Goal: Task Accomplishment & Management: Complete application form

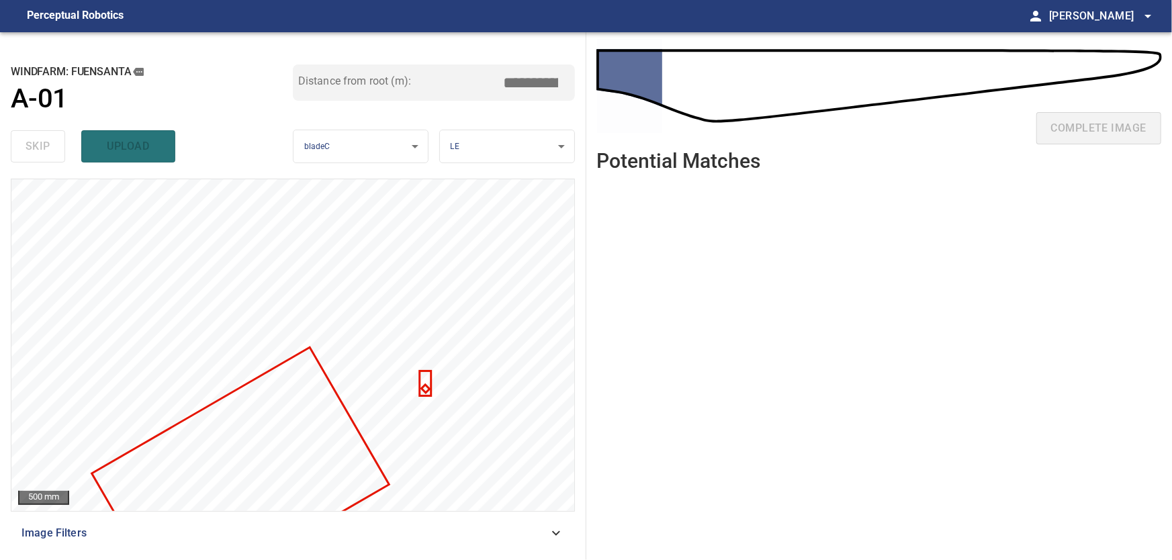
click at [724, 352] on ul at bounding box center [879, 361] width 565 height 357
type input "***"
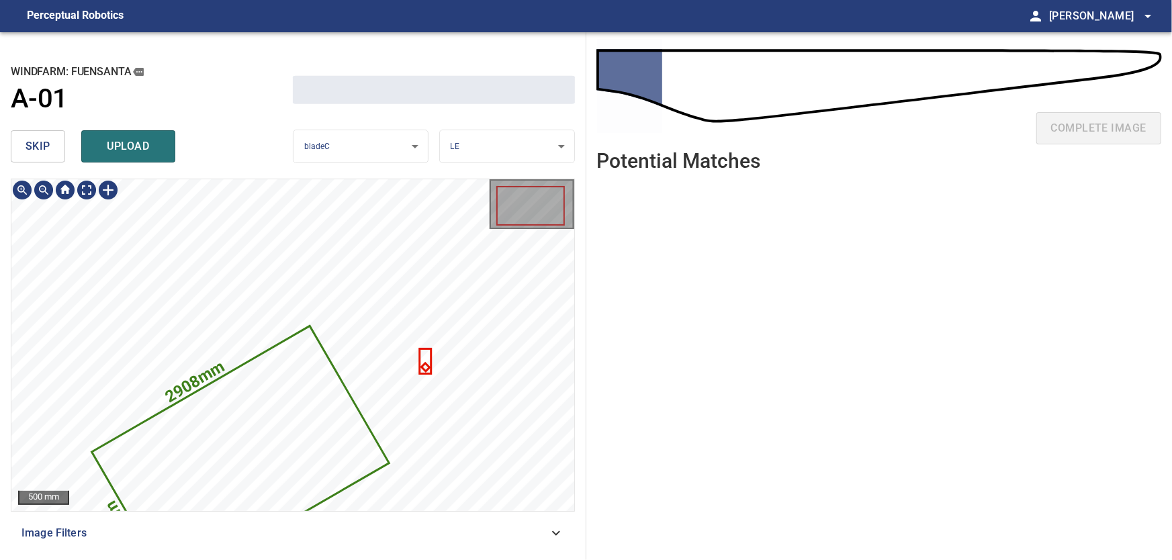
click at [289, 429] on icon at bounding box center [240, 458] width 295 height 261
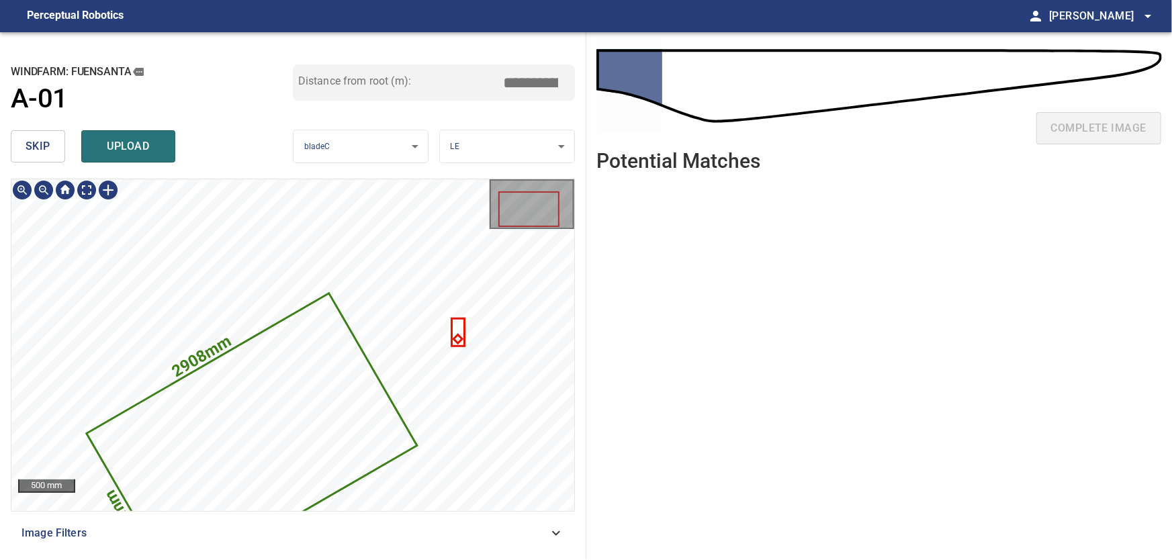
type input "***"
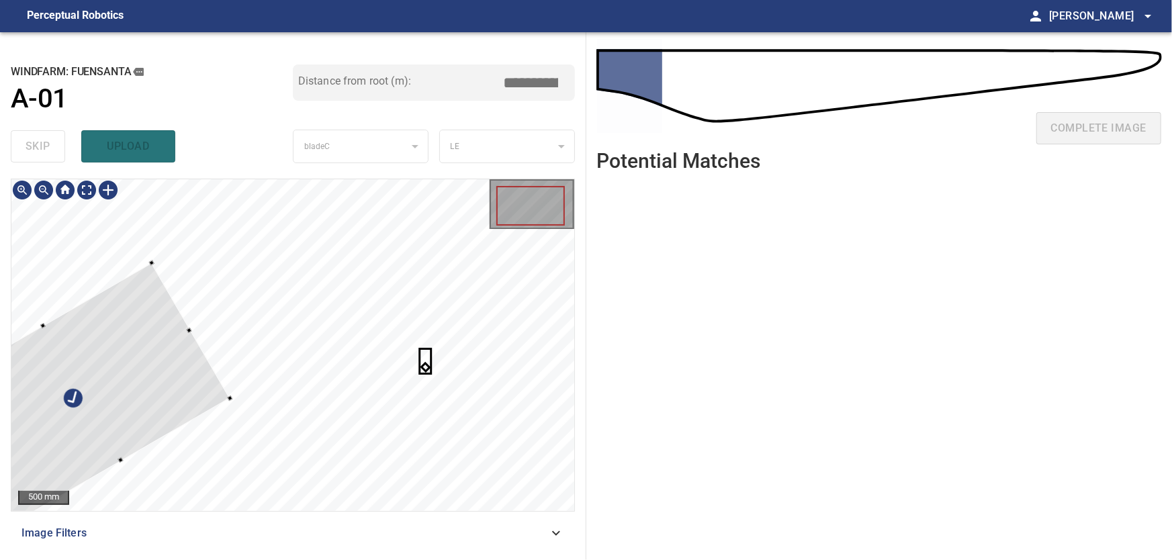
click at [189, 326] on div at bounding box center [292, 345] width 563 height 332
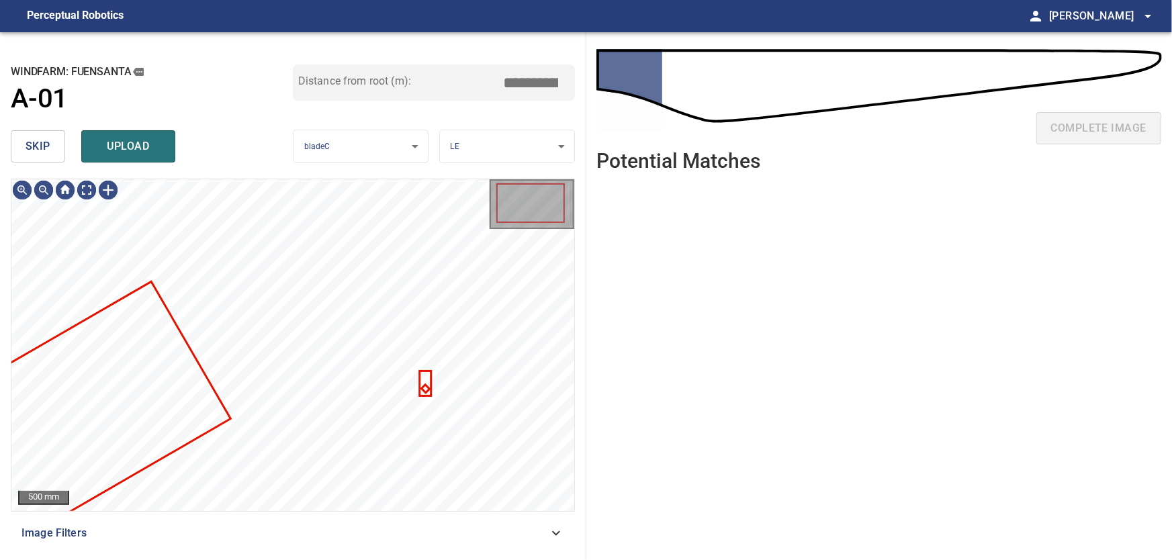
drag, startPoint x: 20, startPoint y: 144, endPoint x: 41, endPoint y: 156, distance: 23.7
click at [21, 144] on button "skip" at bounding box center [38, 146] width 54 height 32
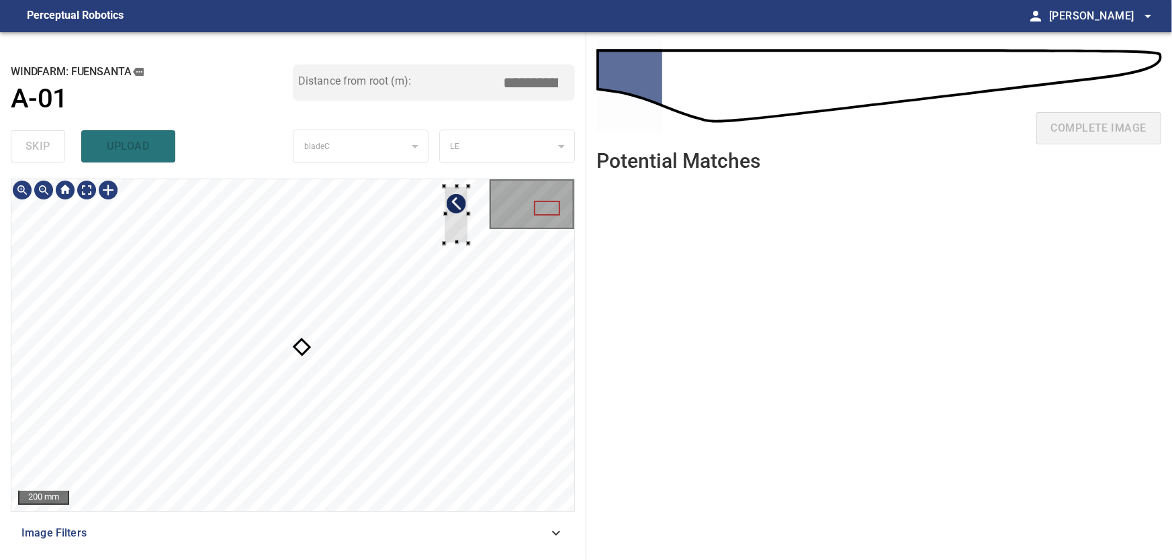
click at [457, 214] on div at bounding box center [457, 214] width 24 height 57
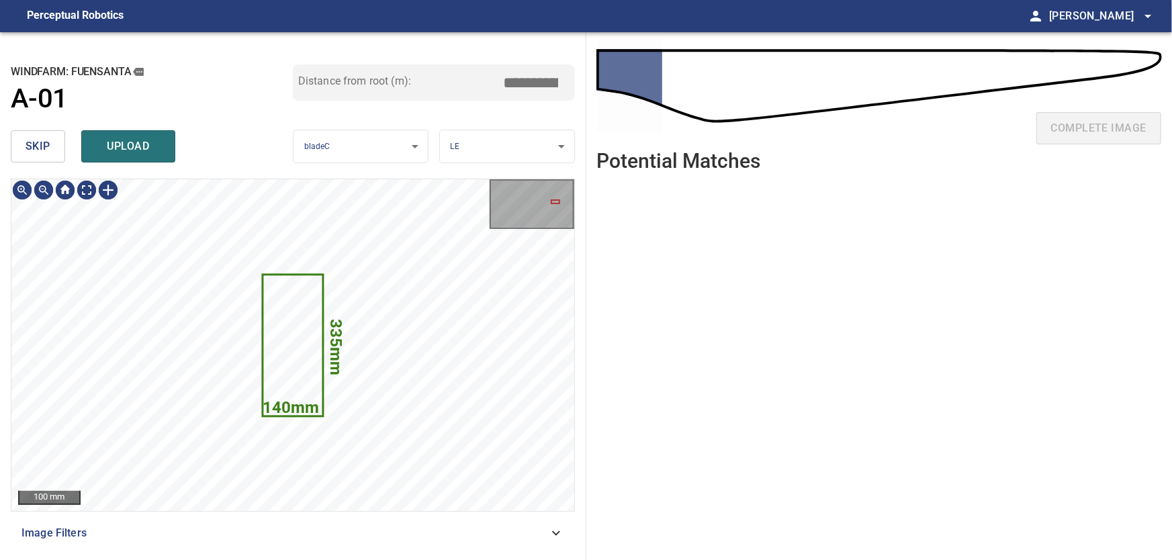
click at [35, 144] on span "skip" at bounding box center [38, 146] width 25 height 19
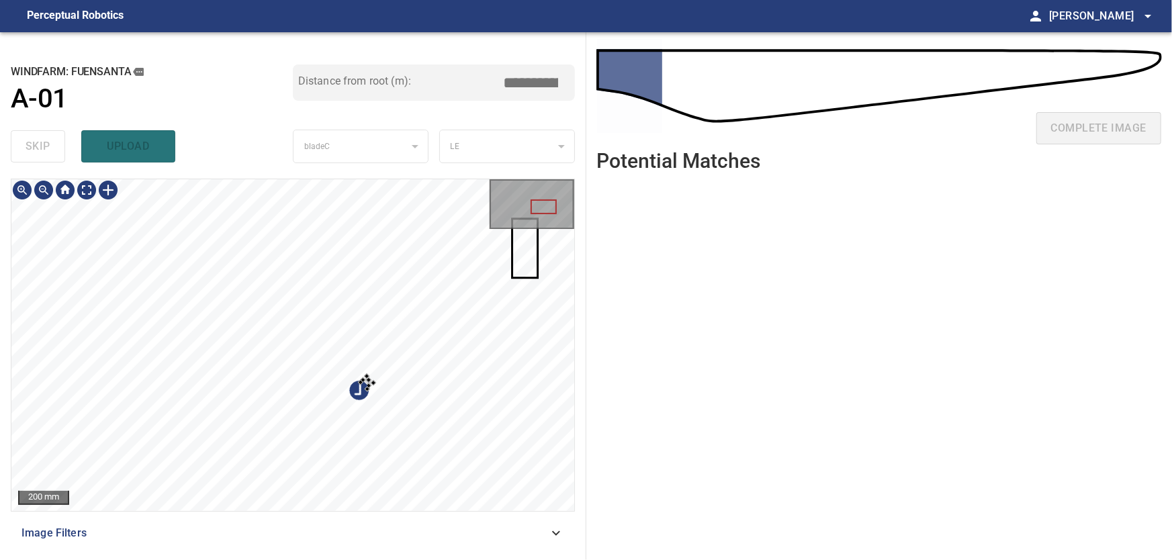
click at [416, 240] on div at bounding box center [292, 345] width 563 height 332
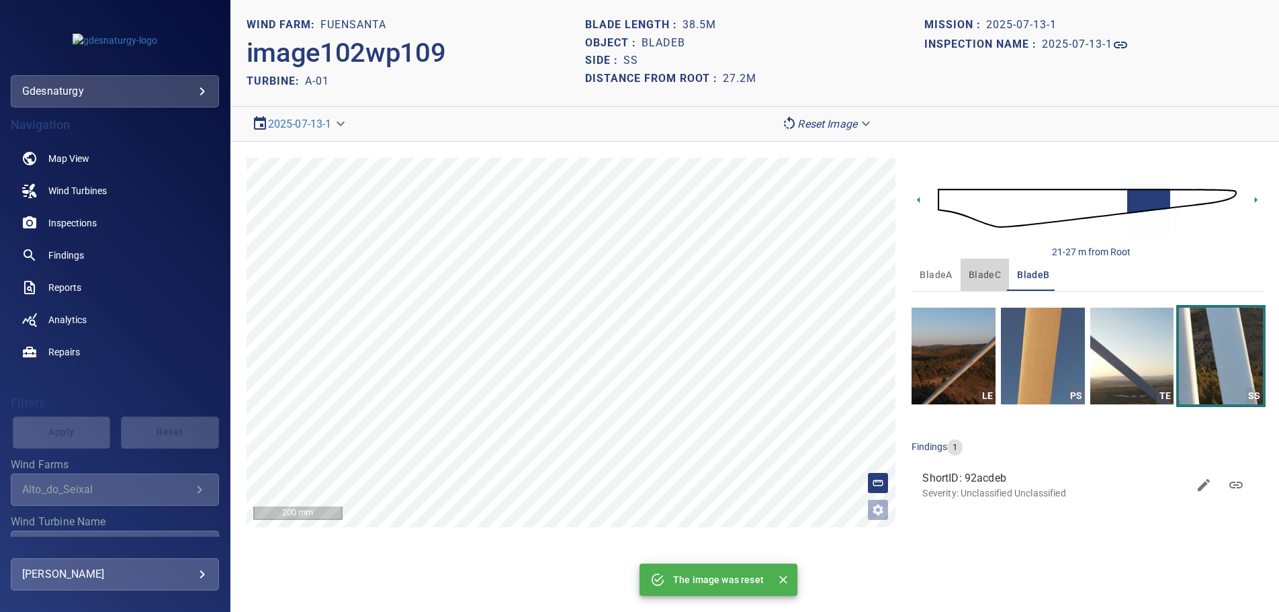
click at [994, 272] on span "bladeC" at bounding box center [985, 275] width 32 height 17
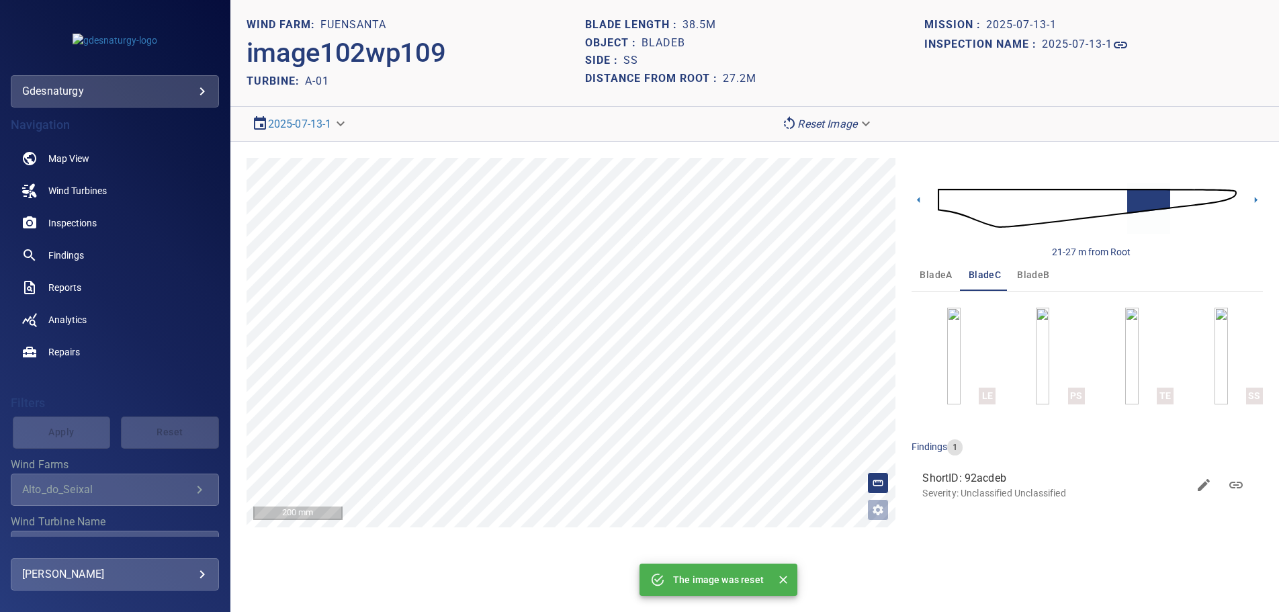
click at [960, 373] on button "LE" at bounding box center [953, 356] width 84 height 97
click at [985, 375] on button "LE" at bounding box center [953, 356] width 84 height 97
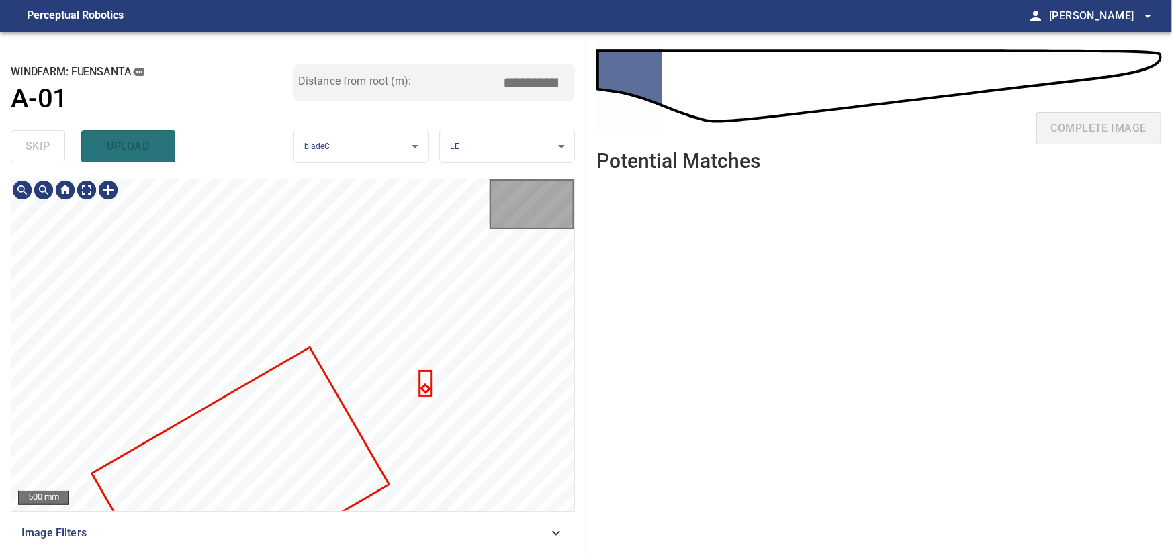
type input "***"
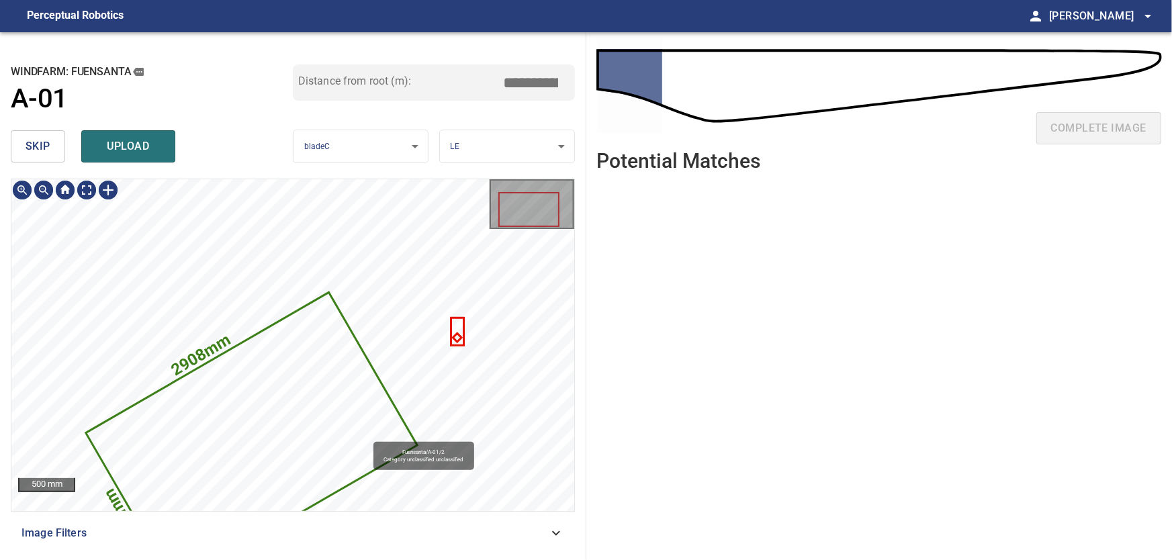
type input "***"
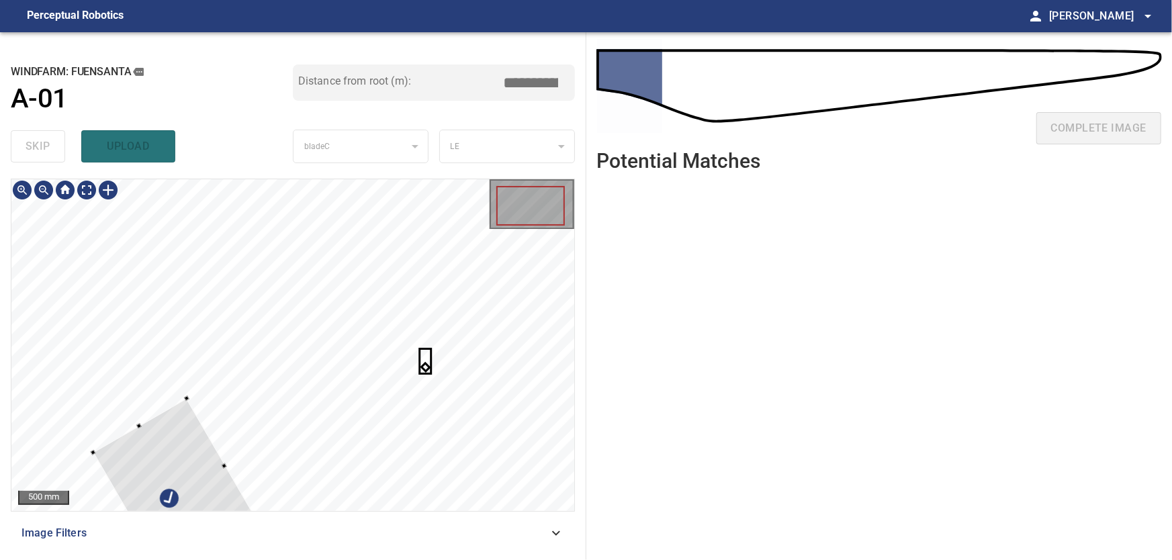
click at [189, 412] on div at bounding box center [179, 493] width 172 height 189
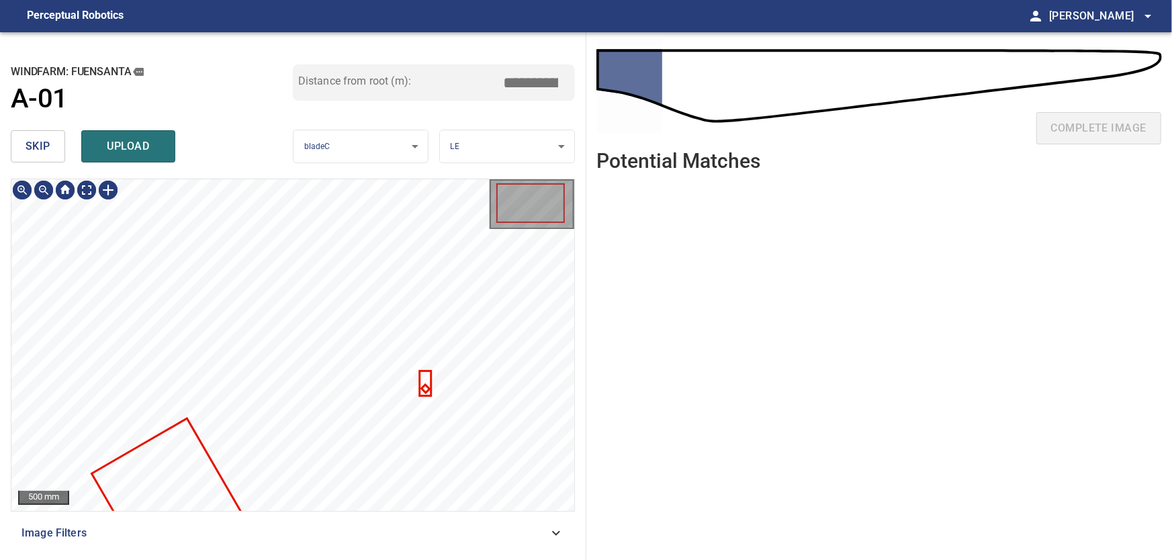
type input "***"
click at [41, 142] on span "skip" at bounding box center [38, 146] width 25 height 19
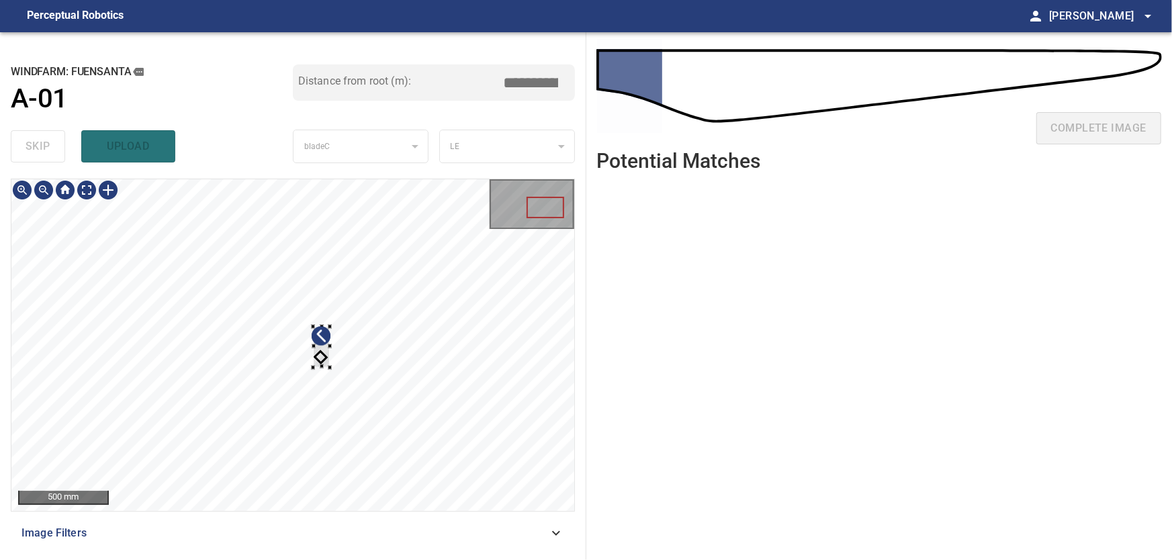
click at [429, 244] on div at bounding box center [292, 345] width 563 height 332
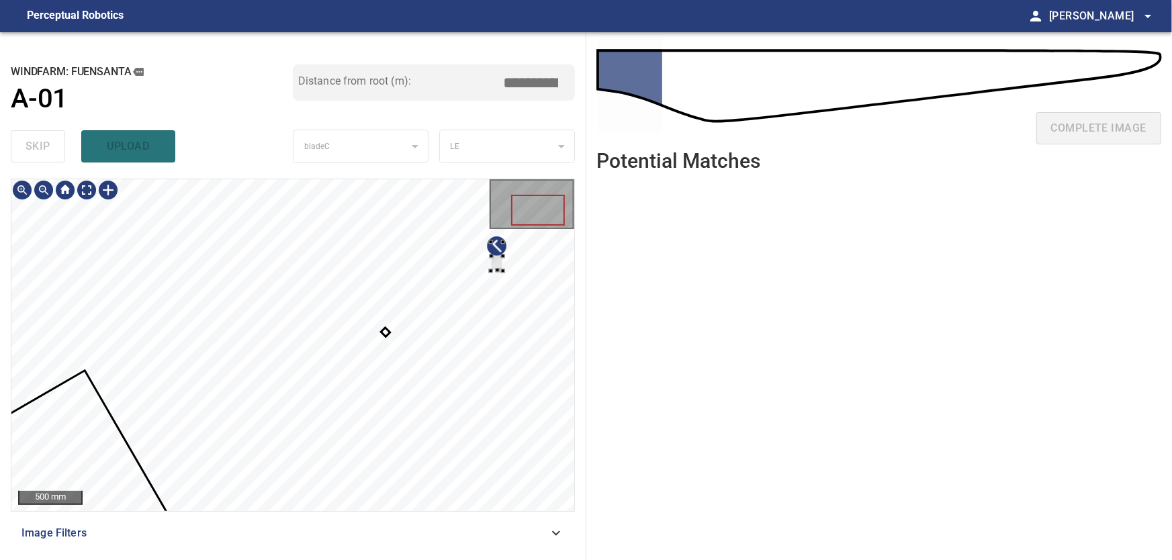
click at [504, 267] on div at bounding box center [292, 345] width 563 height 332
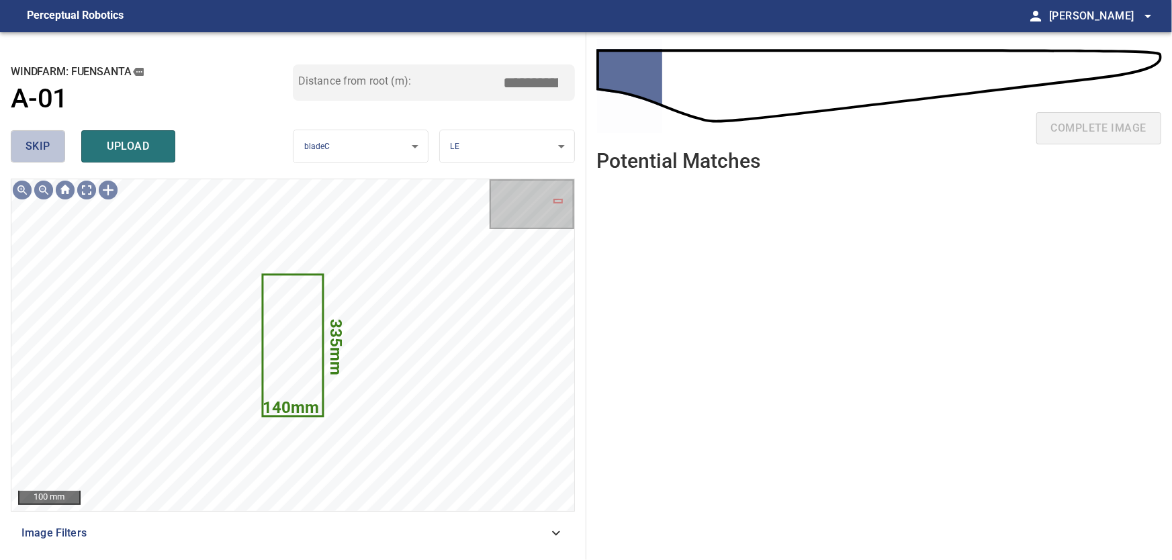
drag, startPoint x: 39, startPoint y: 146, endPoint x: 95, endPoint y: 179, distance: 65.3
click at [41, 146] on span "skip" at bounding box center [38, 146] width 25 height 19
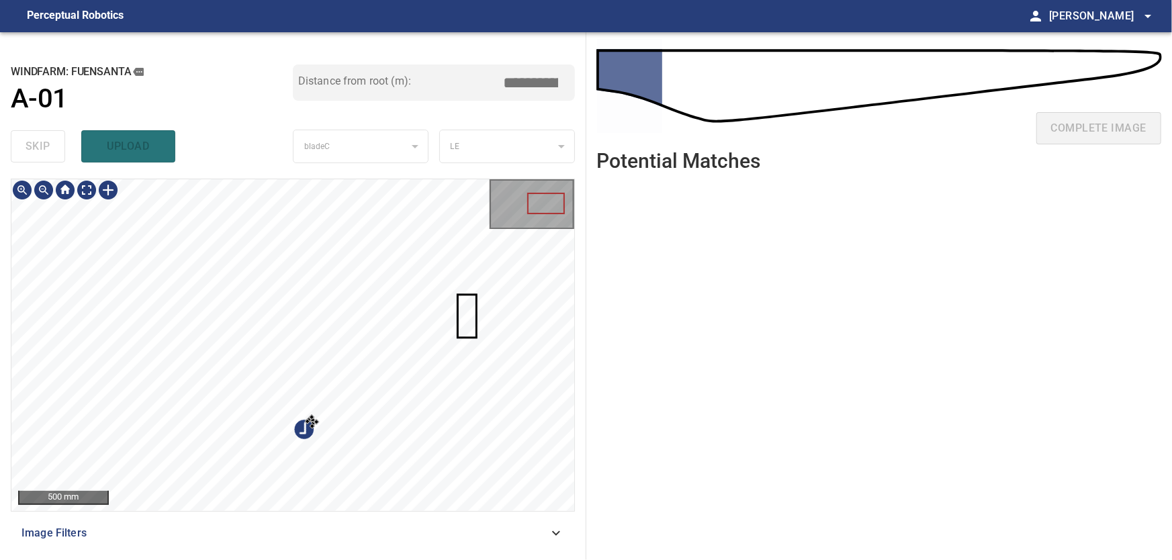
click at [349, 376] on div at bounding box center [292, 345] width 563 height 332
click at [349, 433] on div at bounding box center [292, 345] width 563 height 332
click at [400, 226] on div at bounding box center [292, 345] width 563 height 332
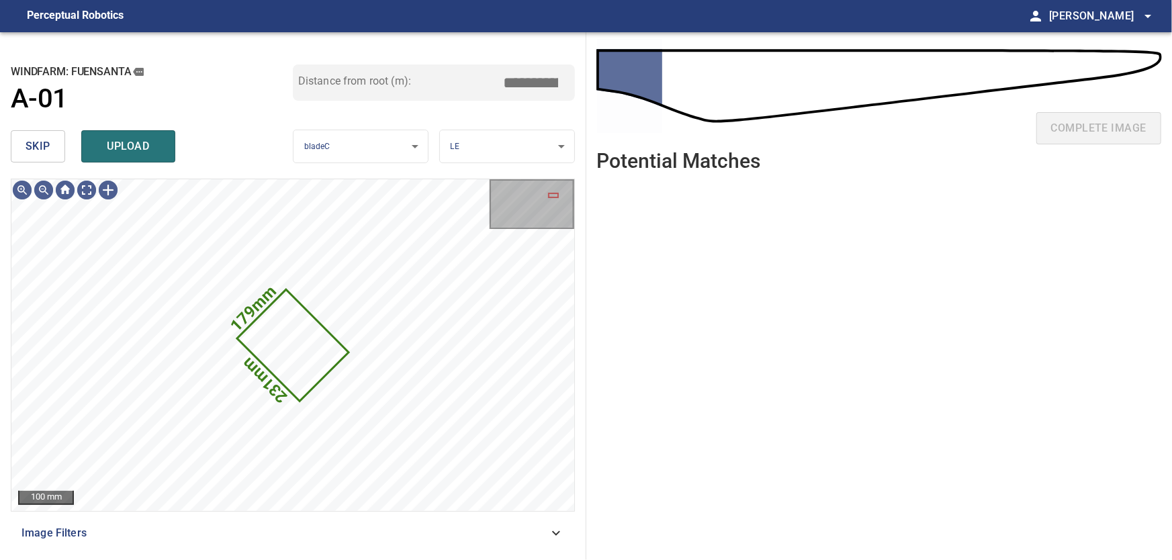
click at [34, 142] on span "skip" at bounding box center [38, 146] width 25 height 19
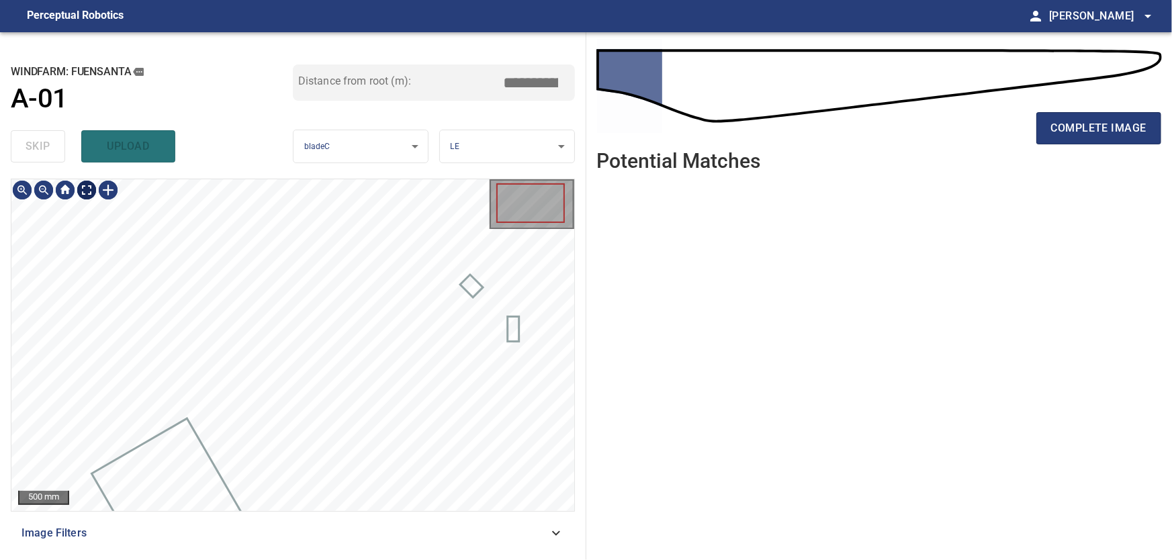
click at [87, 196] on body "**********" at bounding box center [586, 280] width 1172 height 560
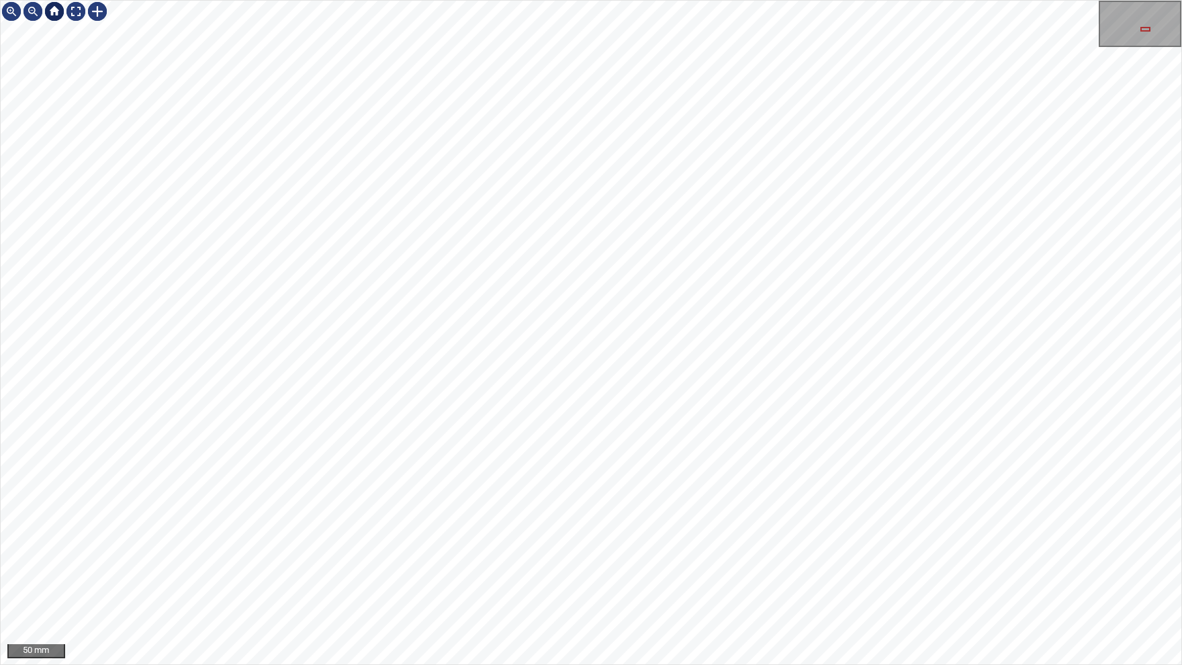
click at [63, 15] on div at bounding box center [54, 11] width 21 height 21
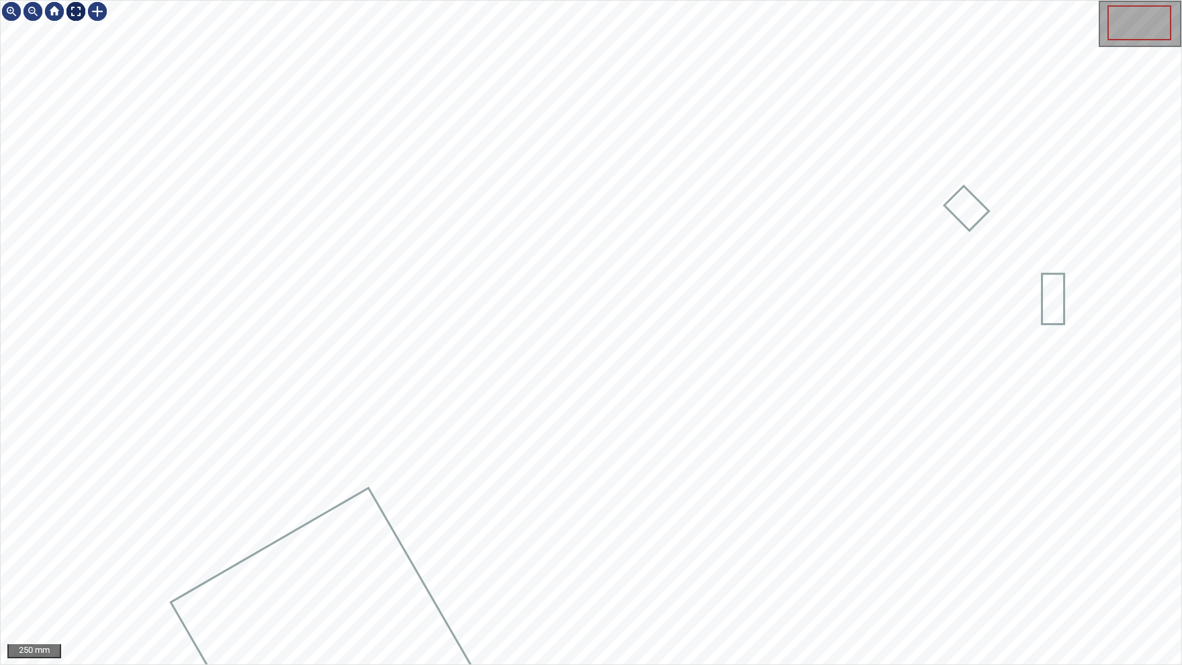
click at [74, 8] on div at bounding box center [75, 11] width 21 height 21
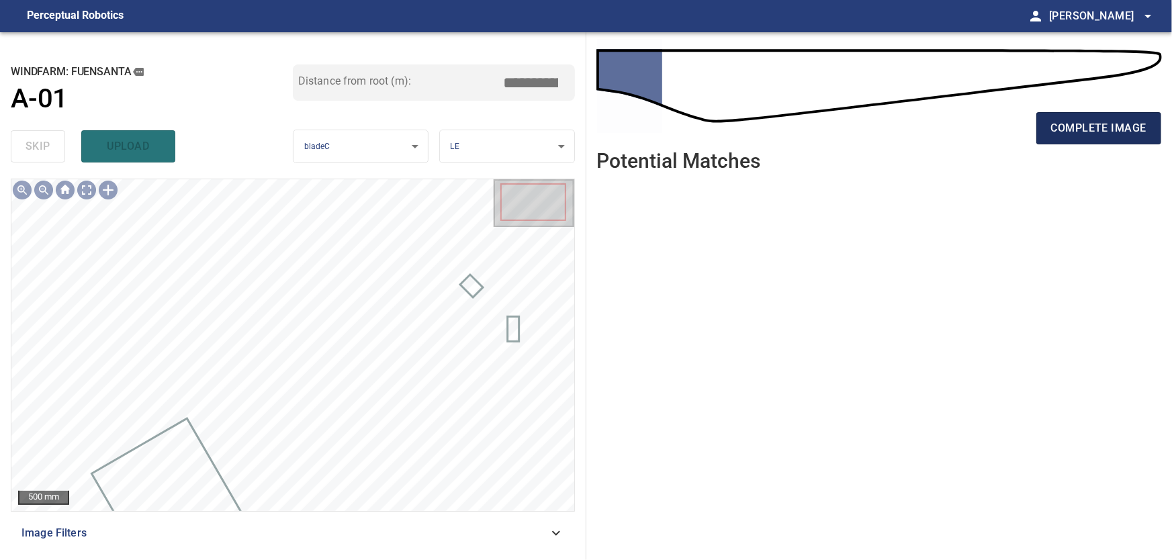
click at [1081, 130] on span "complete image" at bounding box center [1098, 128] width 95 height 19
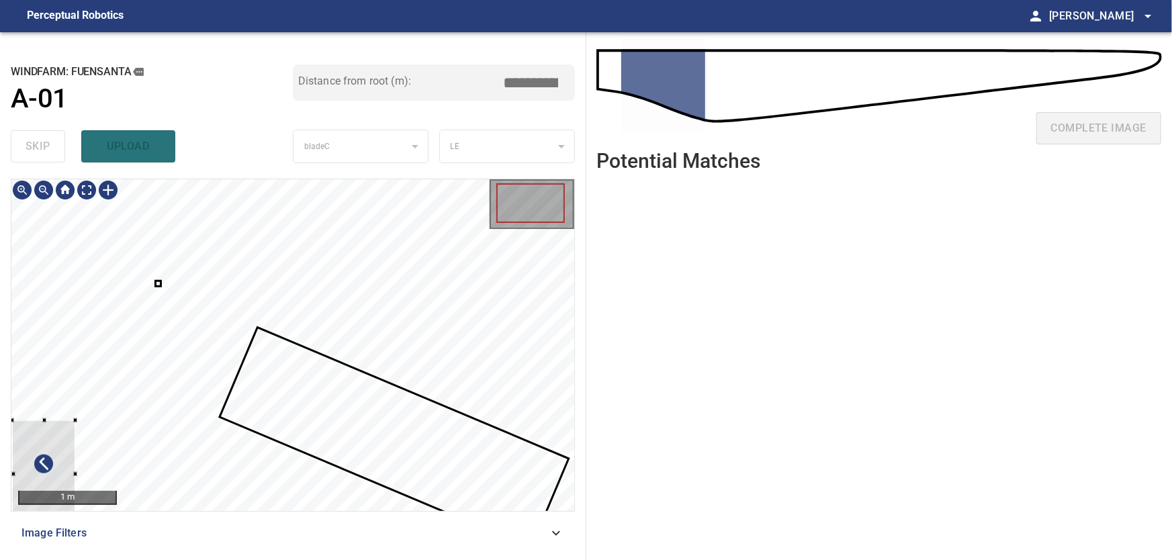
click at [71, 424] on div at bounding box center [43, 474] width 63 height 109
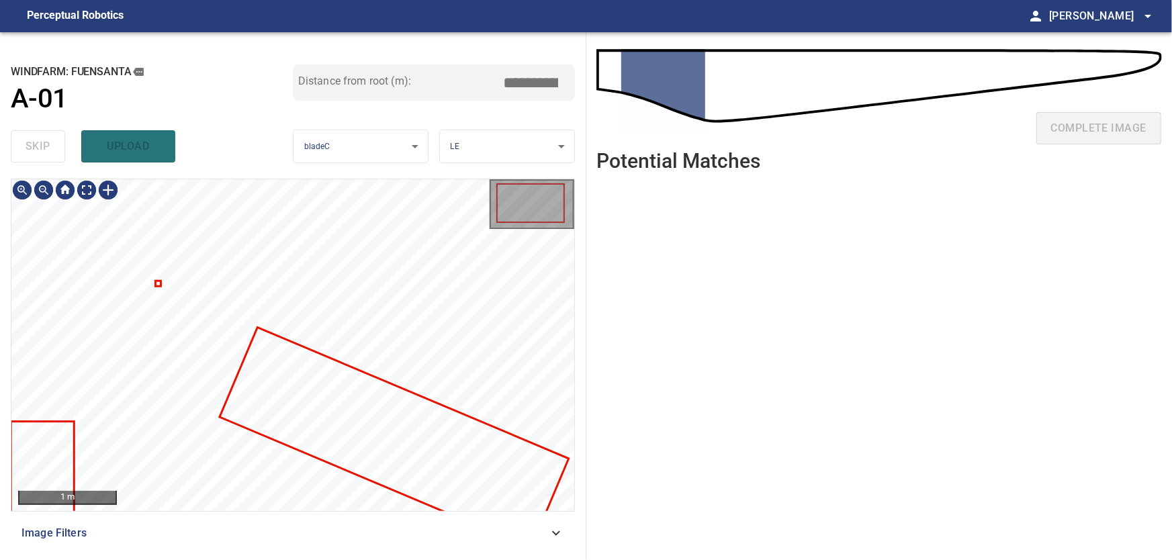
type input "***"
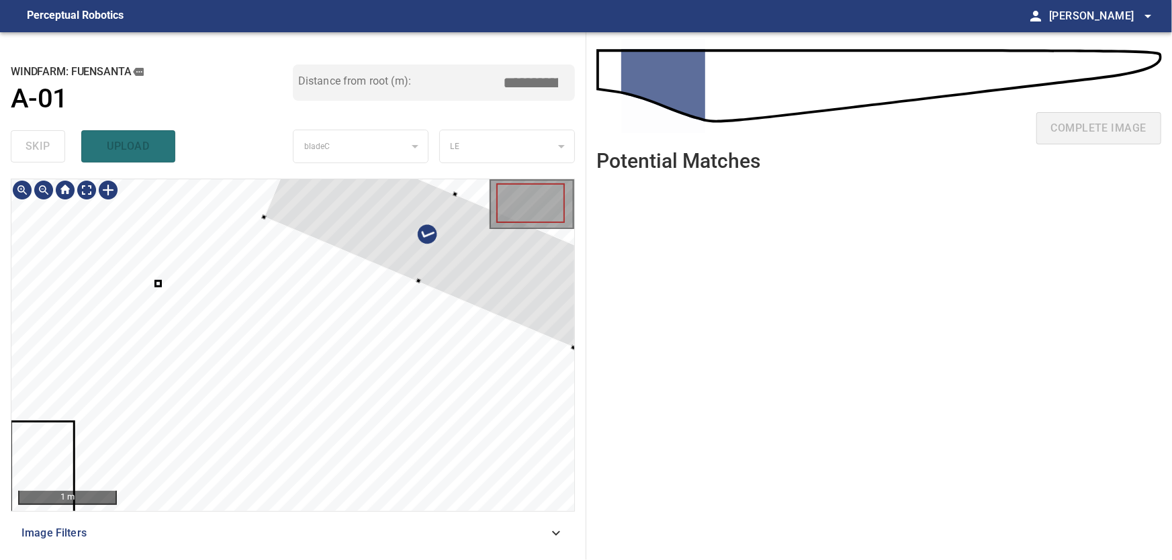
click at [480, 247] on div at bounding box center [437, 238] width 346 height 218
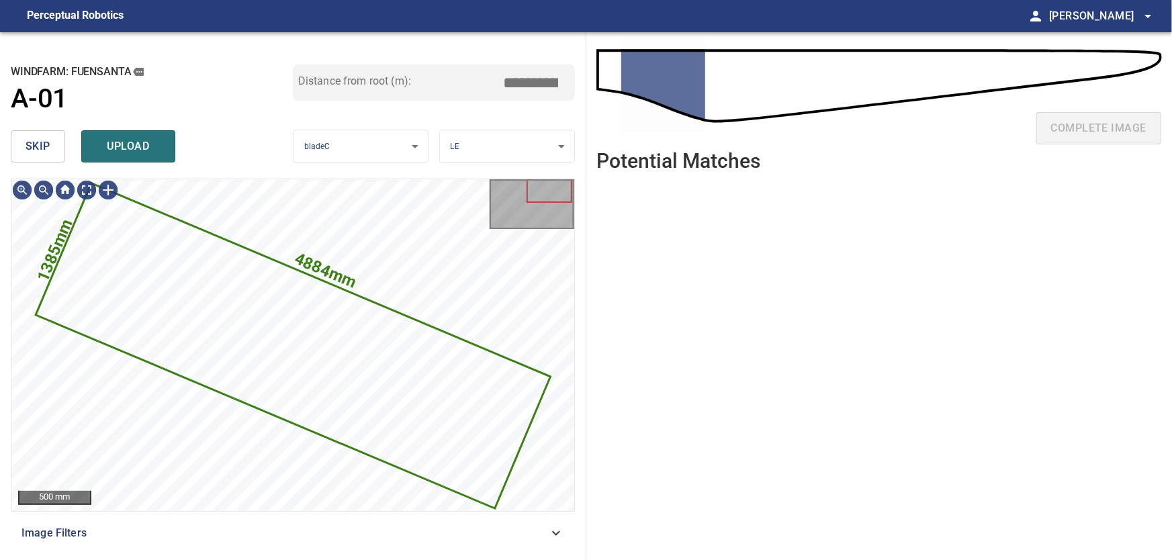
click at [33, 149] on span "skip" at bounding box center [38, 146] width 25 height 19
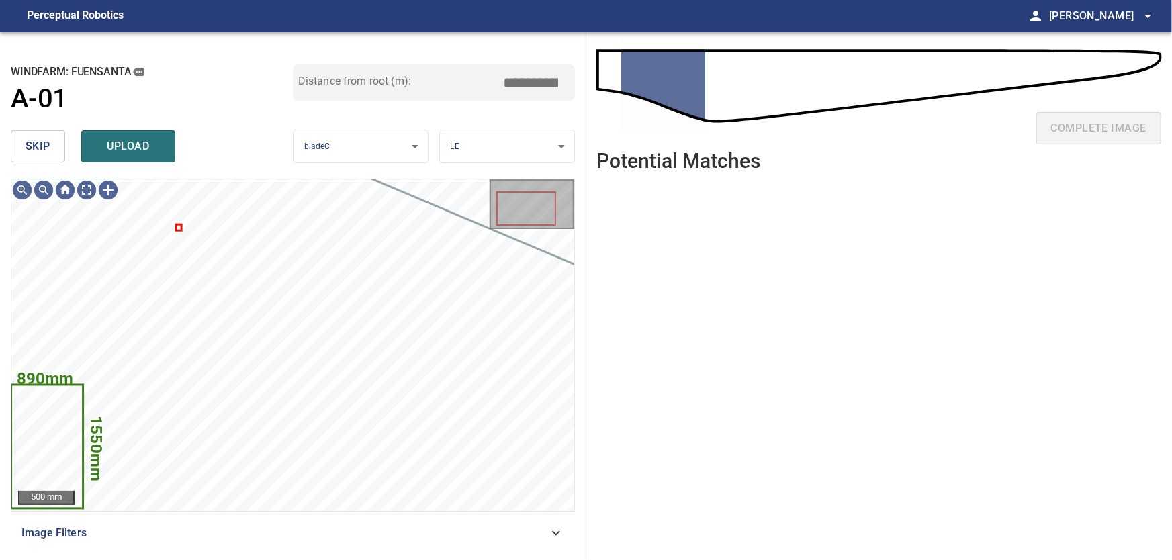
click at [47, 152] on span "skip" at bounding box center [38, 146] width 25 height 19
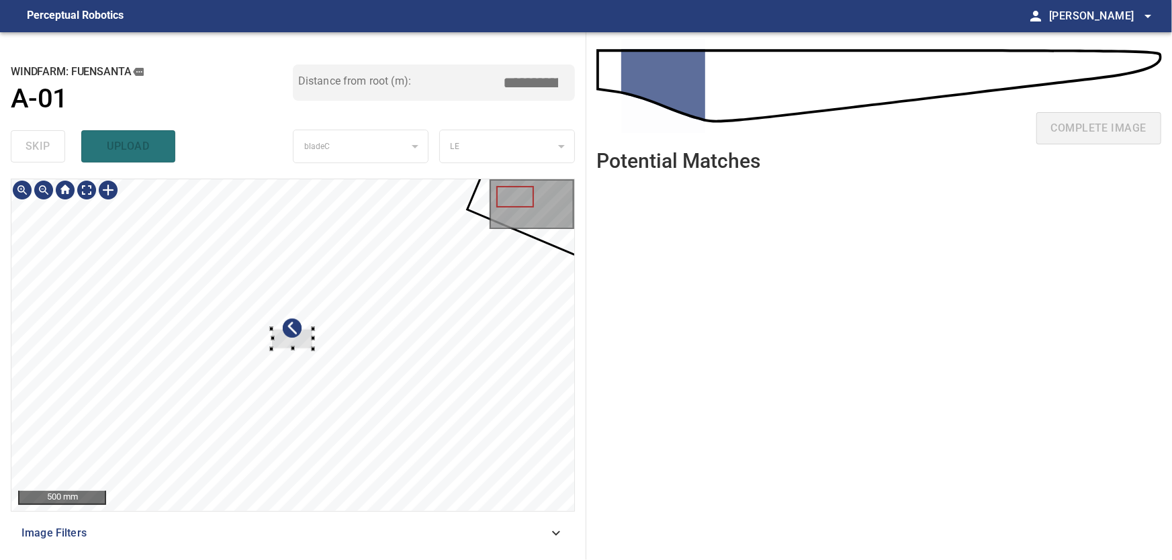
click at [312, 349] on div at bounding box center [313, 349] width 4 height 4
click at [410, 232] on div at bounding box center [292, 345] width 563 height 332
click at [421, 197] on div at bounding box center [292, 345] width 563 height 332
click at [445, 186] on div at bounding box center [292, 345] width 563 height 332
click at [417, 208] on div at bounding box center [412, 198] width 42 height 20
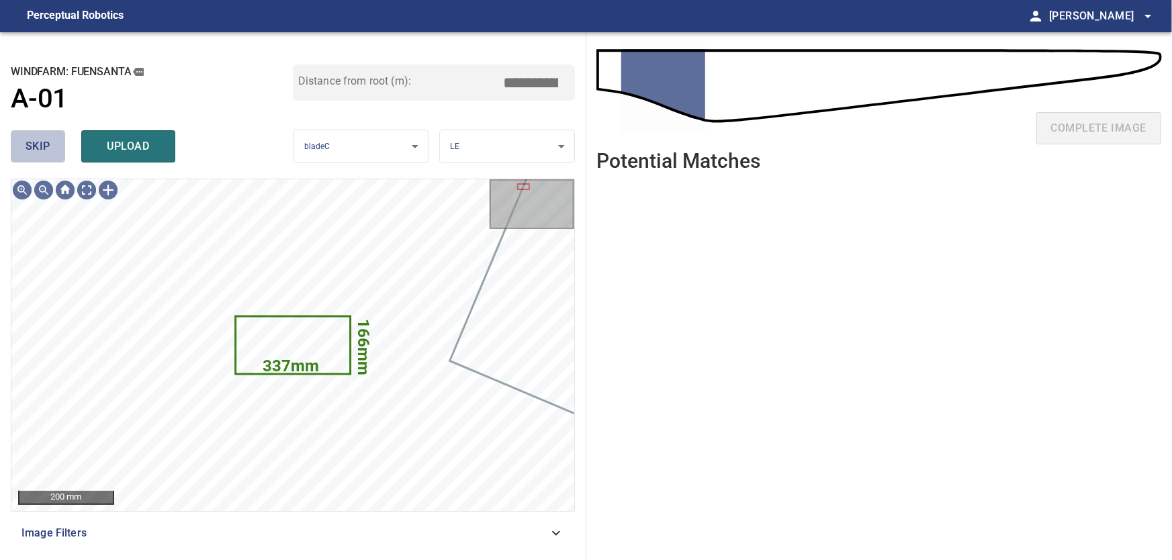
click at [42, 135] on button "skip" at bounding box center [38, 146] width 54 height 32
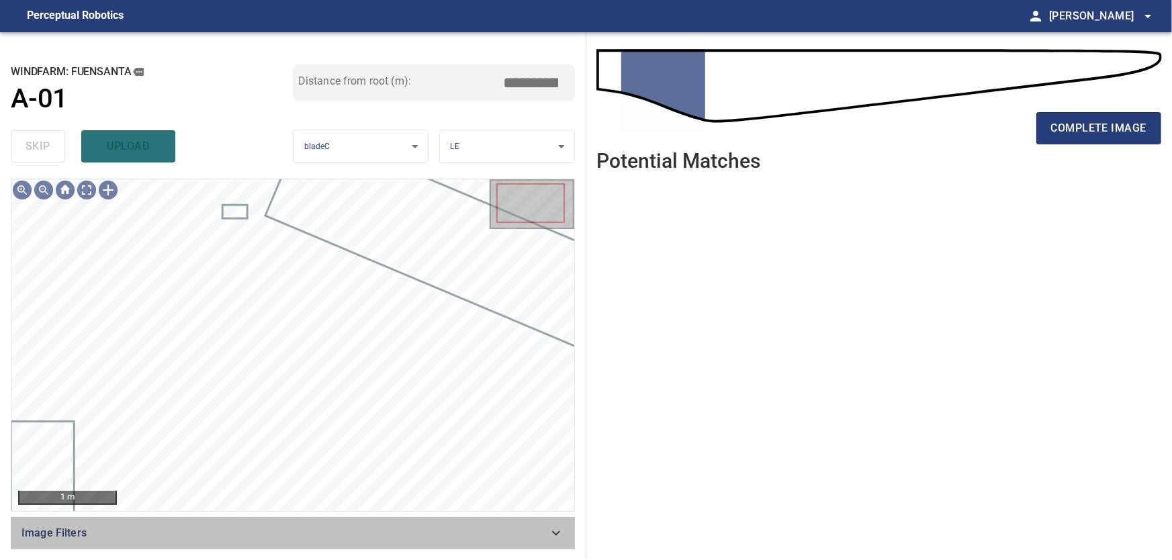
click at [560, 529] on icon at bounding box center [556, 533] width 16 height 16
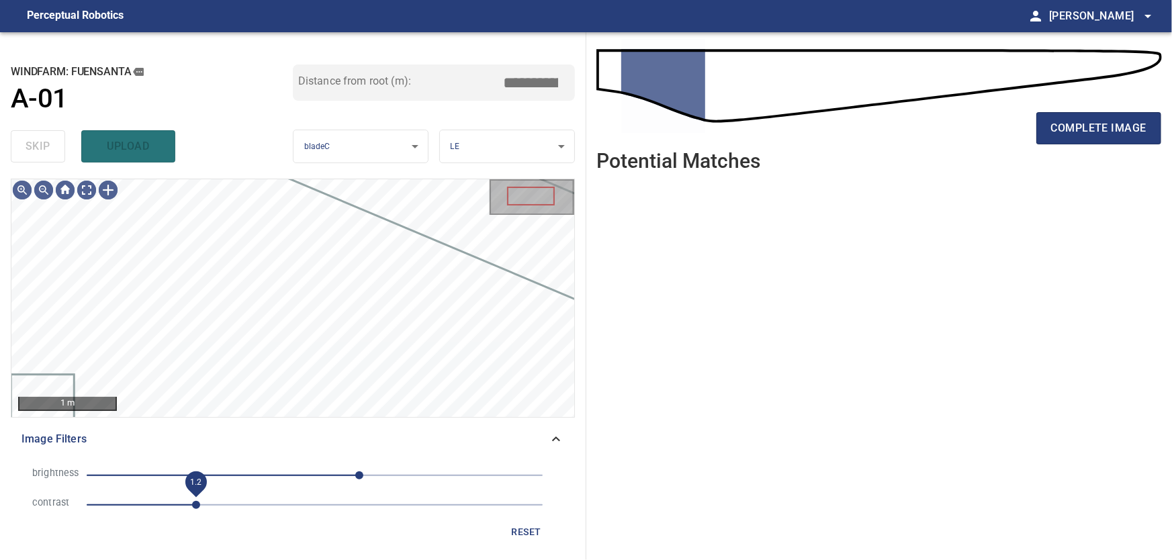
drag, startPoint x: 182, startPoint y: 508, endPoint x: 199, endPoint y: 510, distance: 16.9
click at [199, 509] on span "1.2" at bounding box center [196, 505] width 8 height 8
drag, startPoint x: 199, startPoint y: 510, endPoint x: 190, endPoint y: 510, distance: 8.7
click at [190, 509] on span "1.1" at bounding box center [187, 505] width 8 height 8
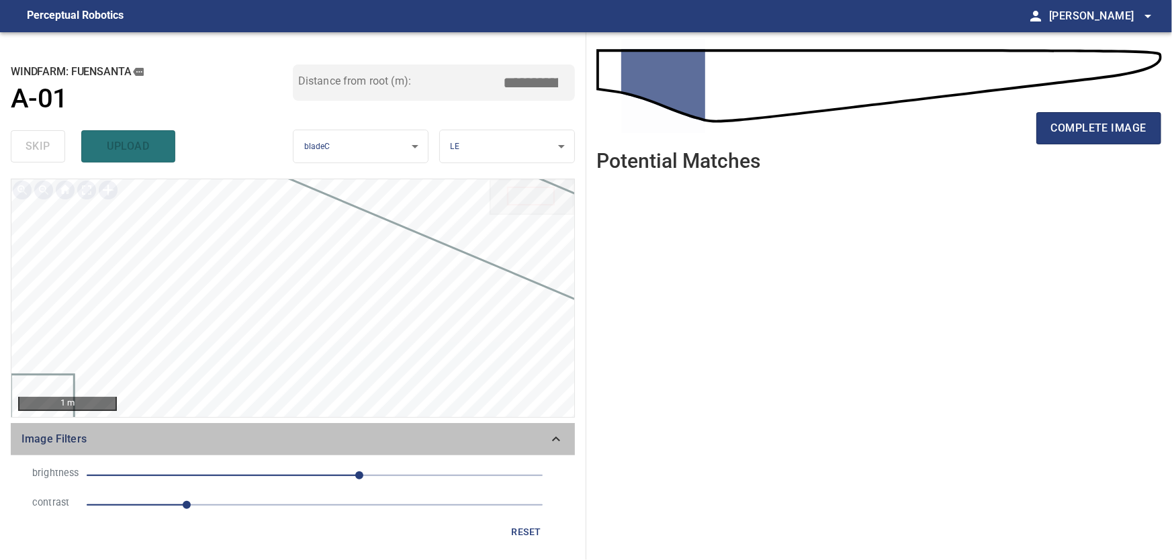
drag, startPoint x: 570, startPoint y: 440, endPoint x: 554, endPoint y: 433, distance: 17.7
click at [570, 440] on div "Image Filters" at bounding box center [293, 439] width 564 height 32
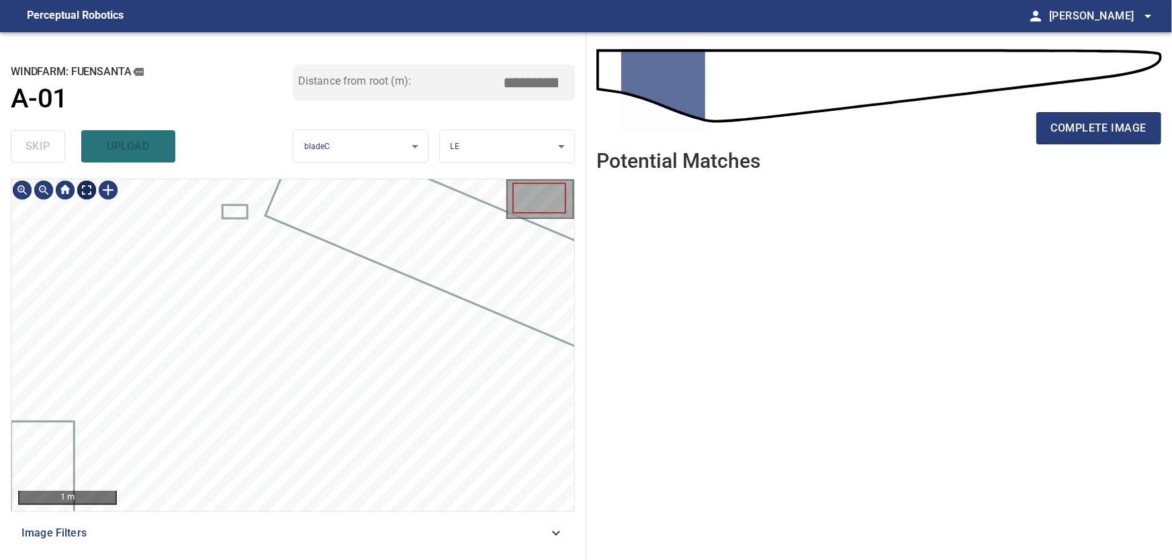
click at [87, 193] on body "**********" at bounding box center [586, 280] width 1172 height 560
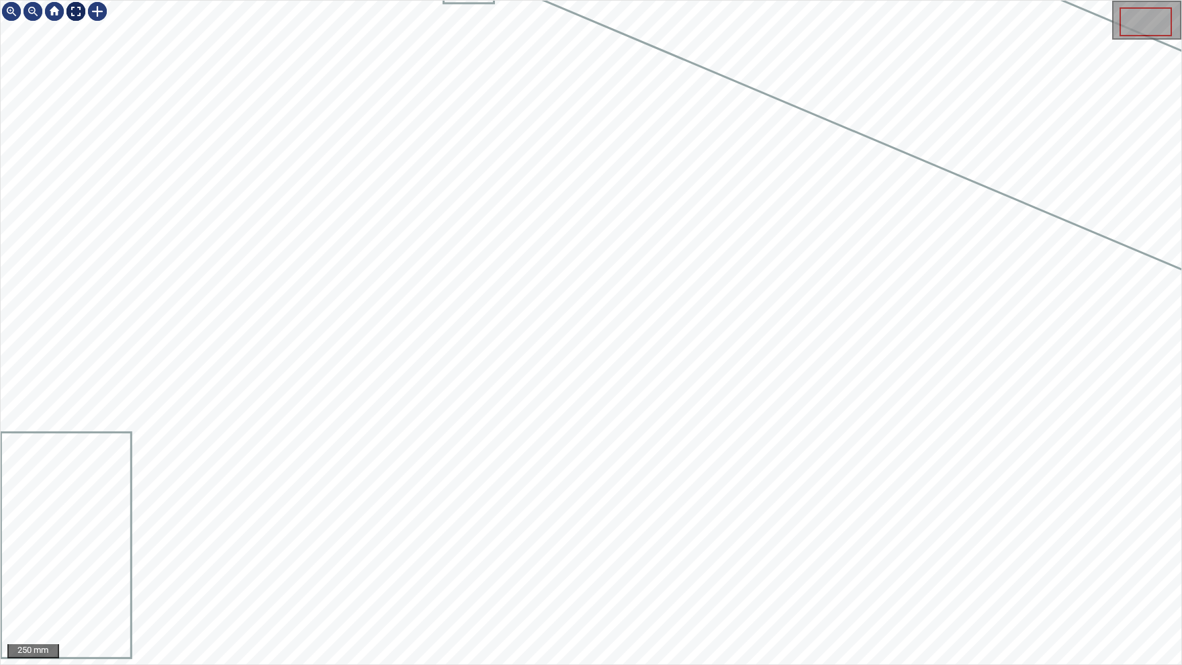
click at [76, 11] on img at bounding box center [75, 11] width 21 height 21
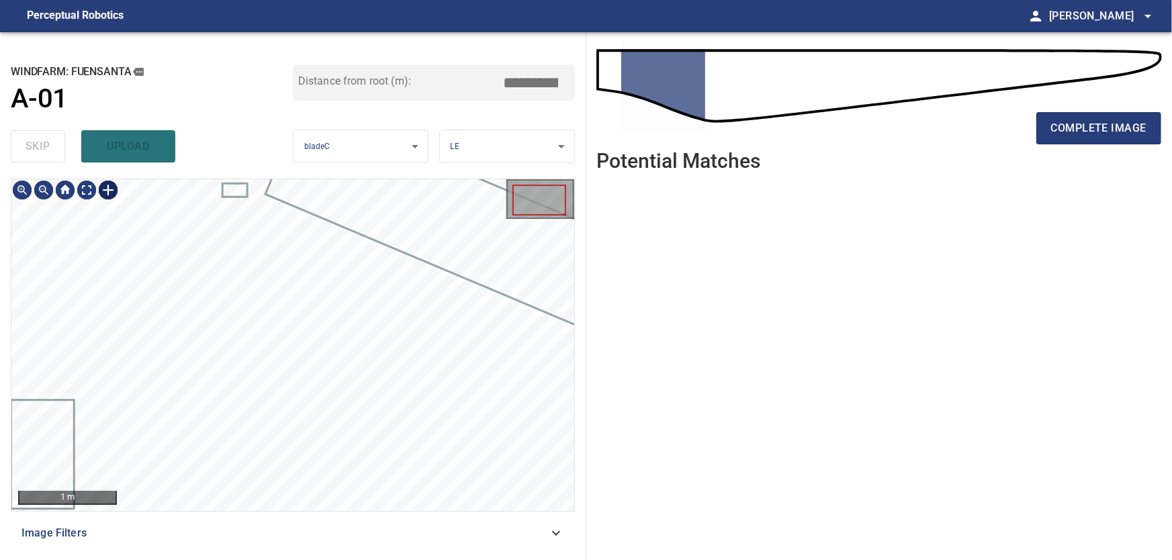
click at [108, 190] on div at bounding box center [107, 189] width 21 height 21
click at [495, 423] on div at bounding box center [292, 345] width 563 height 332
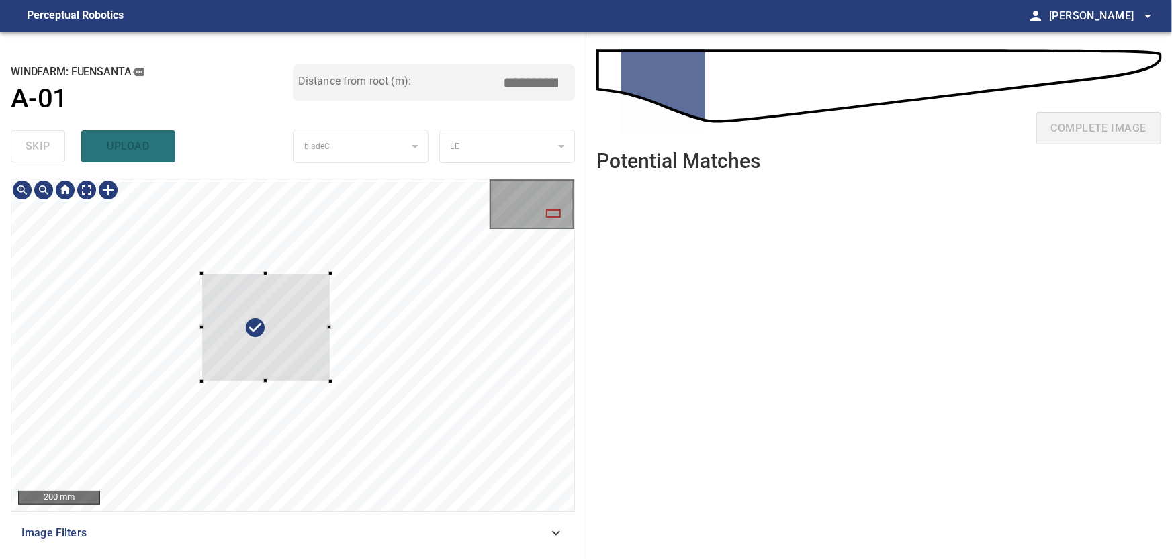
click at [324, 381] on div at bounding box center [265, 327] width 129 height 108
click at [262, 298] on div at bounding box center [292, 345] width 563 height 332
click at [264, 335] on div at bounding box center [262, 322] width 150 height 140
click at [236, 351] on div at bounding box center [264, 334] width 150 height 140
click at [255, 314] on div at bounding box center [269, 344] width 140 height 119
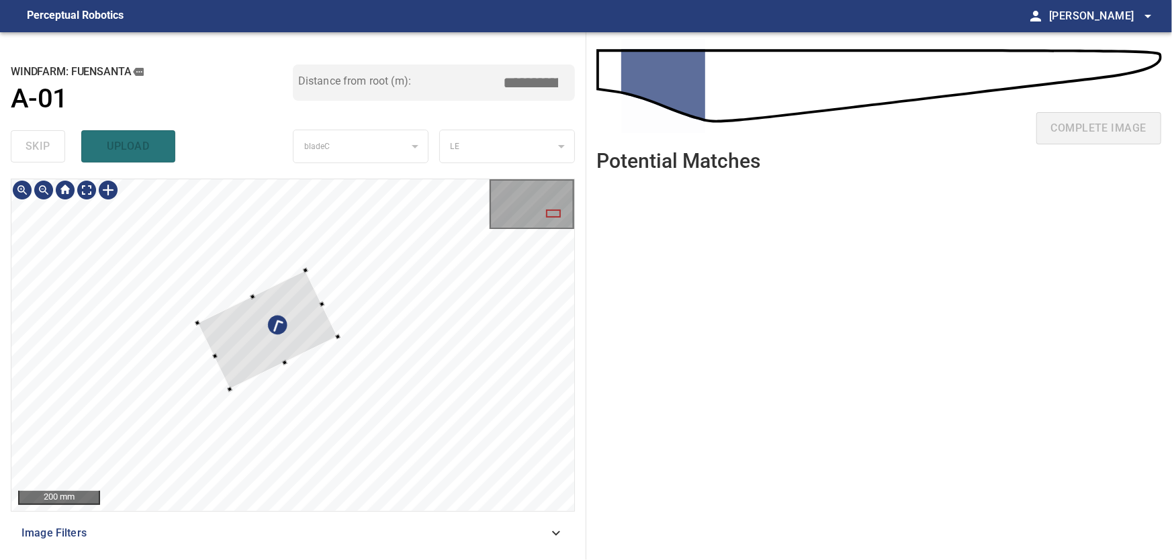
click at [251, 351] on div at bounding box center [267, 330] width 140 height 119
click at [317, 324] on div at bounding box center [267, 333] width 140 height 119
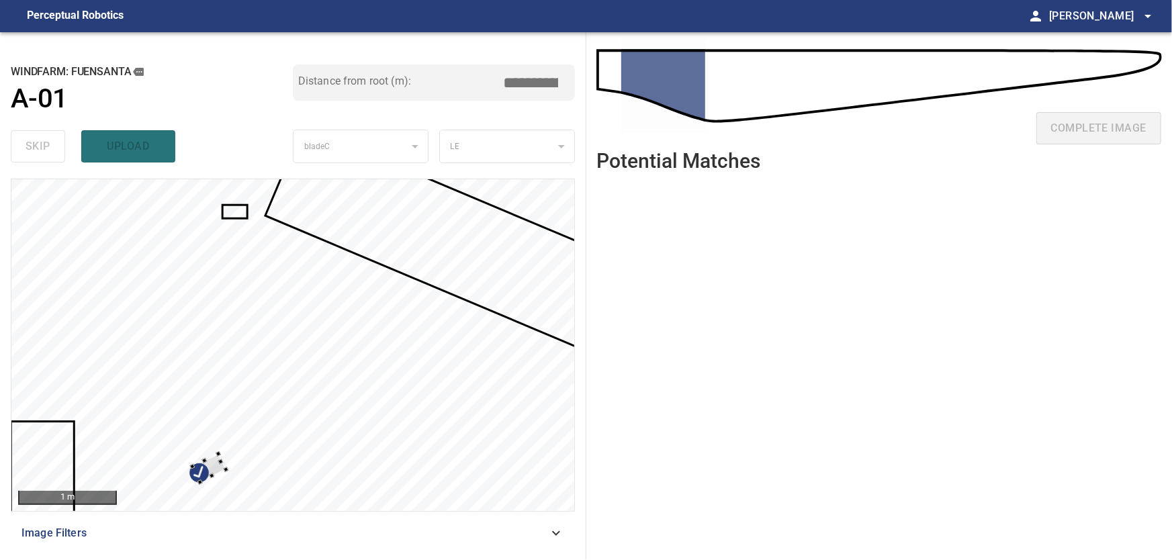
click at [173, 474] on div at bounding box center [292, 345] width 563 height 332
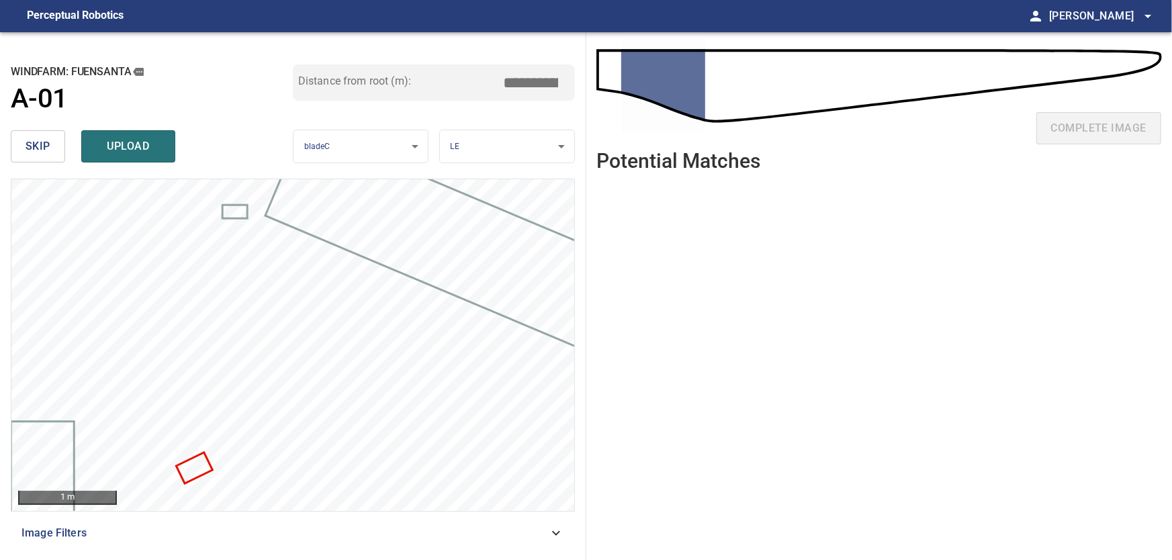
click at [420, 421] on div "Fuensanta/A-01/a2638e33-8809-4e5c-3677-416865c92c9c Category unclassified uncla…" at bounding box center [292, 345] width 563 height 332
click at [235, 457] on div "Fuensanta/A-01/a2638e33-8809-4e5c-3677-416865c92c9c Category unclassified uncla…" at bounding box center [292, 345] width 563 height 332
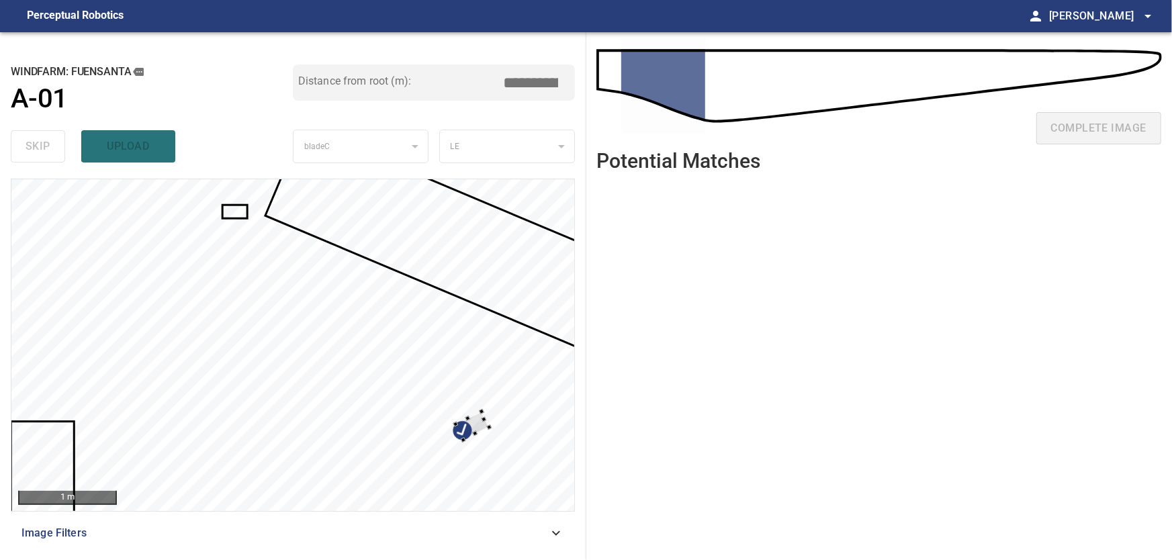
click at [490, 422] on div at bounding box center [292, 345] width 563 height 332
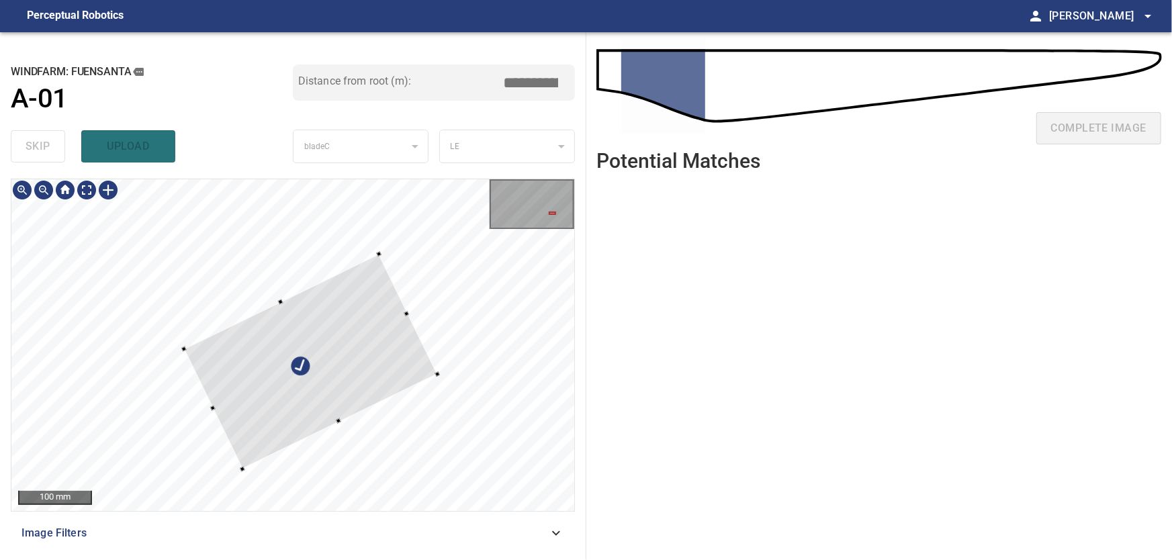
click at [330, 382] on div at bounding box center [310, 361] width 253 height 215
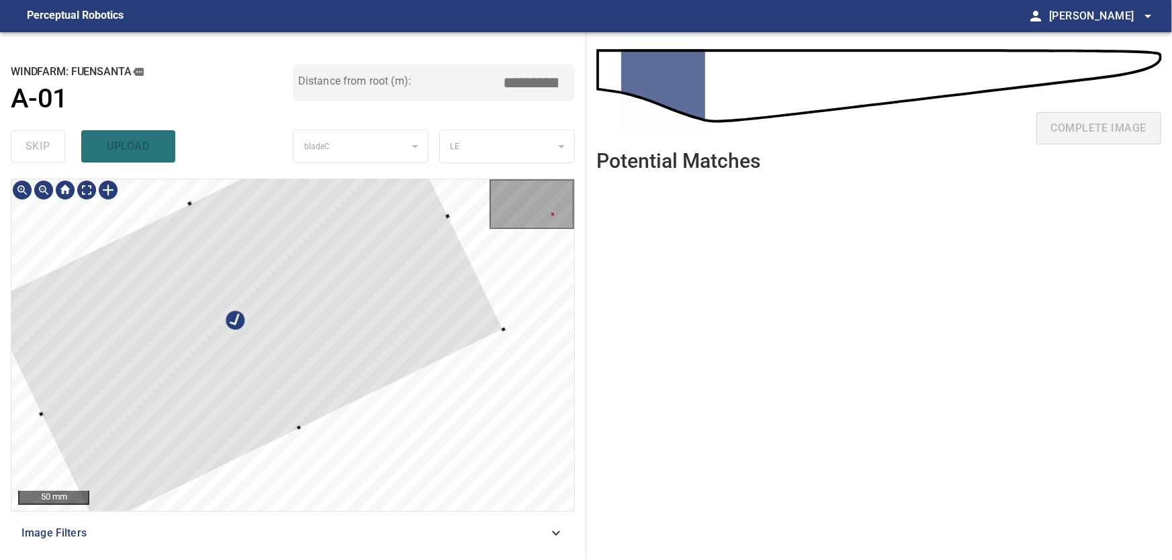
click at [73, 402] on div at bounding box center [292, 345] width 563 height 332
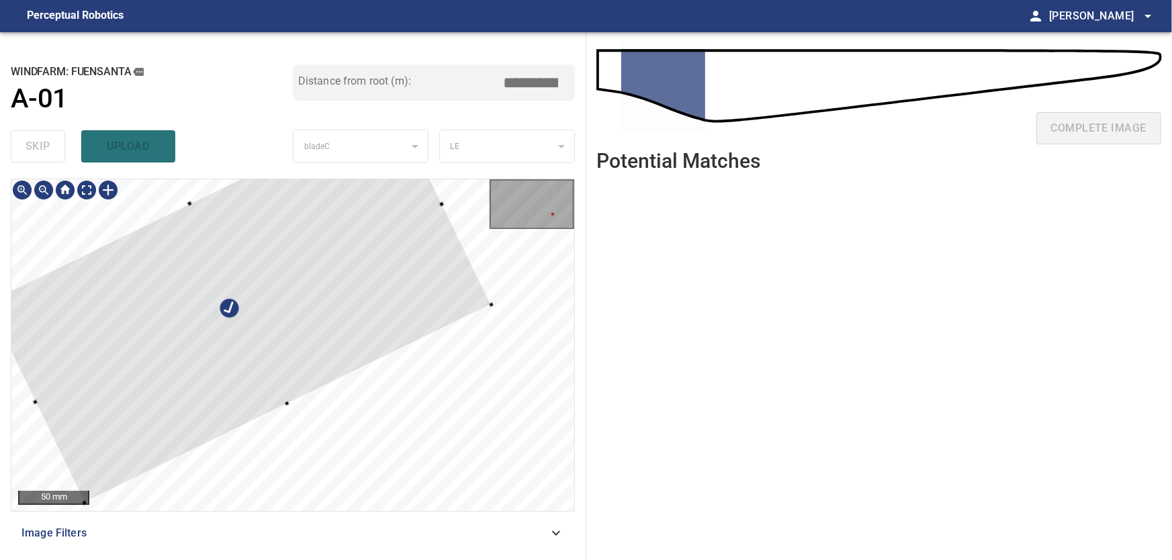
click at [285, 401] on div at bounding box center [239, 303] width 505 height 399
click at [194, 218] on div at bounding box center [242, 310] width 499 height 388
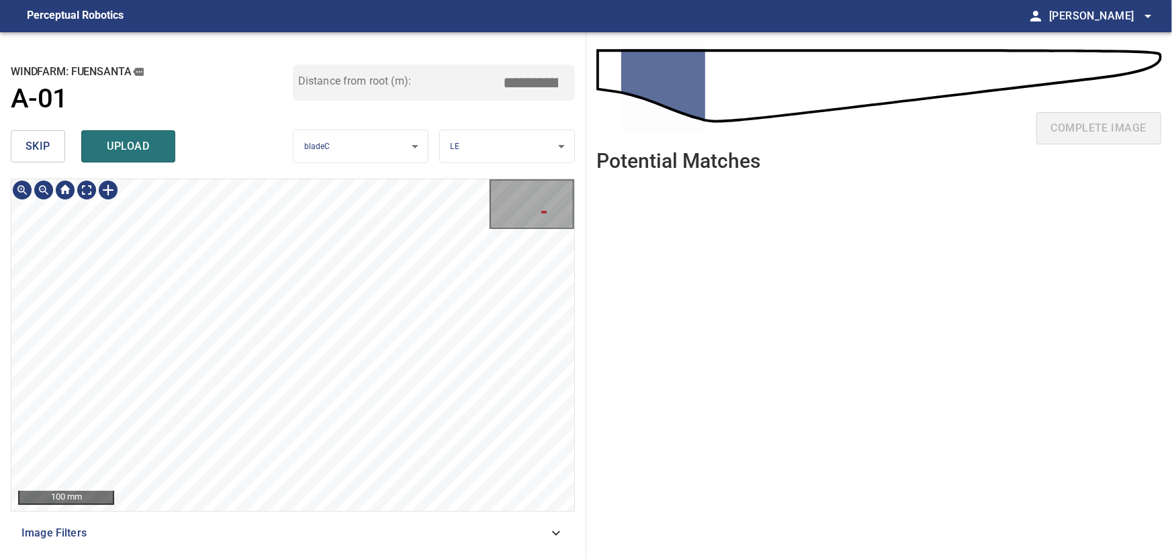
click at [9, 317] on div "**********" at bounding box center [293, 296] width 586 height 528
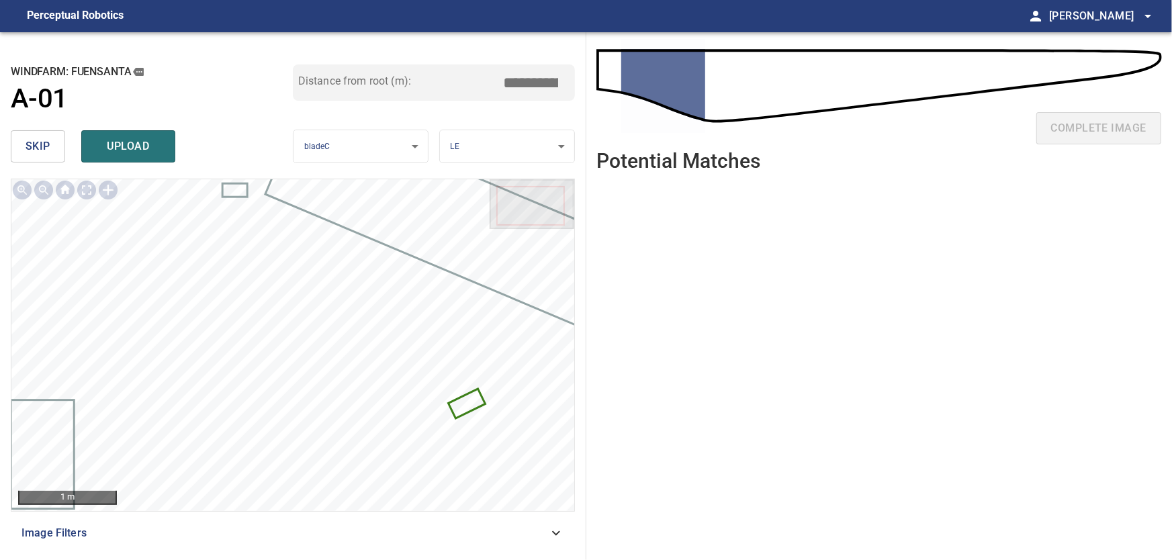
drag, startPoint x: 533, startPoint y: 81, endPoint x: 606, endPoint y: 90, distance: 73.1
click at [570, 90] on input "****" at bounding box center [535, 83] width 67 height 26
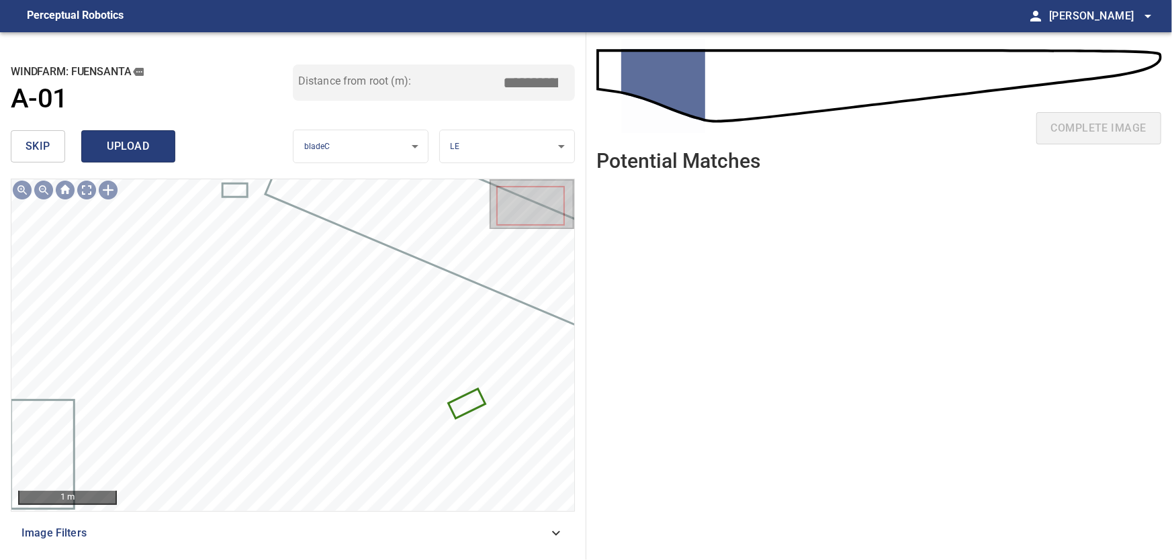
type input "****"
click at [144, 150] on span "upload" at bounding box center [128, 146] width 64 height 19
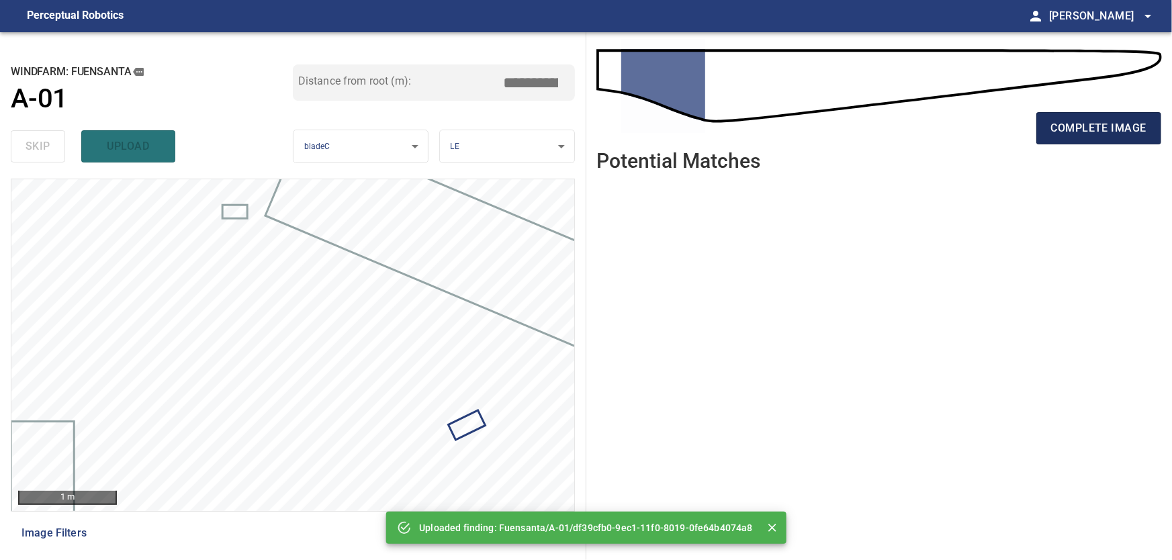
click at [1081, 127] on span "complete image" at bounding box center [1098, 128] width 95 height 19
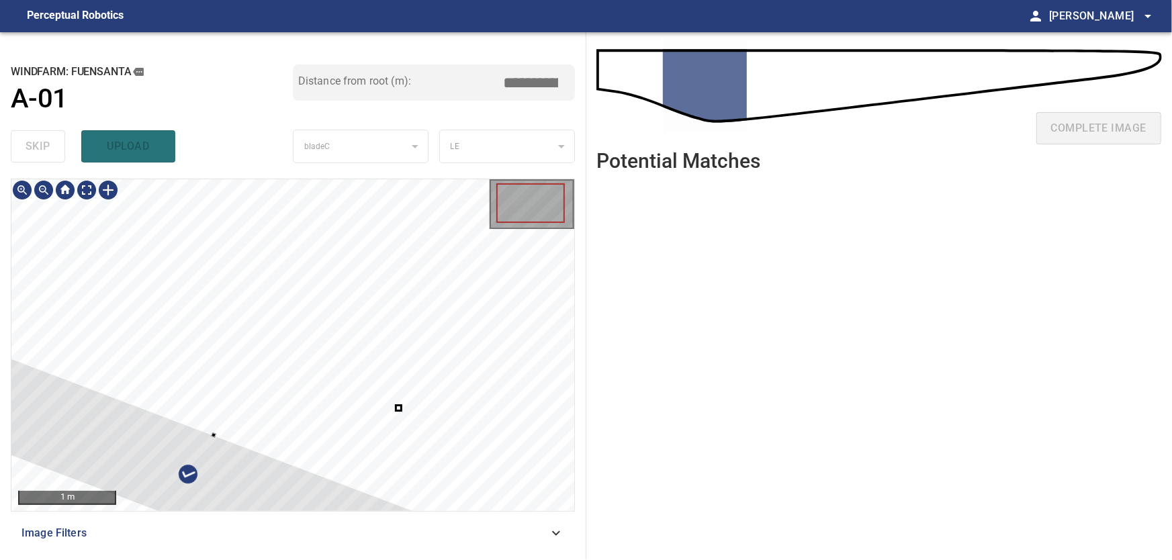
click at [208, 445] on div at bounding box center [198, 478] width 485 height 257
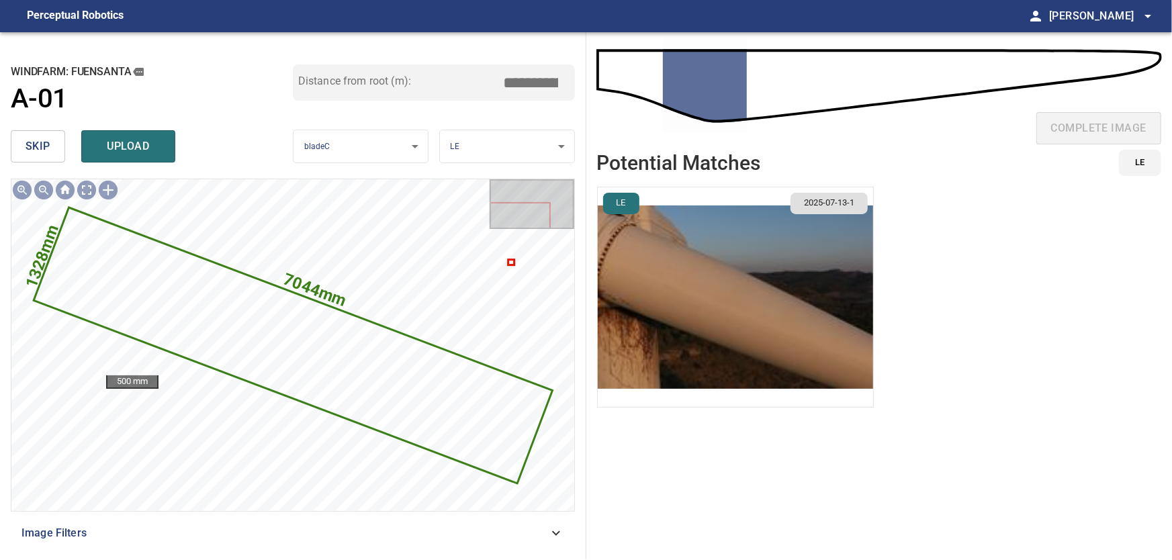
click at [29, 144] on span "skip" at bounding box center [38, 146] width 25 height 19
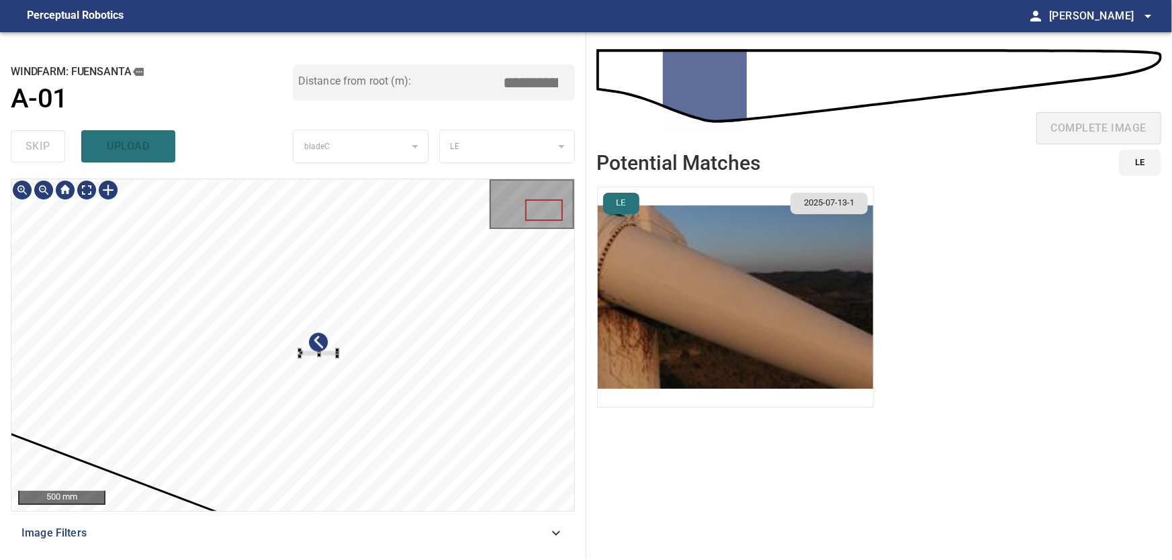
click at [342, 403] on div at bounding box center [292, 345] width 563 height 332
click at [467, 225] on div at bounding box center [292, 345] width 563 height 332
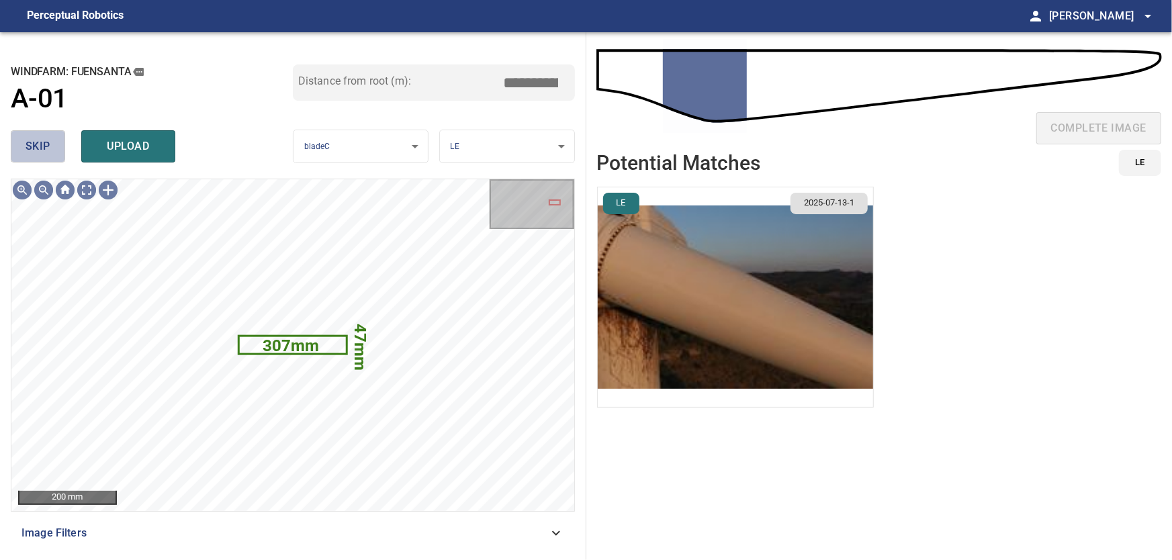
click at [44, 137] on button "skip" at bounding box center [38, 146] width 54 height 32
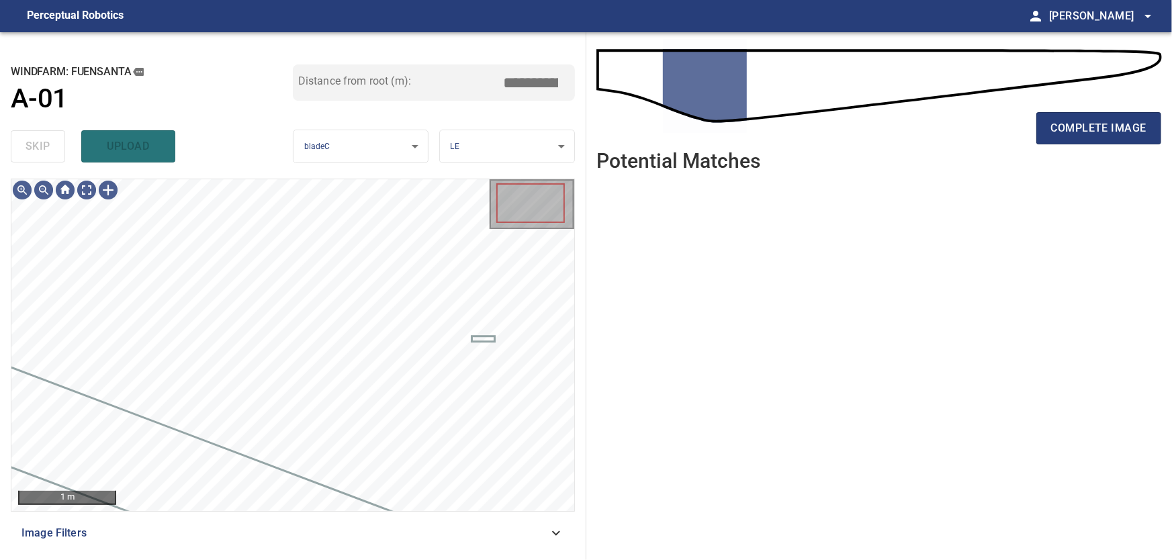
click at [559, 531] on icon at bounding box center [556, 533] width 16 height 16
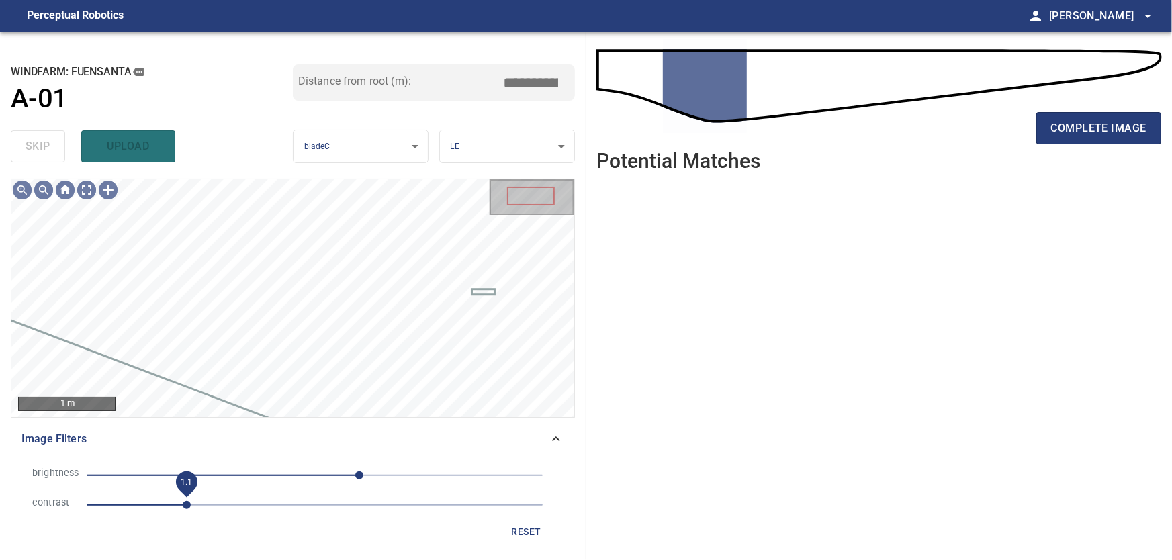
click at [189, 505] on span "1.1" at bounding box center [187, 505] width 8 height 8
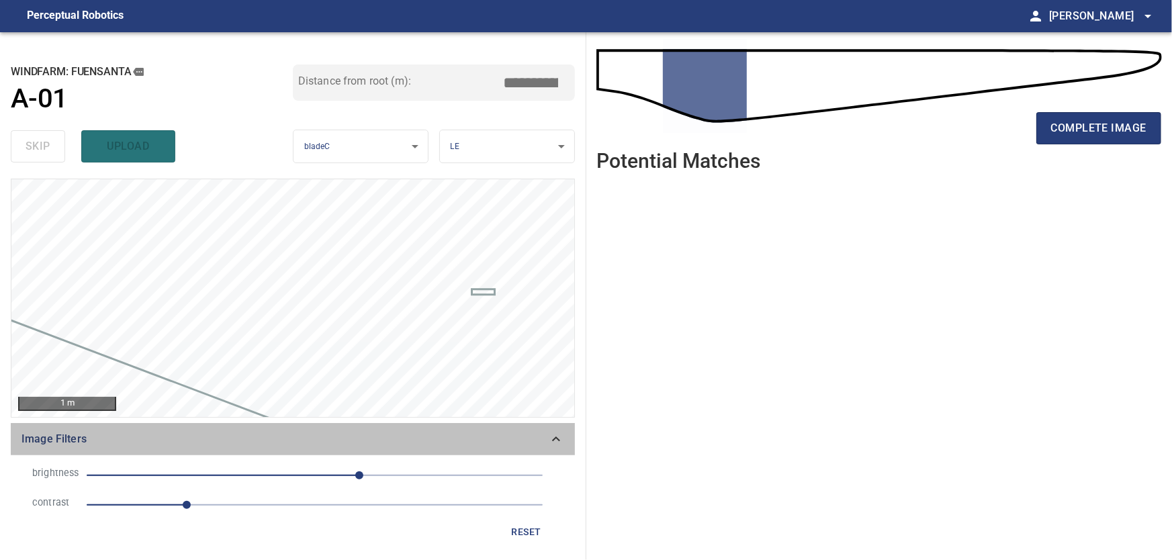
click at [561, 433] on icon at bounding box center [556, 439] width 16 height 16
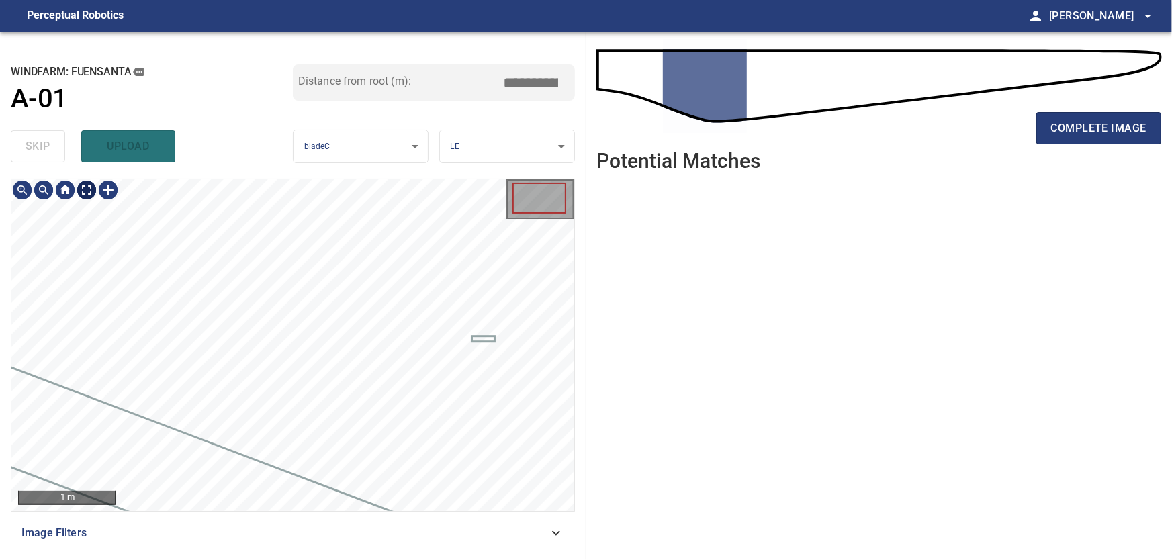
click at [87, 193] on body "**********" at bounding box center [586, 280] width 1172 height 560
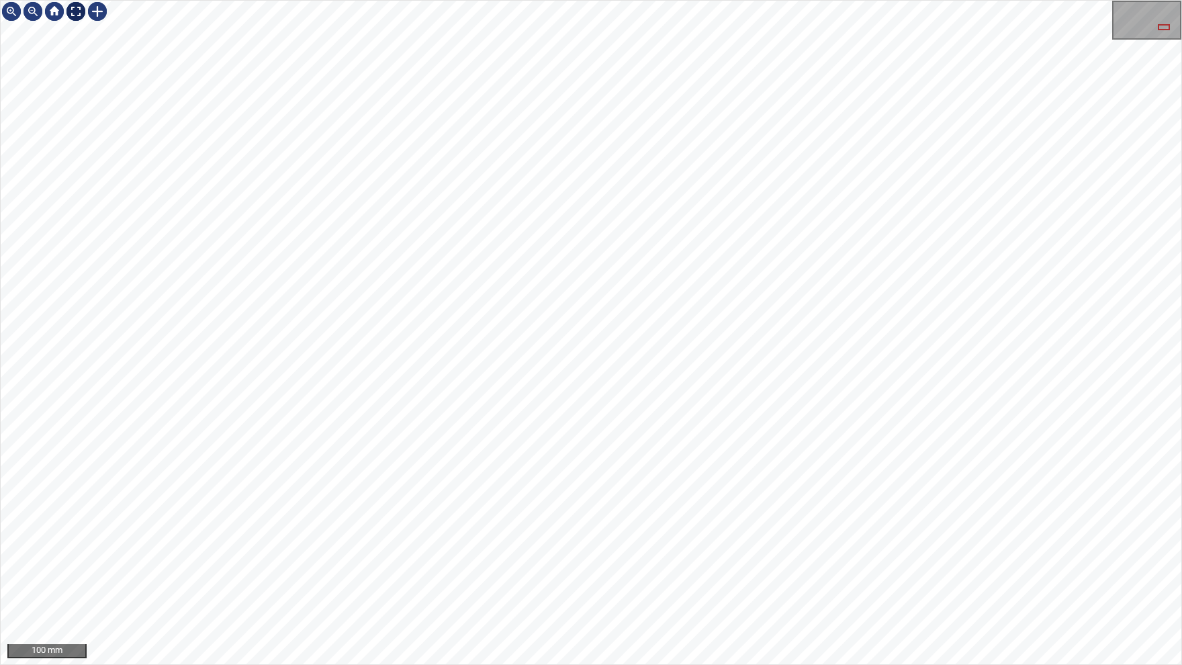
click at [79, 11] on div at bounding box center [75, 11] width 21 height 21
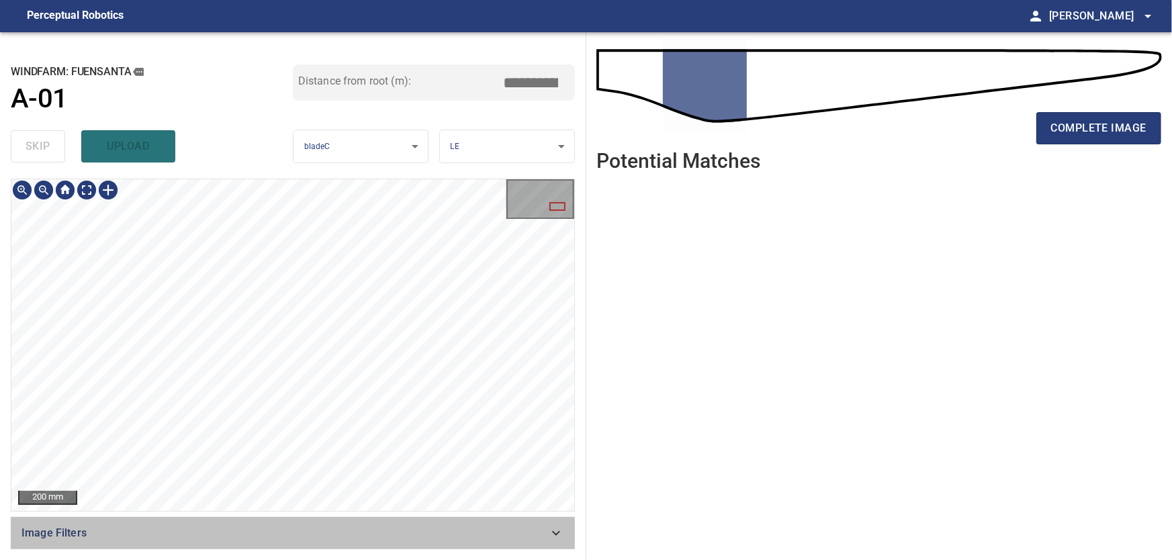
click at [547, 533] on span "Image Filters" at bounding box center [284, 533] width 527 height 16
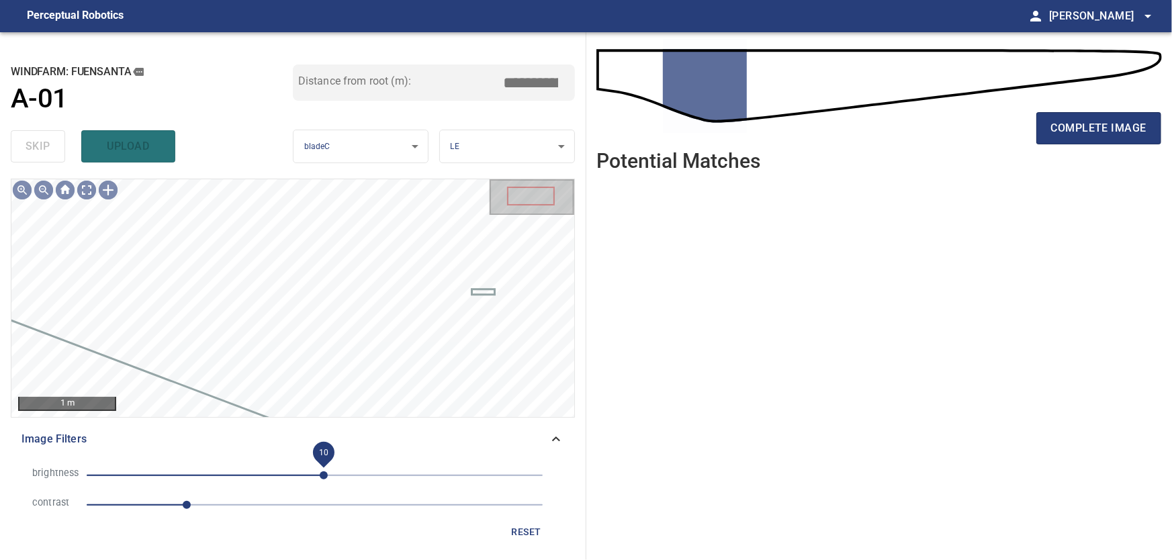
drag, startPoint x: 361, startPoint y: 478, endPoint x: 324, endPoint y: 477, distance: 37.6
click at [324, 477] on span "10" at bounding box center [324, 475] width 8 height 8
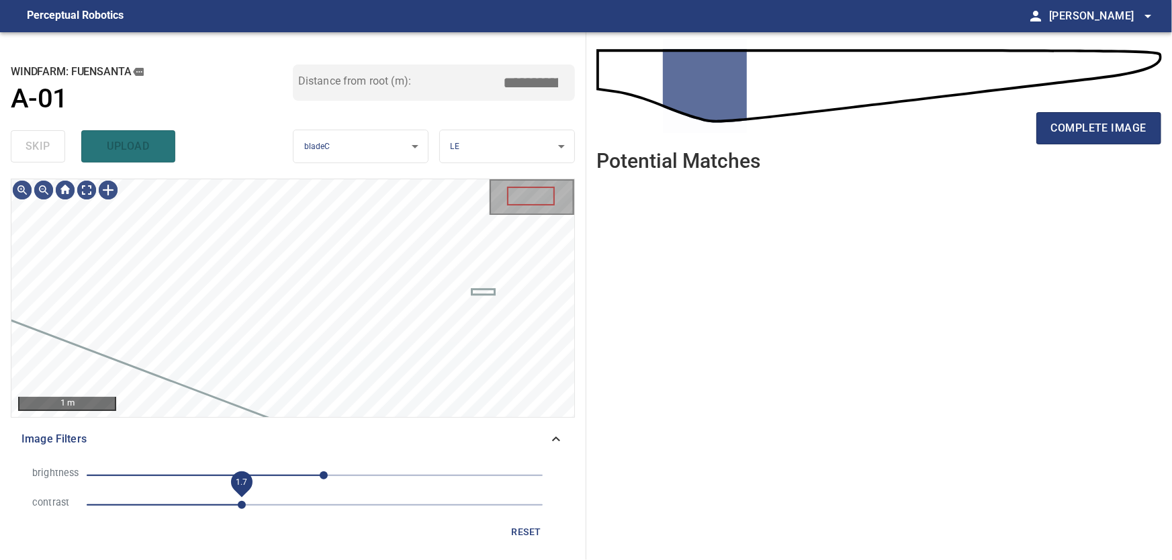
drag, startPoint x: 191, startPoint y: 506, endPoint x: 241, endPoint y: 506, distance: 50.4
click at [241, 506] on span "1.7" at bounding box center [242, 505] width 8 height 8
drag, startPoint x: 322, startPoint y: 476, endPoint x: 269, endPoint y: 476, distance: 53.1
click at [269, 476] on span "-51" at bounding box center [269, 475] width 8 height 8
drag, startPoint x: 246, startPoint y: 506, endPoint x: 291, endPoint y: 510, distance: 45.2
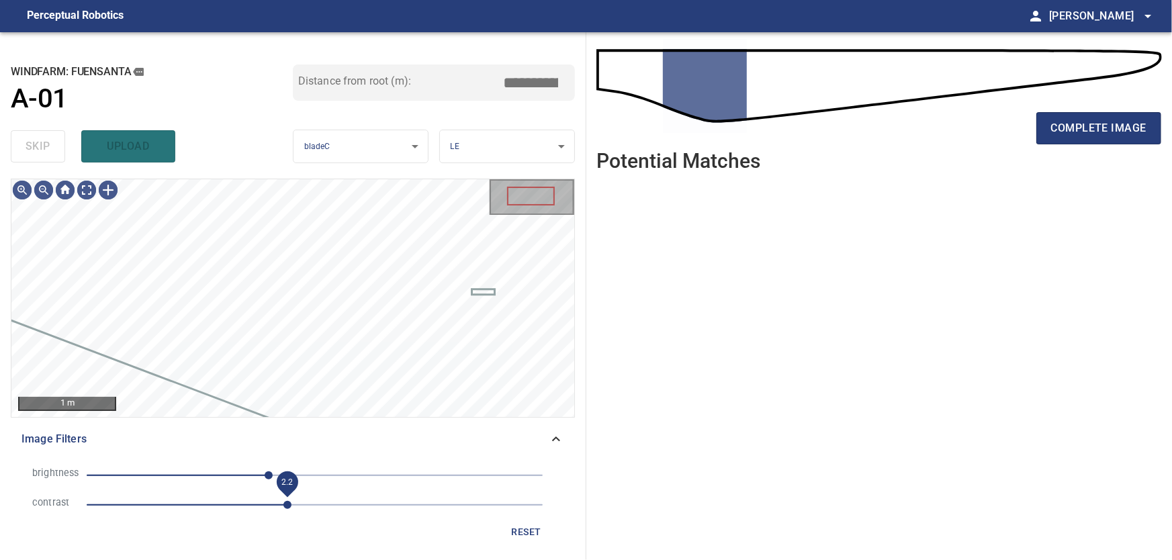
click at [291, 509] on span "2.2" at bounding box center [287, 505] width 8 height 8
click at [572, 439] on div "Image Filters" at bounding box center [293, 439] width 564 height 32
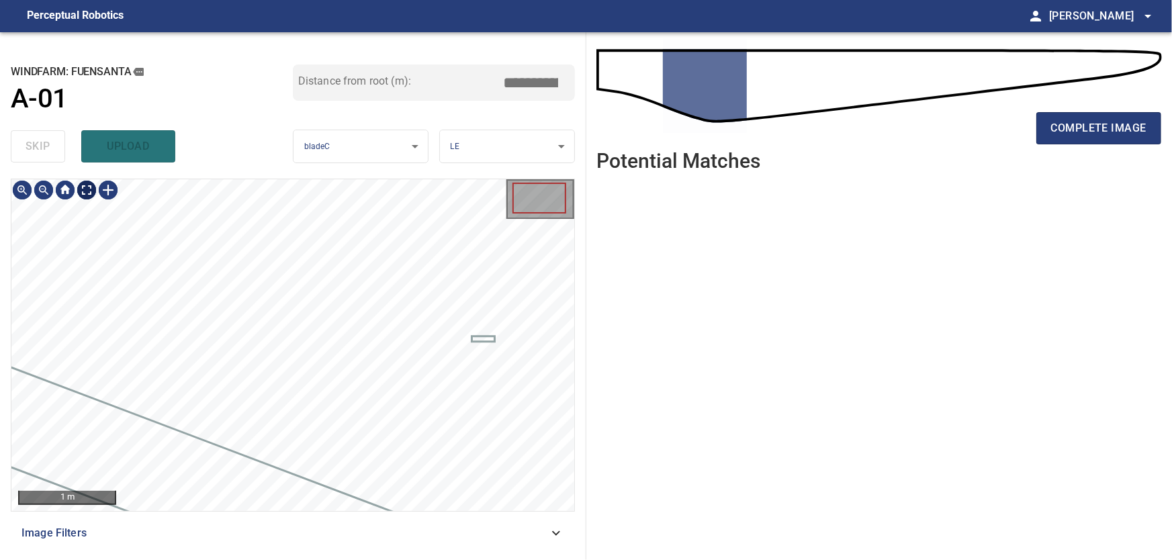
click at [93, 189] on body "**********" at bounding box center [586, 280] width 1172 height 560
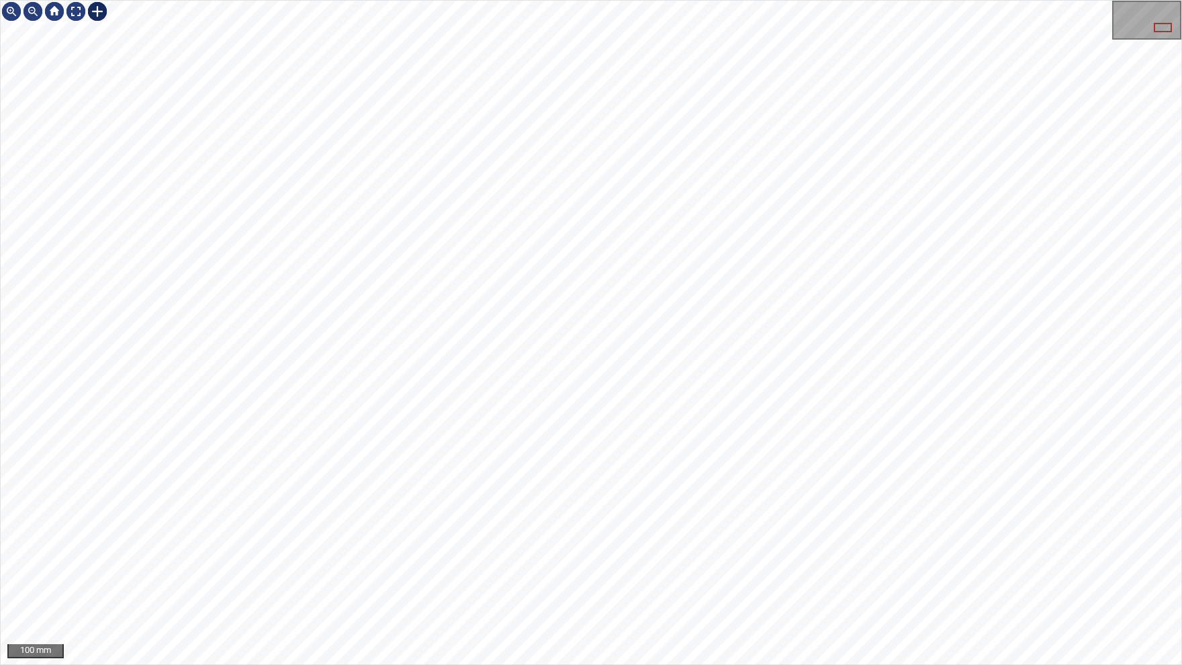
click at [93, 13] on div at bounding box center [97, 11] width 21 height 21
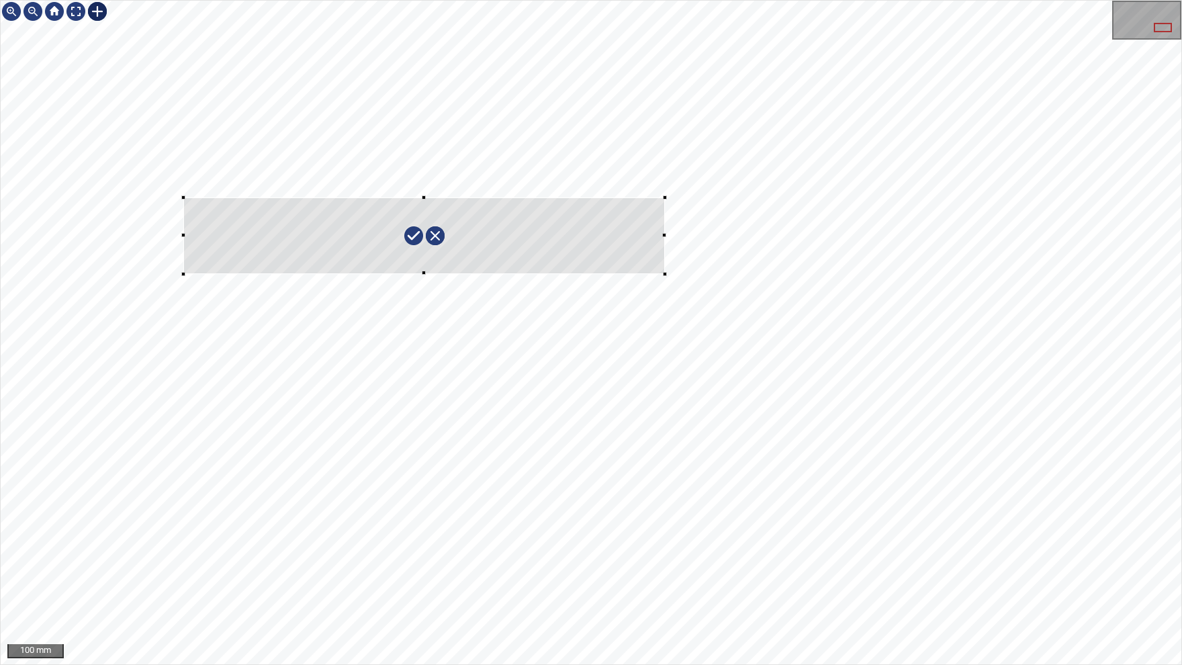
click at [665, 274] on div at bounding box center [591, 333] width 1181 height 664
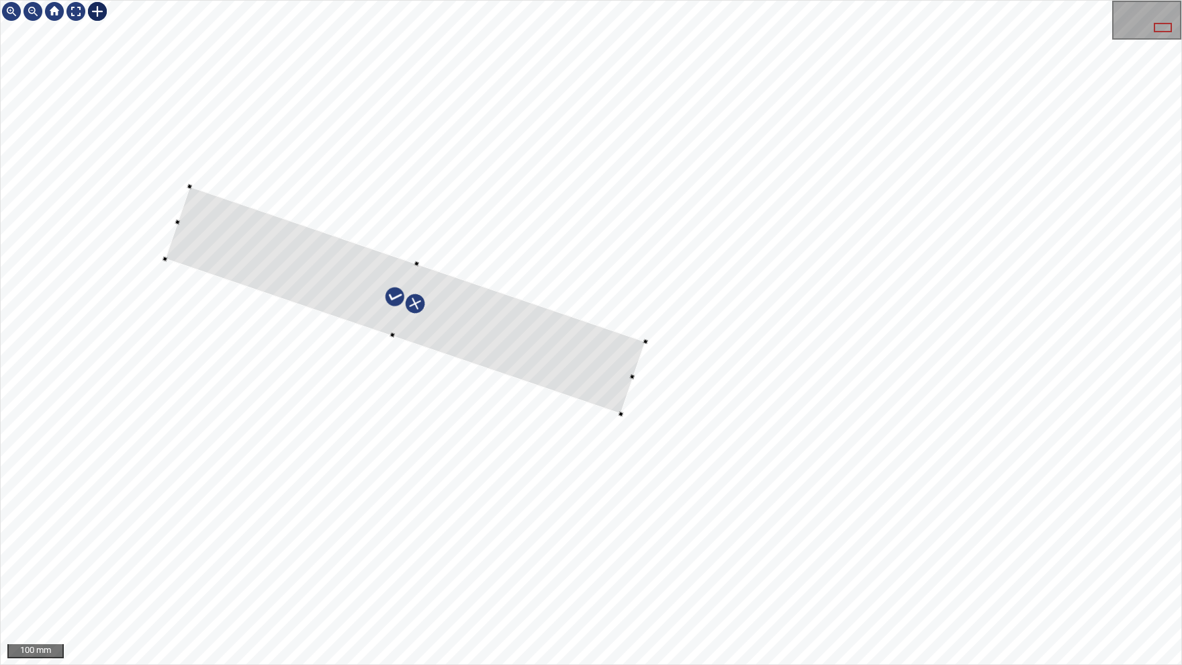
click at [558, 361] on div at bounding box center [405, 299] width 480 height 227
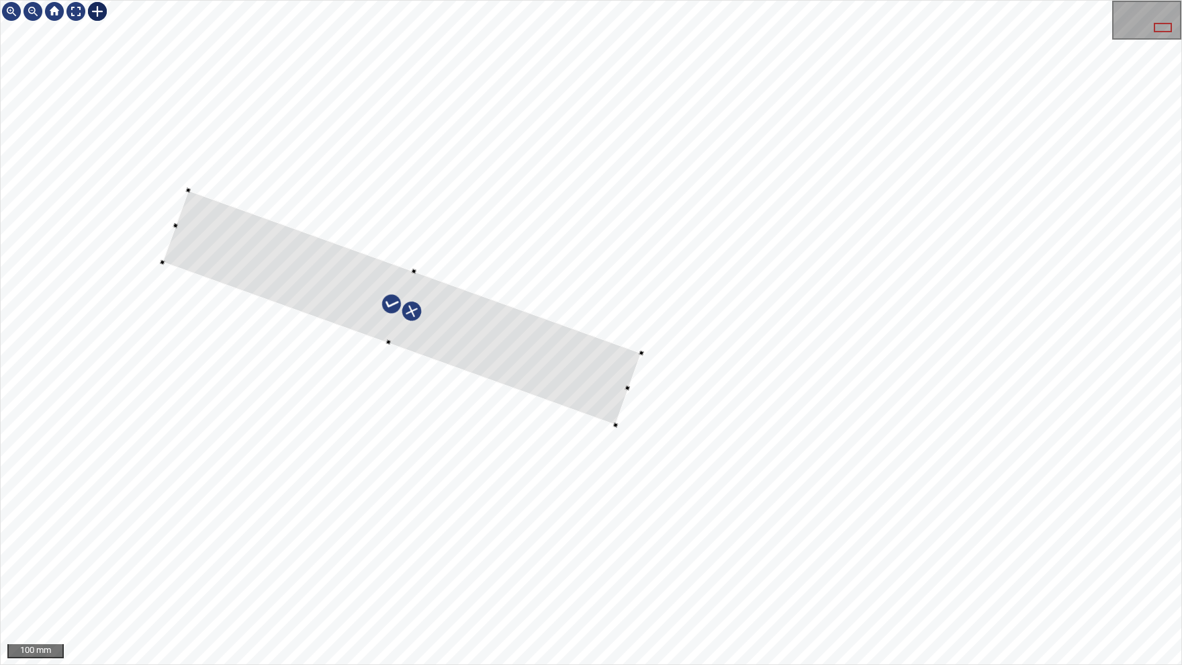
click at [476, 339] on div at bounding box center [402, 307] width 479 height 234
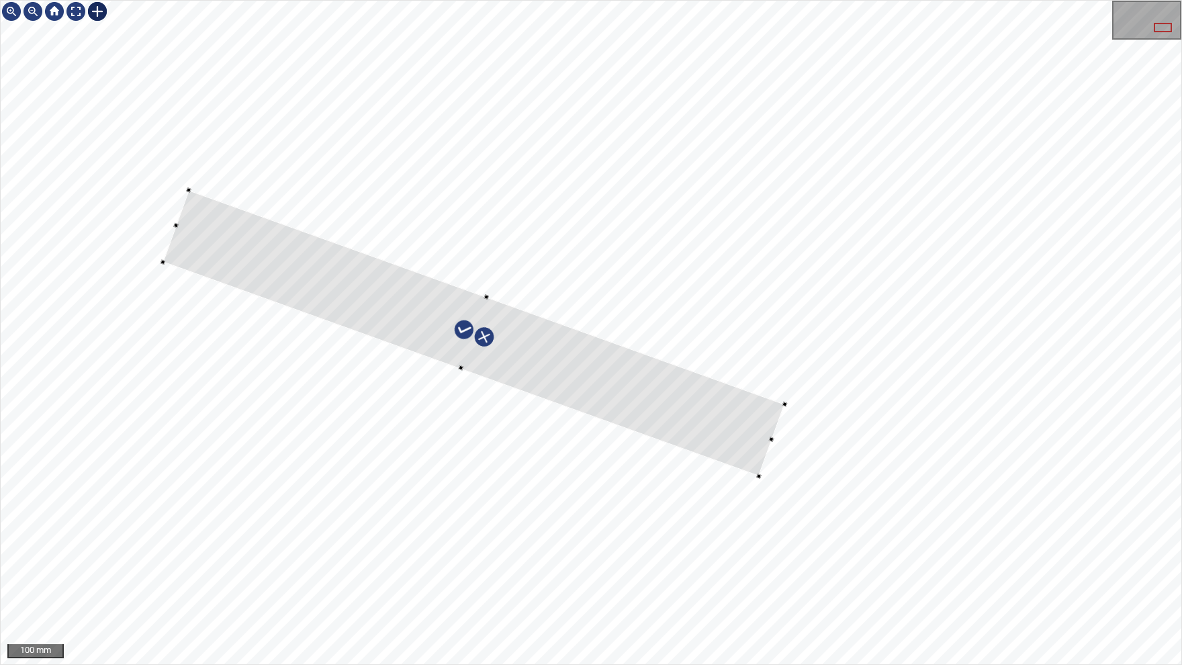
click at [769, 454] on div at bounding box center [591, 333] width 1181 height 664
click at [158, 218] on div at bounding box center [591, 333] width 1181 height 664
click at [356, 302] on div at bounding box center [467, 330] width 634 height 302
click at [78, 14] on div at bounding box center [75, 11] width 21 height 21
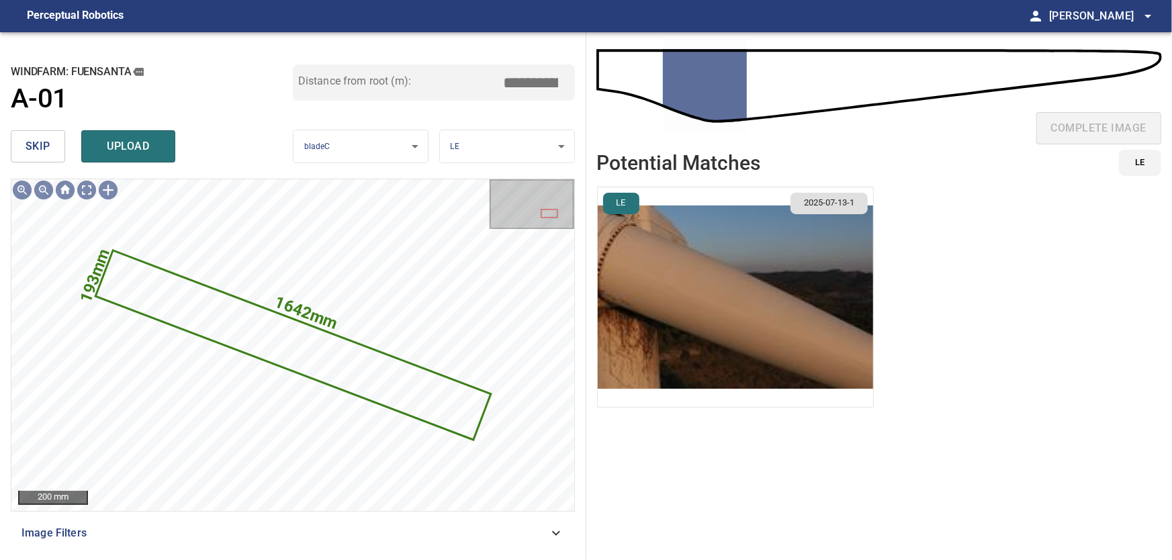
drag, startPoint x: 535, startPoint y: 80, endPoint x: 605, endPoint y: 78, distance: 69.9
click at [570, 78] on input "****" at bounding box center [535, 83] width 67 height 26
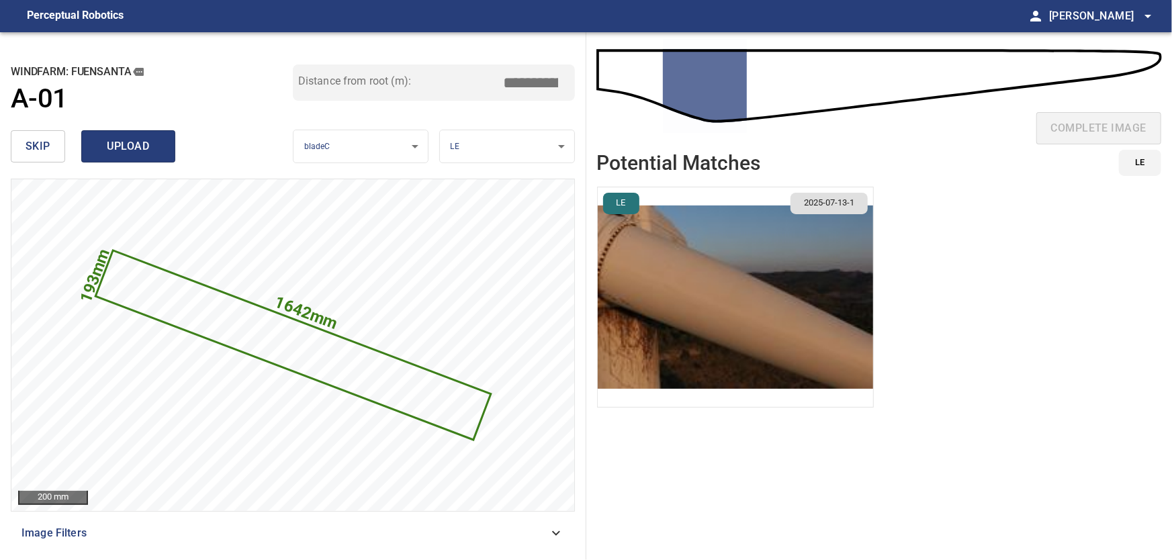
type input "****"
click at [126, 148] on span "upload" at bounding box center [128, 146] width 64 height 19
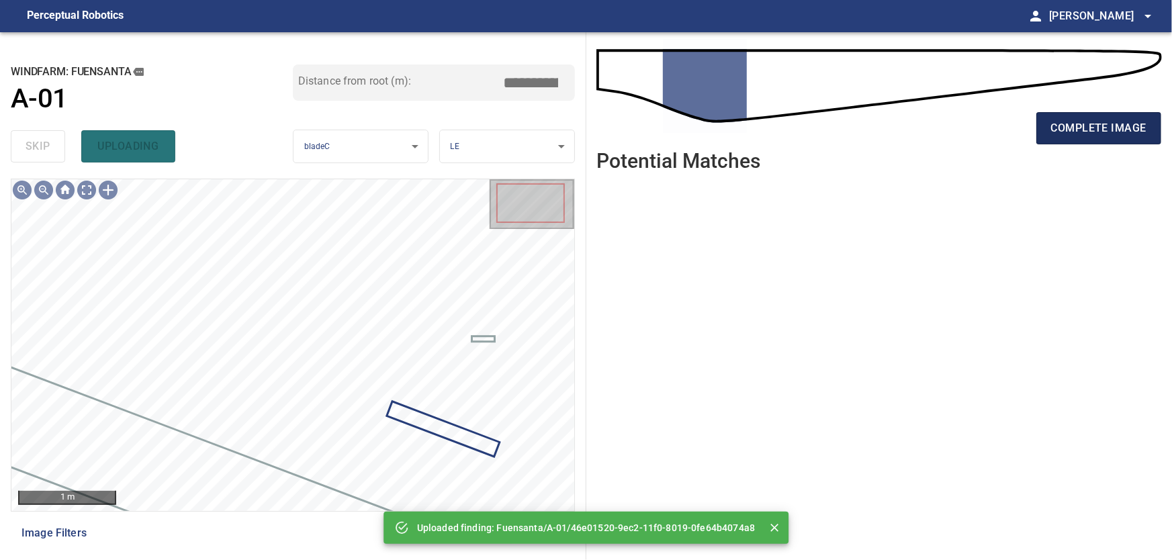
click at [1101, 130] on span "complete image" at bounding box center [1098, 128] width 95 height 19
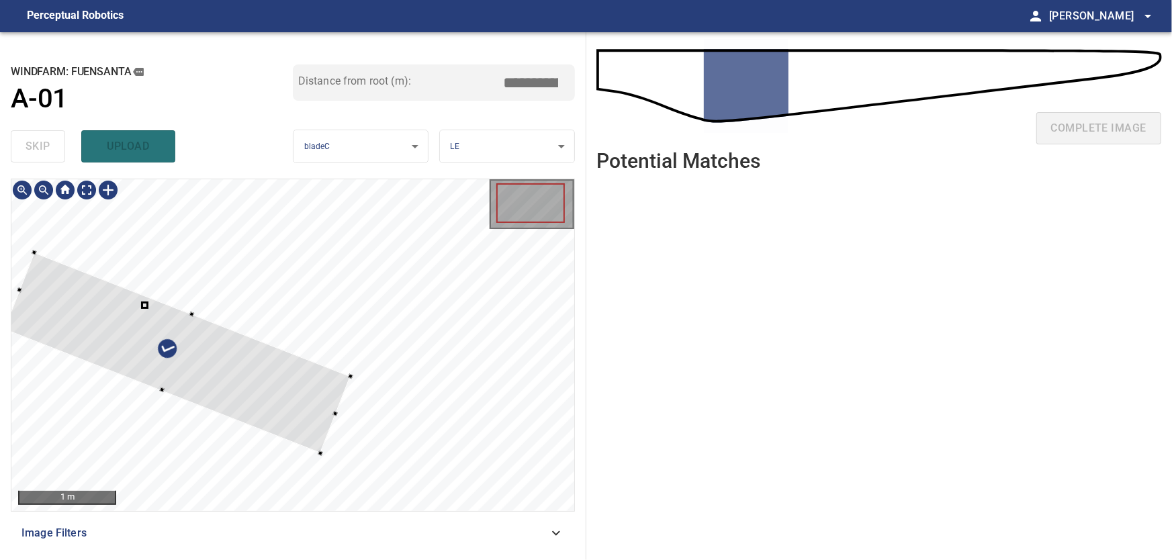
click at [238, 386] on div at bounding box center [177, 353] width 347 height 201
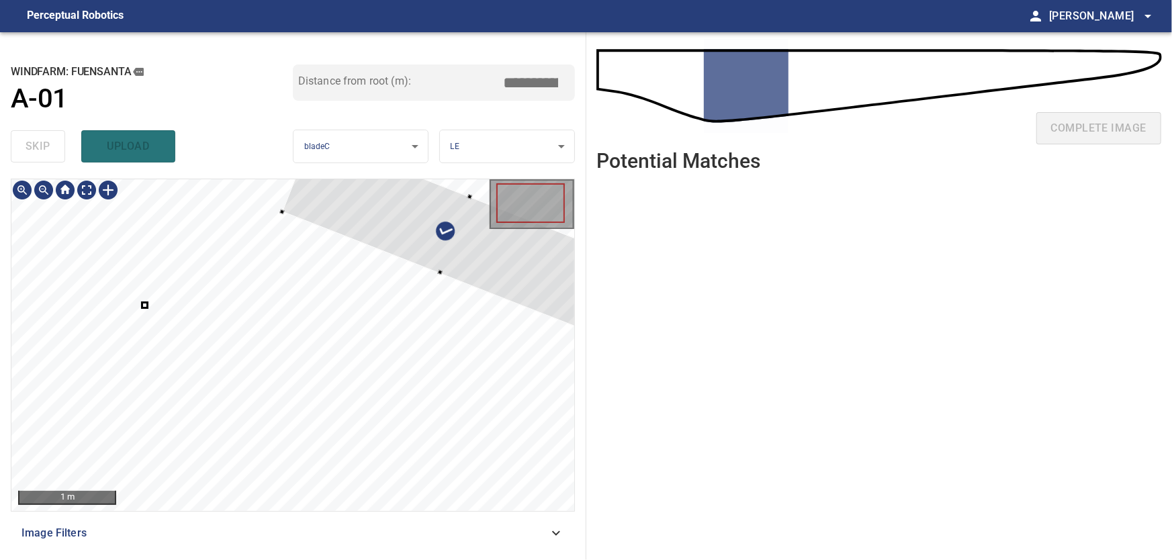
click at [518, 267] on div at bounding box center [455, 235] width 347 height 201
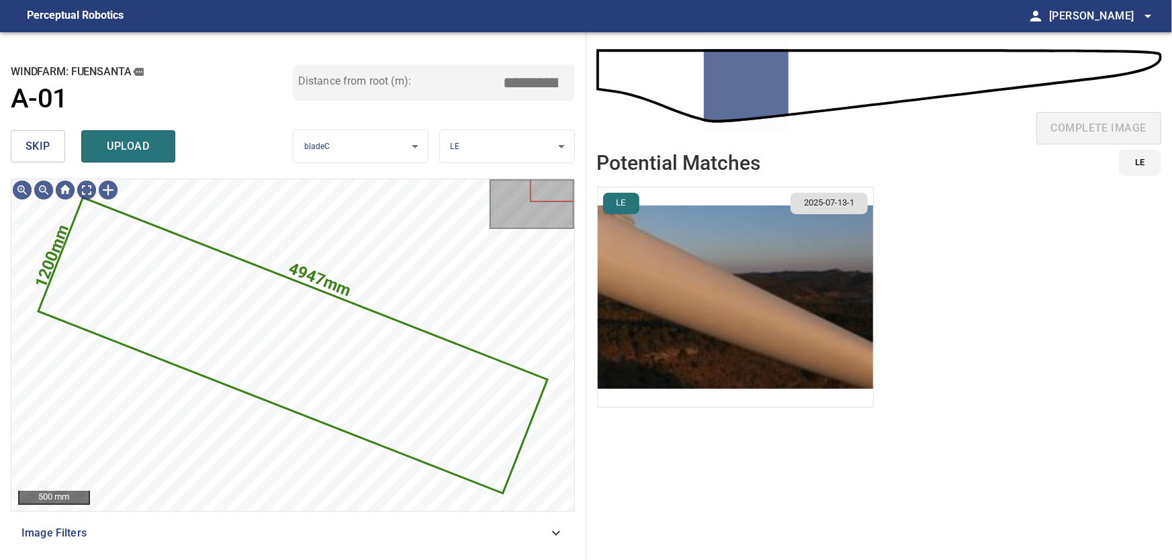
click at [44, 146] on span "skip" at bounding box center [38, 146] width 25 height 19
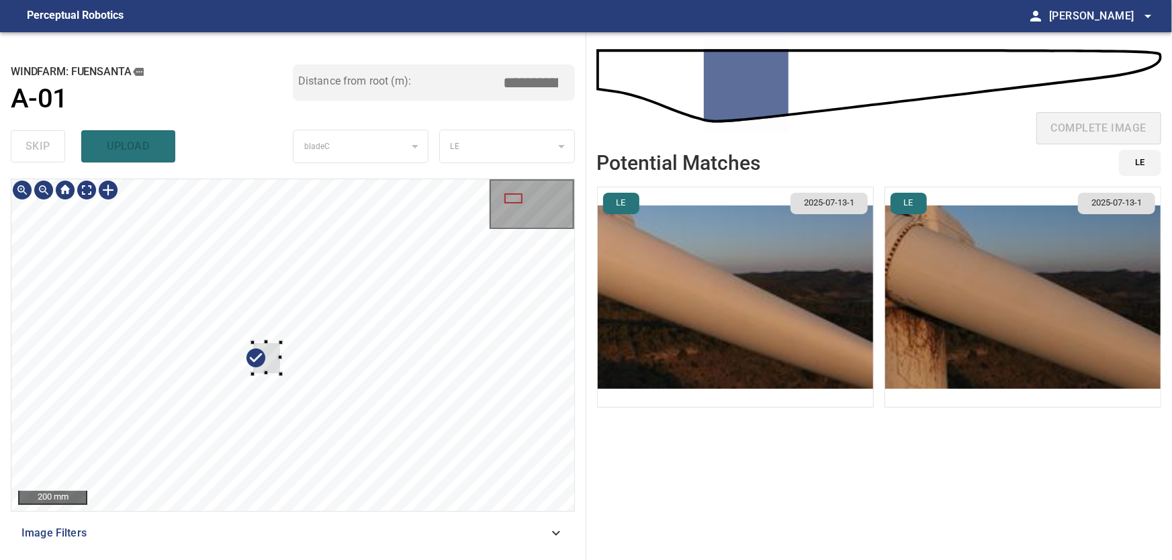
click at [280, 372] on div at bounding box center [281, 374] width 4 height 4
click at [471, 189] on div at bounding box center [292, 345] width 563 height 332
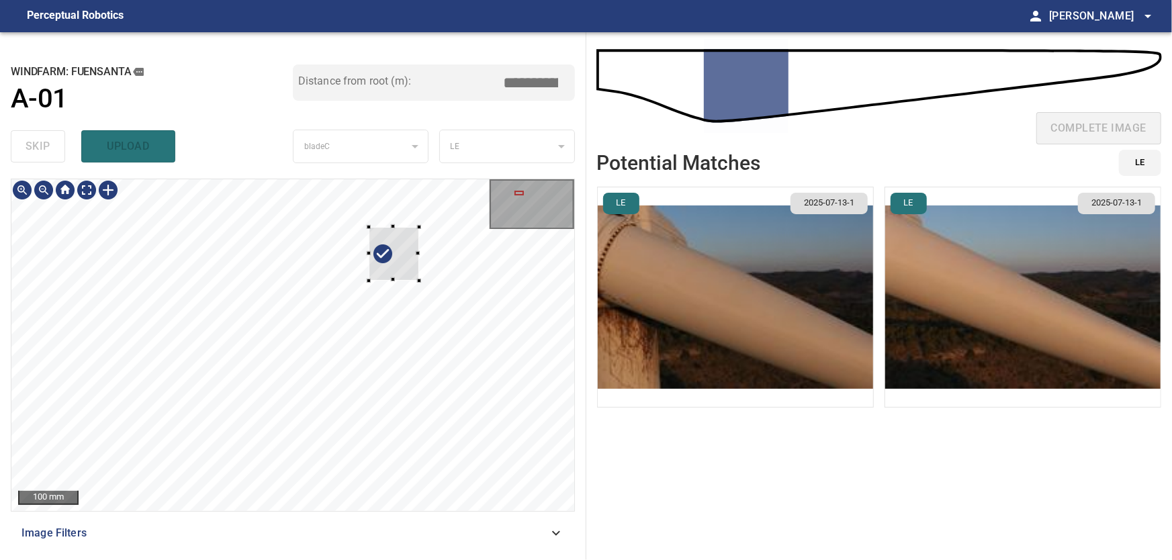
click at [402, 257] on div at bounding box center [394, 254] width 50 height 54
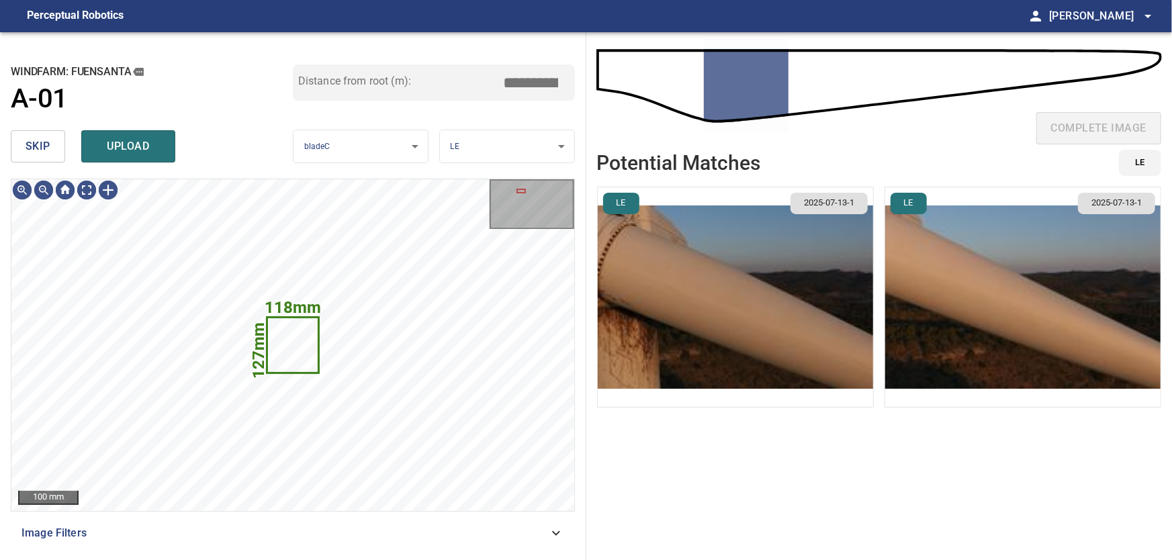
click at [42, 141] on span "skip" at bounding box center [38, 146] width 25 height 19
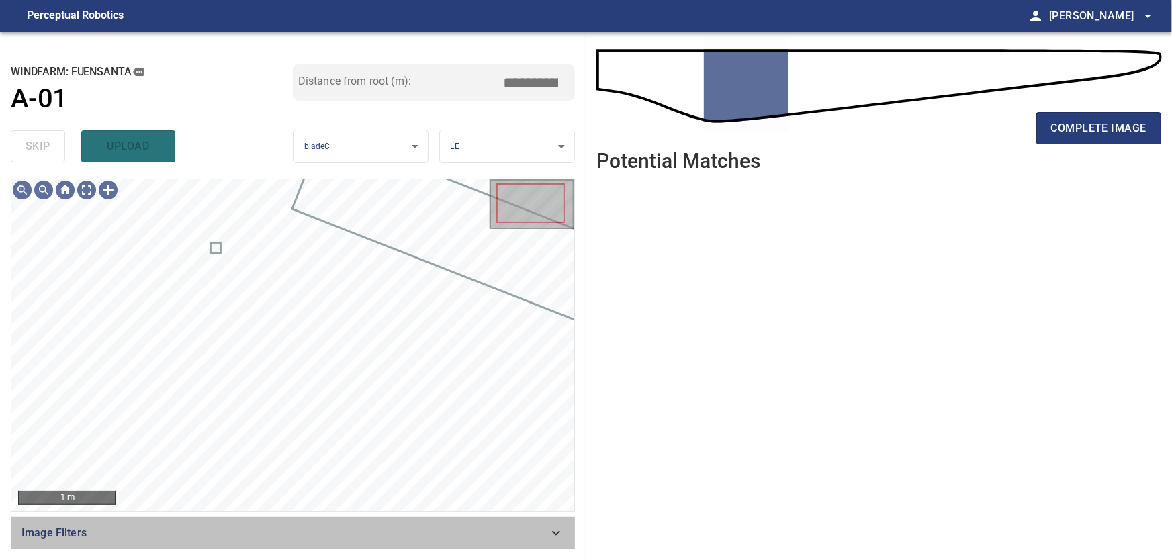
click at [560, 532] on icon at bounding box center [556, 533] width 16 height 16
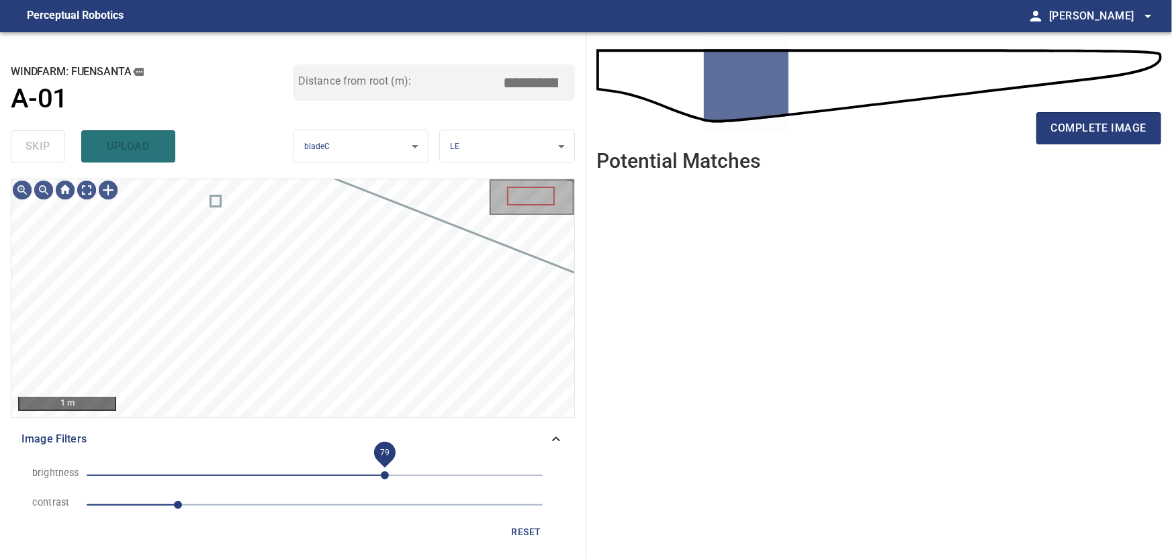
drag, startPoint x: 357, startPoint y: 477, endPoint x: 385, endPoint y: 480, distance: 28.3
click at [385, 480] on span "79" at bounding box center [385, 475] width 8 height 8
drag, startPoint x: 177, startPoint y: 508, endPoint x: 210, endPoint y: 510, distance: 33.6
click at [210, 509] on span "1.4" at bounding box center [214, 505] width 8 height 8
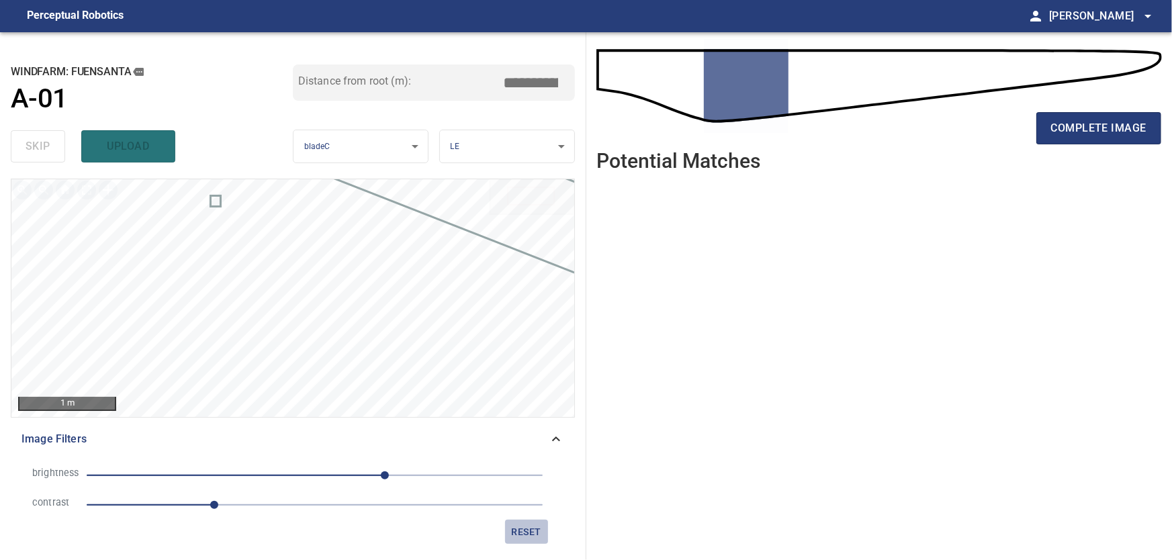
click at [521, 535] on span "reset" at bounding box center [526, 532] width 32 height 17
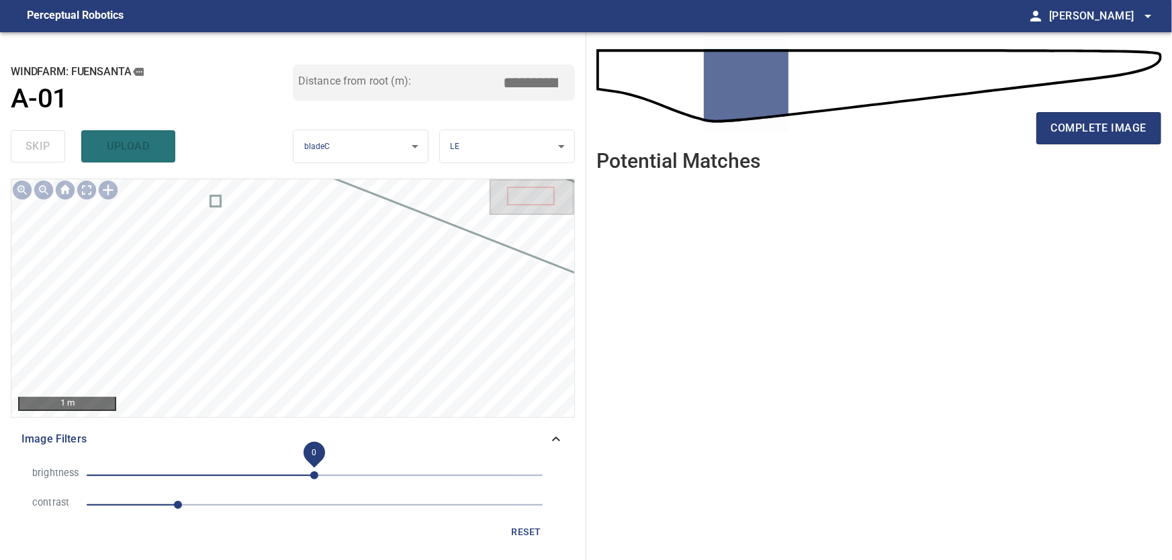
drag, startPoint x: 311, startPoint y: 474, endPoint x: 347, endPoint y: 475, distance: 35.6
click at [318, 475] on span "0" at bounding box center [314, 475] width 8 height 8
drag, startPoint x: 346, startPoint y: 476, endPoint x: 391, endPoint y: 476, distance: 45.0
click at [351, 476] on span "36" at bounding box center [347, 475] width 8 height 8
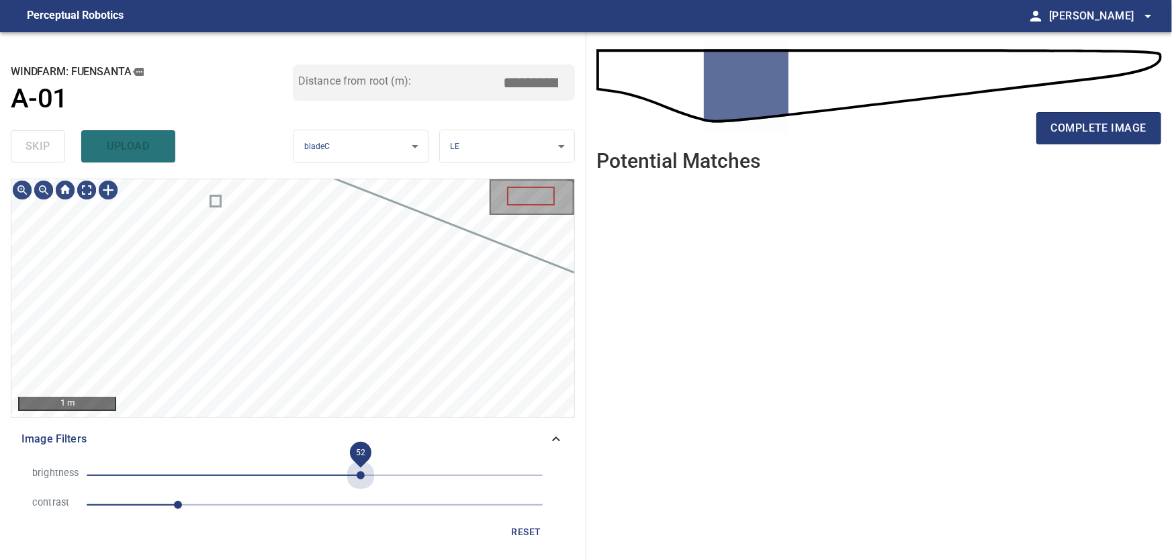
click at [361, 474] on span "52" at bounding box center [315, 475] width 456 height 19
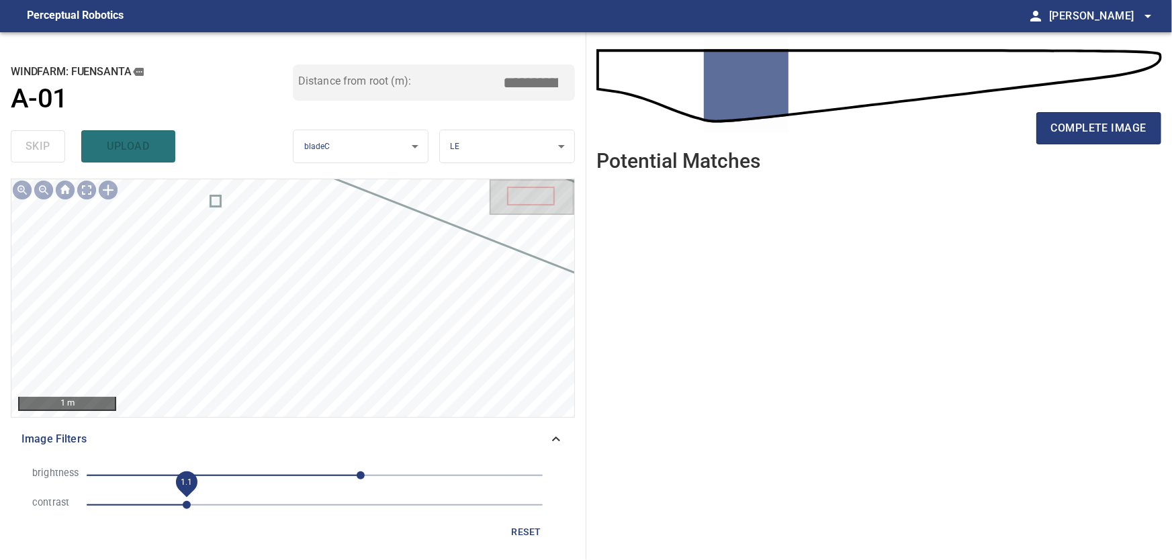
click at [183, 509] on span "1.1" at bounding box center [187, 505] width 8 height 8
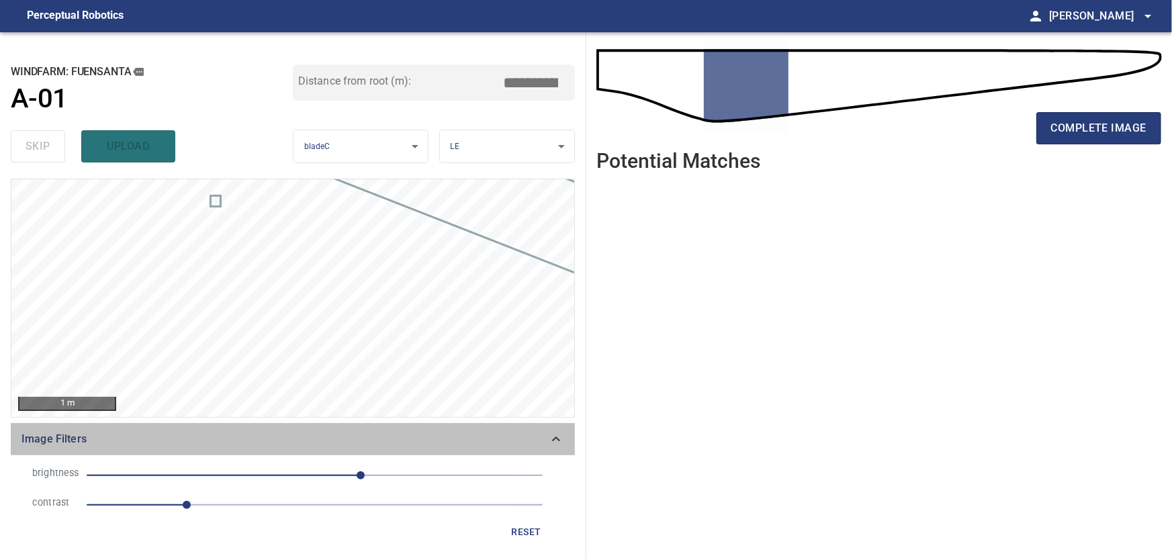
click at [554, 438] on icon at bounding box center [556, 439] width 16 height 16
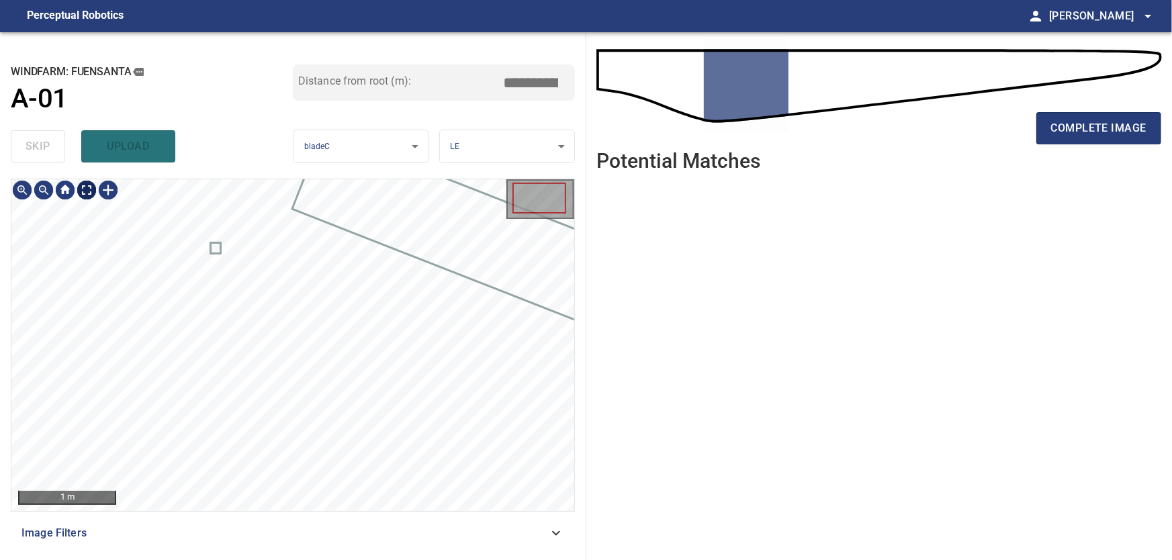
click at [93, 189] on body "**********" at bounding box center [586, 280] width 1172 height 560
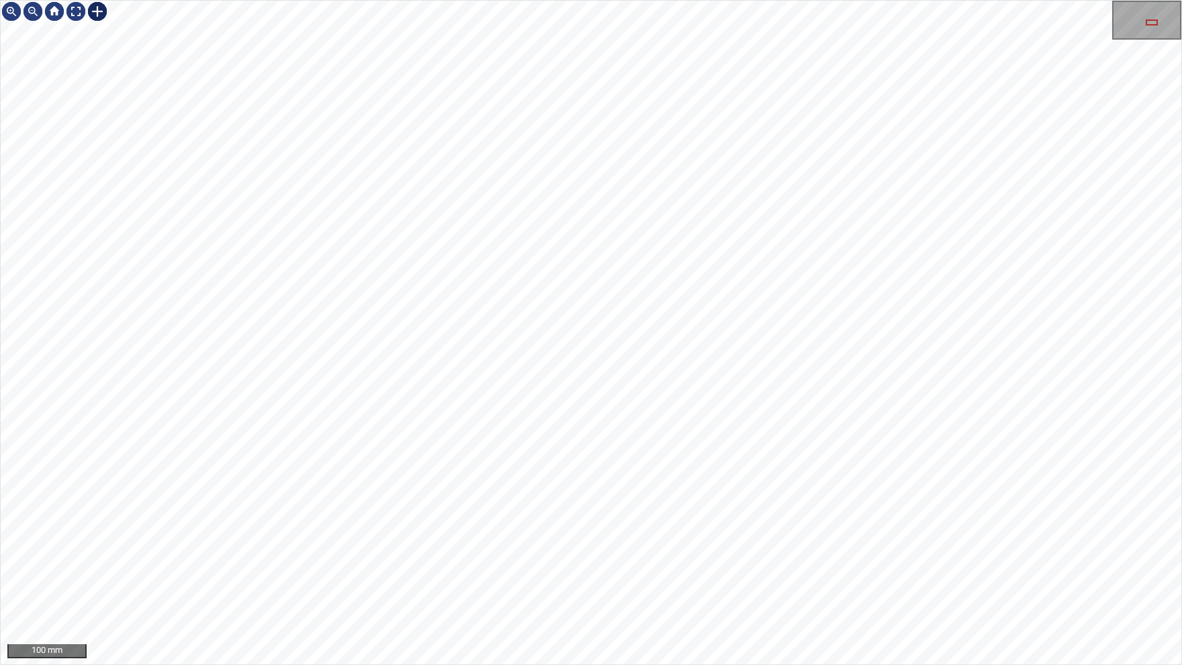
click at [97, 11] on div at bounding box center [97, 11] width 21 height 21
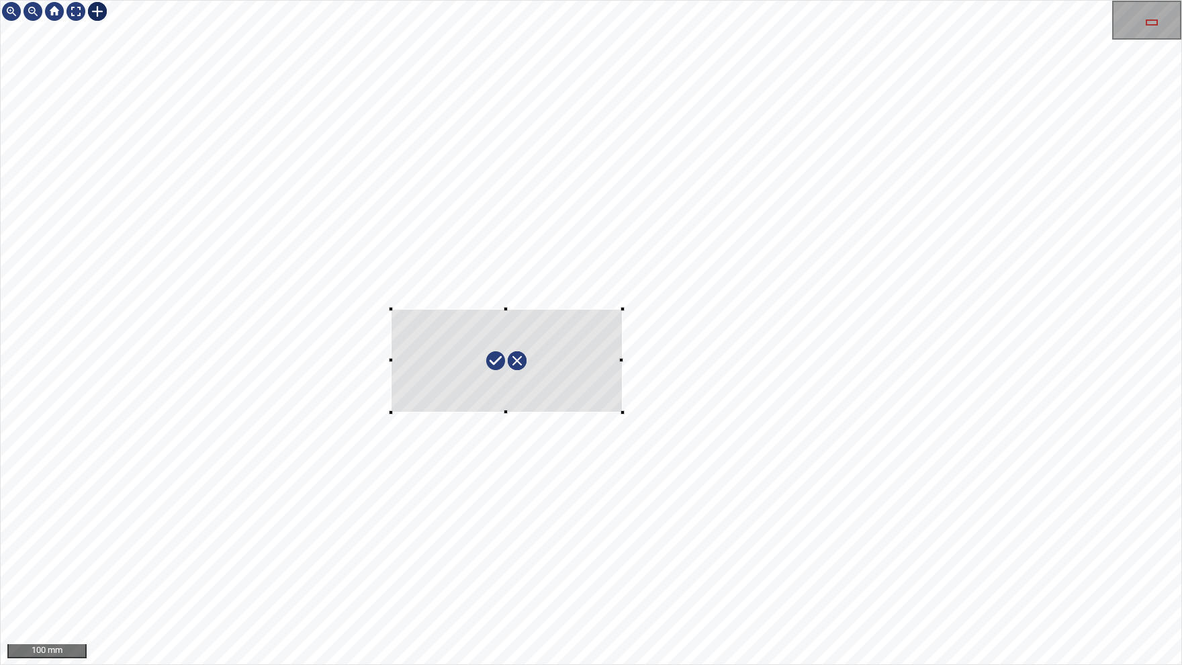
click at [623, 408] on div at bounding box center [591, 333] width 1181 height 664
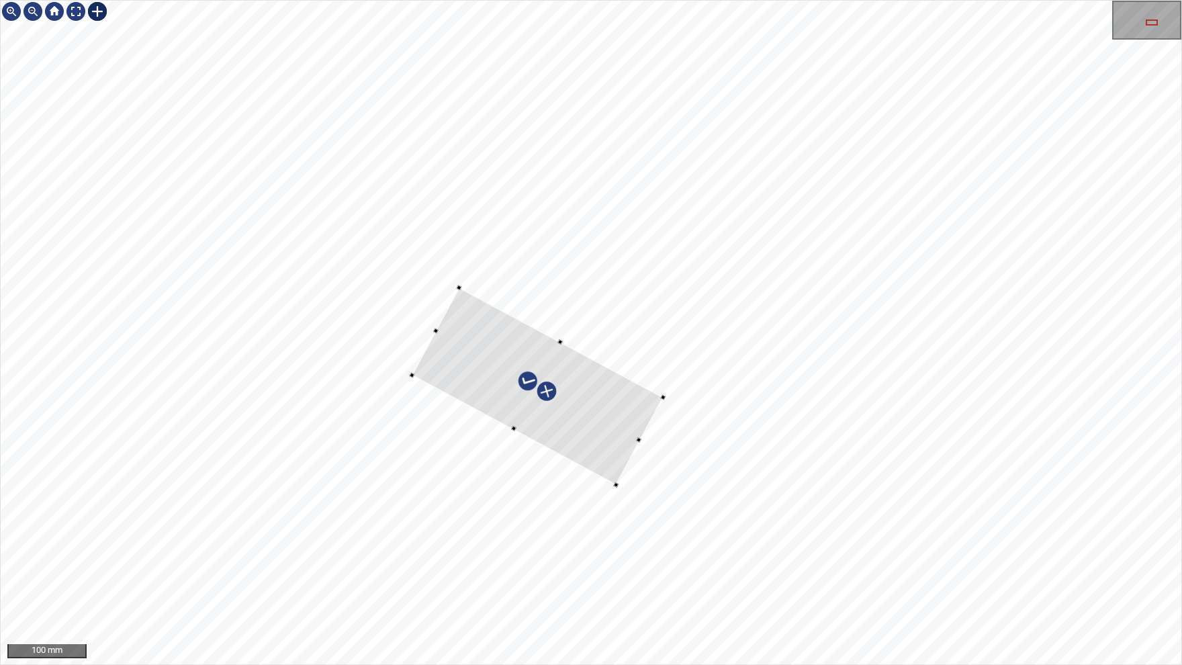
click at [605, 430] on div at bounding box center [537, 385] width 251 height 197
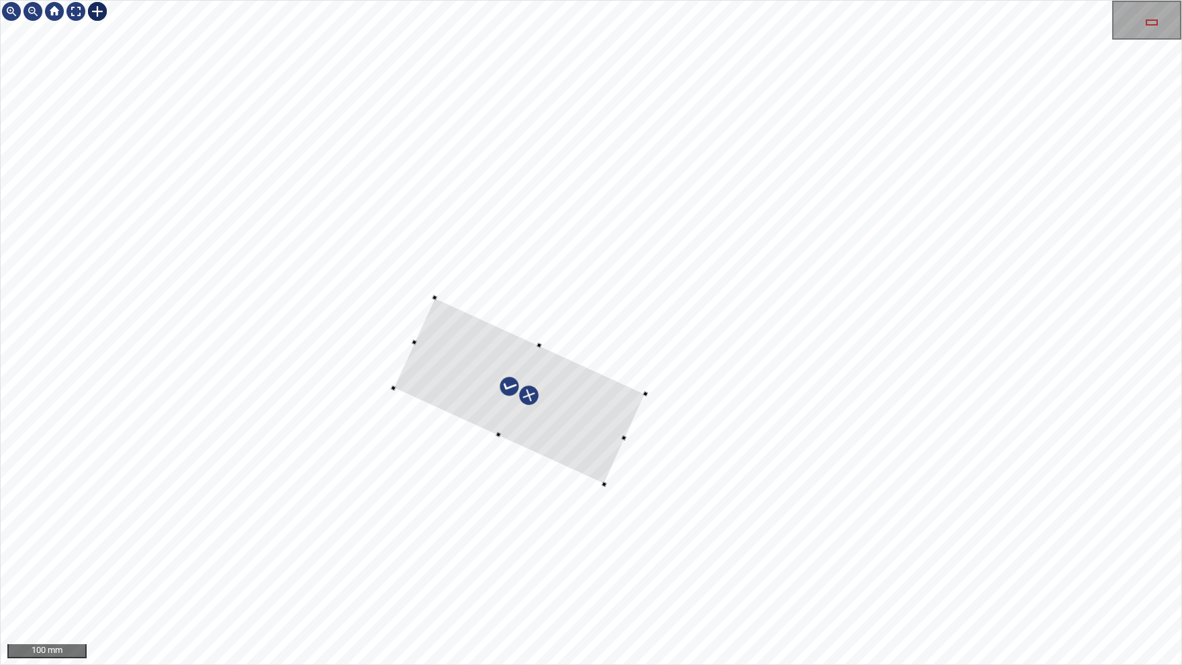
click at [594, 410] on div at bounding box center [520, 391] width 252 height 186
click at [78, 8] on div at bounding box center [75, 11] width 21 height 21
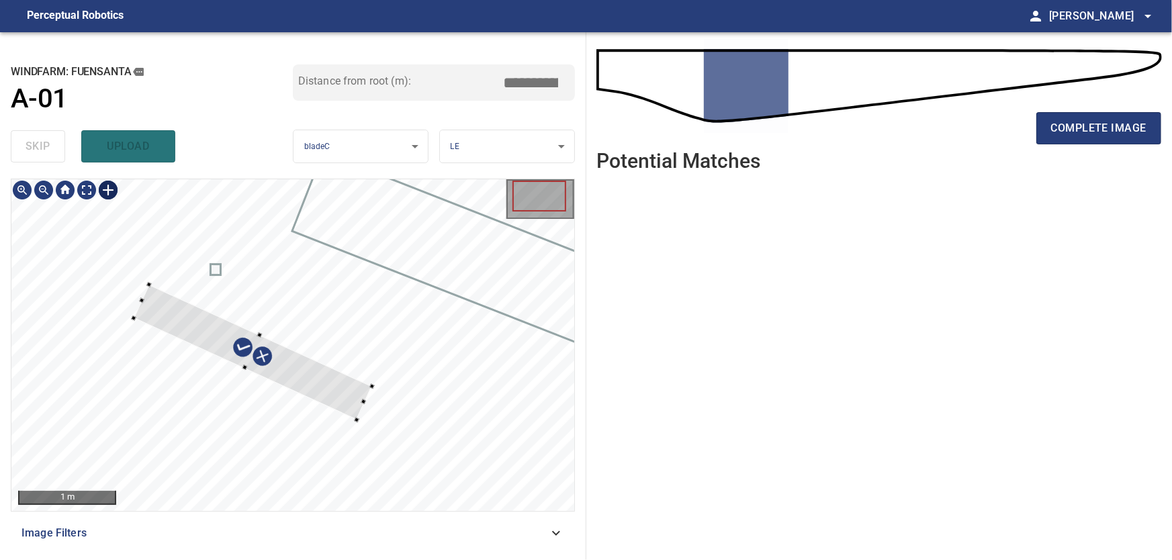
click at [146, 283] on div at bounding box center [292, 345] width 563 height 332
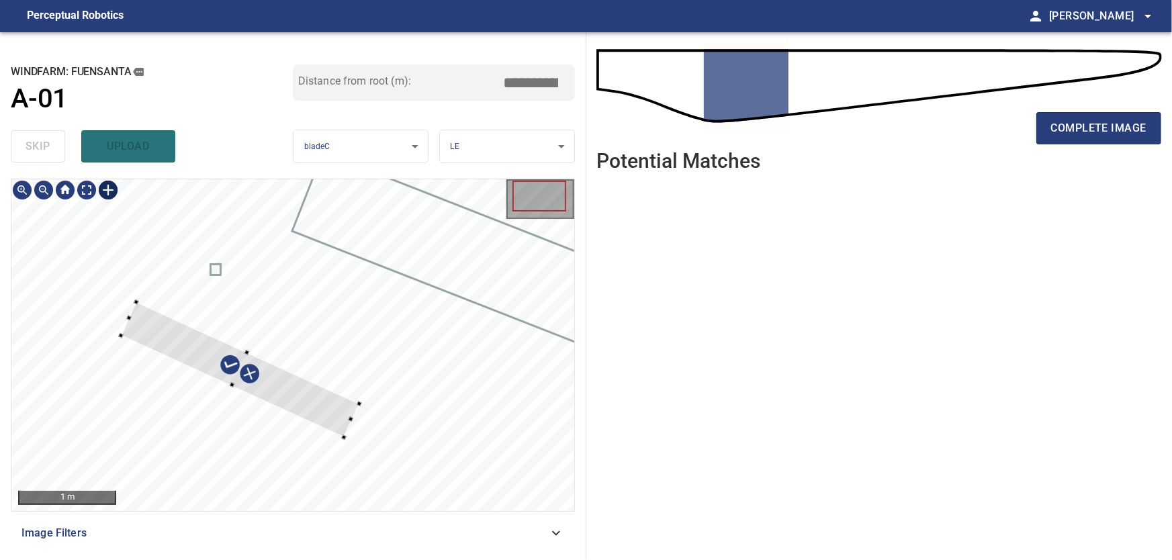
click at [166, 324] on div at bounding box center [240, 369] width 238 height 135
click at [405, 414] on div at bounding box center [292, 345] width 563 height 332
click at [330, 408] on div at bounding box center [261, 376] width 285 height 146
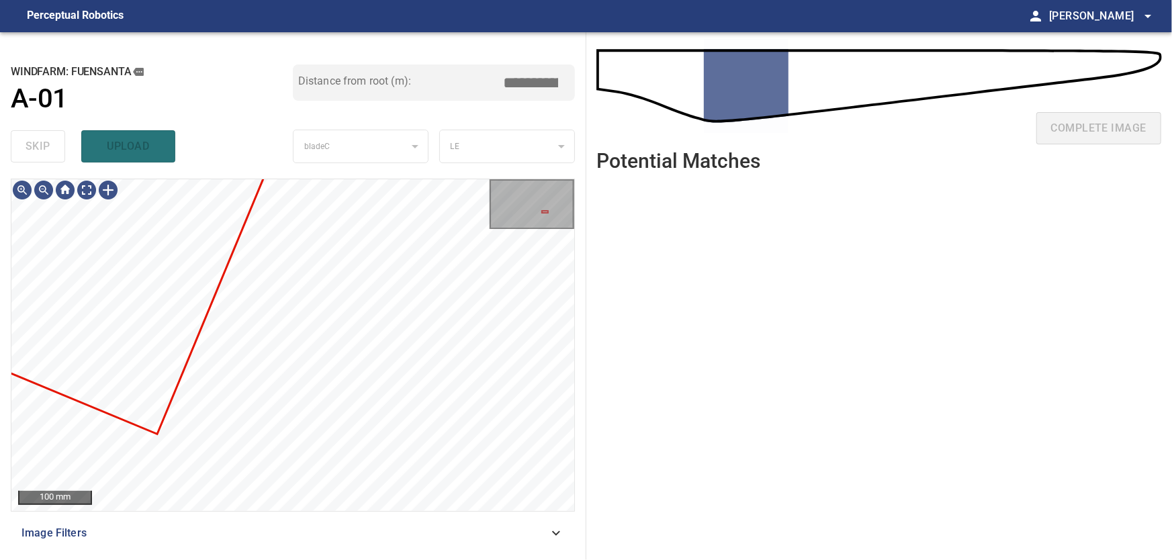
click at [555, 533] on icon at bounding box center [556, 533] width 8 height 5
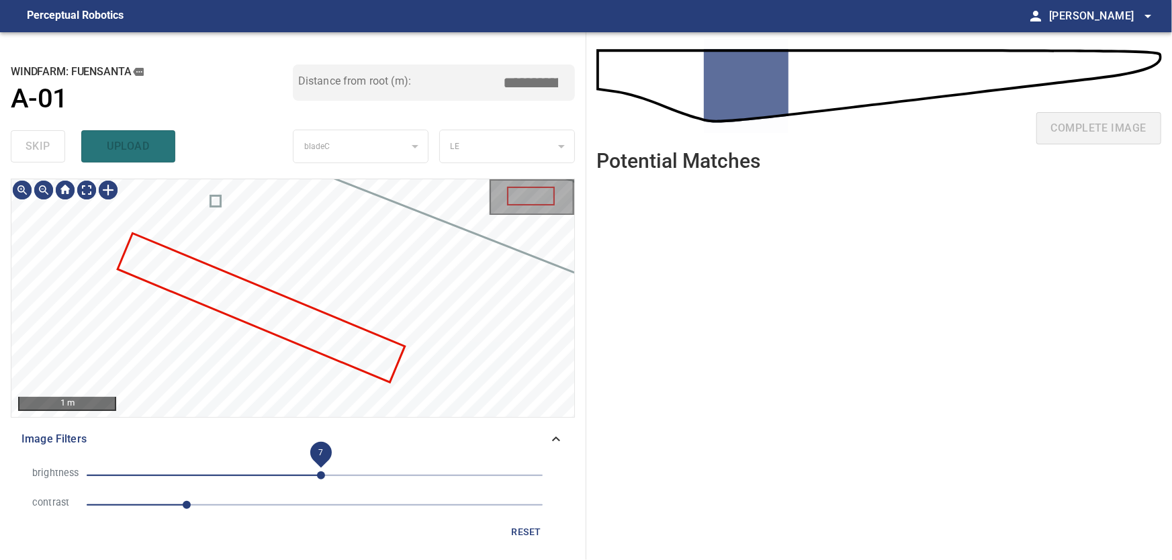
drag, startPoint x: 365, startPoint y: 476, endPoint x: 321, endPoint y: 476, distance: 44.3
click at [321, 476] on span "7" at bounding box center [321, 475] width 8 height 8
drag, startPoint x: 194, startPoint y: 504, endPoint x: 222, endPoint y: 504, distance: 28.2
click at [222, 504] on span "1.5" at bounding box center [224, 505] width 8 height 8
drag, startPoint x: 322, startPoint y: 472, endPoint x: 270, endPoint y: 475, distance: 52.5
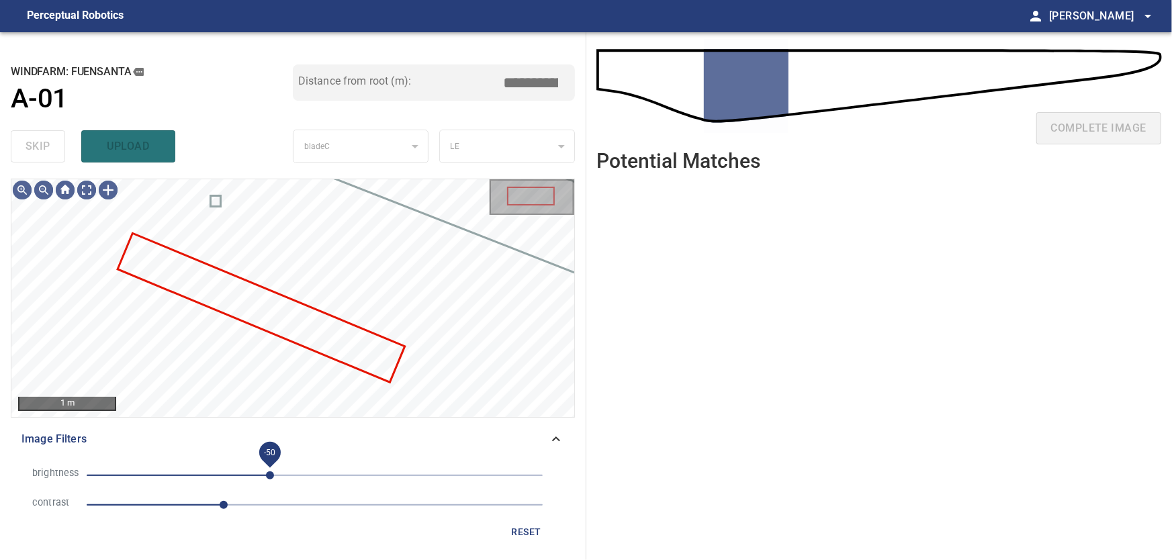
click at [270, 475] on span "-50" at bounding box center [270, 475] width 8 height 8
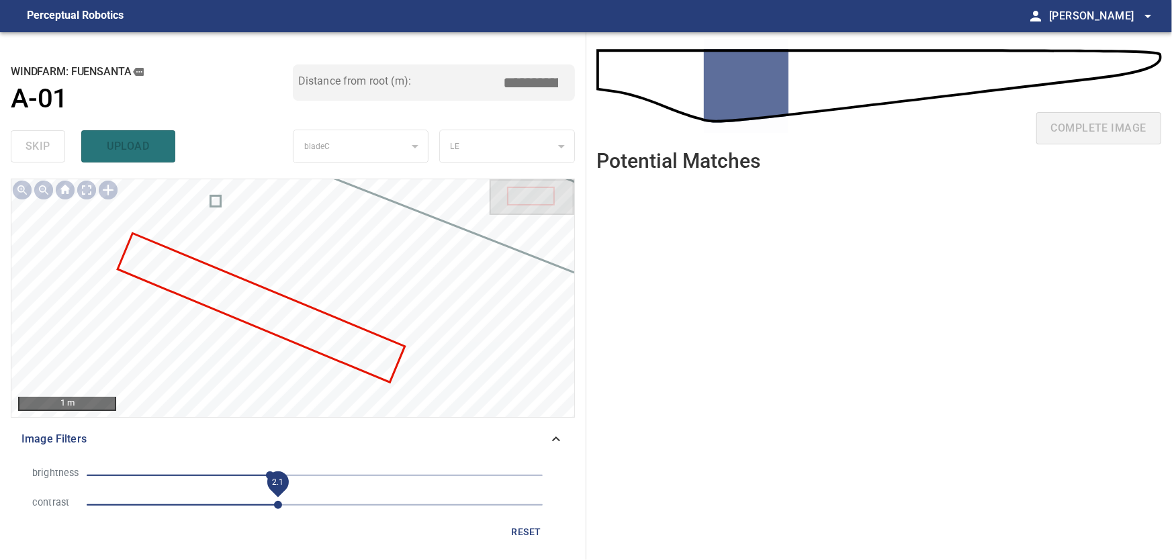
drag, startPoint x: 227, startPoint y: 504, endPoint x: 277, endPoint y: 509, distance: 50.7
click at [277, 509] on span "2.1" at bounding box center [278, 505] width 8 height 8
click at [559, 434] on icon at bounding box center [556, 439] width 16 height 16
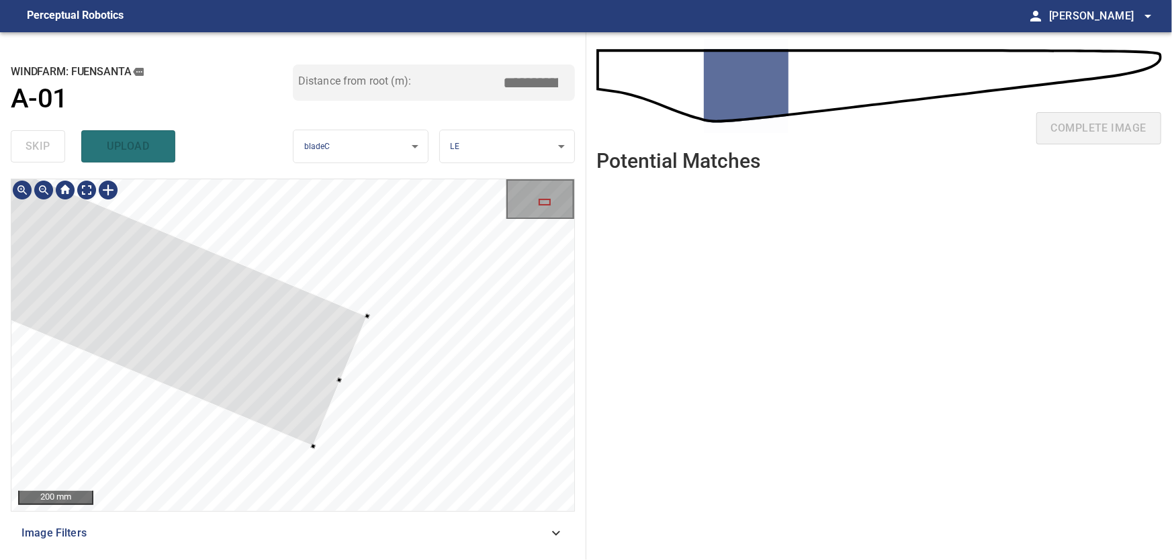
click at [366, 329] on div at bounding box center [292, 345] width 563 height 332
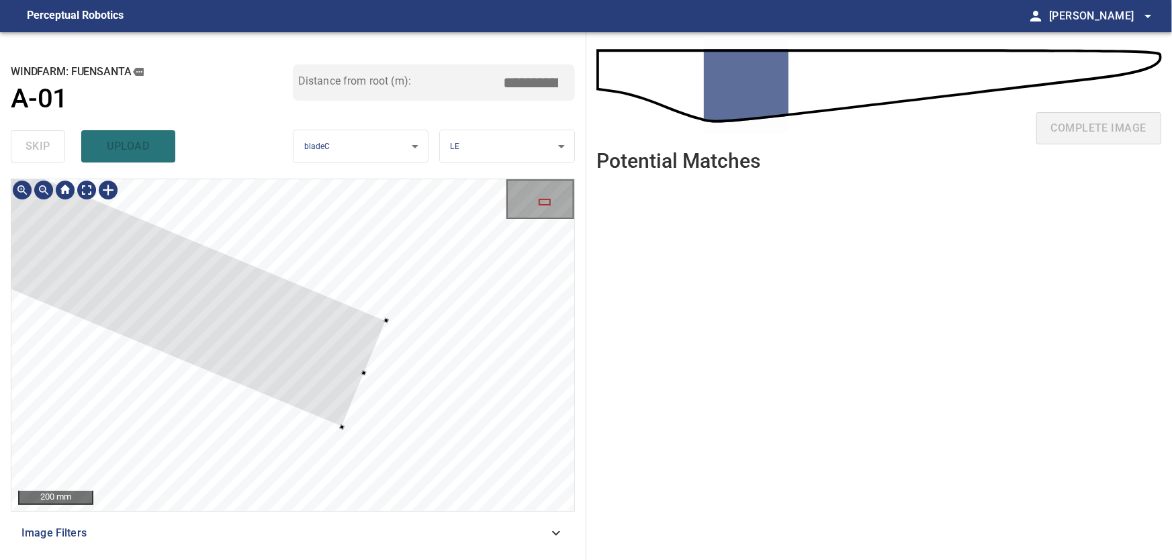
click at [334, 420] on div at bounding box center [292, 345] width 563 height 332
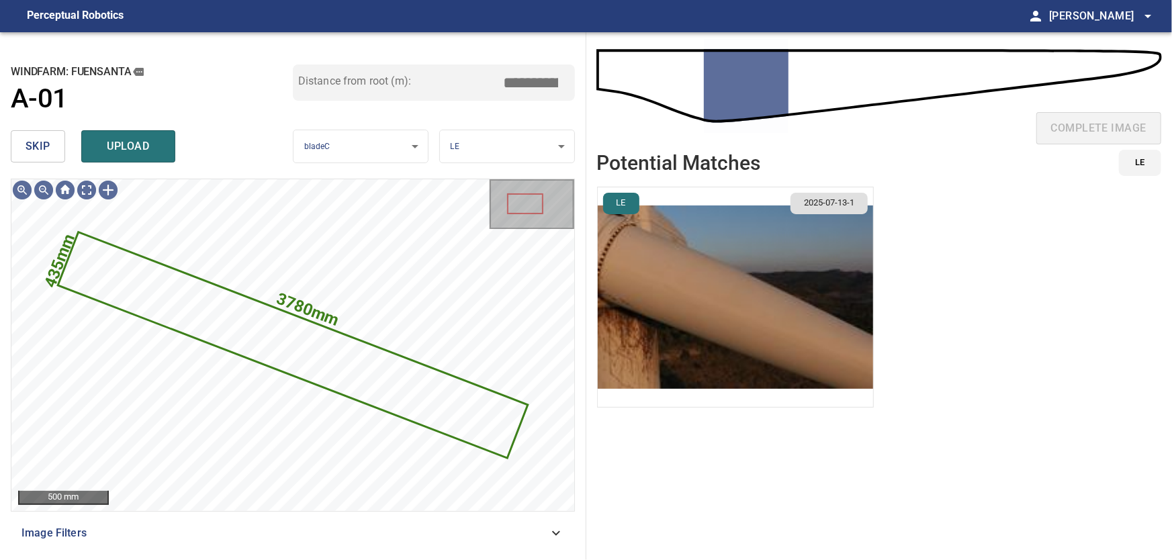
drag, startPoint x: 523, startPoint y: 79, endPoint x: 651, endPoint y: 81, distance: 128.3
click at [570, 81] on input "****" at bounding box center [535, 83] width 67 height 26
type input "****"
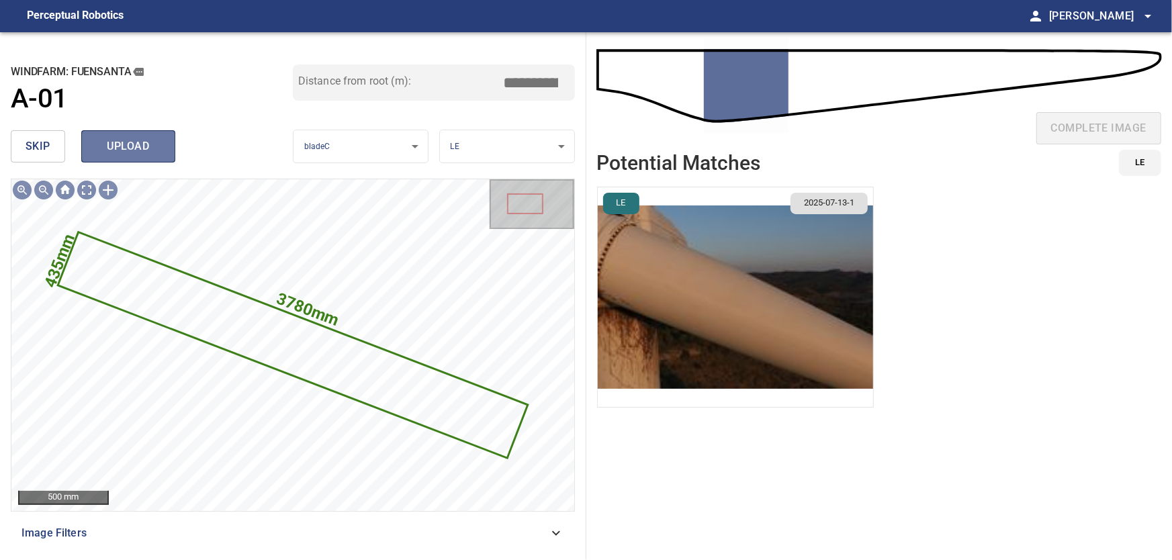
click at [133, 140] on span "upload" at bounding box center [128, 146] width 64 height 19
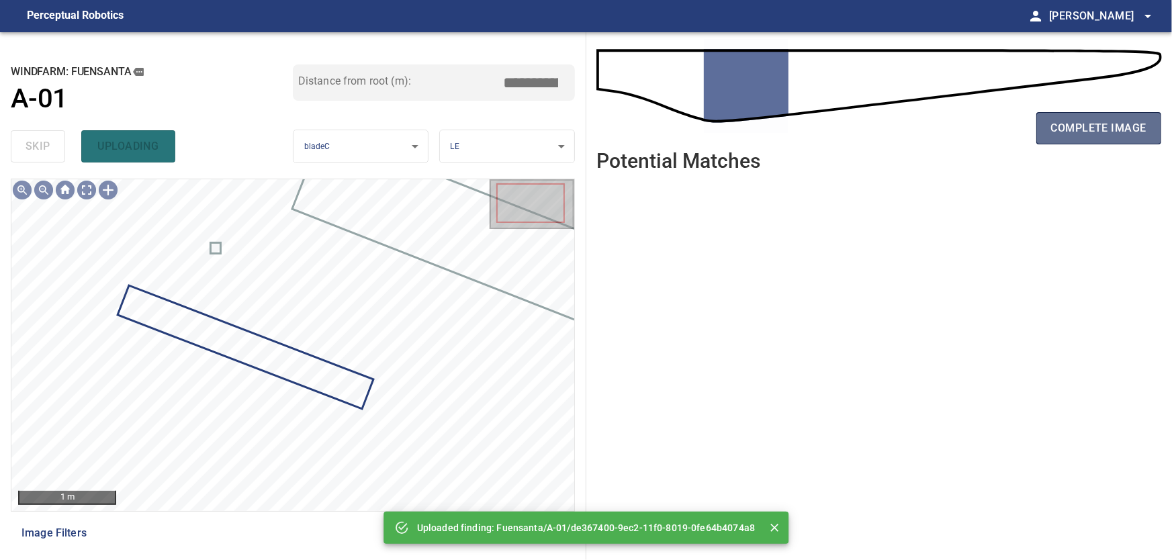
click at [1072, 125] on span "complete image" at bounding box center [1098, 128] width 95 height 19
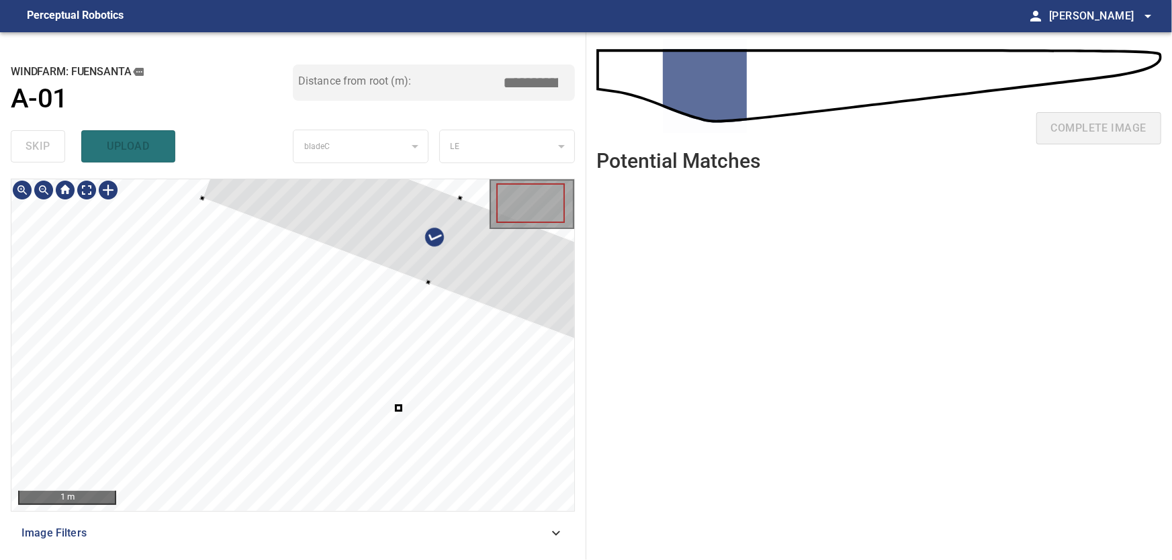
click at [494, 283] on div at bounding box center [445, 241] width 485 height 257
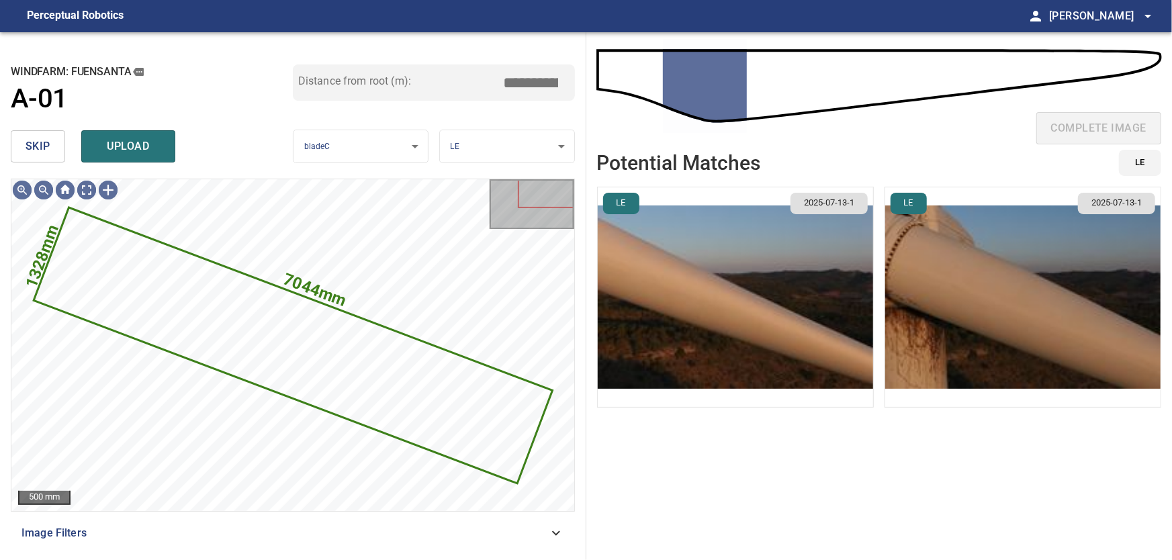
click at [57, 142] on button "skip" at bounding box center [38, 146] width 54 height 32
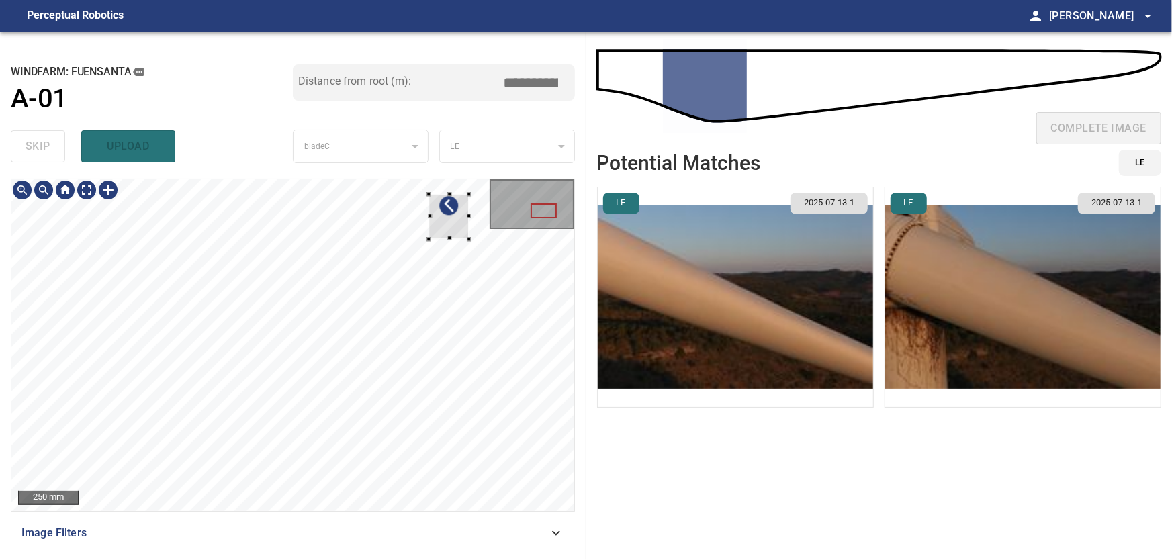
click at [476, 208] on div at bounding box center [292, 345] width 563 height 332
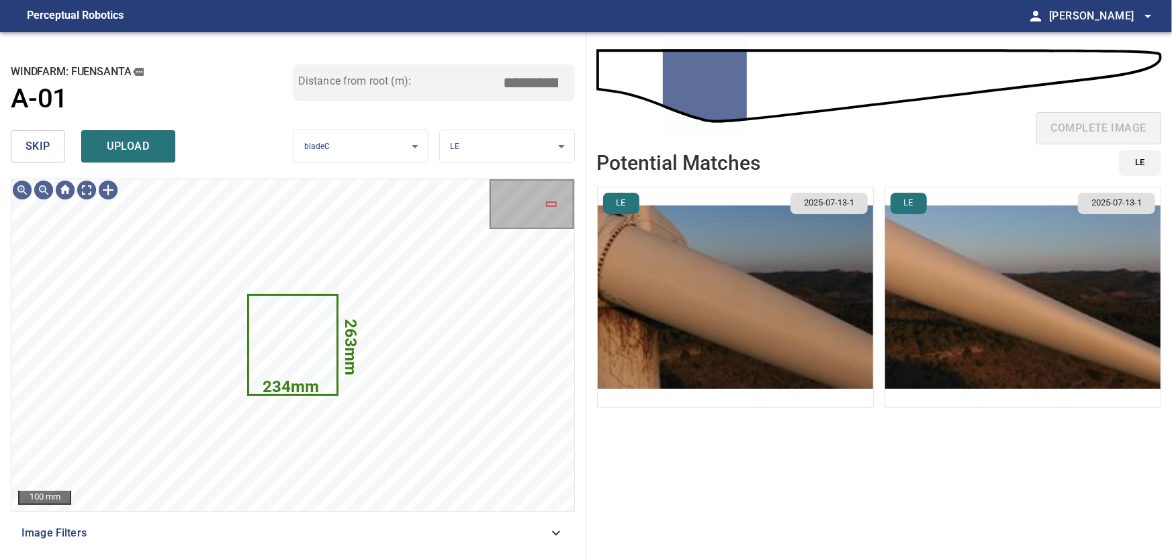
drag, startPoint x: 36, startPoint y: 146, endPoint x: 50, endPoint y: 150, distance: 14.9
click at [36, 146] on span "skip" at bounding box center [38, 146] width 25 height 19
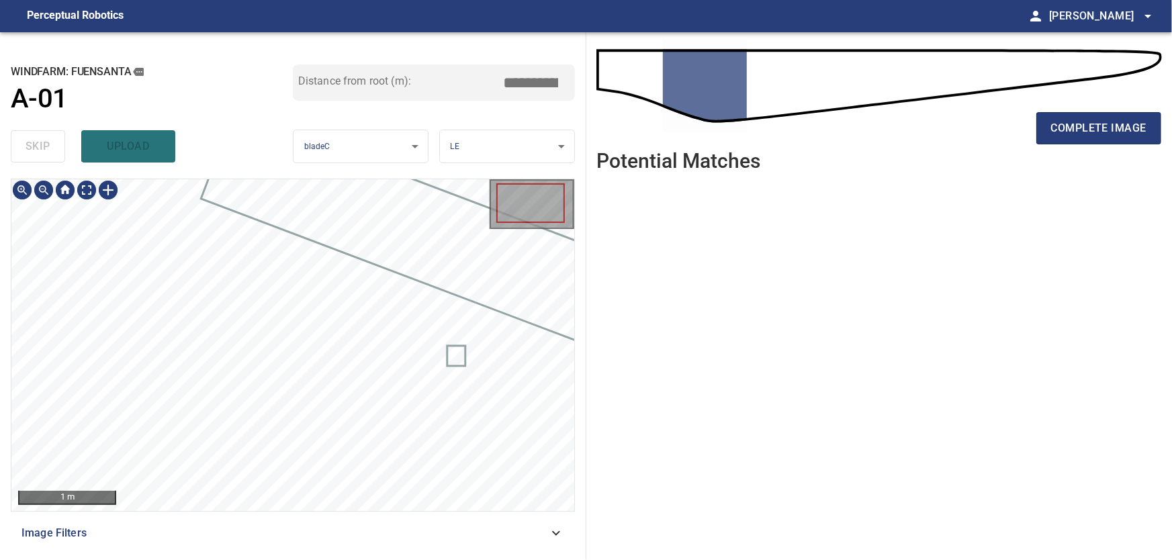
click at [85, 194] on body "**********" at bounding box center [586, 280] width 1172 height 560
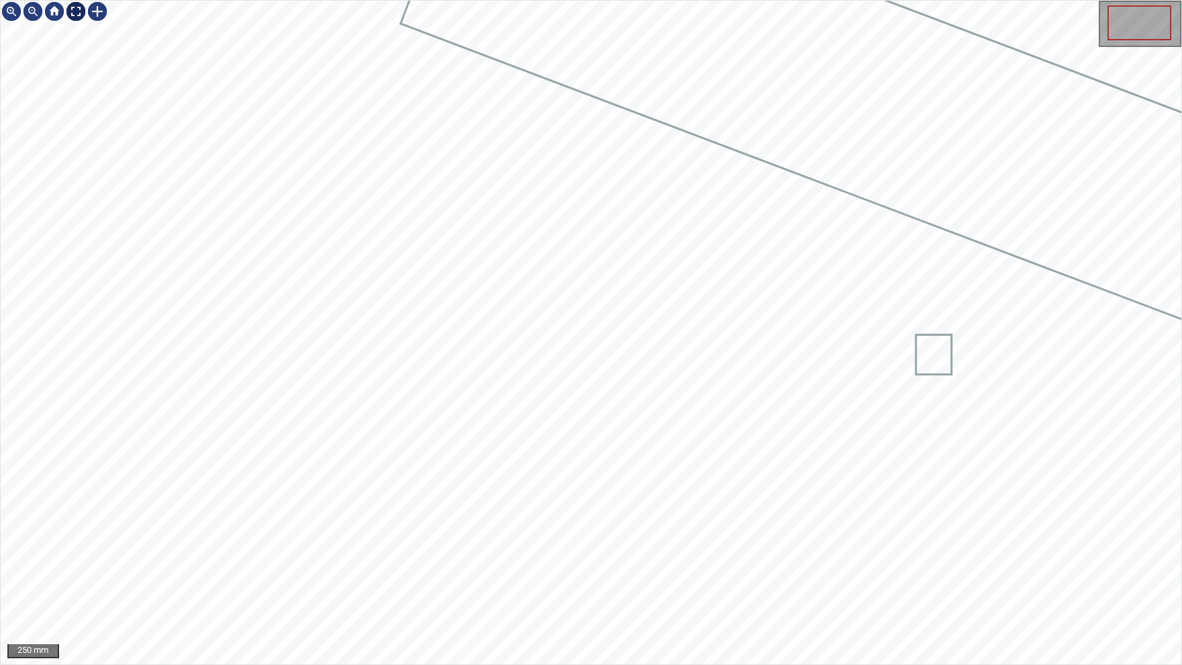
click at [78, 9] on img at bounding box center [75, 11] width 21 height 21
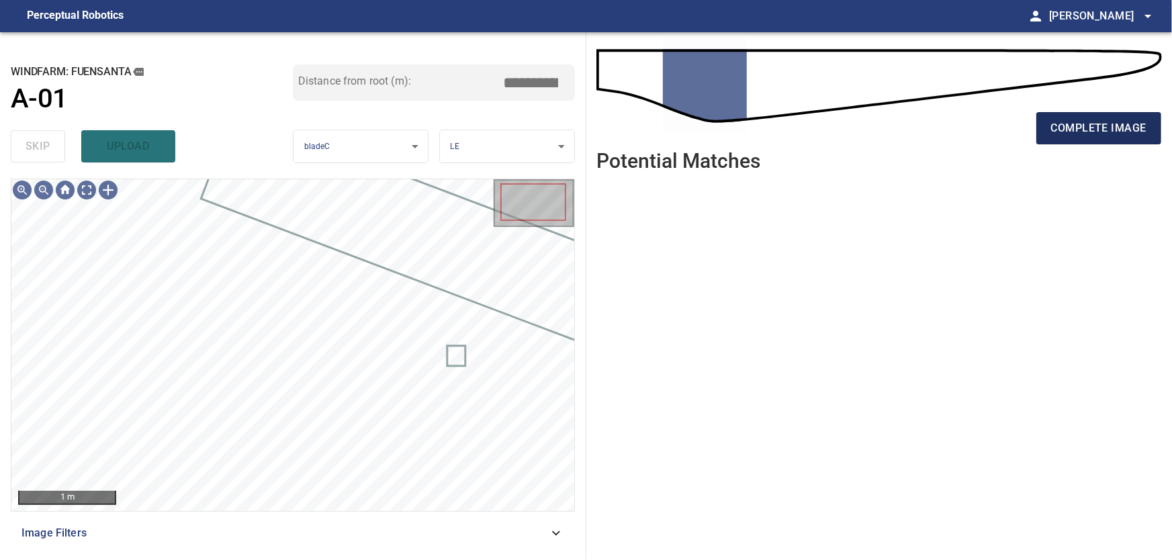
click at [1082, 130] on span "complete image" at bounding box center [1098, 128] width 95 height 19
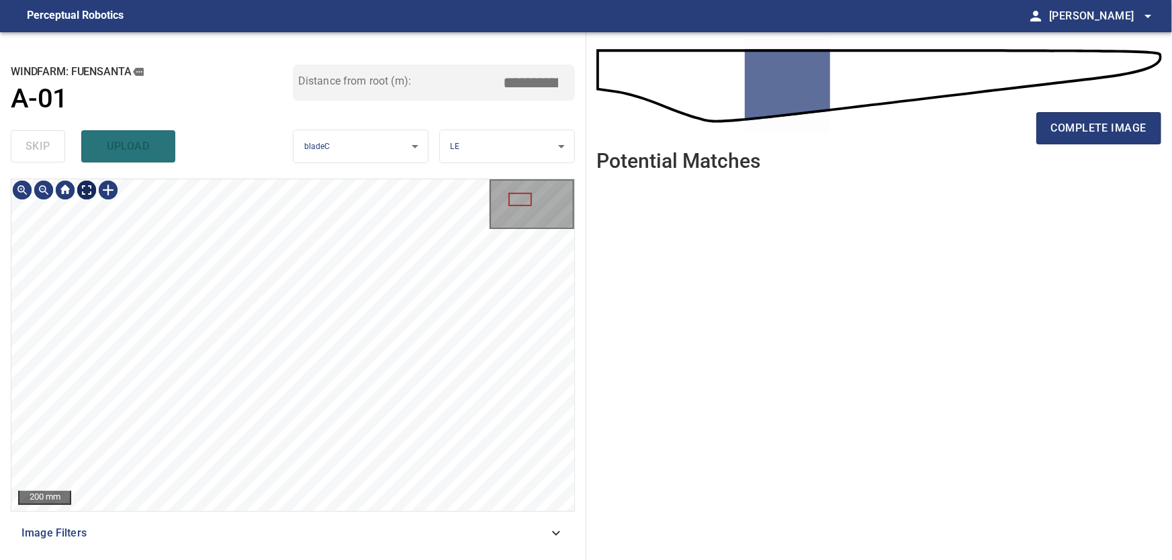
click at [87, 186] on body "**********" at bounding box center [586, 280] width 1172 height 560
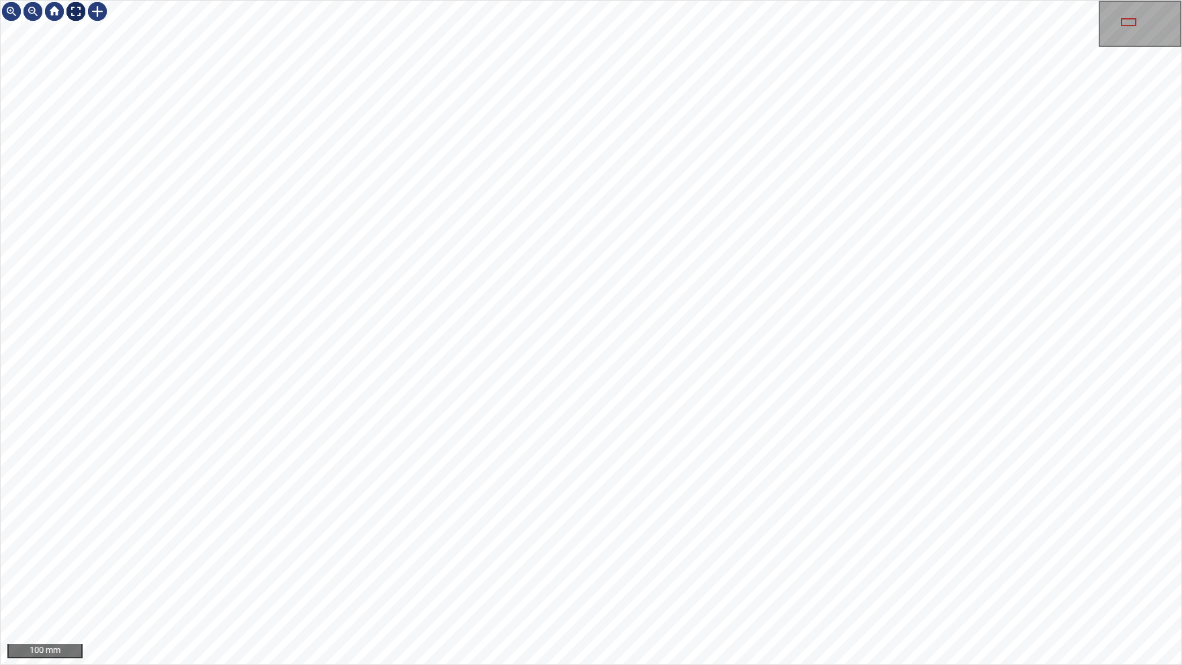
click at [77, 13] on img at bounding box center [75, 11] width 21 height 21
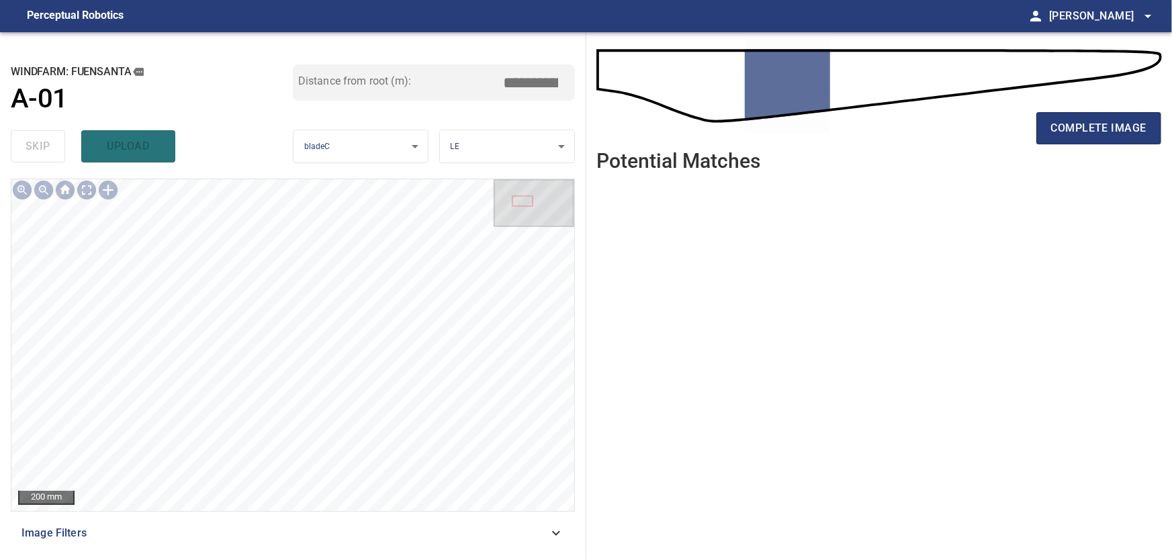
click at [566, 531] on div "Image Filters" at bounding box center [293, 533] width 564 height 32
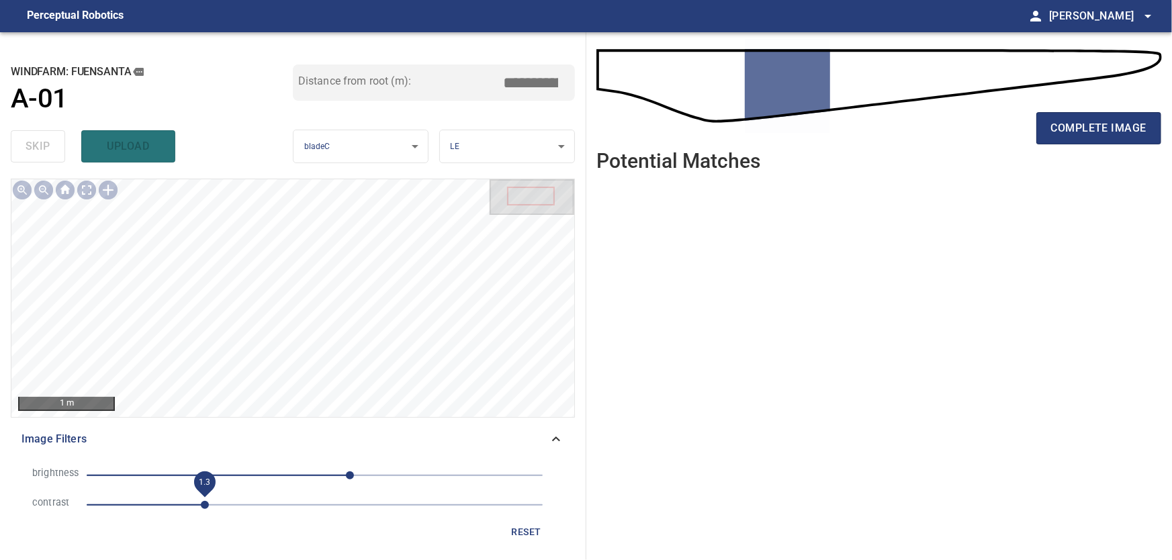
drag, startPoint x: 185, startPoint y: 505, endPoint x: 201, endPoint y: 505, distance: 15.4
click at [201, 505] on span "1.3" at bounding box center [205, 505] width 8 height 8
drag, startPoint x: 348, startPoint y: 474, endPoint x: 338, endPoint y: 474, distance: 10.1
click at [338, 474] on span "26" at bounding box center [338, 475] width 8 height 8
click at [560, 437] on icon at bounding box center [556, 439] width 16 height 16
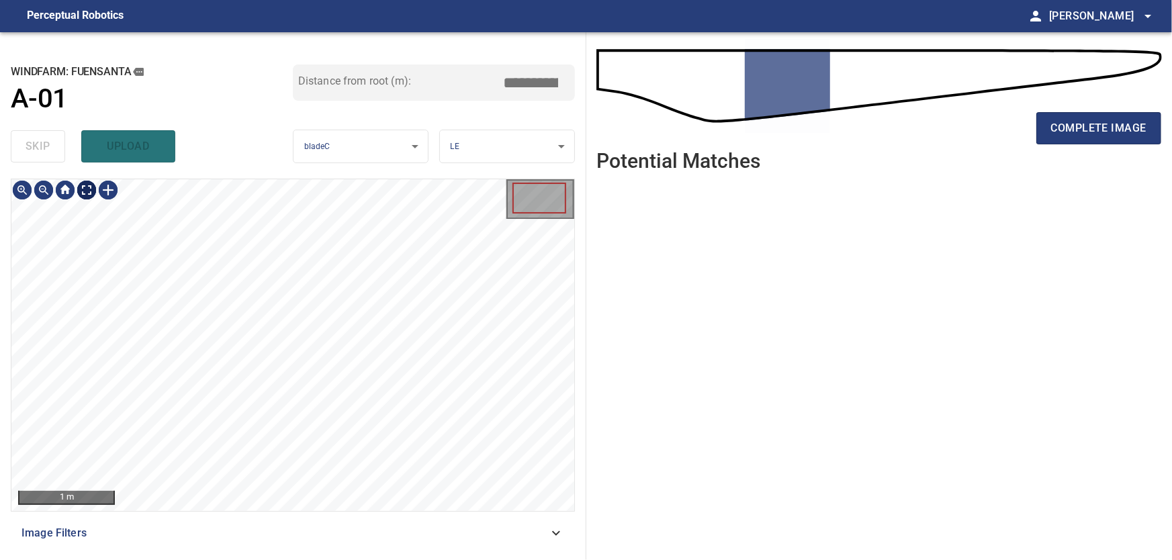
click at [86, 189] on body "**********" at bounding box center [586, 280] width 1172 height 560
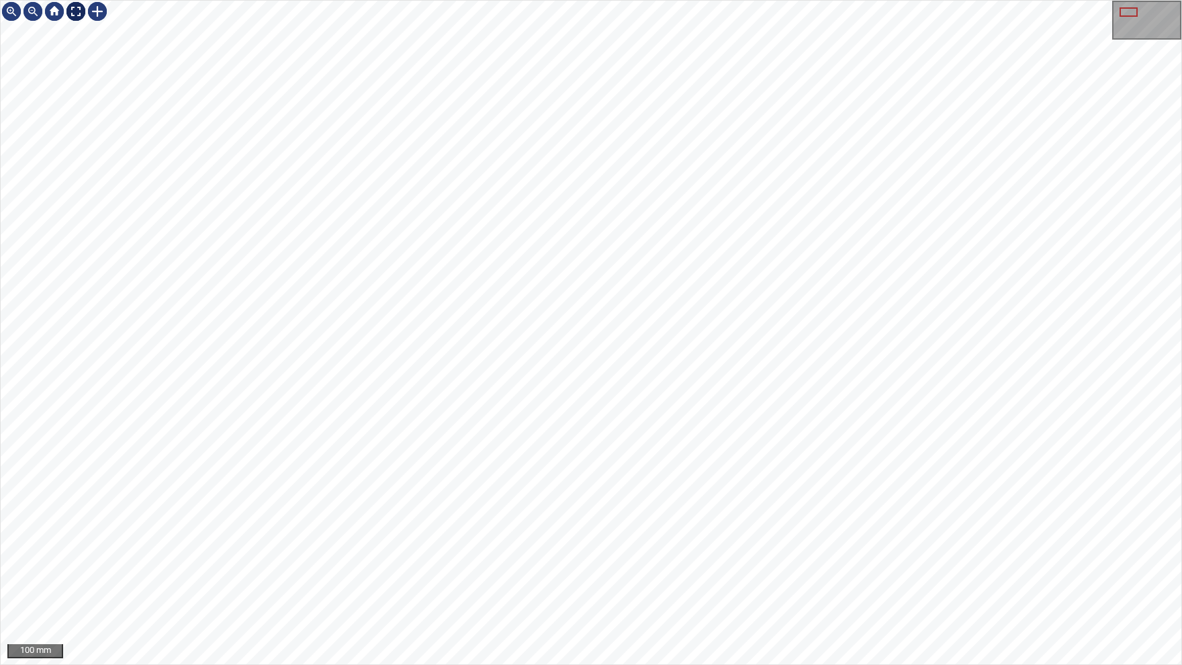
click at [73, 15] on img at bounding box center [75, 11] width 21 height 21
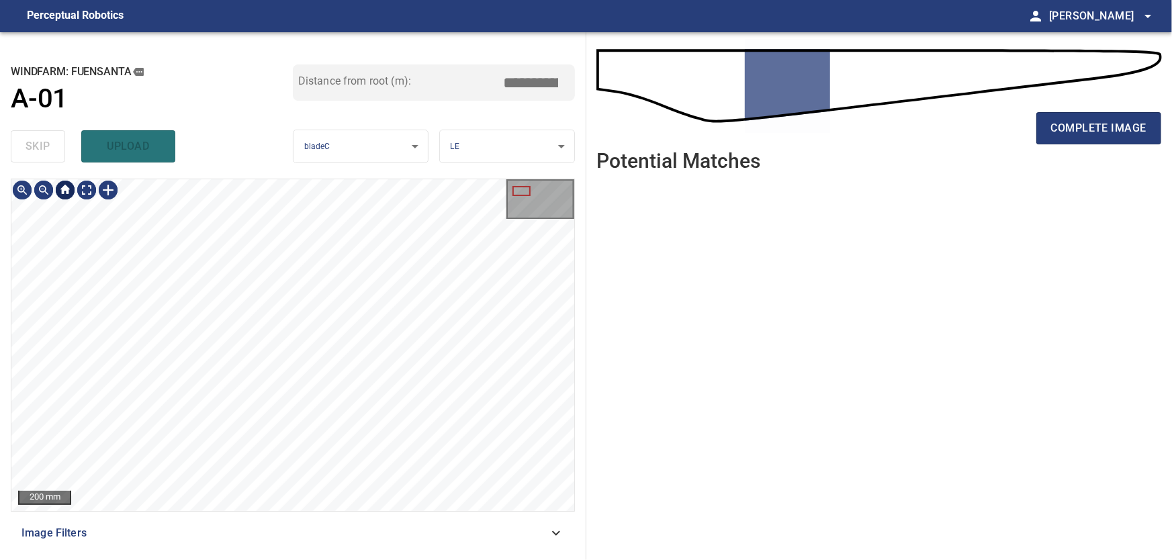
click at [67, 193] on div at bounding box center [64, 189] width 21 height 21
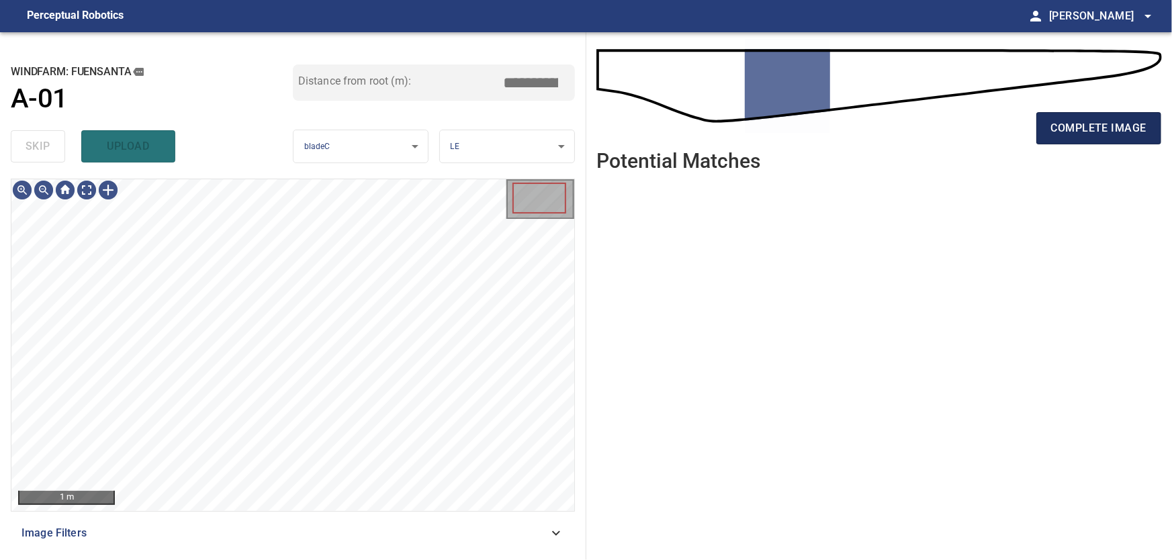
click at [1099, 123] on span "complete image" at bounding box center [1098, 128] width 95 height 19
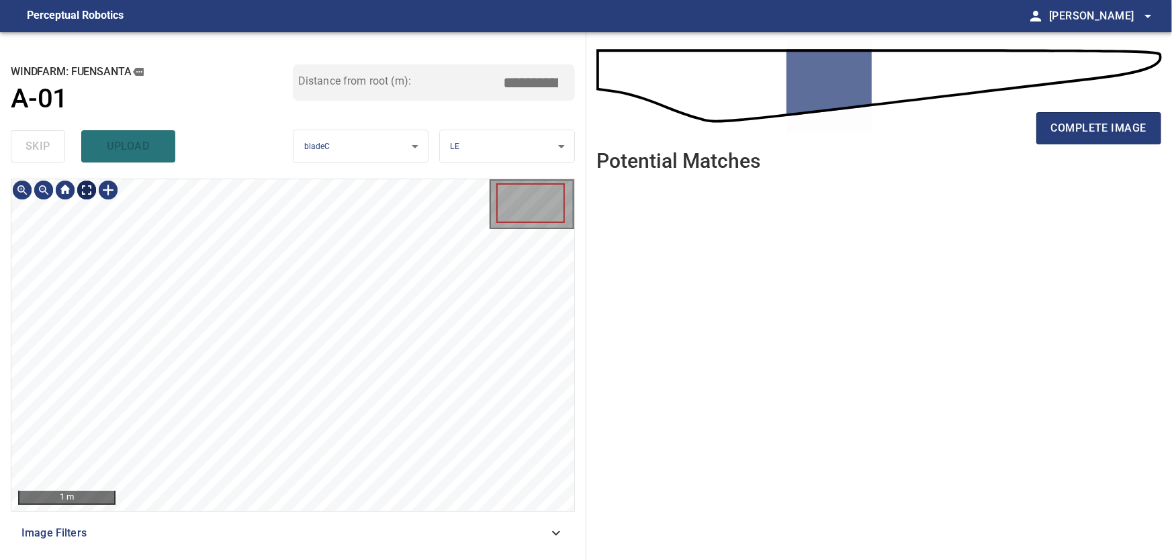
click at [87, 189] on body "**********" at bounding box center [586, 280] width 1172 height 560
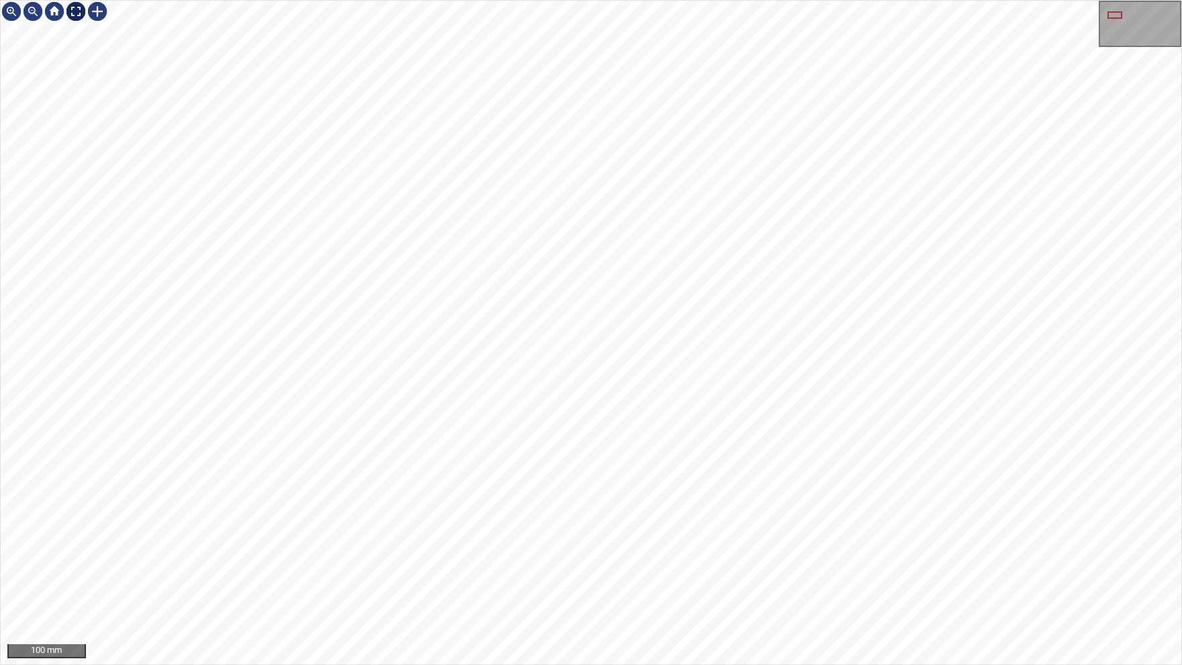
click at [72, 11] on img at bounding box center [75, 11] width 21 height 21
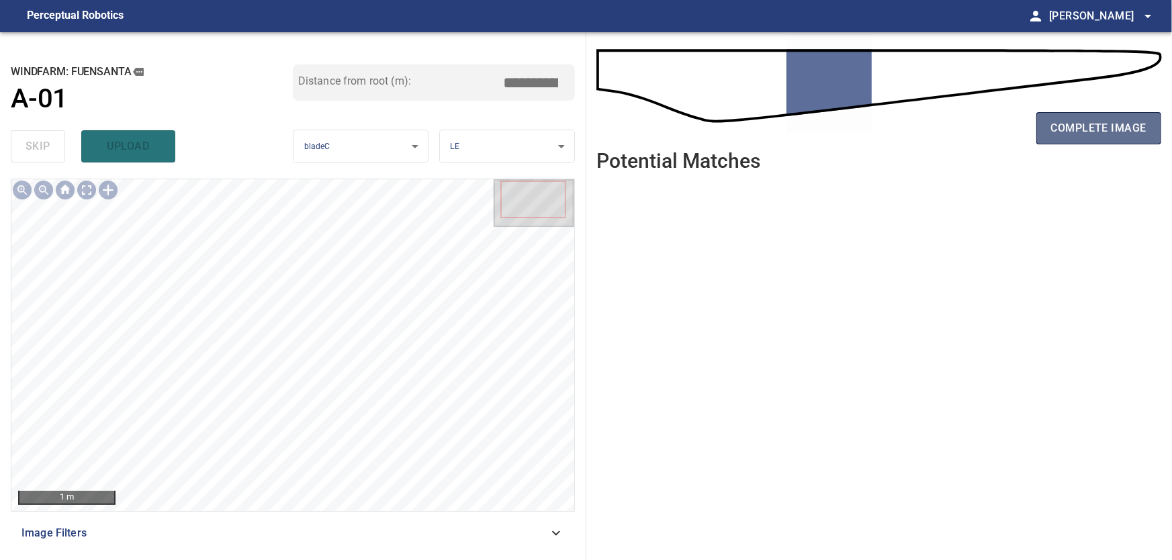
click at [1122, 120] on span "complete image" at bounding box center [1098, 128] width 95 height 19
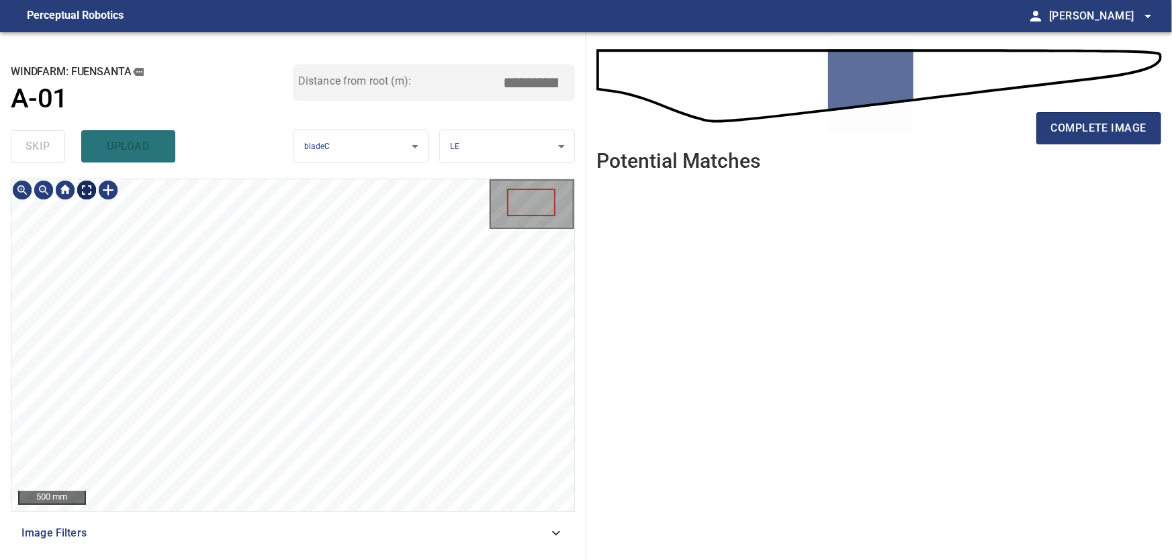
click at [85, 189] on body "**********" at bounding box center [586, 280] width 1172 height 560
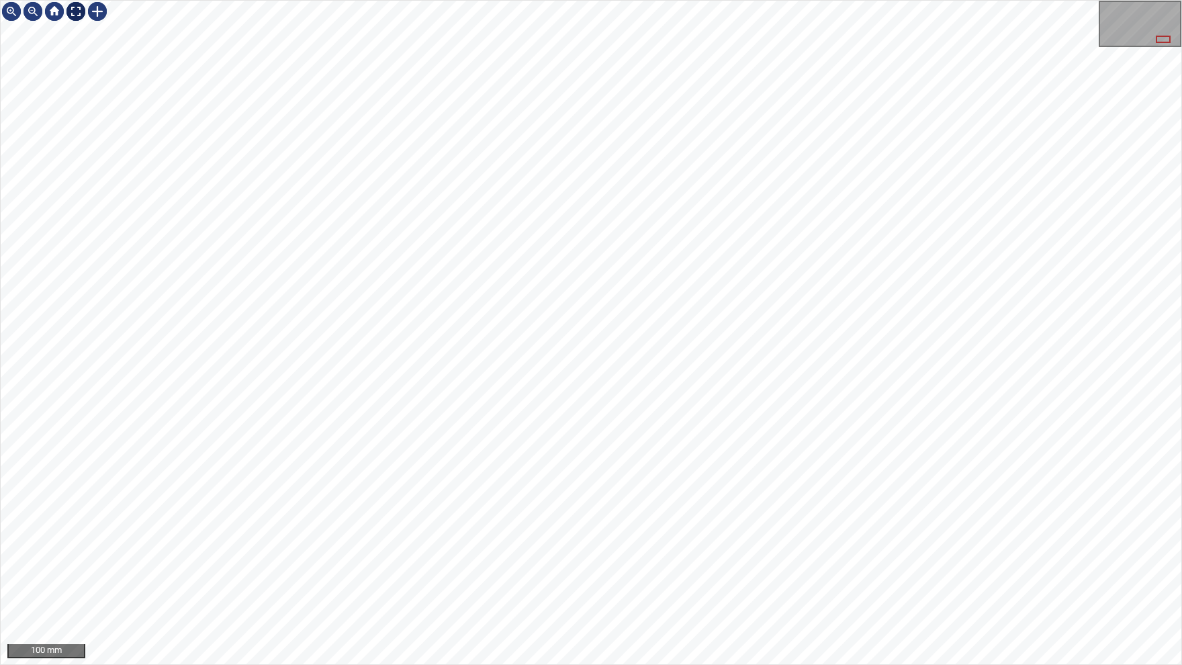
click at [73, 11] on div at bounding box center [75, 11] width 21 height 21
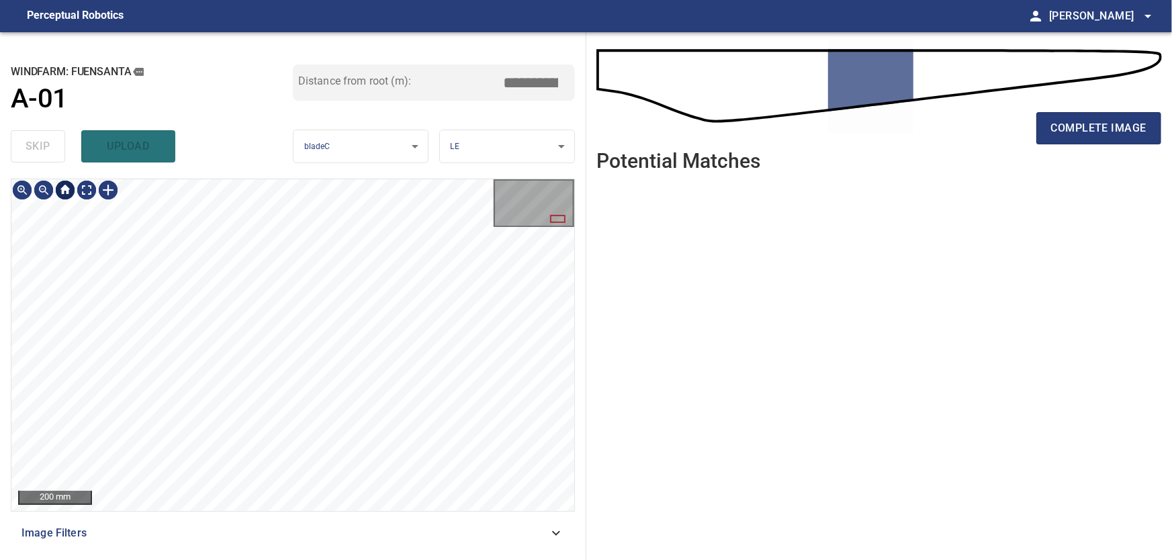
click at [67, 190] on div at bounding box center [64, 189] width 21 height 21
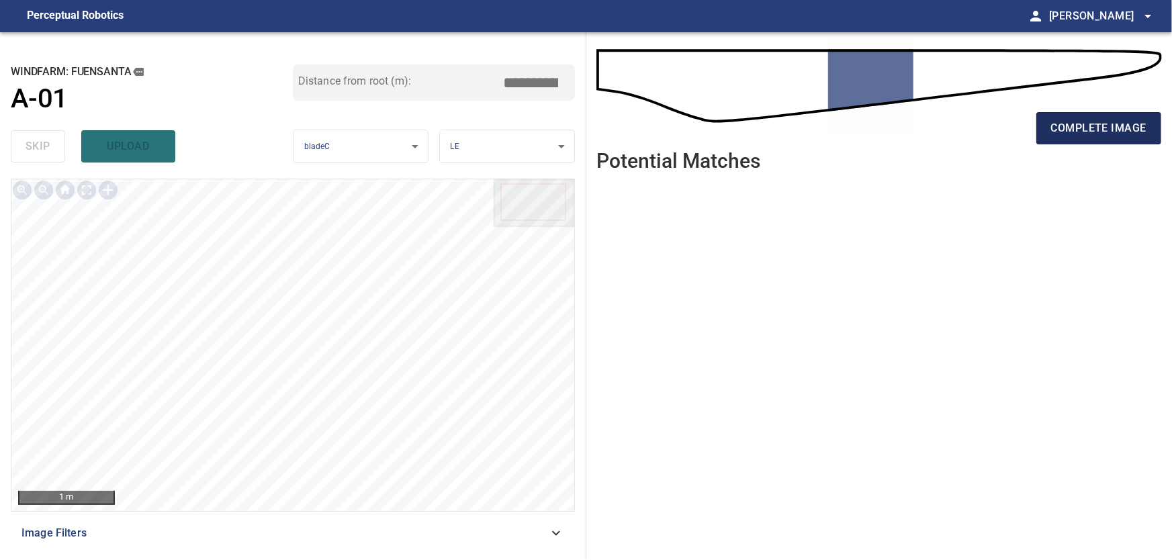
click at [1083, 128] on span "complete image" at bounding box center [1098, 128] width 95 height 19
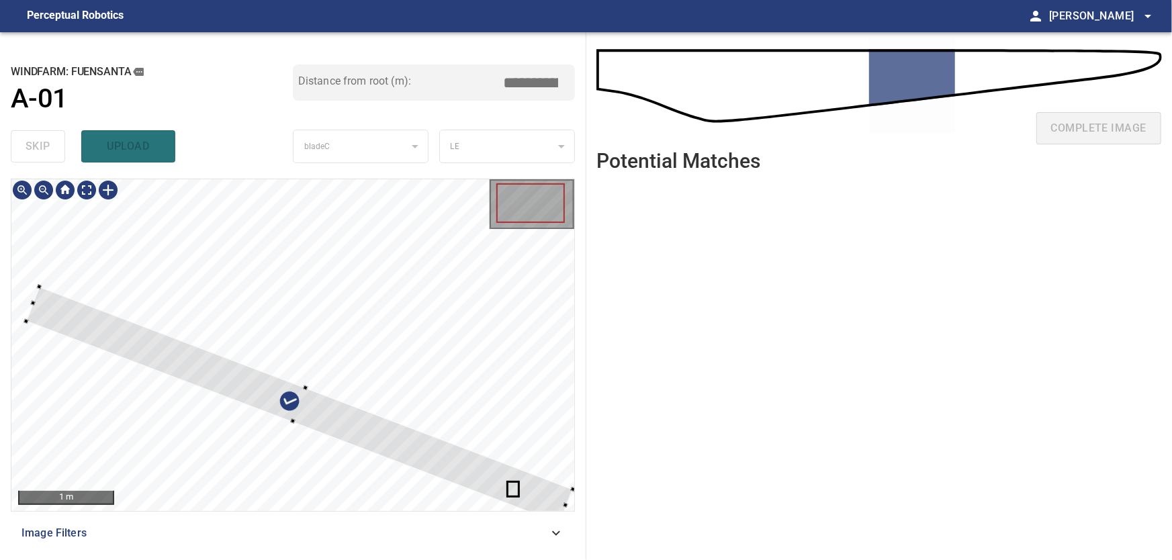
click at [396, 268] on div at bounding box center [292, 345] width 563 height 332
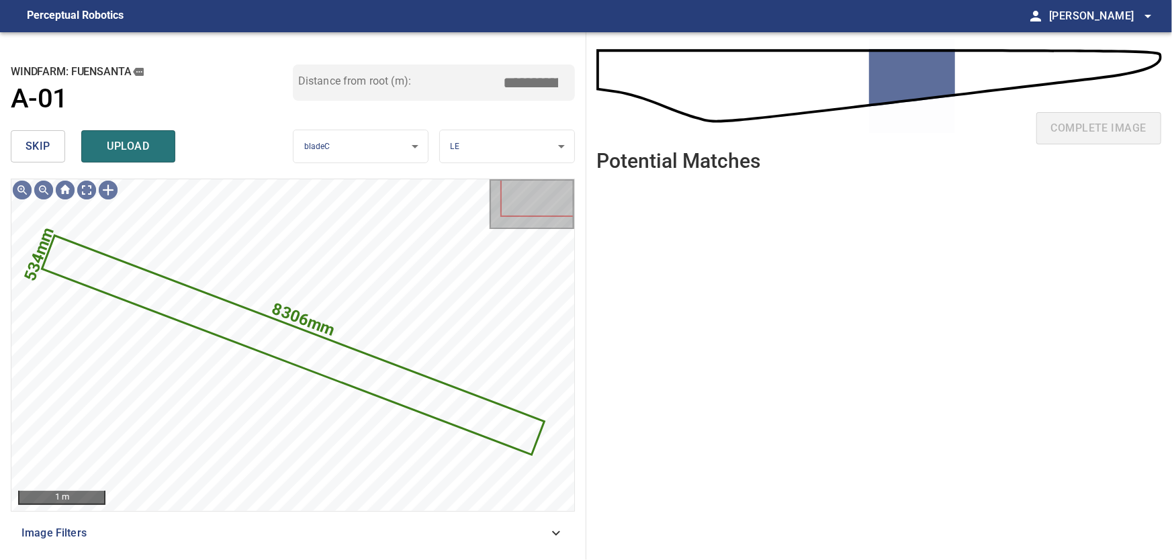
click at [23, 156] on button "skip" at bounding box center [38, 146] width 54 height 32
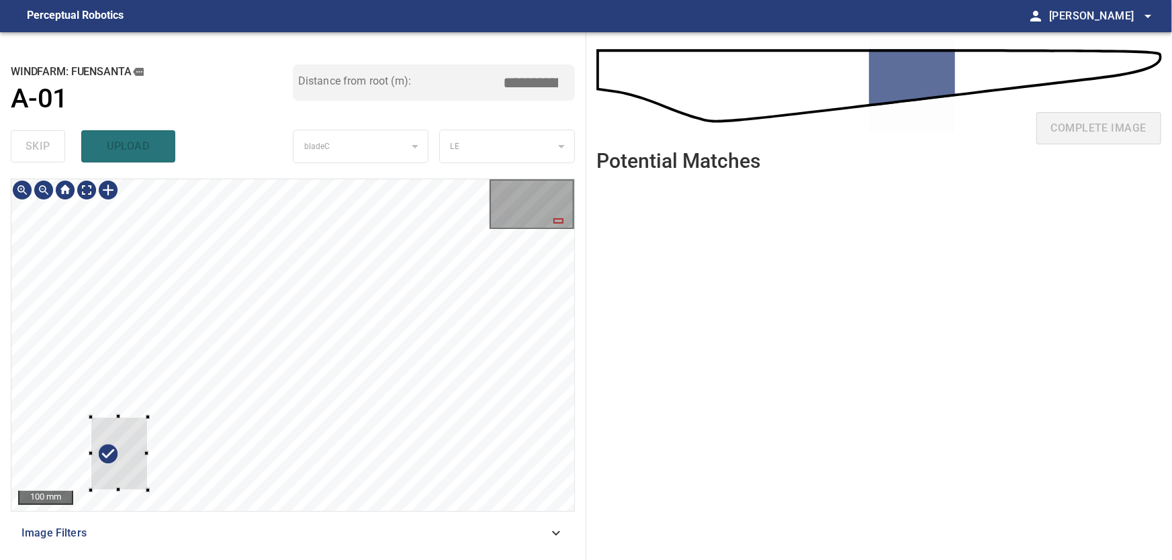
click at [107, 455] on div at bounding box center [119, 454] width 57 height 74
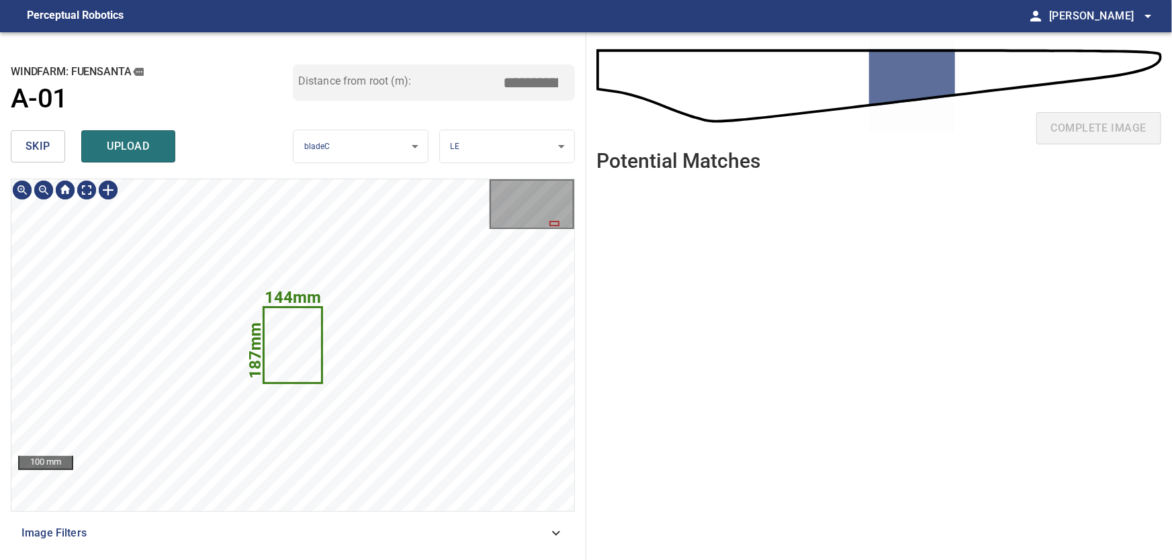
click at [30, 154] on span "skip" at bounding box center [38, 146] width 25 height 19
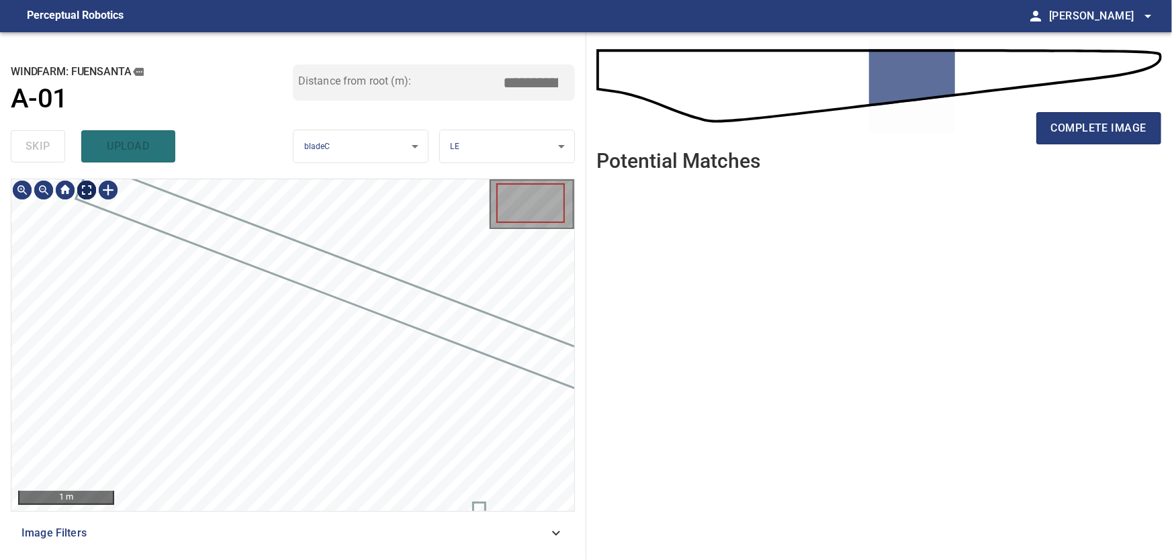
click at [84, 192] on body "**********" at bounding box center [586, 280] width 1172 height 560
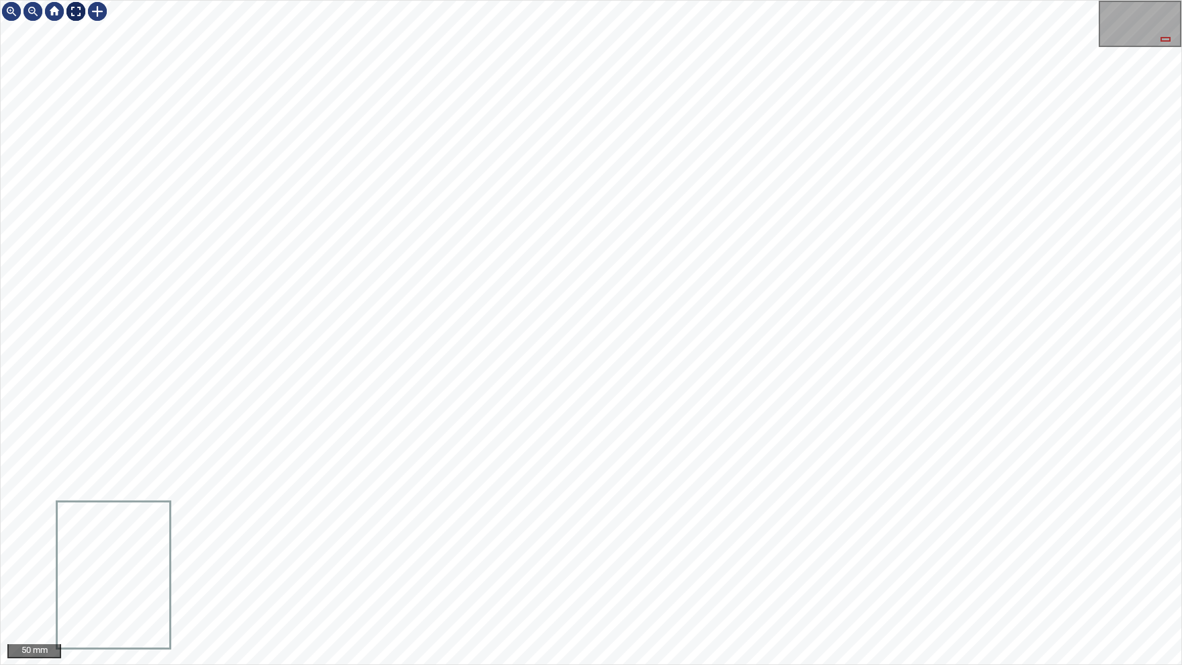
click at [76, 11] on img at bounding box center [75, 11] width 21 height 21
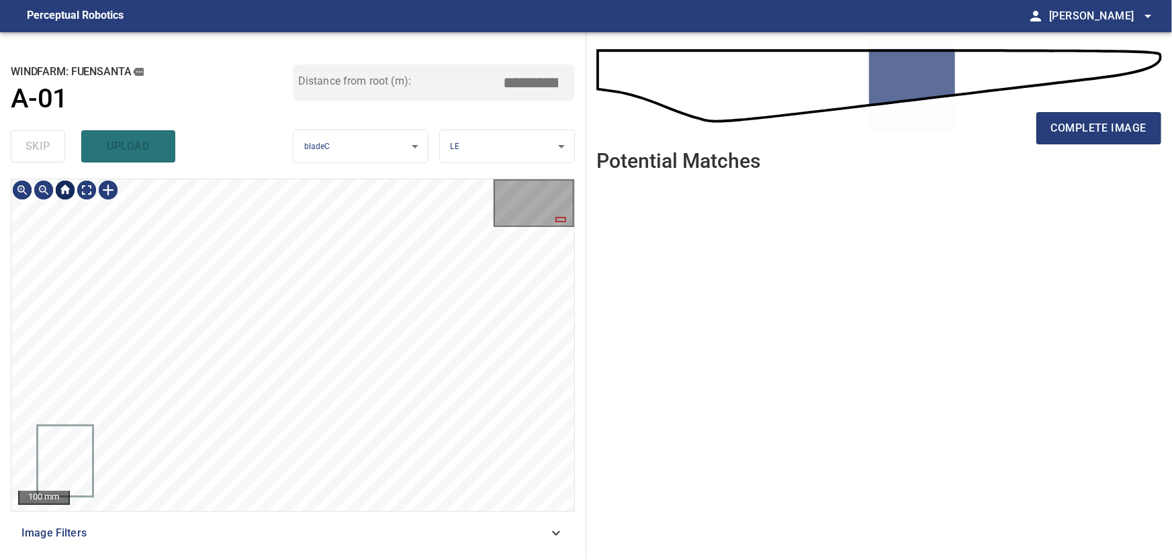
click at [68, 191] on div at bounding box center [64, 189] width 21 height 21
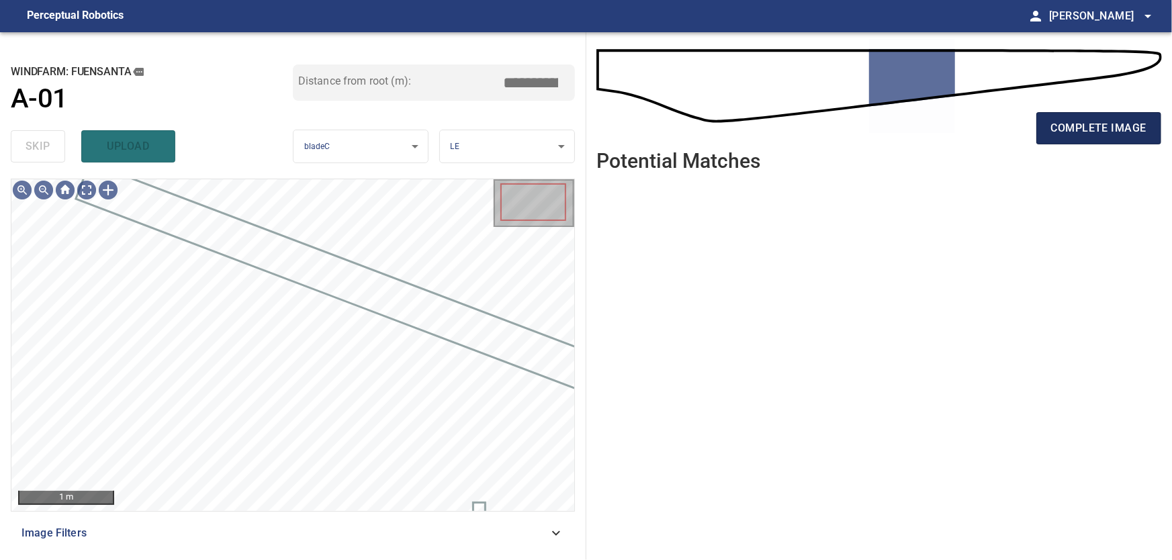
click at [1090, 129] on span "complete image" at bounding box center [1098, 128] width 95 height 19
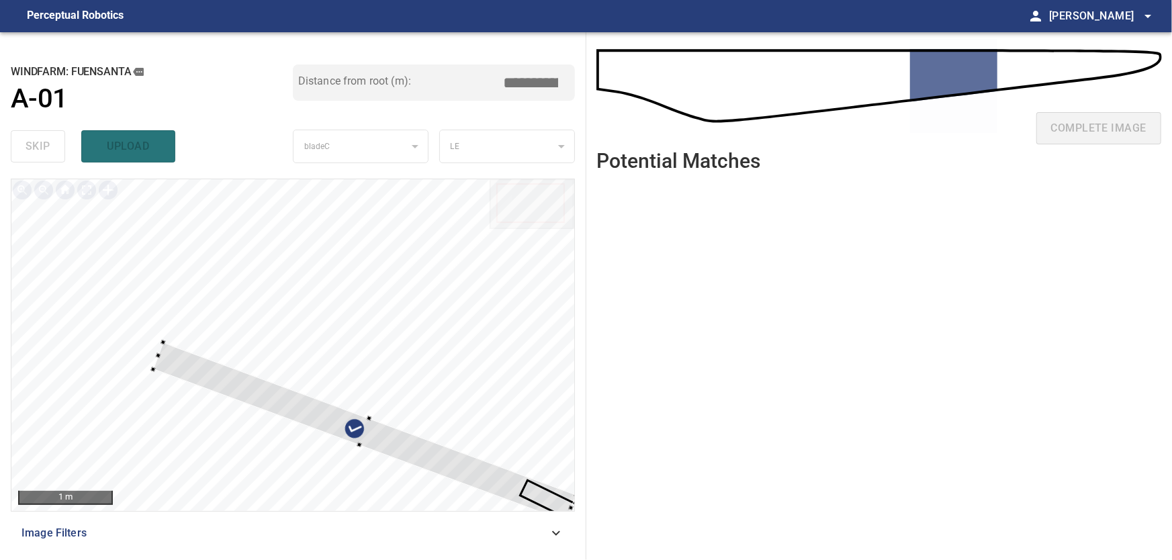
click at [472, 226] on div at bounding box center [292, 345] width 563 height 332
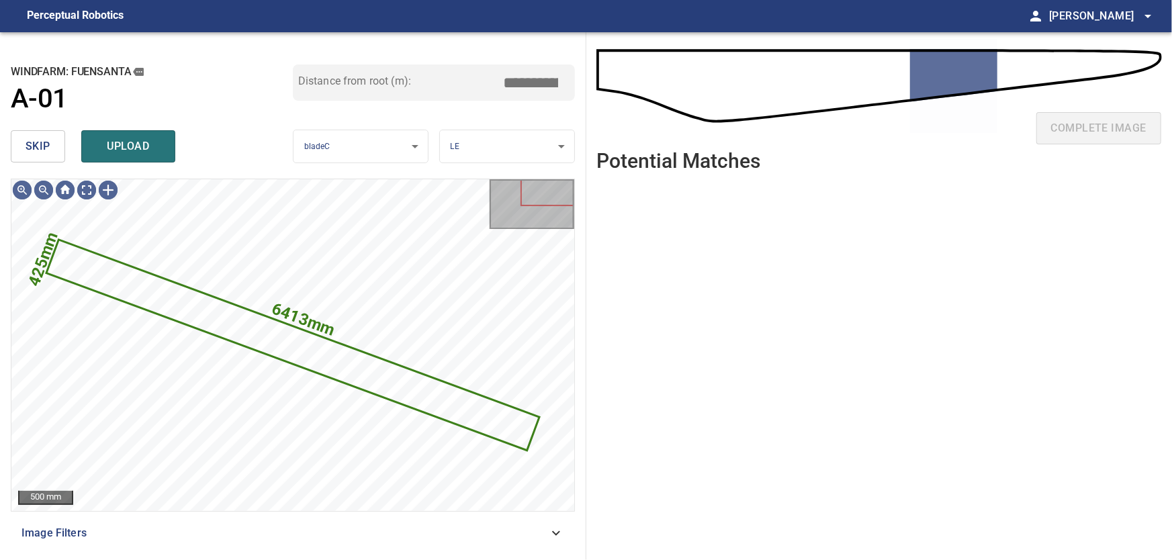
drag, startPoint x: 33, startPoint y: 146, endPoint x: 70, endPoint y: 172, distance: 45.3
click at [34, 148] on span "skip" at bounding box center [38, 146] width 25 height 19
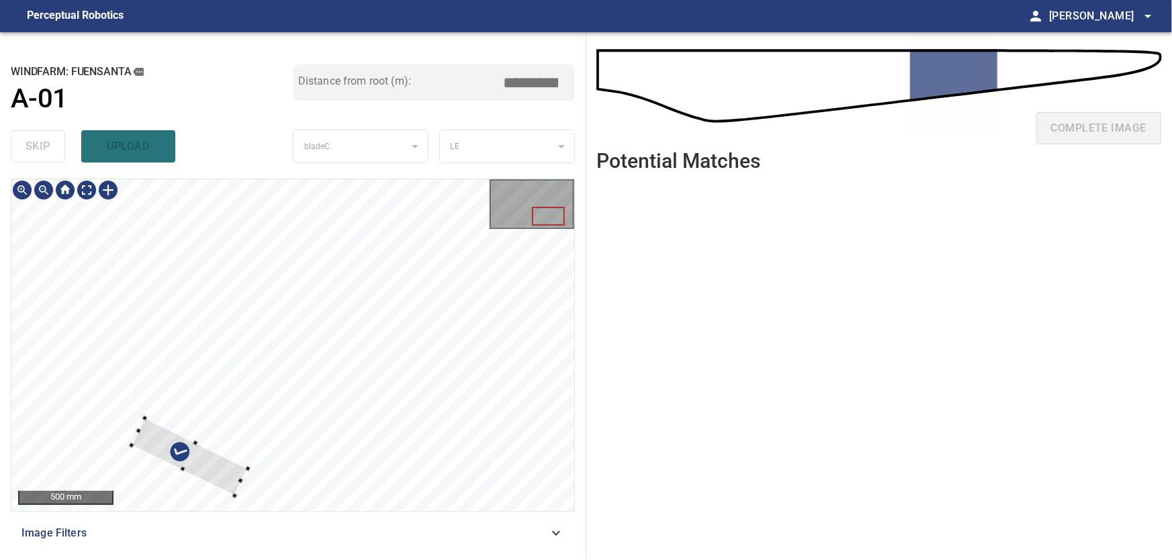
type input "****"
click at [93, 427] on div at bounding box center [292, 345] width 563 height 332
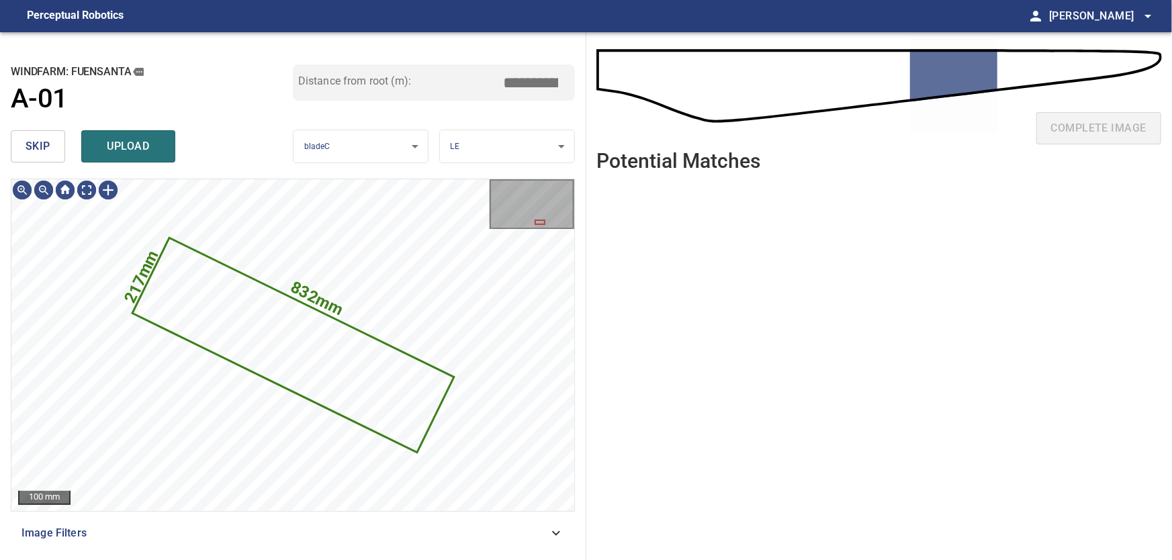
click at [40, 148] on span "skip" at bounding box center [38, 146] width 25 height 19
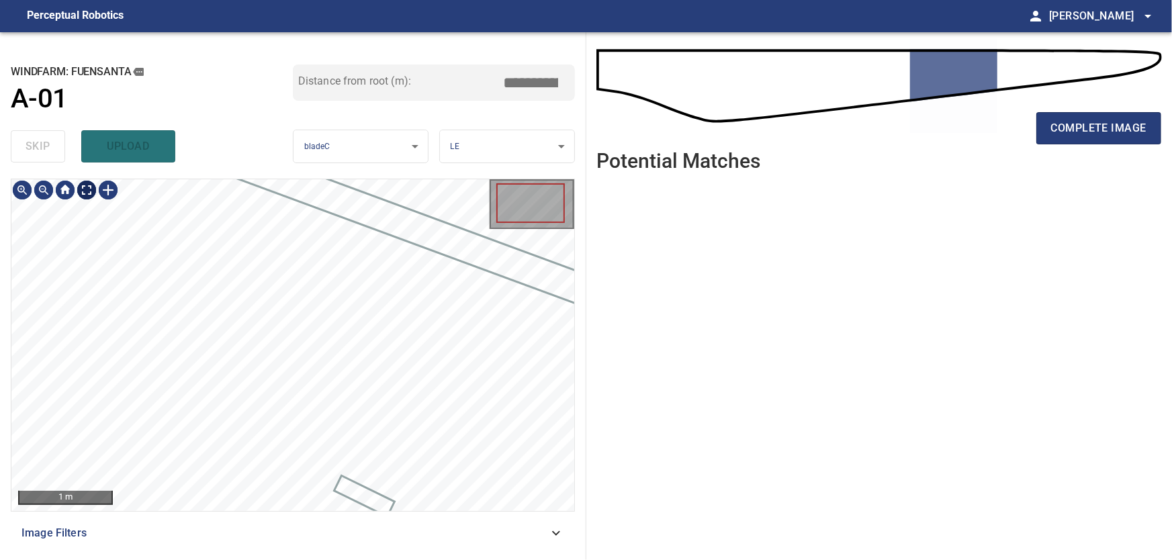
click at [86, 192] on body "**********" at bounding box center [586, 280] width 1172 height 560
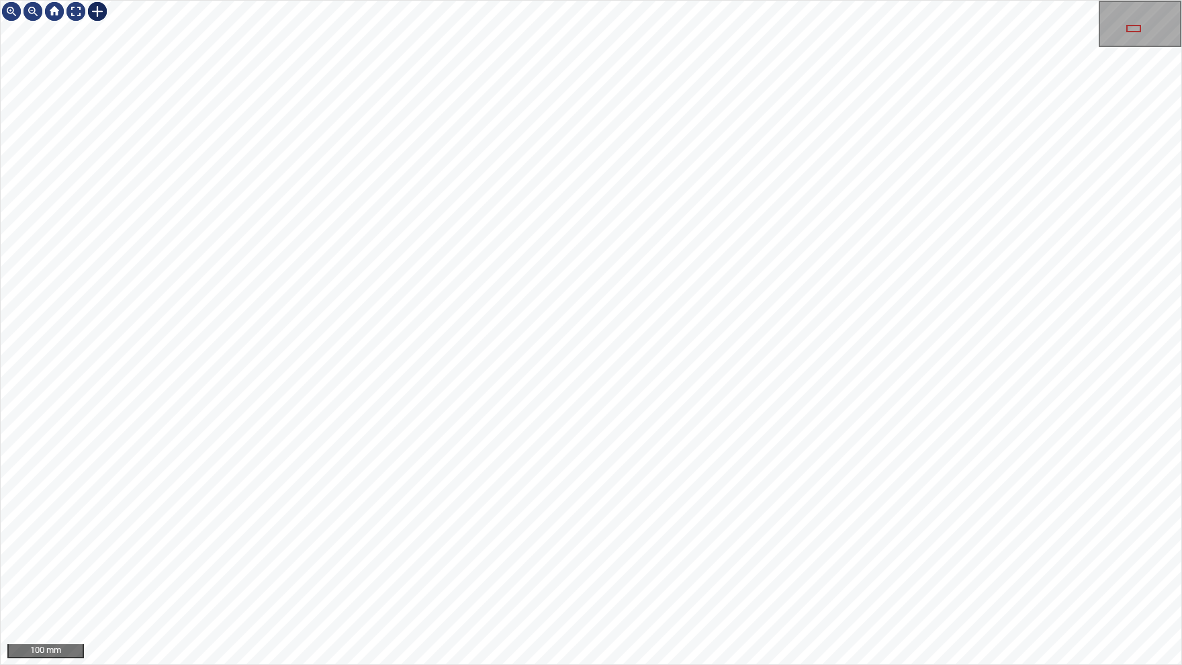
click at [100, 15] on div at bounding box center [97, 11] width 21 height 21
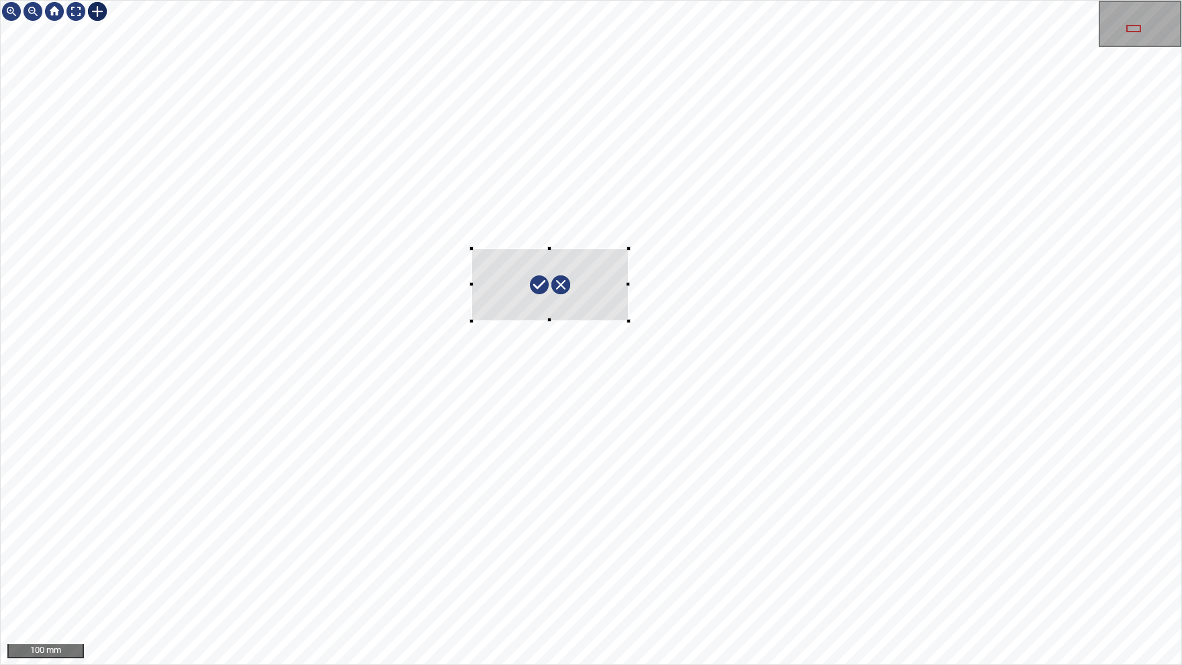
click at [629, 318] on div at bounding box center [591, 333] width 1181 height 664
click at [613, 311] on div at bounding box center [561, 287] width 171 height 124
click at [74, 11] on img at bounding box center [75, 11] width 21 height 21
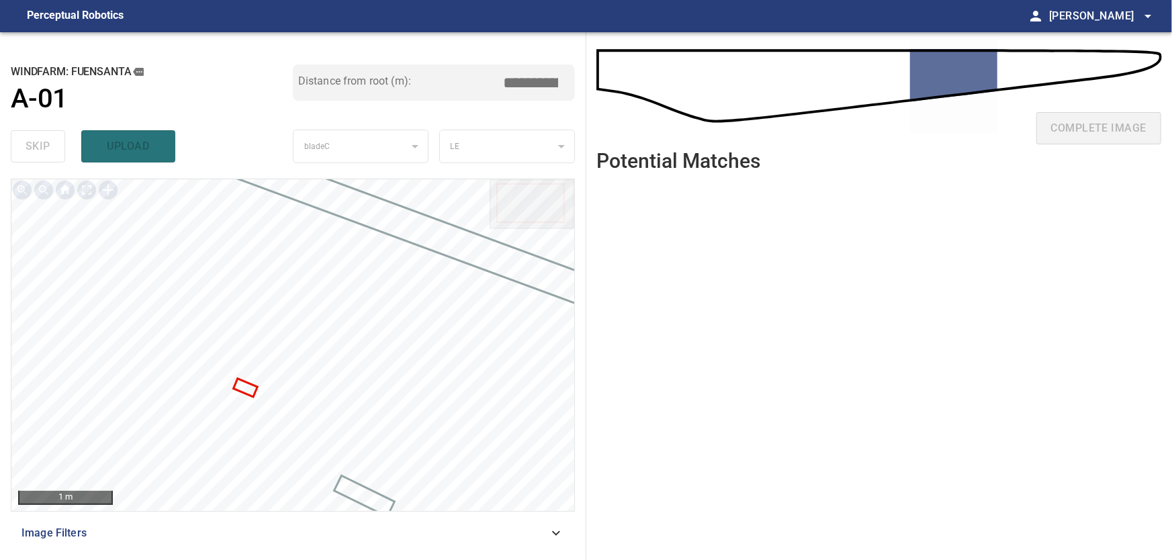
drag, startPoint x: 526, startPoint y: 83, endPoint x: 586, endPoint y: 84, distance: 60.5
click at [570, 84] on input "*****" at bounding box center [535, 83] width 67 height 26
type input "*****"
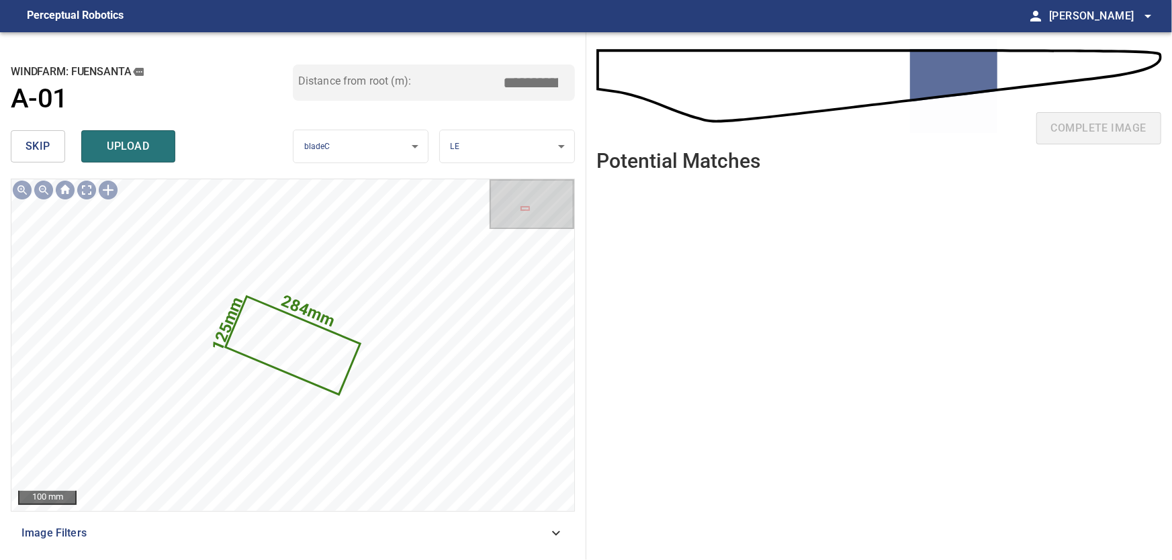
drag, startPoint x: 528, startPoint y: 80, endPoint x: 616, endPoint y: 83, distance: 88.0
click at [570, 83] on input "*****" at bounding box center [535, 83] width 67 height 26
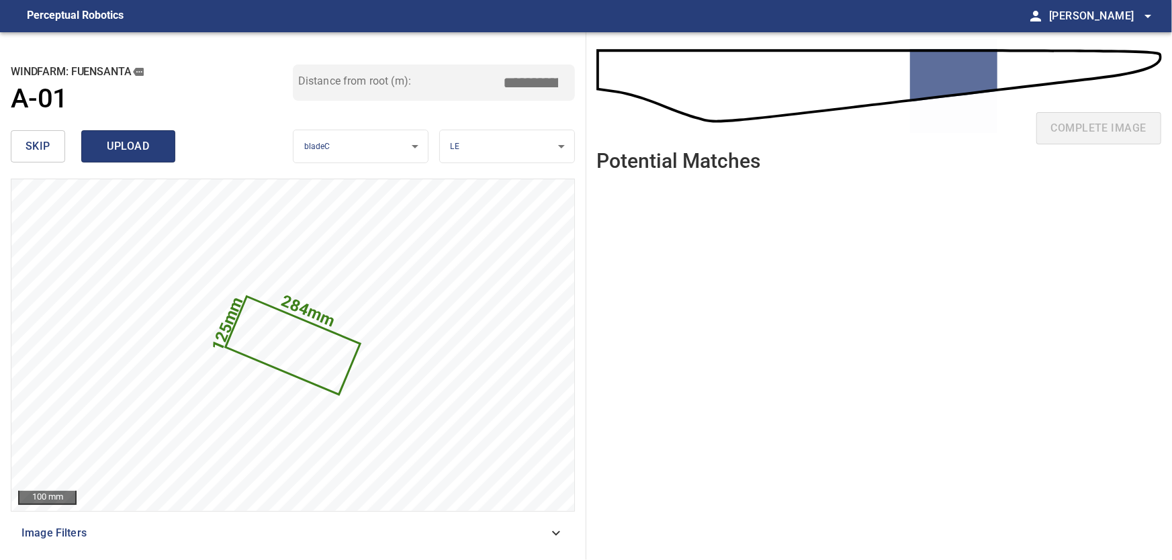
type input "*****"
click at [132, 146] on span "upload" at bounding box center [128, 146] width 64 height 19
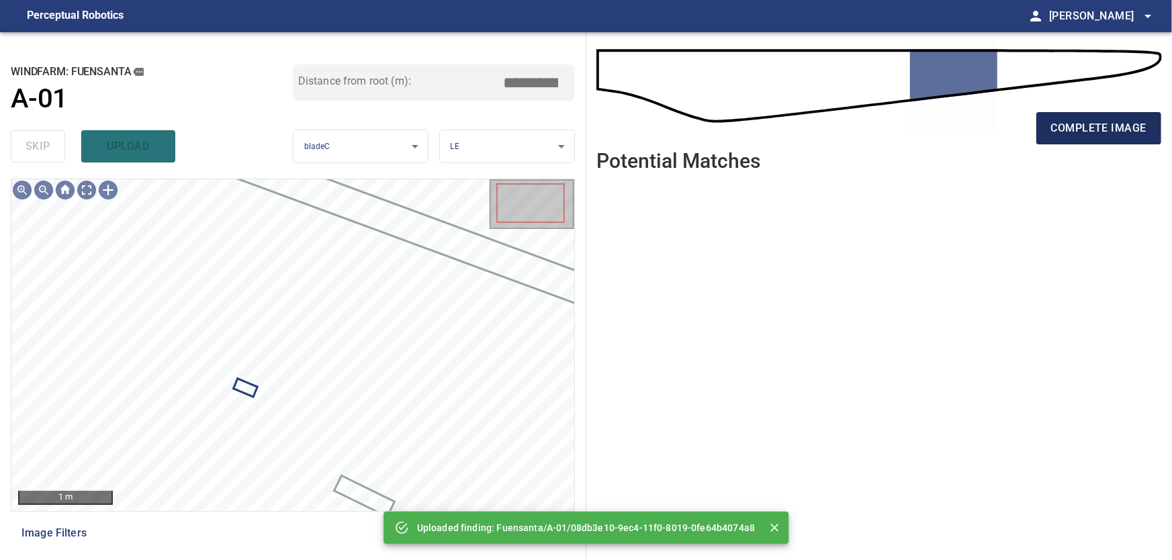
click at [1090, 126] on span "complete image" at bounding box center [1098, 128] width 95 height 19
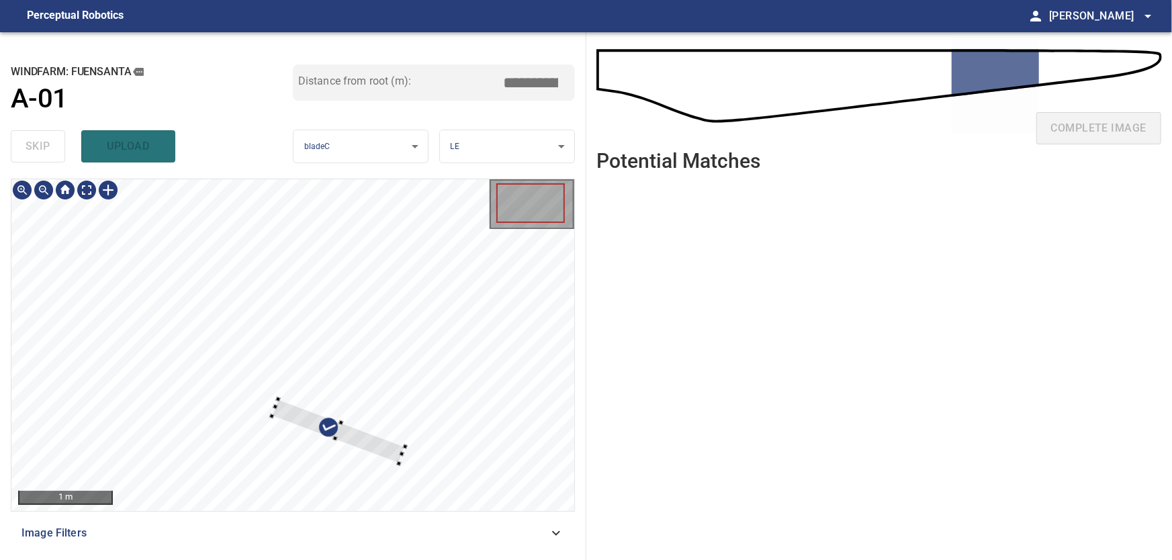
click at [367, 446] on div at bounding box center [338, 432] width 134 height 64
click at [418, 358] on div at bounding box center [292, 345] width 563 height 332
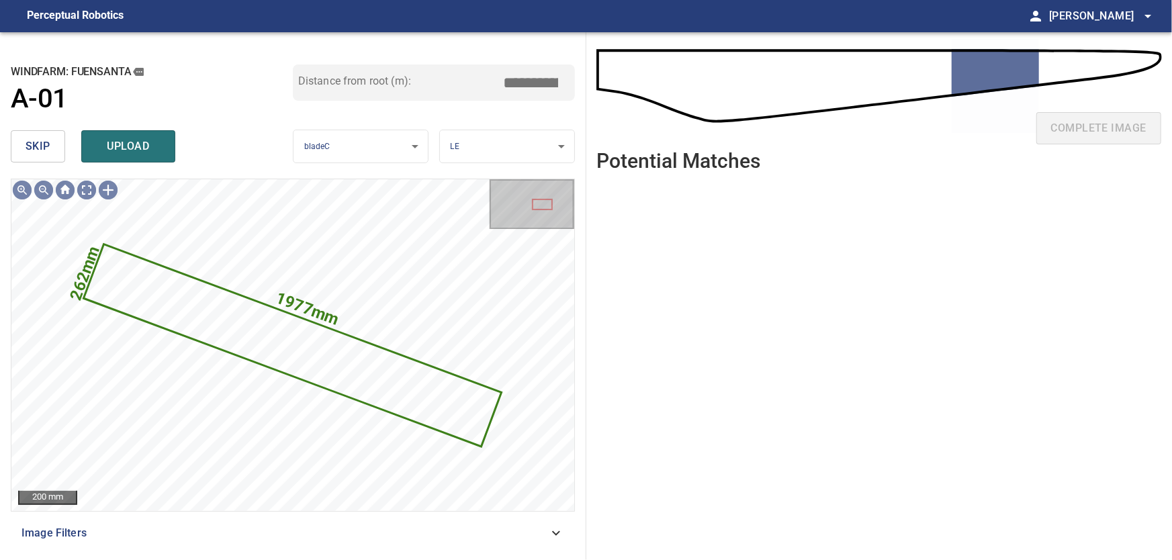
drag, startPoint x: 33, startPoint y: 144, endPoint x: 36, endPoint y: 152, distance: 9.1
click at [34, 147] on span "skip" at bounding box center [38, 146] width 25 height 19
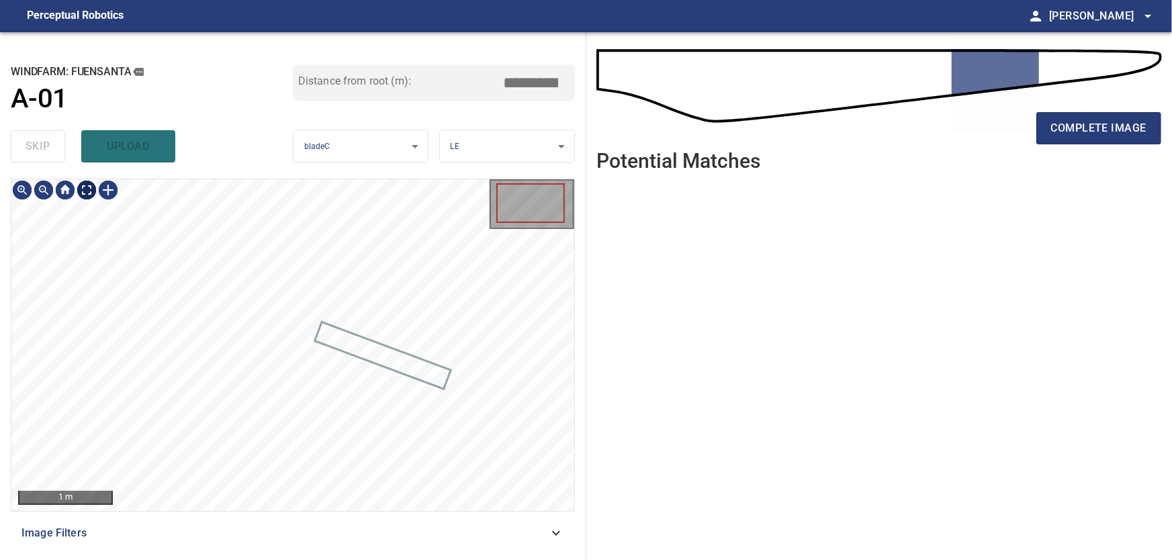
click at [88, 190] on body "**********" at bounding box center [586, 280] width 1172 height 560
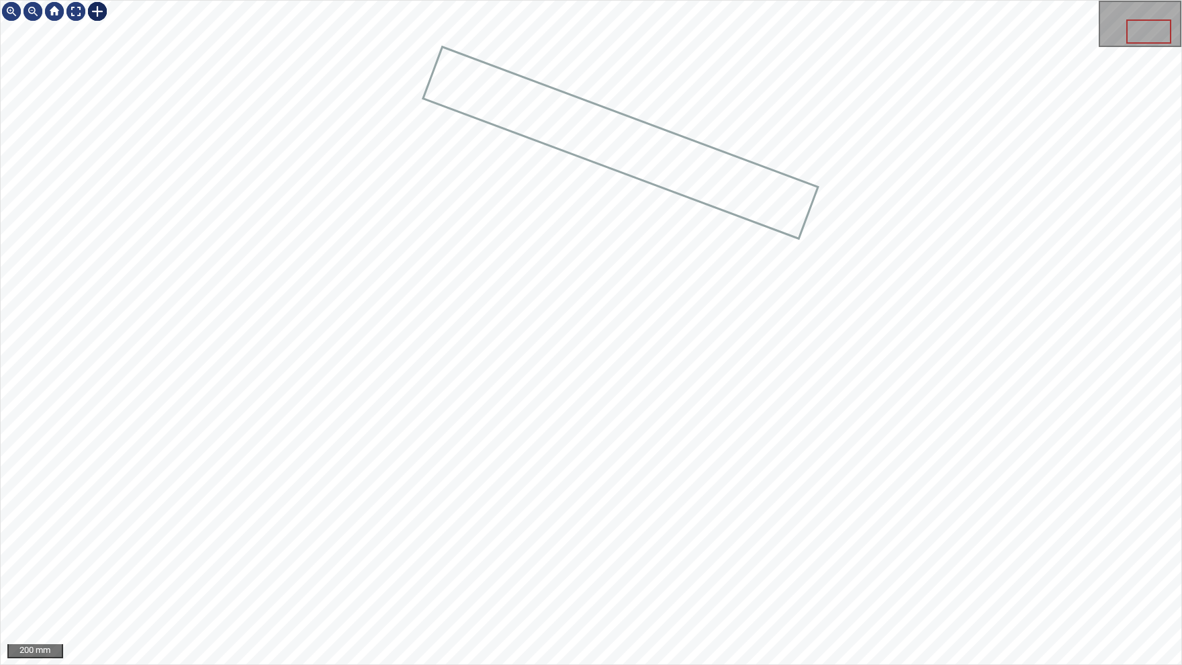
click at [100, 5] on div at bounding box center [97, 11] width 21 height 21
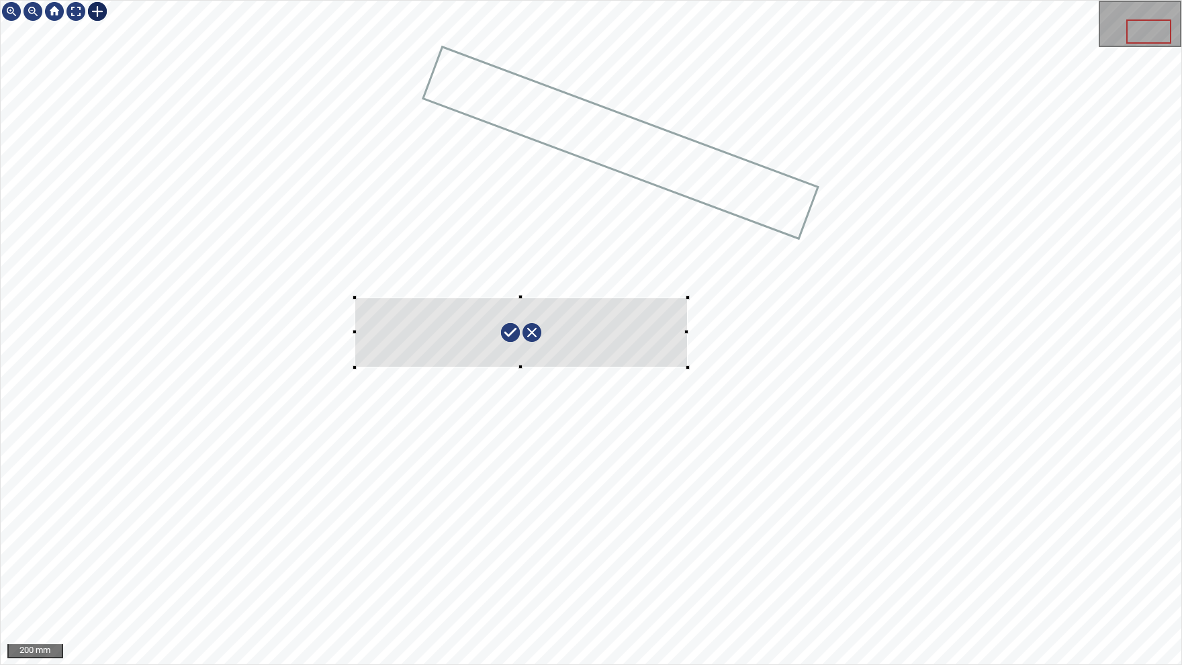
click at [689, 364] on div at bounding box center [591, 333] width 1181 height 664
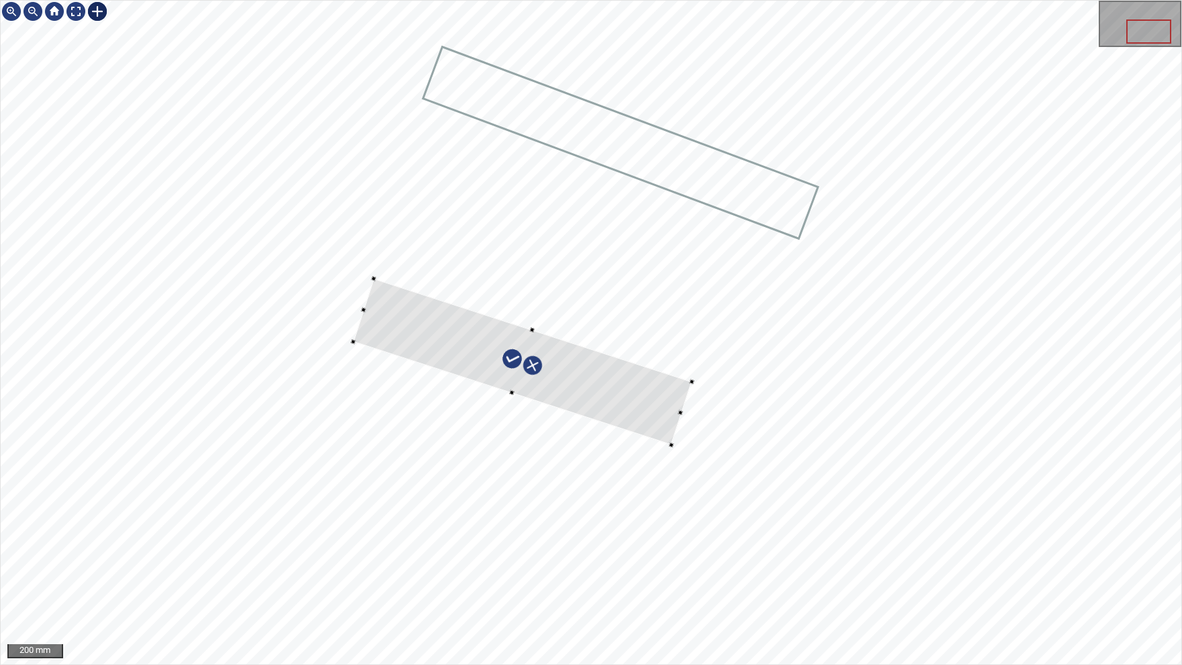
click at [590, 379] on div at bounding box center [522, 361] width 339 height 167
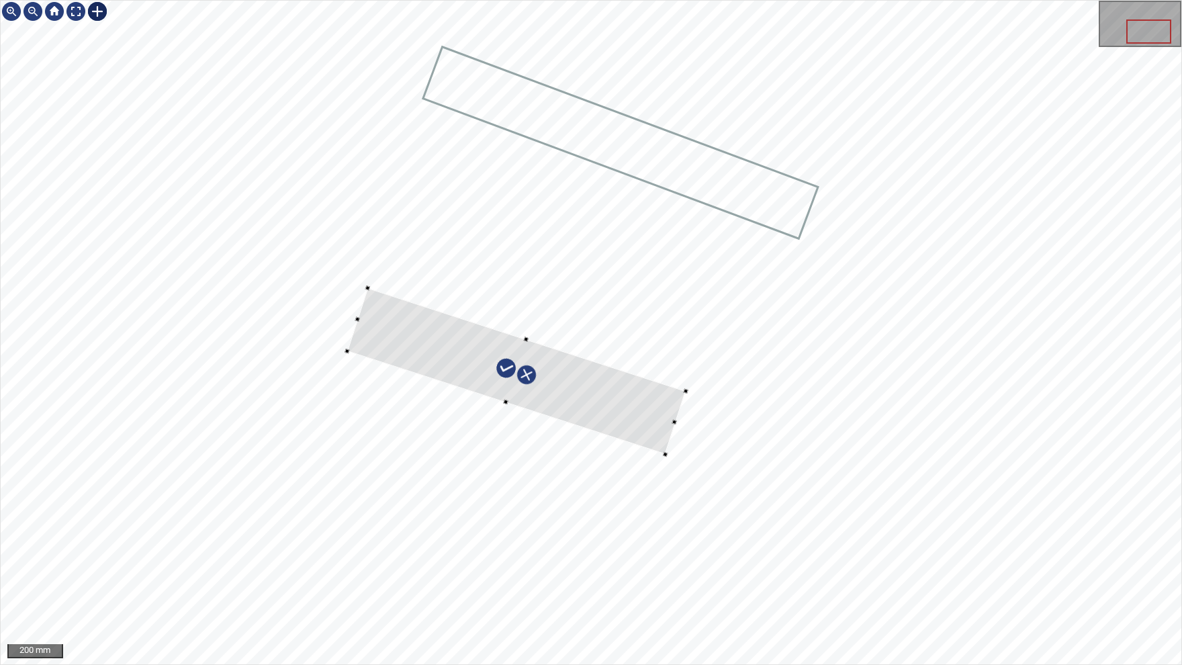
click at [654, 414] on div at bounding box center [516, 371] width 339 height 167
click at [604, 410] on div at bounding box center [509, 374] width 337 height 175
click at [324, 314] on div at bounding box center [591, 333] width 1181 height 664
click at [76, 10] on img at bounding box center [75, 11] width 21 height 21
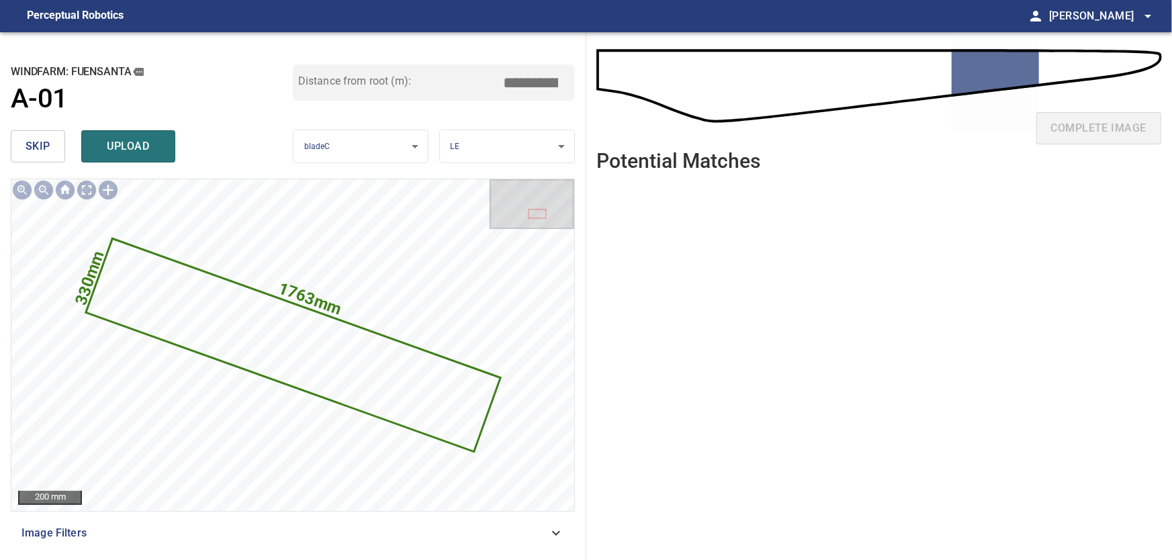
drag, startPoint x: 525, startPoint y: 82, endPoint x: 587, endPoint y: 85, distance: 62.6
click at [570, 85] on input "*****" at bounding box center [535, 83] width 67 height 26
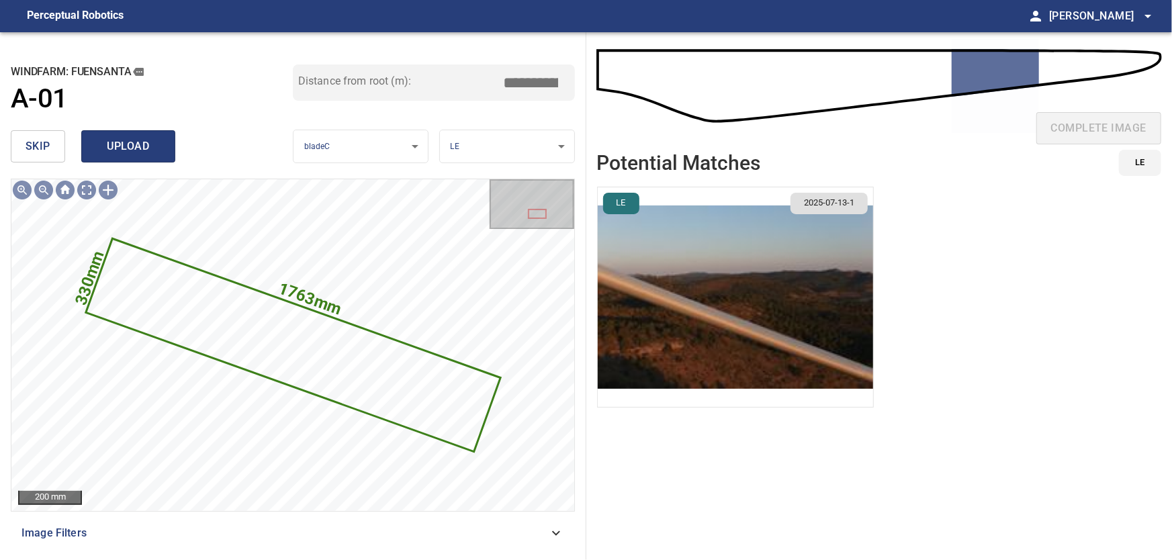
type input "*****"
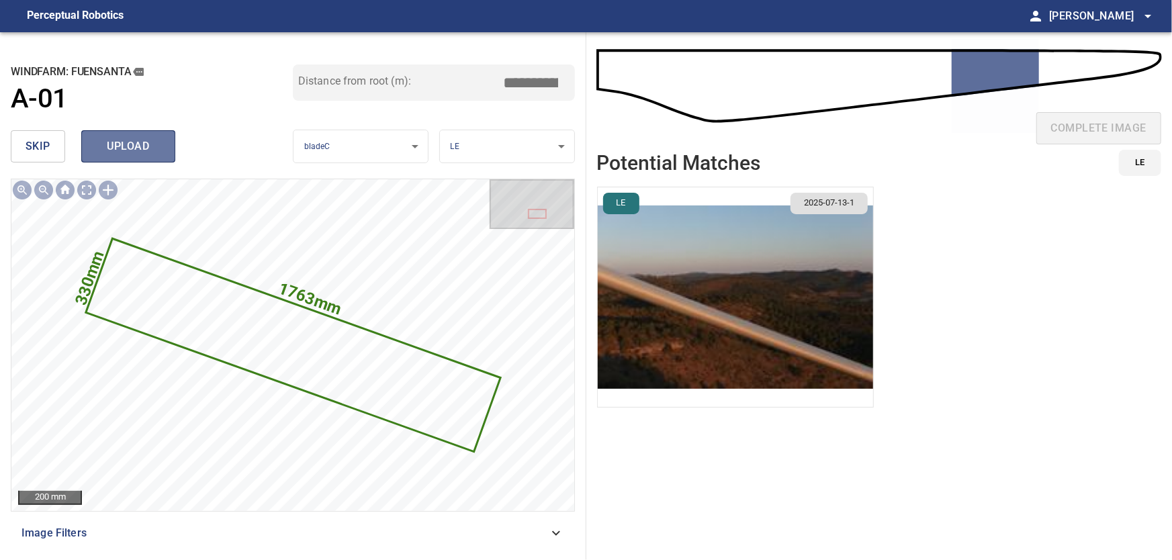
click at [133, 145] on span "upload" at bounding box center [128, 146] width 64 height 19
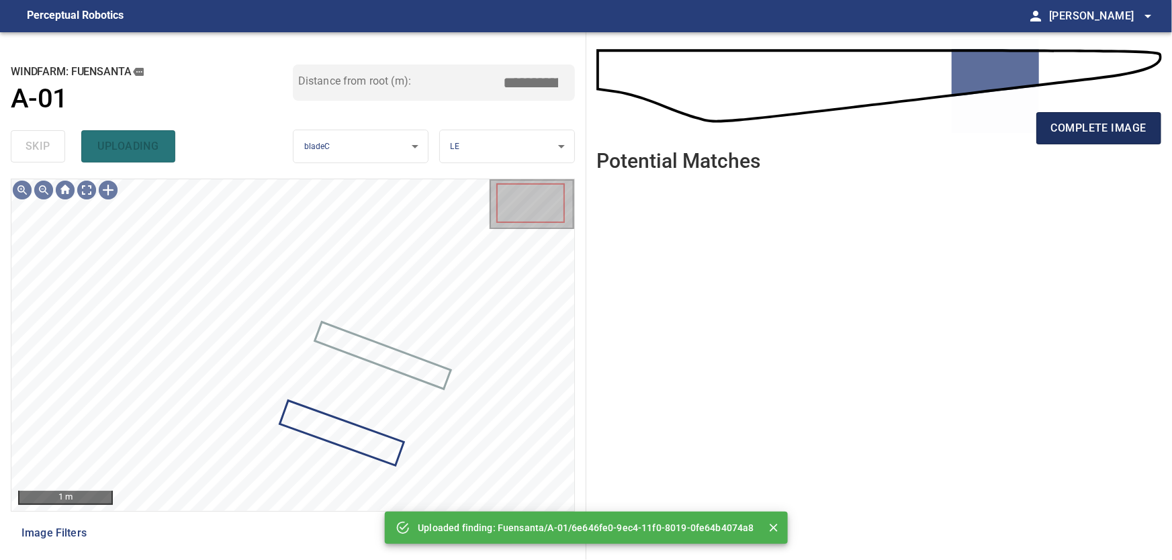
click at [1105, 122] on span "complete image" at bounding box center [1098, 128] width 95 height 19
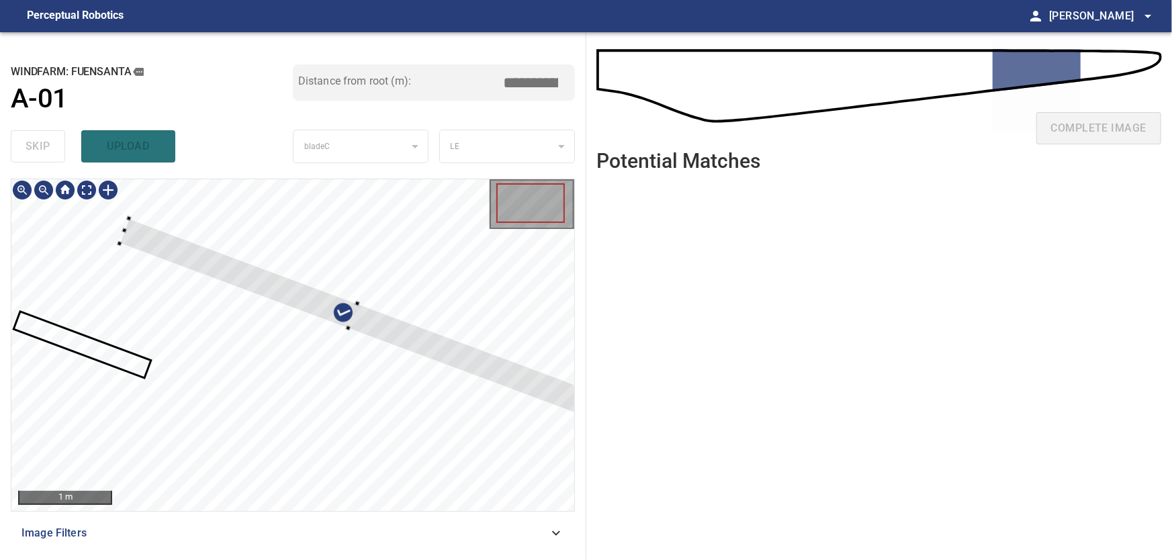
click at [296, 256] on div at bounding box center [292, 345] width 563 height 332
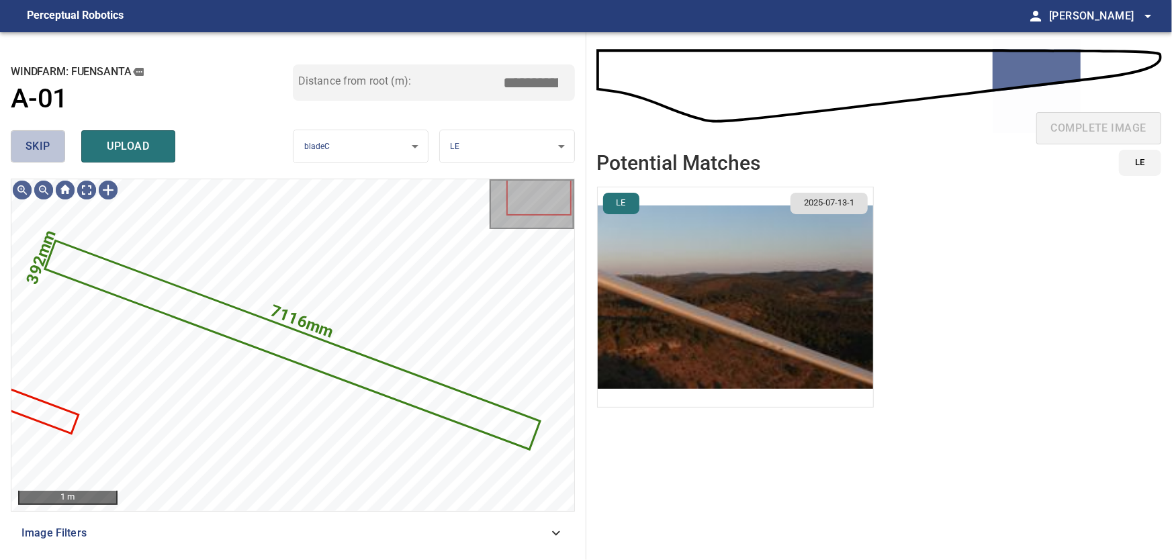
click at [44, 142] on span "skip" at bounding box center [38, 146] width 25 height 19
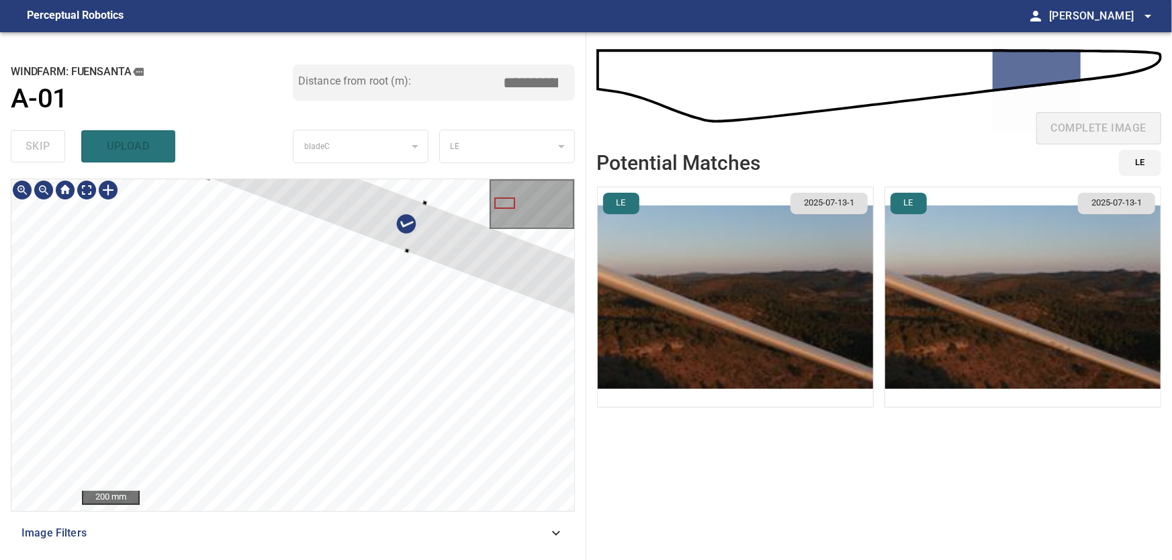
click at [434, 242] on div at bounding box center [416, 227] width 416 height 197
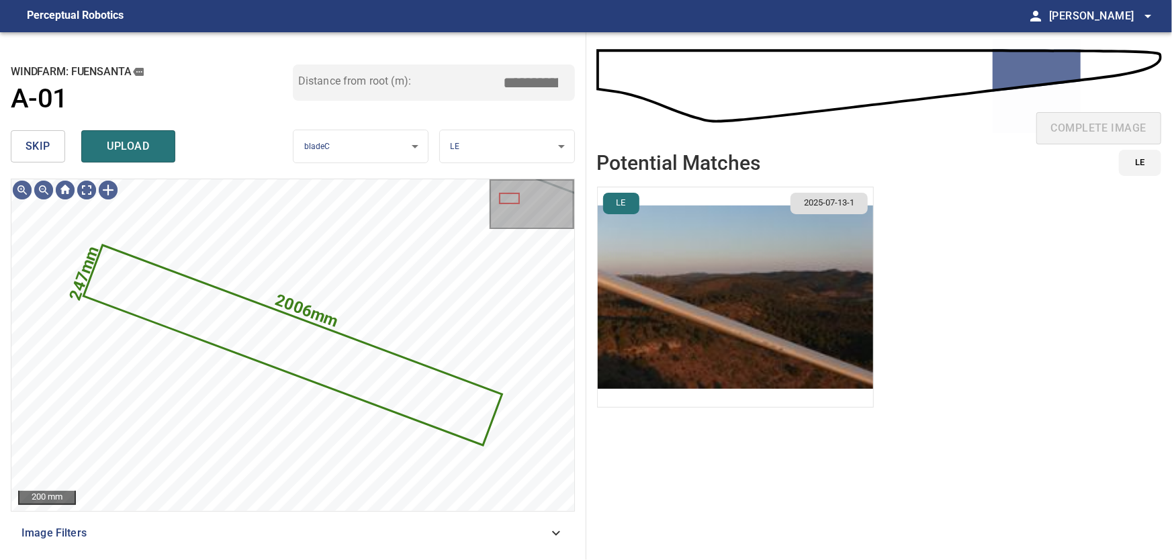
click at [36, 146] on span "skip" at bounding box center [38, 146] width 25 height 19
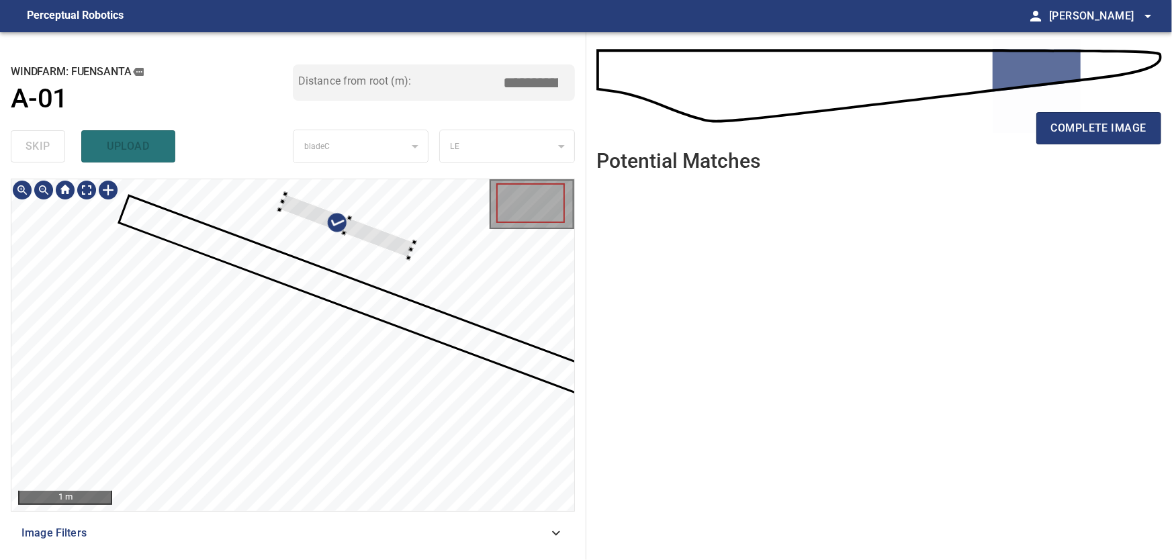
click at [406, 227] on div at bounding box center [292, 345] width 563 height 332
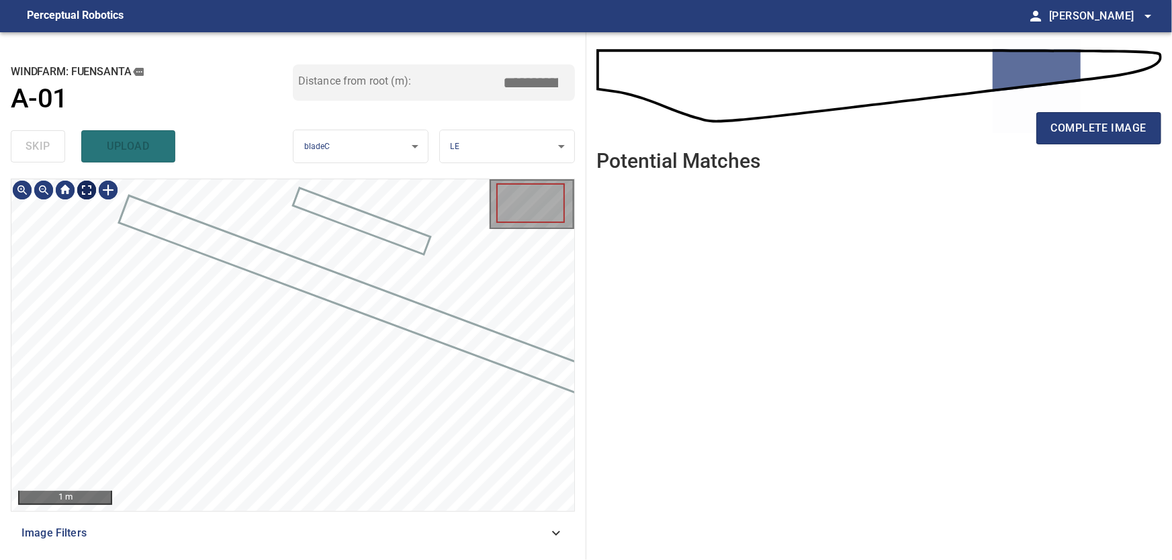
click at [89, 189] on body "**********" at bounding box center [586, 280] width 1172 height 560
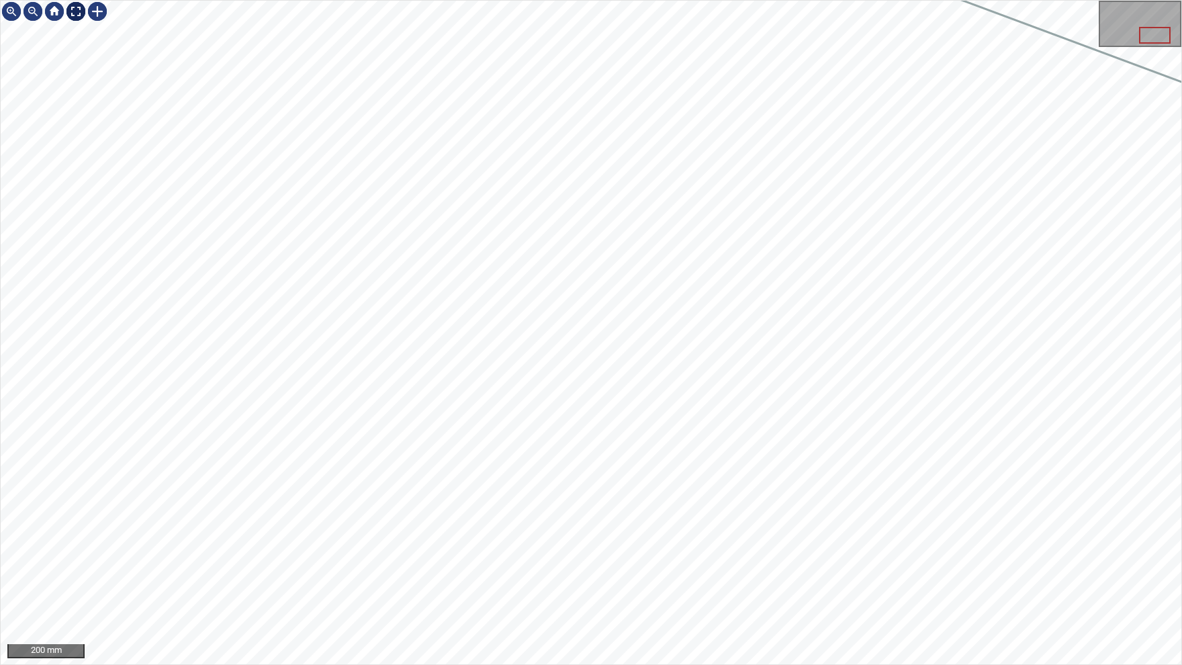
click at [81, 16] on img at bounding box center [75, 11] width 21 height 21
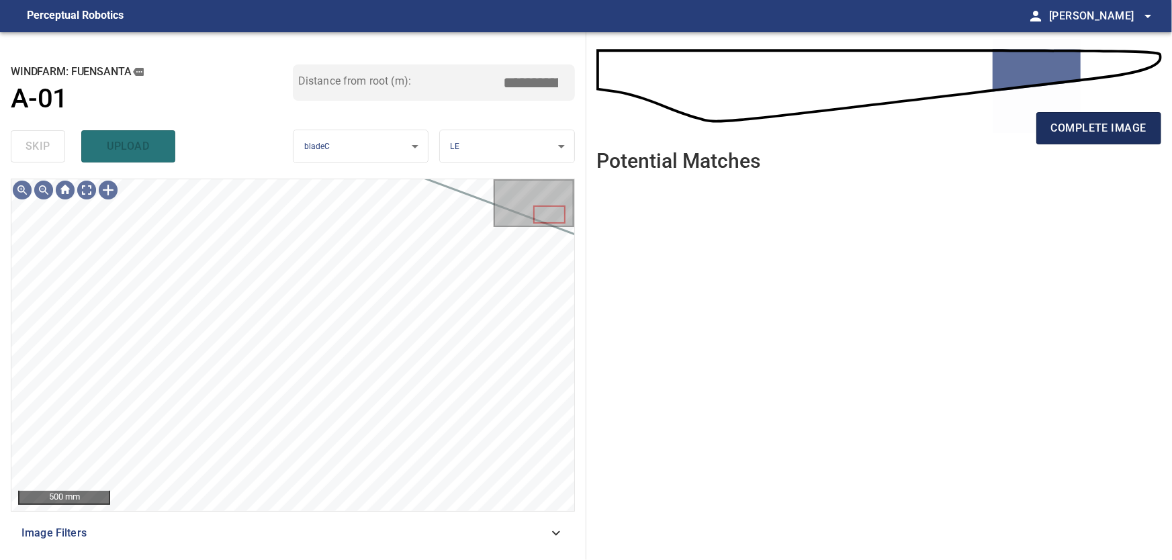
click at [1087, 130] on span "complete image" at bounding box center [1098, 128] width 95 height 19
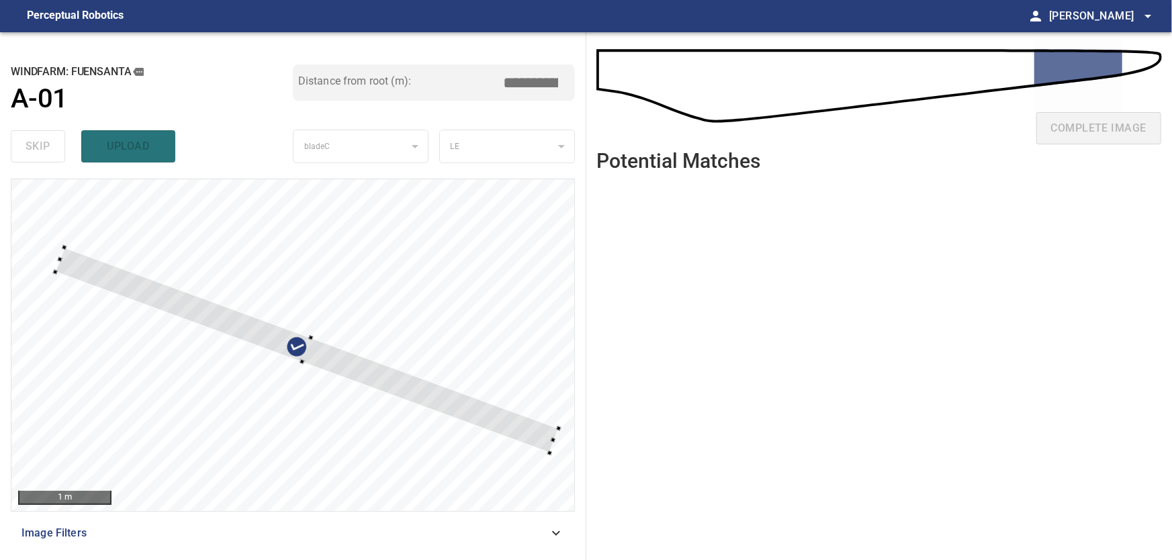
click at [374, 275] on div at bounding box center [292, 345] width 563 height 332
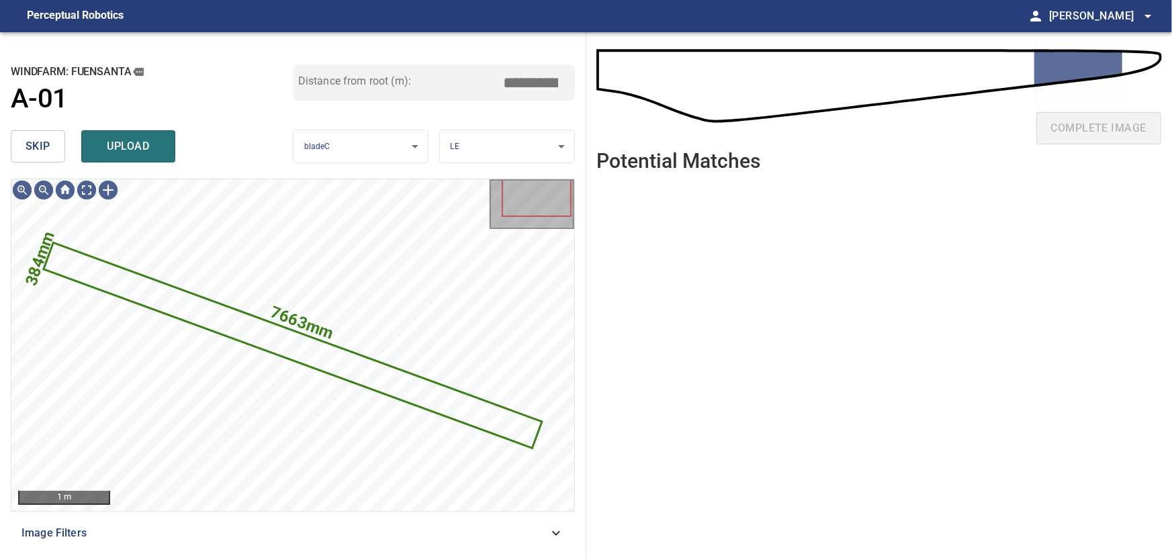
click at [44, 150] on span "skip" at bounding box center [38, 146] width 25 height 19
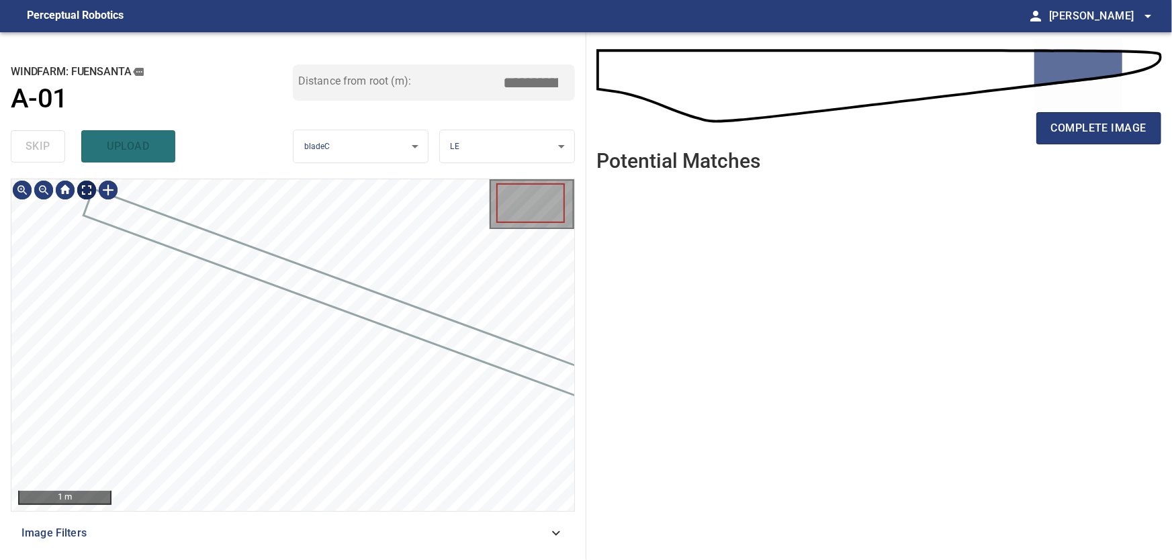
click at [80, 191] on body "**********" at bounding box center [586, 280] width 1172 height 560
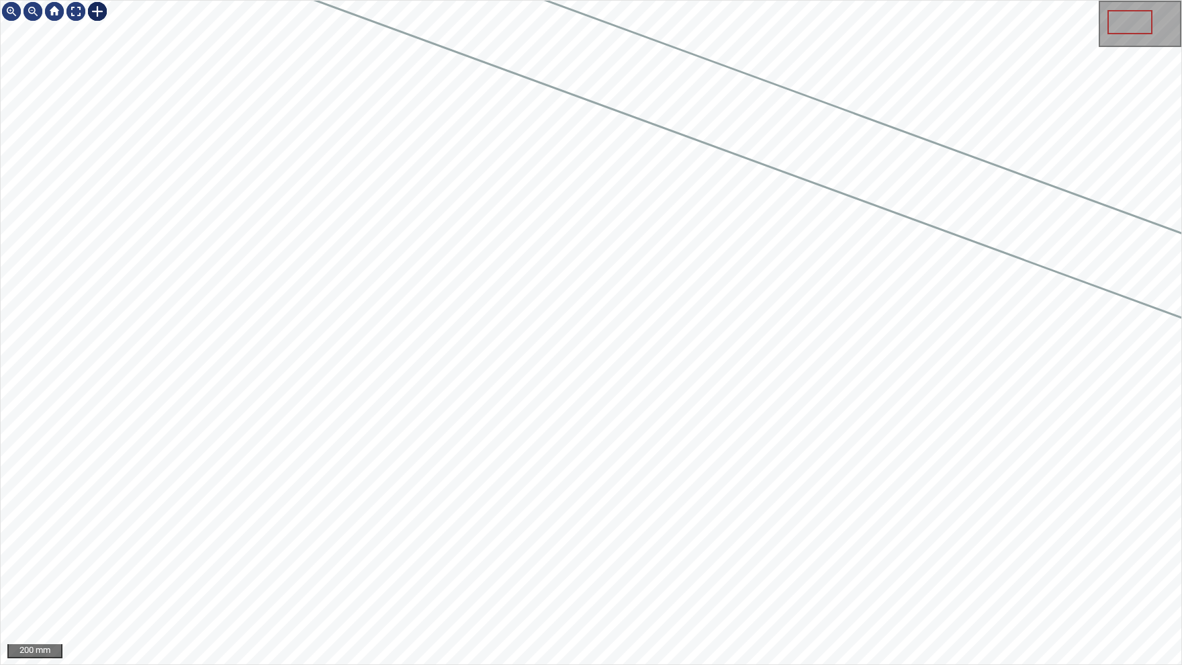
click at [101, 14] on div at bounding box center [97, 11] width 21 height 21
click at [489, 377] on div at bounding box center [591, 333] width 1181 height 664
click at [414, 437] on div at bounding box center [331, 396] width 273 height 128
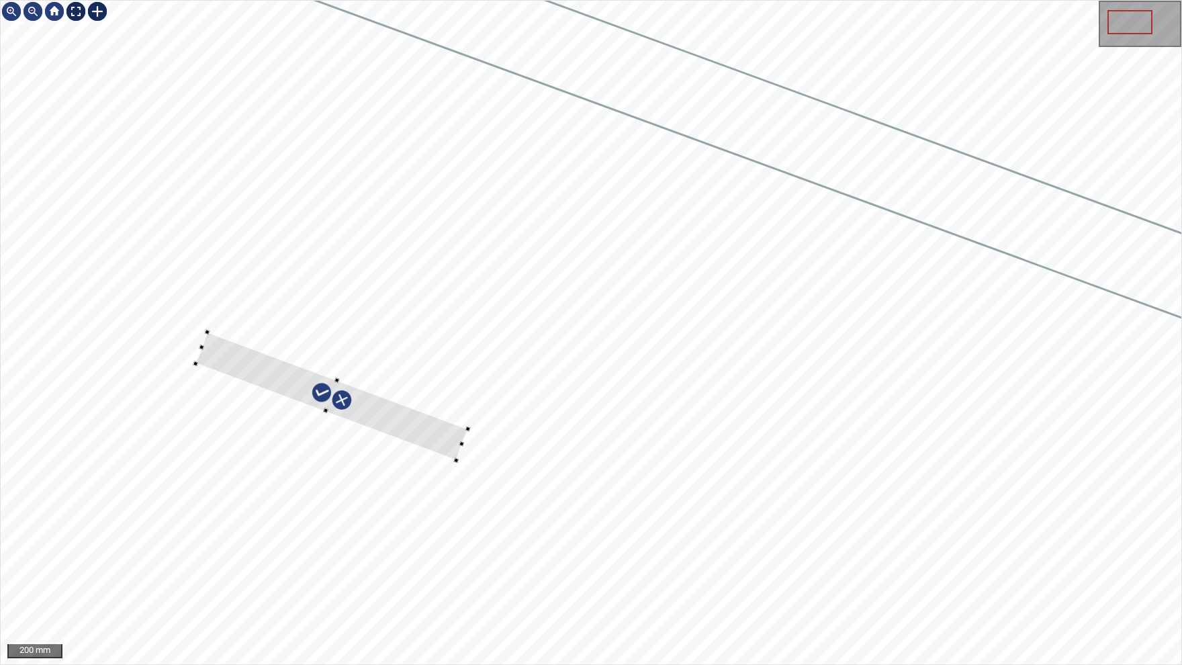
click at [73, 14] on div at bounding box center [75, 11] width 21 height 21
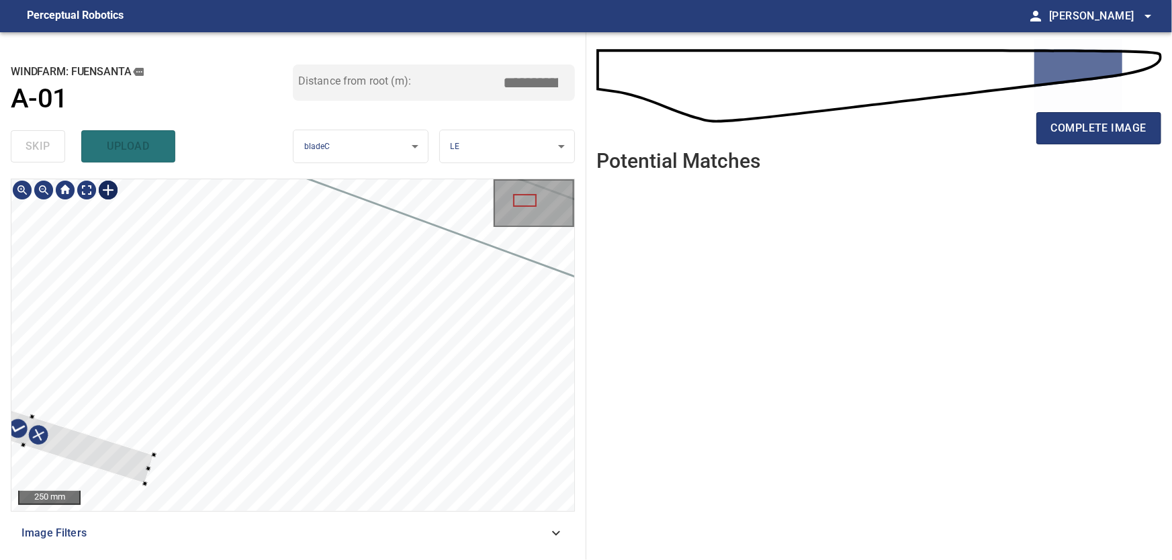
click at [646, 280] on div "**********" at bounding box center [586, 296] width 1172 height 528
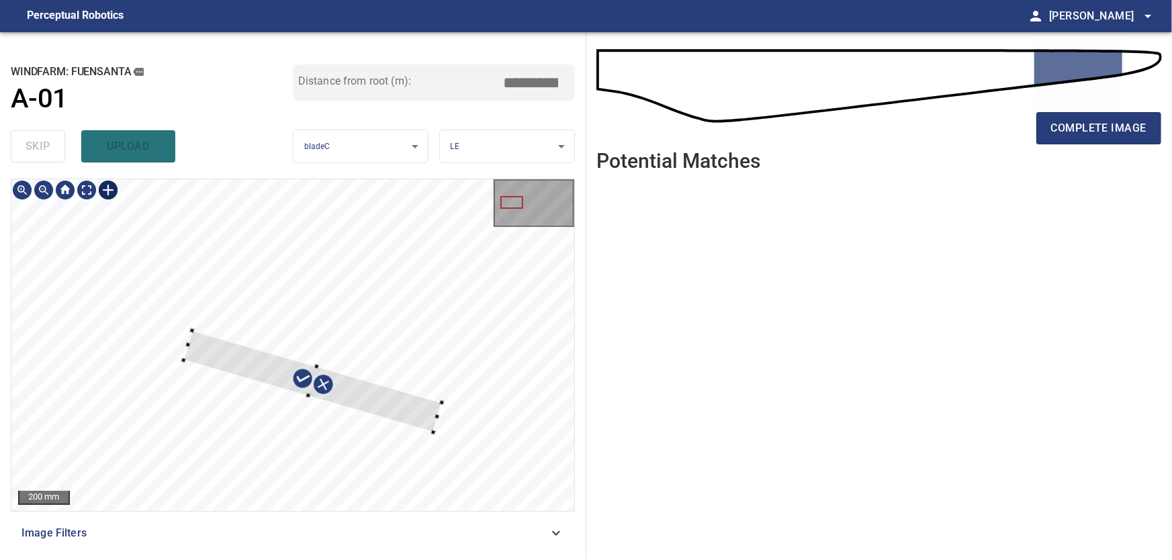
click at [508, 206] on div at bounding box center [511, 202] width 23 height 13
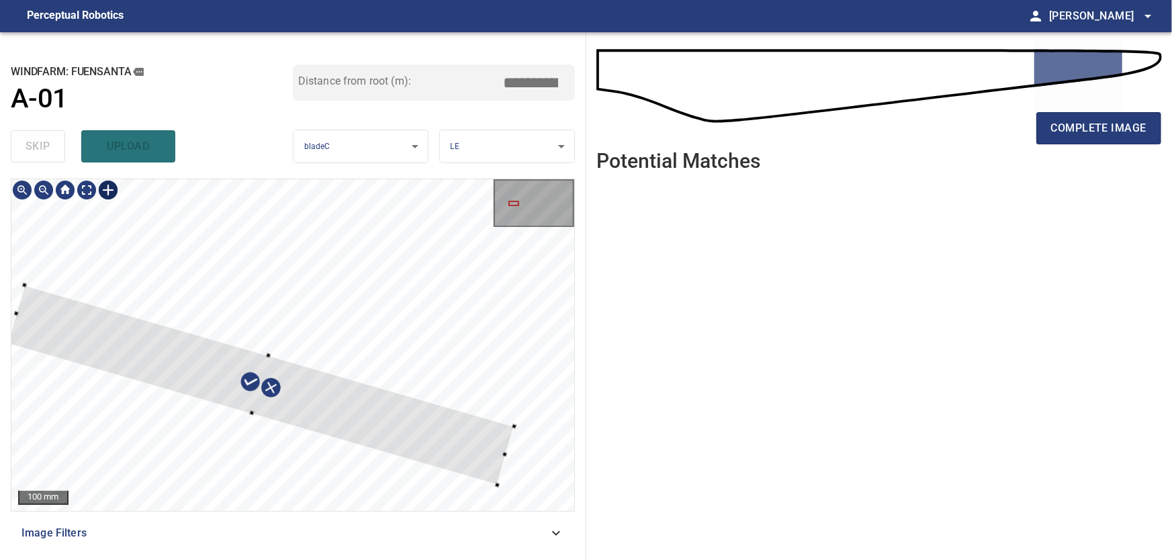
click at [514, 202] on div at bounding box center [513, 203] width 11 height 5
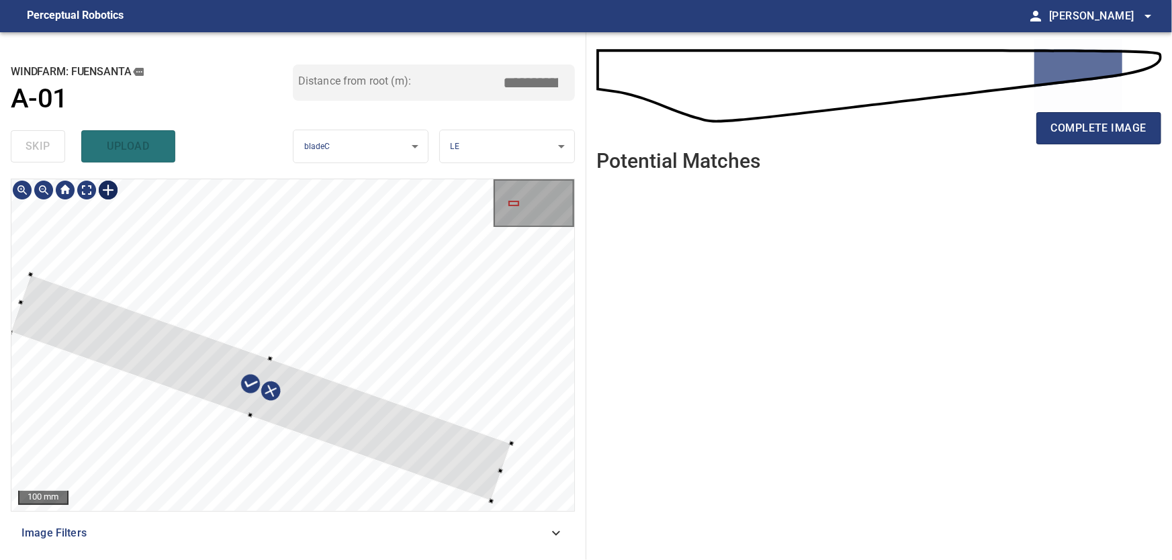
click at [425, 440] on div at bounding box center [260, 388] width 501 height 226
click at [431, 447] on div at bounding box center [292, 345] width 563 height 332
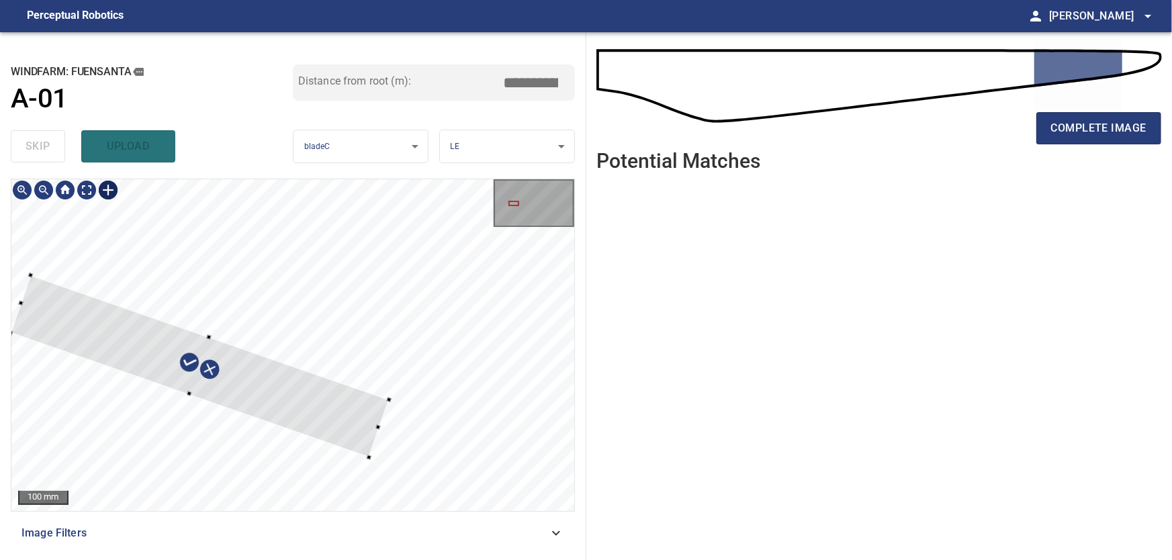
click at [373, 435] on div at bounding box center [200, 366] width 378 height 182
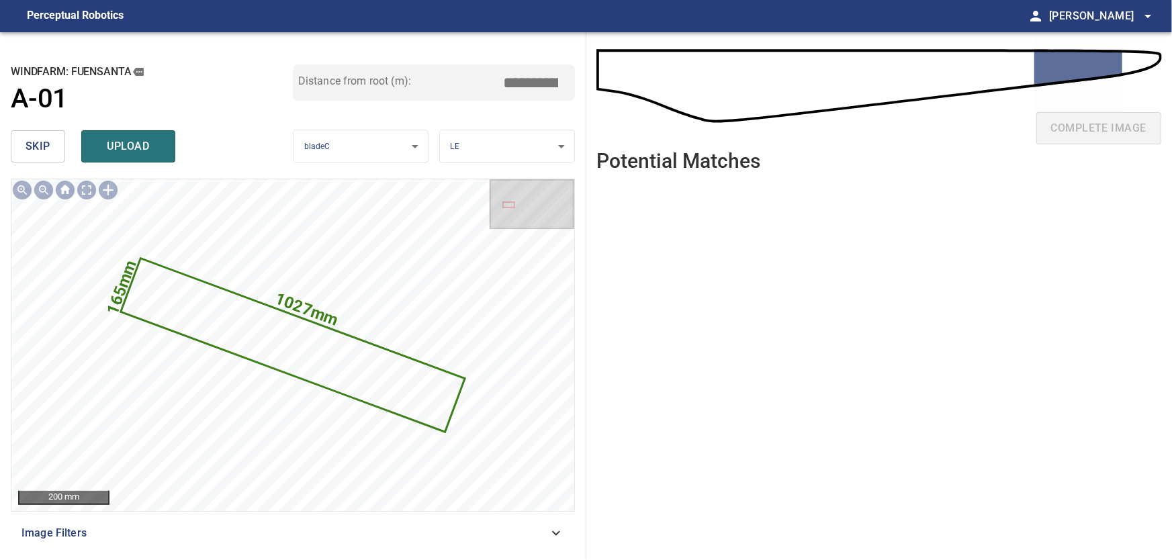
drag, startPoint x: 529, startPoint y: 83, endPoint x: 628, endPoint y: 85, distance: 98.8
click at [570, 85] on input "*****" at bounding box center [535, 83] width 67 height 26
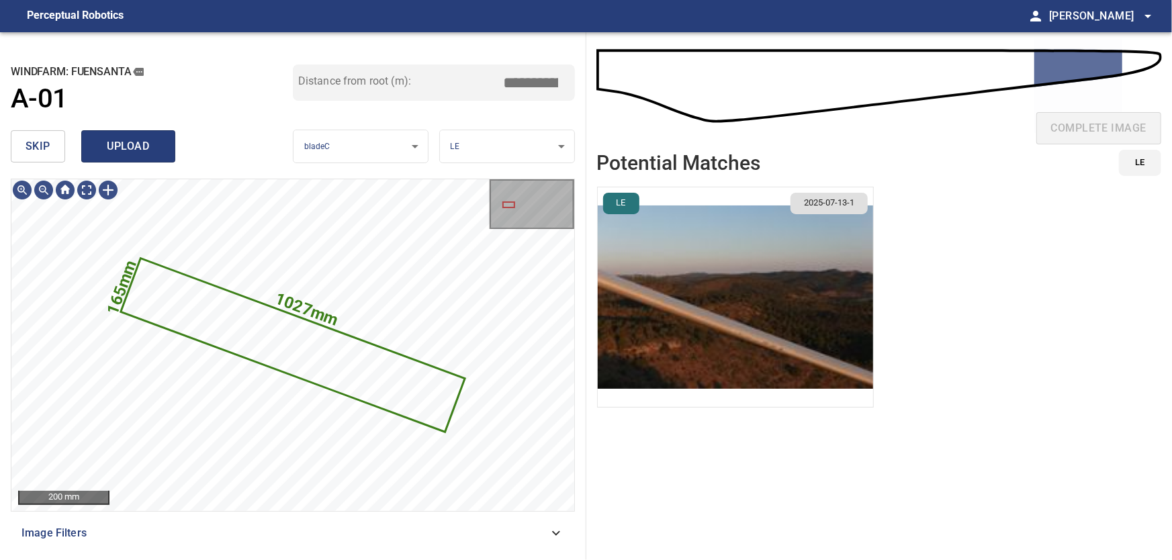
type input "*****"
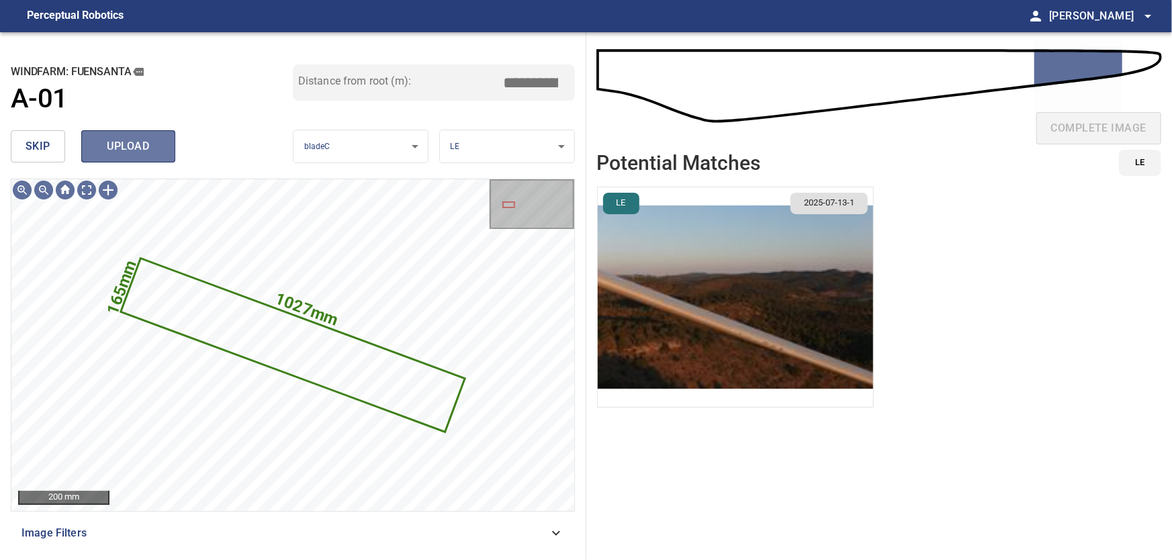
click at [122, 146] on span "upload" at bounding box center [128, 146] width 64 height 19
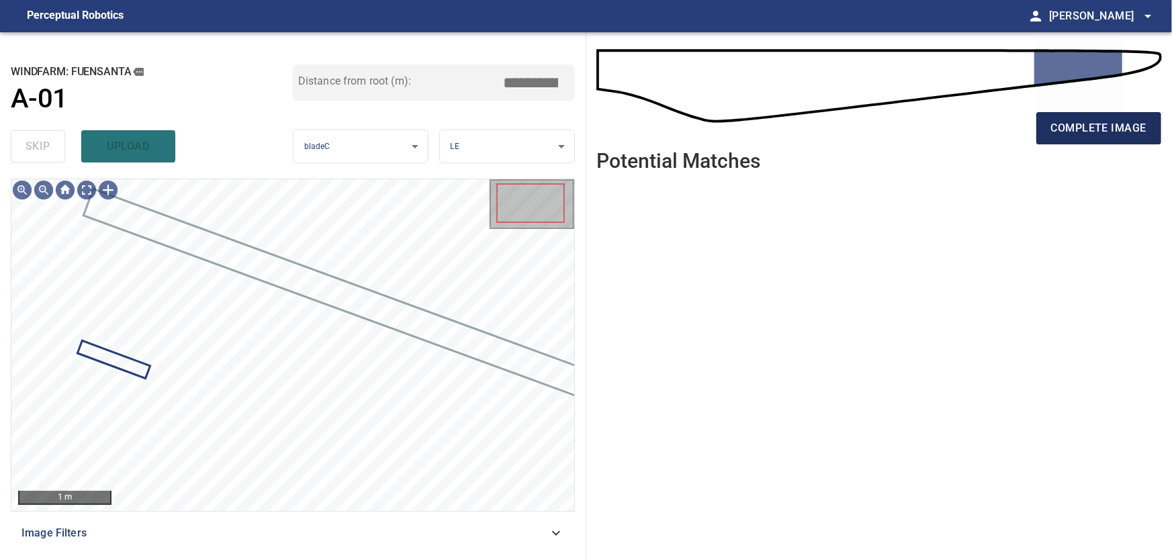
click at [1106, 127] on span "complete image" at bounding box center [1098, 128] width 95 height 19
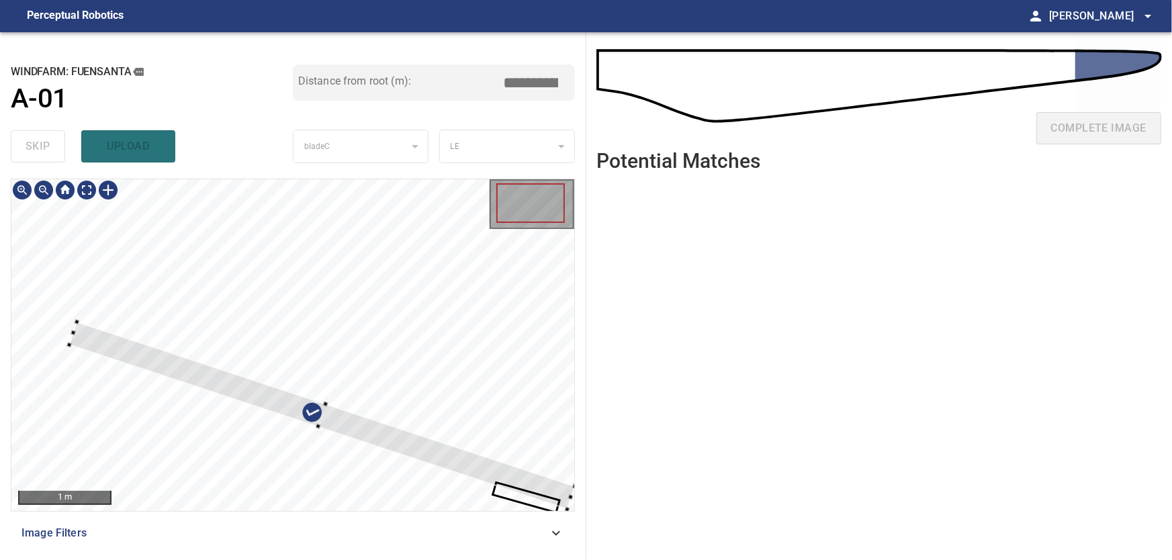
click at [348, 271] on div at bounding box center [292, 345] width 563 height 332
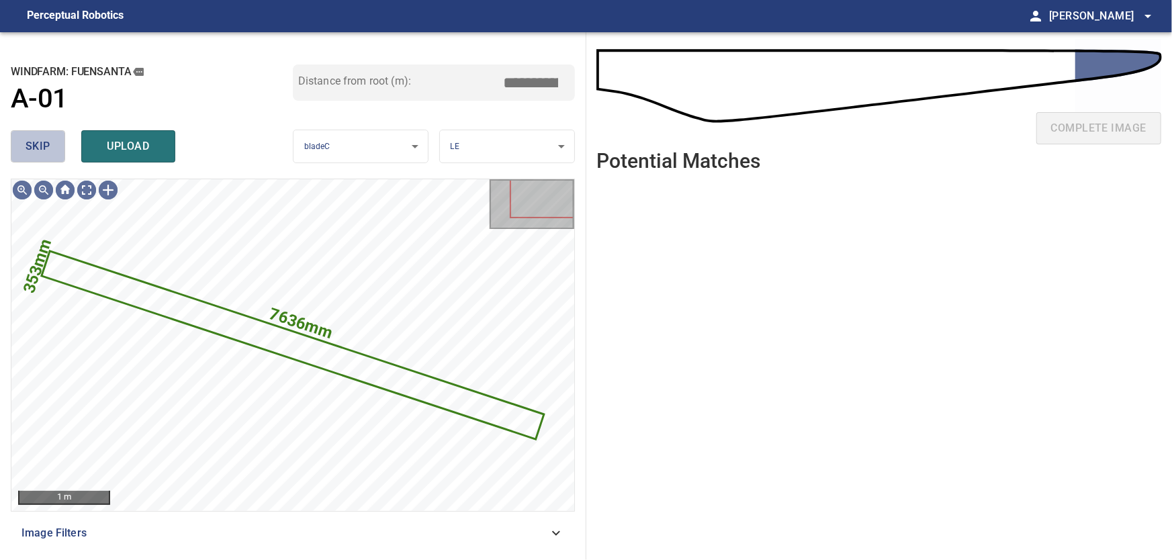
click at [51, 146] on button "skip" at bounding box center [38, 146] width 54 height 32
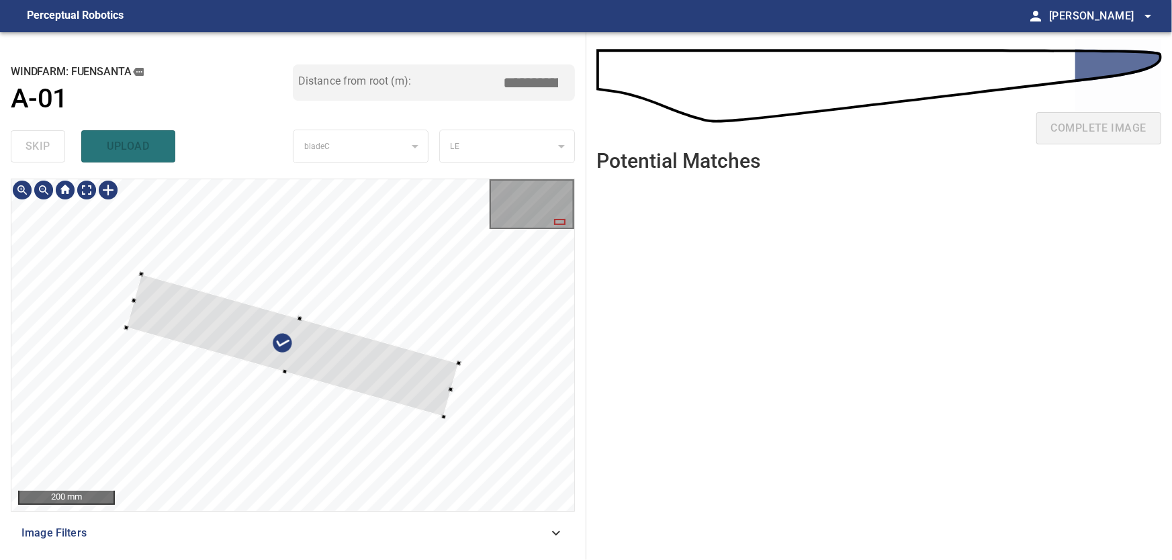
type input "****"
click at [459, 274] on div at bounding box center [292, 345] width 332 height 143
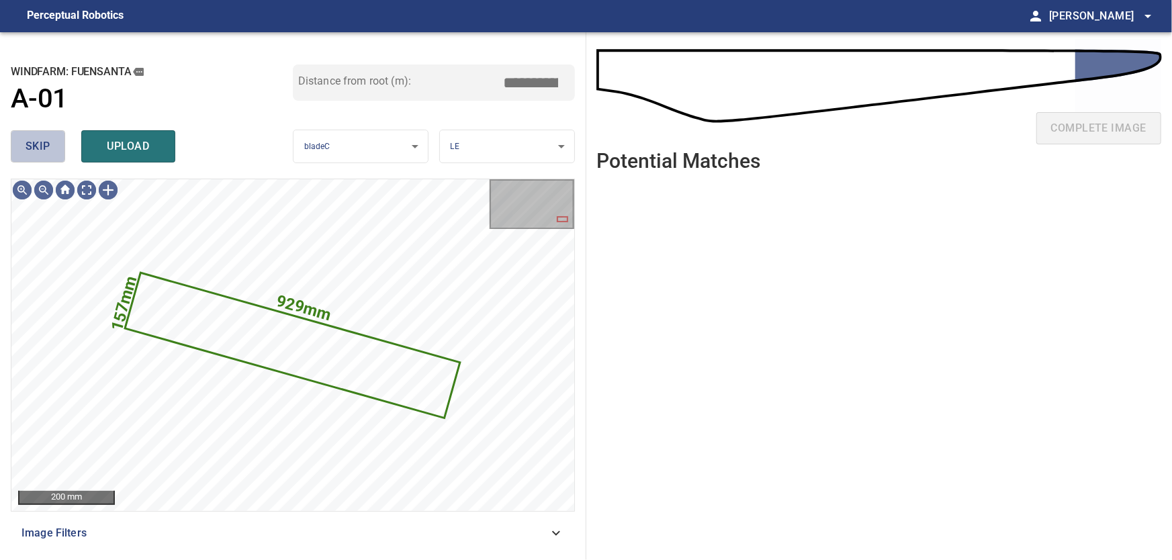
click at [44, 147] on span "skip" at bounding box center [38, 146] width 25 height 19
type input "****"
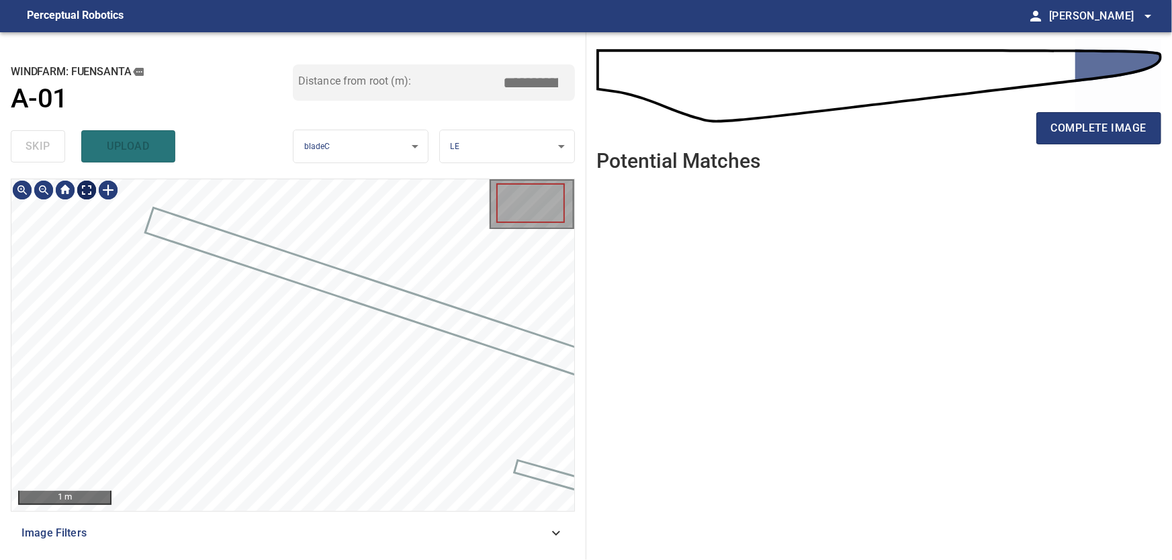
click at [89, 191] on body "**********" at bounding box center [586, 280] width 1172 height 560
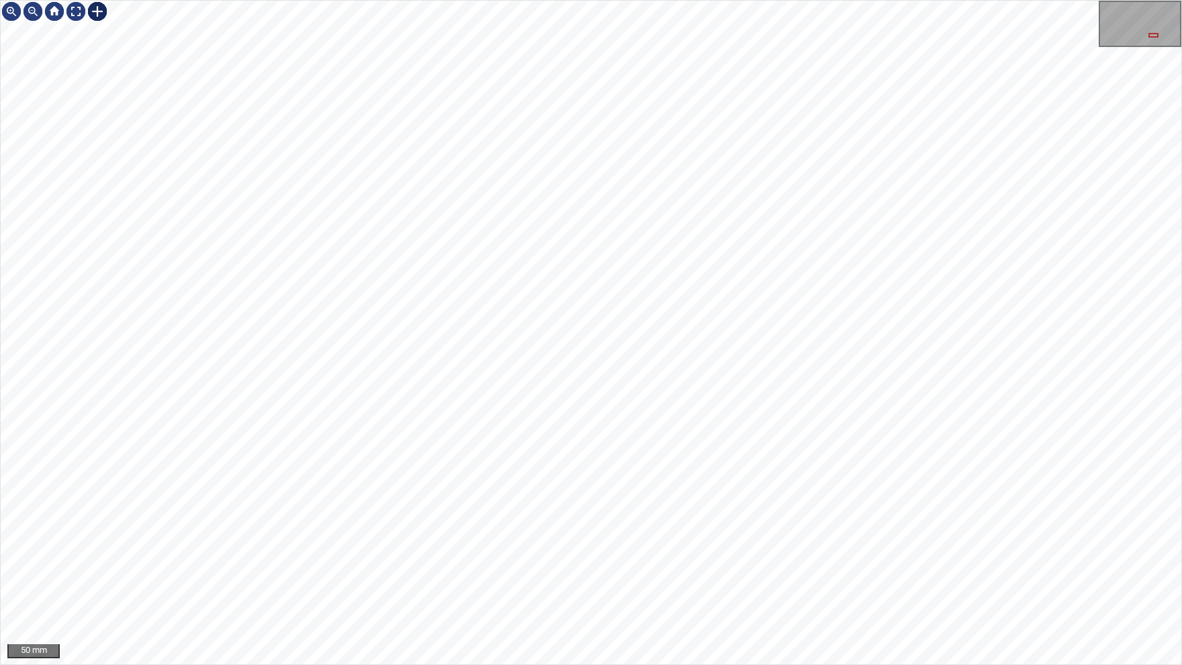
click at [98, 11] on div at bounding box center [97, 11] width 21 height 21
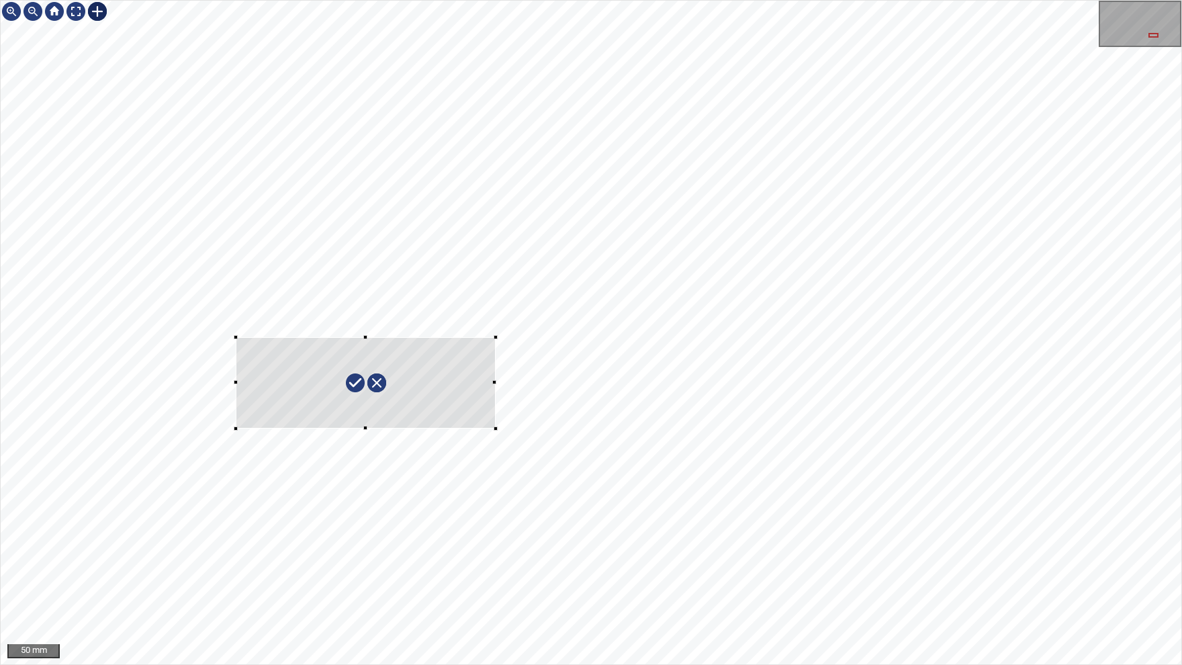
click at [496, 429] on div at bounding box center [591, 333] width 1181 height 664
click at [364, 361] on div at bounding box center [366, 392] width 260 height 74
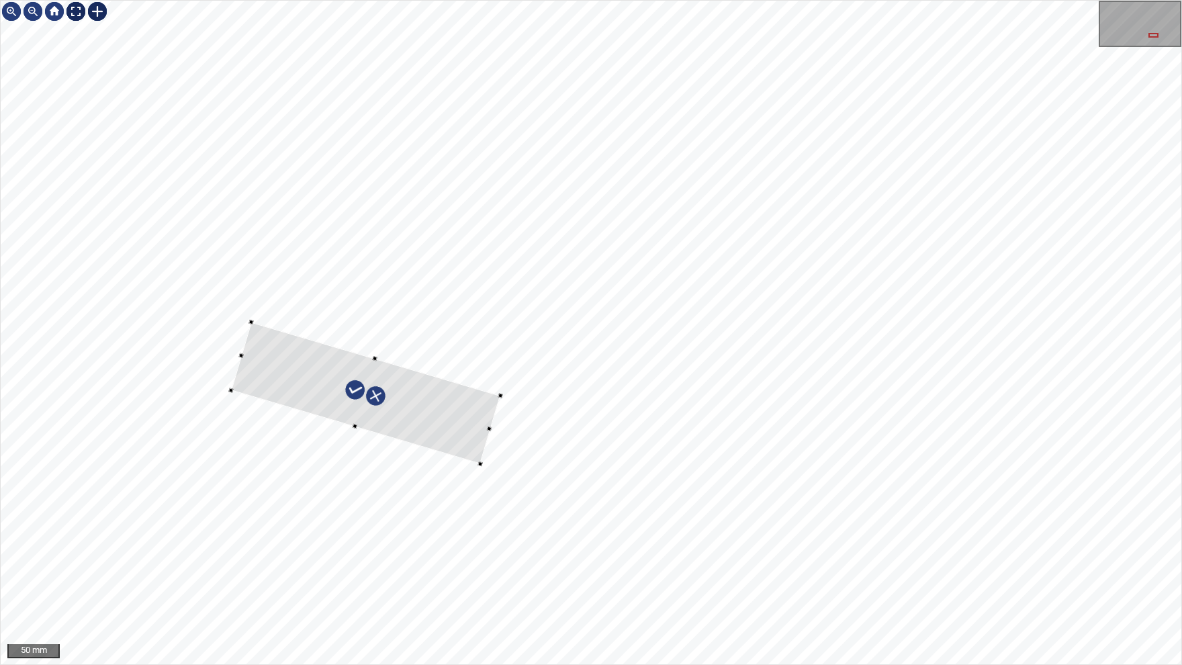
click at [77, 14] on div at bounding box center [75, 11] width 21 height 21
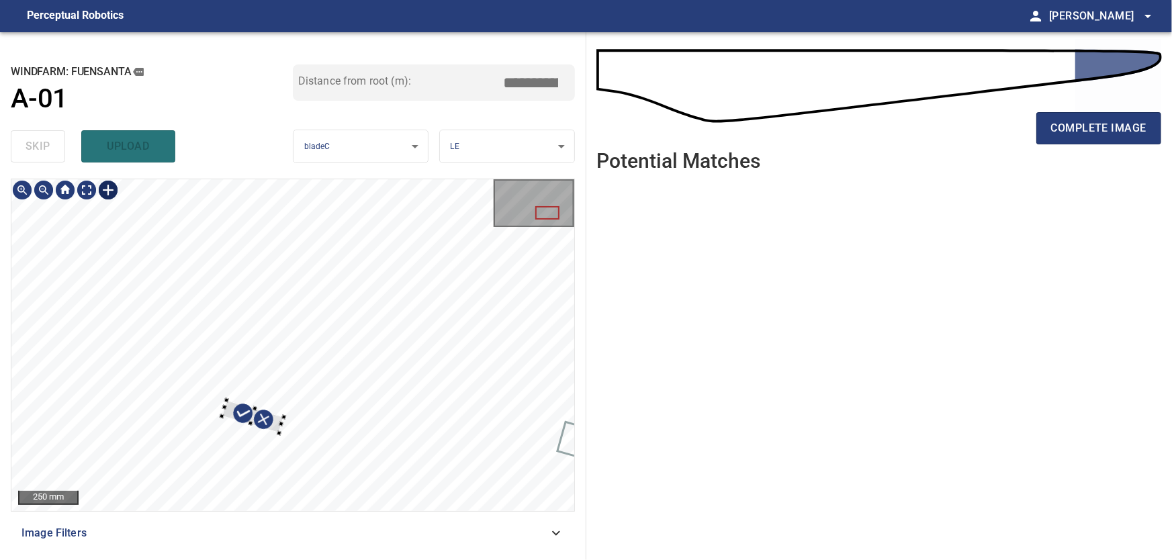
type input "****"
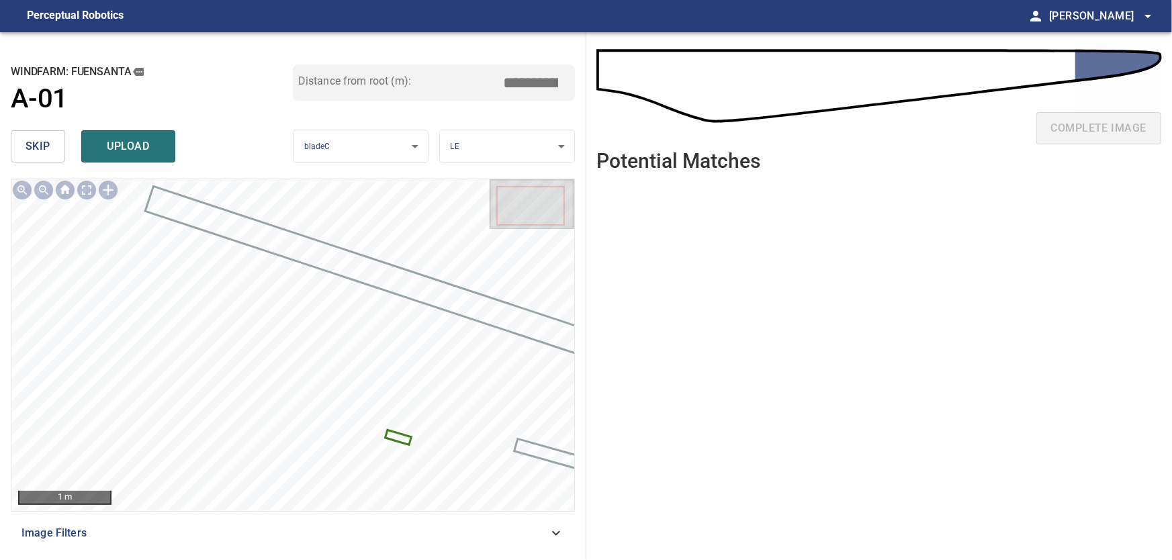
drag, startPoint x: 526, startPoint y: 81, endPoint x: 602, endPoint y: 87, distance: 76.8
click at [570, 87] on input "*****" at bounding box center [535, 83] width 67 height 26
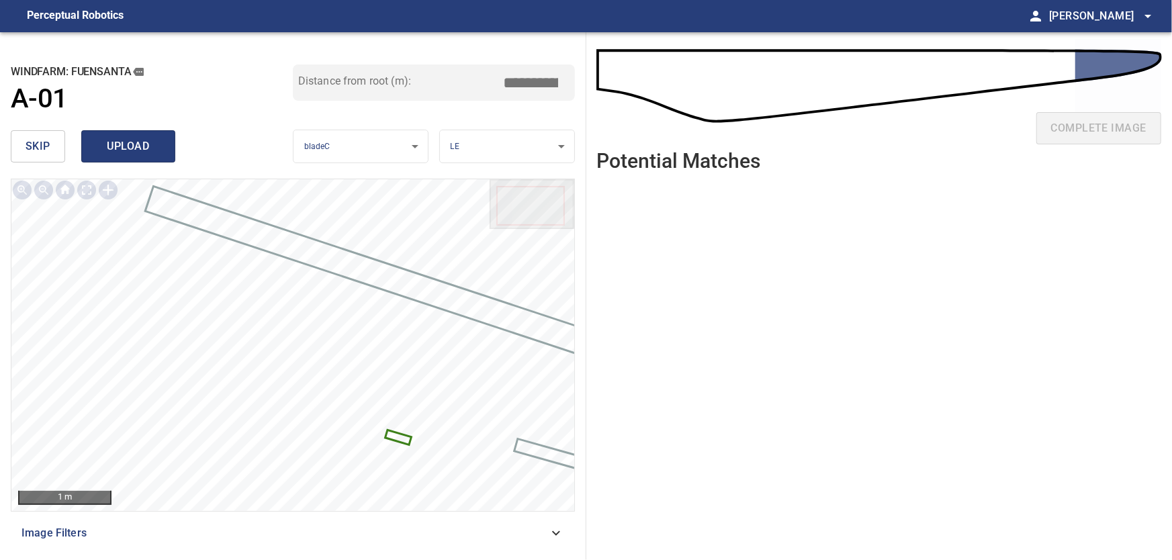
type input "*****"
click at [151, 152] on span "upload" at bounding box center [128, 146] width 64 height 19
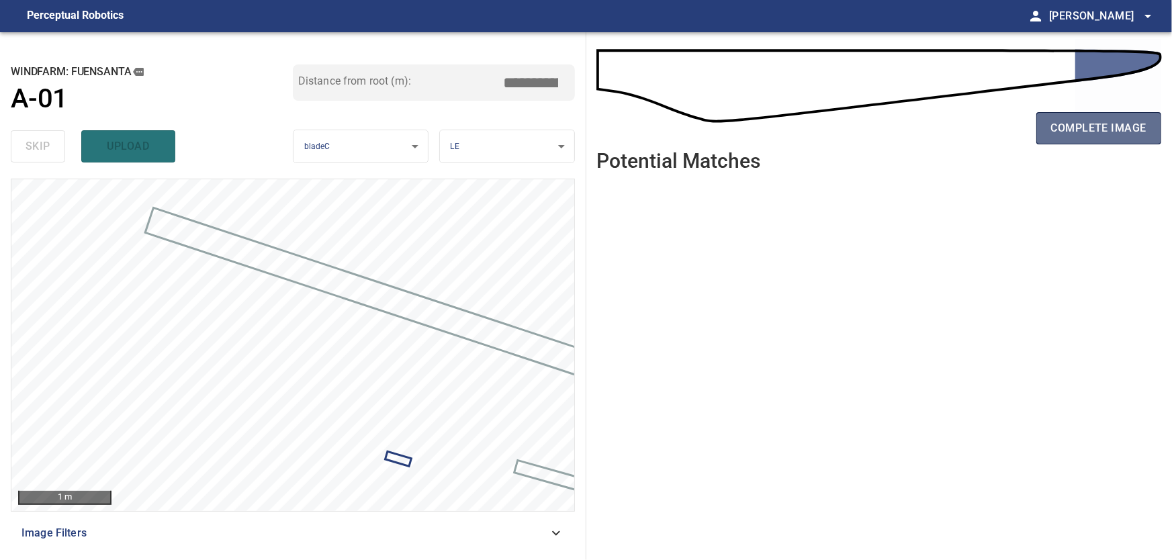
click at [1055, 122] on span "complete image" at bounding box center [1098, 128] width 95 height 19
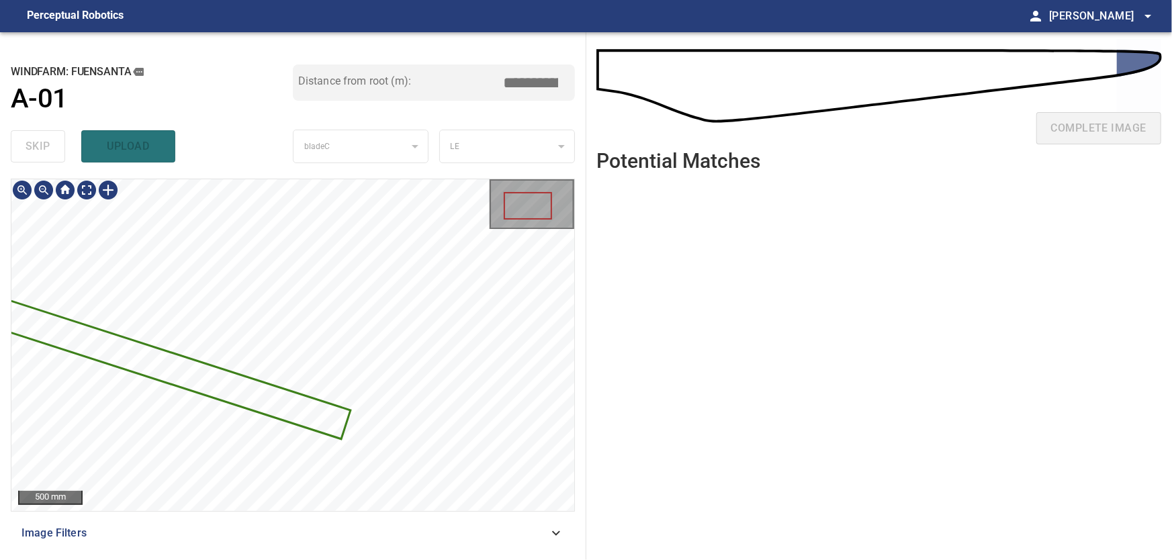
type input "****"
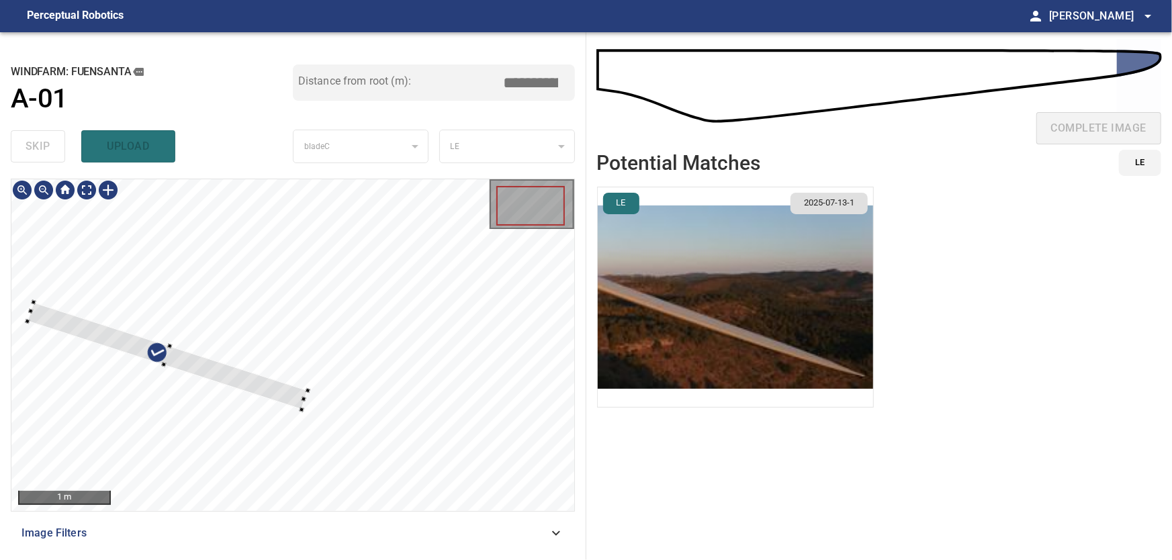
click at [466, 261] on div at bounding box center [292, 345] width 563 height 332
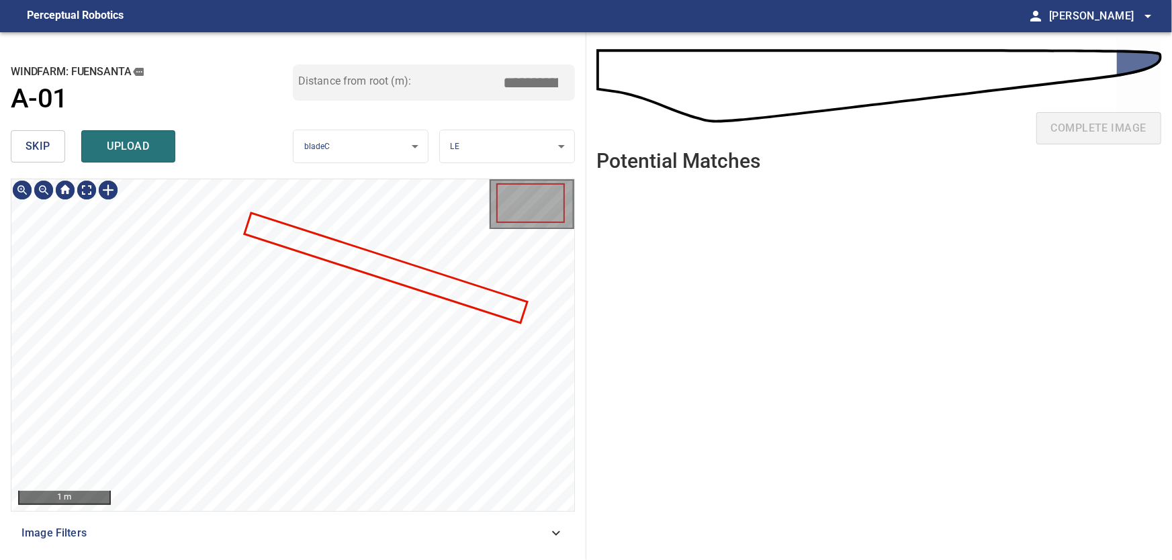
type input "****"
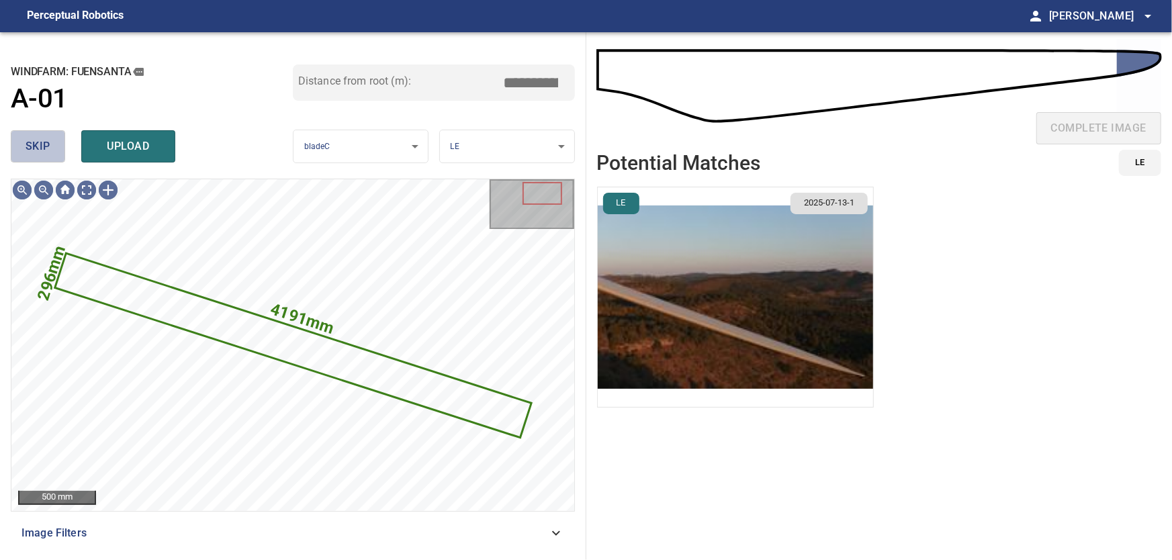
click at [26, 150] on span "skip" at bounding box center [38, 146] width 25 height 19
type input "****"
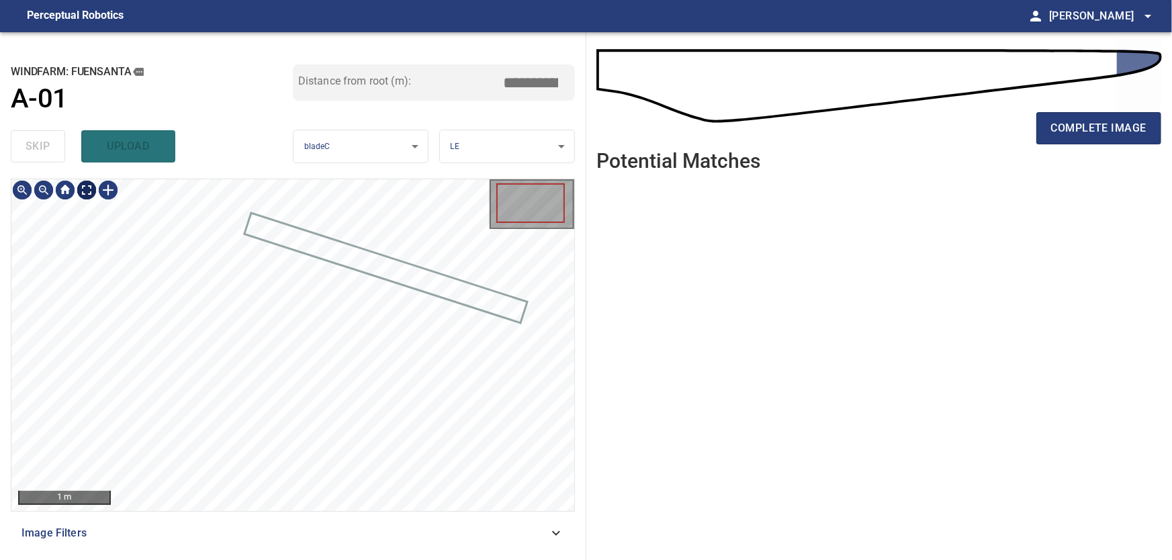
click at [87, 192] on body "**********" at bounding box center [586, 280] width 1172 height 560
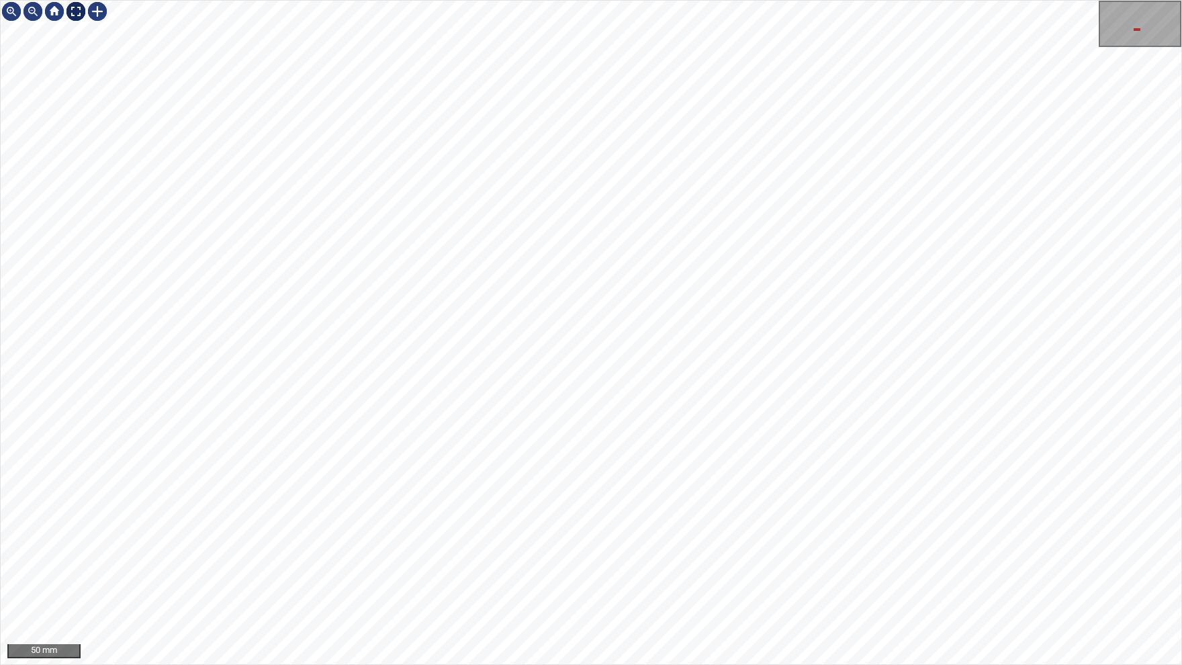
click at [71, 12] on img at bounding box center [75, 11] width 21 height 21
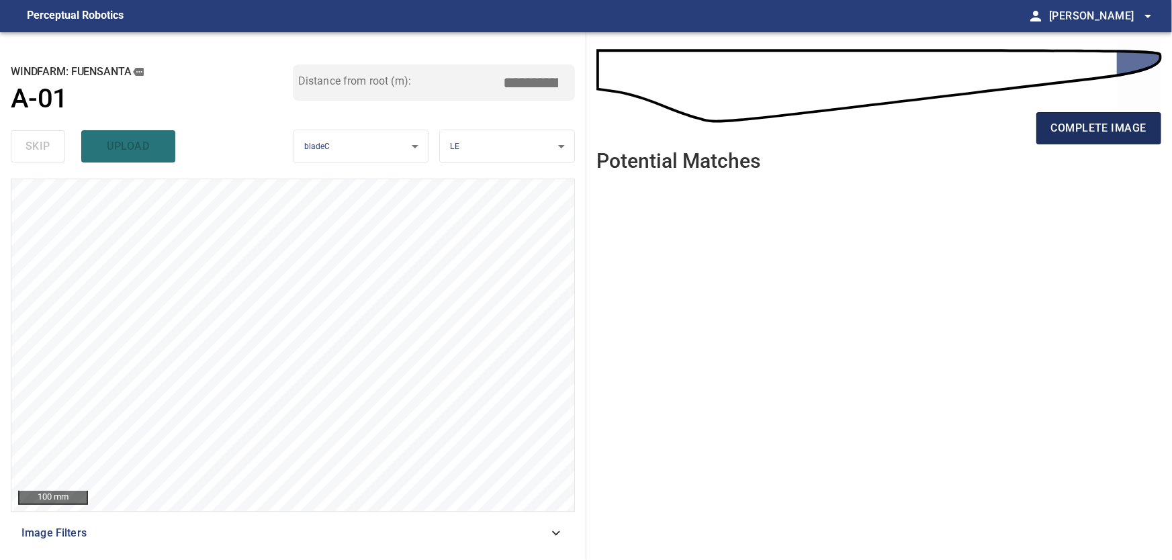
type input "****"
click at [1082, 130] on span "complete image" at bounding box center [1098, 128] width 95 height 19
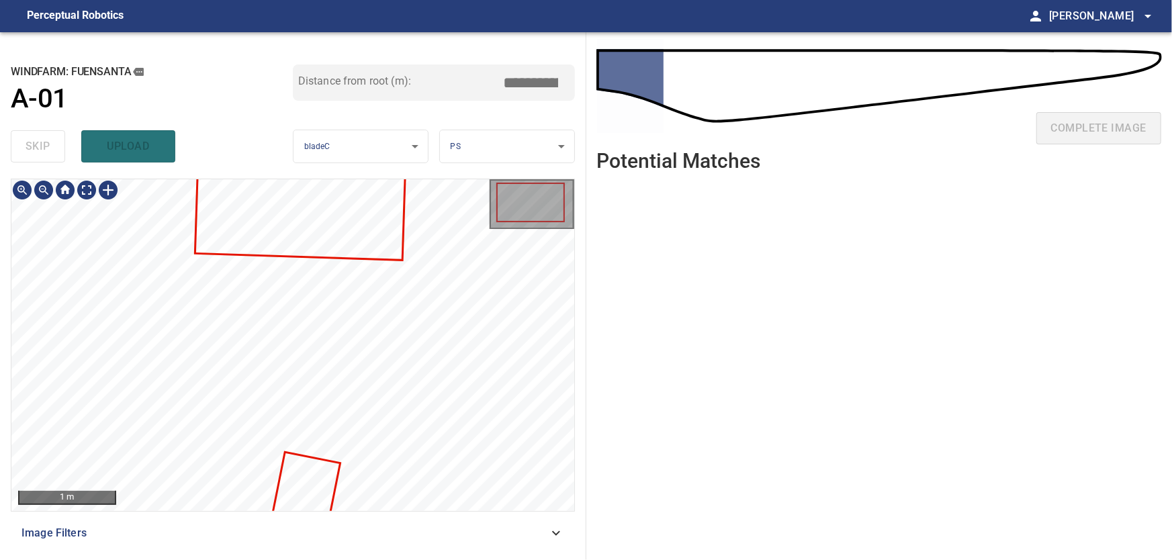
type input "***"
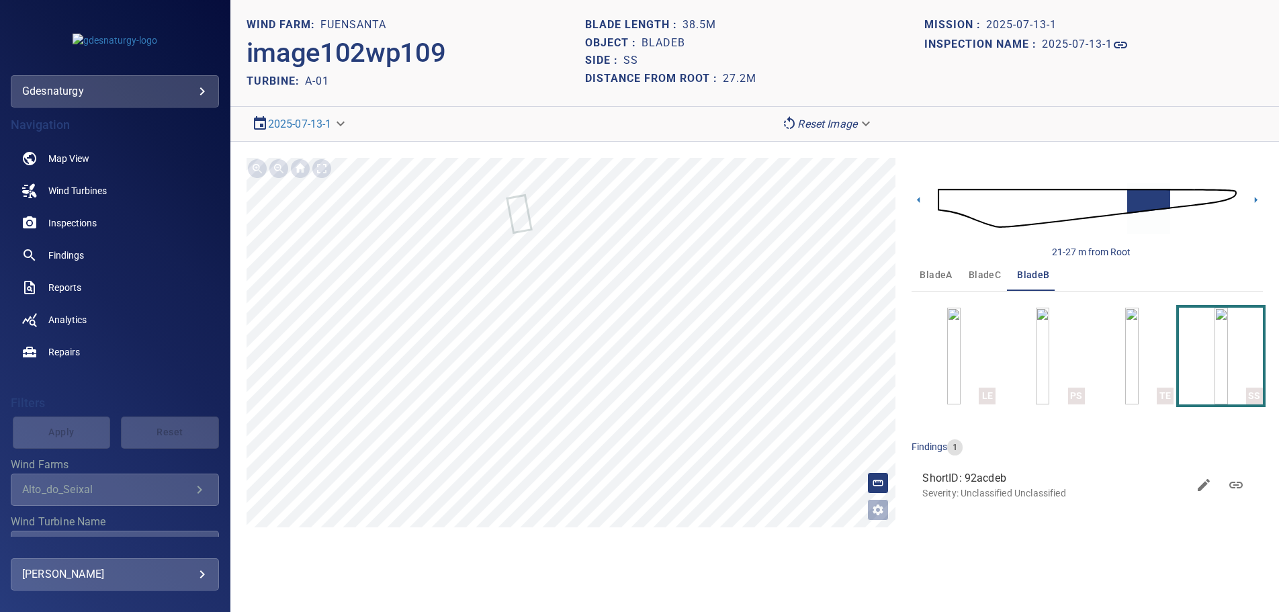
click at [984, 279] on span "bladeC" at bounding box center [985, 275] width 32 height 17
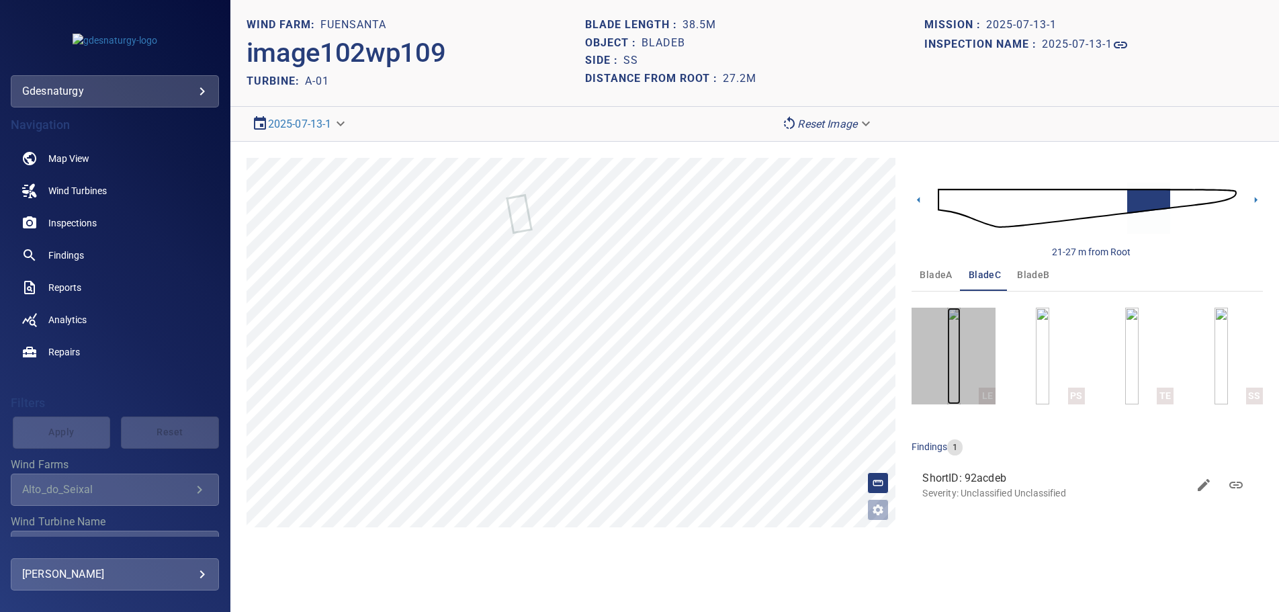
click at [960, 349] on img "button" at bounding box center [953, 356] width 13 height 97
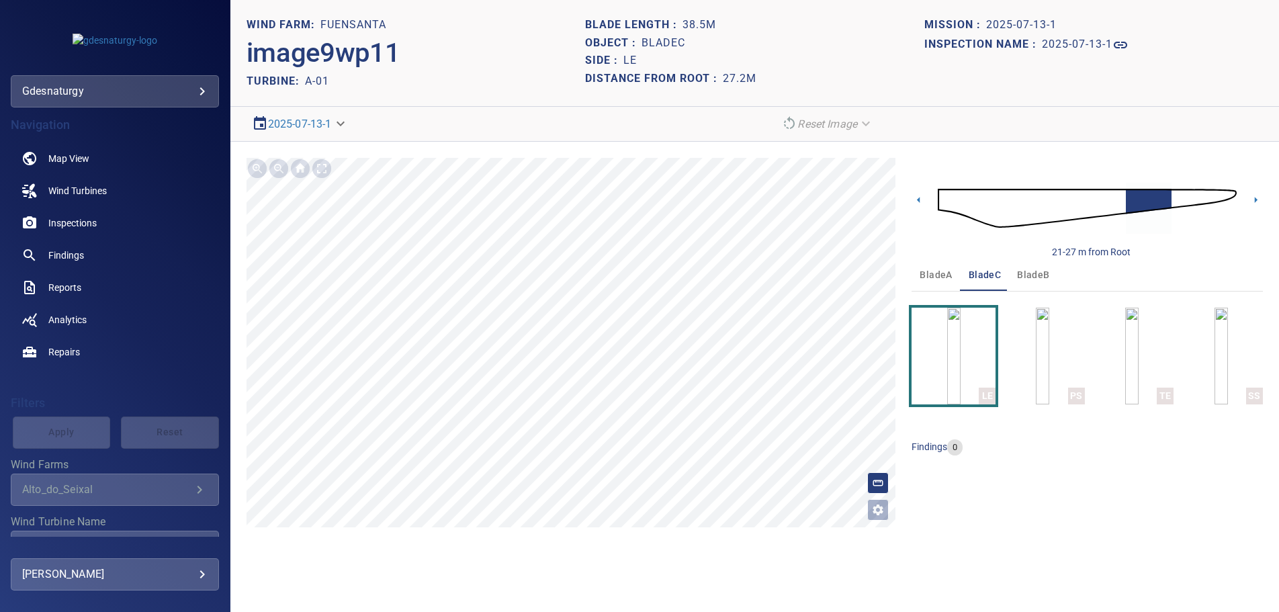
click at [940, 195] on img at bounding box center [1087, 208] width 299 height 73
click at [1253, 197] on icon at bounding box center [1256, 200] width 14 height 14
click at [1251, 199] on icon at bounding box center [1256, 200] width 14 height 14
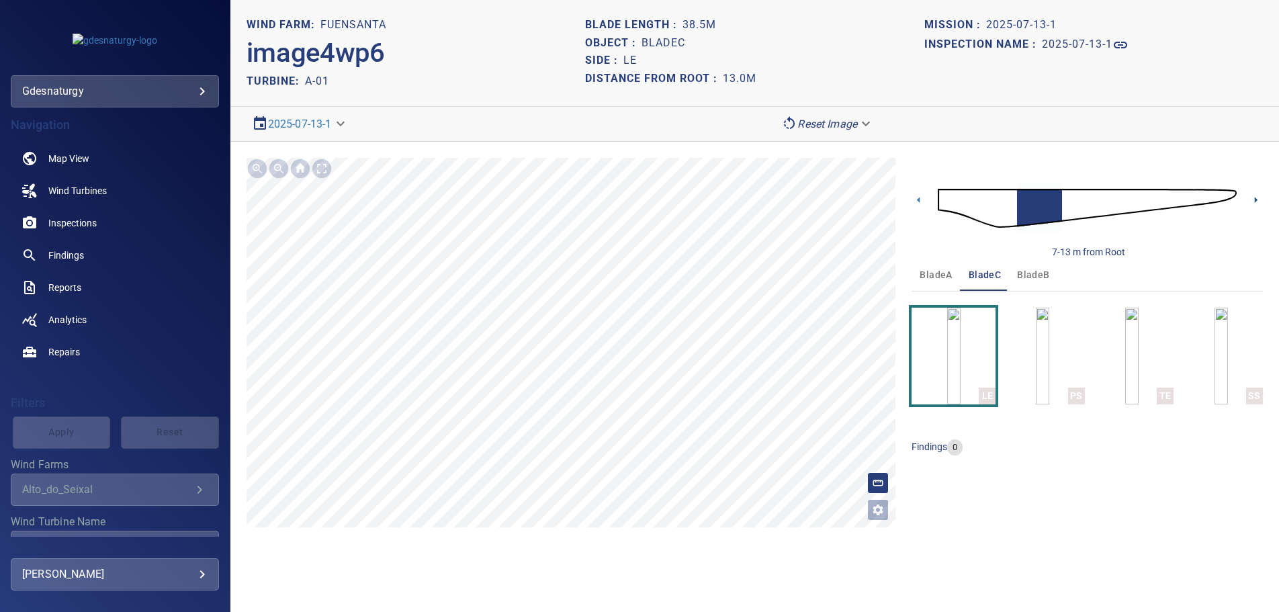
click at [1251, 199] on icon at bounding box center [1256, 200] width 14 height 14
click at [925, 200] on icon at bounding box center [918, 200] width 14 height 14
click at [924, 200] on icon at bounding box center [918, 200] width 14 height 14
click at [1253, 197] on icon at bounding box center [1256, 200] width 14 height 14
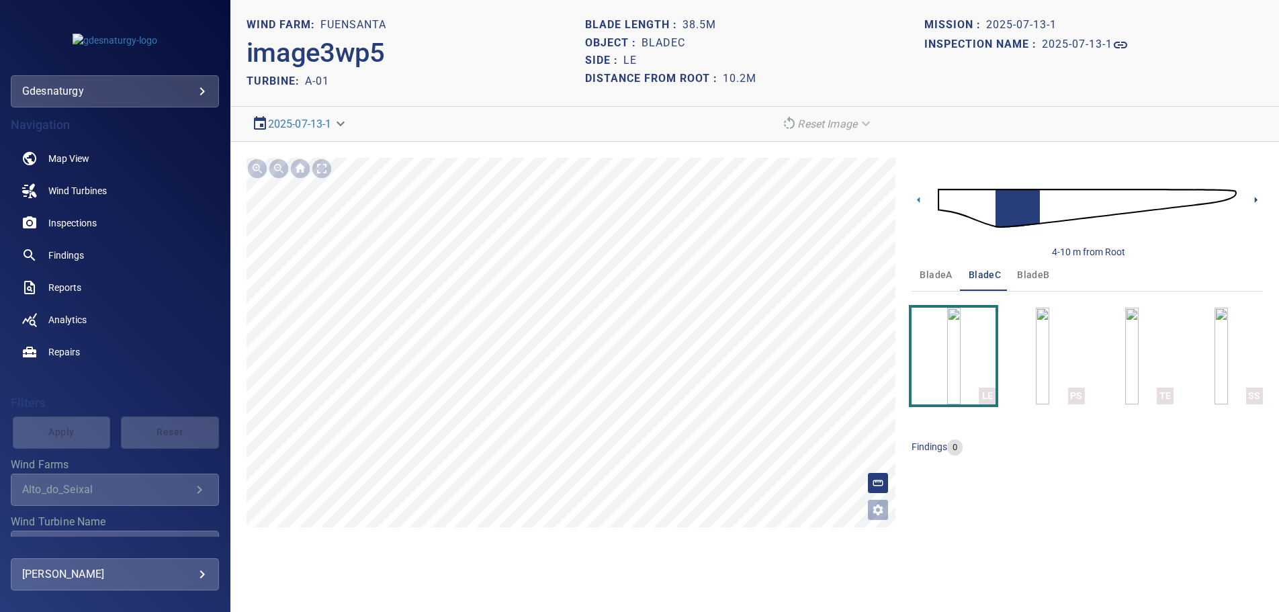
click at [1253, 198] on icon at bounding box center [1256, 200] width 14 height 14
click at [846, 127] on body "**********" at bounding box center [639, 306] width 1279 height 612
click at [840, 148] on li "Matching" at bounding box center [827, 148] width 103 height 24
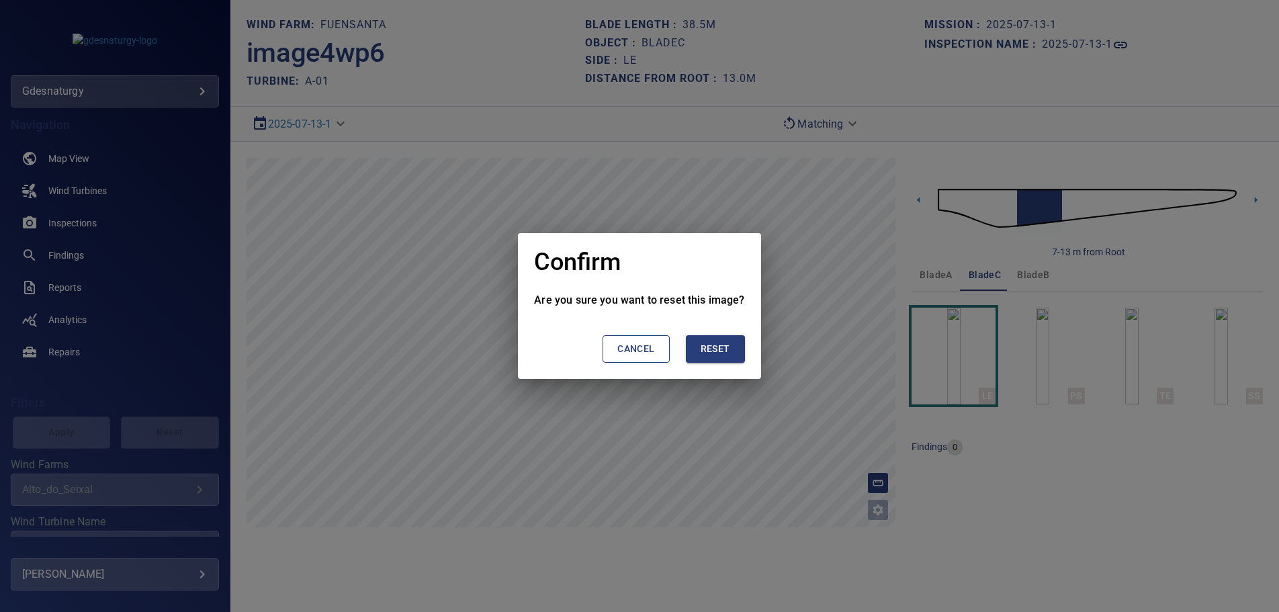
click at [712, 344] on span "Reset" at bounding box center [716, 349] width 30 height 17
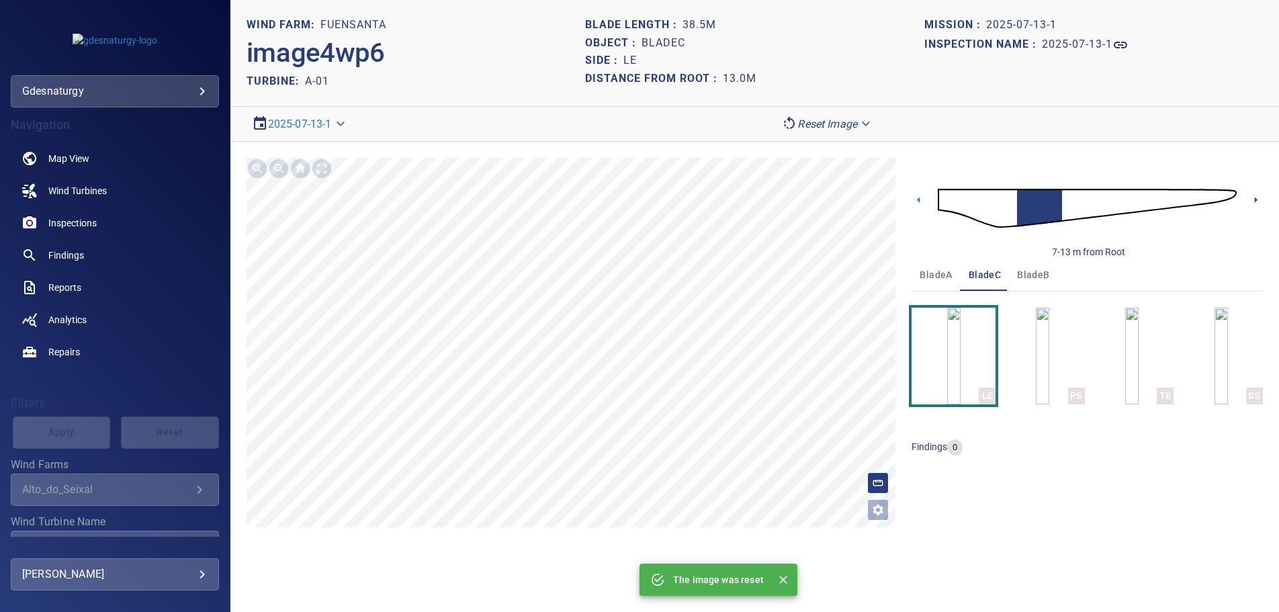
click at [1256, 200] on icon at bounding box center [1256, 200] width 3 height 6
click at [818, 119] on body "**********" at bounding box center [639, 306] width 1279 height 612
click at [822, 148] on li "Matching" at bounding box center [827, 148] width 103 height 24
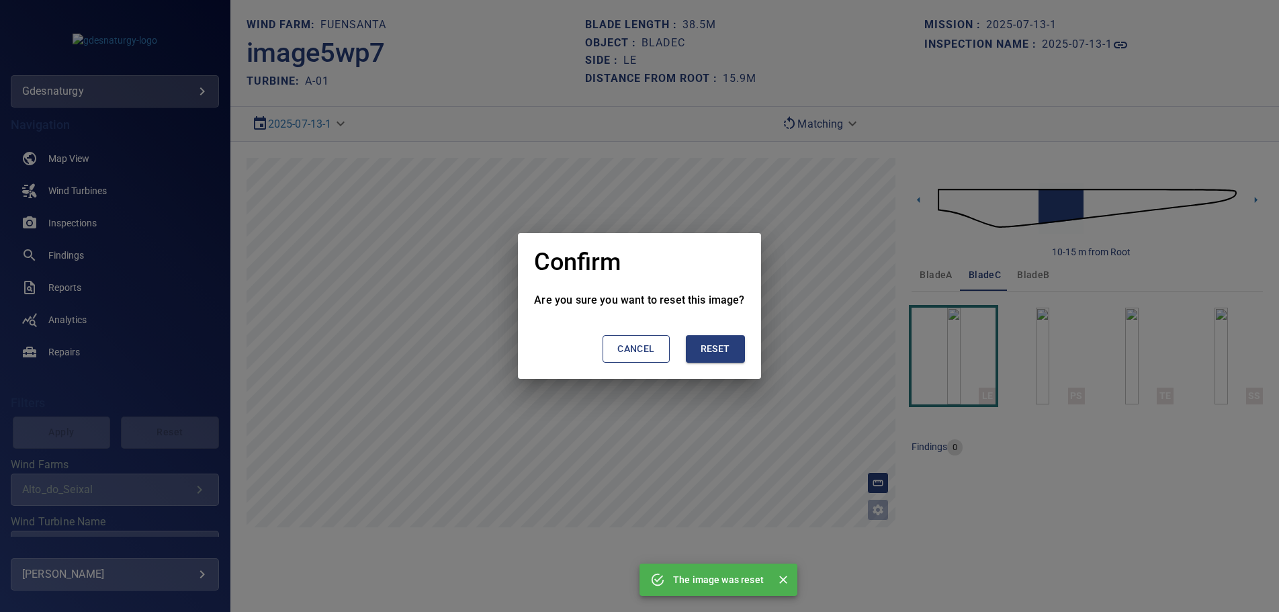
click at [719, 347] on span "Reset" at bounding box center [716, 349] width 30 height 17
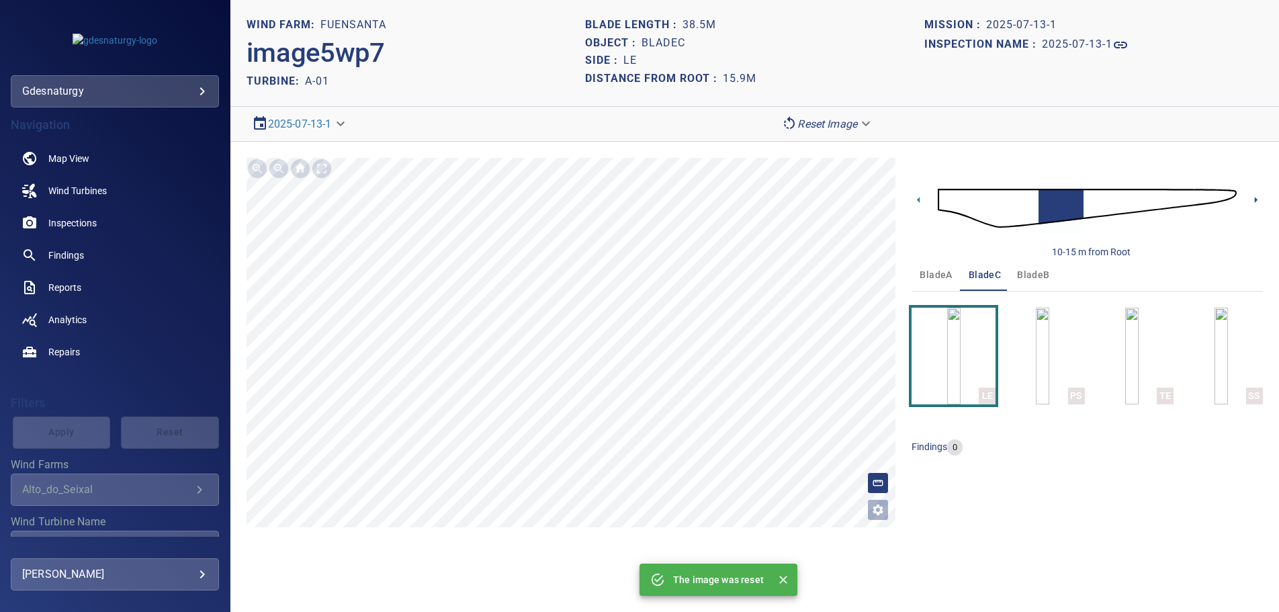
click at [1255, 201] on icon at bounding box center [1256, 200] width 3 height 6
click at [829, 119] on body "**********" at bounding box center [639, 306] width 1279 height 612
click at [834, 151] on li "Matching" at bounding box center [827, 148] width 103 height 24
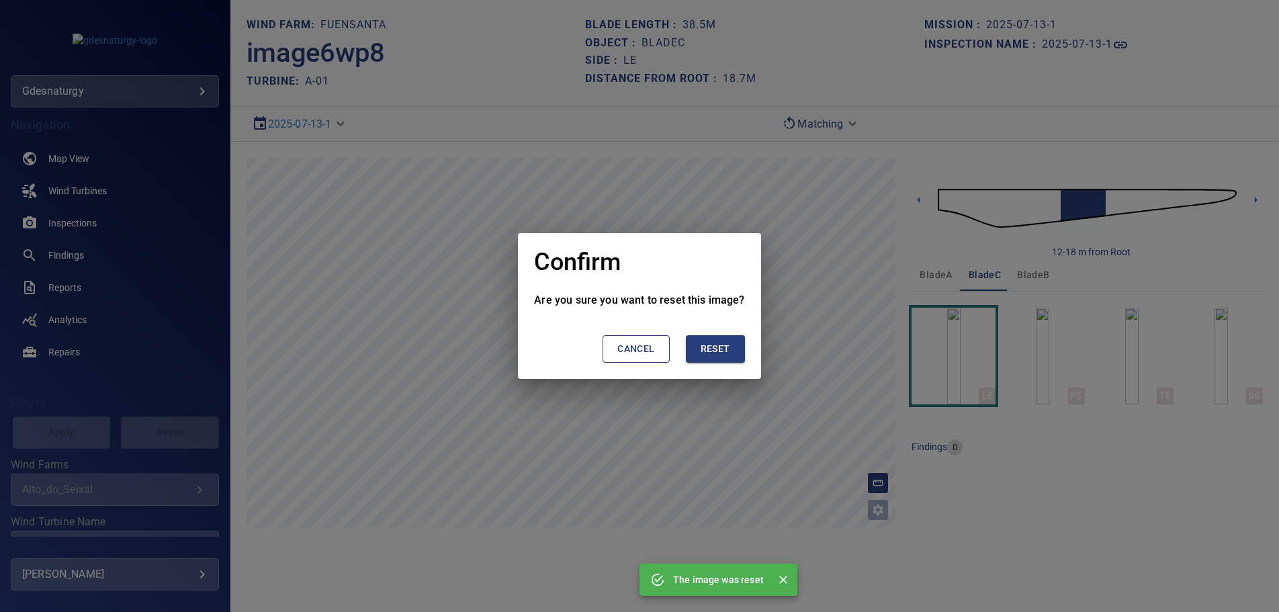
click at [716, 345] on span "Reset" at bounding box center [716, 349] width 30 height 17
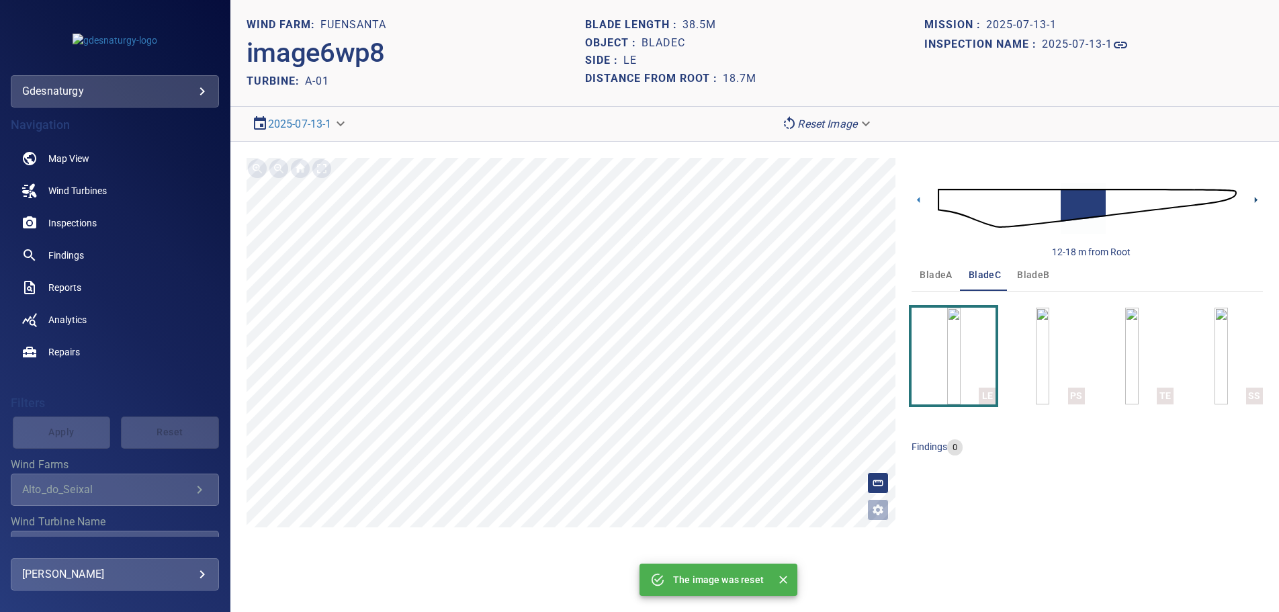
click at [1249, 196] on div "12-18 m from Root" at bounding box center [1086, 208] width 351 height 101
click at [1255, 197] on icon at bounding box center [1256, 200] width 14 height 14
click at [1258, 197] on icon at bounding box center [1256, 200] width 14 height 14
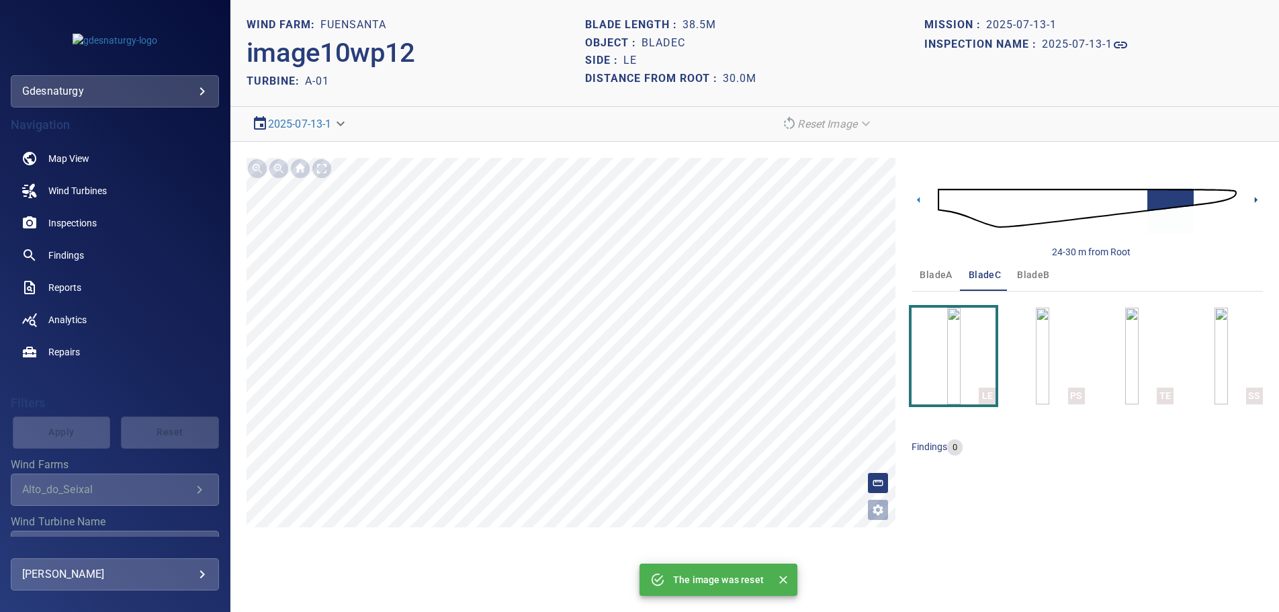
click at [1258, 197] on icon at bounding box center [1256, 200] width 14 height 14
click at [943, 189] on img at bounding box center [1087, 208] width 299 height 73
click at [1256, 199] on icon at bounding box center [1256, 200] width 3 height 6
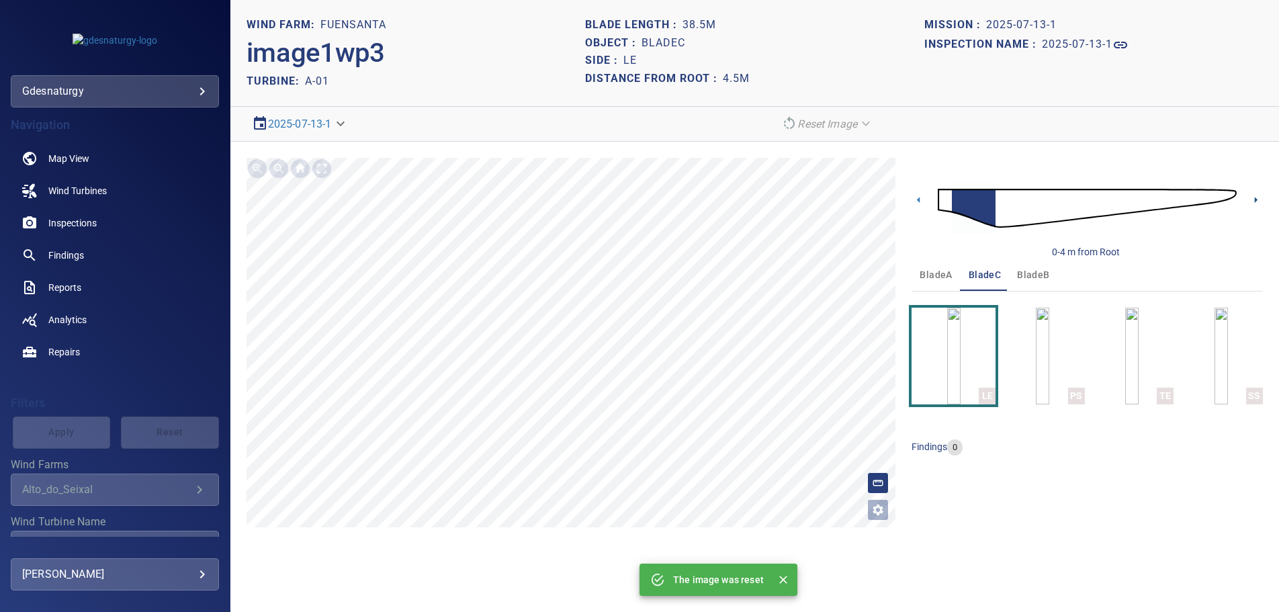
click at [1258, 200] on icon at bounding box center [1256, 200] width 14 height 14
click at [1036, 366] on img "button" at bounding box center [1042, 356] width 13 height 97
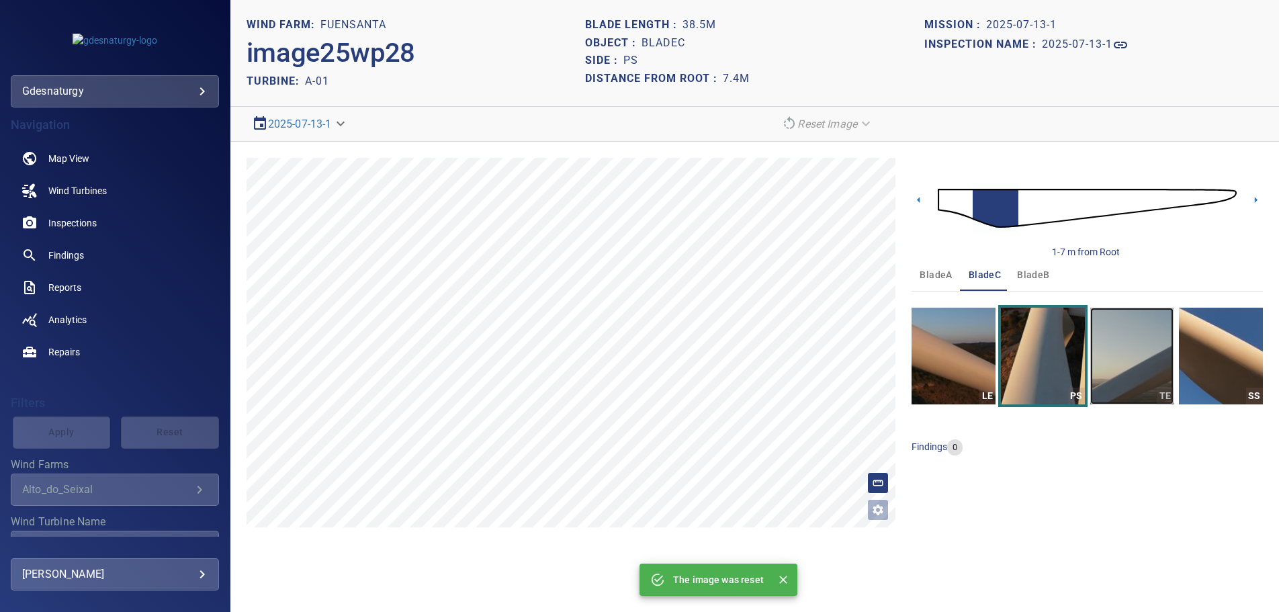
click at [1136, 366] on img "button" at bounding box center [1132, 356] width 84 height 97
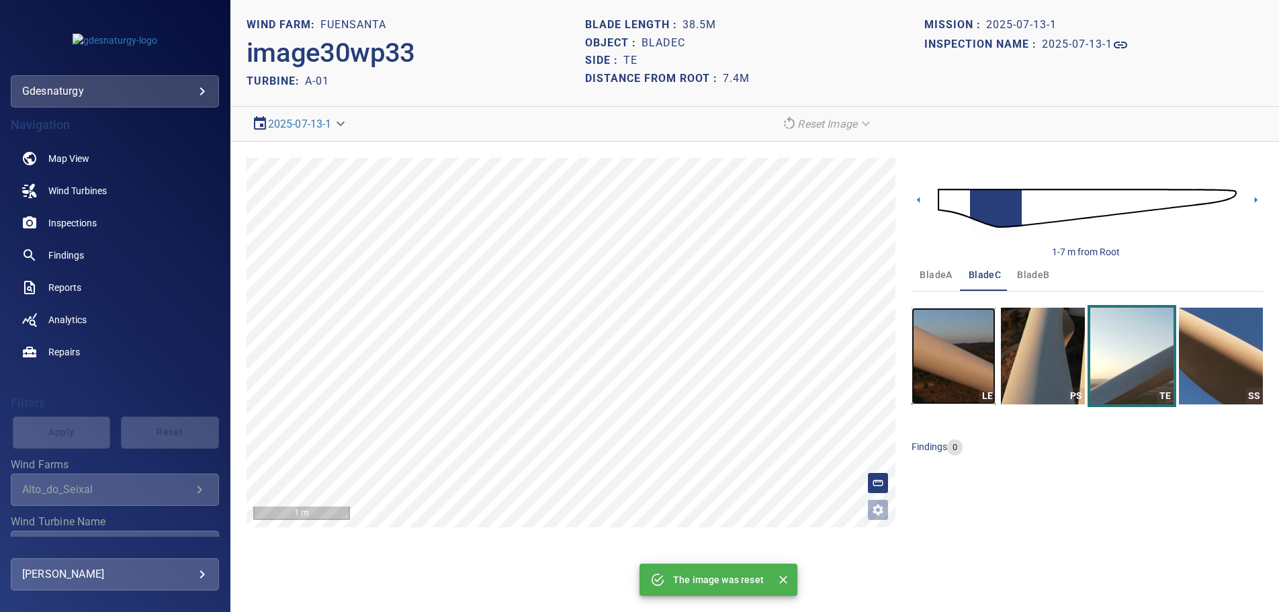
click at [950, 334] on img "button" at bounding box center [953, 356] width 84 height 97
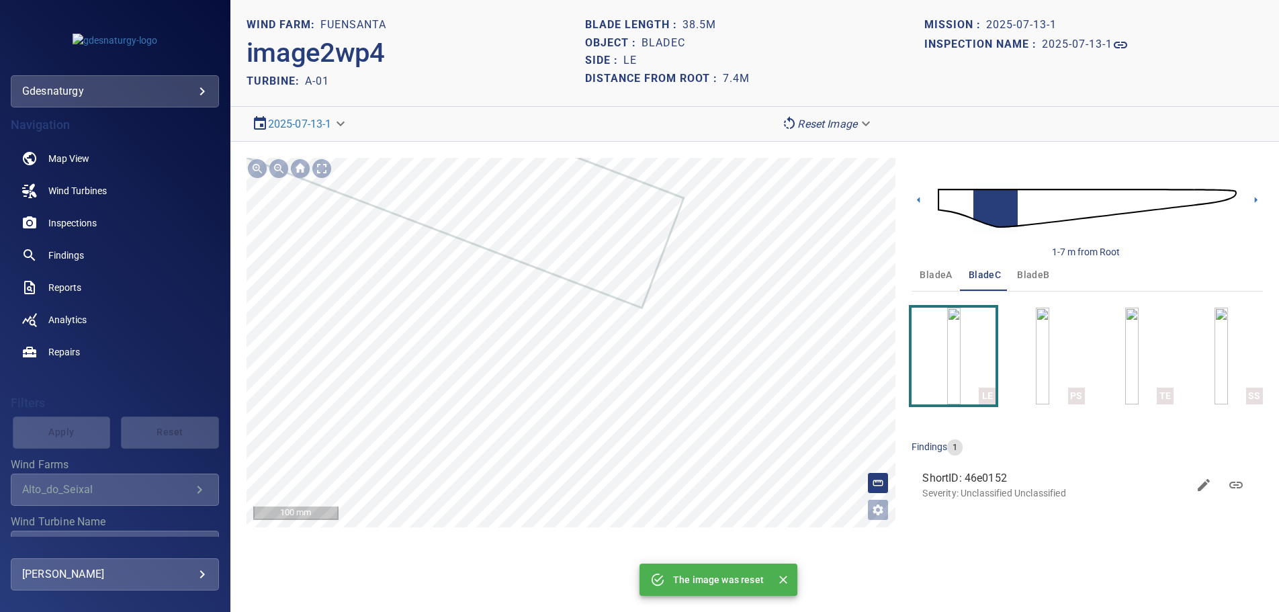
click at [223, 258] on main "**********" at bounding box center [639, 306] width 1279 height 612
click at [813, 121] on body "**********" at bounding box center [639, 306] width 1279 height 612
click at [809, 145] on li "Matching" at bounding box center [827, 148] width 103 height 24
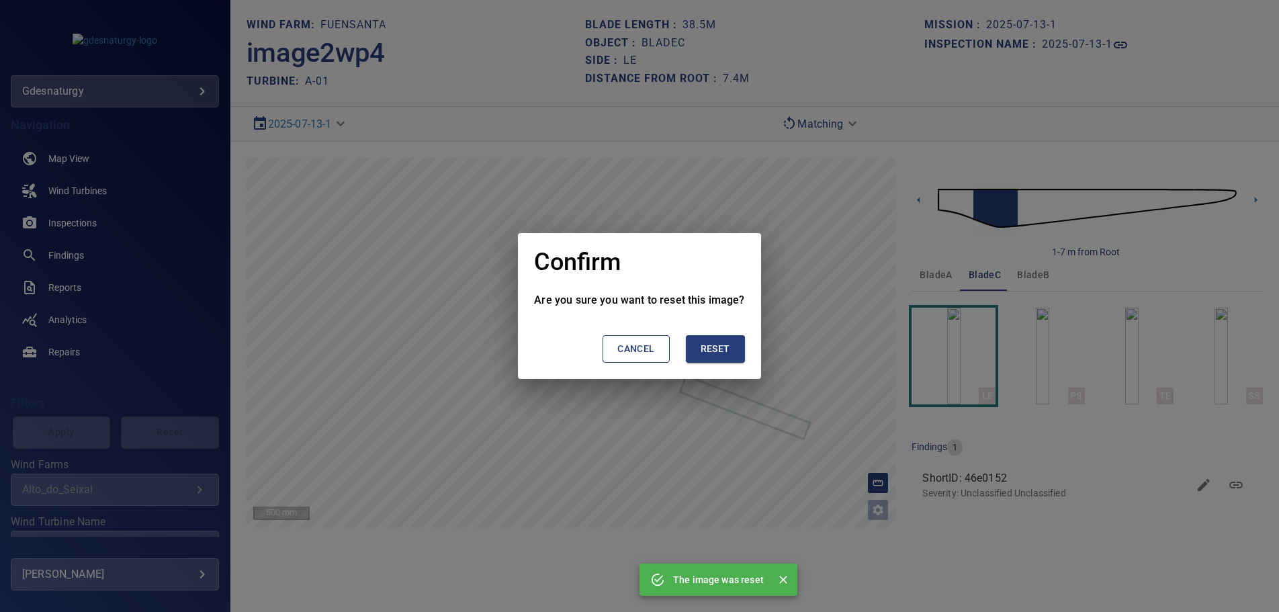
click at [710, 345] on span "Reset" at bounding box center [716, 349] width 30 height 17
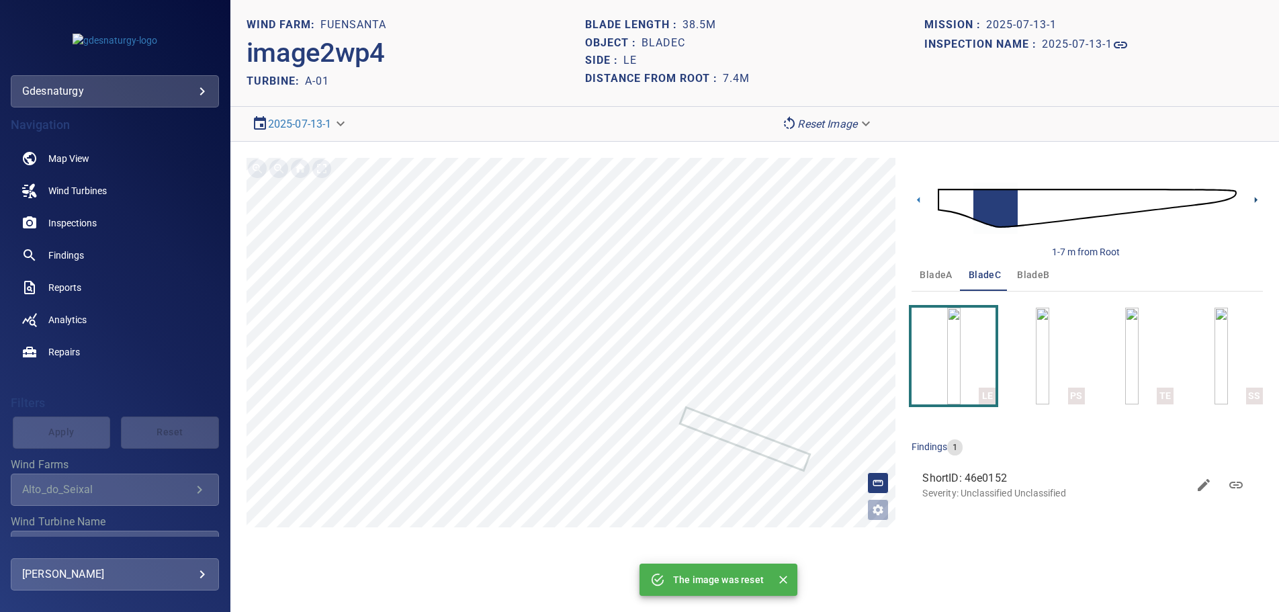
click at [1257, 197] on icon at bounding box center [1256, 200] width 14 height 14
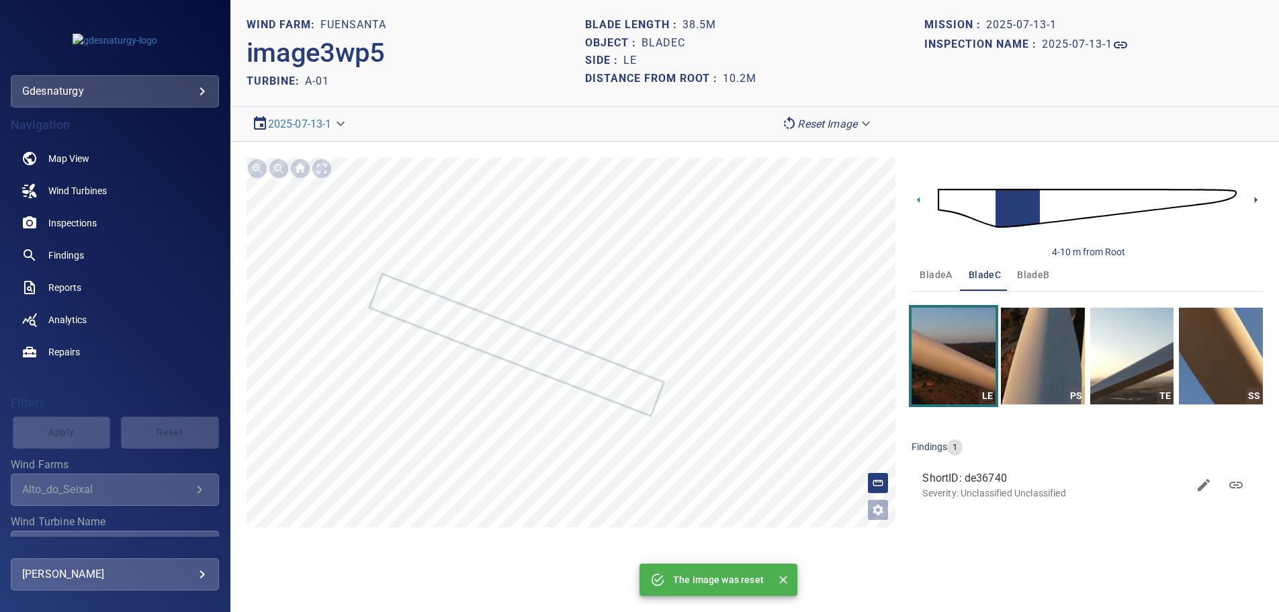
click at [1256, 197] on icon at bounding box center [1256, 200] width 14 height 14
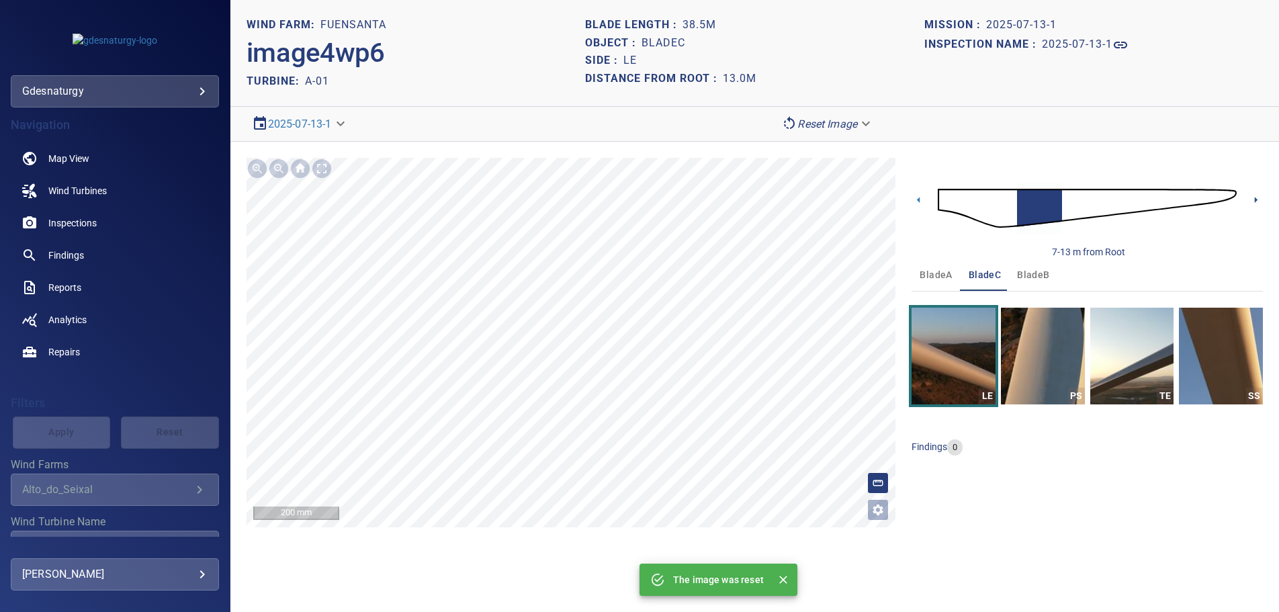
drag, startPoint x: 1255, startPoint y: 197, endPoint x: 1171, endPoint y: 221, distance: 86.7
click at [1255, 196] on icon at bounding box center [1256, 200] width 14 height 14
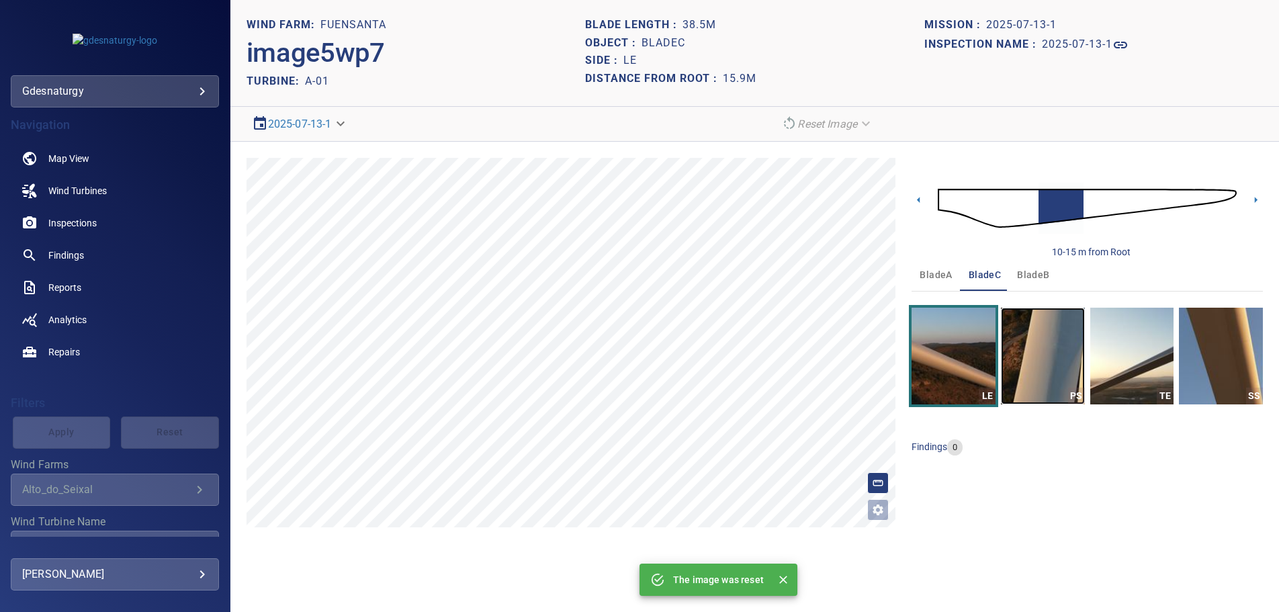
click at [1065, 367] on img "button" at bounding box center [1043, 356] width 84 height 97
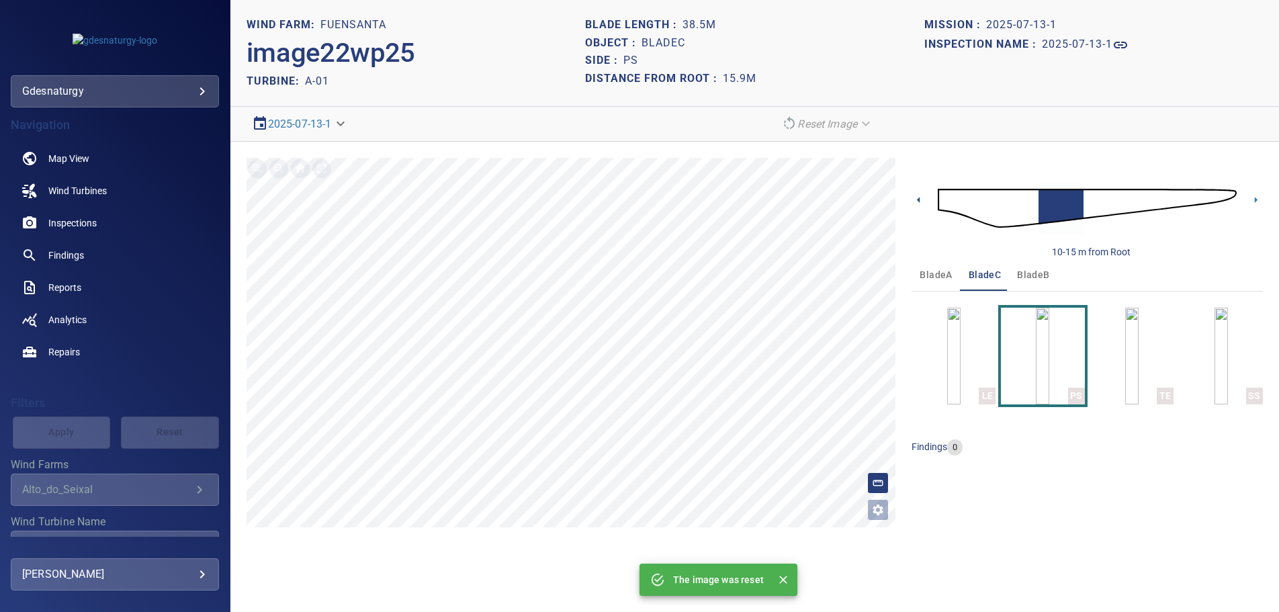
click at [921, 197] on icon at bounding box center [918, 200] width 14 height 14
click at [1251, 194] on icon at bounding box center [1256, 200] width 14 height 14
click at [1253, 199] on icon at bounding box center [1256, 200] width 14 height 14
click at [960, 342] on img "button" at bounding box center [953, 356] width 13 height 97
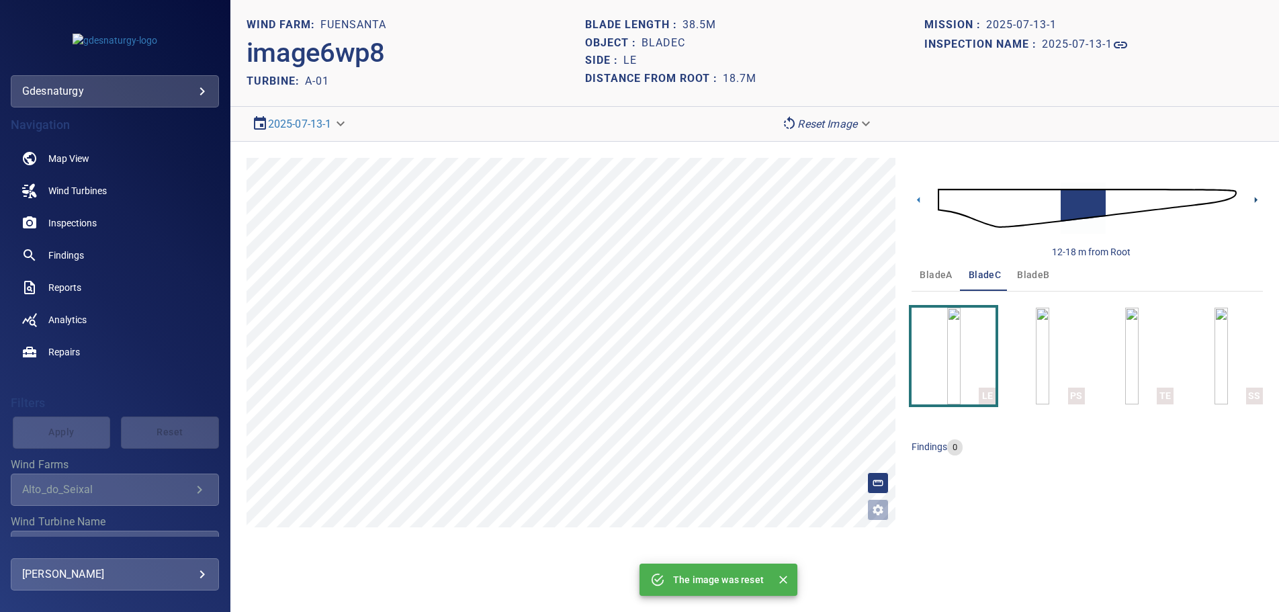
click at [1255, 200] on icon at bounding box center [1256, 200] width 3 height 6
click at [1250, 204] on icon at bounding box center [1256, 200] width 14 height 14
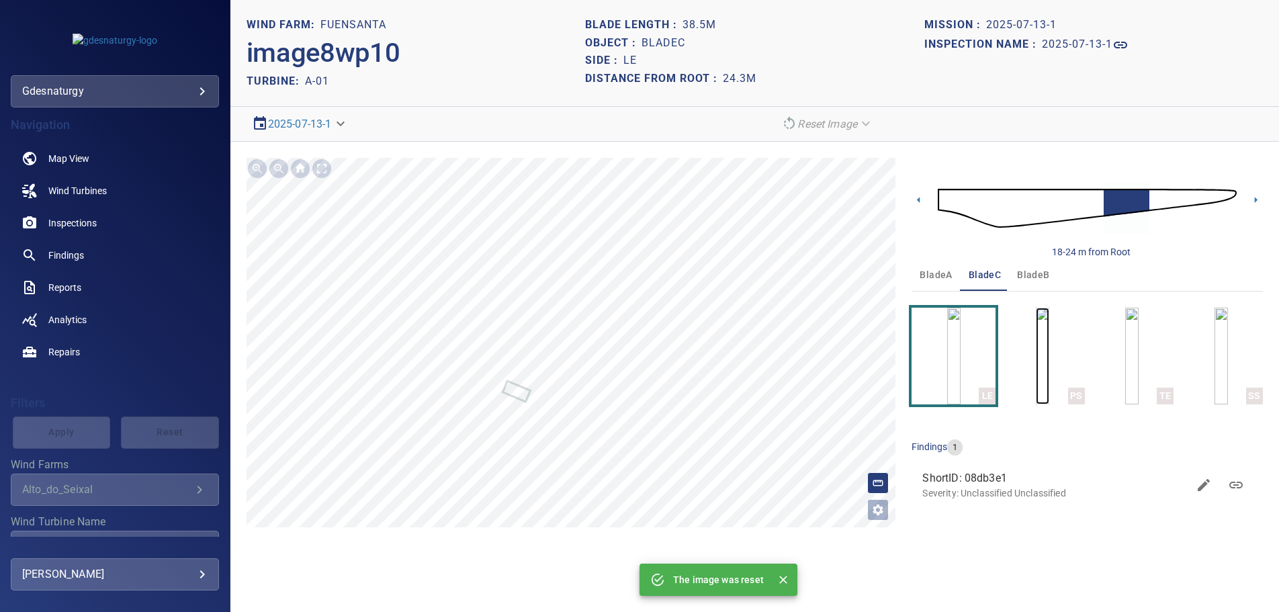
click at [1036, 357] on img "button" at bounding box center [1042, 356] width 13 height 97
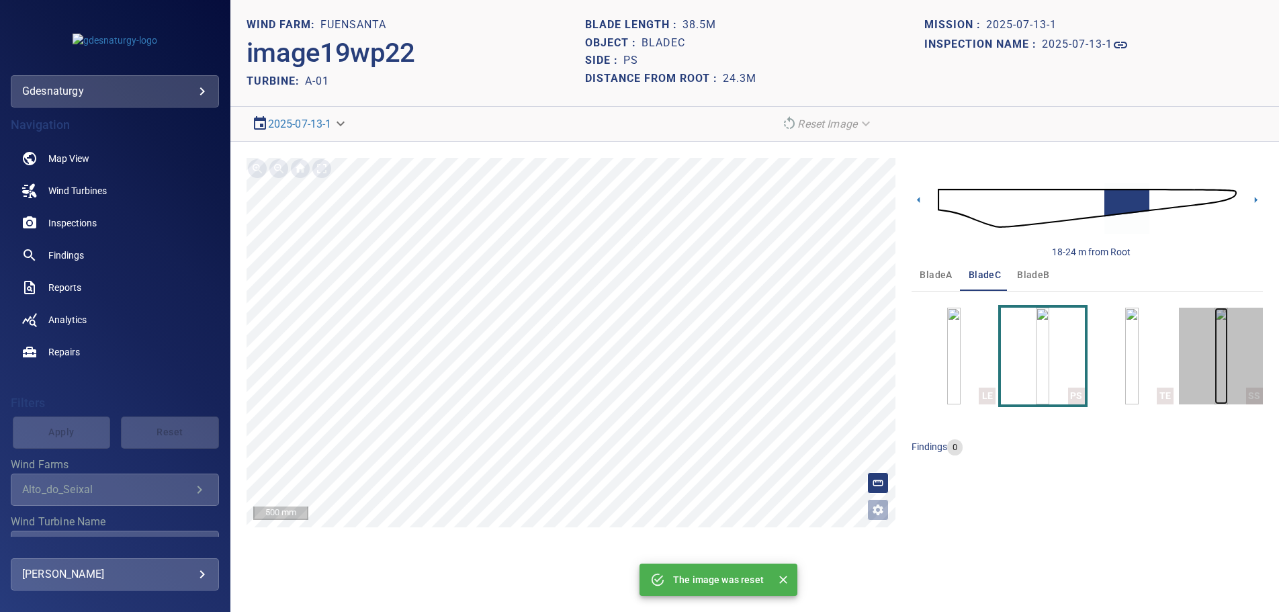
click at [1228, 349] on img "button" at bounding box center [1220, 356] width 13 height 97
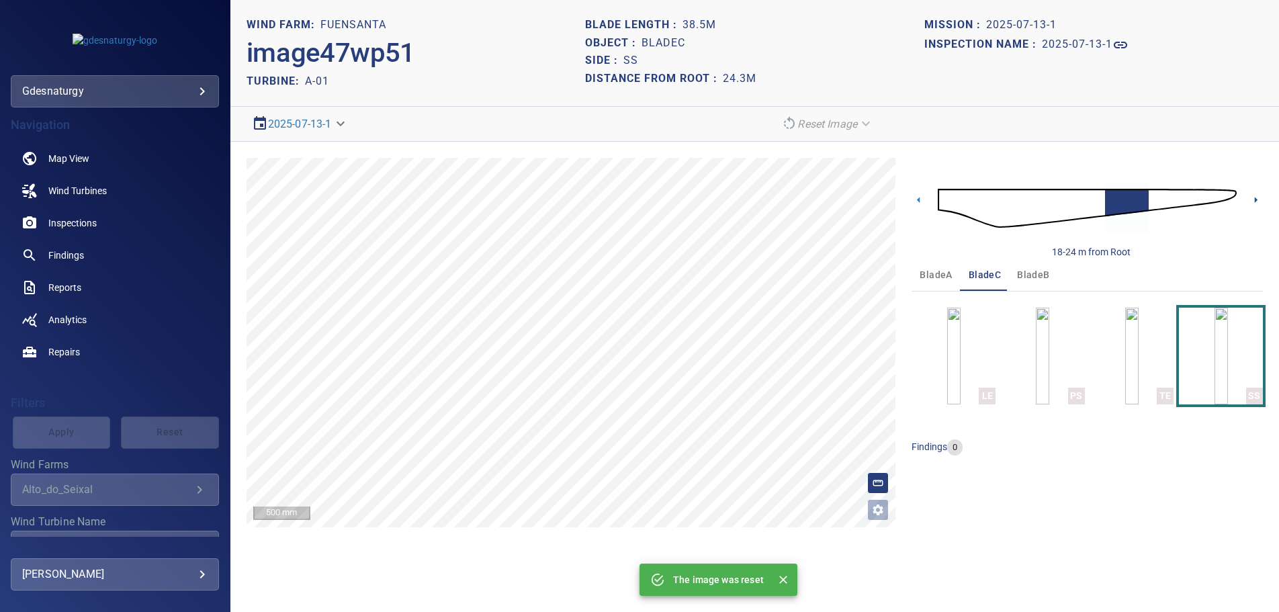
click at [1250, 199] on icon at bounding box center [1256, 200] width 14 height 14
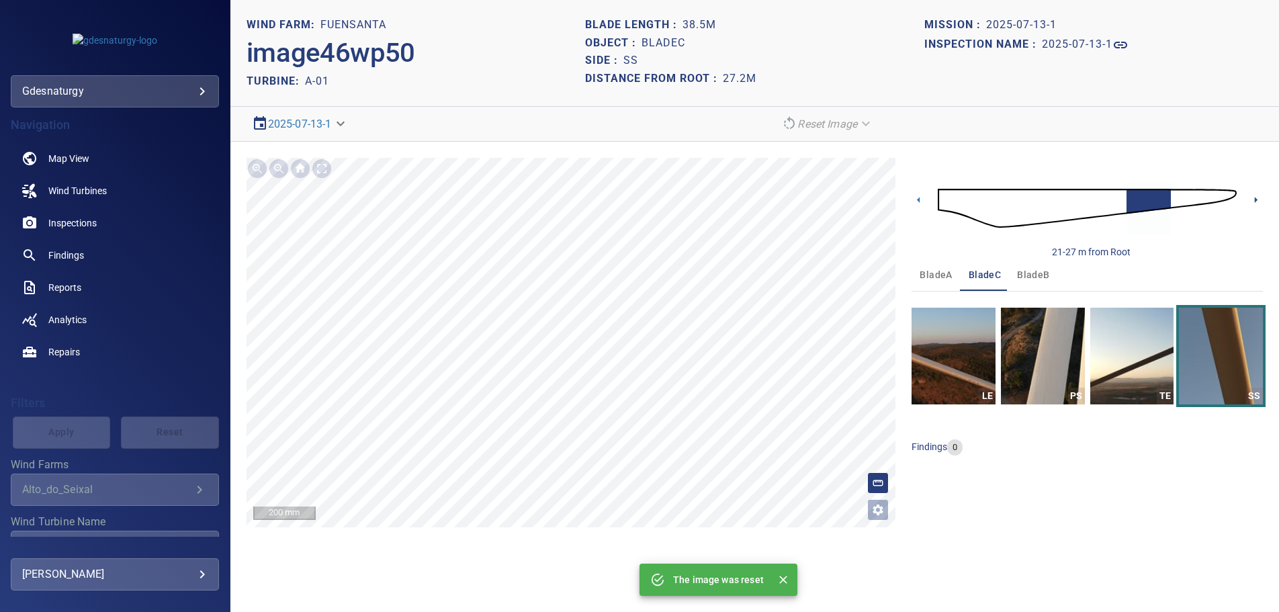
click at [1250, 199] on icon at bounding box center [1256, 200] width 14 height 14
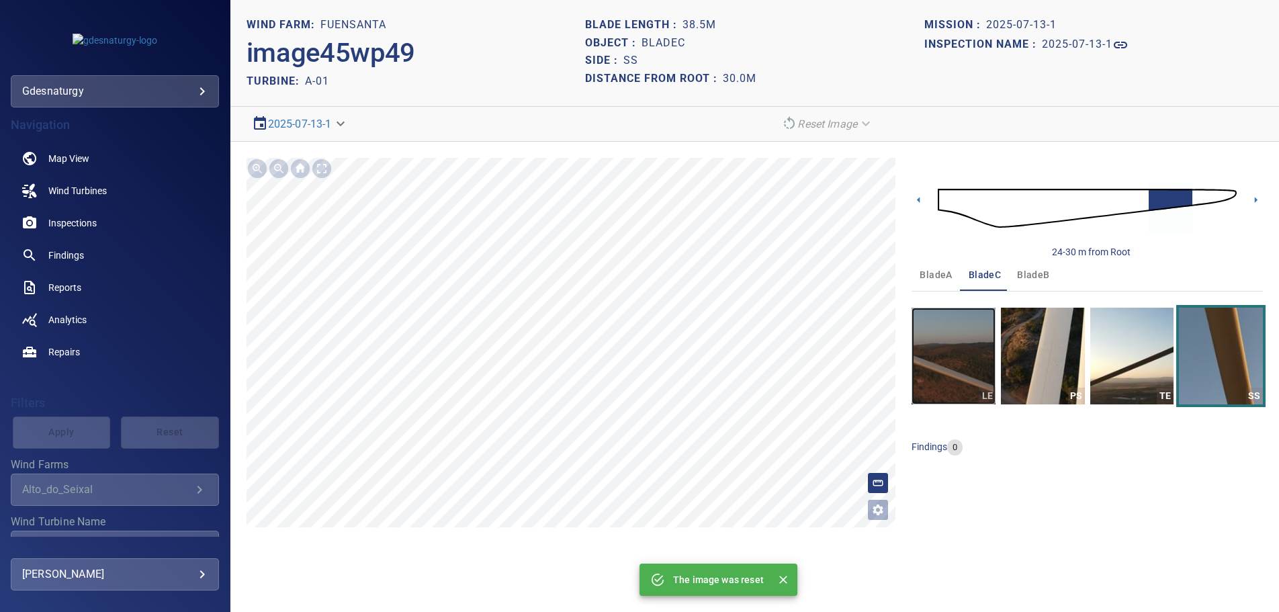
click at [941, 367] on img "button" at bounding box center [953, 356] width 84 height 97
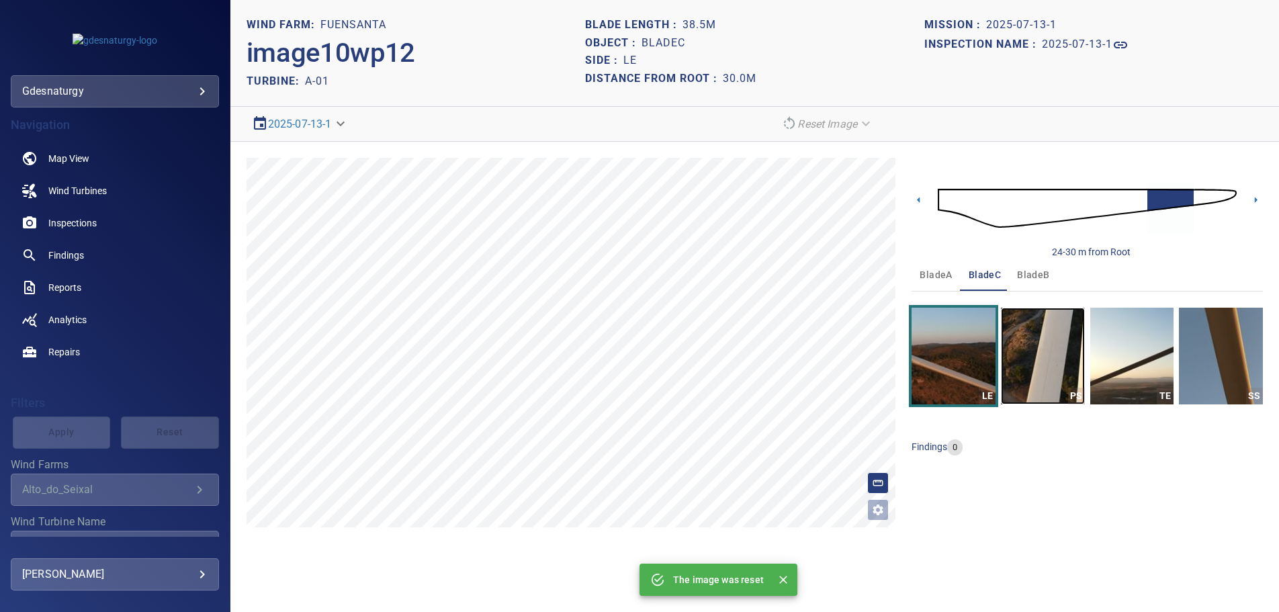
click at [1069, 360] on img "button" at bounding box center [1043, 356] width 84 height 97
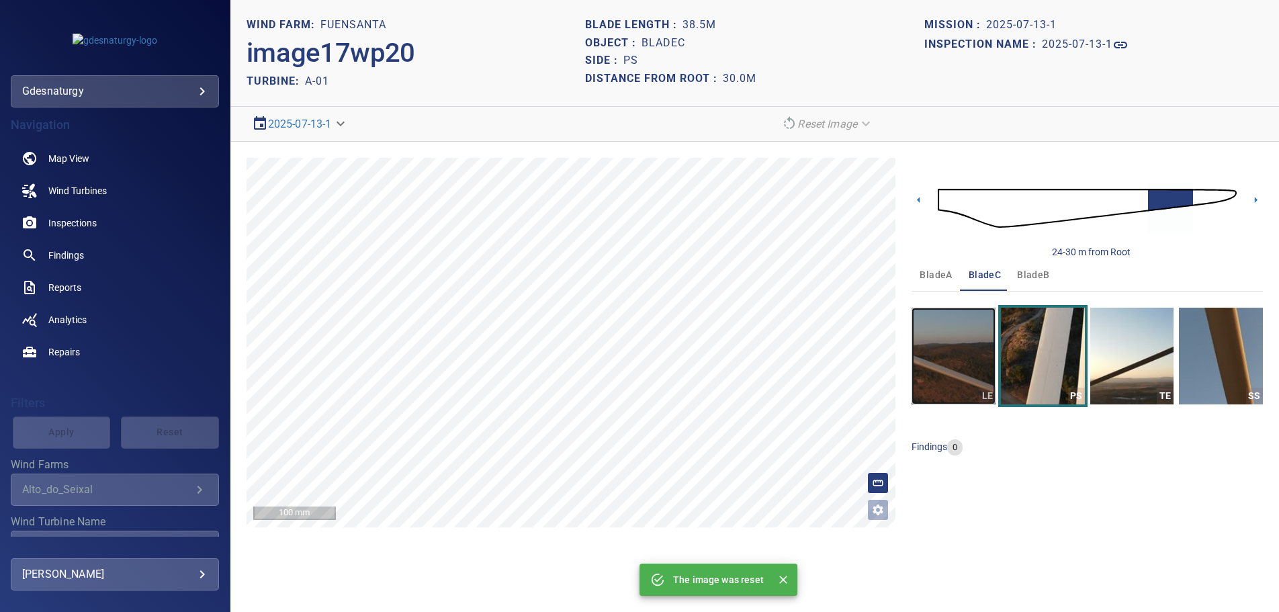
click at [988, 381] on img "button" at bounding box center [953, 356] width 84 height 97
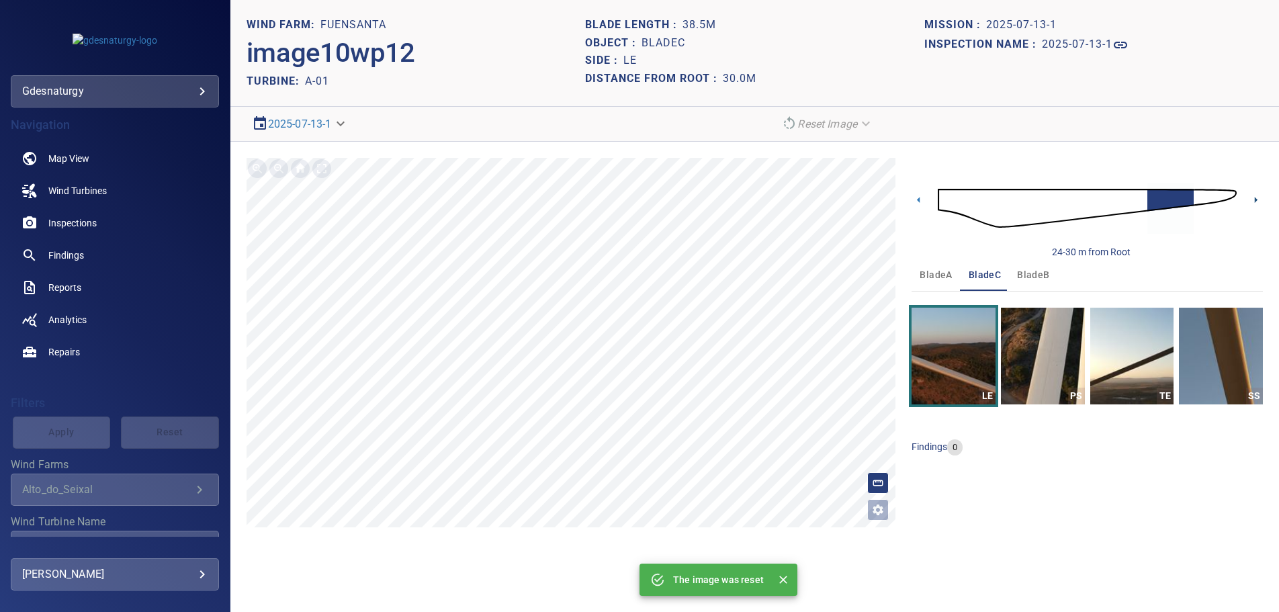
click at [1257, 197] on icon at bounding box center [1256, 200] width 14 height 14
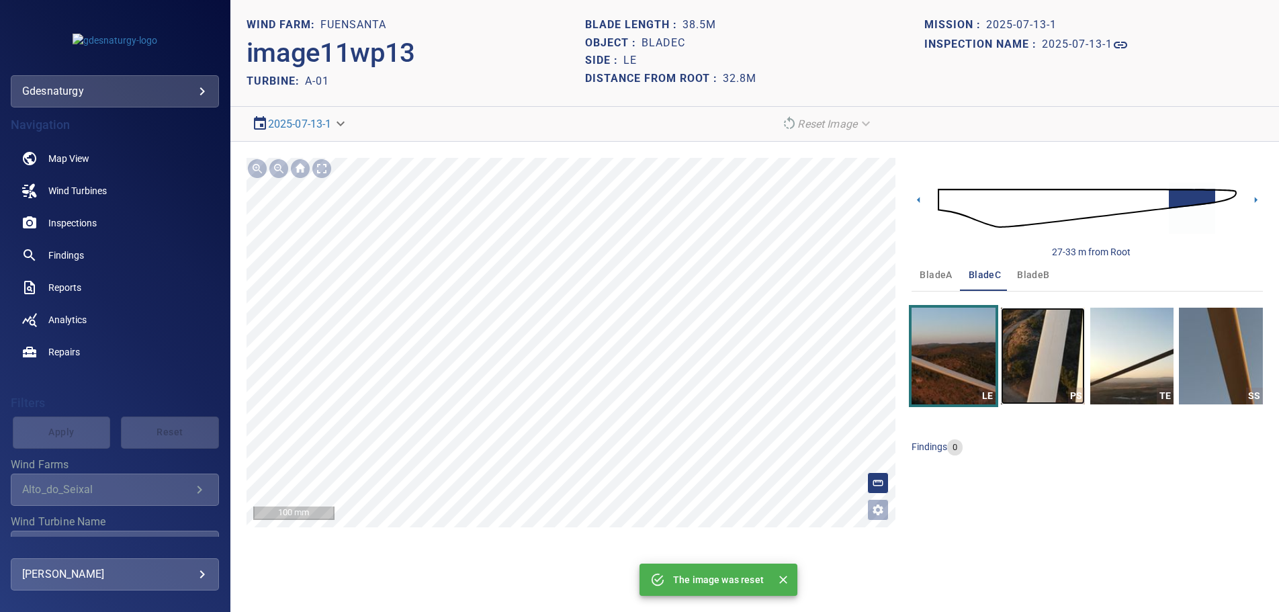
click at [1038, 349] on img "button" at bounding box center [1043, 356] width 84 height 97
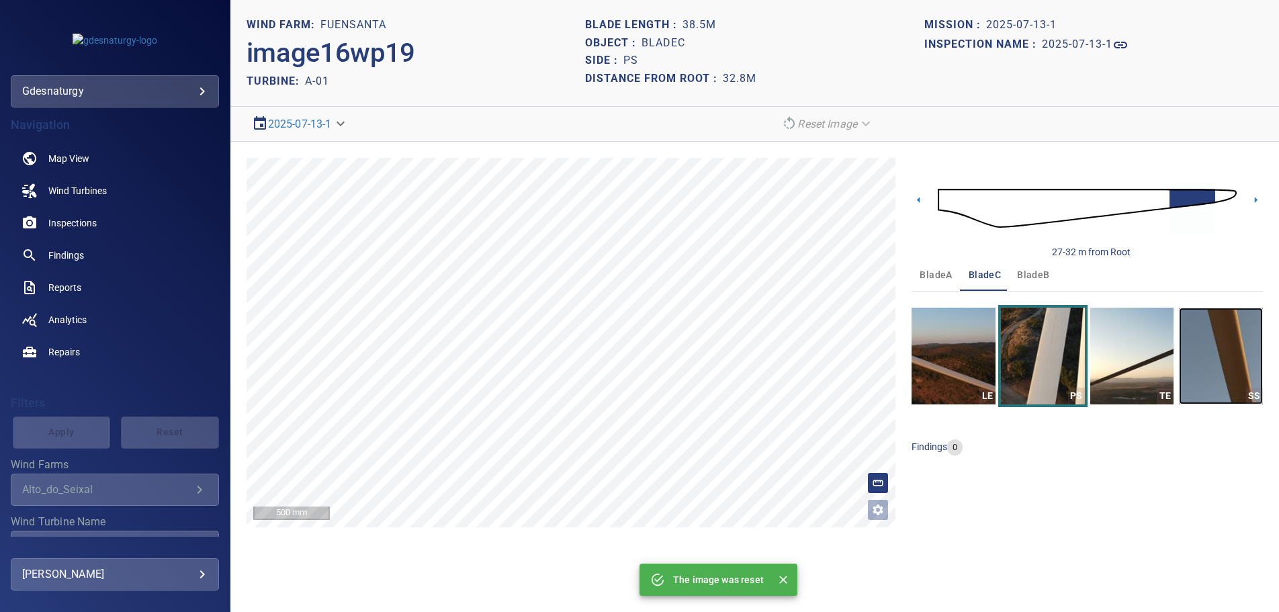
click at [1214, 369] on img "button" at bounding box center [1221, 356] width 84 height 97
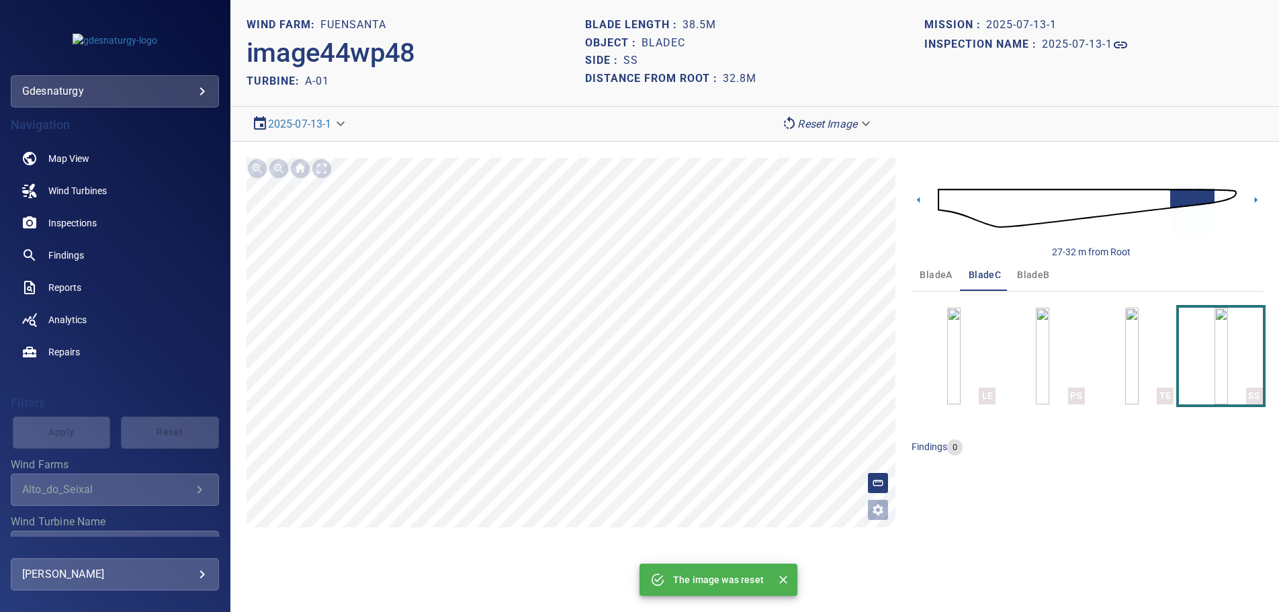
click at [941, 197] on img at bounding box center [1087, 208] width 299 height 73
click at [1046, 353] on img "button" at bounding box center [1042, 356] width 13 height 97
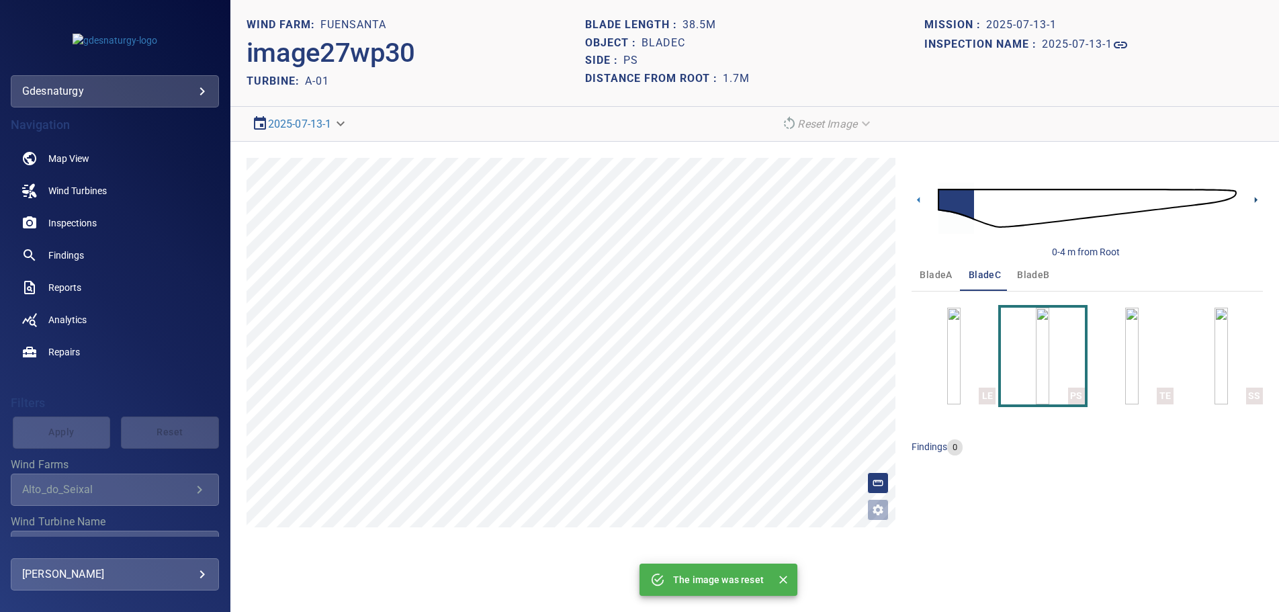
click at [1253, 196] on icon at bounding box center [1256, 200] width 14 height 14
click at [1255, 196] on icon at bounding box center [1256, 200] width 14 height 14
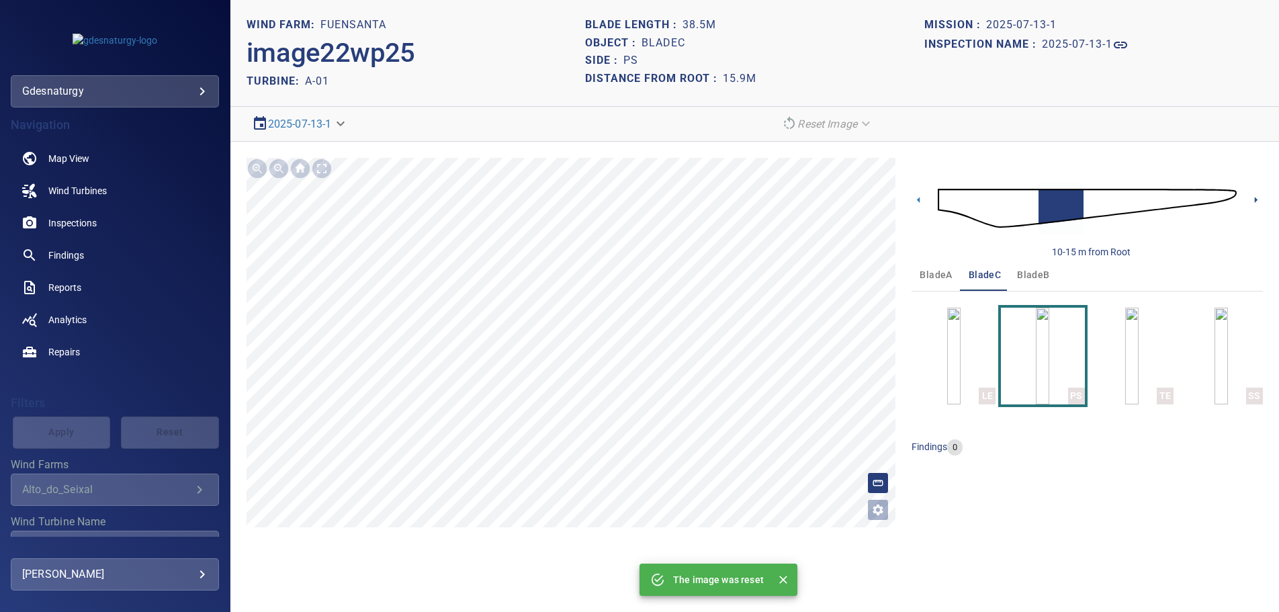
click at [1255, 196] on icon at bounding box center [1256, 200] width 14 height 14
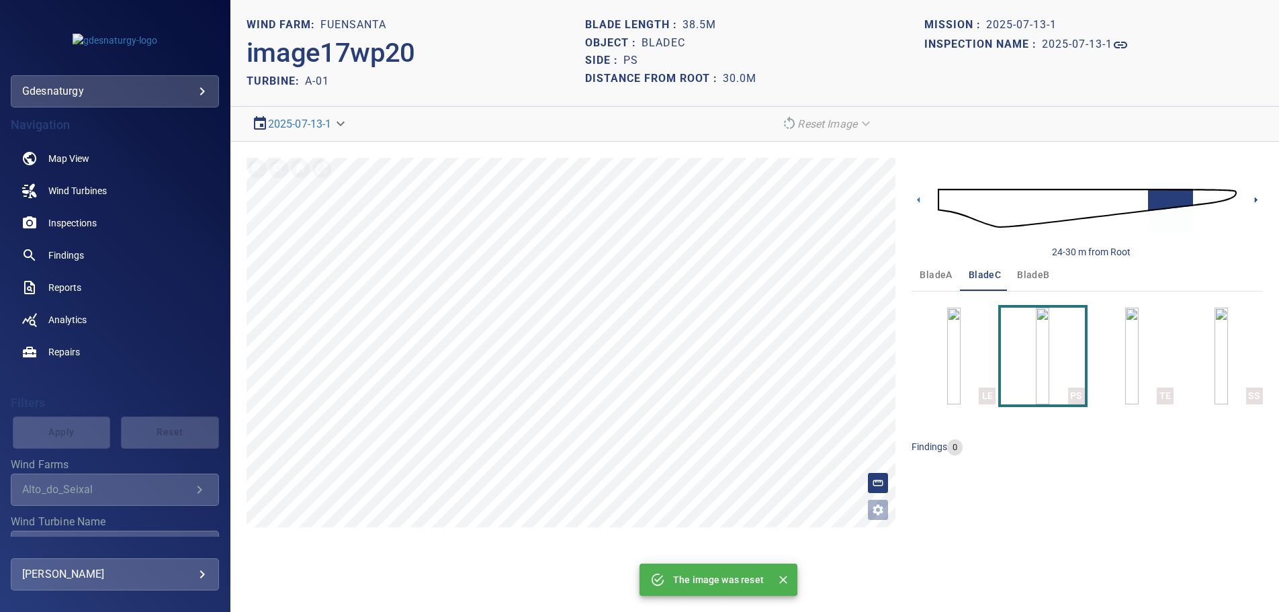
click at [1255, 196] on icon at bounding box center [1256, 200] width 14 height 14
click at [943, 199] on img at bounding box center [1087, 208] width 299 height 73
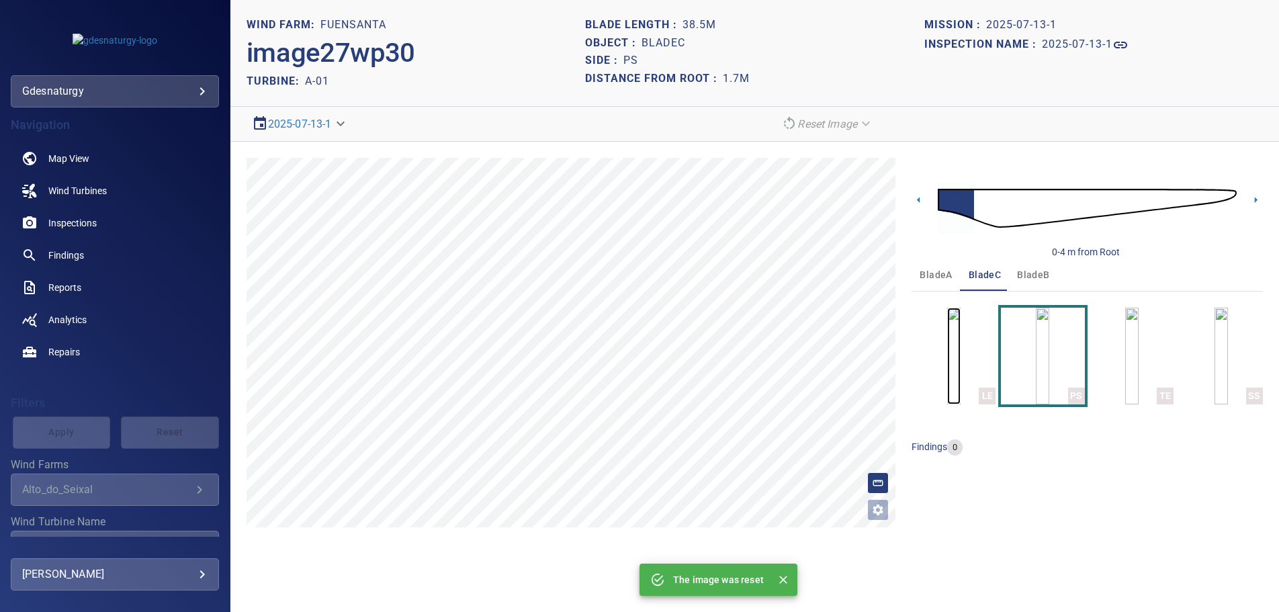
click at [960, 355] on img "button" at bounding box center [953, 356] width 13 height 97
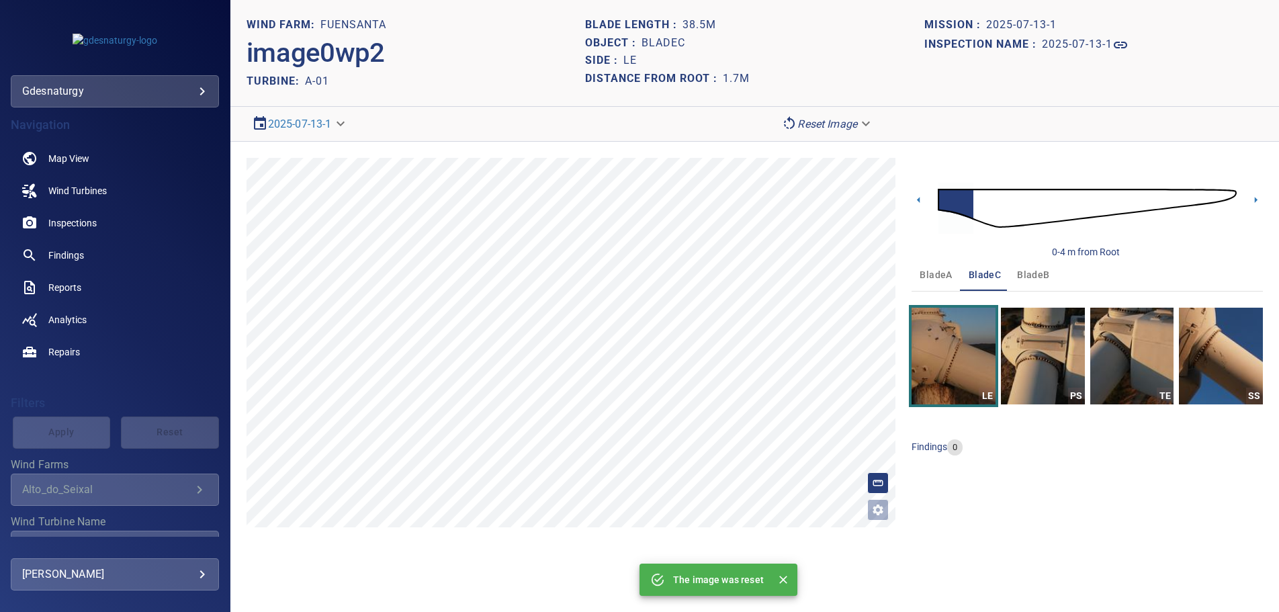
click at [1110, 197] on img at bounding box center [1087, 208] width 299 height 73
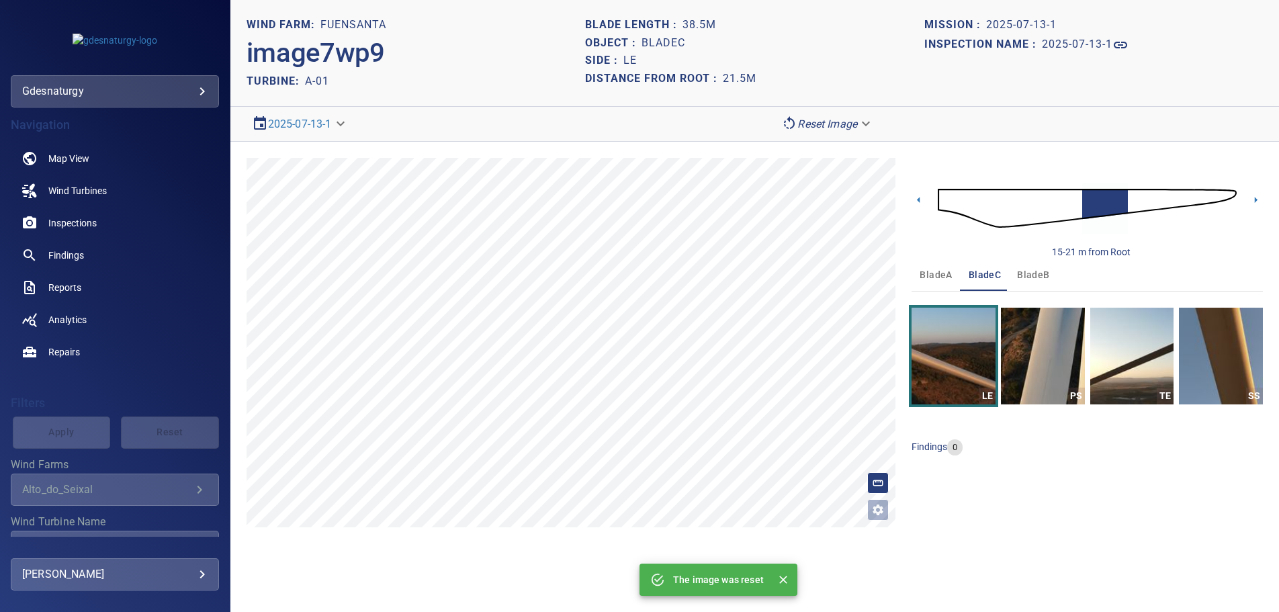
click at [1181, 195] on img at bounding box center [1087, 208] width 299 height 73
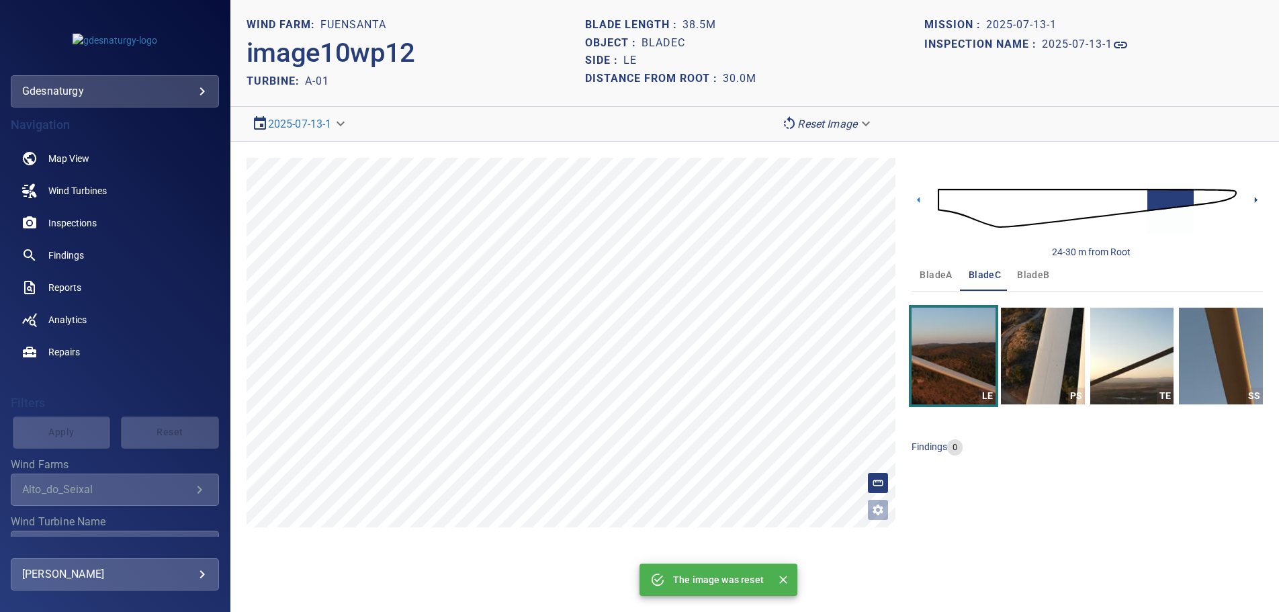
click at [1250, 197] on icon at bounding box center [1256, 200] width 14 height 14
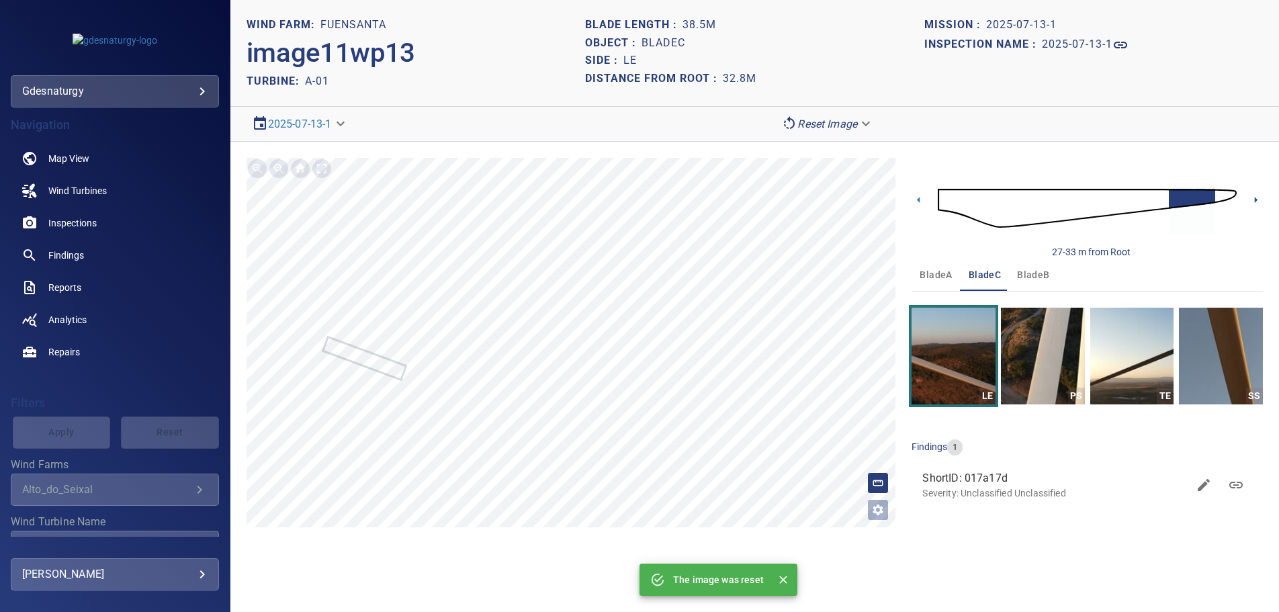
click at [1254, 199] on icon at bounding box center [1256, 200] width 14 height 14
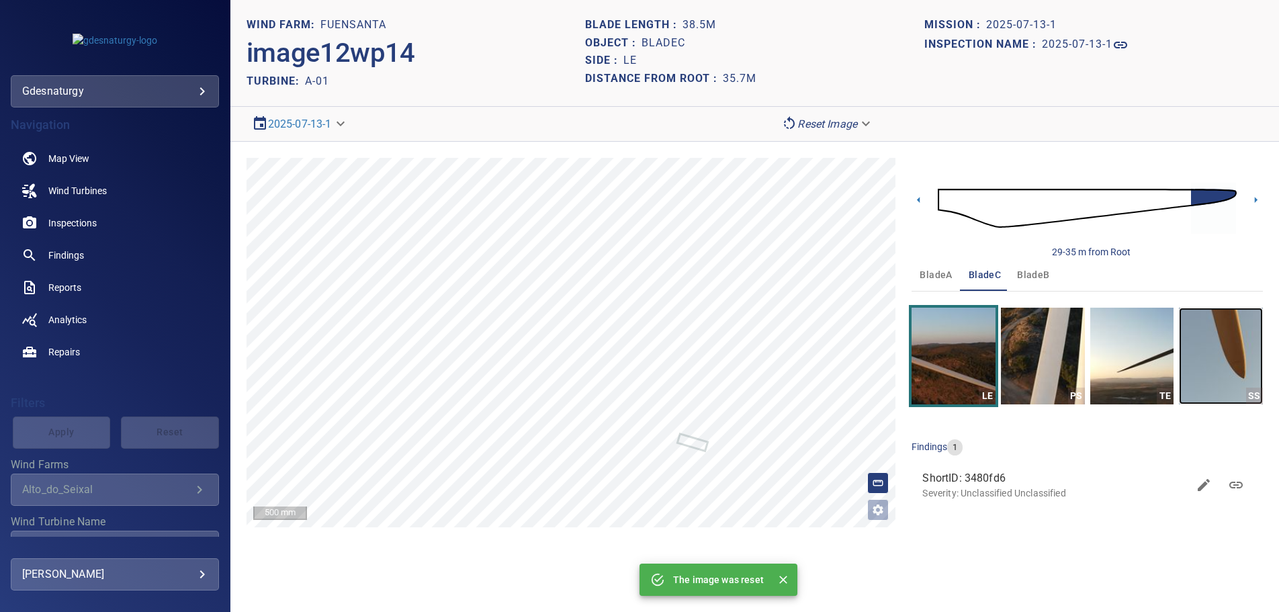
click at [1228, 342] on img "button" at bounding box center [1221, 356] width 84 height 97
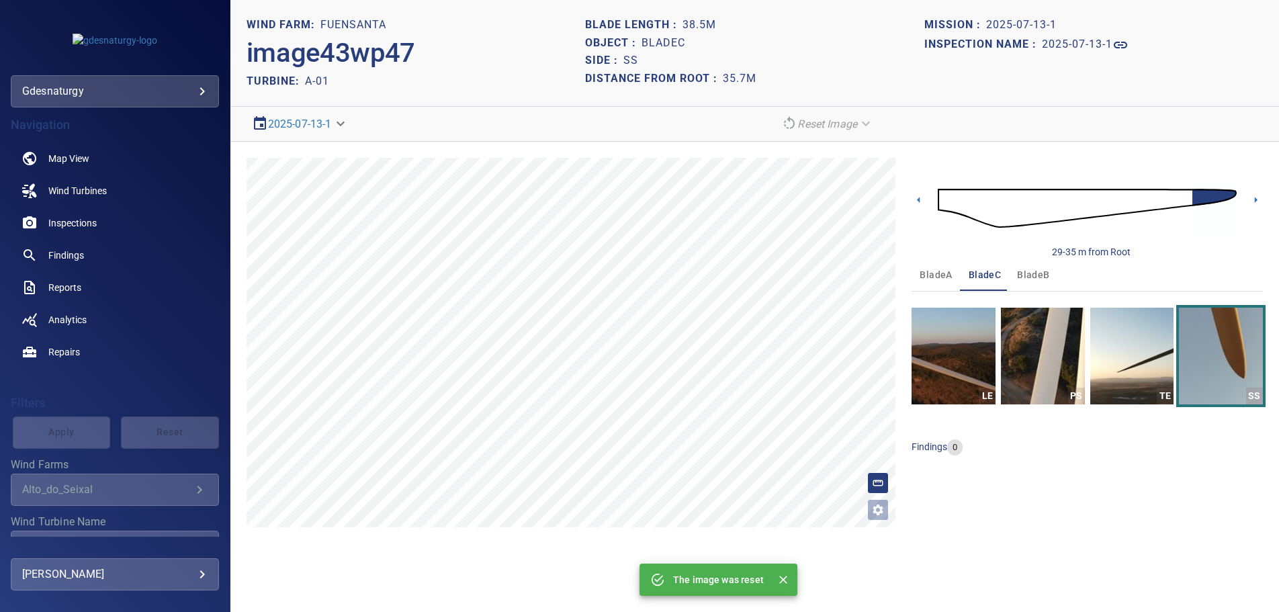
click at [946, 199] on img at bounding box center [1087, 208] width 299 height 73
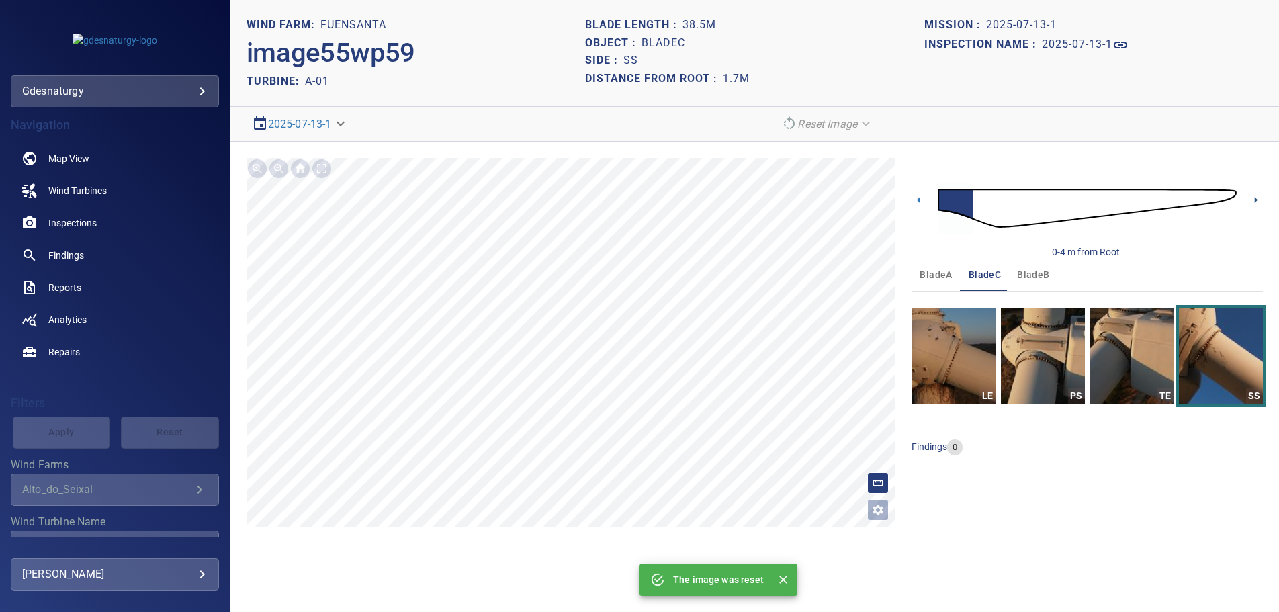
click at [1253, 195] on icon at bounding box center [1256, 200] width 14 height 14
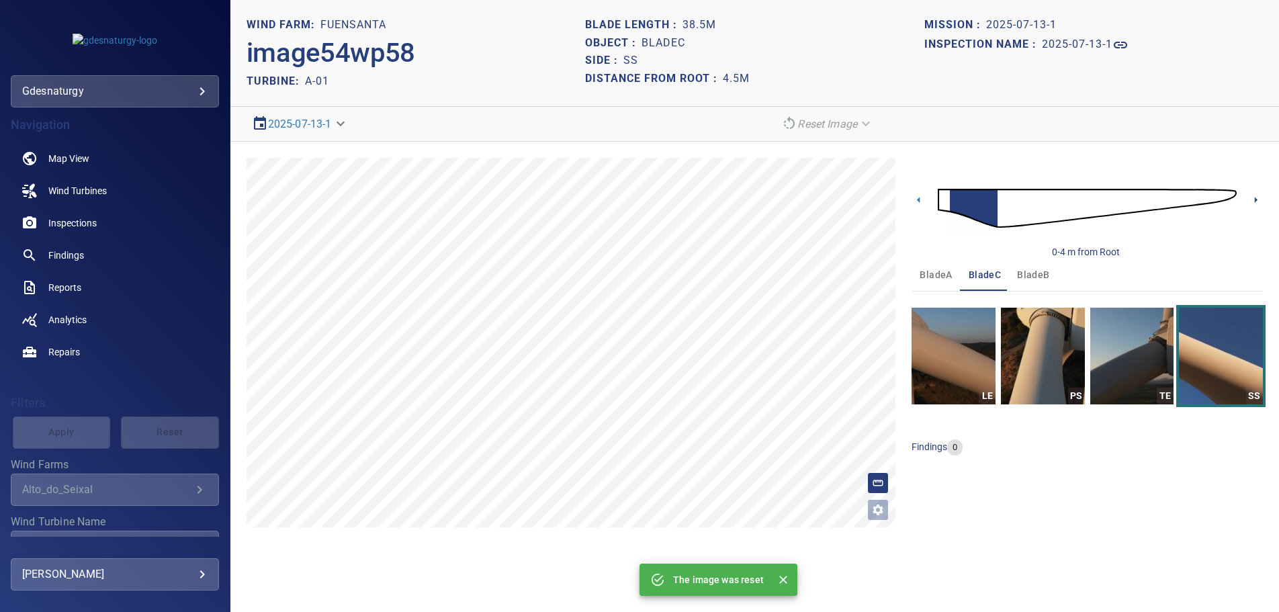
click at [1249, 196] on icon at bounding box center [1256, 200] width 14 height 14
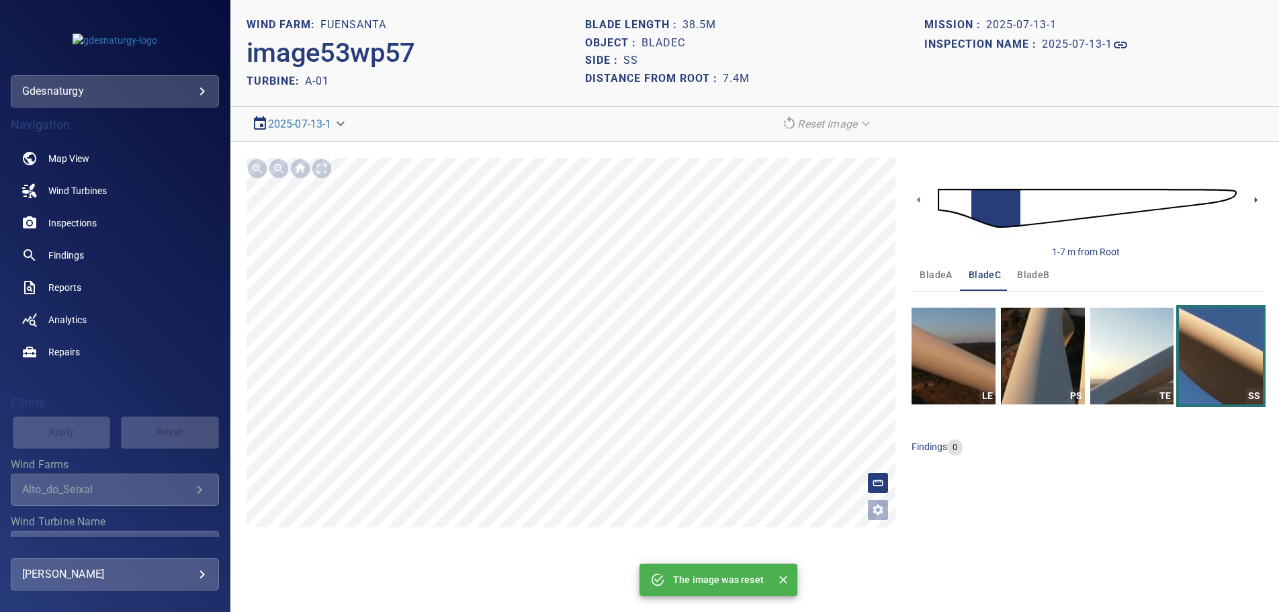
click at [1249, 196] on icon at bounding box center [1256, 200] width 14 height 14
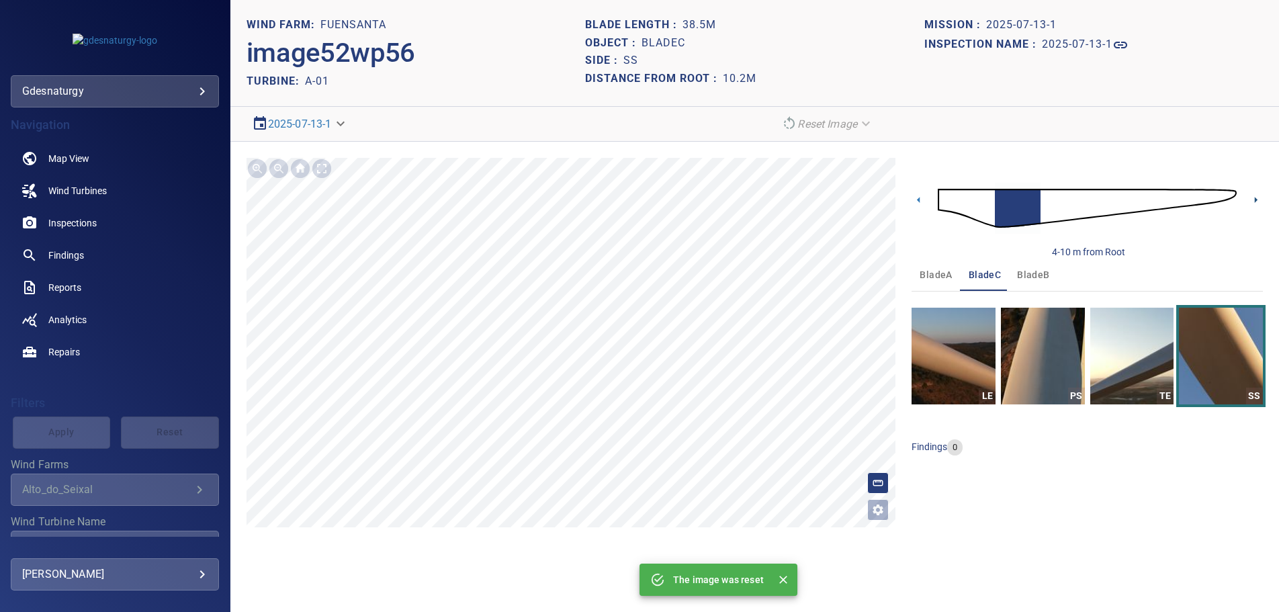
click at [1251, 199] on icon at bounding box center [1256, 200] width 14 height 14
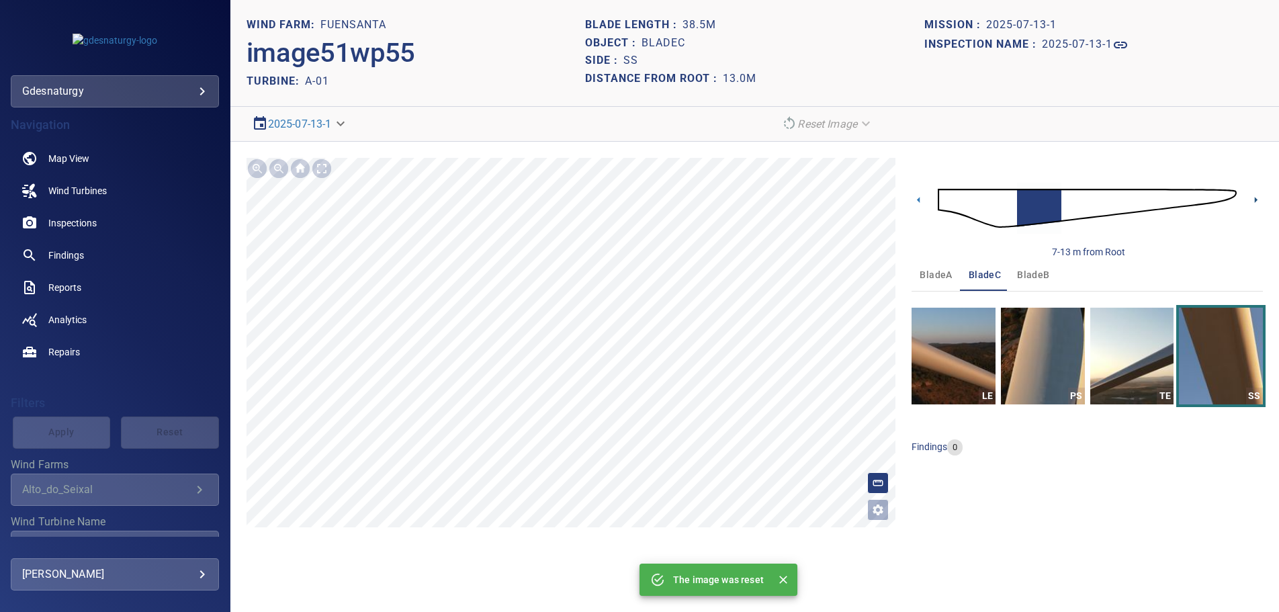
click at [1251, 199] on icon at bounding box center [1256, 200] width 14 height 14
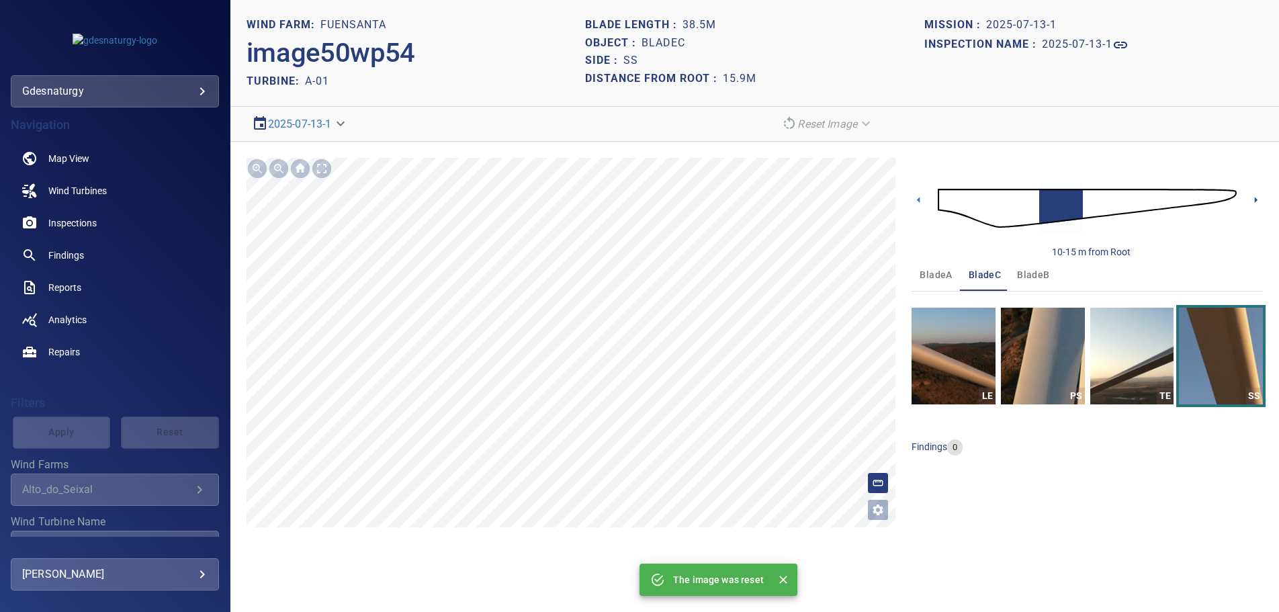
click at [1251, 199] on icon at bounding box center [1256, 200] width 14 height 14
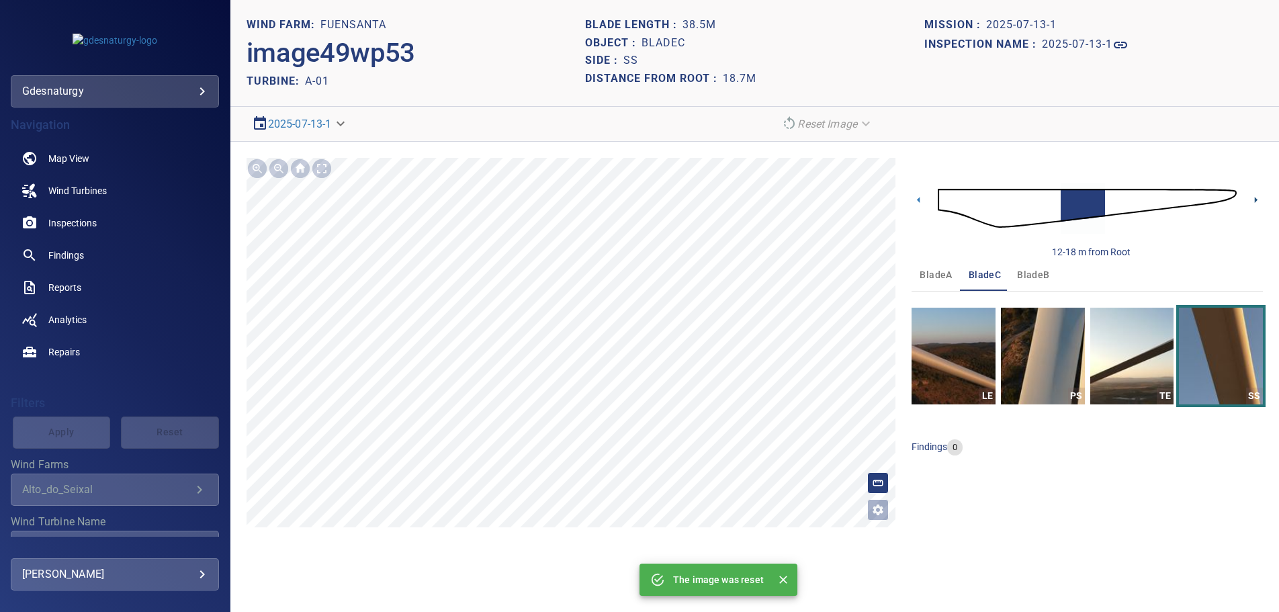
click at [1251, 199] on icon at bounding box center [1256, 200] width 14 height 14
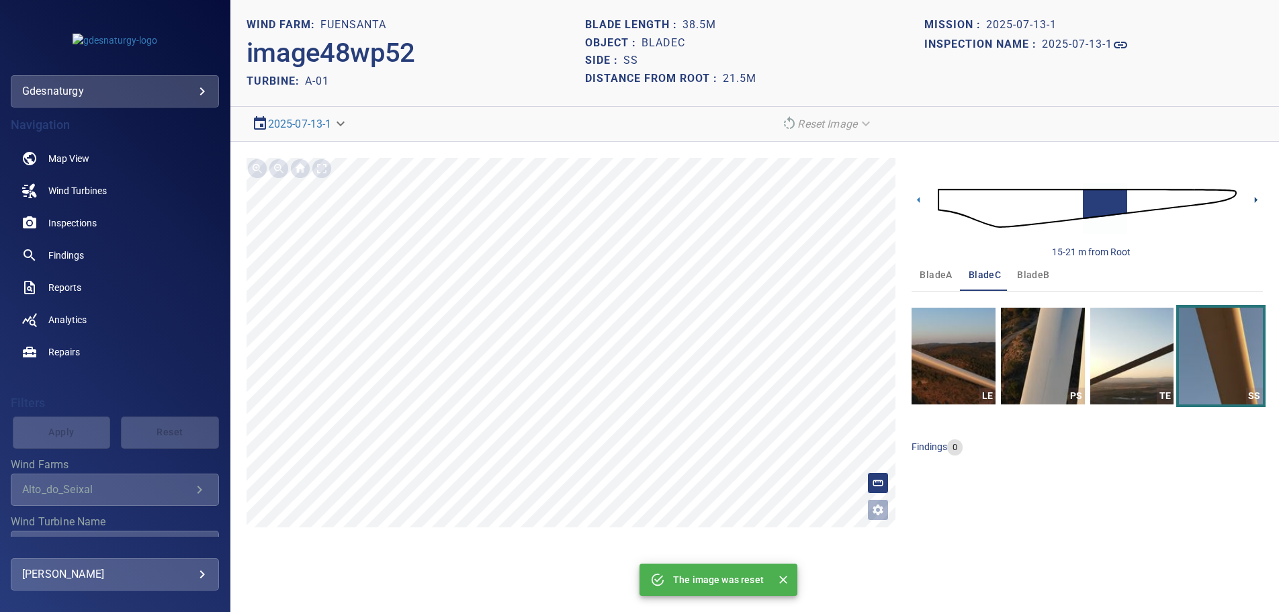
click at [1251, 199] on icon at bounding box center [1256, 200] width 14 height 14
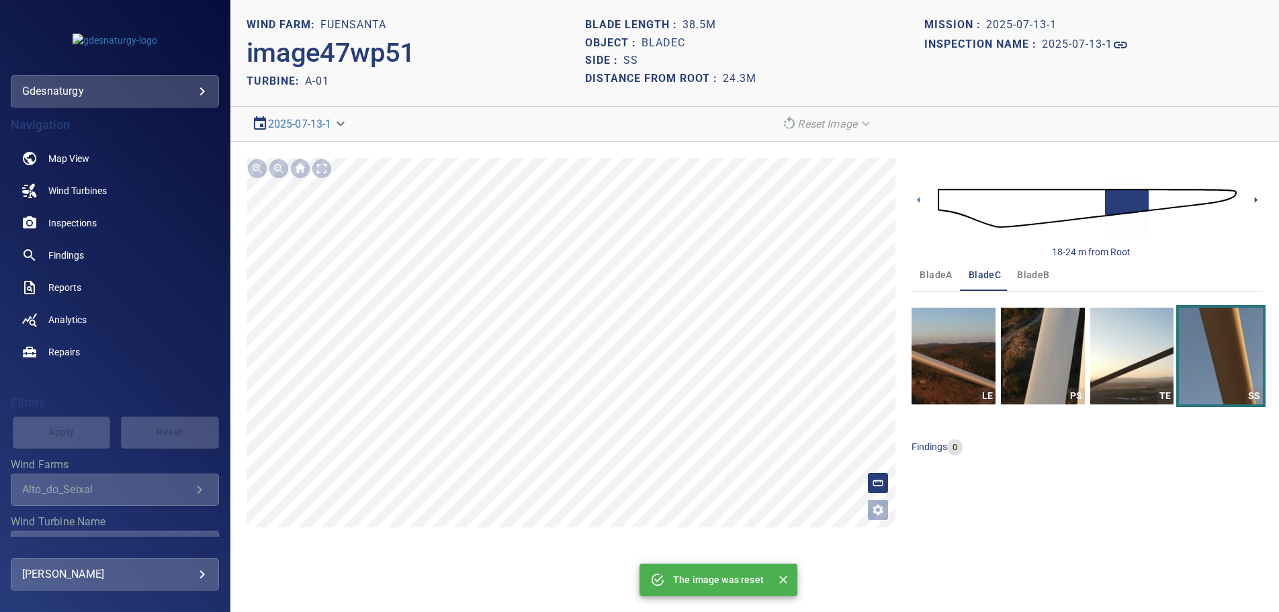
click at [1251, 199] on icon at bounding box center [1256, 200] width 14 height 14
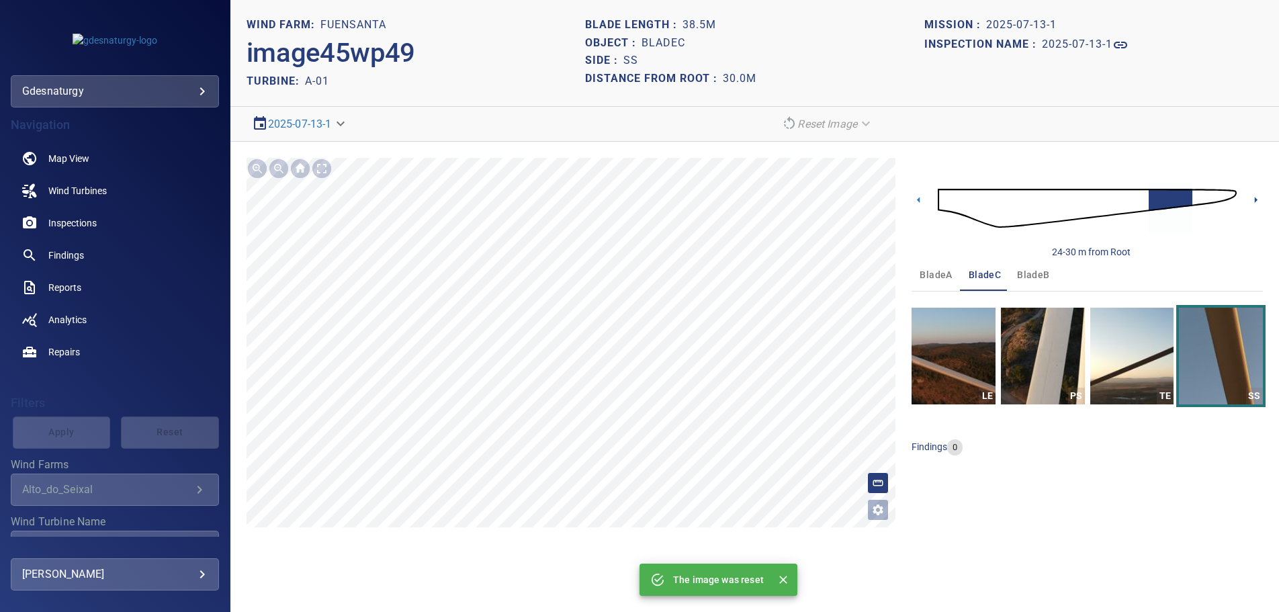
click at [1251, 199] on icon at bounding box center [1256, 200] width 14 height 14
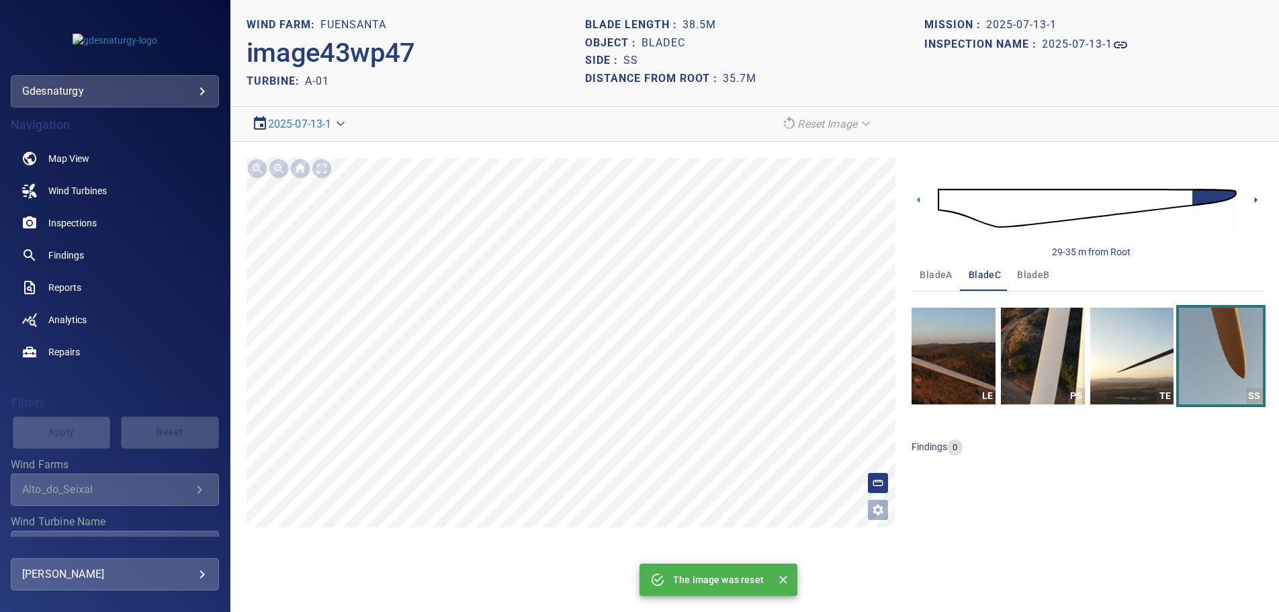
click at [1251, 199] on icon at bounding box center [1256, 200] width 14 height 14
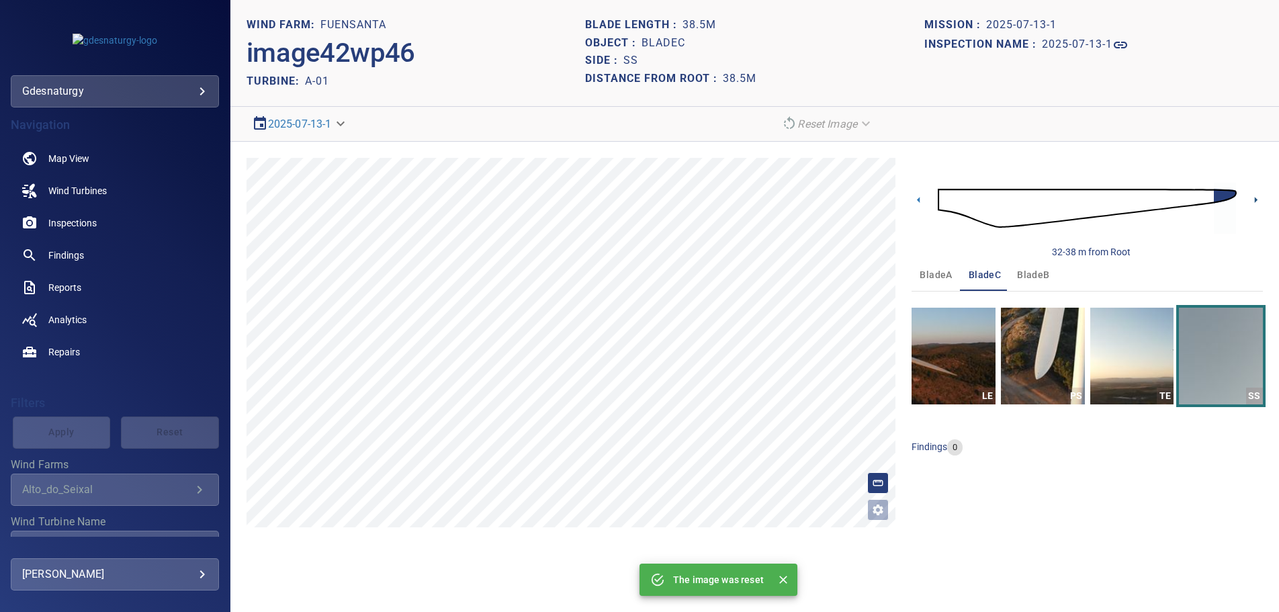
click at [1251, 199] on icon at bounding box center [1256, 200] width 14 height 14
click at [958, 192] on img at bounding box center [1087, 208] width 299 height 73
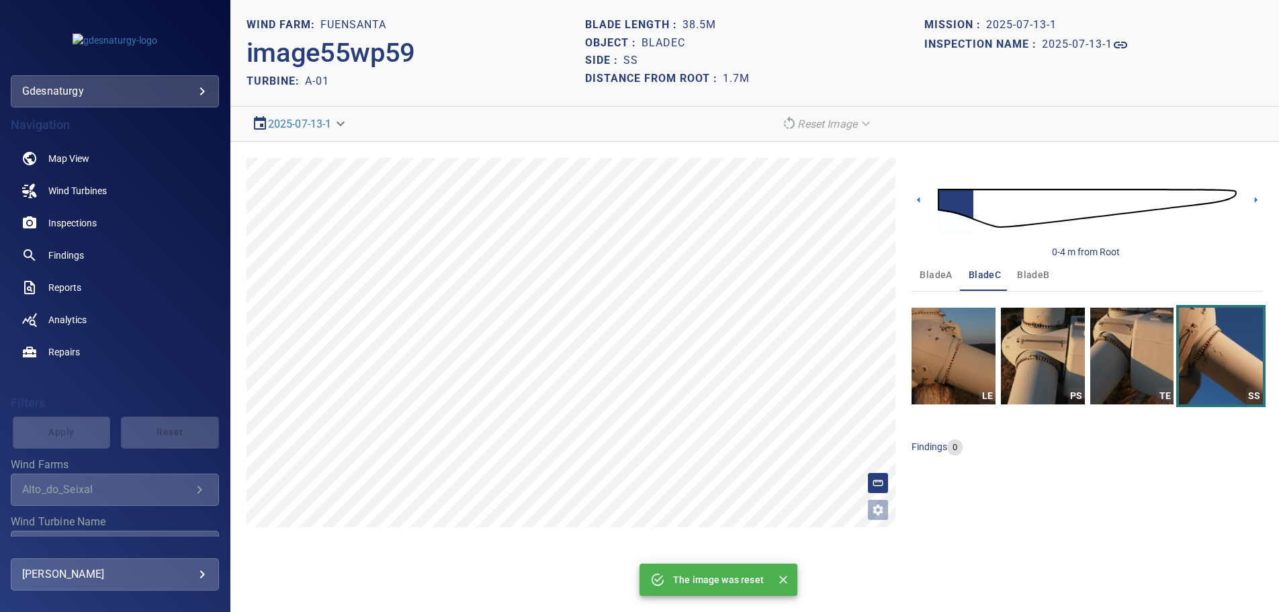
click at [1093, 199] on img at bounding box center [1087, 208] width 299 height 73
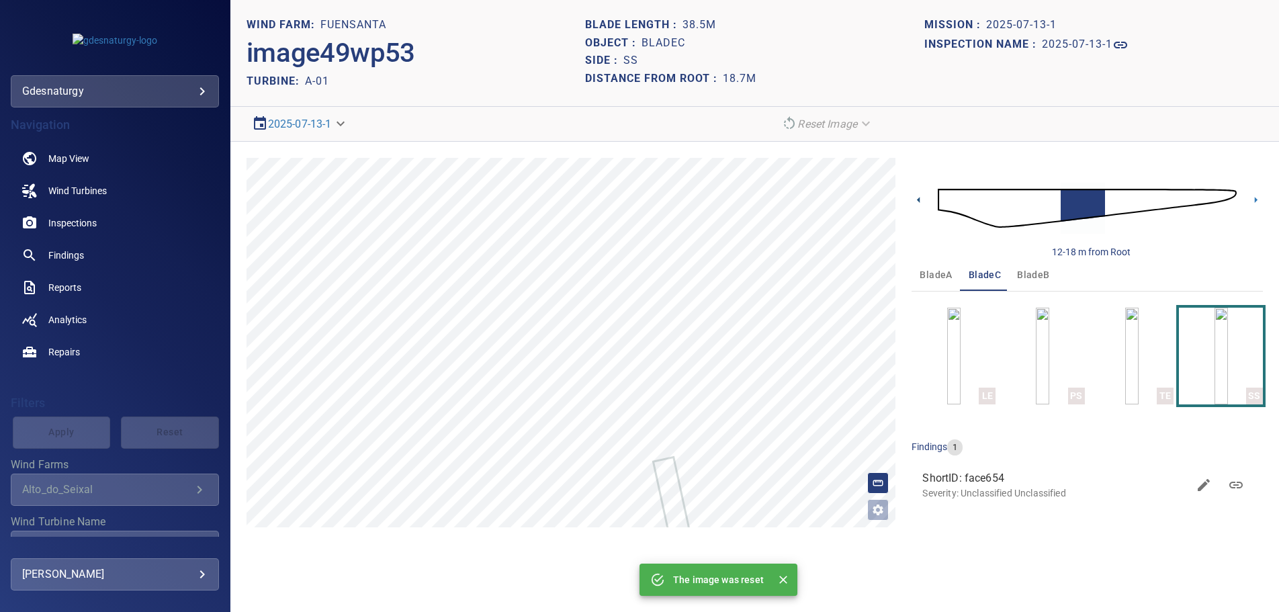
click at [923, 201] on icon at bounding box center [918, 200] width 14 height 14
click at [922, 202] on icon at bounding box center [918, 200] width 14 height 14
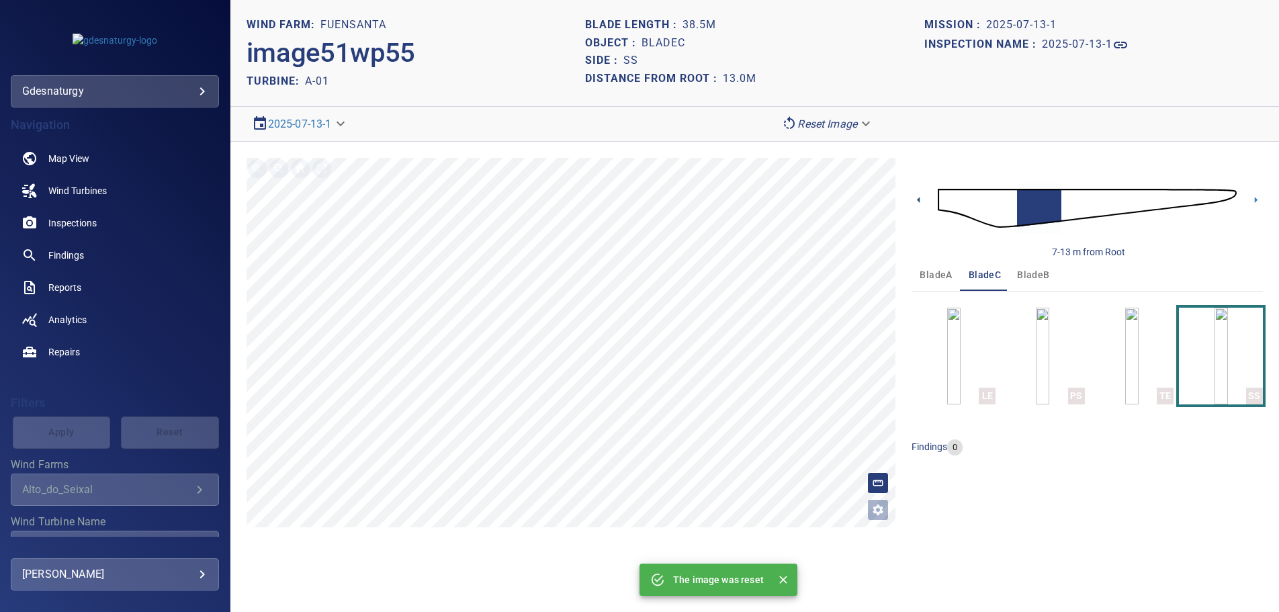
click at [922, 202] on icon at bounding box center [918, 200] width 14 height 14
drag, startPoint x: 1257, startPoint y: 199, endPoint x: 1251, endPoint y: 210, distance: 12.0
click at [1257, 201] on icon at bounding box center [1256, 200] width 14 height 14
click at [1228, 361] on img "button" at bounding box center [1220, 356] width 13 height 97
click at [1226, 197] on img at bounding box center [1087, 208] width 299 height 73
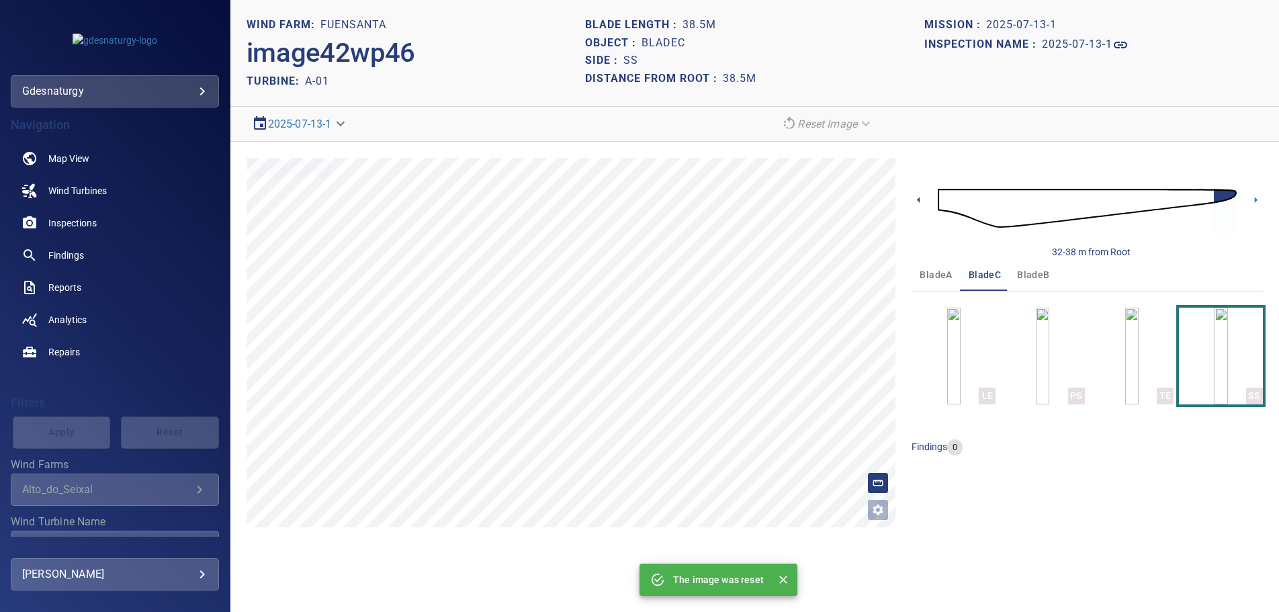
click at [912, 199] on icon at bounding box center [918, 200] width 14 height 14
click at [1252, 199] on icon at bounding box center [1256, 200] width 14 height 14
click at [1130, 350] on img "button" at bounding box center [1131, 356] width 13 height 97
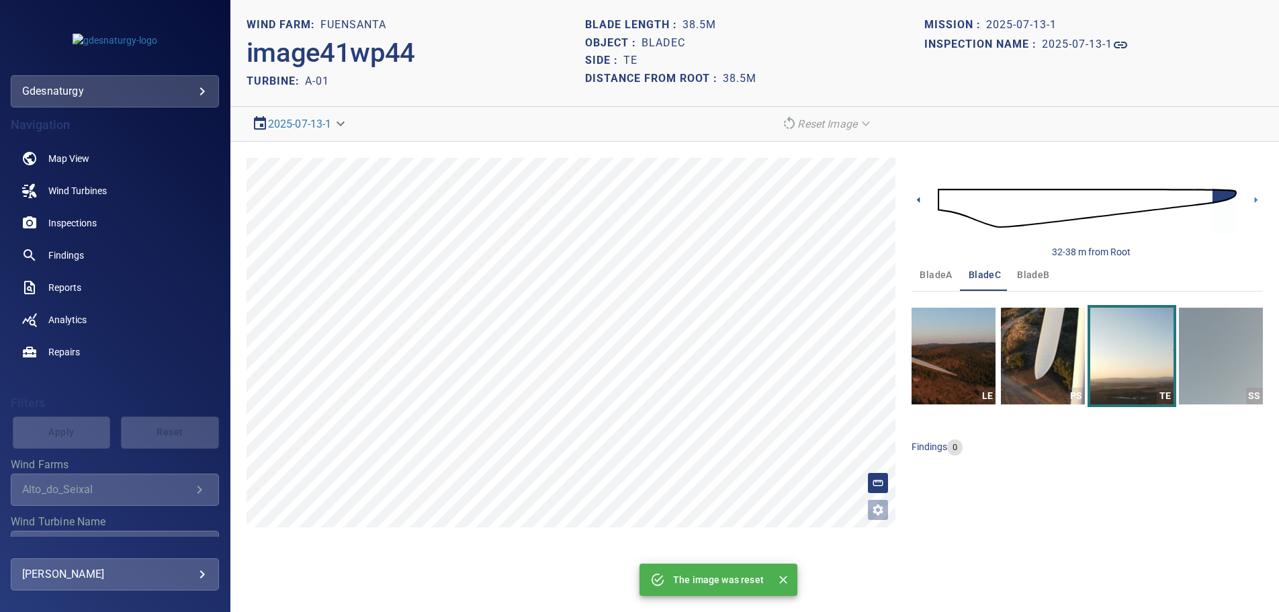
click at [921, 197] on icon at bounding box center [918, 200] width 14 height 14
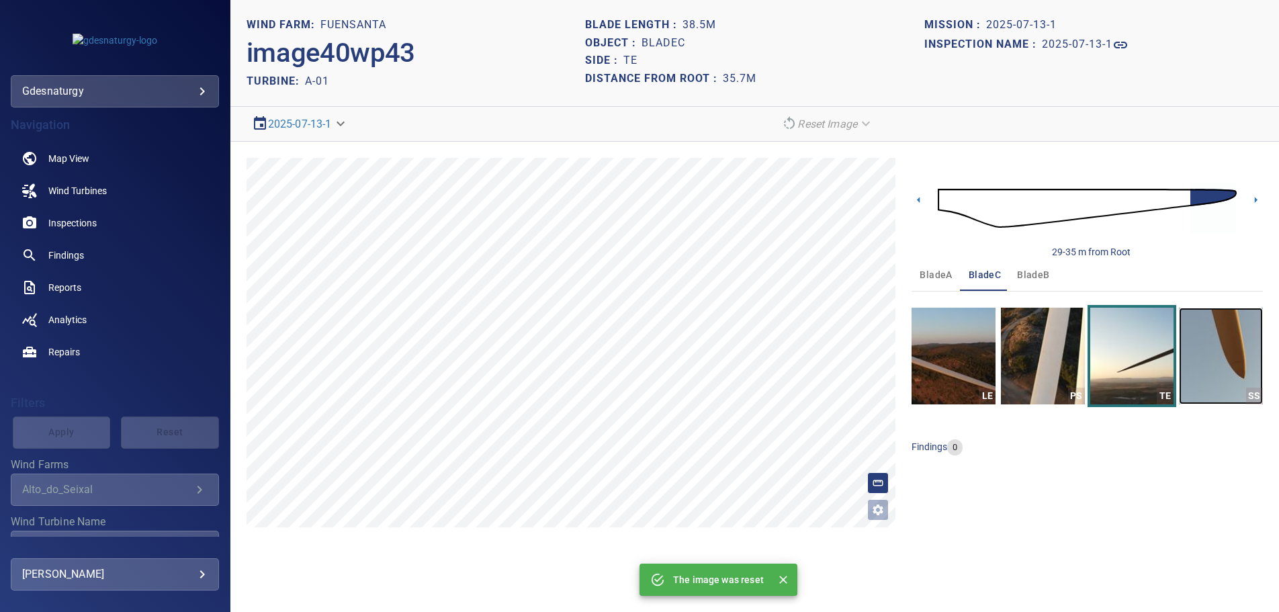
click at [1212, 346] on img "button" at bounding box center [1221, 356] width 84 height 97
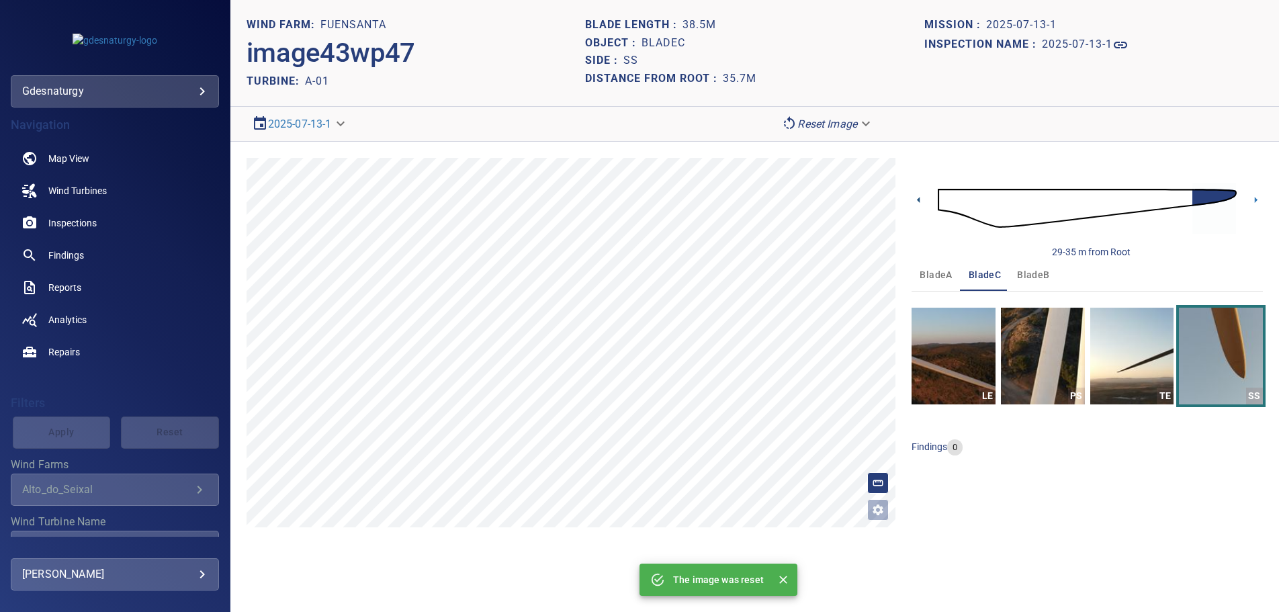
click at [918, 196] on icon at bounding box center [918, 200] width 14 height 14
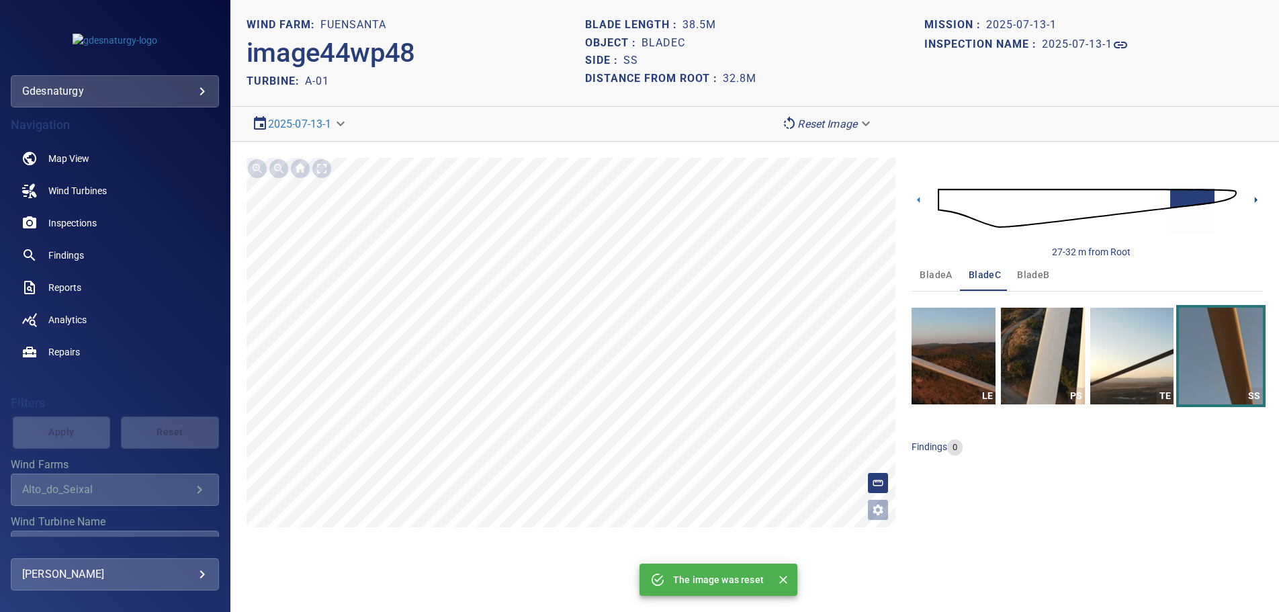
click at [1257, 199] on icon at bounding box center [1256, 200] width 14 height 14
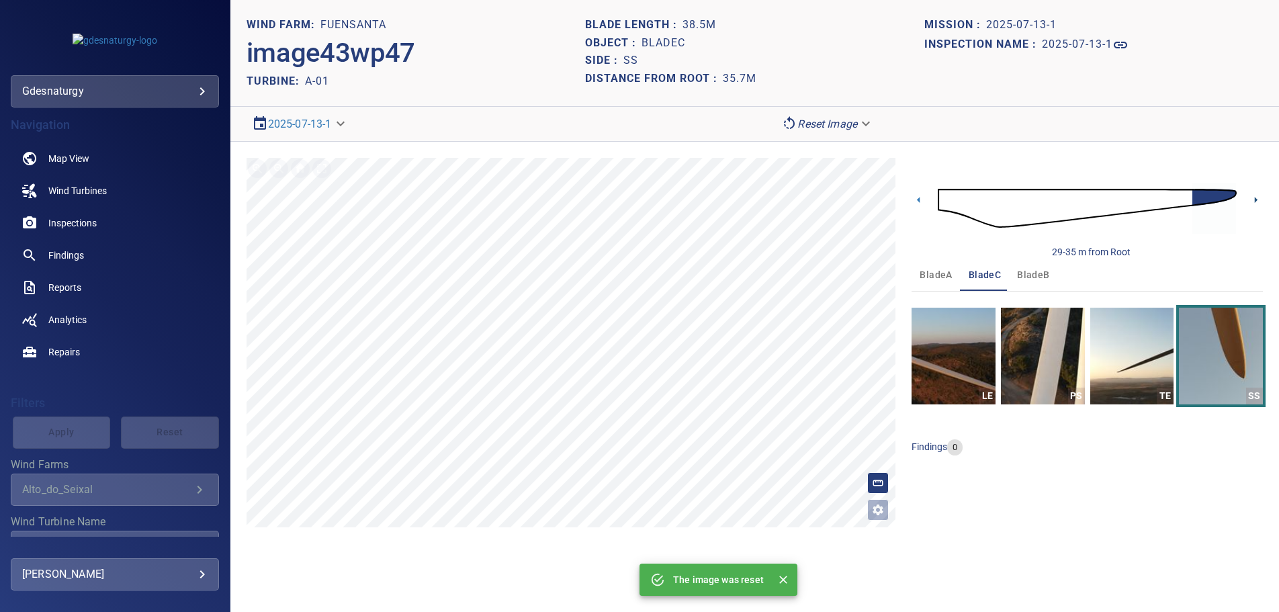
click at [1258, 195] on icon at bounding box center [1256, 200] width 14 height 14
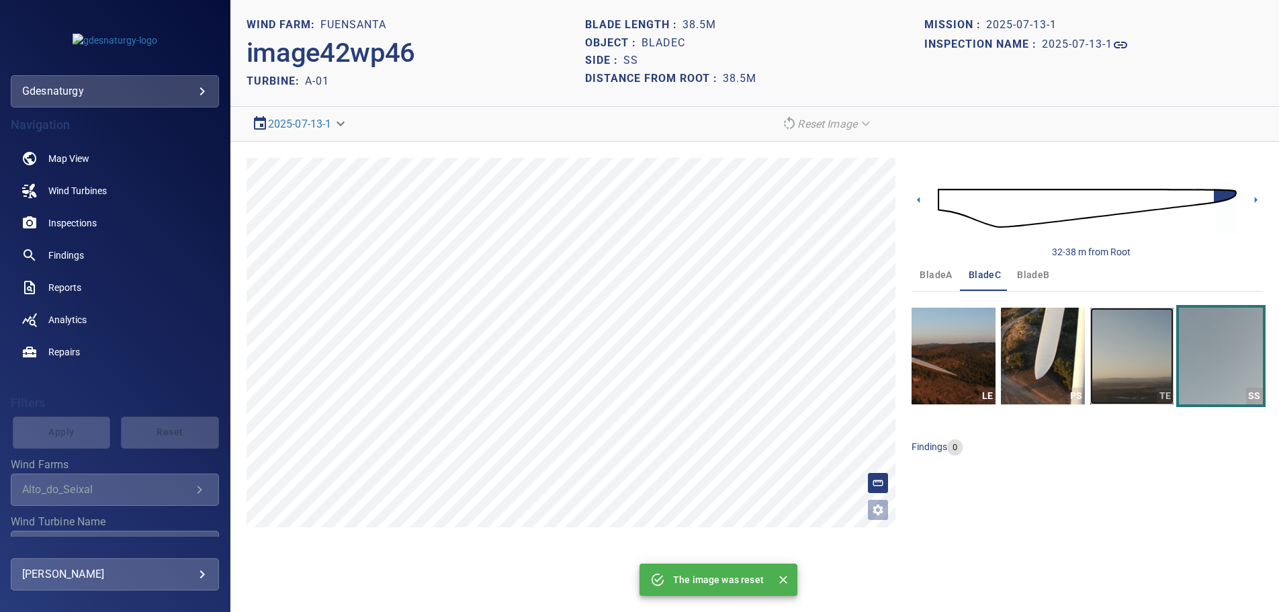
click at [1134, 361] on img "button" at bounding box center [1132, 356] width 84 height 97
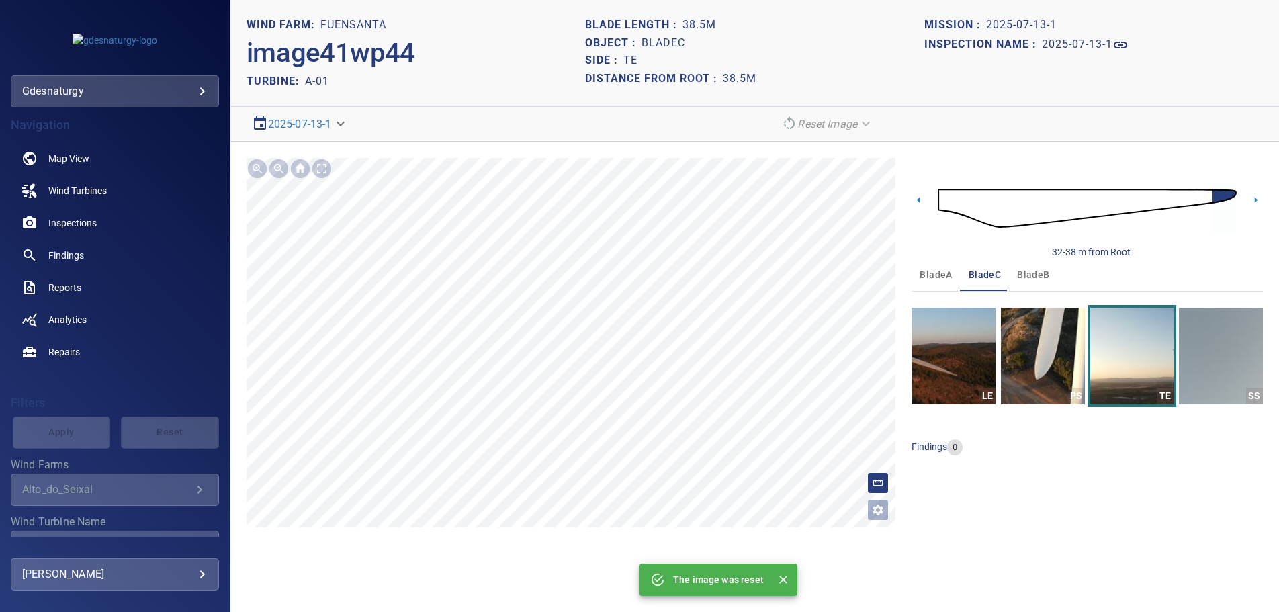
click at [945, 196] on img at bounding box center [1087, 208] width 299 height 73
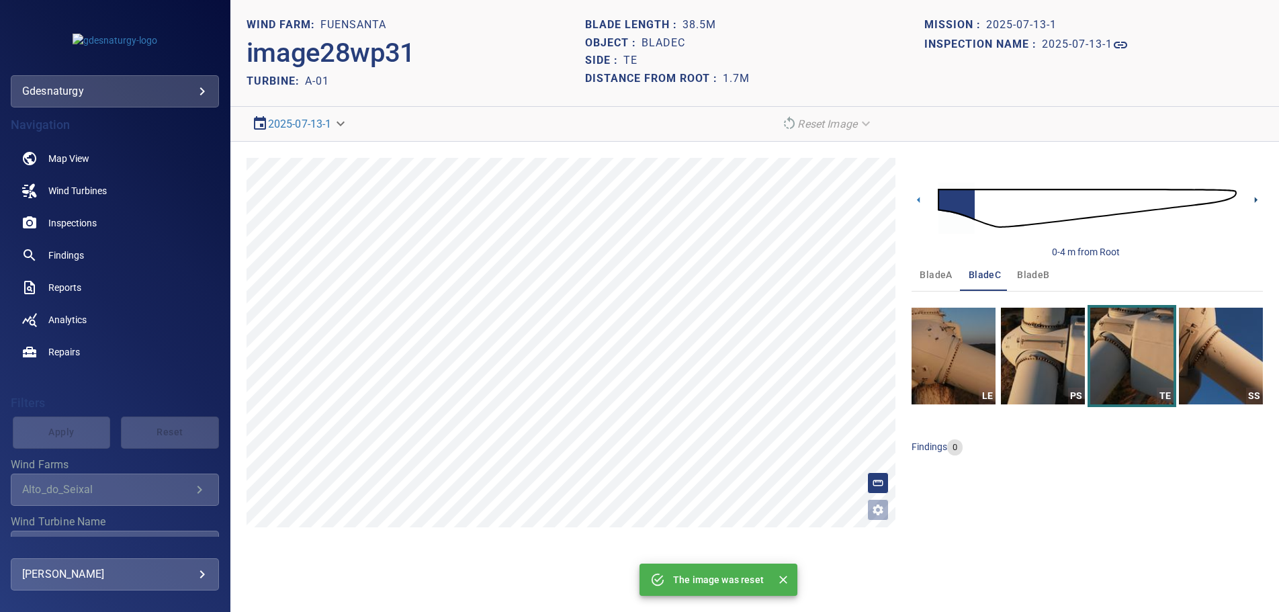
click at [1256, 198] on icon at bounding box center [1256, 200] width 14 height 14
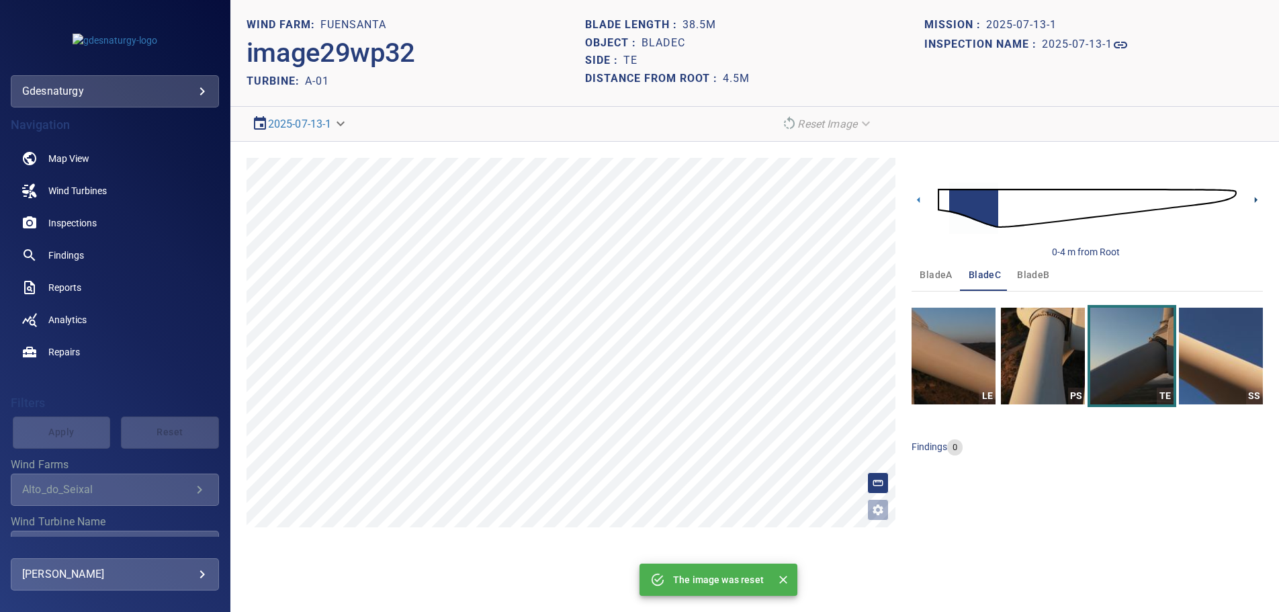
click at [1253, 197] on icon at bounding box center [1256, 200] width 14 height 14
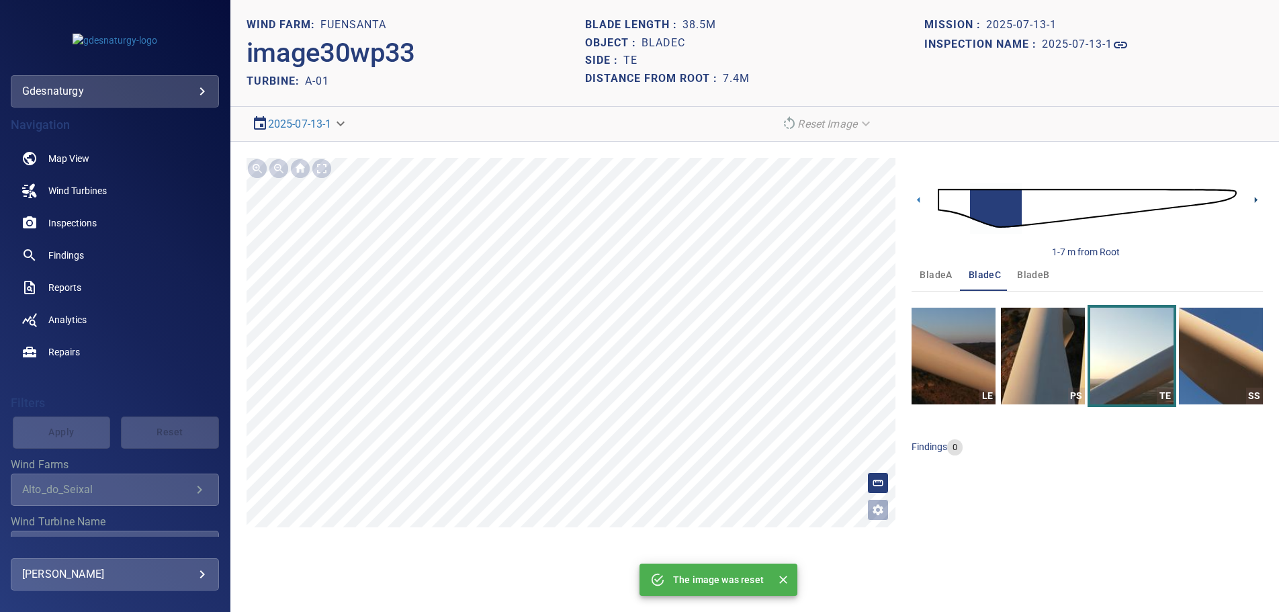
click at [1253, 197] on icon at bounding box center [1256, 200] width 14 height 14
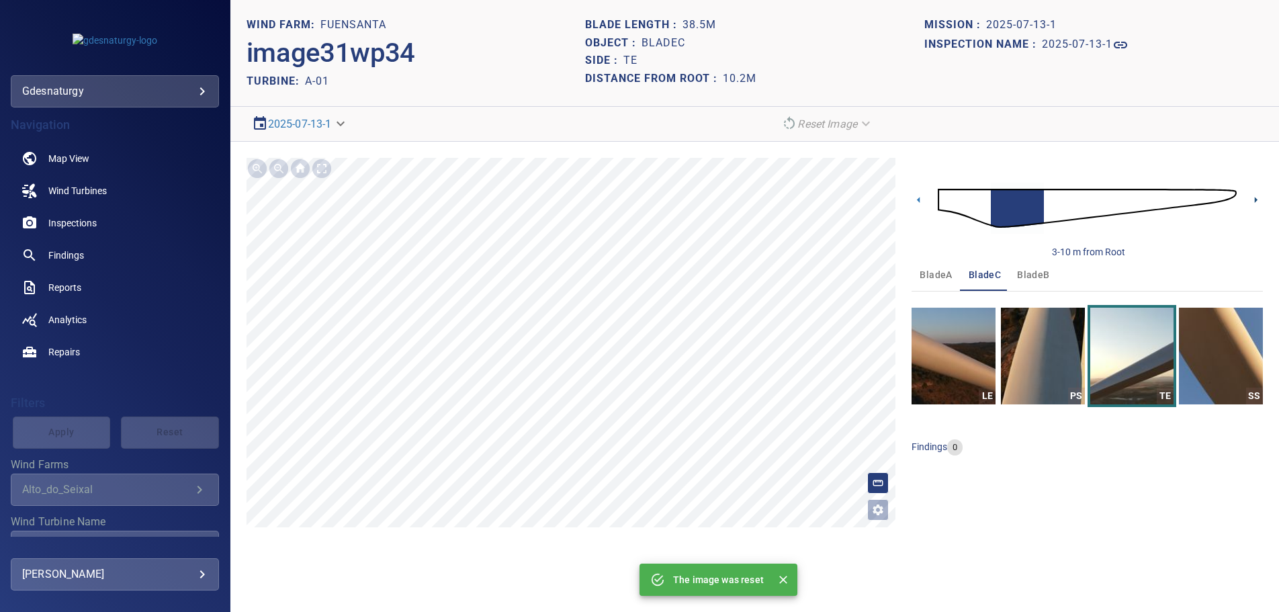
click at [1253, 197] on icon at bounding box center [1256, 200] width 14 height 14
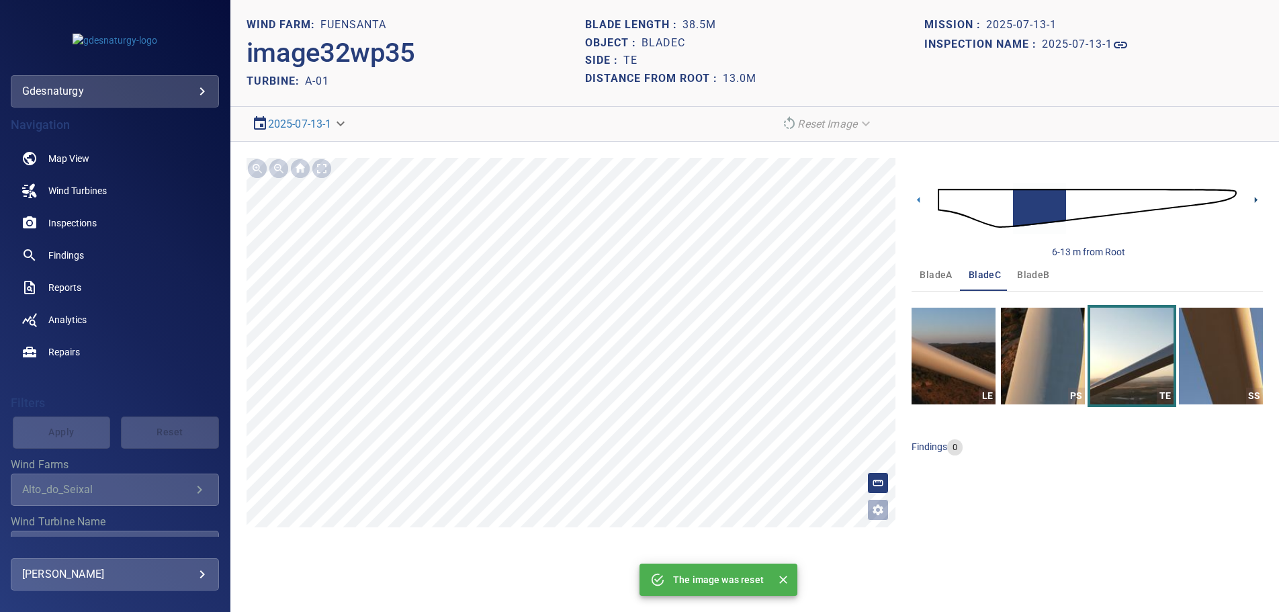
click at [1253, 197] on icon at bounding box center [1256, 200] width 14 height 14
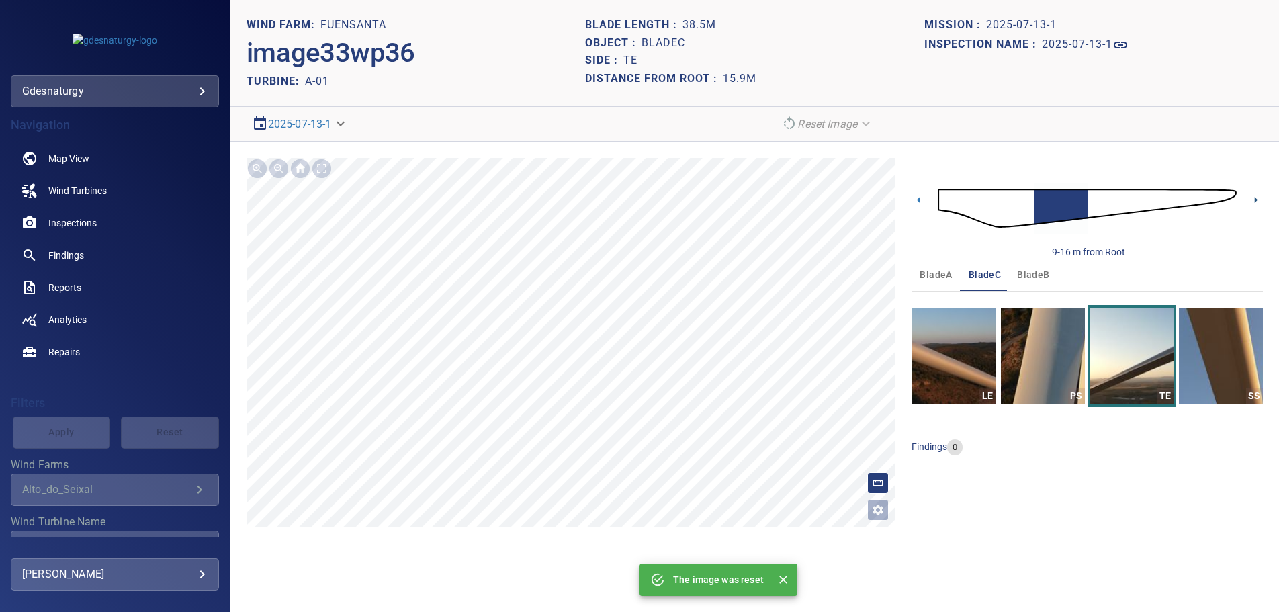
click at [1253, 197] on icon at bounding box center [1256, 200] width 14 height 14
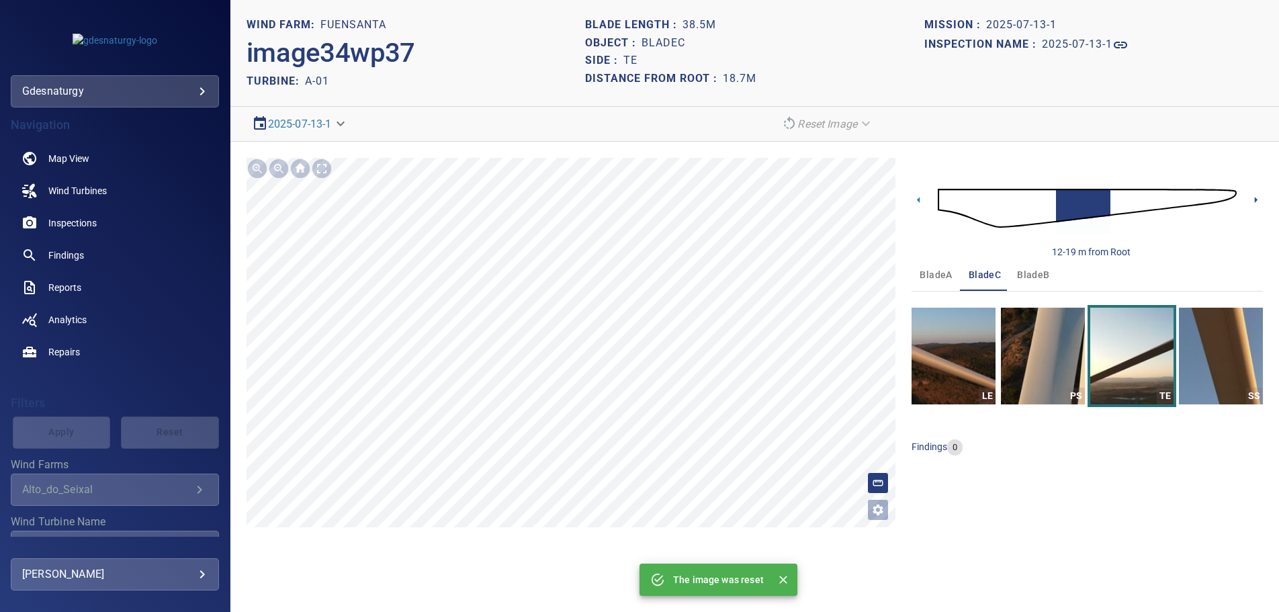
click at [1253, 197] on icon at bounding box center [1256, 200] width 14 height 14
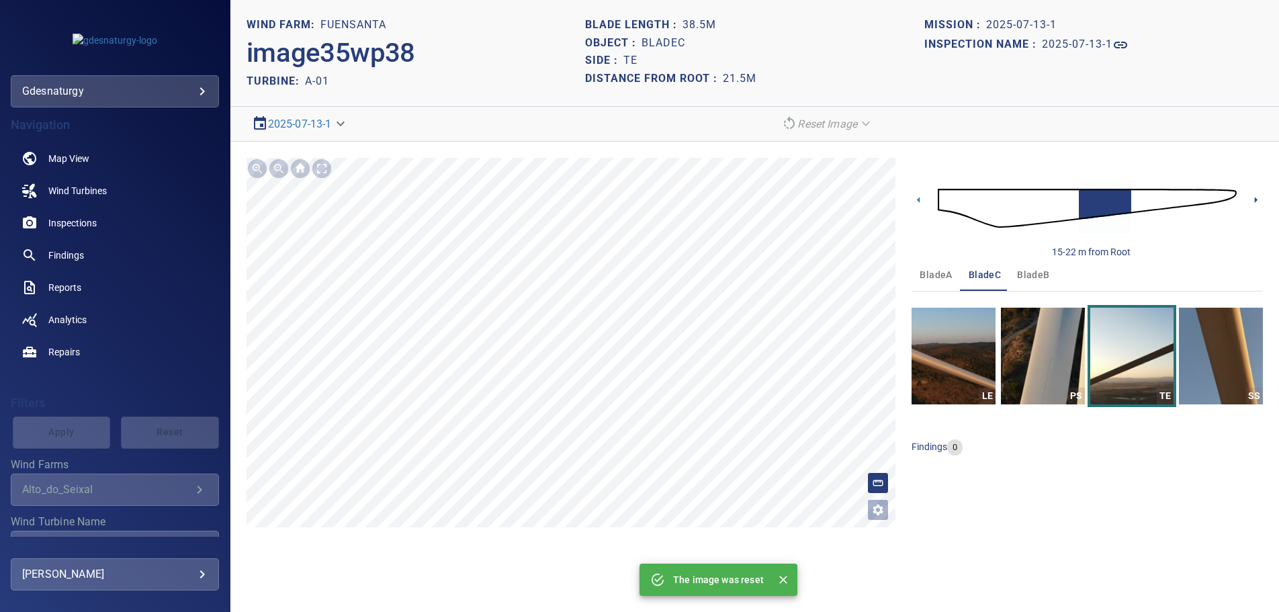
click at [1253, 197] on icon at bounding box center [1256, 200] width 14 height 14
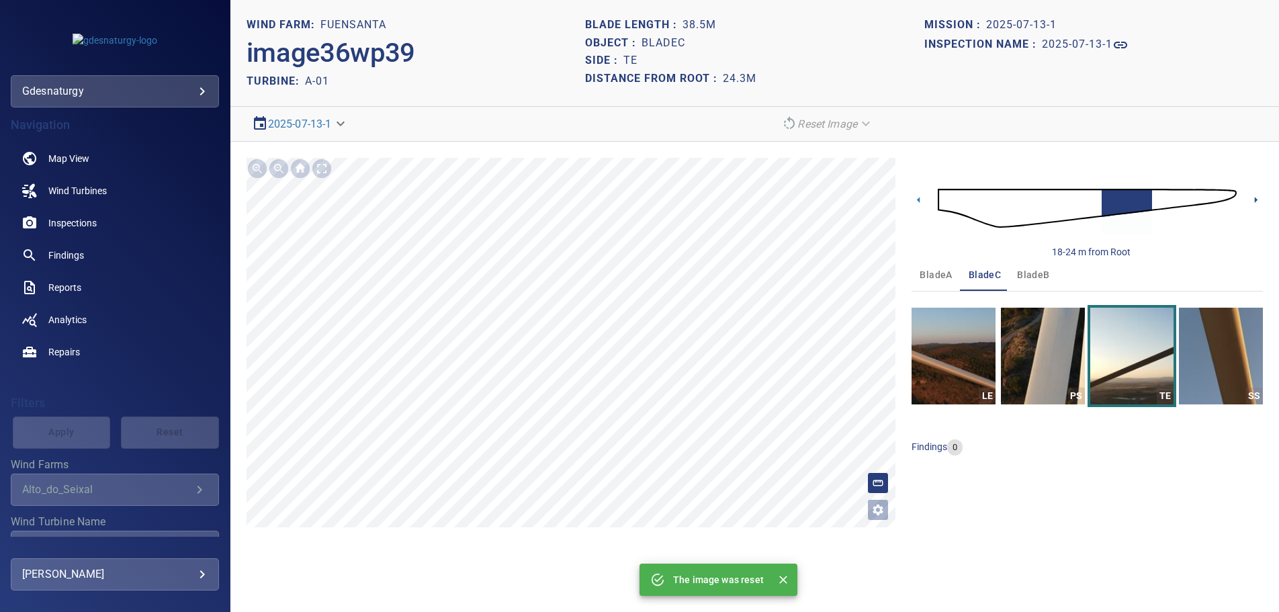
click at [1253, 197] on icon at bounding box center [1256, 200] width 14 height 14
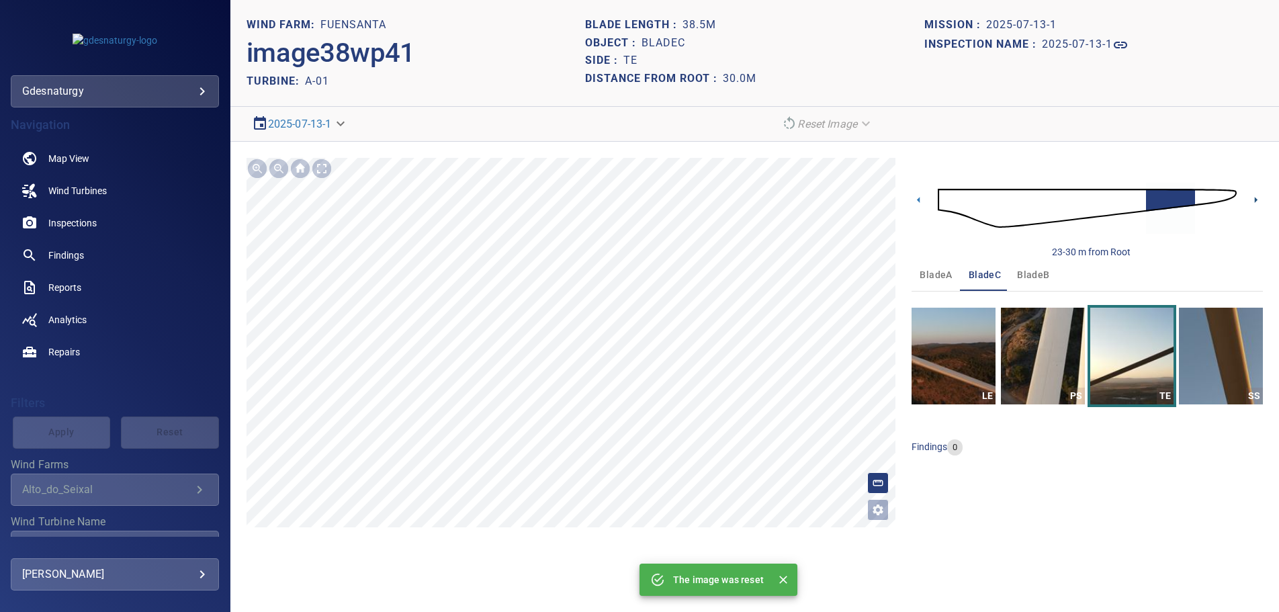
click at [1253, 197] on icon at bounding box center [1256, 200] width 14 height 14
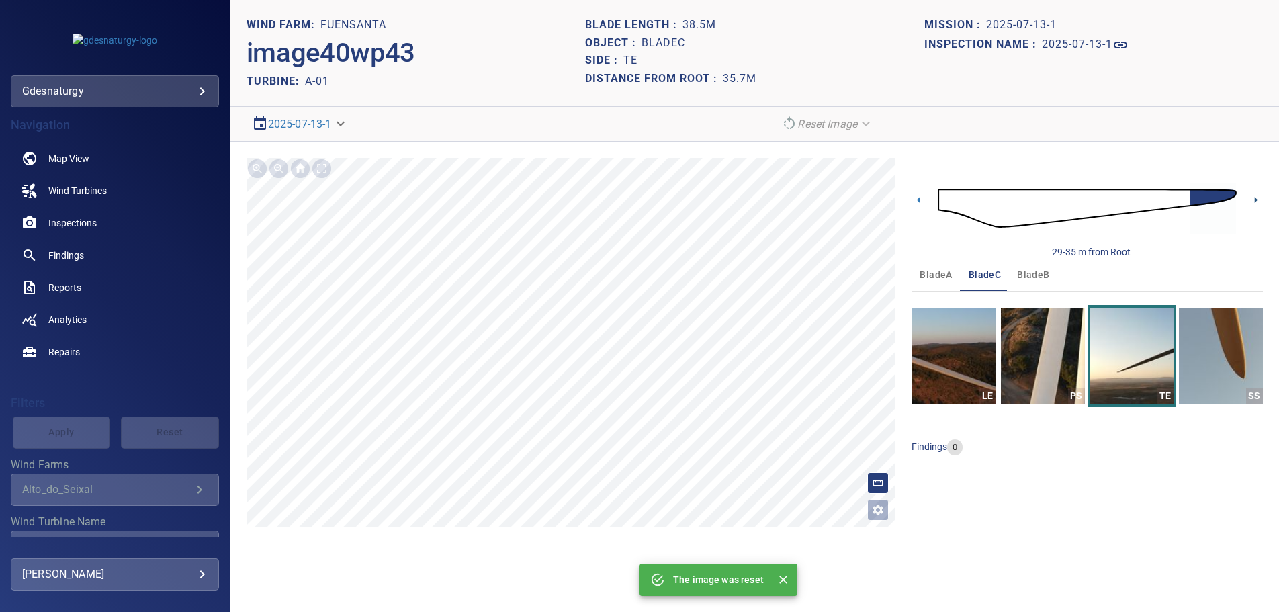
click at [1253, 197] on icon at bounding box center [1256, 200] width 14 height 14
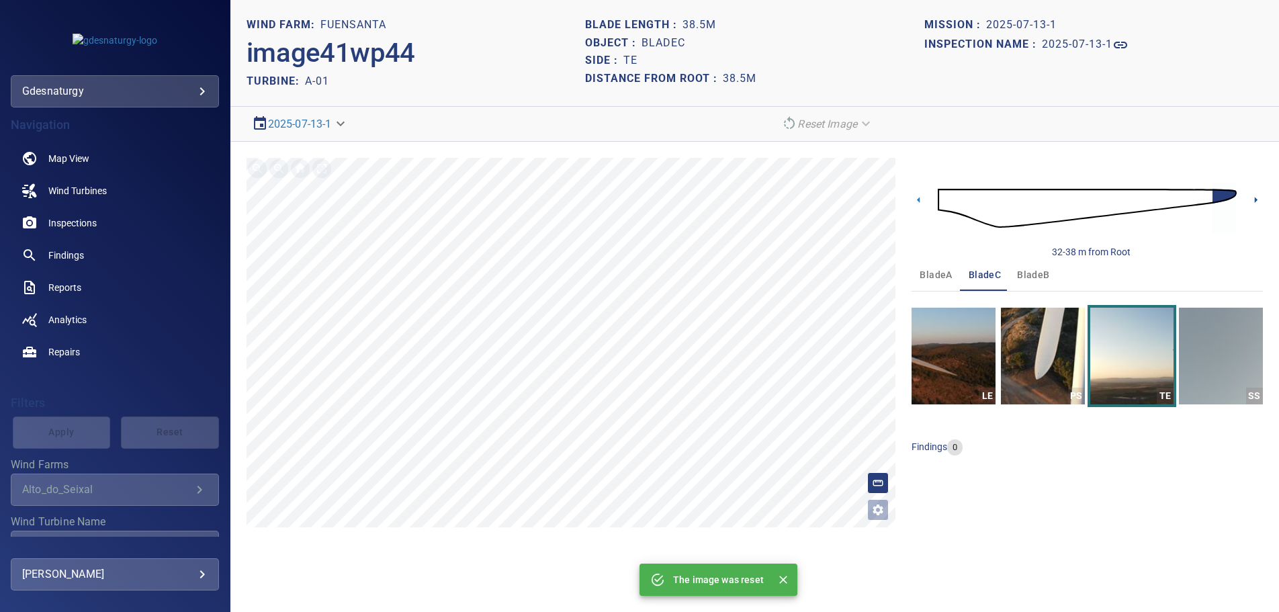
click at [1253, 197] on icon at bounding box center [1256, 200] width 14 height 14
click at [944, 200] on img at bounding box center [1087, 208] width 299 height 73
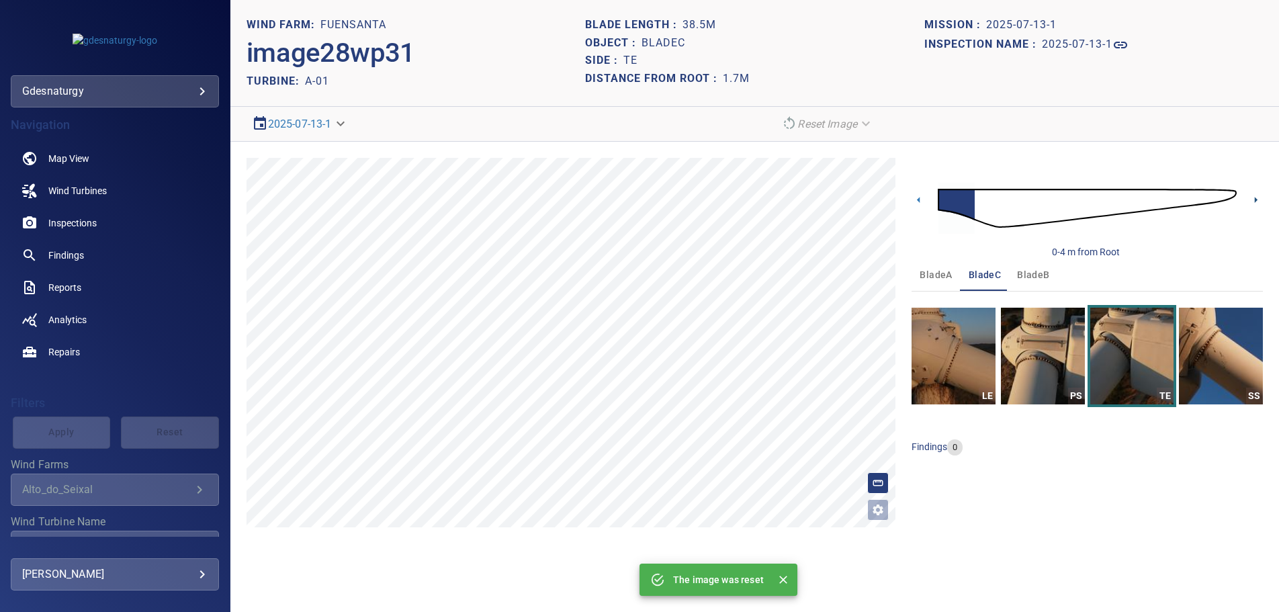
click at [1255, 195] on icon at bounding box center [1256, 200] width 14 height 14
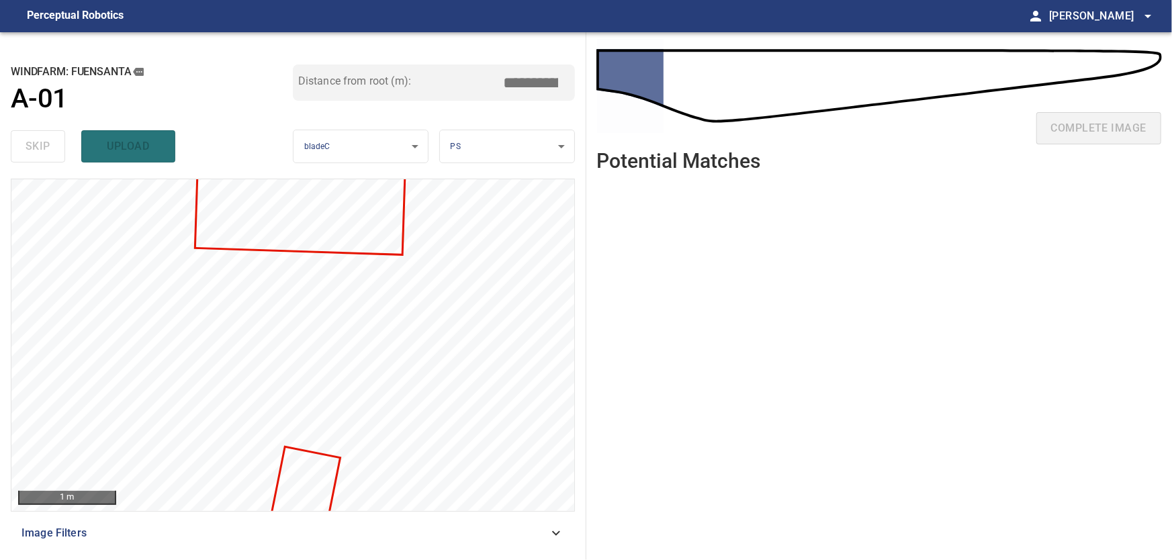
type input "***"
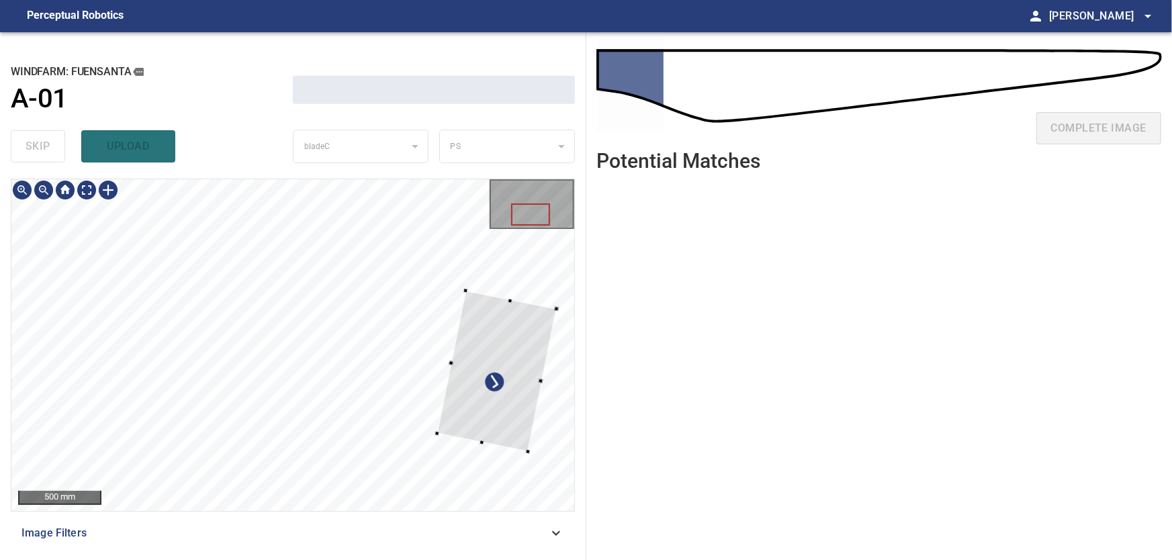
click at [520, 374] on div at bounding box center [496, 371] width 119 height 161
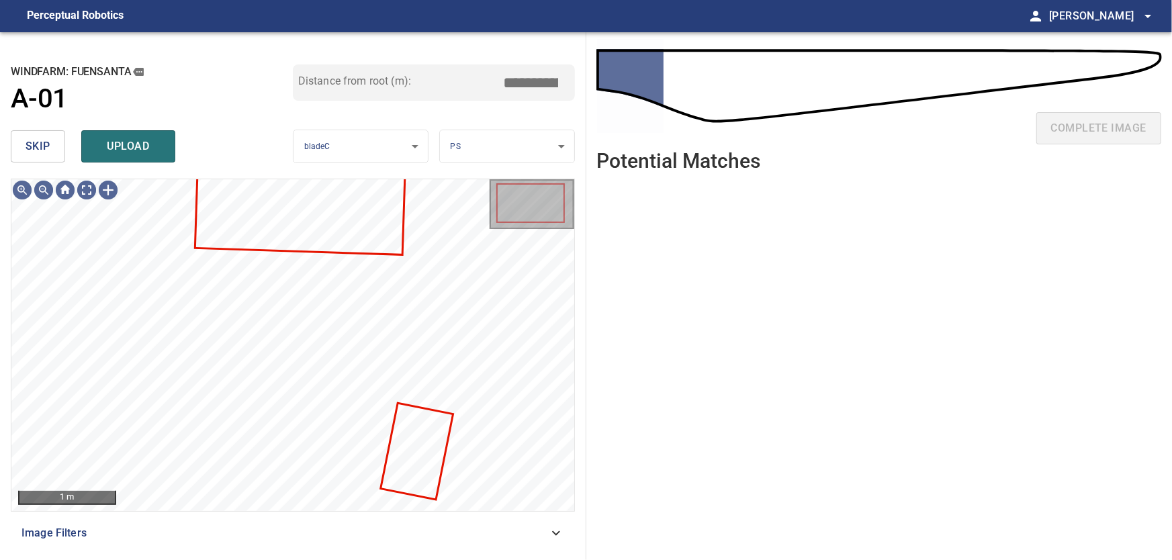
click at [31, 146] on span "skip" at bounding box center [38, 146] width 25 height 19
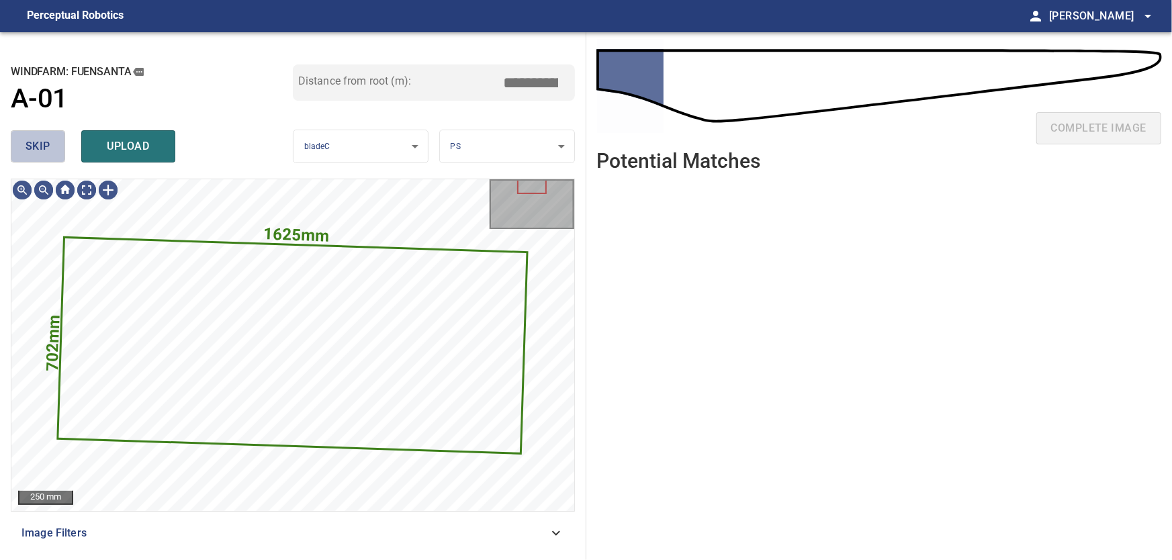
drag, startPoint x: 32, startPoint y: 140, endPoint x: 61, endPoint y: 171, distance: 42.3
click at [32, 140] on span "skip" at bounding box center [38, 146] width 25 height 19
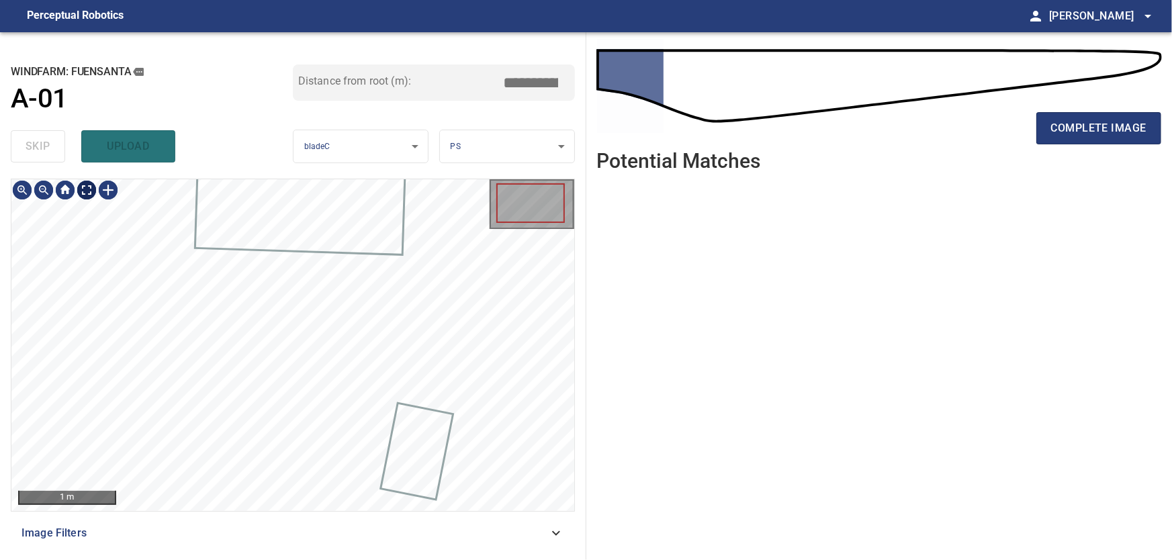
click at [93, 190] on body "**********" at bounding box center [586, 280] width 1172 height 560
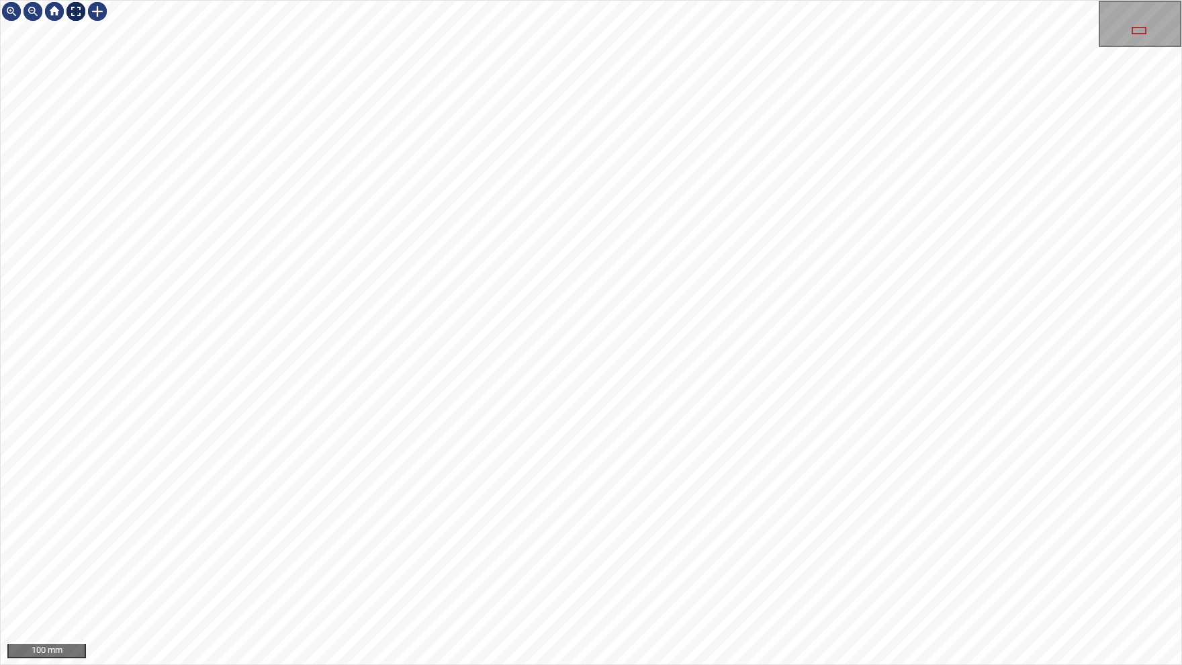
click at [75, 11] on img at bounding box center [75, 11] width 21 height 21
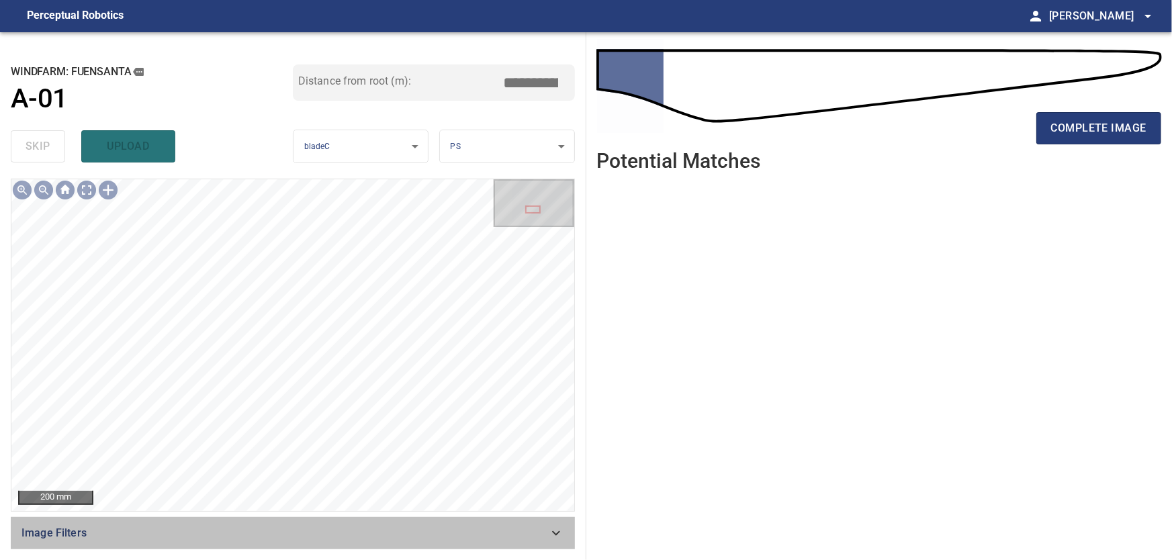
click at [553, 534] on icon at bounding box center [556, 533] width 16 height 16
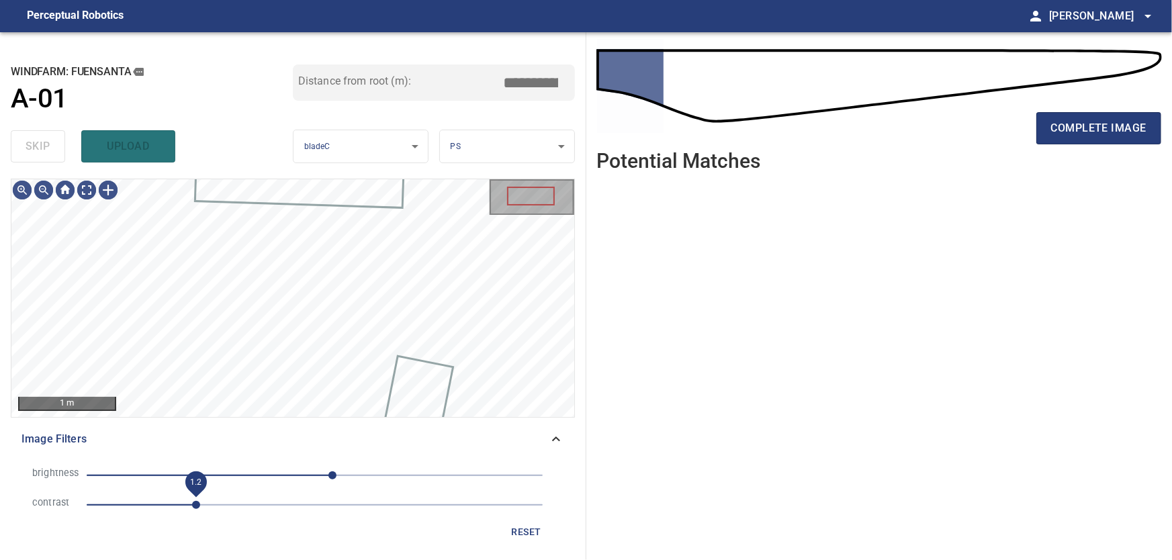
drag, startPoint x: 185, startPoint y: 502, endPoint x: 197, endPoint y: 502, distance: 12.1
click at [197, 502] on span "1.2" at bounding box center [196, 505] width 8 height 8
drag, startPoint x: 198, startPoint y: 502, endPoint x: 228, endPoint y: 501, distance: 30.2
click at [200, 501] on span "1.2" at bounding box center [196, 505] width 8 height 8
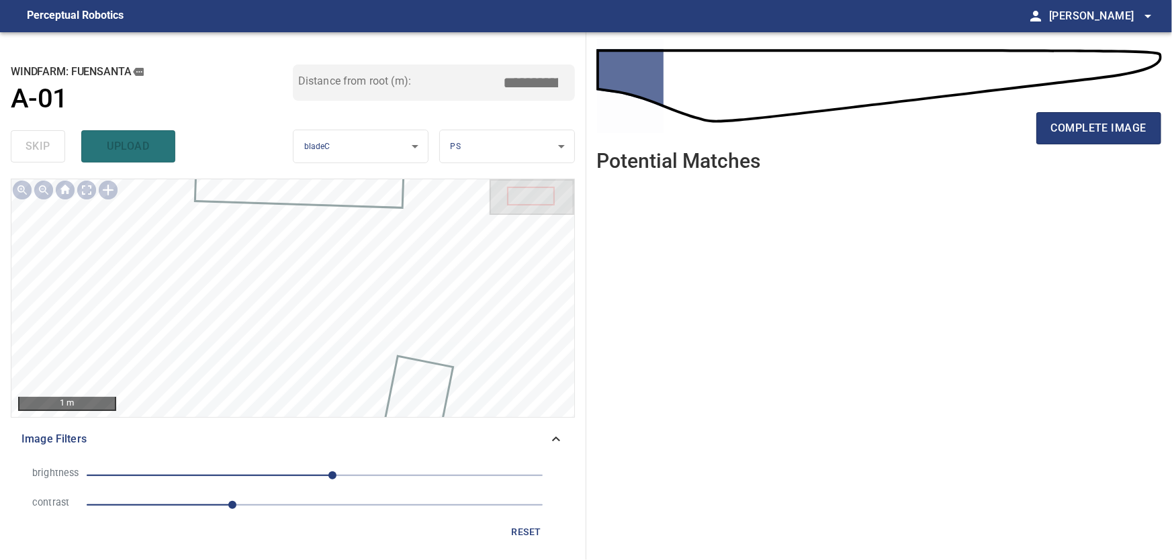
click at [557, 436] on icon at bounding box center [556, 439] width 16 height 16
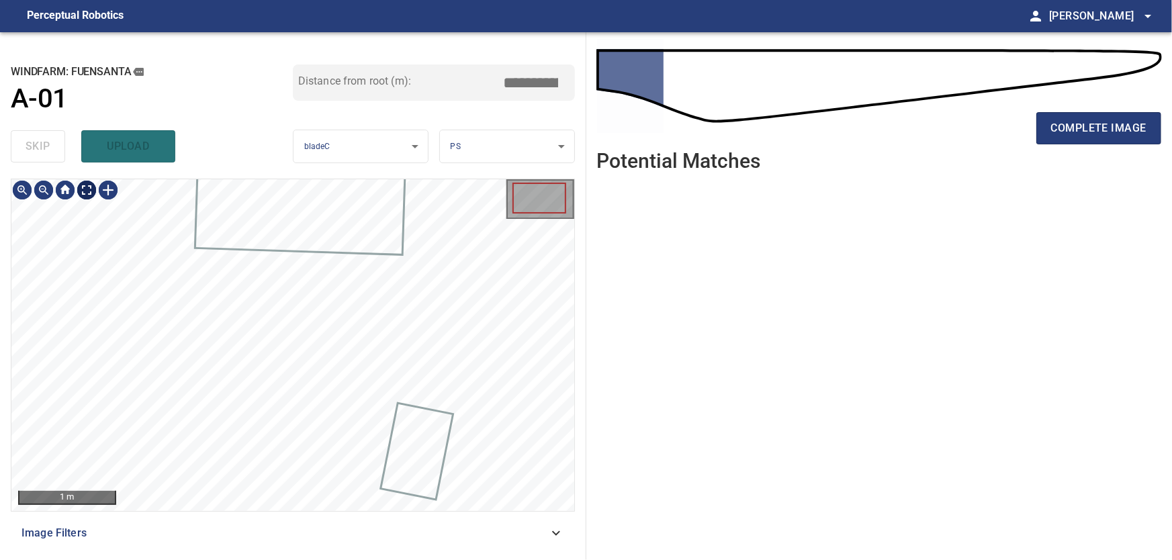
click at [89, 192] on body "**********" at bounding box center [586, 280] width 1172 height 560
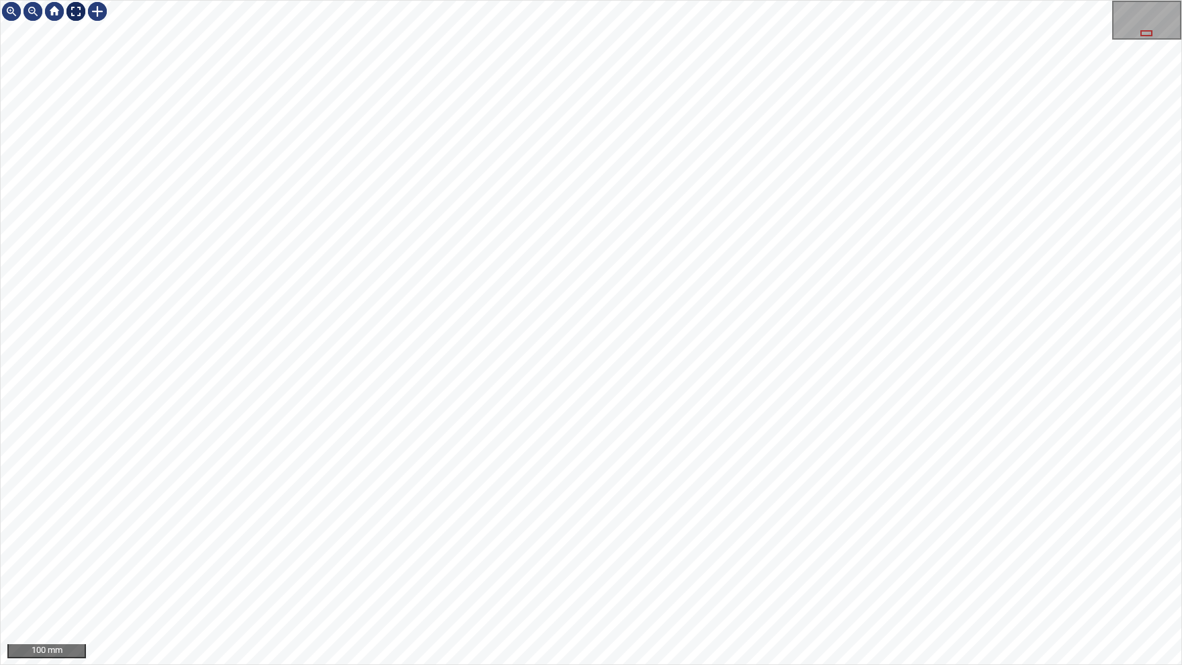
click at [75, 14] on div at bounding box center [75, 11] width 21 height 21
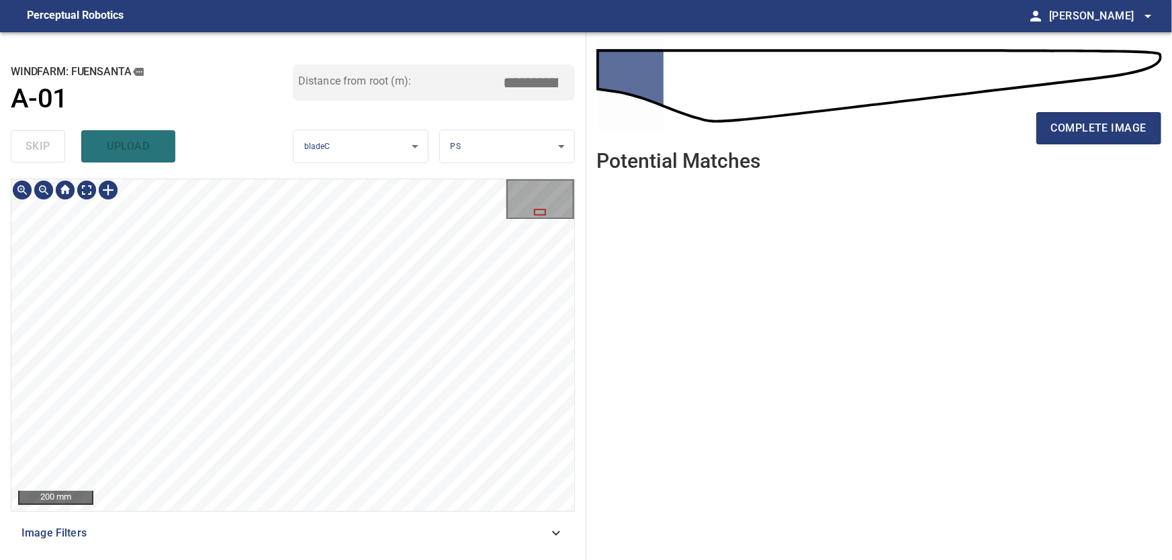
click at [63, 193] on div at bounding box center [64, 189] width 21 height 21
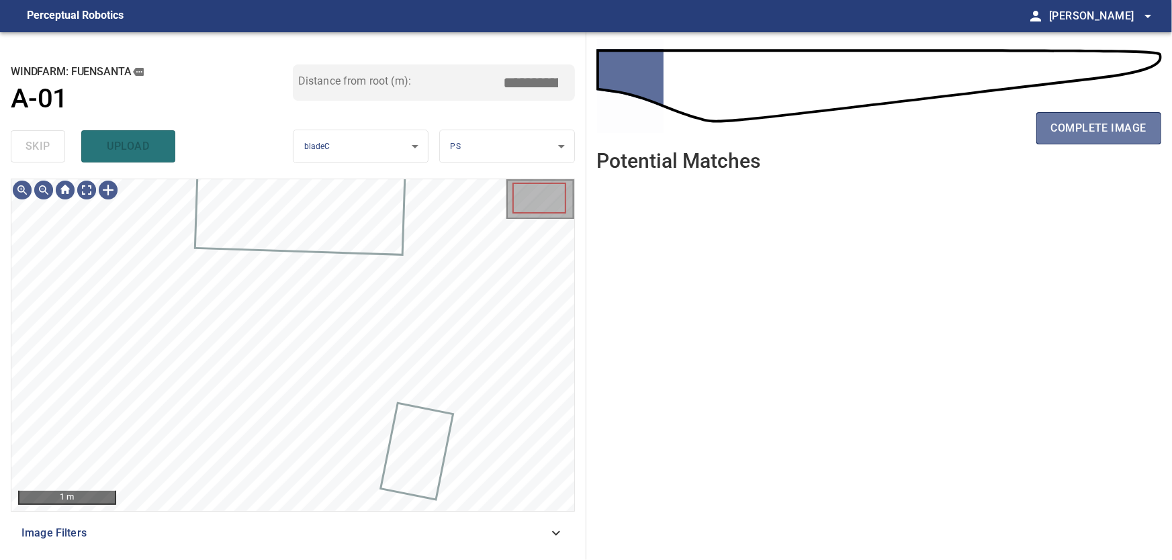
drag, startPoint x: 1122, startPoint y: 128, endPoint x: 808, endPoint y: 275, distance: 347.3
click at [1122, 128] on span "complete image" at bounding box center [1098, 128] width 95 height 19
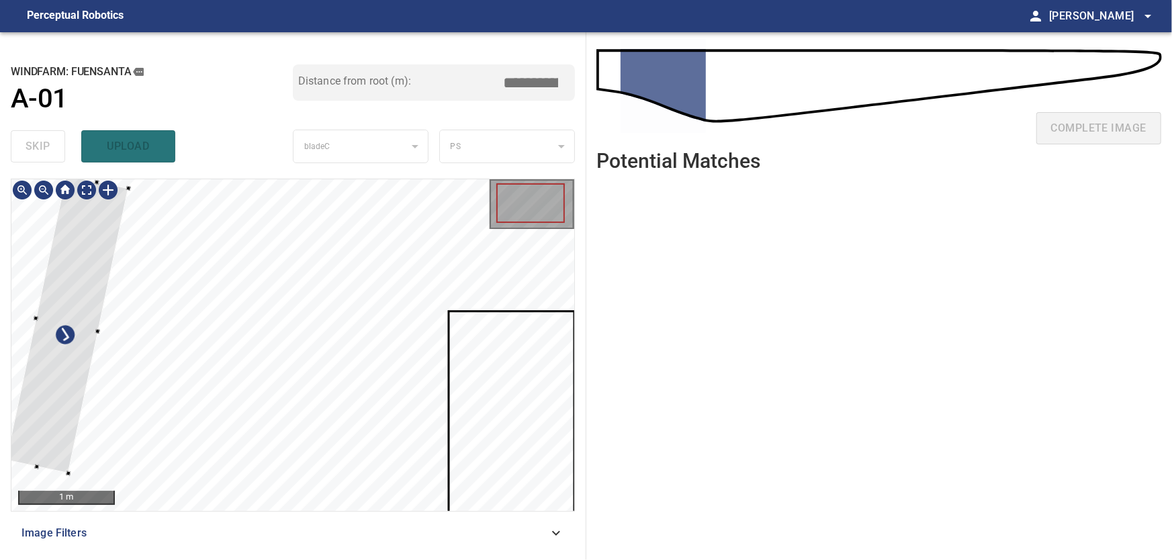
click at [77, 291] on div at bounding box center [67, 324] width 123 height 299
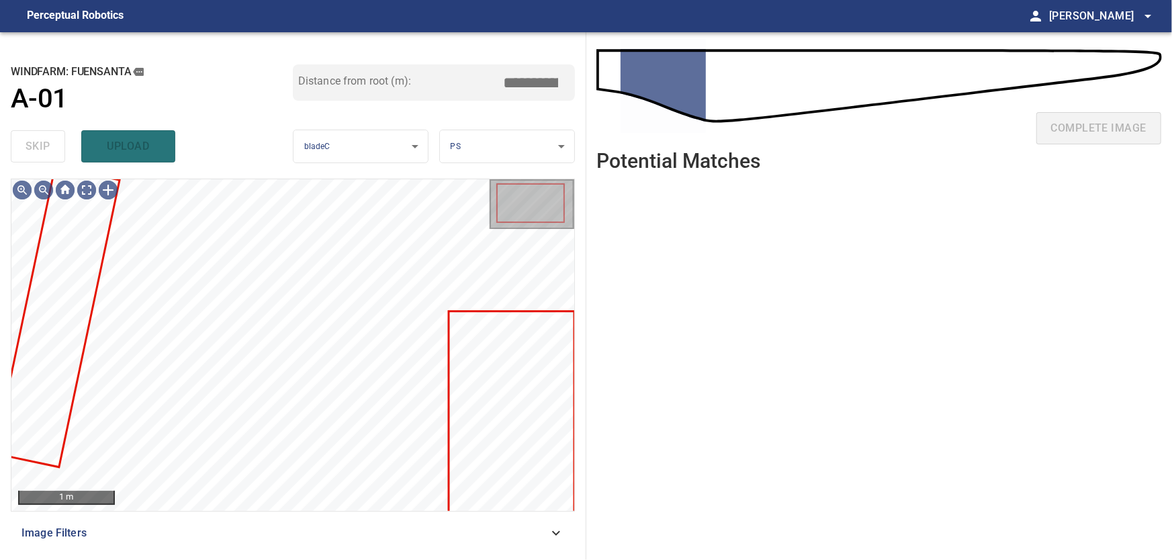
click at [30, 137] on div "skip upload" at bounding box center [152, 146] width 282 height 43
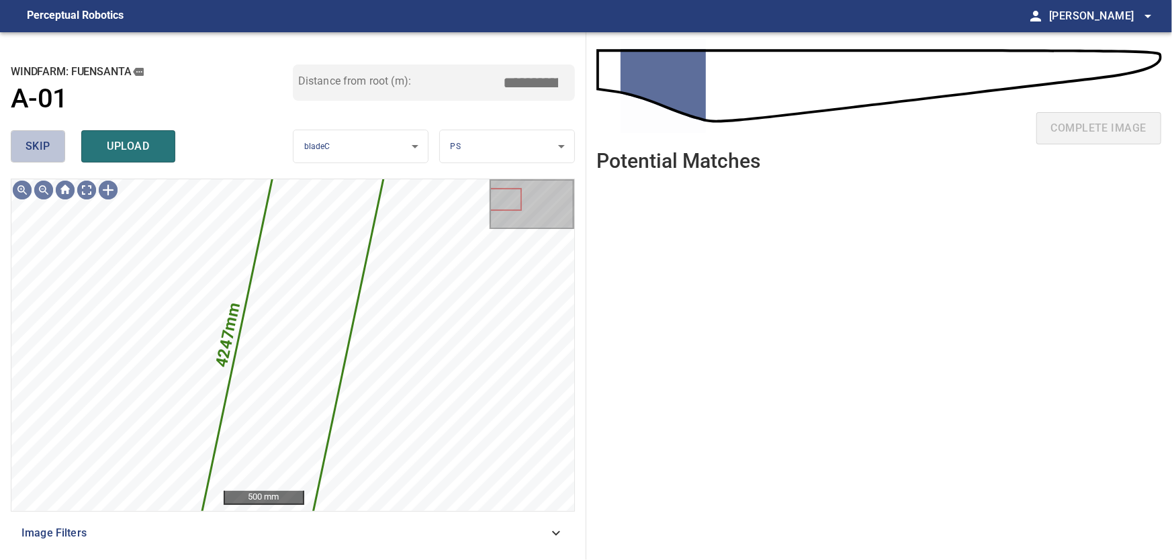
drag, startPoint x: 28, startPoint y: 148, endPoint x: 36, endPoint y: 153, distance: 9.7
click at [29, 148] on span "skip" at bounding box center [38, 146] width 25 height 19
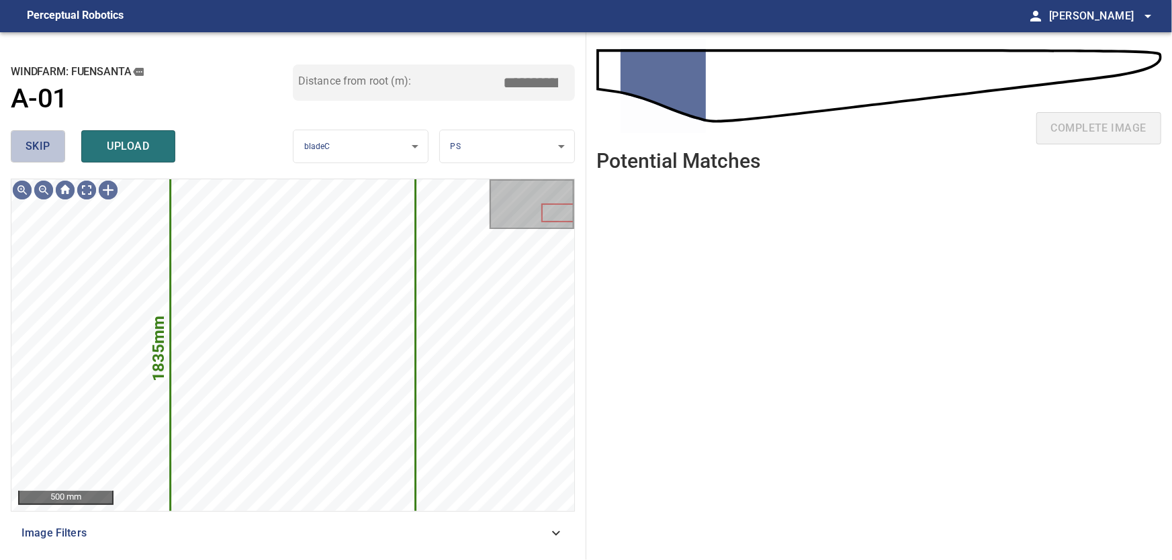
click at [41, 154] on span "skip" at bounding box center [38, 146] width 25 height 19
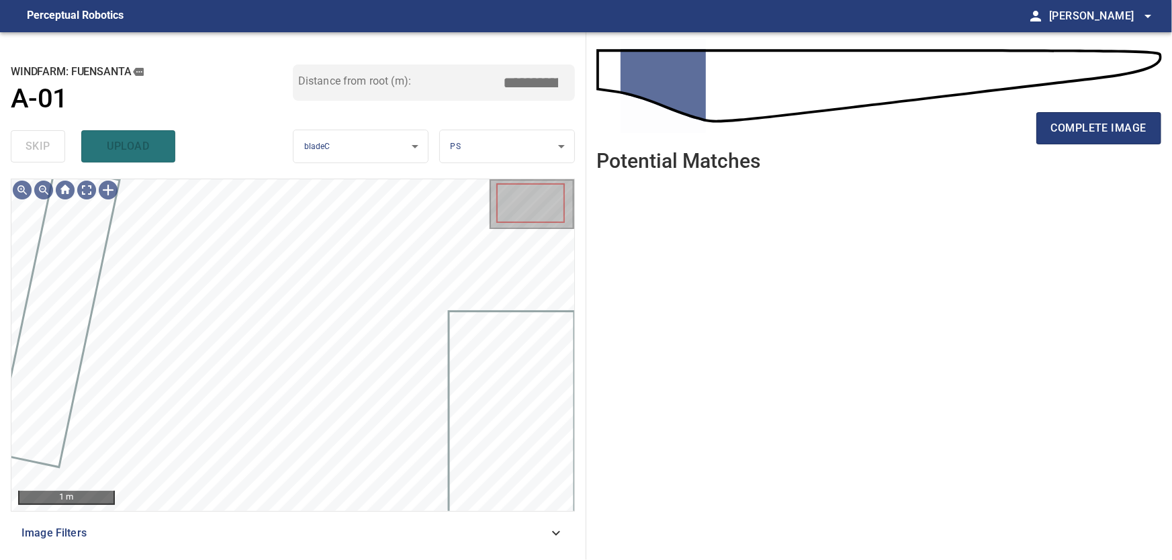
click at [553, 531] on icon at bounding box center [556, 533] width 8 height 5
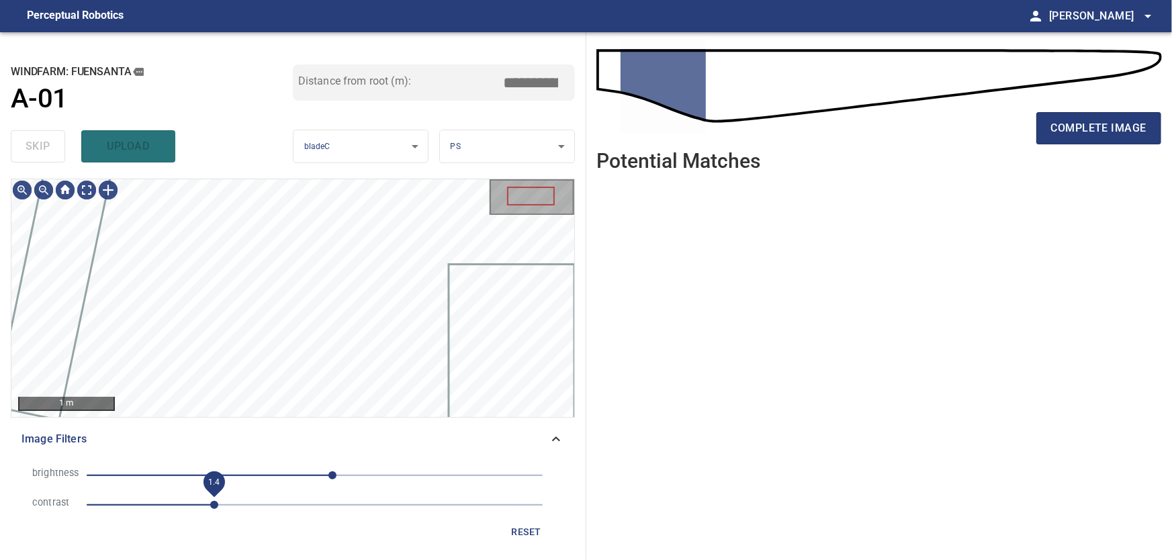
drag, startPoint x: 179, startPoint y: 503, endPoint x: 215, endPoint y: 504, distance: 35.6
click at [215, 504] on span "1.4" at bounding box center [214, 505] width 8 height 8
drag, startPoint x: 215, startPoint y: 504, endPoint x: 136, endPoint y: 506, distance: 78.6
click at [137, 506] on span "0.6" at bounding box center [141, 505] width 8 height 8
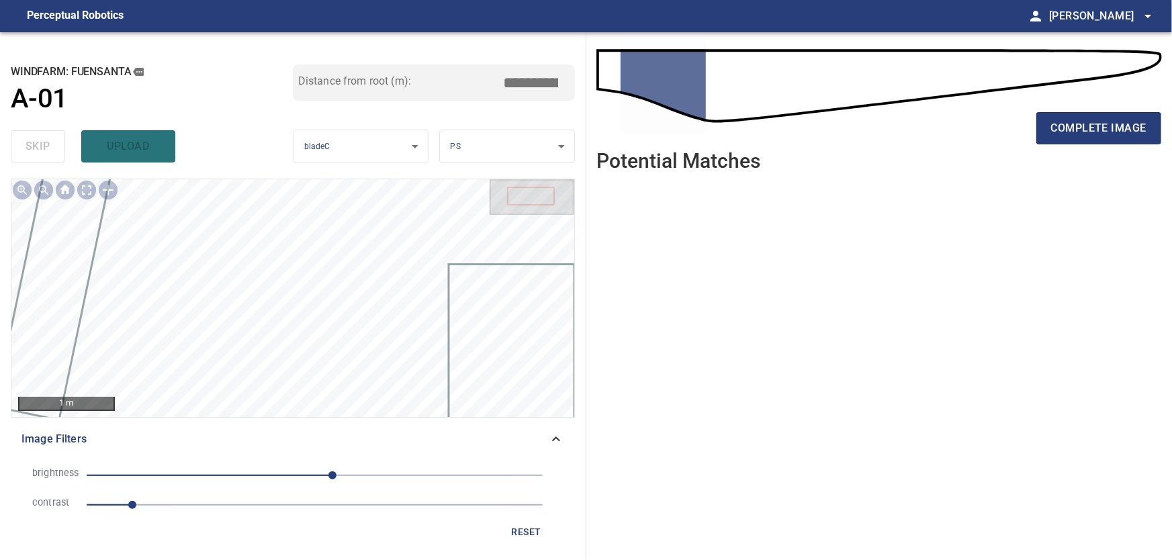
click at [181, 506] on span "0.5" at bounding box center [315, 505] width 456 height 19
type input "***"
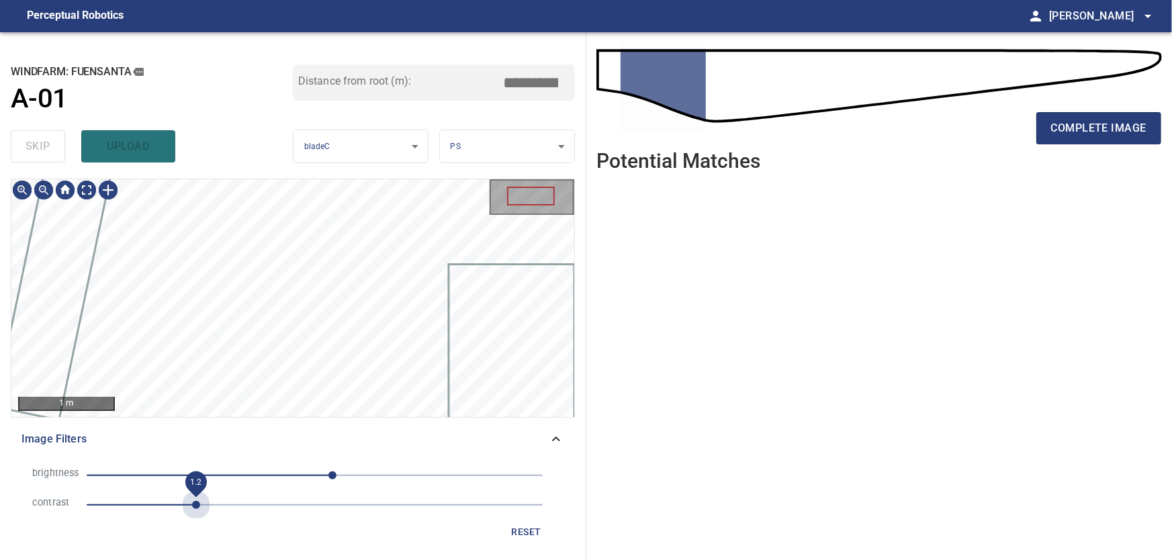
click at [198, 506] on span "1.2" at bounding box center [315, 505] width 456 height 19
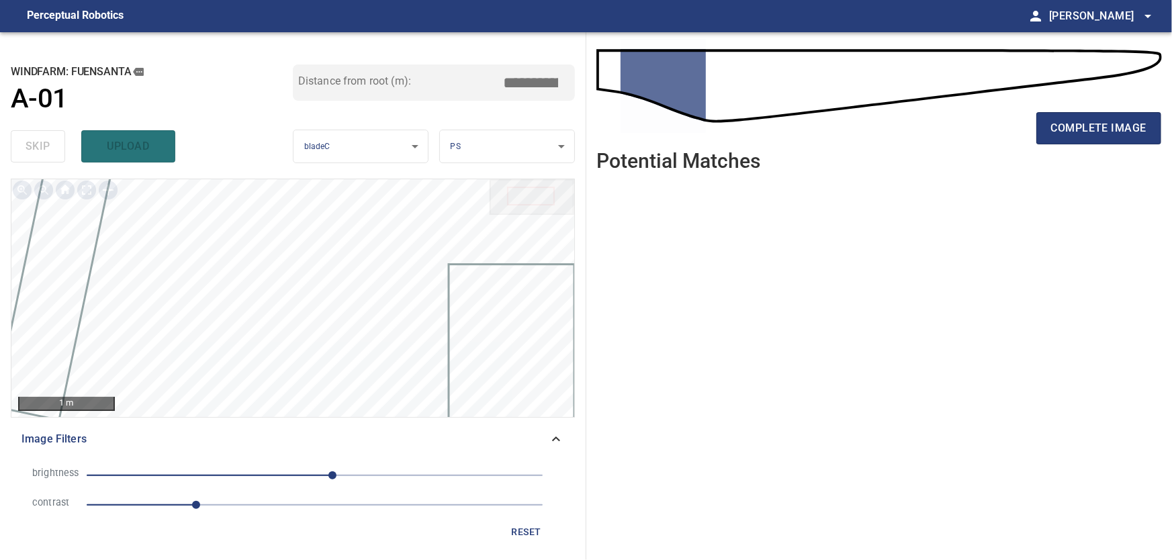
click at [550, 445] on icon at bounding box center [556, 439] width 16 height 16
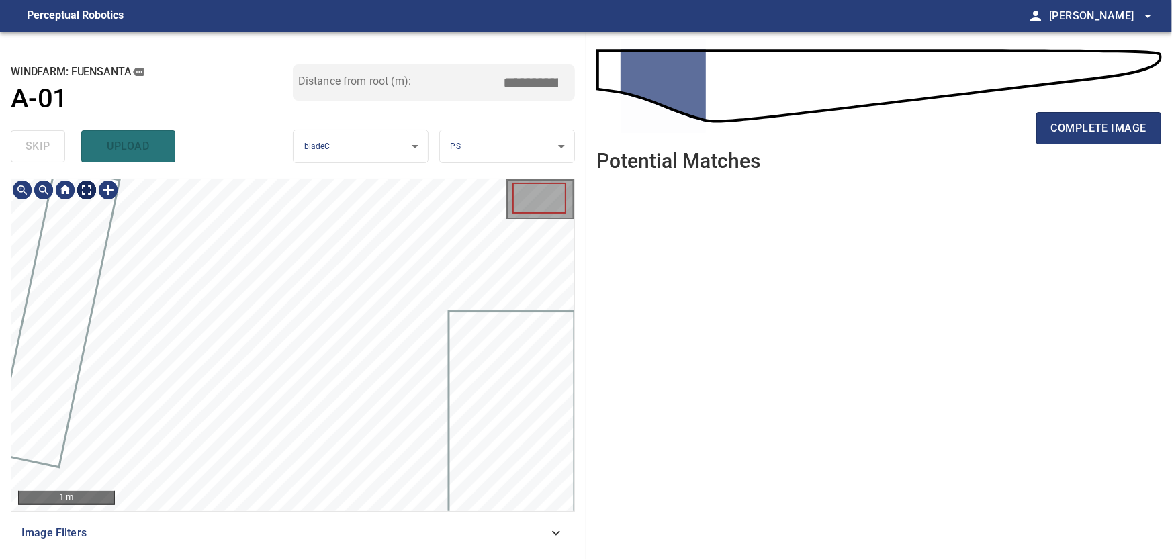
click at [93, 191] on body "**********" at bounding box center [586, 280] width 1172 height 560
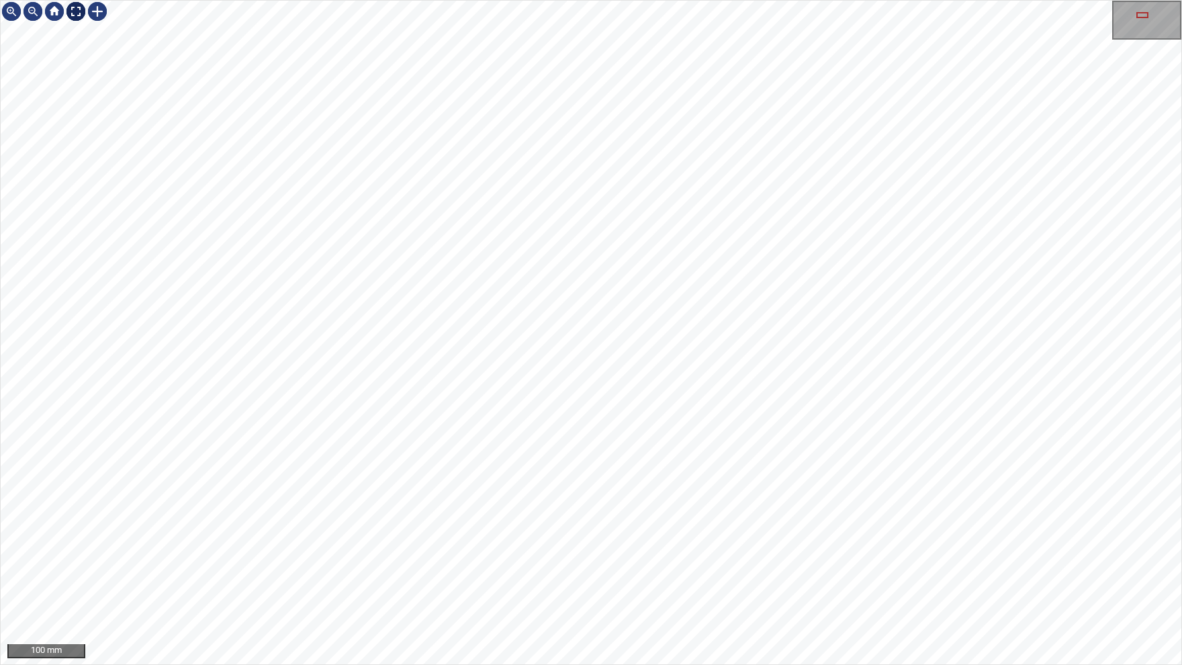
click at [78, 15] on div at bounding box center [75, 11] width 21 height 21
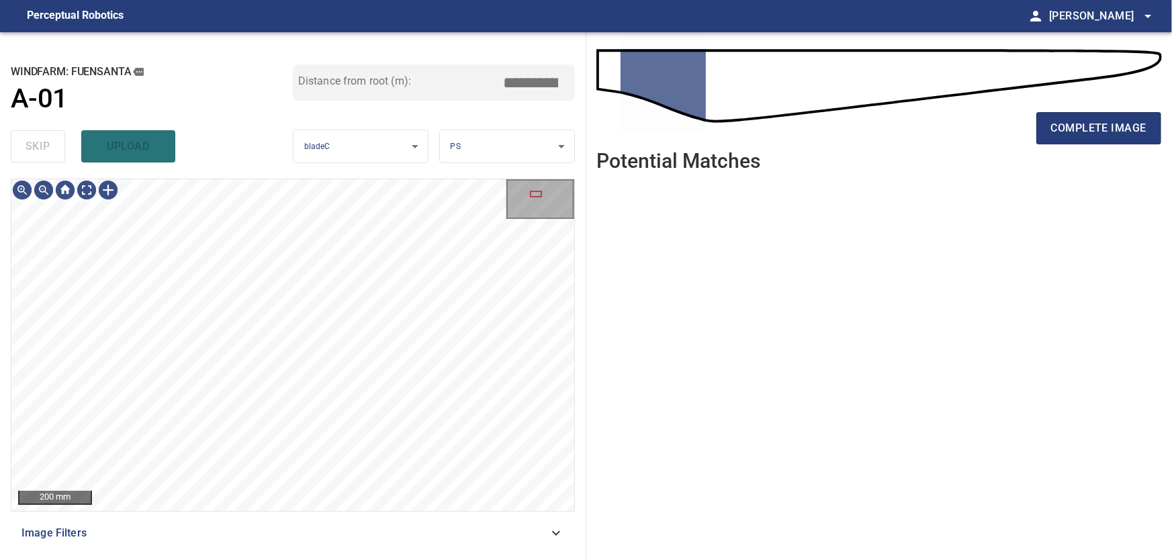
click at [561, 536] on icon at bounding box center [556, 533] width 16 height 16
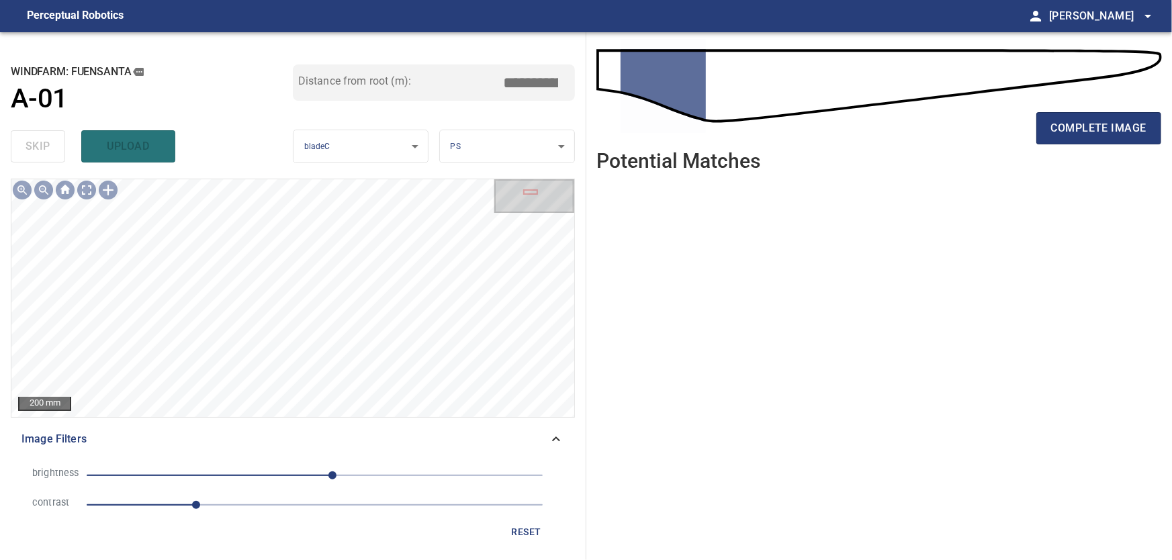
drag, startPoint x: 523, startPoint y: 531, endPoint x: 512, endPoint y: 531, distance: 10.8
click at [525, 531] on span "reset" at bounding box center [526, 532] width 32 height 17
type input "***"
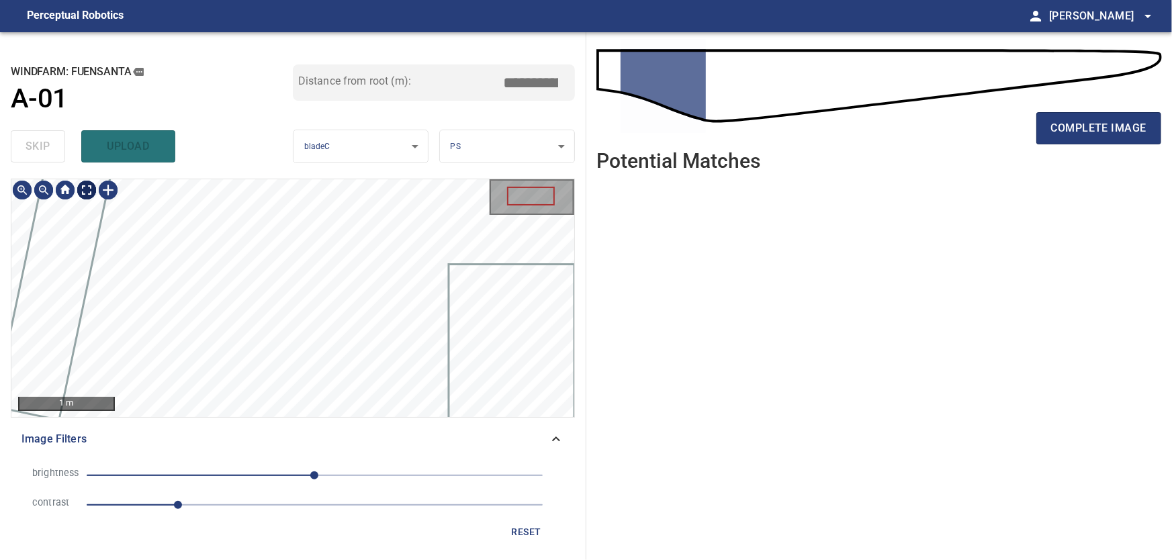
click at [87, 193] on body "**********" at bounding box center [586, 280] width 1172 height 560
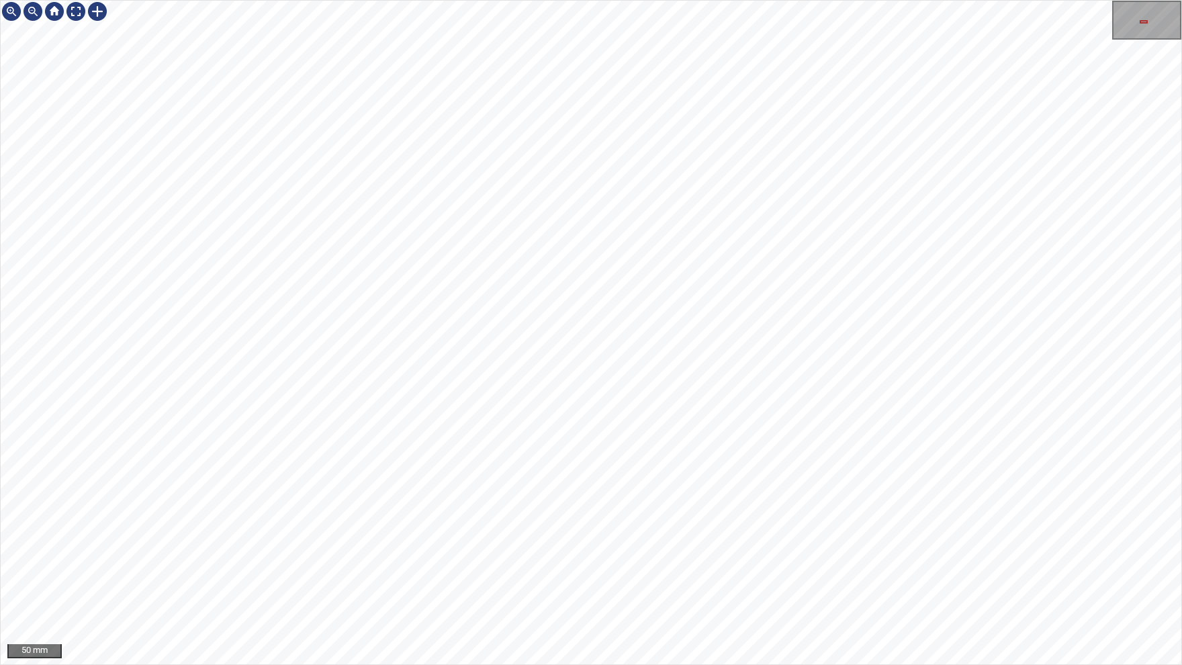
click at [385, 559] on div "50 mm" at bounding box center [591, 332] width 1182 height 665
click at [79, 18] on img at bounding box center [75, 11] width 21 height 21
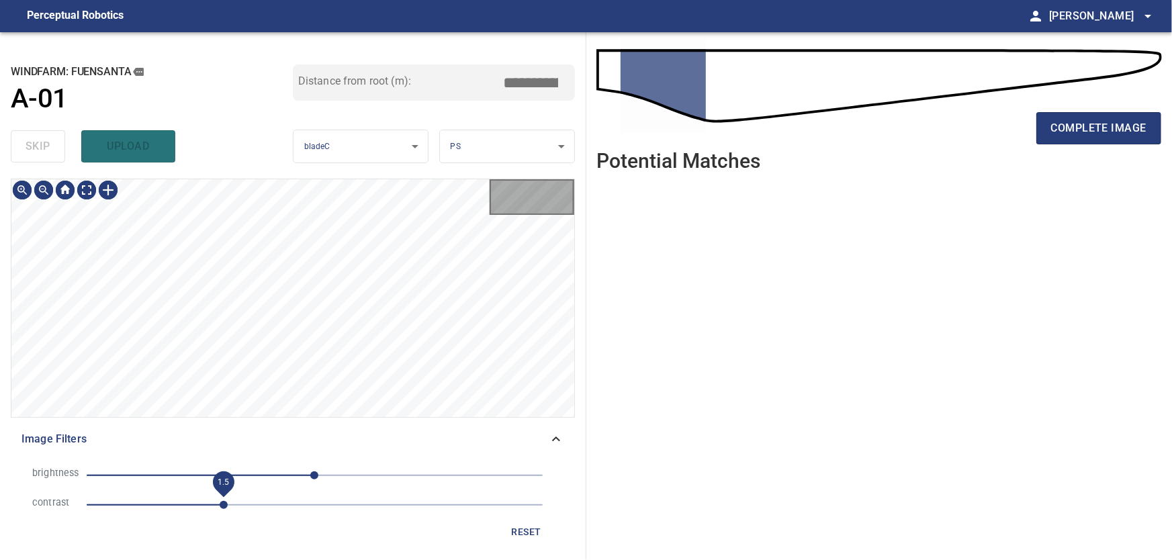
type input "***"
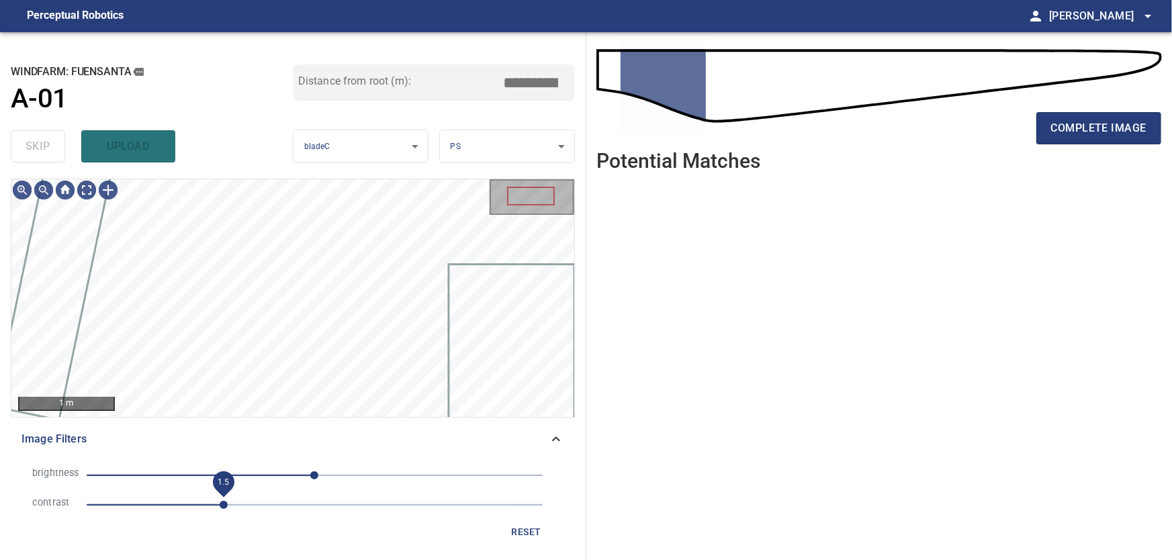
drag, startPoint x: 181, startPoint y: 506, endPoint x: 224, endPoint y: 508, distance: 43.0
click at [224, 508] on span "1.5" at bounding box center [224, 505] width 8 height 8
click at [91, 189] on body "**********" at bounding box center [586, 280] width 1172 height 560
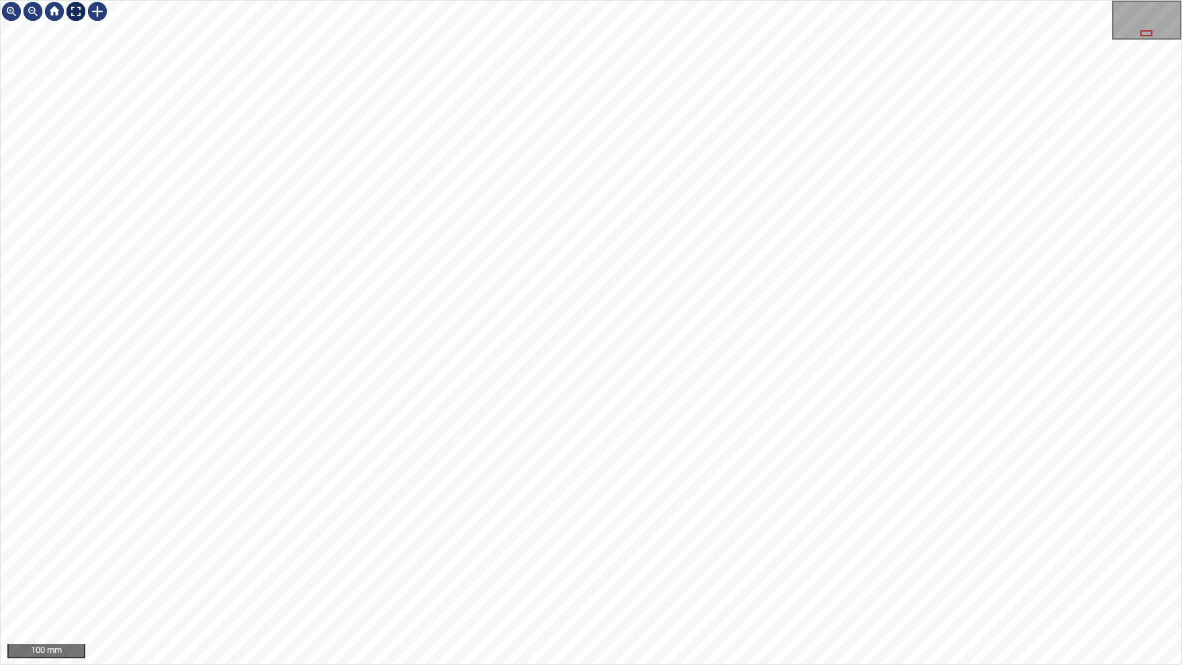
click at [73, 18] on div at bounding box center [75, 11] width 21 height 21
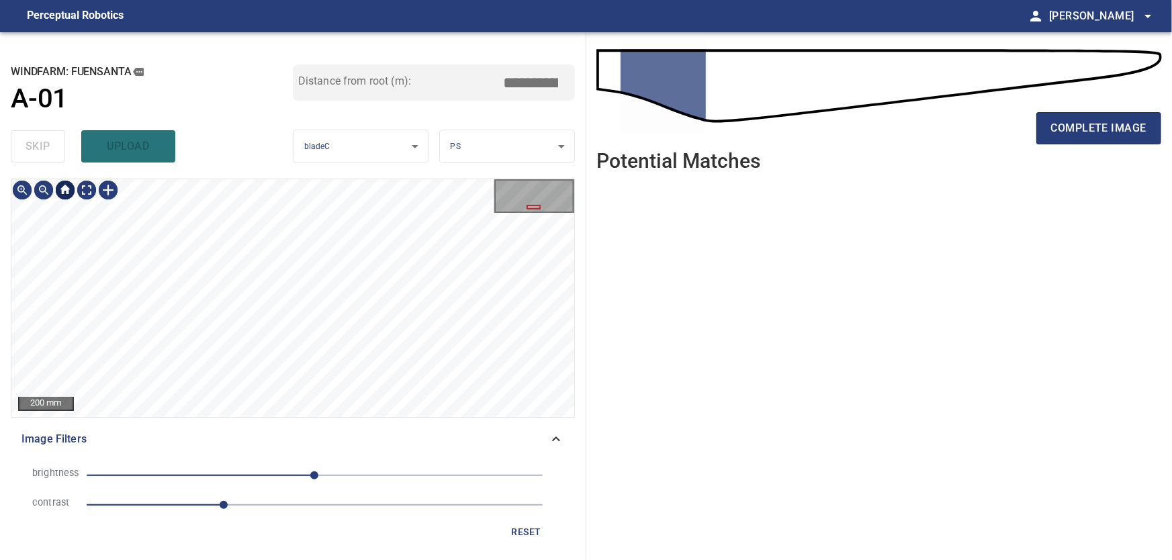
click at [60, 197] on div at bounding box center [64, 189] width 21 height 21
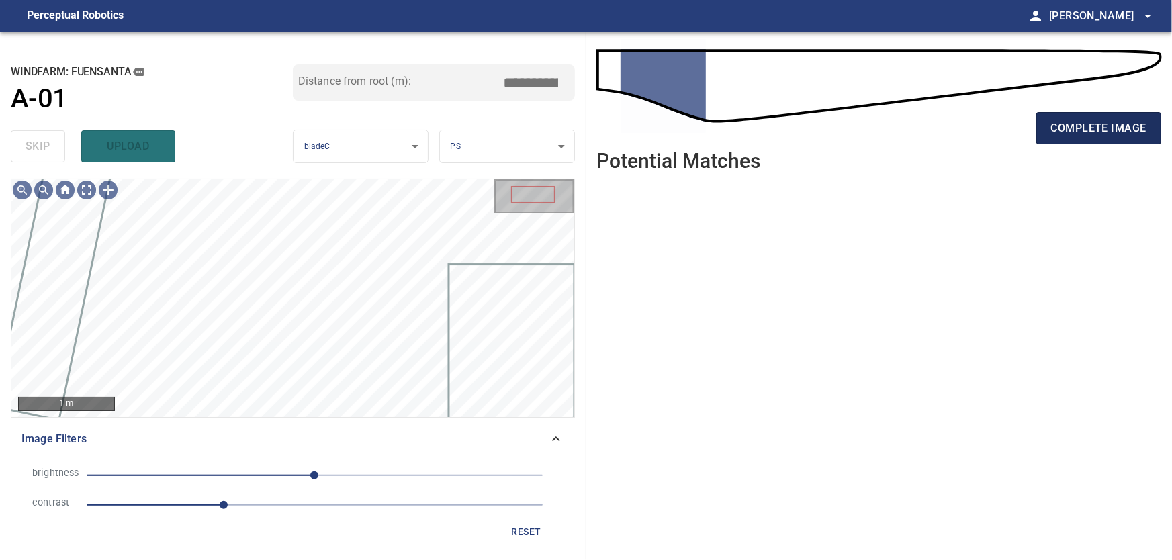
click at [1110, 124] on span "complete image" at bounding box center [1098, 128] width 95 height 19
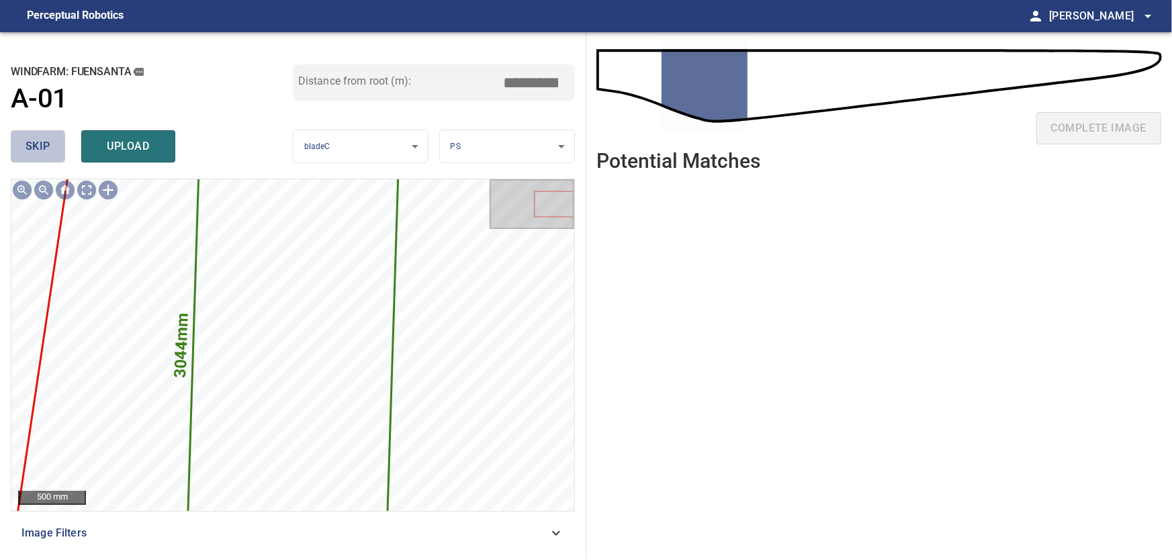
click at [41, 148] on span "skip" at bounding box center [38, 146] width 25 height 19
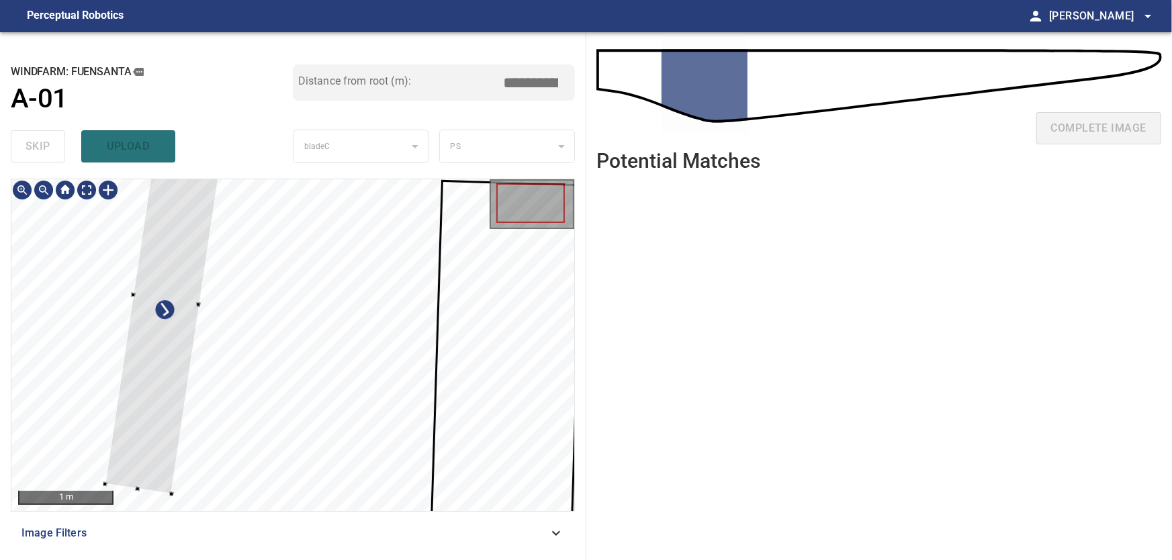
click at [91, 345] on div at bounding box center [292, 345] width 563 height 332
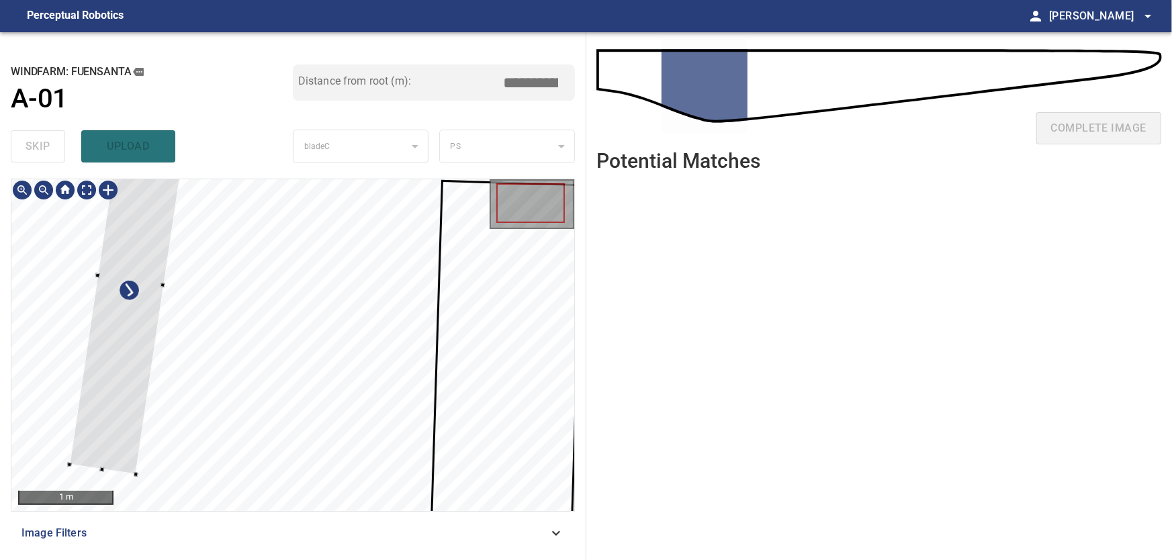
click at [72, 352] on div at bounding box center [131, 280] width 123 height 390
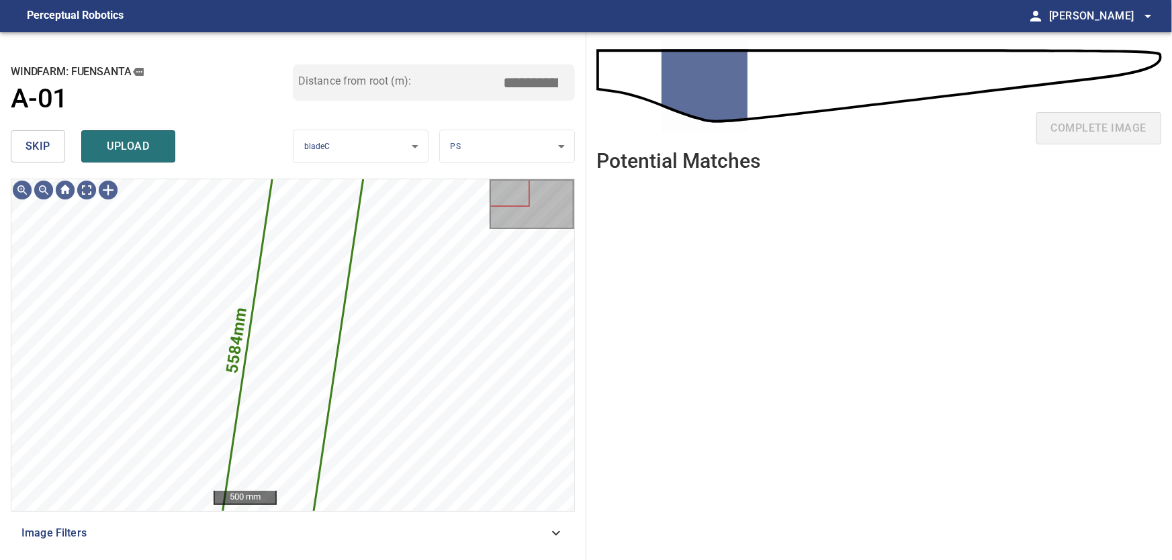
drag, startPoint x: 40, startPoint y: 150, endPoint x: 53, endPoint y: 154, distance: 14.2
click at [40, 150] on span "skip" at bounding box center [38, 146] width 25 height 19
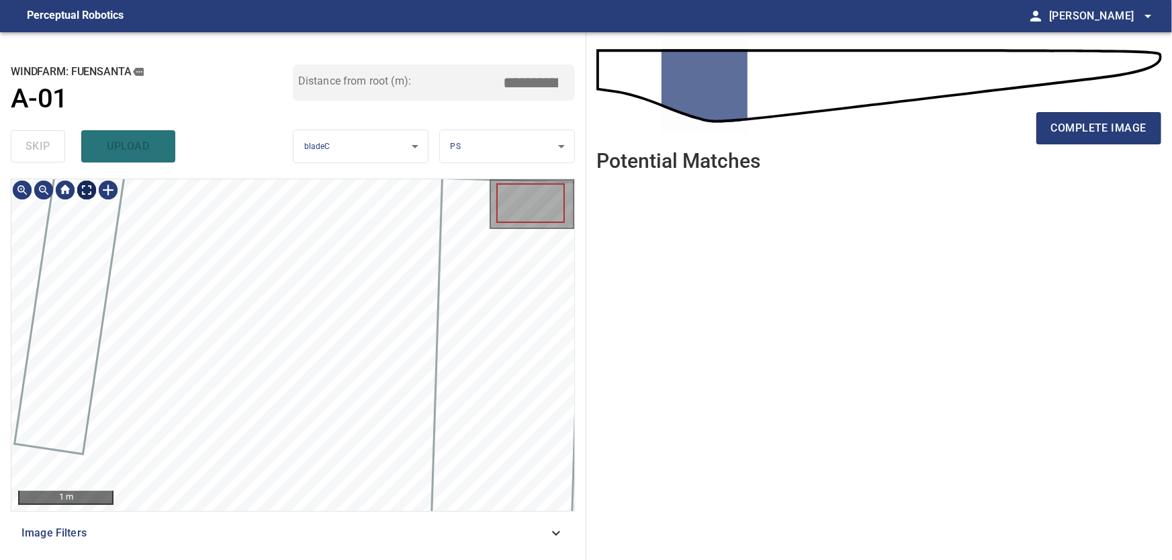
click at [85, 189] on body "**********" at bounding box center [586, 280] width 1172 height 560
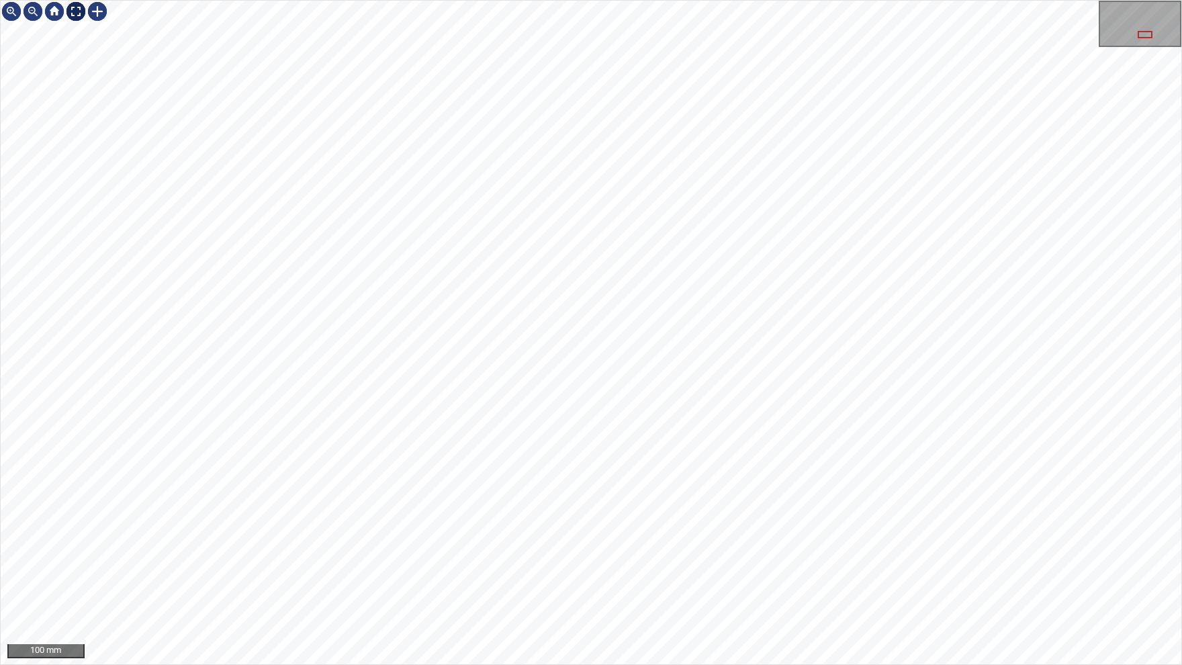
click at [77, 15] on img at bounding box center [75, 11] width 21 height 21
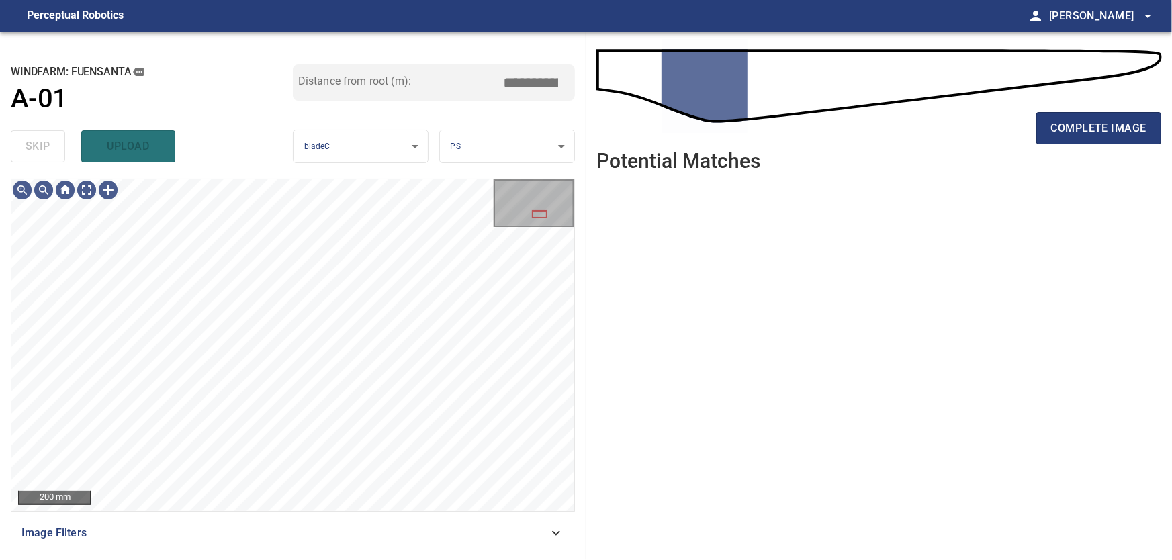
click at [559, 536] on icon at bounding box center [556, 533] width 16 height 16
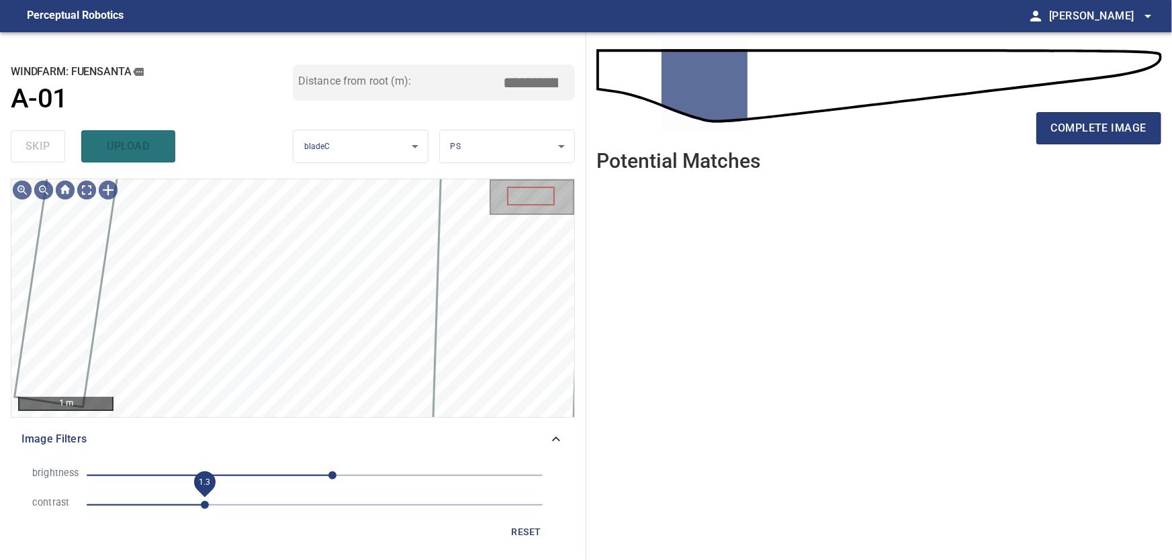
drag, startPoint x: 181, startPoint y: 508, endPoint x: 201, endPoint y: 510, distance: 20.2
click at [201, 509] on span "1.3" at bounding box center [205, 505] width 8 height 8
click at [557, 445] on icon at bounding box center [556, 439] width 16 height 16
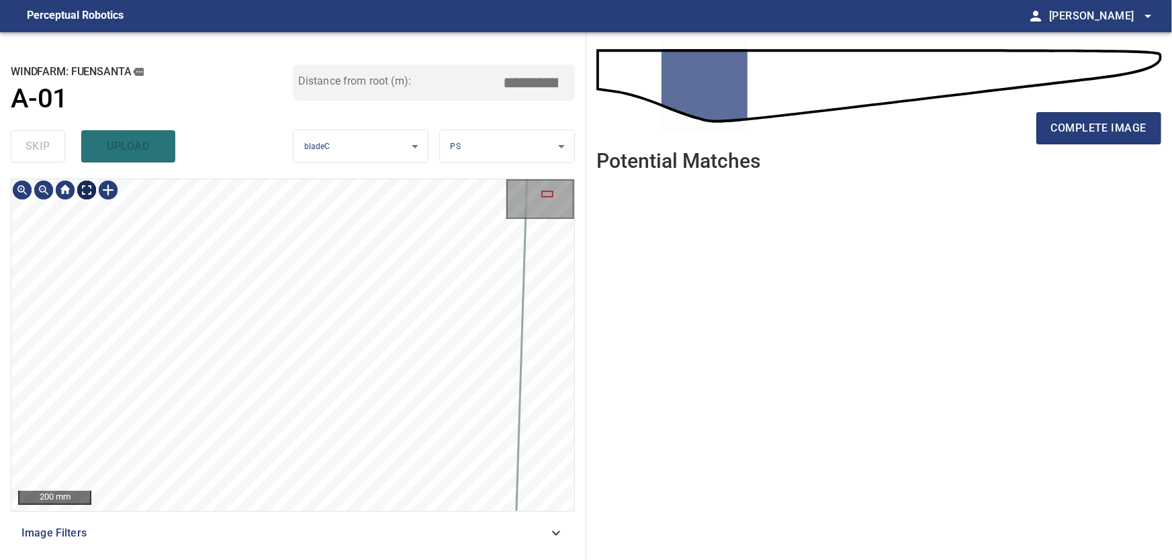
click at [79, 187] on body "**********" at bounding box center [586, 280] width 1172 height 560
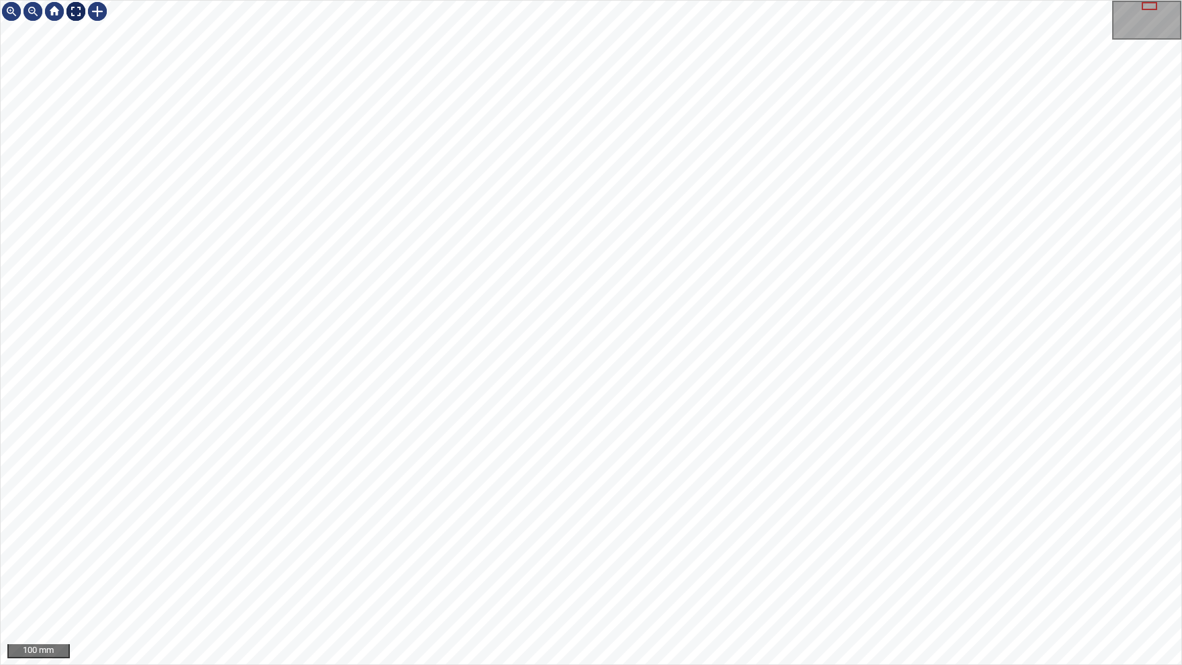
click at [81, 17] on img at bounding box center [75, 11] width 21 height 21
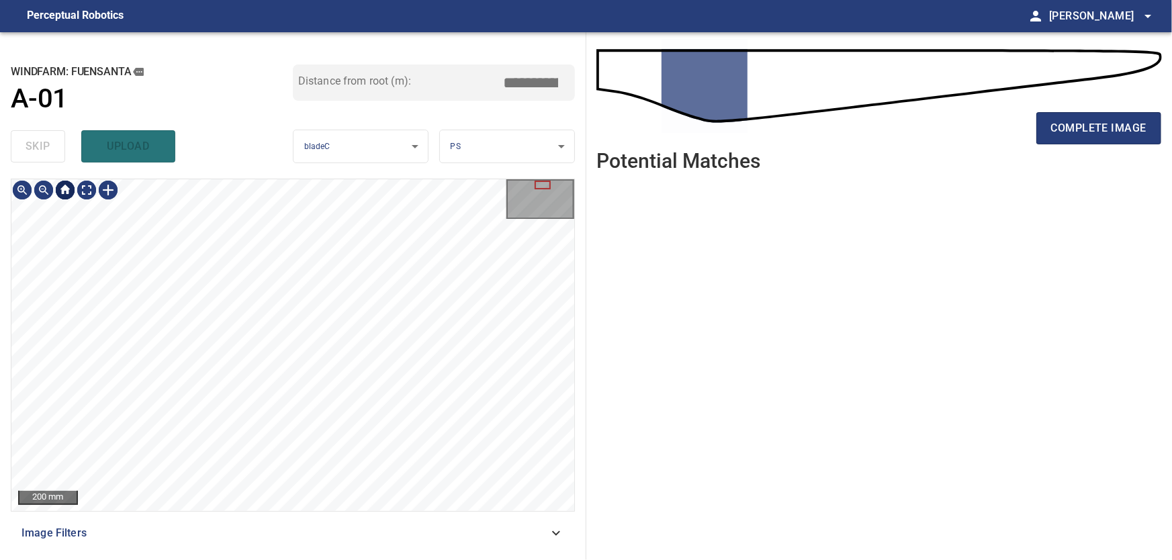
click at [66, 191] on div at bounding box center [64, 189] width 21 height 21
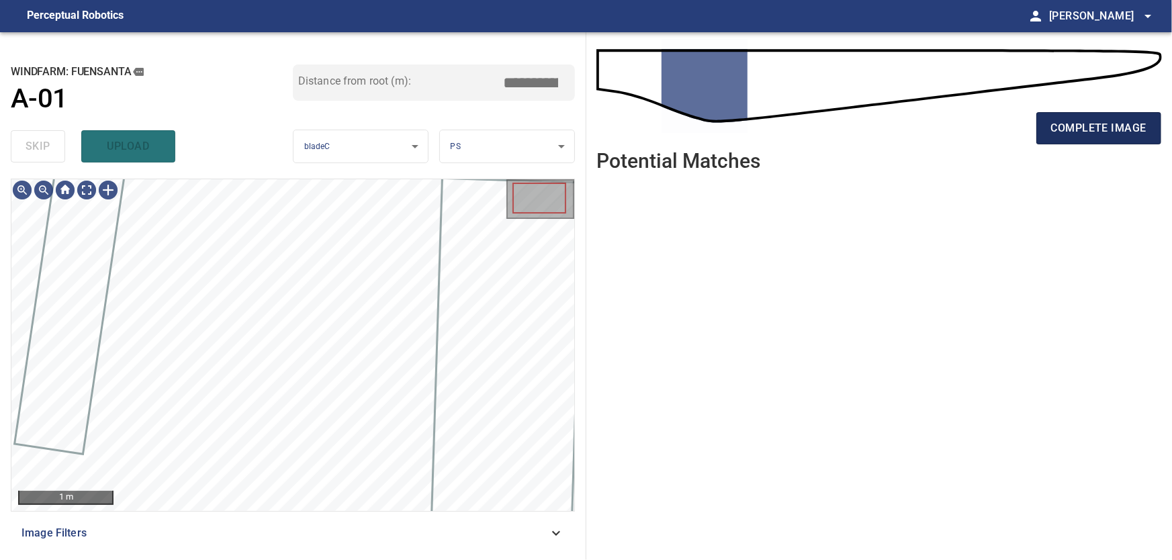
click at [1116, 128] on span "complete image" at bounding box center [1098, 128] width 95 height 19
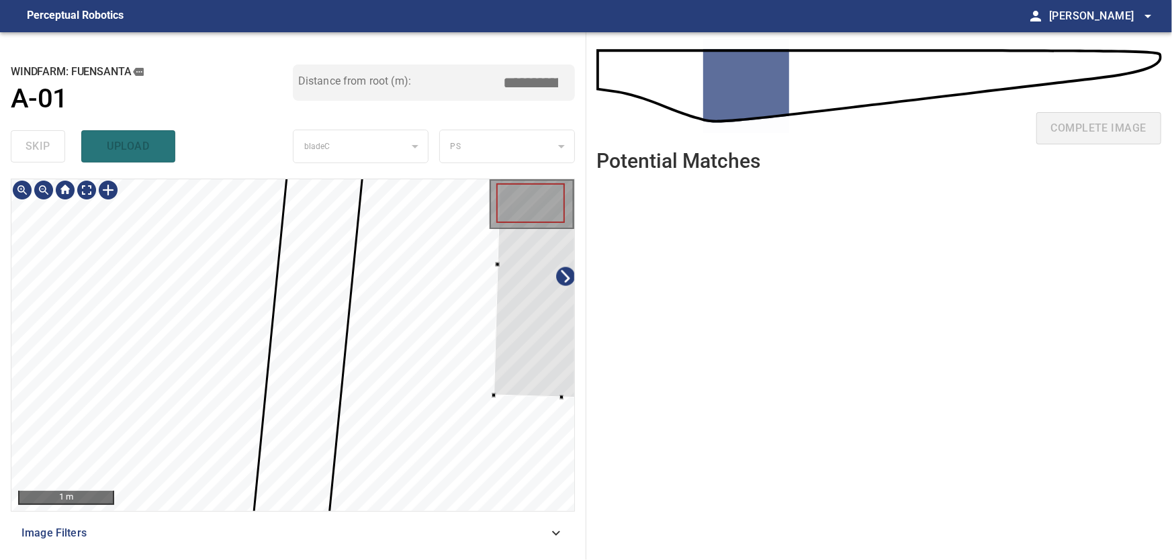
click at [536, 367] on div at bounding box center [566, 265] width 144 height 267
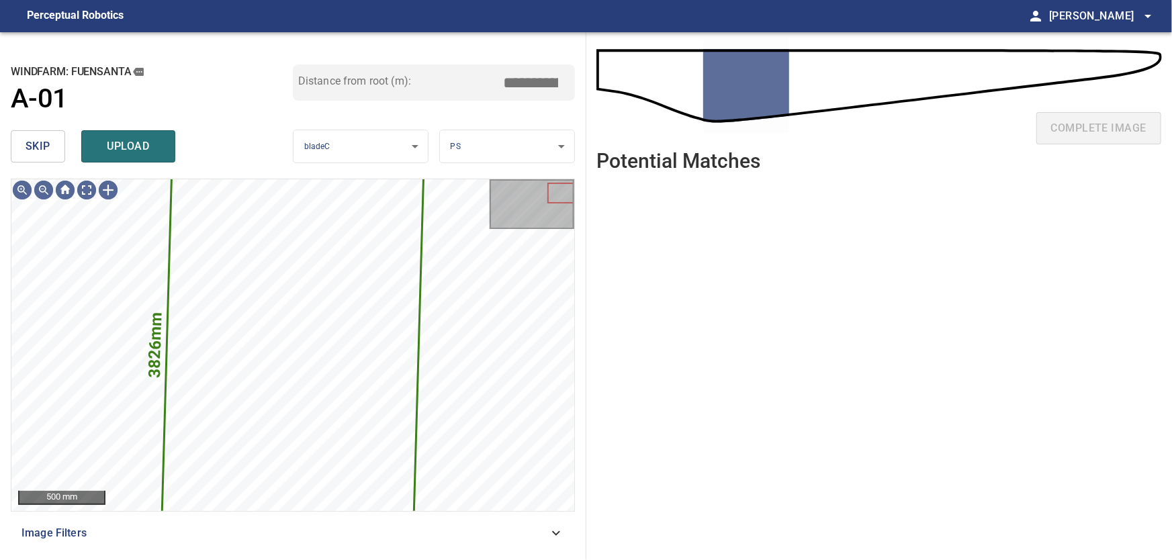
click at [42, 147] on span "skip" at bounding box center [38, 146] width 25 height 19
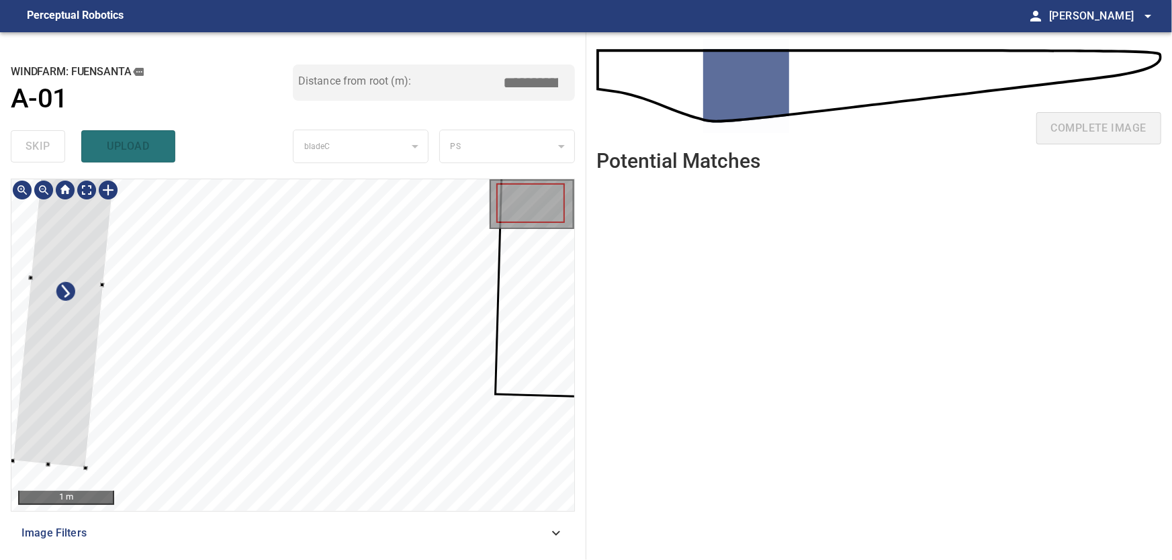
click at [73, 337] on div at bounding box center [67, 280] width 109 height 374
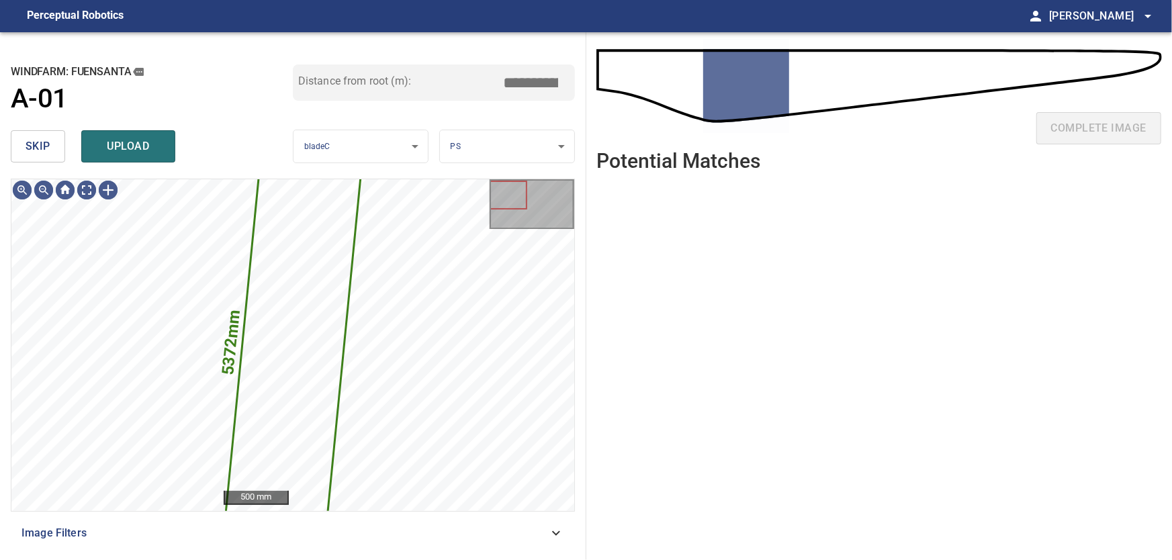
click at [38, 148] on span "skip" at bounding box center [38, 146] width 25 height 19
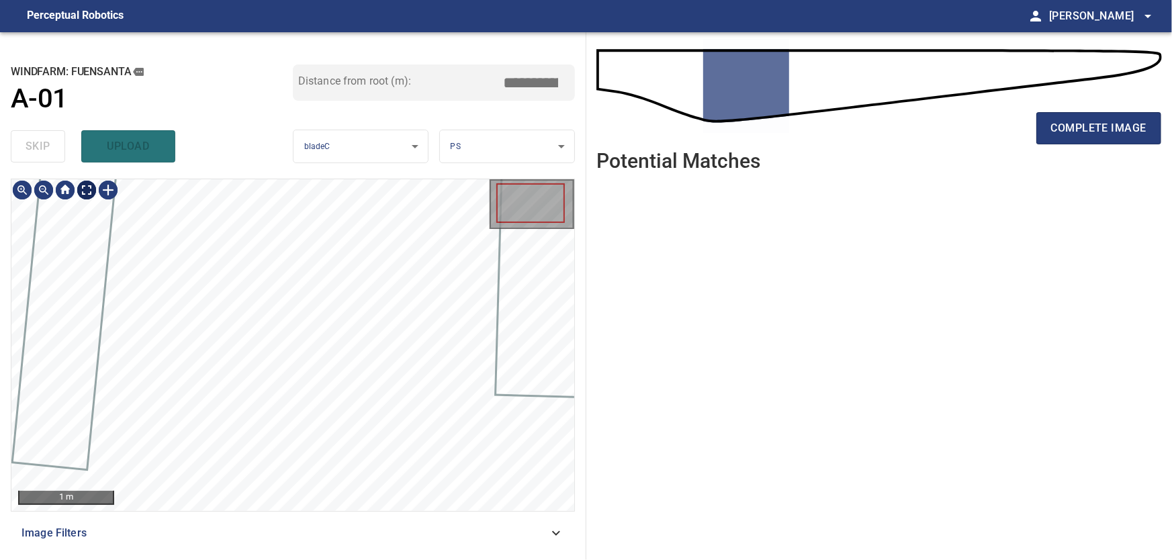
click at [91, 189] on body "**********" at bounding box center [586, 280] width 1172 height 560
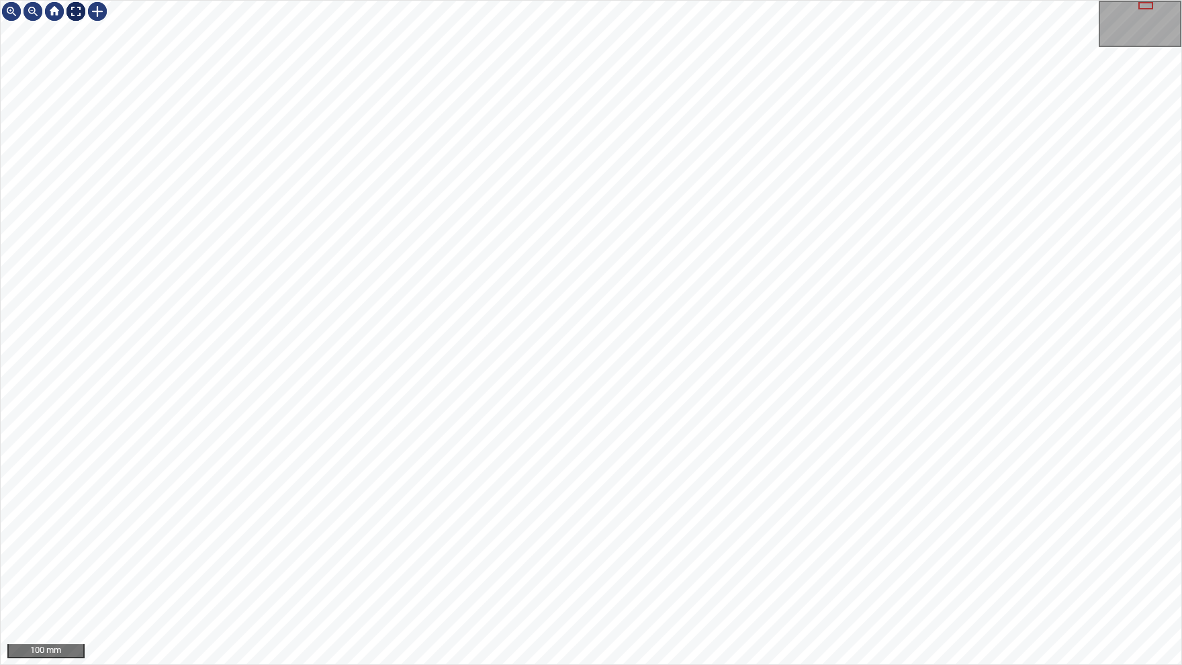
click at [85, 17] on img at bounding box center [75, 11] width 21 height 21
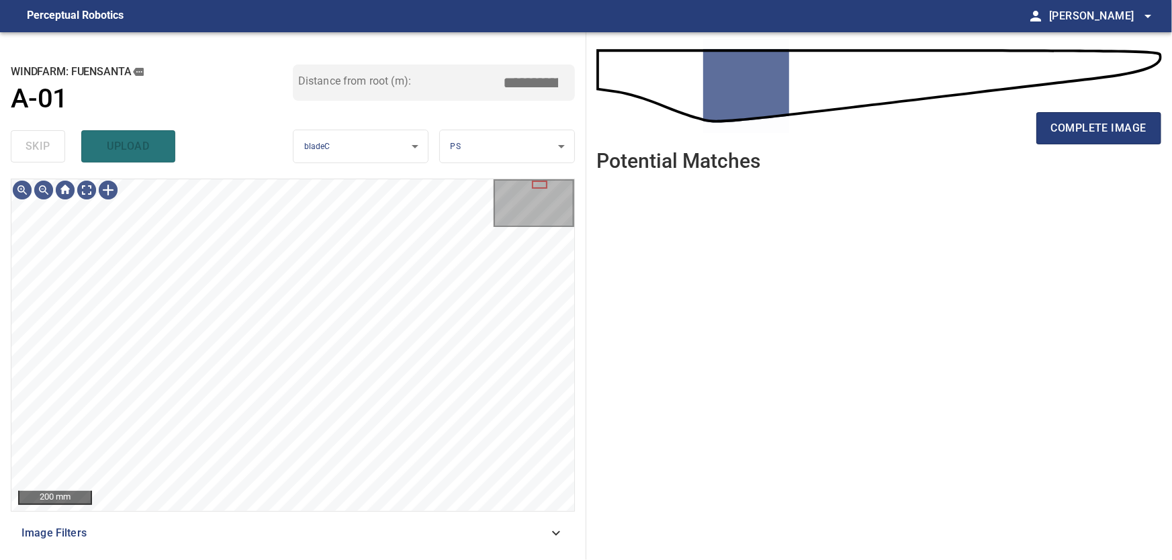
drag, startPoint x: 553, startPoint y: 532, endPoint x: 525, endPoint y: 557, distance: 38.1
click at [553, 533] on icon at bounding box center [556, 533] width 8 height 5
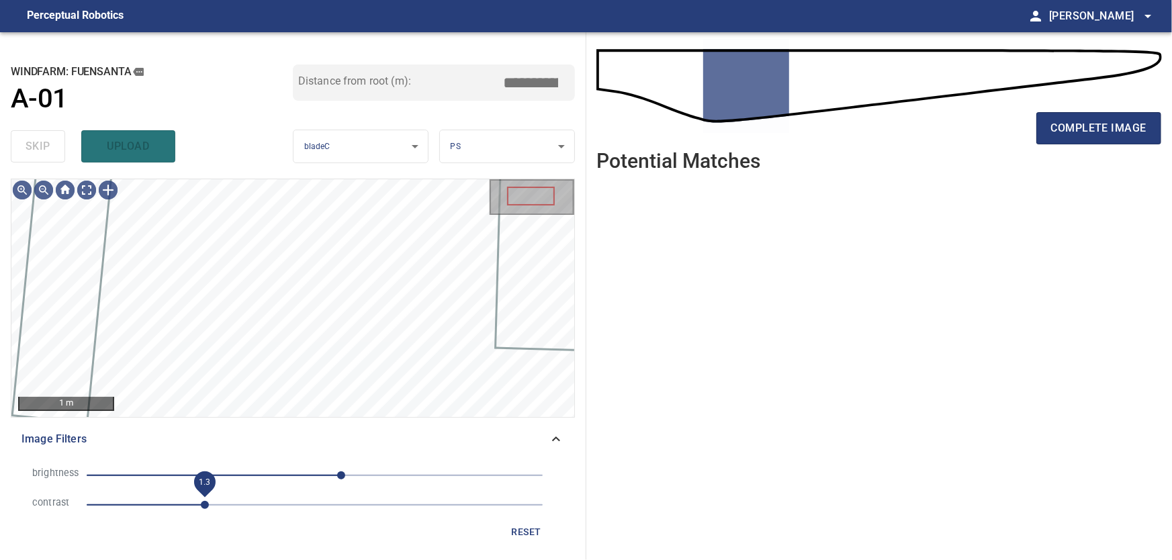
drag, startPoint x: 183, startPoint y: 506, endPoint x: 208, endPoint y: 512, distance: 25.4
click at [208, 509] on span "1.3" at bounding box center [205, 505] width 8 height 8
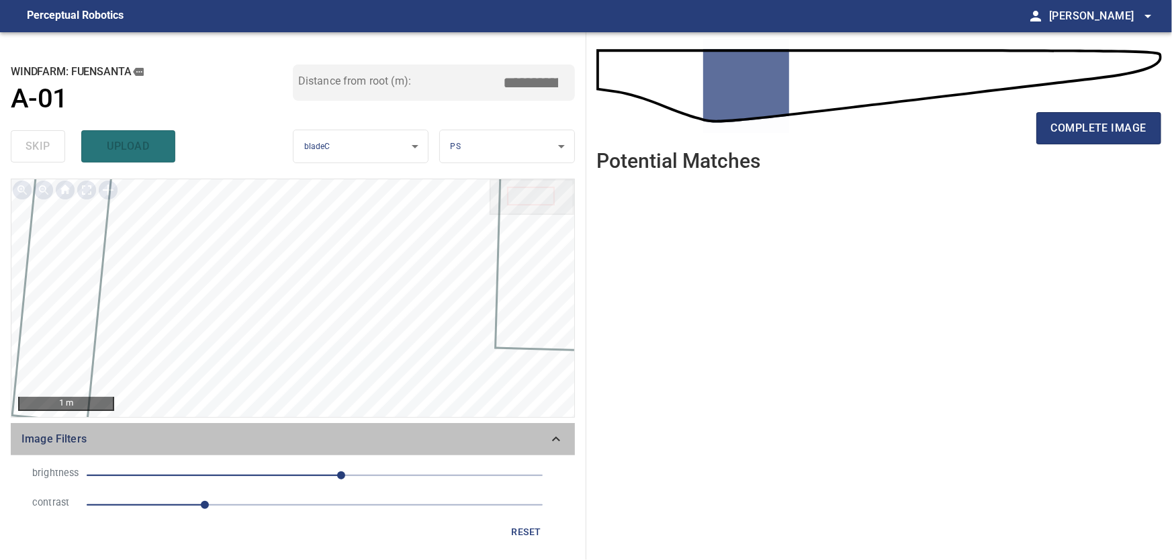
click at [568, 443] on div "Image Filters" at bounding box center [293, 439] width 564 height 32
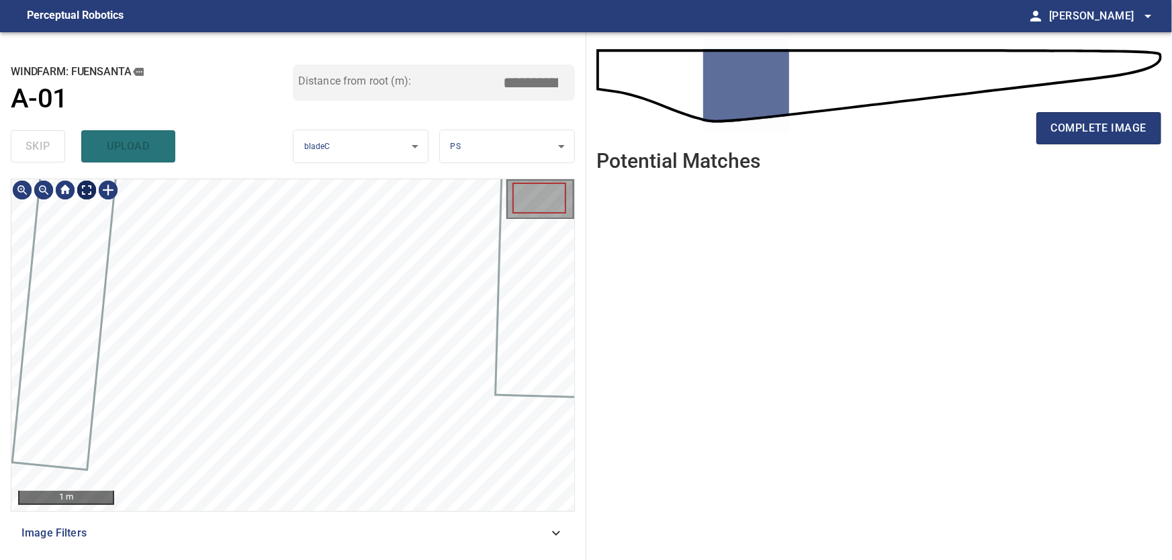
click at [90, 189] on body "**********" at bounding box center [586, 280] width 1172 height 560
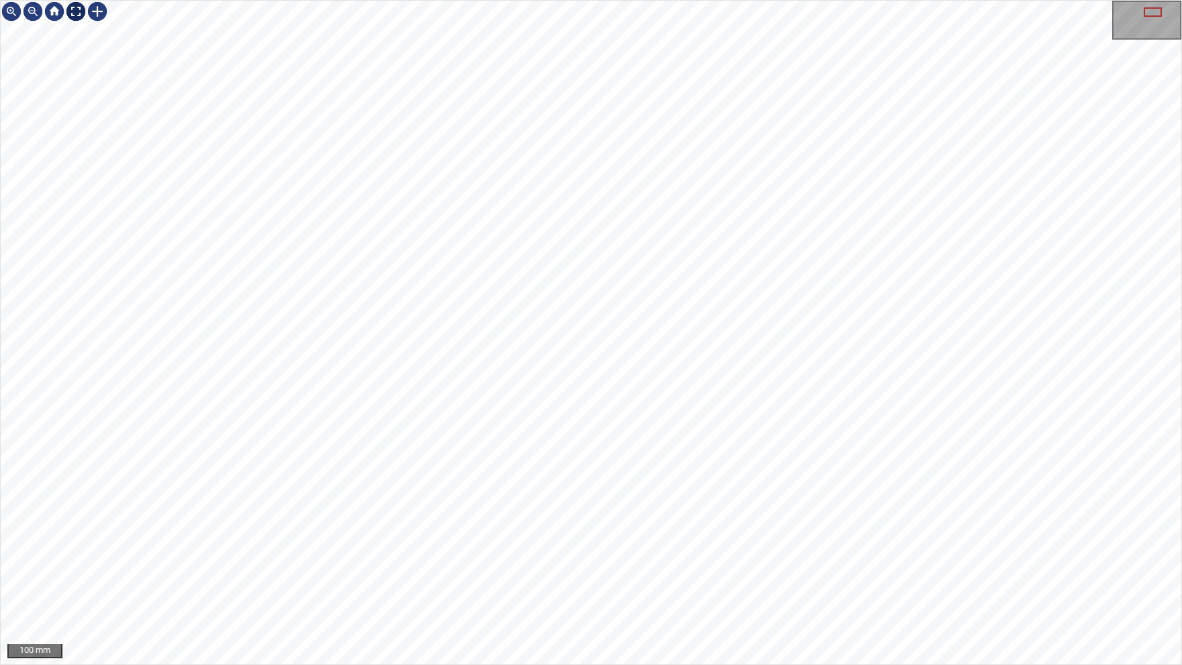
click at [71, 9] on div at bounding box center [75, 11] width 21 height 21
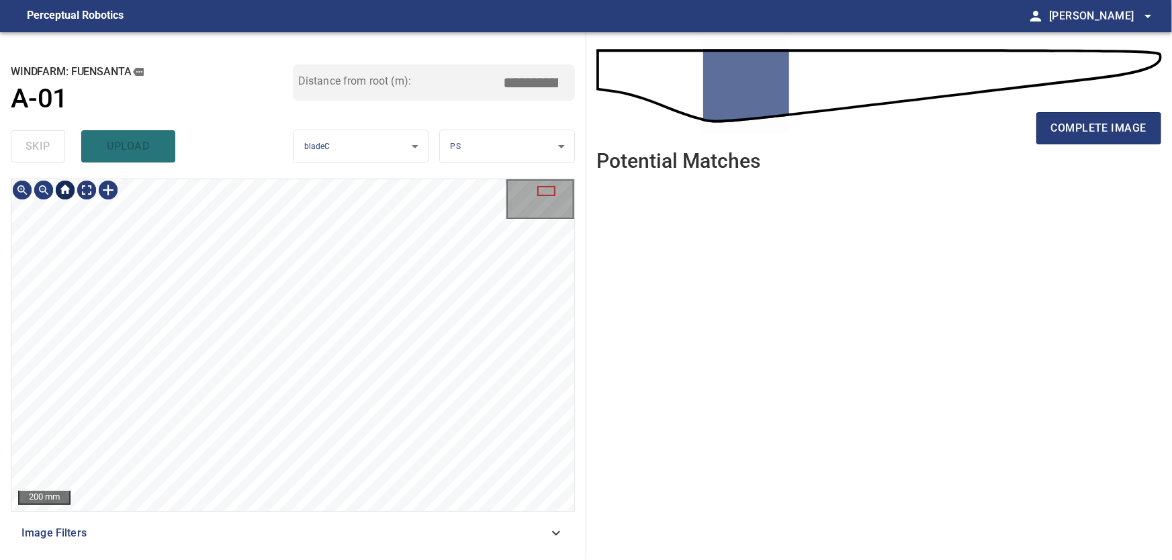
click at [69, 194] on div at bounding box center [64, 189] width 21 height 21
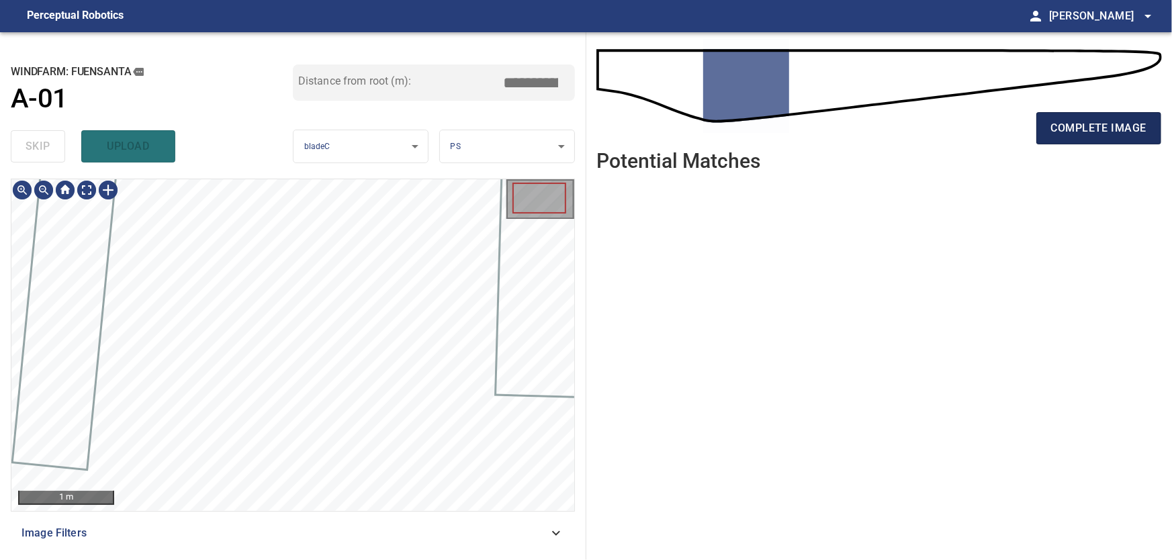
click at [1127, 126] on span "complete image" at bounding box center [1098, 128] width 95 height 19
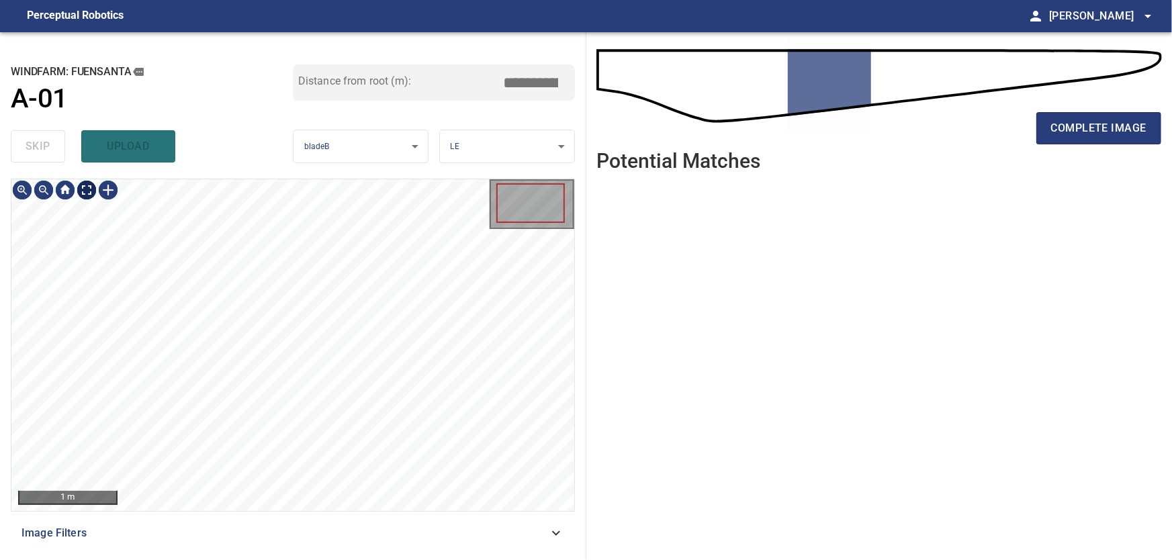
click at [88, 190] on body "**********" at bounding box center [586, 280] width 1172 height 560
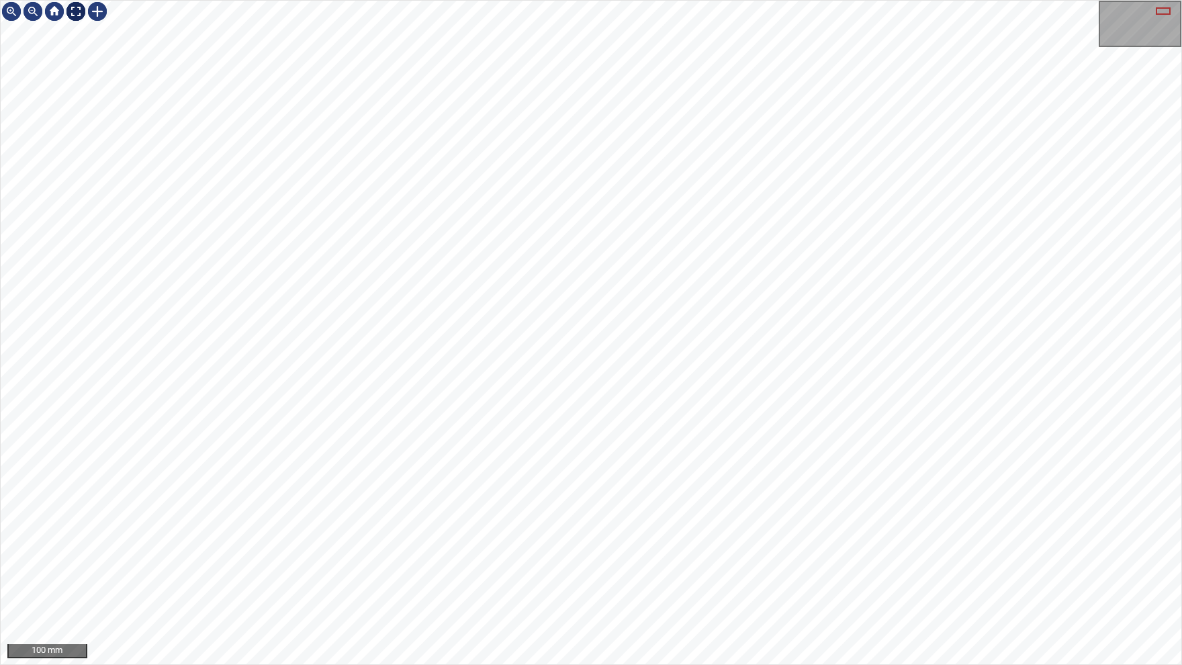
click at [77, 8] on div at bounding box center [75, 11] width 21 height 21
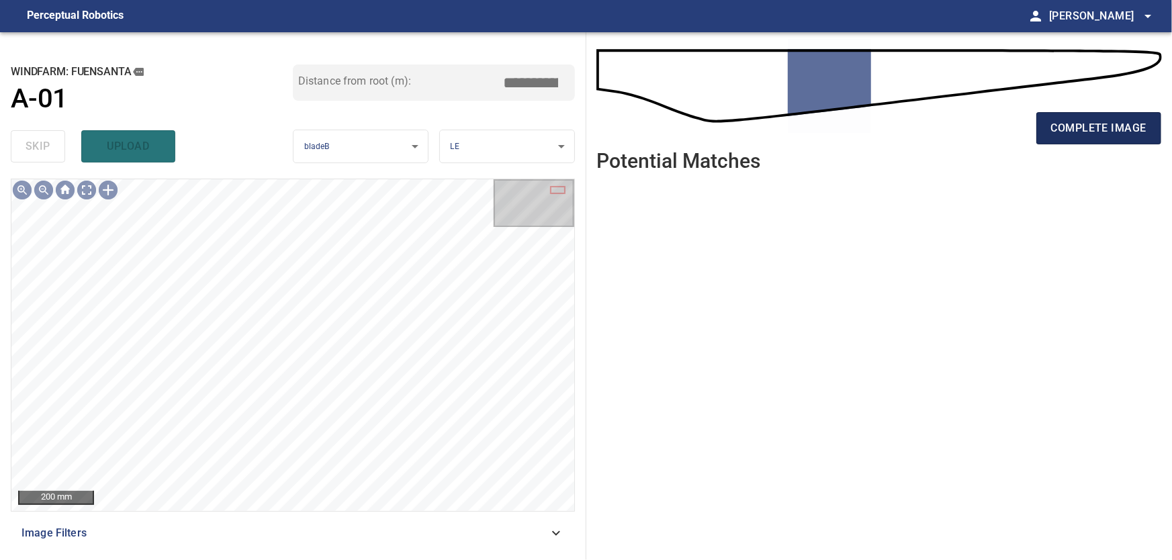
click at [1069, 136] on span "complete image" at bounding box center [1098, 128] width 95 height 19
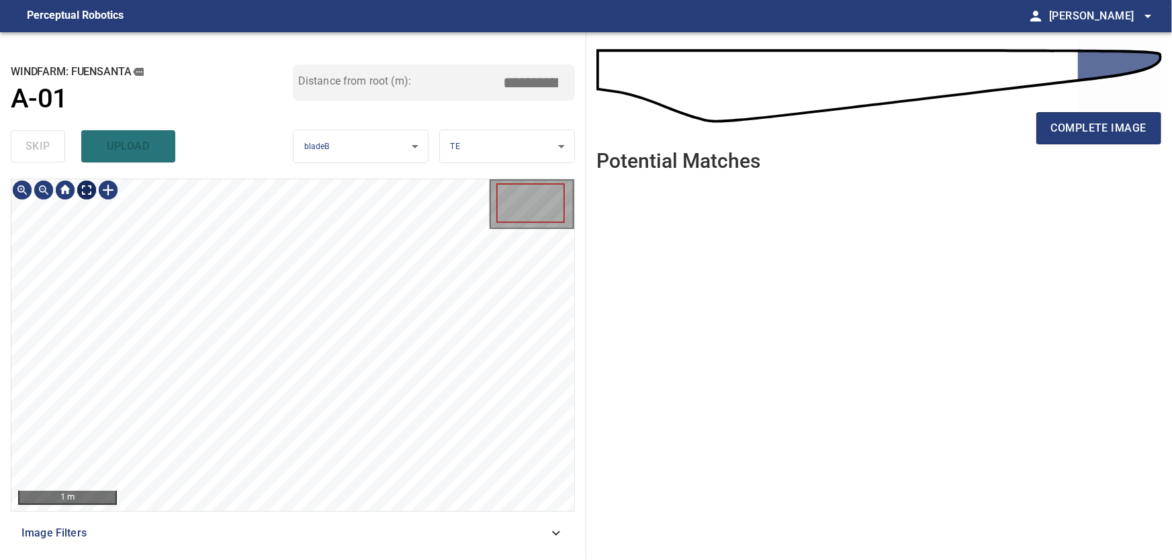
click at [84, 191] on body "**********" at bounding box center [586, 280] width 1172 height 560
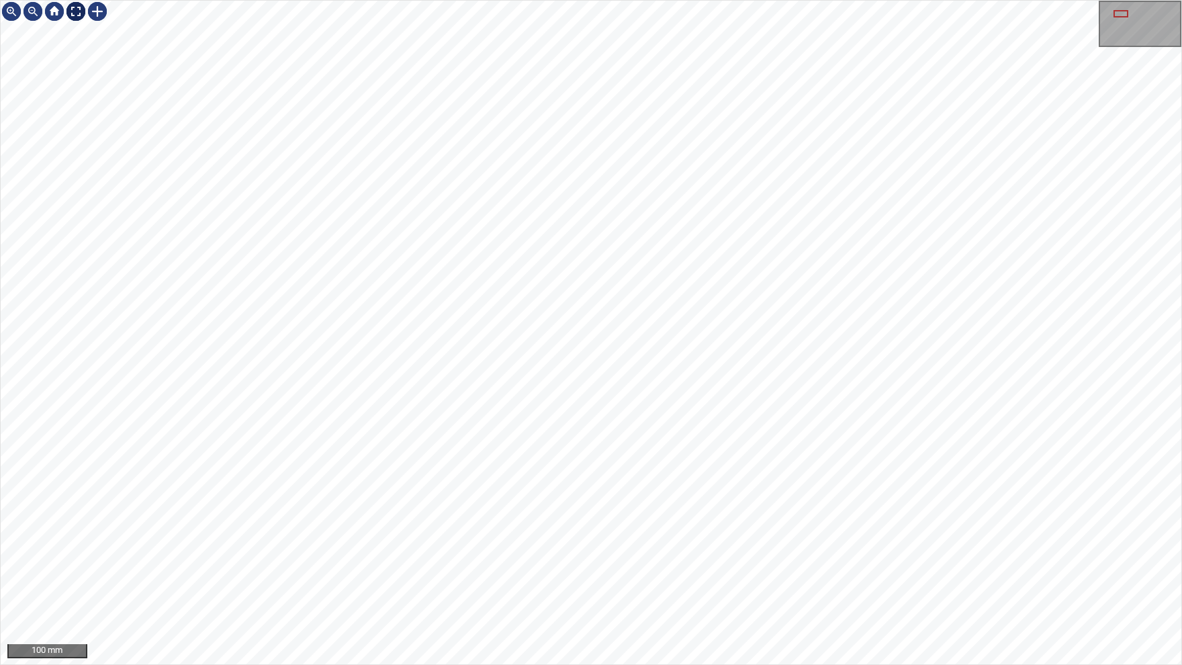
click at [72, 5] on div at bounding box center [75, 11] width 21 height 21
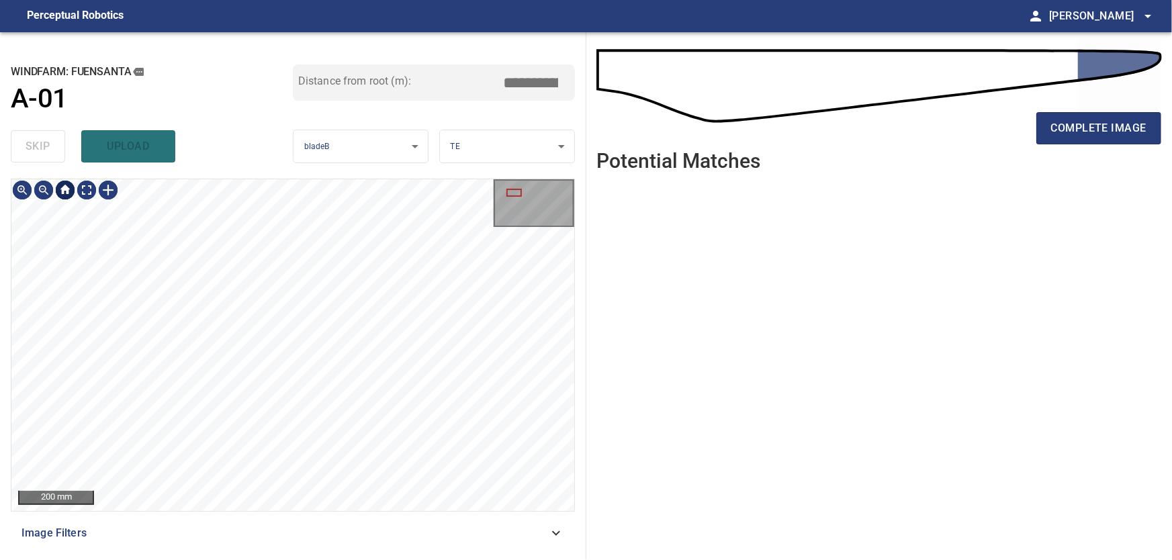
click at [64, 189] on div at bounding box center [64, 189] width 21 height 21
click at [1091, 130] on span "complete image" at bounding box center [1098, 128] width 95 height 19
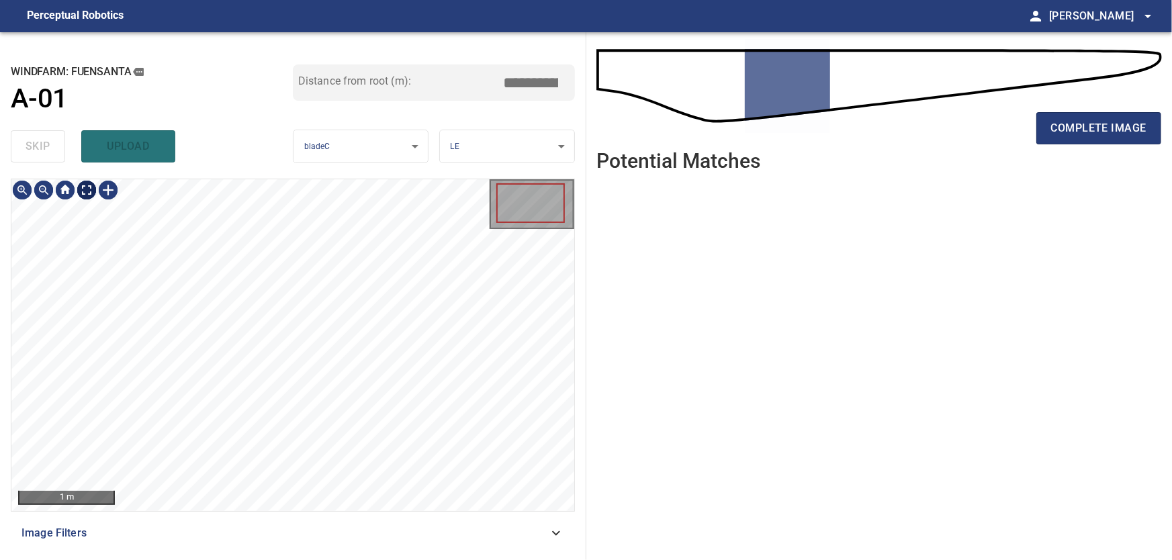
click at [85, 189] on body "**********" at bounding box center [586, 280] width 1172 height 560
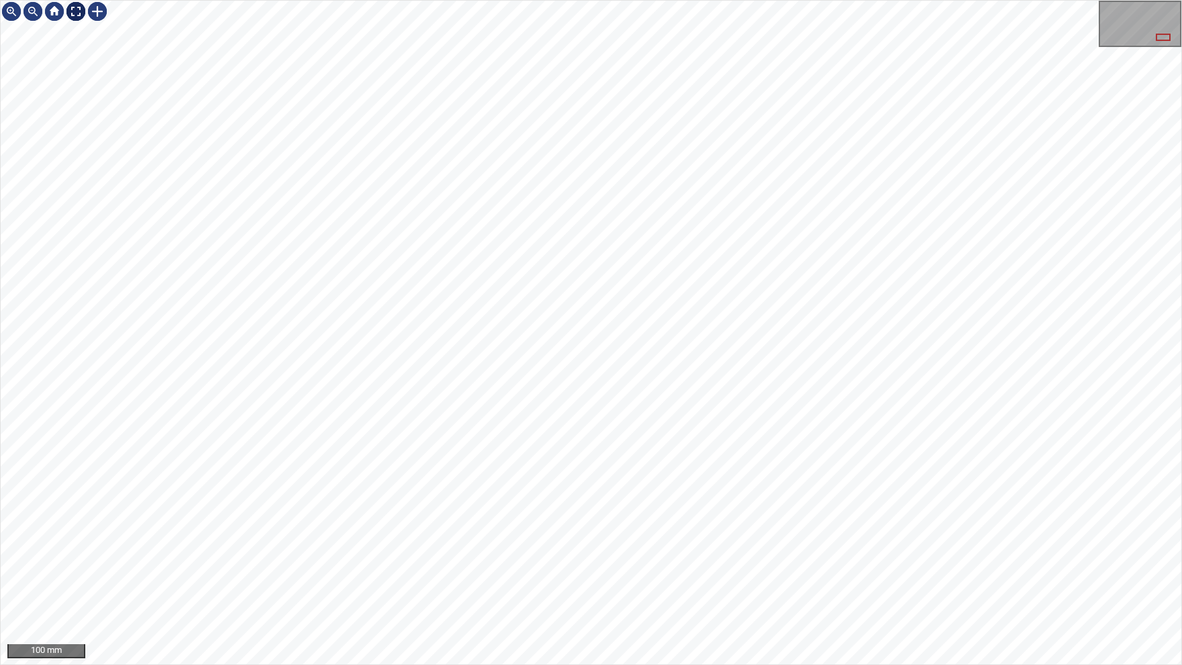
click at [79, 9] on img at bounding box center [75, 11] width 21 height 21
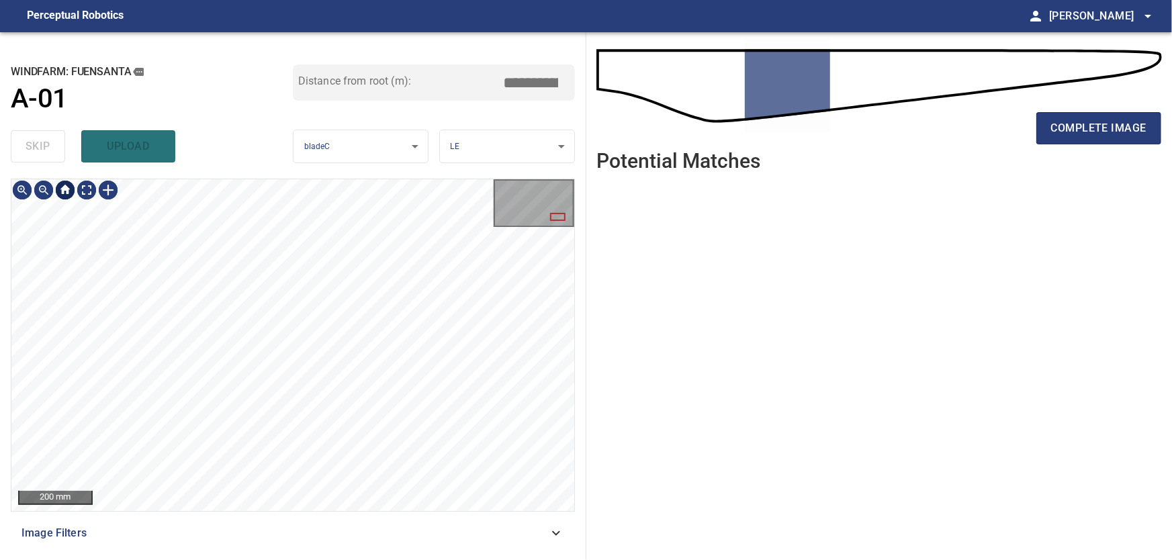
click at [64, 194] on div at bounding box center [64, 189] width 21 height 21
click at [1122, 122] on span "complete image" at bounding box center [1098, 128] width 95 height 19
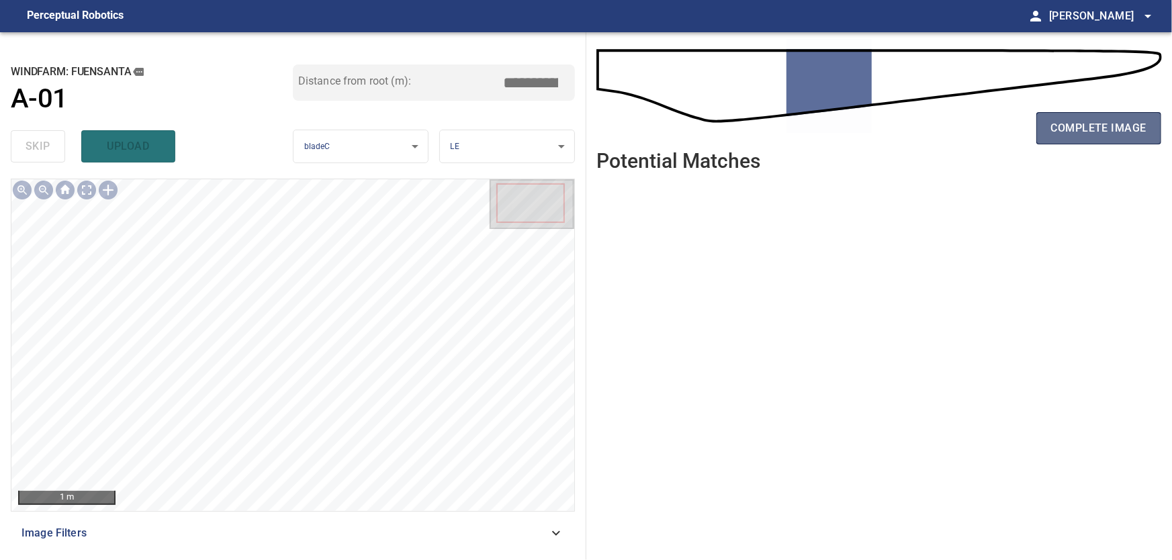
click at [1061, 133] on span "complete image" at bounding box center [1098, 128] width 95 height 19
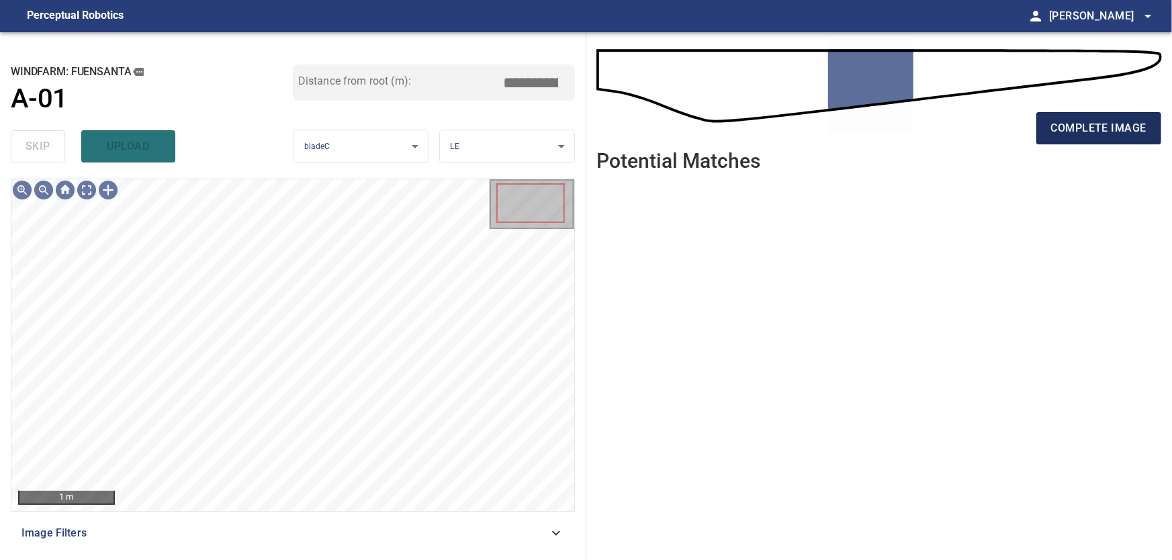
click at [1146, 126] on span "complete image" at bounding box center [1098, 128] width 95 height 19
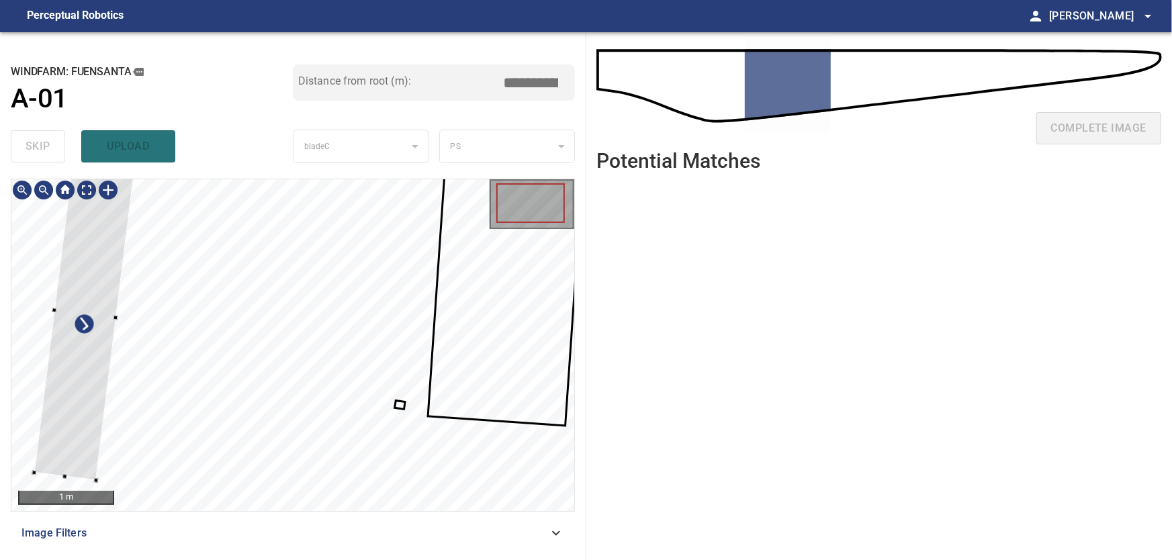
click at [45, 387] on div at bounding box center [292, 345] width 563 height 332
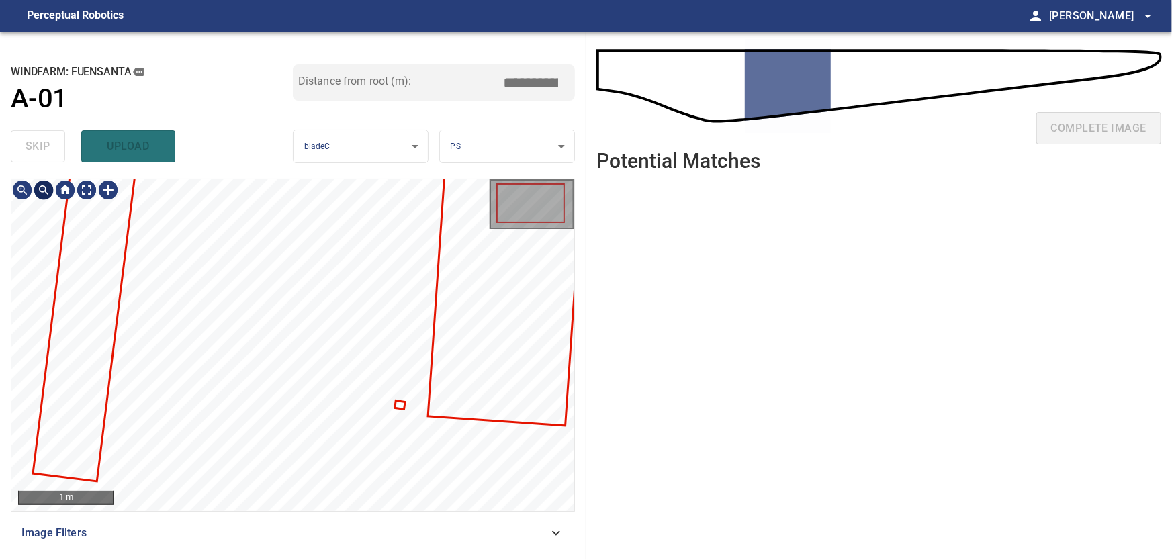
type input "****"
click at [37, 142] on div "skip upload" at bounding box center [152, 146] width 282 height 43
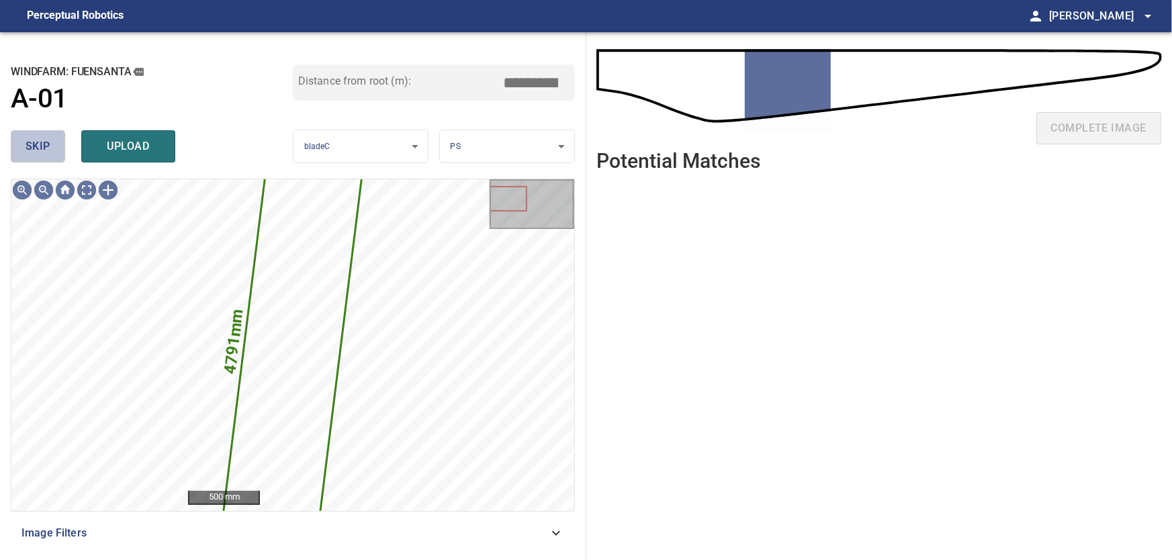
click at [25, 145] on button "skip" at bounding box center [38, 146] width 54 height 32
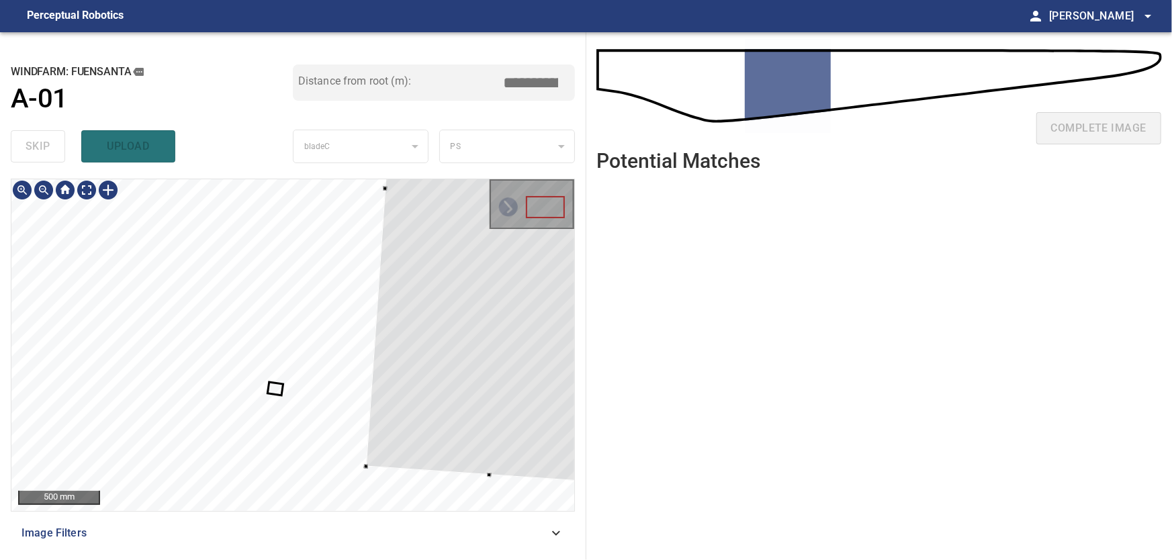
click at [435, 332] on div at bounding box center [292, 345] width 563 height 332
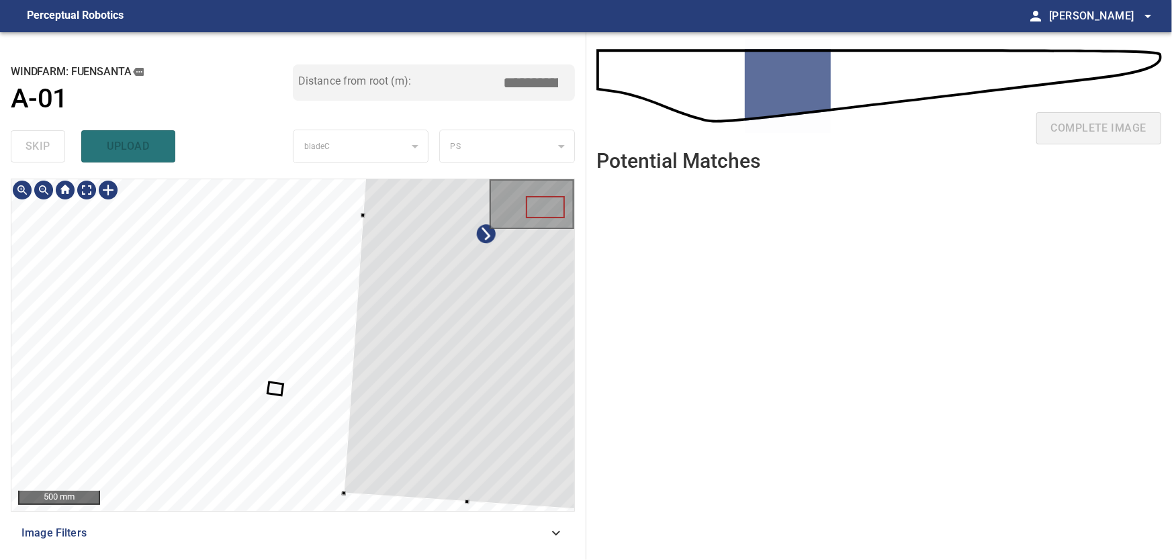
click at [472, 420] on div at bounding box center [487, 223] width 287 height 575
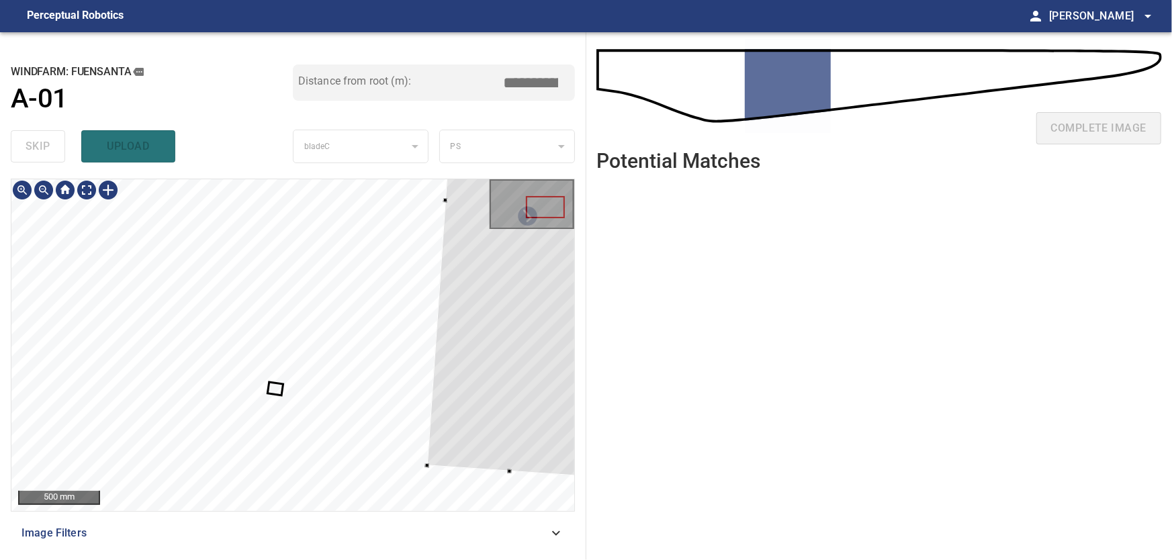
click at [433, 463] on div at bounding box center [528, 205] width 203 height 543
click at [521, 348] on div at bounding box center [522, 263] width 202 height 542
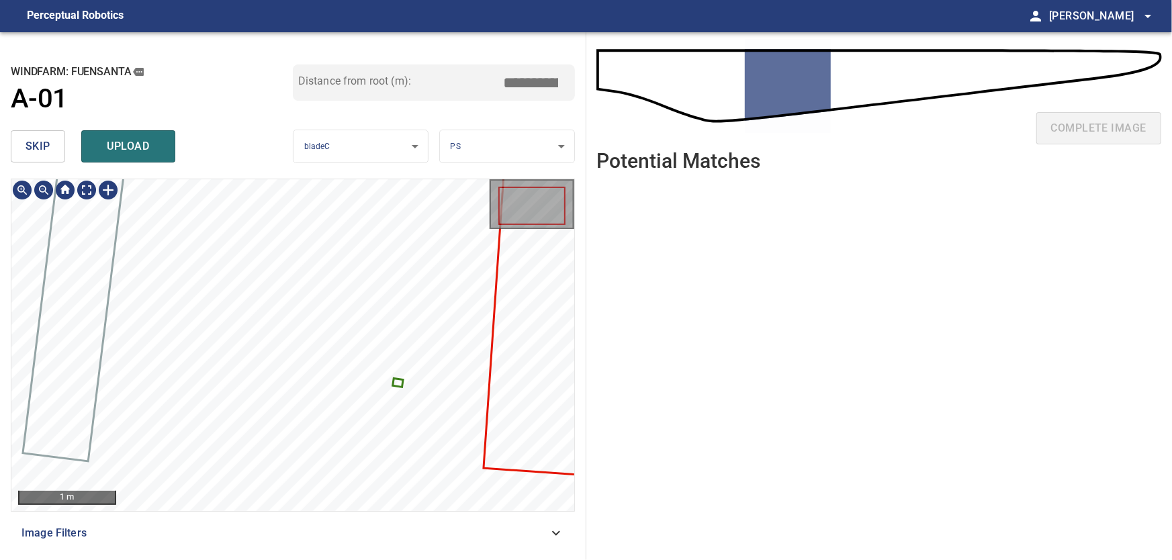
drag, startPoint x: 584, startPoint y: 382, endPoint x: 576, endPoint y: 382, distance: 8.1
click at [584, 382] on div "**********" at bounding box center [293, 296] width 586 height 528
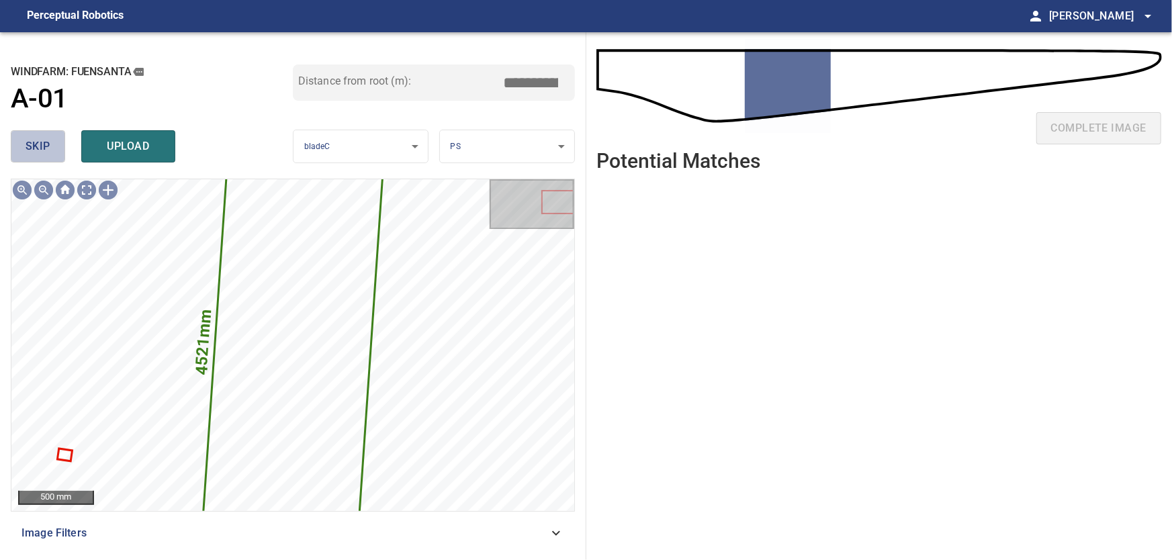
click at [55, 148] on button "skip" at bounding box center [38, 146] width 54 height 32
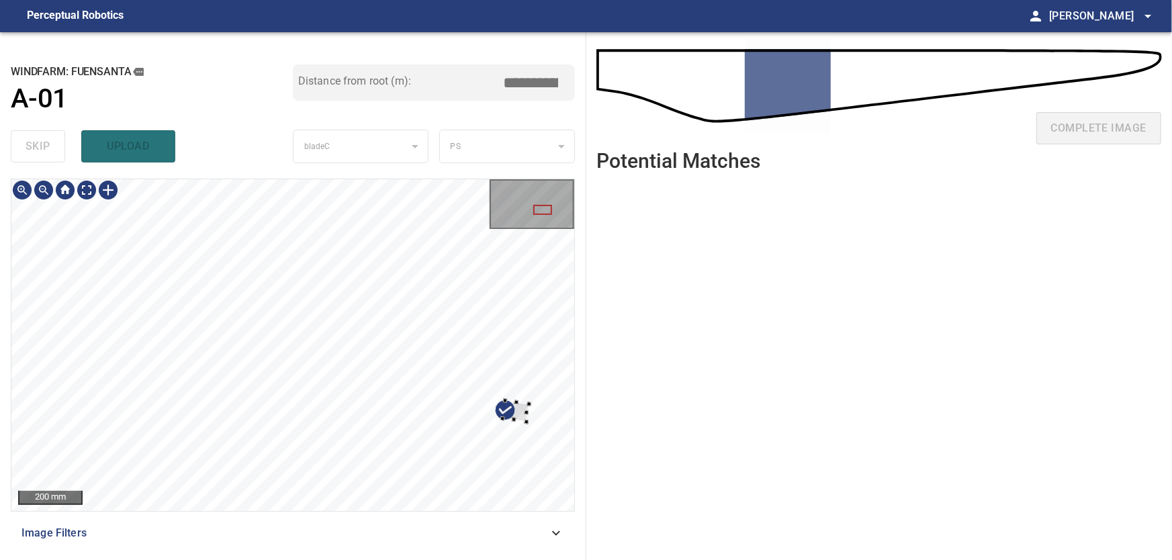
click at [532, 420] on div at bounding box center [292, 345] width 563 height 332
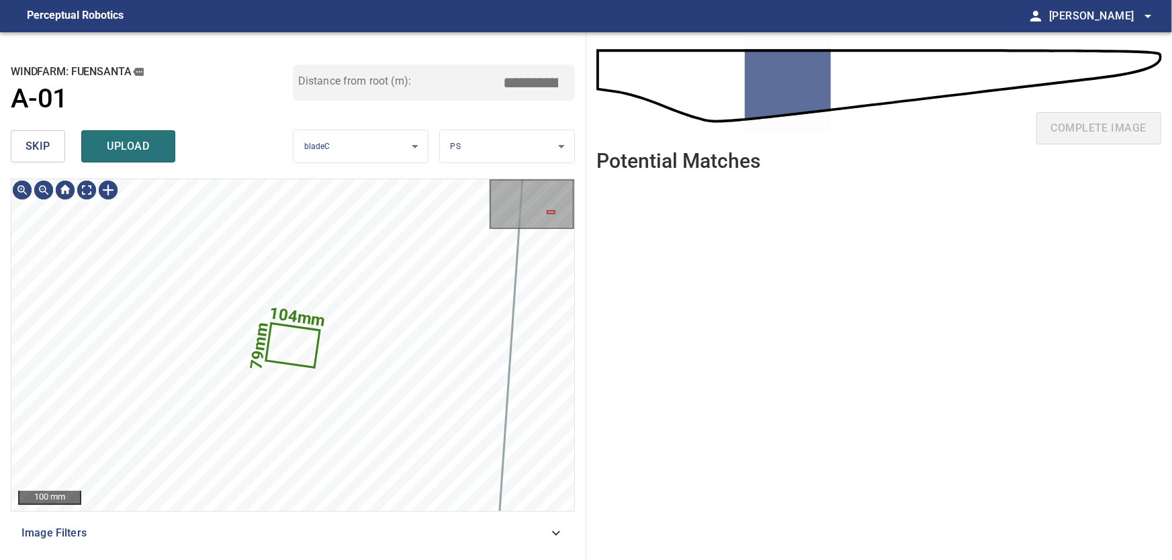
click at [38, 152] on span "skip" at bounding box center [38, 146] width 25 height 19
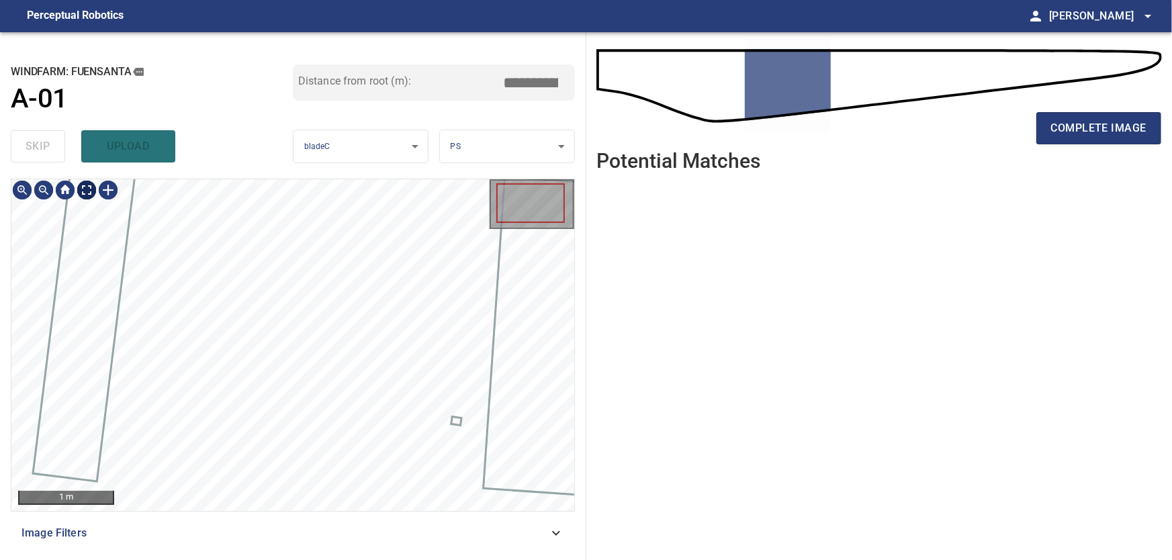
click at [91, 187] on body "**********" at bounding box center [586, 280] width 1172 height 560
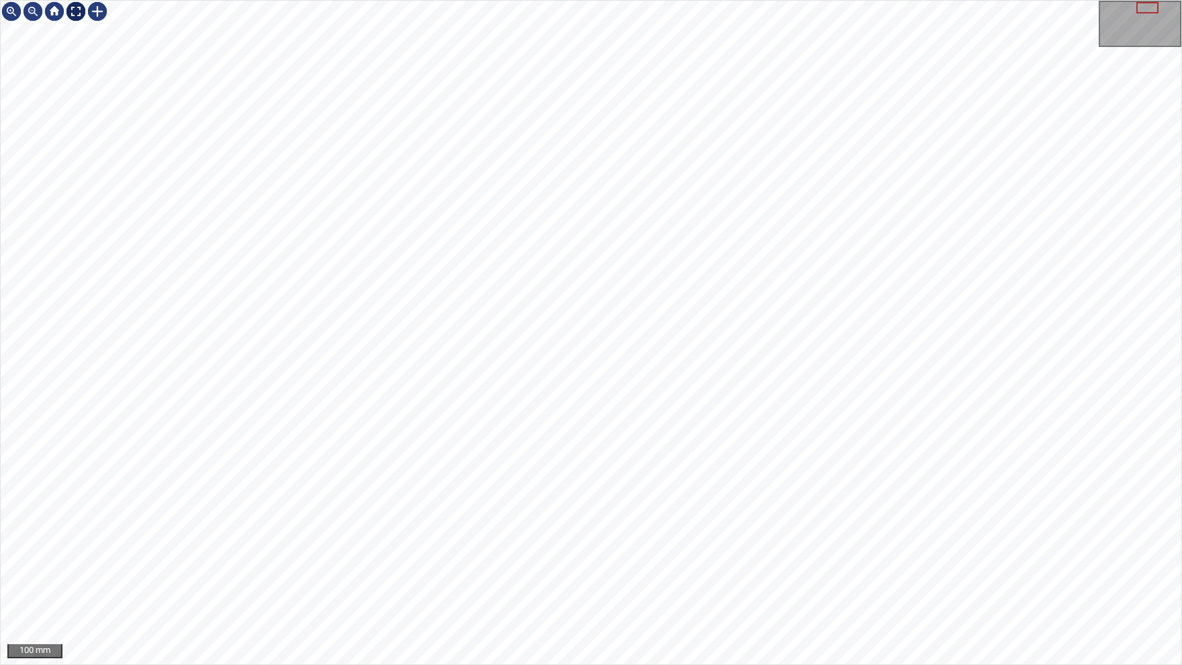
click at [77, 13] on img at bounding box center [75, 11] width 21 height 21
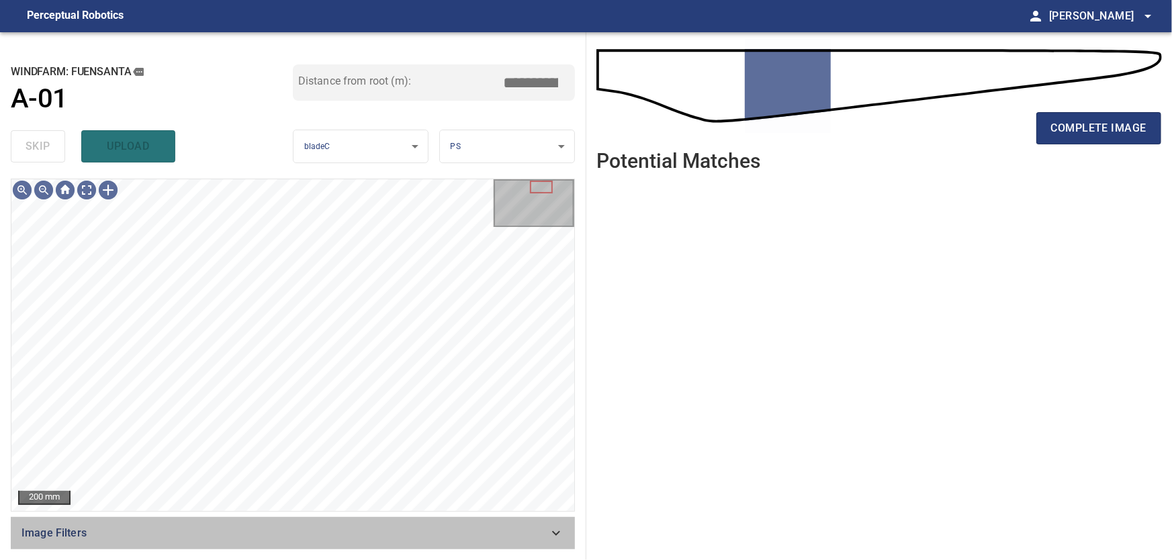
click at [553, 534] on icon at bounding box center [556, 533] width 16 height 16
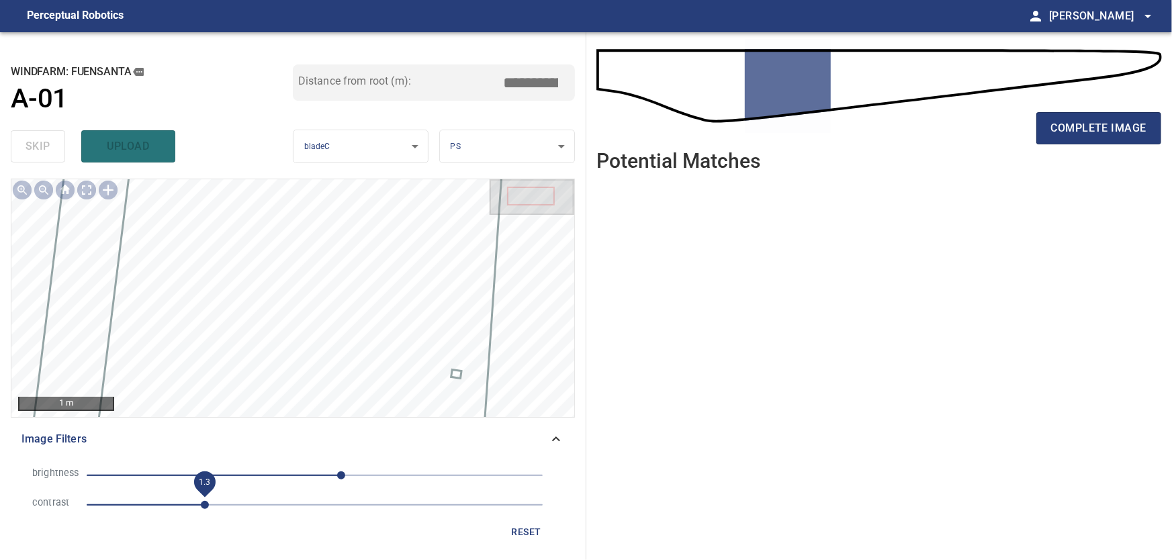
drag, startPoint x: 186, startPoint y: 504, endPoint x: 206, endPoint y: 508, distance: 19.9
click at [206, 508] on span "1.3" at bounding box center [205, 505] width 8 height 8
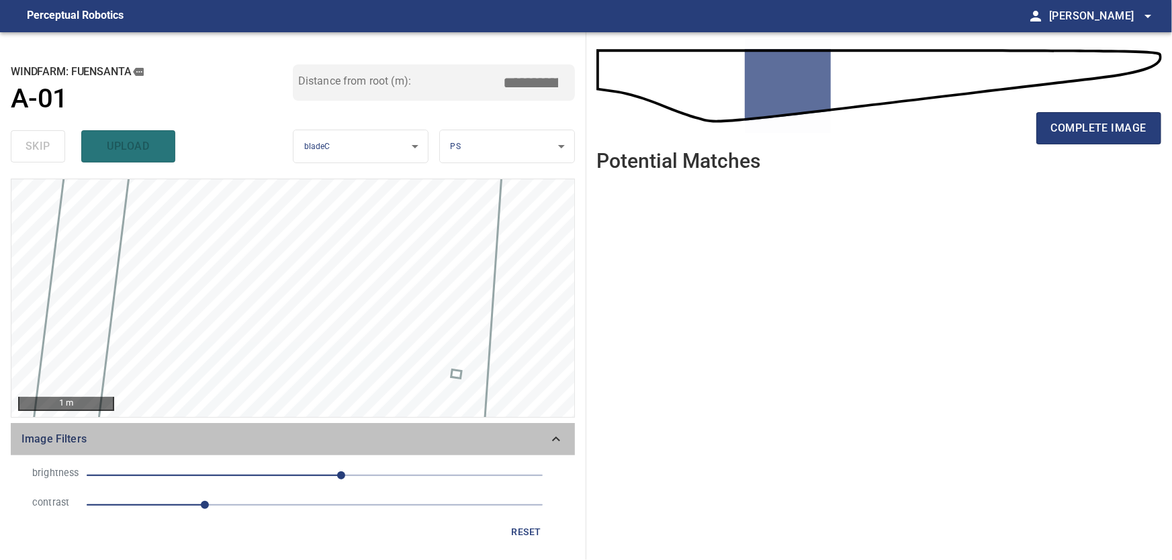
click at [557, 437] on icon at bounding box center [556, 439] width 8 height 5
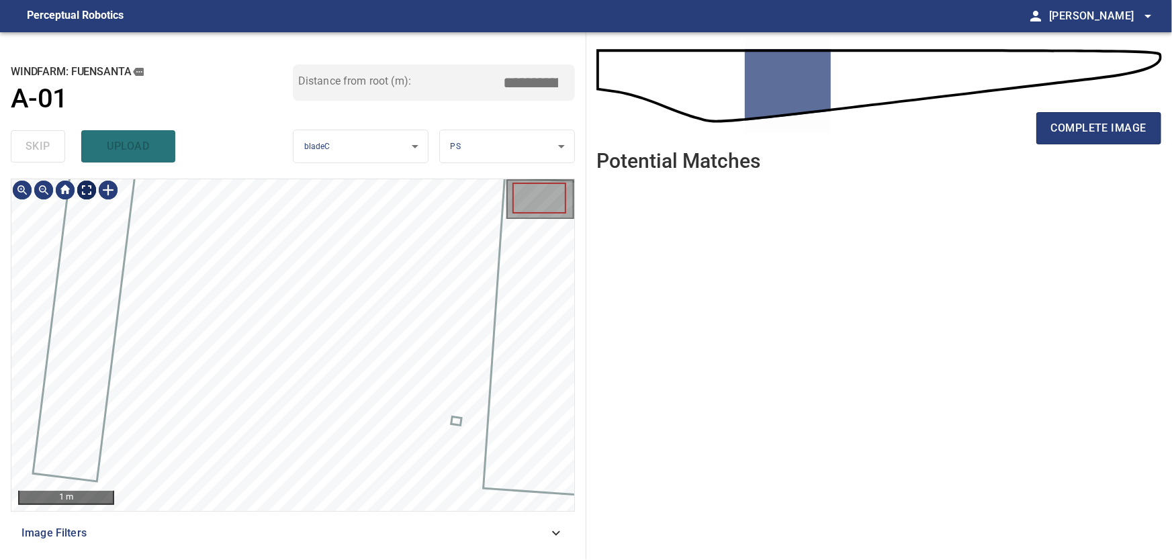
click at [89, 191] on body "**********" at bounding box center [586, 280] width 1172 height 560
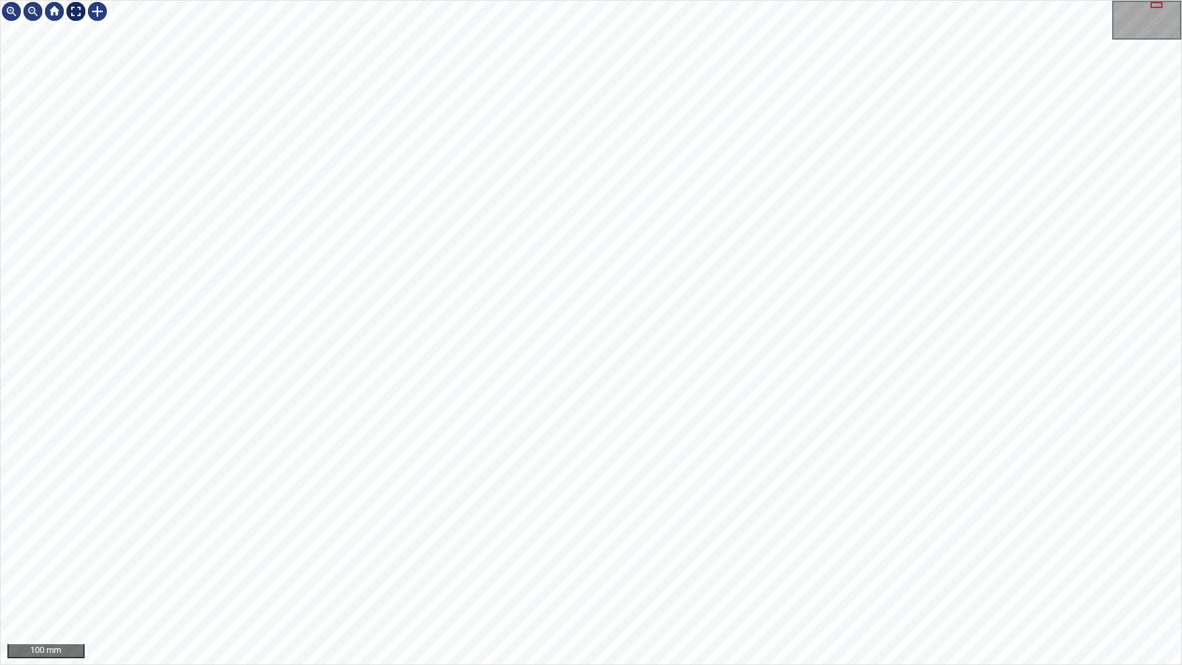
click at [75, 15] on img at bounding box center [75, 11] width 21 height 21
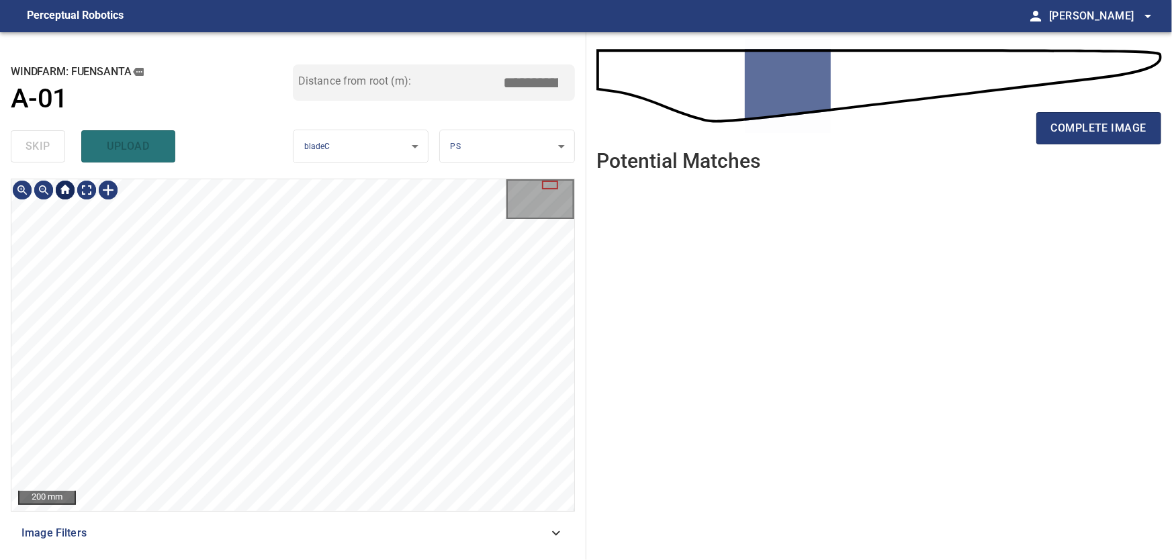
click at [69, 189] on div at bounding box center [64, 189] width 21 height 21
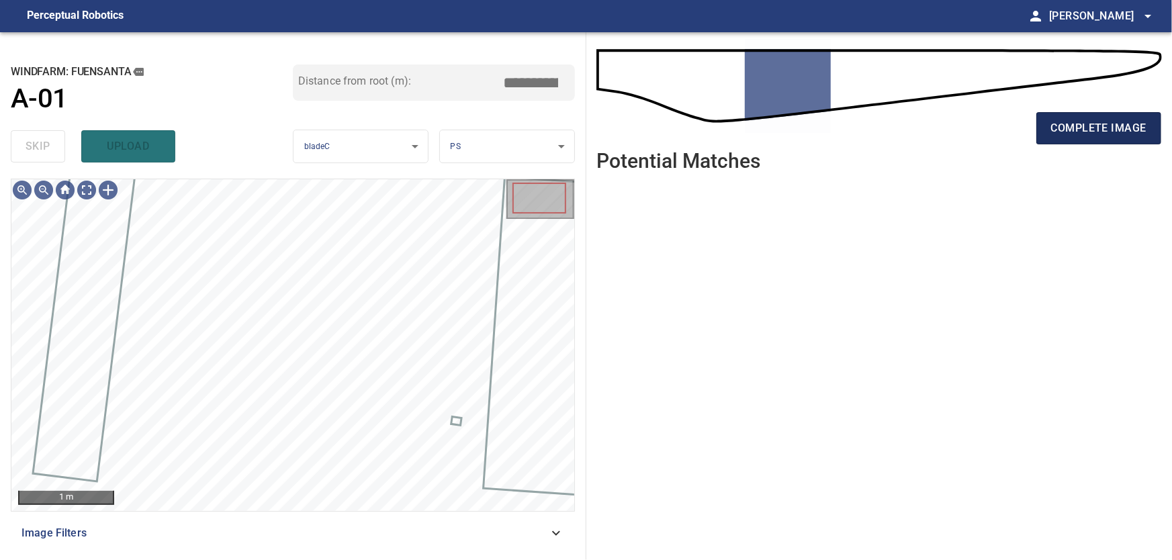
click at [1126, 126] on span "complete image" at bounding box center [1098, 128] width 95 height 19
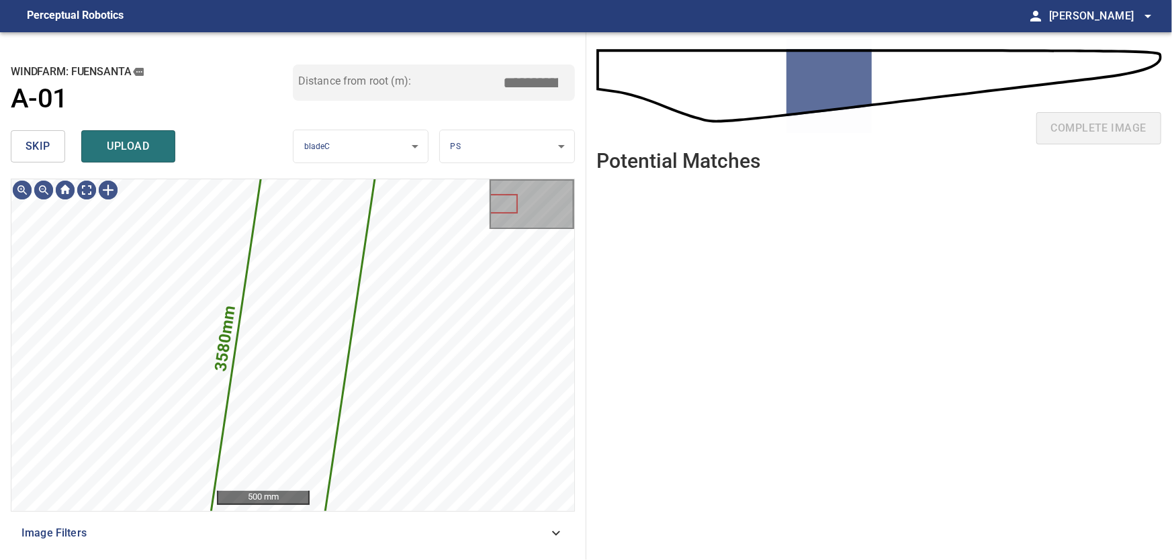
click at [32, 148] on span "skip" at bounding box center [38, 146] width 25 height 19
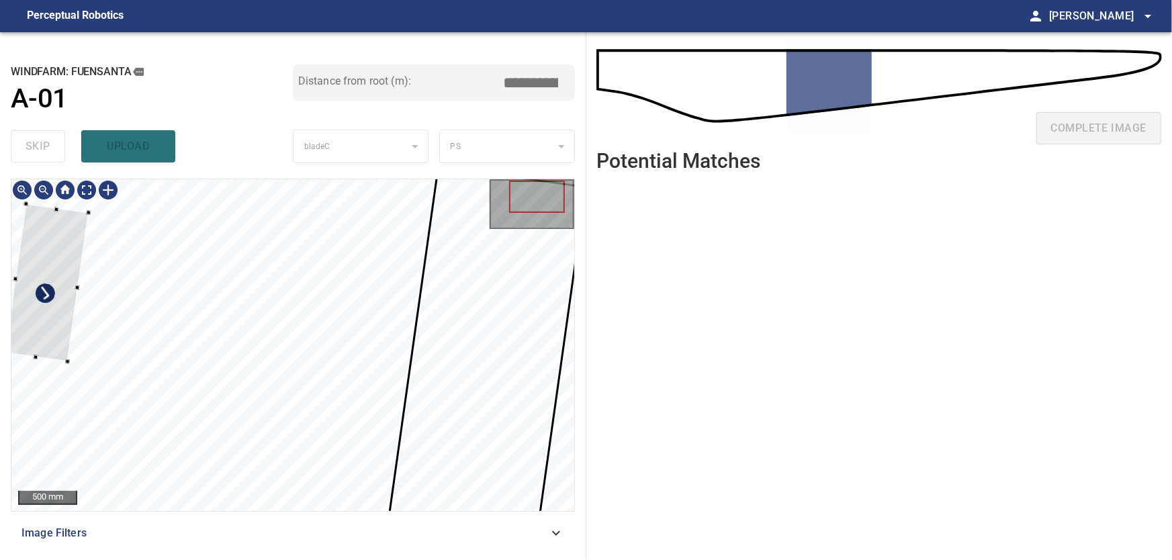
click at [44, 292] on div at bounding box center [47, 283] width 84 height 158
click at [50, 300] on div at bounding box center [41, 294] width 84 height 158
click at [53, 271] on div at bounding box center [41, 289] width 84 height 158
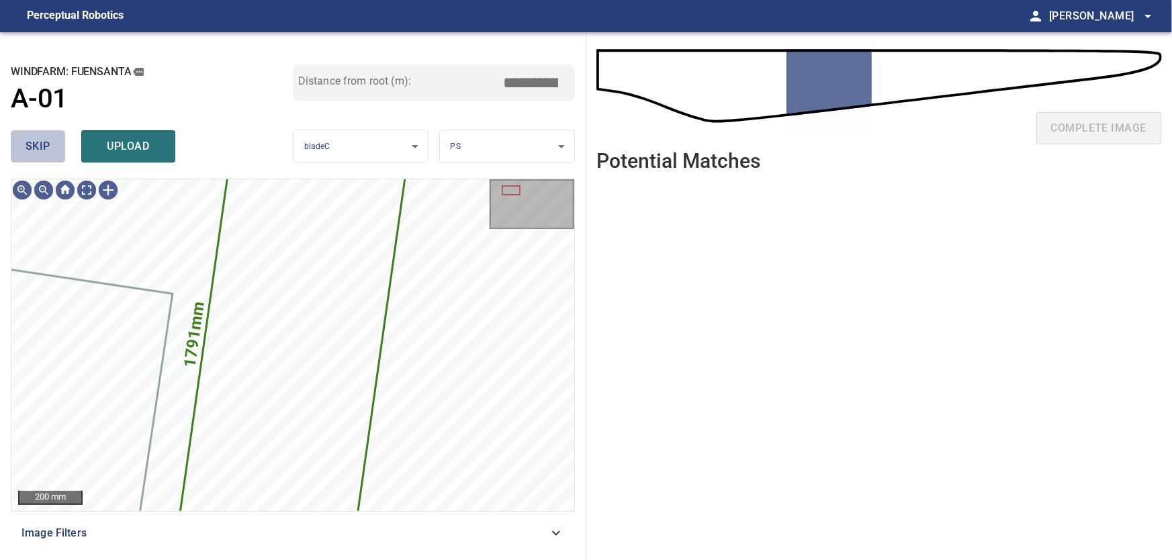
click at [50, 136] on button "skip" at bounding box center [38, 146] width 54 height 32
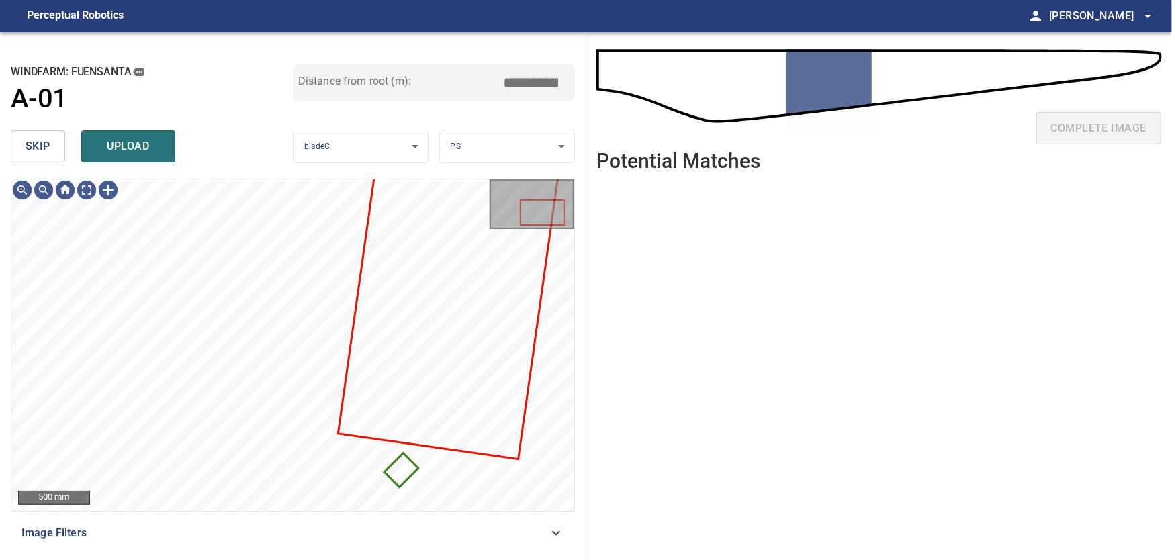
drag, startPoint x: 25, startPoint y: 144, endPoint x: 31, endPoint y: 150, distance: 8.1
click at [26, 144] on button "skip" at bounding box center [38, 146] width 54 height 32
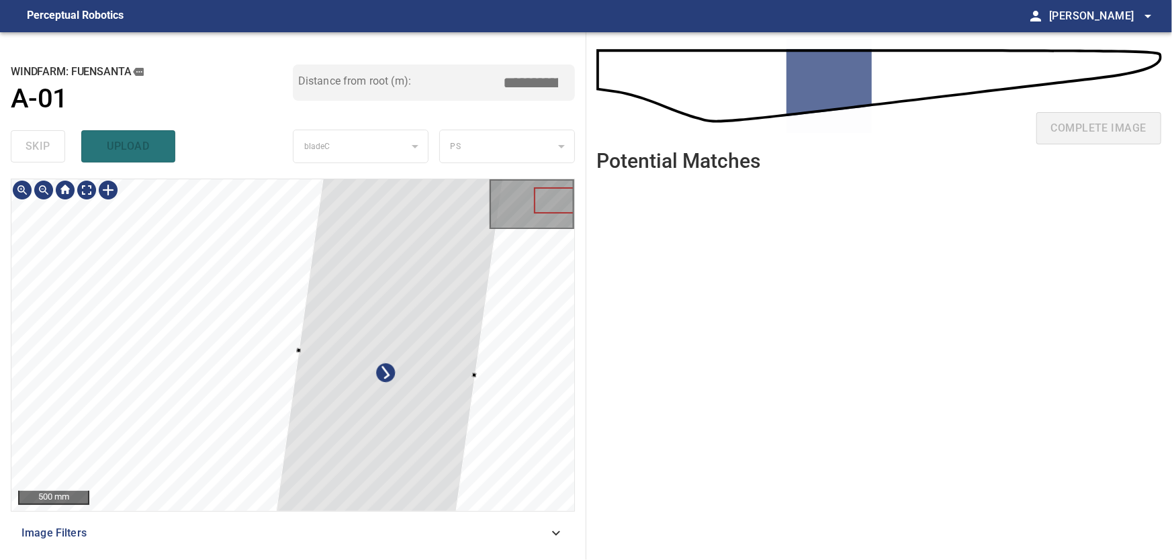
click at [300, 351] on div at bounding box center [387, 362] width 246 height 516
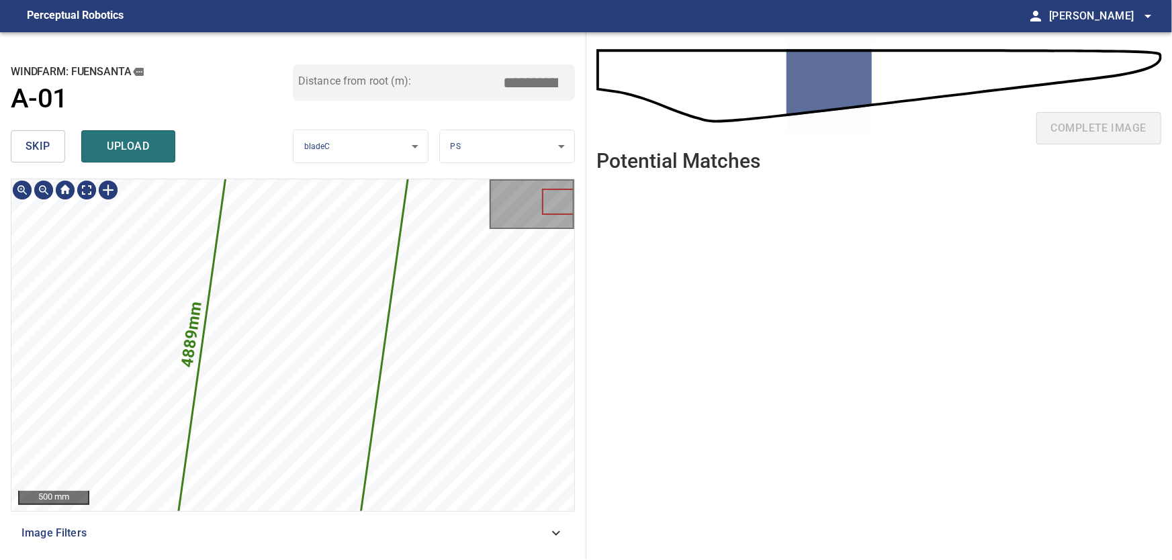
click at [273, 350] on icon at bounding box center [293, 345] width 246 height 516
drag, startPoint x: 33, startPoint y: 147, endPoint x: 52, endPoint y: 172, distance: 31.6
click at [34, 149] on span "skip" at bounding box center [38, 146] width 25 height 19
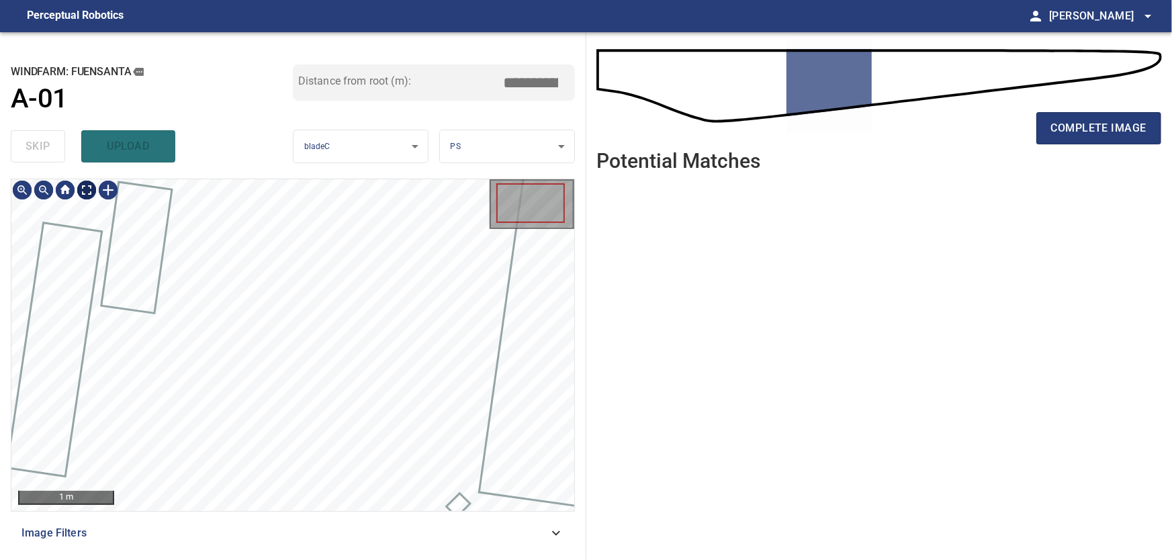
click at [89, 191] on body "**********" at bounding box center [586, 280] width 1172 height 560
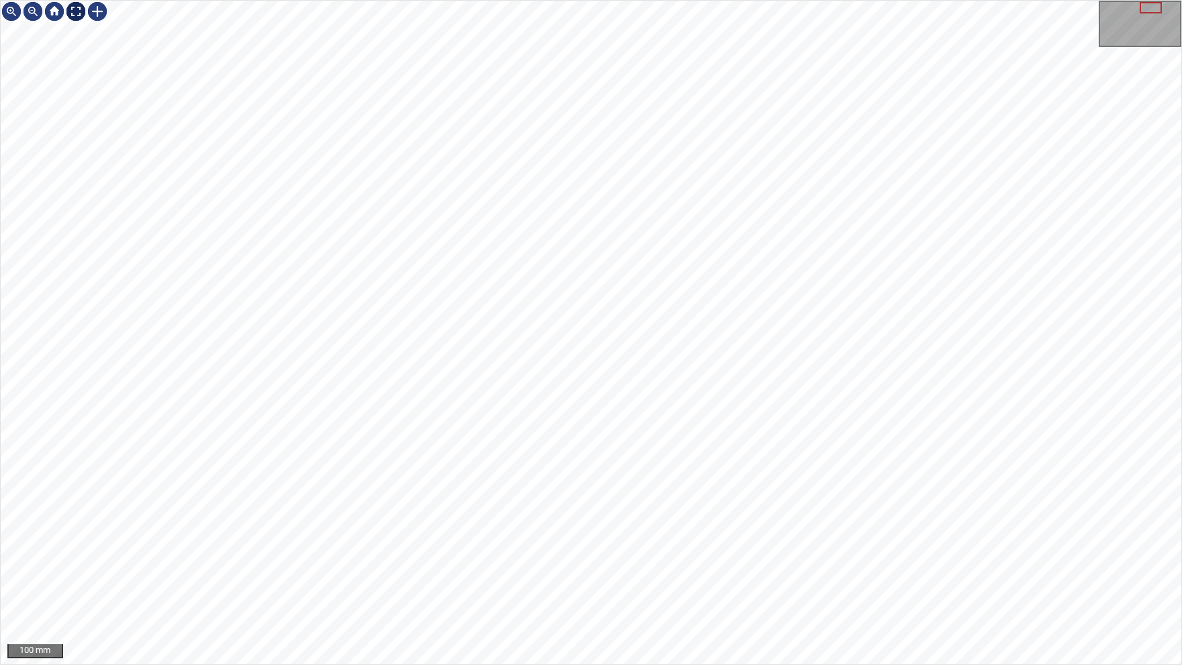
click at [79, 17] on img at bounding box center [75, 11] width 21 height 21
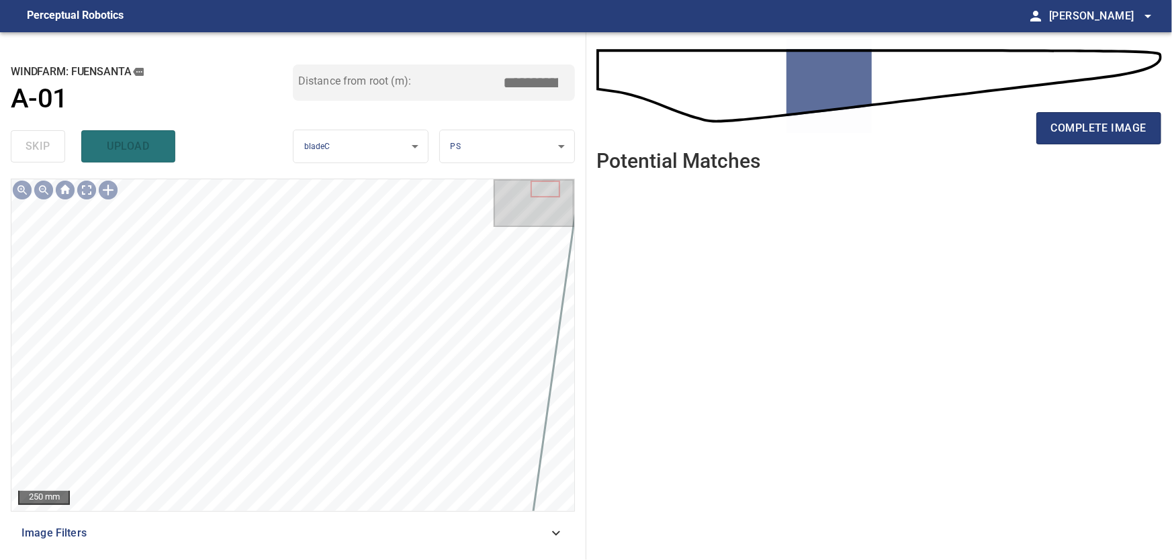
click at [554, 531] on icon at bounding box center [556, 533] width 16 height 16
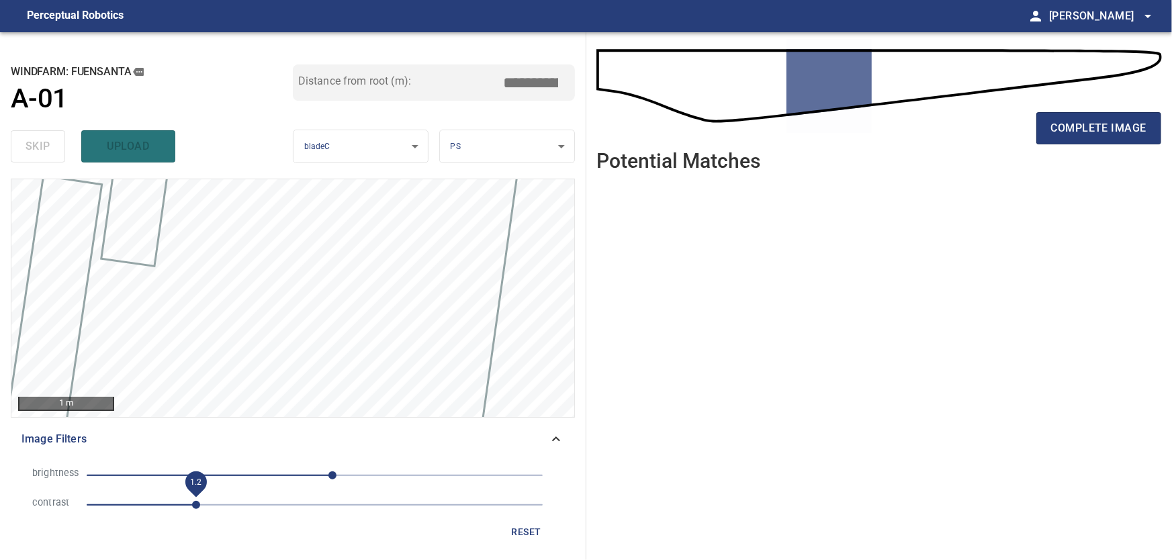
drag, startPoint x: 179, startPoint y: 508, endPoint x: 197, endPoint y: 509, distance: 18.1
click at [197, 509] on span "1.2" at bounding box center [196, 505] width 8 height 8
click at [561, 441] on icon at bounding box center [556, 439] width 16 height 16
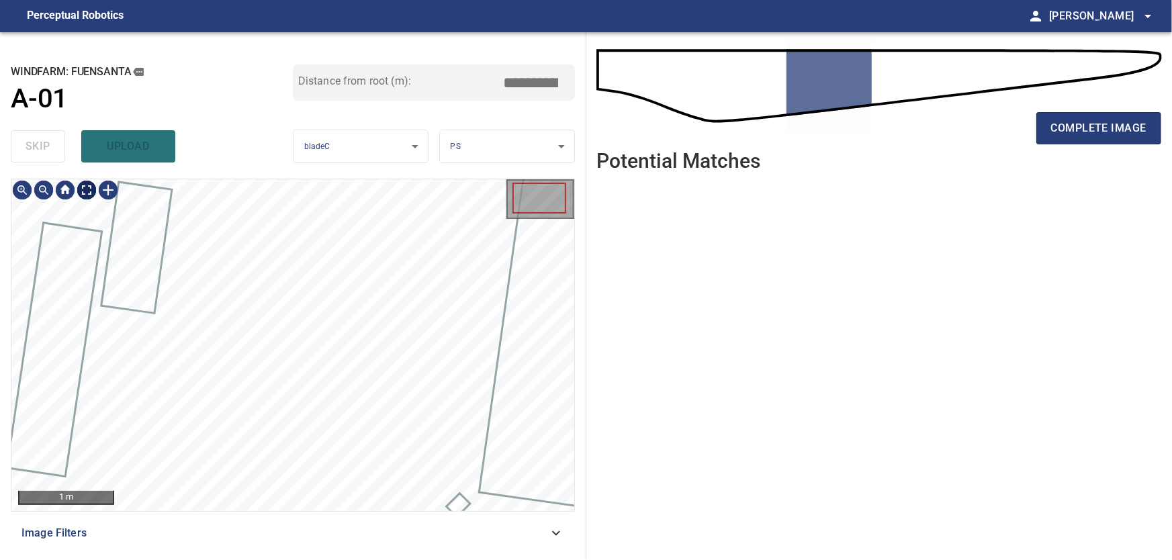
click at [91, 191] on body "**********" at bounding box center [586, 280] width 1172 height 560
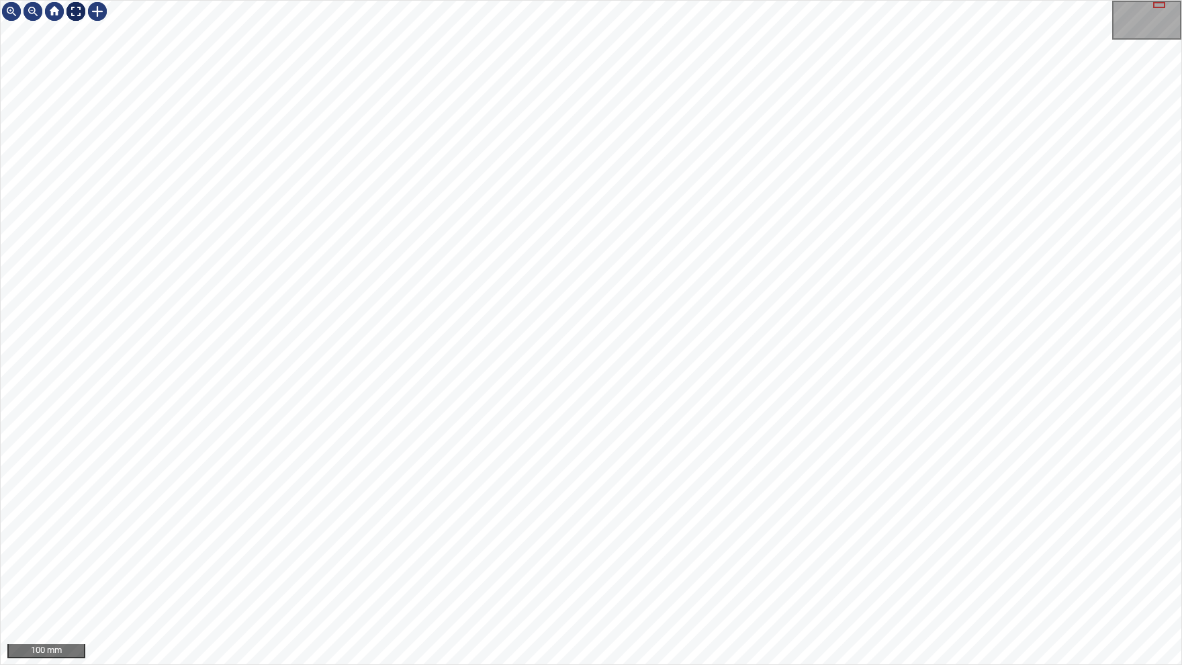
click at [73, 11] on img at bounding box center [75, 11] width 21 height 21
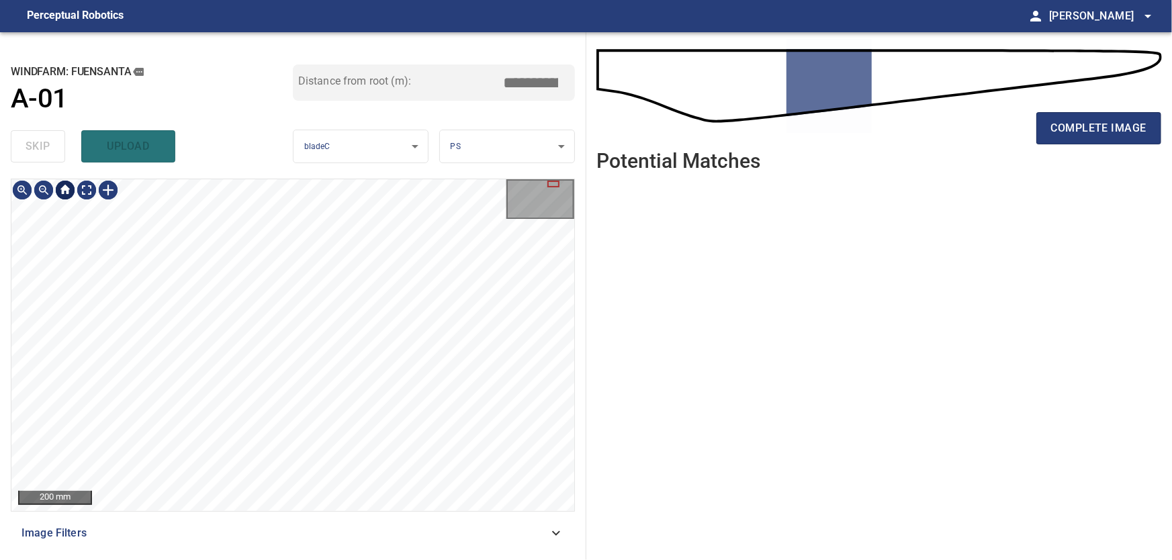
click at [67, 195] on div at bounding box center [64, 189] width 21 height 21
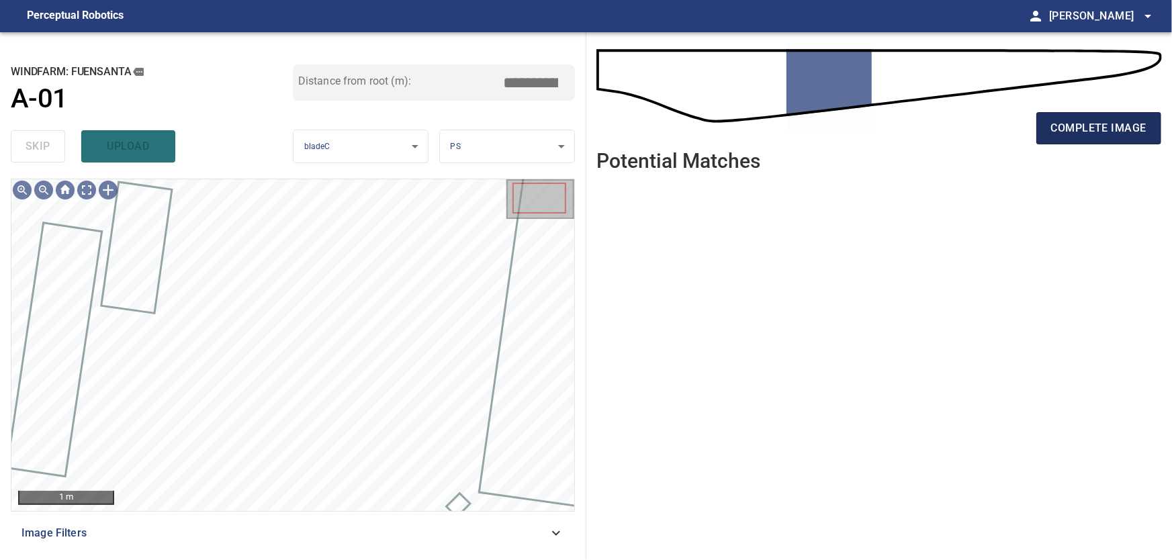
click at [1082, 123] on span "complete image" at bounding box center [1098, 128] width 95 height 19
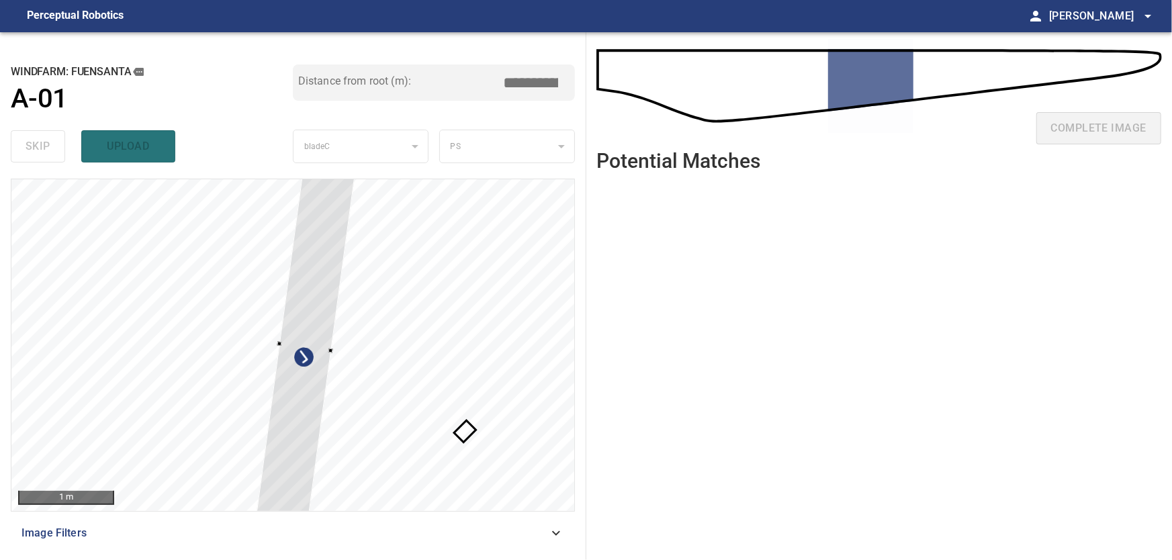
click at [127, 281] on div at bounding box center [292, 345] width 563 height 332
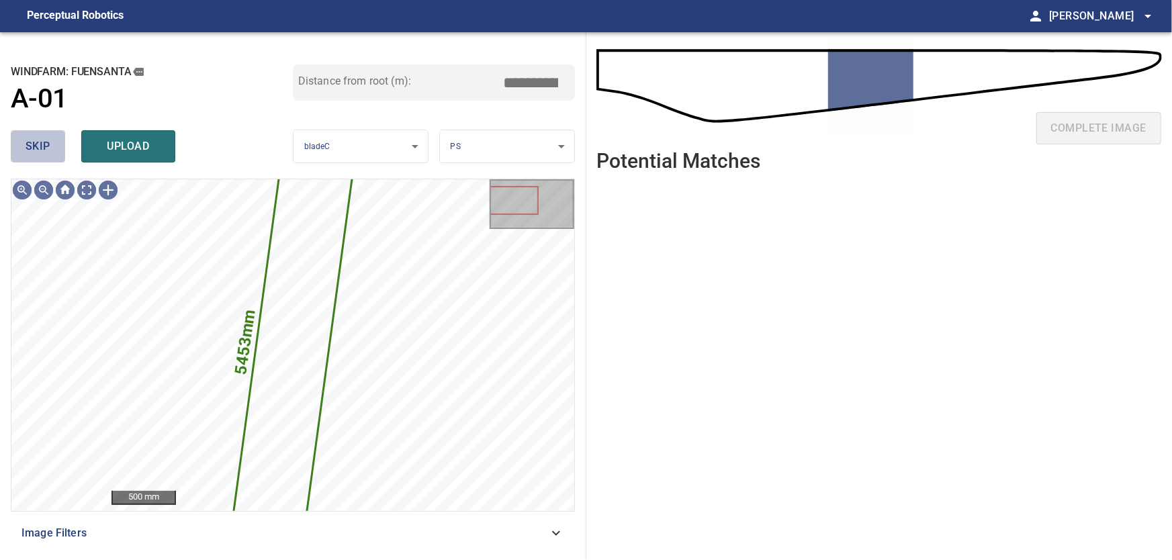
click at [28, 147] on span "skip" at bounding box center [38, 146] width 25 height 19
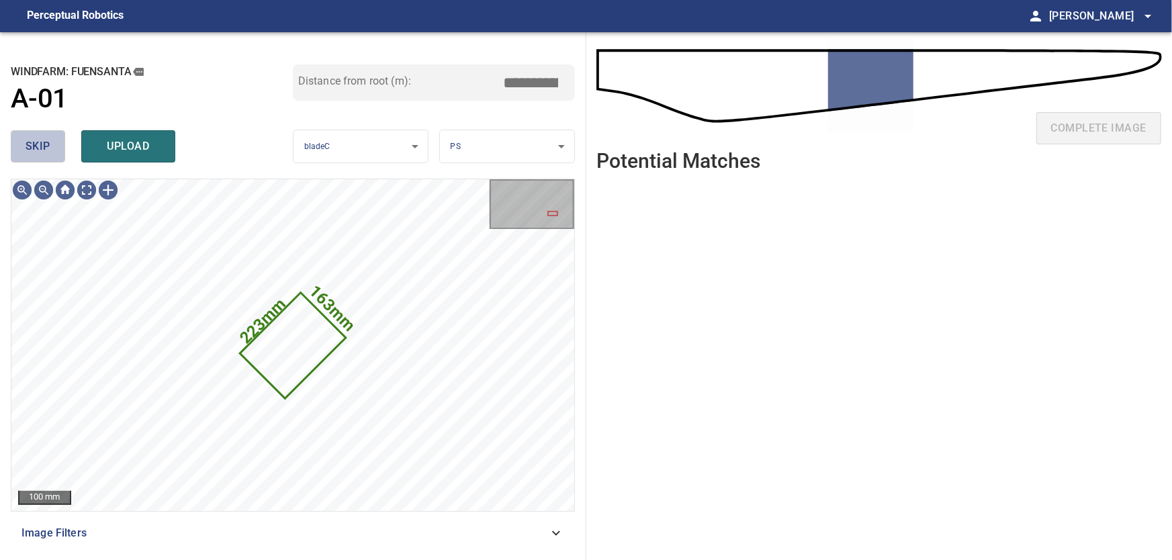
click at [35, 152] on span "skip" at bounding box center [38, 146] width 25 height 19
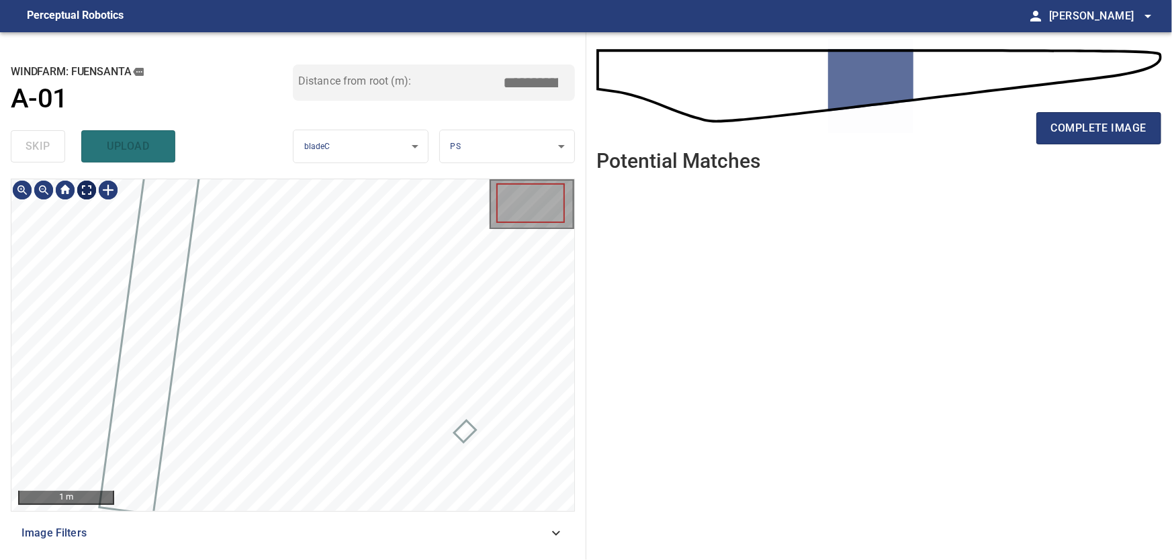
click at [93, 193] on body "**********" at bounding box center [586, 280] width 1172 height 560
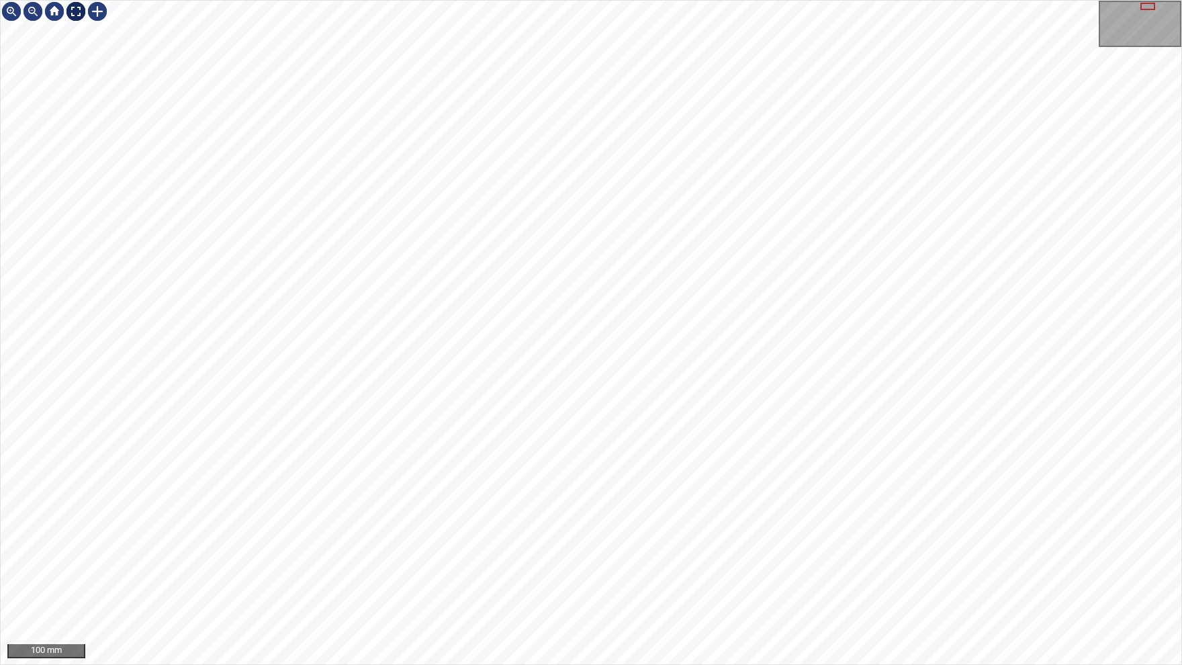
click at [78, 7] on img at bounding box center [75, 11] width 21 height 21
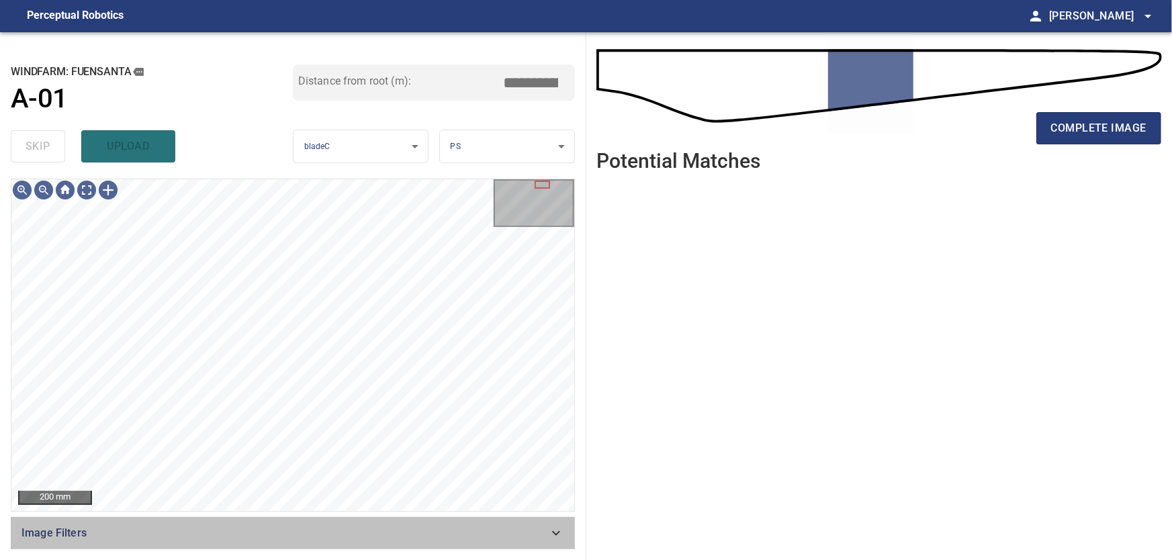
click at [559, 531] on icon at bounding box center [556, 533] width 16 height 16
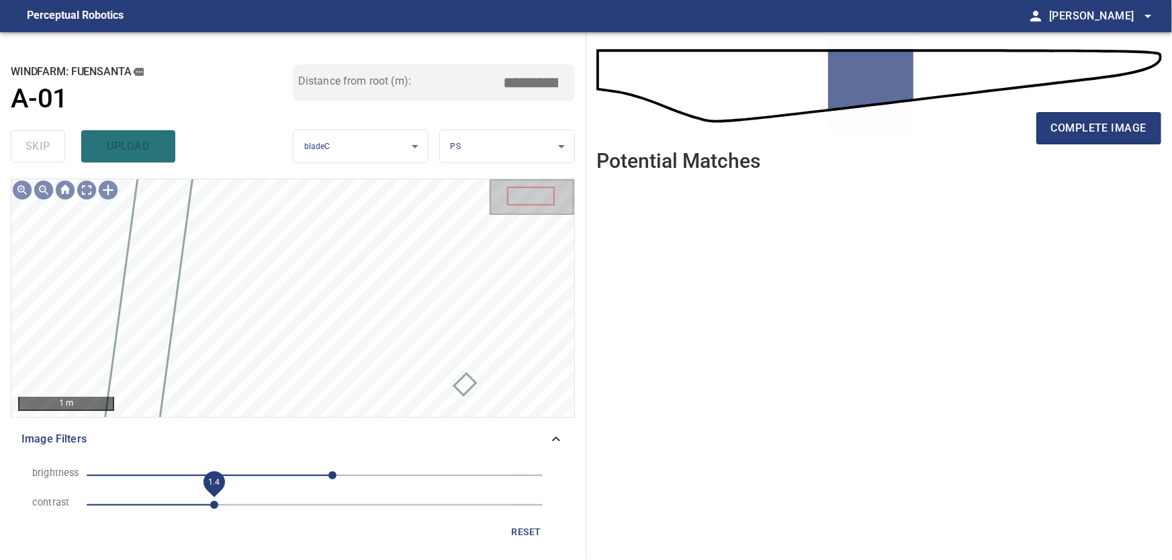
drag, startPoint x: 181, startPoint y: 502, endPoint x: 210, endPoint y: 504, distance: 29.7
click at [210, 504] on span "1.4" at bounding box center [214, 505] width 8 height 8
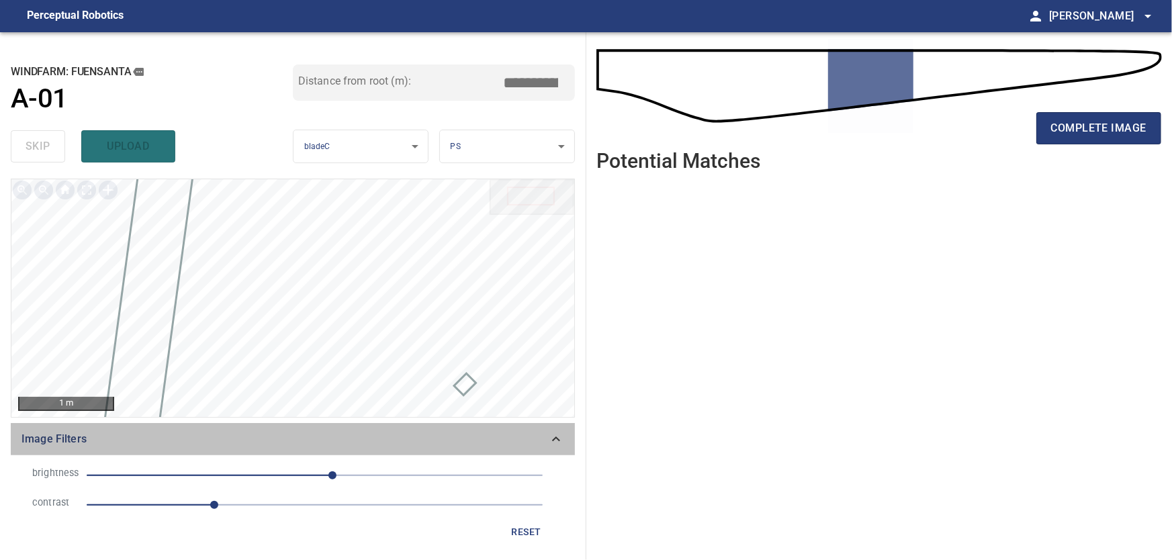
click at [556, 437] on icon at bounding box center [556, 439] width 8 height 5
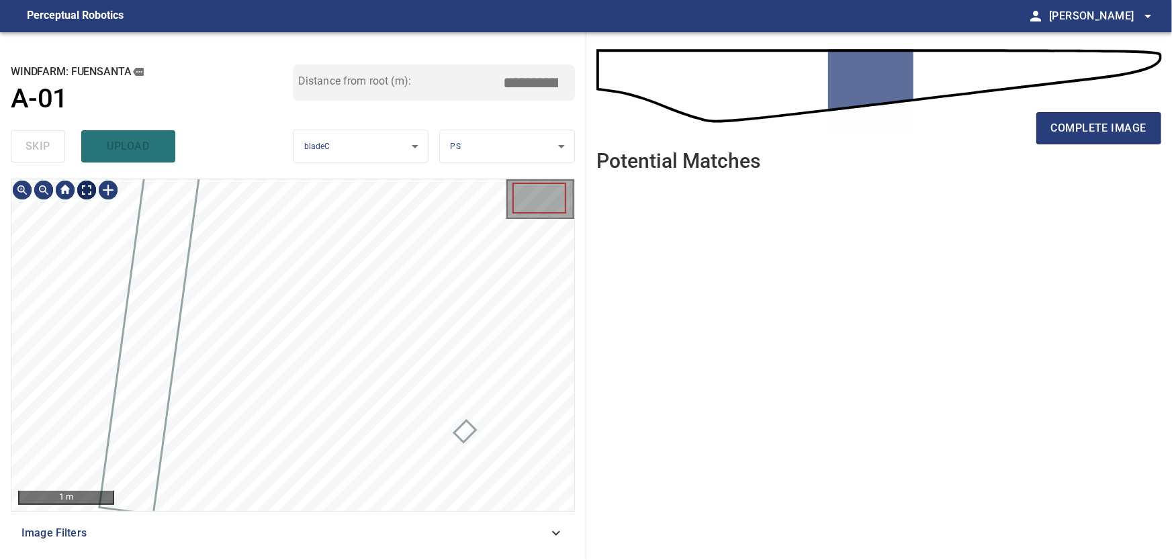
click at [92, 191] on body "**********" at bounding box center [586, 280] width 1172 height 560
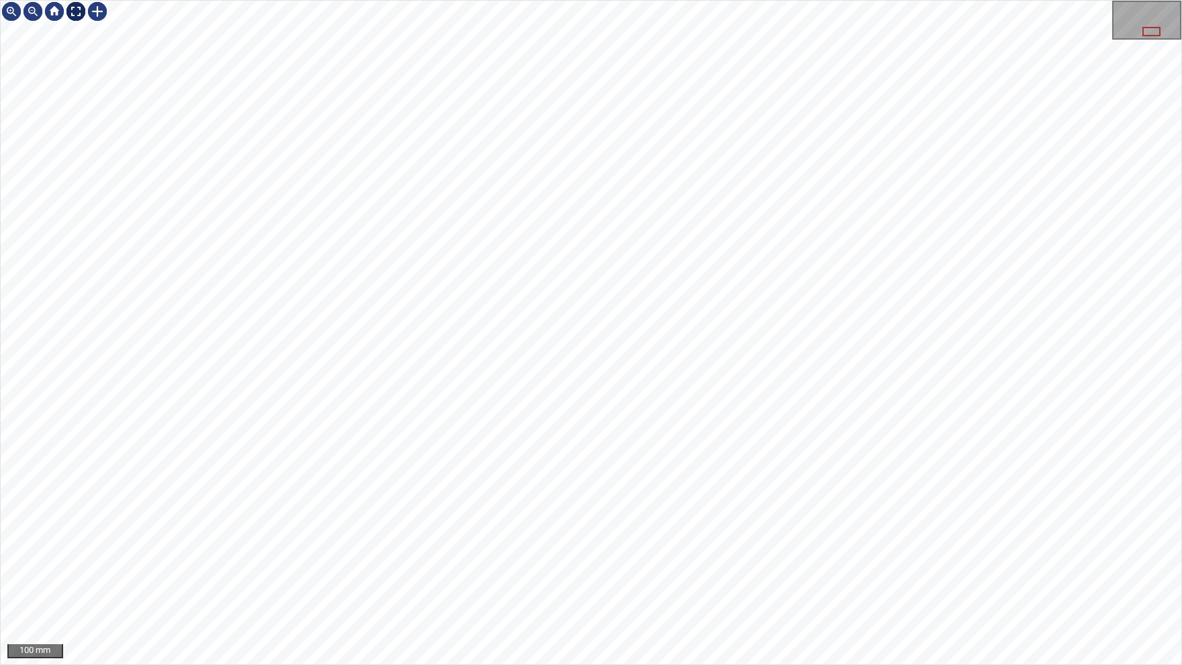
click at [76, 10] on img at bounding box center [75, 11] width 21 height 21
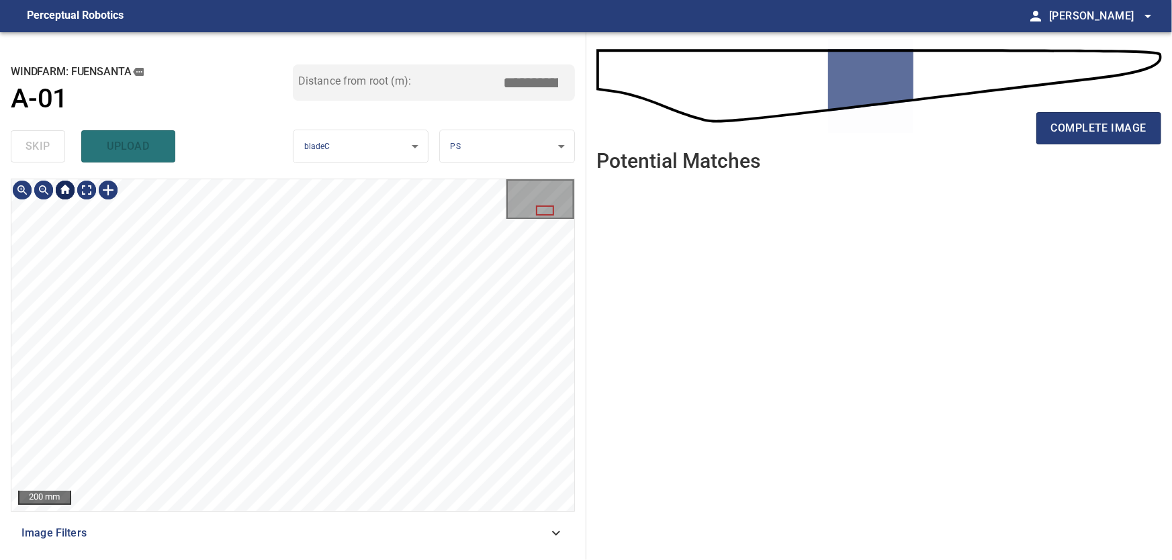
click at [64, 200] on div at bounding box center [64, 189] width 21 height 21
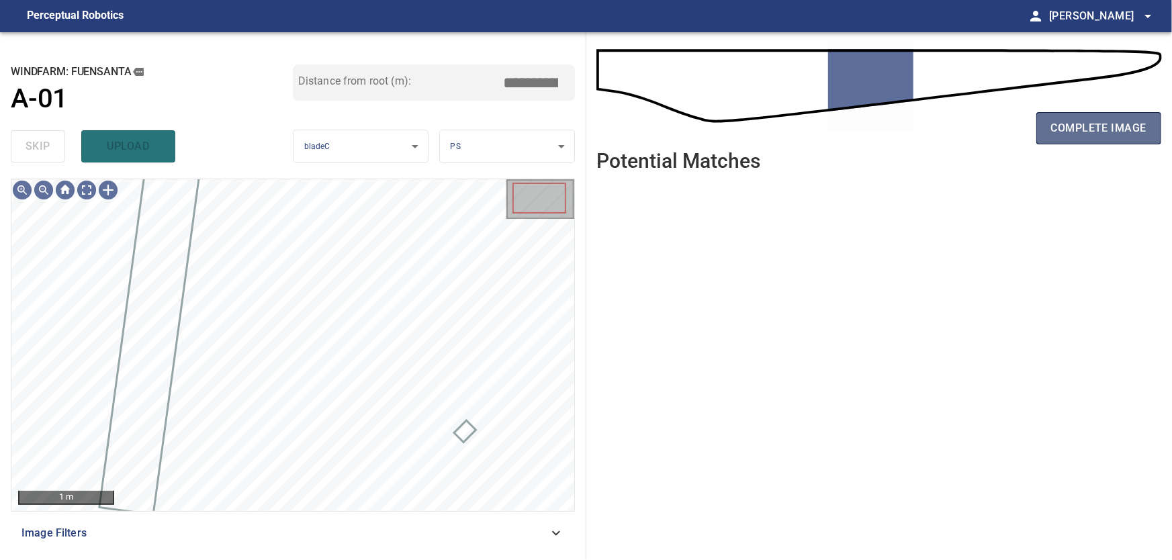
click at [1115, 126] on span "complete image" at bounding box center [1098, 128] width 95 height 19
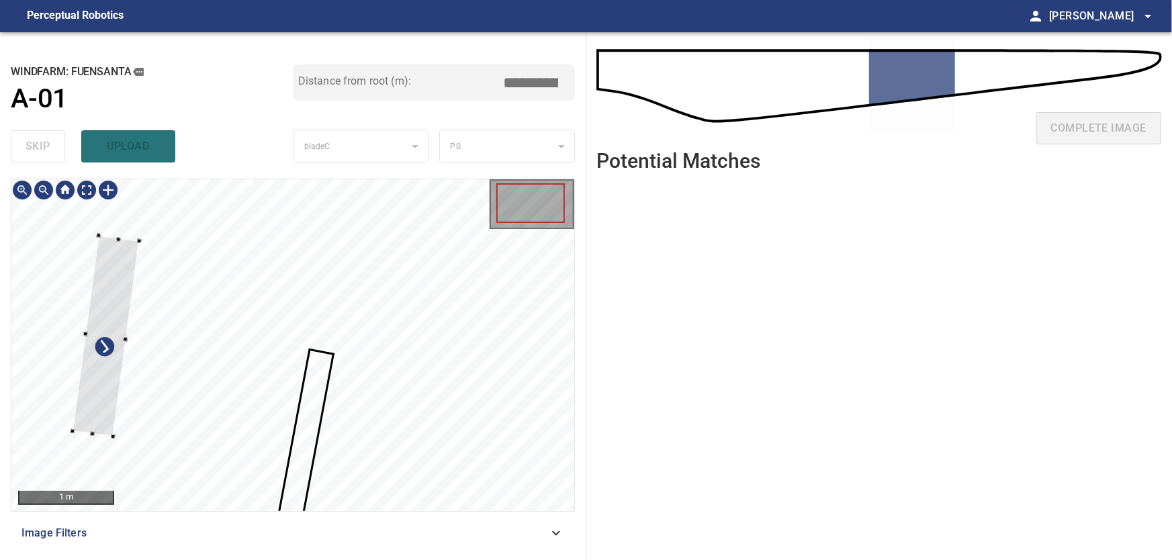
click at [62, 324] on div at bounding box center [292, 345] width 563 height 332
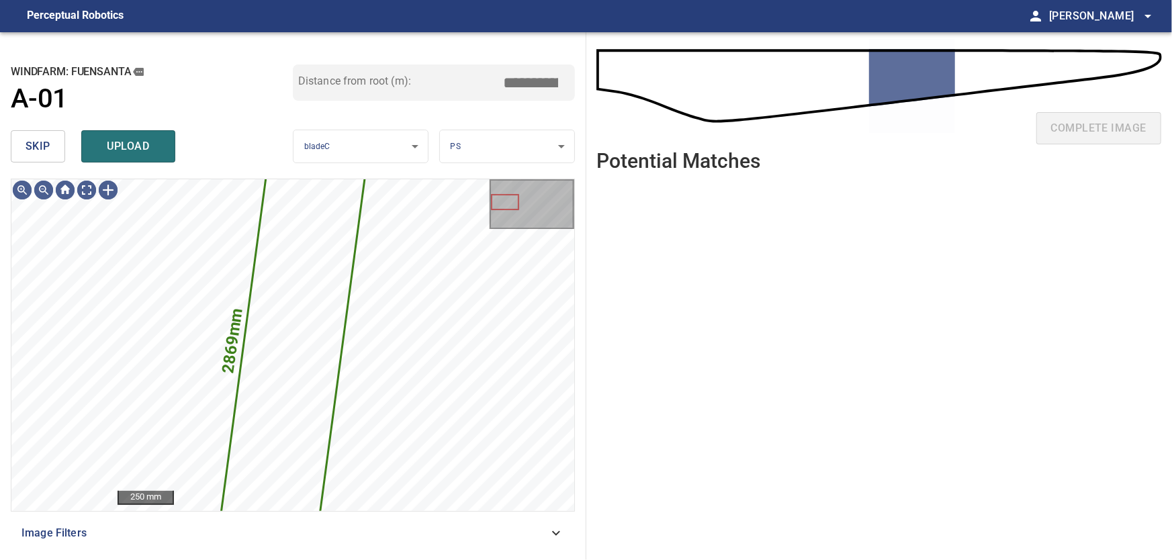
click at [37, 153] on span "skip" at bounding box center [38, 146] width 25 height 19
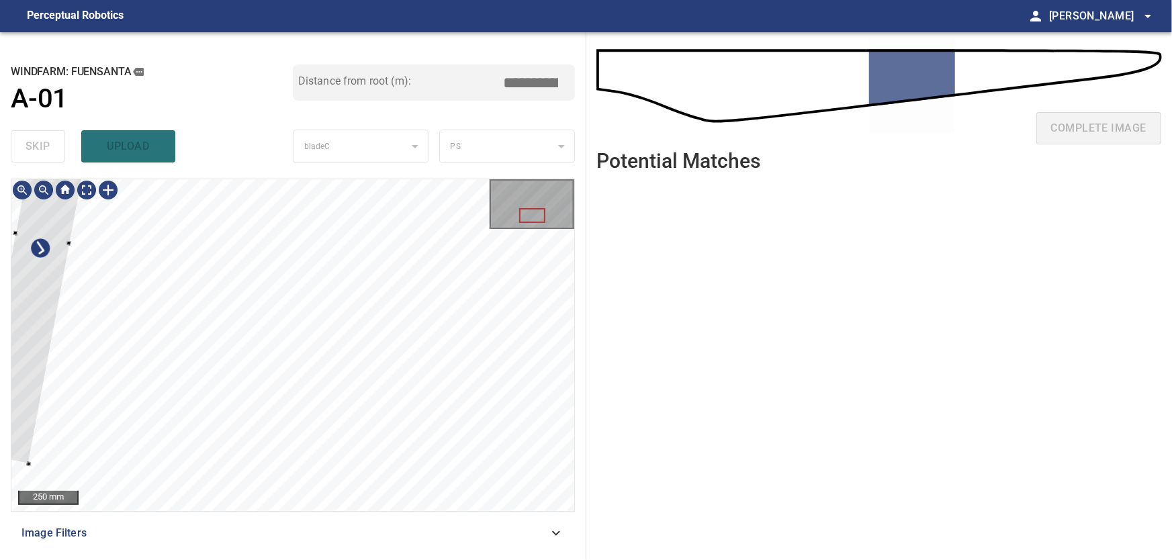
click at [5, 234] on div "**********" at bounding box center [293, 296] width 586 height 528
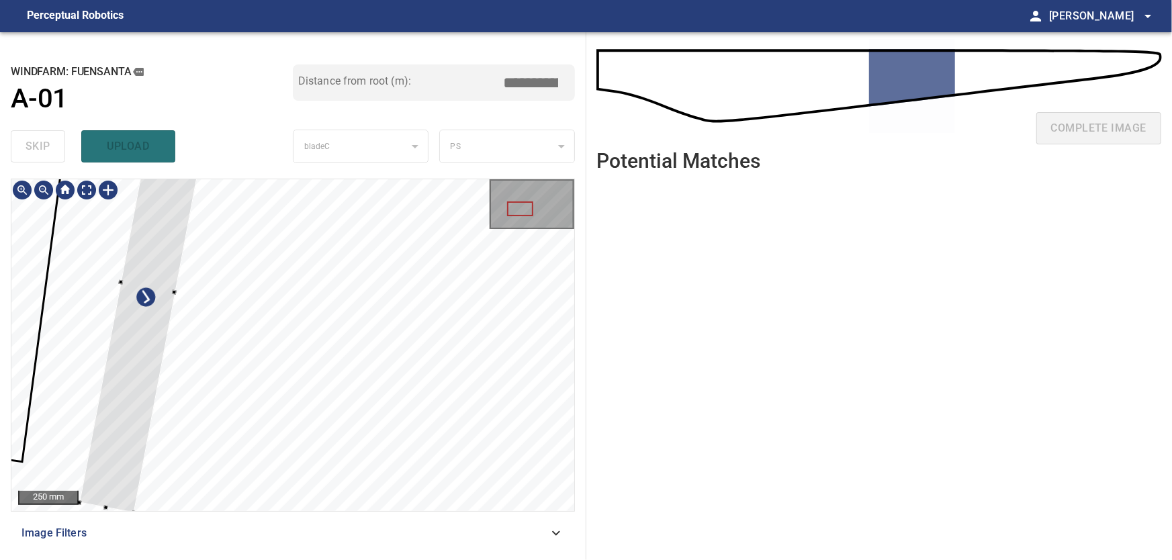
click at [78, 322] on div at bounding box center [292, 345] width 563 height 332
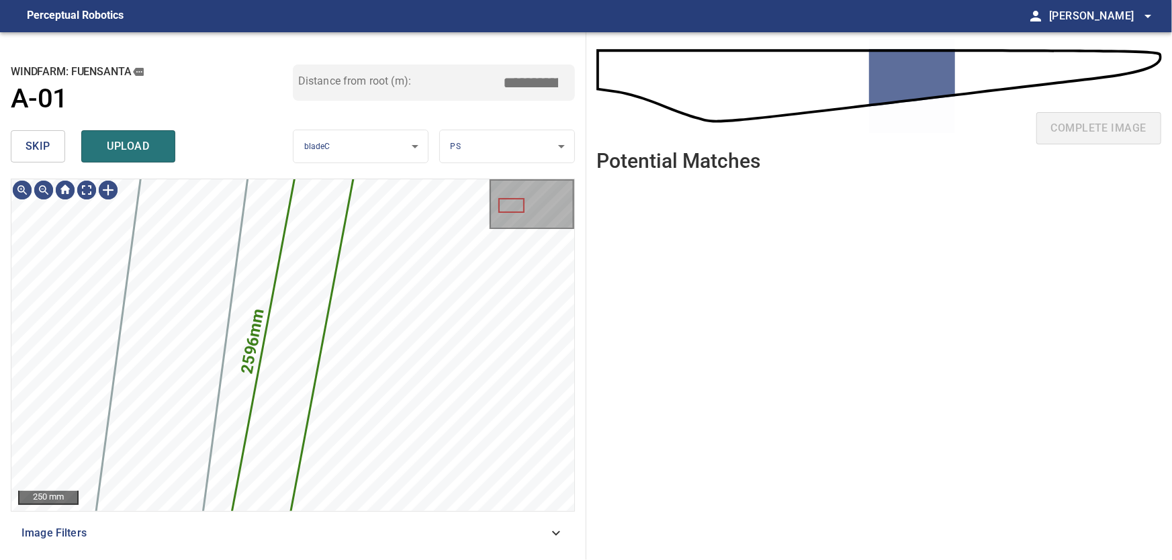
click at [24, 144] on button "skip" at bounding box center [38, 146] width 54 height 32
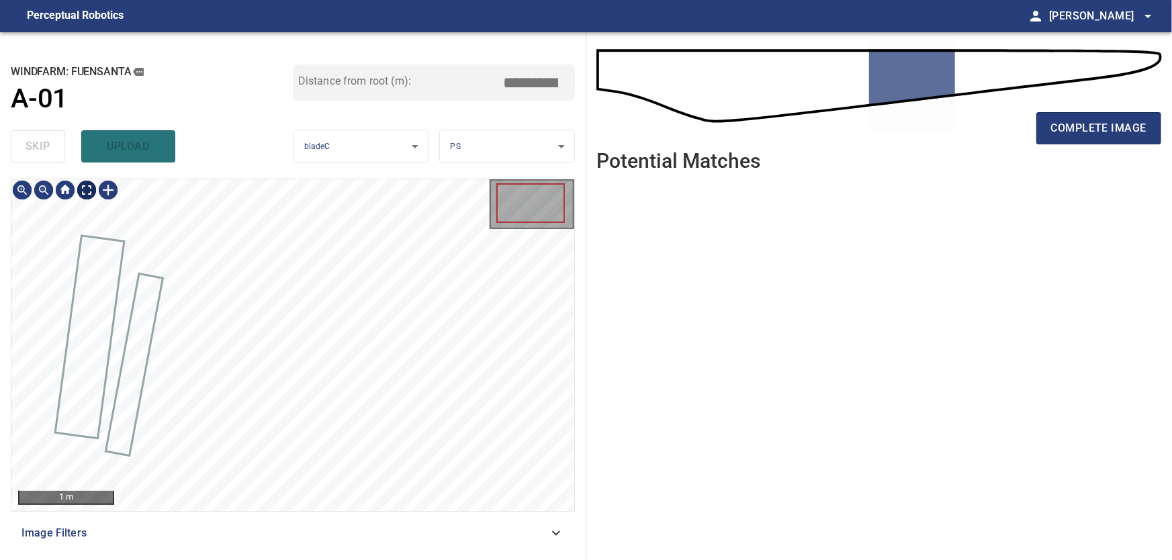
click at [84, 191] on body "**********" at bounding box center [586, 280] width 1172 height 560
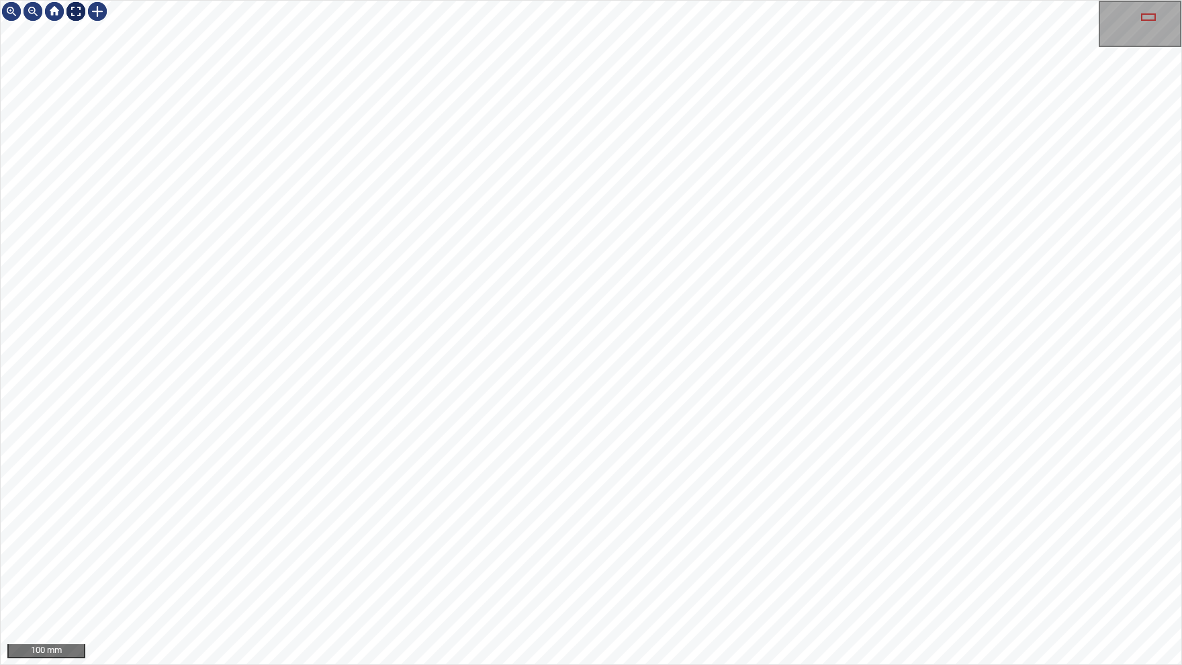
click at [77, 6] on img at bounding box center [75, 11] width 21 height 21
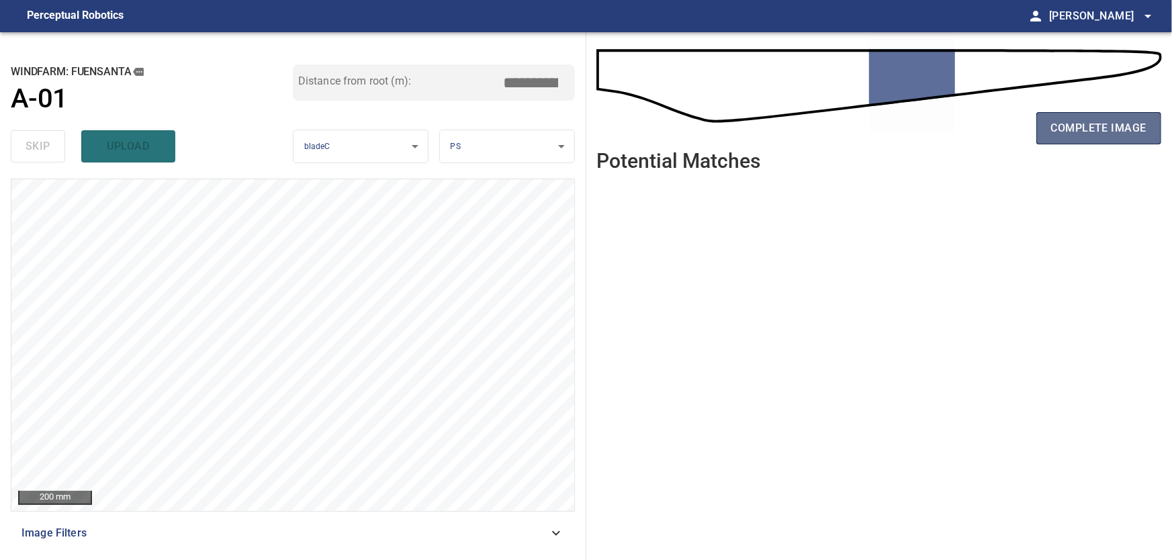
click at [1081, 124] on span "complete image" at bounding box center [1098, 128] width 95 height 19
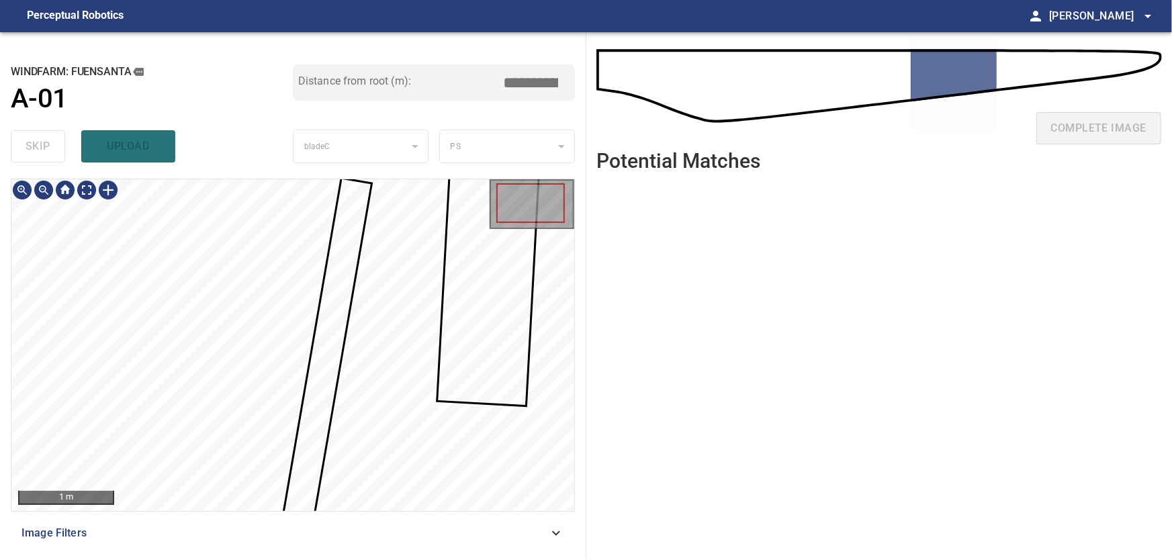
click at [318, 328] on div at bounding box center [292, 345] width 563 height 332
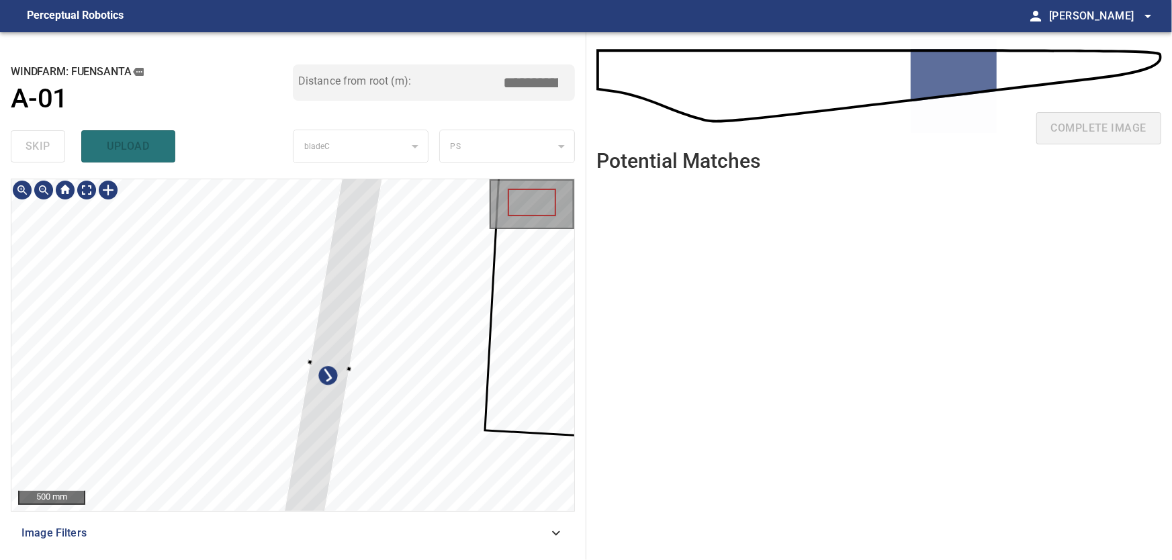
click at [162, 323] on div at bounding box center [292, 345] width 563 height 332
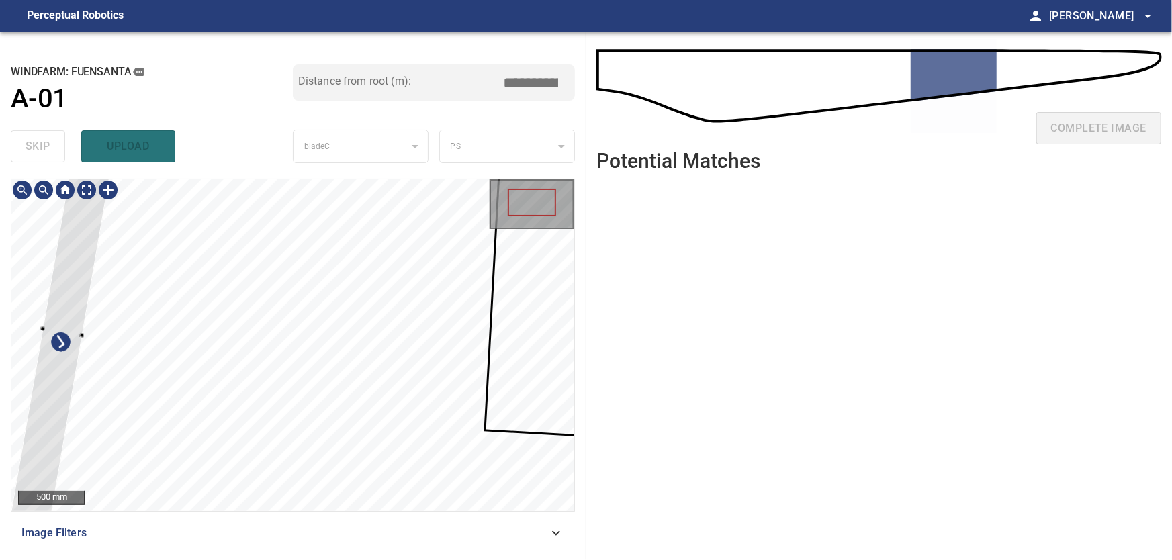
click at [66, 300] on div at bounding box center [63, 331] width 124 height 490
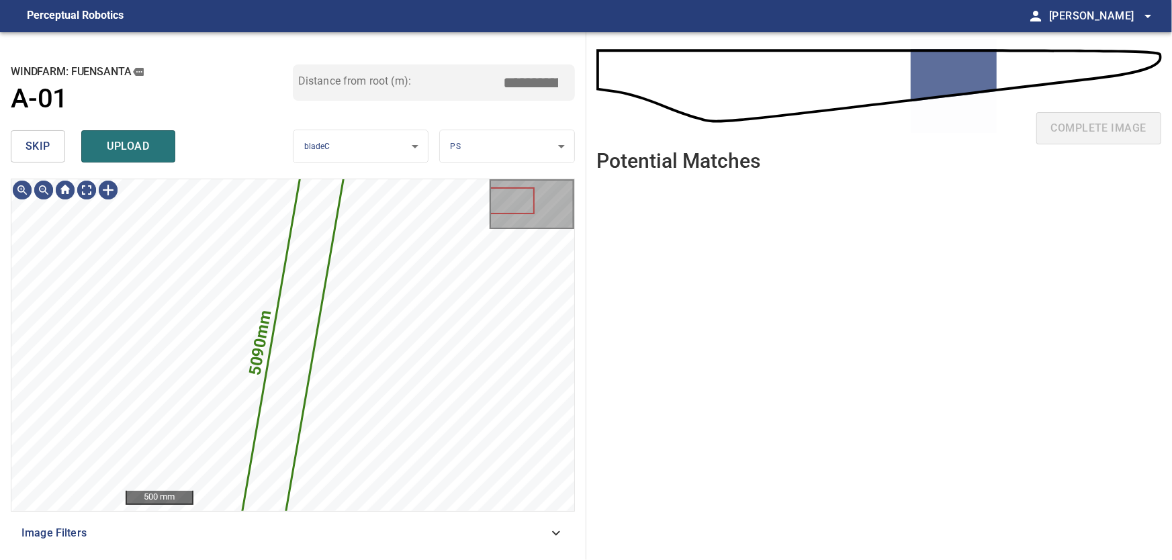
drag, startPoint x: 31, startPoint y: 150, endPoint x: 38, endPoint y: 157, distance: 10.0
click at [32, 149] on span "skip" at bounding box center [38, 146] width 25 height 19
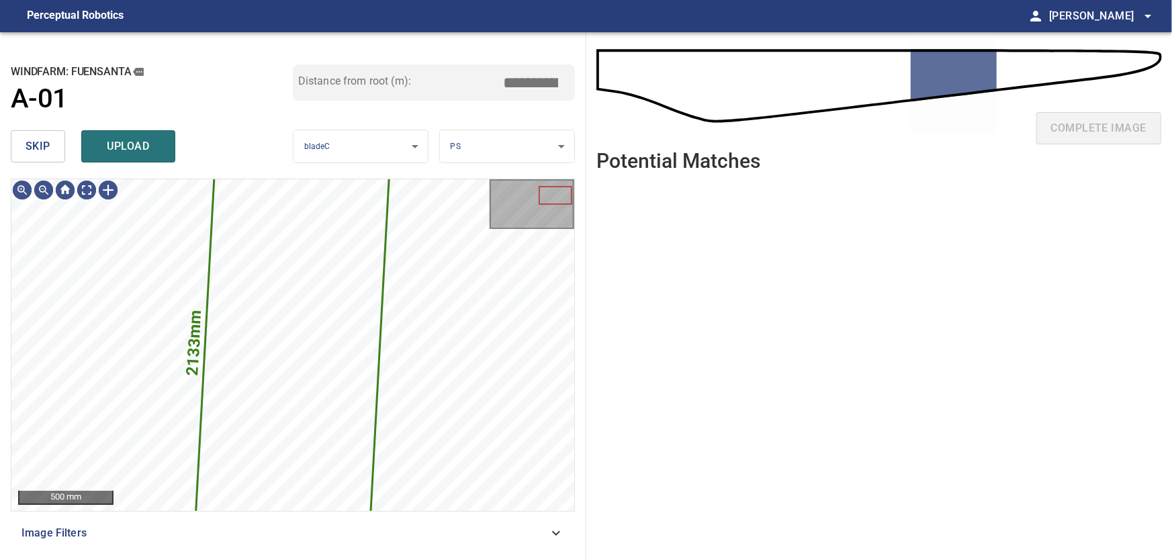
click at [42, 150] on span "skip" at bounding box center [38, 146] width 25 height 19
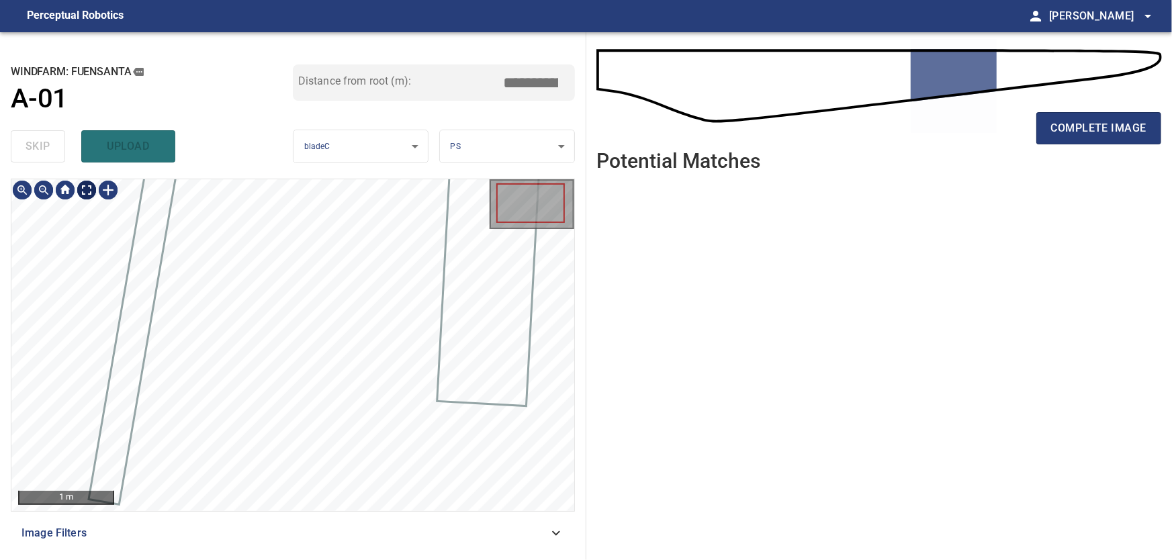
click at [88, 189] on body "**********" at bounding box center [586, 280] width 1172 height 560
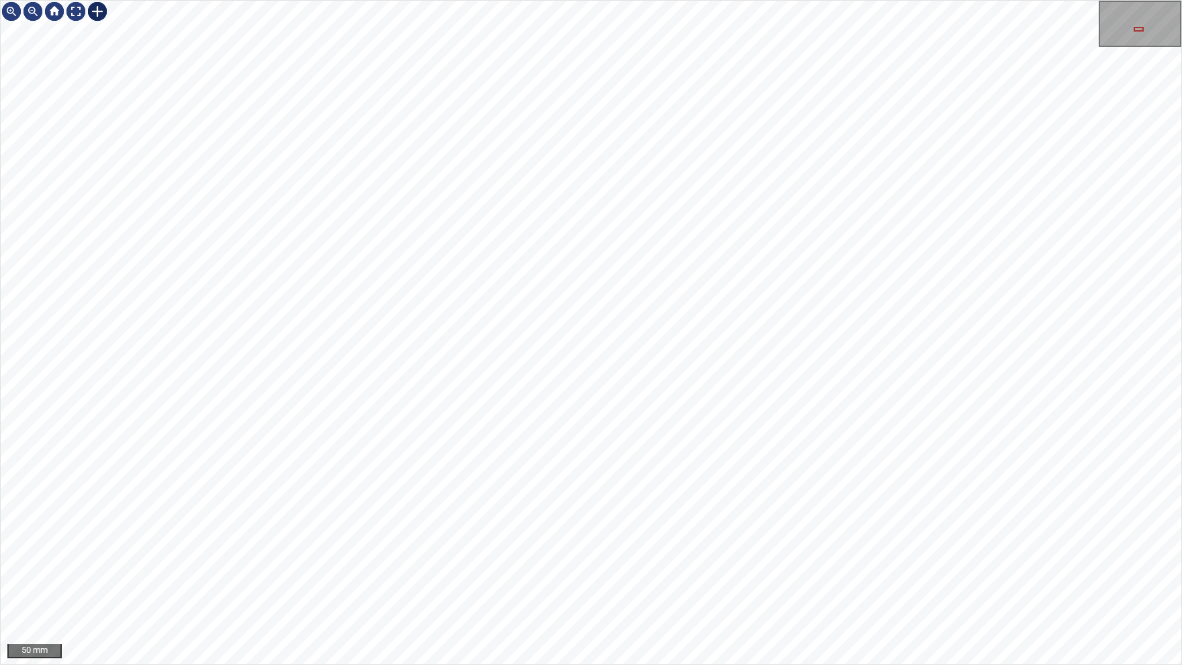
click at [91, 14] on div at bounding box center [97, 11] width 21 height 21
click at [327, 417] on div at bounding box center [591, 333] width 1181 height 664
click at [300, 349] on div at bounding box center [293, 367] width 68 height 99
click at [356, 329] on div at bounding box center [591, 333] width 1181 height 664
click at [326, 341] on div at bounding box center [302, 372] width 95 height 116
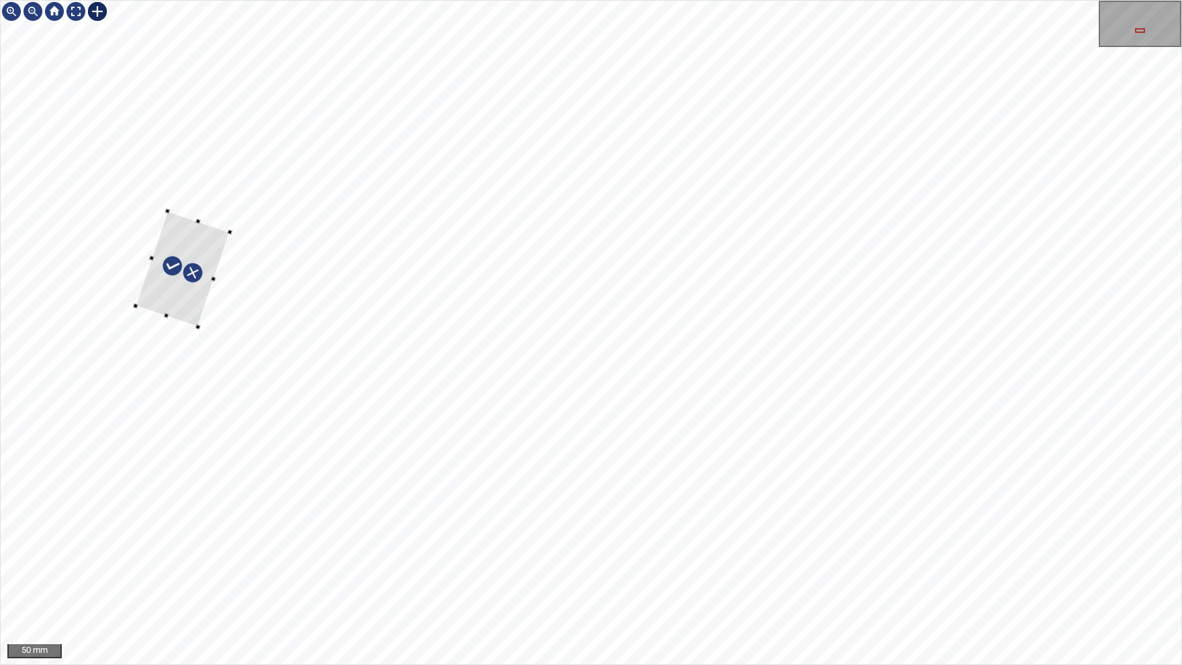
click at [1136, 30] on div at bounding box center [1140, 30] width 10 height 5
click at [77, 11] on img at bounding box center [75, 11] width 21 height 21
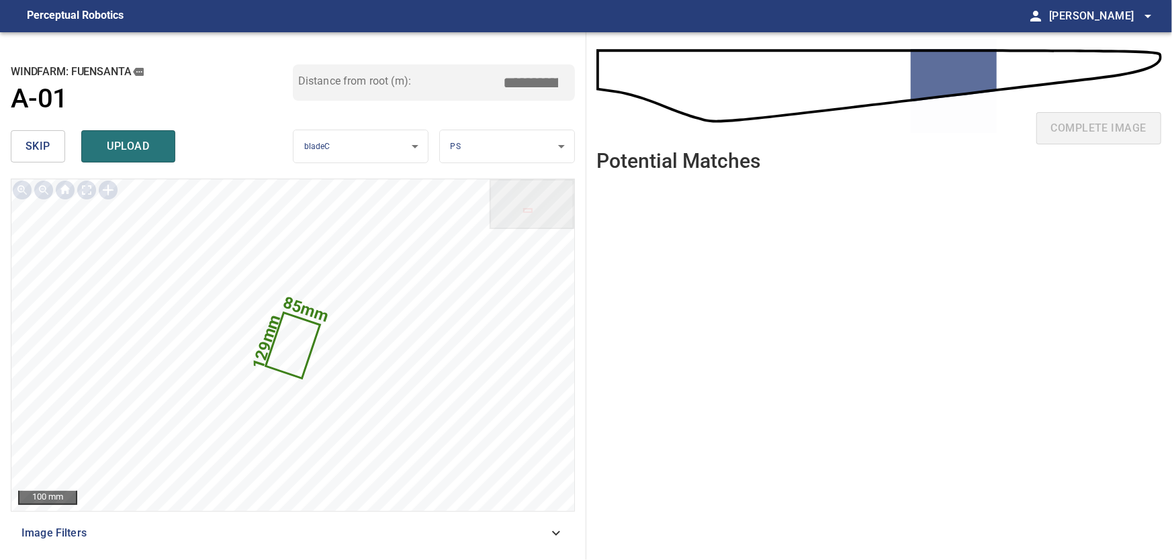
drag, startPoint x: 526, startPoint y: 82, endPoint x: 588, endPoint y: 82, distance: 62.5
click at [570, 82] on input "*****" at bounding box center [535, 83] width 67 height 26
click at [543, 84] on input "*****" at bounding box center [535, 83] width 67 height 26
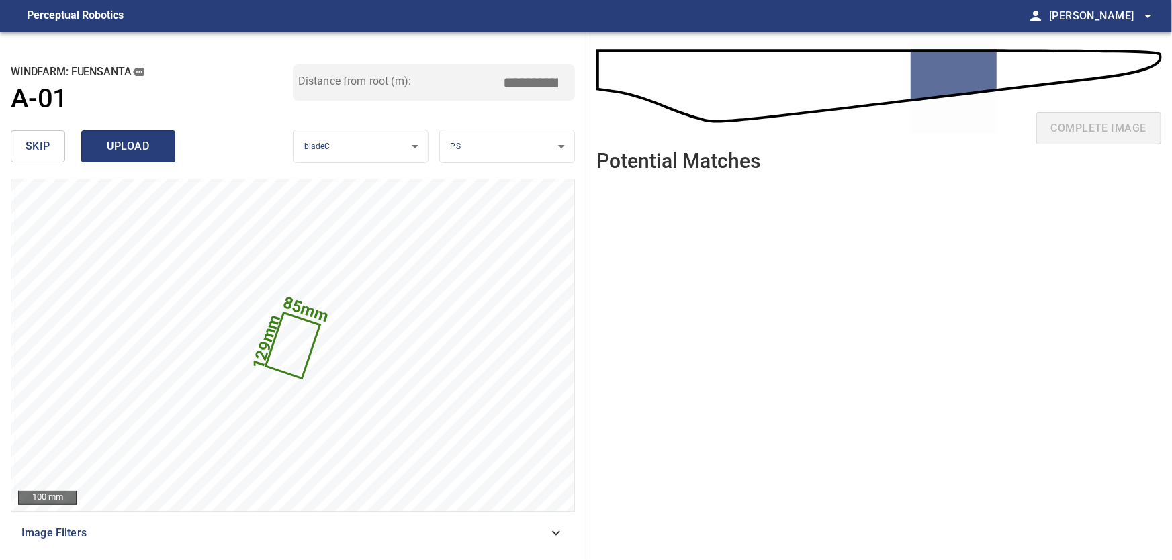
type input "*****"
click at [118, 142] on span "upload" at bounding box center [128, 146] width 64 height 19
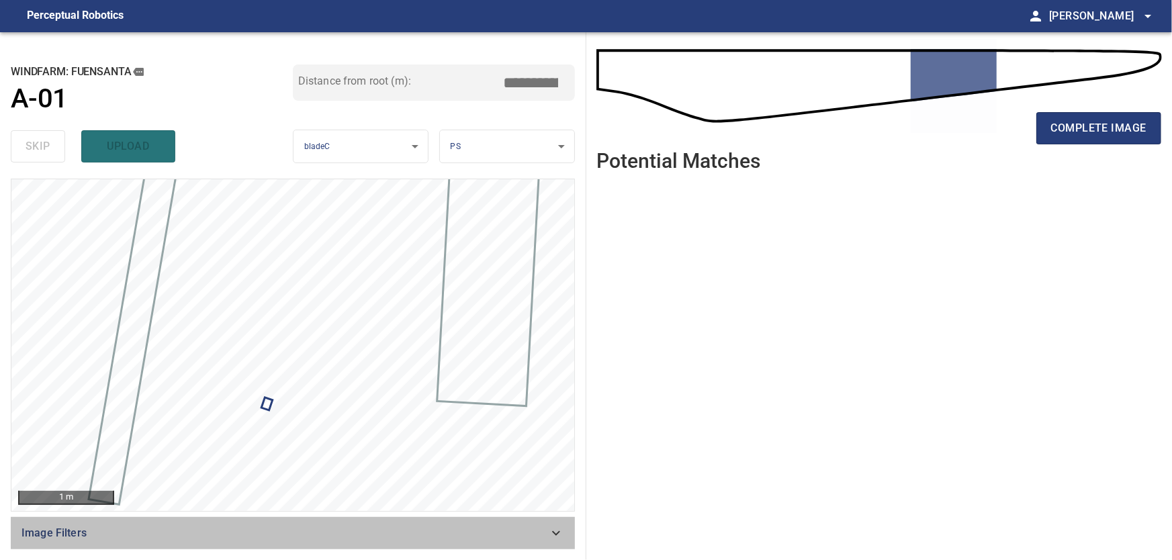
click at [541, 533] on span "Image Filters" at bounding box center [284, 533] width 527 height 16
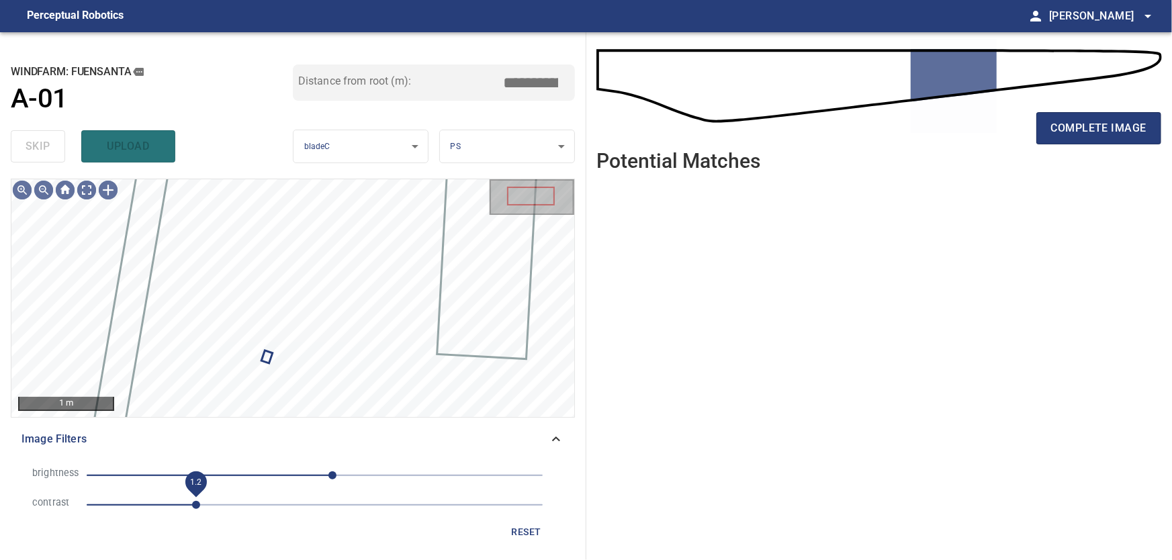
drag, startPoint x: 180, startPoint y: 504, endPoint x: 193, endPoint y: 505, distance: 12.8
click at [193, 505] on span "1.2" at bounding box center [196, 505] width 8 height 8
click at [558, 438] on icon at bounding box center [556, 439] width 16 height 16
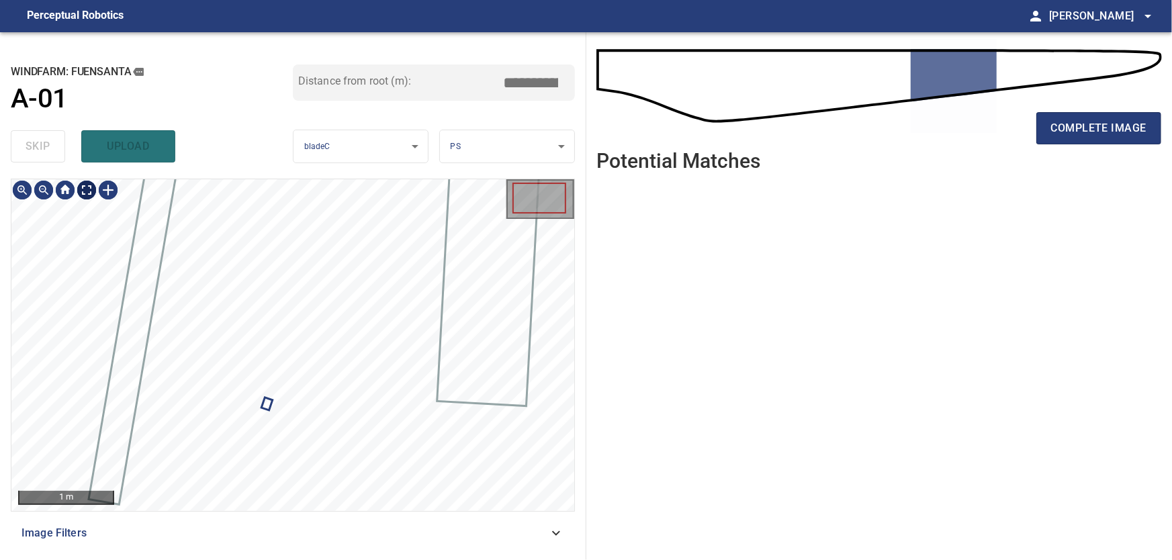
click at [79, 191] on body "**********" at bounding box center [586, 280] width 1172 height 560
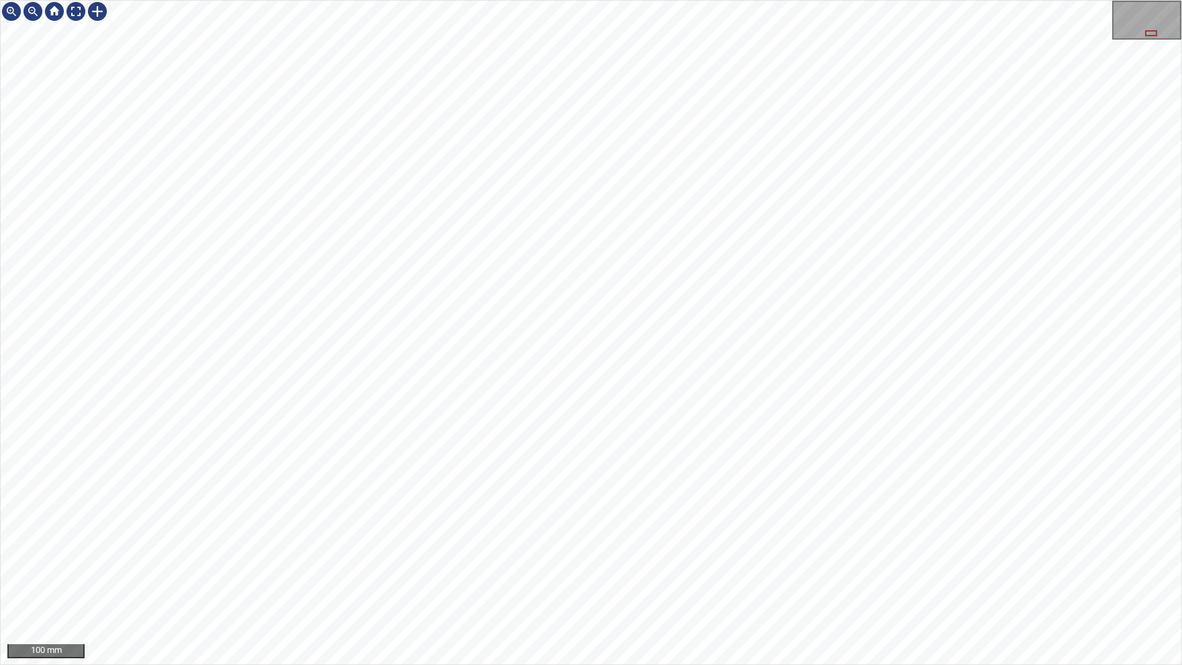
click at [649, 0] on div "100 mm" at bounding box center [591, 332] width 1182 height 665
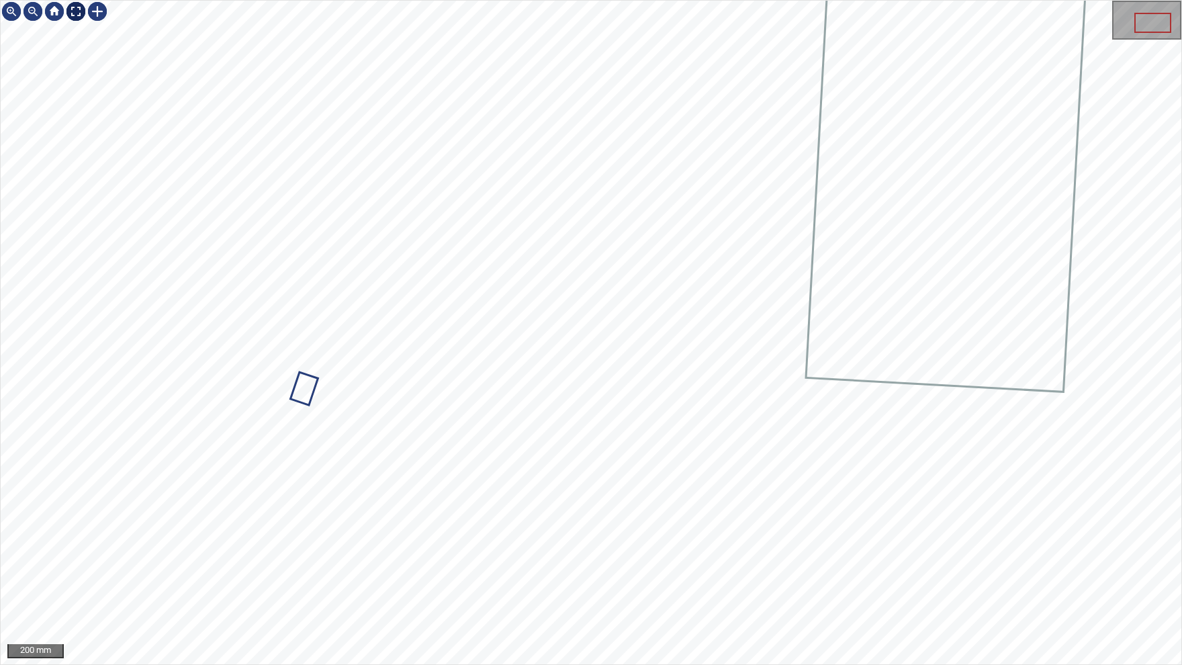
click at [73, 14] on img at bounding box center [75, 11] width 21 height 21
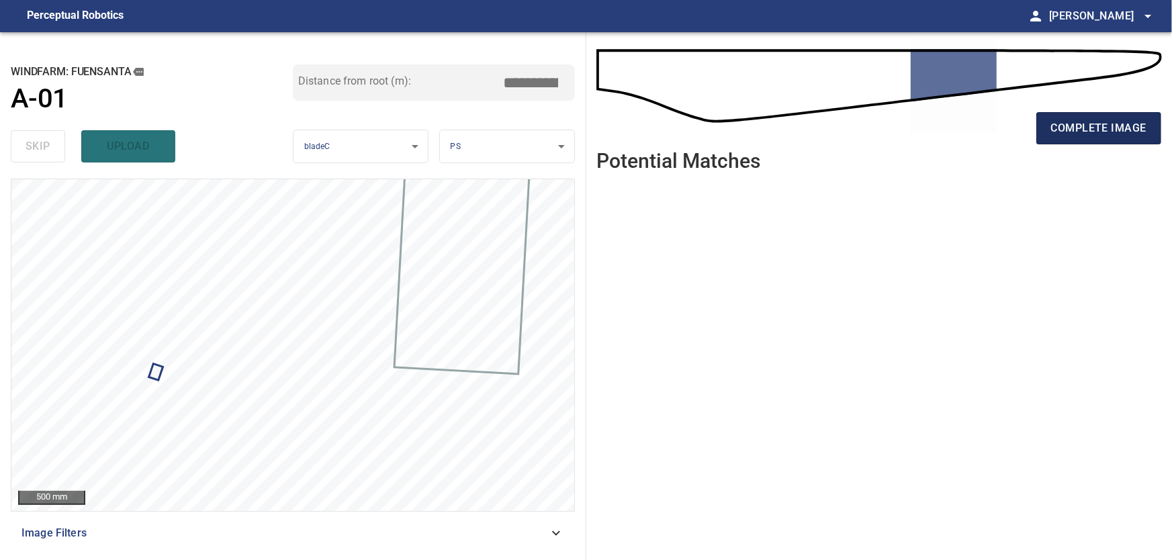
click at [1080, 124] on span "complete image" at bounding box center [1098, 128] width 95 height 19
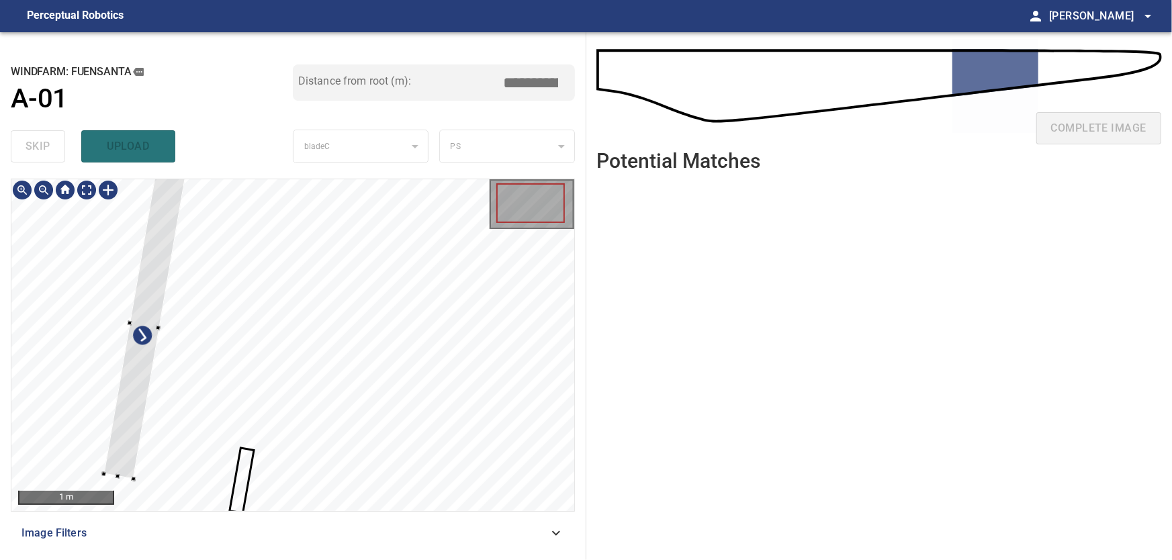
click at [129, 291] on div at bounding box center [292, 345] width 563 height 332
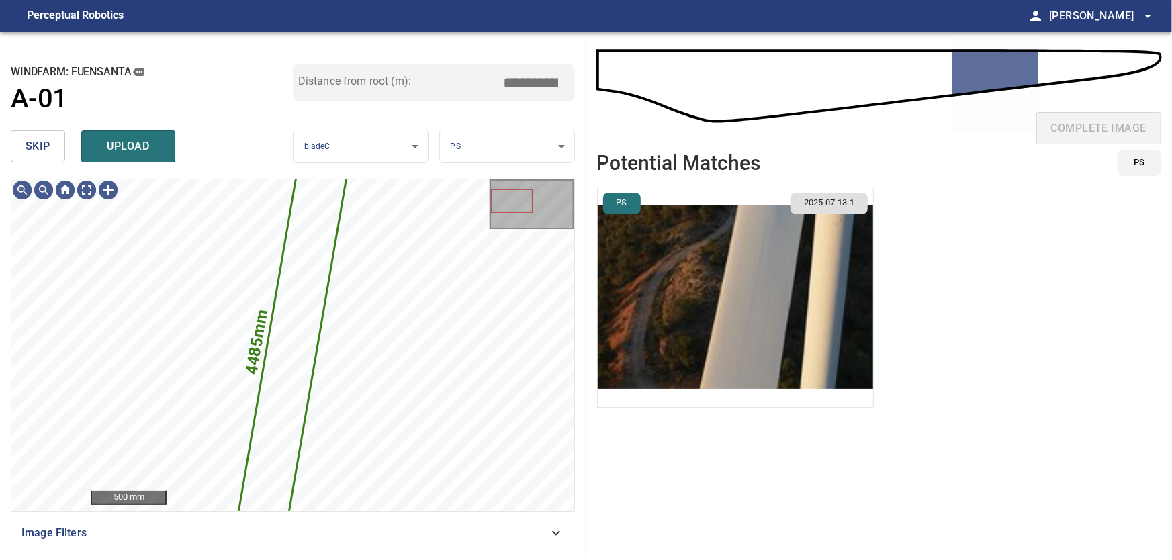
drag, startPoint x: 40, startPoint y: 140, endPoint x: 61, endPoint y: 167, distance: 34.0
click at [40, 143] on span "skip" at bounding box center [38, 146] width 25 height 19
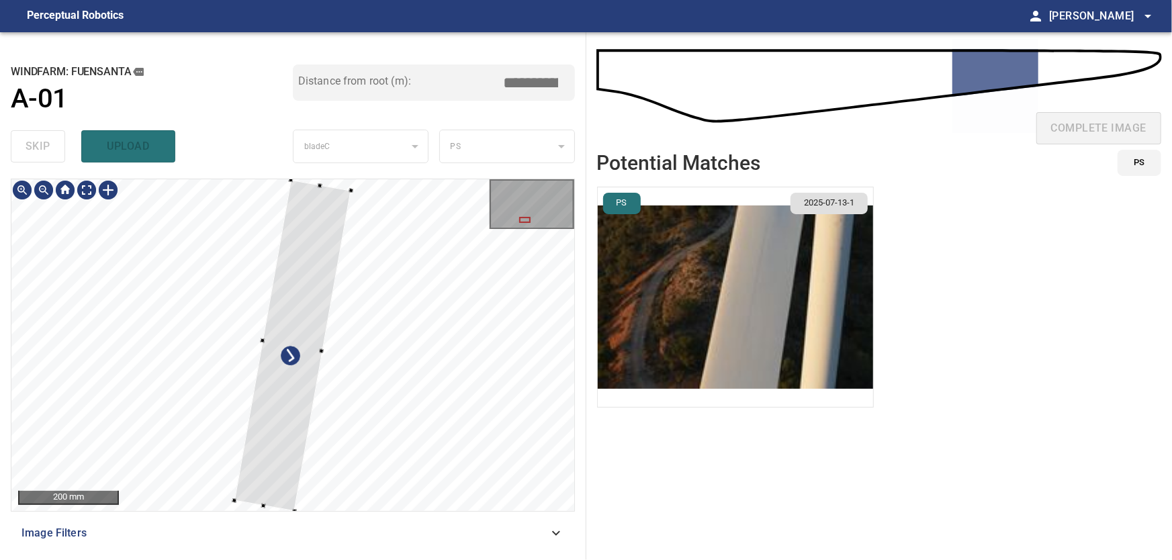
click at [234, 325] on div at bounding box center [292, 345] width 117 height 332
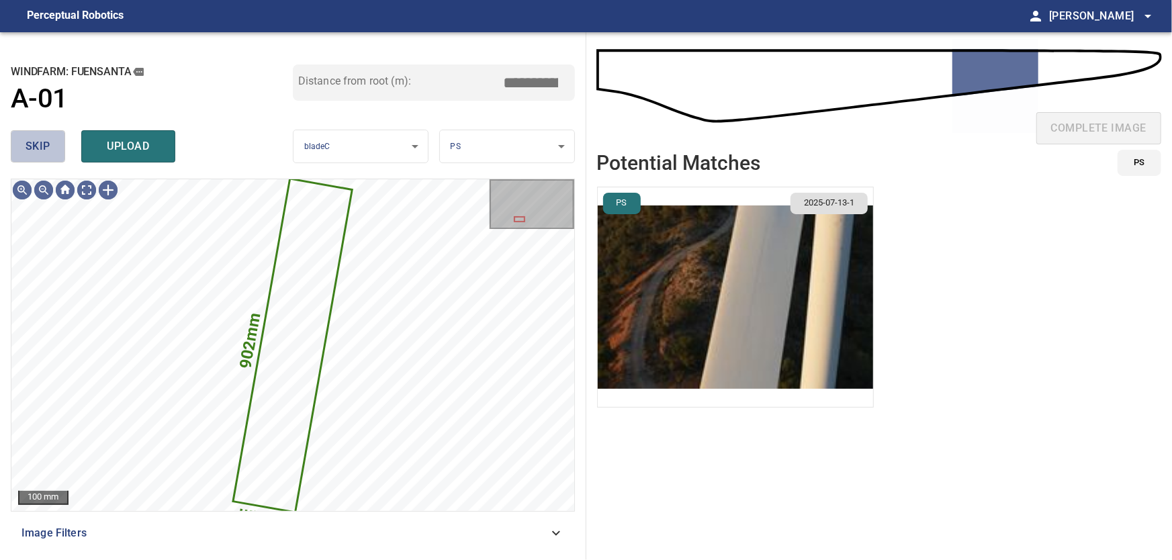
drag, startPoint x: 24, startPoint y: 142, endPoint x: 50, endPoint y: 167, distance: 35.2
click at [28, 146] on button "skip" at bounding box center [38, 146] width 54 height 32
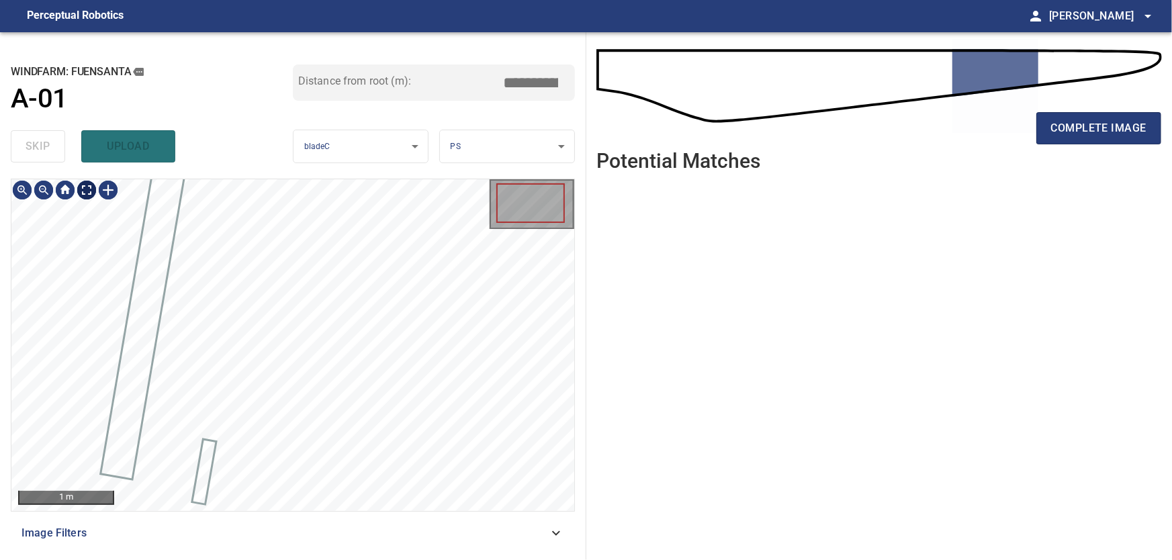
click at [89, 189] on body "**********" at bounding box center [586, 280] width 1172 height 560
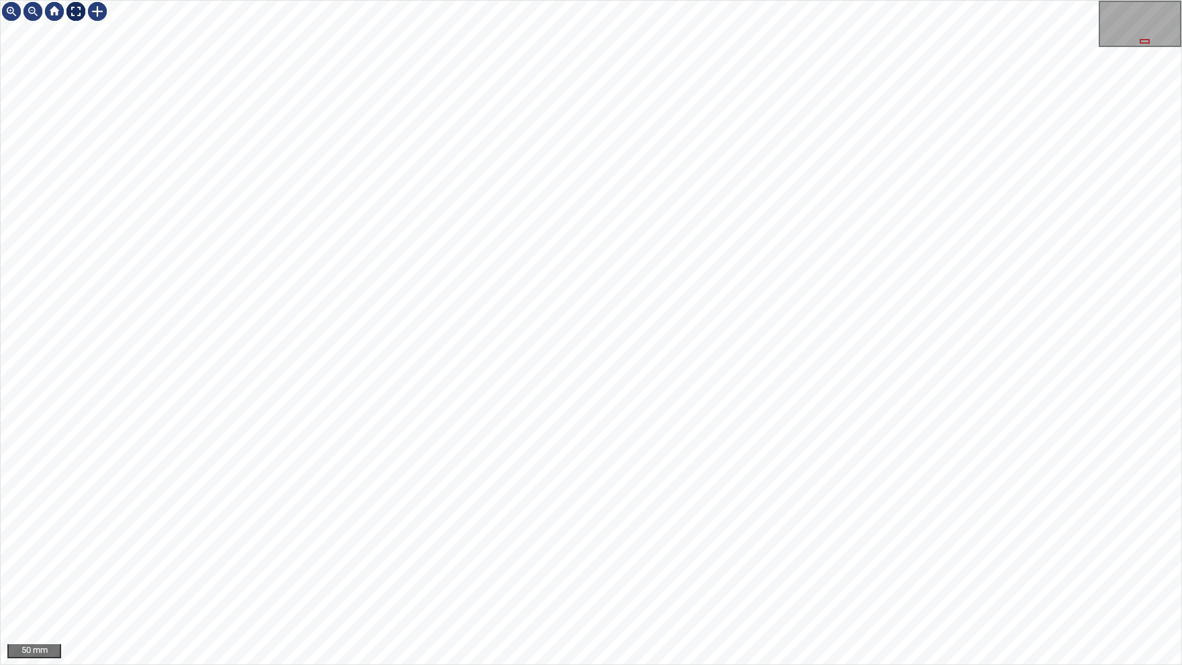
click at [71, 11] on div at bounding box center [75, 11] width 21 height 21
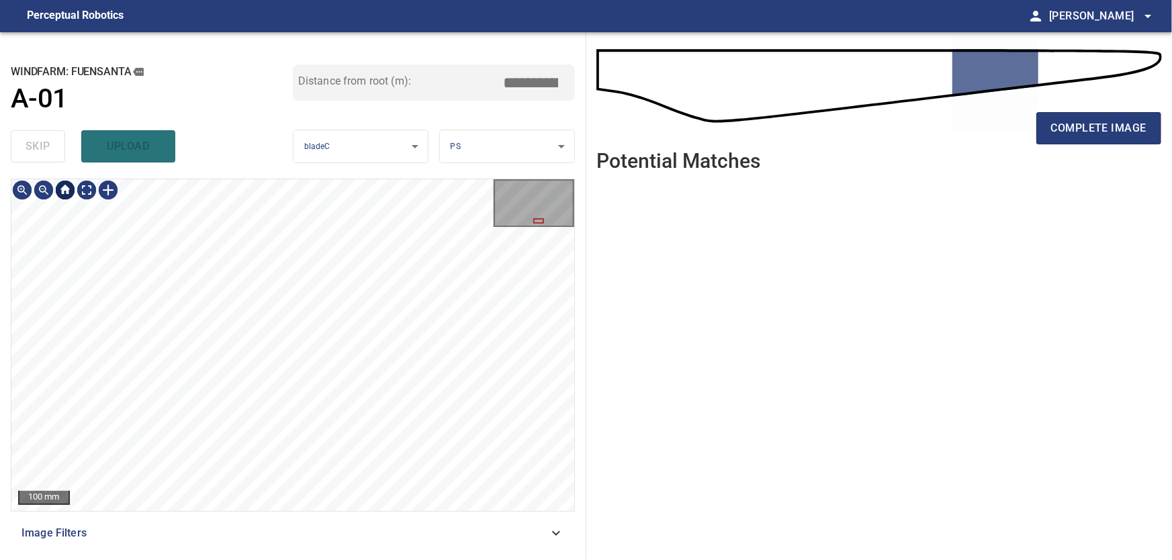
click at [59, 183] on div at bounding box center [64, 189] width 21 height 21
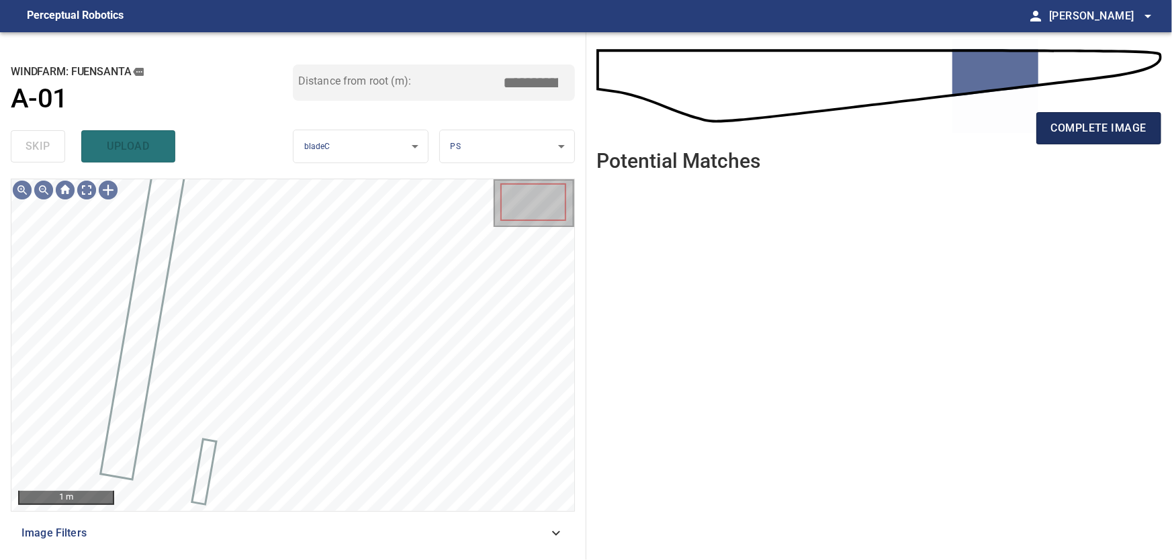
click at [1073, 130] on span "complete image" at bounding box center [1098, 128] width 95 height 19
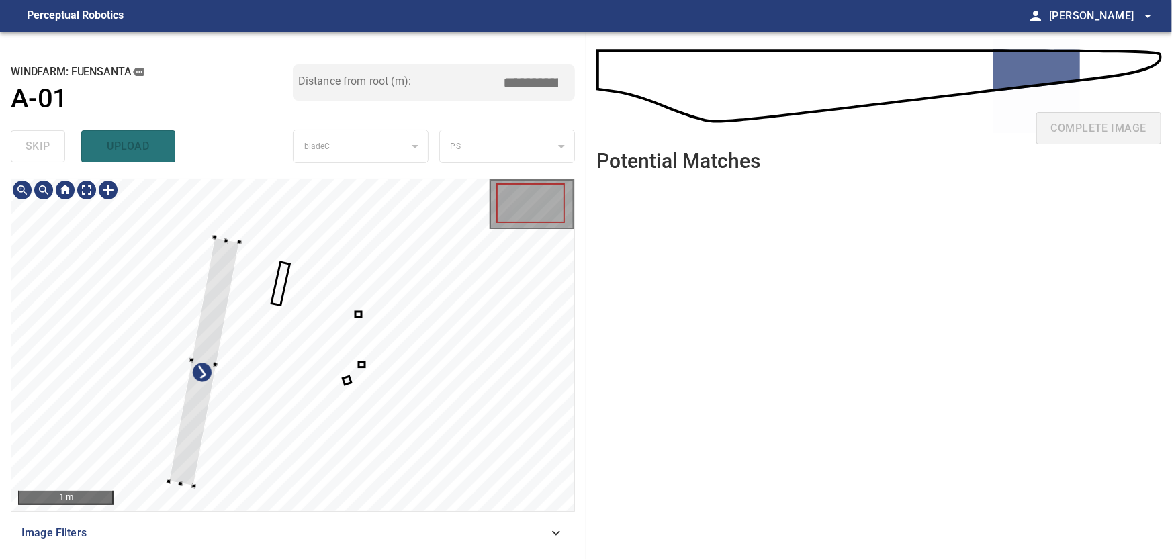
click at [181, 392] on div at bounding box center [292, 345] width 563 height 332
click at [100, 394] on div at bounding box center [292, 345] width 563 height 332
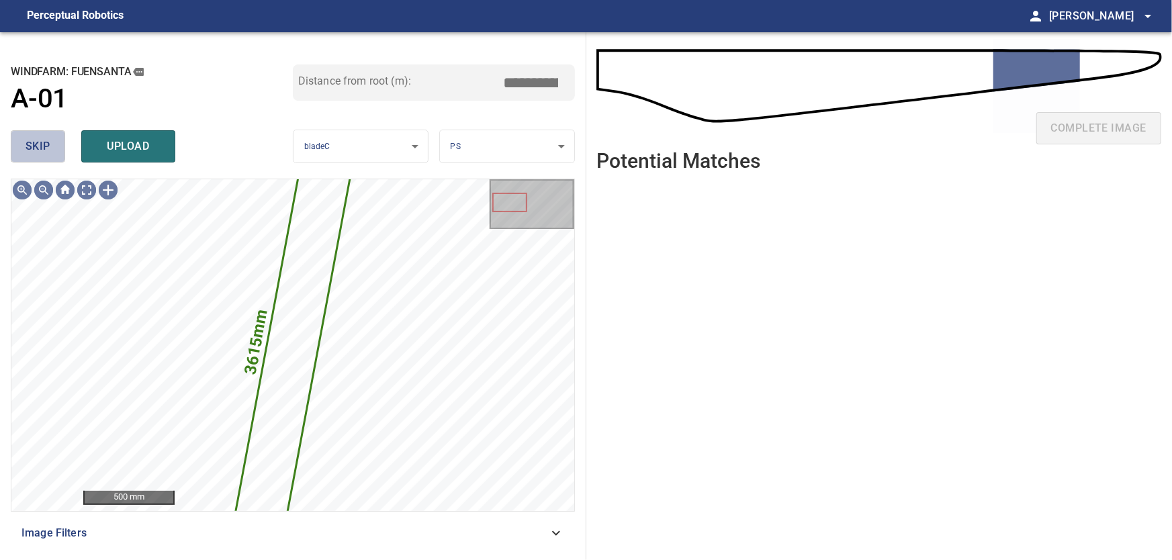
click at [48, 146] on span "skip" at bounding box center [38, 146] width 25 height 19
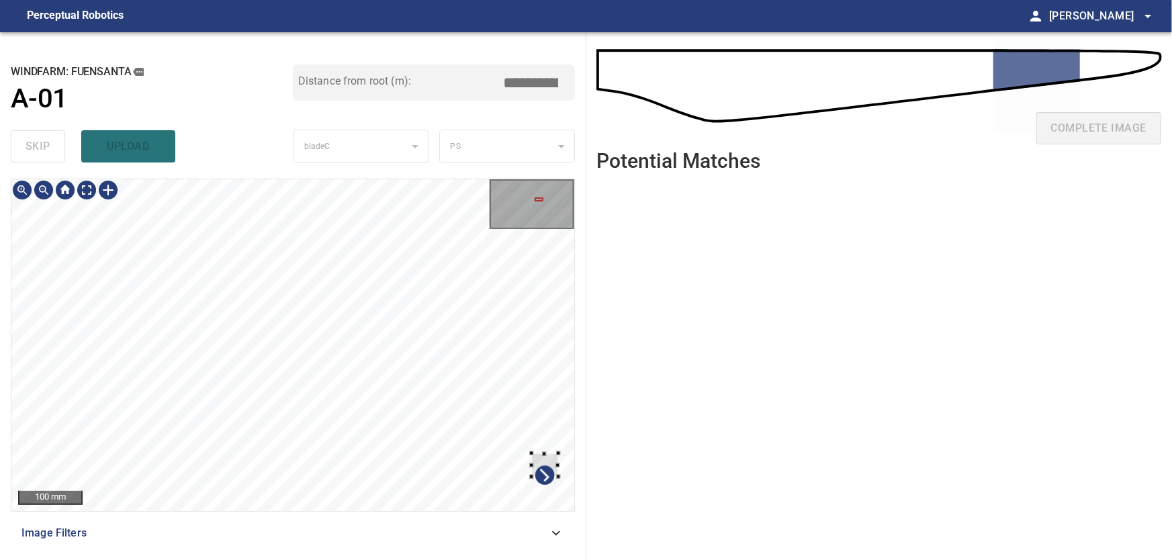
click at [567, 469] on div at bounding box center [292, 345] width 563 height 332
click at [449, 337] on div at bounding box center [292, 345] width 563 height 332
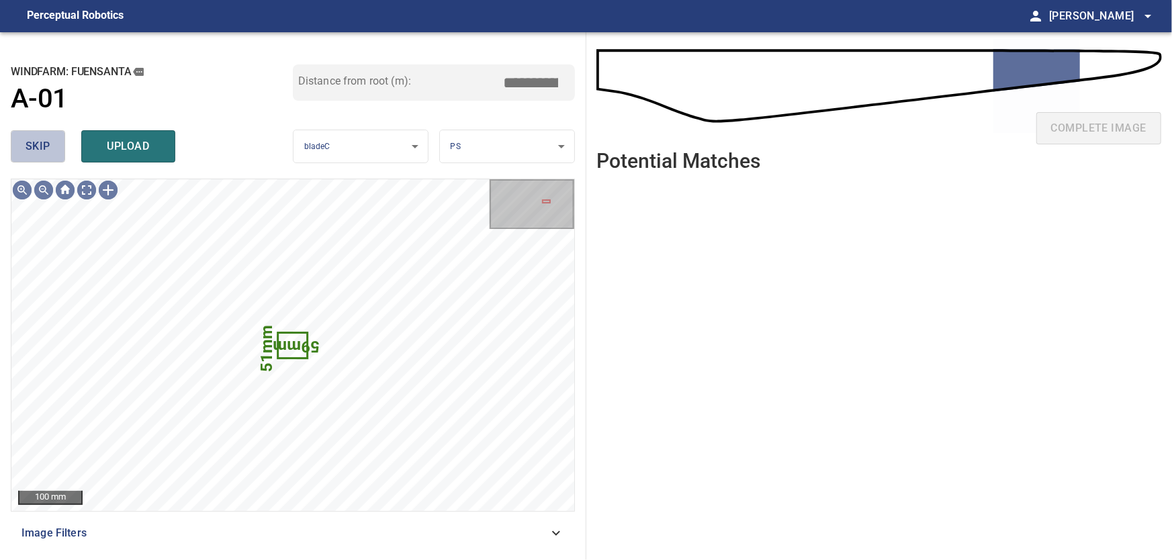
click at [24, 144] on button "skip" at bounding box center [38, 146] width 54 height 32
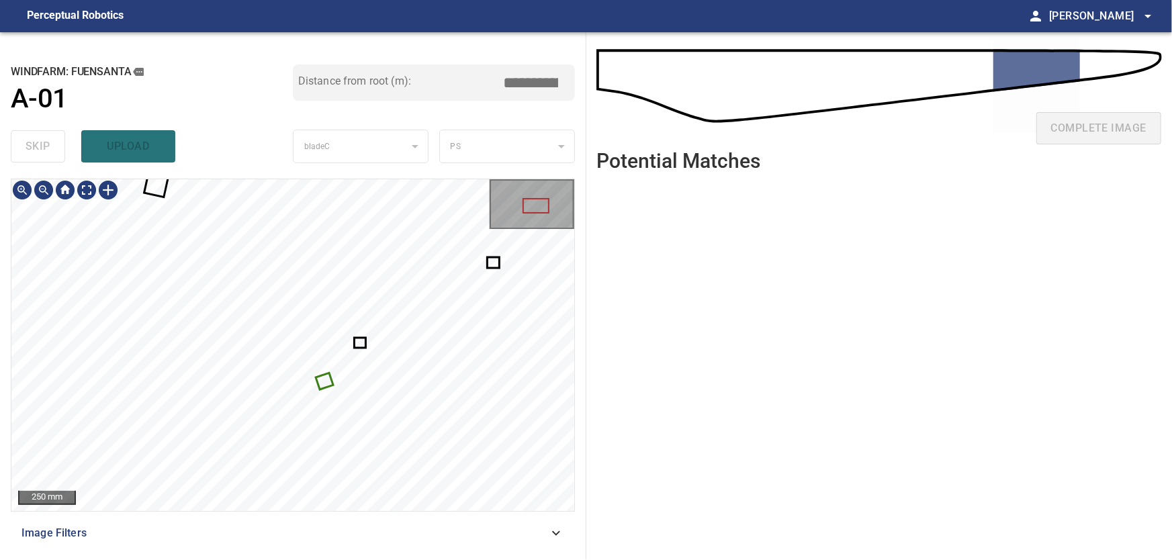
click at [333, 386] on div at bounding box center [292, 345] width 563 height 332
click at [504, 435] on div at bounding box center [292, 345] width 563 height 332
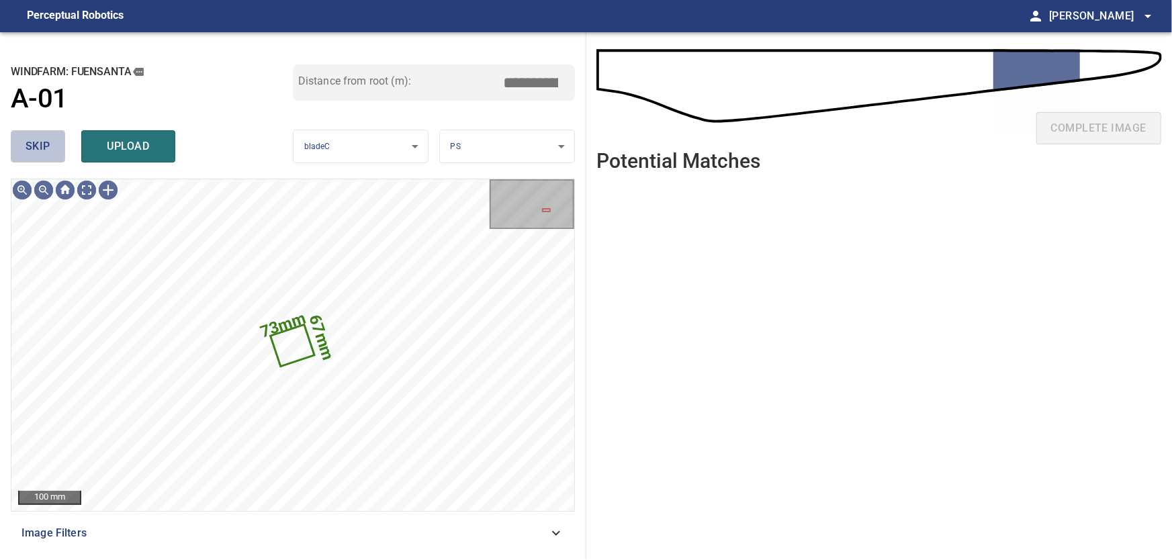
click at [26, 147] on button "skip" at bounding box center [38, 146] width 54 height 32
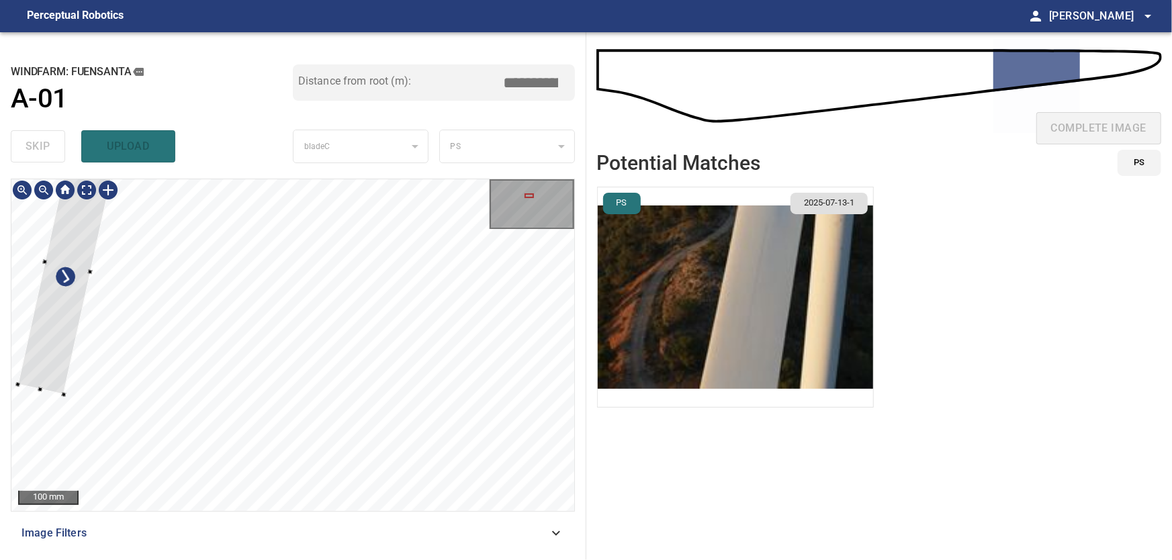
click at [34, 308] on div at bounding box center [68, 265] width 101 height 257
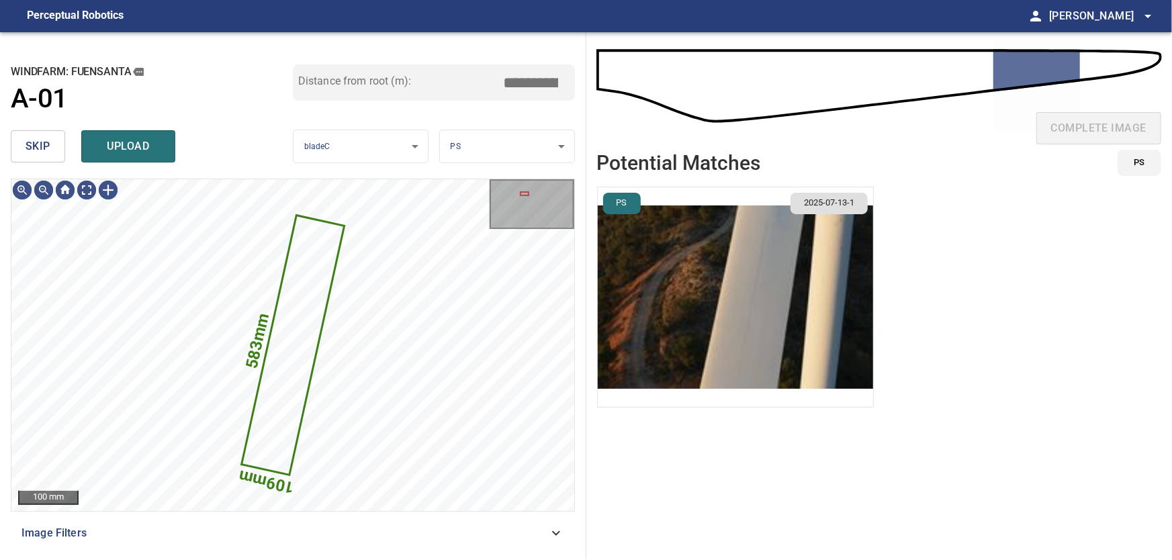
click at [37, 150] on span "skip" at bounding box center [38, 146] width 25 height 19
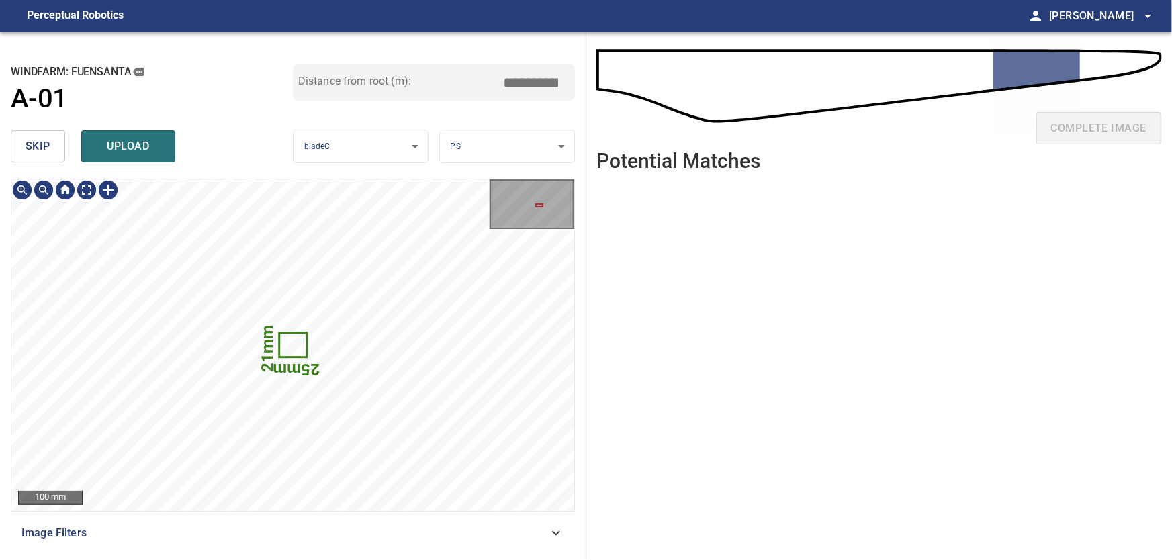
type input "****"
click at [543, 334] on div at bounding box center [292, 345] width 563 height 332
click at [38, 137] on button "skip" at bounding box center [38, 146] width 54 height 32
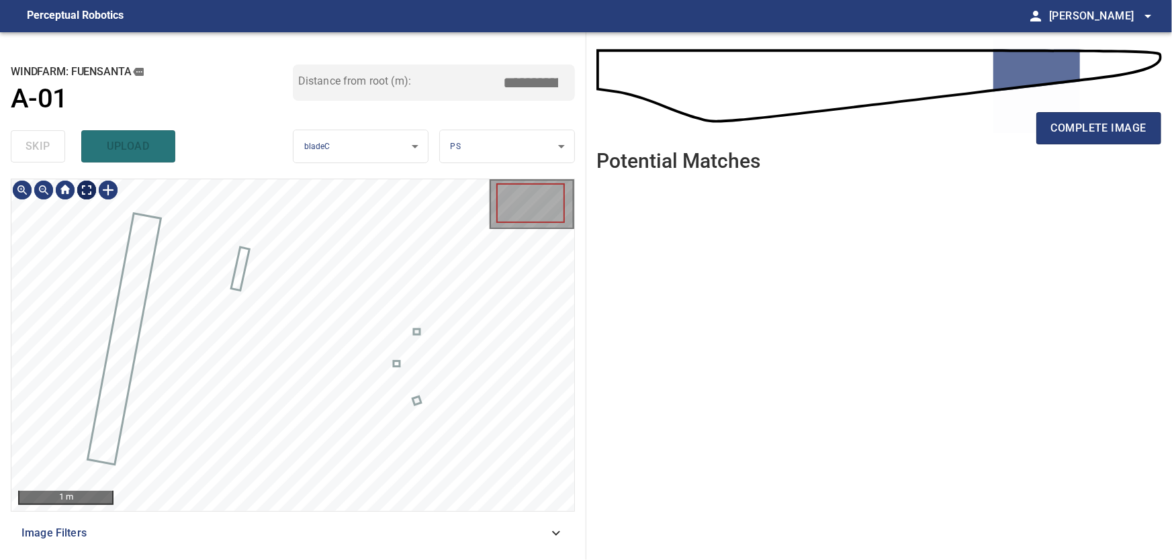
click at [86, 189] on body "**********" at bounding box center [586, 280] width 1172 height 560
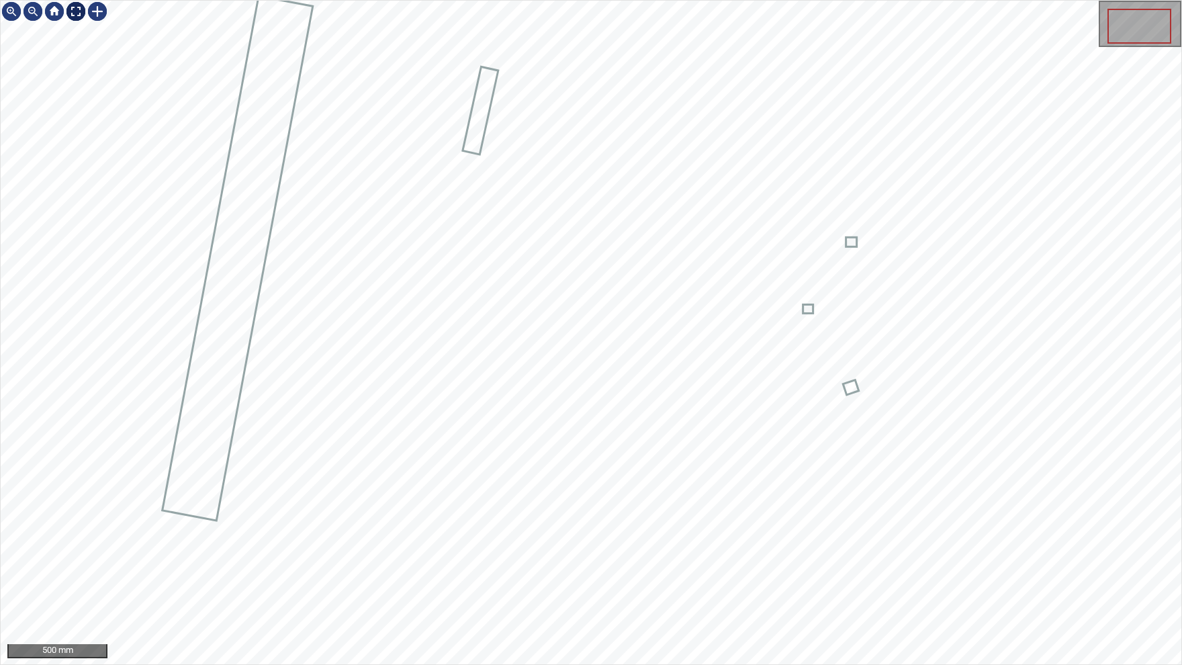
click at [82, 10] on div at bounding box center [75, 11] width 21 height 21
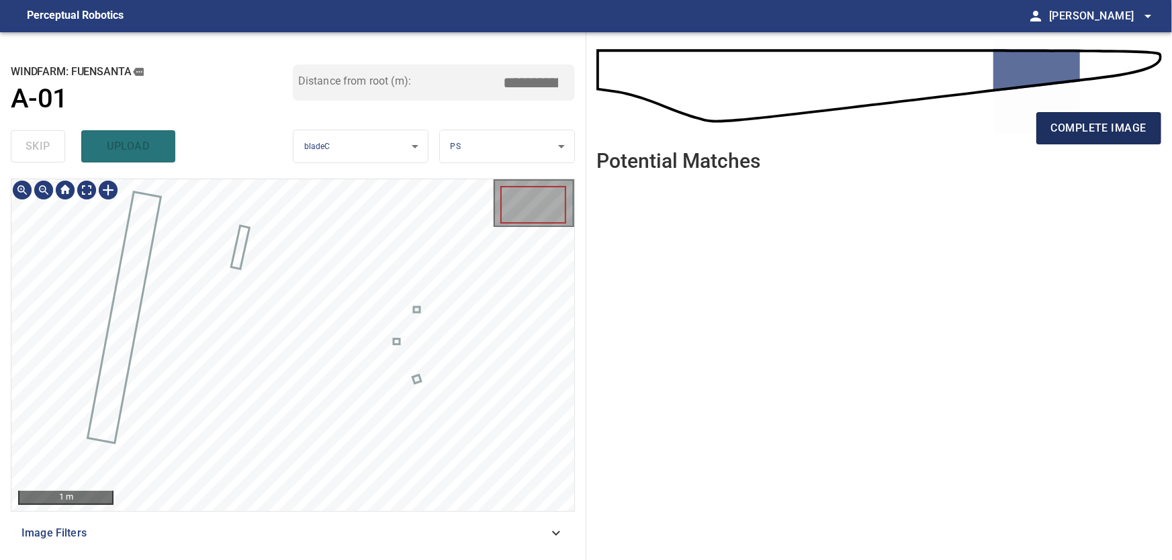
click at [1083, 128] on span "complete image" at bounding box center [1098, 128] width 95 height 19
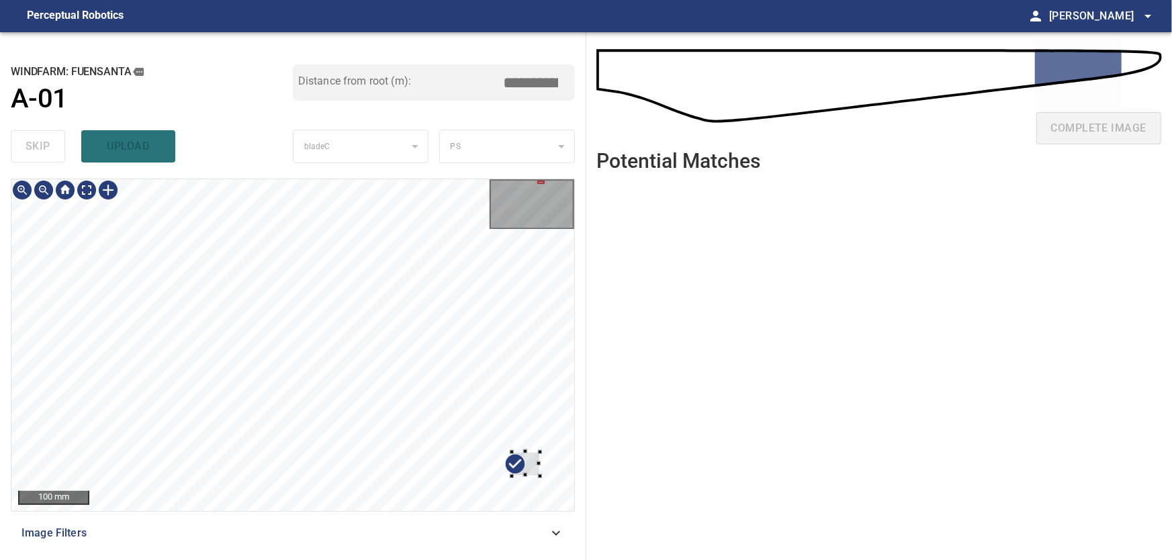
click at [551, 459] on div at bounding box center [292, 345] width 563 height 332
click at [528, 345] on div at bounding box center [292, 345] width 563 height 332
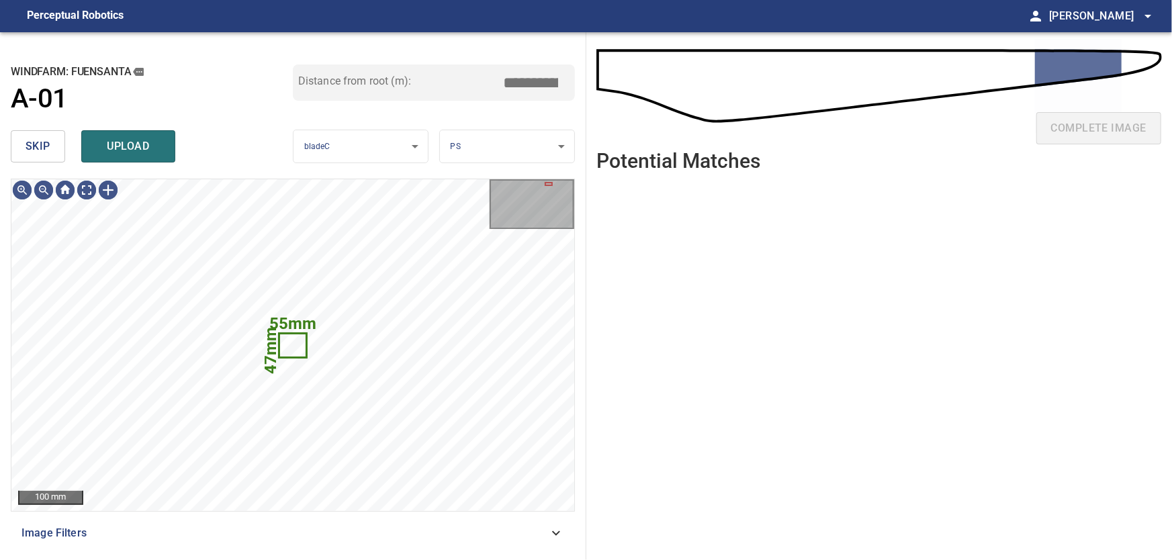
click at [30, 146] on span "skip" at bounding box center [38, 146] width 25 height 19
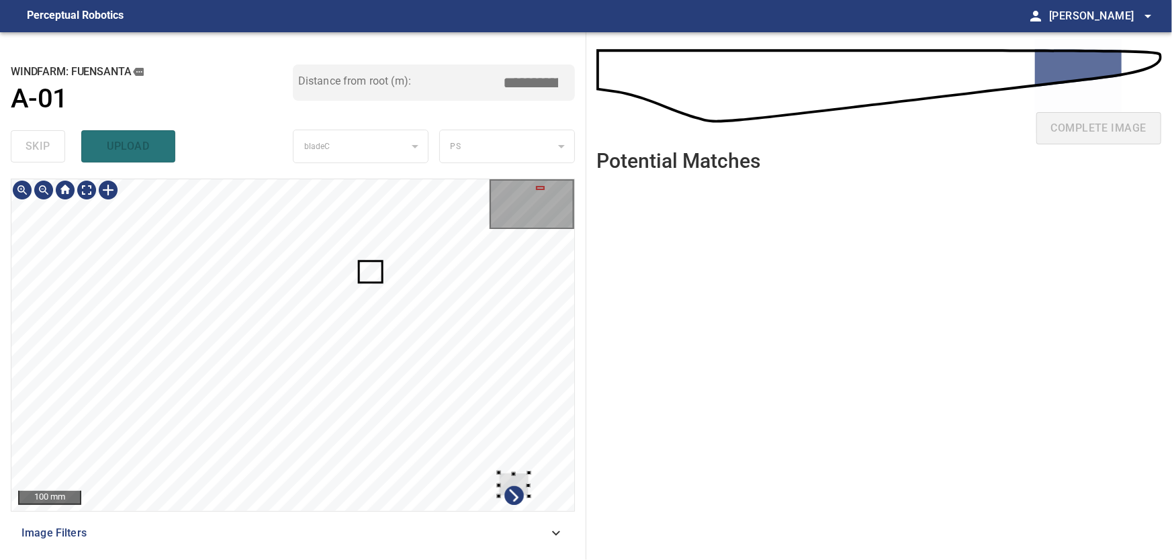
click at [535, 486] on div at bounding box center [292, 345] width 563 height 332
click at [559, 447] on div at bounding box center [548, 459] width 30 height 24
click at [487, 330] on div at bounding box center [292, 345] width 563 height 332
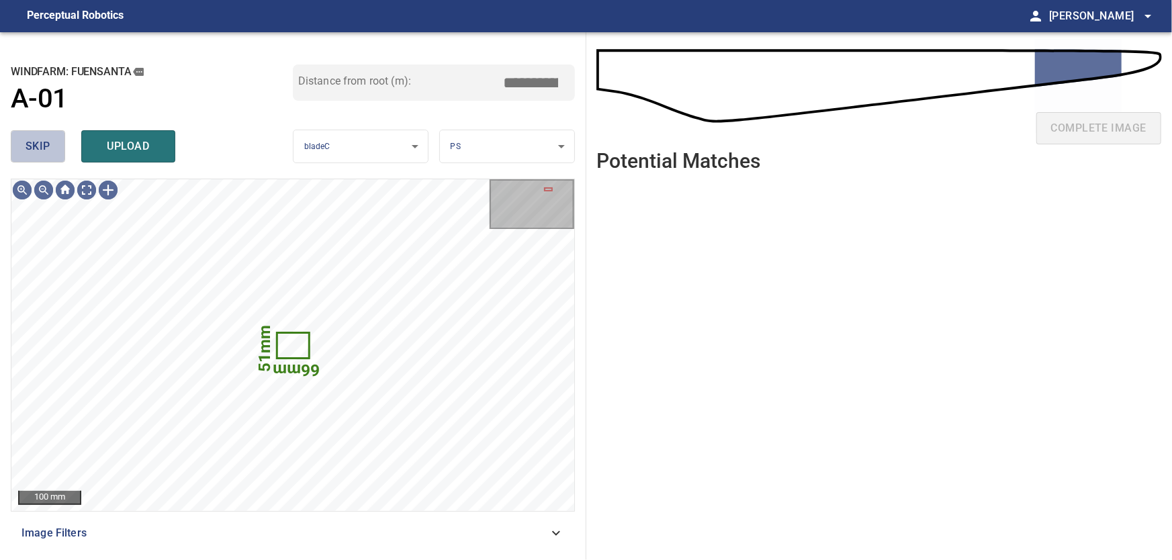
click at [49, 148] on span "skip" at bounding box center [38, 146] width 25 height 19
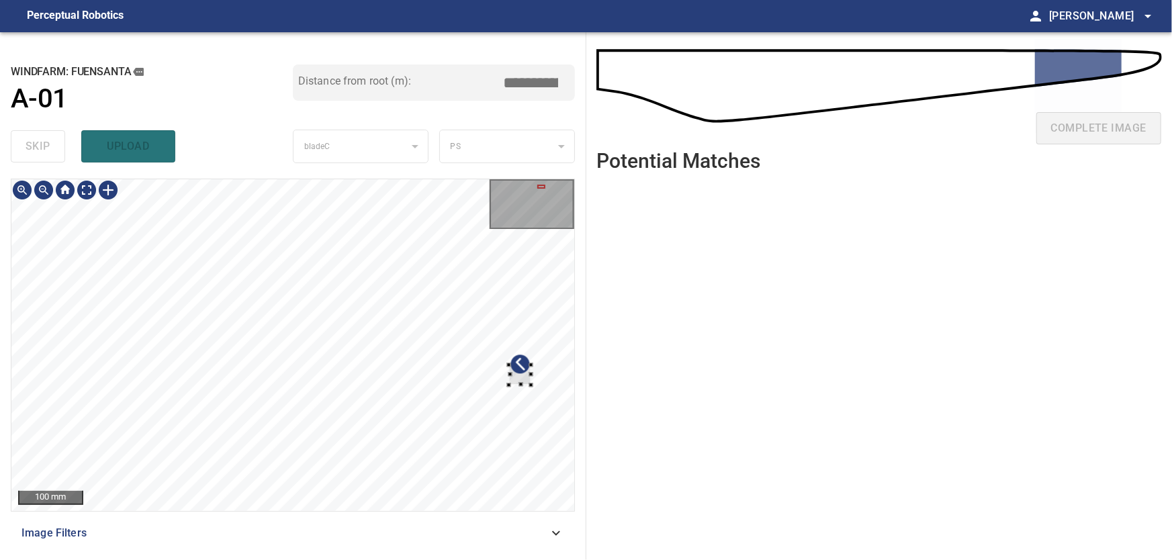
click at [550, 384] on div at bounding box center [292, 345] width 563 height 332
click at [476, 381] on div at bounding box center [292, 345] width 563 height 332
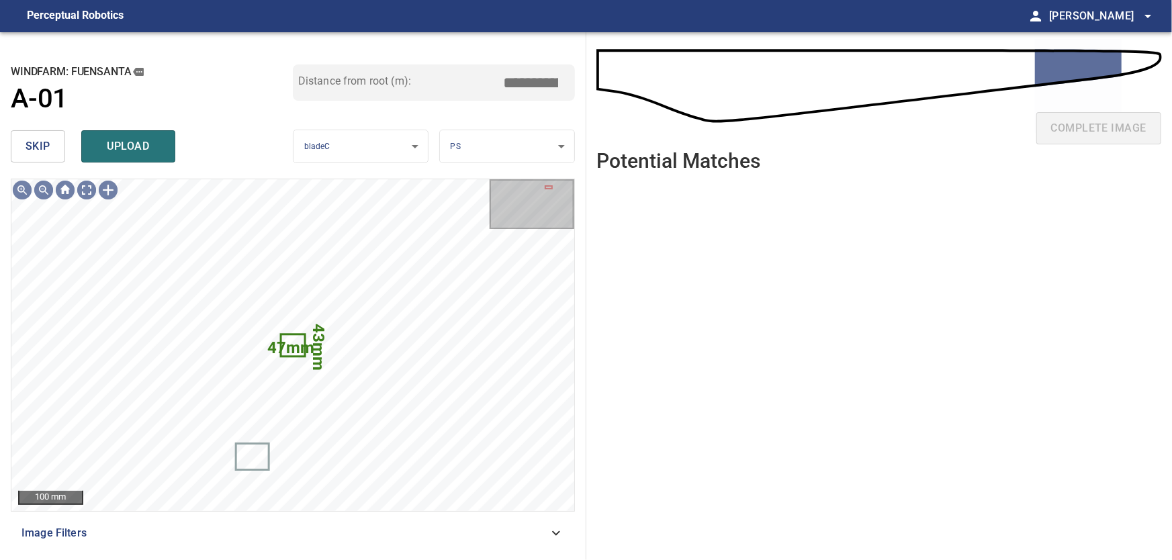
click at [41, 146] on span "skip" at bounding box center [38, 146] width 25 height 19
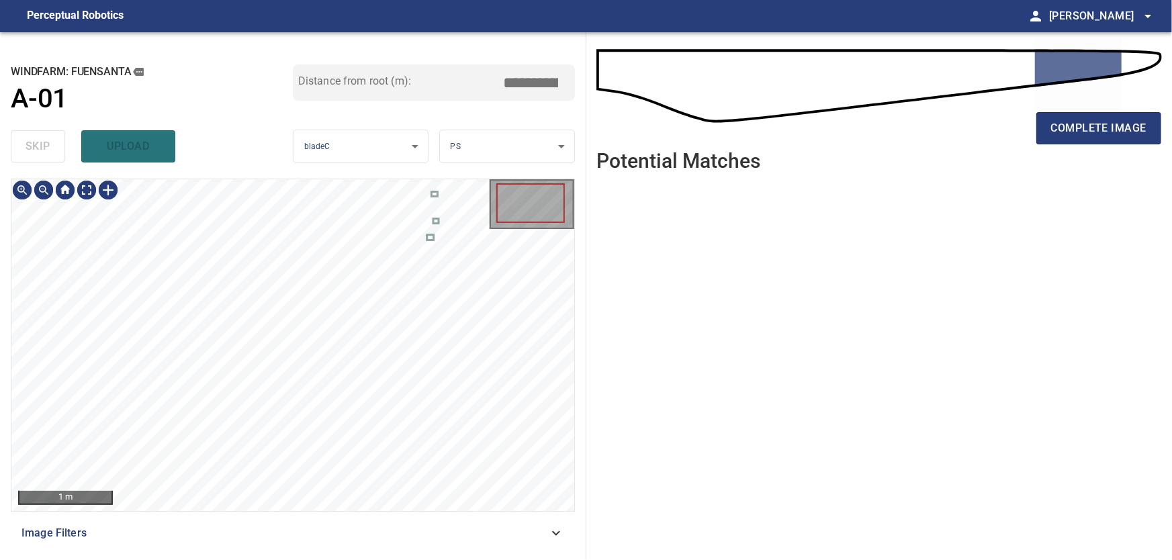
type input "****"
click at [93, 192] on body "**********" at bounding box center [586, 280] width 1172 height 560
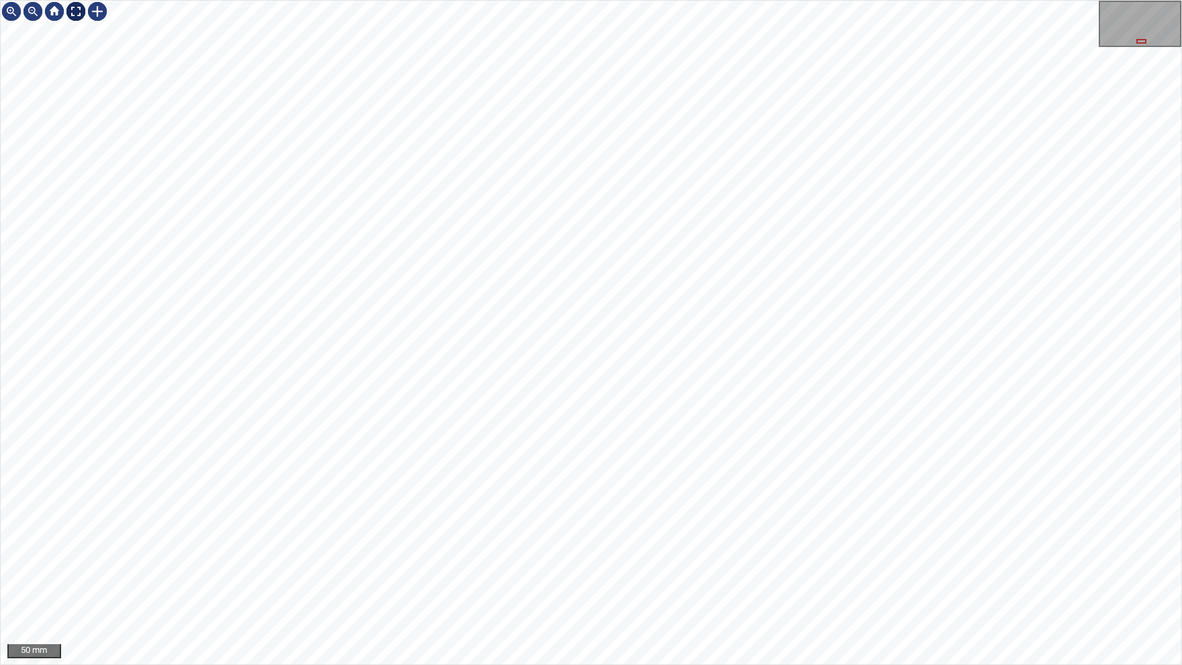
click at [70, 21] on img at bounding box center [75, 11] width 21 height 21
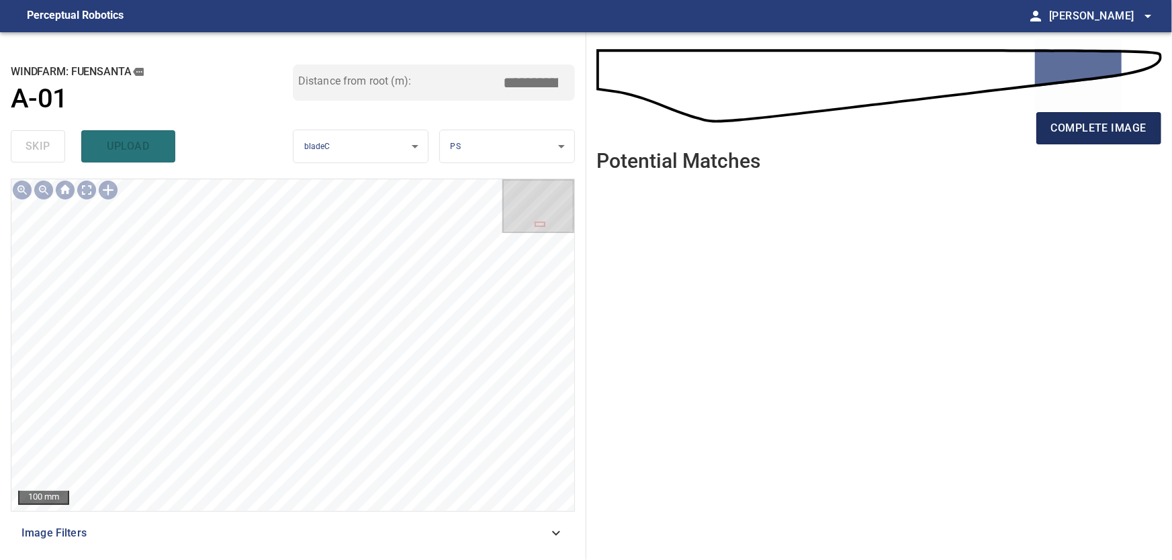
type input "****"
click at [1088, 136] on span "complete image" at bounding box center [1098, 128] width 95 height 19
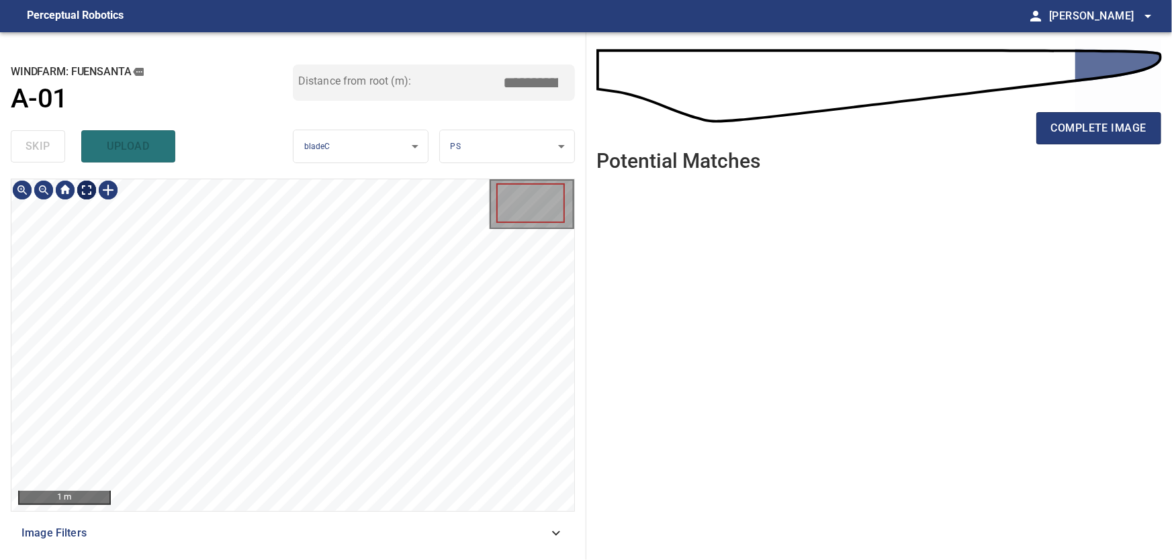
click at [81, 193] on body "**********" at bounding box center [586, 280] width 1172 height 560
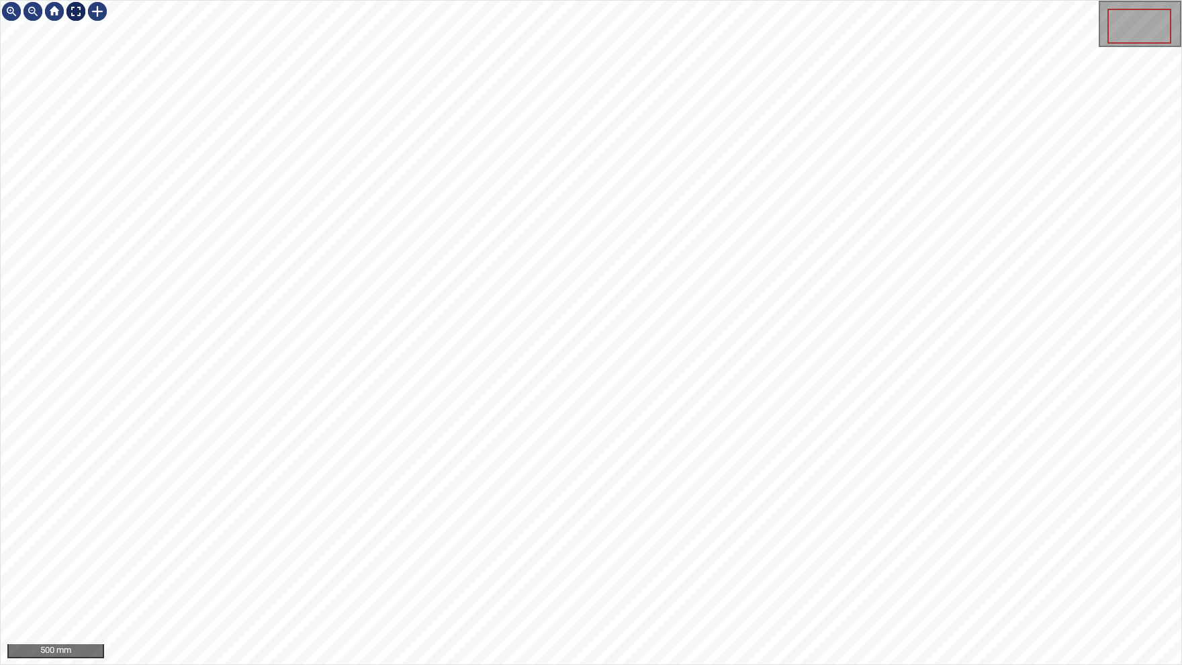
click at [77, 15] on div at bounding box center [75, 11] width 21 height 21
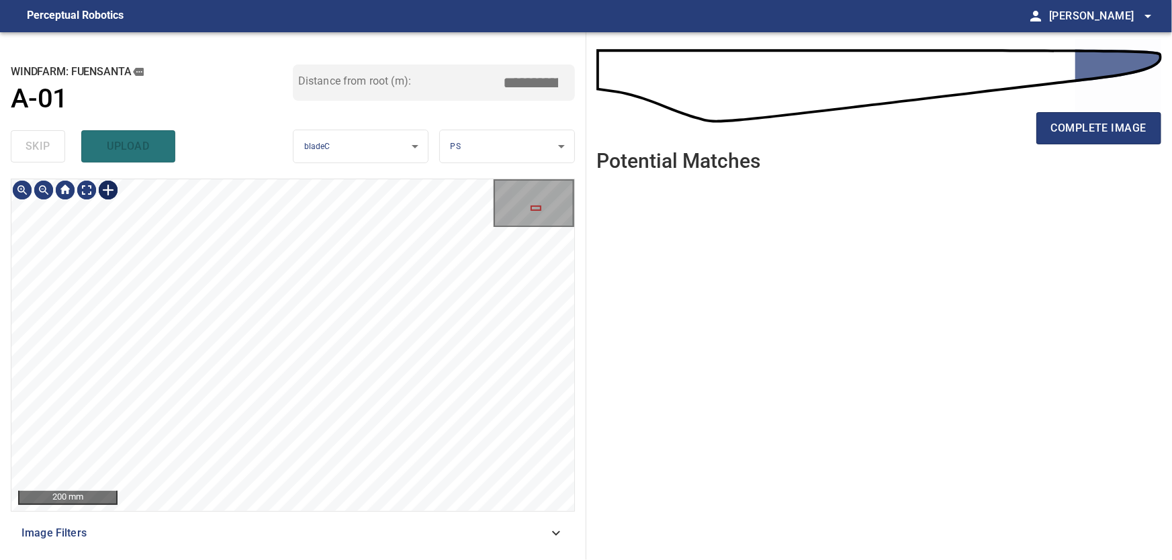
click at [111, 195] on div at bounding box center [107, 189] width 21 height 21
click at [171, 348] on div at bounding box center [292, 345] width 563 height 332
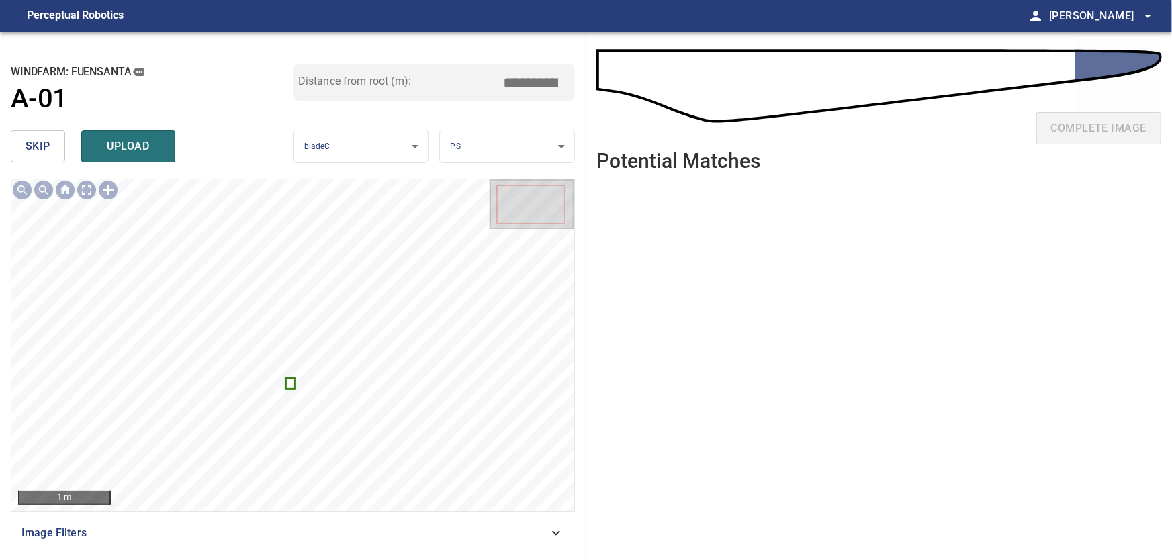
drag, startPoint x: 529, startPoint y: 82, endPoint x: 621, endPoint y: 93, distance: 92.1
click at [570, 93] on input "*****" at bounding box center [535, 83] width 67 height 26
type input "*****"
click at [137, 144] on span "upload" at bounding box center [128, 146] width 64 height 19
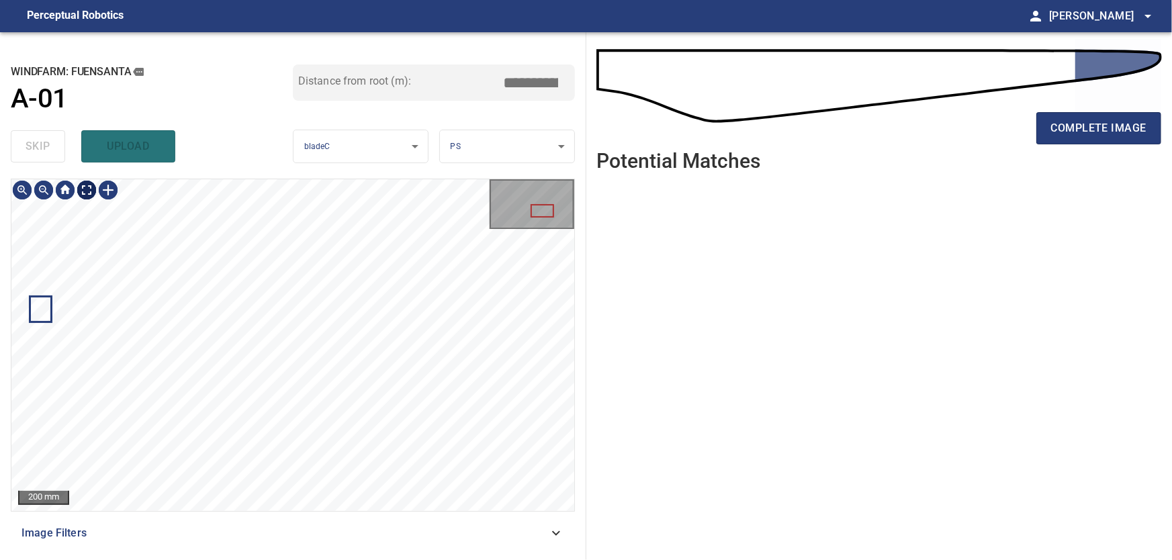
click at [91, 190] on body "**********" at bounding box center [586, 280] width 1172 height 560
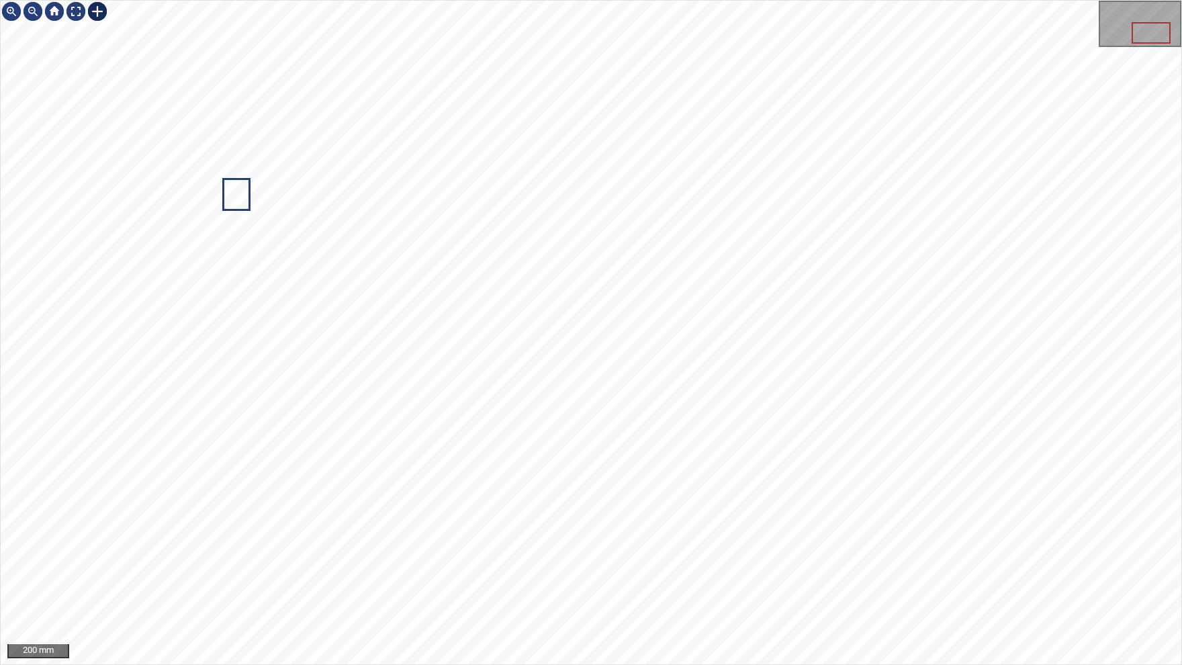
click at [98, 12] on div at bounding box center [97, 11] width 21 height 21
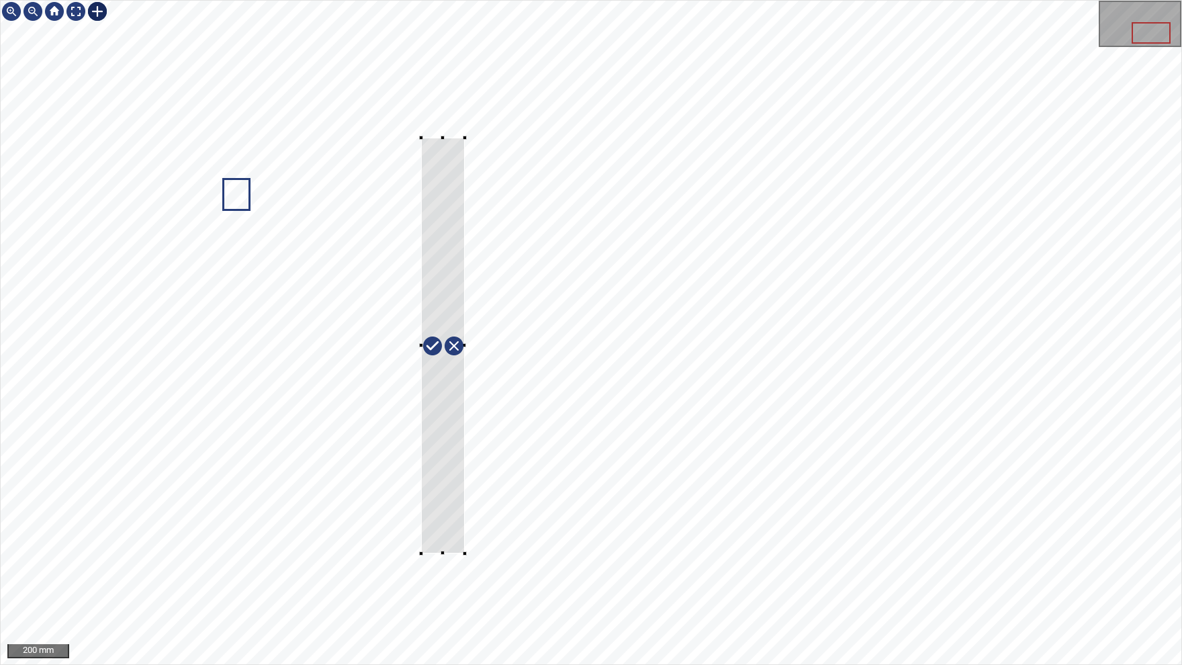
click at [422, 553] on div at bounding box center [591, 333] width 1181 height 664
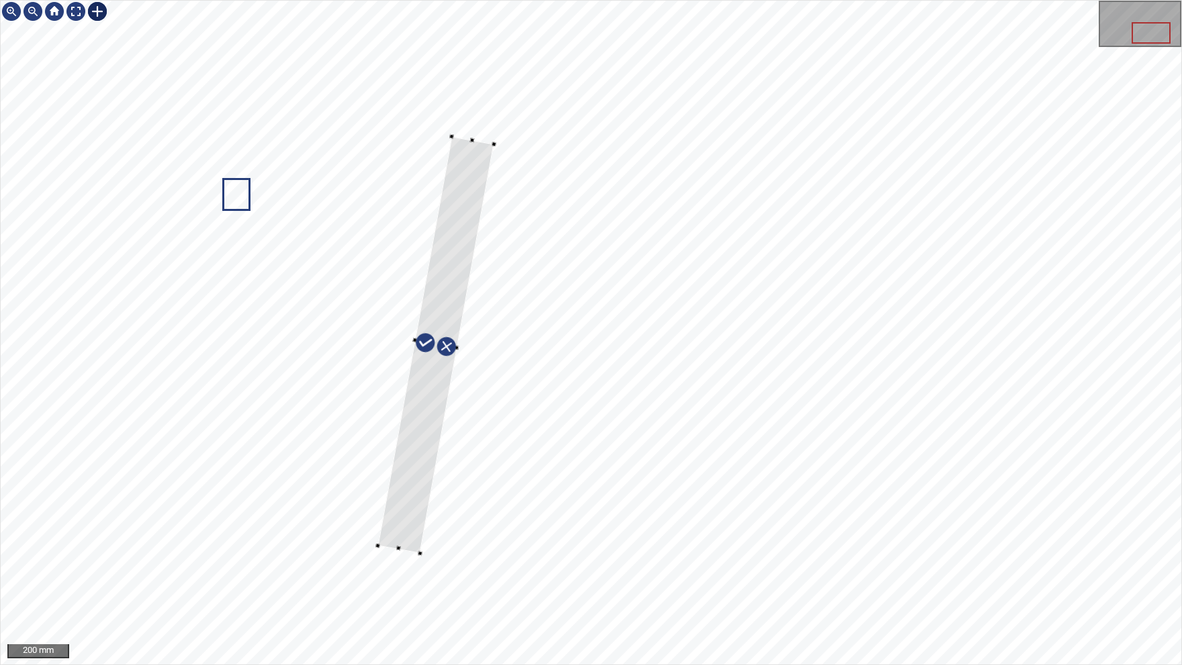
click at [462, 295] on div at bounding box center [436, 344] width 116 height 416
click at [369, 538] on div at bounding box center [591, 333] width 1181 height 664
click at [408, 508] on div at bounding box center [441, 341] width 106 height 412
click at [403, 559] on div at bounding box center [591, 333] width 1181 height 664
click at [479, 126] on div at bounding box center [591, 333] width 1181 height 664
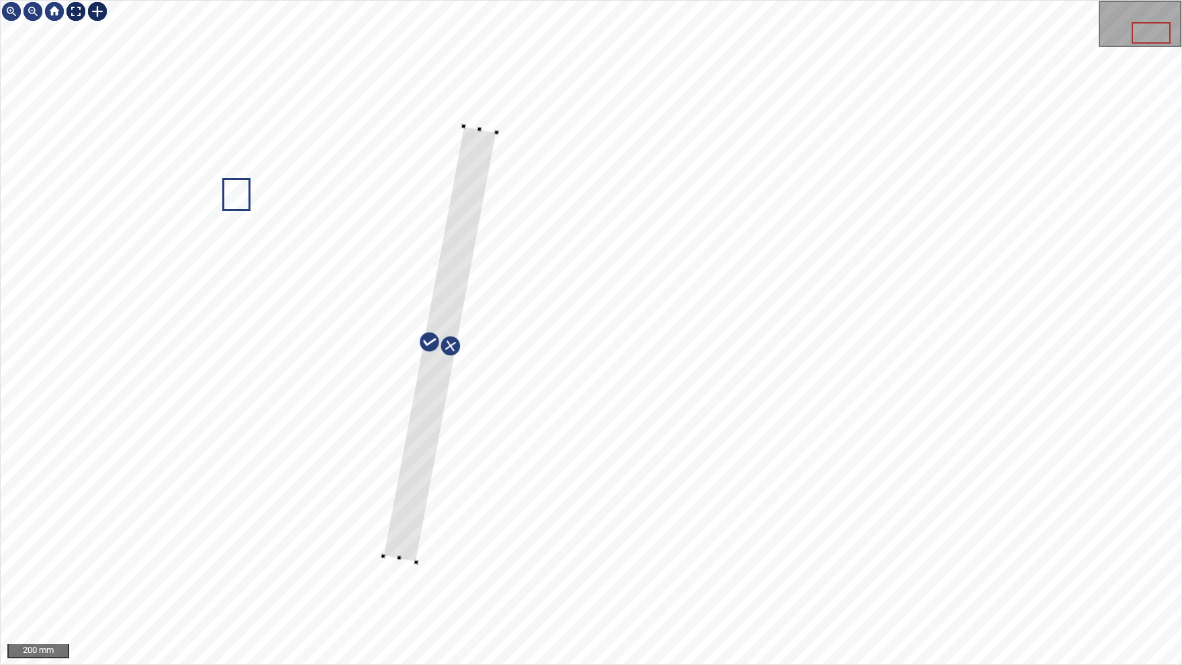
click at [75, 12] on div at bounding box center [75, 11] width 21 height 21
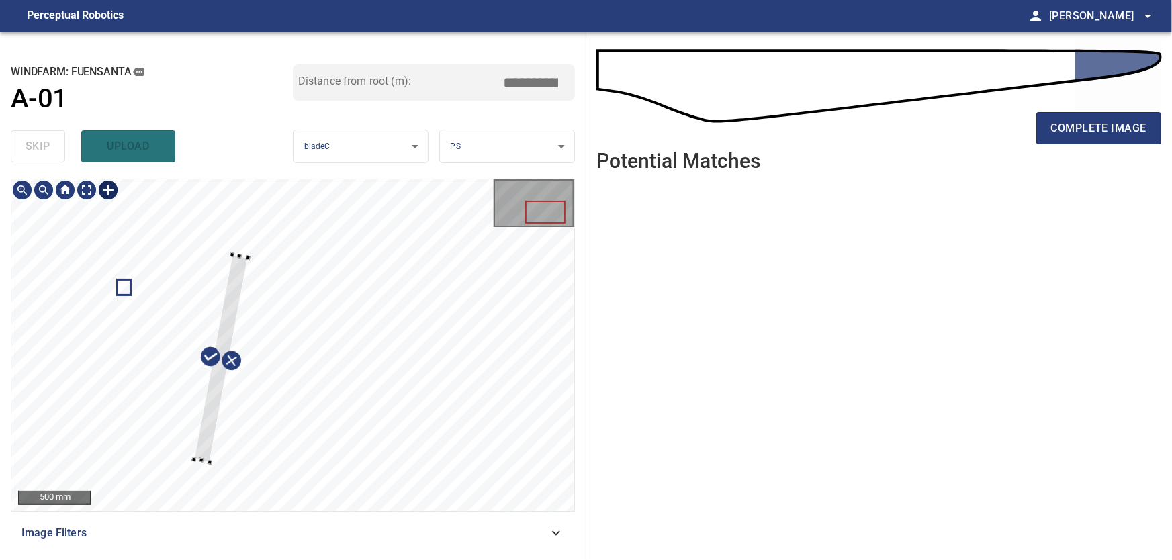
click at [214, 399] on div at bounding box center [221, 359] width 54 height 208
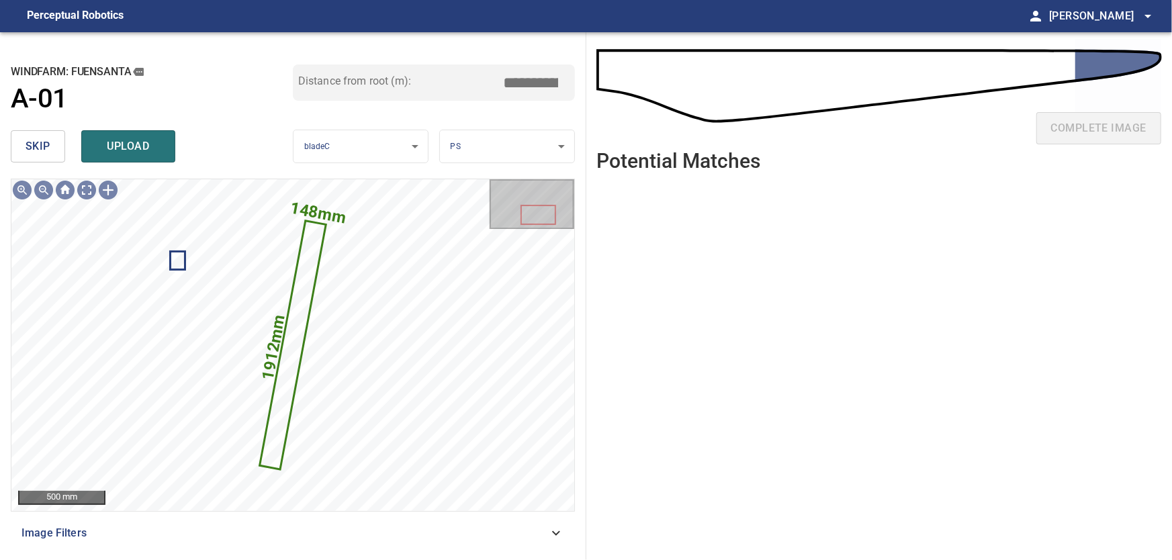
drag, startPoint x: 525, startPoint y: 81, endPoint x: 611, endPoint y: 79, distance: 86.0
click at [570, 79] on input "*****" at bounding box center [535, 83] width 67 height 26
type input "*****"
click at [498, 142] on body "**********" at bounding box center [586, 280] width 1172 height 560
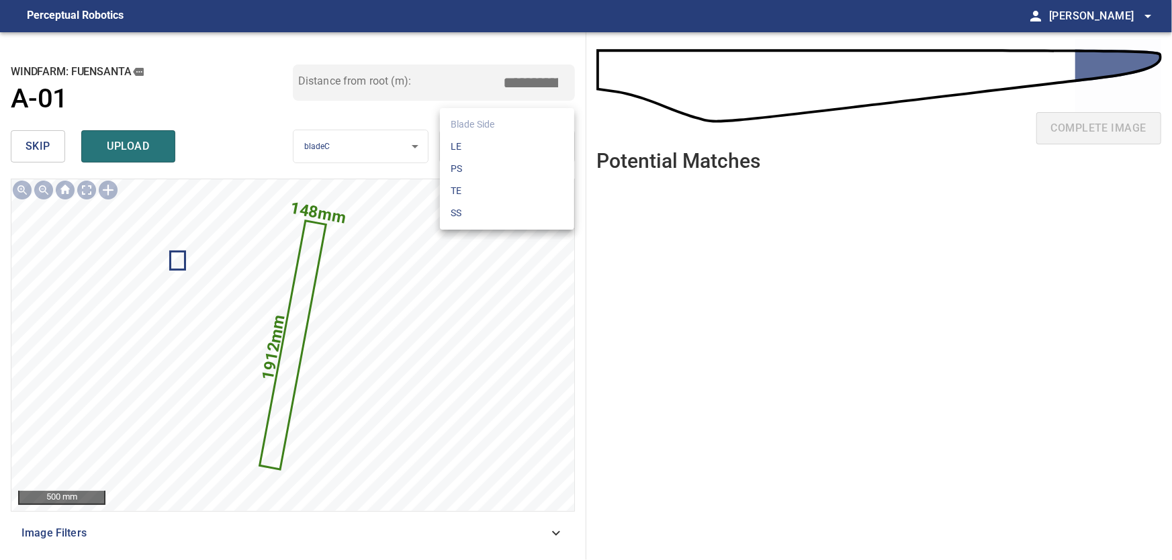
click at [466, 195] on li "TE" at bounding box center [507, 191] width 134 height 22
drag, startPoint x: 527, startPoint y: 79, endPoint x: 654, endPoint y: 83, distance: 127.0
click at [570, 83] on input "*****" at bounding box center [535, 83] width 67 height 26
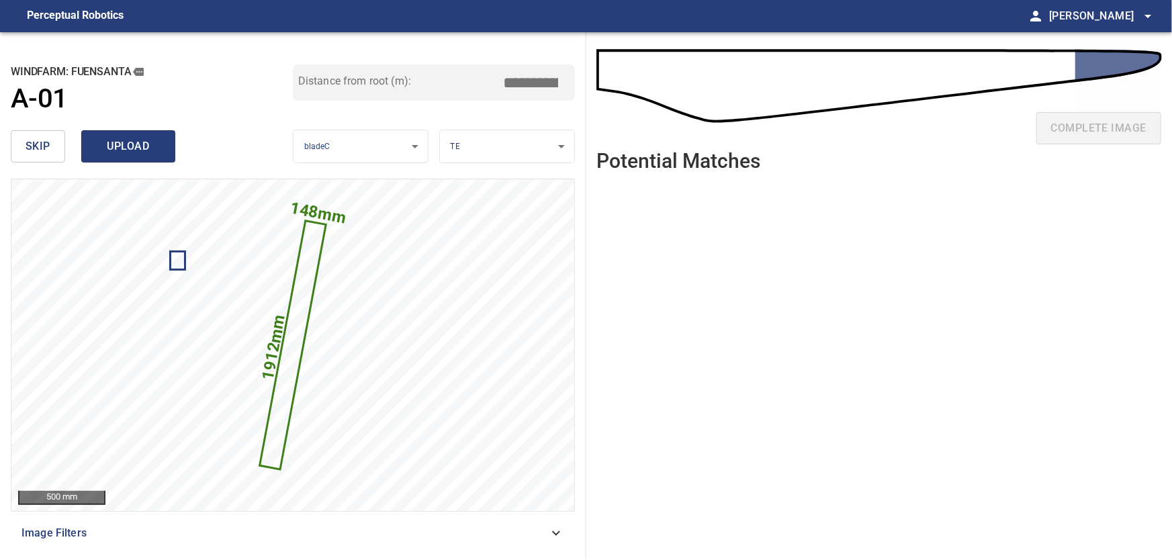
type input "*****"
click at [136, 146] on span "upload" at bounding box center [128, 146] width 64 height 19
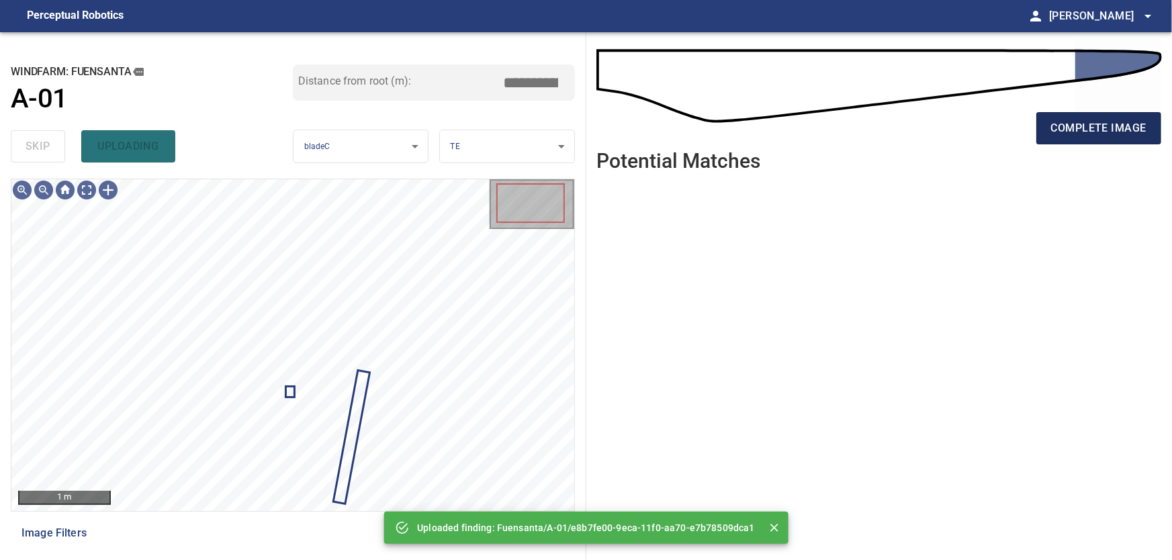
click at [1106, 120] on span "complete image" at bounding box center [1098, 128] width 95 height 19
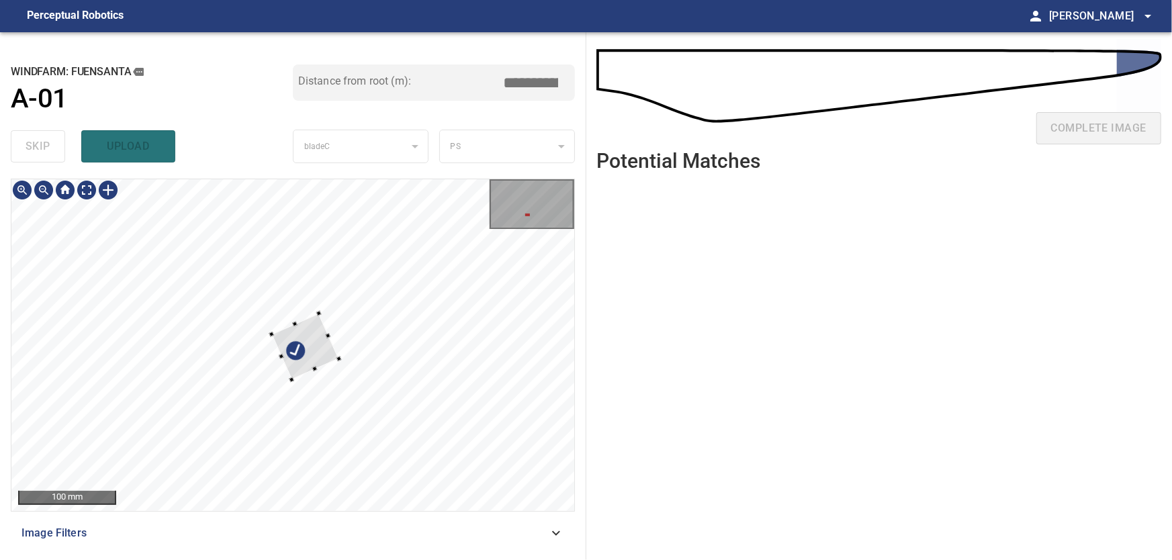
click at [271, 359] on div at bounding box center [305, 347] width 68 height 66
type input "****"
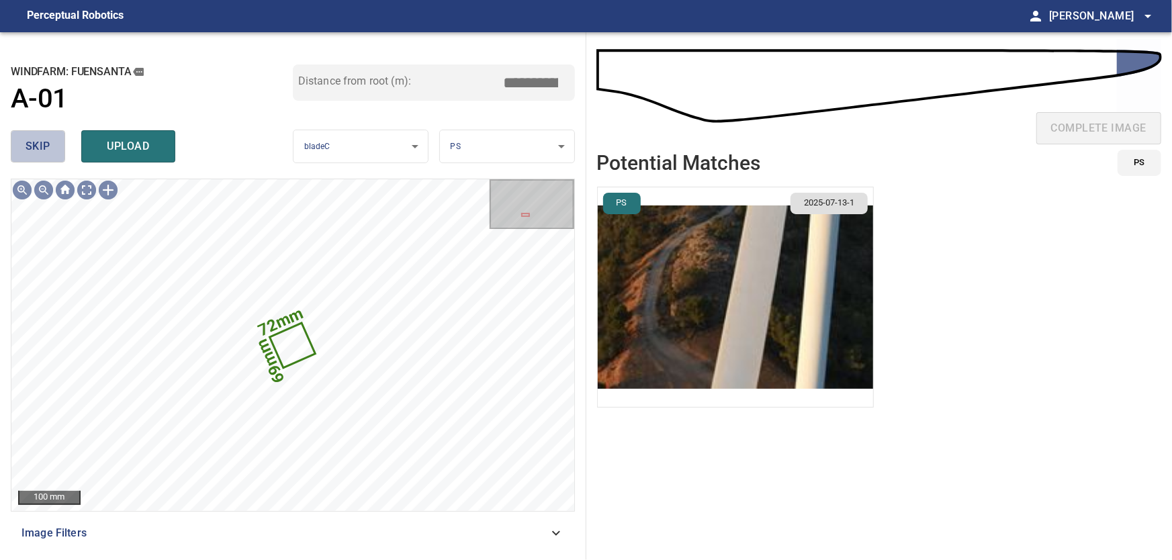
drag, startPoint x: 40, startPoint y: 148, endPoint x: 54, endPoint y: 161, distance: 18.6
click at [41, 150] on span "skip" at bounding box center [38, 146] width 25 height 19
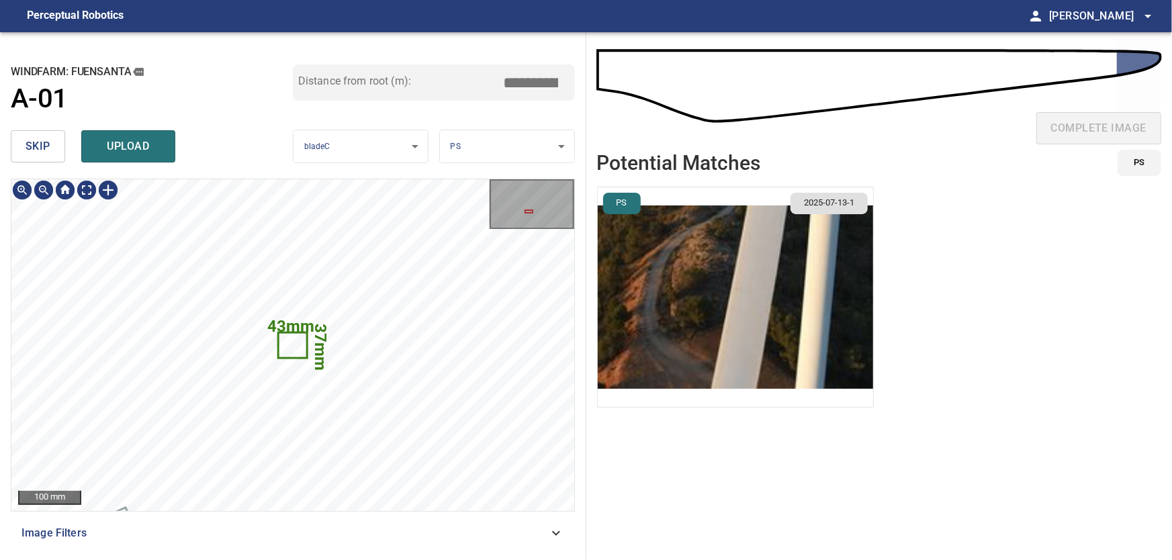
type input "****"
click at [40, 342] on div at bounding box center [292, 345] width 563 height 332
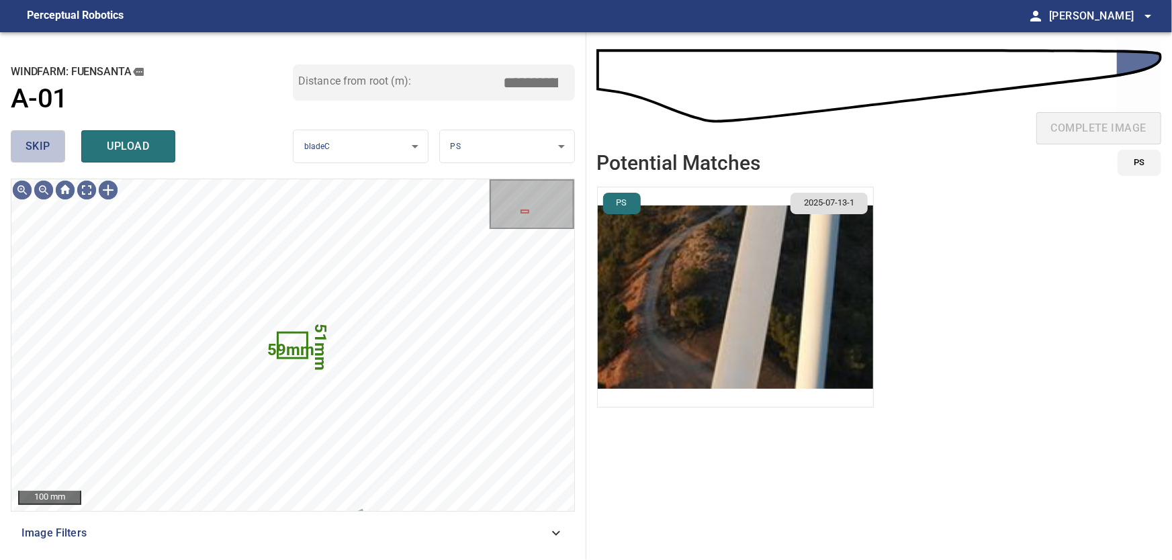
click at [29, 146] on span "skip" at bounding box center [38, 146] width 25 height 19
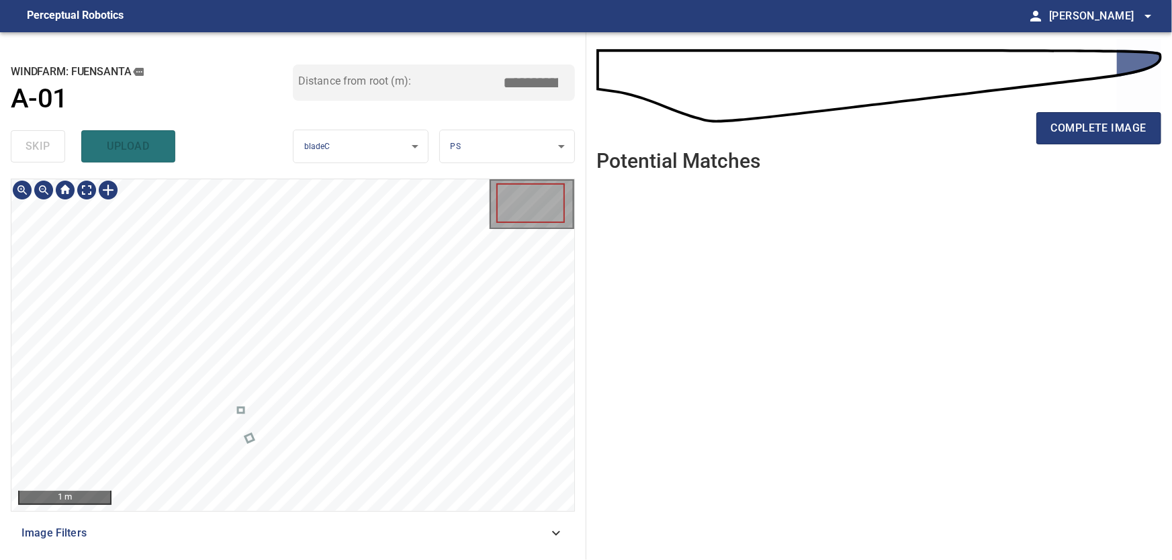
type input "****"
click at [86, 190] on body "**********" at bounding box center [586, 280] width 1172 height 560
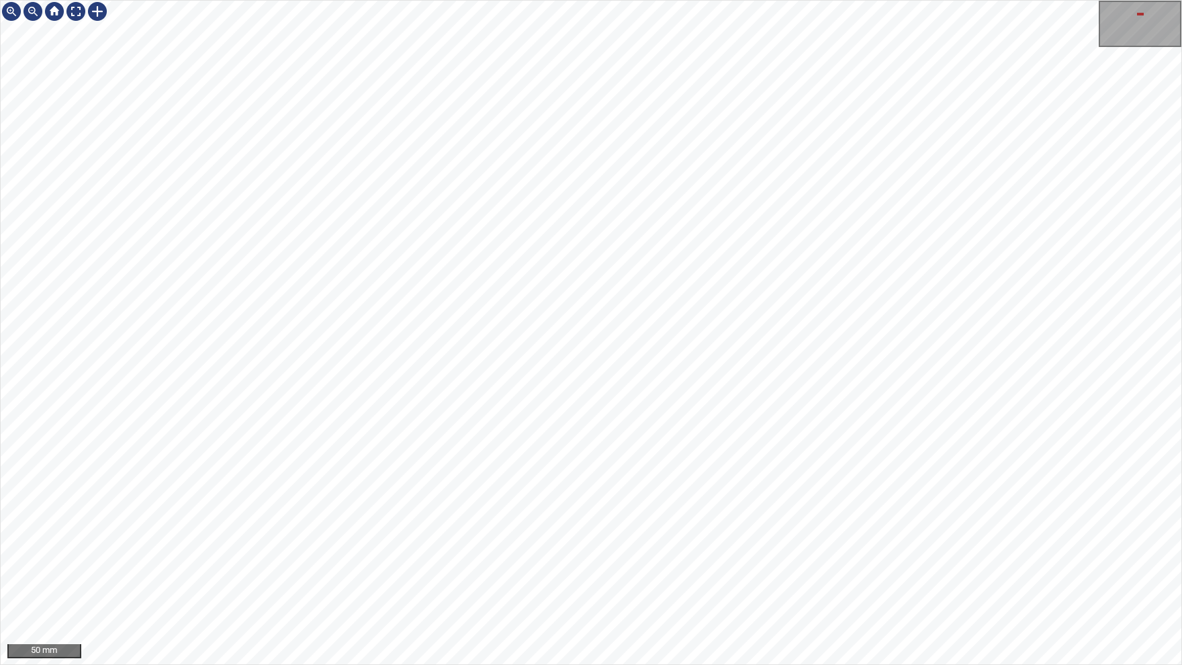
click at [521, 664] on div "50 mm" at bounding box center [591, 332] width 1182 height 665
click at [425, 664] on div "25 mm" at bounding box center [591, 332] width 1182 height 665
click at [96, 13] on div at bounding box center [97, 11] width 21 height 21
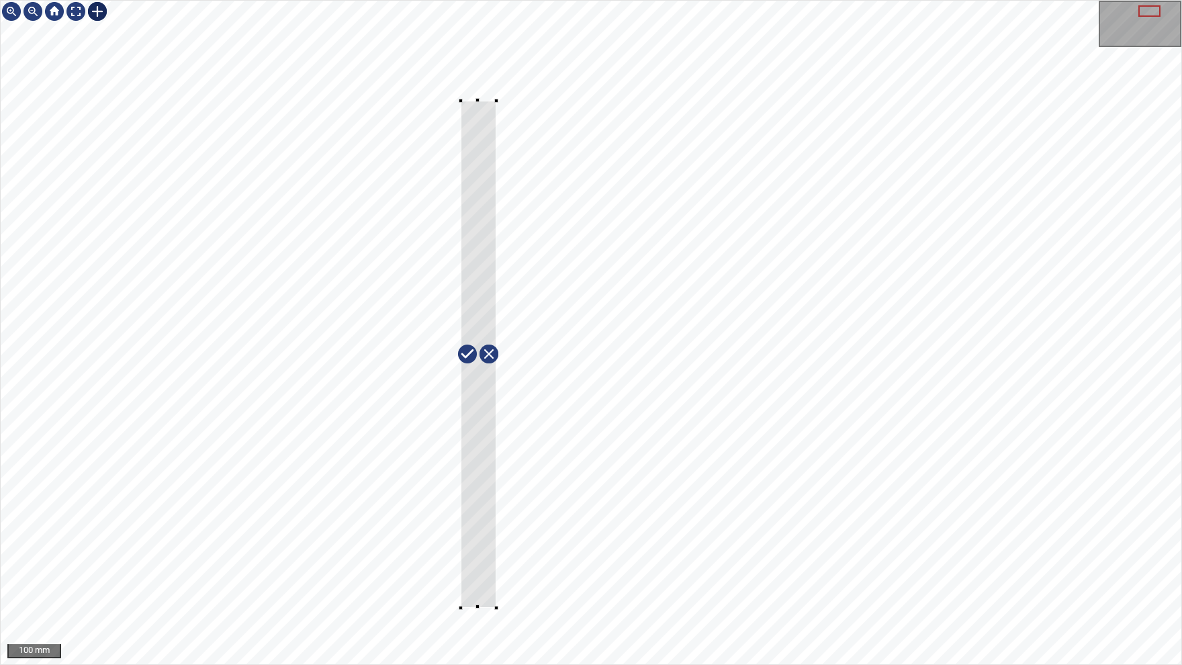
click at [462, 608] on div at bounding box center [591, 333] width 1181 height 664
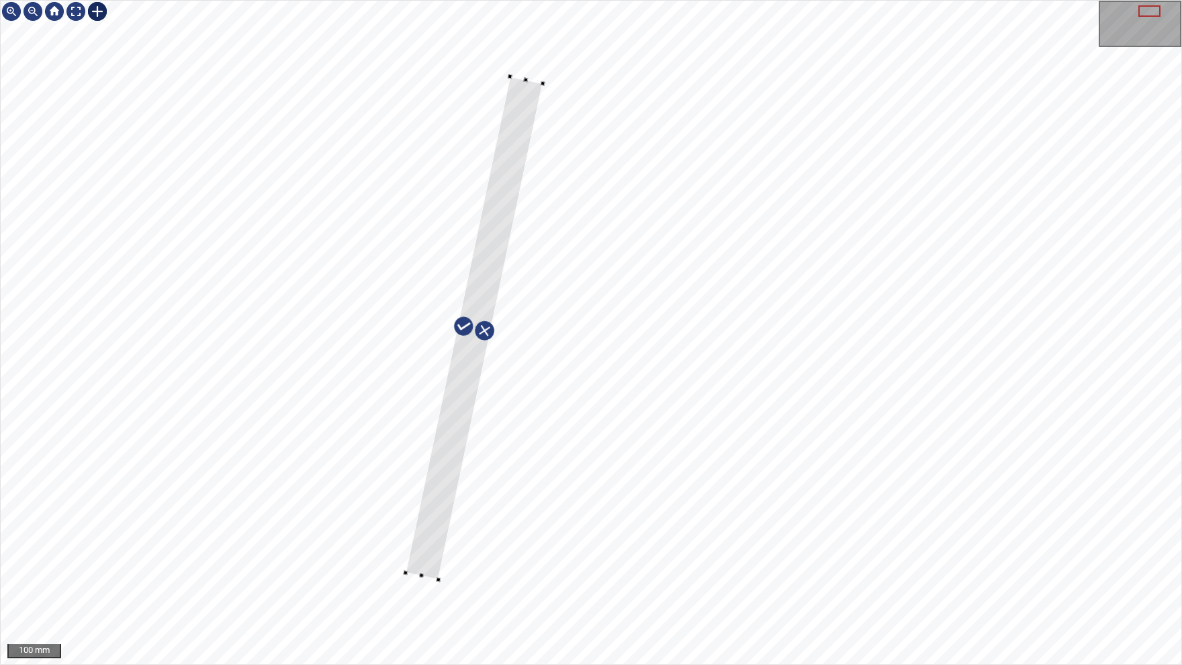
click at [486, 263] on div at bounding box center [475, 329] width 138 height 504
click at [433, 639] on div at bounding box center [591, 333] width 1181 height 664
click at [83, 18] on img at bounding box center [75, 11] width 21 height 21
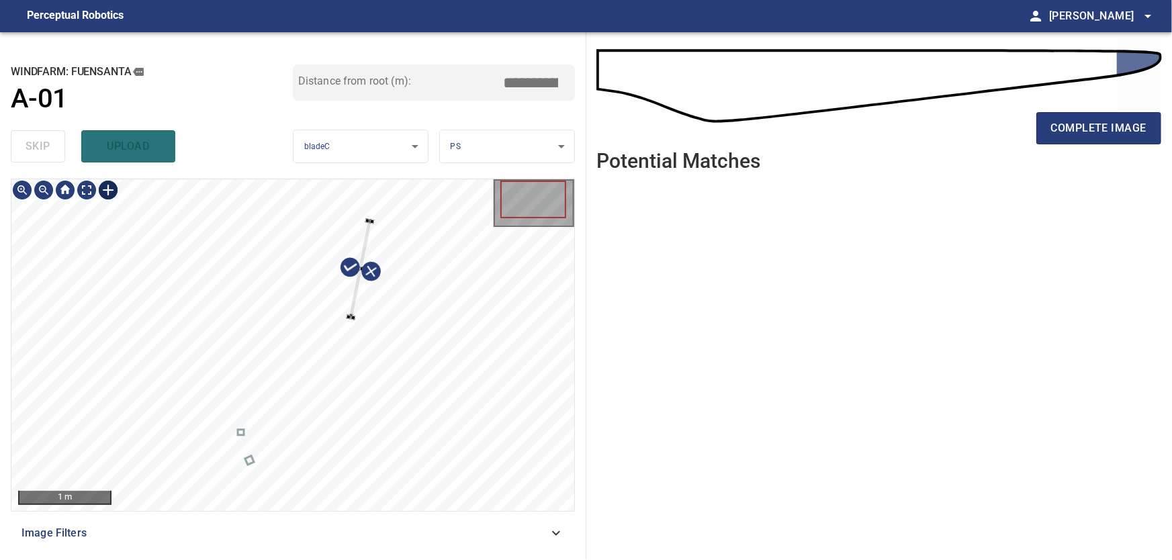
type input "****"
click at [370, 222] on div at bounding box center [371, 221] width 5 height 5
click at [371, 226] on div at bounding box center [361, 269] width 26 height 97
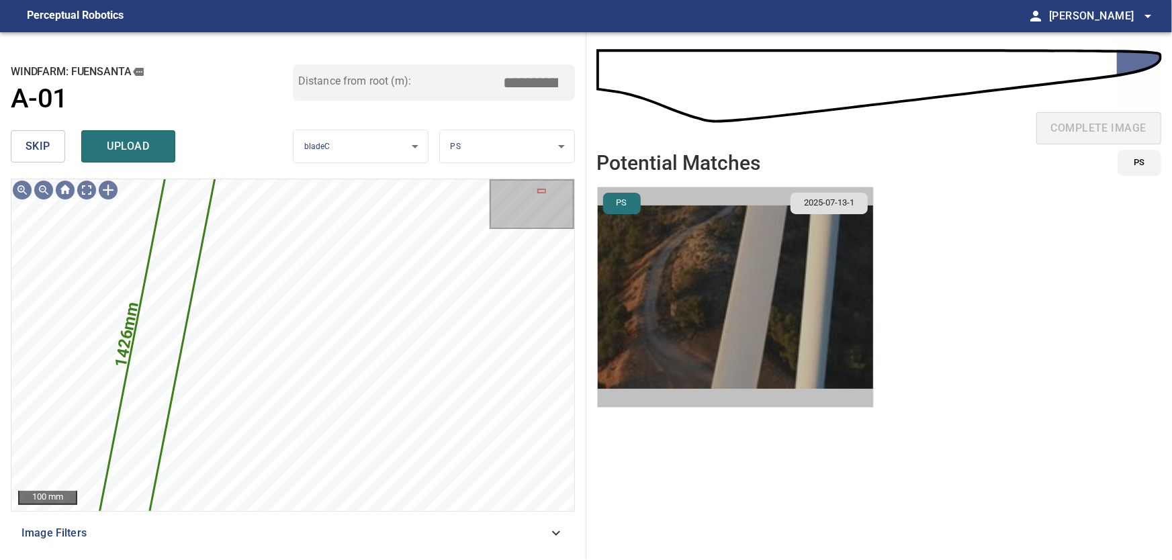
click at [801, 309] on img "button" at bounding box center [735, 297] width 275 height 220
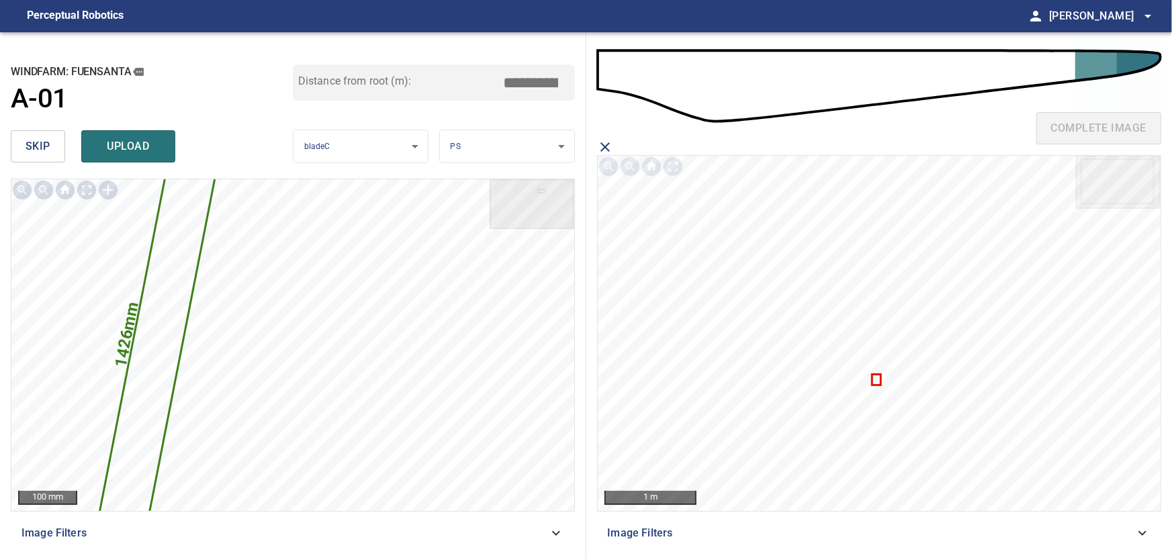
drag, startPoint x: 530, startPoint y: 81, endPoint x: 600, endPoint y: 88, distance: 70.2
click at [570, 88] on input "*****" at bounding box center [535, 83] width 67 height 26
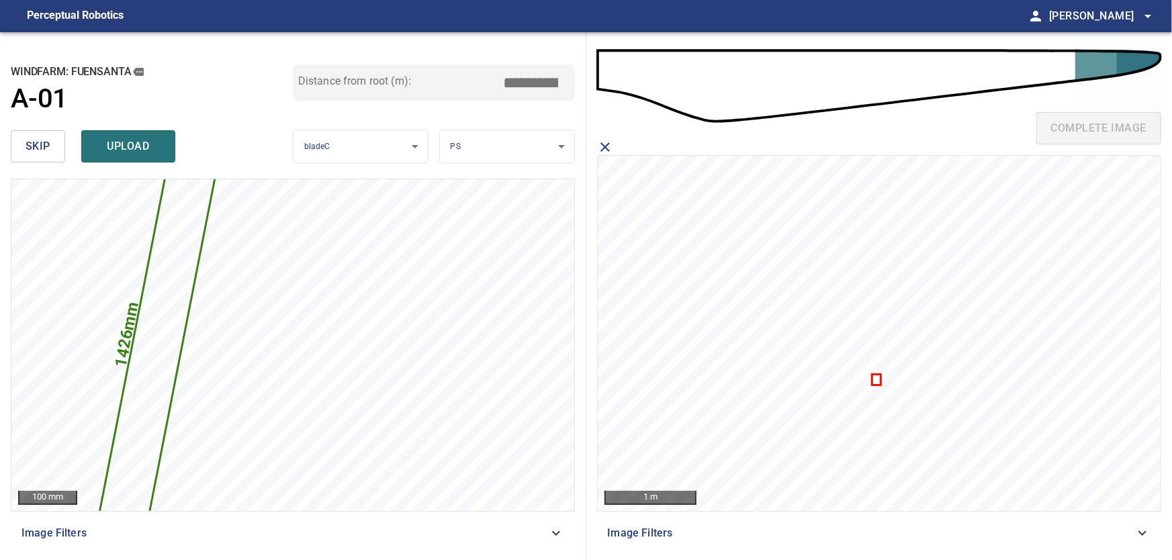
drag, startPoint x: 527, startPoint y: 79, endPoint x: 563, endPoint y: 83, distance: 36.4
click at [563, 83] on input "*****" at bounding box center [535, 83] width 67 height 26
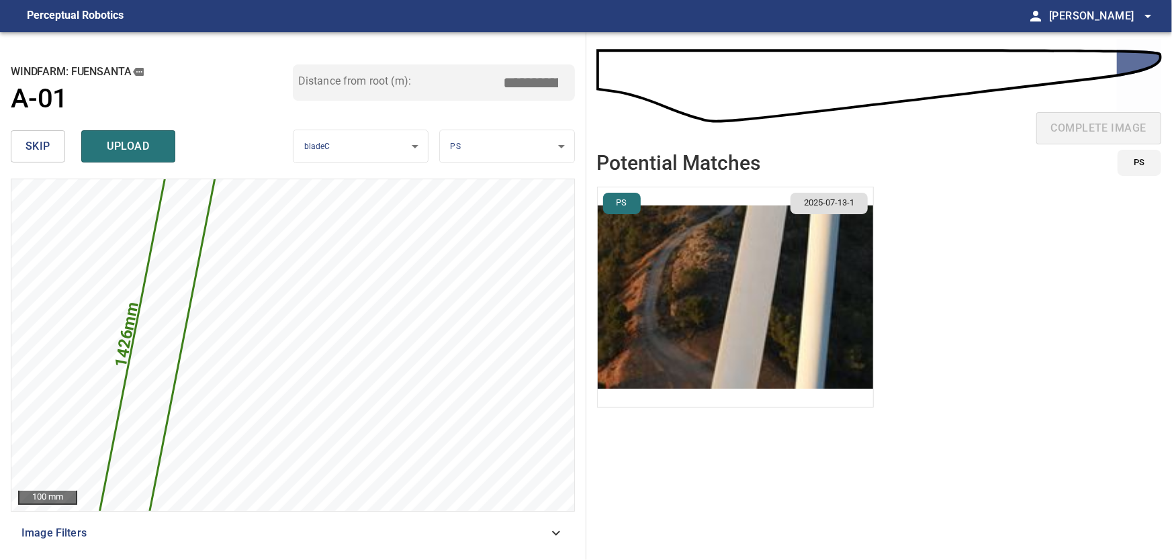
click at [768, 286] on img "button" at bounding box center [735, 297] width 275 height 220
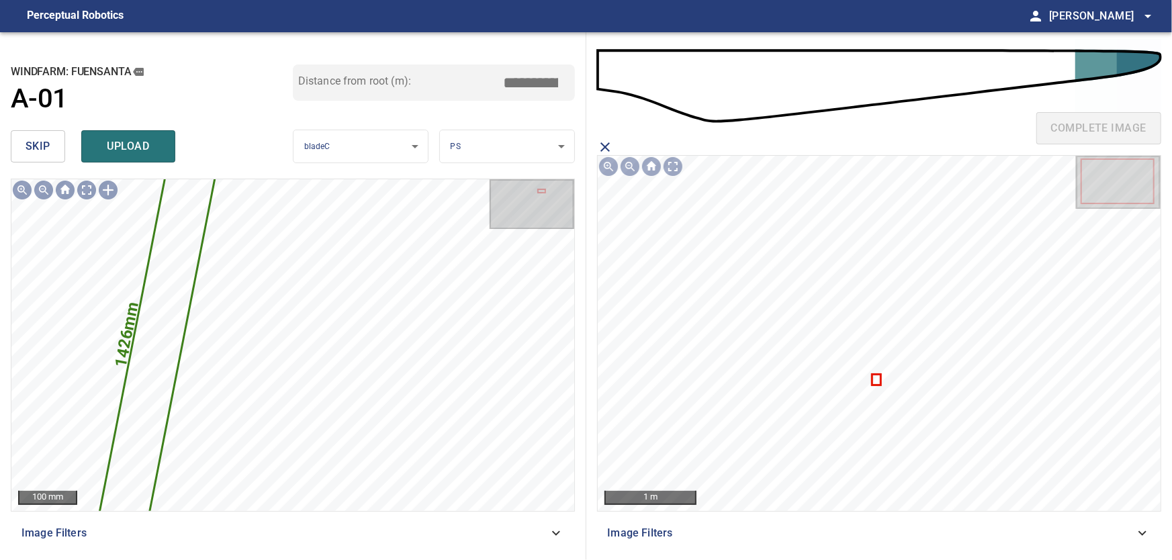
click at [532, 87] on input "*****" at bounding box center [535, 83] width 67 height 26
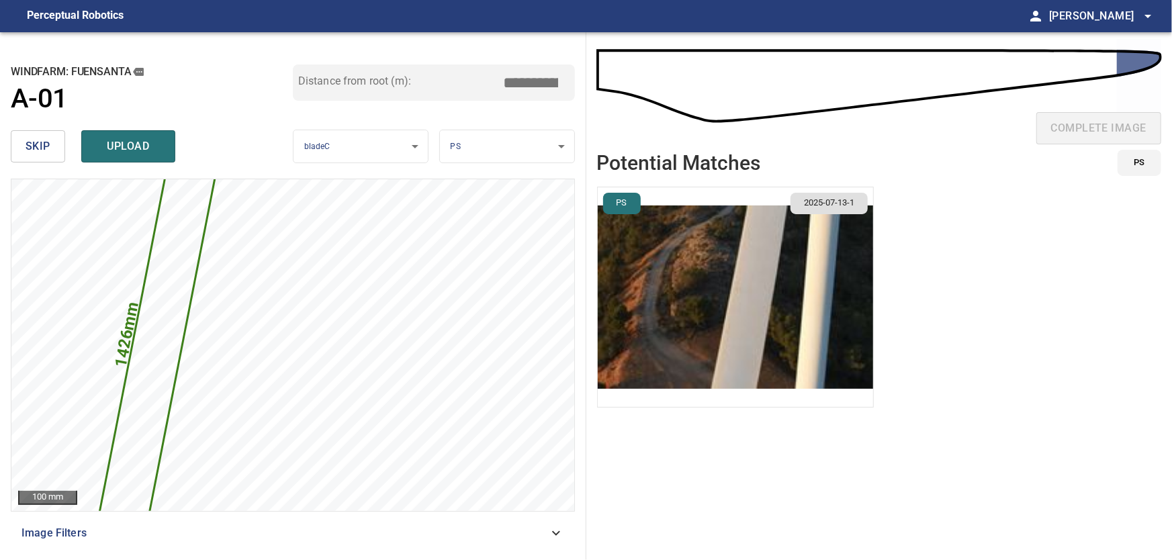
click at [808, 289] on img "button" at bounding box center [735, 297] width 275 height 220
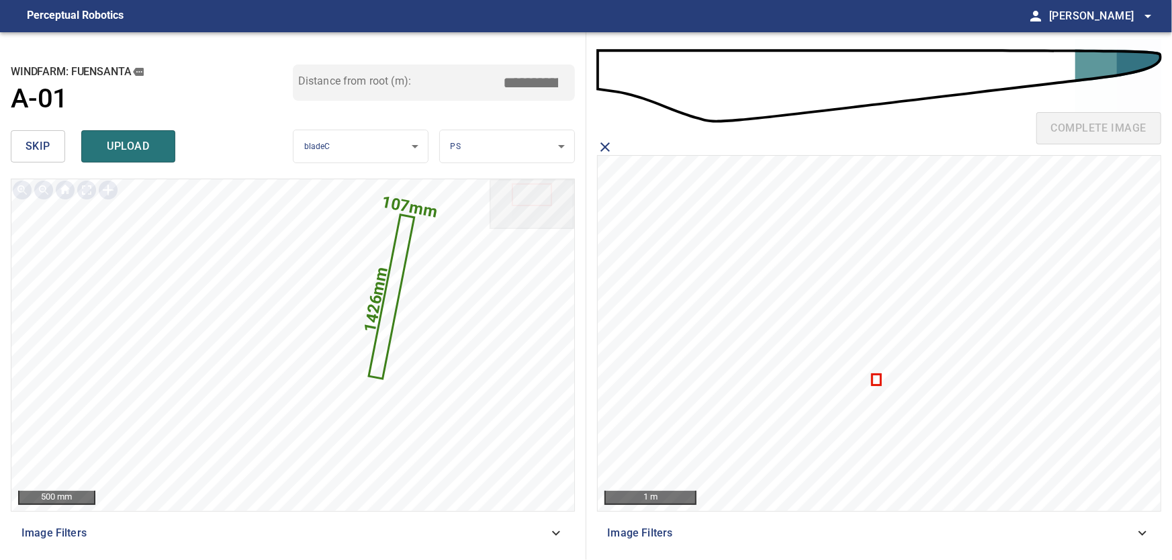
click at [529, 82] on input "*****" at bounding box center [535, 83] width 67 height 26
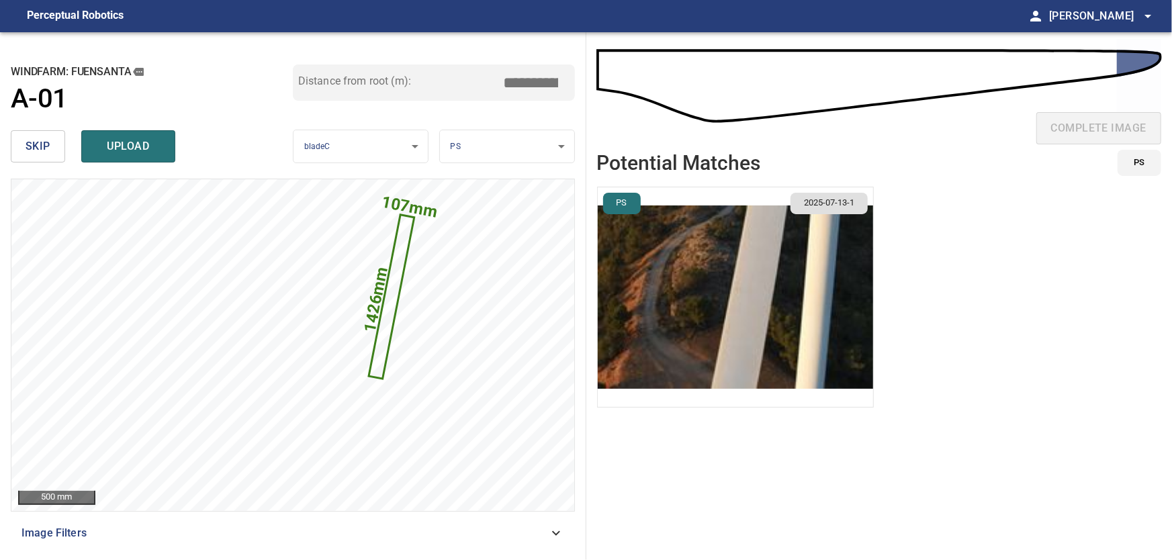
type input "*****"
click at [561, 148] on body "**********" at bounding box center [586, 280] width 1172 height 560
click at [474, 189] on li "TE" at bounding box center [507, 191] width 134 height 22
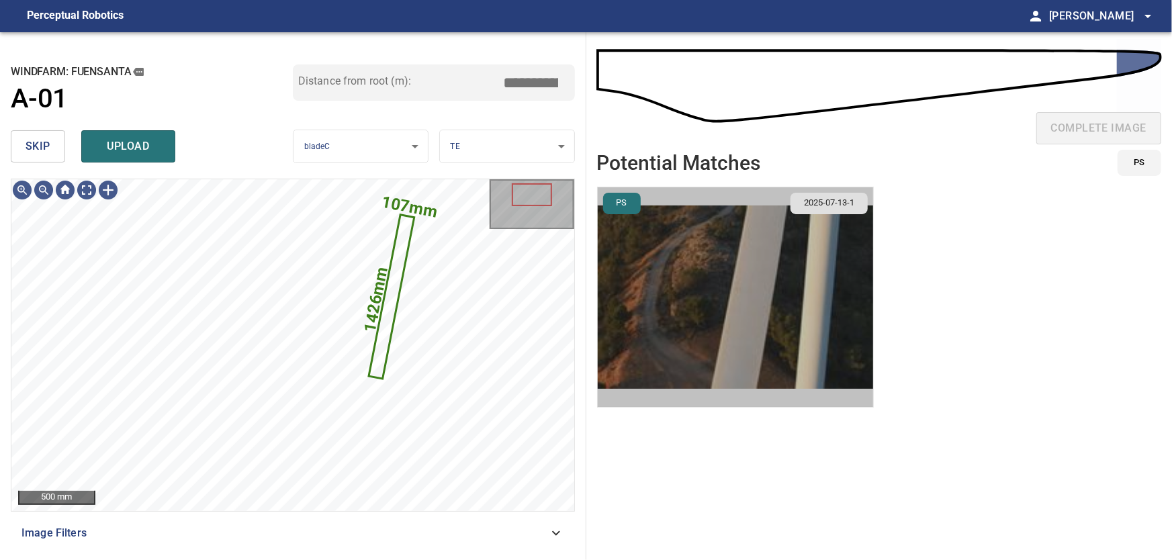
click at [774, 326] on img "button" at bounding box center [735, 297] width 275 height 220
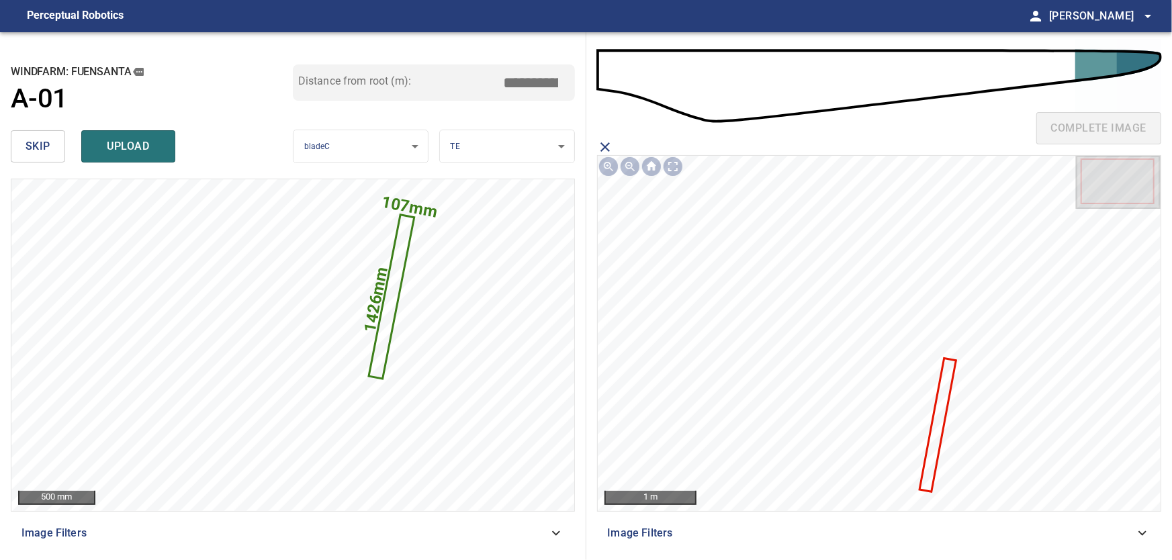
click at [939, 424] on icon at bounding box center [938, 424] width 34 height 131
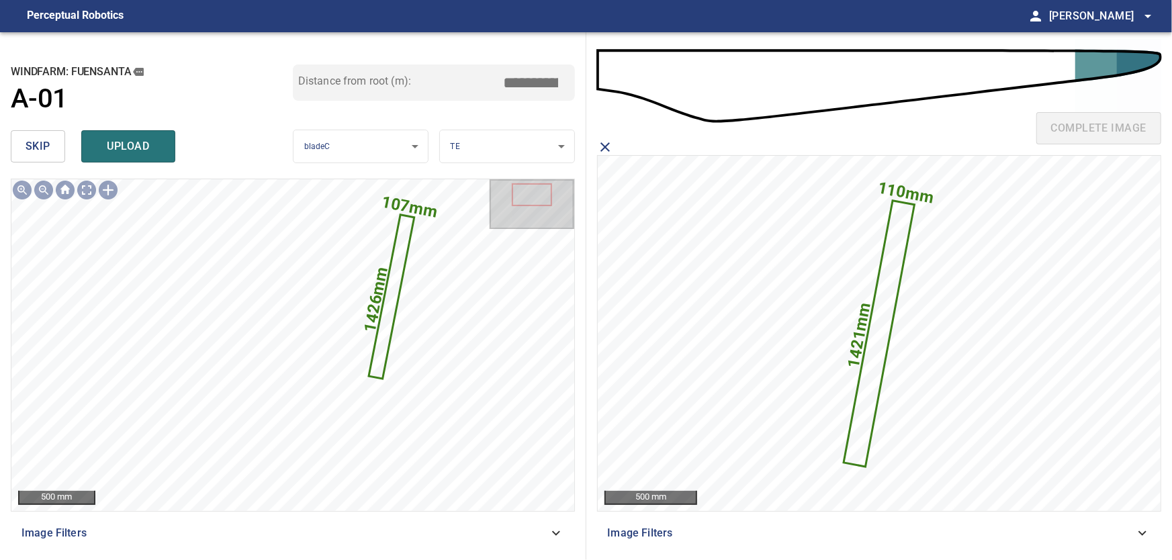
drag, startPoint x: 525, startPoint y: 83, endPoint x: 591, endPoint y: 86, distance: 65.9
click at [570, 86] on input "*****" at bounding box center [535, 83] width 67 height 26
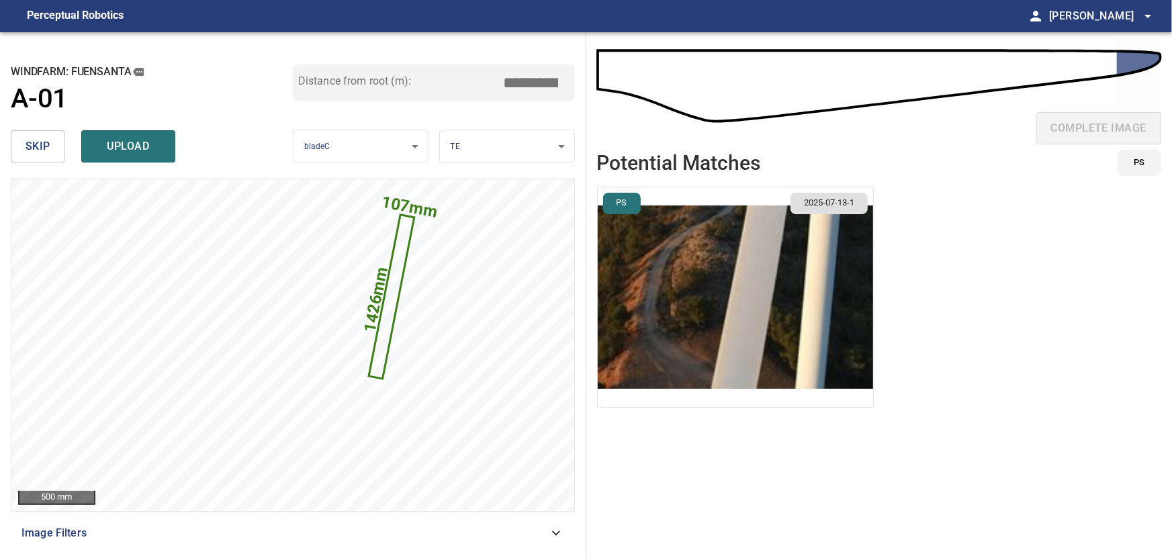
type input "*****"
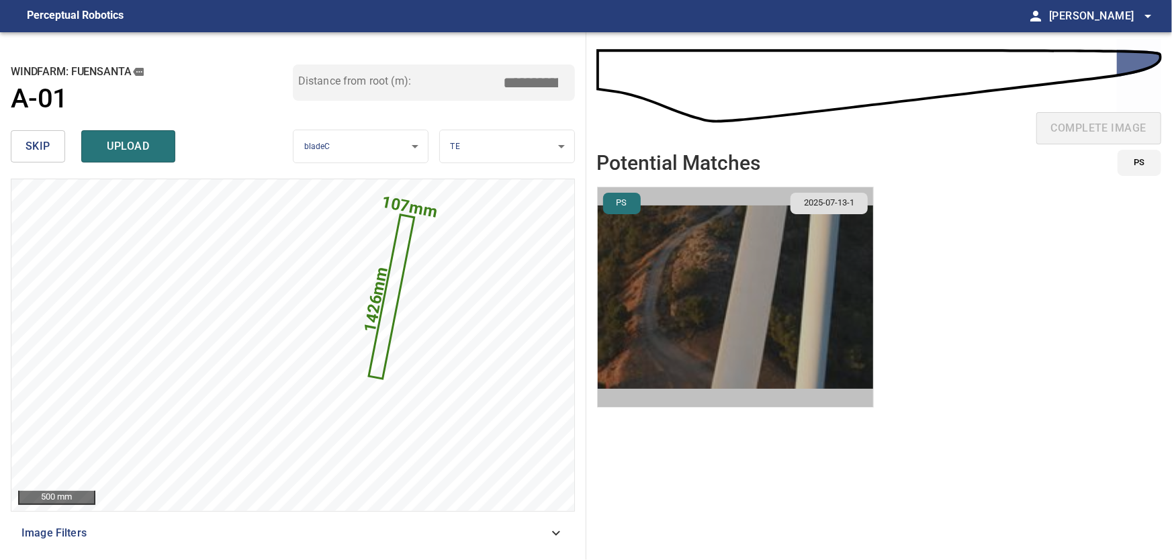
click at [764, 291] on img "button" at bounding box center [735, 297] width 275 height 220
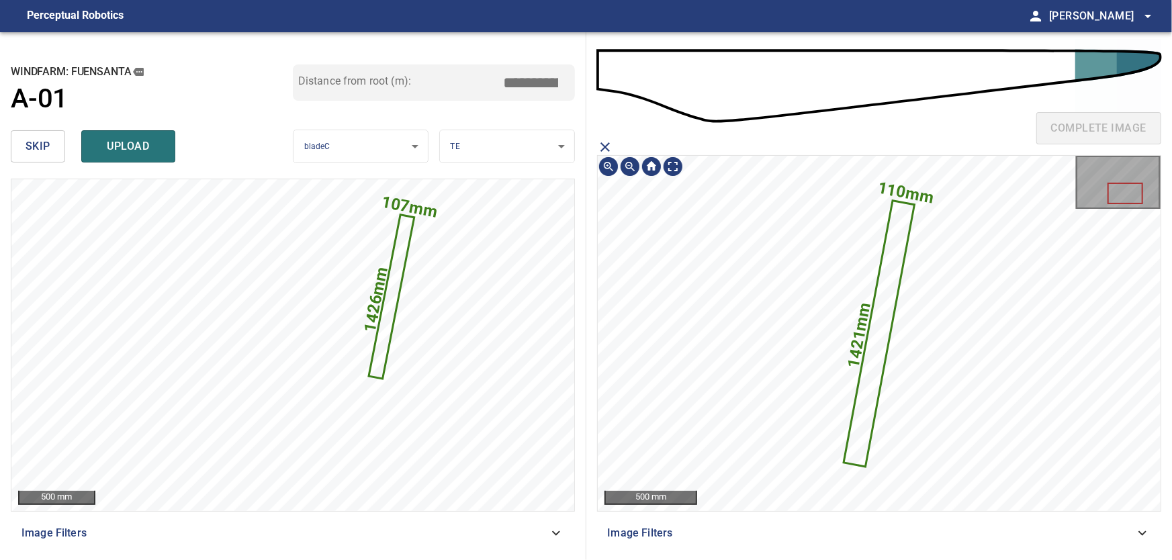
click at [879, 373] on icon at bounding box center [879, 333] width 69 height 264
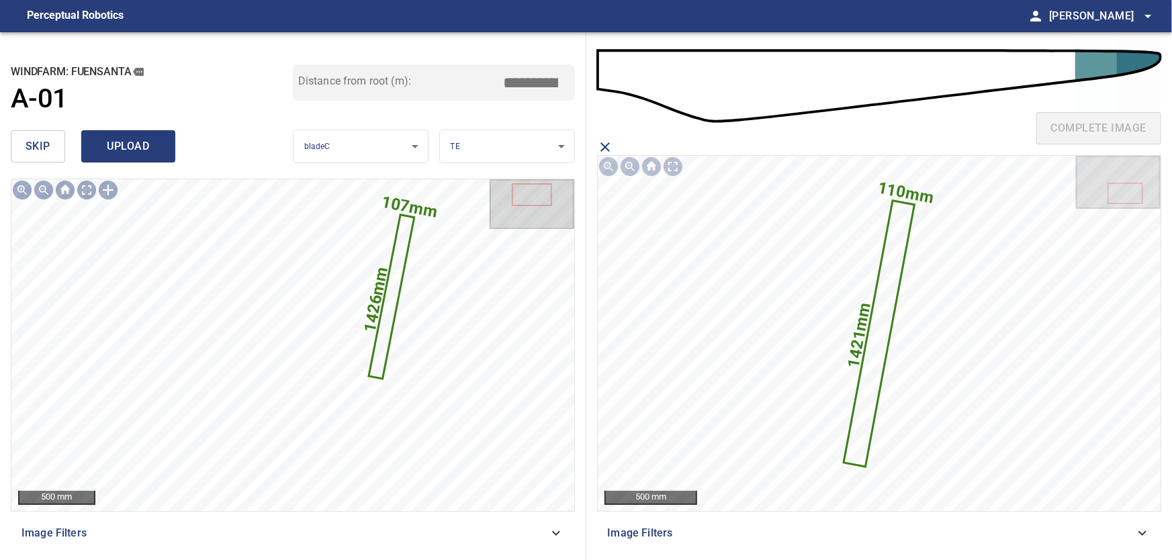
click at [121, 144] on span "upload" at bounding box center [128, 146] width 64 height 19
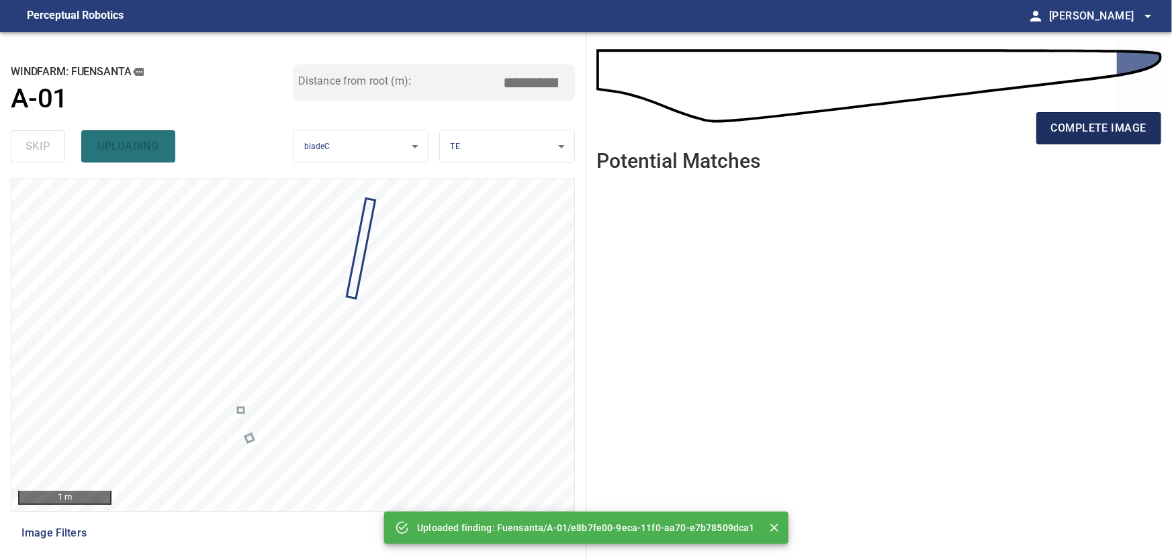
click at [1106, 131] on span "complete image" at bounding box center [1098, 128] width 95 height 19
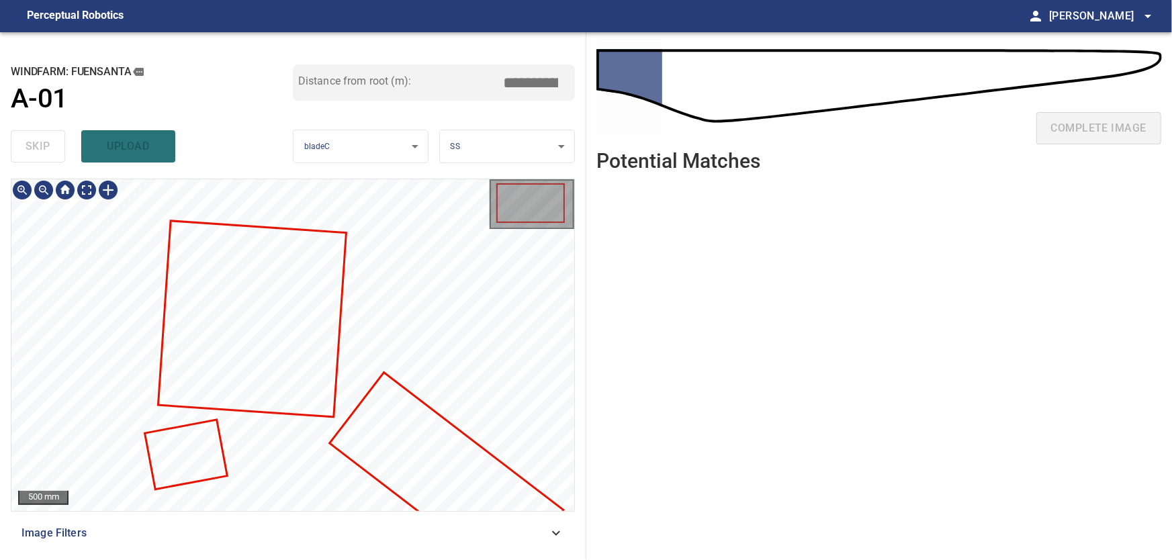
type input "***"
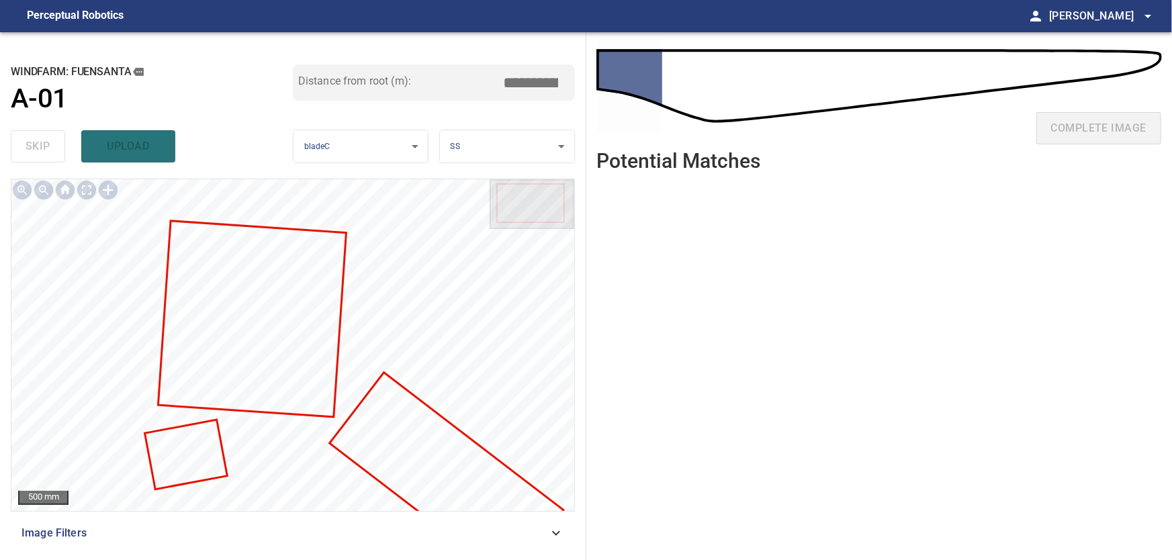
type input "***"
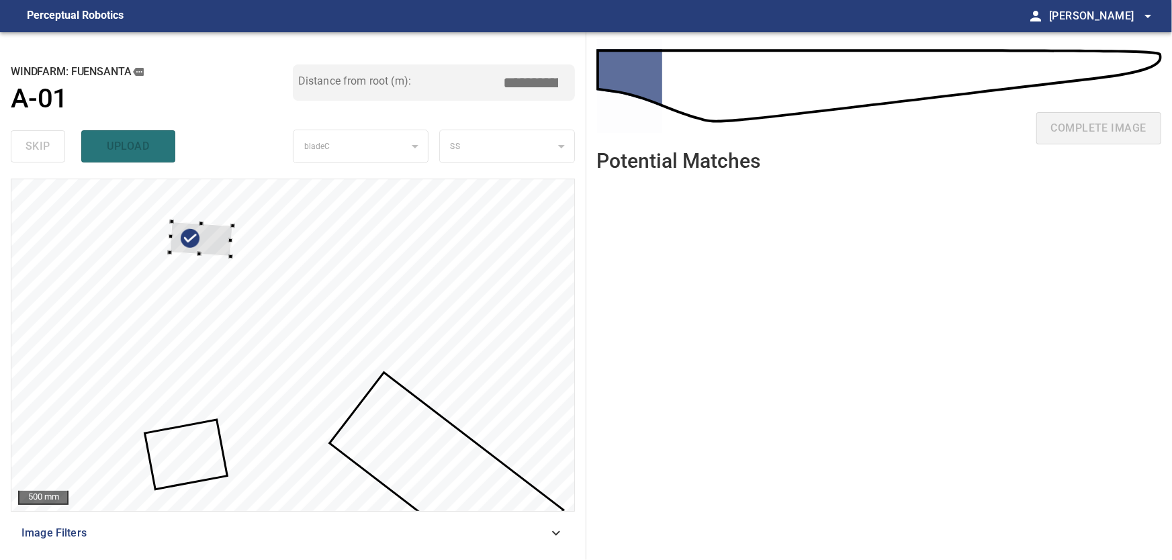
click at [228, 255] on div at bounding box center [200, 239] width 63 height 35
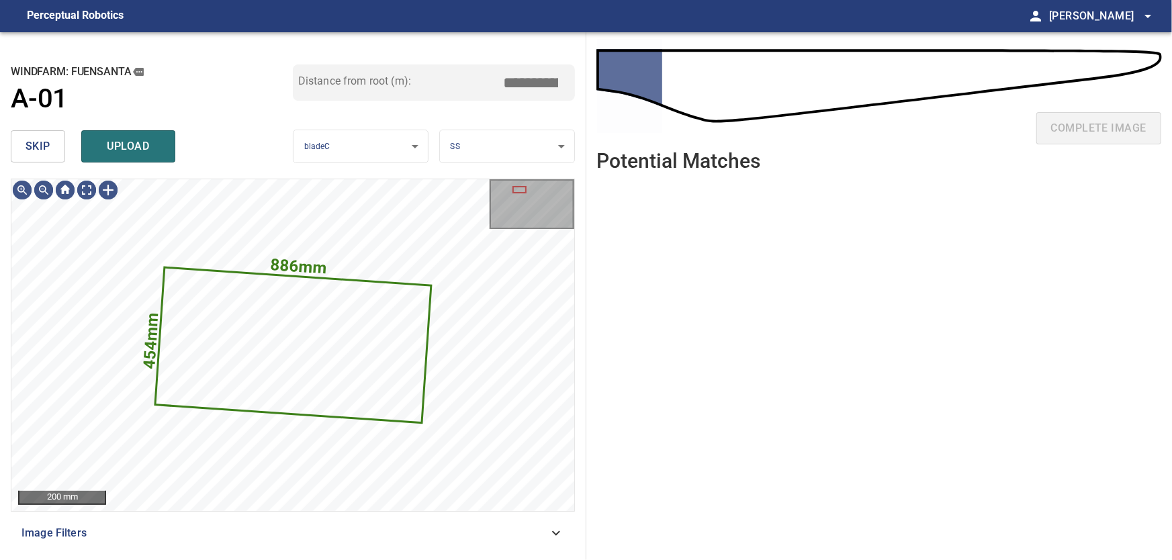
click at [50, 142] on button "skip" at bounding box center [38, 146] width 54 height 32
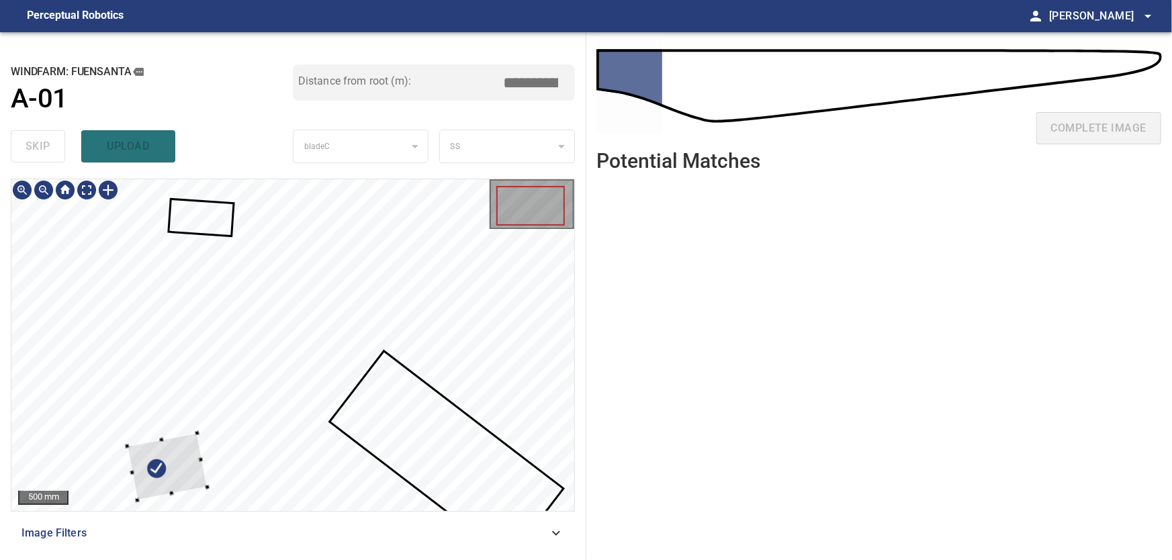
click at [184, 465] on div at bounding box center [168, 466] width 80 height 67
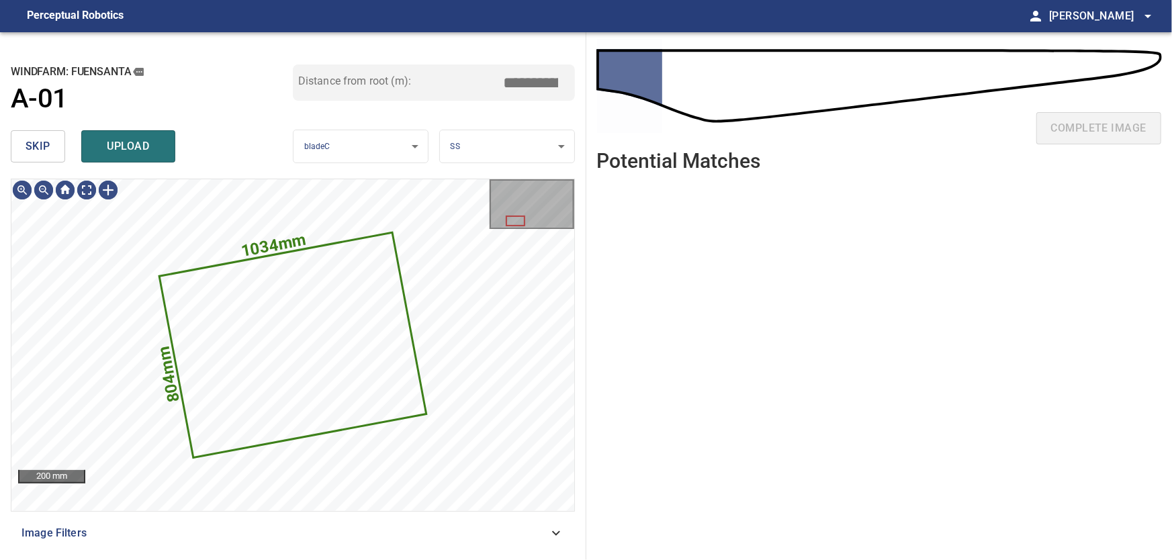
click at [32, 148] on span "skip" at bounding box center [38, 146] width 25 height 19
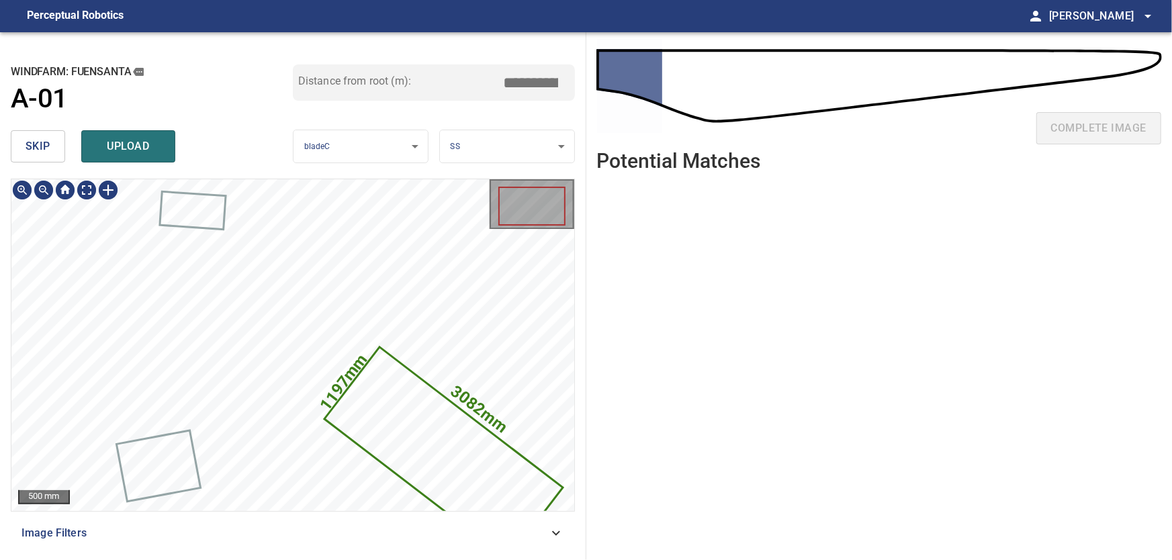
type input "***"
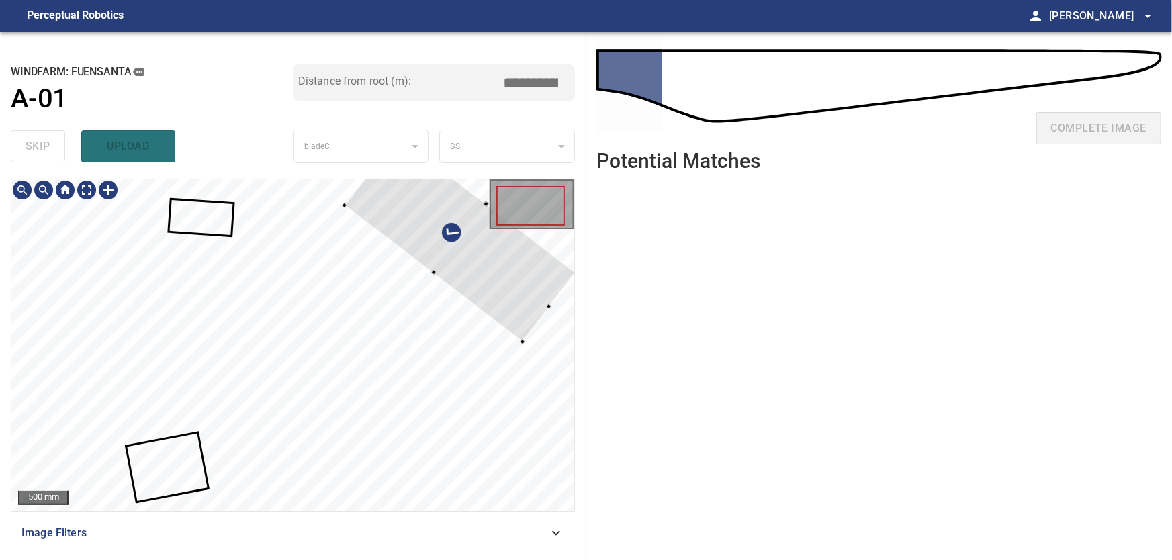
click at [467, 228] on div at bounding box center [460, 239] width 231 height 206
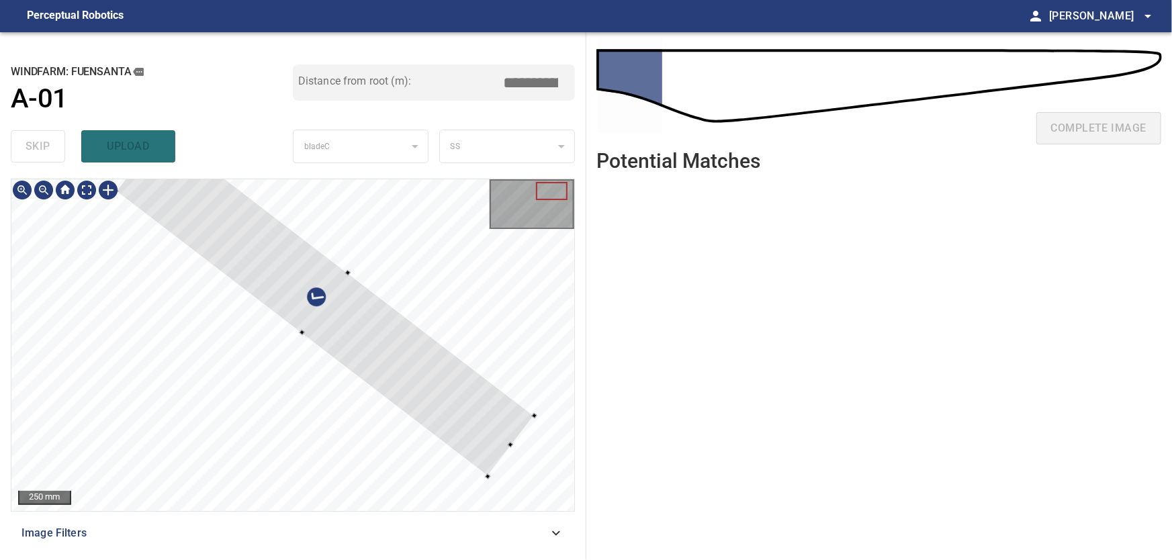
click at [330, 339] on div at bounding box center [325, 303] width 418 height 346
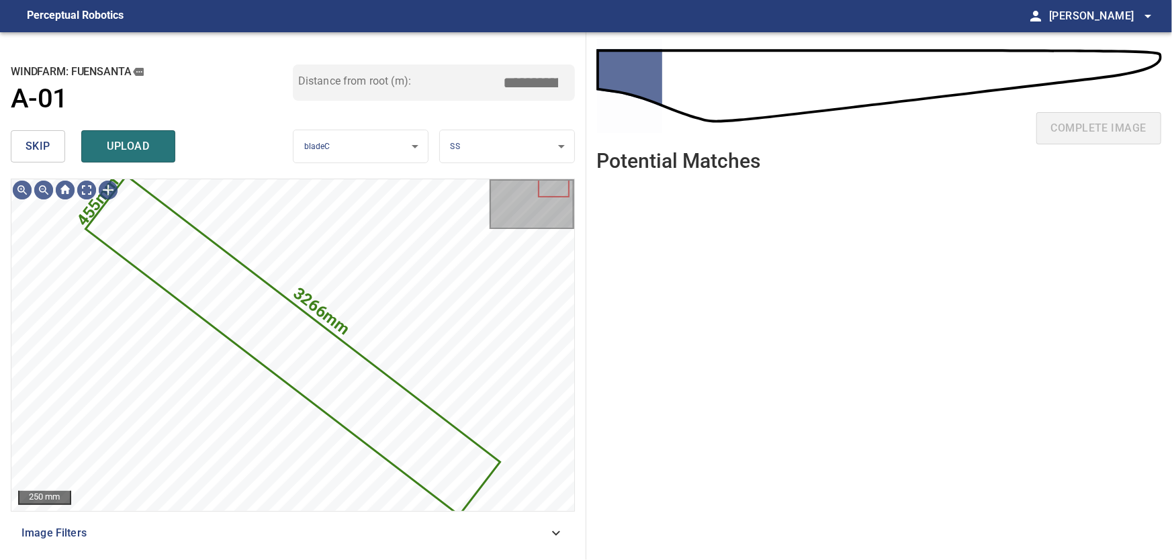
click at [24, 142] on button "skip" at bounding box center [38, 146] width 54 height 32
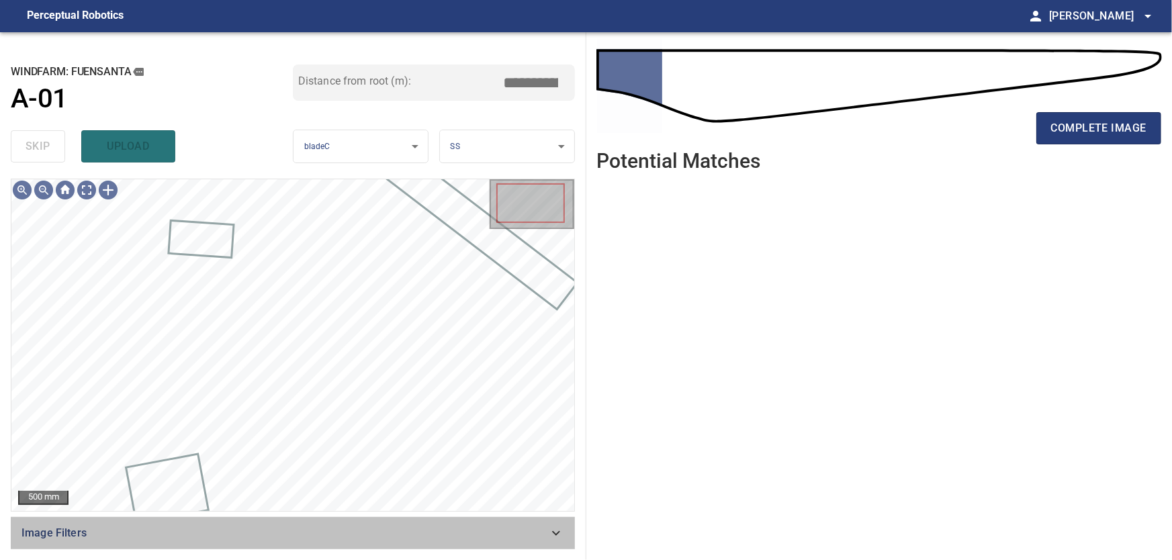
click at [545, 536] on span "Image Filters" at bounding box center [284, 533] width 527 height 16
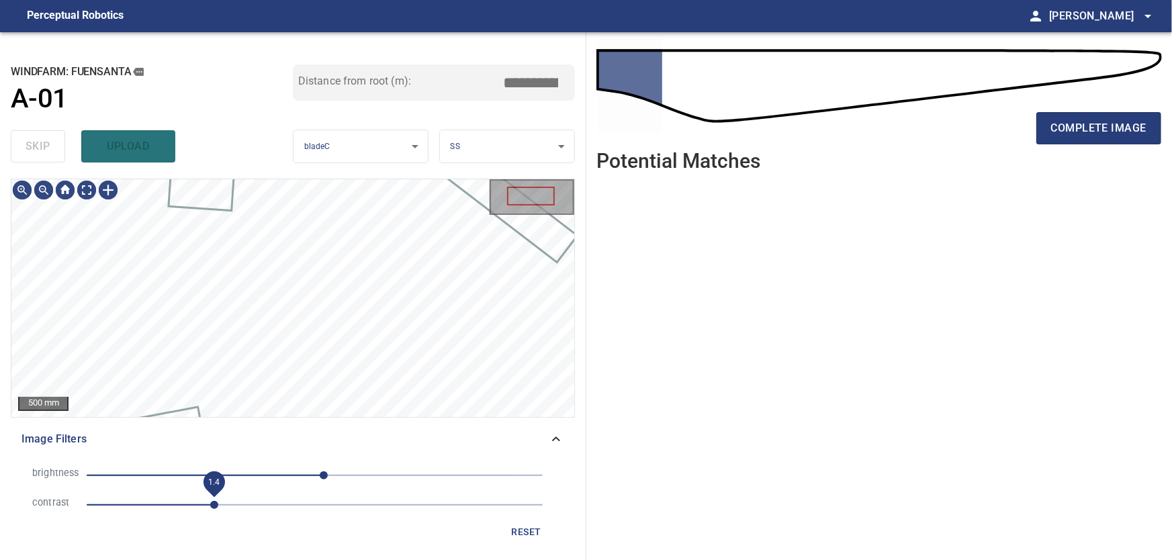
drag, startPoint x: 179, startPoint y: 504, endPoint x: 216, endPoint y: 506, distance: 37.0
click at [216, 506] on span "1.4" at bounding box center [214, 505] width 8 height 8
drag, startPoint x: 216, startPoint y: 506, endPoint x: 180, endPoint y: 506, distance: 36.3
click at [192, 506] on span "1.2" at bounding box center [196, 505] width 8 height 8
click at [519, 529] on span "reset" at bounding box center [526, 532] width 32 height 17
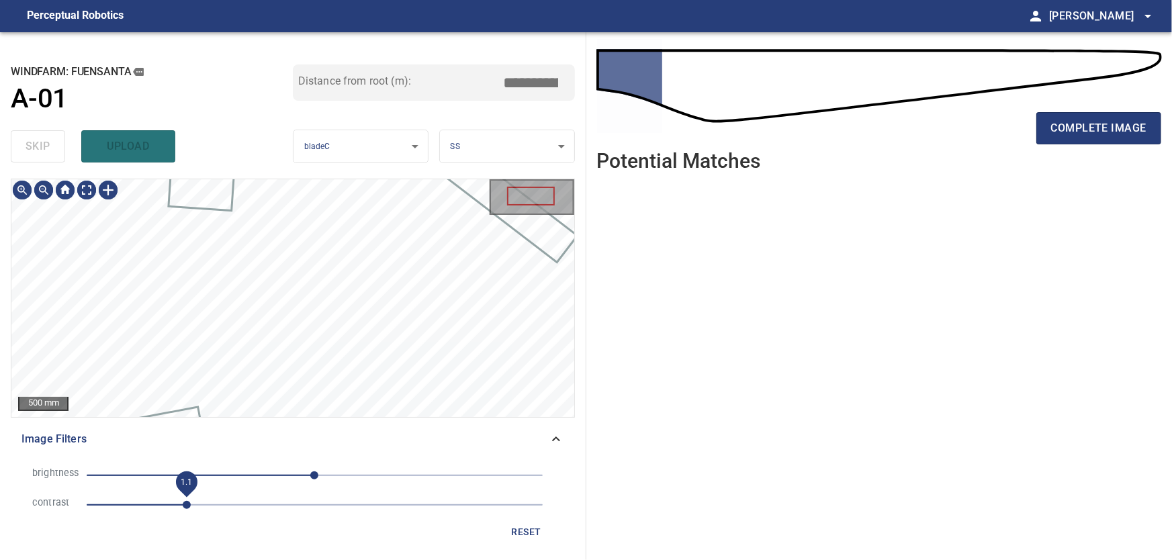
drag, startPoint x: 189, startPoint y: 500, endPoint x: 215, endPoint y: 504, distance: 26.6
click at [191, 504] on span "1.1" at bounding box center [187, 505] width 8 height 8
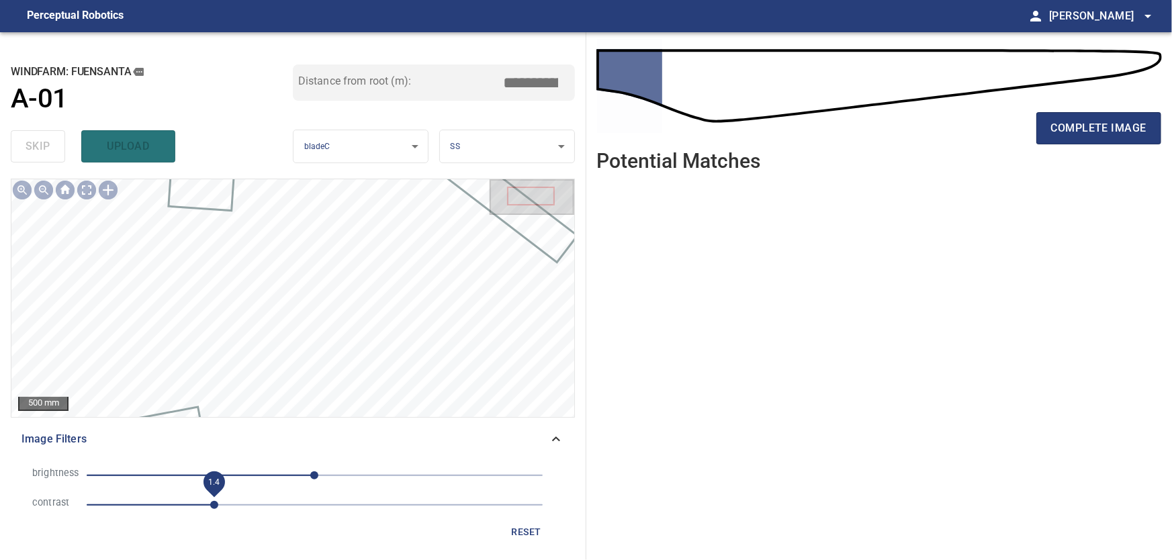
drag, startPoint x: 216, startPoint y: 501, endPoint x: 189, endPoint y: 507, distance: 28.2
click at [210, 507] on span "1.4" at bounding box center [214, 505] width 8 height 8
drag, startPoint x: 316, startPoint y: 472, endPoint x: 384, endPoint y: 477, distance: 68.0
click at [318, 477] on span "0" at bounding box center [314, 475] width 8 height 8
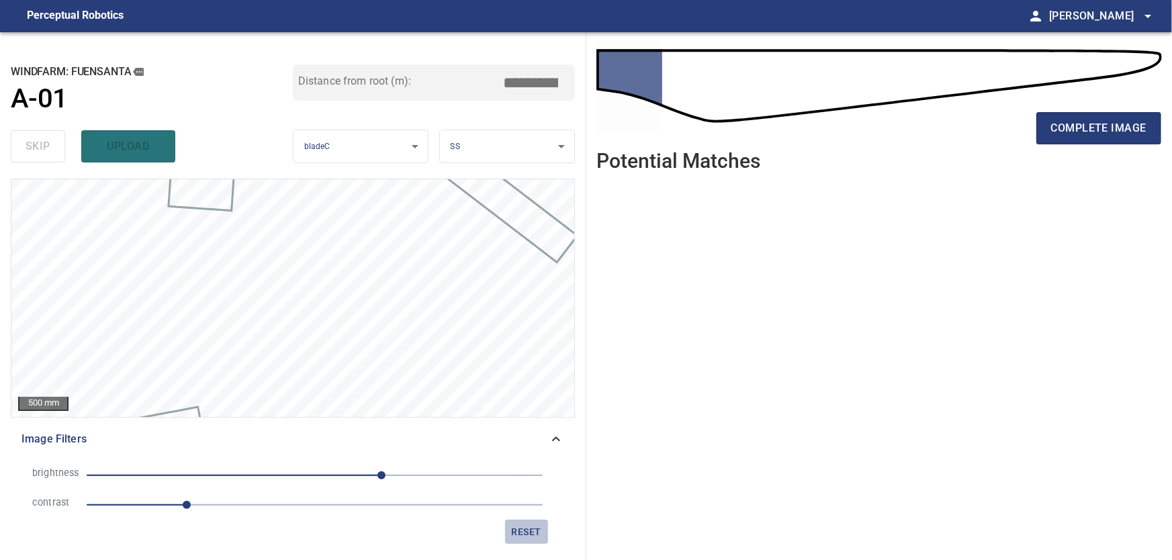
click at [520, 529] on span "reset" at bounding box center [526, 532] width 32 height 17
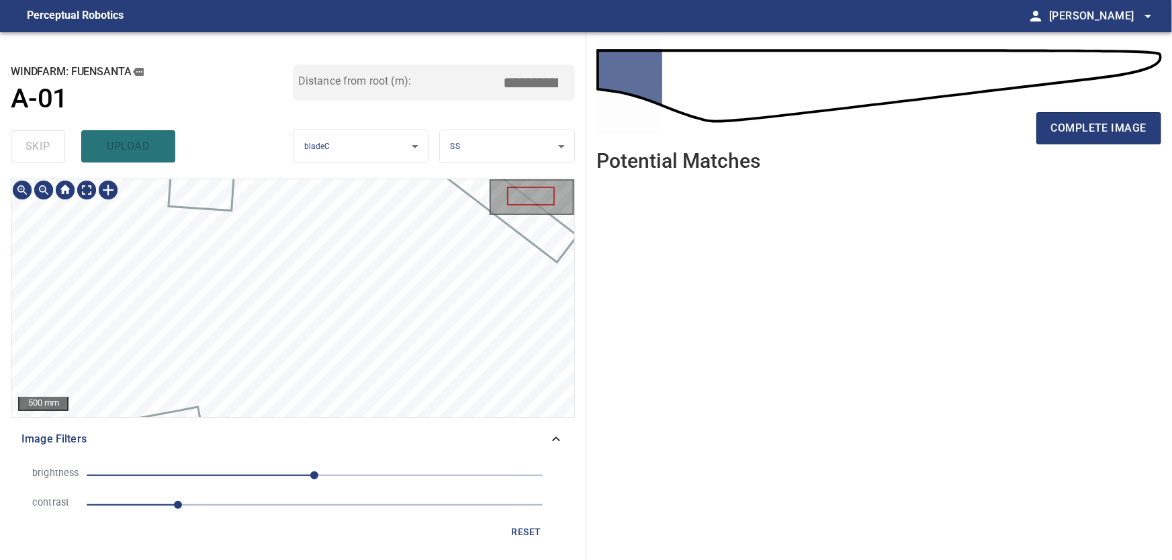
type input "***"
click at [89, 189] on body "**********" at bounding box center [586, 280] width 1172 height 560
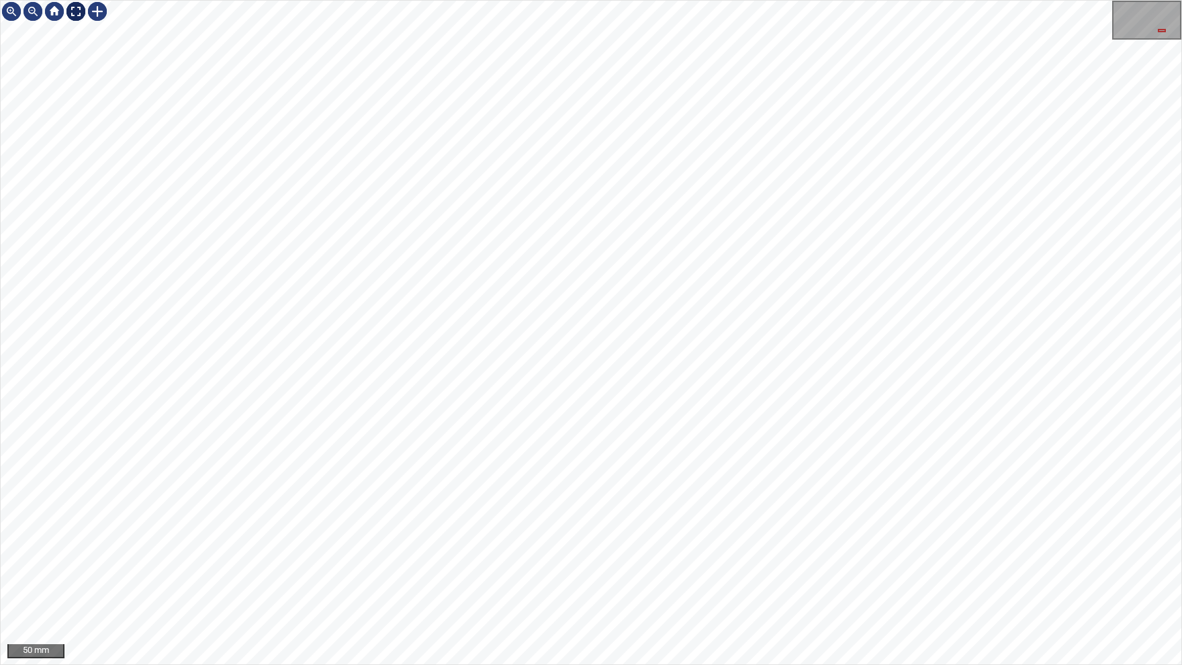
click at [81, 14] on img at bounding box center [75, 11] width 21 height 21
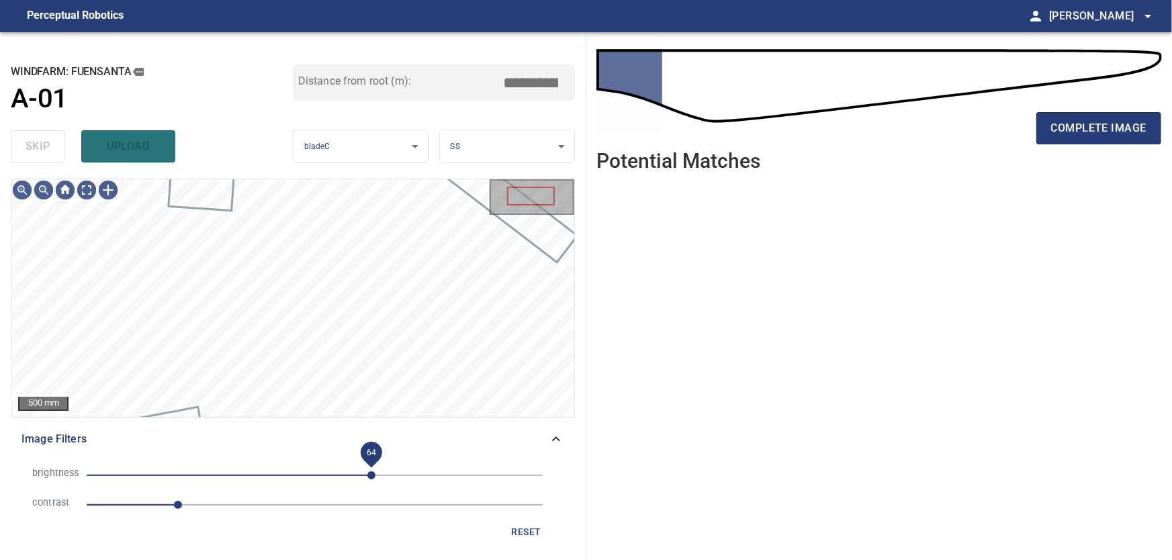
drag, startPoint x: 332, startPoint y: 473, endPoint x: 372, endPoint y: 473, distance: 40.3
click at [372, 473] on span "64" at bounding box center [371, 475] width 8 height 8
drag, startPoint x: 175, startPoint y: 503, endPoint x: 197, endPoint y: 506, distance: 22.4
click at [197, 506] on span "1.2" at bounding box center [196, 505] width 8 height 8
drag, startPoint x: 197, startPoint y: 506, endPoint x: 240, endPoint y: 506, distance: 43.0
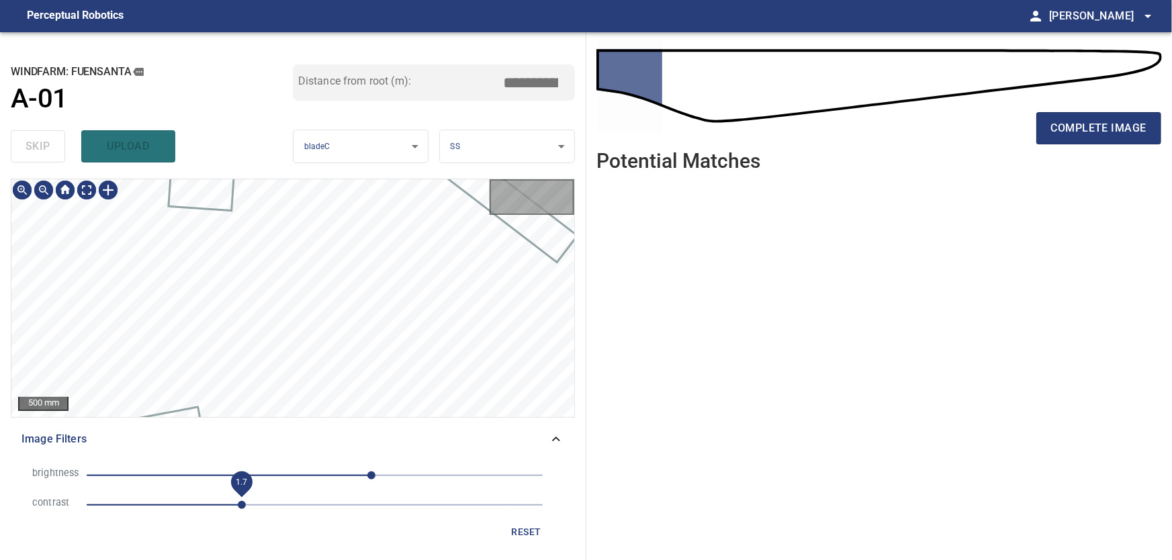
click at [240, 506] on span "1.7" at bounding box center [242, 505] width 8 height 8
type input "***"
drag, startPoint x: 371, startPoint y: 469, endPoint x: 373, endPoint y: 480, distance: 11.1
click at [373, 480] on span "66" at bounding box center [373, 475] width 8 height 8
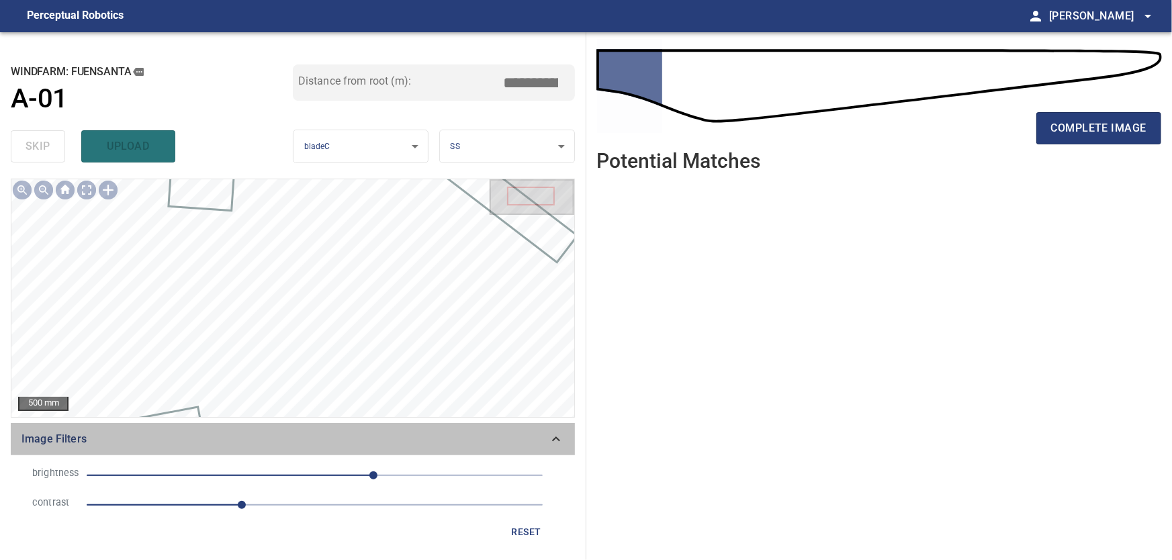
drag, startPoint x: 554, startPoint y: 447, endPoint x: 526, endPoint y: 445, distance: 28.3
click at [553, 447] on icon at bounding box center [556, 439] width 16 height 16
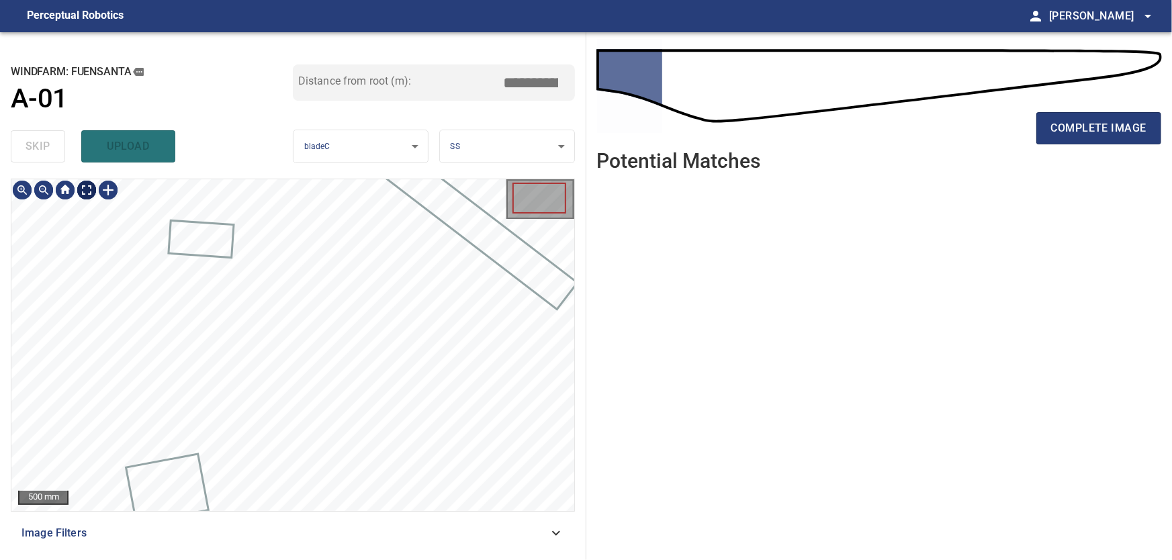
click at [93, 187] on body "**********" at bounding box center [586, 280] width 1172 height 560
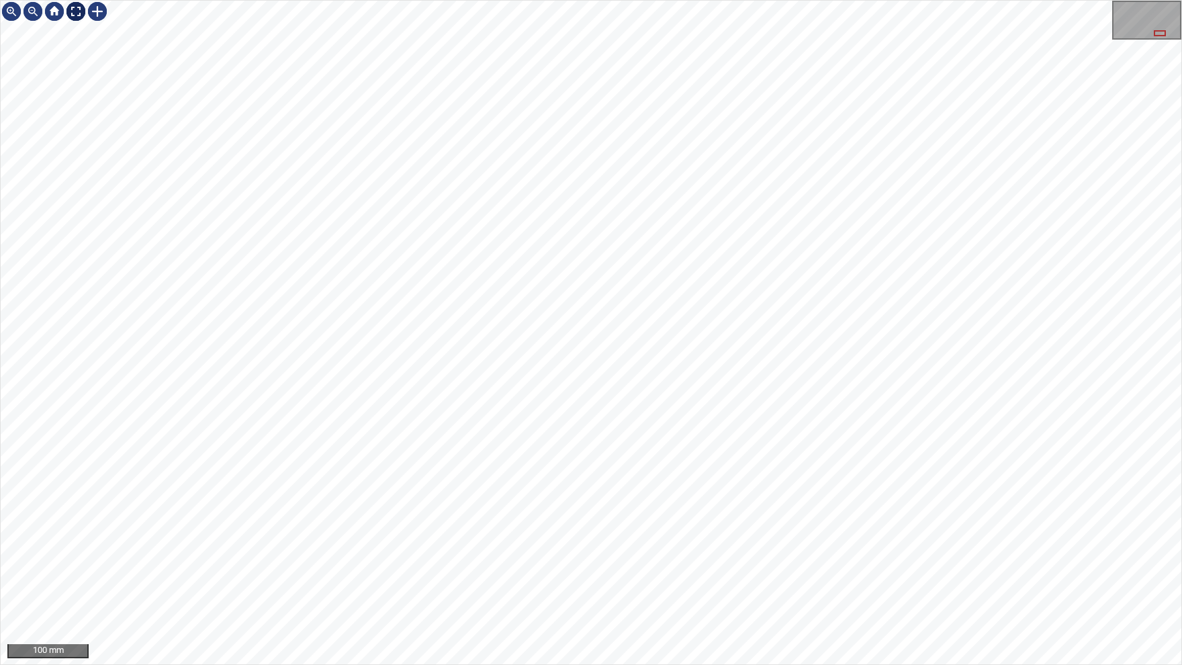
click at [77, 13] on img at bounding box center [75, 11] width 21 height 21
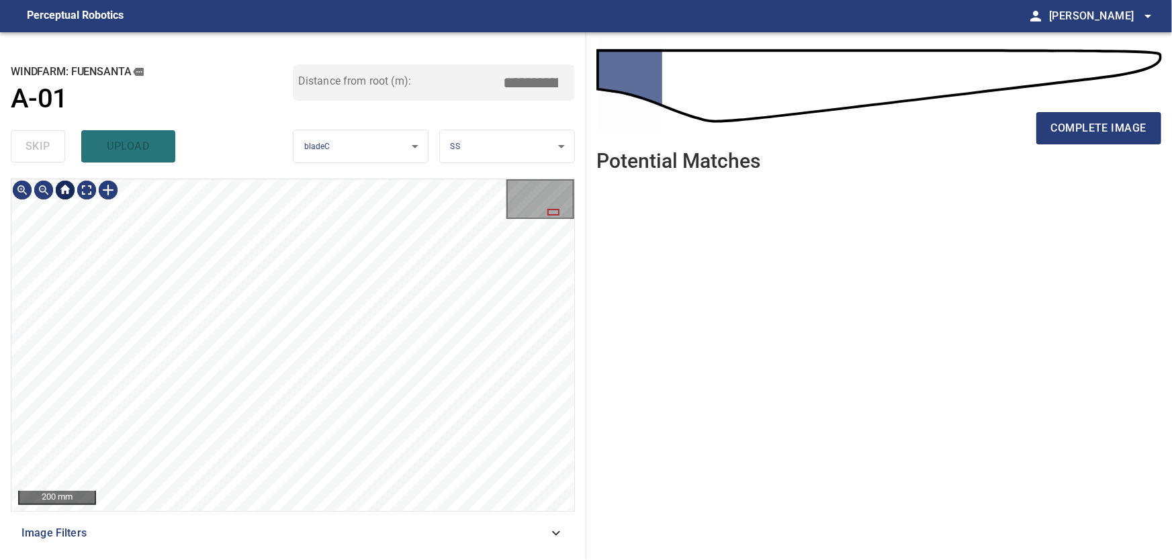
click at [63, 195] on div at bounding box center [64, 189] width 21 height 21
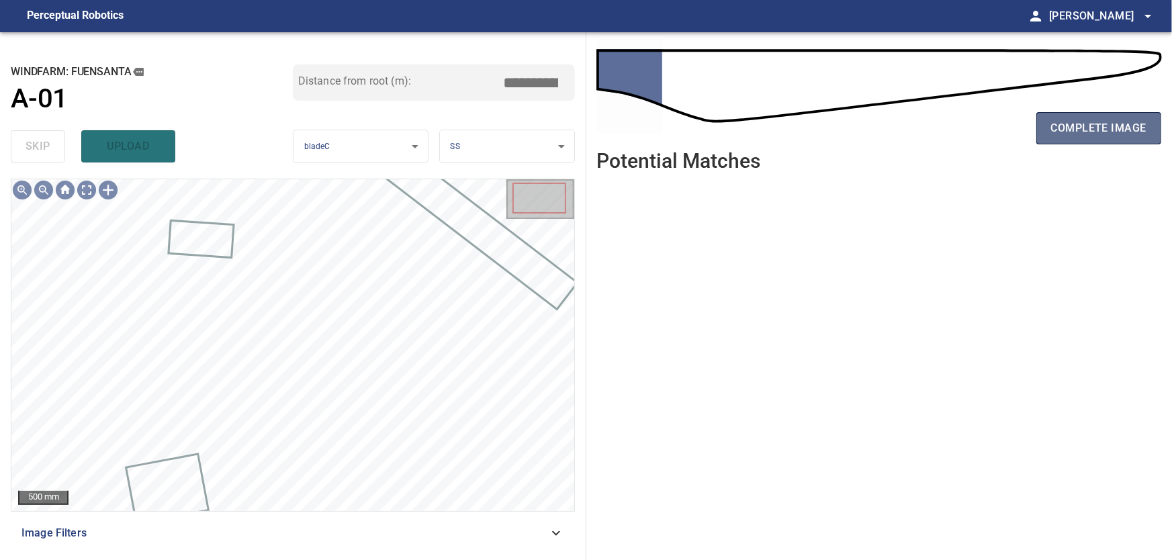
click at [1095, 126] on span "complete image" at bounding box center [1098, 128] width 95 height 19
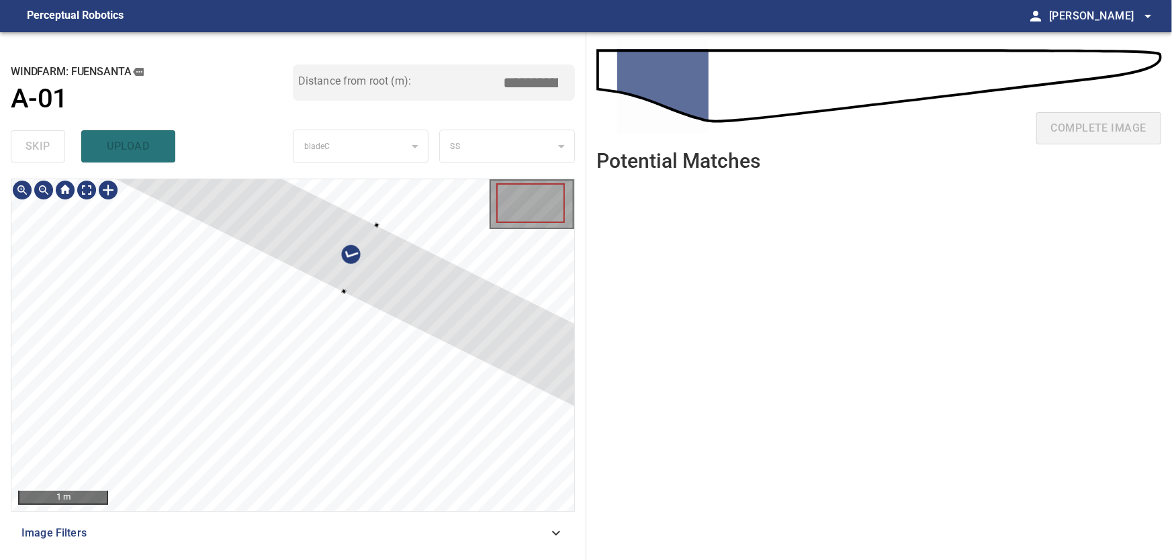
click at [441, 236] on div at bounding box center [361, 259] width 521 height 308
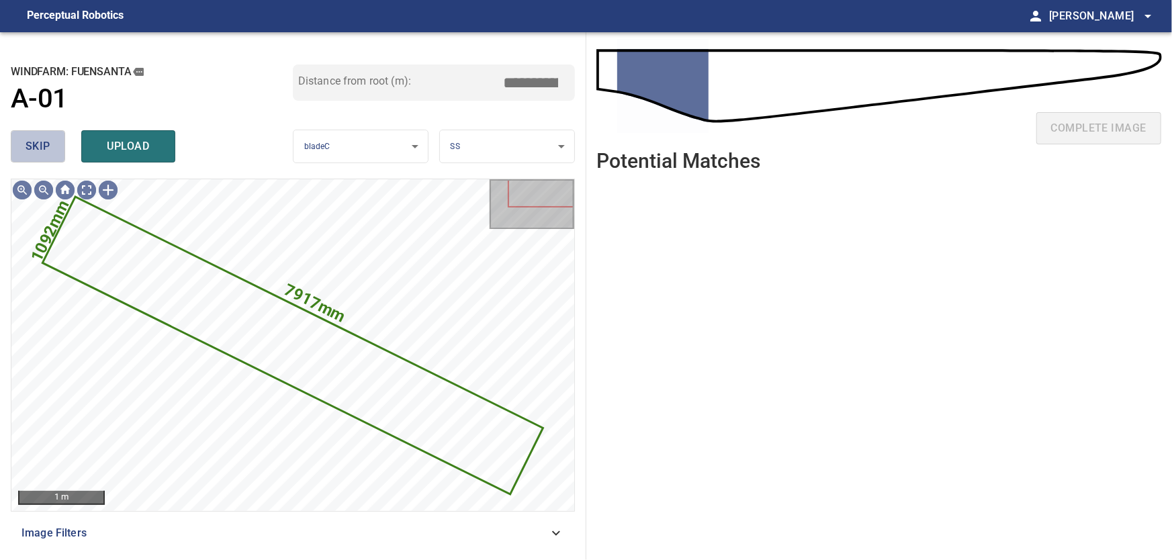
click at [50, 152] on span "skip" at bounding box center [38, 146] width 25 height 19
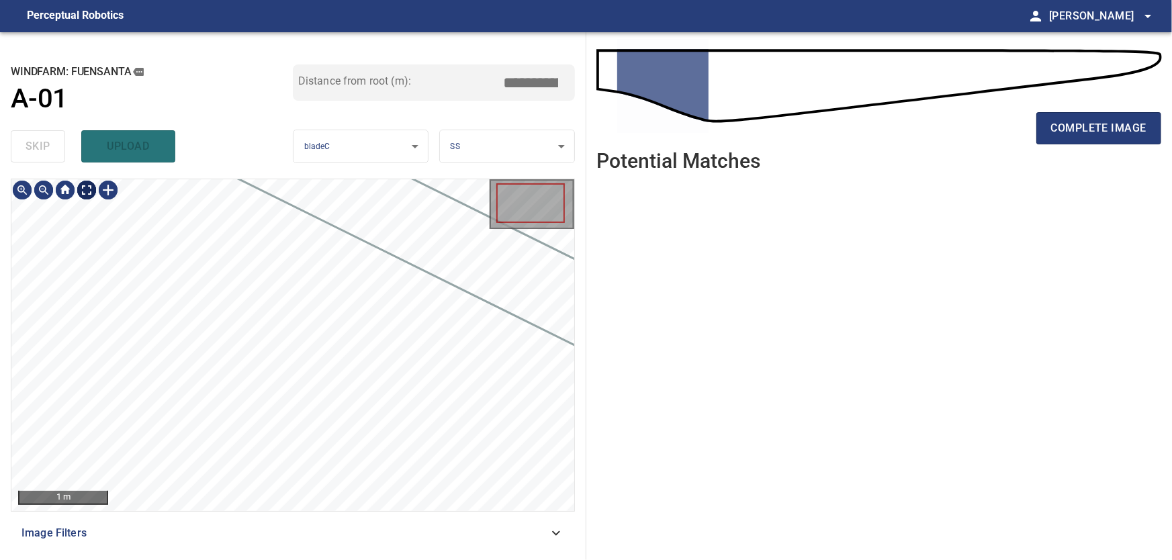
click at [84, 193] on body "**********" at bounding box center [586, 280] width 1172 height 560
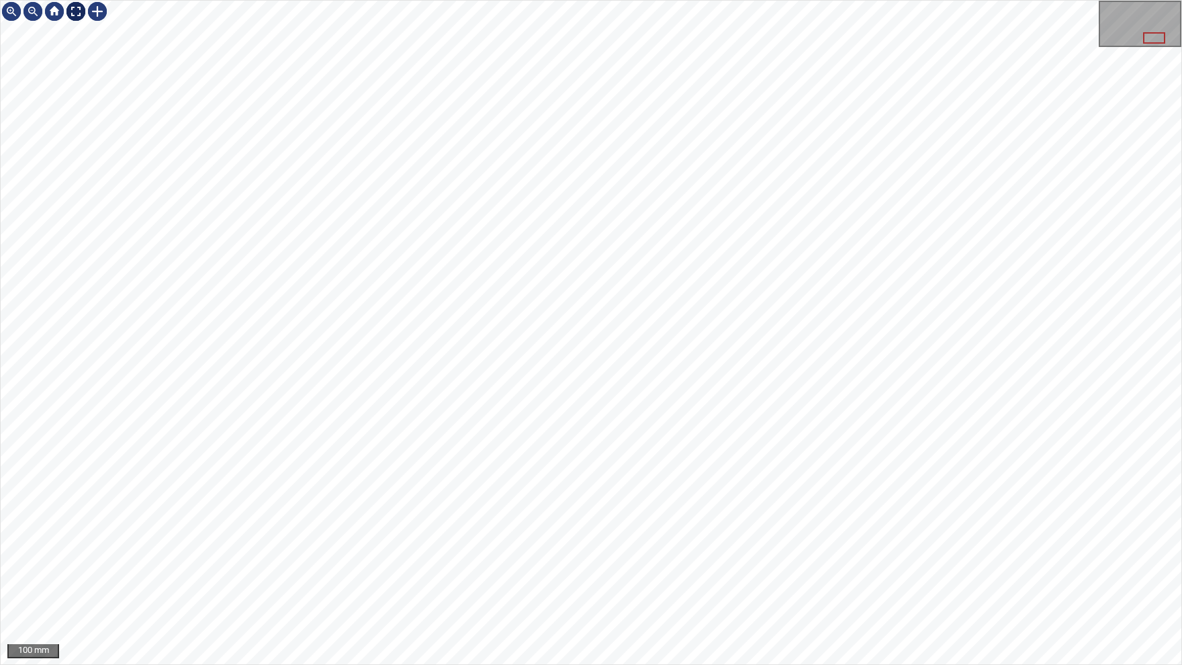
click at [75, 12] on img at bounding box center [75, 11] width 21 height 21
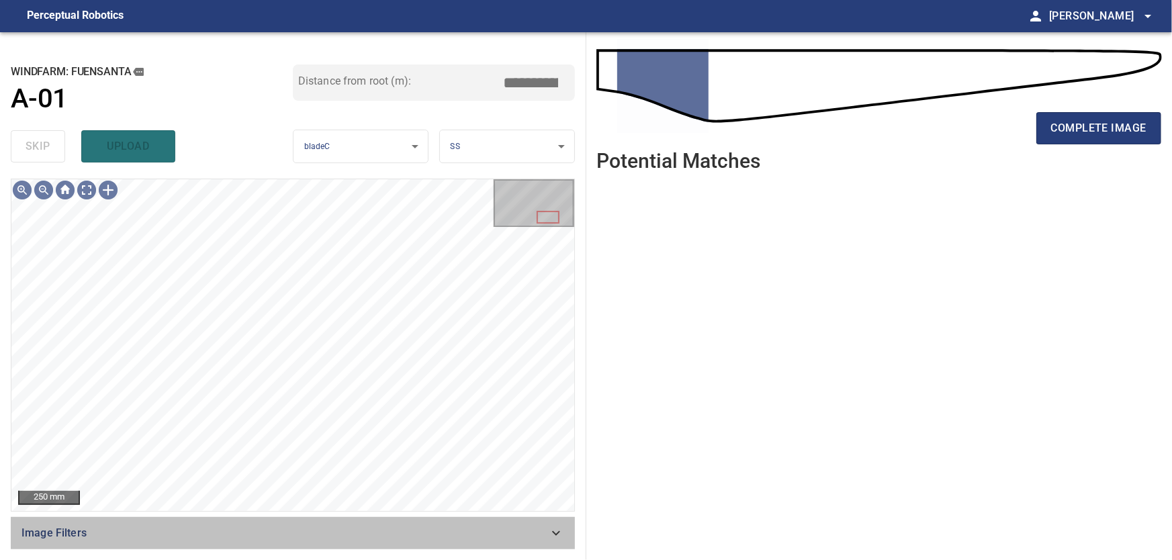
click at [568, 536] on div "Image Filters" at bounding box center [293, 533] width 564 height 32
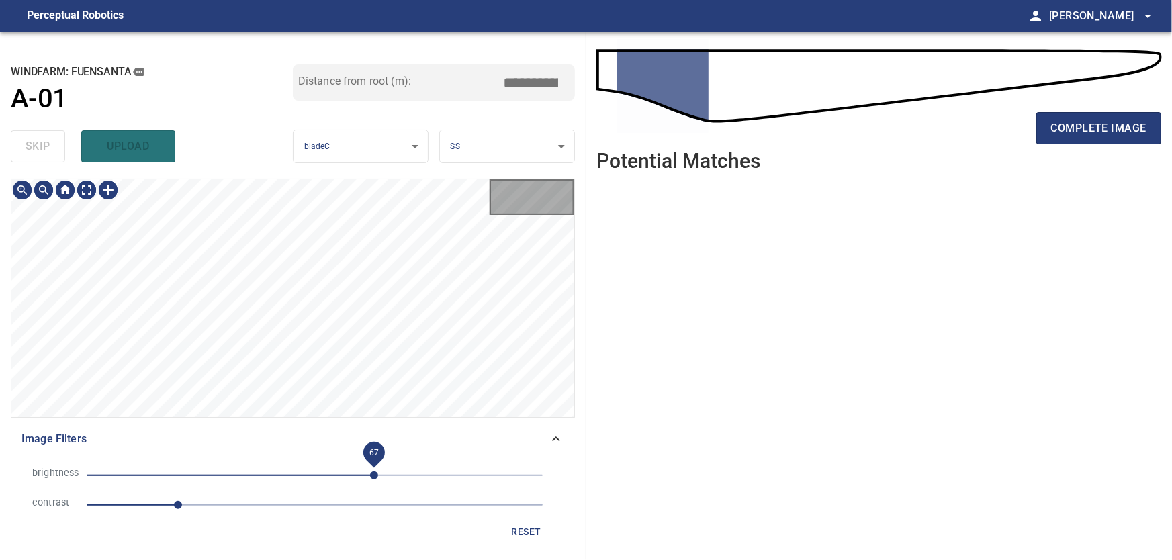
drag, startPoint x: 328, startPoint y: 478, endPoint x: 398, endPoint y: 478, distance: 69.2
click at [378, 478] on span "67" at bounding box center [374, 475] width 8 height 8
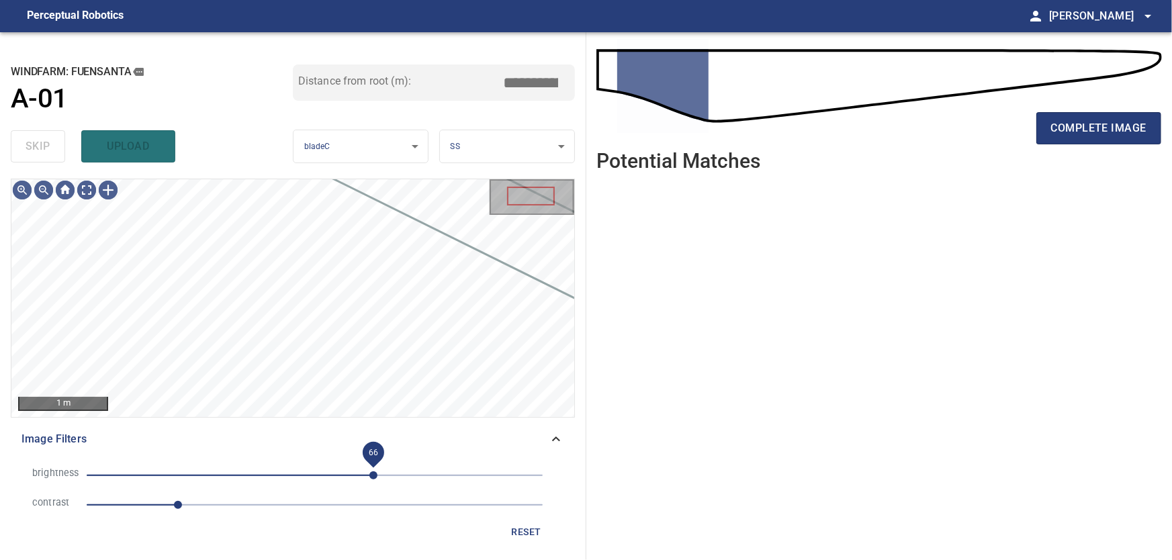
drag, startPoint x: 396, startPoint y: 474, endPoint x: 373, endPoint y: 477, distance: 22.3
click at [373, 477] on span "66" at bounding box center [373, 475] width 8 height 8
click at [560, 436] on icon at bounding box center [556, 439] width 16 height 16
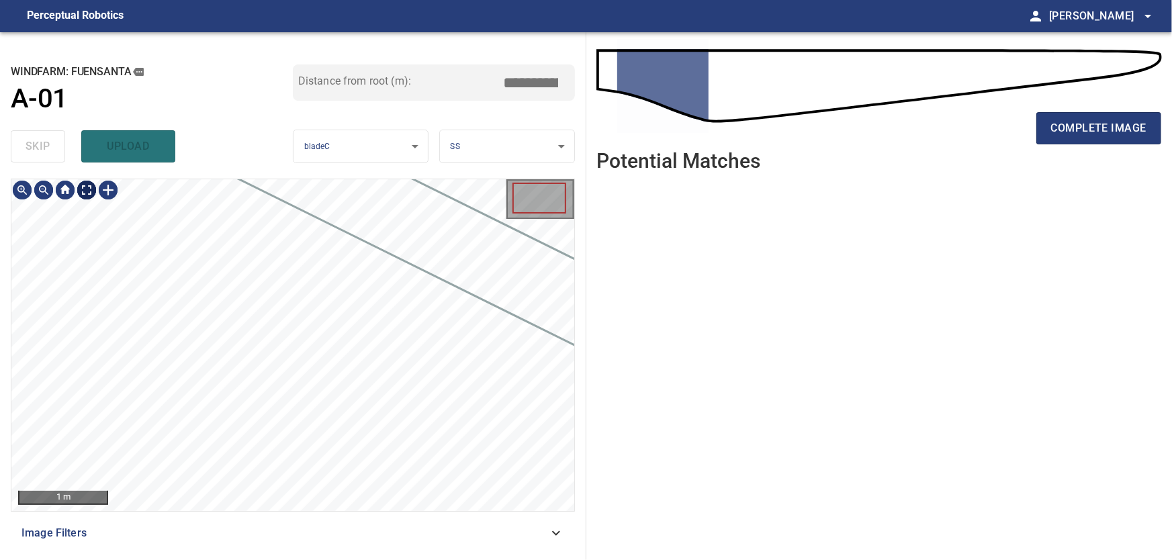
click at [88, 196] on body "**********" at bounding box center [586, 280] width 1172 height 560
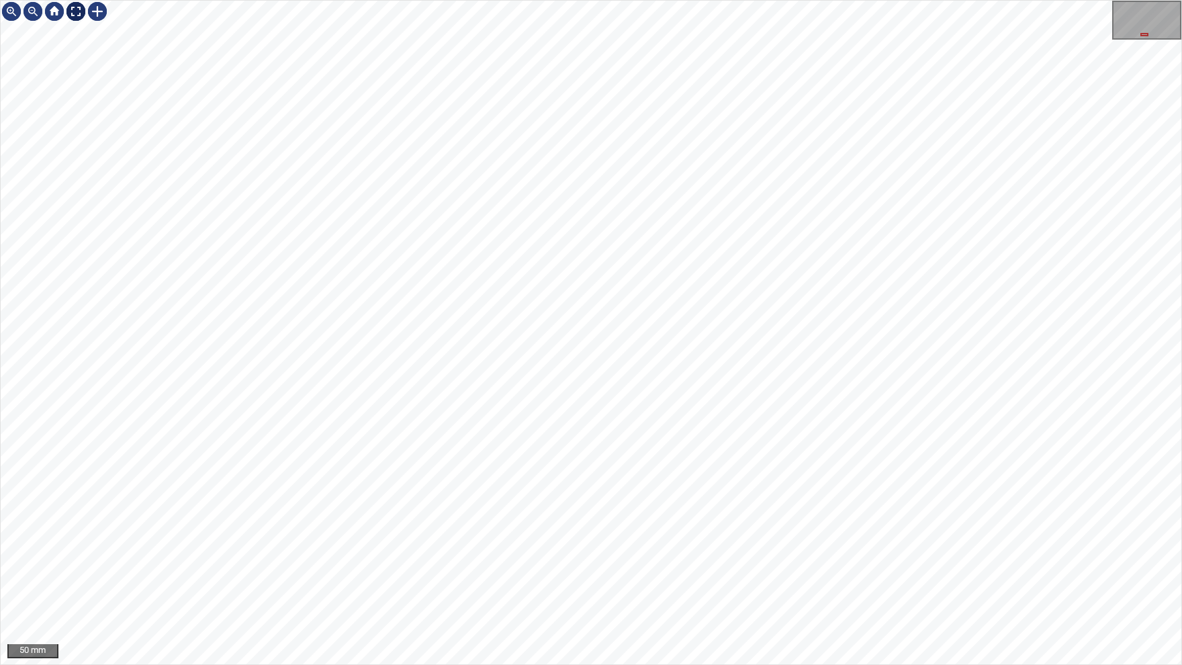
click at [81, 19] on img at bounding box center [75, 11] width 21 height 21
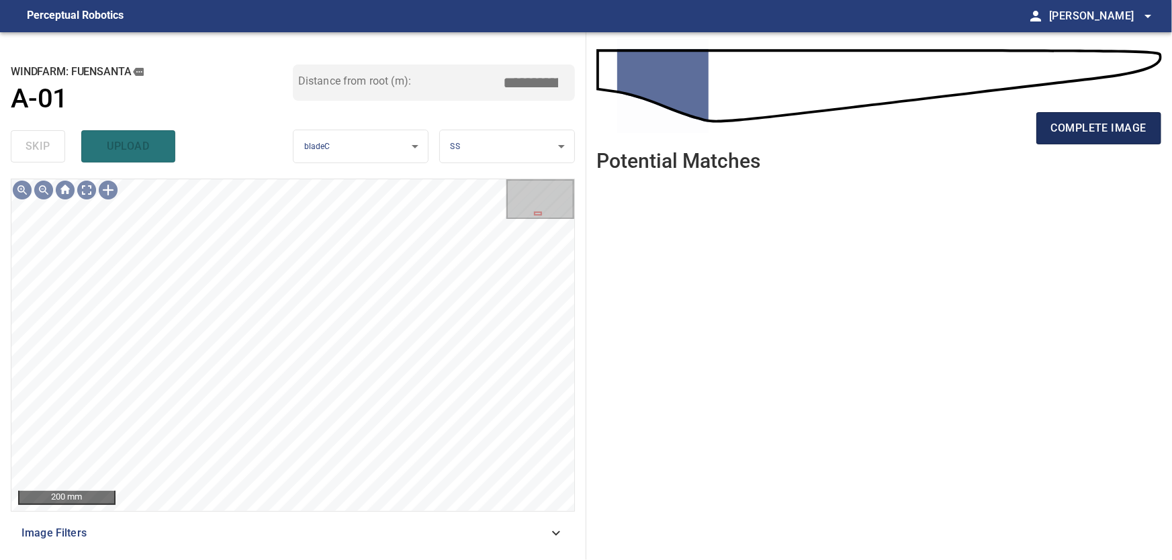
click at [1093, 130] on span "complete image" at bounding box center [1098, 128] width 95 height 19
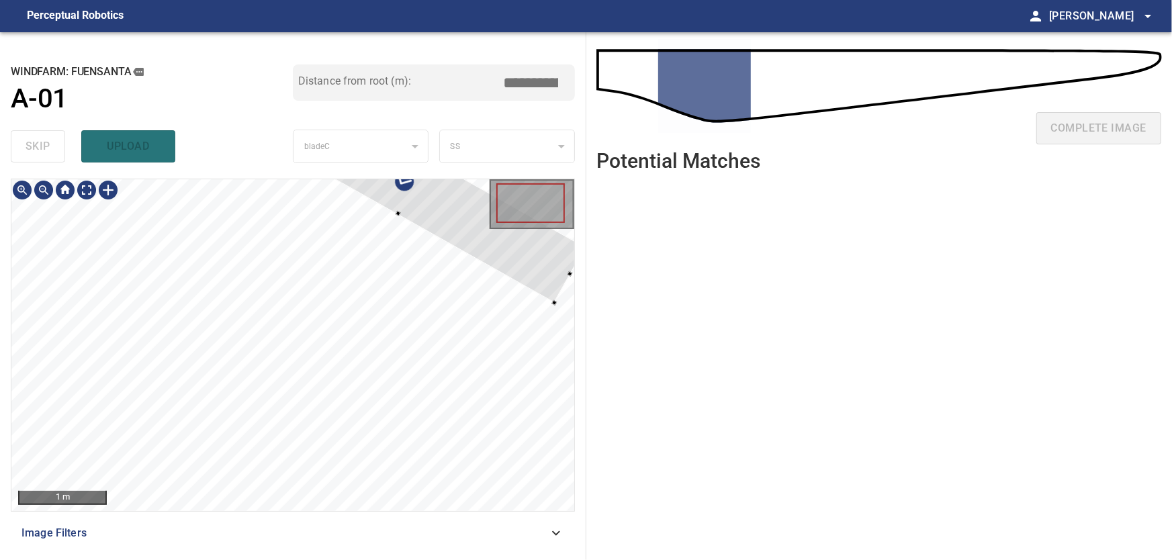
click at [650, 251] on div "**********" at bounding box center [586, 296] width 1172 height 528
click at [552, 279] on div at bounding box center [478, 189] width 345 height 232
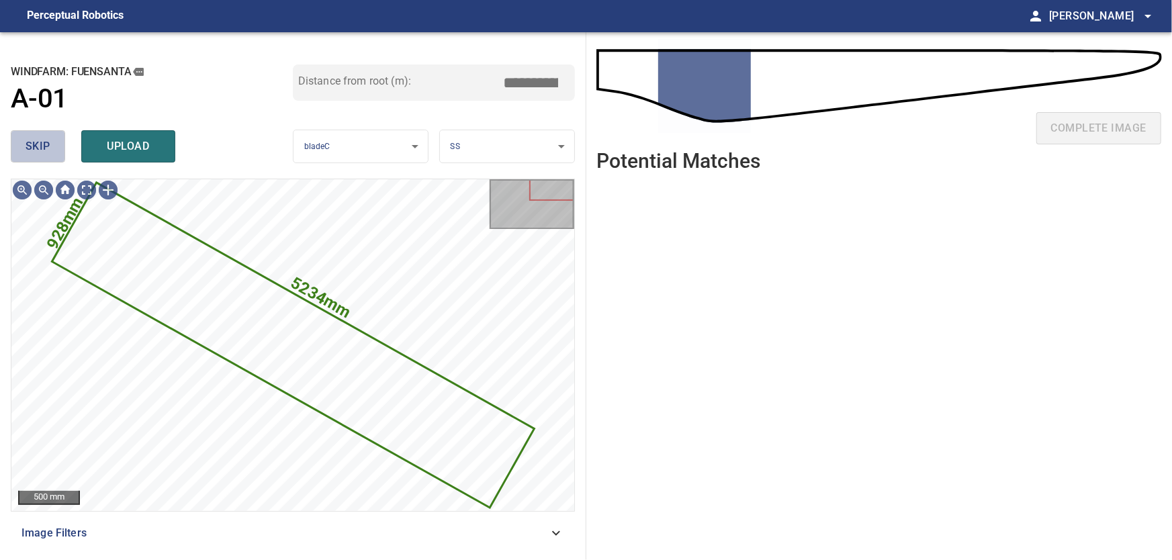
click at [34, 151] on span "skip" at bounding box center [38, 146] width 25 height 19
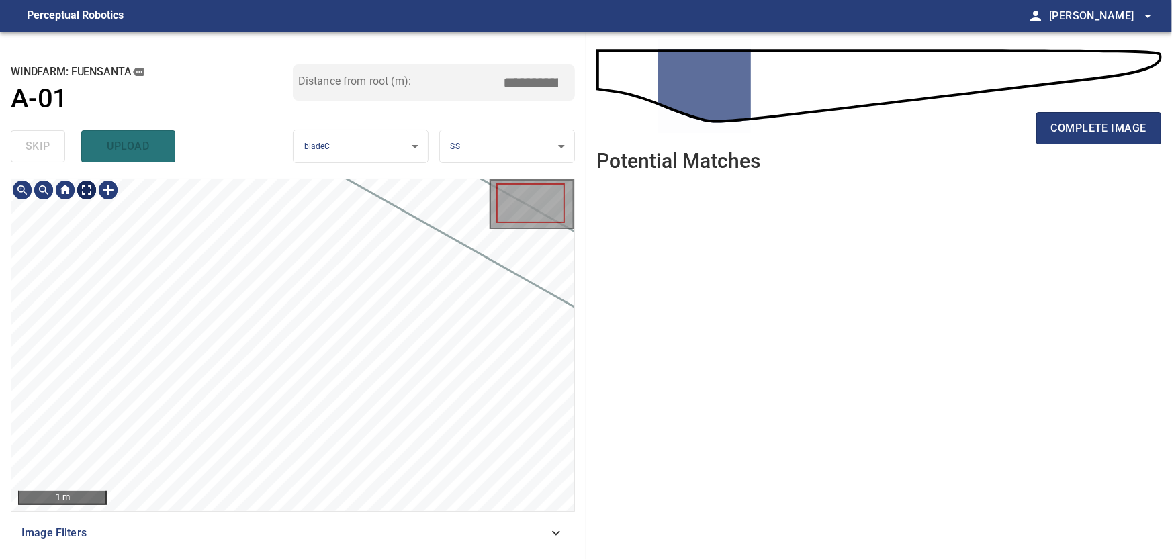
click at [87, 189] on body "**********" at bounding box center [586, 280] width 1172 height 560
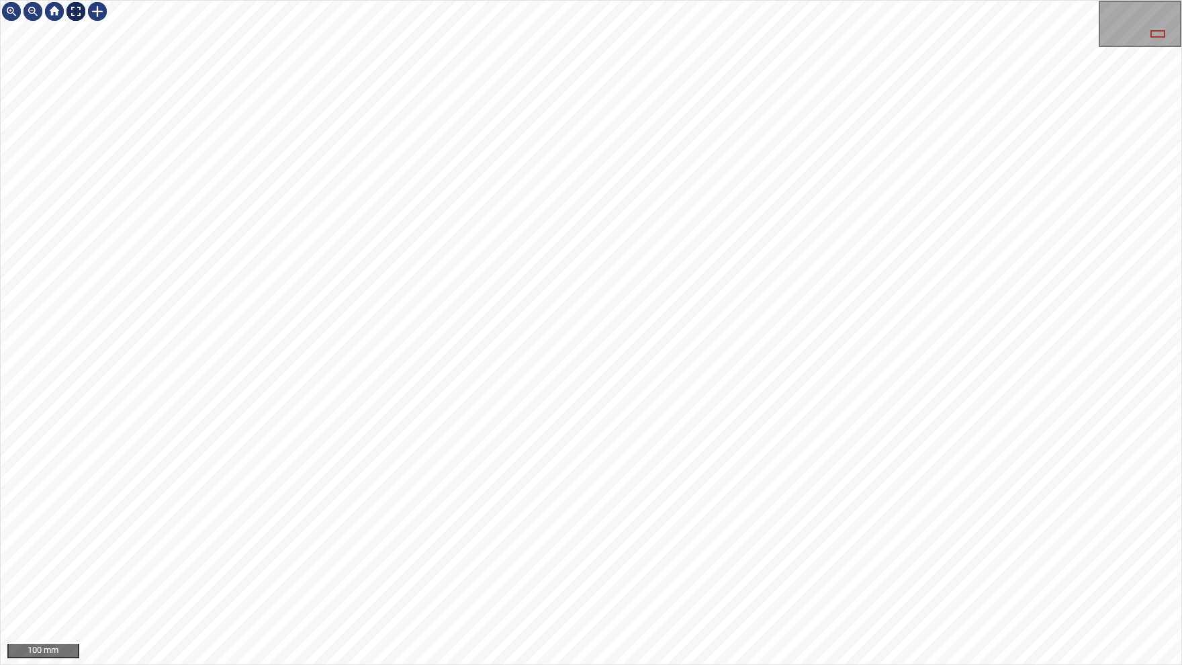
click at [85, 14] on img at bounding box center [75, 11] width 21 height 21
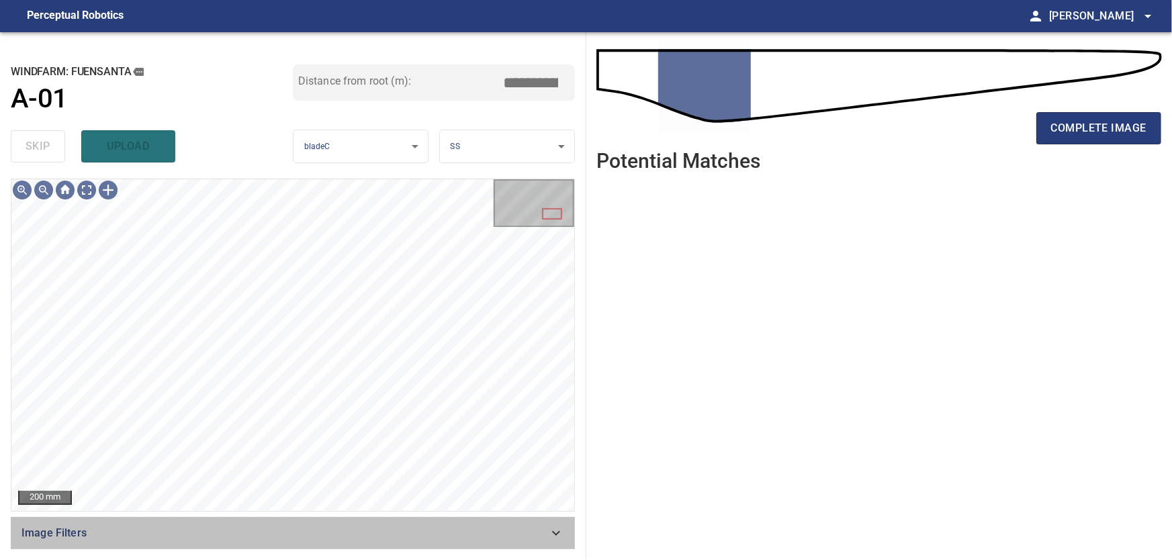
click at [570, 541] on div "Image Filters" at bounding box center [293, 533] width 564 height 32
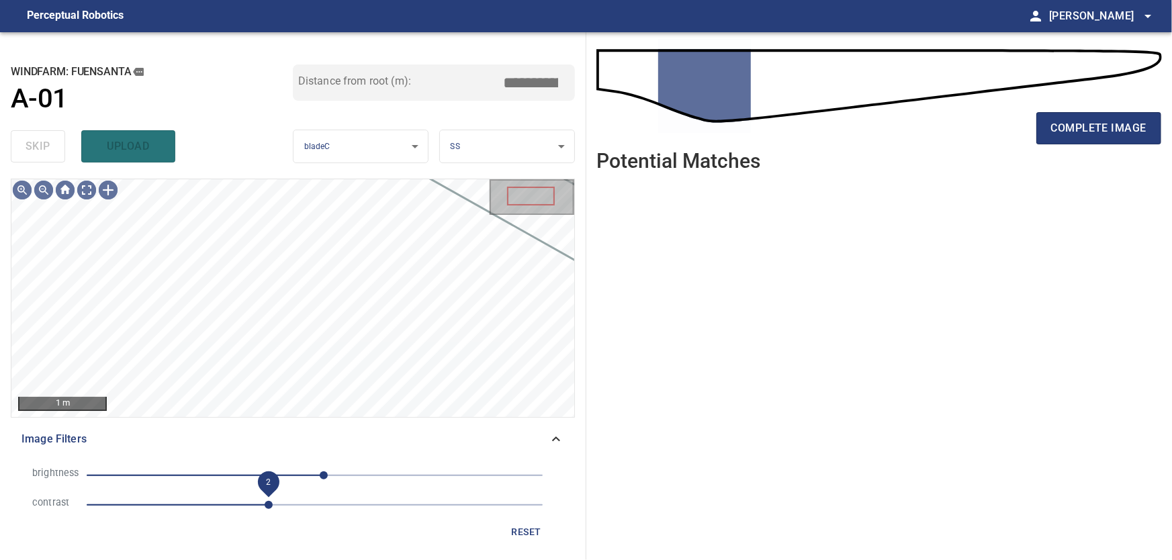
drag, startPoint x: 181, startPoint y: 506, endPoint x: 269, endPoint y: 514, distance: 88.4
click at [269, 509] on span "2" at bounding box center [269, 505] width 8 height 8
click at [558, 439] on icon at bounding box center [556, 439] width 8 height 5
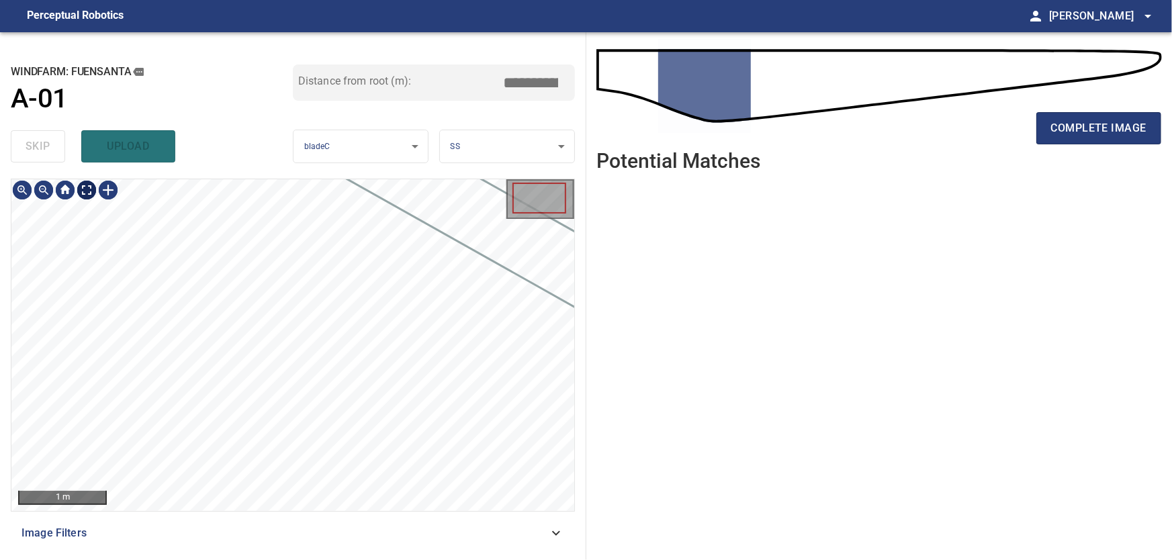
click at [94, 185] on body "**********" at bounding box center [586, 280] width 1172 height 560
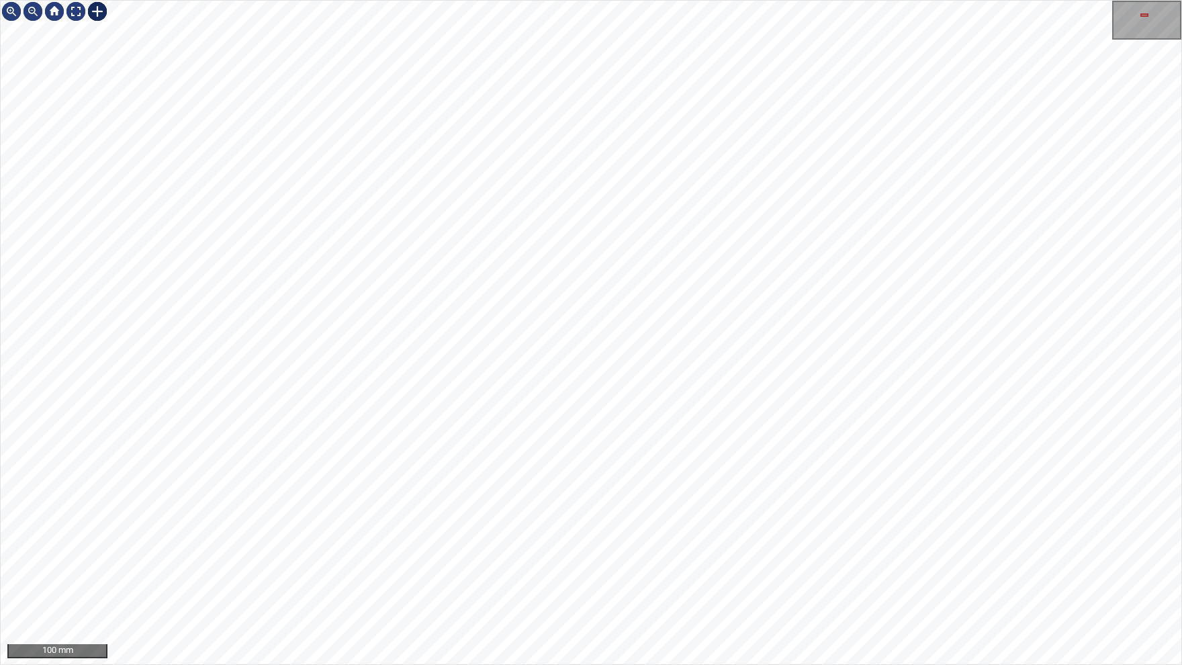
click at [101, 14] on div at bounding box center [97, 11] width 21 height 21
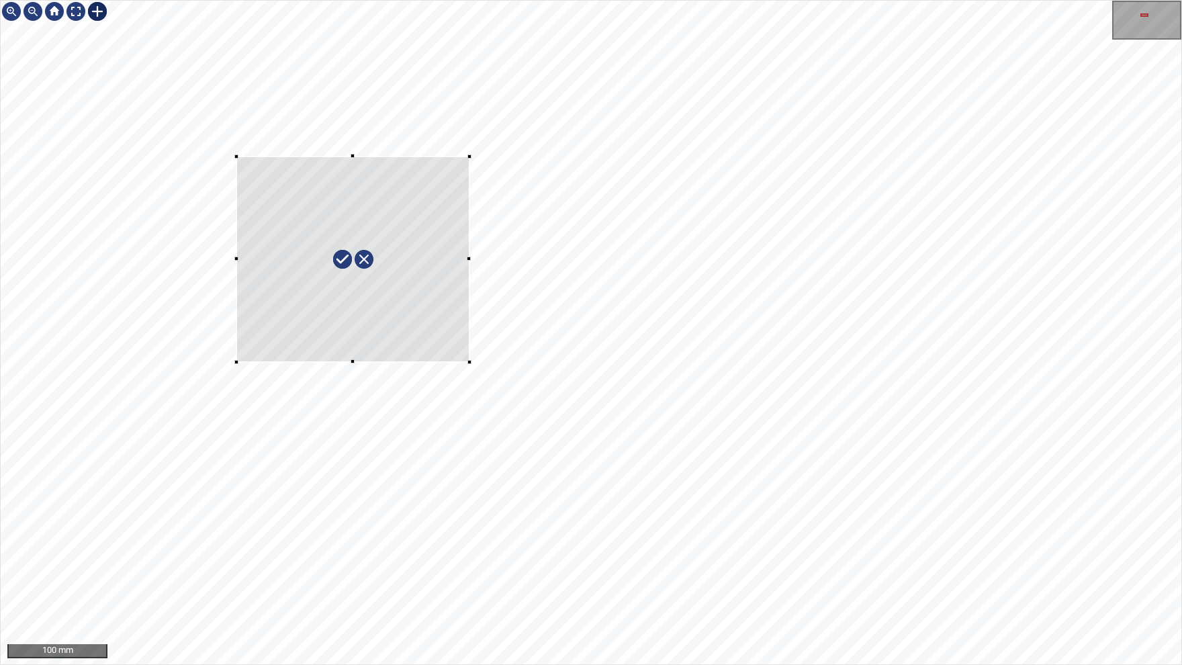
click at [494, 382] on div at bounding box center [591, 333] width 1181 height 664
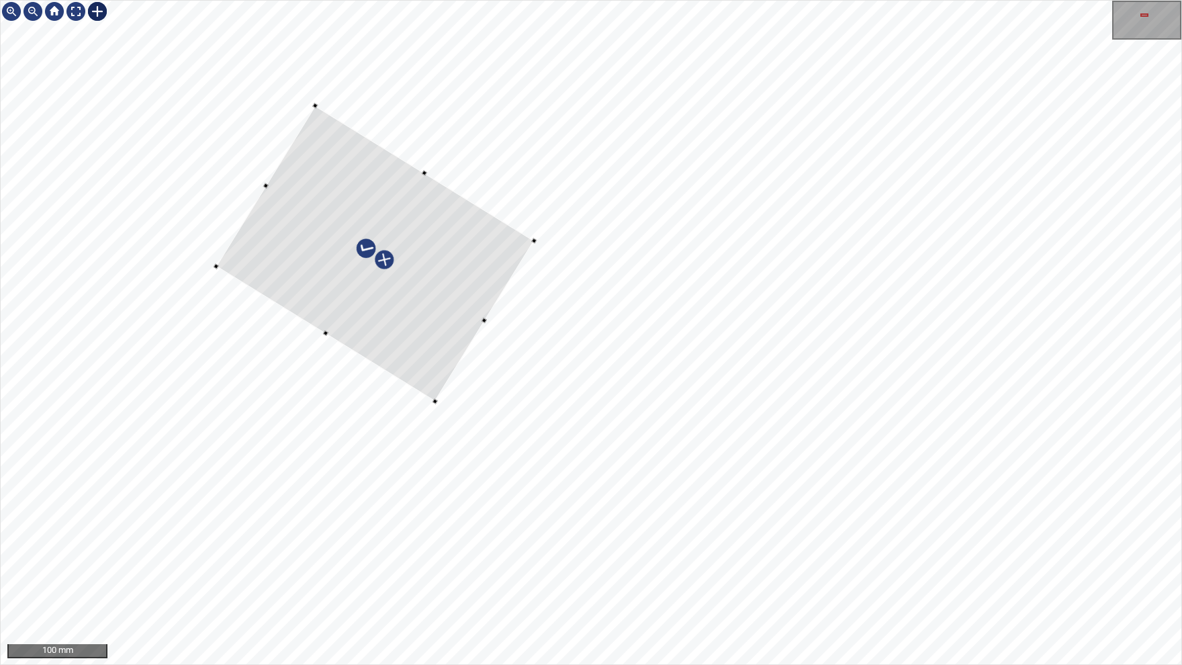
click at [328, 330] on div at bounding box center [375, 253] width 318 height 296
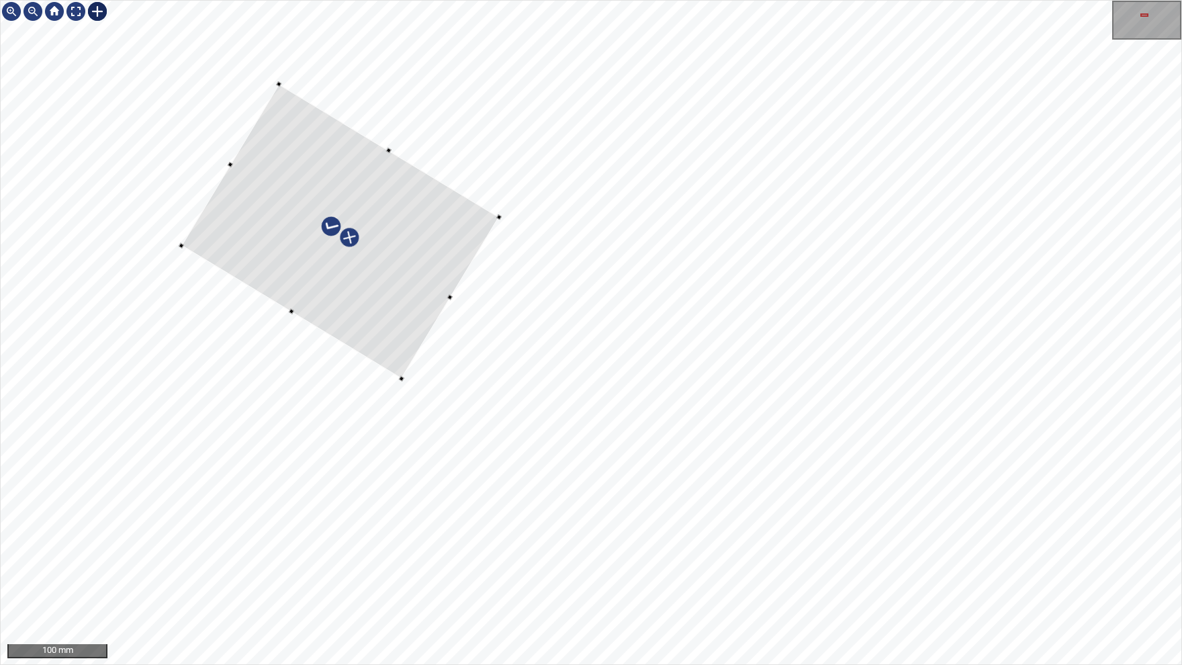
click at [410, 316] on div at bounding box center [340, 231] width 318 height 295
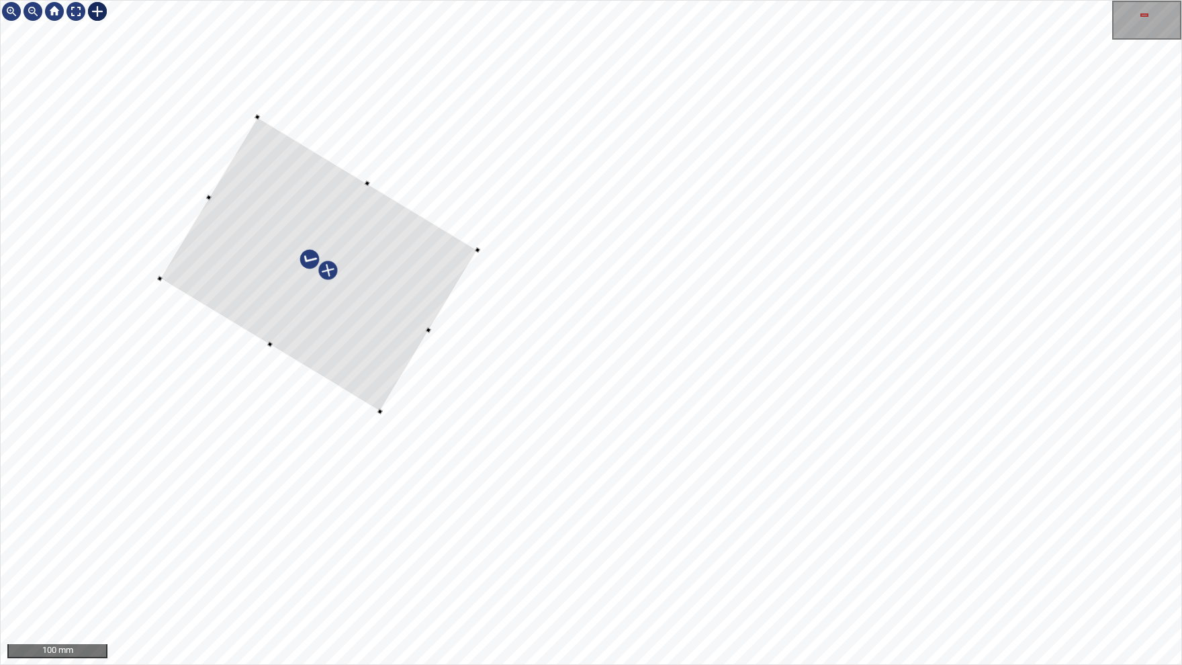
click at [366, 184] on div at bounding box center [319, 264] width 318 height 295
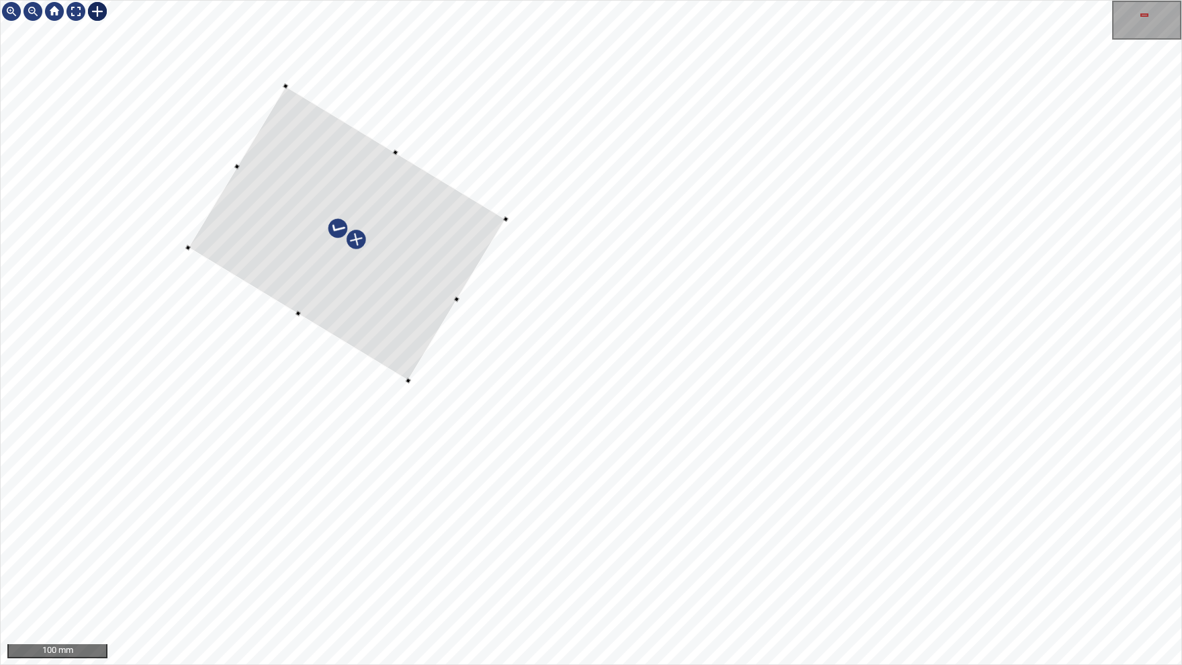
click at [300, 314] on div at bounding box center [347, 233] width 318 height 295
click at [486, 228] on div at bounding box center [591, 333] width 1181 height 664
click at [291, 92] on div at bounding box center [591, 333] width 1181 height 664
click at [79, 6] on div at bounding box center [75, 11] width 21 height 21
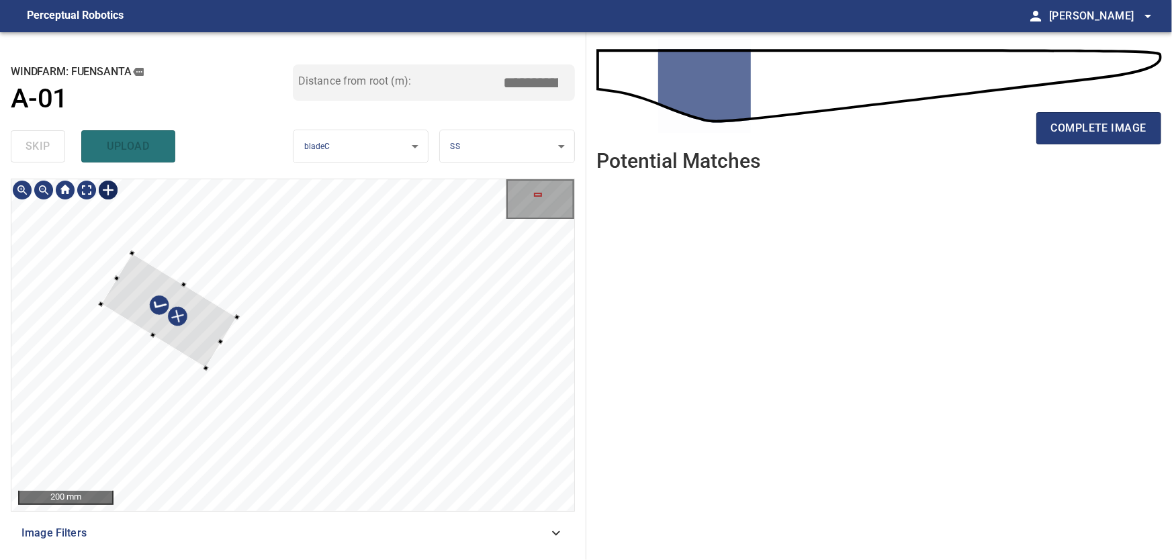
click at [180, 285] on div at bounding box center [169, 310] width 136 height 115
click at [126, 245] on div at bounding box center [125, 245] width 5 height 5
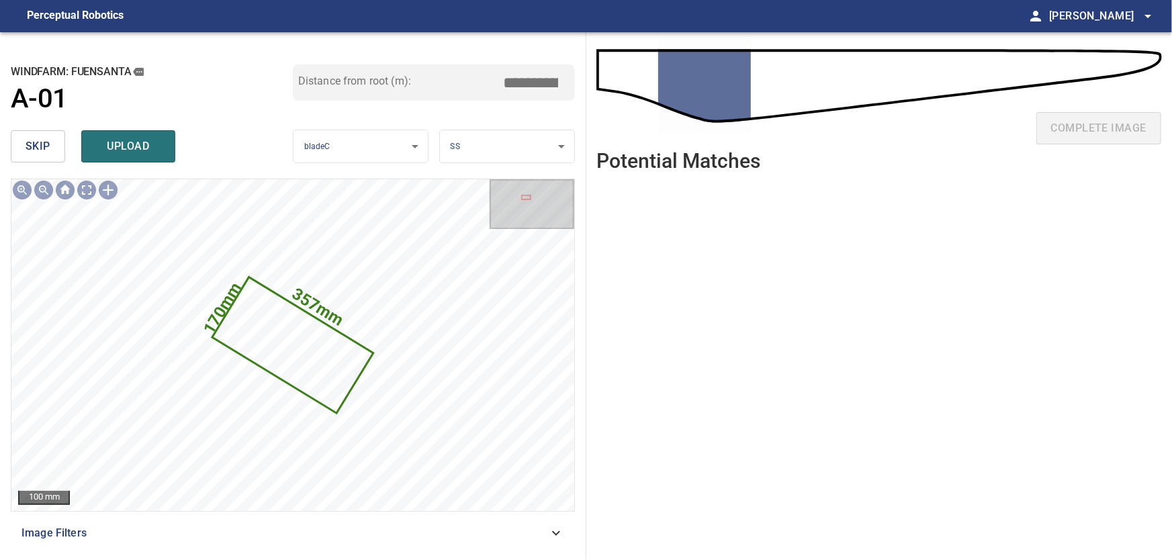
drag, startPoint x: 519, startPoint y: 80, endPoint x: 668, endPoint y: 85, distance: 149.2
click at [570, 85] on input "****" at bounding box center [535, 83] width 67 height 26
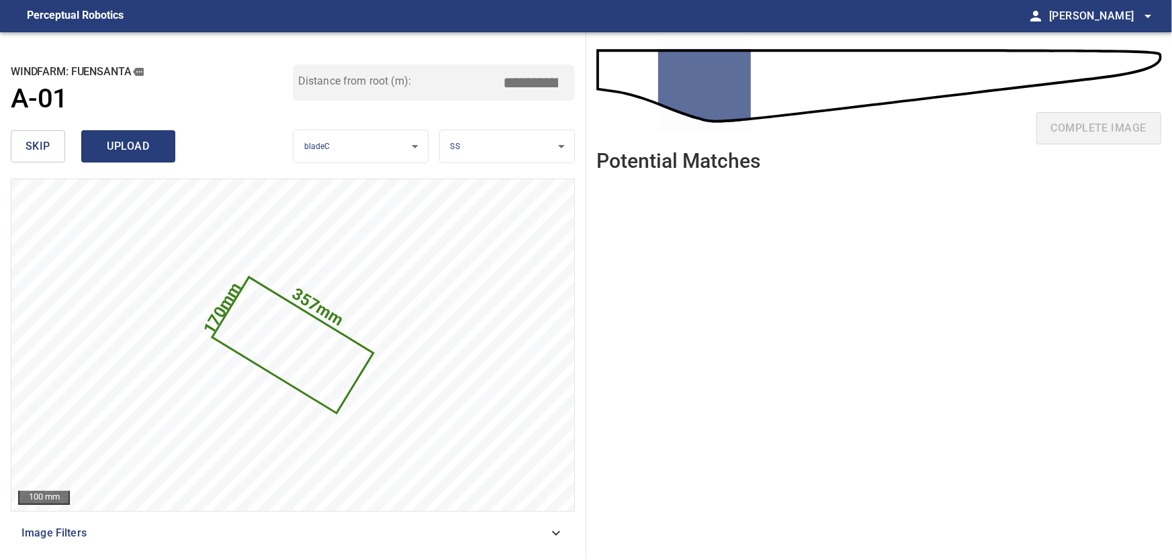
type input "****"
click at [117, 146] on span "upload" at bounding box center [128, 146] width 64 height 19
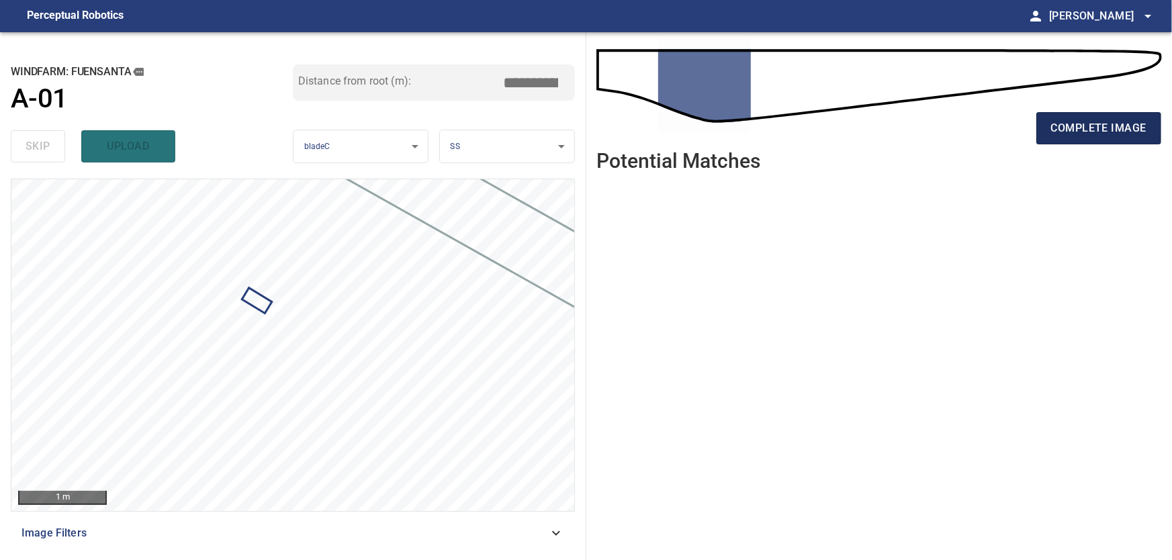
click at [1107, 125] on span "complete image" at bounding box center [1098, 128] width 95 height 19
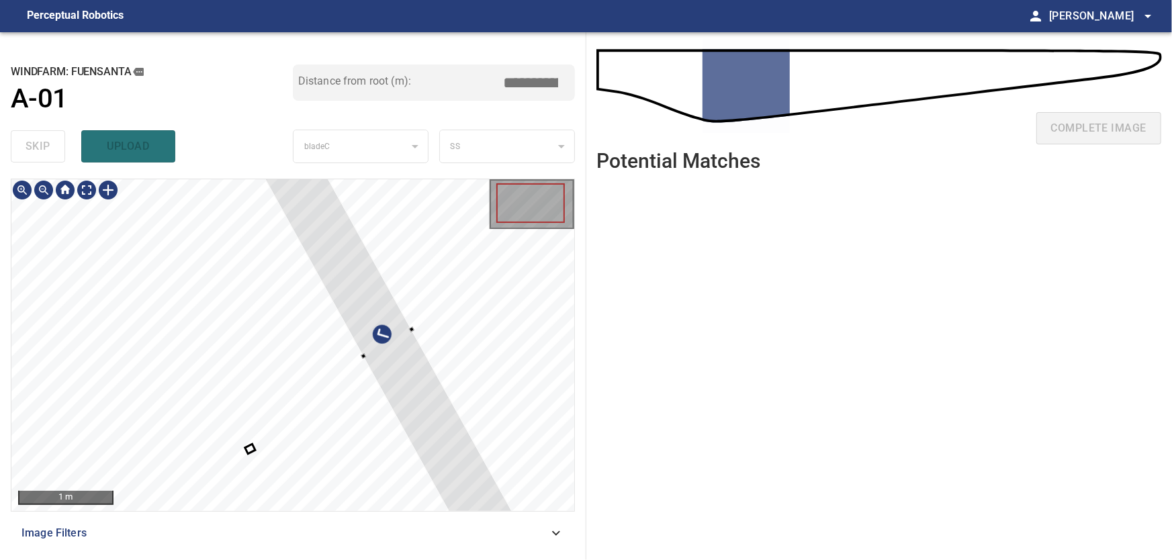
click at [578, 311] on div "**********" at bounding box center [293, 296] width 586 height 528
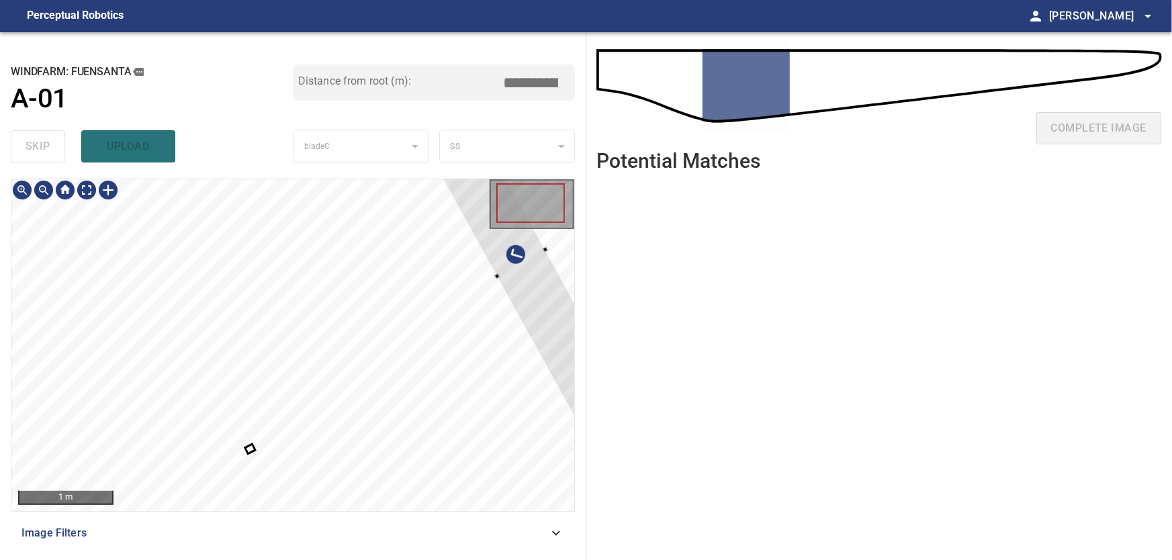
click at [533, 328] on div at bounding box center [521, 263] width 262 height 412
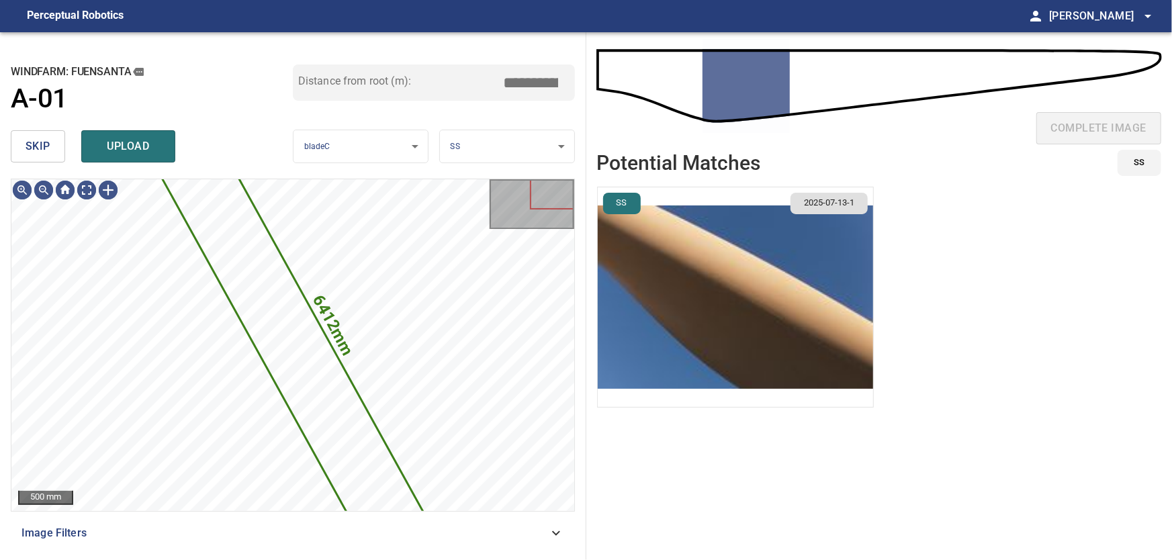
click at [40, 150] on span "skip" at bounding box center [38, 146] width 25 height 19
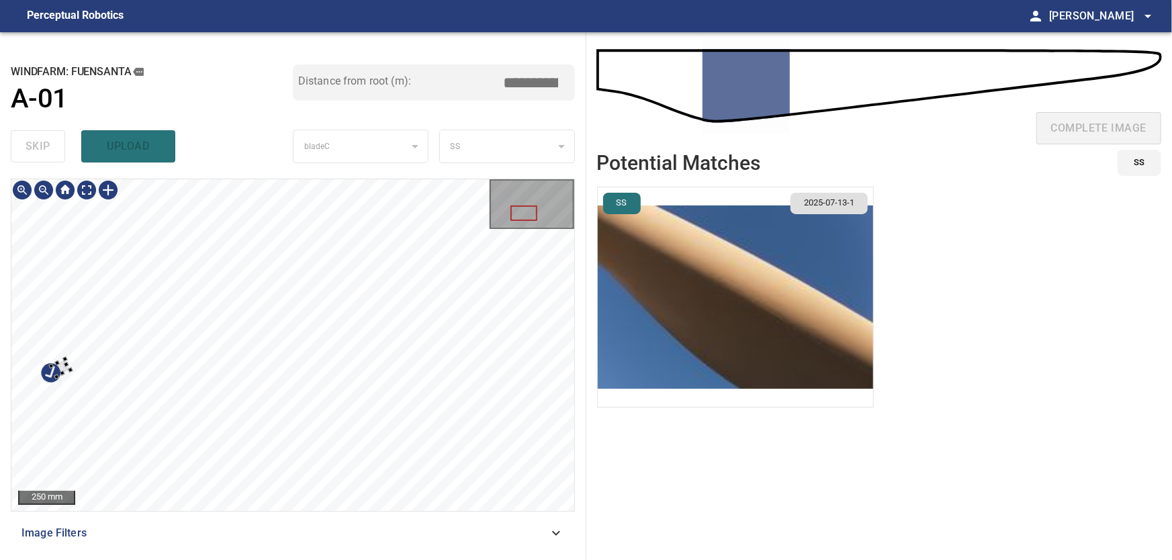
click at [32, 366] on div at bounding box center [292, 345] width 563 height 332
drag, startPoint x: 37, startPoint y: 137, endPoint x: 43, endPoint y: 148, distance: 12.9
click at [36, 137] on button "skip" at bounding box center [38, 146] width 54 height 32
type input "****"
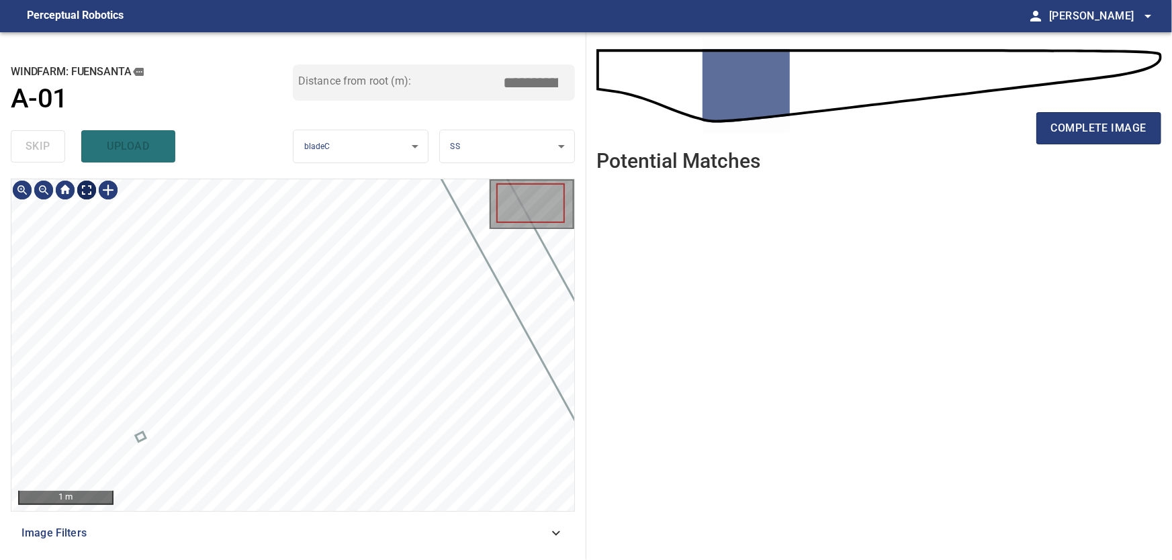
click at [92, 189] on body "**********" at bounding box center [586, 280] width 1172 height 560
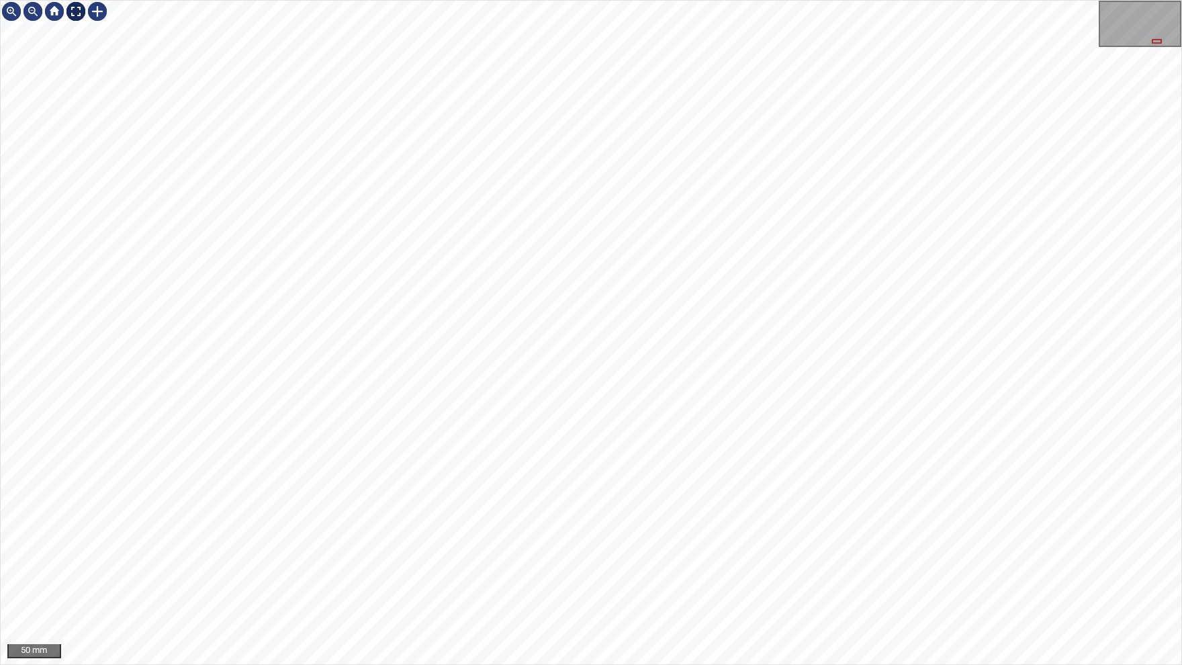
click at [77, 12] on img at bounding box center [75, 11] width 21 height 21
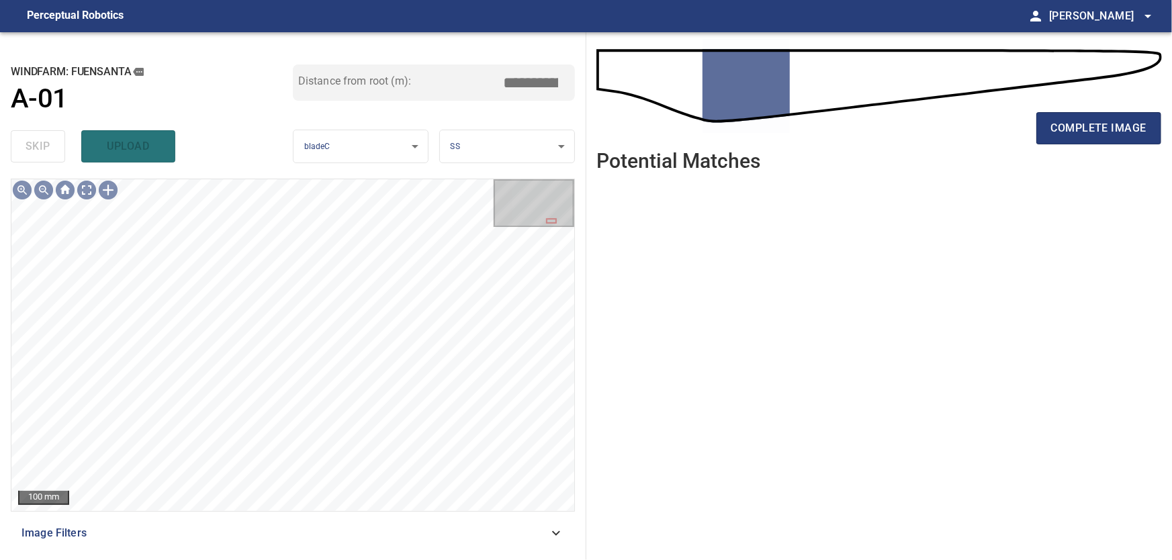
click at [557, 537] on icon at bounding box center [556, 533] width 16 height 16
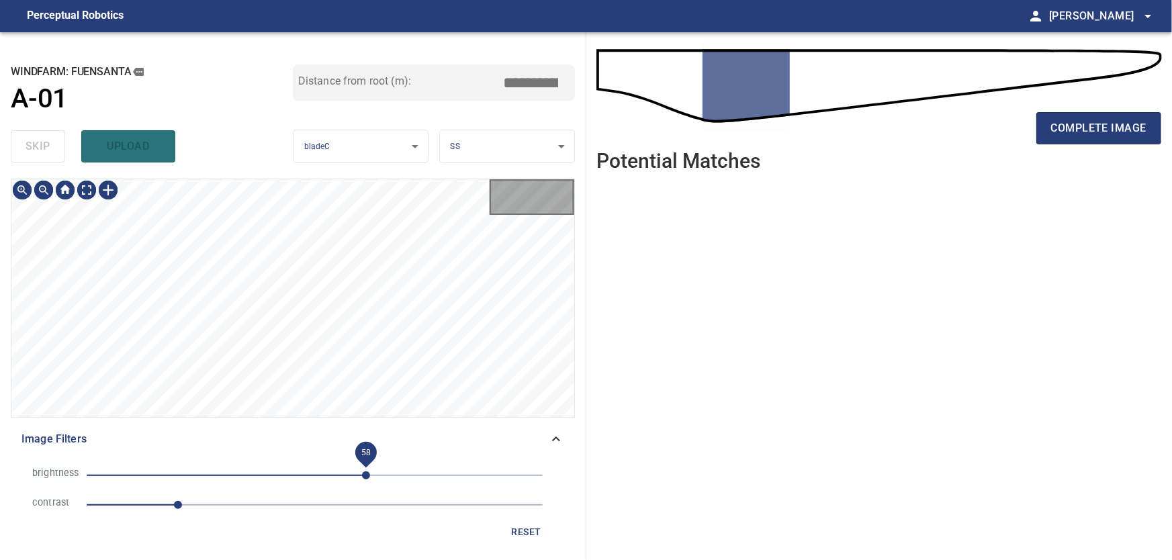
drag, startPoint x: 337, startPoint y: 469, endPoint x: 390, endPoint y: 474, distance: 52.5
click at [370, 474] on span "58" at bounding box center [366, 475] width 8 height 8
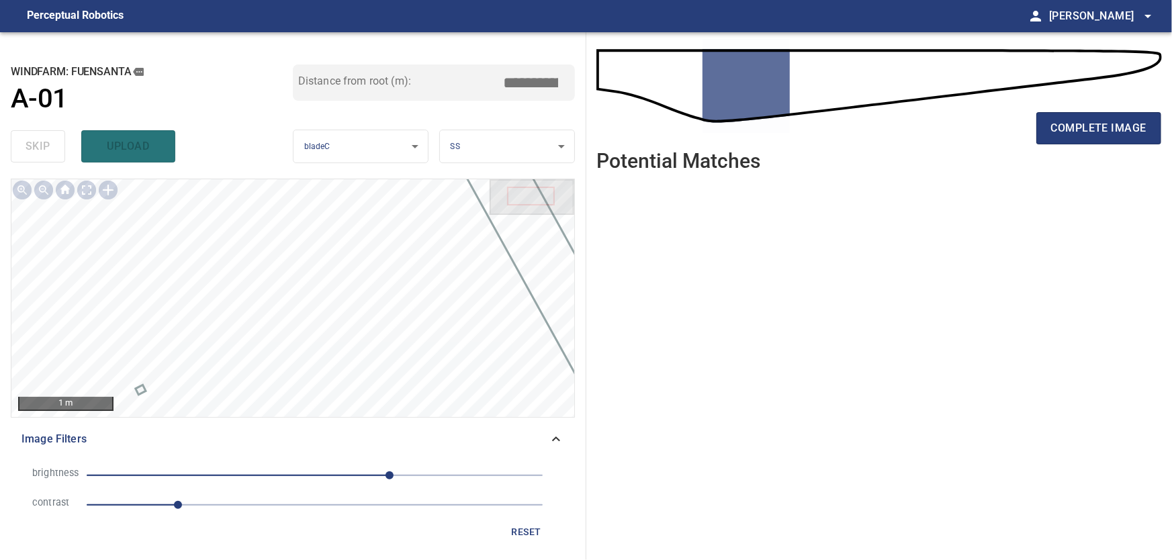
click at [559, 442] on icon at bounding box center [556, 439] width 16 height 16
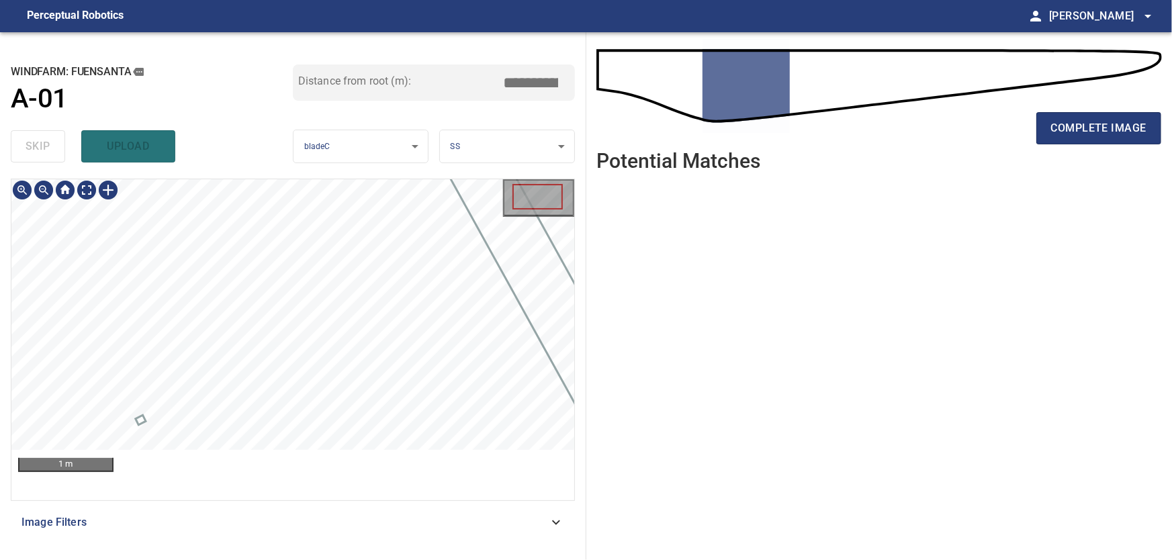
type input "****"
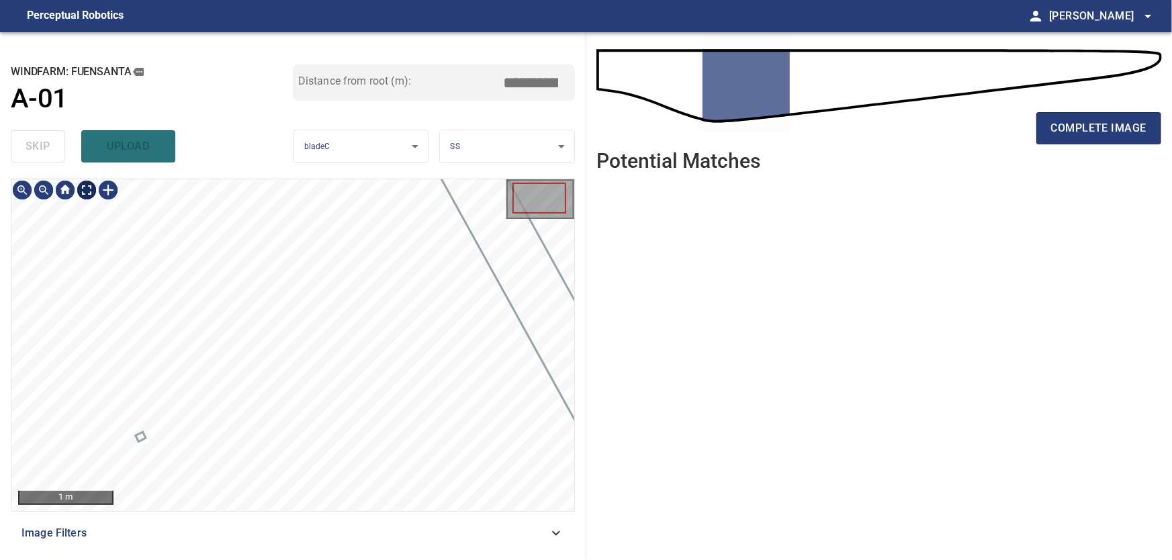
click at [87, 189] on body "**********" at bounding box center [586, 280] width 1172 height 560
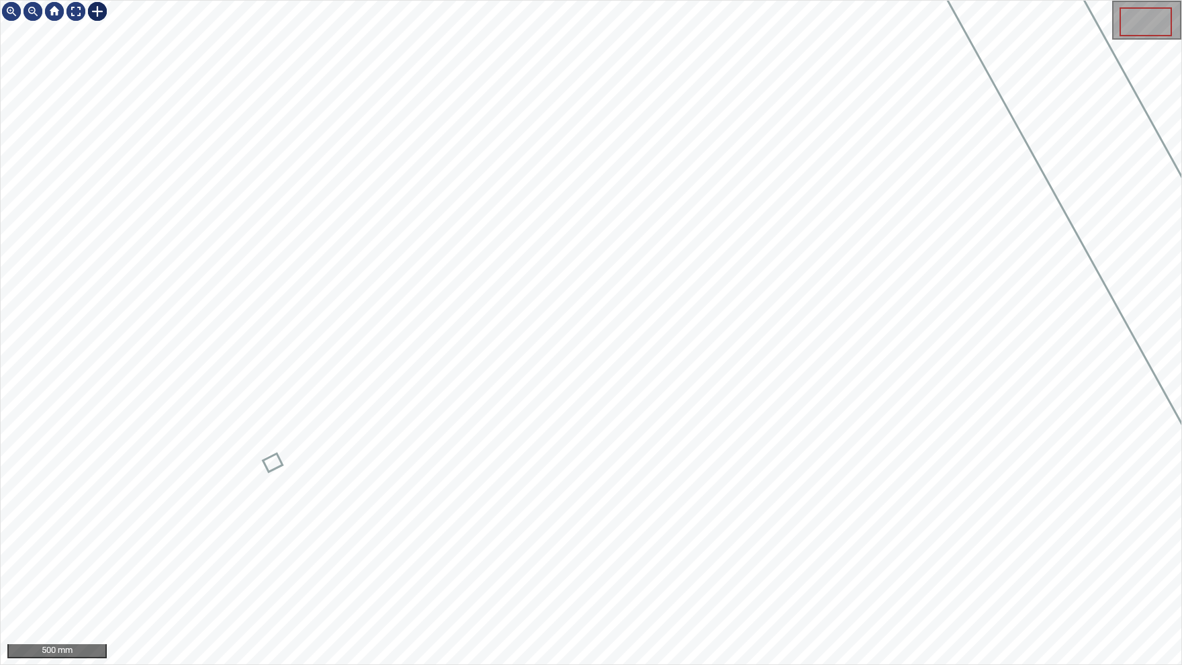
click at [98, 16] on div at bounding box center [97, 11] width 21 height 21
click at [77, 11] on img at bounding box center [75, 11] width 21 height 21
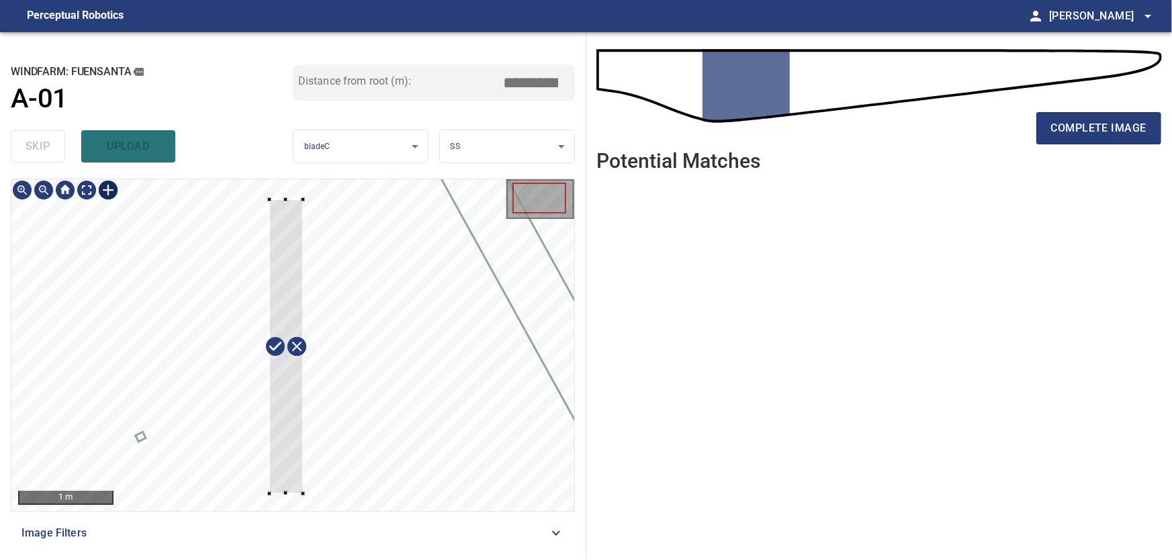
click at [303, 494] on div at bounding box center [292, 345] width 563 height 332
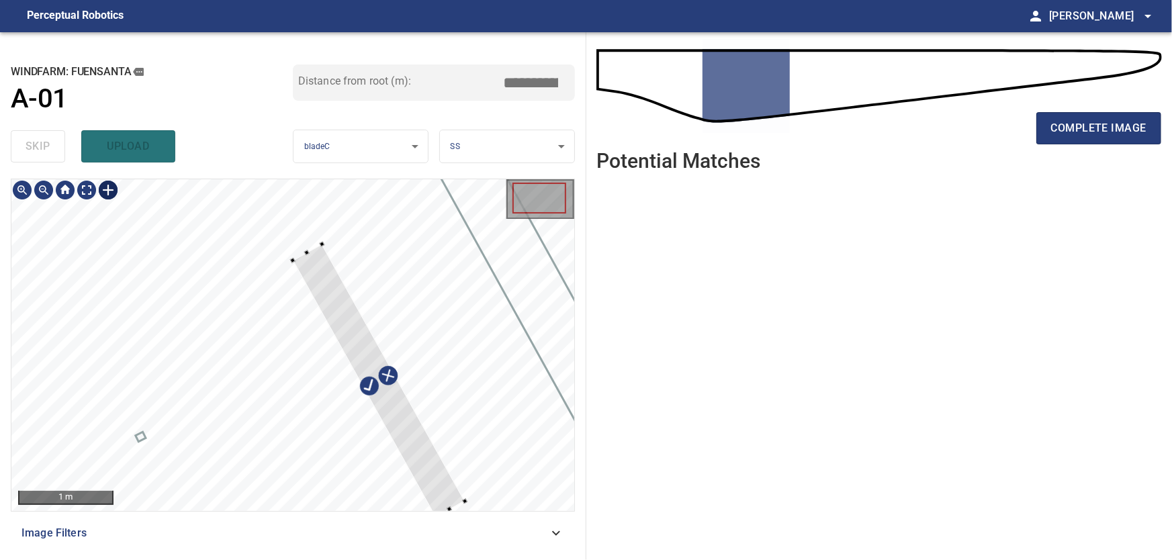
click at [427, 483] on div at bounding box center [379, 380] width 173 height 273
click at [288, 181] on div at bounding box center [292, 345] width 563 height 332
type input "****"
click at [396, 433] on div at bounding box center [366, 345] width 199 height 337
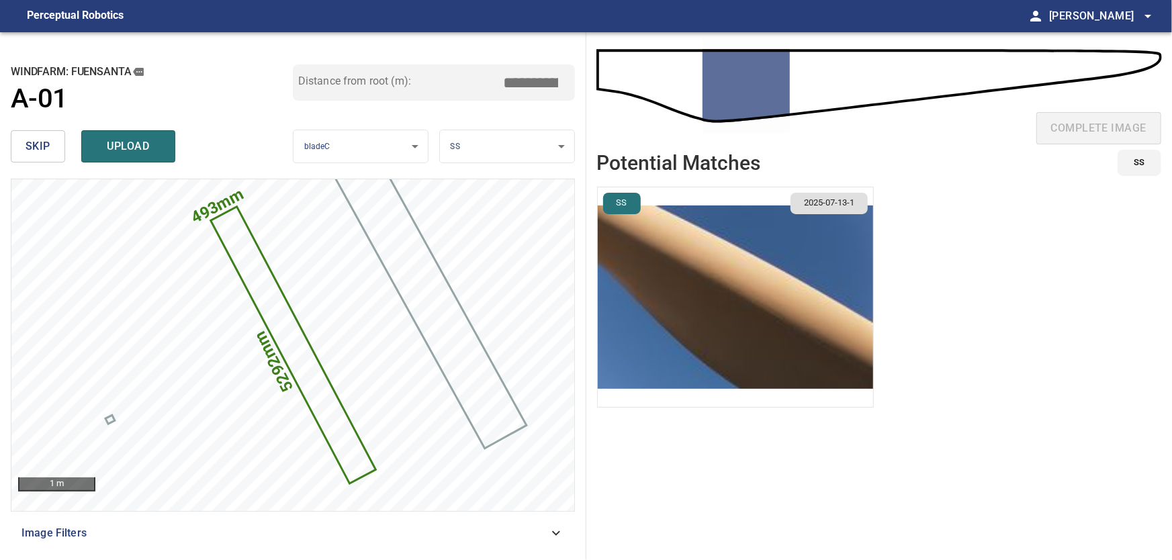
drag, startPoint x: 516, startPoint y: 78, endPoint x: 617, endPoint y: 85, distance: 101.7
click at [570, 85] on input "*****" at bounding box center [535, 83] width 67 height 26
type input "****"
click at [725, 312] on img "button" at bounding box center [735, 297] width 275 height 220
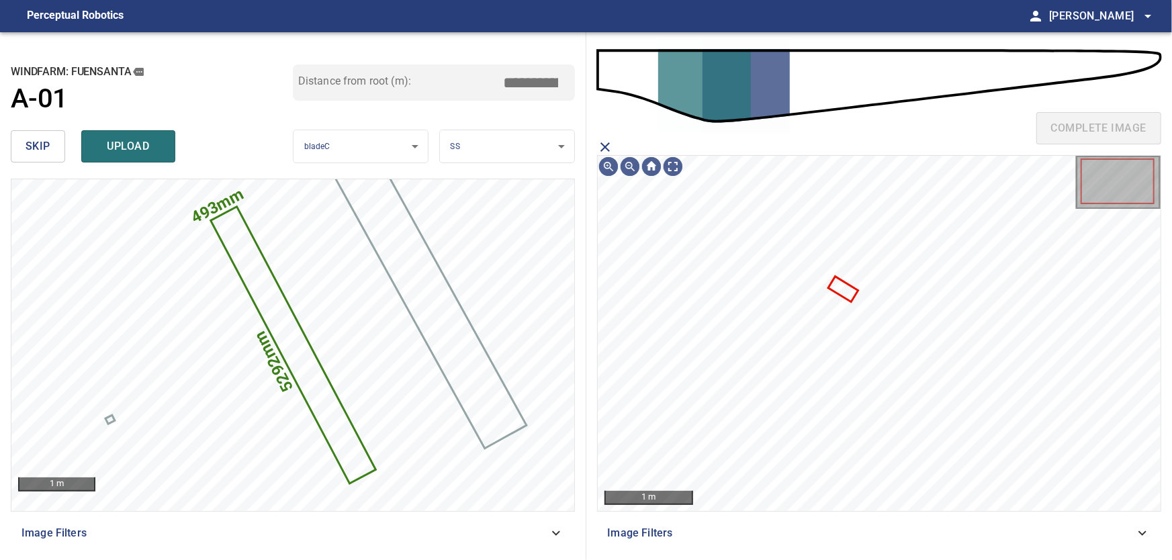
click at [608, 144] on icon "close matching imageResolution:" at bounding box center [604, 146] width 9 height 9
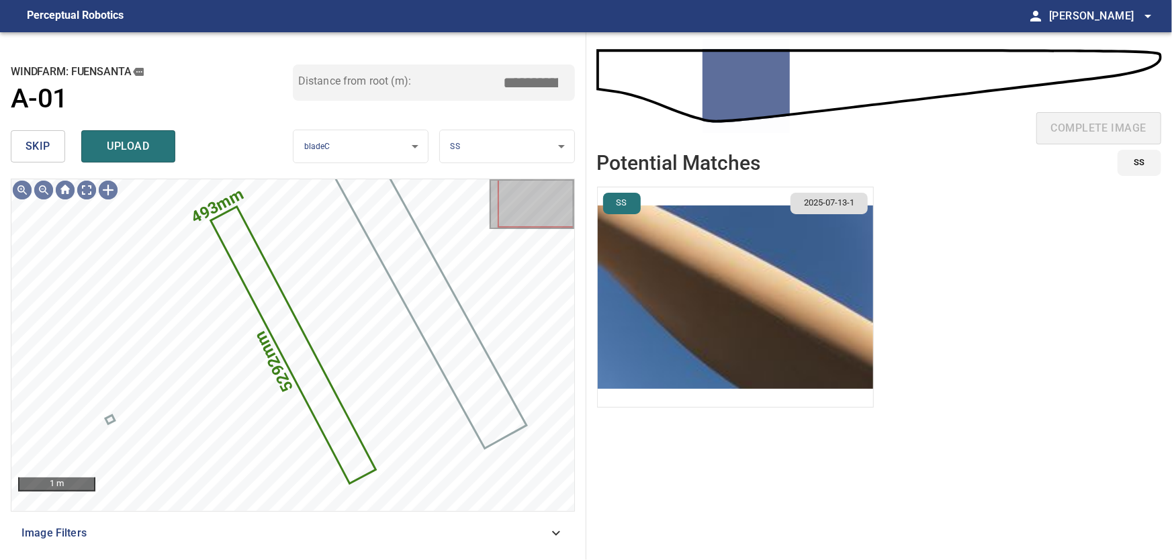
click at [138, 144] on span "upload" at bounding box center [128, 146] width 64 height 19
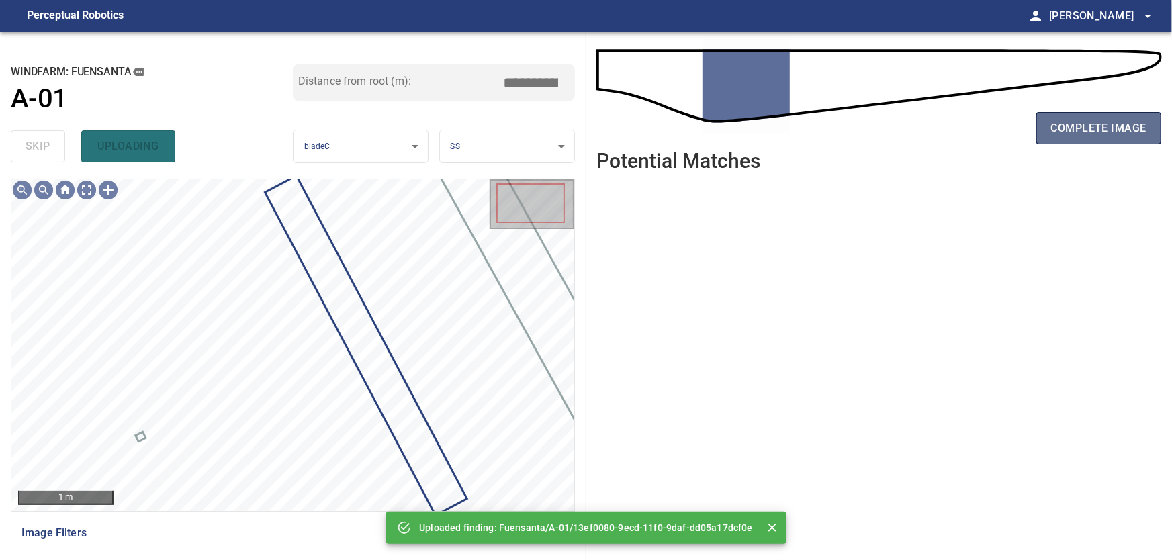
click at [1077, 121] on span "complete image" at bounding box center [1098, 128] width 95 height 19
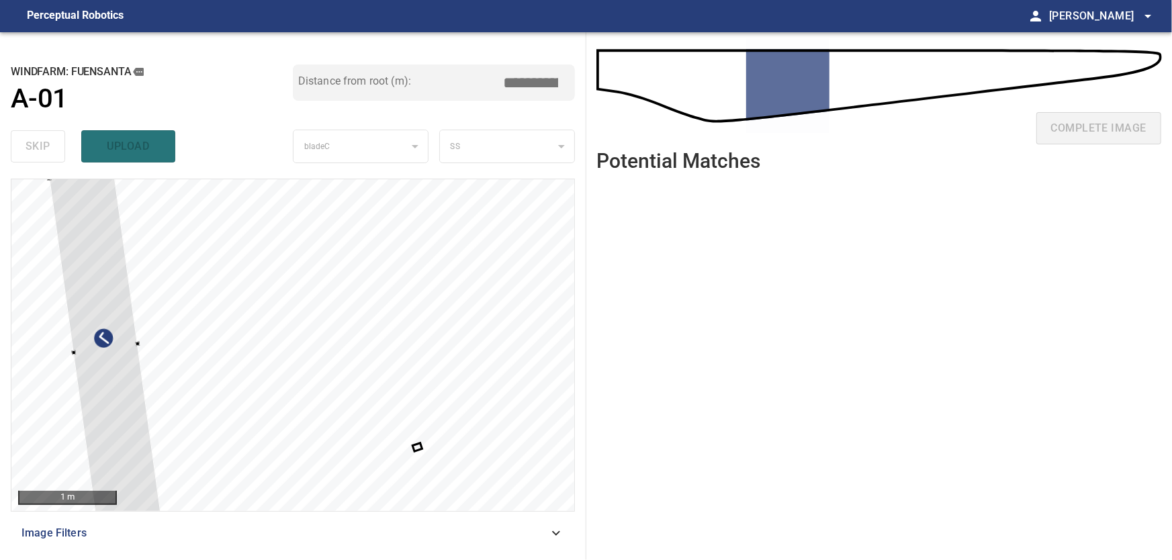
click at [70, 412] on div at bounding box center [292, 345] width 563 height 332
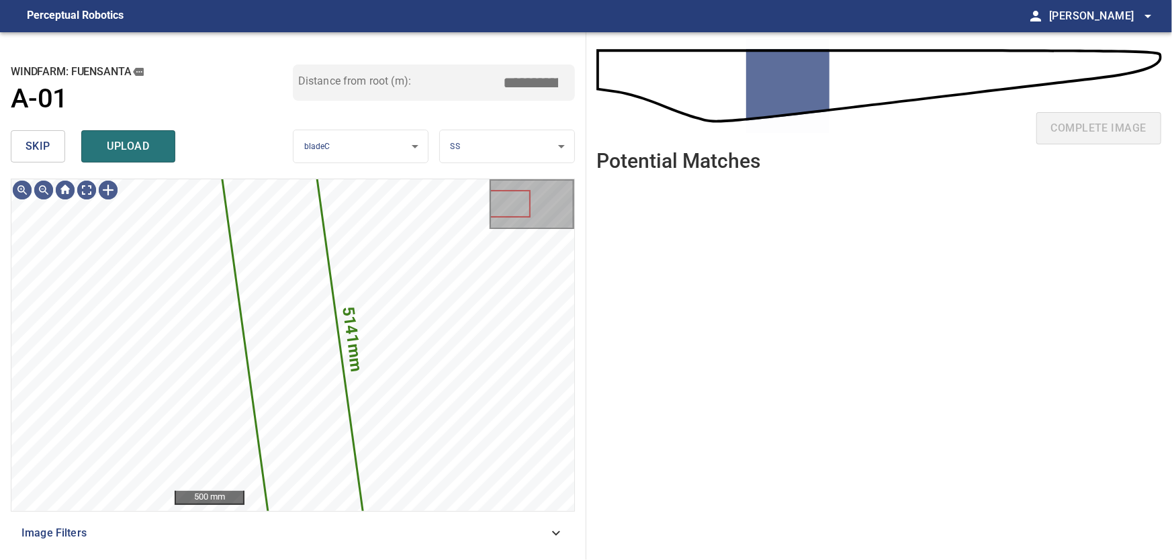
click at [32, 144] on span "skip" at bounding box center [38, 146] width 25 height 19
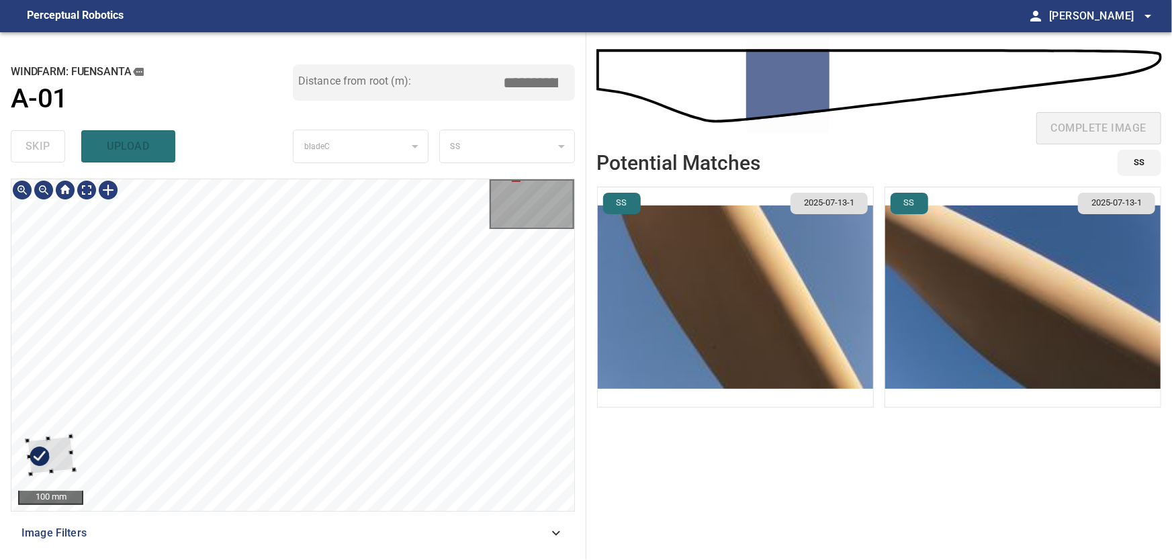
click at [32, 475] on div at bounding box center [51, 456] width 47 height 38
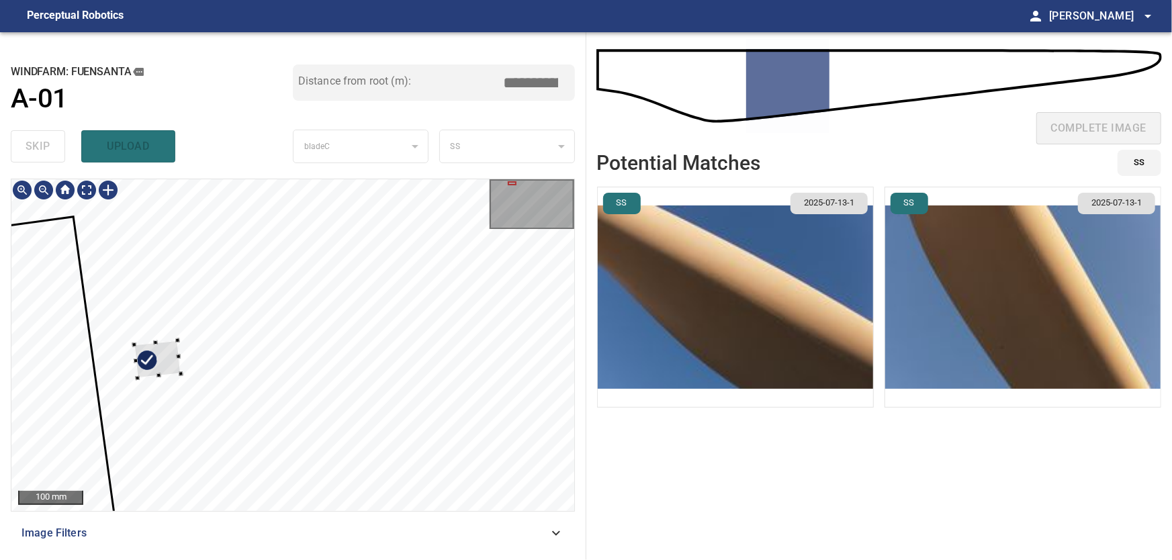
click at [134, 377] on div at bounding box center [157, 359] width 47 height 38
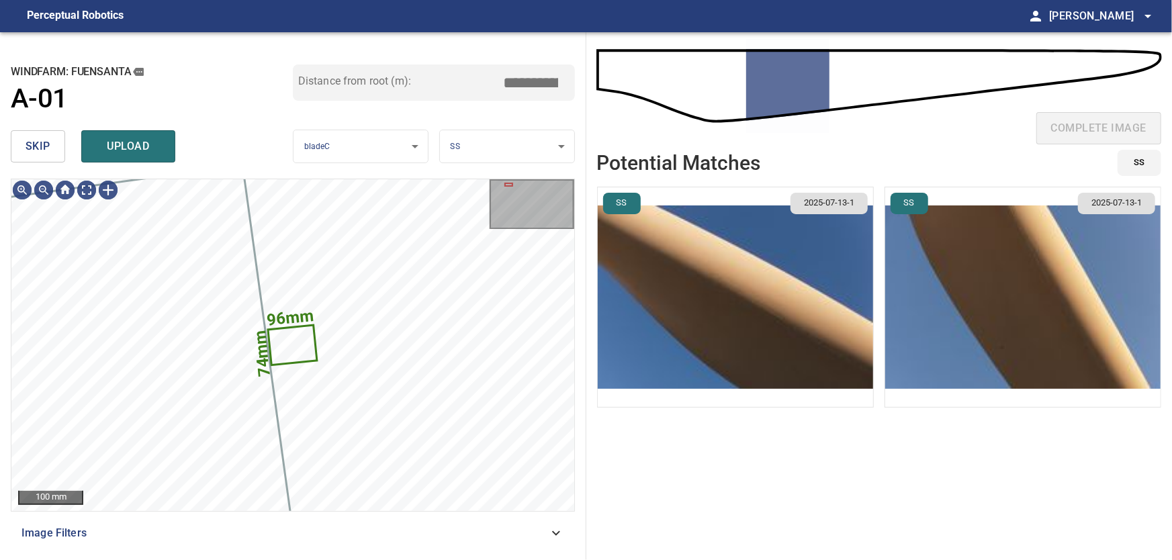
click at [35, 150] on span "skip" at bounding box center [38, 146] width 25 height 19
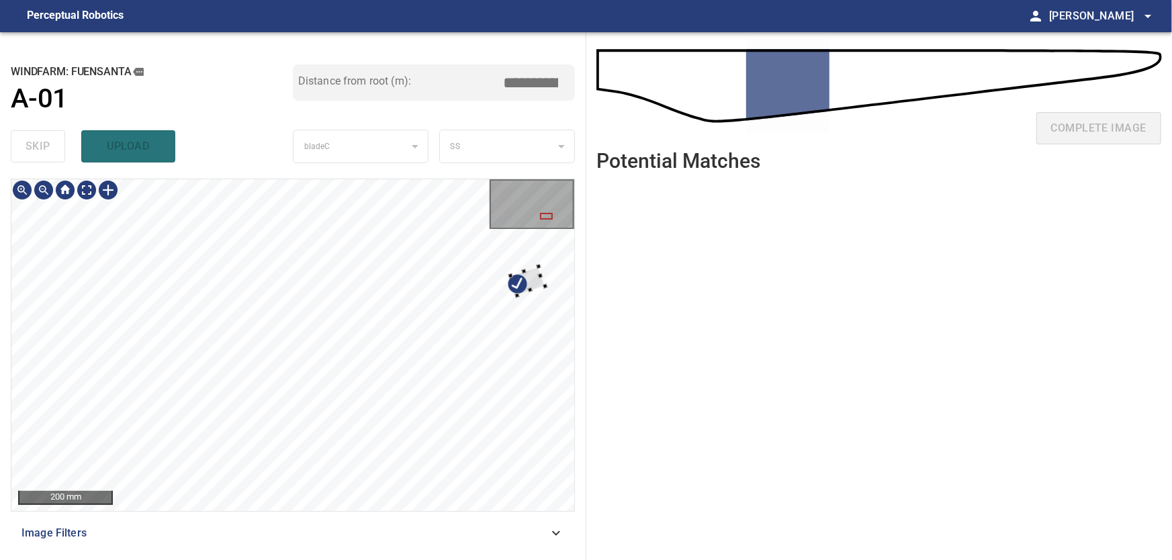
click at [563, 263] on div at bounding box center [292, 345] width 563 height 332
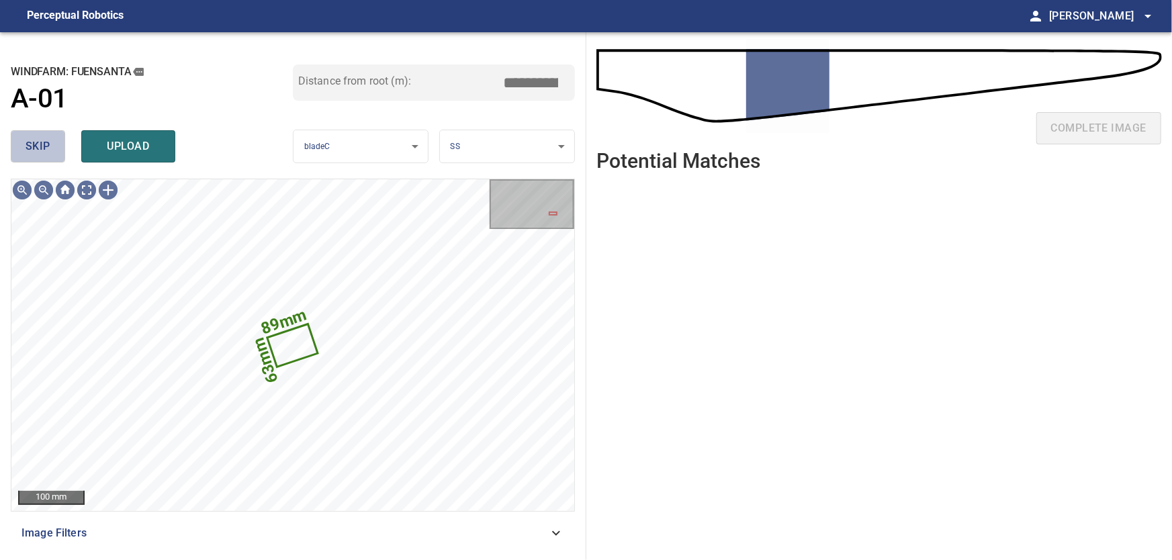
click at [41, 151] on span "skip" at bounding box center [38, 146] width 25 height 19
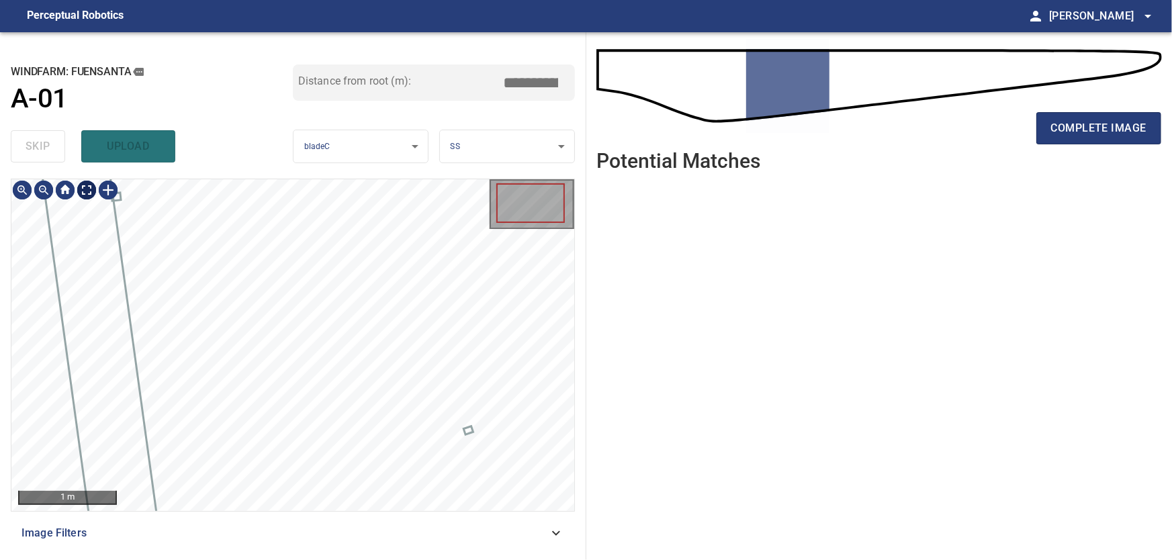
click at [85, 190] on body "**********" at bounding box center [586, 280] width 1172 height 560
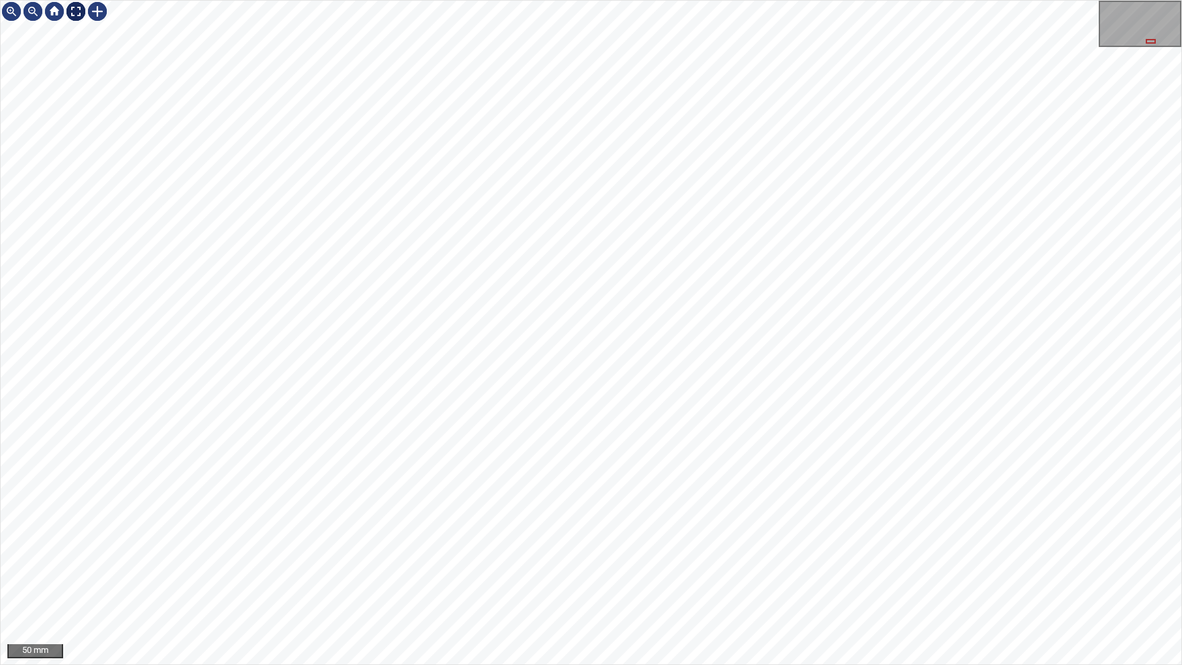
click at [81, 13] on img at bounding box center [75, 11] width 21 height 21
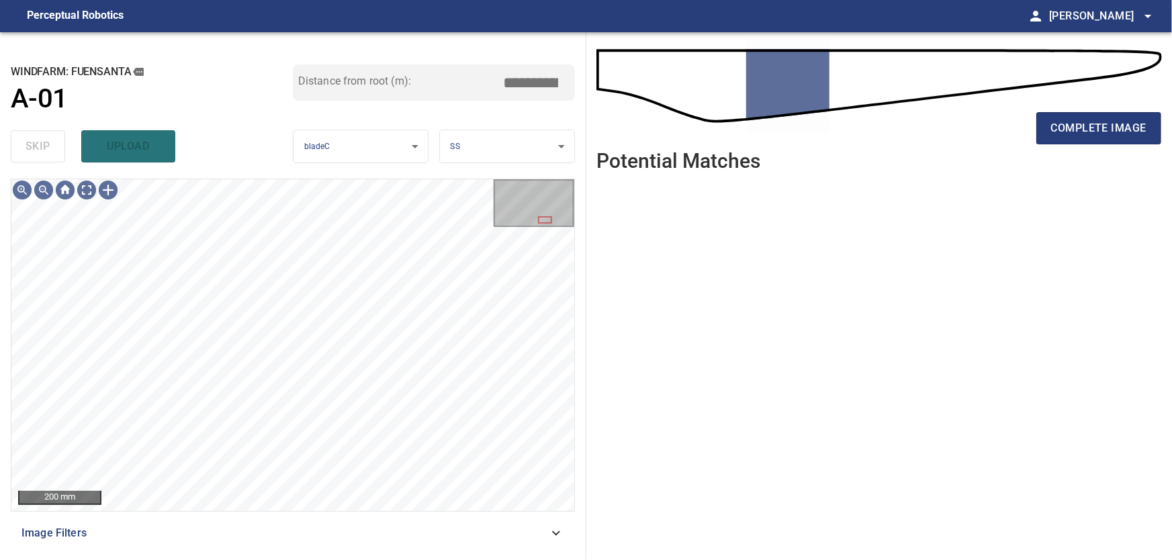
click at [564, 541] on icon at bounding box center [556, 533] width 16 height 16
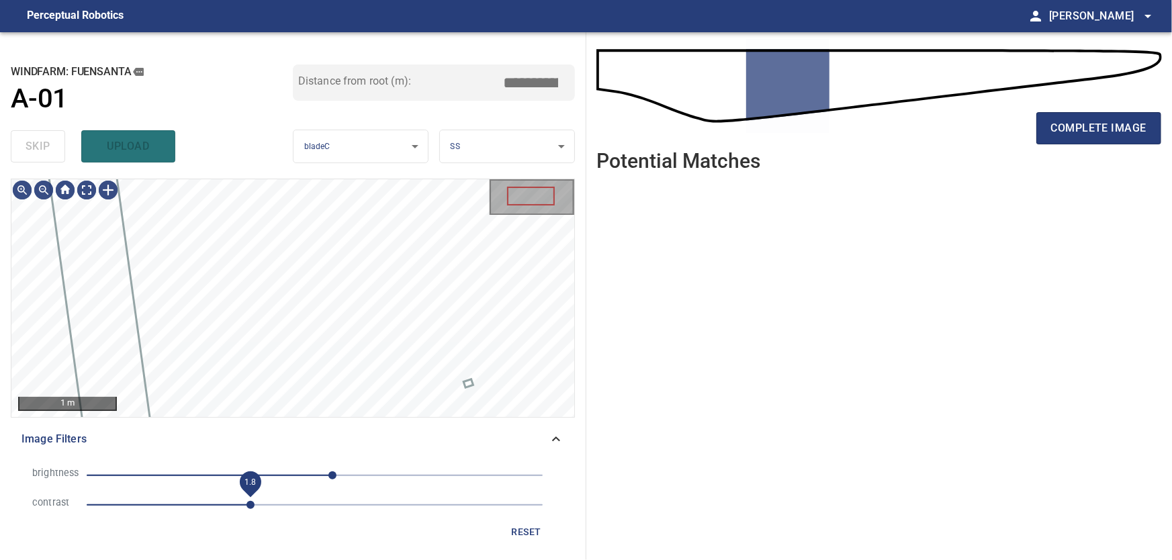
drag, startPoint x: 185, startPoint y: 506, endPoint x: 248, endPoint y: 516, distance: 63.4
click at [248, 509] on span "1.8" at bounding box center [250, 505] width 8 height 8
click at [558, 439] on icon at bounding box center [556, 439] width 16 height 16
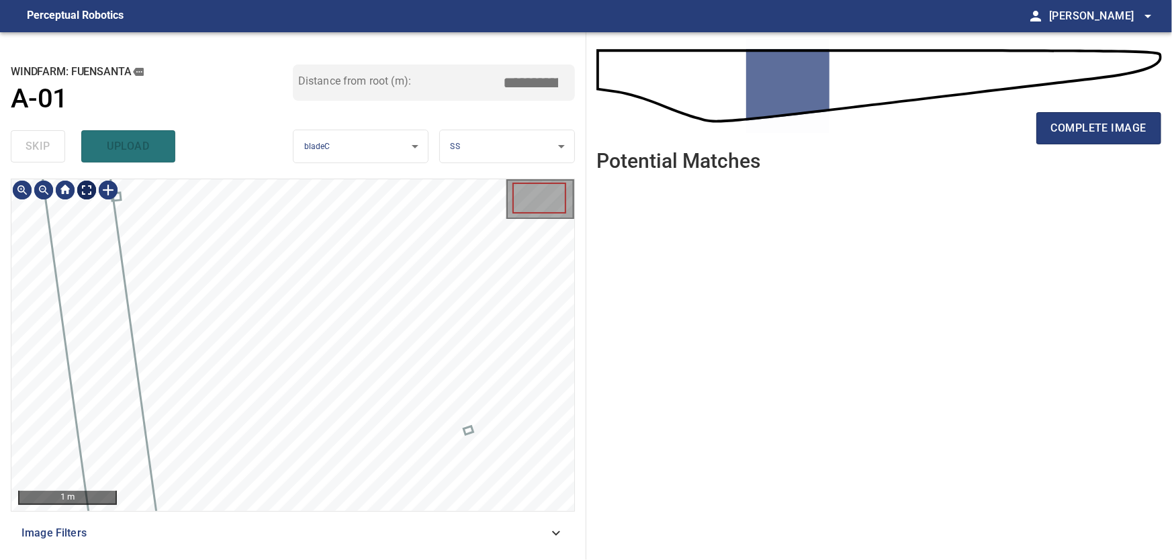
click at [89, 195] on body "**********" at bounding box center [586, 280] width 1172 height 560
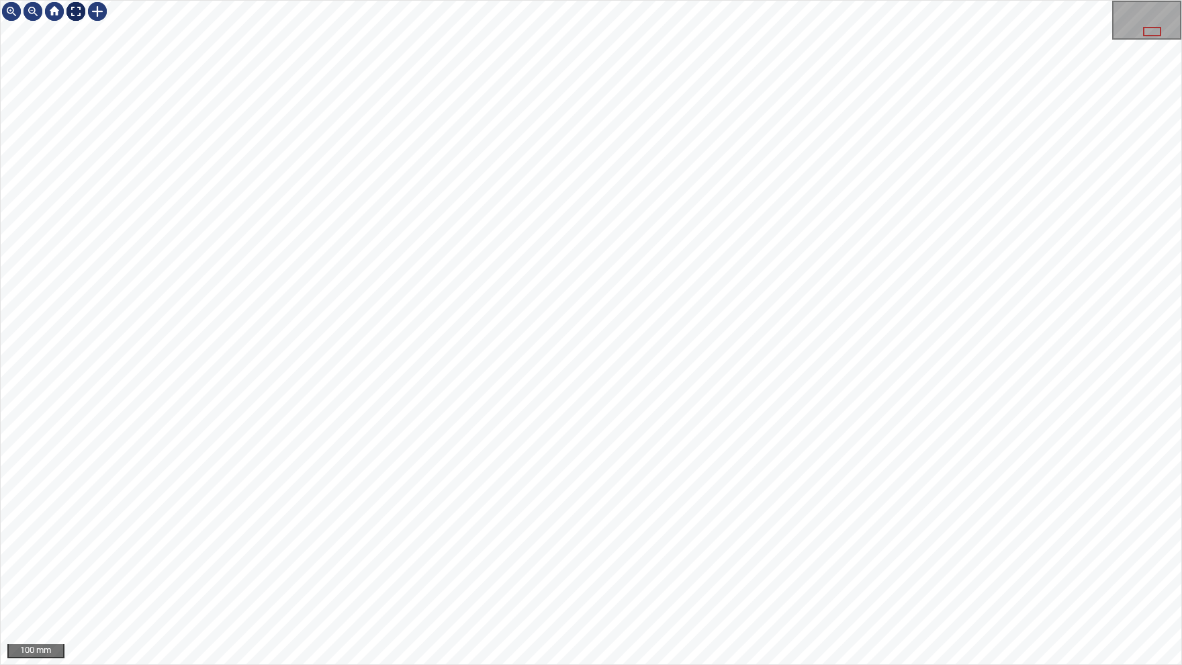
click at [75, 12] on div at bounding box center [75, 11] width 21 height 21
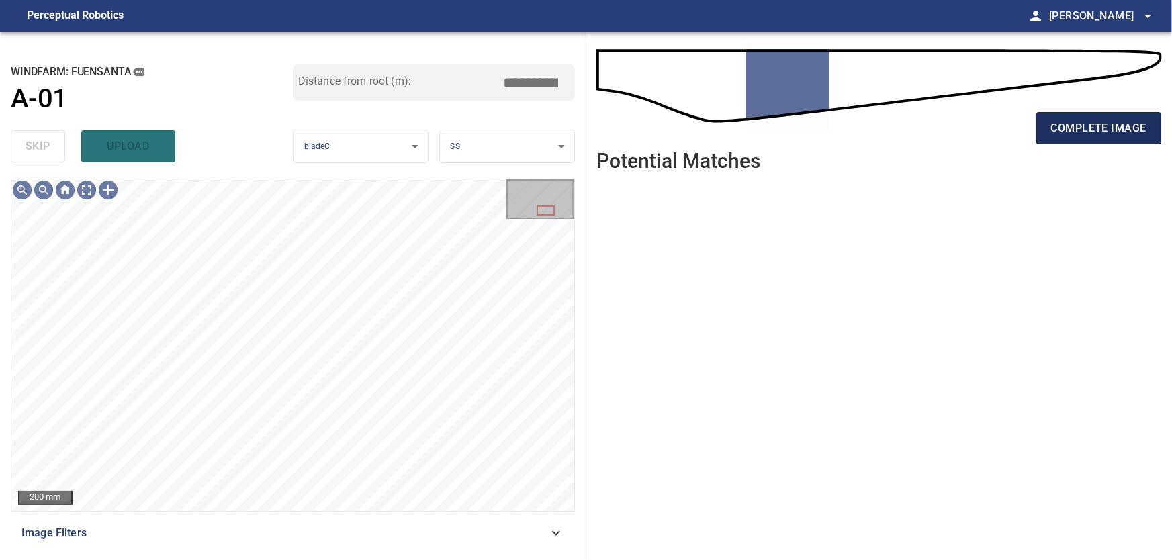
click at [1083, 132] on span "complete image" at bounding box center [1098, 128] width 95 height 19
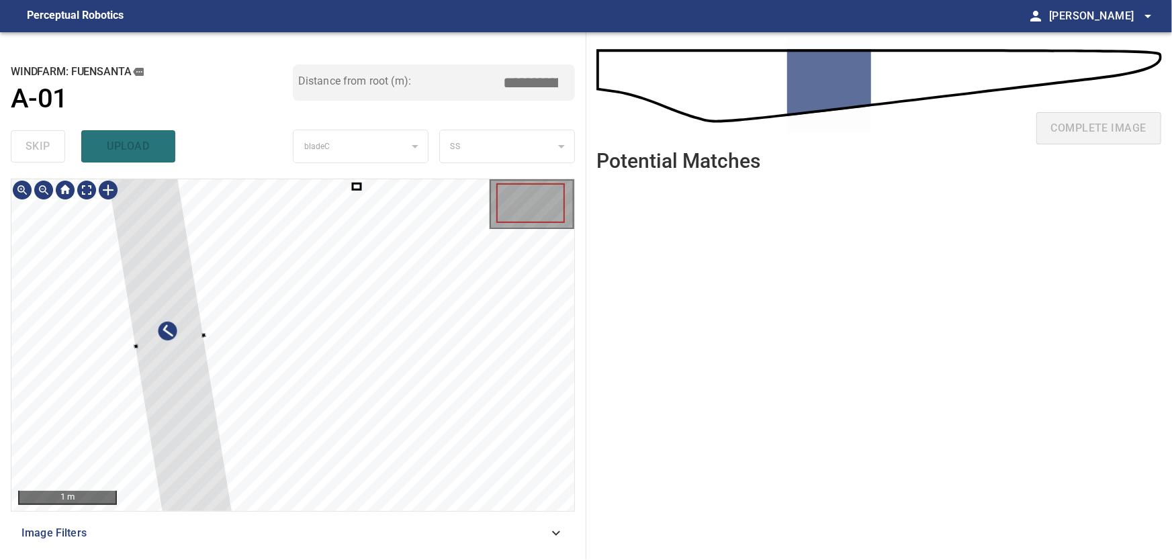
click at [75, 449] on div at bounding box center [292, 345] width 563 height 332
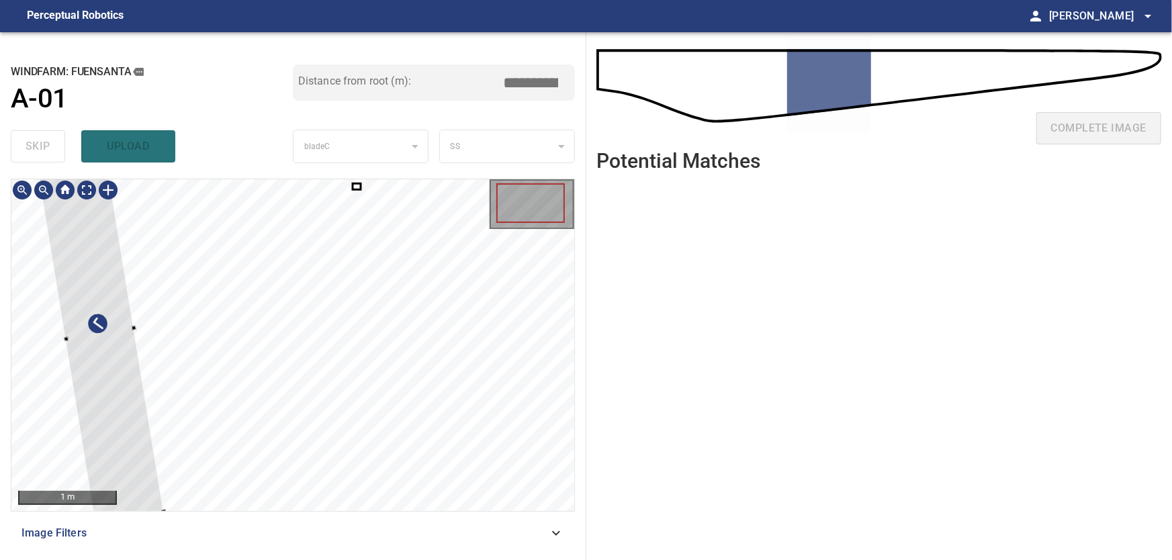
click at [99, 335] on div at bounding box center [100, 334] width 128 height 377
click at [98, 311] on div at bounding box center [100, 334] width 128 height 377
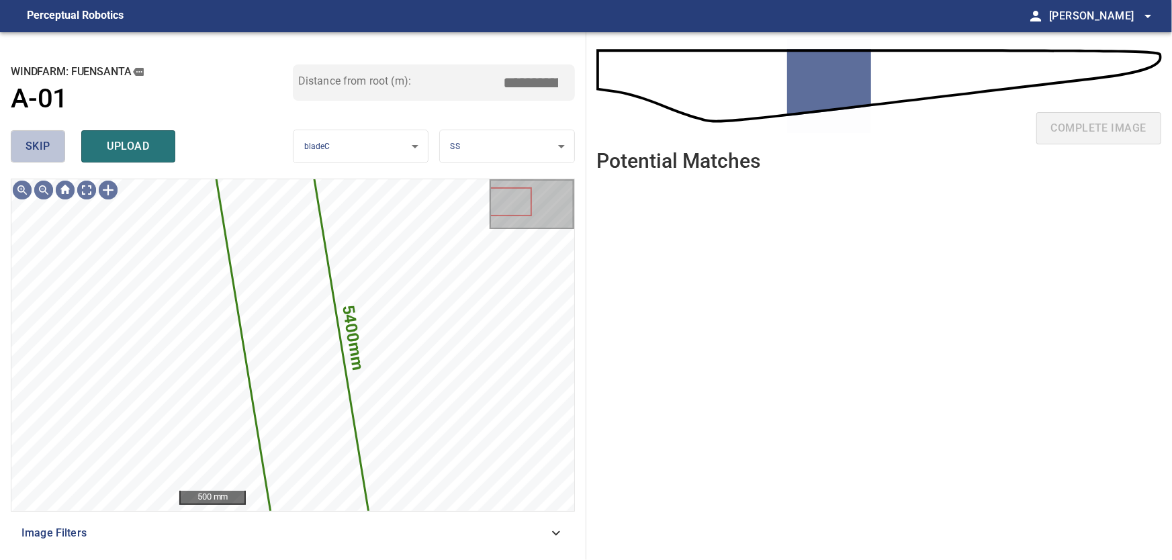
drag, startPoint x: 46, startPoint y: 147, endPoint x: 71, endPoint y: 173, distance: 36.1
click at [52, 156] on button "skip" at bounding box center [38, 146] width 54 height 32
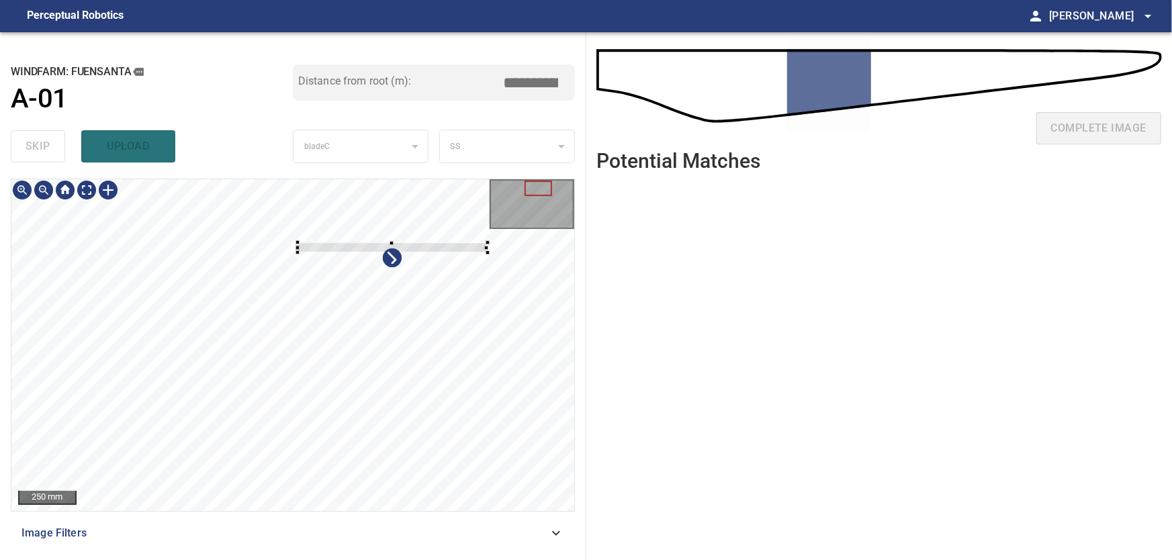
click at [487, 276] on div at bounding box center [292, 345] width 563 height 332
click at [417, 255] on div at bounding box center [292, 345] width 563 height 332
click at [456, 300] on div at bounding box center [292, 345] width 563 height 332
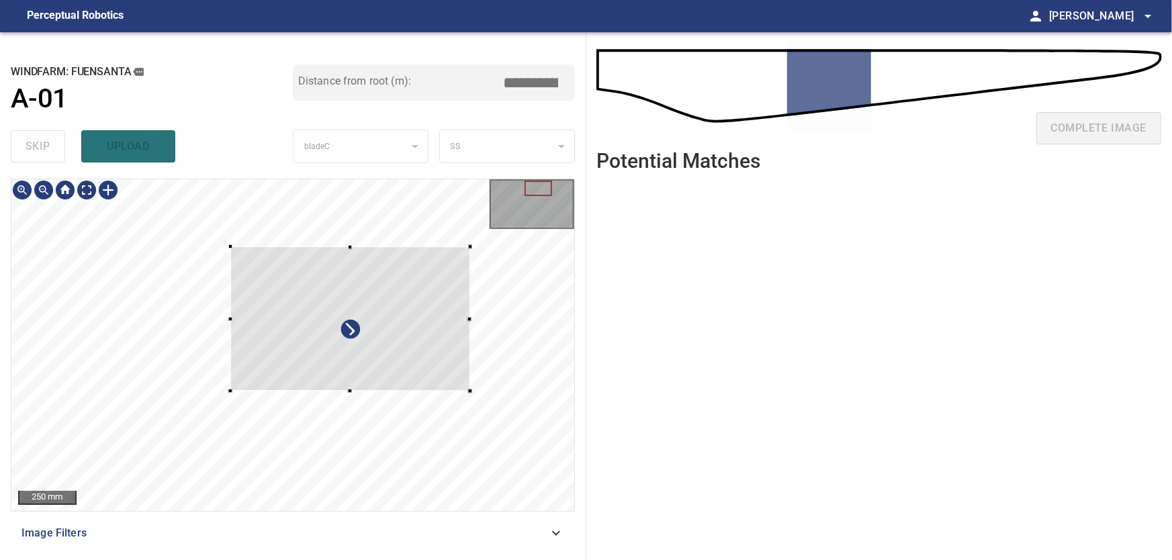
click at [400, 311] on div at bounding box center [292, 345] width 563 height 332
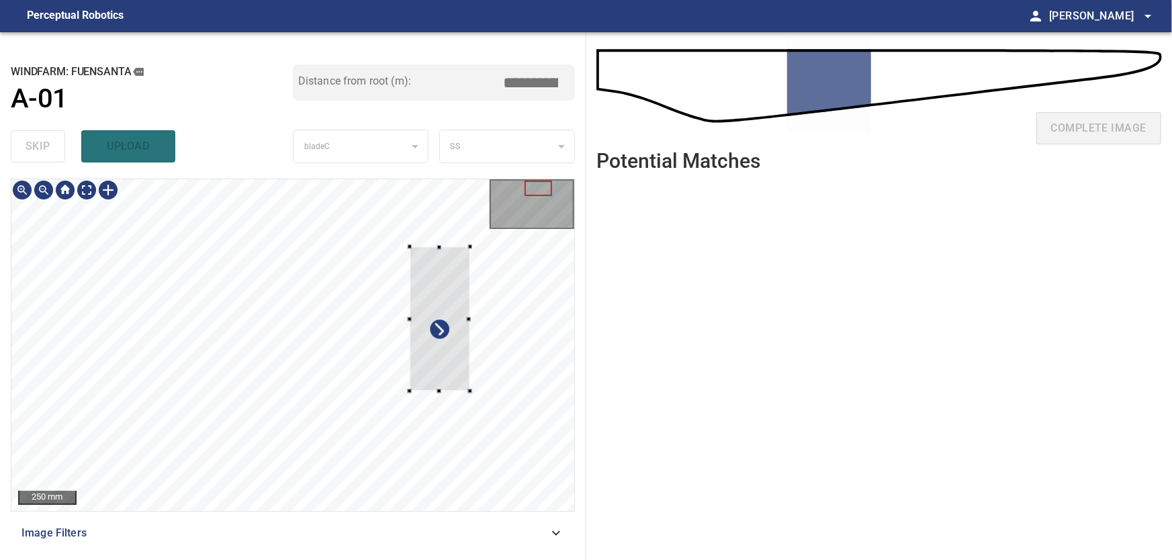
click at [418, 318] on div at bounding box center [440, 318] width 60 height 144
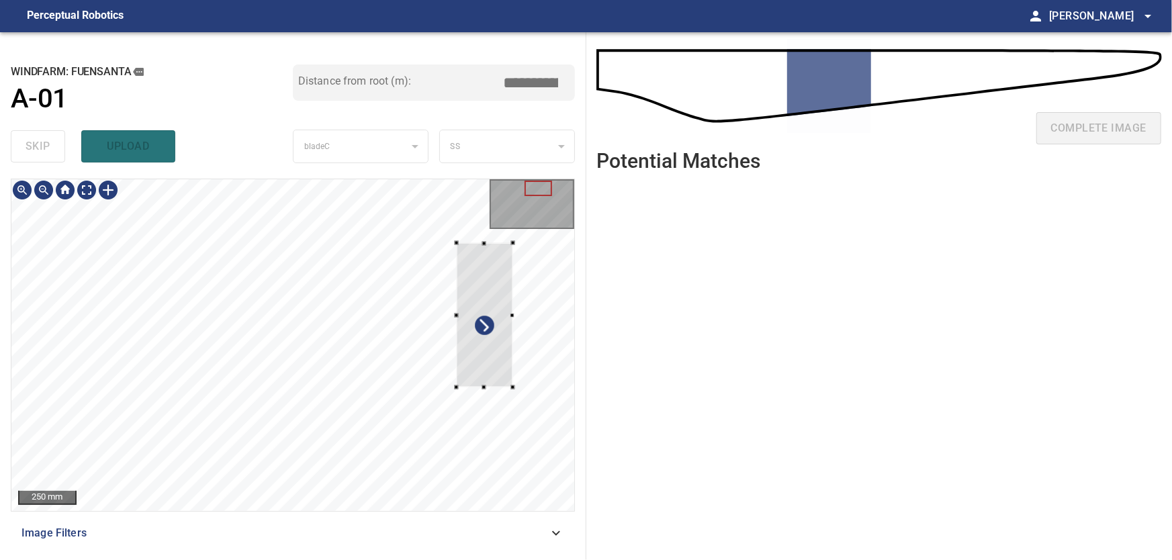
click at [486, 346] on div at bounding box center [485, 314] width 56 height 144
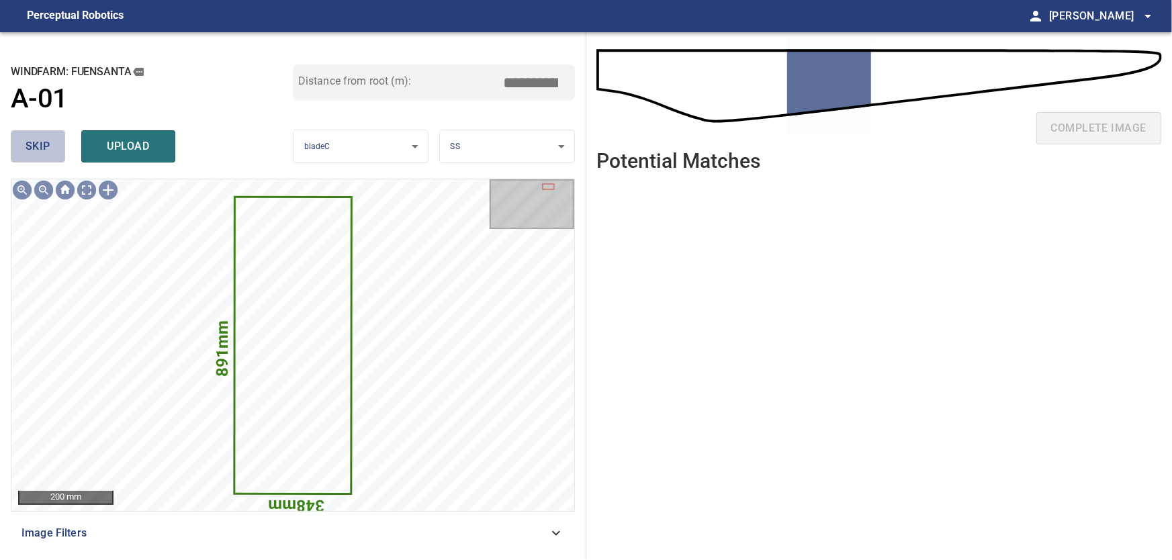
click at [40, 139] on span "skip" at bounding box center [38, 146] width 25 height 19
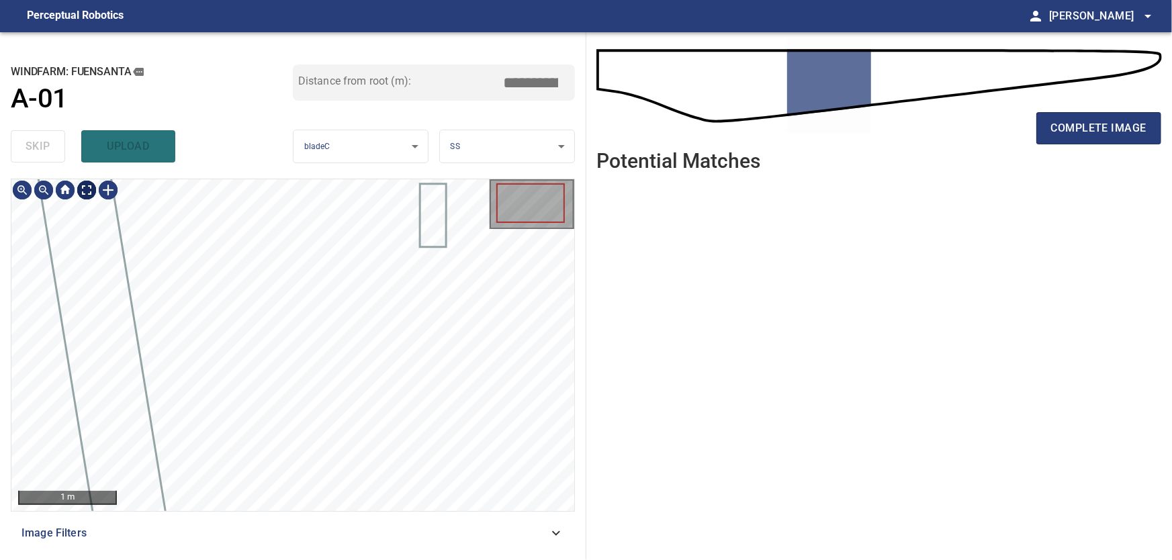
click at [91, 193] on body "**********" at bounding box center [586, 280] width 1172 height 560
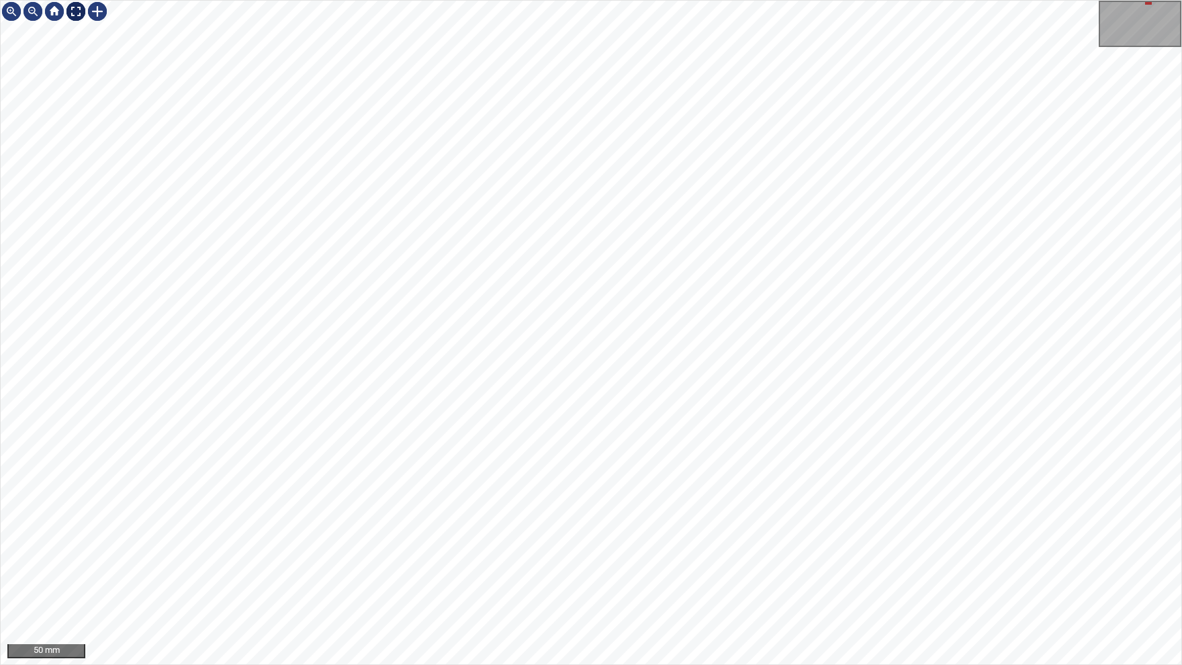
click at [71, 17] on div at bounding box center [75, 11] width 21 height 21
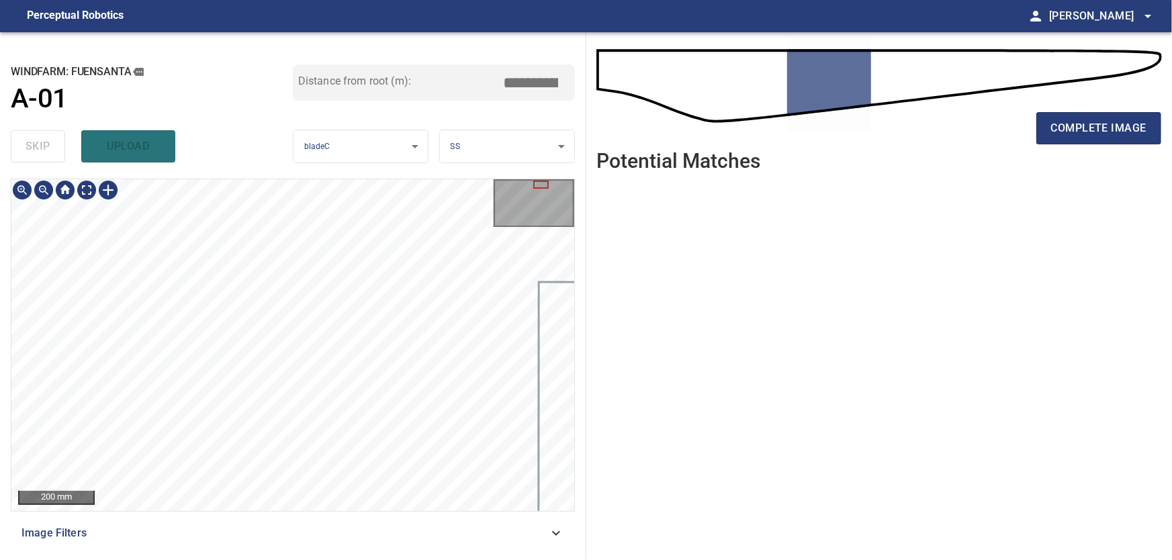
click at [551, 538] on icon at bounding box center [556, 533] width 16 height 16
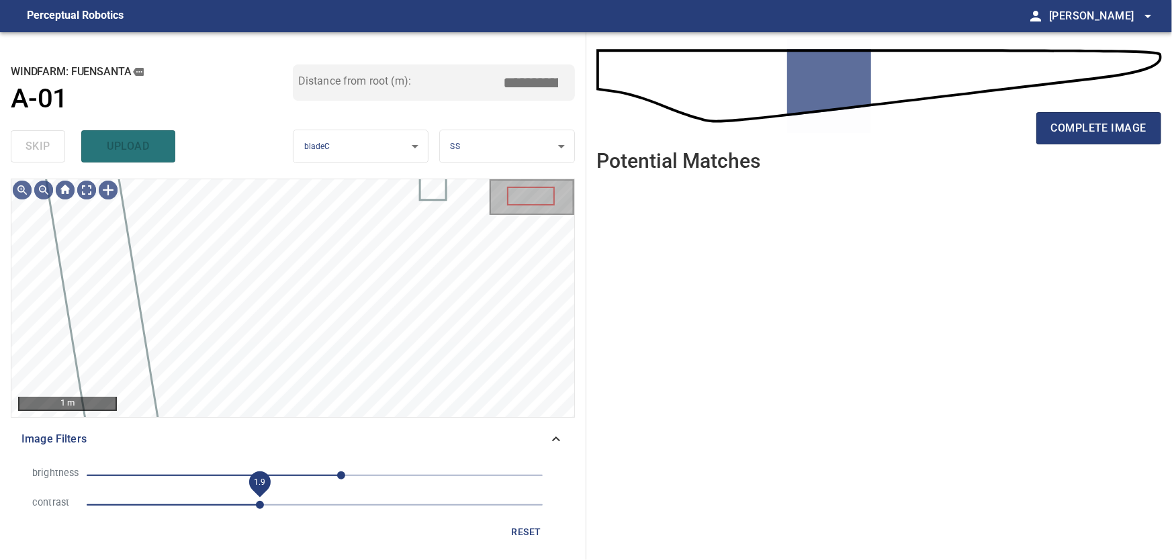
drag, startPoint x: 186, startPoint y: 504, endPoint x: 261, endPoint y: 515, distance: 75.4
click at [261, 509] on span "1.9" at bounding box center [260, 505] width 8 height 8
click at [553, 441] on icon at bounding box center [556, 439] width 8 height 5
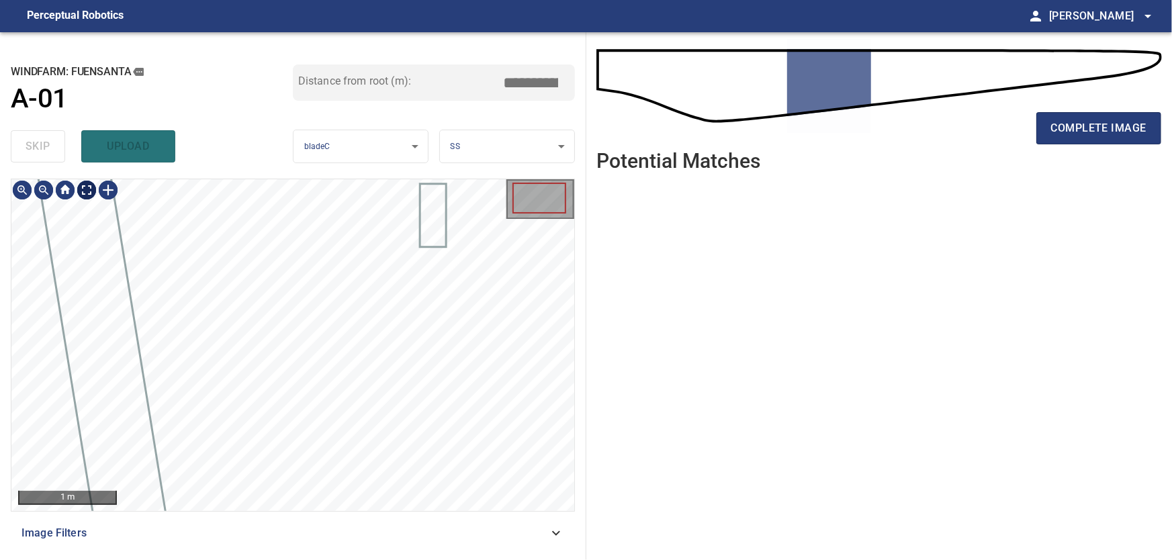
click at [90, 193] on body "**********" at bounding box center [586, 280] width 1172 height 560
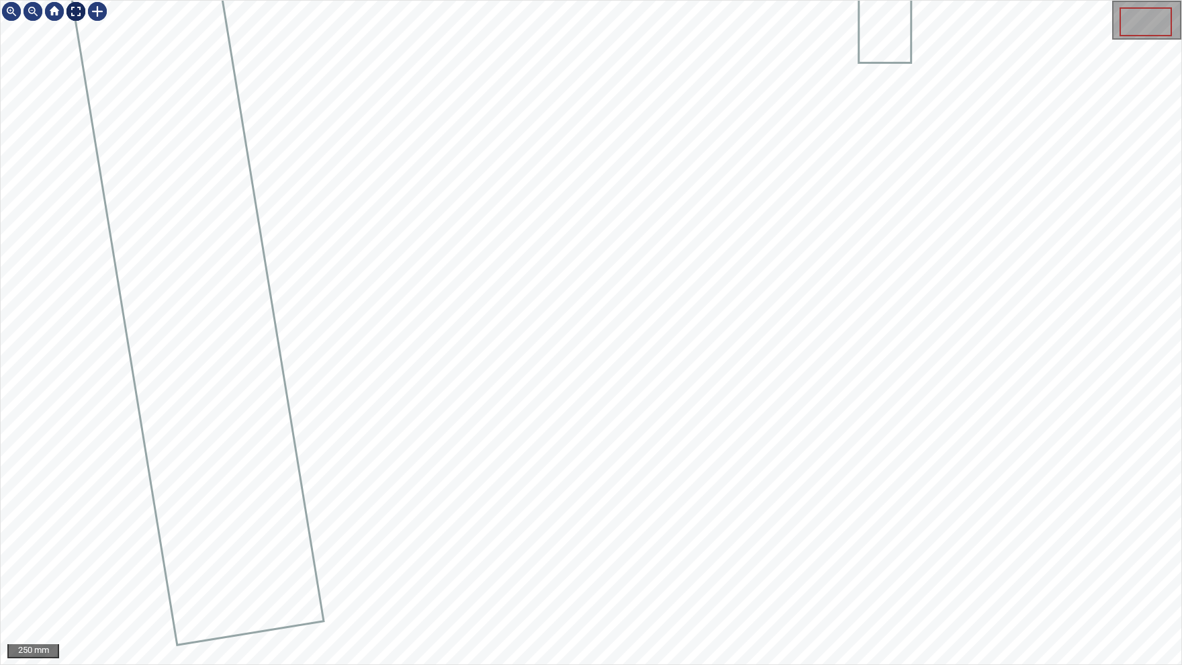
click at [73, 13] on img at bounding box center [75, 11] width 21 height 21
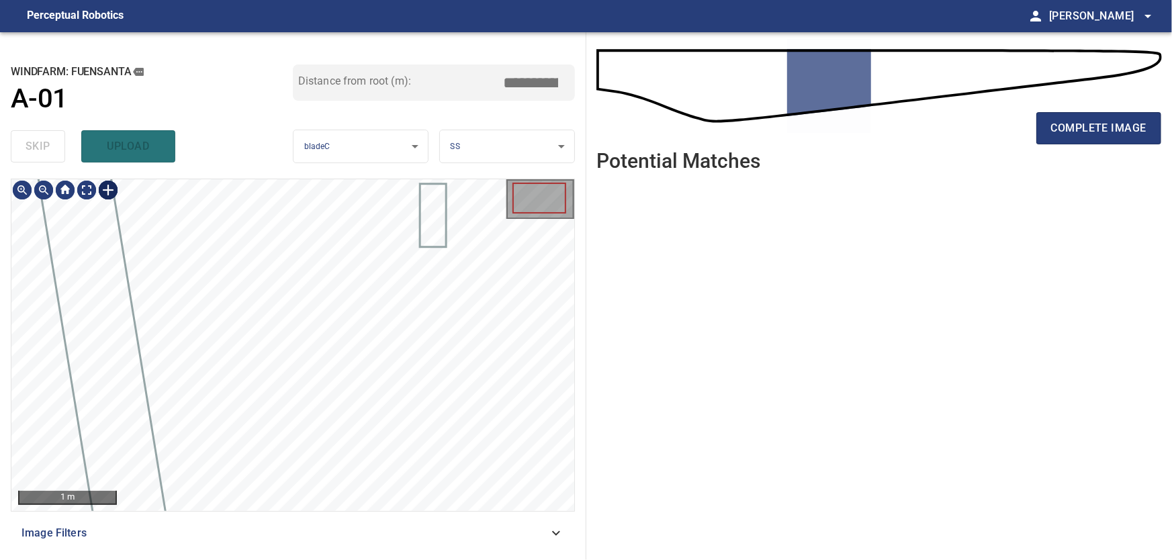
click at [120, 202] on div "1 m" at bounding box center [292, 345] width 563 height 332
click at [120, 204] on div "1 m" at bounding box center [292, 345] width 563 height 332
click at [128, 201] on div "1 m" at bounding box center [292, 345] width 563 height 332
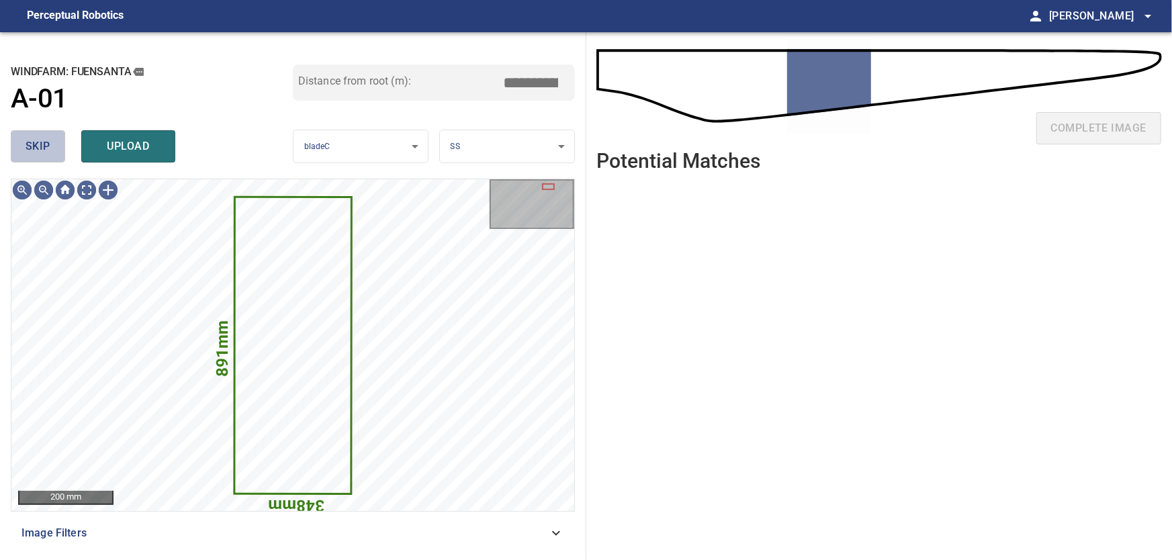
drag, startPoint x: 30, startPoint y: 148, endPoint x: 67, endPoint y: 167, distance: 41.5
click at [37, 152] on button "skip" at bounding box center [38, 146] width 54 height 32
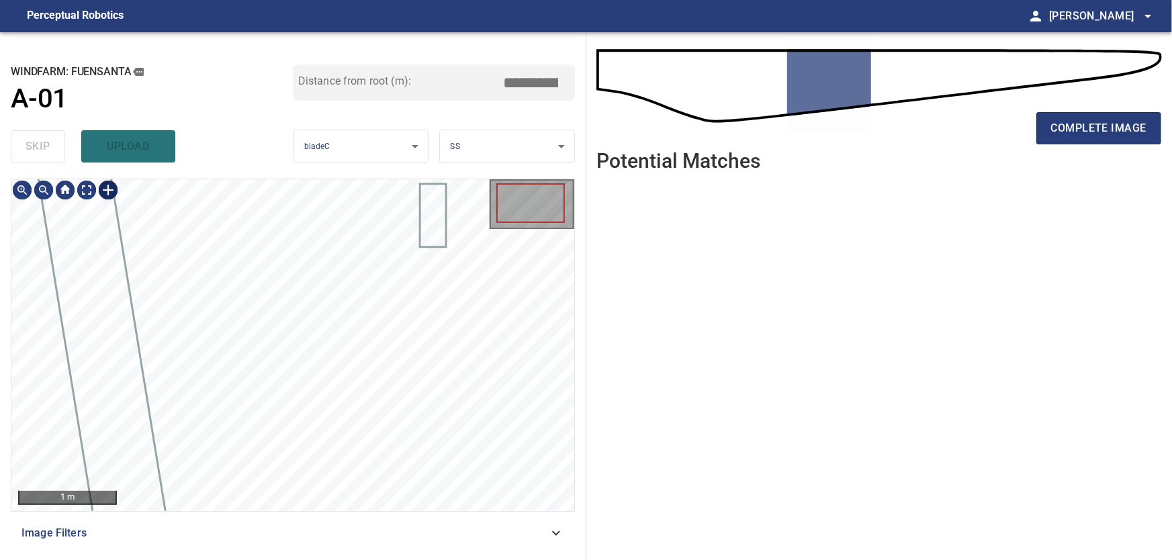
click at [116, 197] on div at bounding box center [107, 189] width 21 height 21
click at [108, 192] on img at bounding box center [107, 189] width 21 height 21
click at [107, 191] on div at bounding box center [107, 189] width 21 height 21
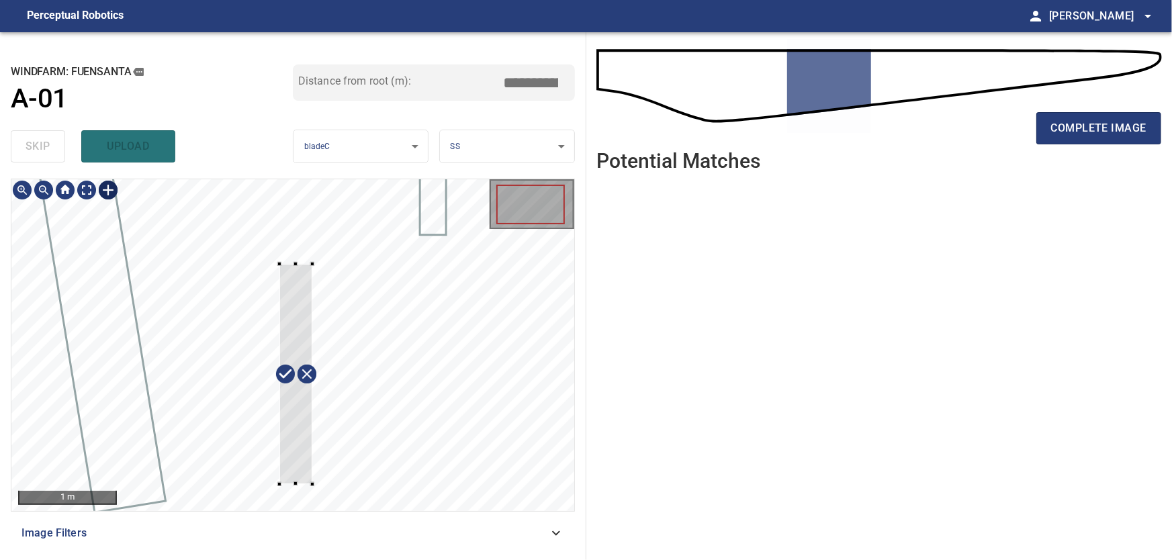
click at [312, 484] on div at bounding box center [292, 345] width 563 height 332
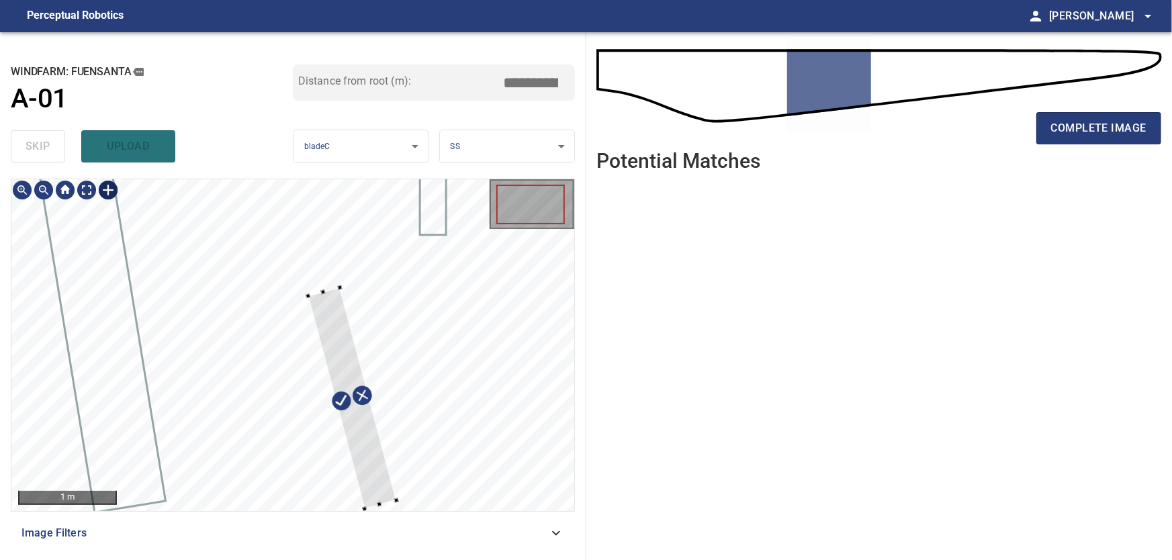
click at [365, 461] on div at bounding box center [352, 398] width 88 height 222
click at [376, 454] on div at bounding box center [358, 396] width 78 height 222
click at [321, 181] on div at bounding box center [292, 345] width 563 height 332
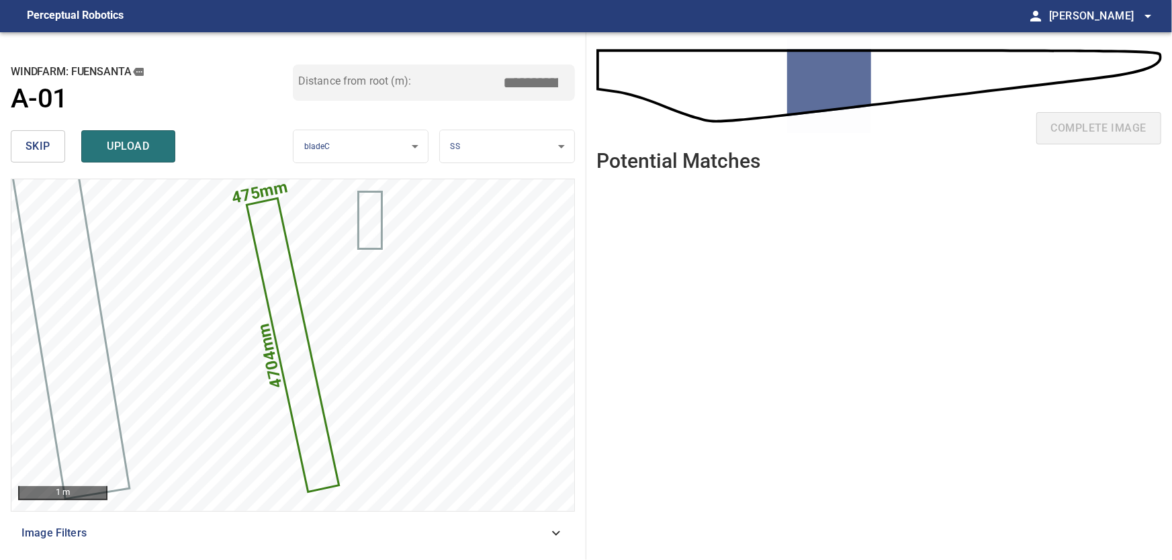
drag, startPoint x: 525, startPoint y: 81, endPoint x: 602, endPoint y: 84, distance: 77.3
click at [570, 84] on input "*****" at bounding box center [535, 83] width 67 height 26
click at [527, 78] on input "*****" at bounding box center [535, 83] width 67 height 26
click at [531, 83] on input "*****" at bounding box center [535, 83] width 67 height 26
click at [532, 85] on input "*****" at bounding box center [535, 83] width 67 height 26
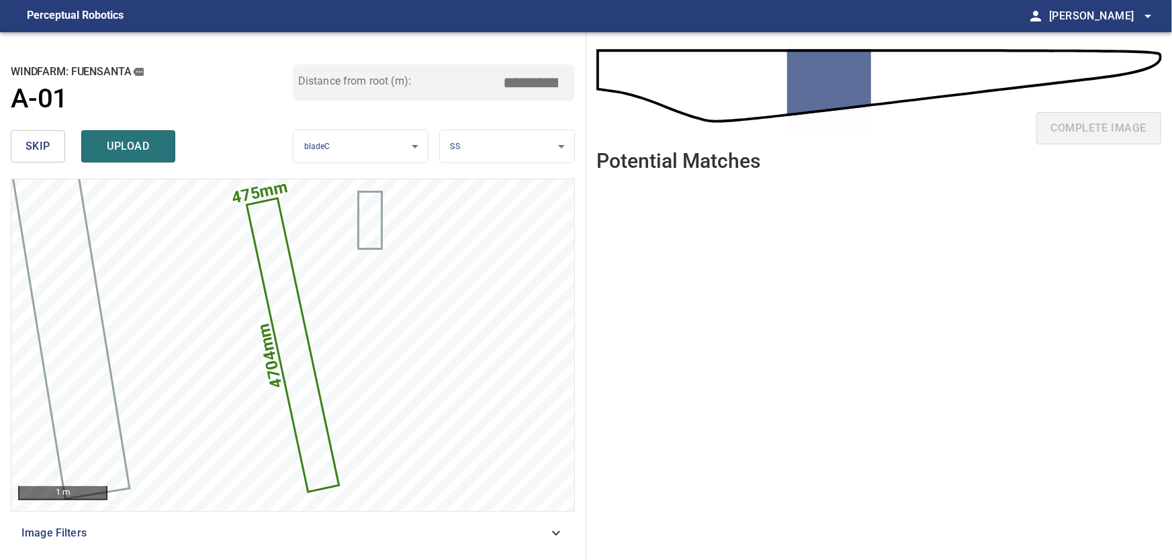
click at [529, 83] on input "*****" at bounding box center [535, 83] width 67 height 26
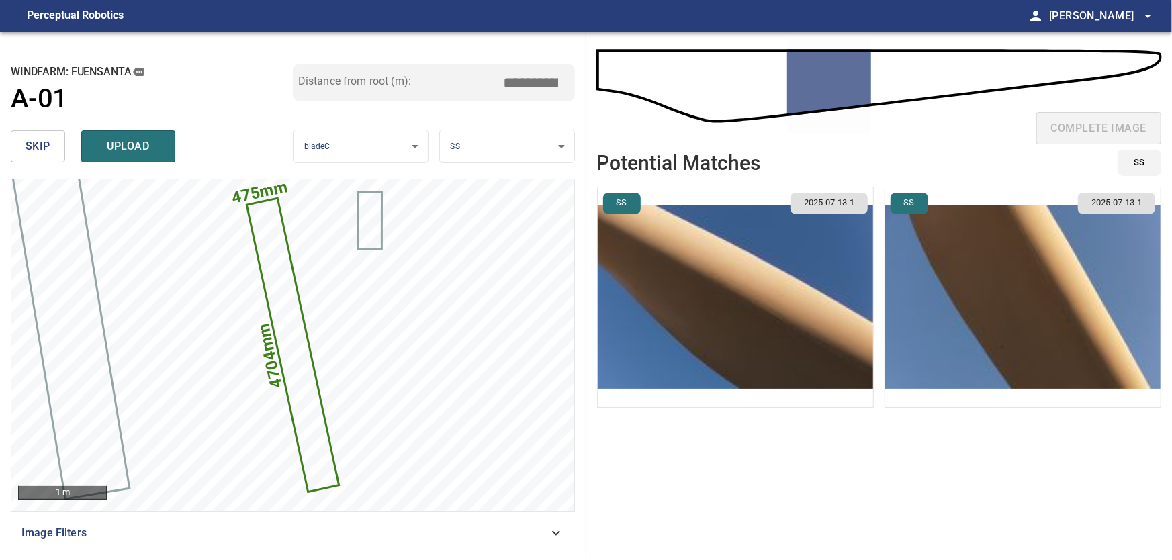
type input "*****"
click at [963, 295] on img "button" at bounding box center [1022, 297] width 275 height 220
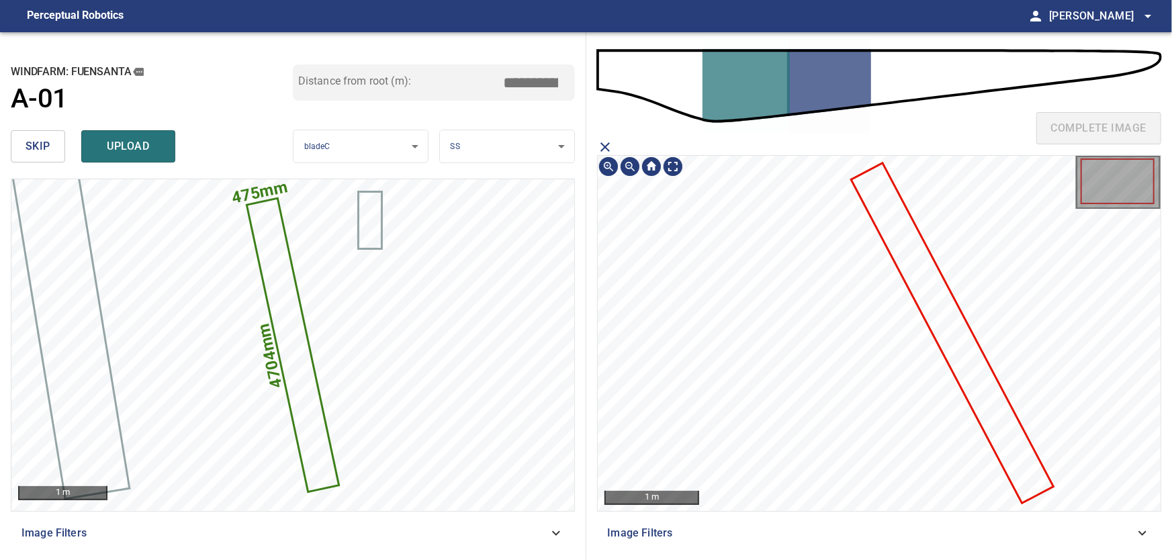
click at [988, 394] on icon at bounding box center [953, 334] width 200 height 338
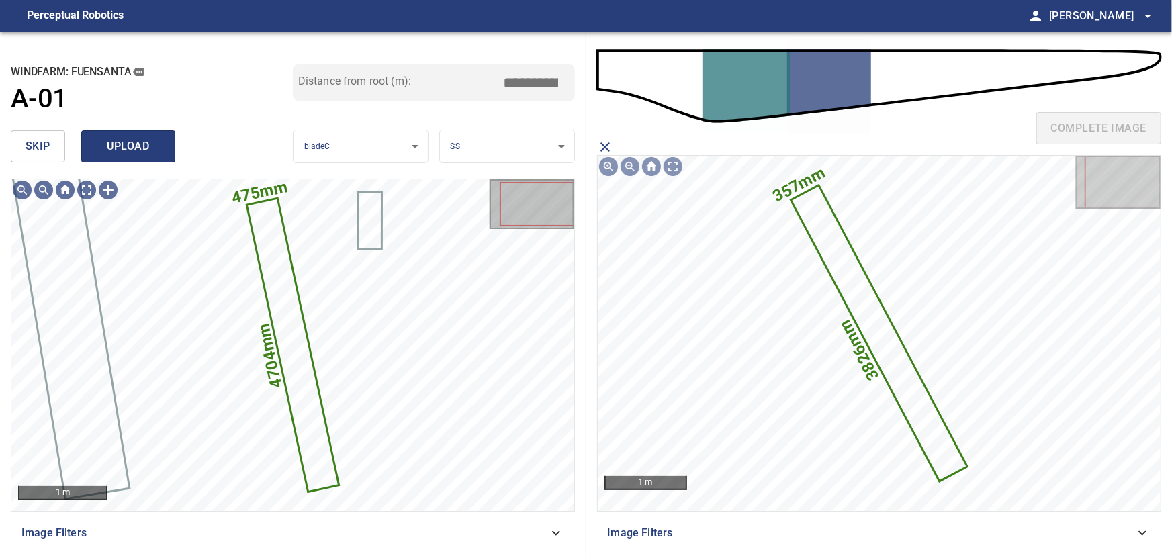
click at [140, 154] on span "upload" at bounding box center [128, 146] width 64 height 19
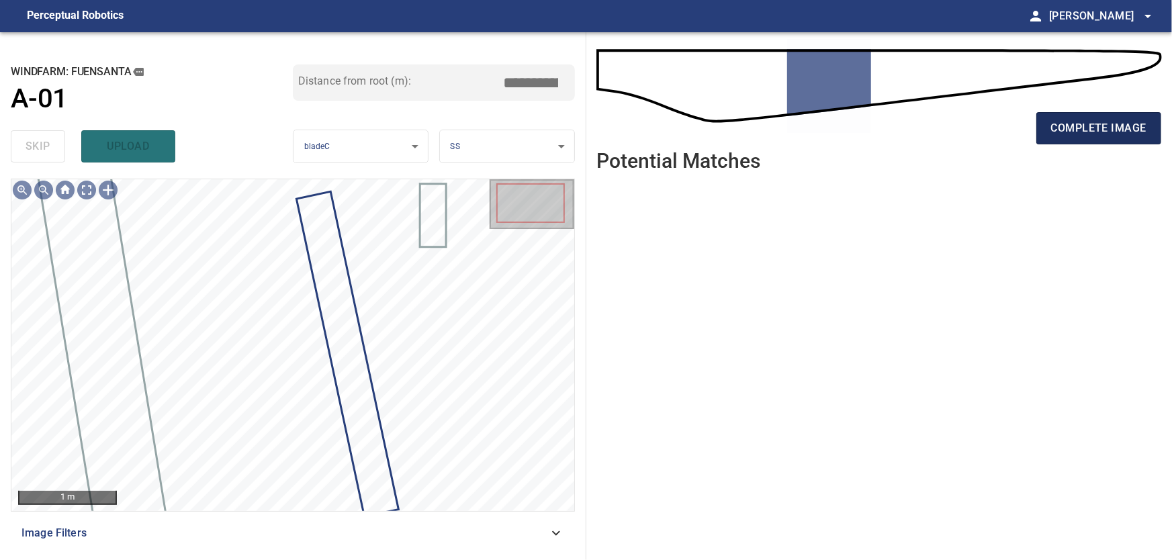
click at [1091, 122] on span "complete image" at bounding box center [1098, 128] width 95 height 19
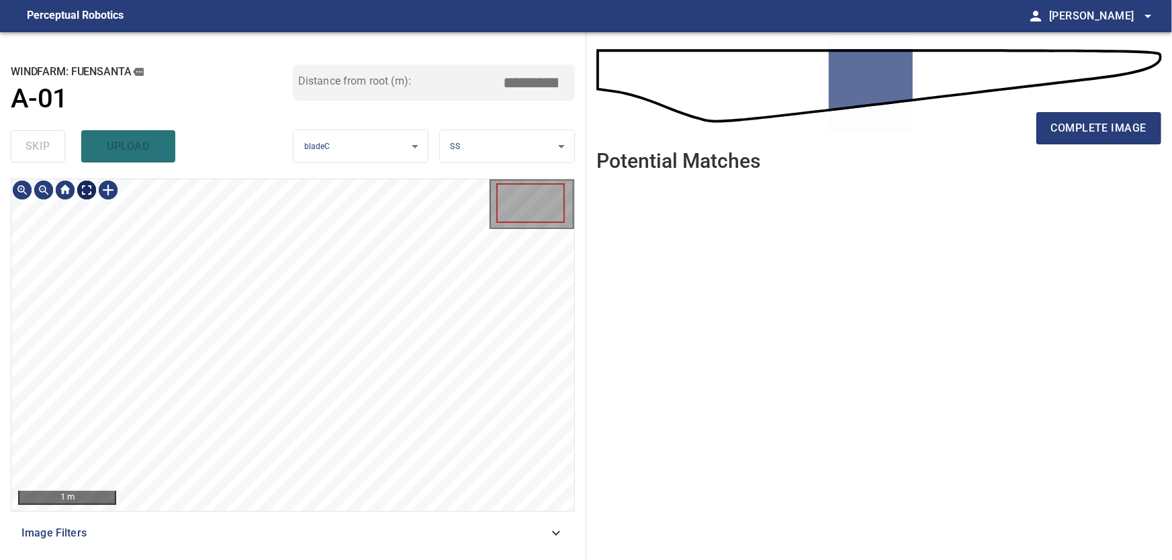
click at [85, 189] on body "**********" at bounding box center [586, 280] width 1172 height 560
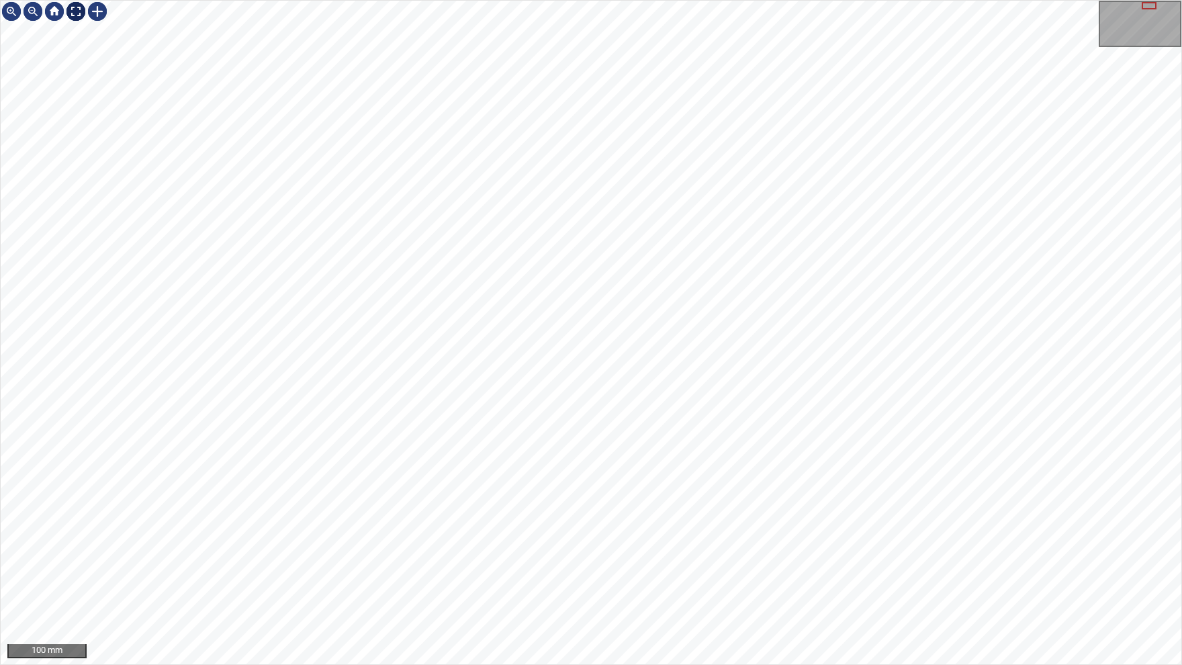
click at [82, 15] on img at bounding box center [75, 11] width 21 height 21
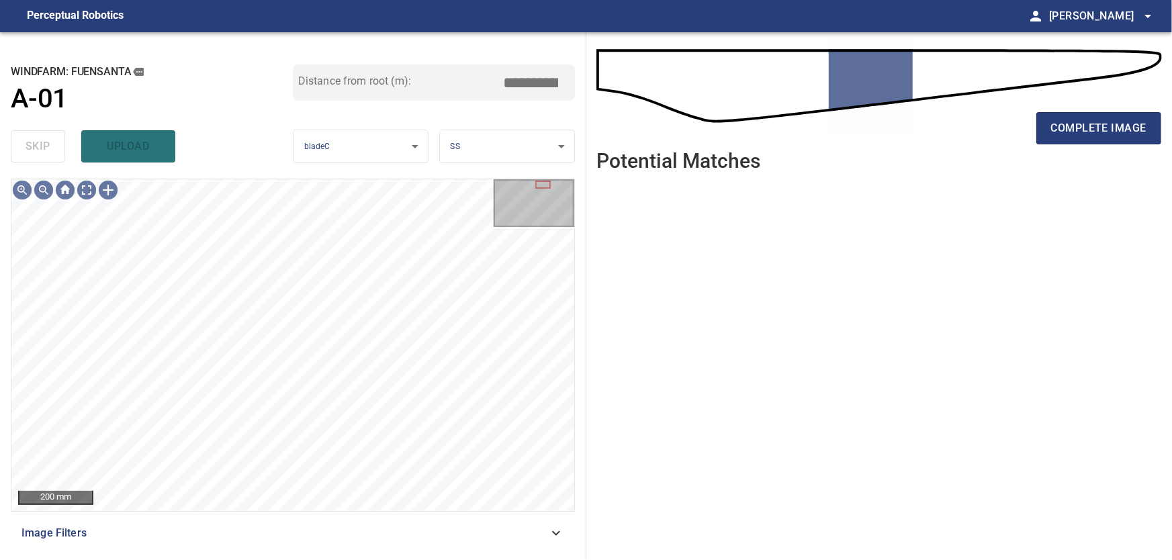
click at [551, 533] on icon at bounding box center [556, 533] width 16 height 16
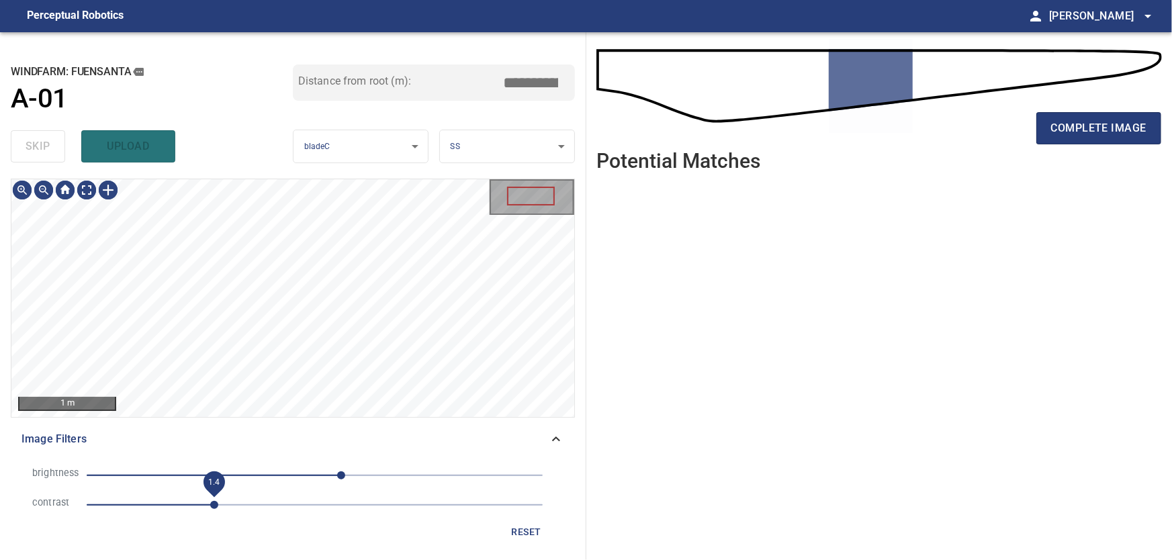
drag, startPoint x: 186, startPoint y: 508, endPoint x: 212, endPoint y: 512, distance: 25.8
click at [212, 509] on span "1.4" at bounding box center [214, 505] width 8 height 8
drag, startPoint x: 211, startPoint y: 506, endPoint x: 249, endPoint y: 512, distance: 38.7
click at [249, 509] on span "1.8" at bounding box center [250, 505] width 8 height 8
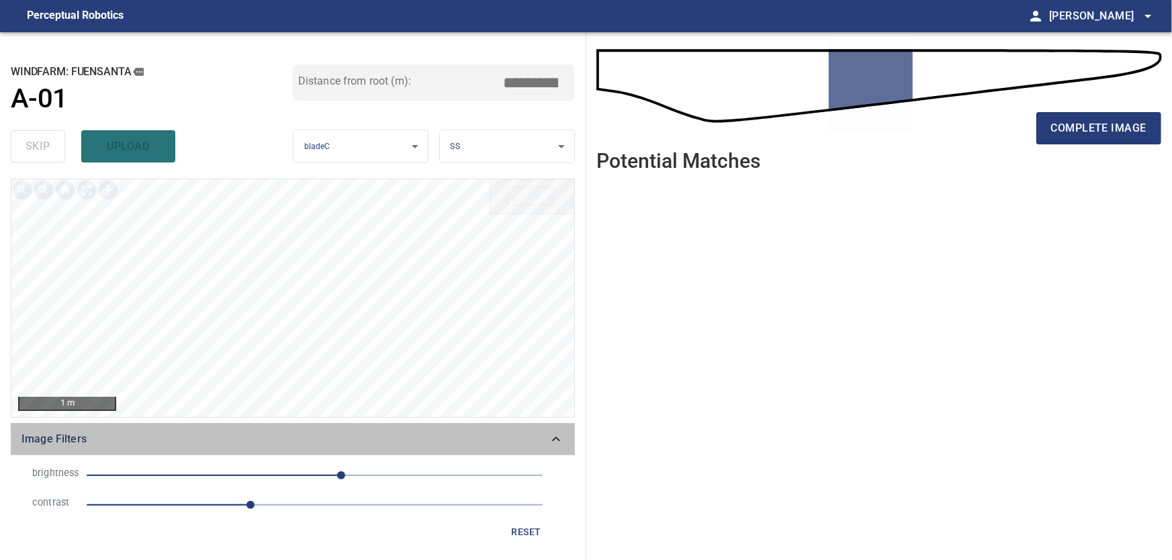
click at [564, 439] on icon at bounding box center [556, 439] width 16 height 16
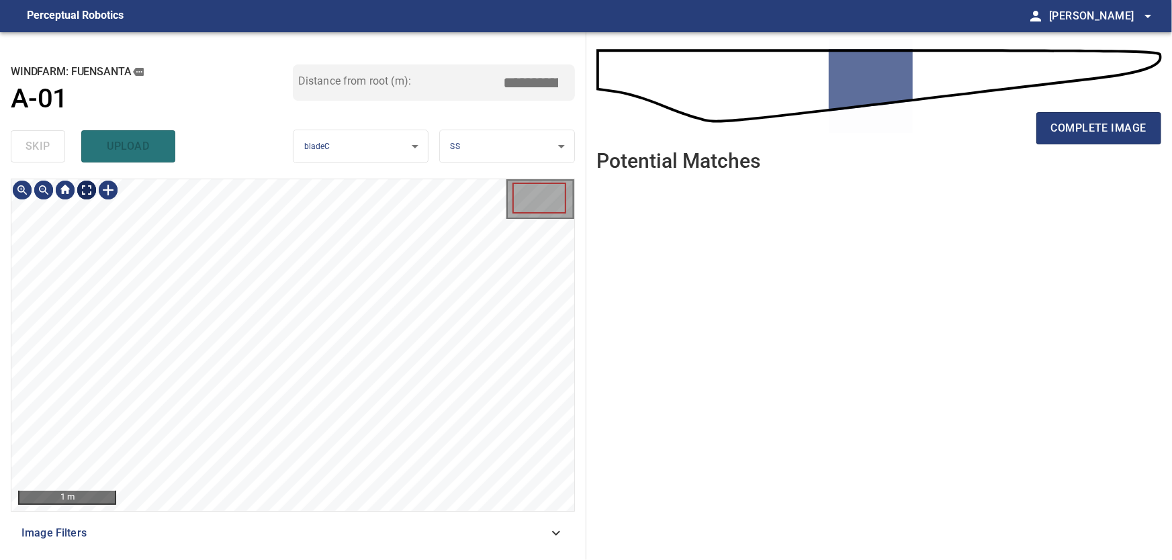
click at [91, 191] on body "**********" at bounding box center [586, 280] width 1172 height 560
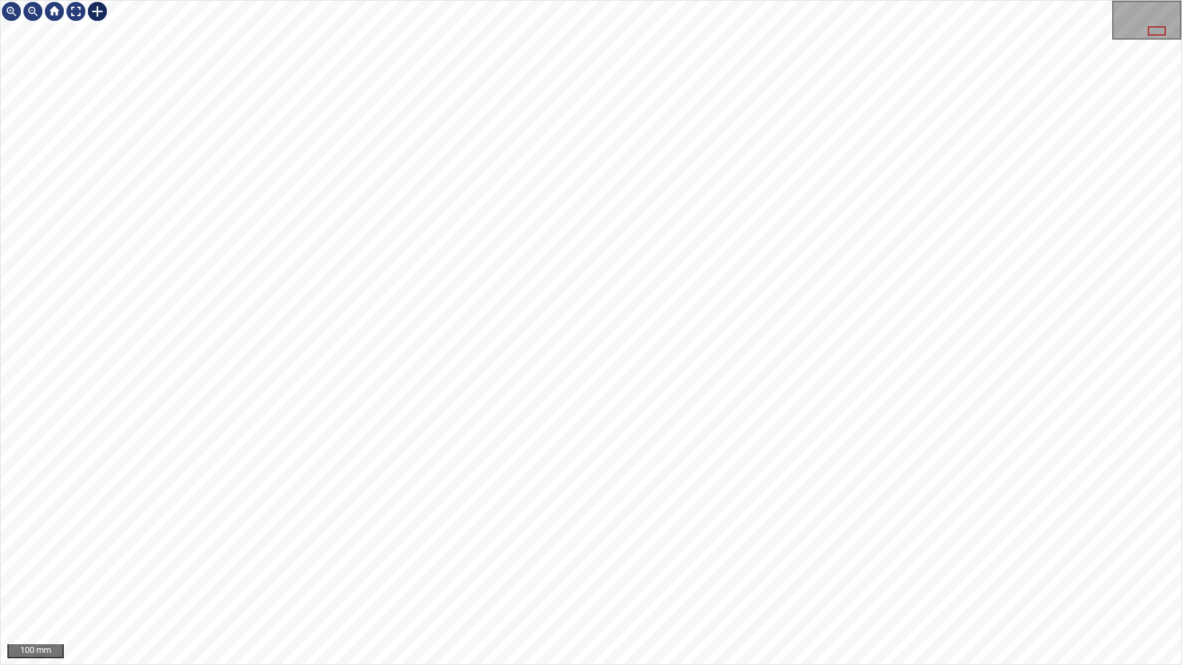
click at [107, 19] on div at bounding box center [97, 11] width 21 height 21
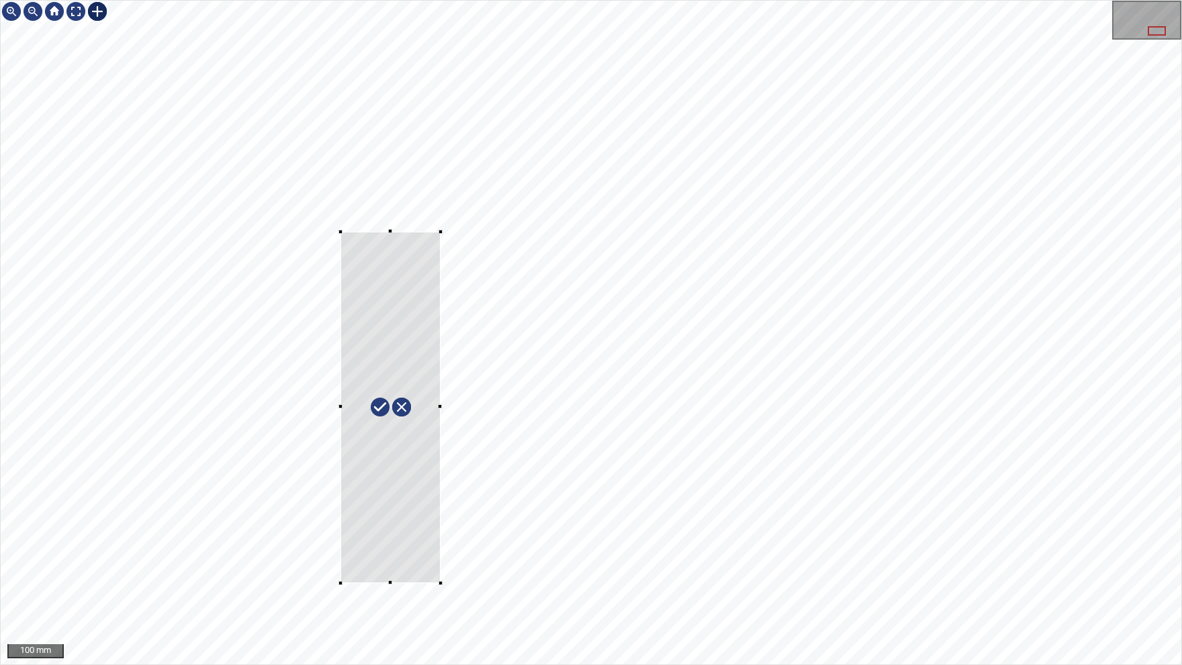
click at [441, 559] on div at bounding box center [591, 333] width 1181 height 664
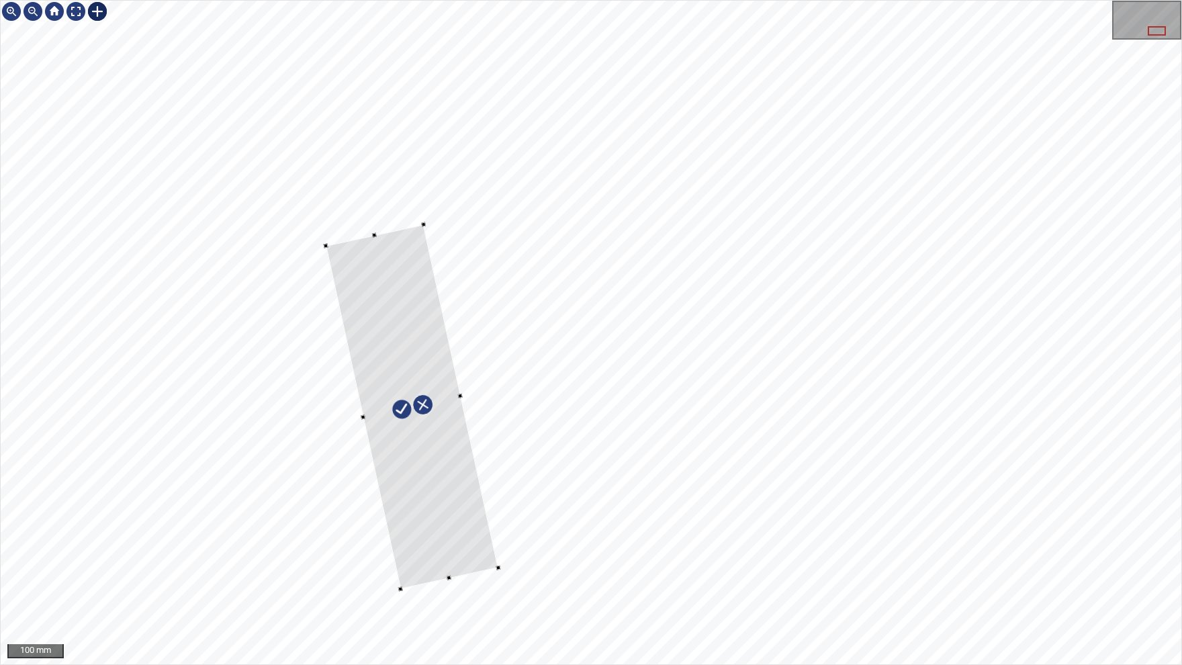
click at [453, 498] on div at bounding box center [412, 406] width 173 height 365
click at [78, 16] on img at bounding box center [75, 11] width 21 height 21
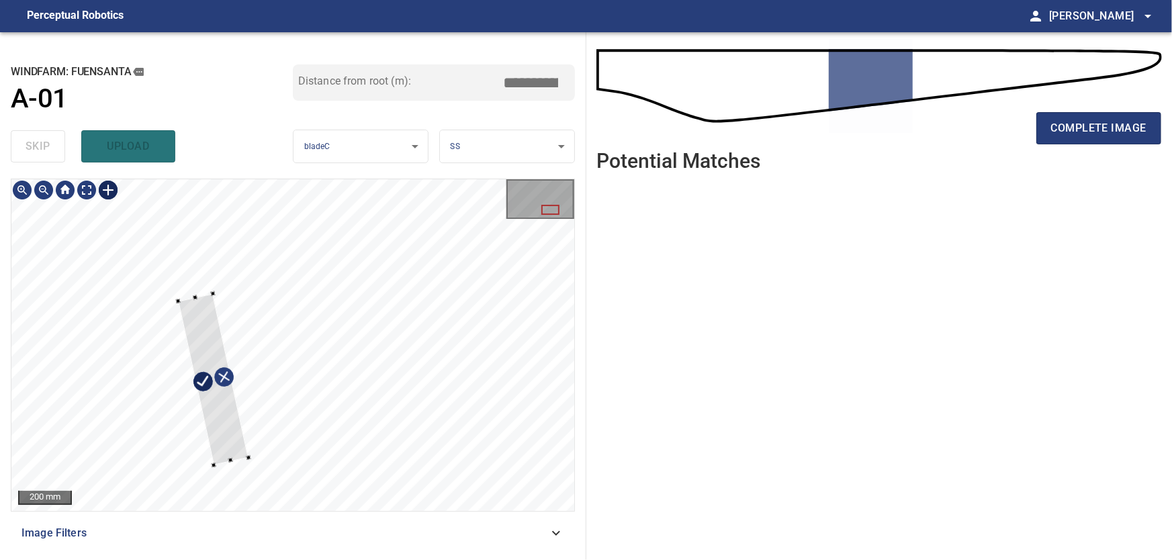
click at [196, 386] on div at bounding box center [213, 379] width 71 height 171
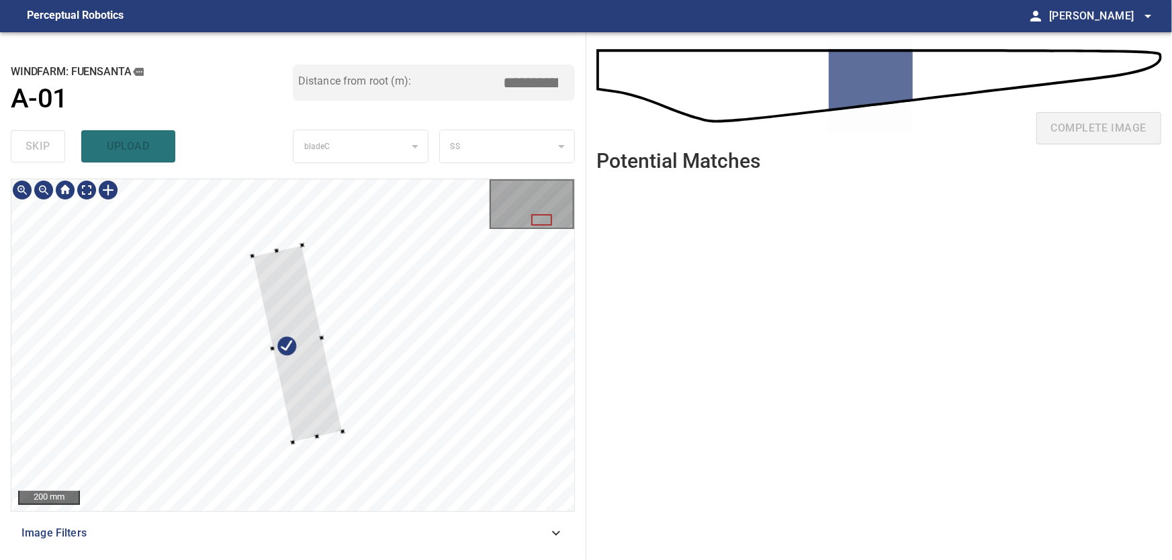
click at [321, 340] on div at bounding box center [321, 338] width 5 height 5
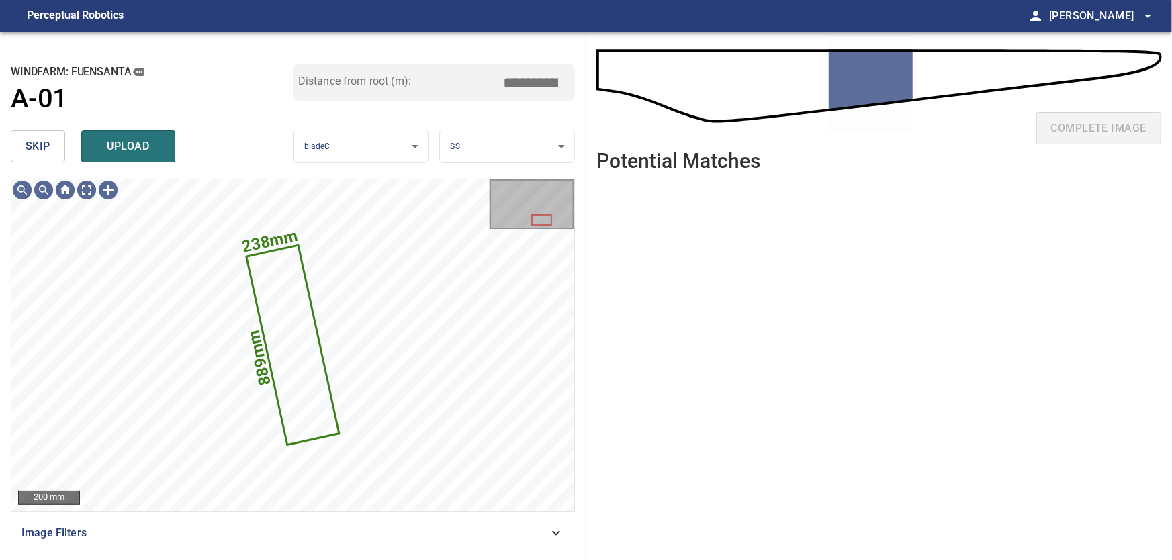
drag, startPoint x: 506, startPoint y: 81, endPoint x: 613, endPoint y: 95, distance: 107.7
click at [570, 95] on input "*****" at bounding box center [535, 83] width 67 height 26
click at [536, 85] on input "*****" at bounding box center [535, 83] width 67 height 26
drag, startPoint x: 541, startPoint y: 82, endPoint x: 559, endPoint y: 83, distance: 18.9
click at [559, 83] on input "*****" at bounding box center [535, 83] width 67 height 26
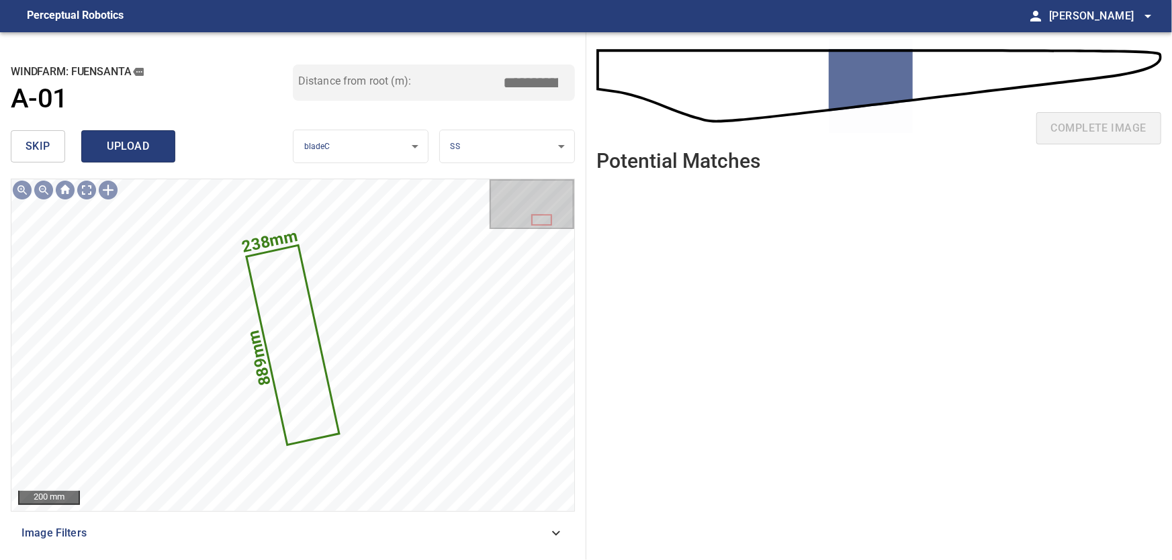
type input "*****"
click at [141, 146] on span "upload" at bounding box center [128, 146] width 64 height 19
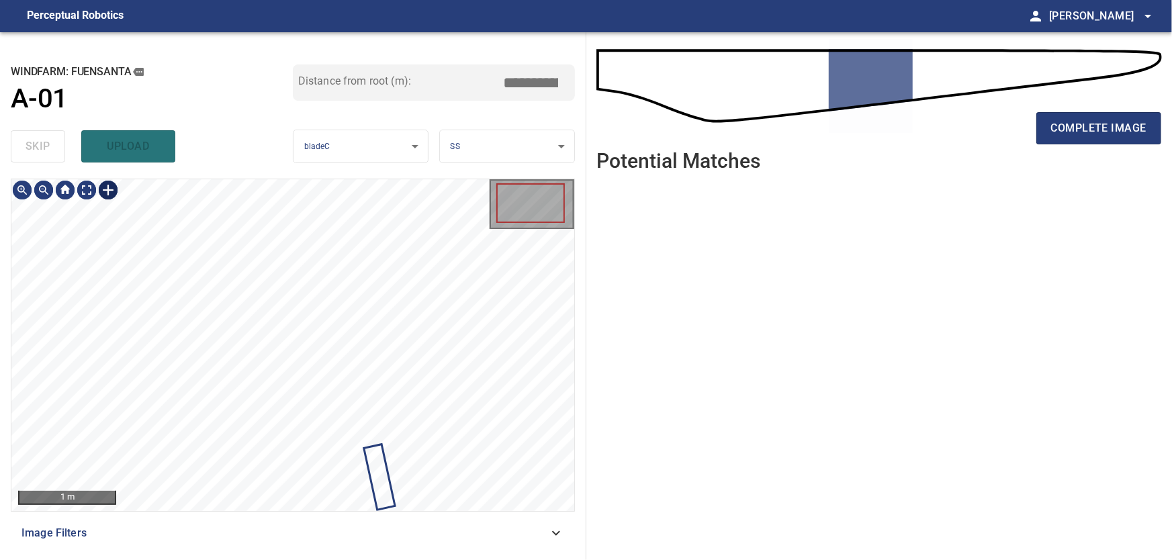
click at [110, 193] on div at bounding box center [107, 189] width 21 height 21
click at [308, 509] on div at bounding box center [292, 345] width 563 height 332
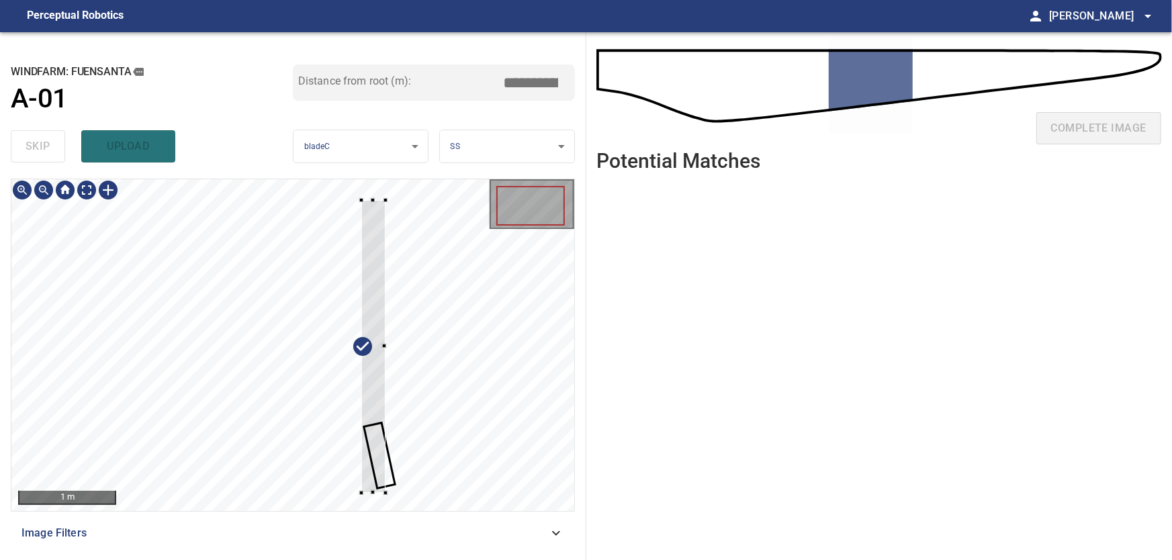
click at [377, 486] on div at bounding box center [373, 346] width 24 height 293
click at [407, 347] on div at bounding box center [292, 345] width 563 height 332
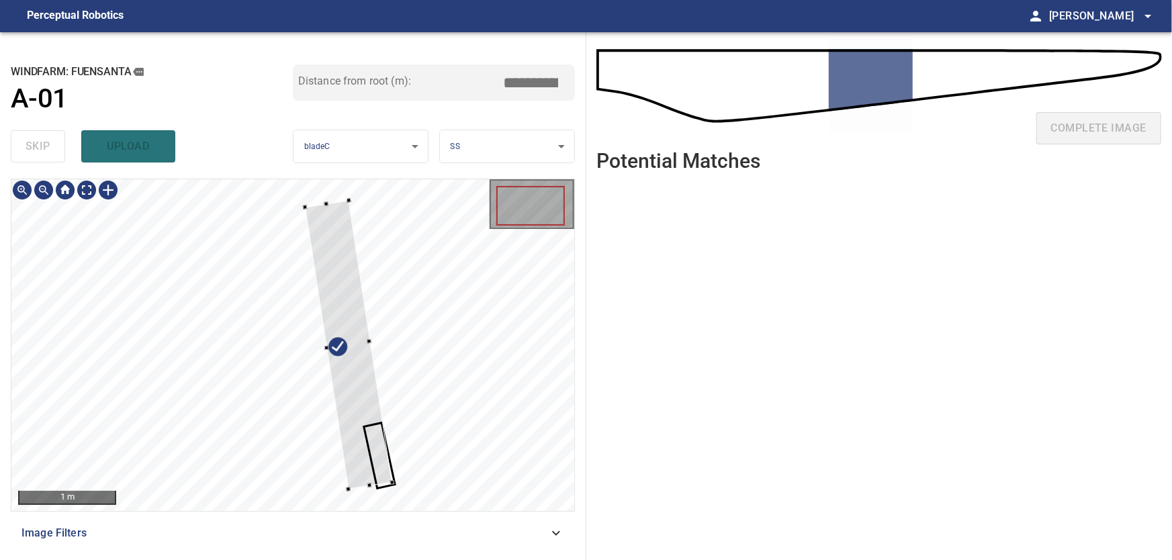
click at [357, 300] on div at bounding box center [348, 344] width 87 height 289
click at [314, 193] on div at bounding box center [315, 195] width 5 height 5
click at [400, 492] on div at bounding box center [292, 345] width 563 height 332
click at [357, 337] on div at bounding box center [348, 343] width 106 height 314
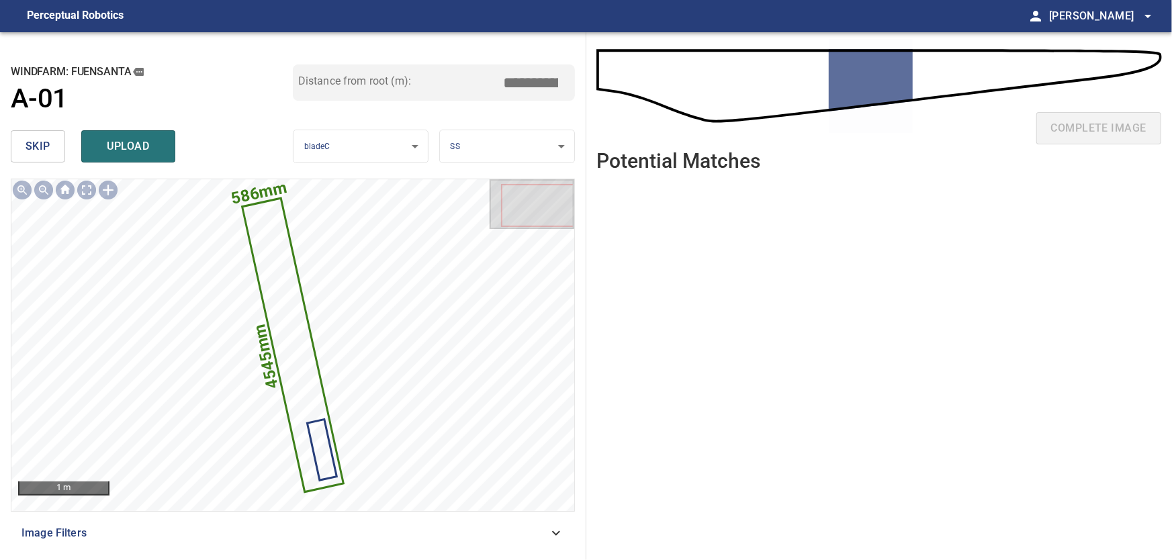
drag, startPoint x: 526, startPoint y: 80, endPoint x: 577, endPoint y: 83, distance: 51.2
click at [570, 83] on input "*****" at bounding box center [535, 83] width 67 height 26
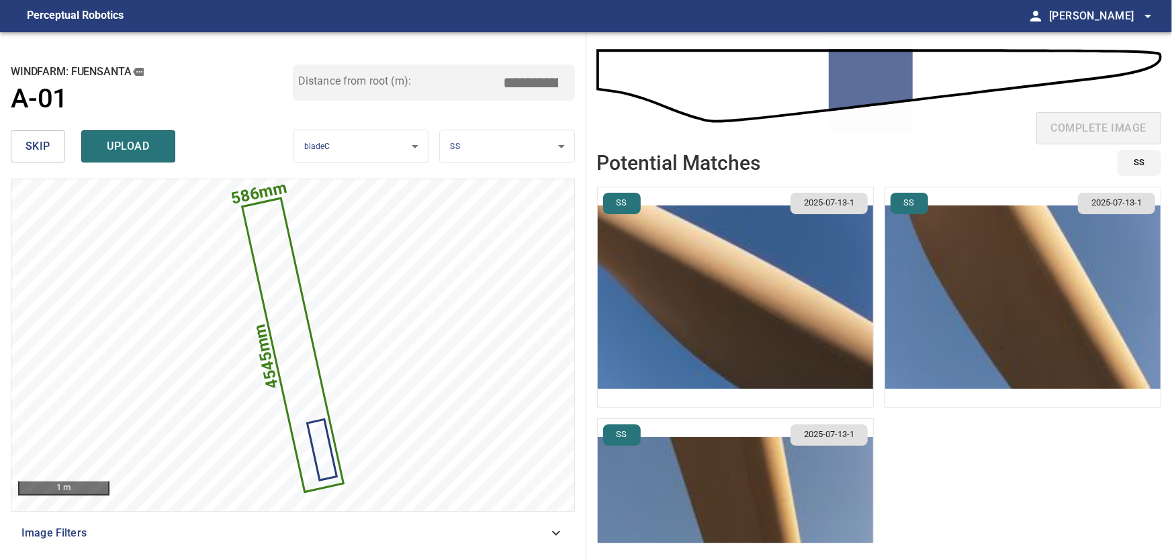
type input "*****"
click at [803, 484] on img "button" at bounding box center [735, 529] width 275 height 220
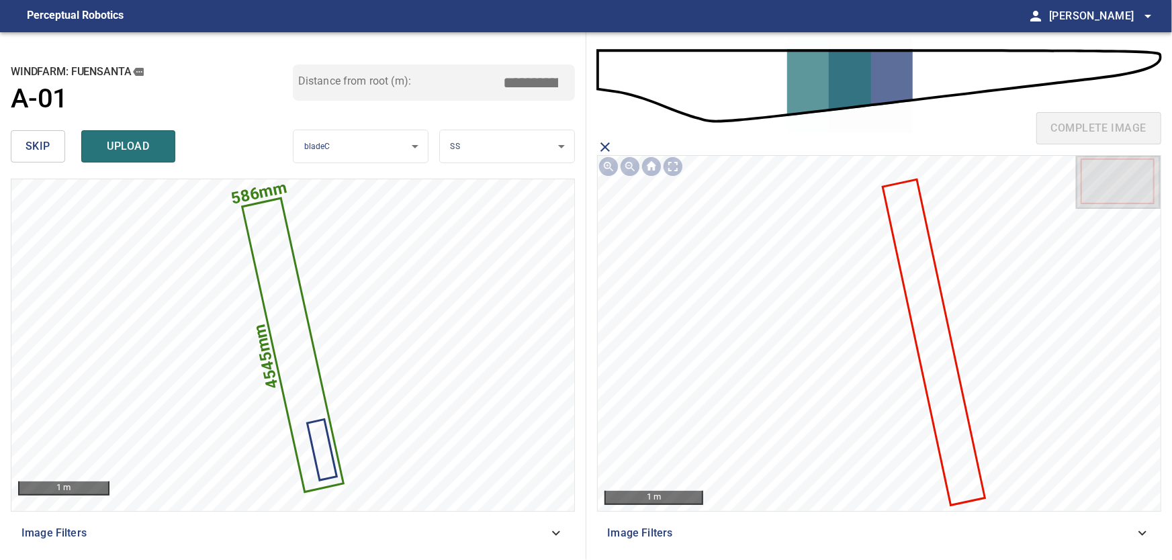
click at [937, 405] on icon at bounding box center [933, 342] width 99 height 323
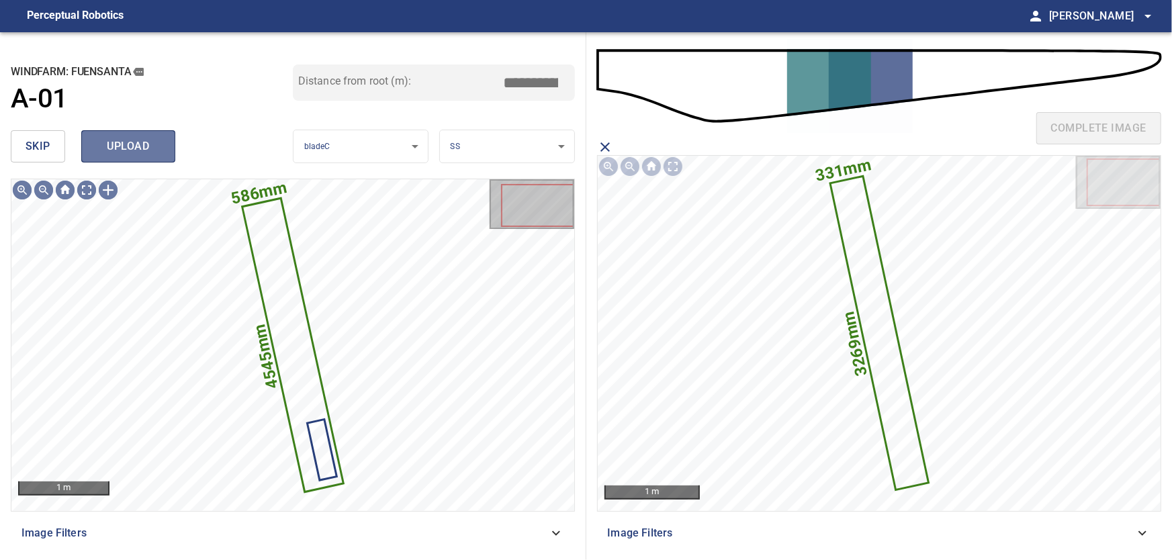
click at [114, 146] on span "upload" at bounding box center [128, 146] width 64 height 19
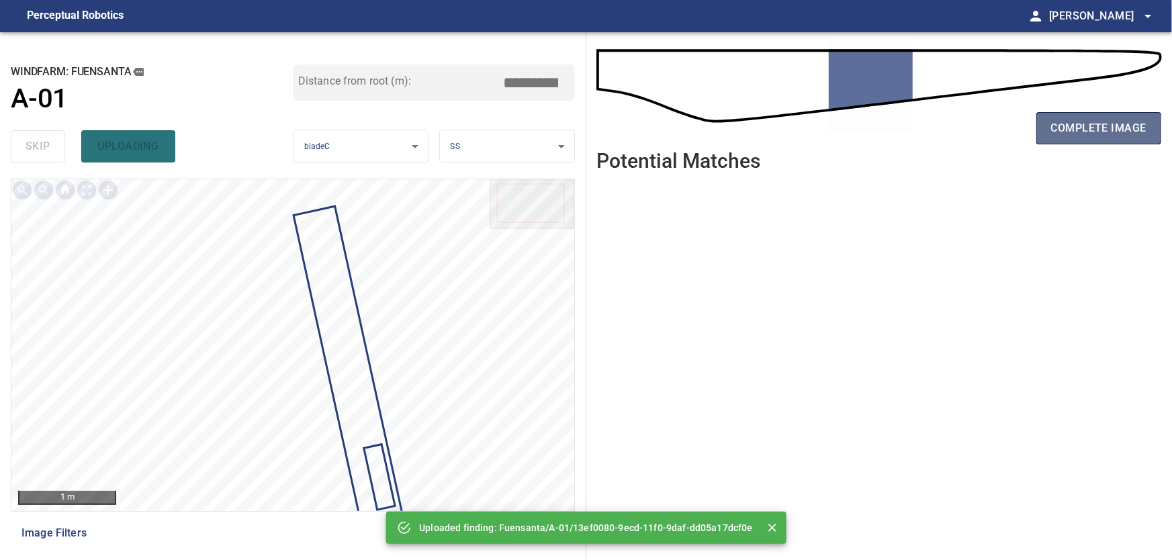
click at [1110, 130] on span "complete image" at bounding box center [1098, 128] width 95 height 19
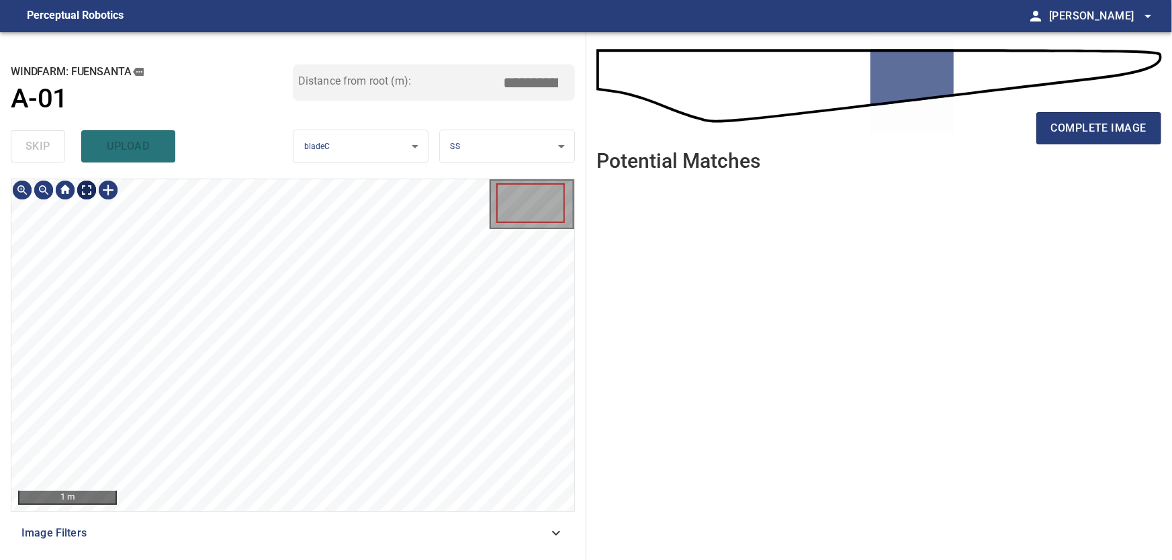
click at [91, 189] on body "**********" at bounding box center [586, 280] width 1172 height 560
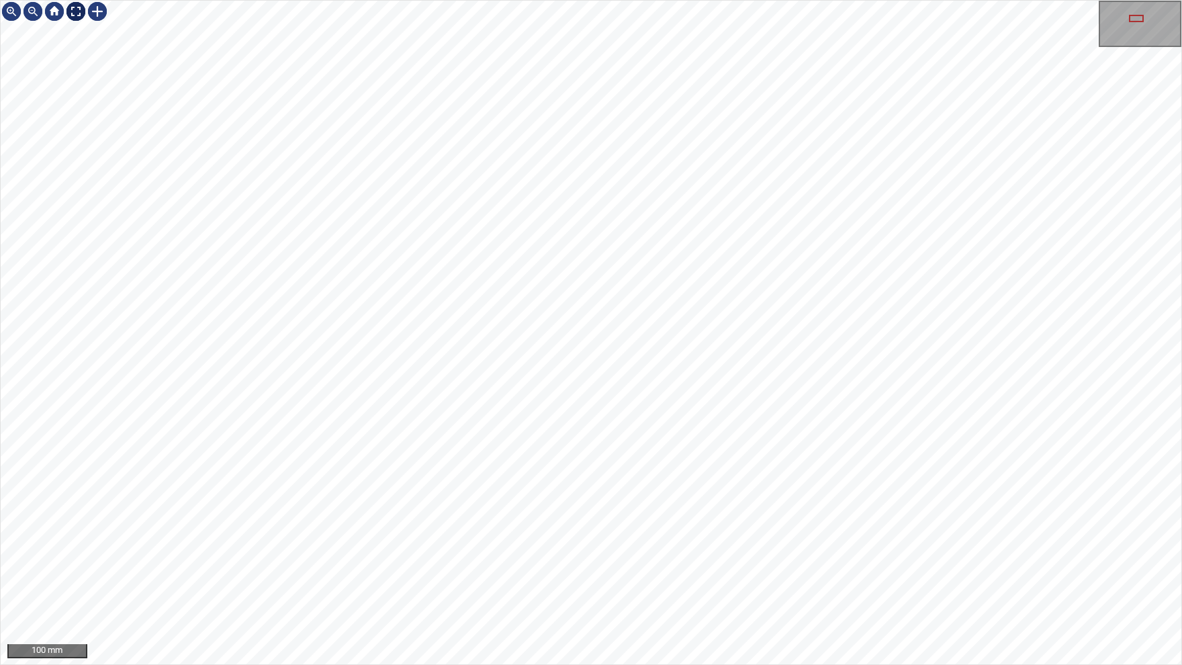
click at [80, 12] on img at bounding box center [75, 11] width 21 height 21
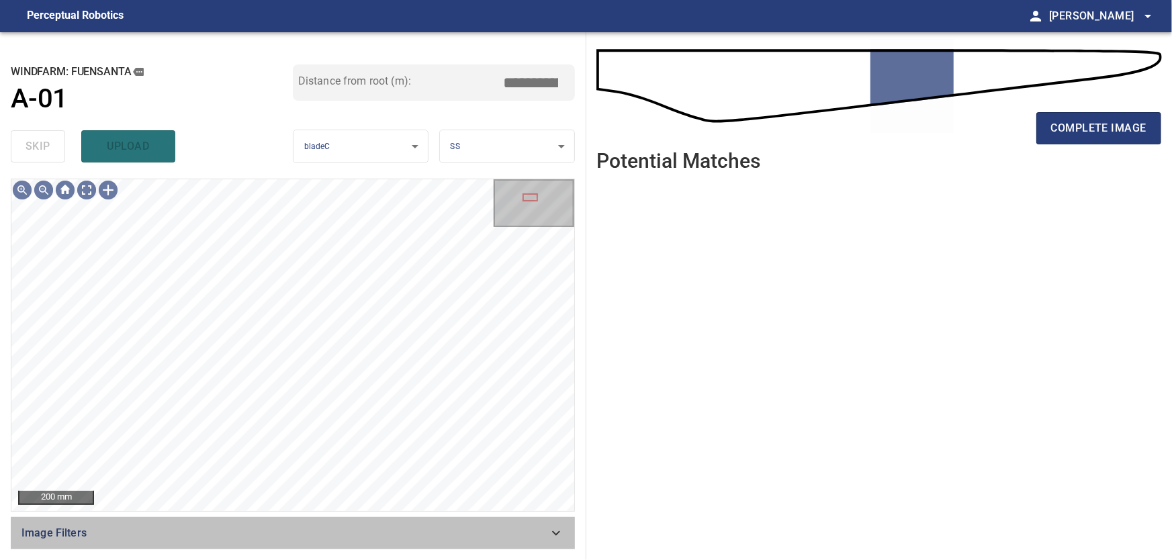
click at [552, 532] on icon at bounding box center [556, 533] width 16 height 16
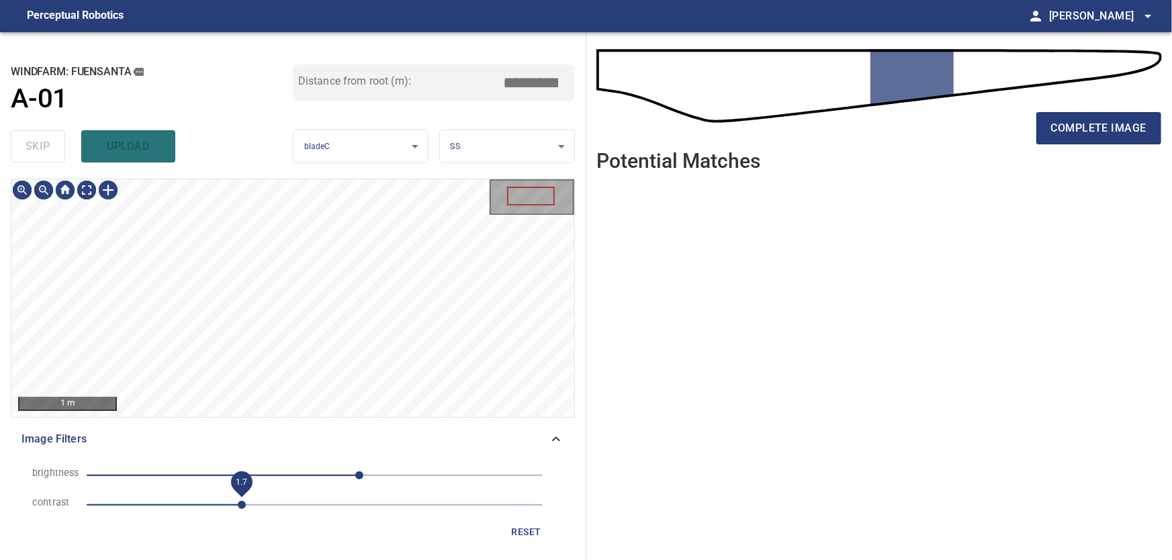
drag, startPoint x: 179, startPoint y: 506, endPoint x: 239, endPoint y: 506, distance: 59.8
click at [239, 506] on span "1.7" at bounding box center [242, 505] width 8 height 8
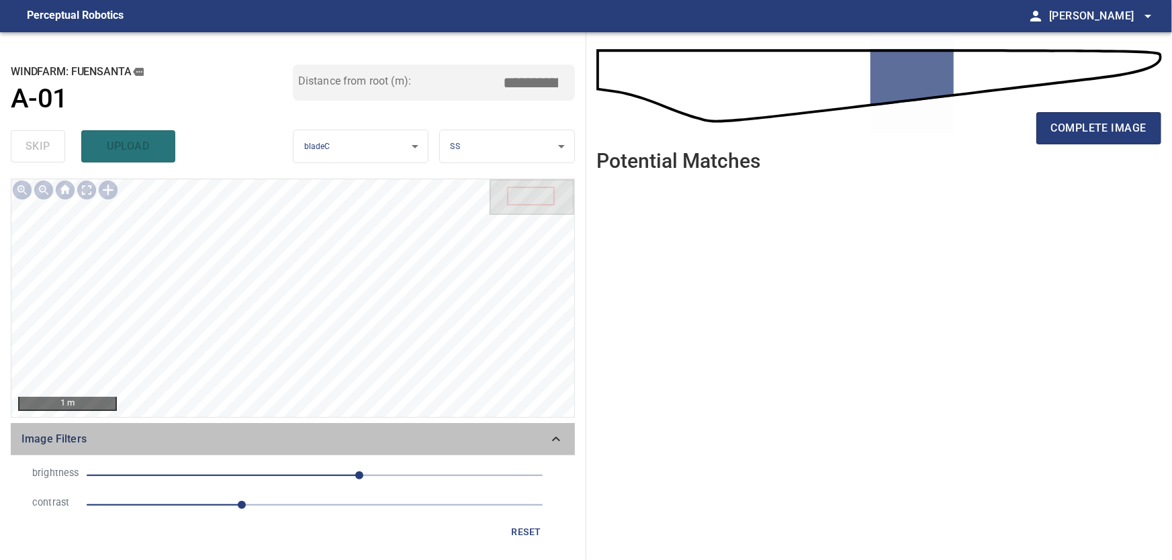
click at [551, 432] on icon at bounding box center [556, 439] width 16 height 16
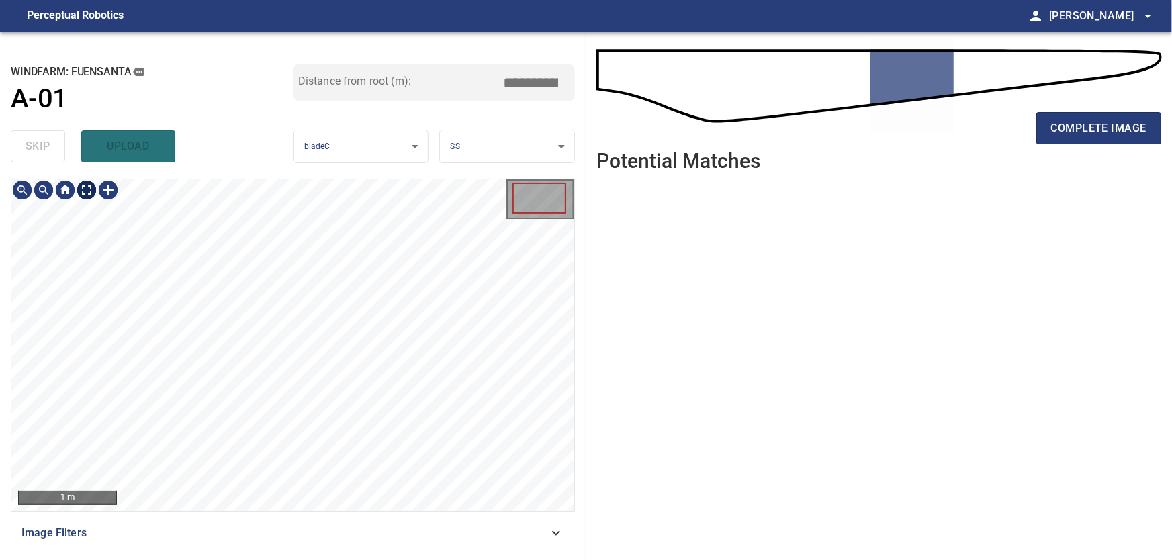
click at [90, 190] on body "**********" at bounding box center [586, 280] width 1172 height 560
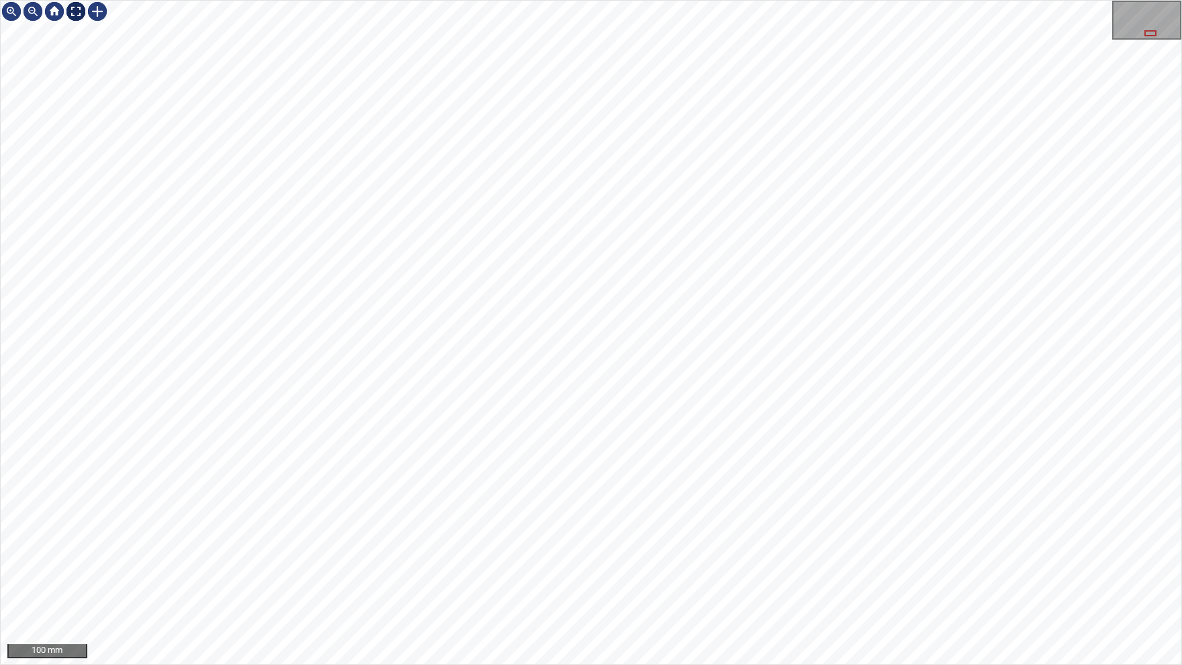
click at [81, 17] on img at bounding box center [75, 11] width 21 height 21
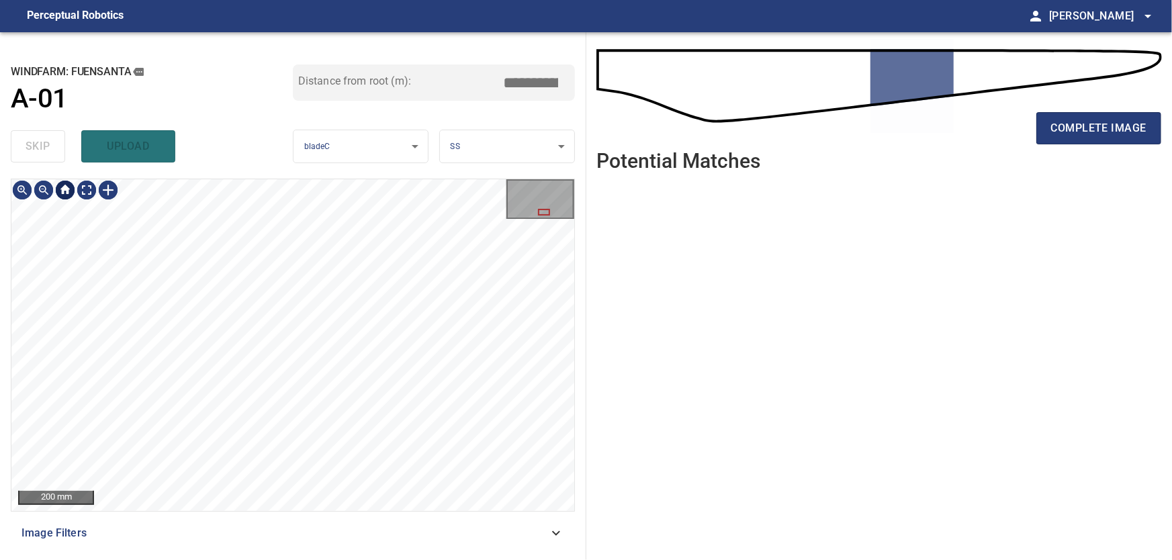
click at [67, 197] on div at bounding box center [64, 189] width 21 height 21
click at [1062, 140] on button "complete image" at bounding box center [1098, 128] width 125 height 32
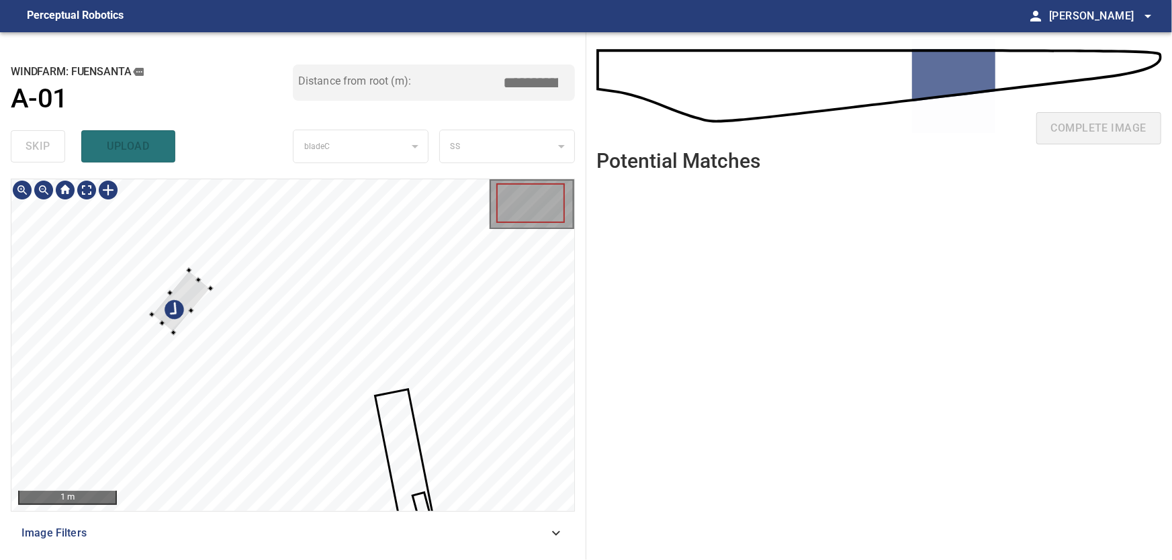
click at [85, 289] on div at bounding box center [292, 345] width 563 height 332
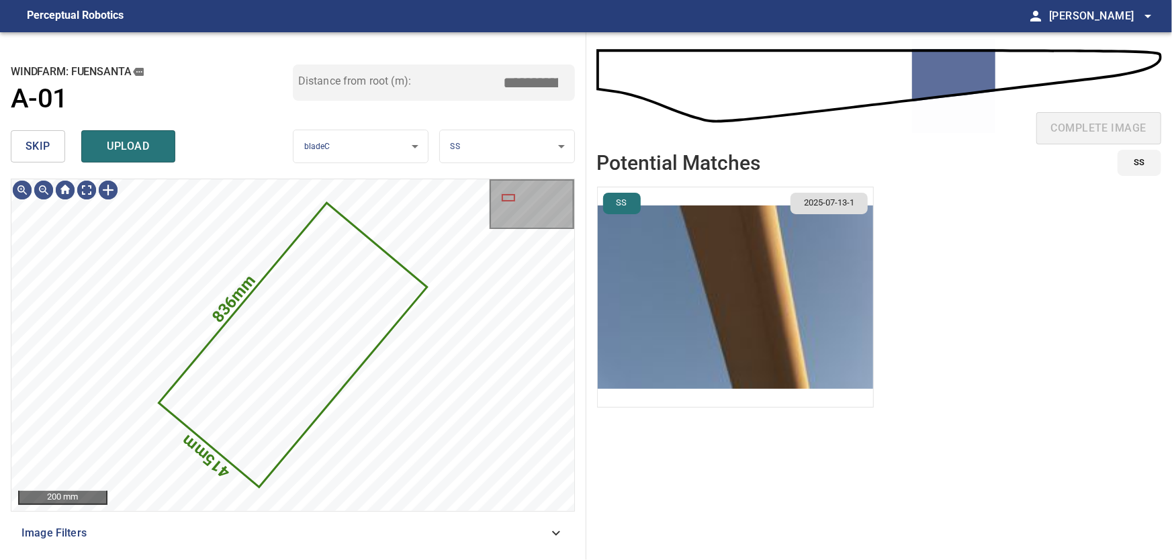
click at [50, 151] on span "skip" at bounding box center [38, 146] width 25 height 19
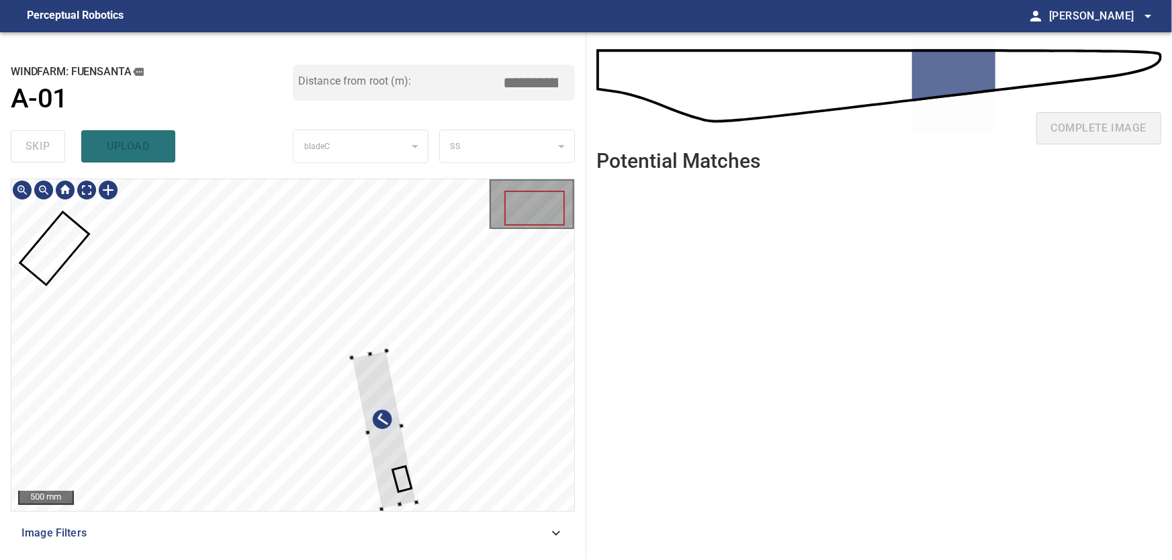
click at [440, 351] on div at bounding box center [292, 345] width 563 height 332
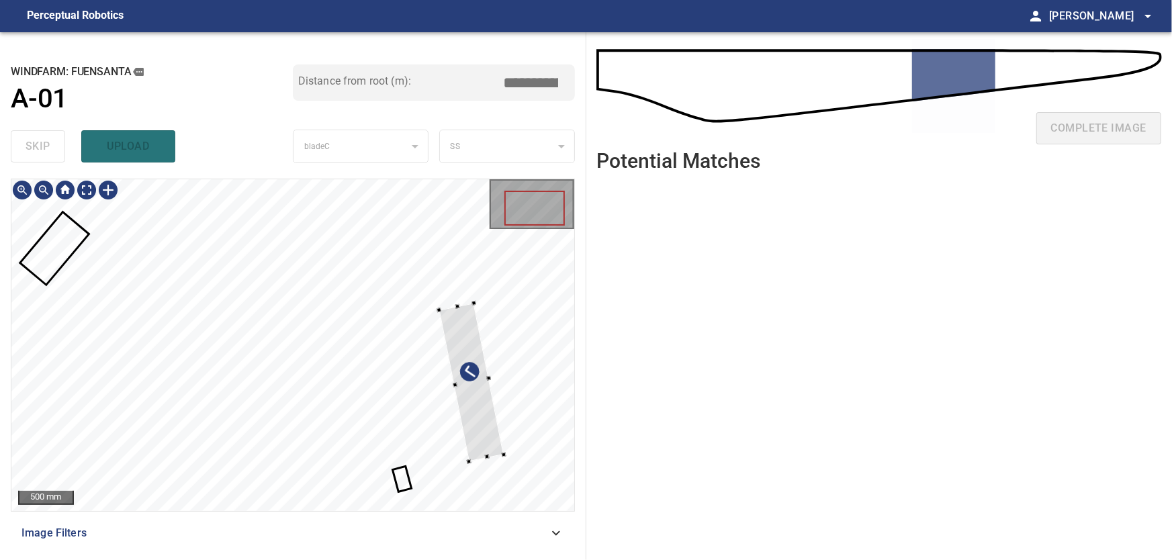
click at [504, 304] on div at bounding box center [471, 383] width 64 height 159
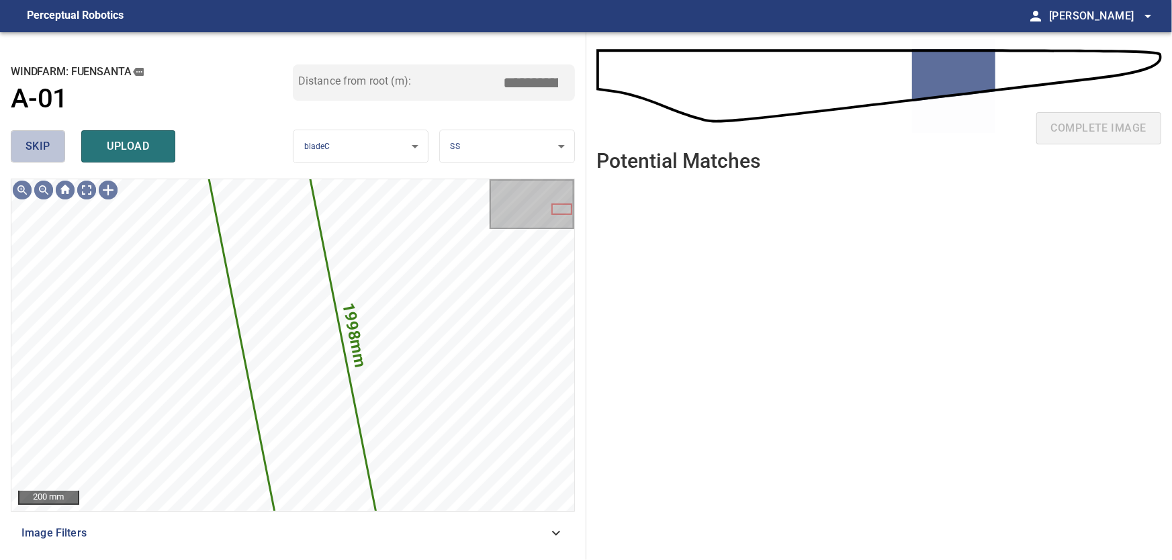
drag, startPoint x: 43, startPoint y: 150, endPoint x: 87, endPoint y: 176, distance: 51.2
click at [44, 150] on span "skip" at bounding box center [38, 146] width 25 height 19
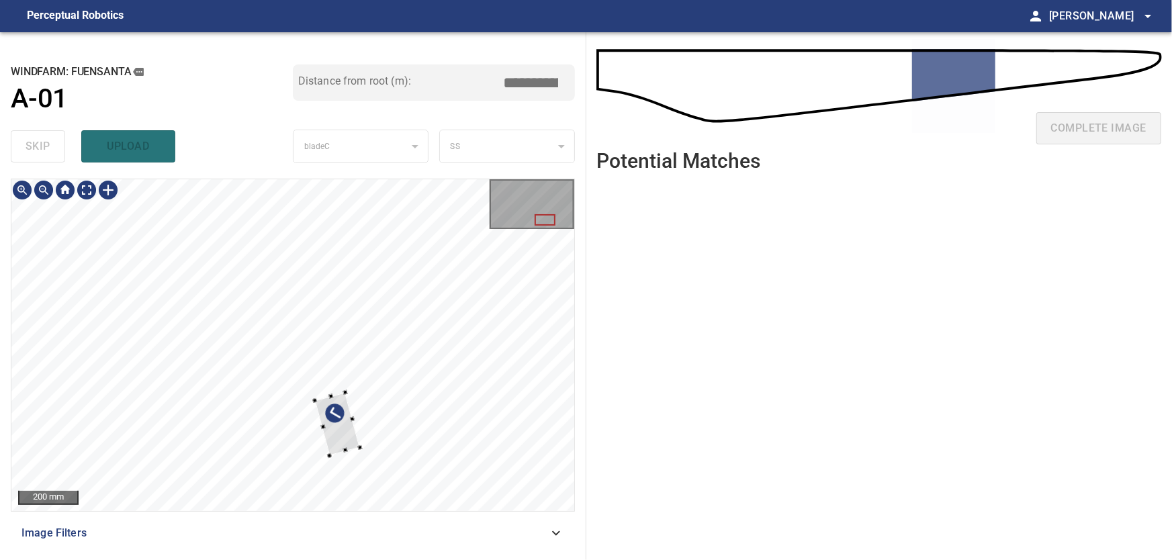
click at [457, 353] on div at bounding box center [292, 345] width 563 height 332
click at [531, 314] on div at bounding box center [292, 345] width 563 height 332
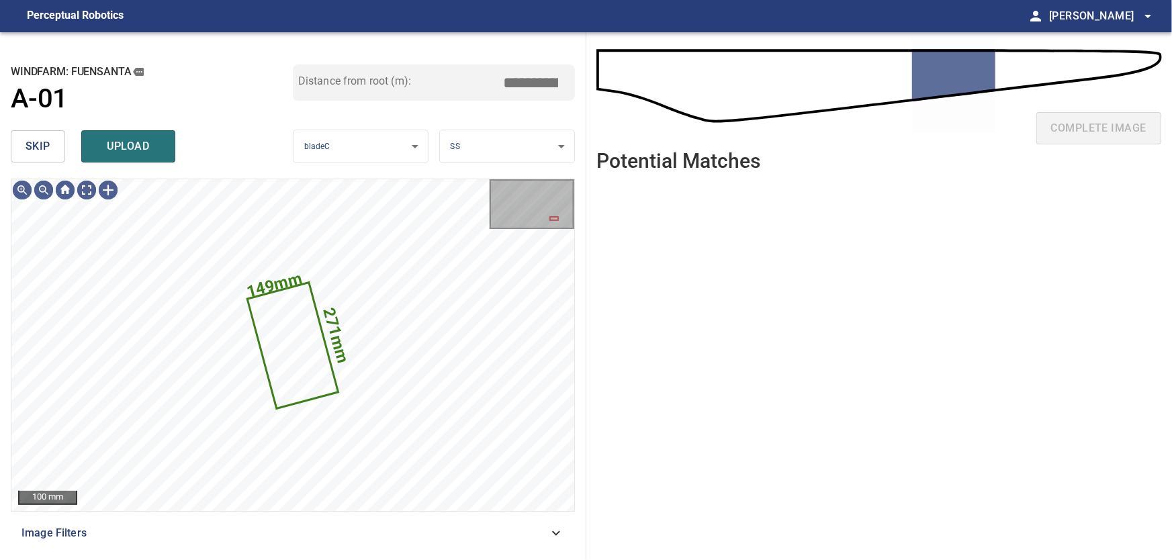
click at [28, 146] on span "skip" at bounding box center [38, 146] width 25 height 19
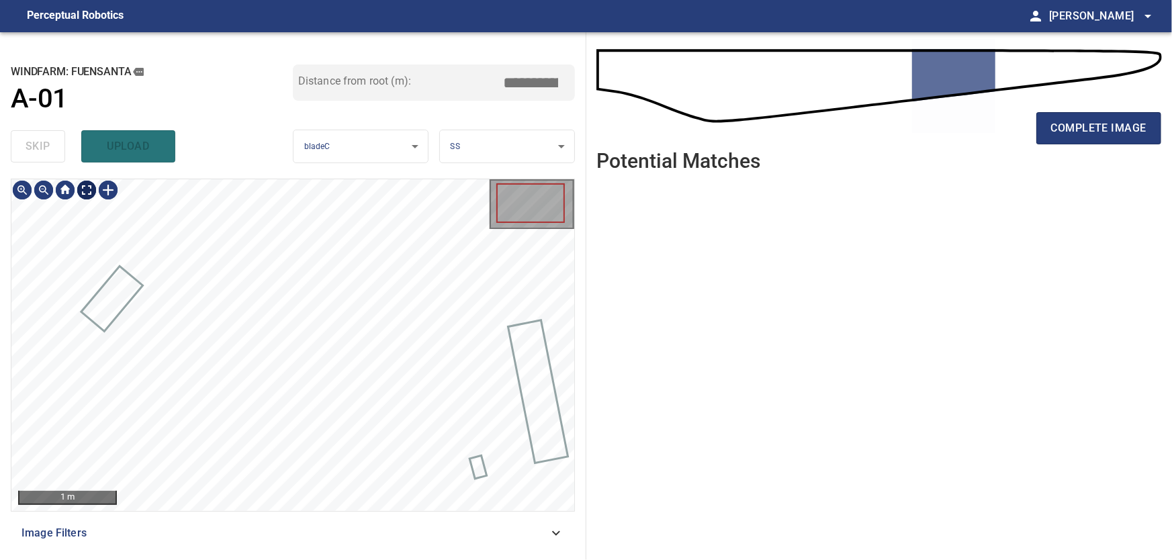
click at [83, 186] on body "**********" at bounding box center [586, 280] width 1172 height 560
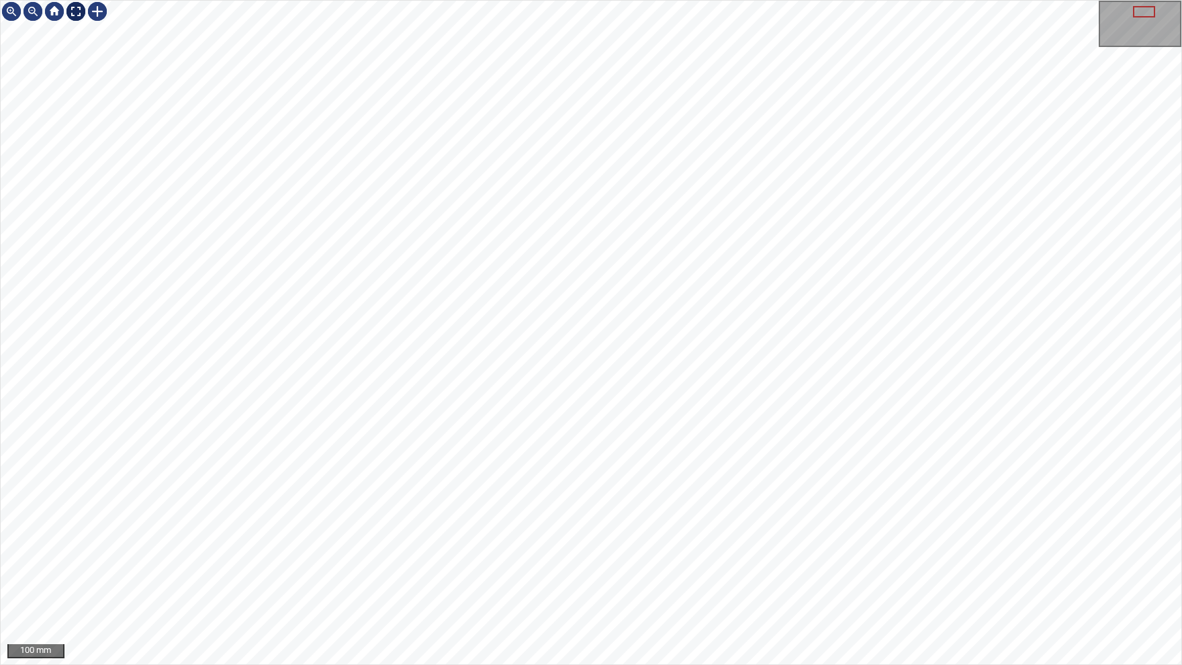
click at [75, 15] on div at bounding box center [75, 11] width 21 height 21
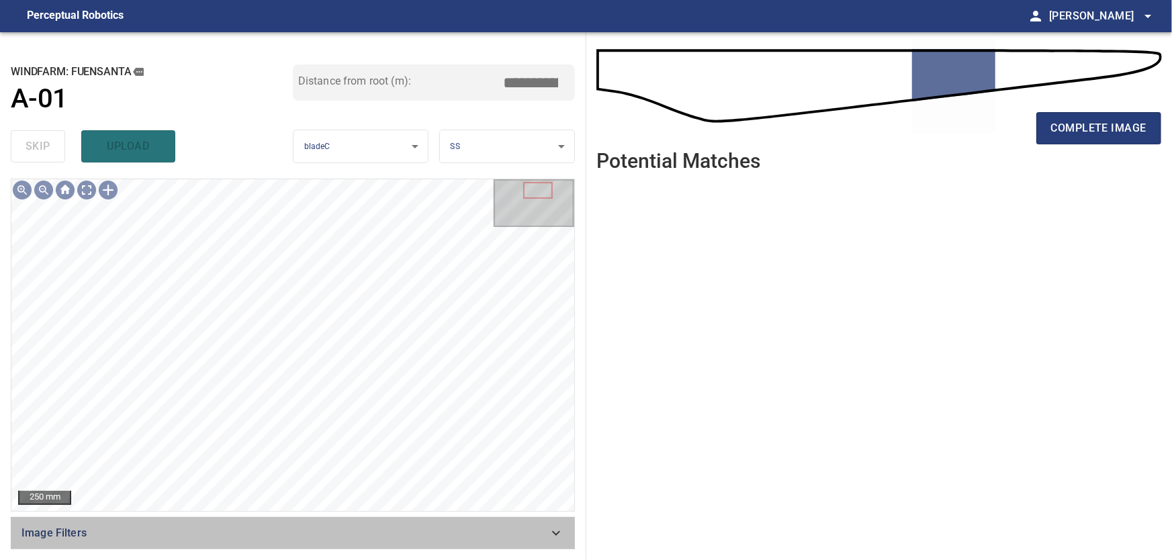
click at [563, 537] on icon at bounding box center [556, 533] width 16 height 16
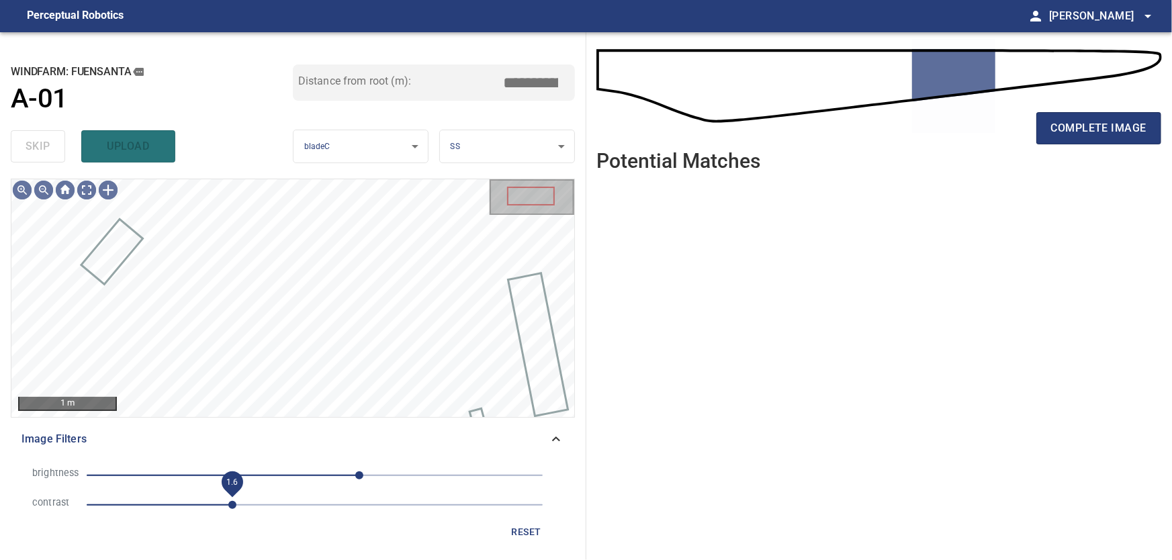
drag, startPoint x: 183, startPoint y: 506, endPoint x: 229, endPoint y: 506, distance: 45.7
click at [229, 506] on span "1.6" at bounding box center [232, 505] width 8 height 8
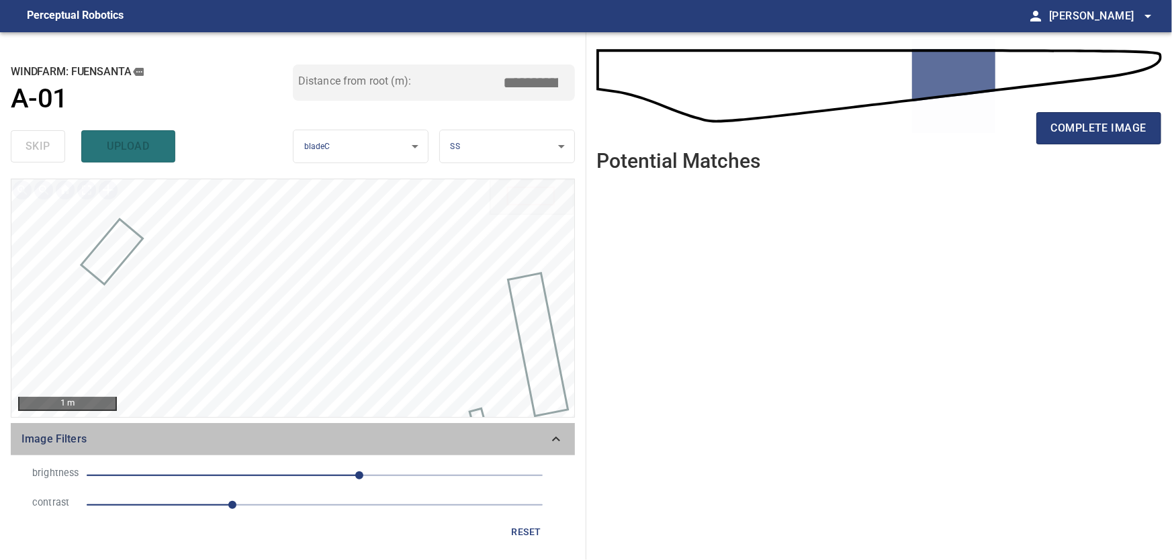
drag, startPoint x: 559, startPoint y: 443, endPoint x: 510, endPoint y: 439, distance: 49.3
click at [557, 442] on icon at bounding box center [556, 439] width 16 height 16
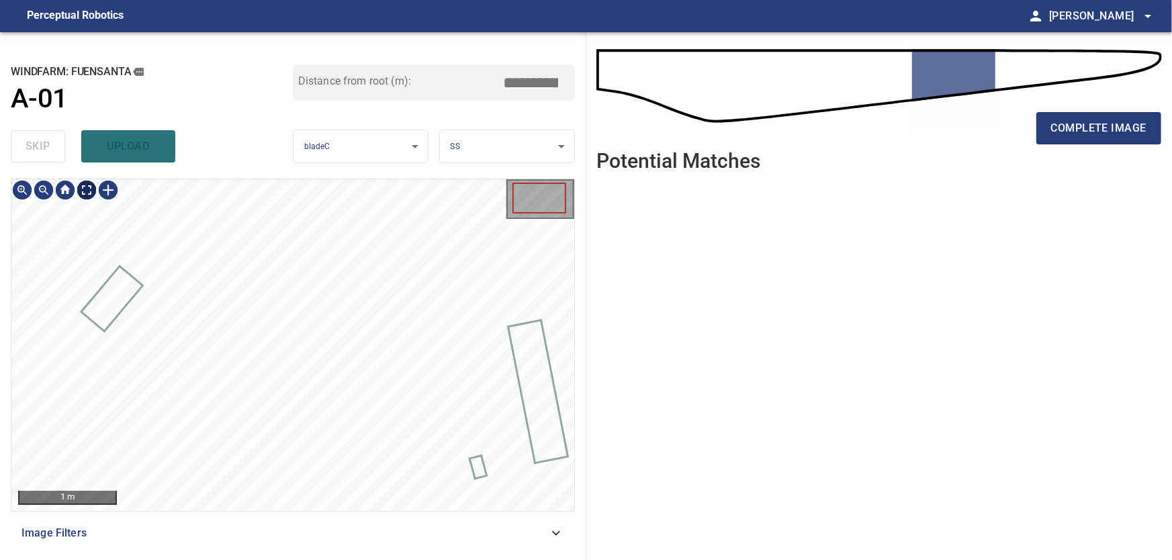
click at [101, 193] on div at bounding box center [64, 189] width 107 height 21
click at [87, 193] on body "**********" at bounding box center [586, 280] width 1172 height 560
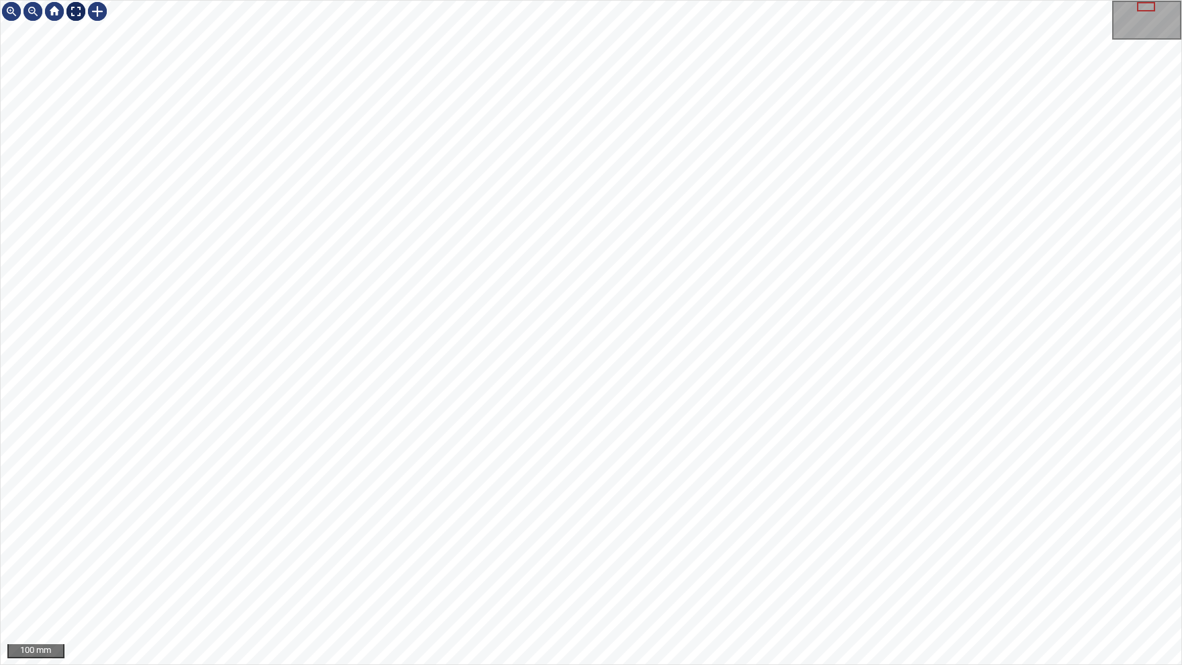
click at [69, 13] on div at bounding box center [75, 11] width 21 height 21
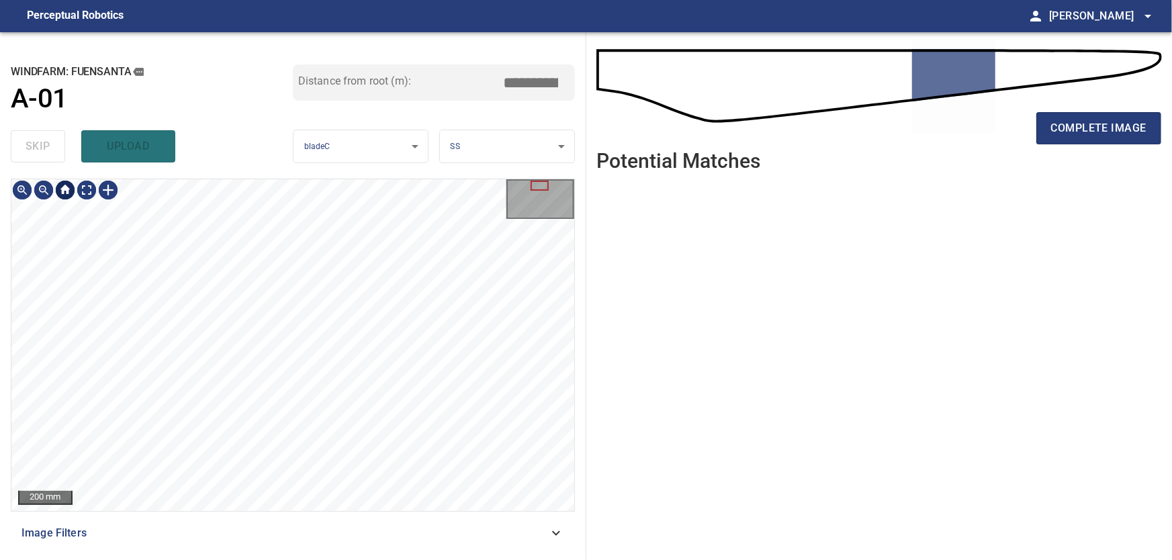
click at [65, 187] on div at bounding box center [64, 189] width 21 height 21
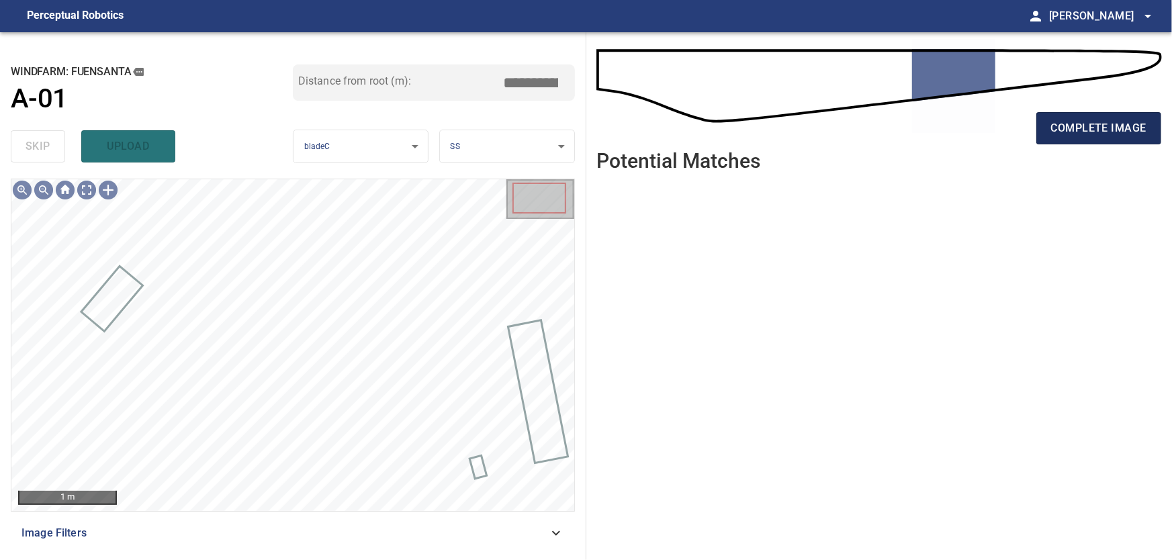
click at [1075, 128] on span "complete image" at bounding box center [1098, 128] width 95 height 19
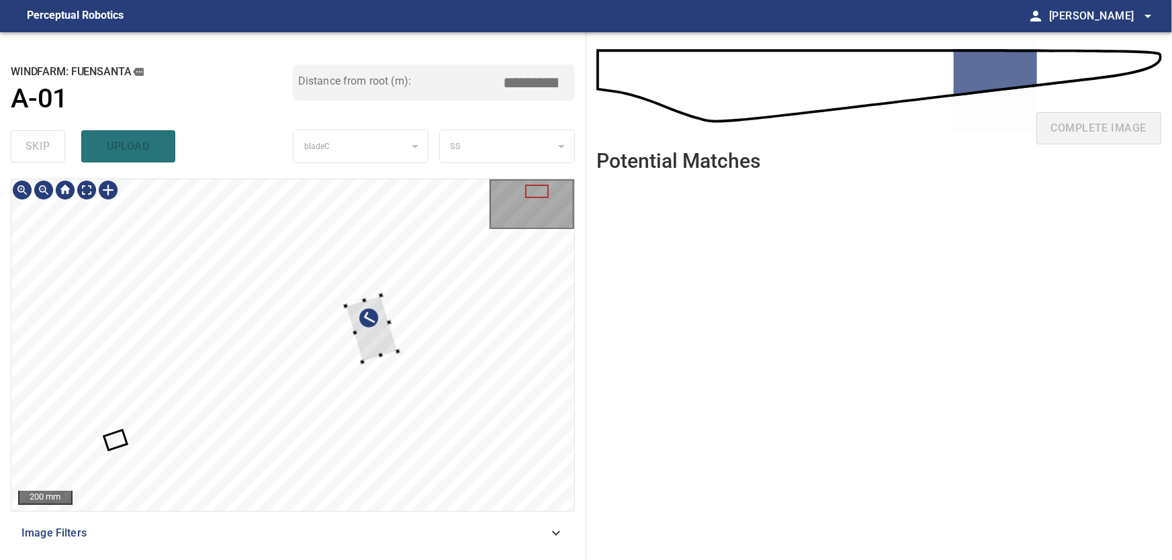
click at [559, 290] on div at bounding box center [292, 345] width 563 height 332
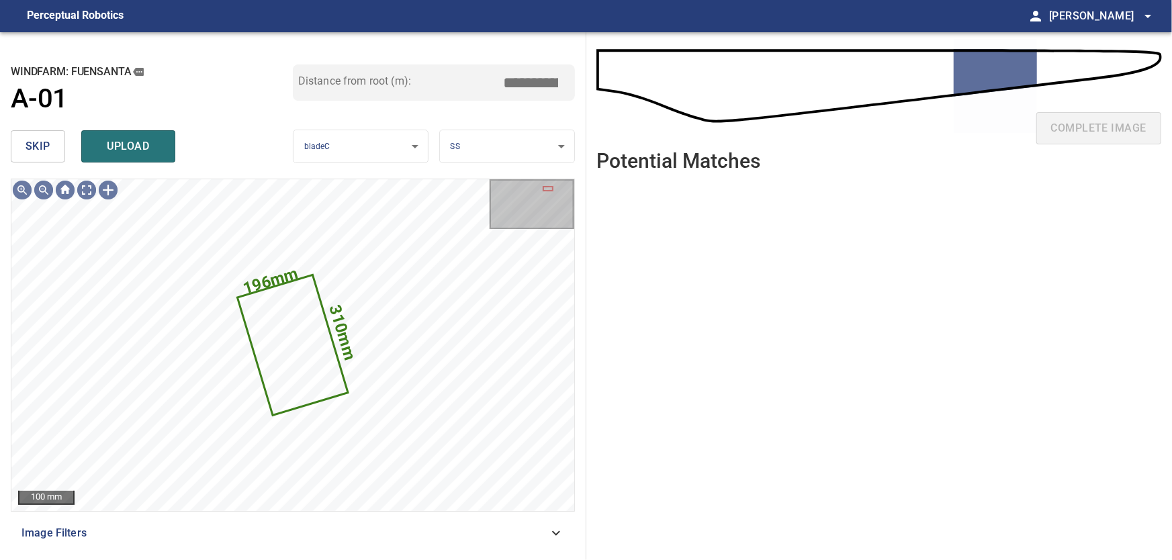
click at [38, 144] on span "skip" at bounding box center [38, 146] width 25 height 19
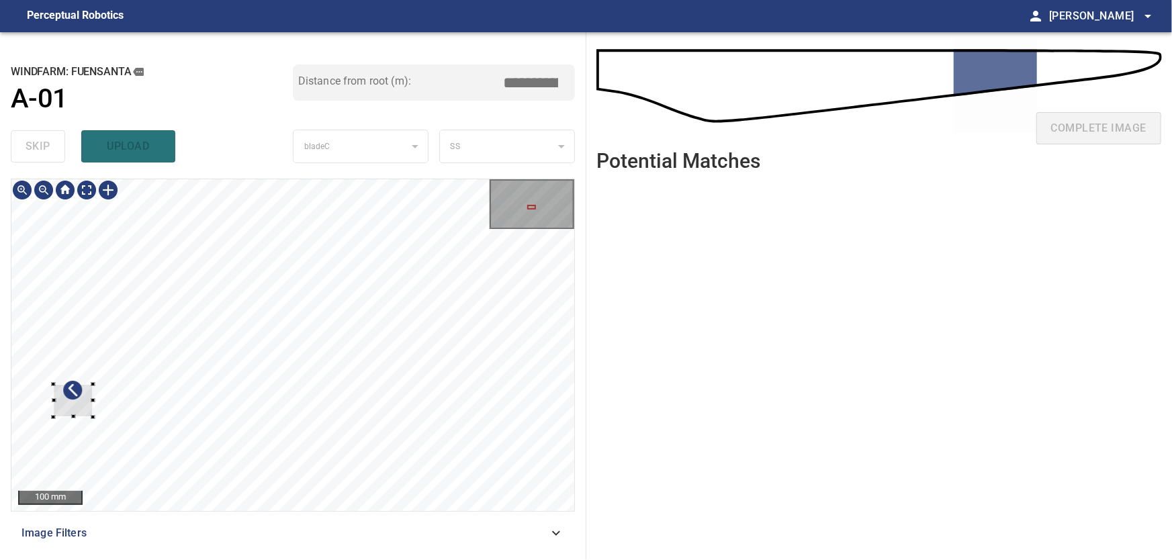
click at [38, 427] on div at bounding box center [292, 345] width 563 height 332
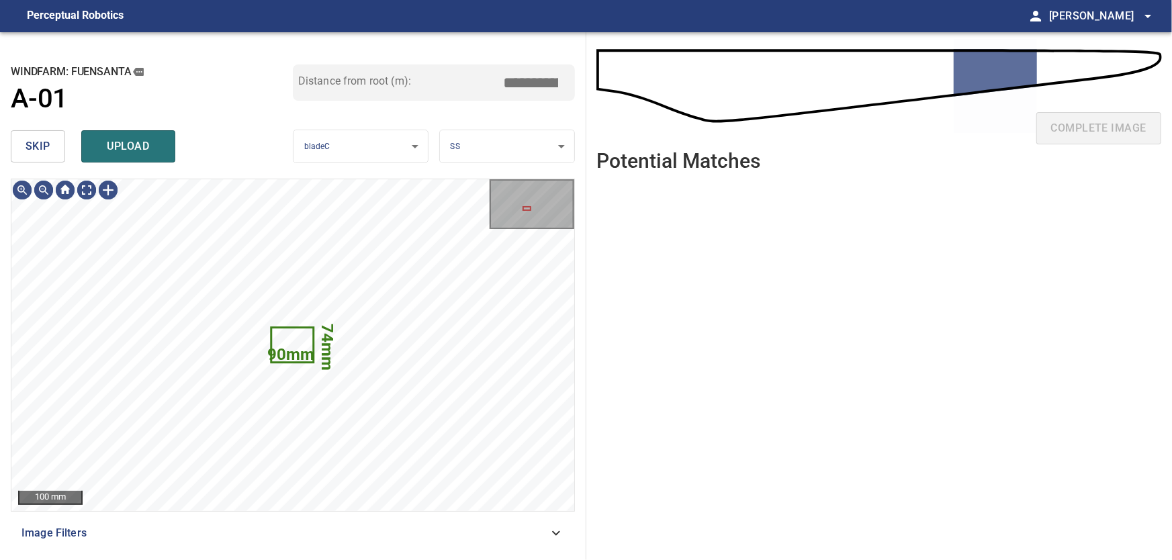
click at [37, 145] on span "skip" at bounding box center [38, 146] width 25 height 19
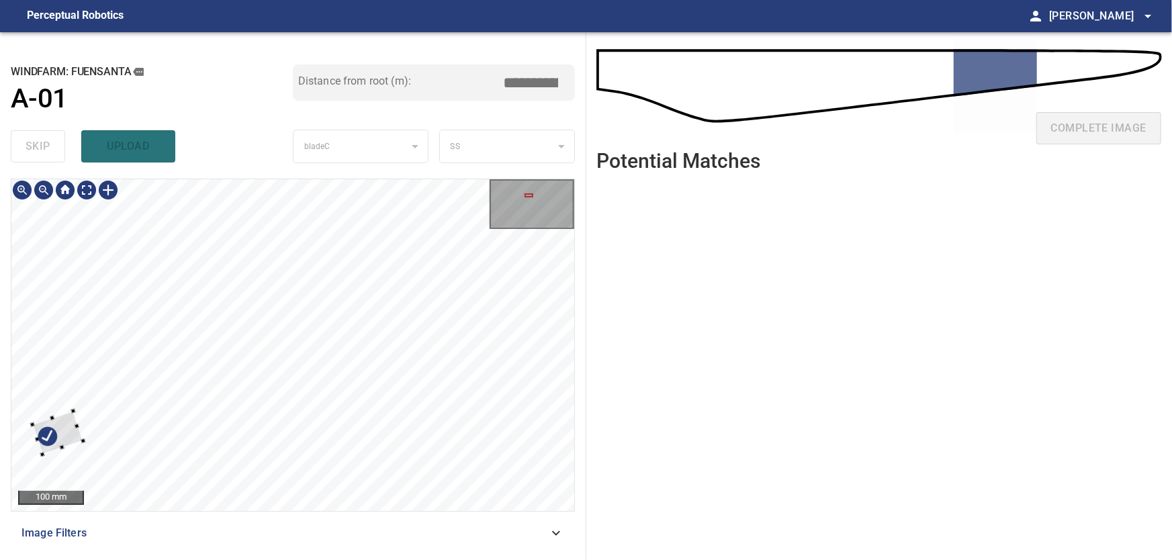
click at [64, 430] on div at bounding box center [57, 433] width 51 height 44
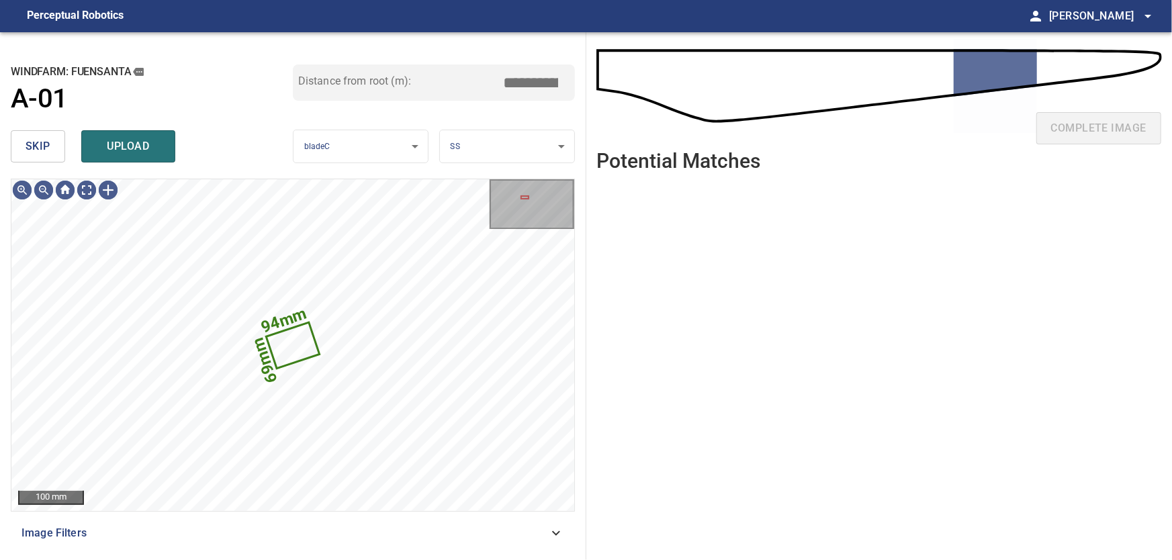
drag, startPoint x: 29, startPoint y: 146, endPoint x: 40, endPoint y: 163, distance: 19.9
click at [30, 149] on span "skip" at bounding box center [38, 146] width 25 height 19
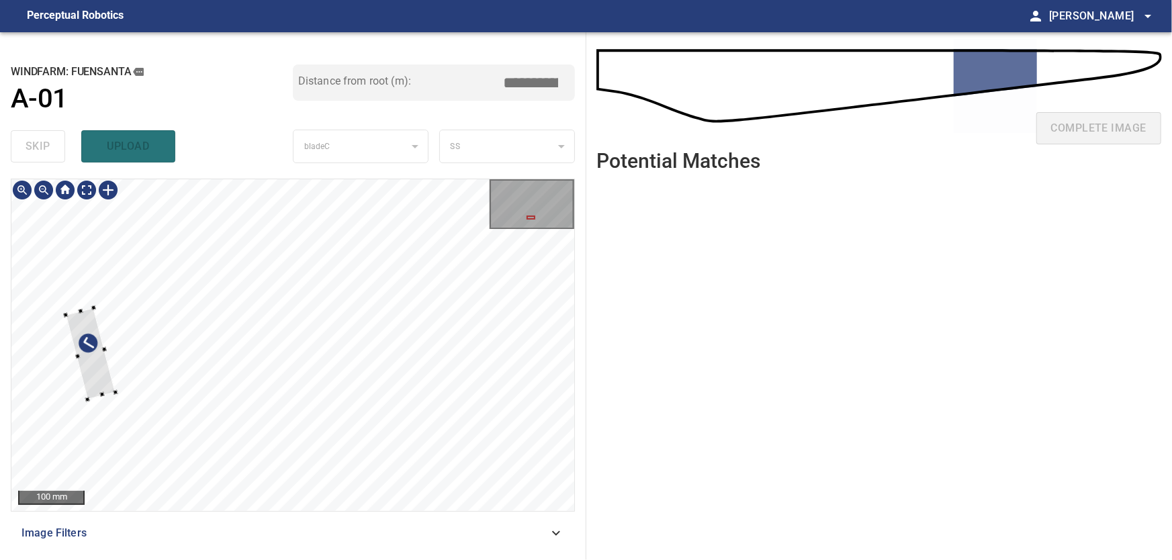
click at [39, 388] on div at bounding box center [292, 345] width 563 height 332
click at [77, 344] on div at bounding box center [68, 355] width 50 height 91
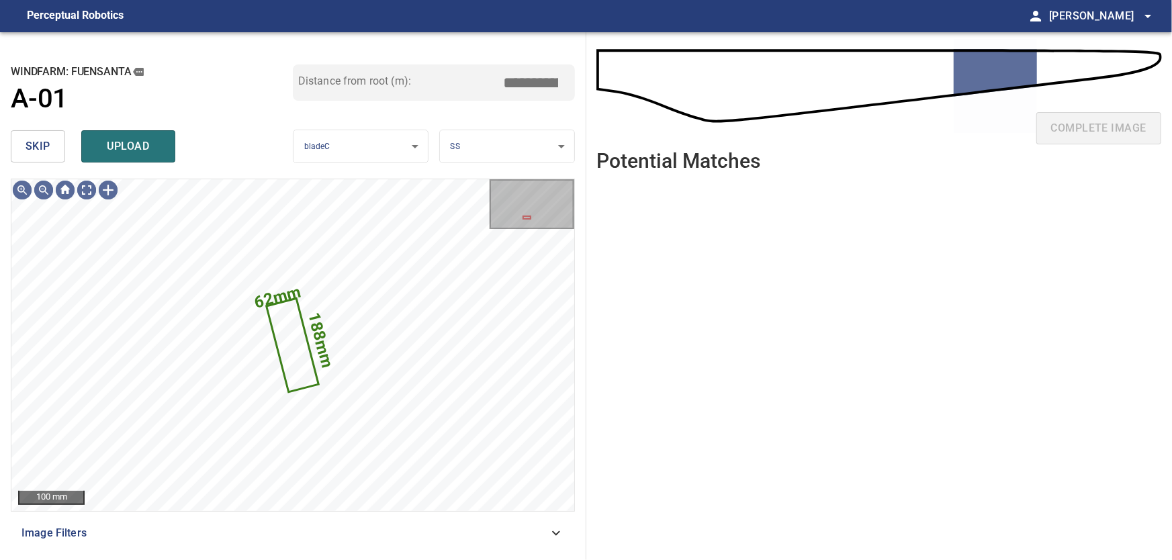
click at [36, 146] on span "skip" at bounding box center [38, 146] width 25 height 19
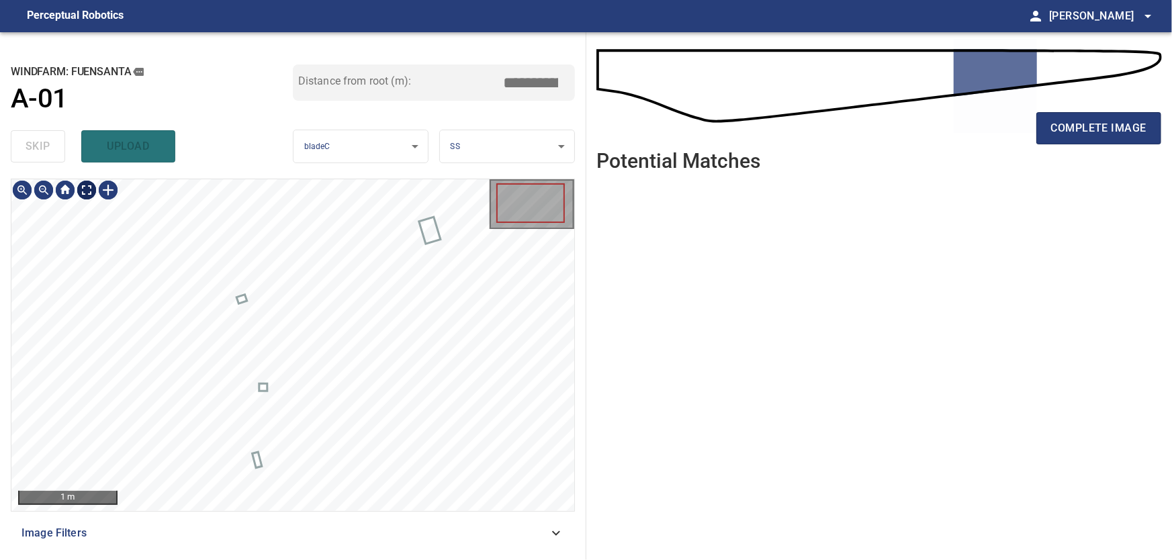
click at [87, 191] on body "**********" at bounding box center [586, 280] width 1172 height 560
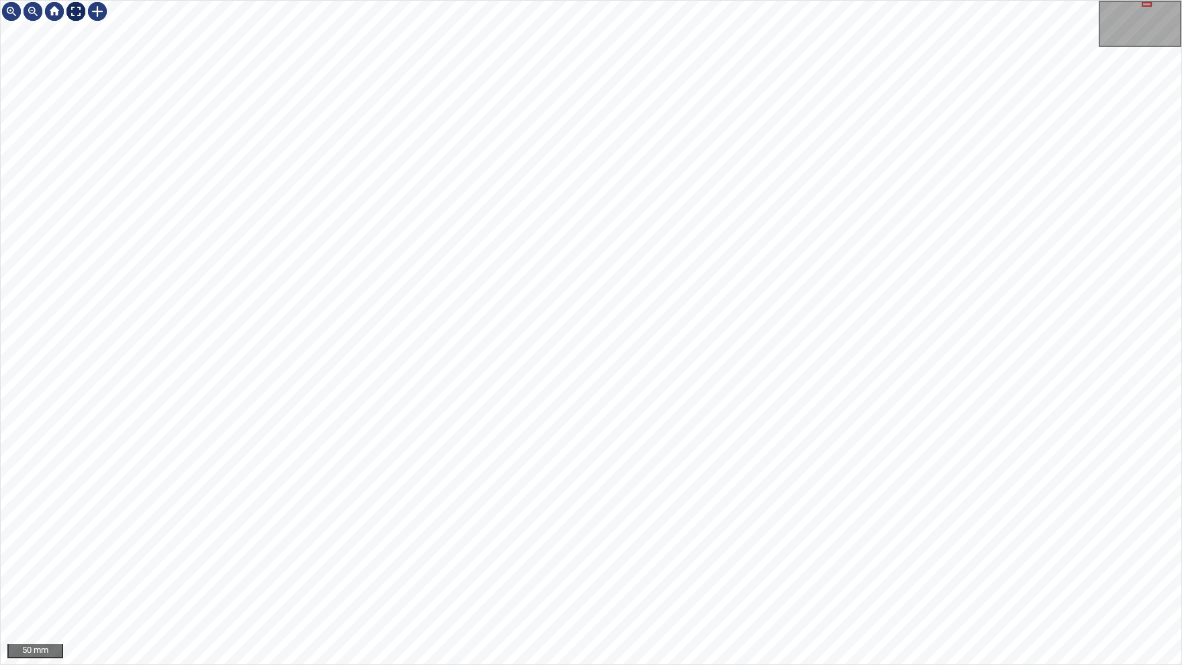
click at [79, 18] on img at bounding box center [75, 11] width 21 height 21
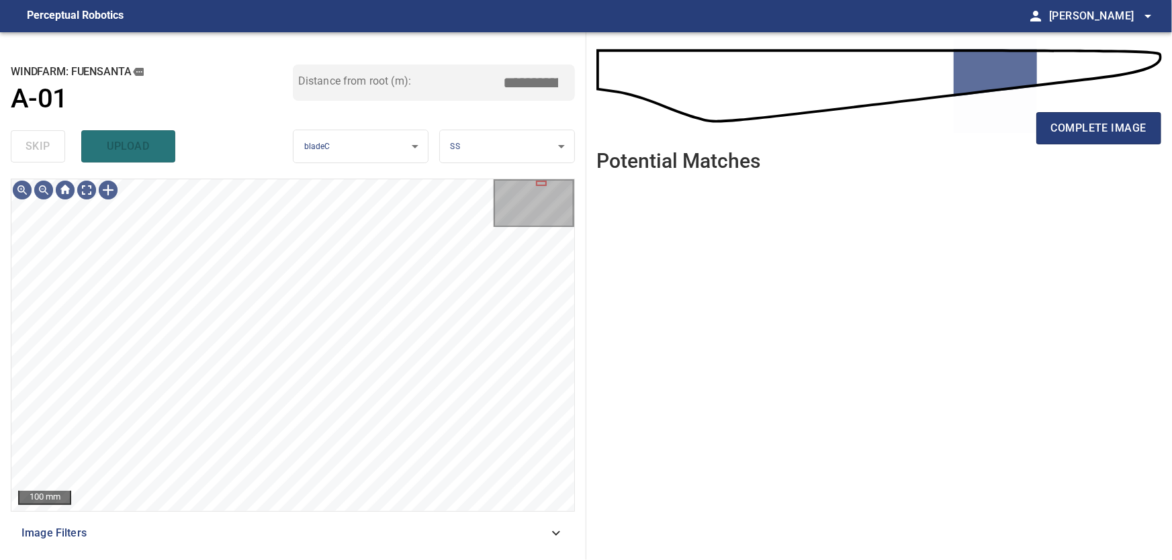
click at [554, 533] on icon at bounding box center [556, 533] width 8 height 5
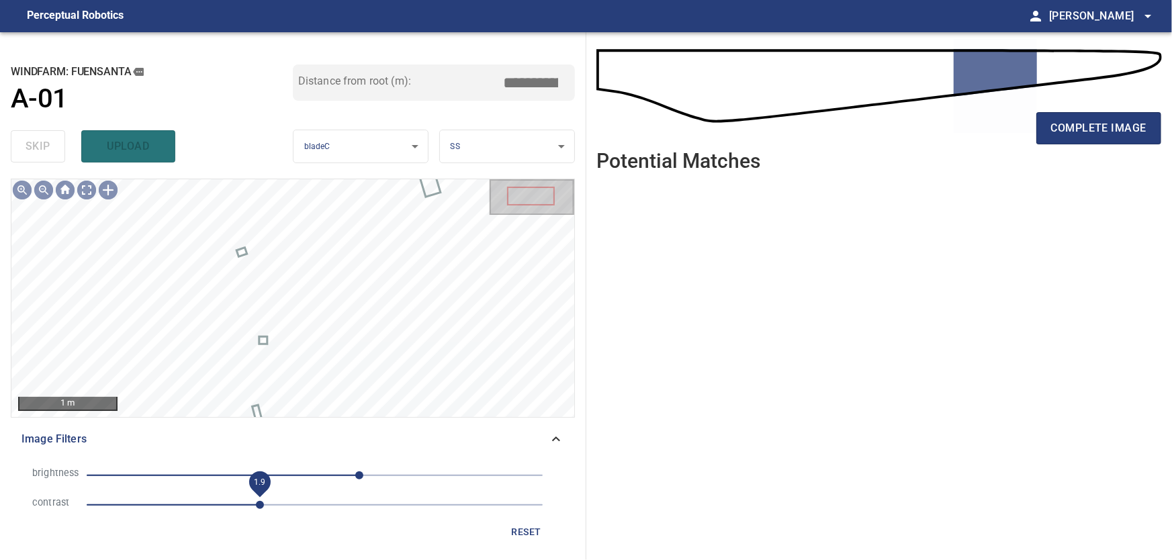
drag, startPoint x: 185, startPoint y: 509, endPoint x: 260, endPoint y: 508, distance: 74.6
click at [260, 508] on span "1.9" at bounding box center [260, 505] width 8 height 8
click at [556, 436] on icon at bounding box center [556, 439] width 16 height 16
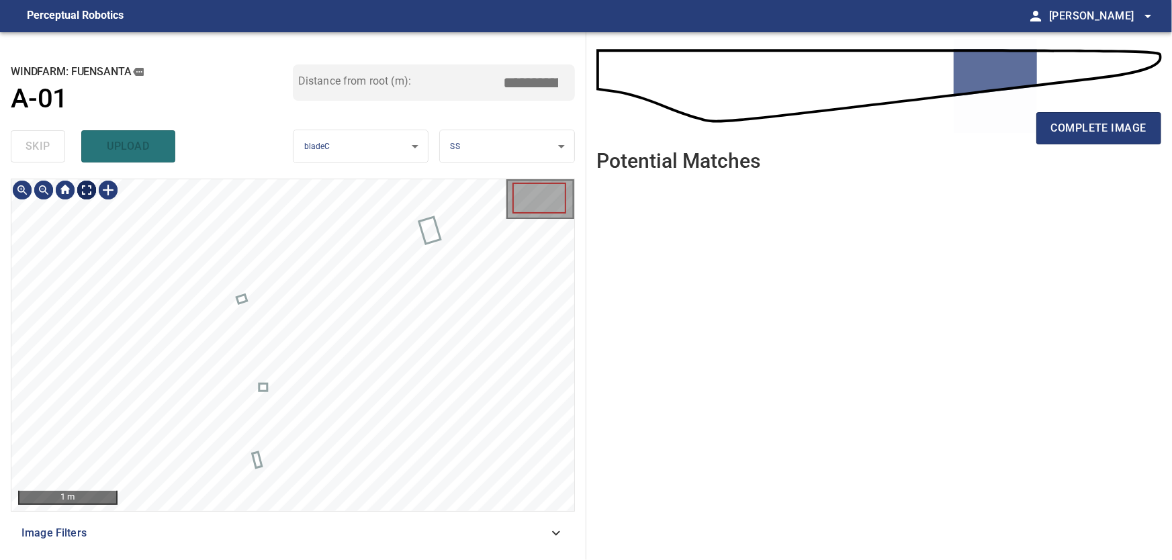
click at [93, 195] on body "**********" at bounding box center [586, 280] width 1172 height 560
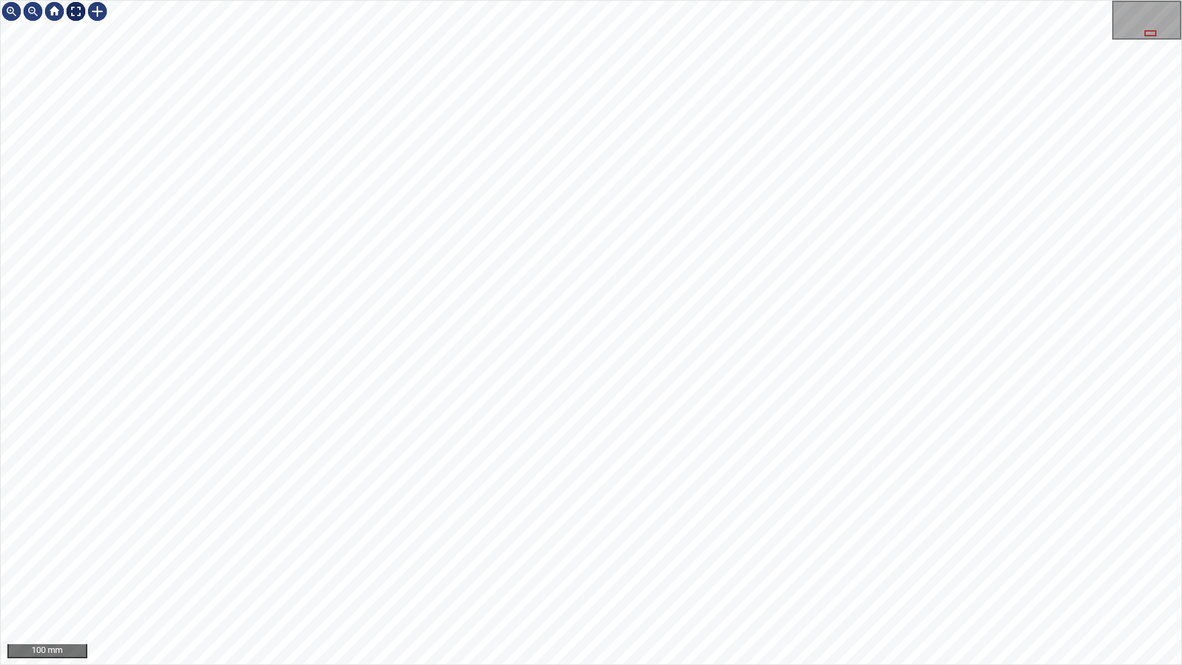
click at [80, 26] on div "100 mm" at bounding box center [591, 333] width 1181 height 664
click at [75, 11] on div at bounding box center [75, 11] width 21 height 21
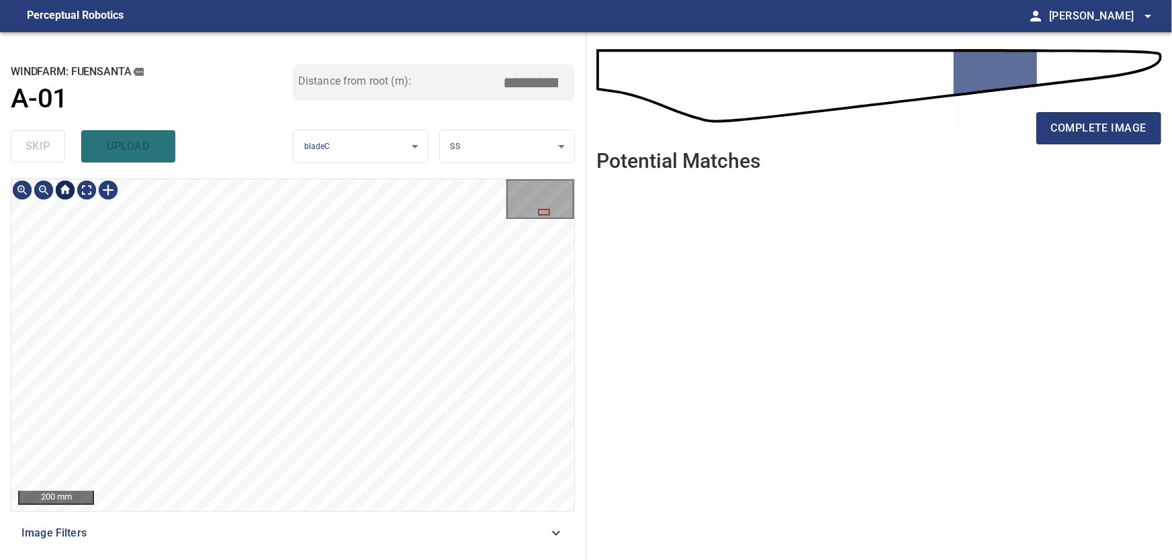
click at [66, 193] on div at bounding box center [64, 189] width 21 height 21
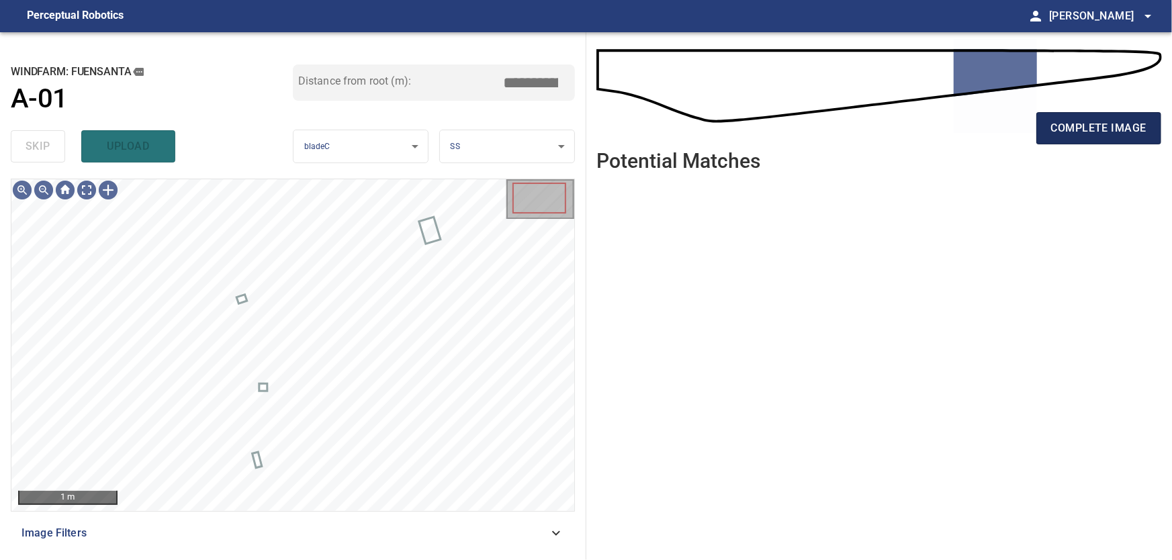
click at [1093, 134] on span "complete image" at bounding box center [1098, 128] width 95 height 19
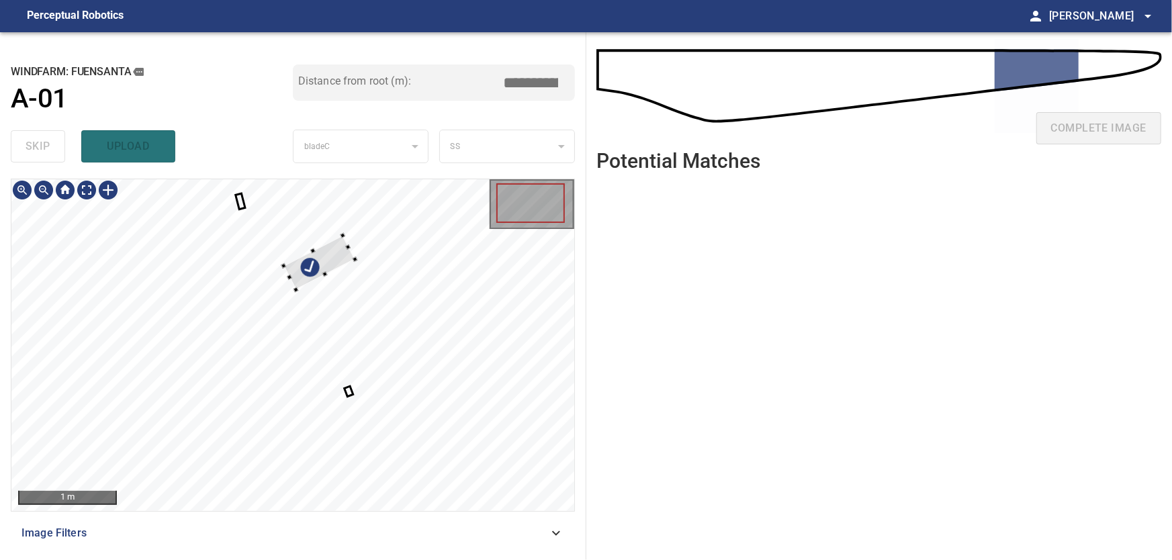
click at [555, 351] on div at bounding box center [292, 345] width 563 height 332
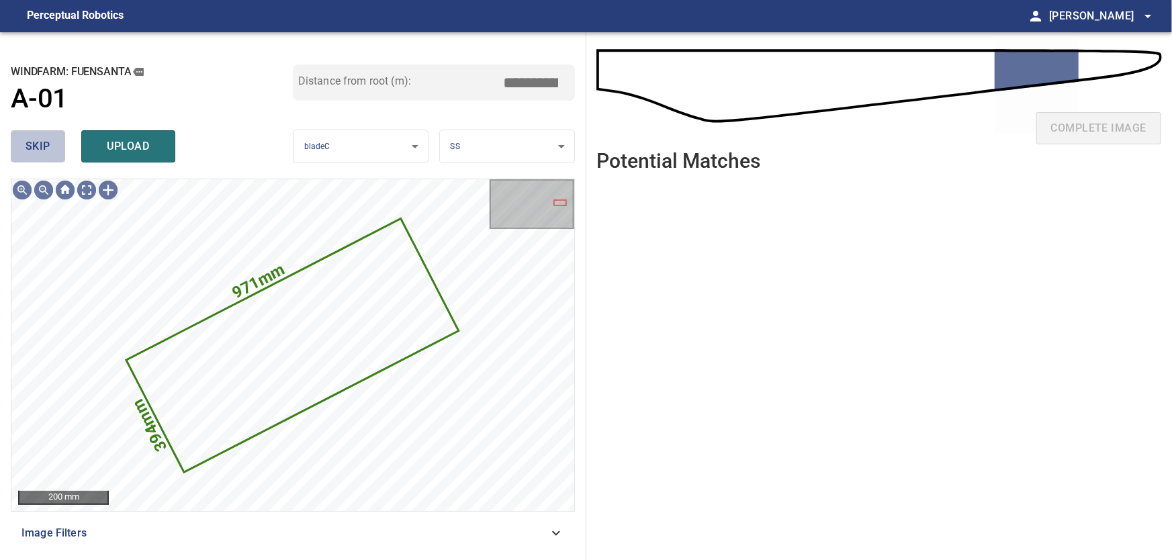
drag, startPoint x: 39, startPoint y: 142, endPoint x: 57, endPoint y: 157, distance: 23.8
click at [41, 146] on span "skip" at bounding box center [38, 146] width 25 height 19
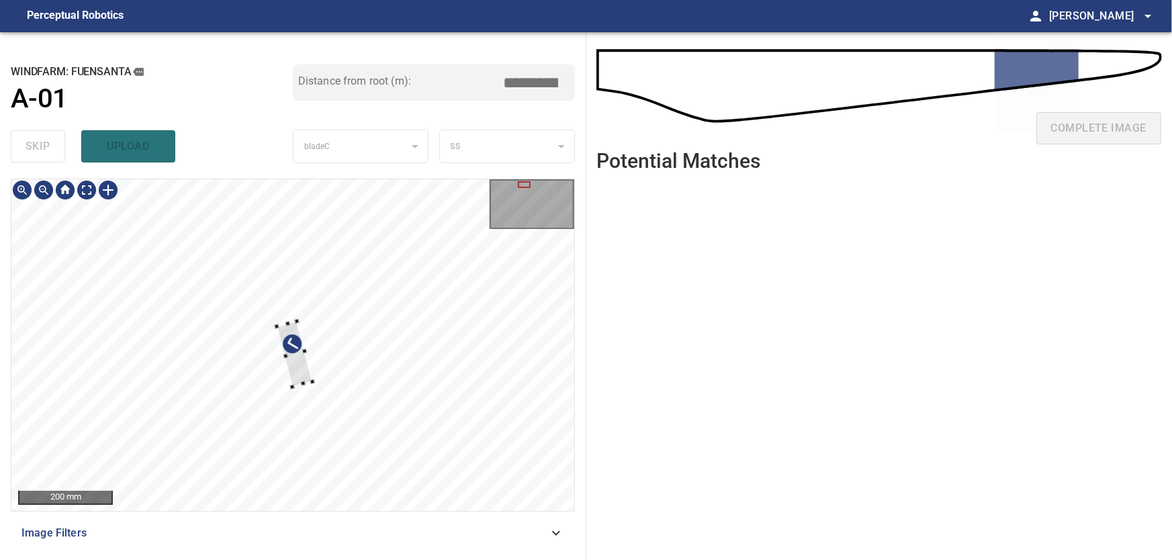
click at [93, 413] on div at bounding box center [292, 345] width 563 height 332
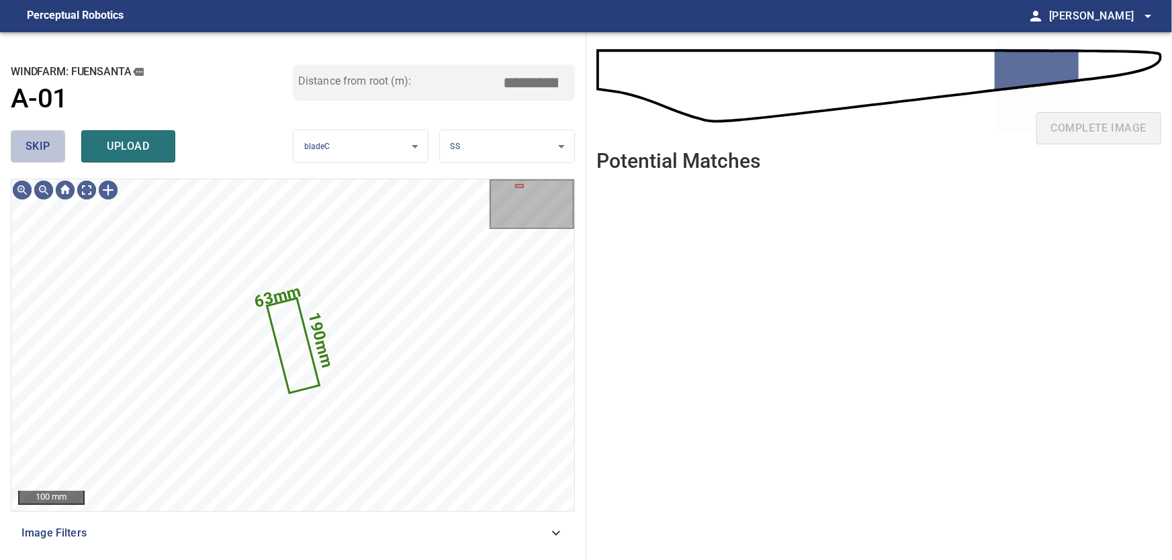
drag, startPoint x: 29, startPoint y: 139, endPoint x: 52, endPoint y: 156, distance: 28.7
click at [30, 140] on span "skip" at bounding box center [38, 146] width 25 height 19
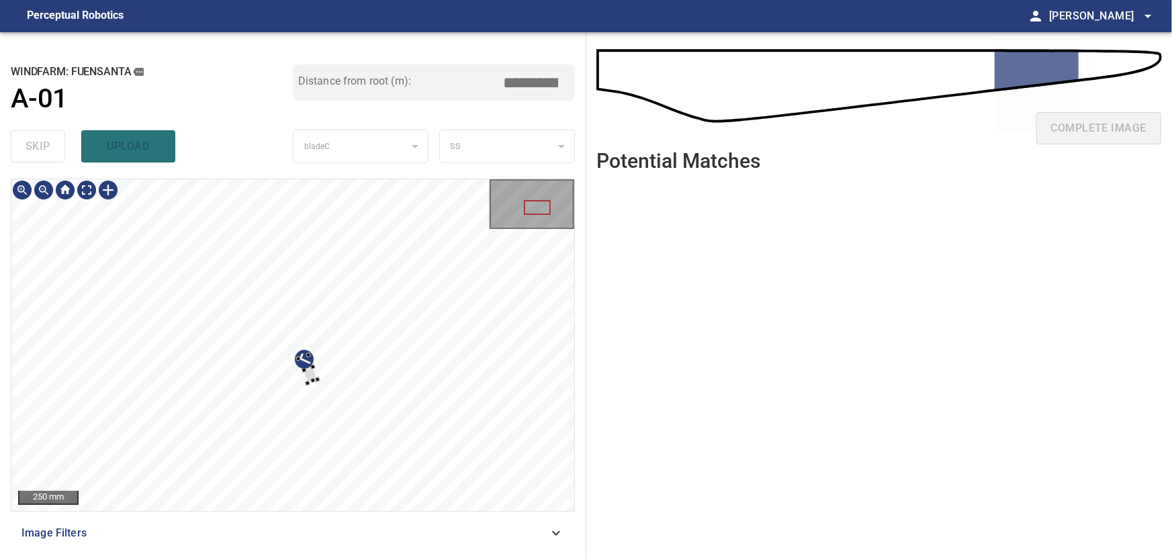
click at [336, 371] on div at bounding box center [292, 345] width 563 height 332
click at [523, 281] on div at bounding box center [292, 345] width 563 height 332
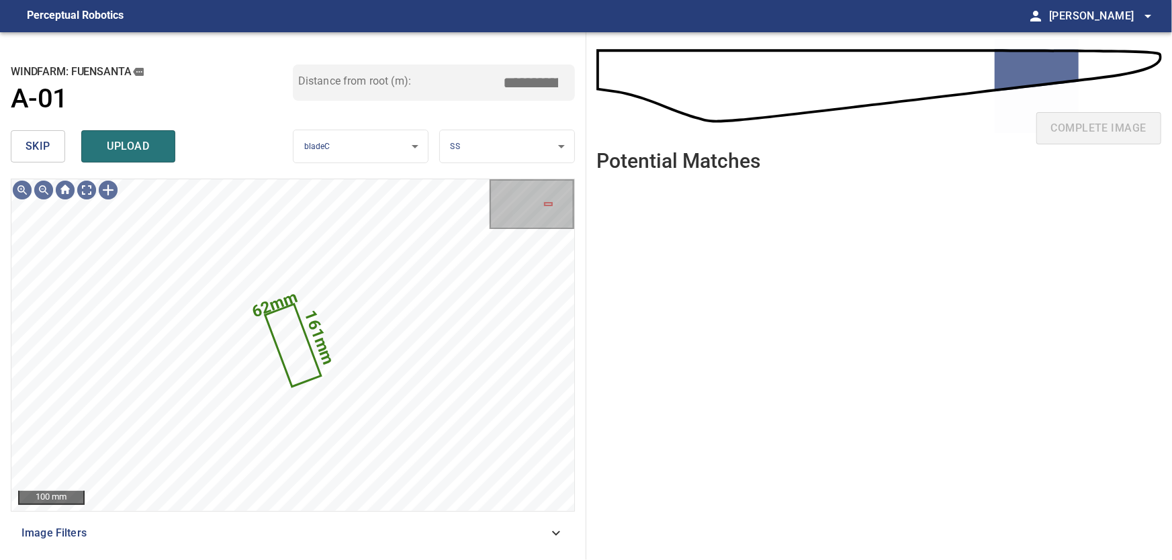
click at [32, 148] on span "skip" at bounding box center [38, 146] width 25 height 19
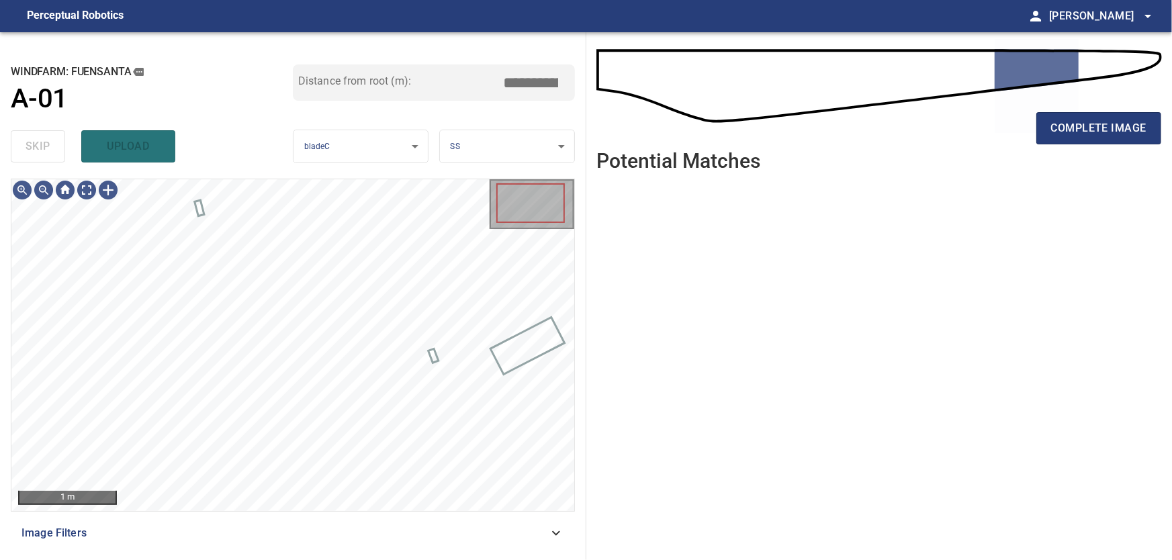
click at [556, 532] on icon at bounding box center [556, 533] width 16 height 16
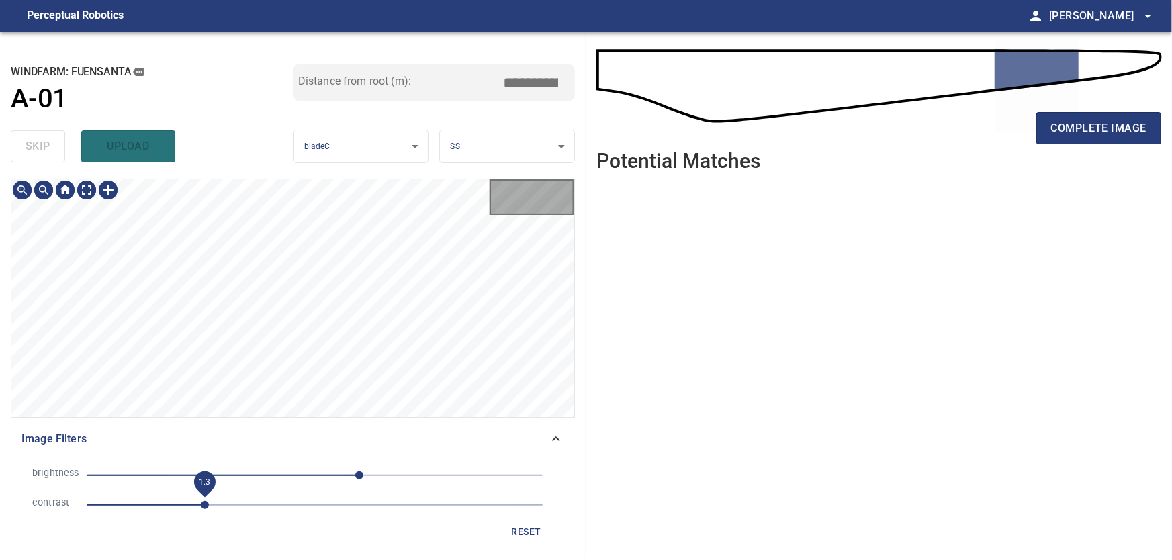
type input "****"
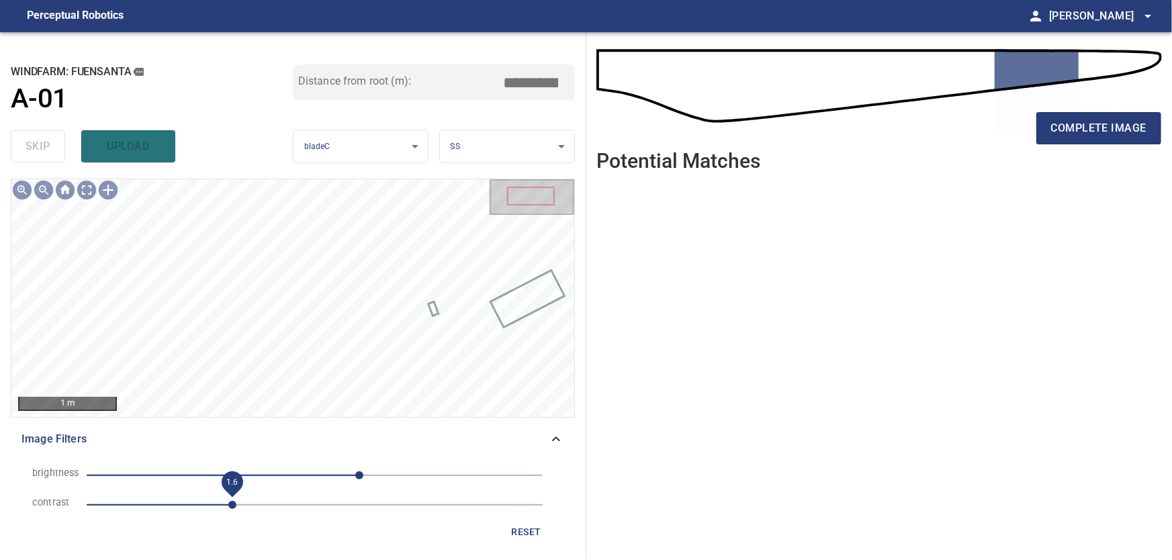
drag, startPoint x: 179, startPoint y: 504, endPoint x: 234, endPoint y: 510, distance: 55.4
click at [234, 509] on span "1.6" at bounding box center [232, 505] width 8 height 8
click at [560, 438] on icon at bounding box center [556, 439] width 16 height 16
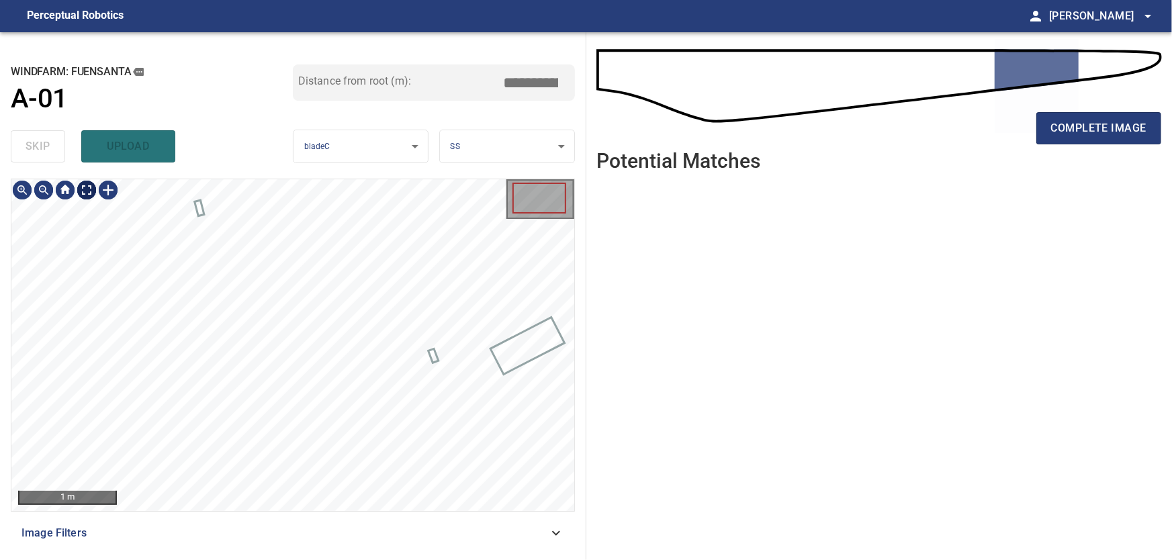
click at [95, 195] on body "**********" at bounding box center [586, 280] width 1172 height 560
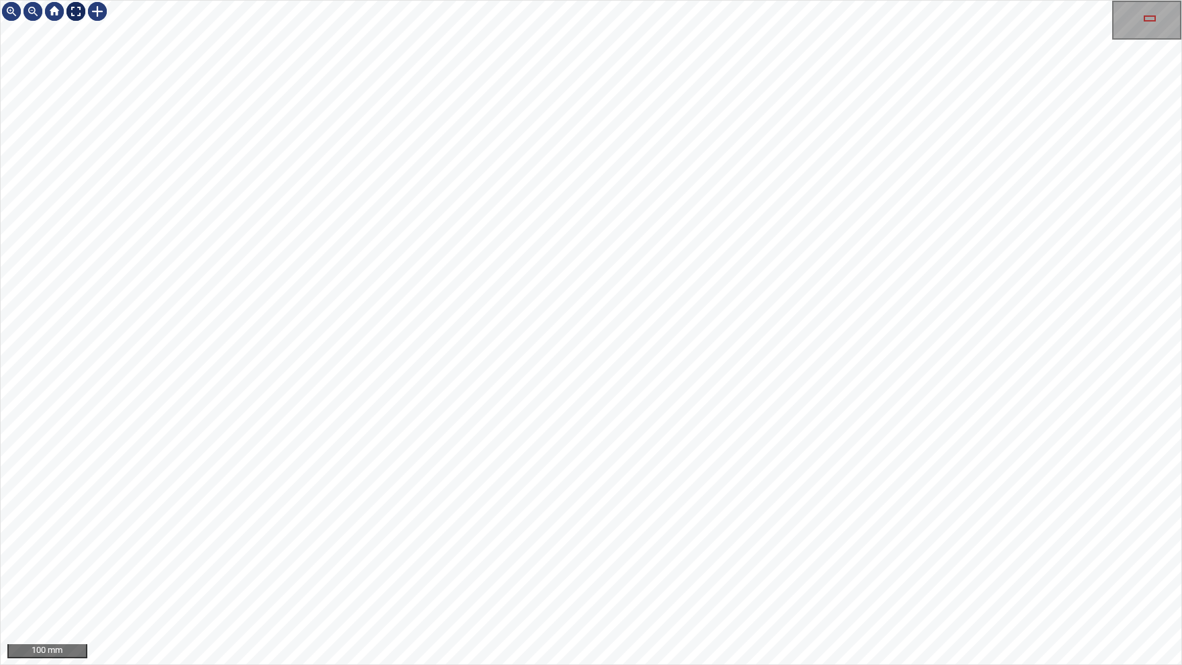
click at [73, 13] on div at bounding box center [75, 11] width 21 height 21
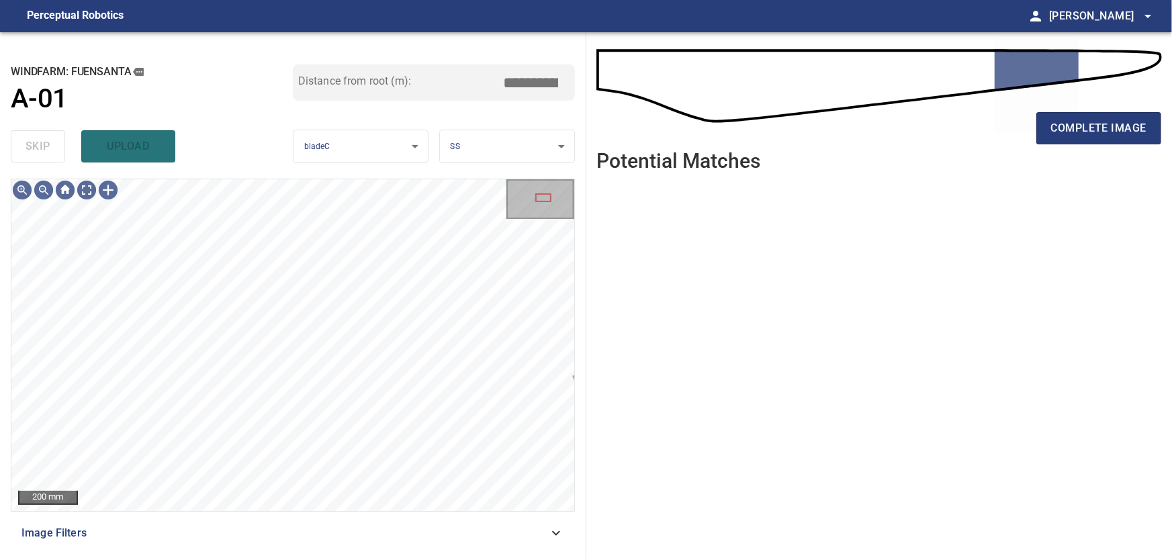
click at [555, 529] on icon at bounding box center [556, 533] width 16 height 16
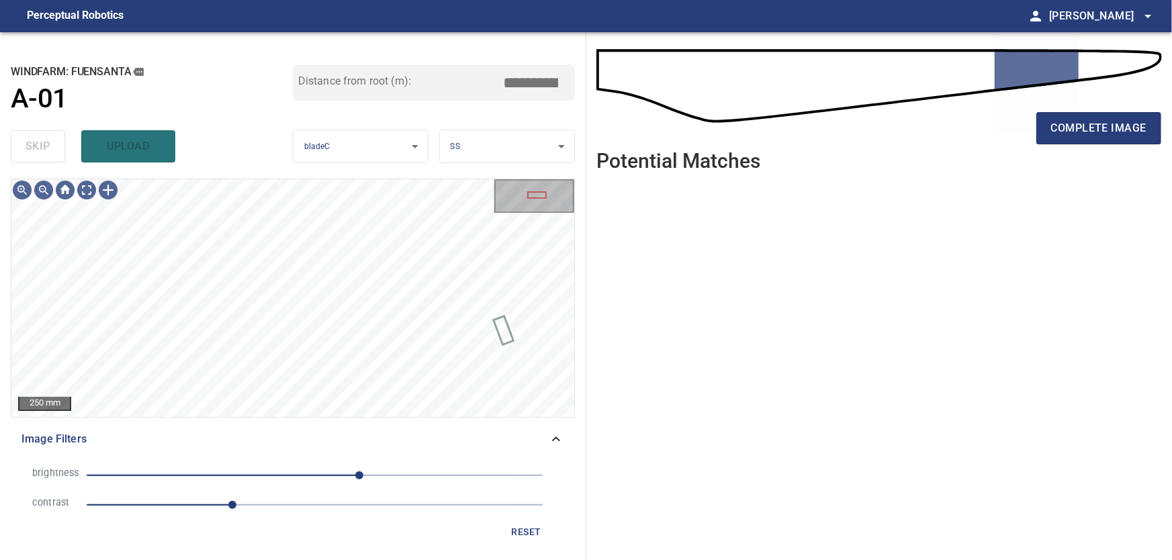
type input "****"
click at [1090, 127] on span "complete image" at bounding box center [1098, 128] width 95 height 19
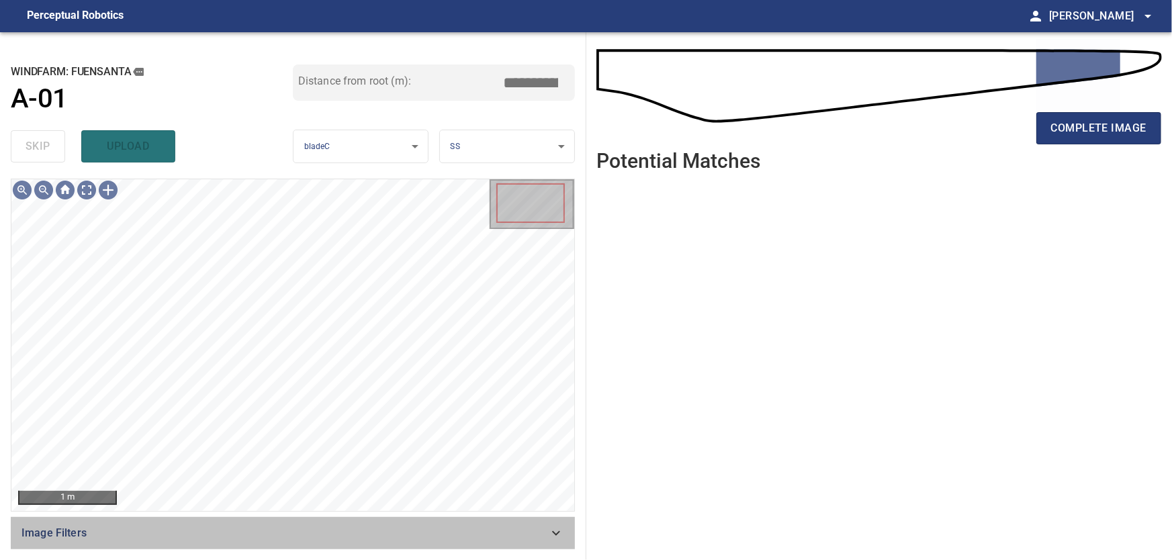
click at [550, 538] on icon at bounding box center [556, 533] width 16 height 16
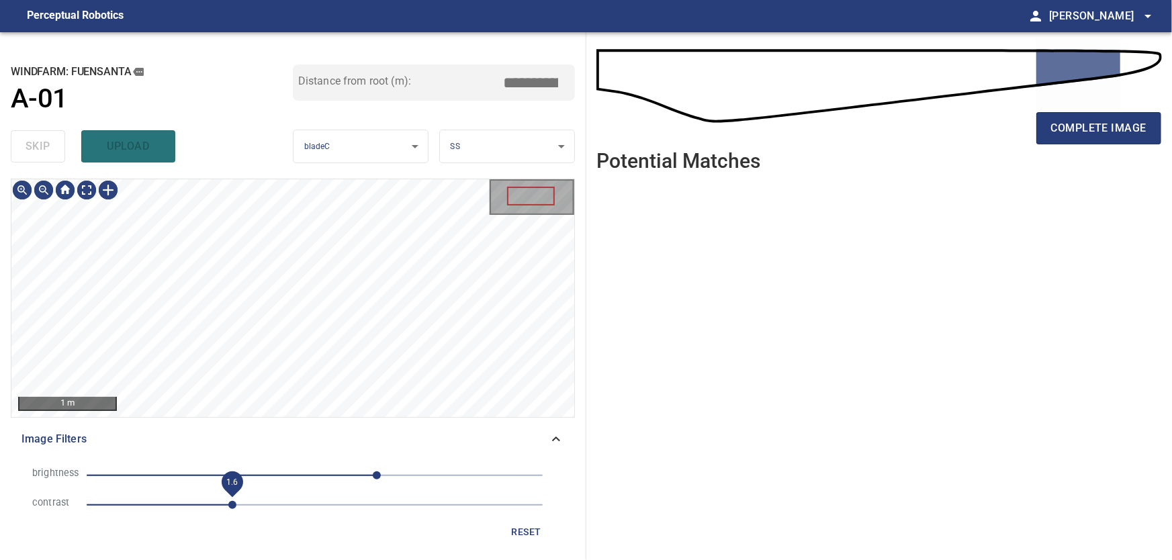
drag, startPoint x: 188, startPoint y: 502, endPoint x: 228, endPoint y: 508, distance: 40.7
click at [228, 508] on span "1.6" at bounding box center [232, 505] width 8 height 8
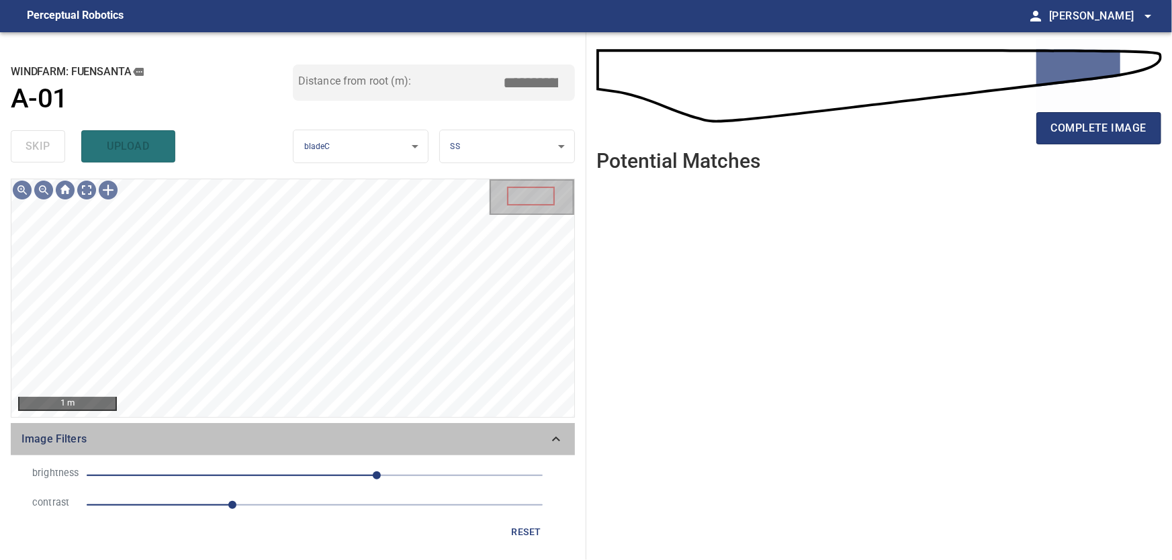
click at [560, 441] on icon at bounding box center [556, 439] width 16 height 16
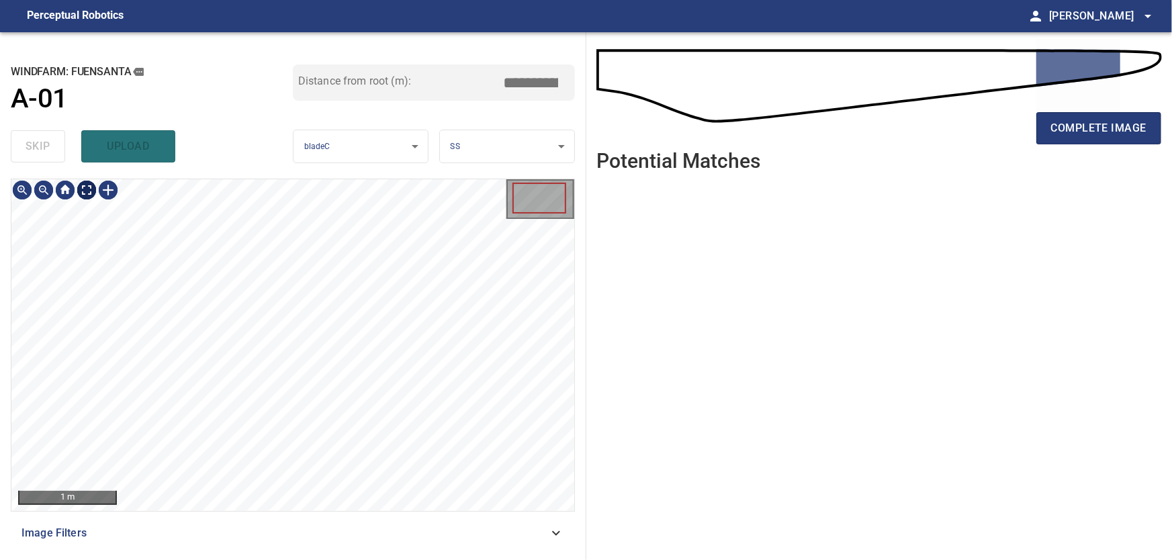
click at [83, 195] on body "**********" at bounding box center [586, 280] width 1172 height 560
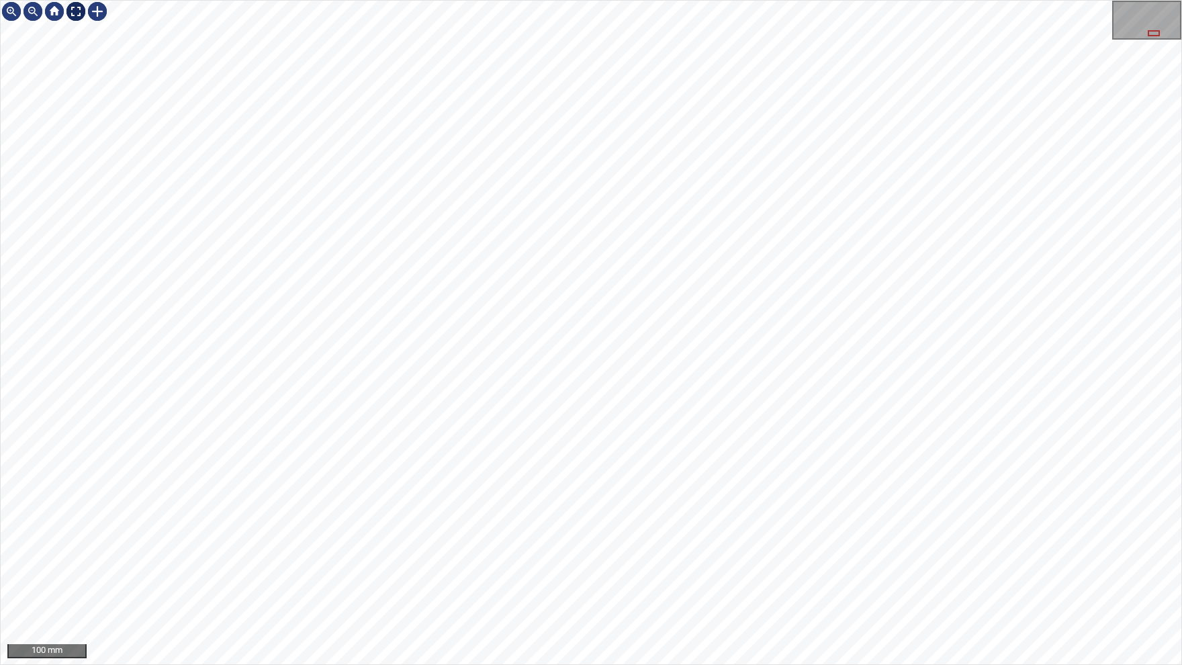
click at [80, 10] on div at bounding box center [75, 11] width 21 height 21
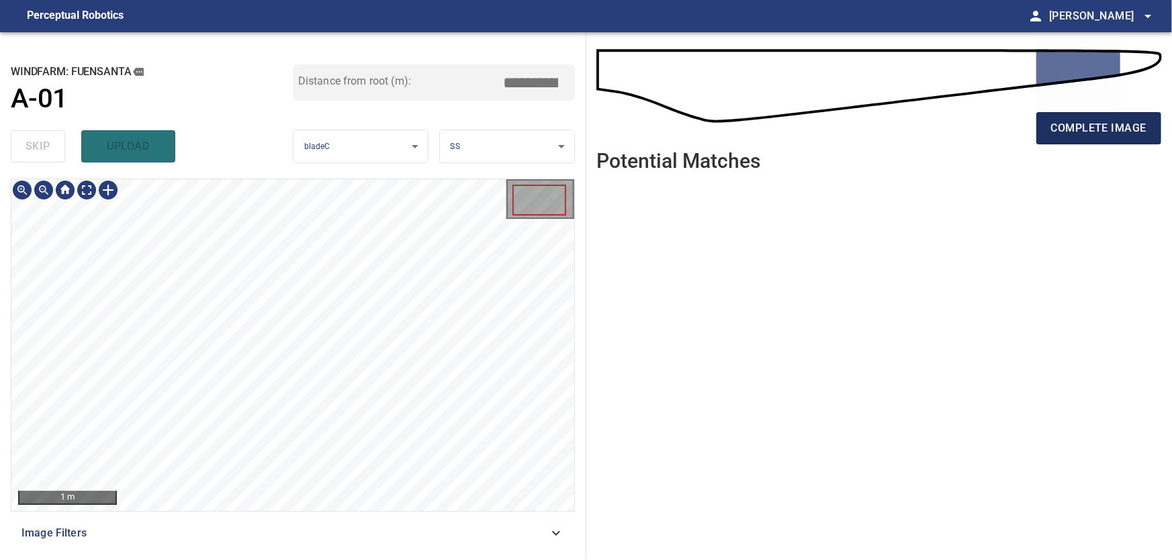
click at [1068, 126] on span "complete image" at bounding box center [1098, 128] width 95 height 19
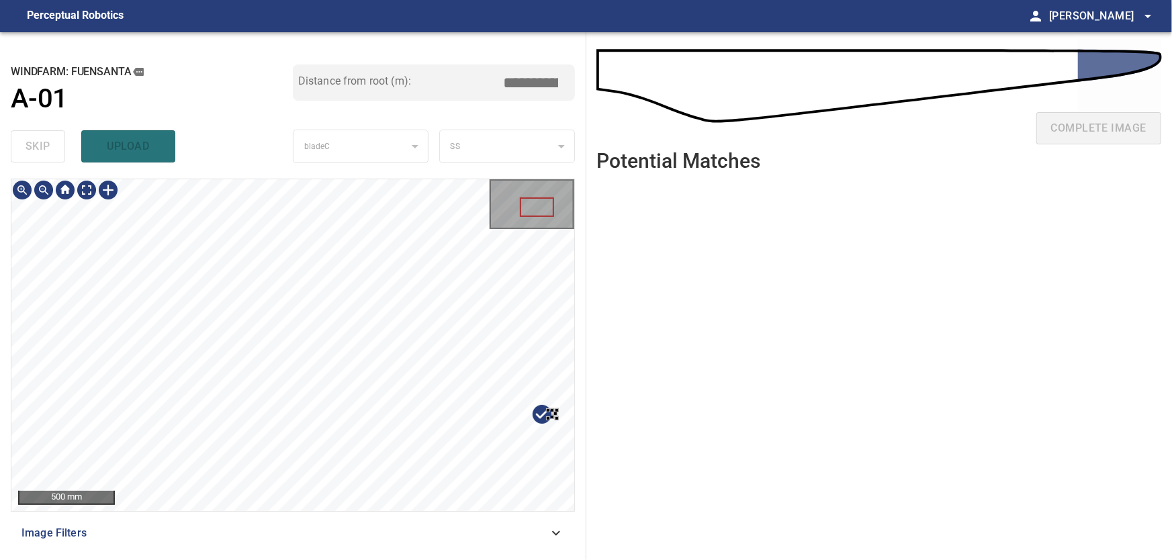
click at [558, 411] on div at bounding box center [292, 345] width 563 height 332
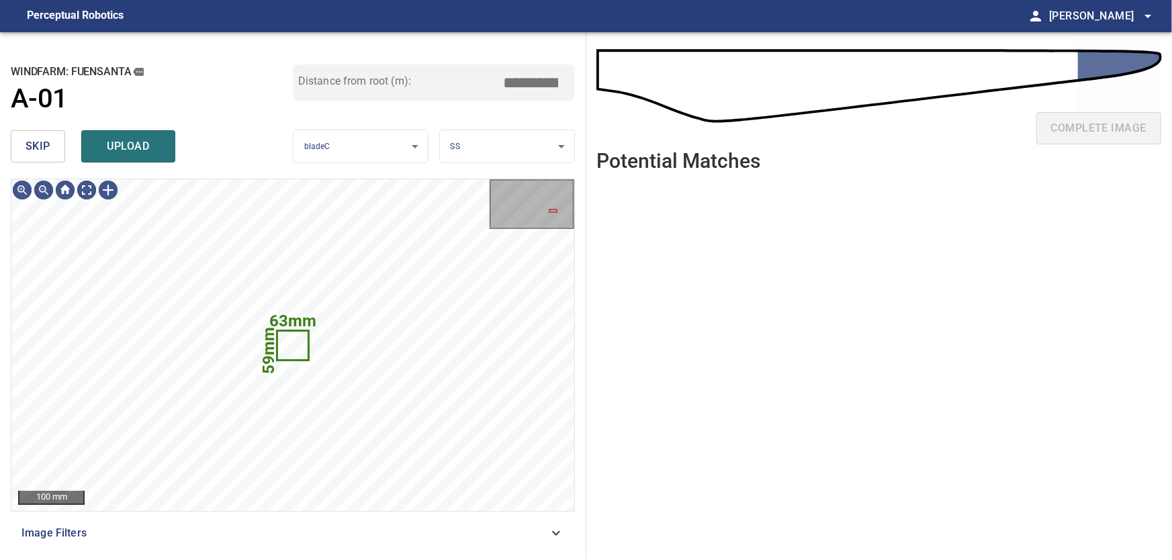
drag, startPoint x: 48, startPoint y: 140, endPoint x: 48, endPoint y: 153, distance: 13.4
click at [47, 144] on span "skip" at bounding box center [38, 146] width 25 height 19
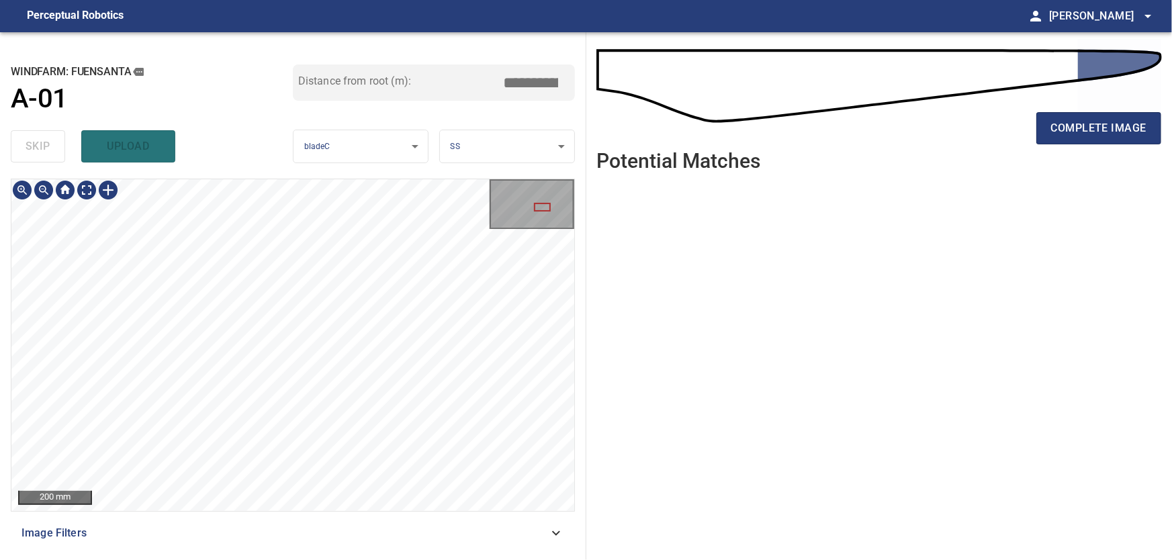
click at [526, 232] on div "200 mm" at bounding box center [292, 345] width 563 height 332
click at [87, 189] on body "**********" at bounding box center [586, 280] width 1172 height 560
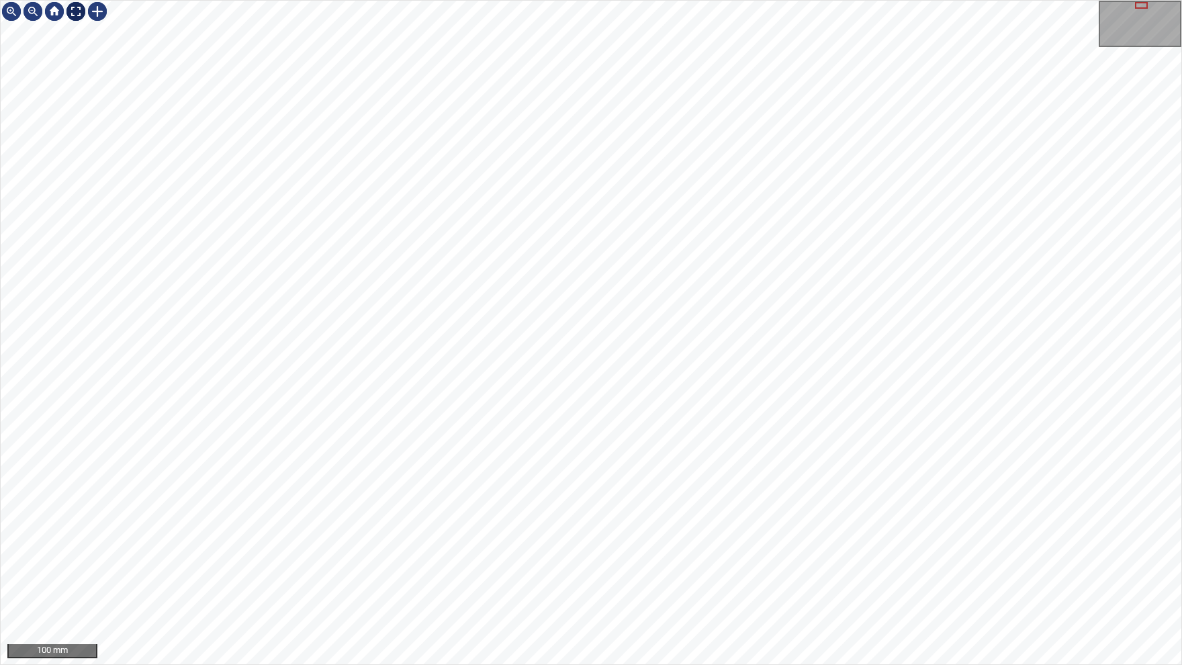
click at [77, 17] on div at bounding box center [75, 11] width 21 height 21
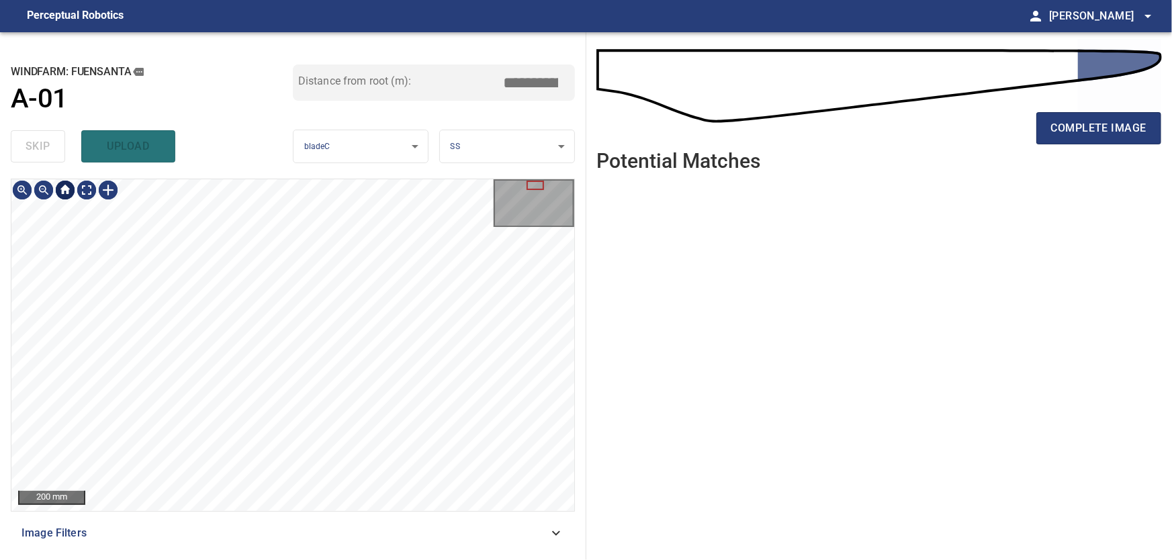
click at [71, 191] on div at bounding box center [64, 189] width 21 height 21
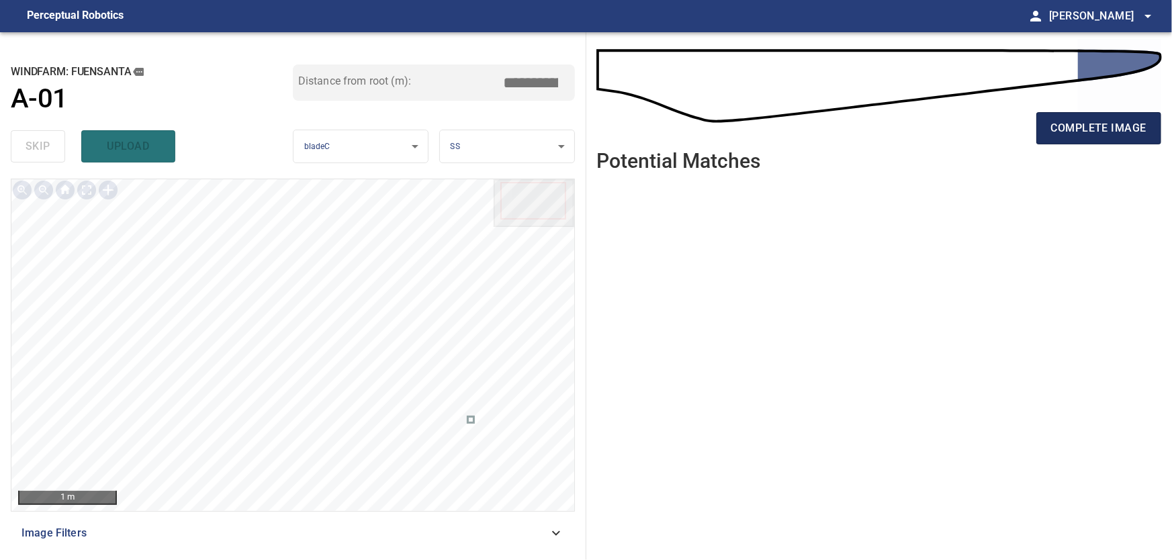
click at [1083, 127] on span "complete image" at bounding box center [1098, 128] width 95 height 19
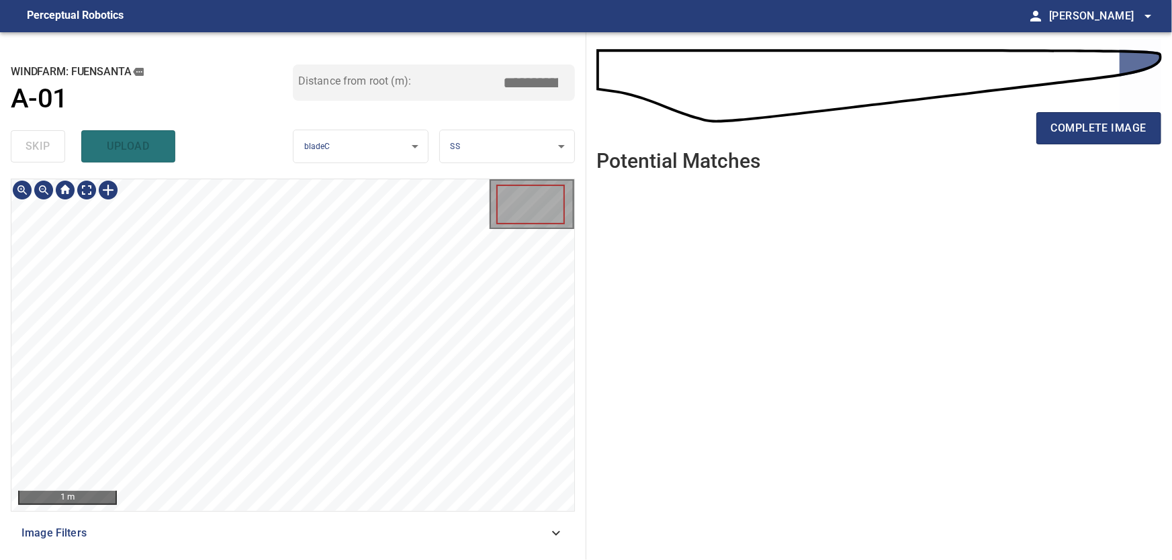
type input "****"
click at [87, 192] on body "**********" at bounding box center [586, 280] width 1172 height 560
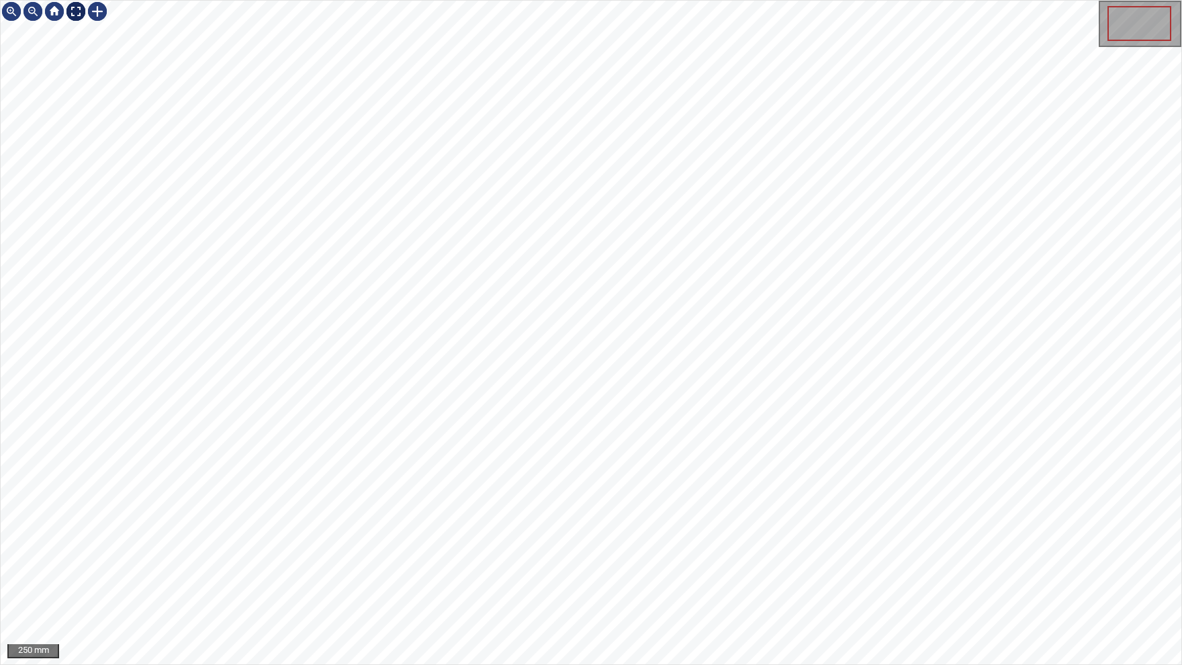
click at [81, 10] on img at bounding box center [75, 11] width 21 height 21
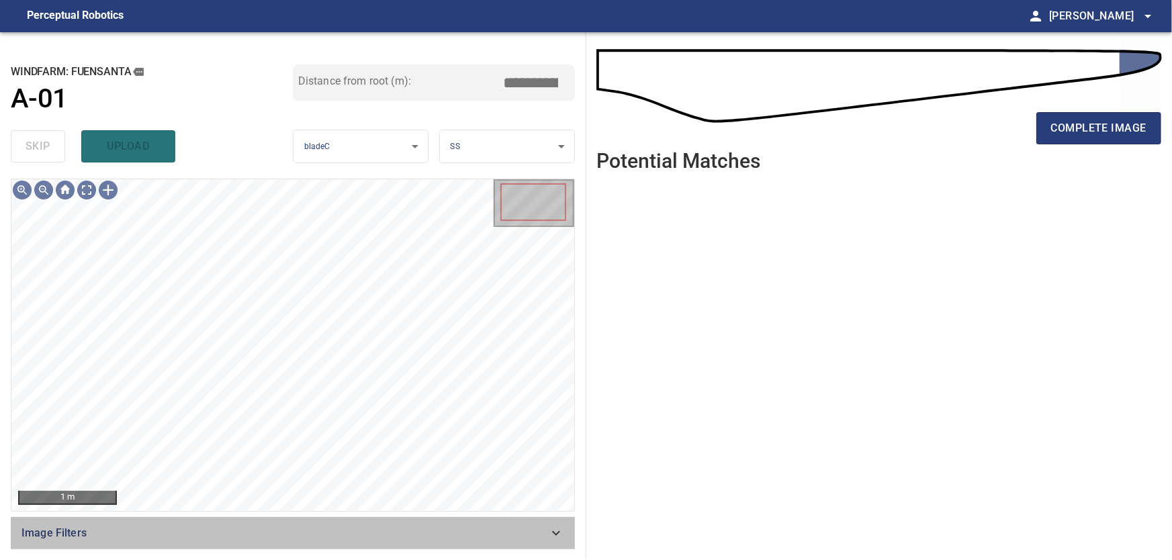
click at [558, 535] on icon at bounding box center [556, 533] width 16 height 16
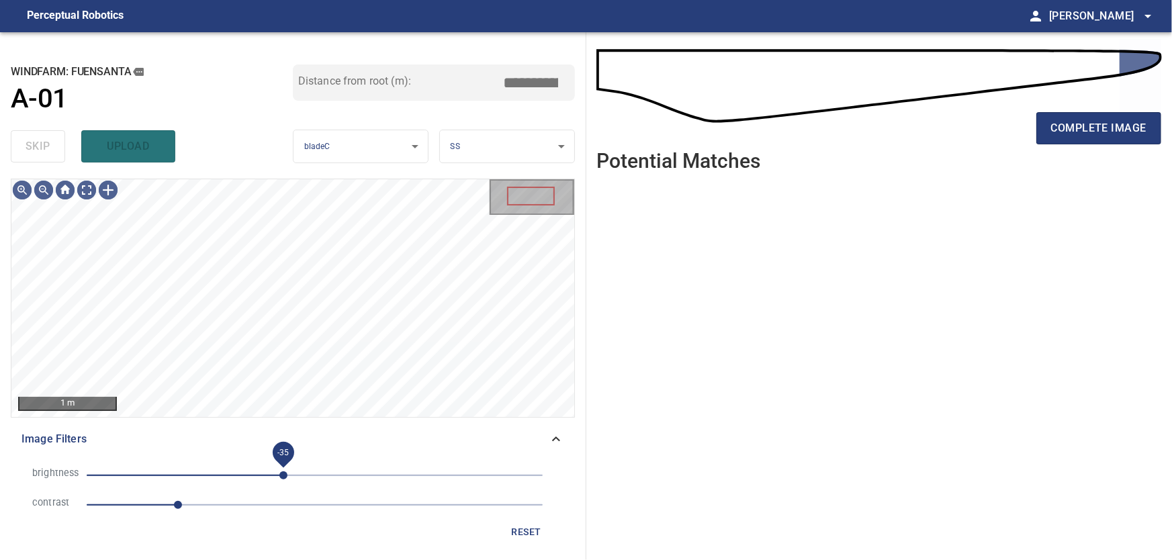
drag, startPoint x: 335, startPoint y: 474, endPoint x: 283, endPoint y: 473, distance: 51.7
click at [283, 473] on span "-35" at bounding box center [283, 475] width 8 height 8
drag, startPoint x: 178, startPoint y: 502, endPoint x: 196, endPoint y: 514, distance: 21.8
click at [196, 509] on span "1.2" at bounding box center [196, 505] width 8 height 8
click at [561, 434] on icon at bounding box center [556, 439] width 16 height 16
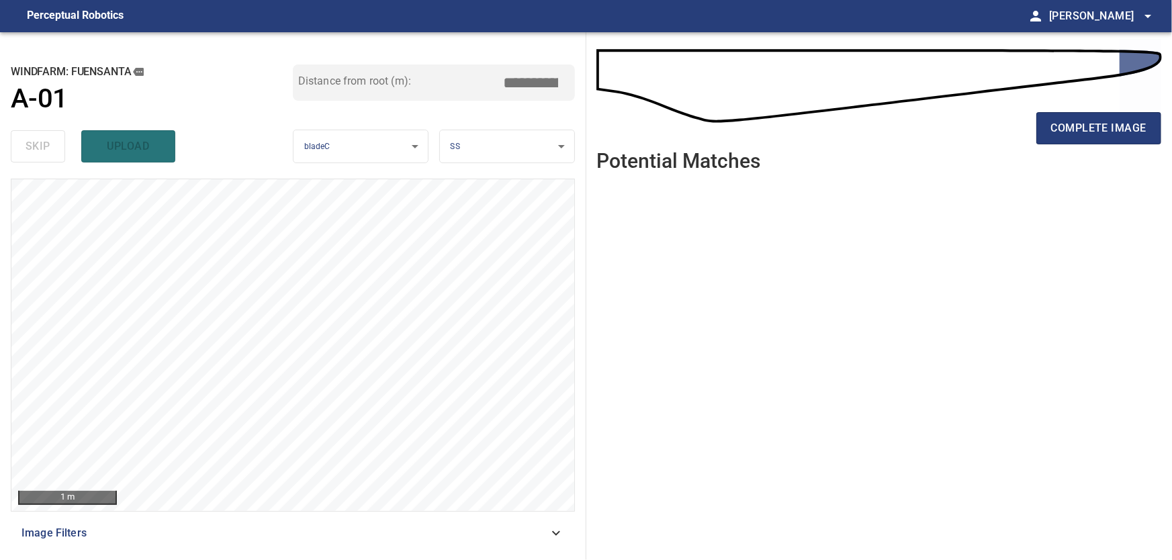
type input "****"
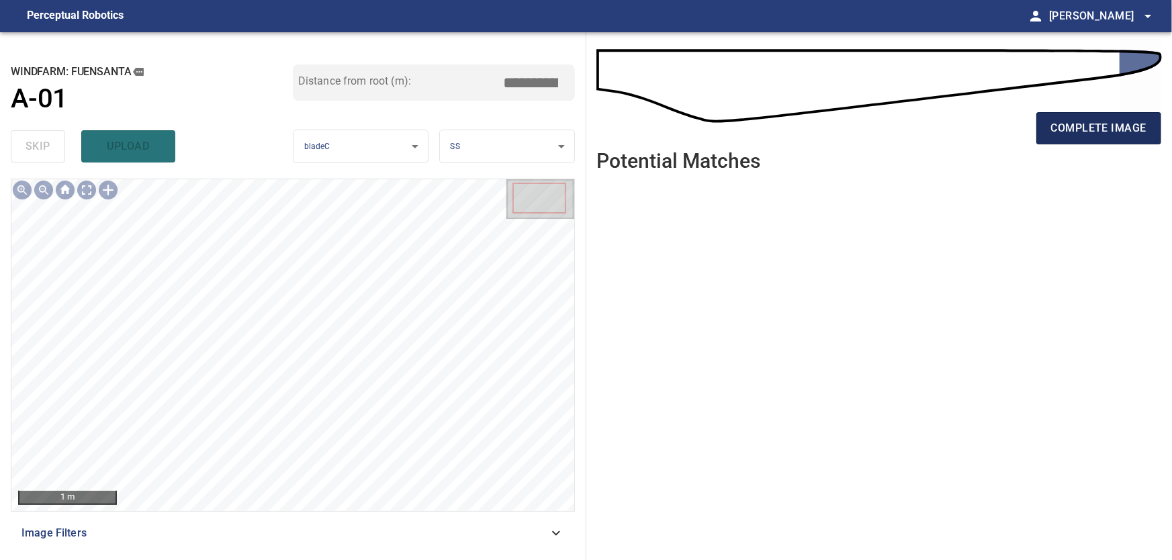
click at [1087, 122] on span "complete image" at bounding box center [1098, 128] width 95 height 19
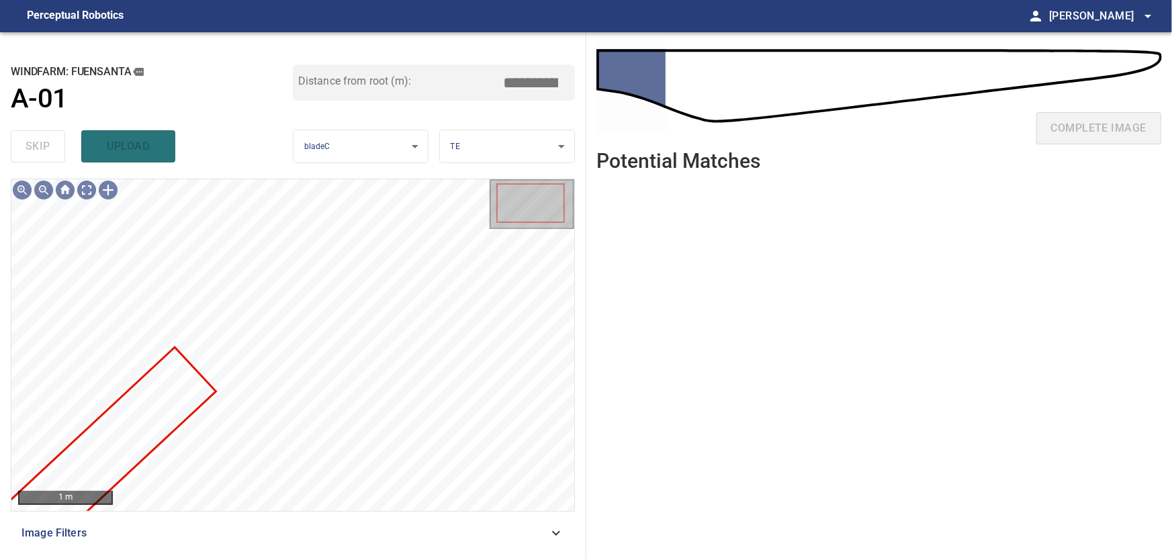
click at [553, 532] on icon at bounding box center [556, 533] width 16 height 16
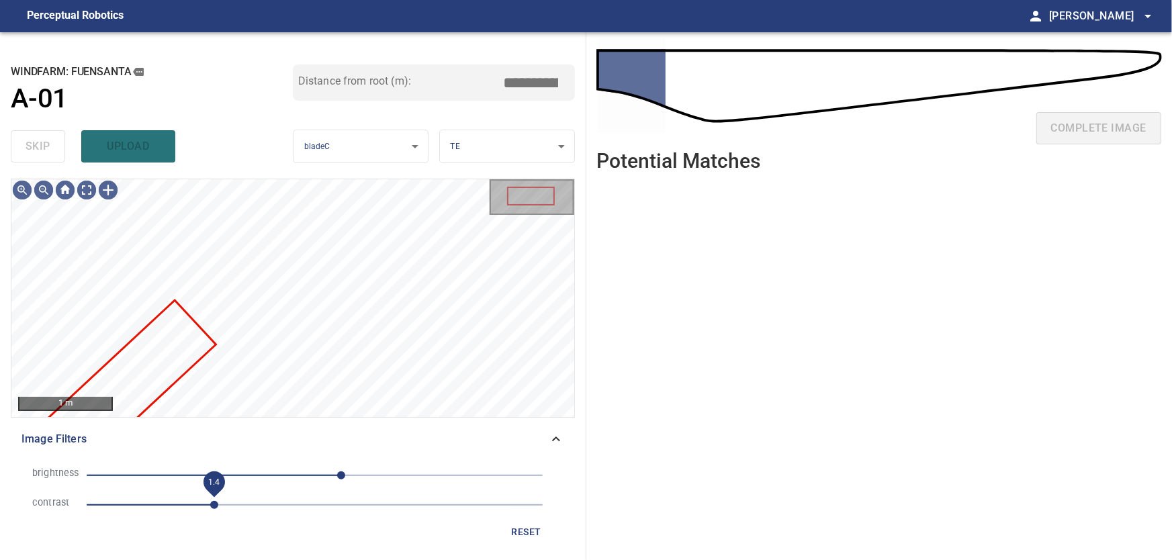
drag, startPoint x: 177, startPoint y: 510, endPoint x: 214, endPoint y: 508, distance: 37.6
click at [214, 508] on span "1.4" at bounding box center [214, 505] width 8 height 8
click at [564, 429] on div "Image Filters" at bounding box center [293, 439] width 564 height 32
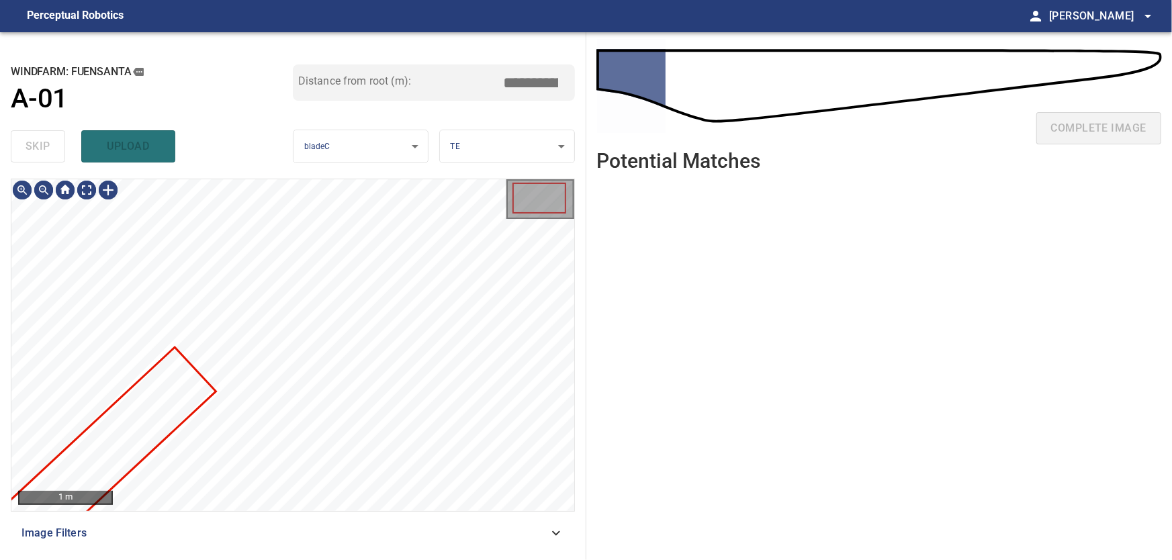
type input "***"
click at [85, 188] on body "**********" at bounding box center [586, 280] width 1172 height 560
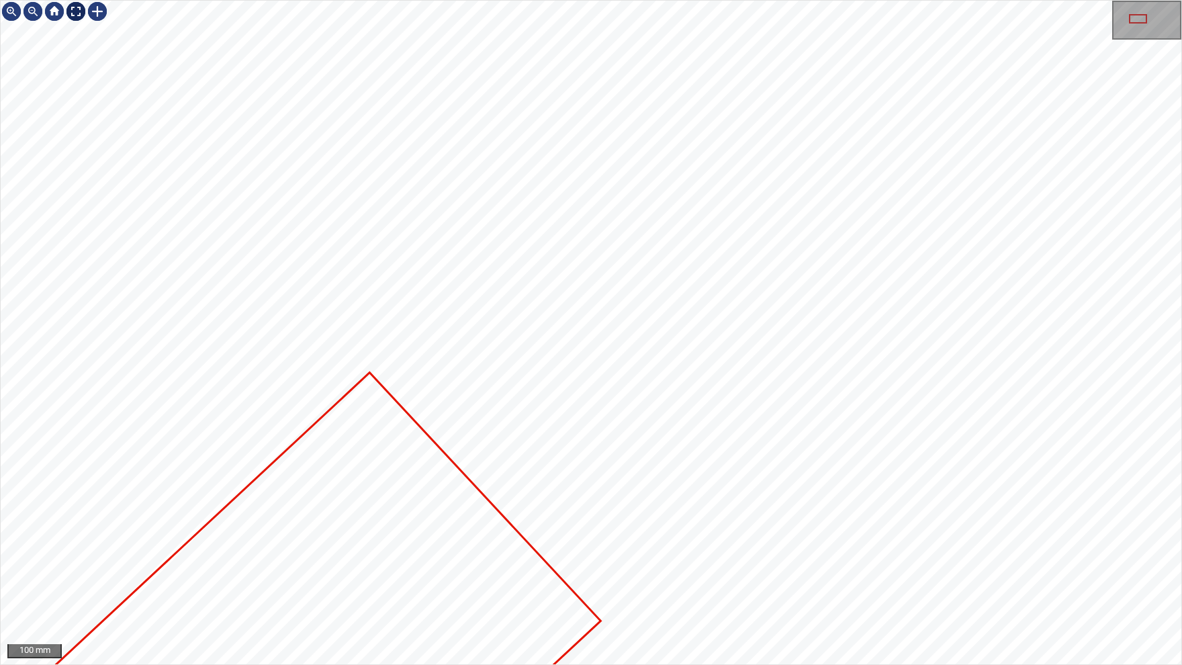
click at [83, 11] on div at bounding box center [75, 11] width 21 height 21
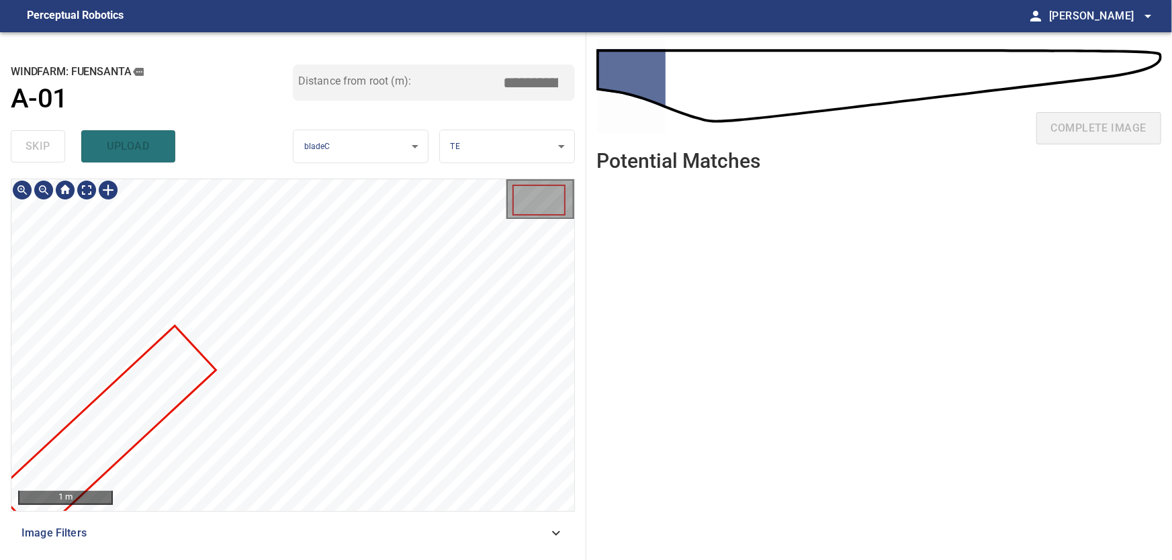
type input "***"
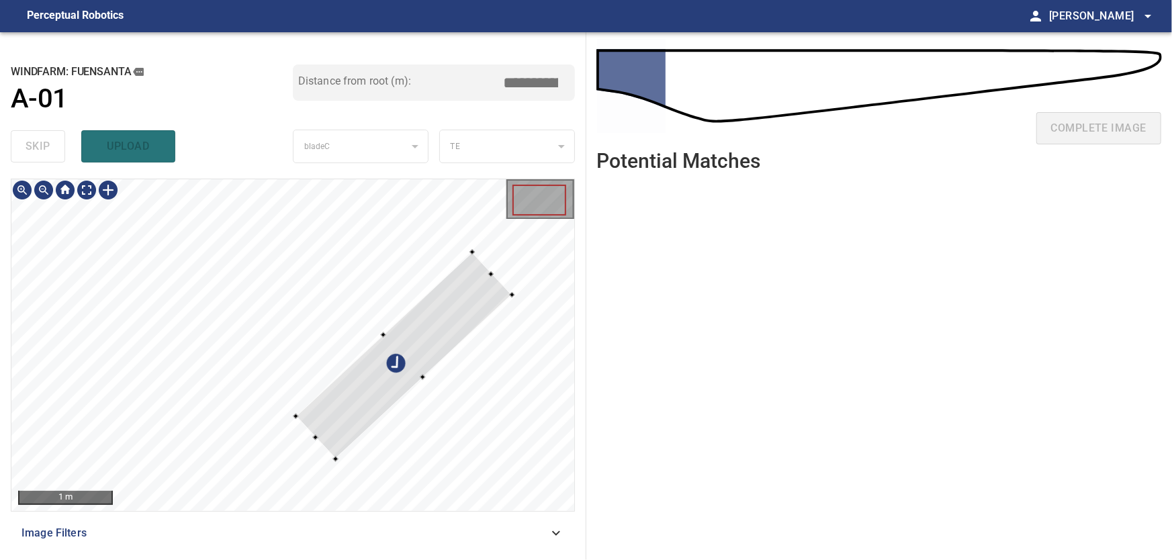
click at [525, 287] on div at bounding box center [292, 345] width 563 height 332
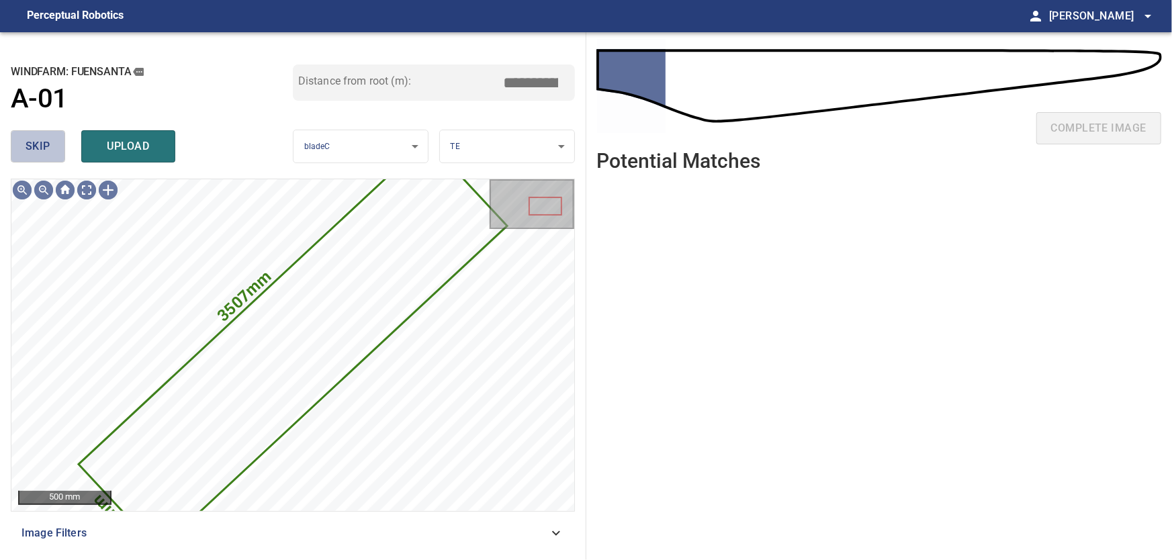
click at [44, 144] on span "skip" at bounding box center [38, 146] width 25 height 19
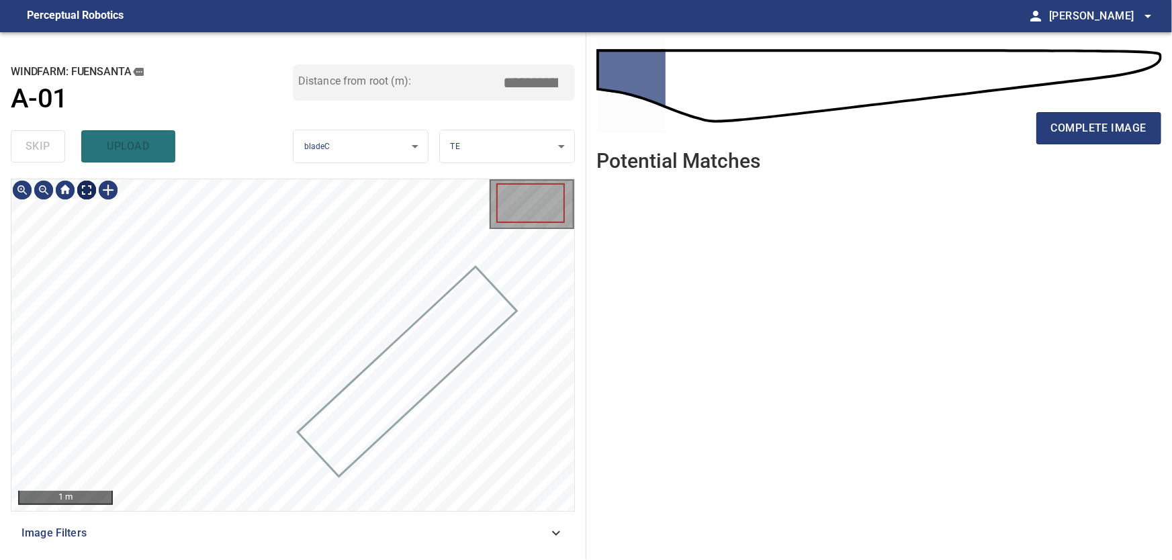
click at [90, 187] on body "**********" at bounding box center [586, 280] width 1172 height 560
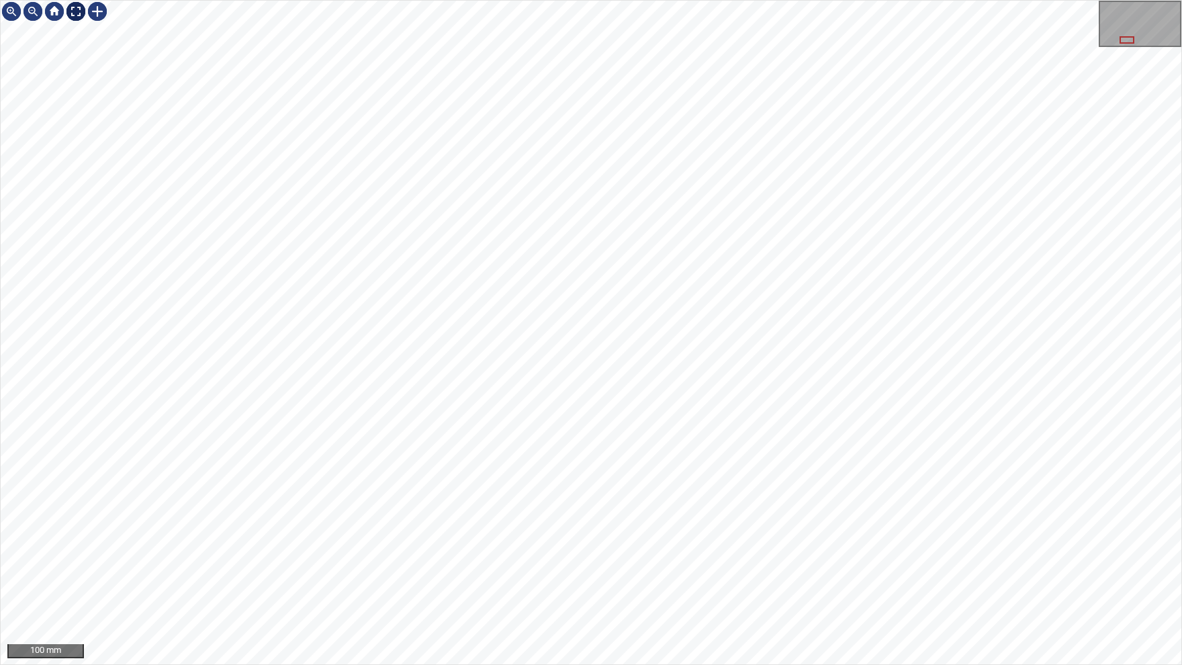
click at [79, 11] on img at bounding box center [75, 11] width 21 height 21
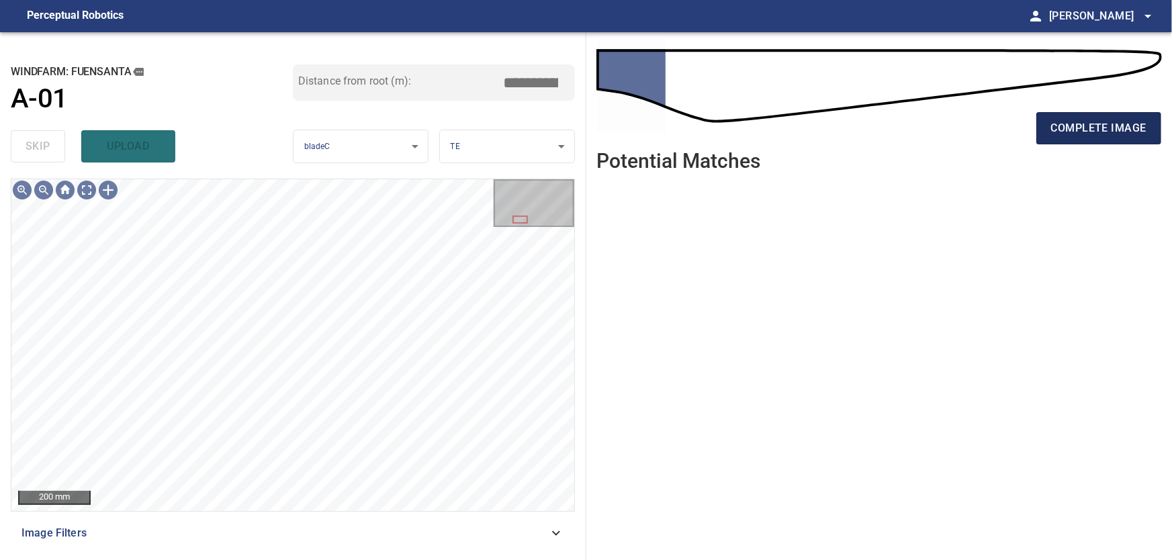
click at [1087, 130] on span "complete image" at bounding box center [1098, 128] width 95 height 19
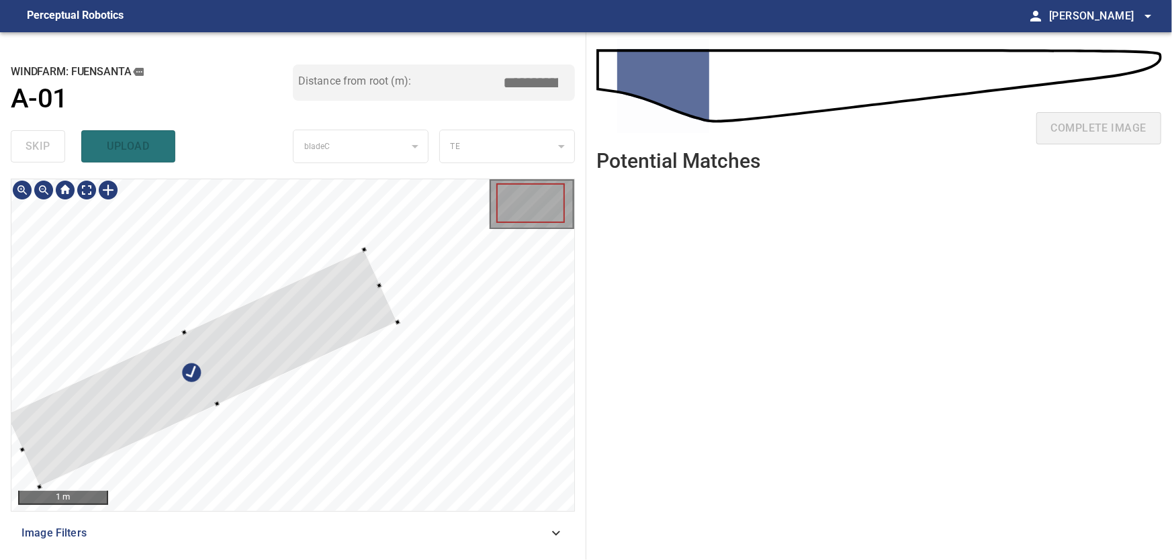
click at [298, 250] on div at bounding box center [202, 368] width 392 height 237
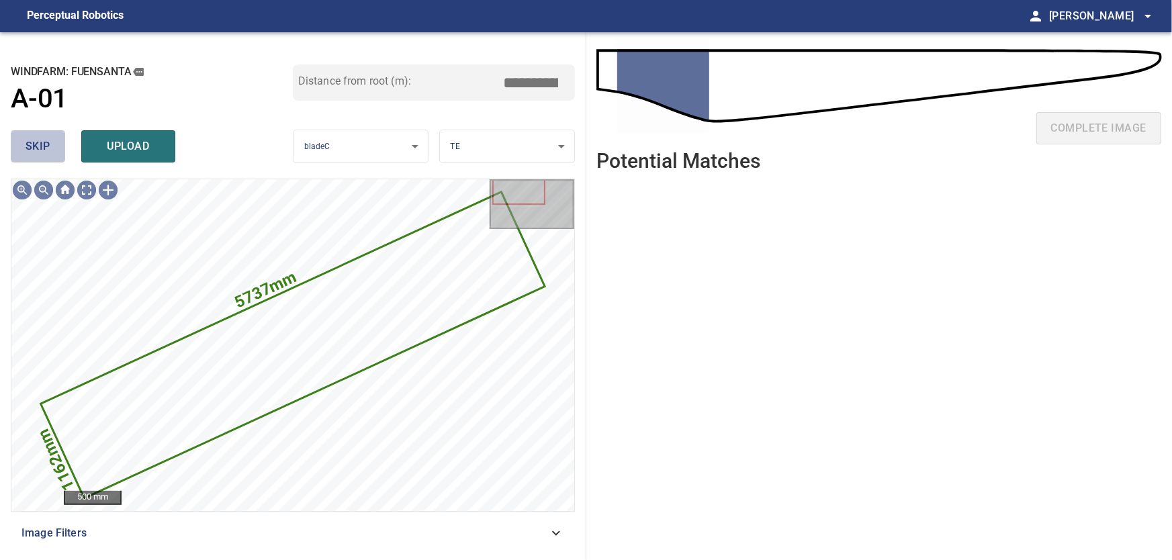
drag, startPoint x: 34, startPoint y: 142, endPoint x: 51, endPoint y: 145, distance: 17.7
click at [36, 142] on span "skip" at bounding box center [38, 146] width 25 height 19
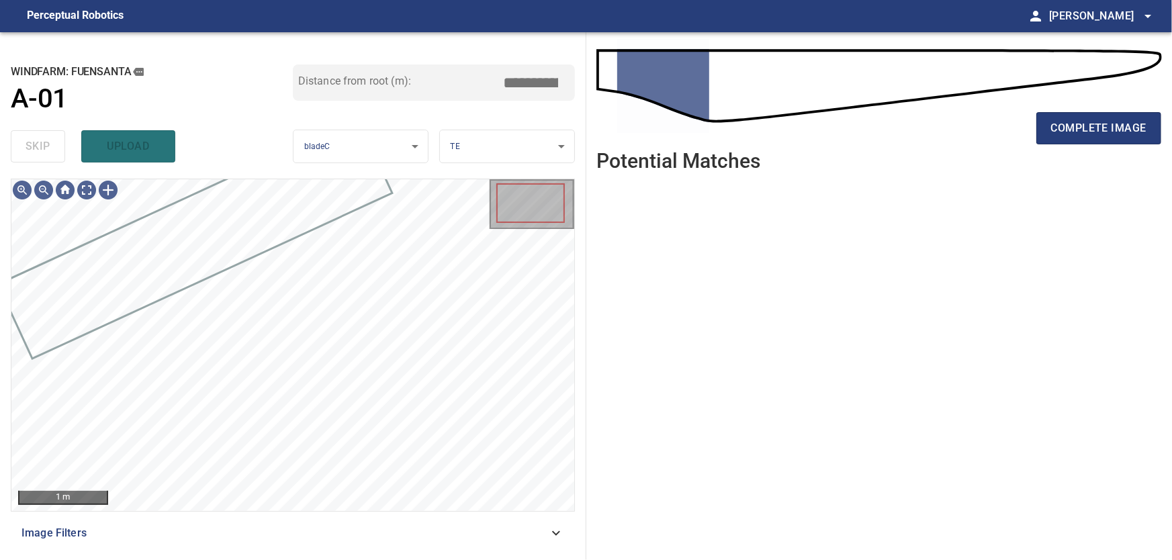
click at [556, 534] on icon at bounding box center [556, 533] width 16 height 16
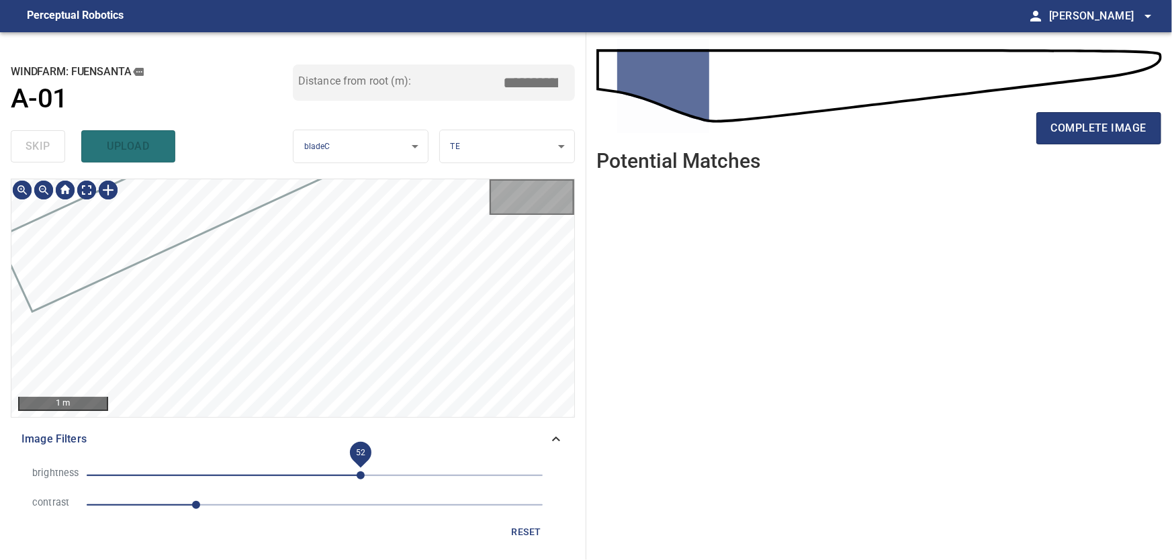
drag, startPoint x: 388, startPoint y: 473, endPoint x: 341, endPoint y: 474, distance: 46.3
click at [357, 474] on span "52" at bounding box center [361, 475] width 8 height 8
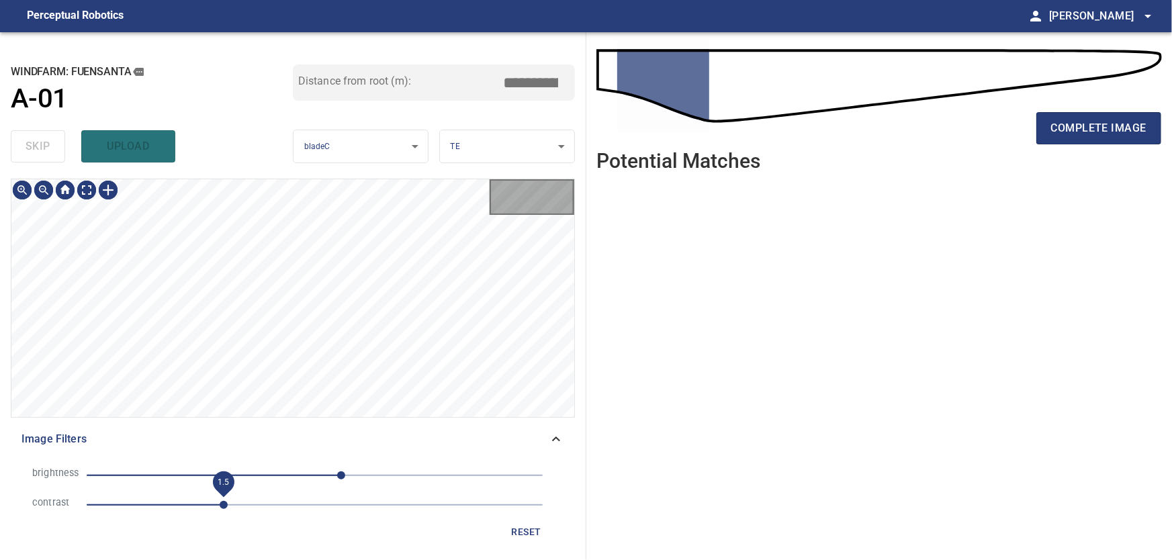
drag, startPoint x: 197, startPoint y: 504, endPoint x: 246, endPoint y: 506, distance: 49.7
click at [228, 506] on span "1.5" at bounding box center [224, 505] width 8 height 8
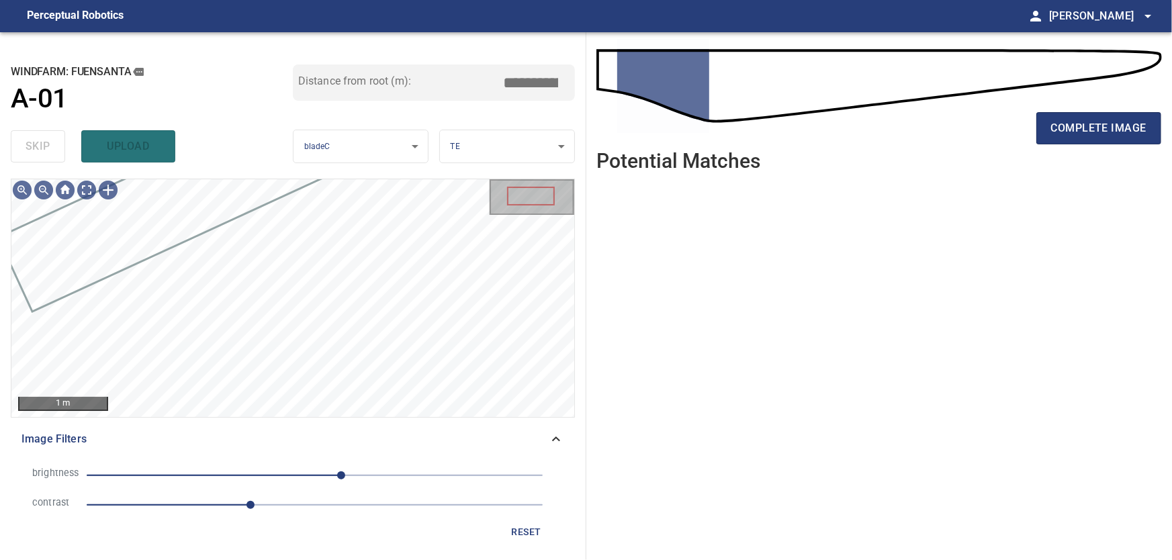
click at [559, 431] on icon at bounding box center [556, 439] width 16 height 16
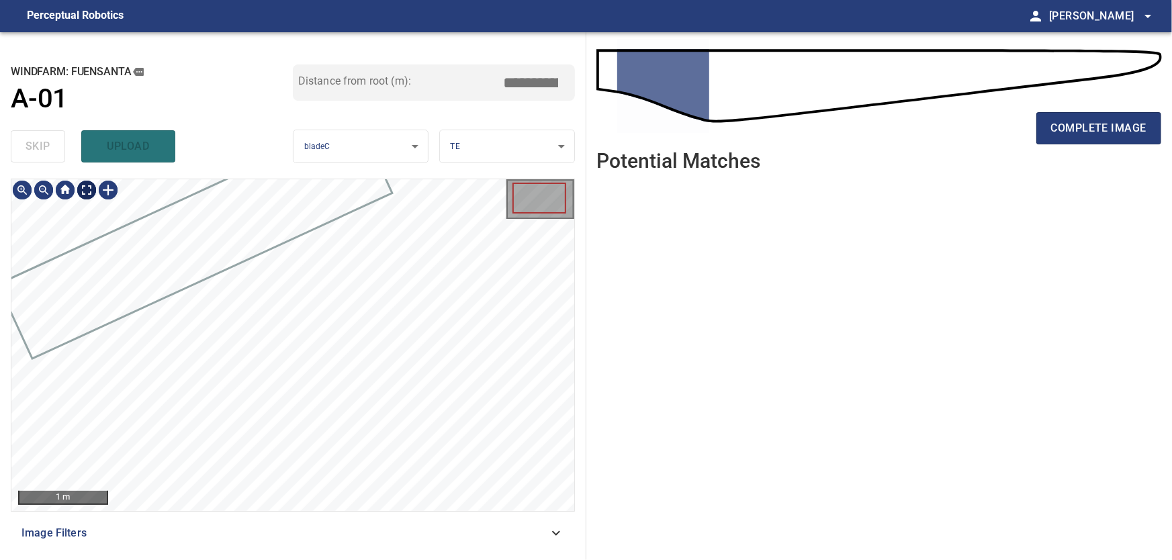
click at [91, 190] on body "**********" at bounding box center [586, 280] width 1172 height 560
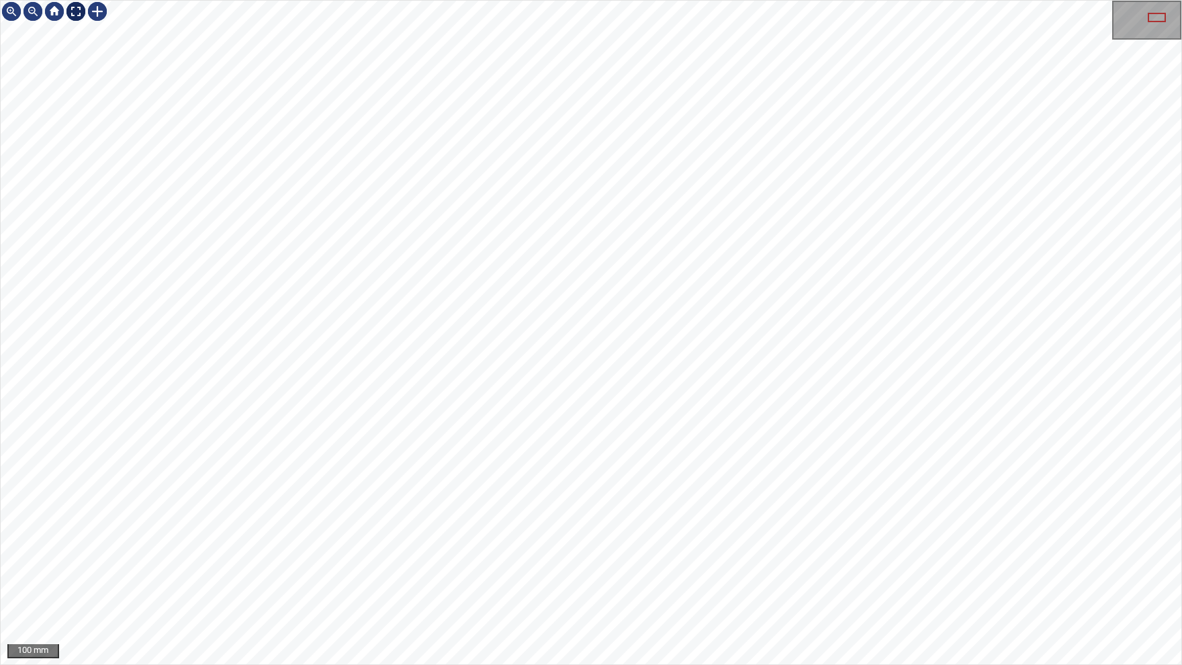
click at [77, 15] on div at bounding box center [75, 11] width 21 height 21
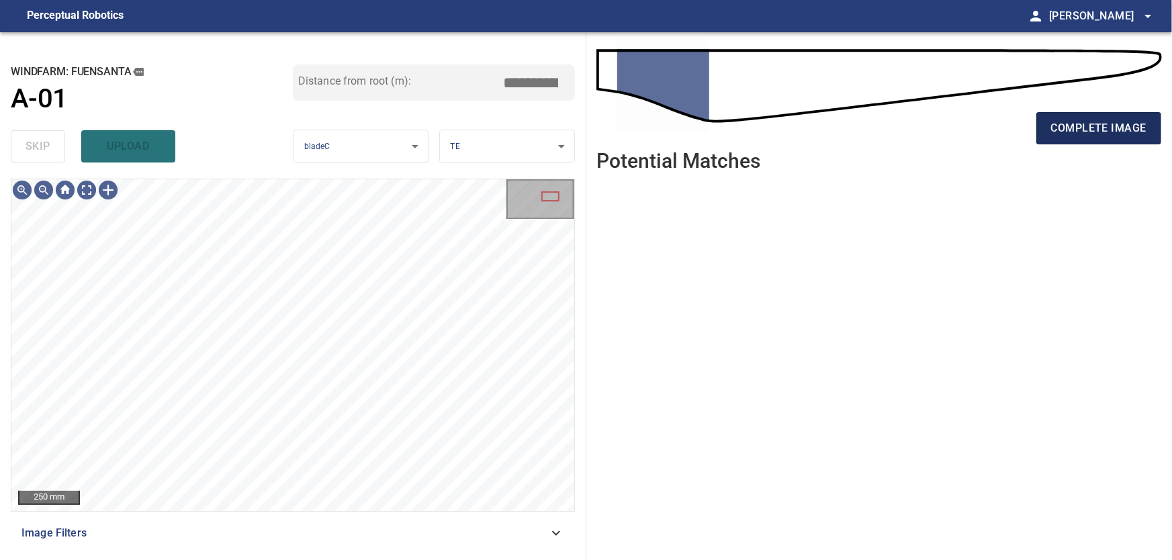
click at [1120, 118] on button "complete image" at bounding box center [1098, 128] width 125 height 32
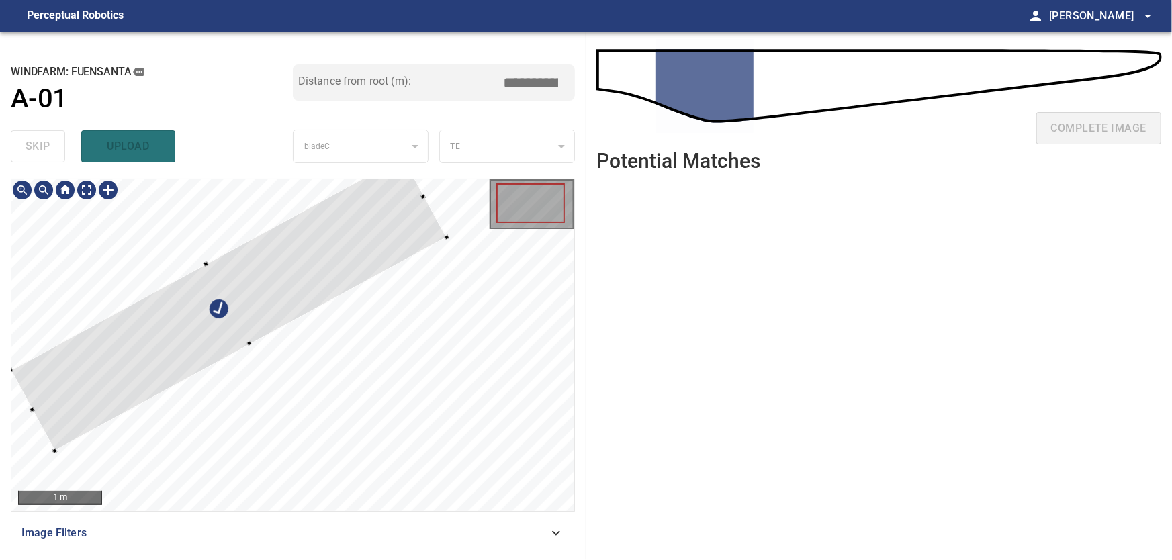
click at [208, 292] on div at bounding box center [229, 304] width 436 height 294
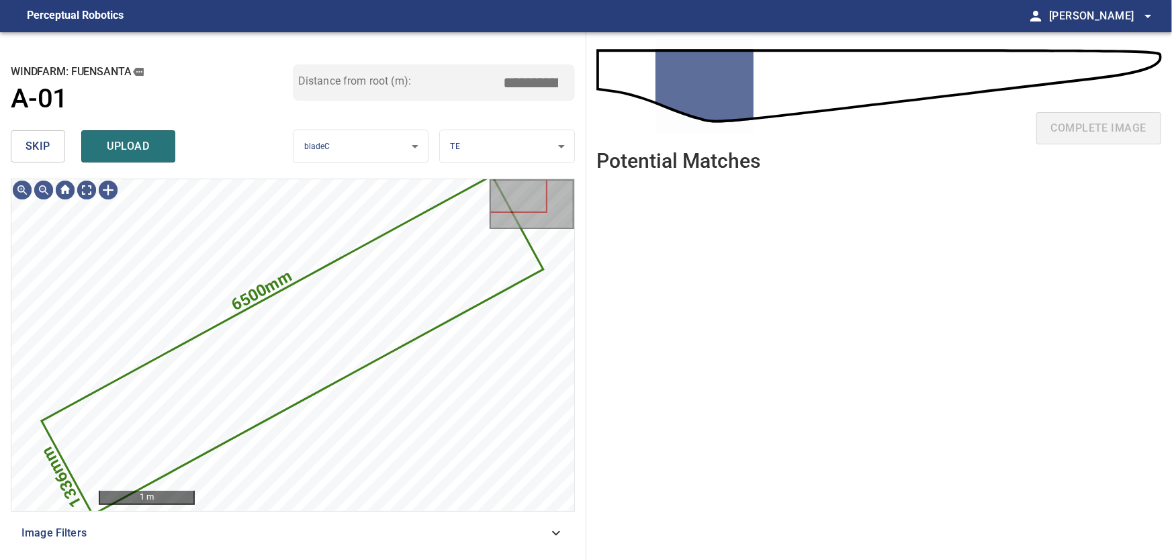
drag, startPoint x: 38, startPoint y: 136, endPoint x: 60, endPoint y: 152, distance: 26.5
click at [38, 136] on button "skip" at bounding box center [38, 146] width 54 height 32
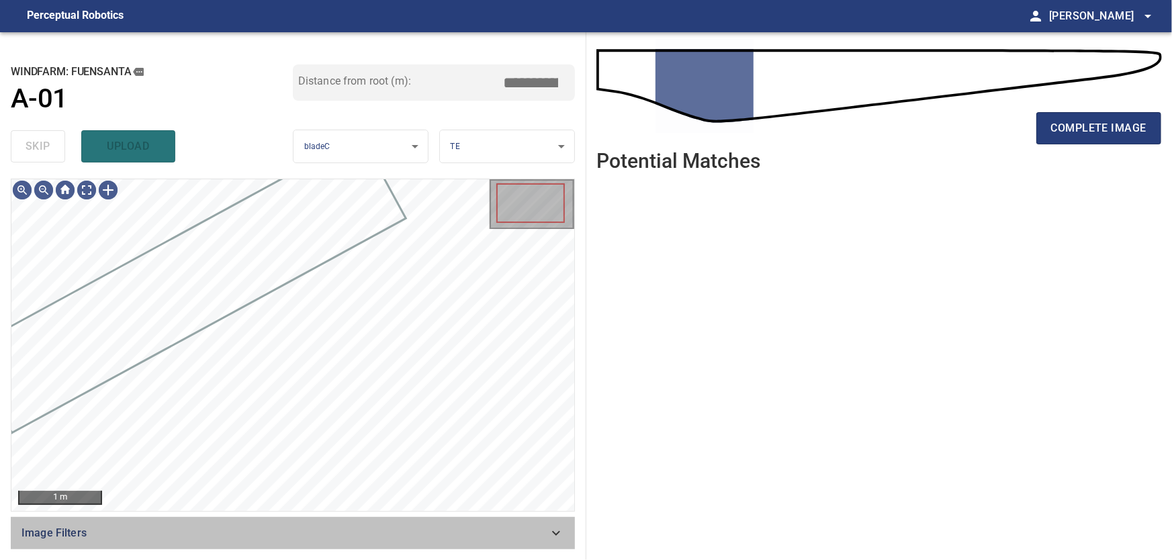
click at [557, 533] on icon at bounding box center [556, 533] width 16 height 16
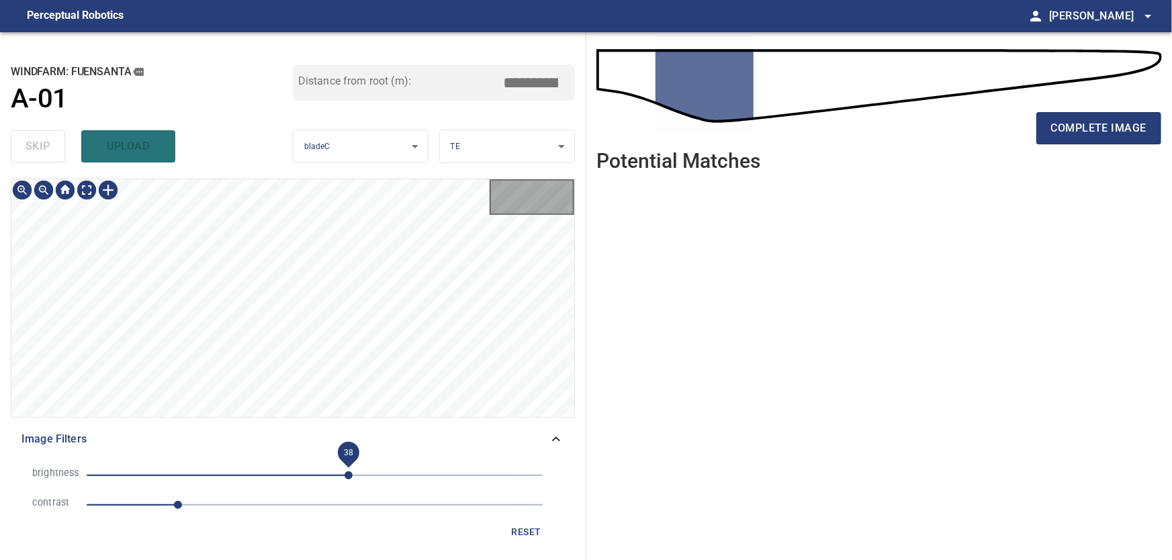
drag, startPoint x: 388, startPoint y: 476, endPoint x: 340, endPoint y: 478, distance: 48.4
click at [345, 478] on span "38" at bounding box center [349, 475] width 8 height 8
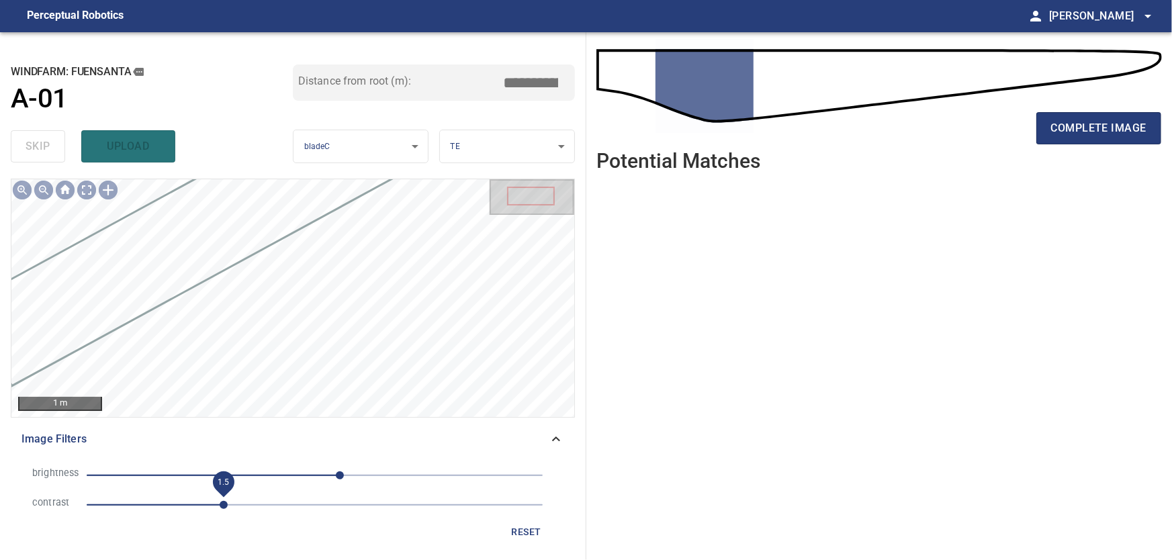
drag, startPoint x: 180, startPoint y: 505, endPoint x: 226, endPoint y: 500, distance: 46.7
click at [226, 501] on span "1.5" at bounding box center [224, 505] width 8 height 8
click at [556, 435] on icon at bounding box center [556, 439] width 16 height 16
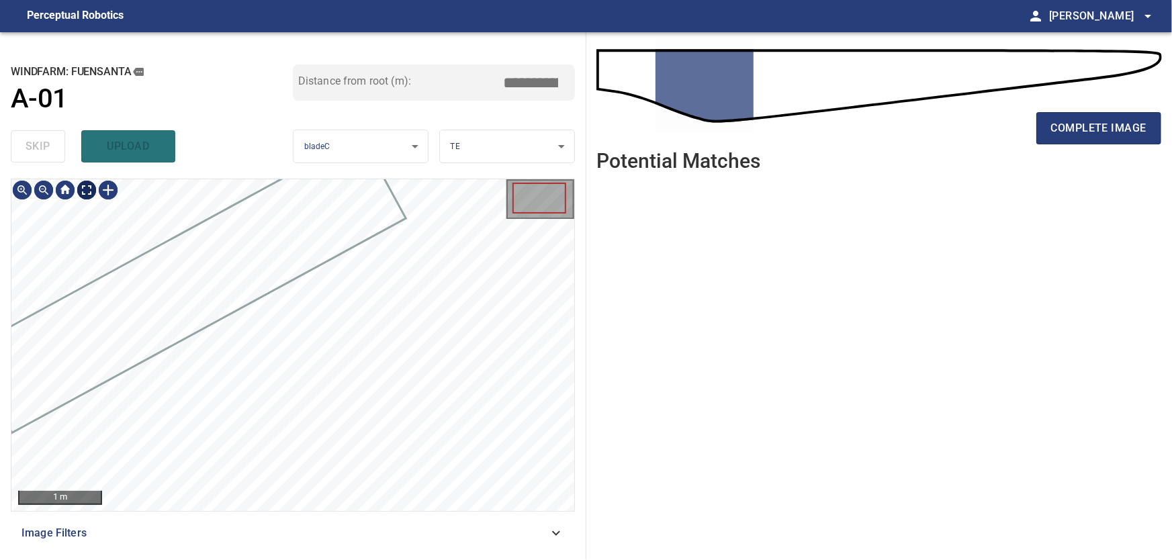
click at [88, 196] on body "**********" at bounding box center [586, 280] width 1172 height 560
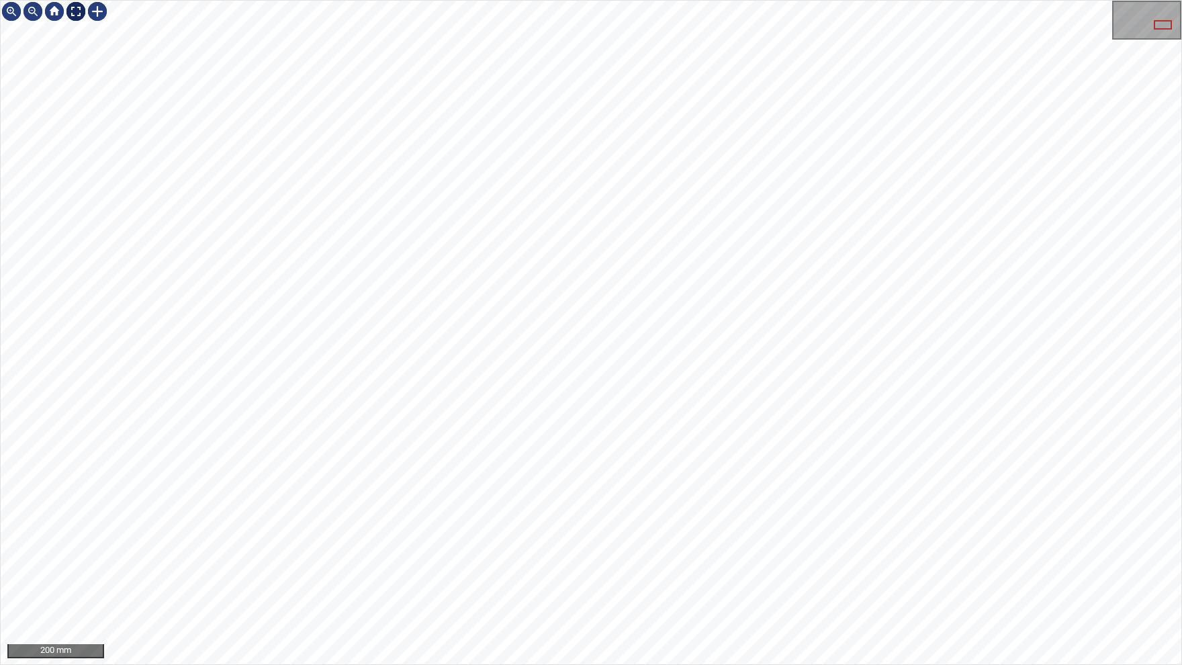
click at [81, 15] on img at bounding box center [75, 11] width 21 height 21
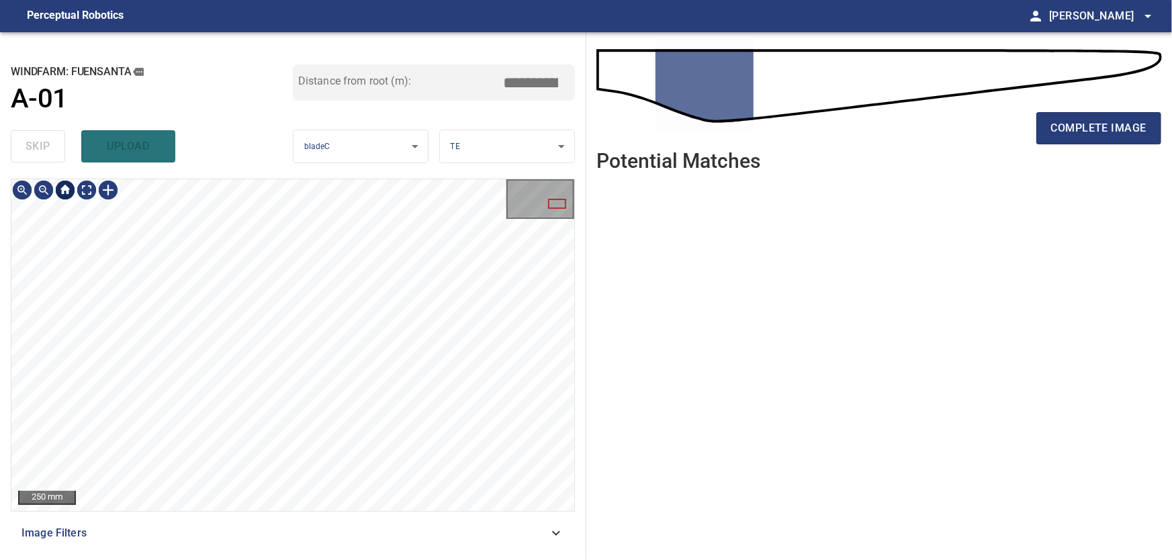
click at [67, 183] on div at bounding box center [64, 189] width 21 height 21
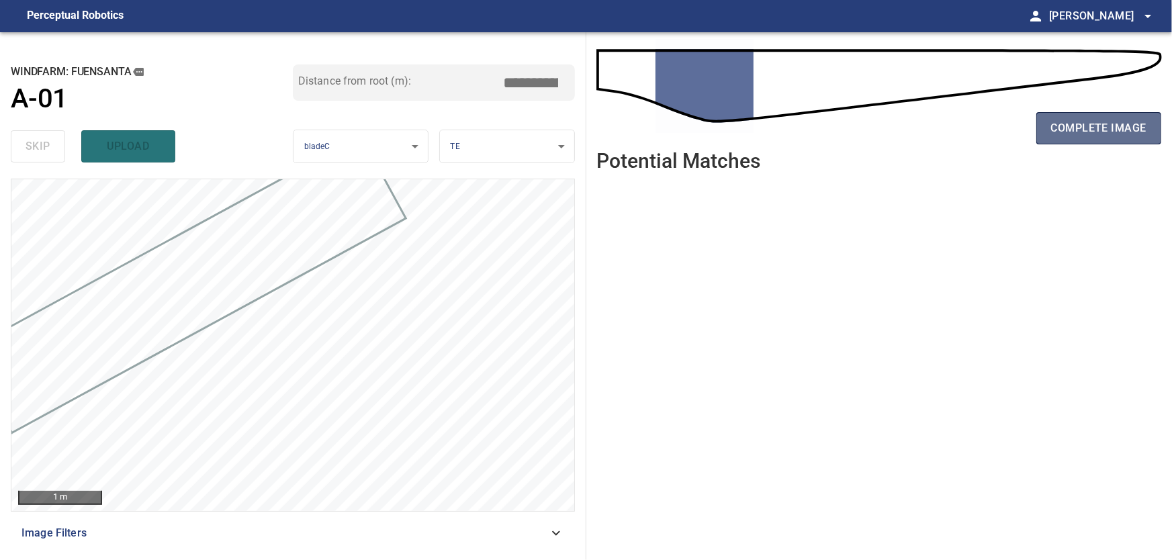
click at [1094, 127] on span "complete image" at bounding box center [1098, 128] width 95 height 19
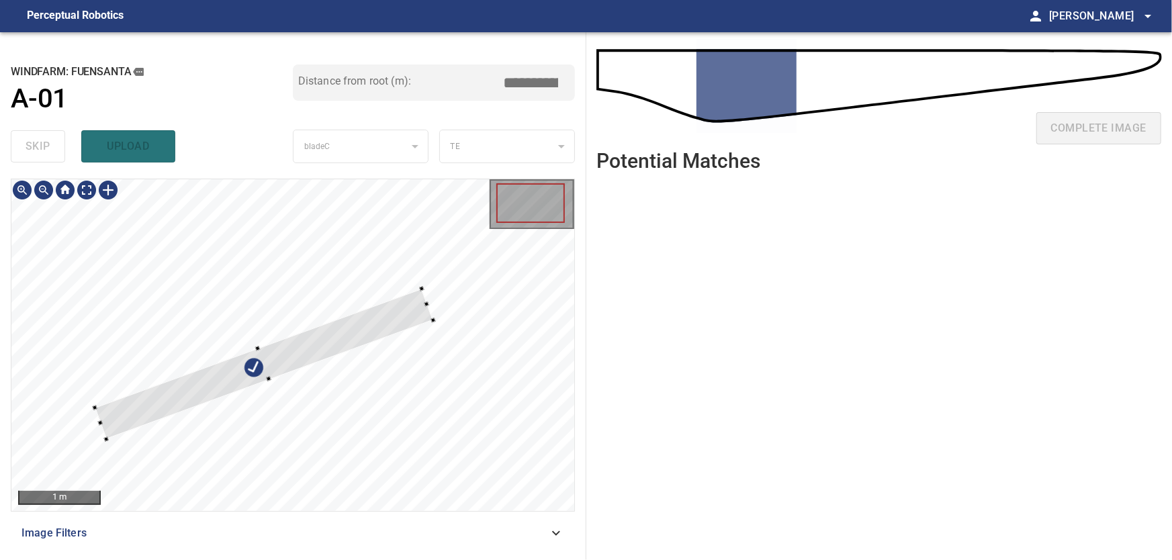
click at [226, 238] on div at bounding box center [292, 345] width 563 height 332
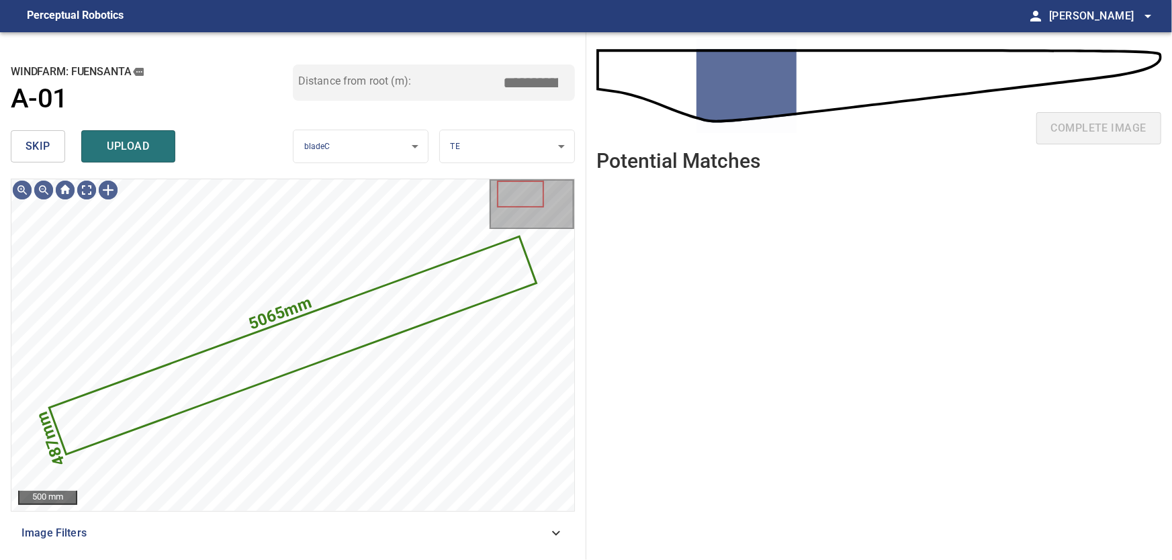
drag, startPoint x: 38, startPoint y: 150, endPoint x: 62, endPoint y: 177, distance: 36.1
click at [38, 150] on span "skip" at bounding box center [38, 146] width 25 height 19
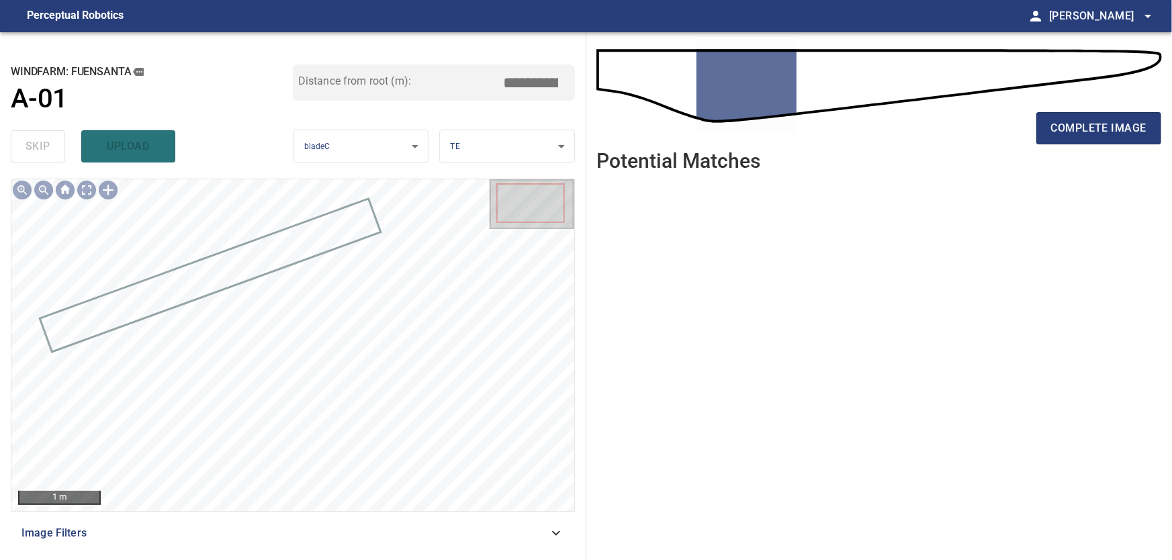
click at [559, 540] on icon at bounding box center [556, 533] width 16 height 16
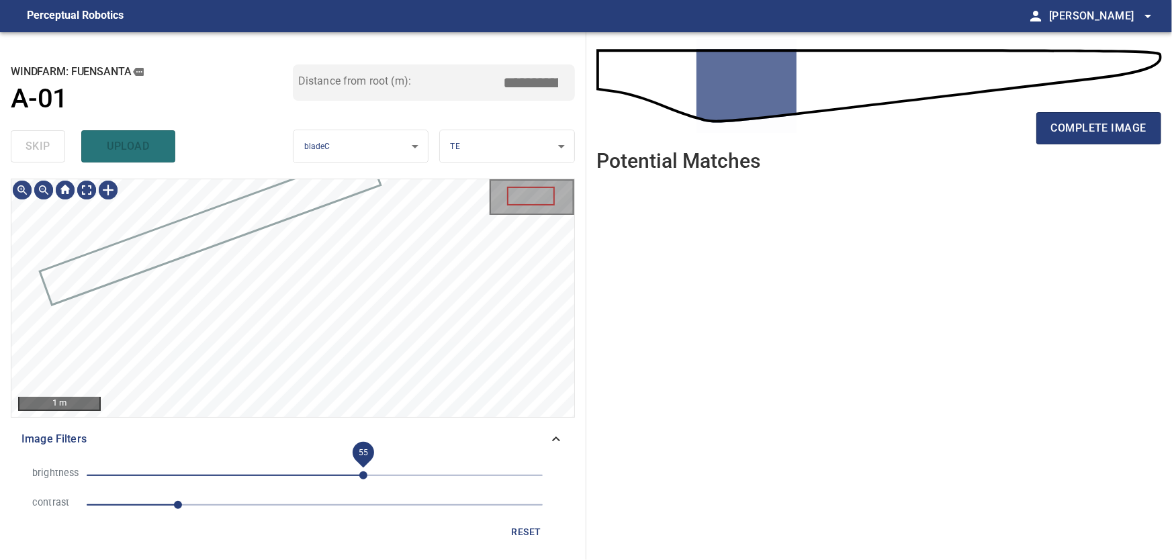
drag, startPoint x: 387, startPoint y: 476, endPoint x: 363, endPoint y: 476, distance: 23.5
click at [363, 476] on span "55" at bounding box center [363, 475] width 8 height 8
drag, startPoint x: 179, startPoint y: 502, endPoint x: 228, endPoint y: 500, distance: 49.7
click at [228, 501] on span "1.6" at bounding box center [232, 505] width 8 height 8
drag, startPoint x: 228, startPoint y: 500, endPoint x: 204, endPoint y: 502, distance: 24.9
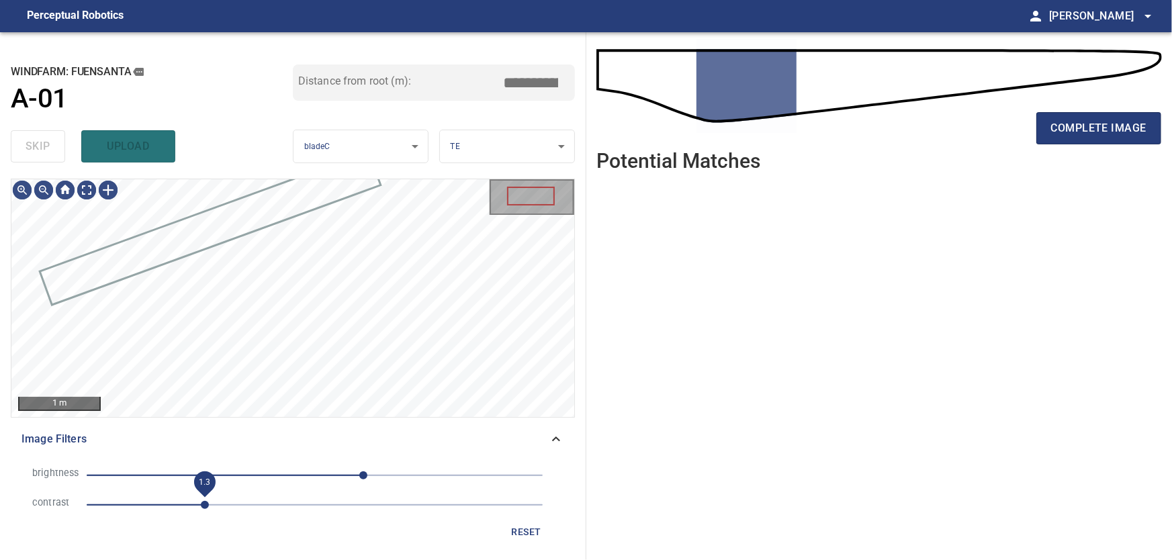
click at [204, 502] on span "1.3" at bounding box center [205, 505] width 8 height 8
drag, startPoint x: 364, startPoint y: 469, endPoint x: 381, endPoint y: 480, distance: 20.3
click at [396, 471] on span "91" at bounding box center [396, 475] width 8 height 8
drag, startPoint x: 398, startPoint y: 472, endPoint x: 365, endPoint y: 481, distance: 34.0
click at [394, 480] on span "93" at bounding box center [398, 475] width 8 height 8
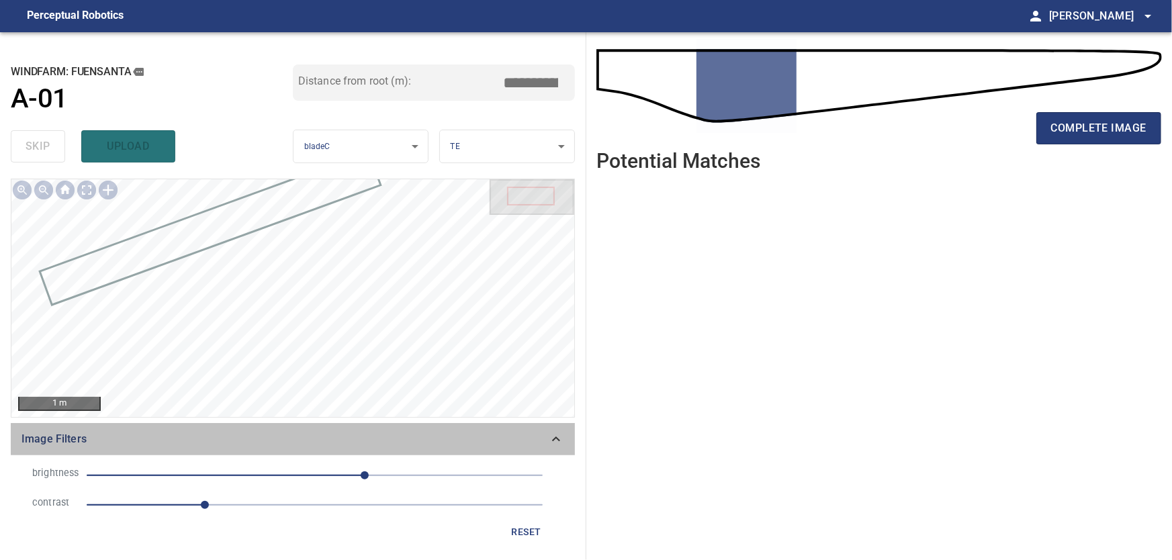
click at [553, 445] on icon at bounding box center [556, 439] width 16 height 16
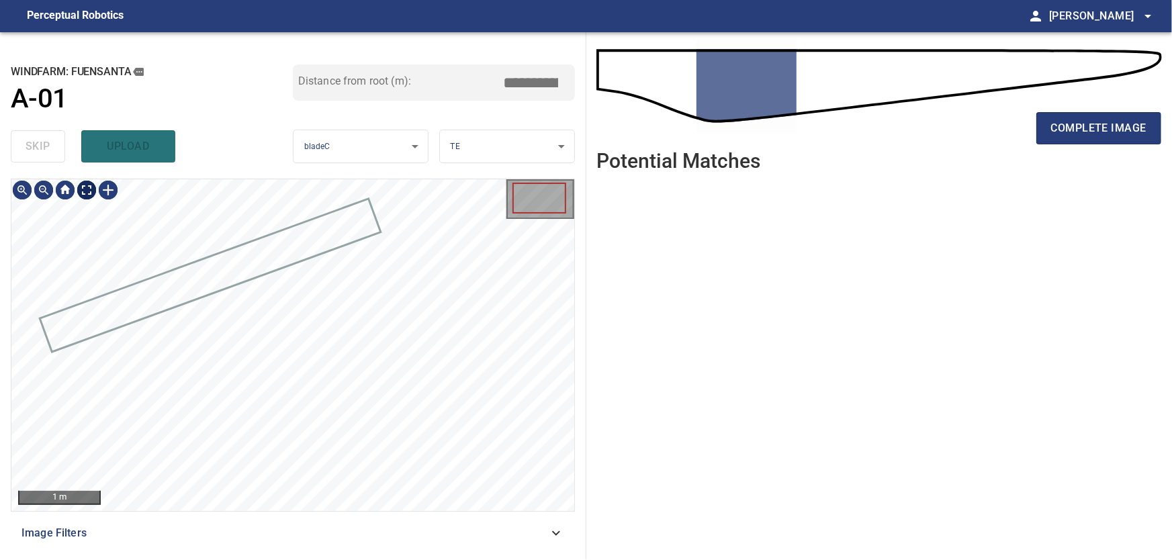
click at [87, 193] on body "**********" at bounding box center [586, 280] width 1172 height 560
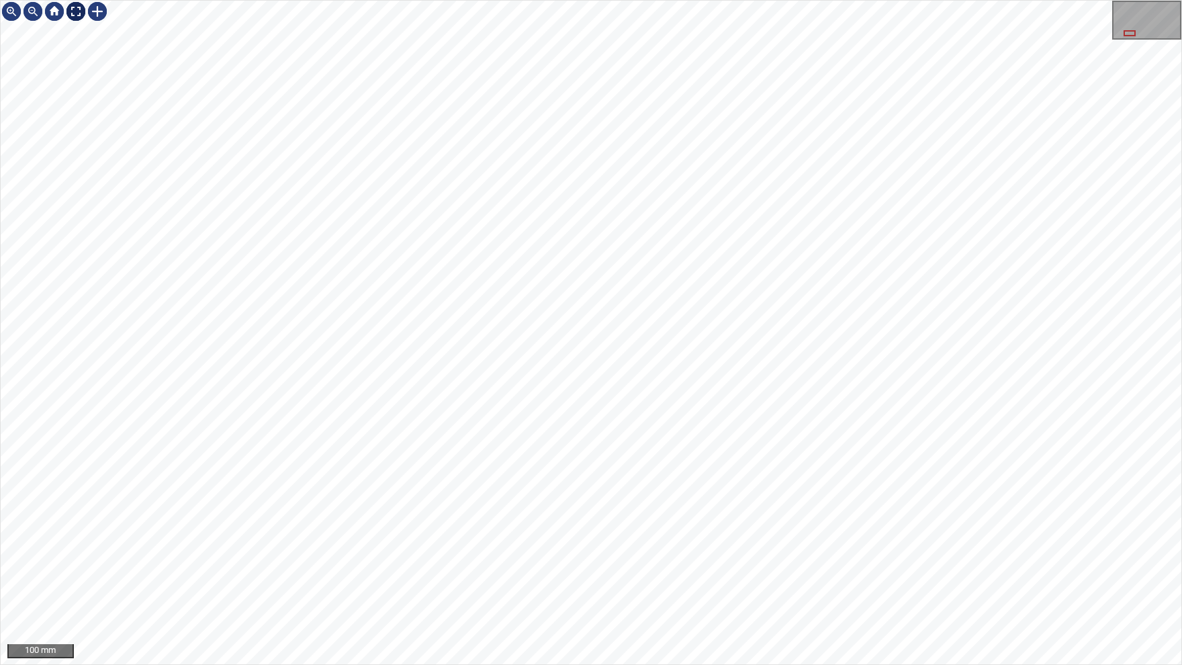
click at [80, 12] on img at bounding box center [75, 11] width 21 height 21
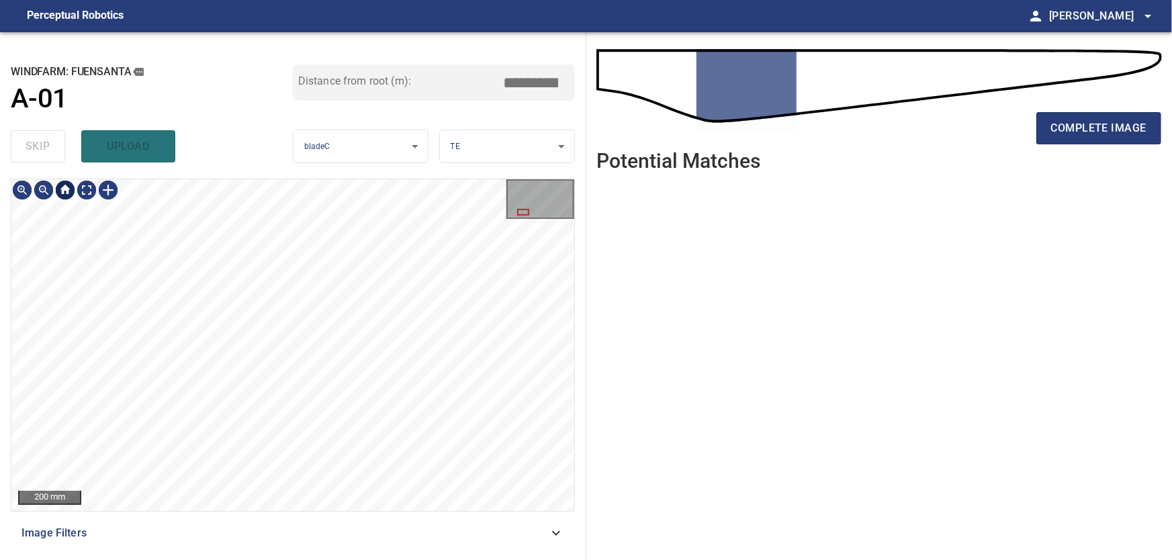
click at [67, 192] on div at bounding box center [64, 189] width 21 height 21
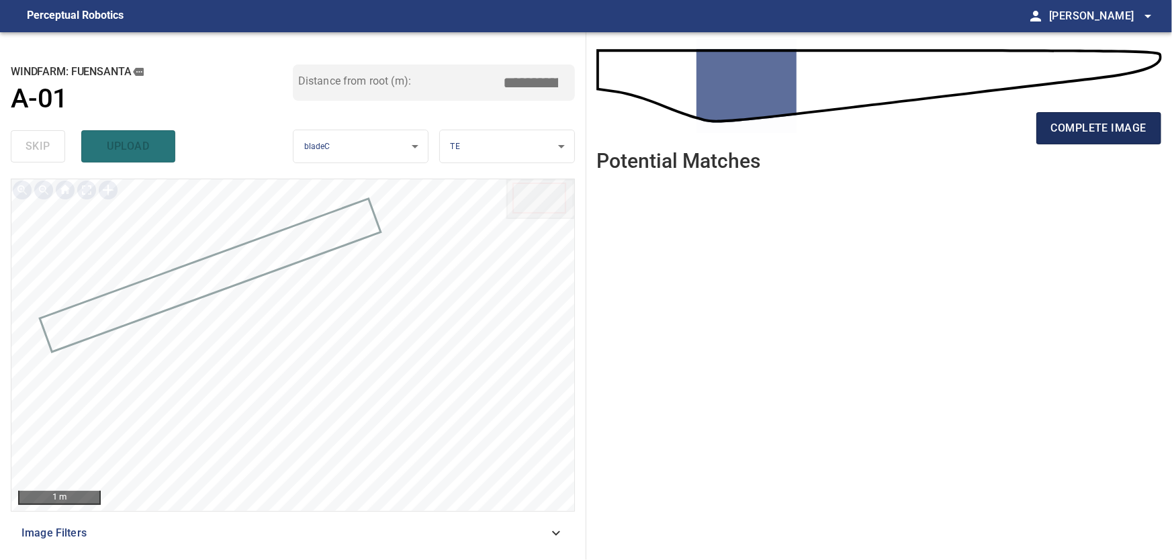
click at [1122, 127] on span "complete image" at bounding box center [1098, 128] width 95 height 19
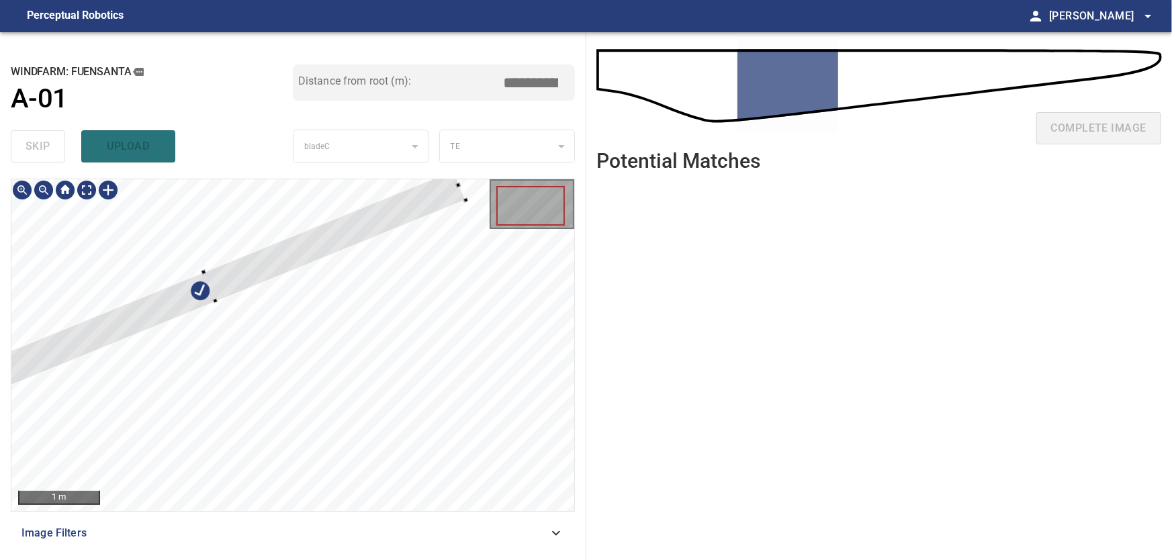
click at [302, 249] on div at bounding box center [210, 286] width 510 height 232
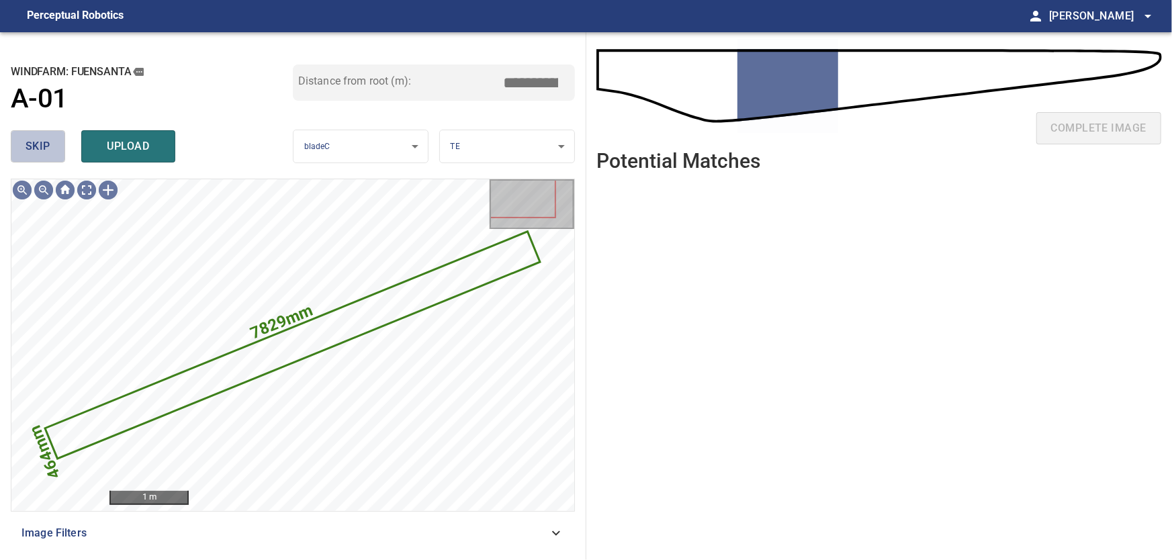
click at [34, 146] on span "skip" at bounding box center [38, 146] width 25 height 19
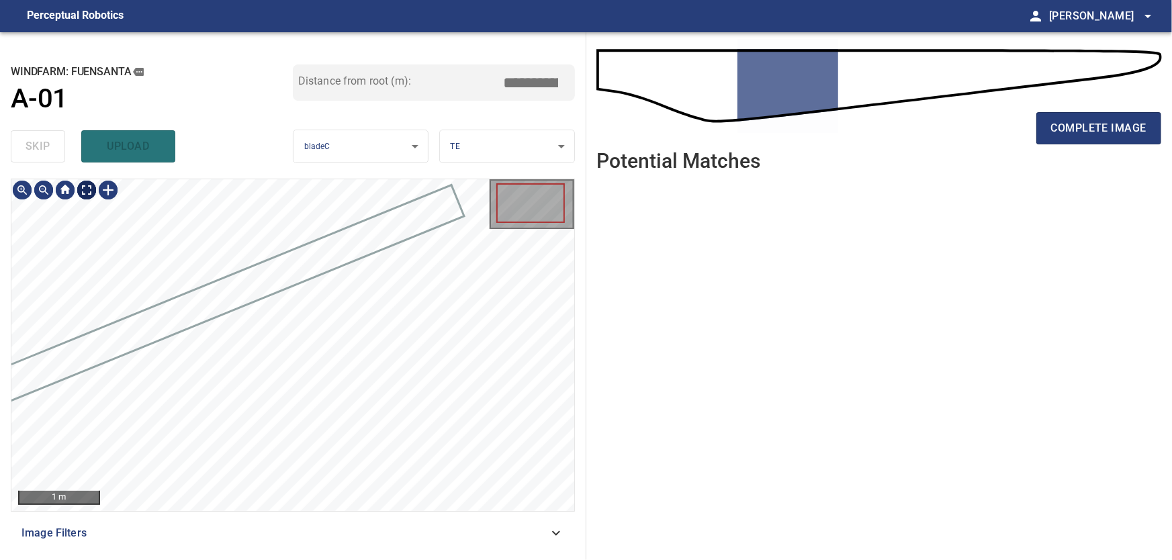
click at [91, 193] on body "**********" at bounding box center [586, 280] width 1172 height 560
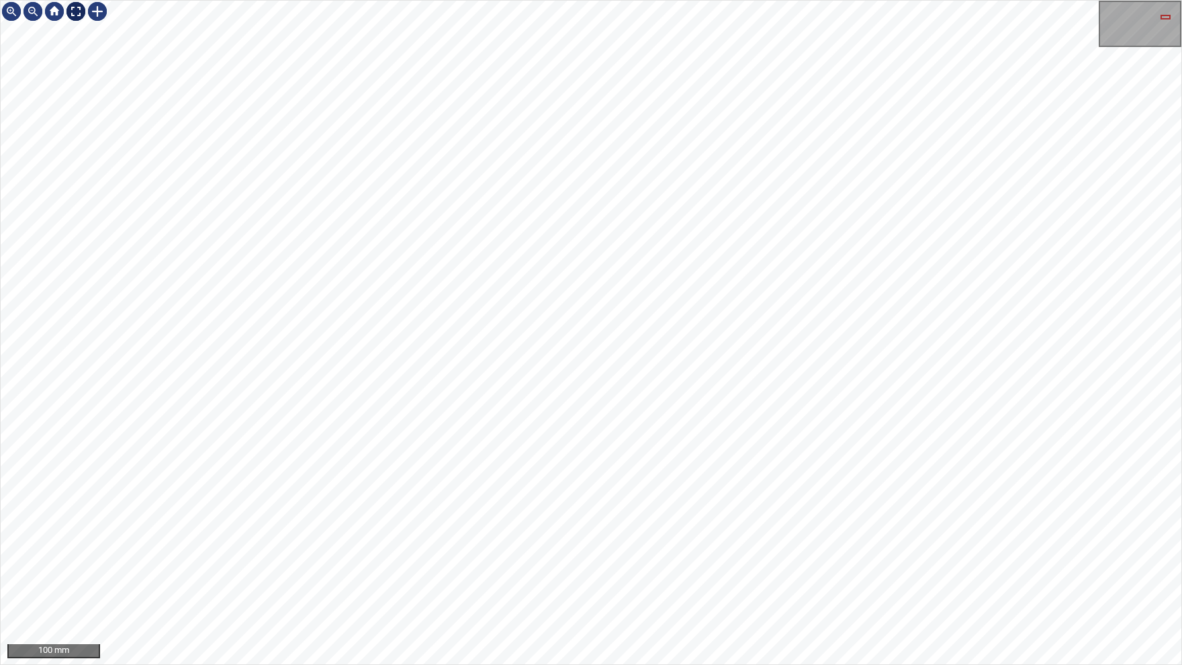
click at [76, 16] on div at bounding box center [75, 11] width 21 height 21
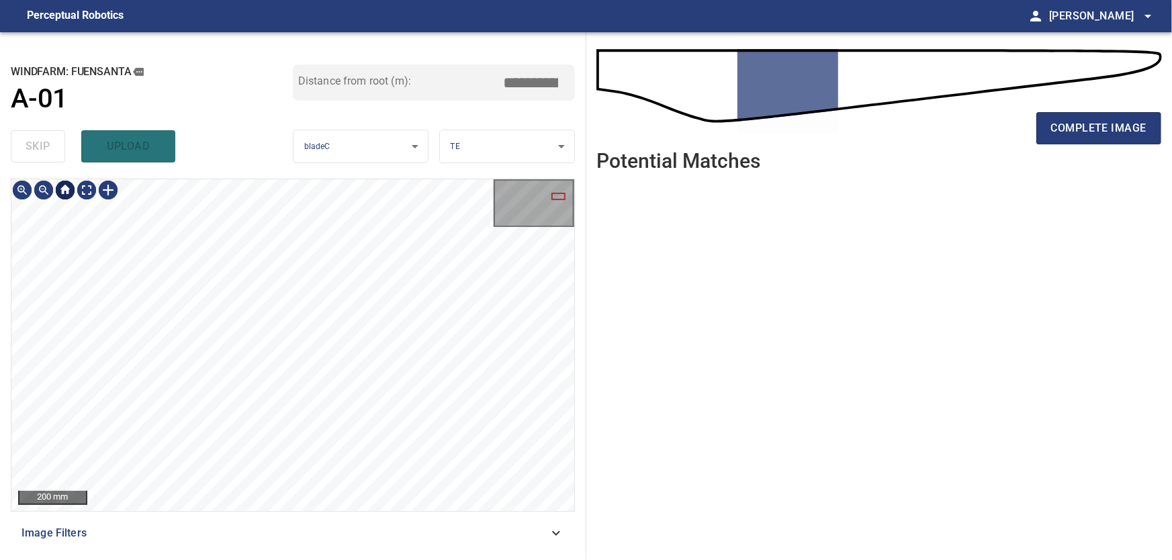
click at [68, 193] on div at bounding box center [64, 189] width 21 height 21
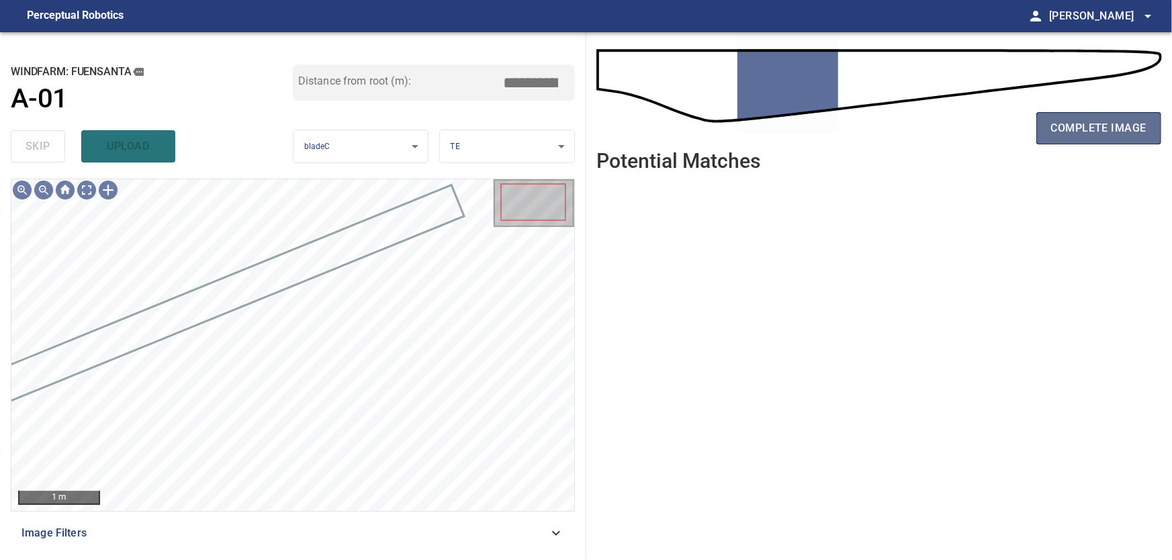
click at [1107, 128] on span "complete image" at bounding box center [1098, 128] width 95 height 19
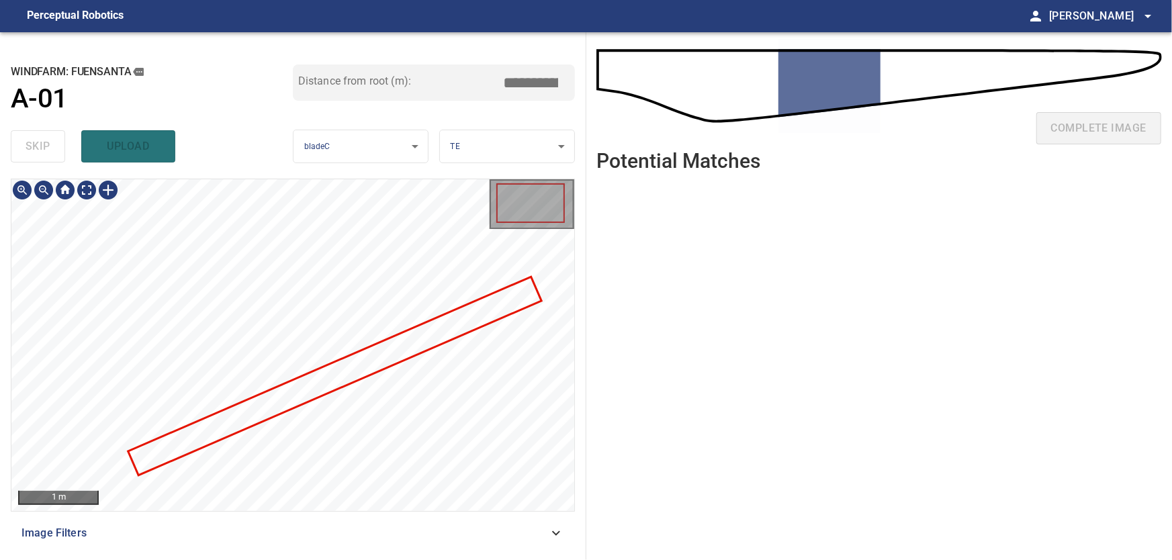
click at [336, 363] on div at bounding box center [292, 345] width 563 height 332
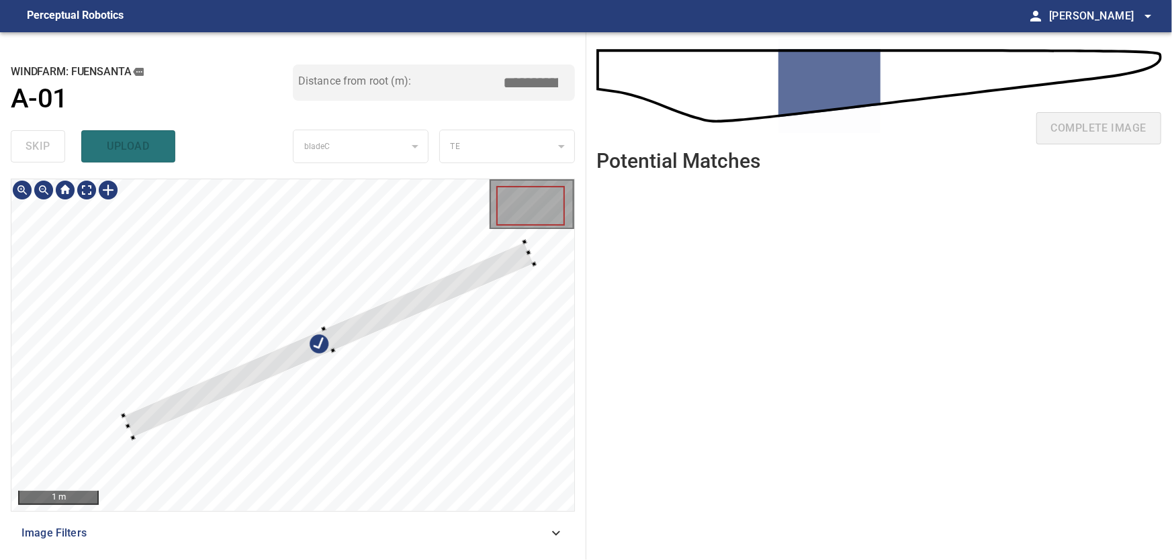
click at [312, 266] on div at bounding box center [329, 340] width 411 height 196
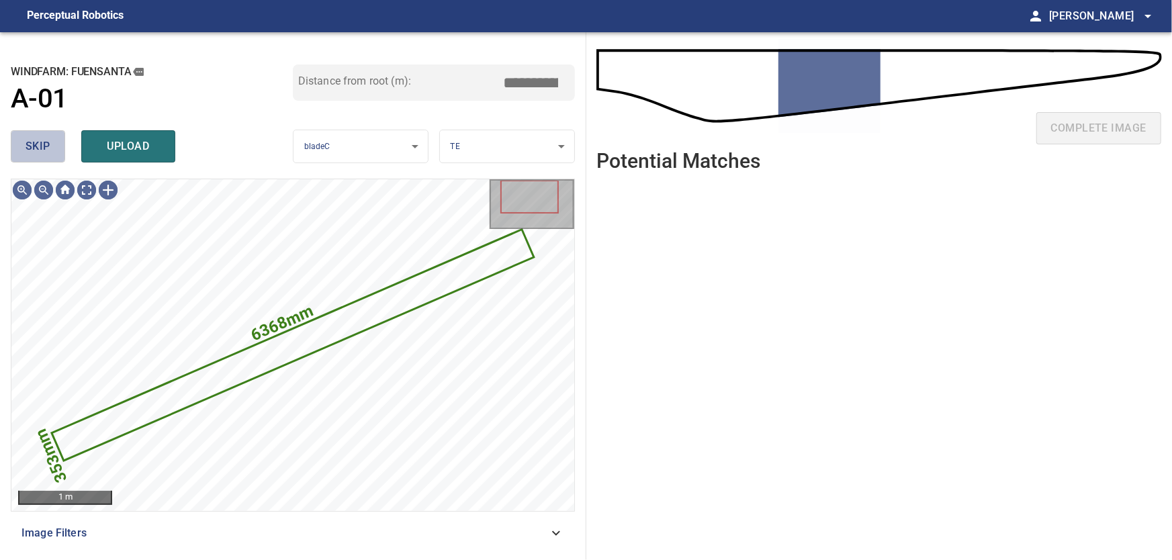
drag, startPoint x: 41, startPoint y: 152, endPoint x: 69, endPoint y: 174, distance: 35.9
click at [45, 154] on span "skip" at bounding box center [38, 146] width 25 height 19
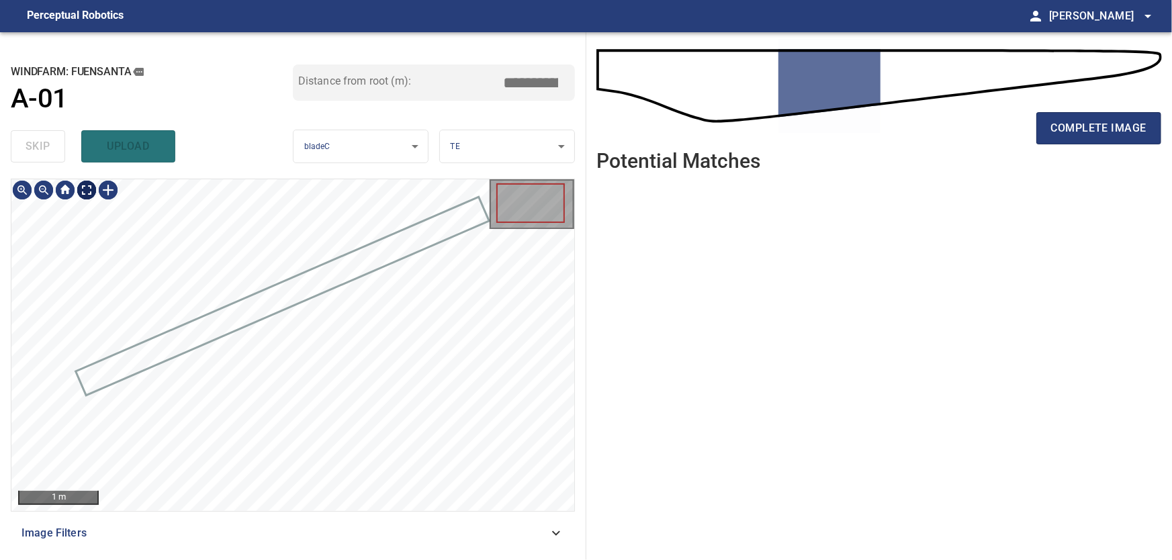
click at [93, 191] on body "**********" at bounding box center [586, 280] width 1172 height 560
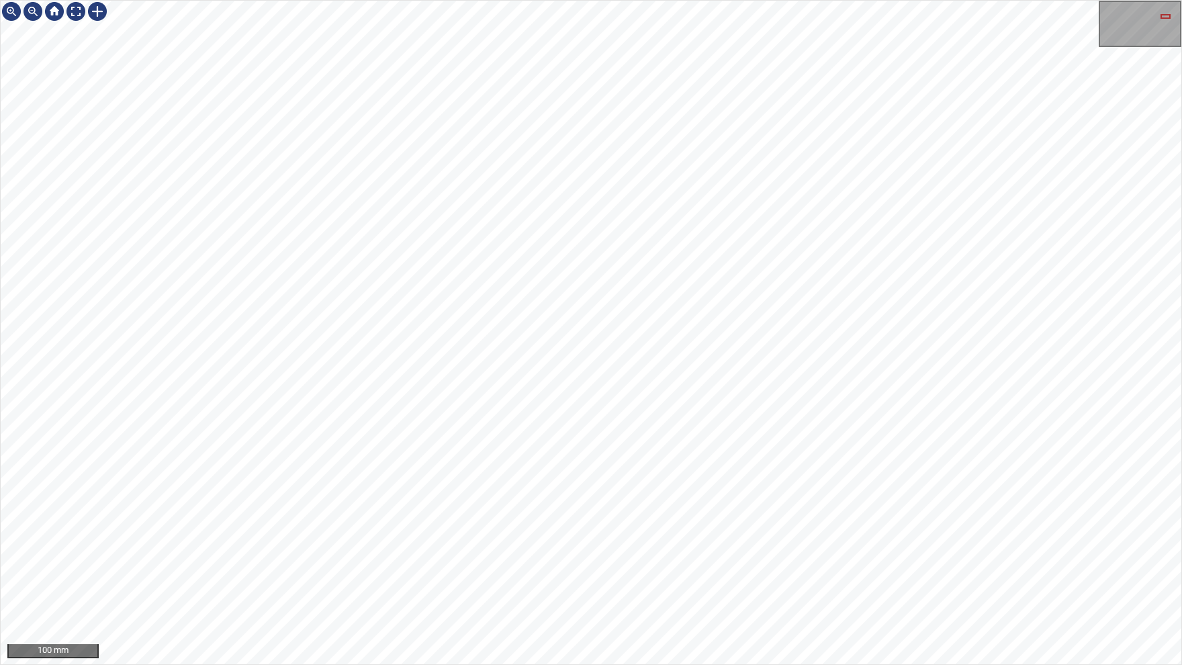
click at [77, 17] on img at bounding box center [75, 11] width 21 height 21
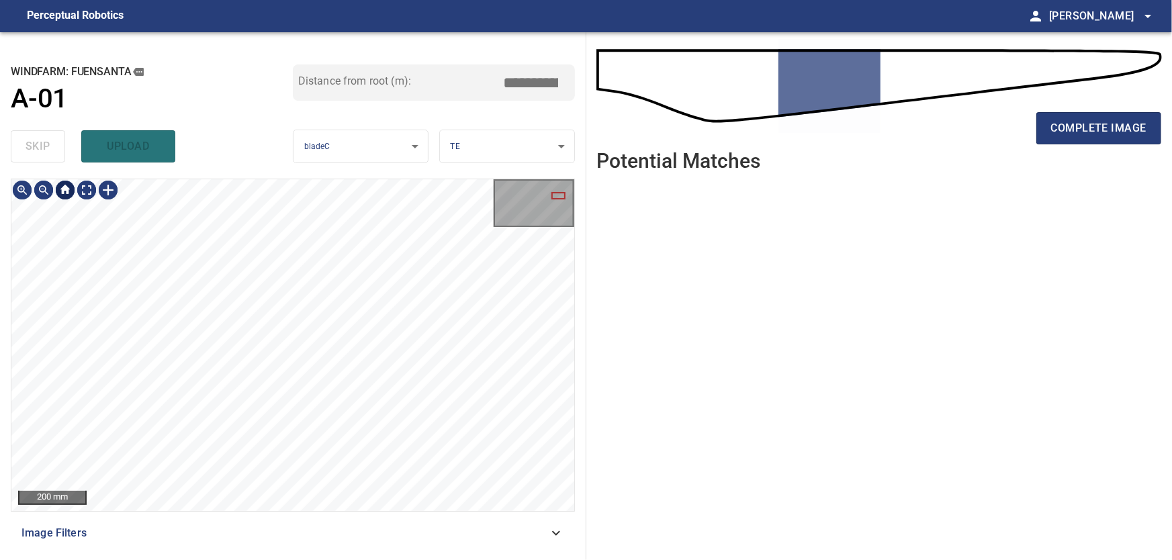
click at [71, 192] on div at bounding box center [64, 189] width 21 height 21
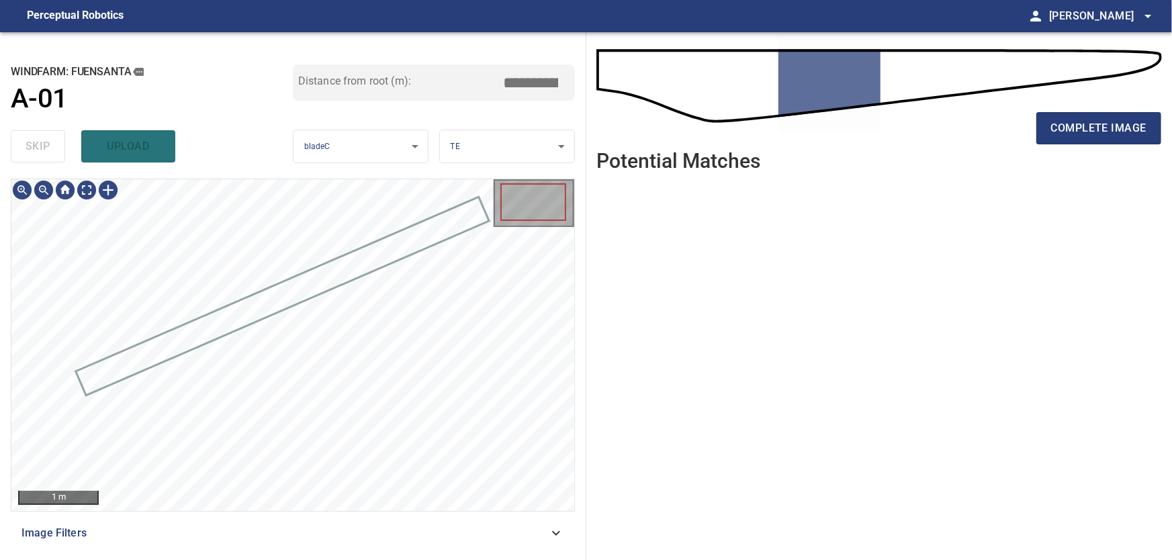
drag, startPoint x: 1121, startPoint y: 132, endPoint x: 1169, endPoint y: 140, distance: 49.1
click at [1122, 132] on span "complete image" at bounding box center [1098, 128] width 95 height 19
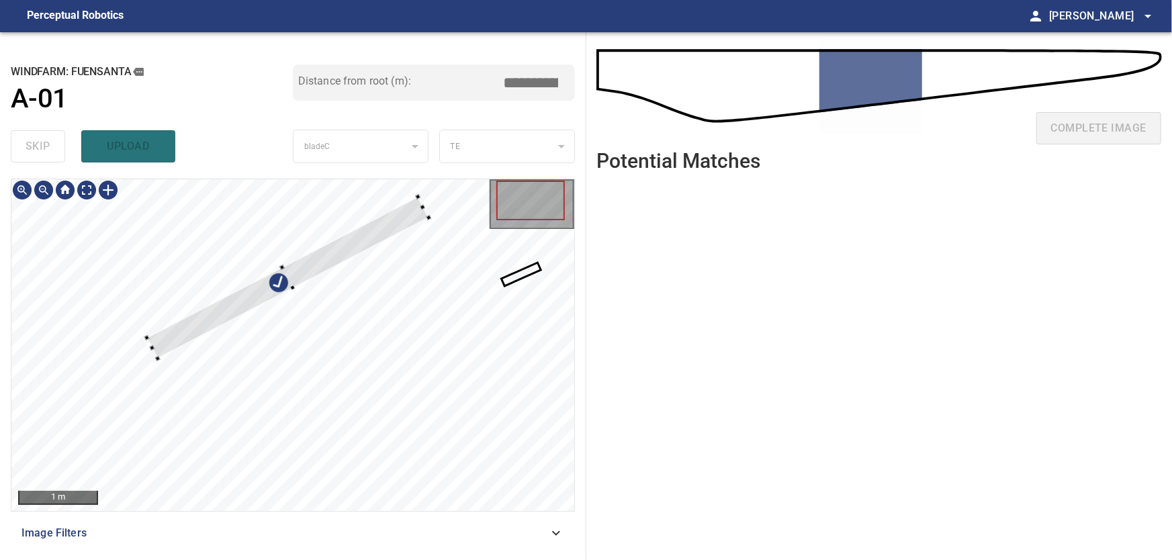
click at [246, 257] on div at bounding box center [292, 345] width 563 height 332
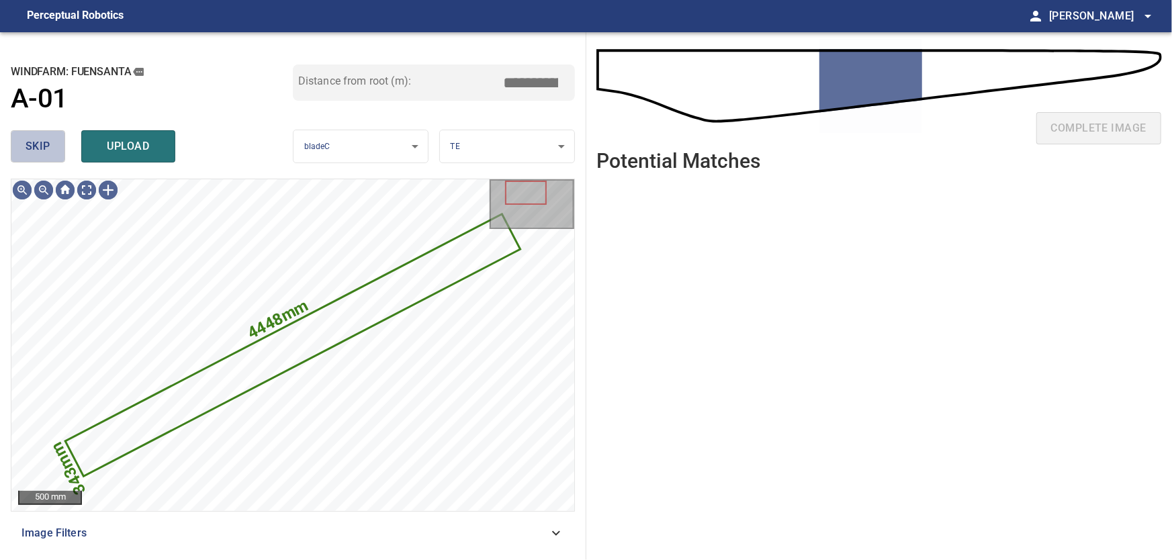
drag, startPoint x: 52, startPoint y: 156, endPoint x: 71, endPoint y: 165, distance: 21.0
click at [52, 154] on button "skip" at bounding box center [38, 146] width 54 height 32
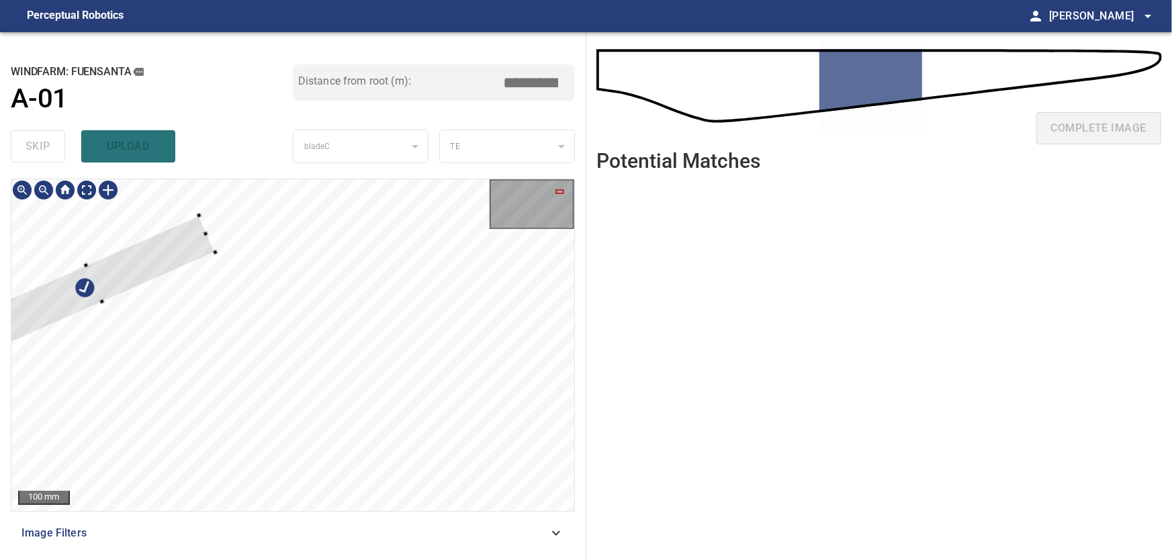
click at [130, 267] on div at bounding box center [95, 284] width 240 height 136
type input "****"
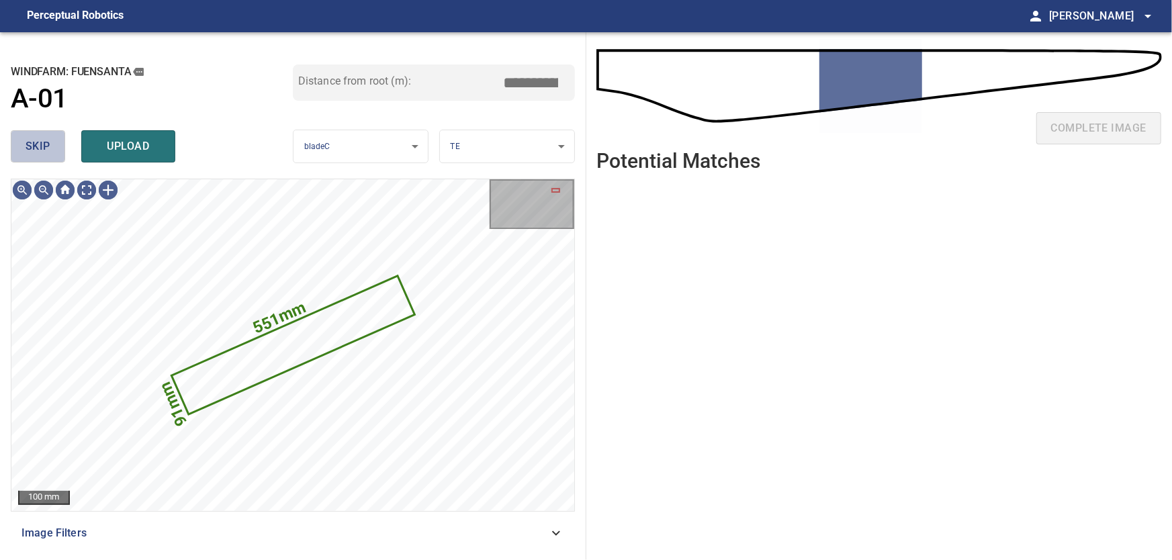
drag, startPoint x: 46, startPoint y: 146, endPoint x: 64, endPoint y: 165, distance: 26.1
click at [48, 146] on span "skip" at bounding box center [38, 146] width 25 height 19
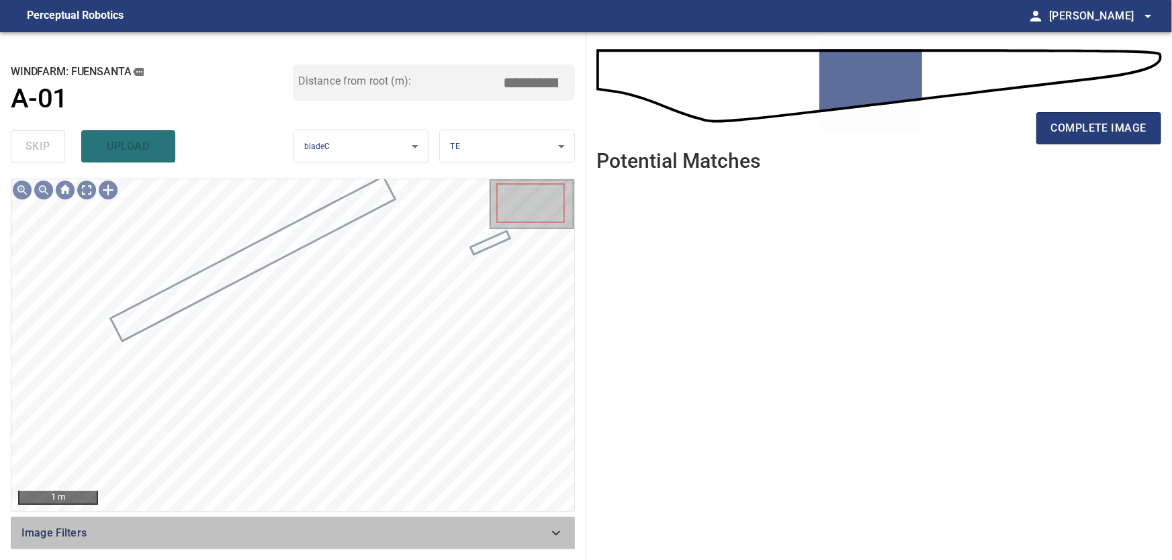
click at [561, 533] on icon at bounding box center [556, 533] width 16 height 16
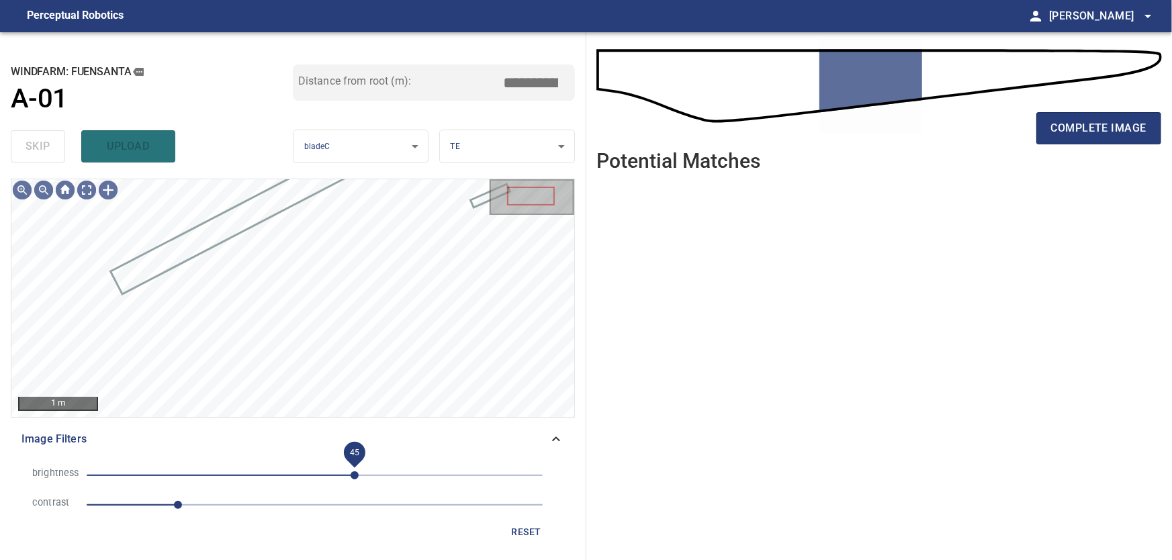
drag, startPoint x: 386, startPoint y: 477, endPoint x: 355, endPoint y: 476, distance: 31.6
click at [355, 476] on span "45" at bounding box center [355, 475] width 8 height 8
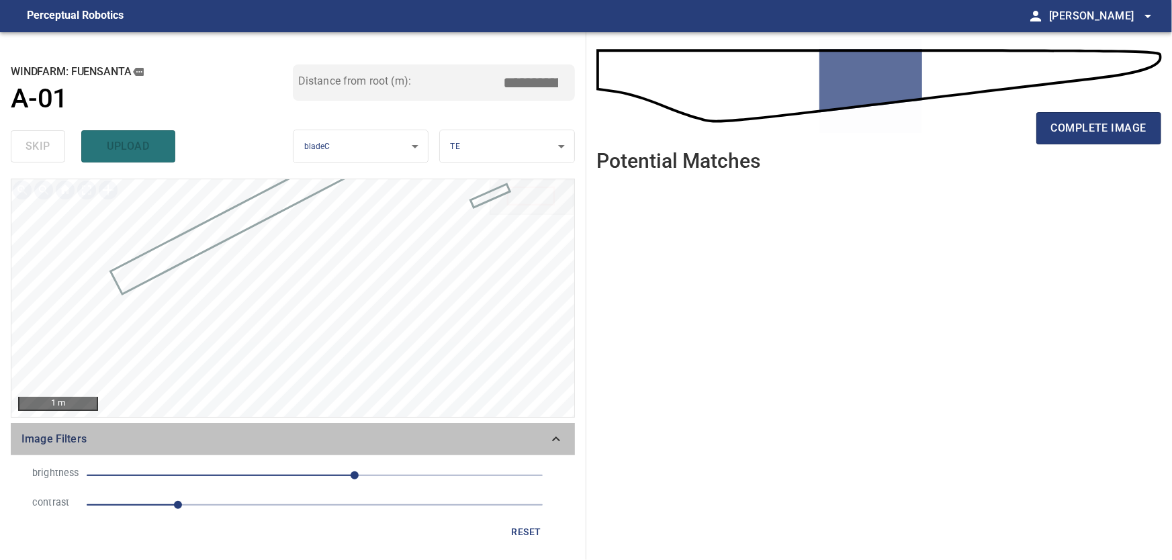
click at [549, 435] on icon at bounding box center [556, 439] width 16 height 16
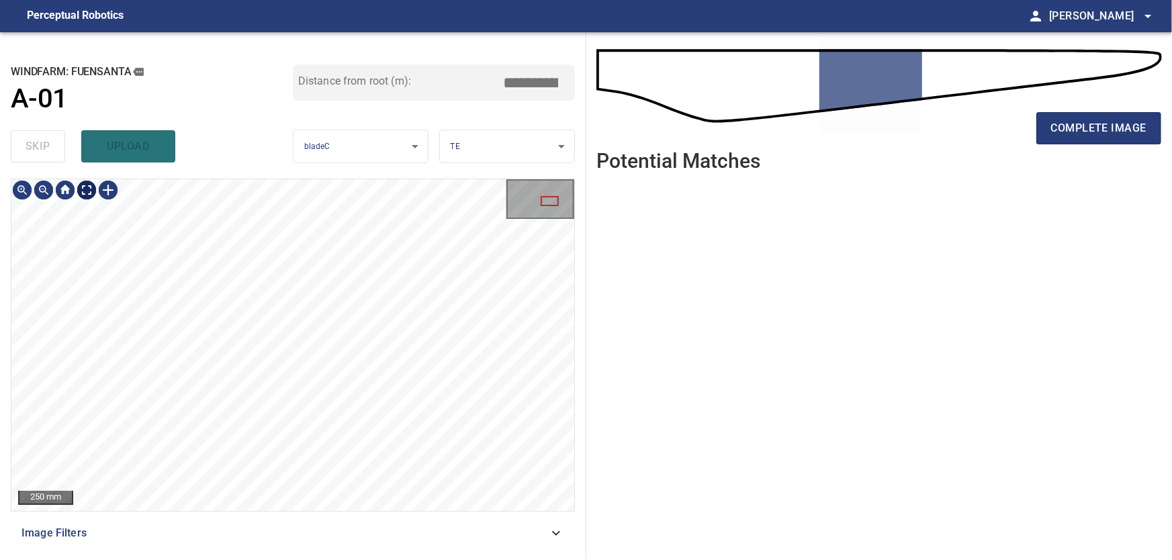
type input "****"
click at [93, 196] on body "**********" at bounding box center [586, 280] width 1172 height 560
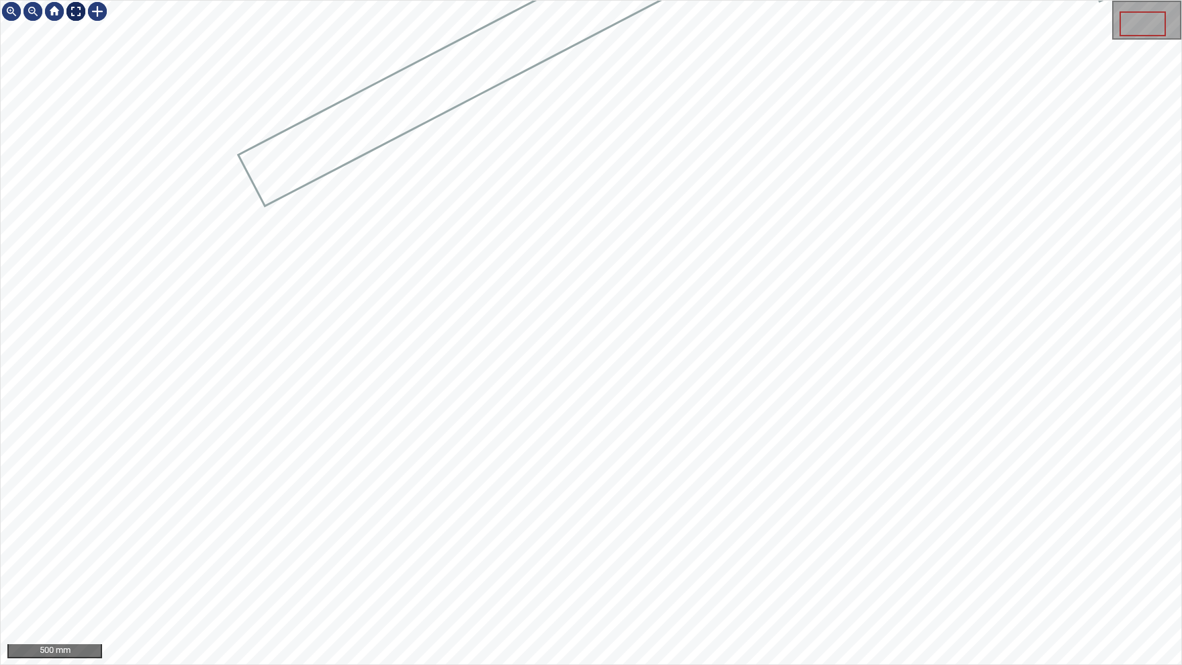
click at [80, 19] on img at bounding box center [75, 11] width 21 height 21
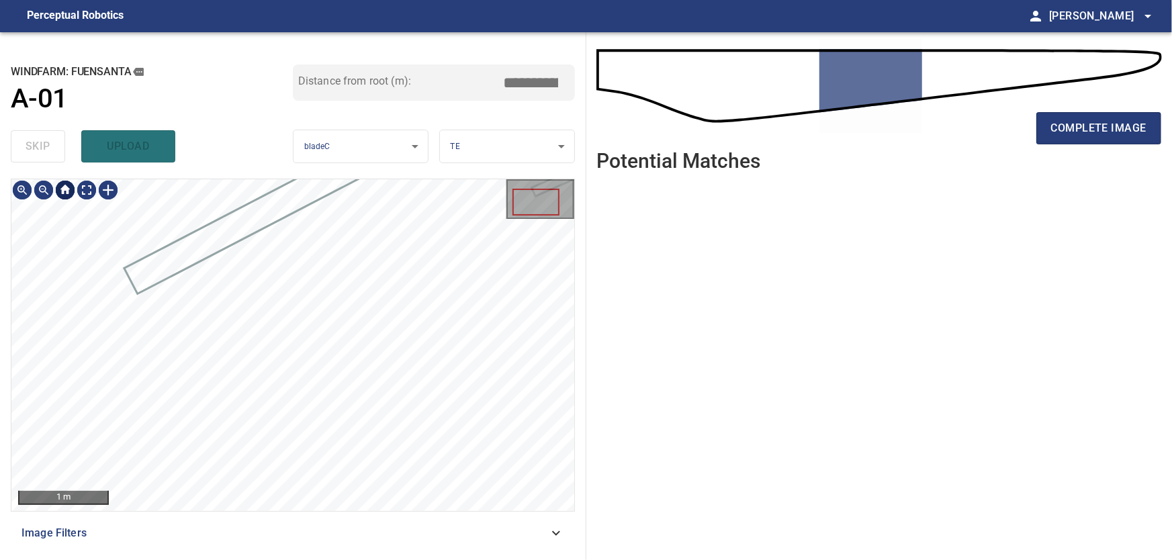
type input "****"
click at [66, 185] on div at bounding box center [64, 189] width 21 height 21
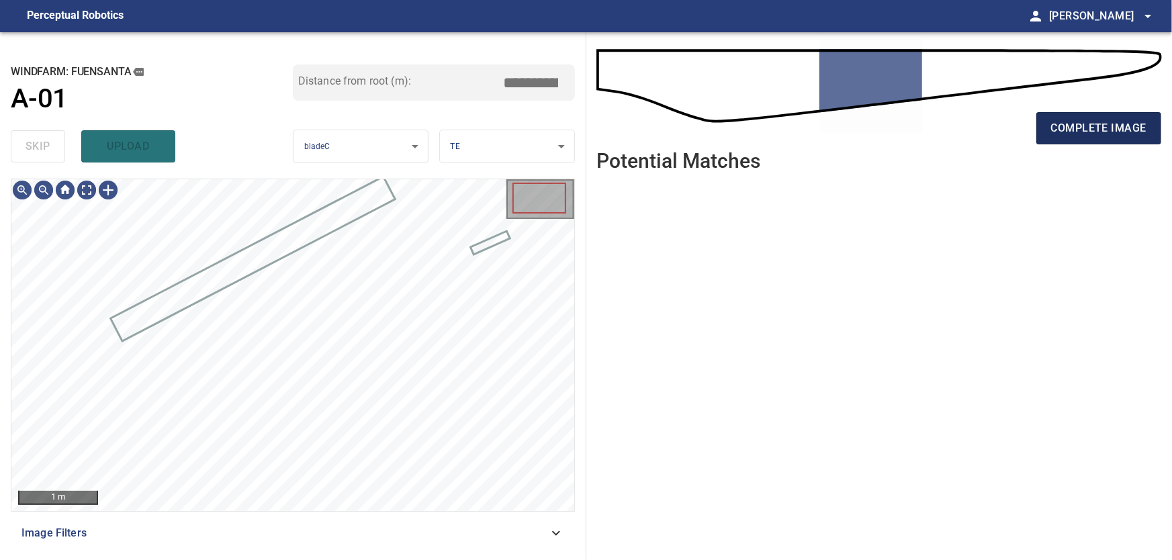
click at [1126, 130] on span "complete image" at bounding box center [1098, 128] width 95 height 19
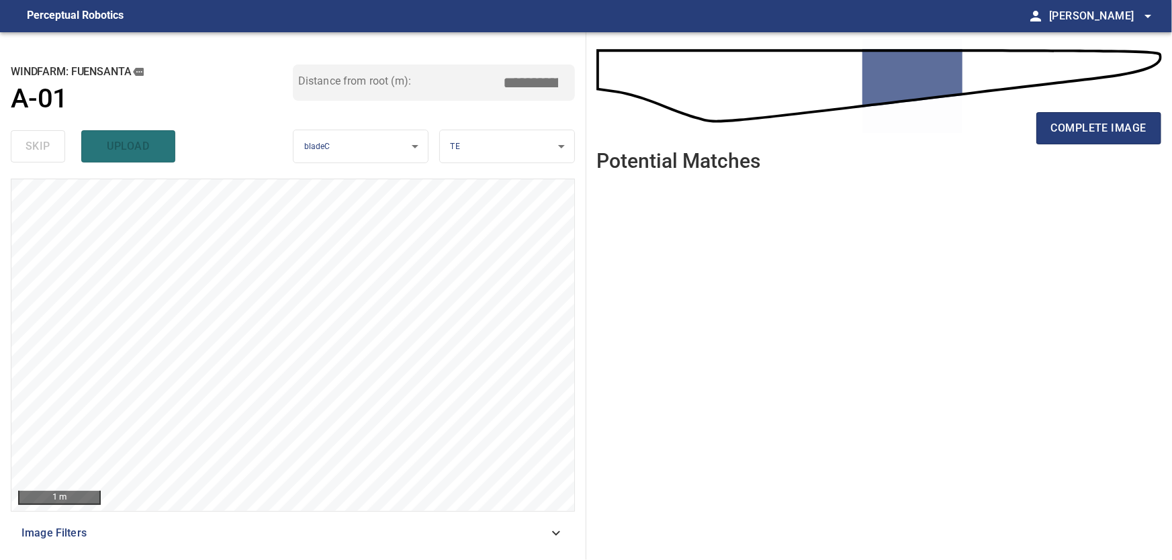
click at [559, 533] on icon at bounding box center [556, 533] width 16 height 16
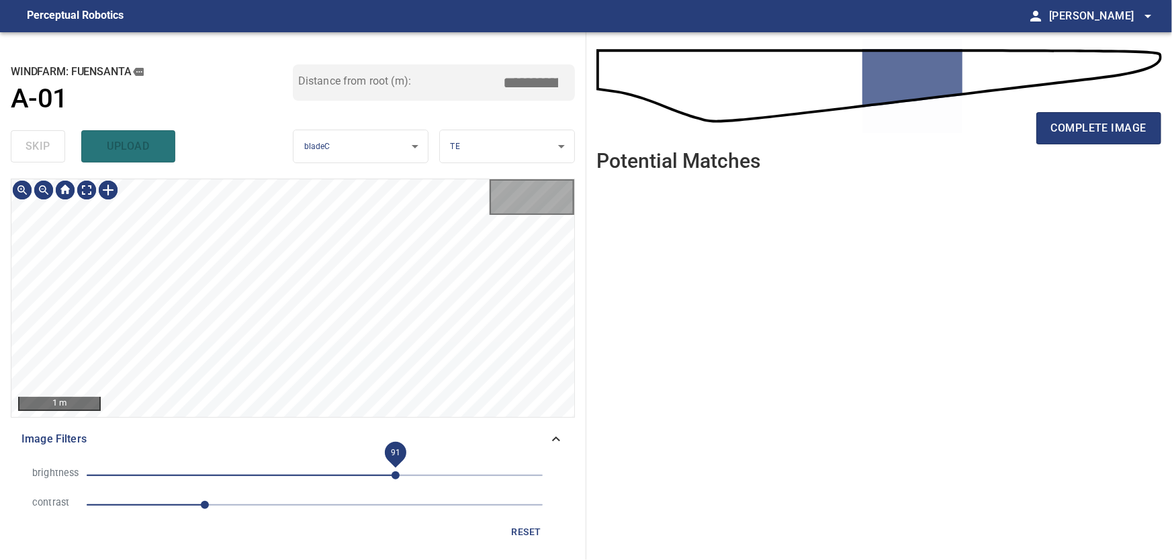
drag, startPoint x: 377, startPoint y: 476, endPoint x: 349, endPoint y: 475, distance: 27.5
click at [392, 475] on span "91" at bounding box center [396, 475] width 8 height 8
drag, startPoint x: 210, startPoint y: 506, endPoint x: 156, endPoint y: 500, distance: 54.0
click at [156, 501] on span "0.8" at bounding box center [160, 505] width 8 height 8
drag, startPoint x: 157, startPoint y: 500, endPoint x: 180, endPoint y: 500, distance: 22.8
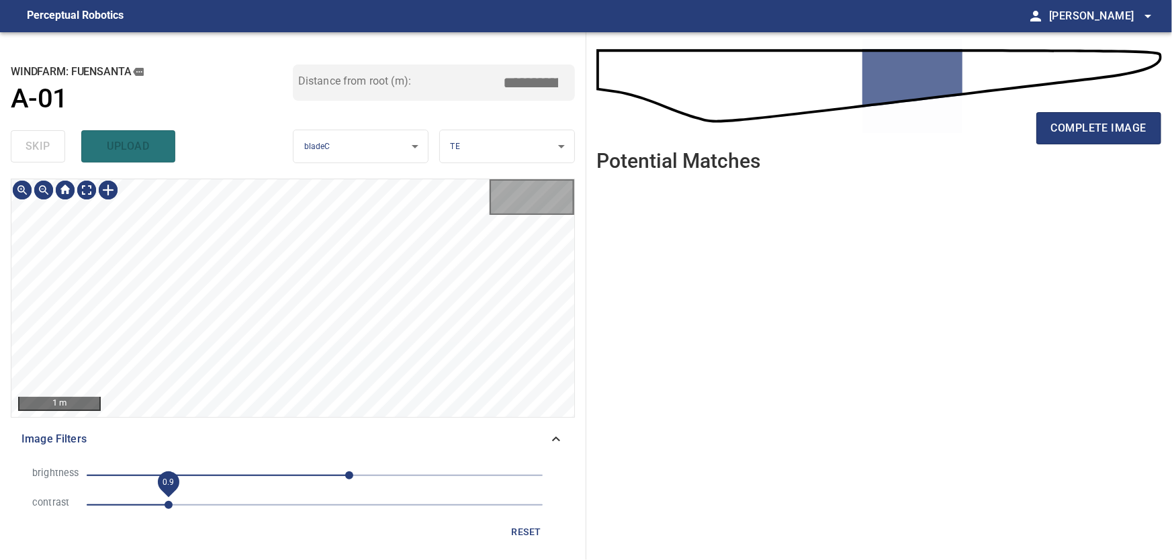
click at [173, 501] on span "0.9" at bounding box center [169, 505] width 8 height 8
drag, startPoint x: 354, startPoint y: 474, endPoint x: 339, endPoint y: 474, distance: 14.8
click at [339, 474] on span "28" at bounding box center [340, 475] width 8 height 8
click at [83, 190] on body "**********" at bounding box center [586, 280] width 1172 height 560
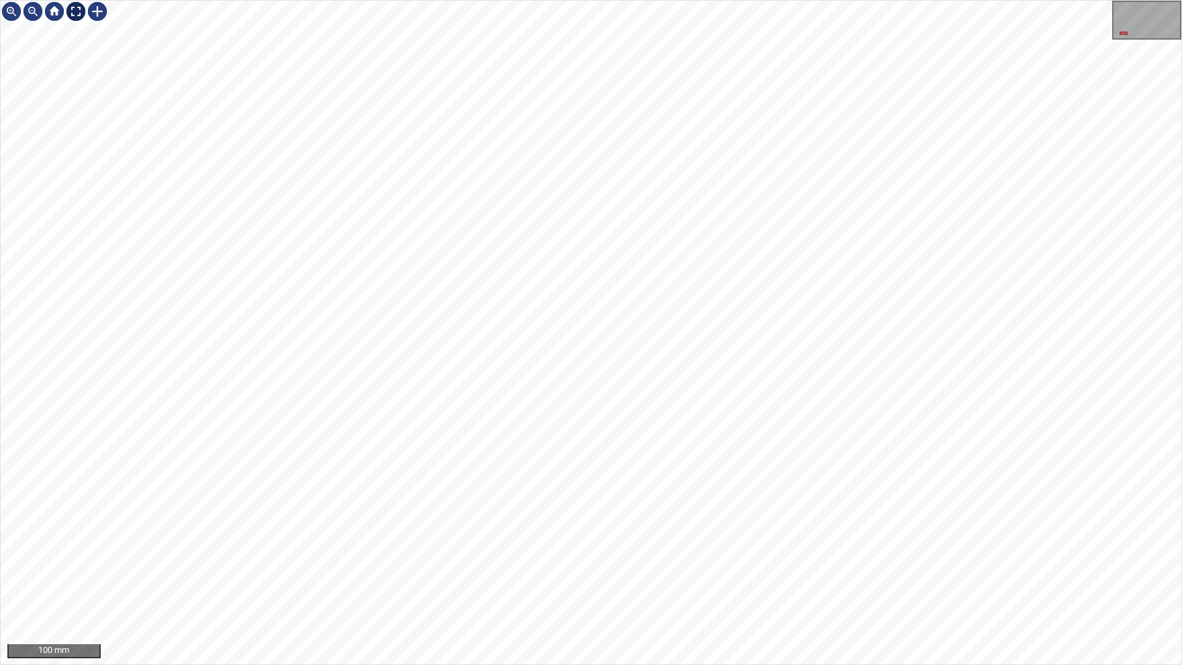
click at [74, 10] on div at bounding box center [75, 11] width 21 height 21
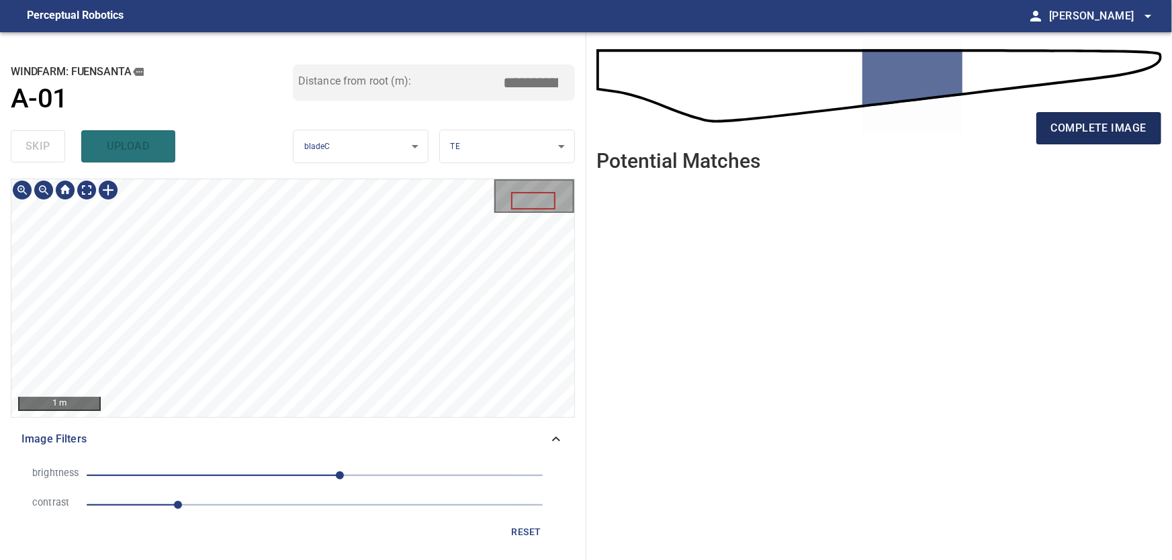
click at [1122, 130] on span "complete image" at bounding box center [1098, 128] width 95 height 19
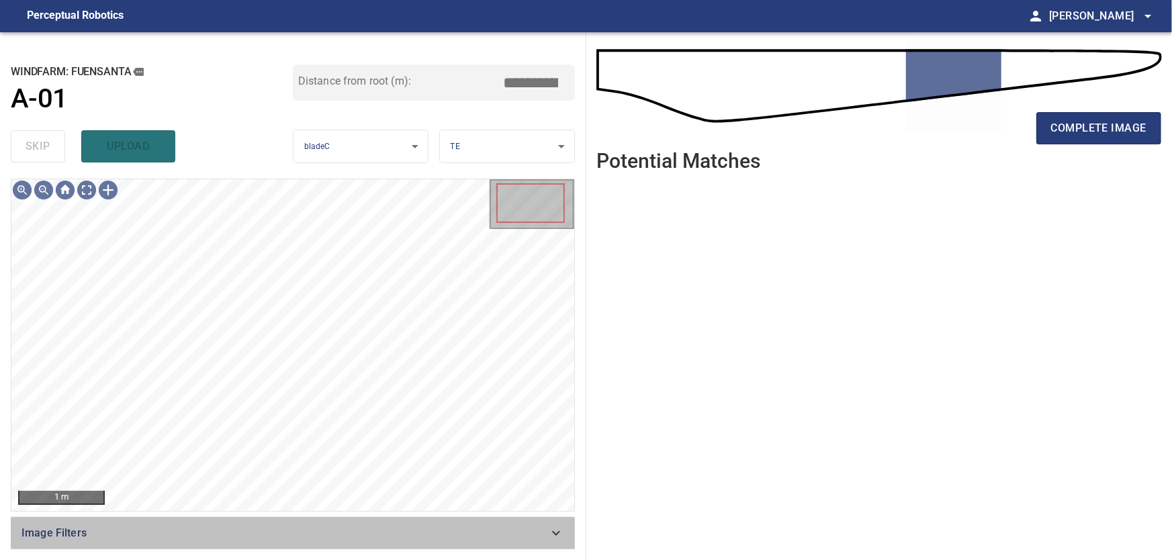
click at [559, 539] on icon at bounding box center [556, 533] width 16 height 16
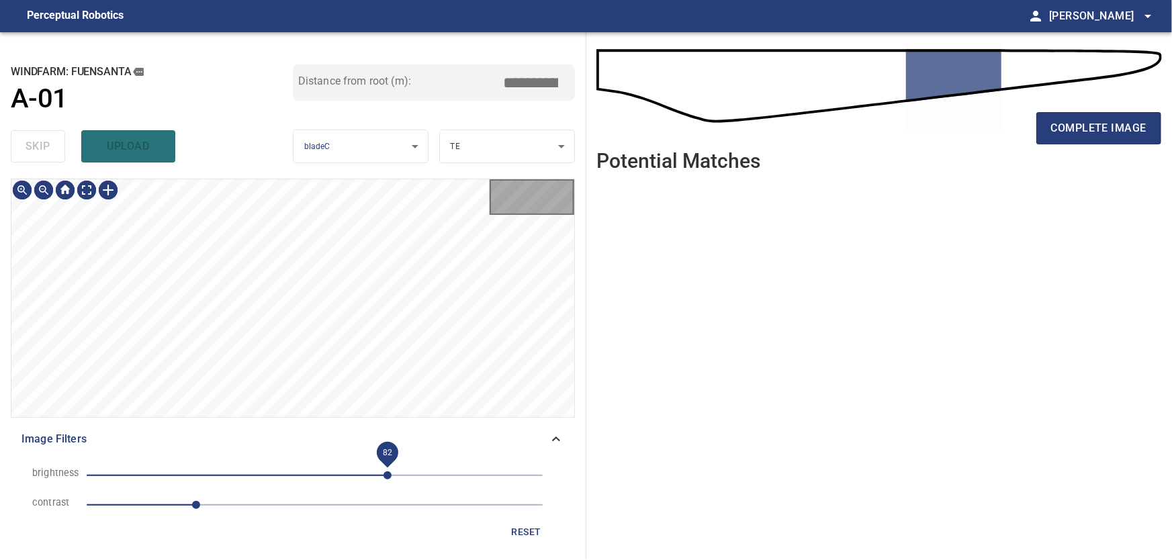
drag, startPoint x: 400, startPoint y: 472, endPoint x: 319, endPoint y: 471, distance: 80.6
click at [384, 471] on span "82" at bounding box center [388, 475] width 8 height 8
drag, startPoint x: 325, startPoint y: 475, endPoint x: 386, endPoint y: 475, distance: 61.1
click at [375, 475] on span "63" at bounding box center [371, 475] width 8 height 8
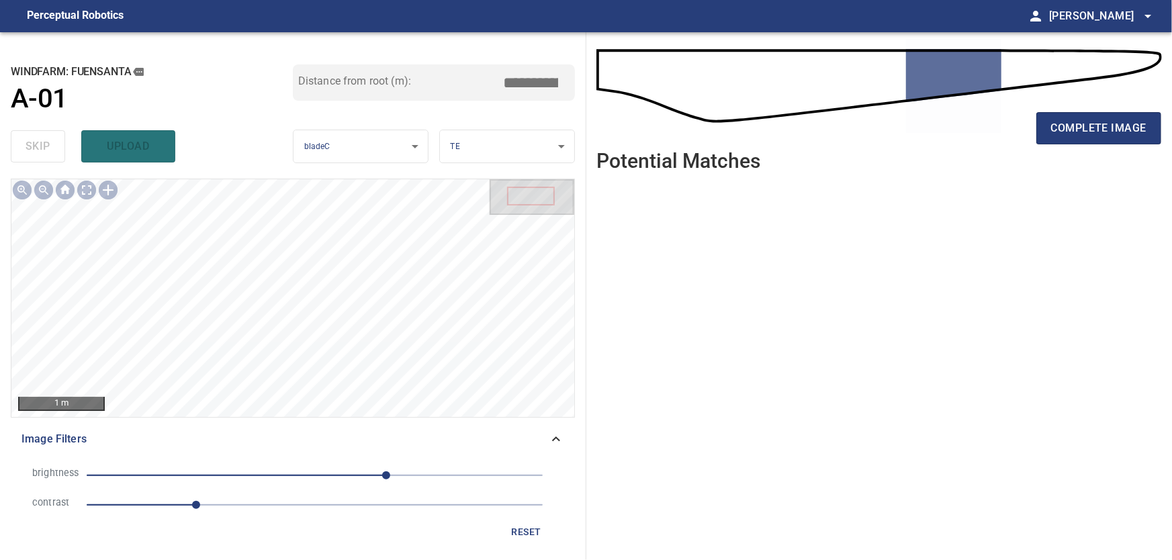
click at [382, 476] on span "80" at bounding box center [386, 475] width 8 height 8
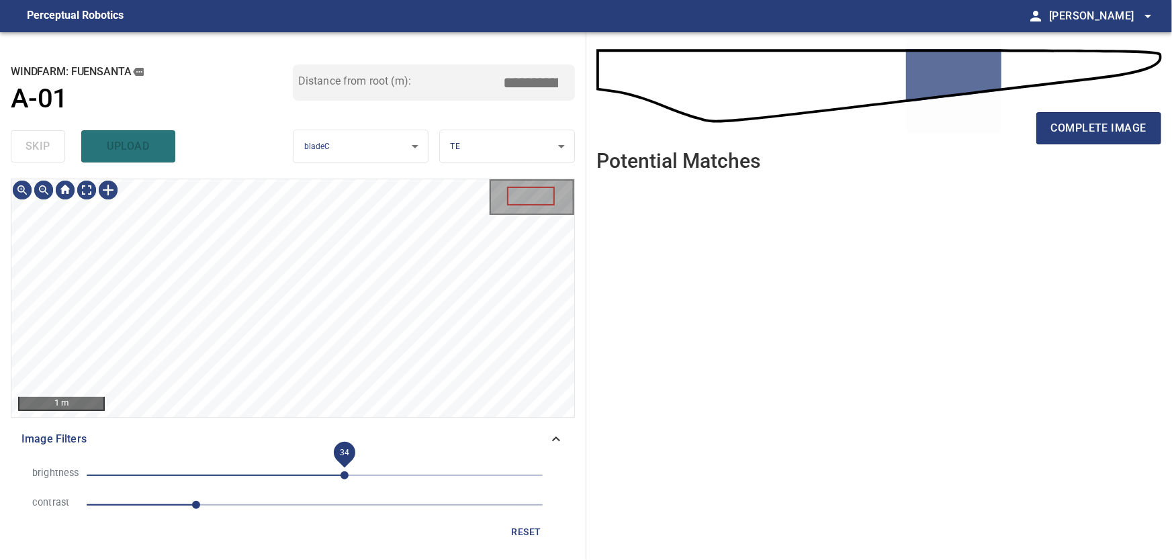
click at [345, 477] on span "34" at bounding box center [345, 475] width 8 height 8
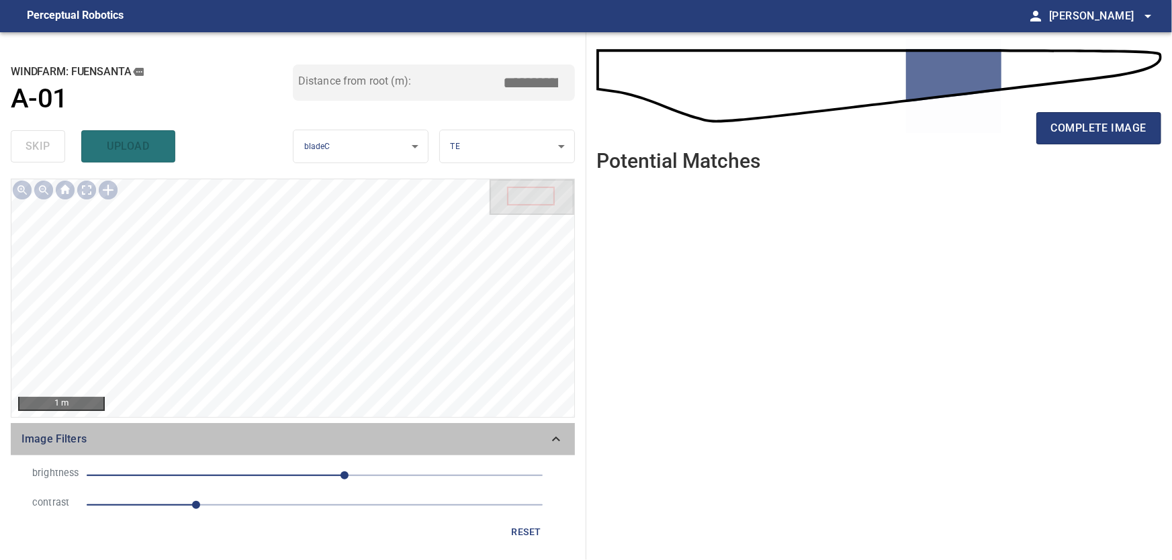
click at [565, 437] on div "Image Filters" at bounding box center [293, 439] width 564 height 32
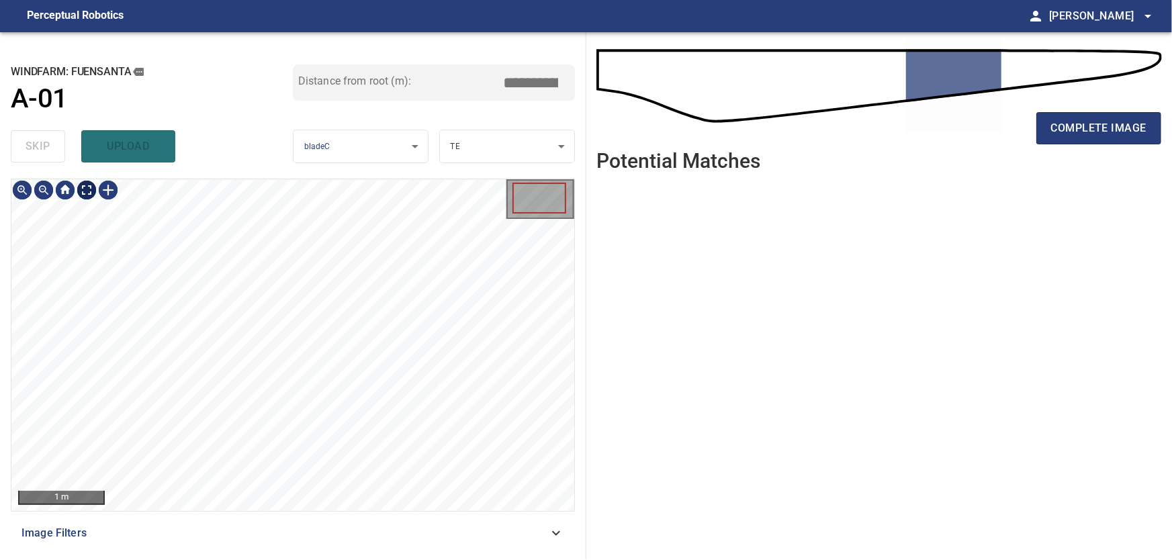
click at [89, 191] on body "**********" at bounding box center [586, 280] width 1172 height 560
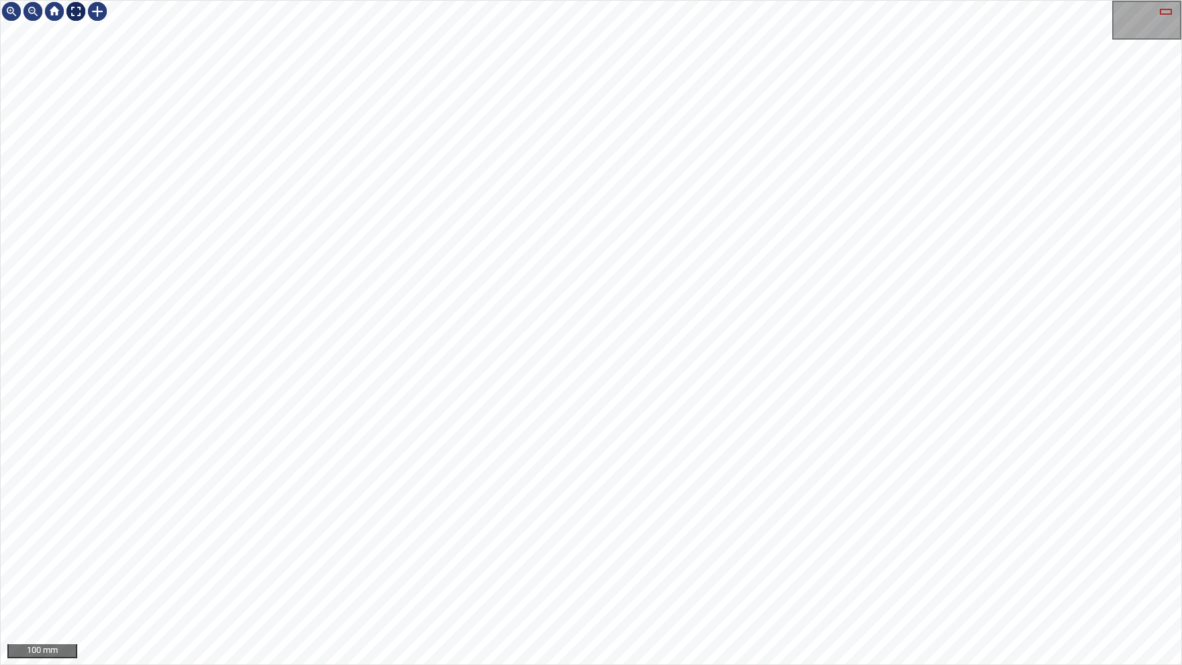
click at [86, 13] on div at bounding box center [75, 11] width 21 height 21
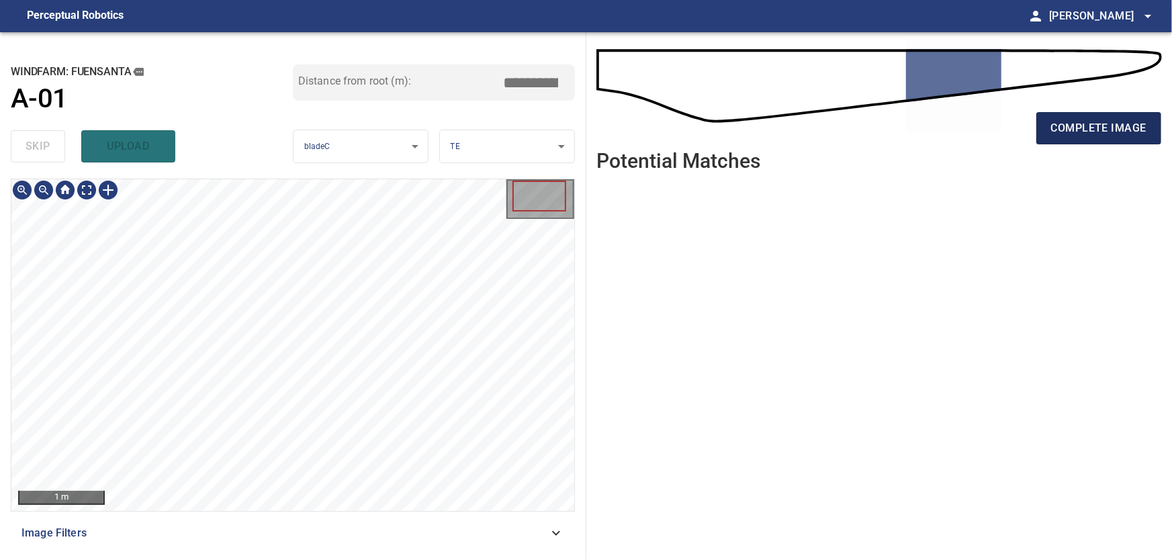
click at [1085, 132] on span "complete image" at bounding box center [1098, 128] width 95 height 19
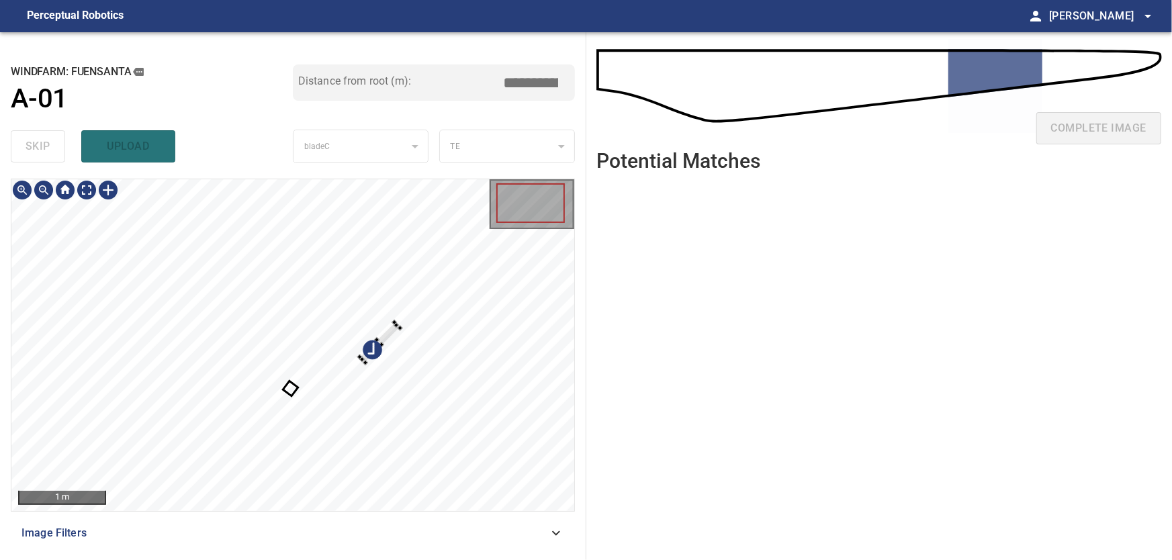
click at [442, 366] on div at bounding box center [292, 345] width 563 height 332
click at [288, 218] on div at bounding box center [292, 345] width 563 height 332
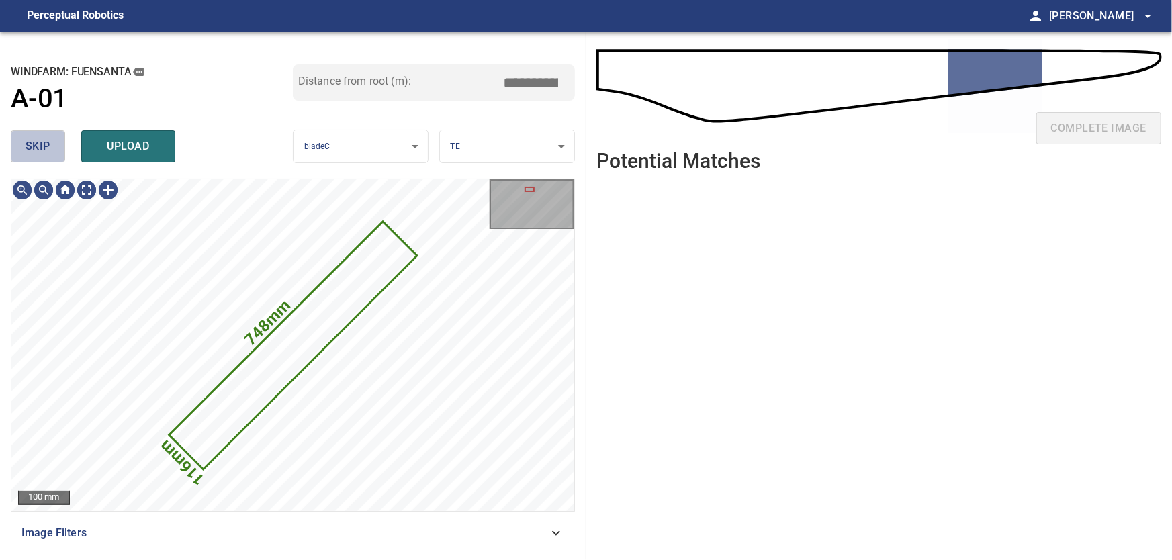
drag, startPoint x: 38, startPoint y: 153, endPoint x: 53, endPoint y: 159, distance: 16.0
click at [40, 153] on span "skip" at bounding box center [38, 146] width 25 height 19
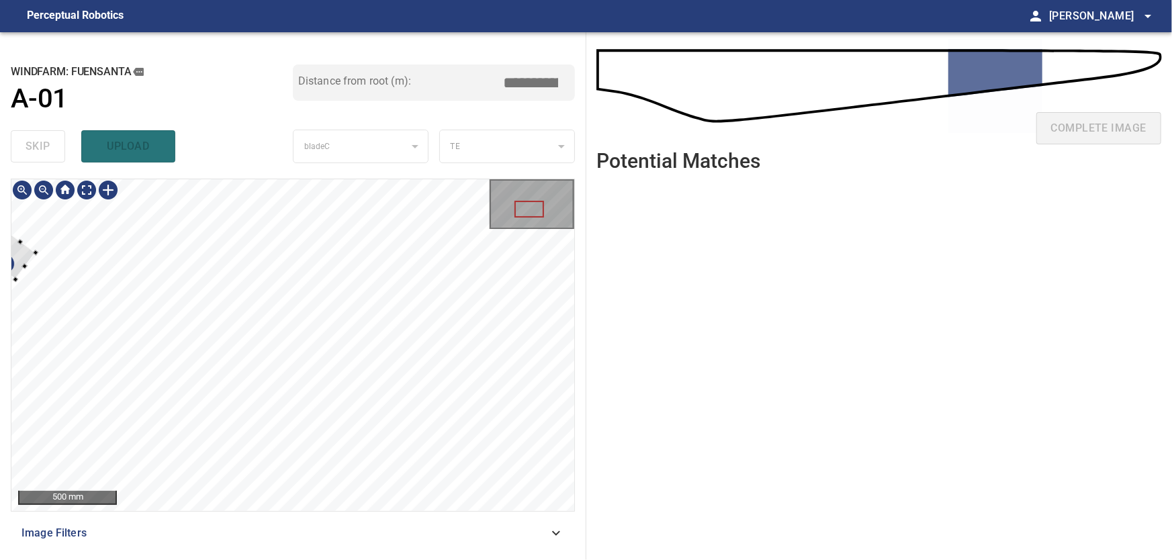
click at [42, 253] on div at bounding box center [292, 345] width 563 height 332
click at [142, 261] on div at bounding box center [292, 345] width 563 height 332
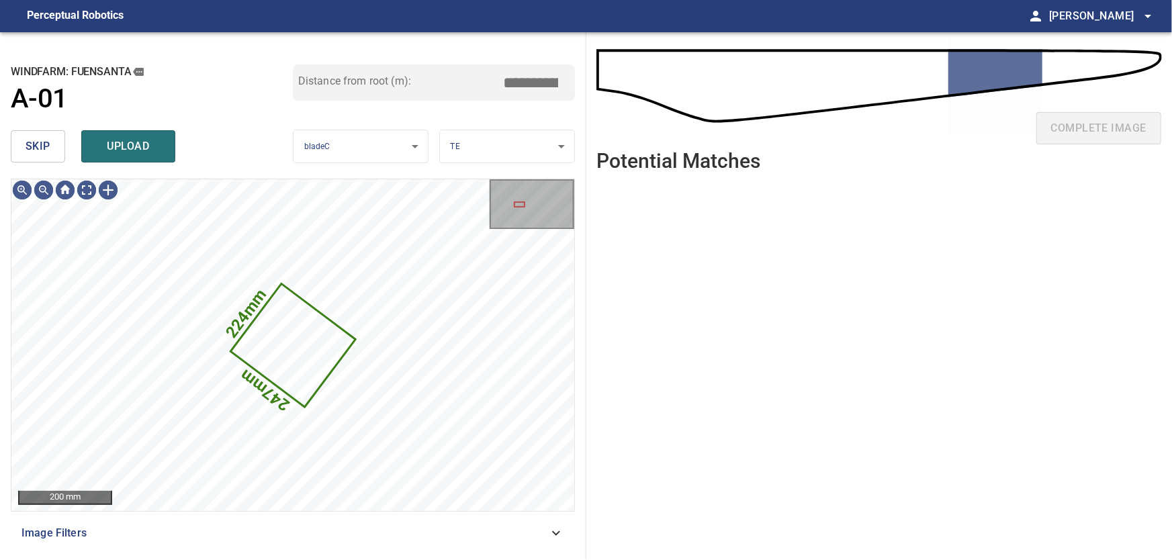
click at [22, 130] on div "skip upload" at bounding box center [152, 146] width 282 height 43
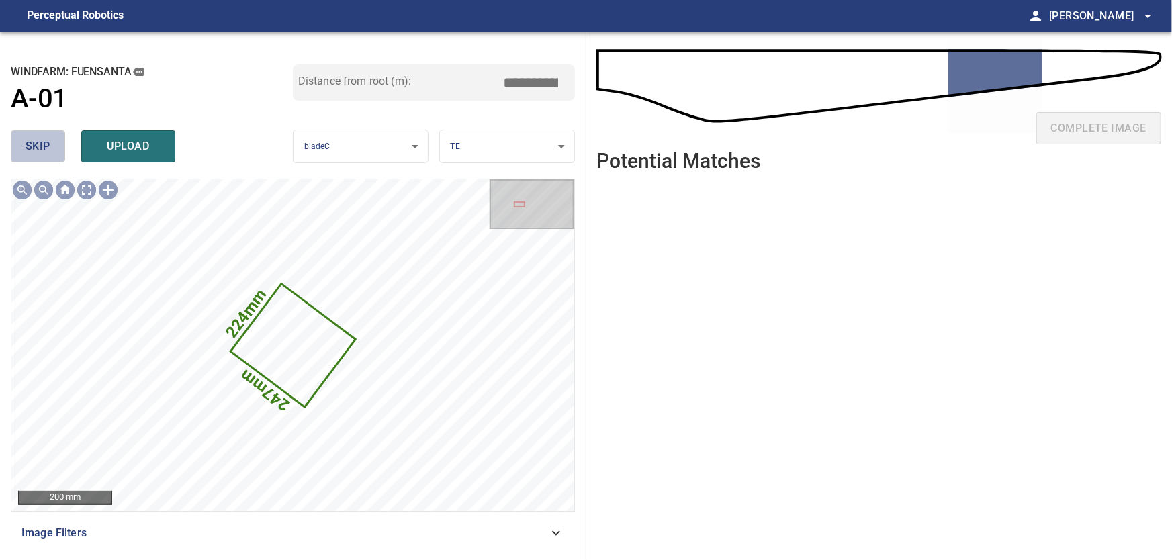
click at [43, 142] on span "skip" at bounding box center [38, 146] width 25 height 19
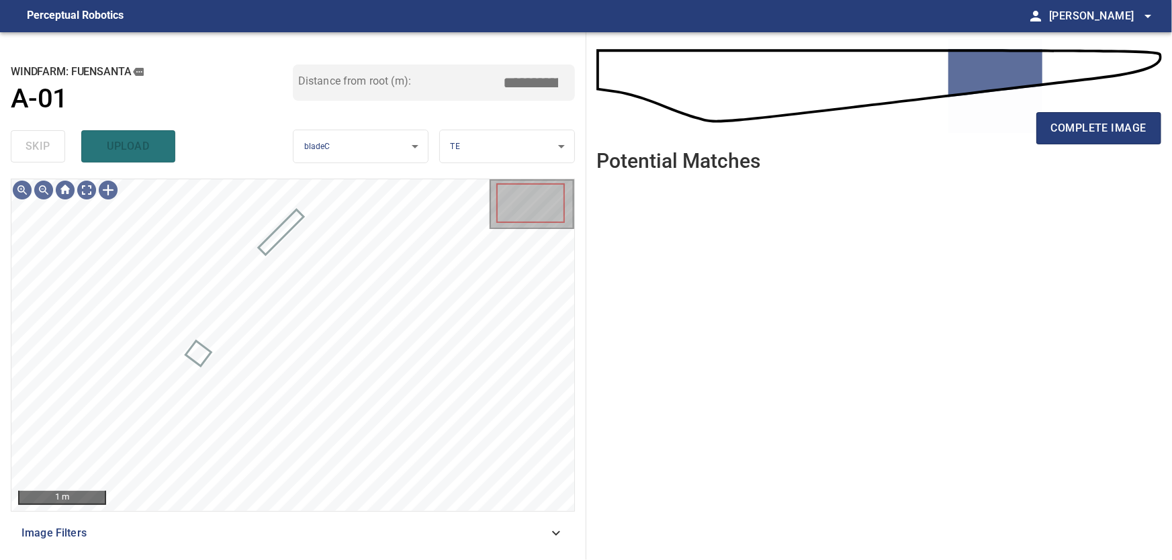
click at [560, 536] on icon at bounding box center [556, 533] width 16 height 16
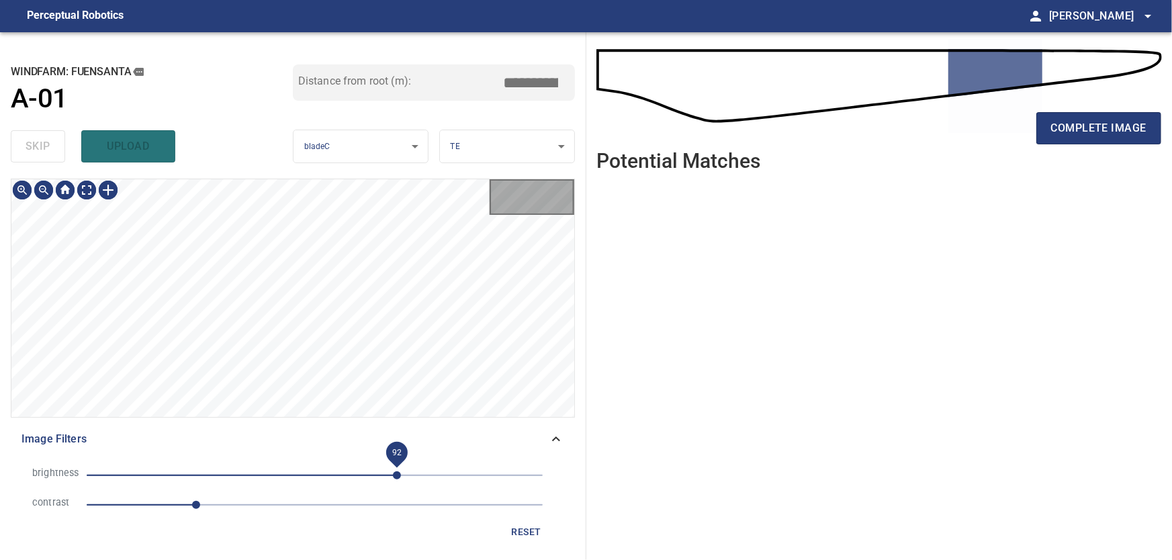
drag, startPoint x: 409, startPoint y: 476, endPoint x: 374, endPoint y: 476, distance: 34.9
click at [393, 476] on span "92" at bounding box center [397, 475] width 8 height 8
drag, startPoint x: 378, startPoint y: 474, endPoint x: 357, endPoint y: 479, distance: 22.0
click at [357, 479] on span "47" at bounding box center [357, 475] width 8 height 8
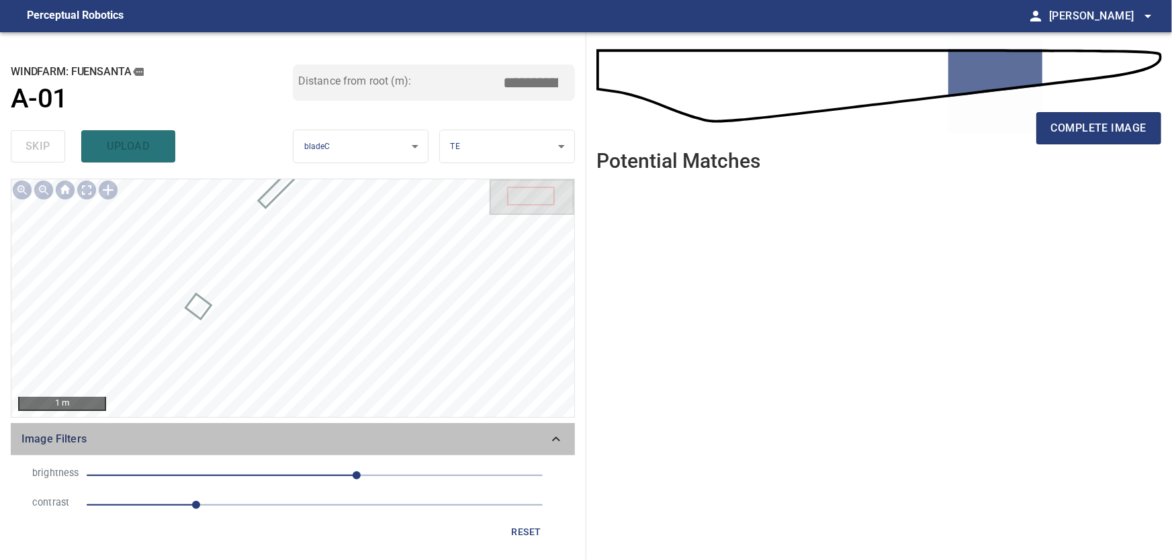
click at [559, 441] on icon at bounding box center [556, 439] width 16 height 16
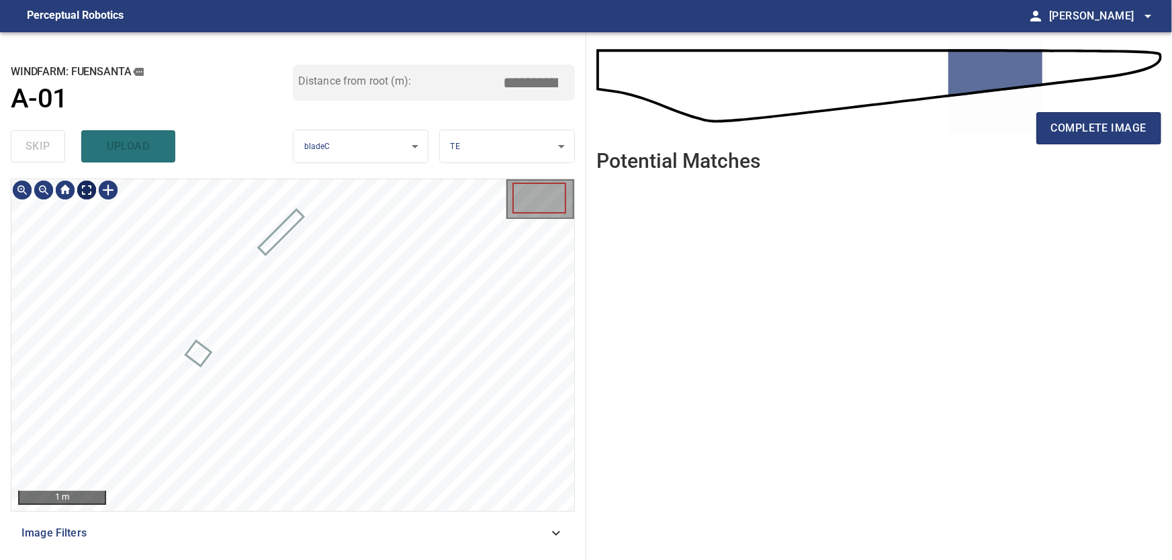
click at [87, 191] on body "**********" at bounding box center [586, 280] width 1172 height 560
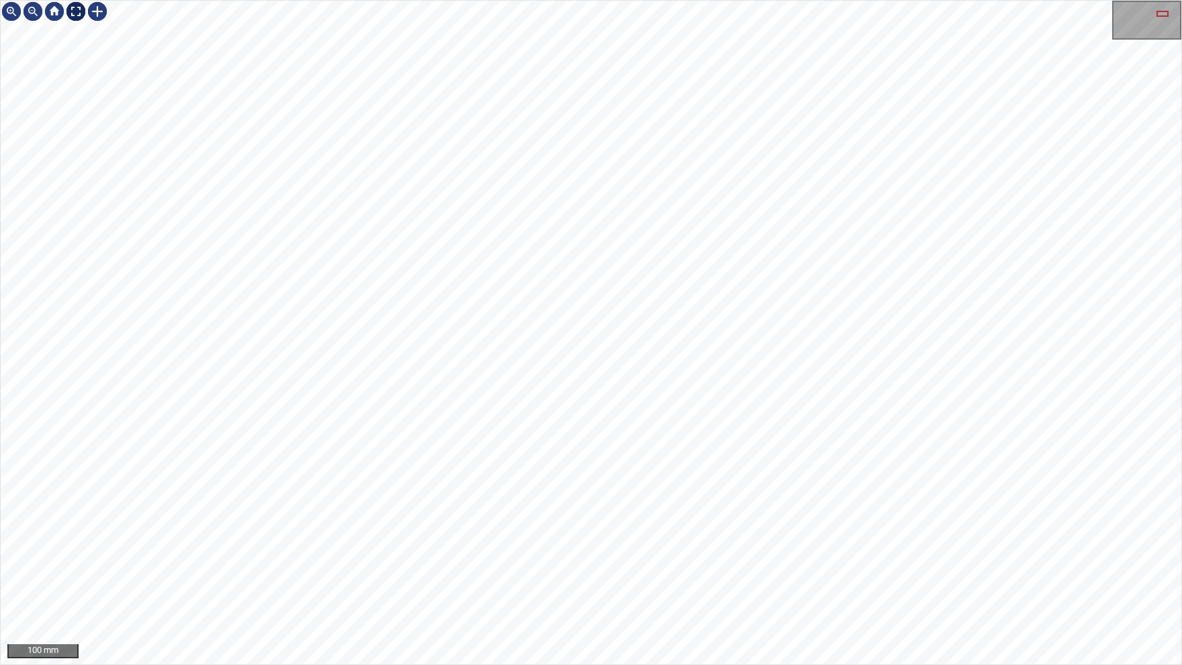
click at [80, 11] on img at bounding box center [75, 11] width 21 height 21
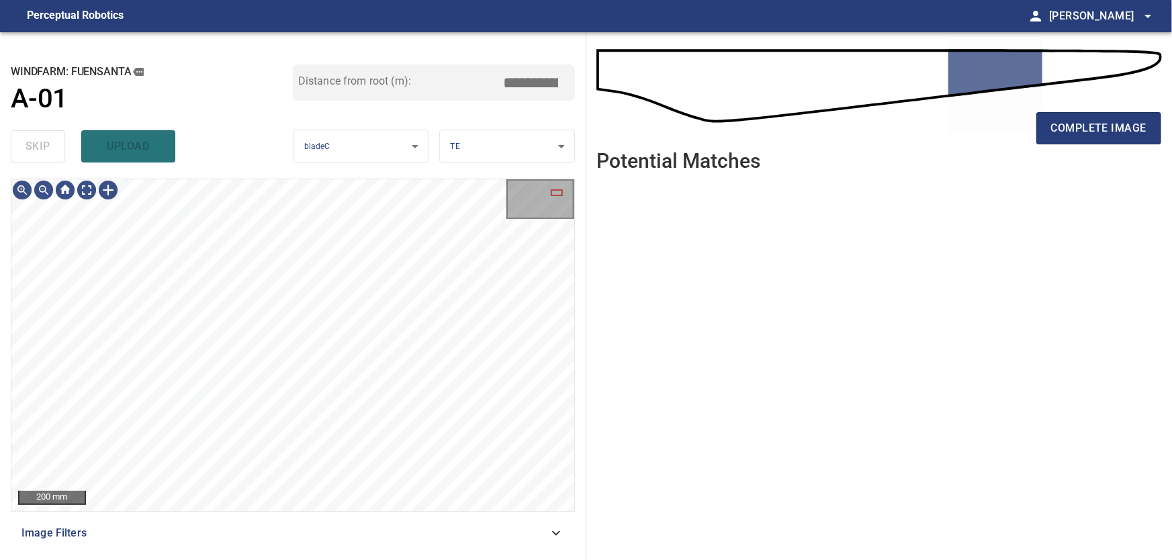
click at [557, 533] on icon at bounding box center [556, 533] width 16 height 16
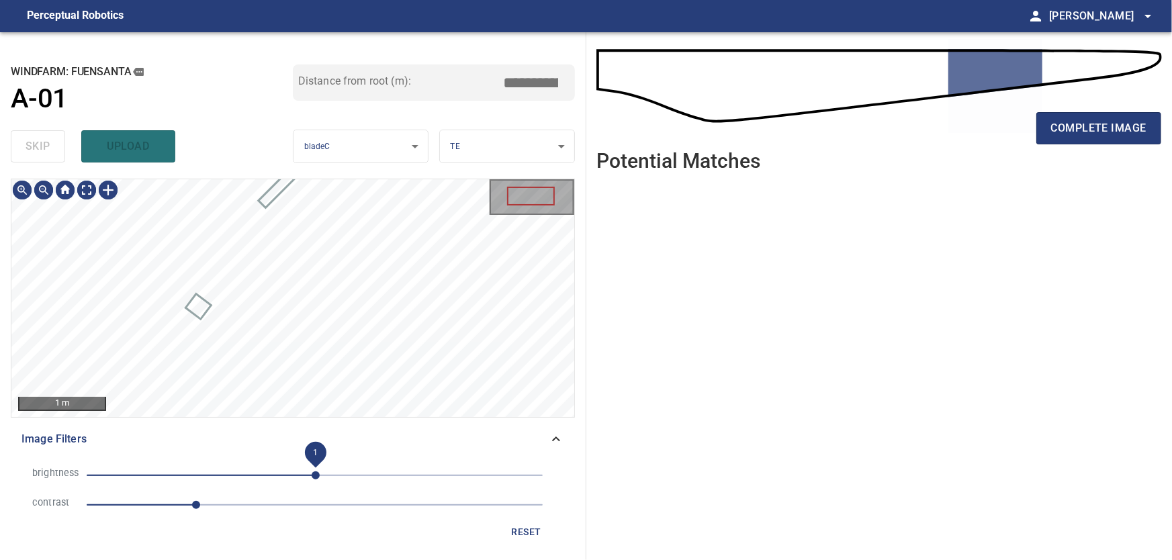
drag, startPoint x: 350, startPoint y: 473, endPoint x: 316, endPoint y: 474, distance: 34.3
click at [316, 474] on span "1" at bounding box center [316, 475] width 8 height 8
click at [558, 433] on icon at bounding box center [556, 439] width 16 height 16
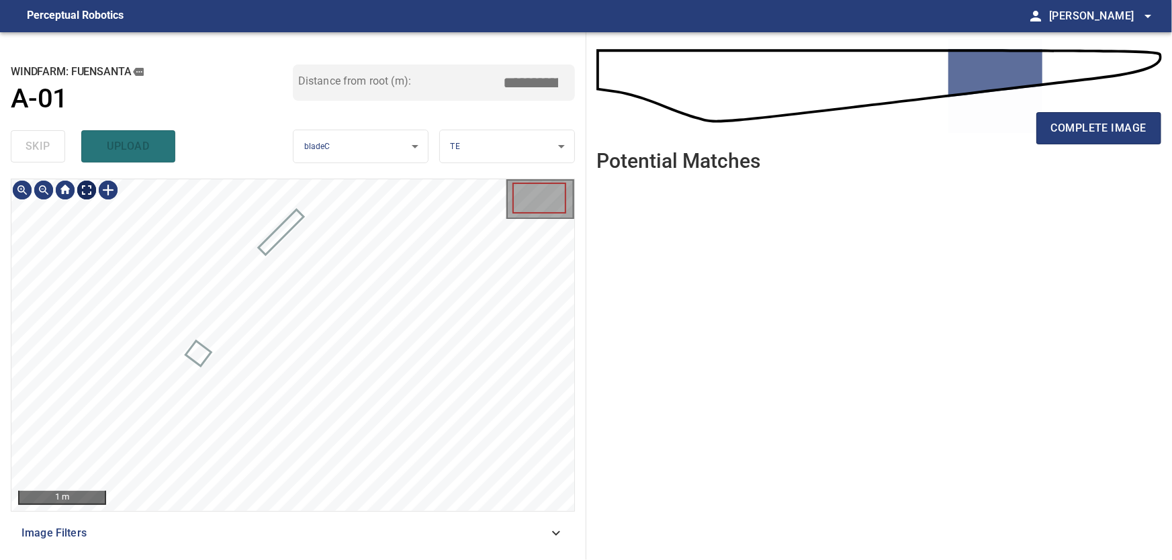
click at [92, 196] on body "**********" at bounding box center [586, 280] width 1172 height 560
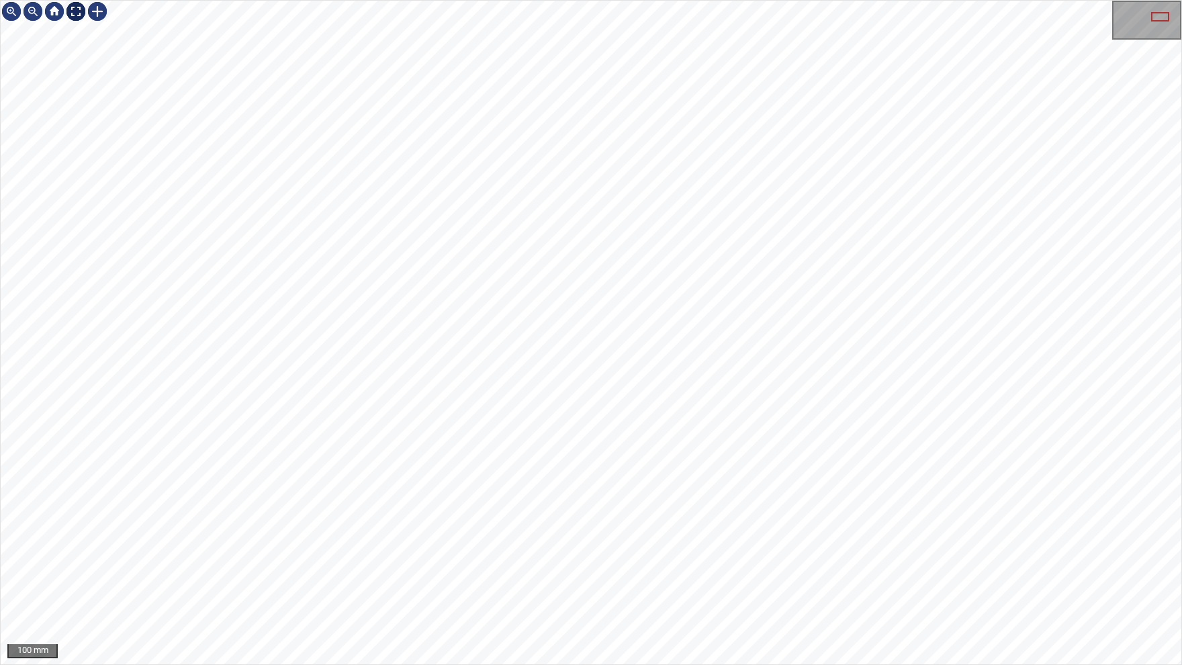
click at [76, 11] on img at bounding box center [75, 11] width 21 height 21
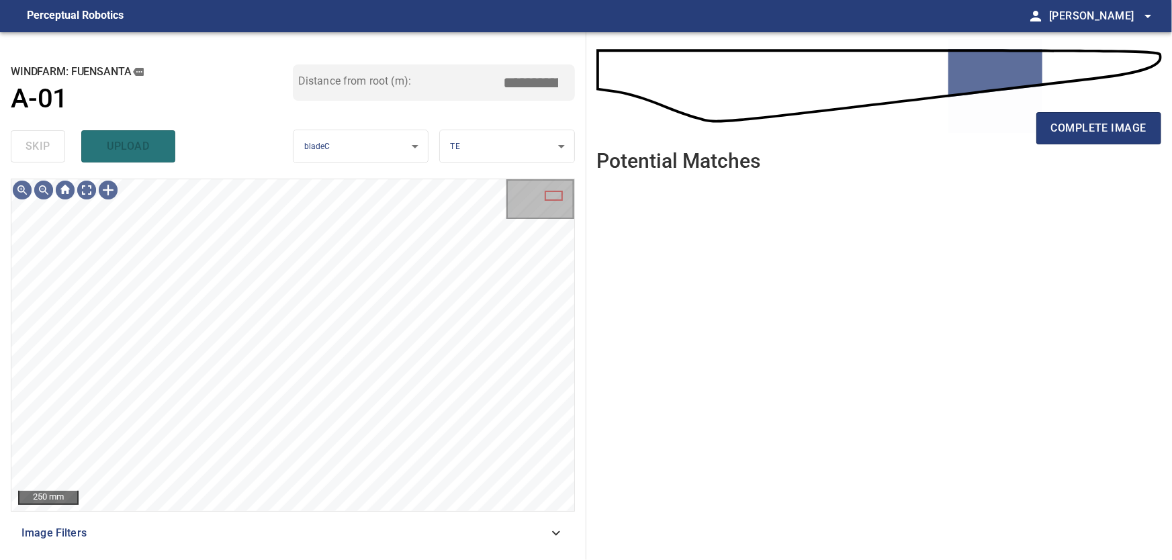
click at [551, 532] on icon at bounding box center [556, 533] width 16 height 16
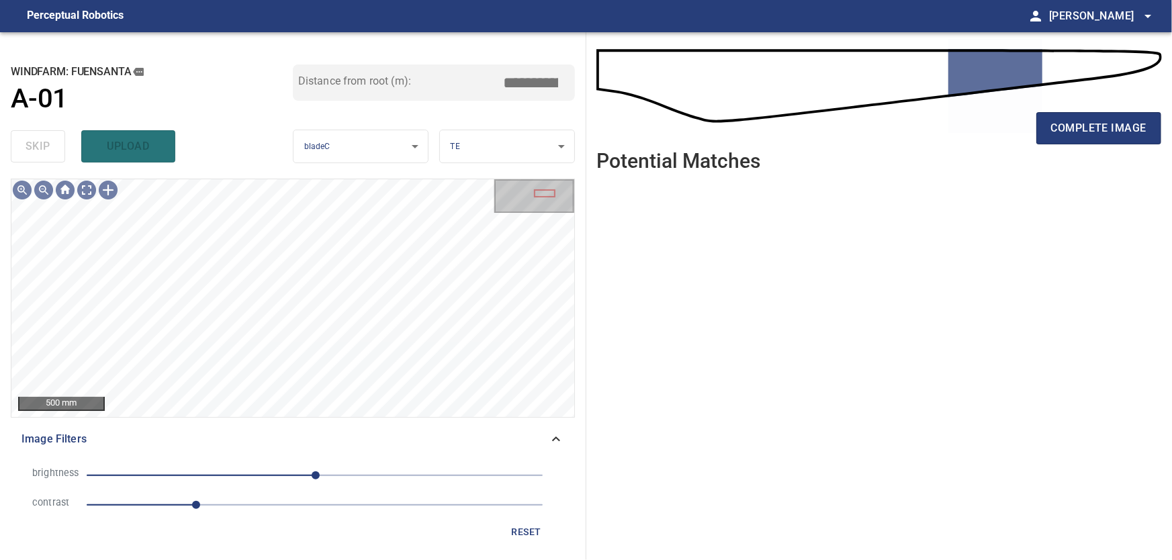
click at [514, 530] on span "reset" at bounding box center [526, 532] width 32 height 17
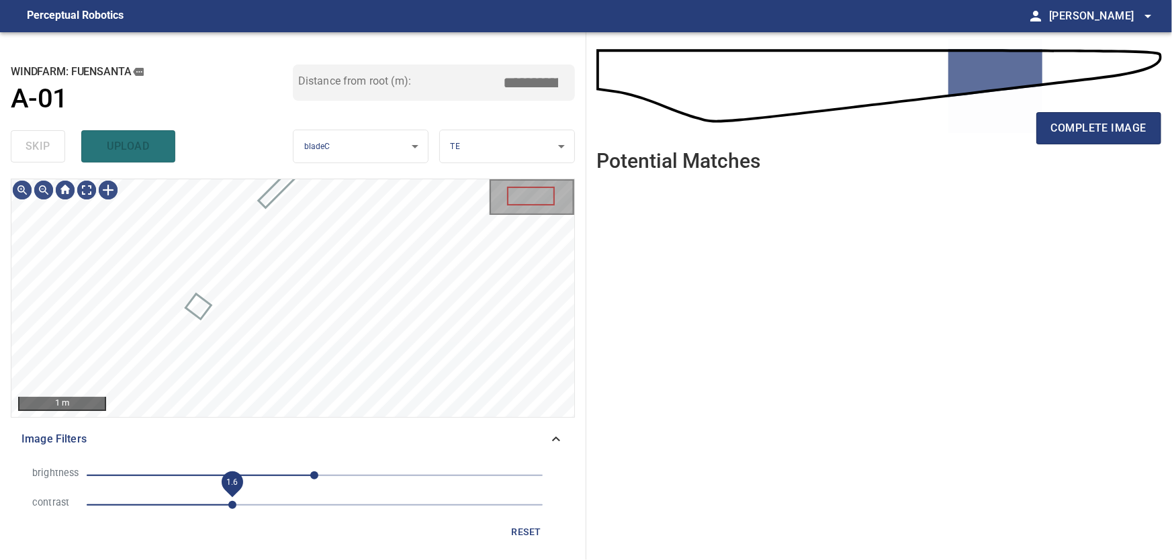
drag, startPoint x: 197, startPoint y: 509, endPoint x: 234, endPoint y: 512, distance: 37.0
click at [234, 509] on span "1.6" at bounding box center [232, 505] width 8 height 8
drag, startPoint x: 315, startPoint y: 476, endPoint x: 353, endPoint y: 475, distance: 38.3
click at [353, 475] on span "43" at bounding box center [353, 475] width 8 height 8
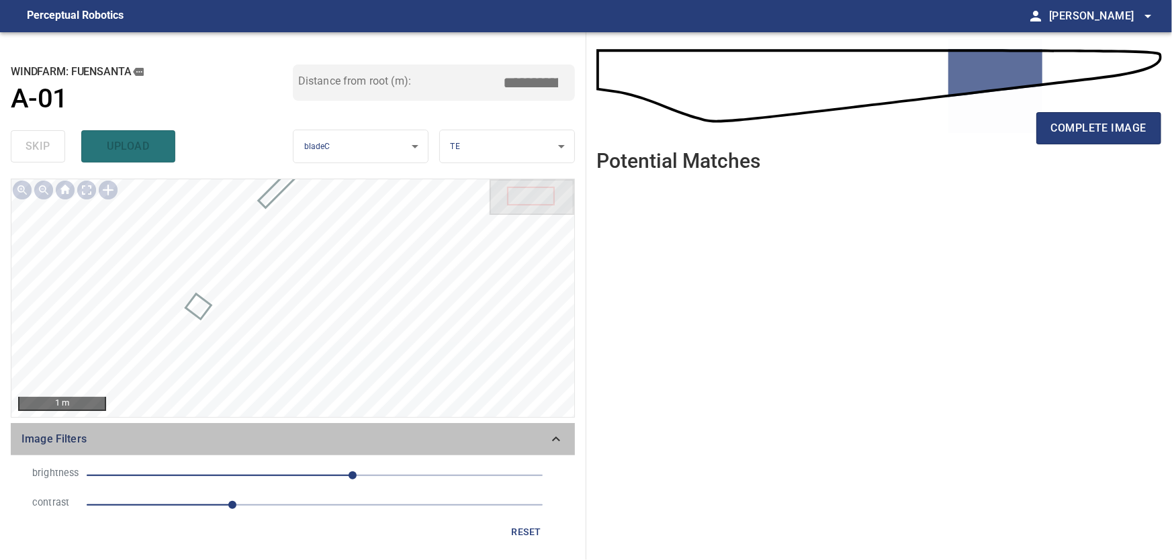
click at [558, 441] on icon at bounding box center [556, 439] width 16 height 16
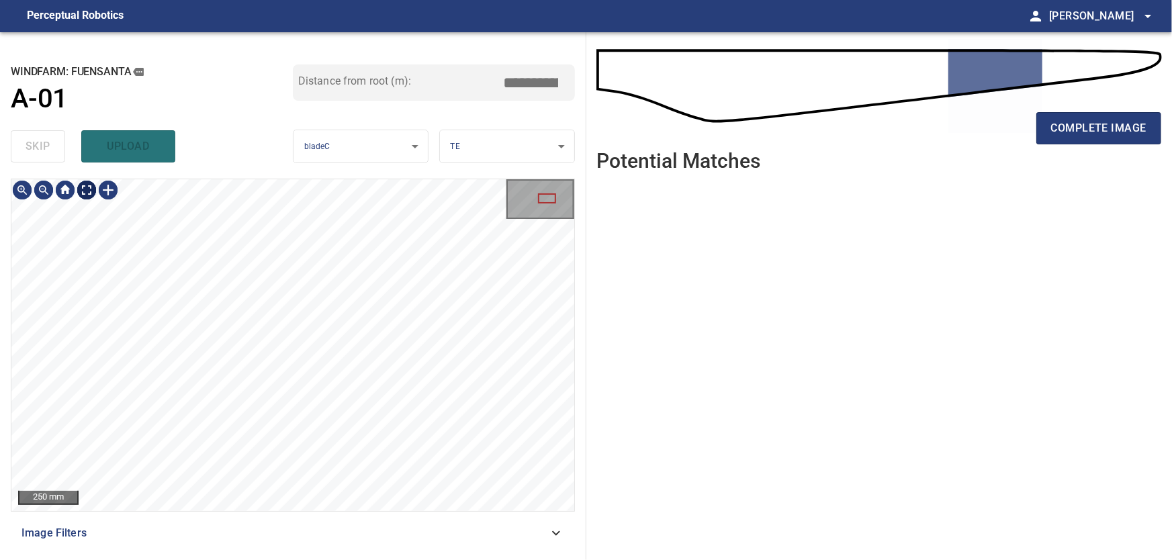
click at [86, 188] on body "**********" at bounding box center [586, 280] width 1172 height 560
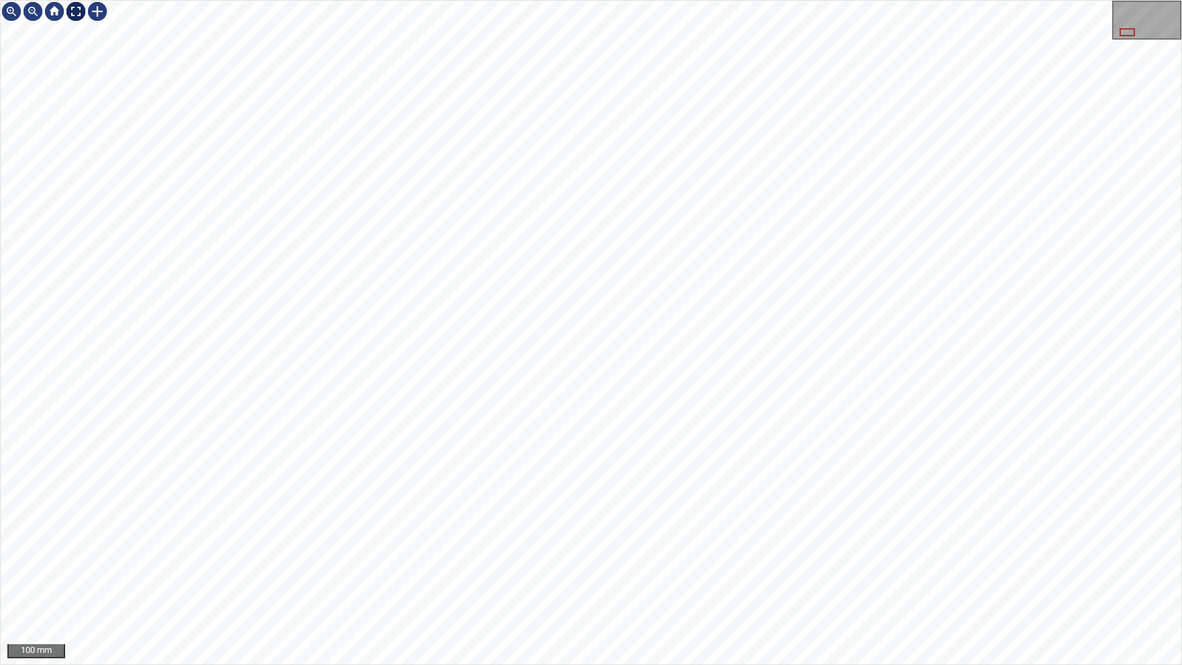
click at [81, 8] on img at bounding box center [75, 11] width 21 height 21
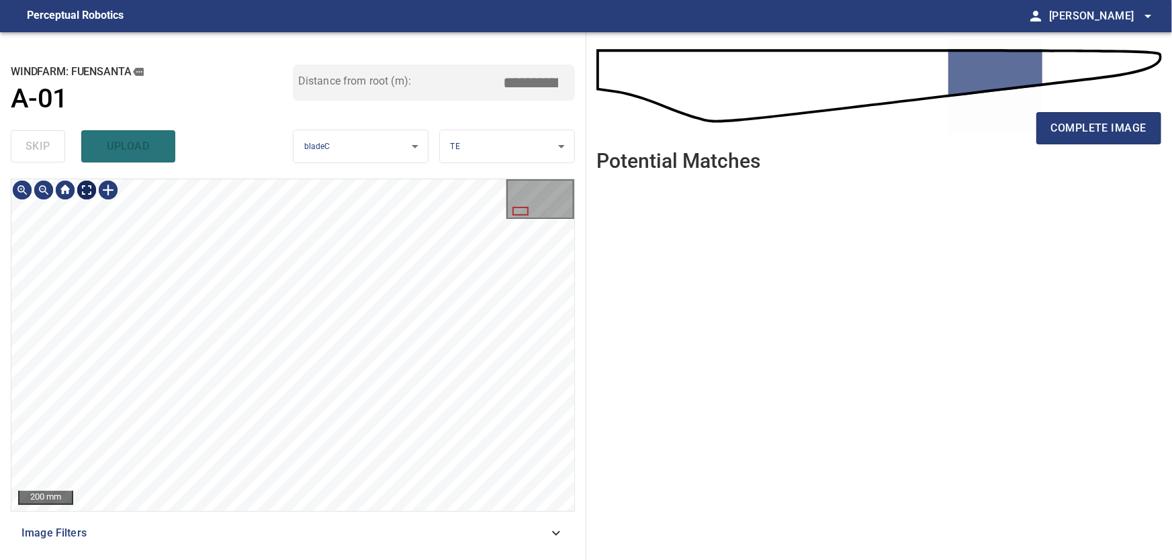
click at [83, 191] on body "**********" at bounding box center [586, 280] width 1172 height 560
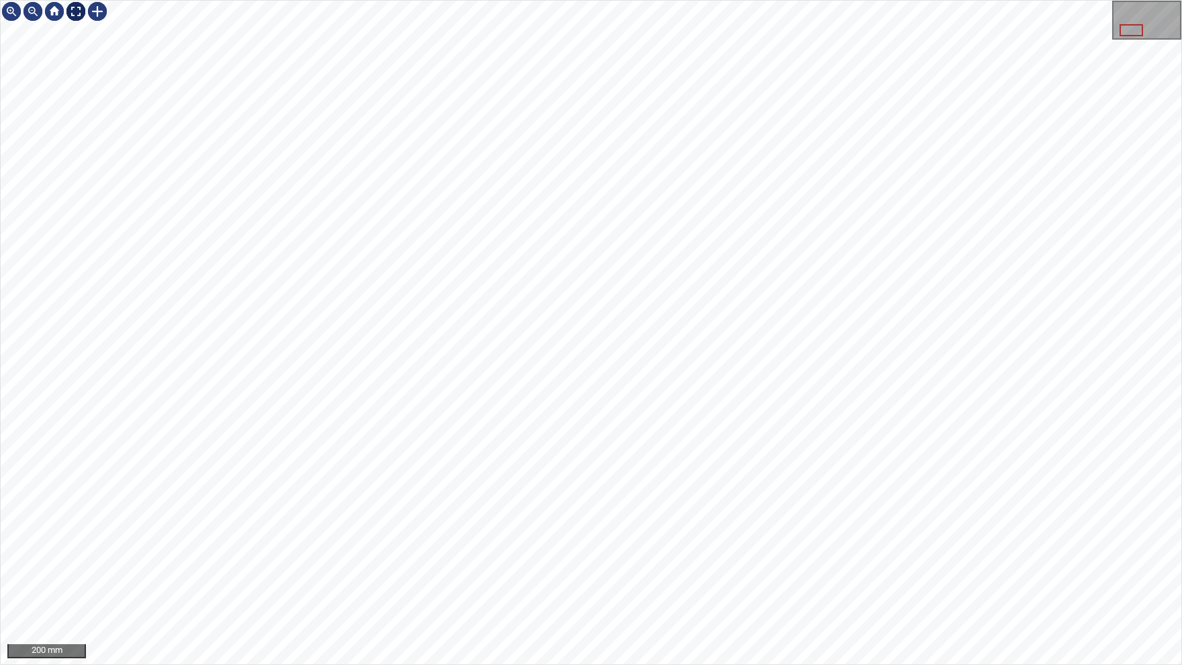
click at [72, 16] on img at bounding box center [75, 11] width 21 height 21
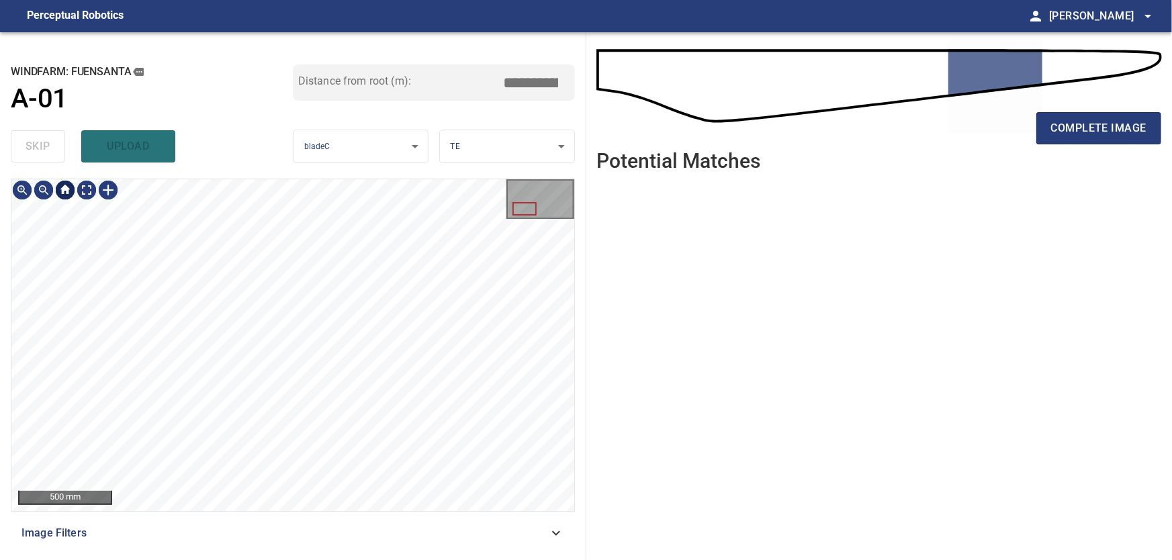
click at [70, 193] on div at bounding box center [64, 189] width 21 height 21
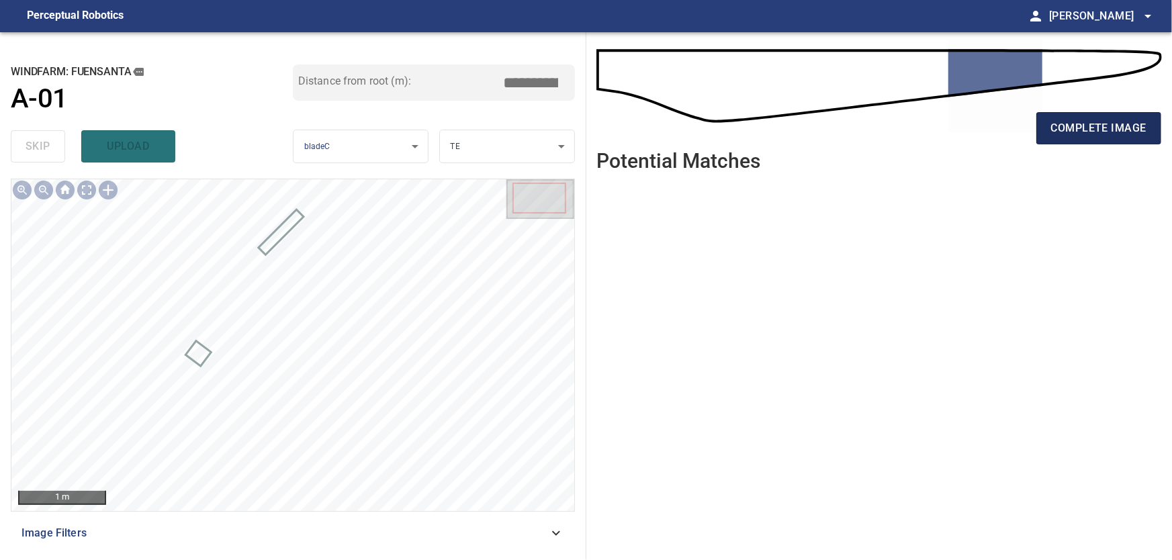
click at [1100, 124] on span "complete image" at bounding box center [1098, 128] width 95 height 19
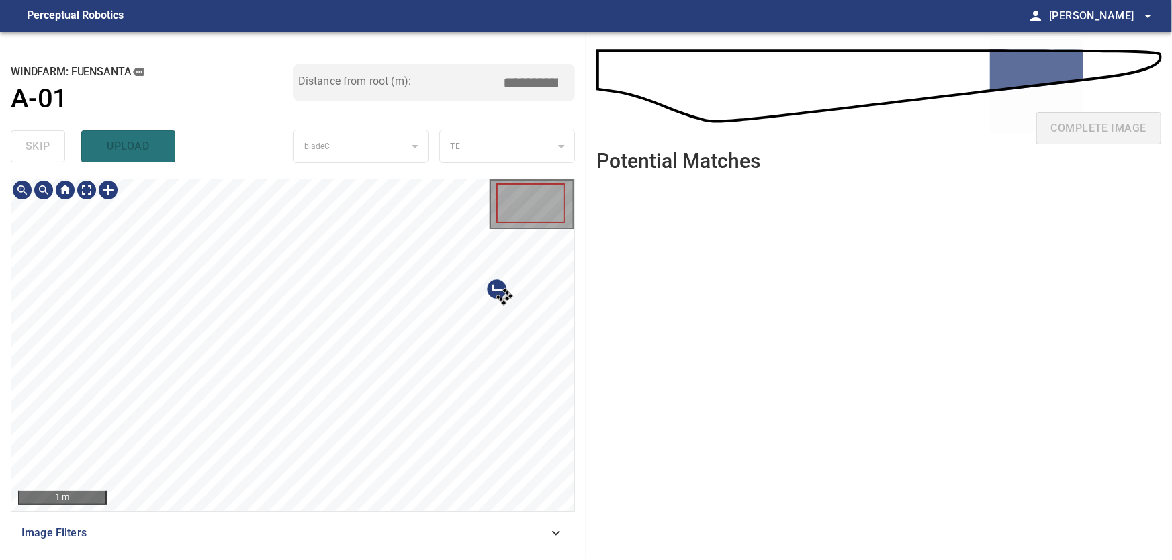
click at [512, 365] on div at bounding box center [292, 345] width 563 height 332
click at [462, 345] on div at bounding box center [292, 345] width 563 height 332
click at [232, 262] on div at bounding box center [292, 345] width 563 height 332
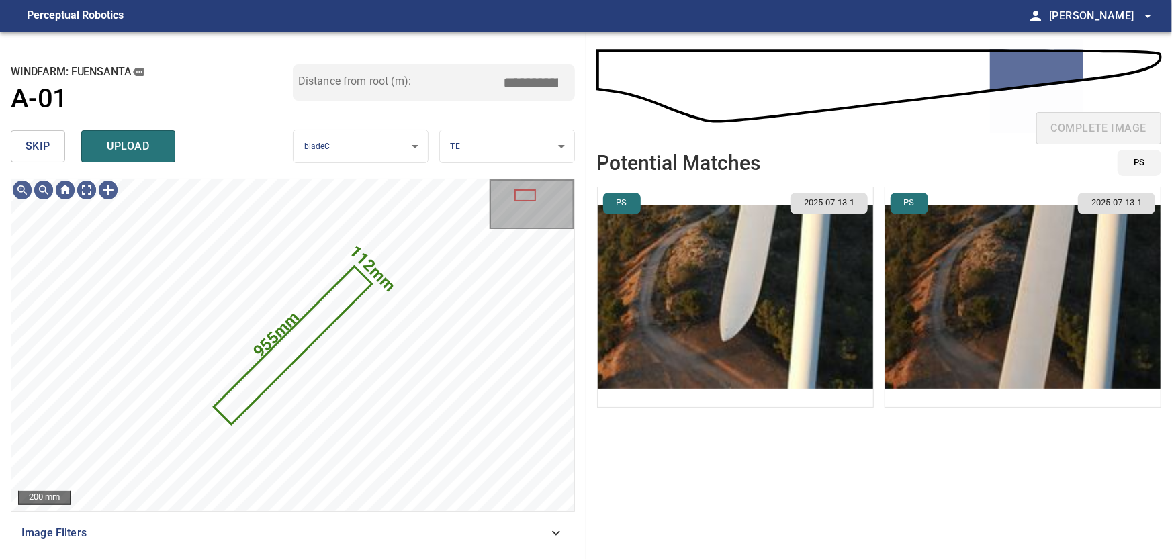
drag, startPoint x: 36, startPoint y: 148, endPoint x: 68, endPoint y: 174, distance: 41.5
click at [36, 148] on span "skip" at bounding box center [38, 146] width 25 height 19
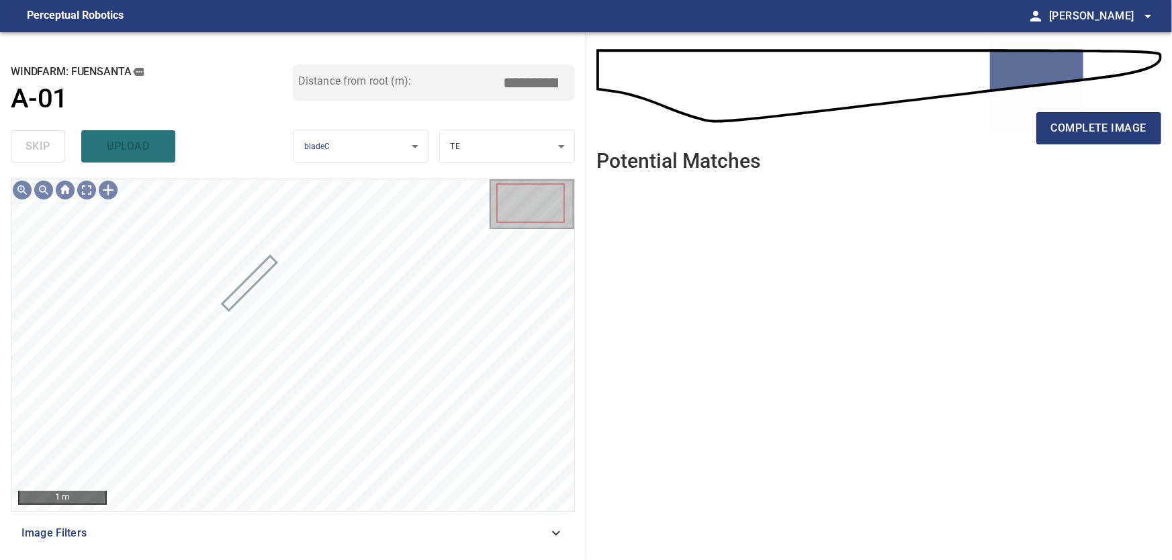
click at [558, 530] on icon at bounding box center [556, 533] width 16 height 16
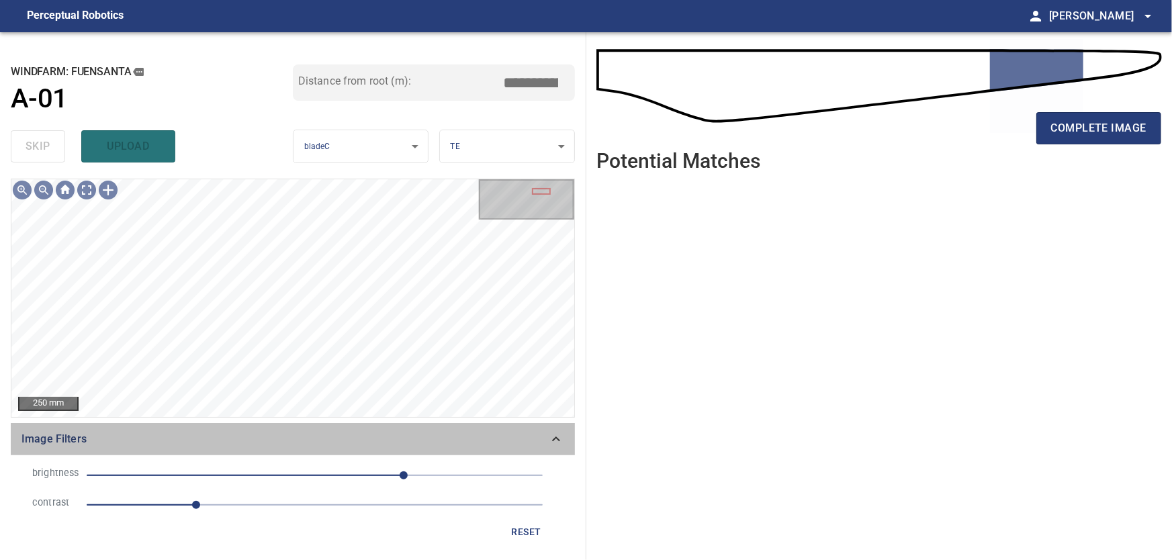
click at [553, 433] on icon at bounding box center [556, 439] width 16 height 16
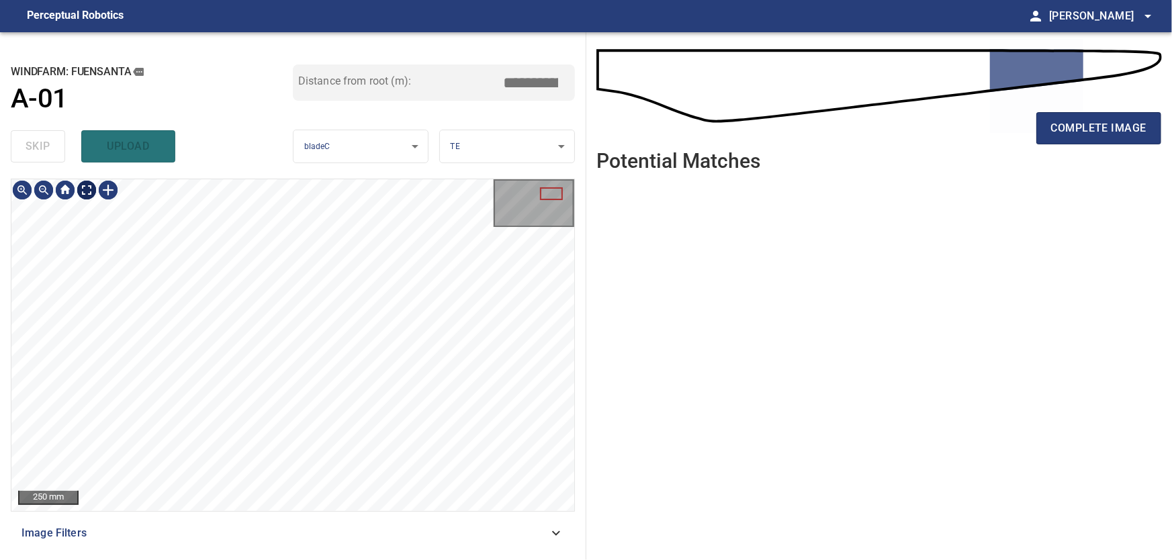
click at [84, 191] on body "**********" at bounding box center [586, 280] width 1172 height 560
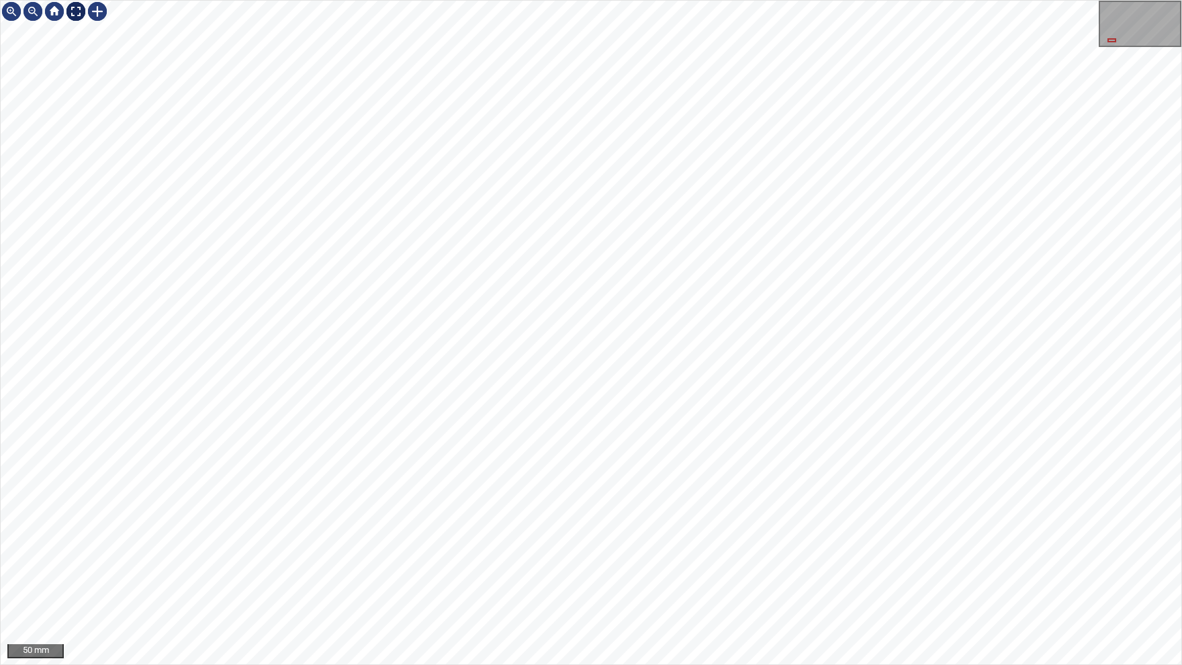
click at [89, 20] on div at bounding box center [54, 11] width 107 height 21
click at [78, 11] on div at bounding box center [75, 11] width 21 height 21
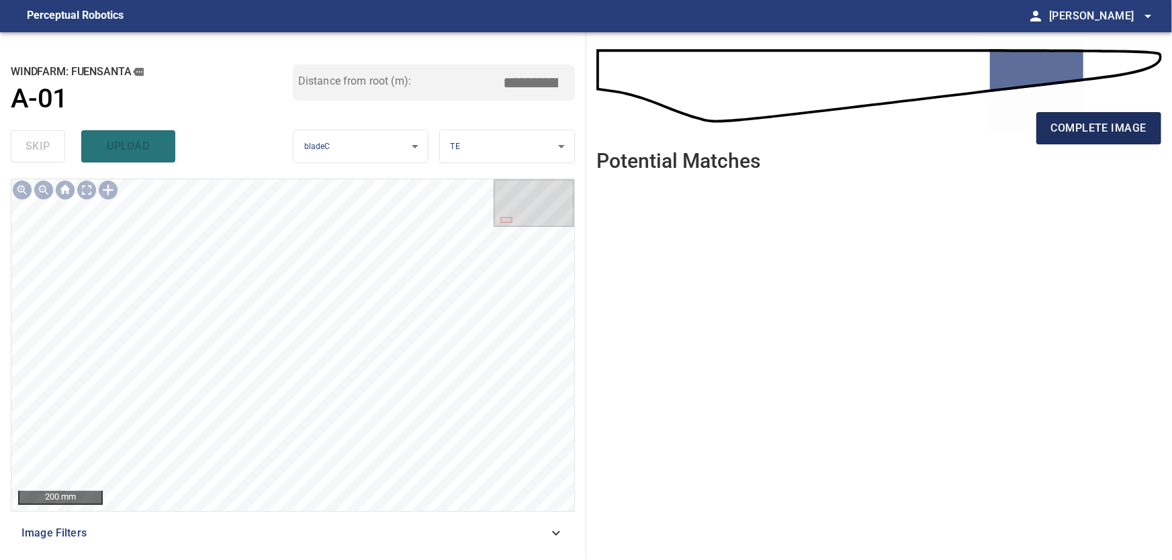
click at [1099, 130] on span "complete image" at bounding box center [1098, 128] width 95 height 19
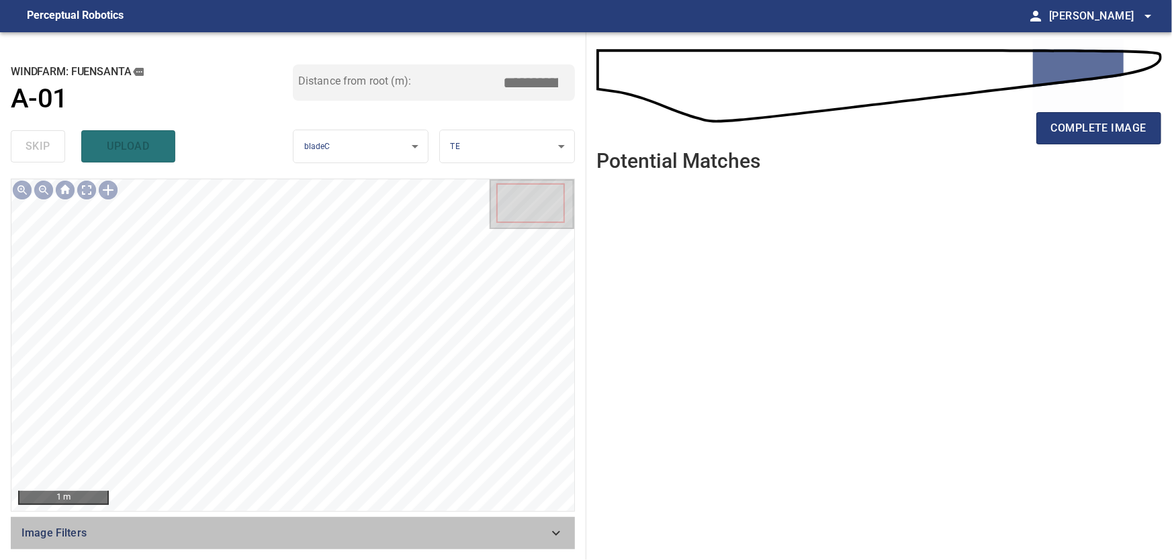
click at [549, 541] on icon at bounding box center [556, 533] width 16 height 16
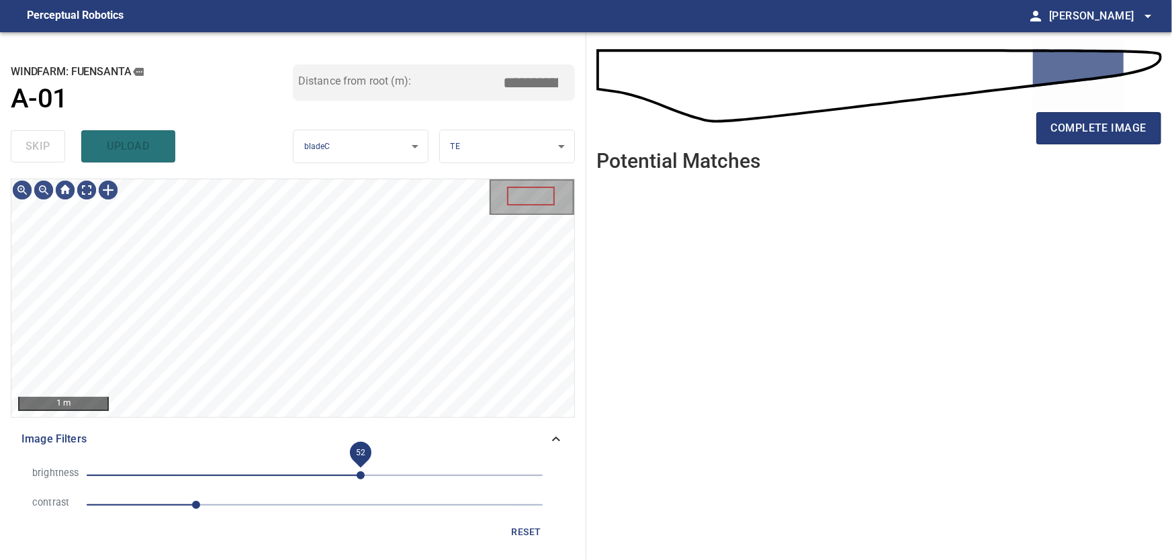
drag, startPoint x: 398, startPoint y: 469, endPoint x: 361, endPoint y: 469, distance: 37.6
click at [361, 471] on span "52" at bounding box center [361, 475] width 8 height 8
click at [551, 435] on icon at bounding box center [556, 439] width 16 height 16
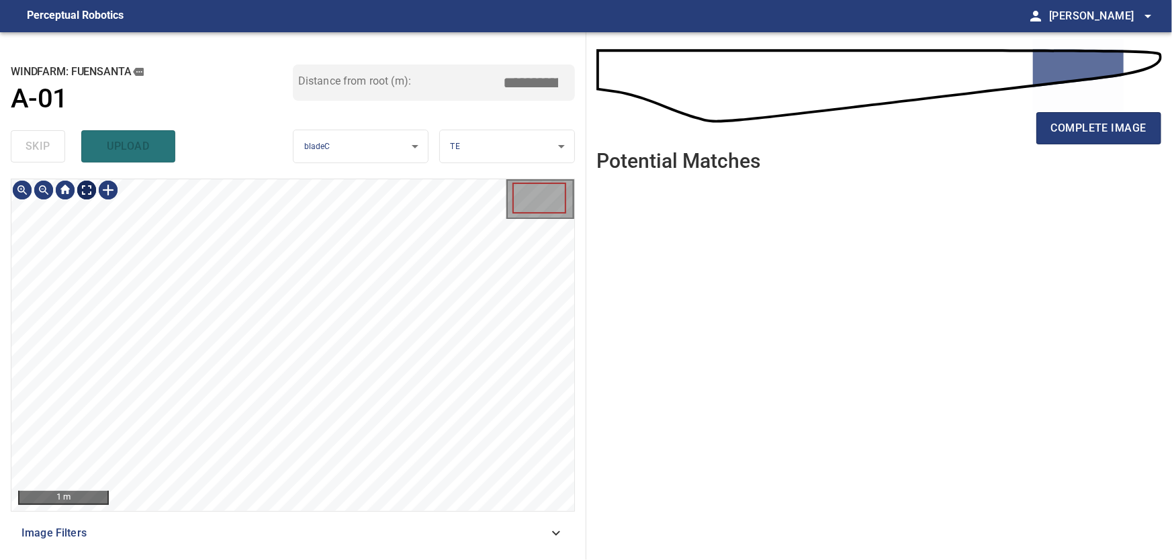
click at [90, 190] on body "**********" at bounding box center [586, 280] width 1172 height 560
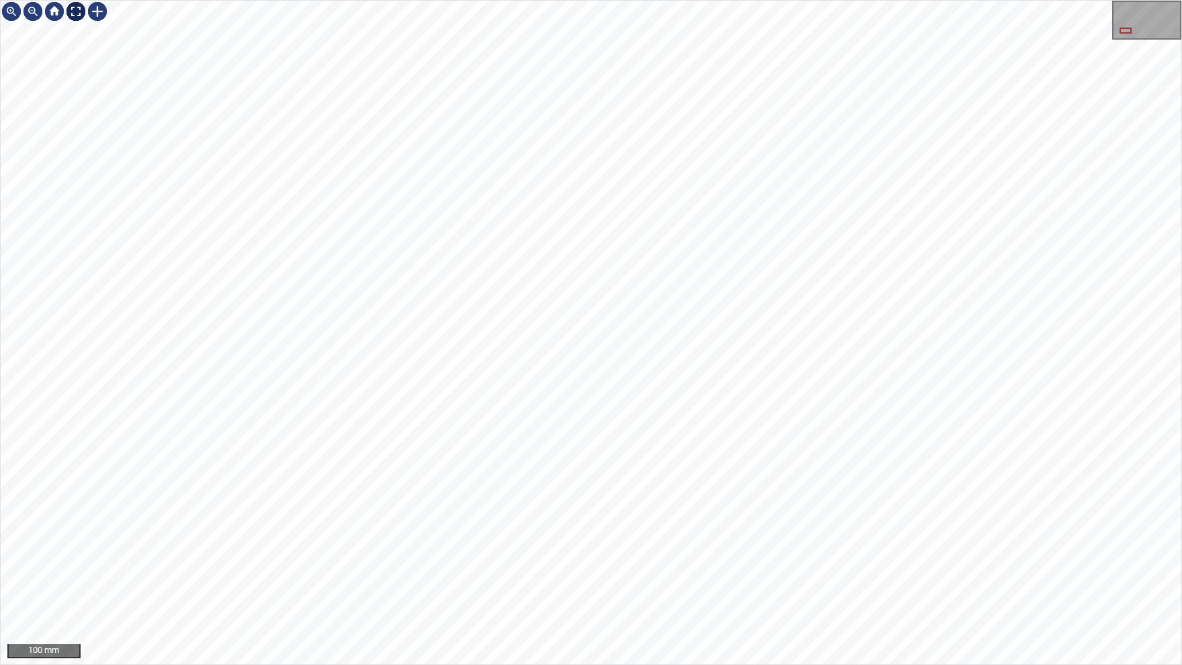
click at [77, 13] on img at bounding box center [75, 11] width 21 height 21
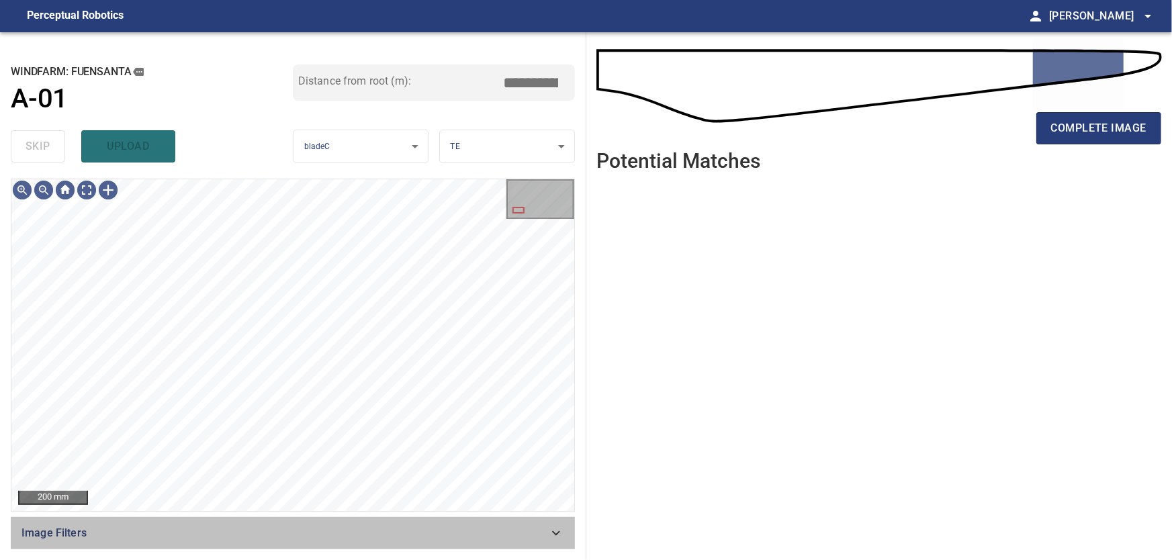
click at [561, 539] on icon at bounding box center [556, 533] width 16 height 16
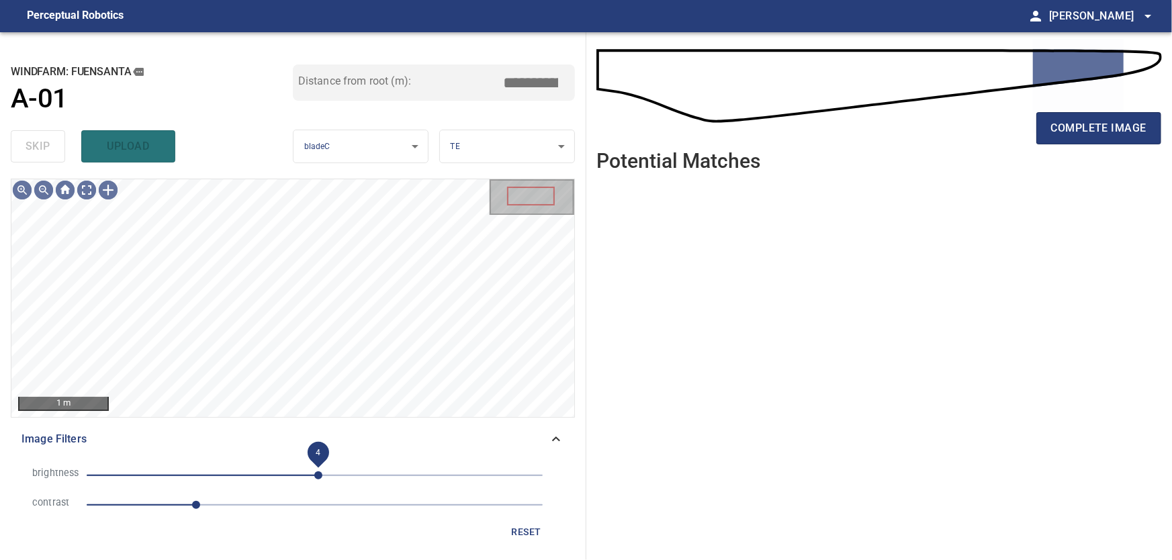
drag, startPoint x: 359, startPoint y: 473, endPoint x: 318, endPoint y: 477, distance: 40.5
click at [318, 477] on span "4" at bounding box center [318, 475] width 8 height 8
drag, startPoint x: 194, startPoint y: 509, endPoint x: 273, endPoint y: 504, distance: 79.4
click at [273, 504] on span "2" at bounding box center [269, 505] width 8 height 8
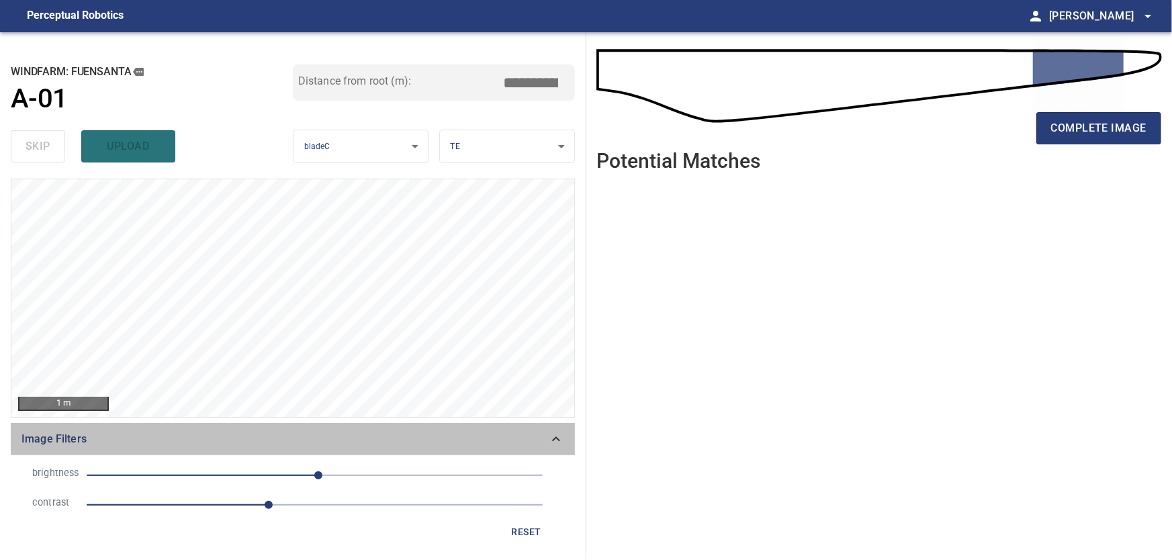
click at [551, 440] on icon at bounding box center [556, 439] width 16 height 16
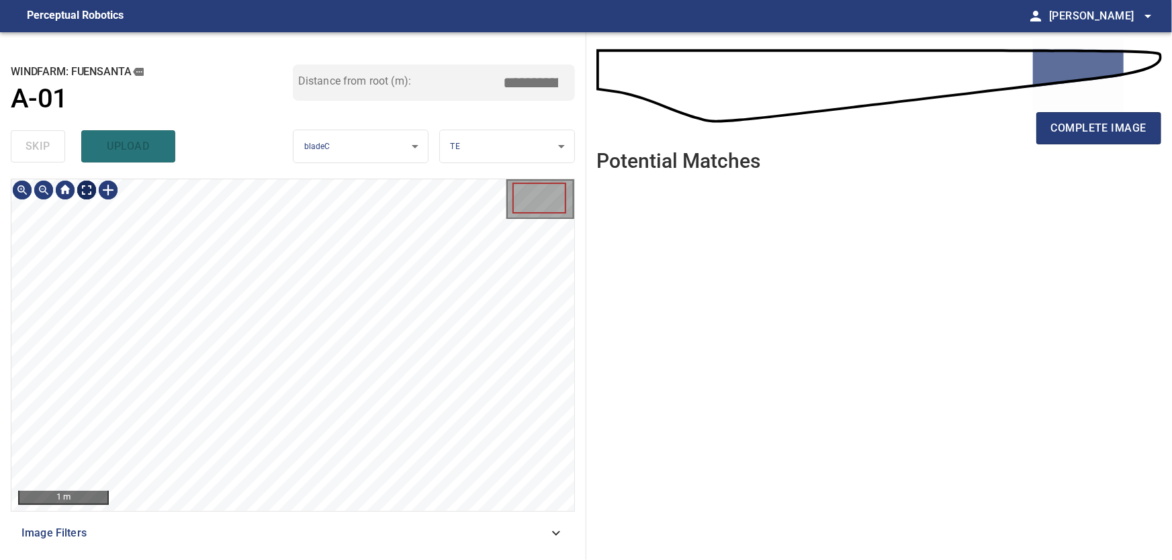
click at [88, 195] on body "**********" at bounding box center [586, 280] width 1172 height 560
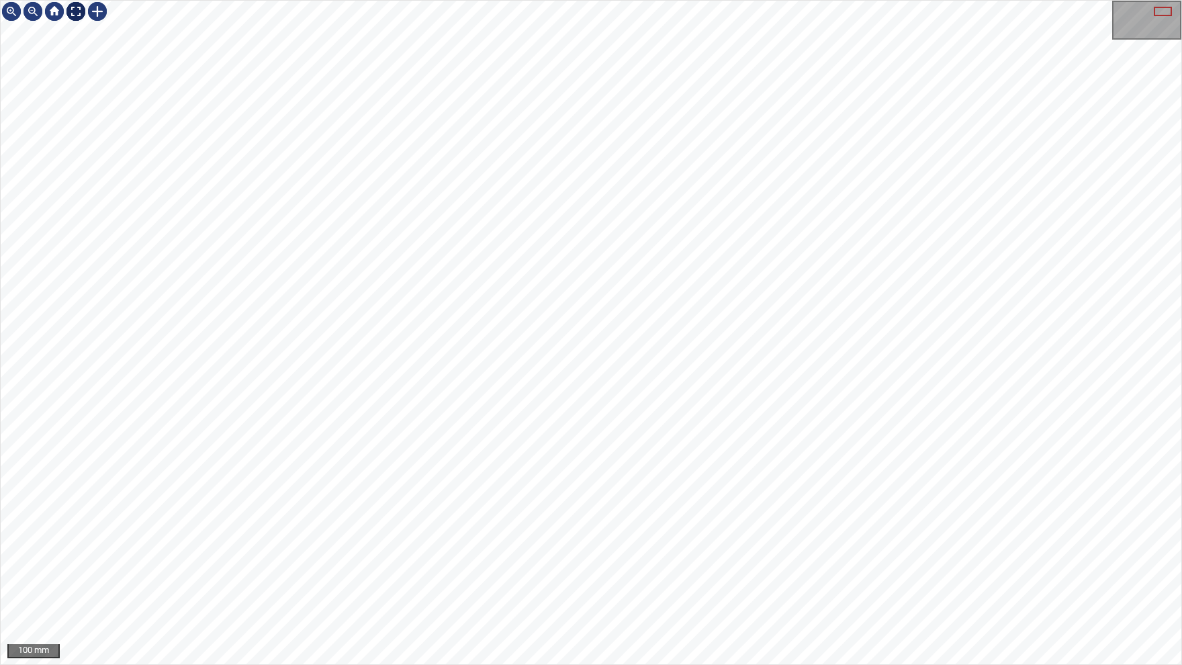
click at [75, 14] on img at bounding box center [75, 11] width 21 height 21
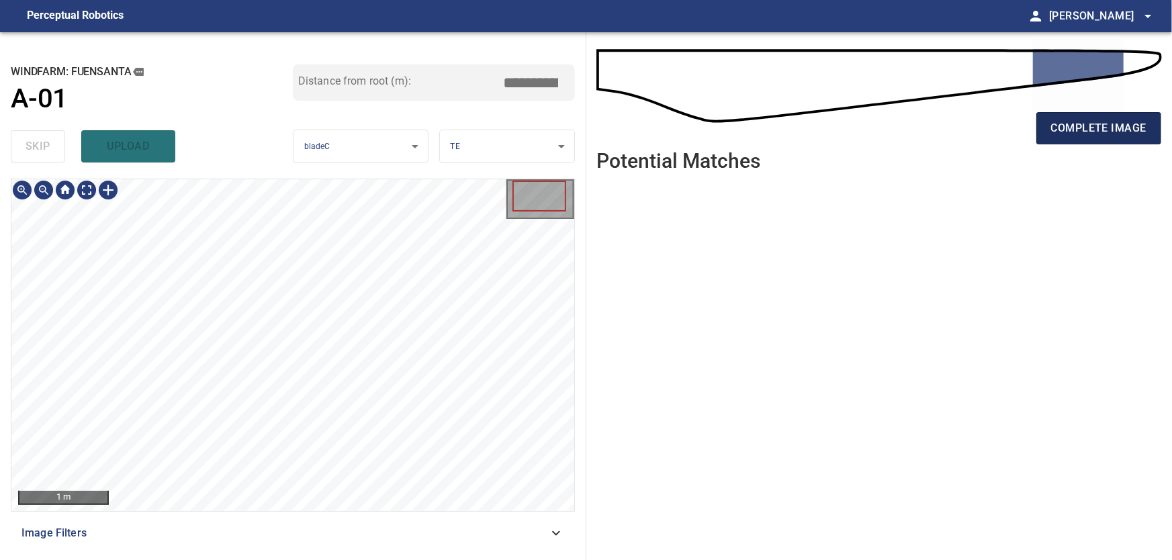
click at [1102, 128] on span "complete image" at bounding box center [1098, 128] width 95 height 19
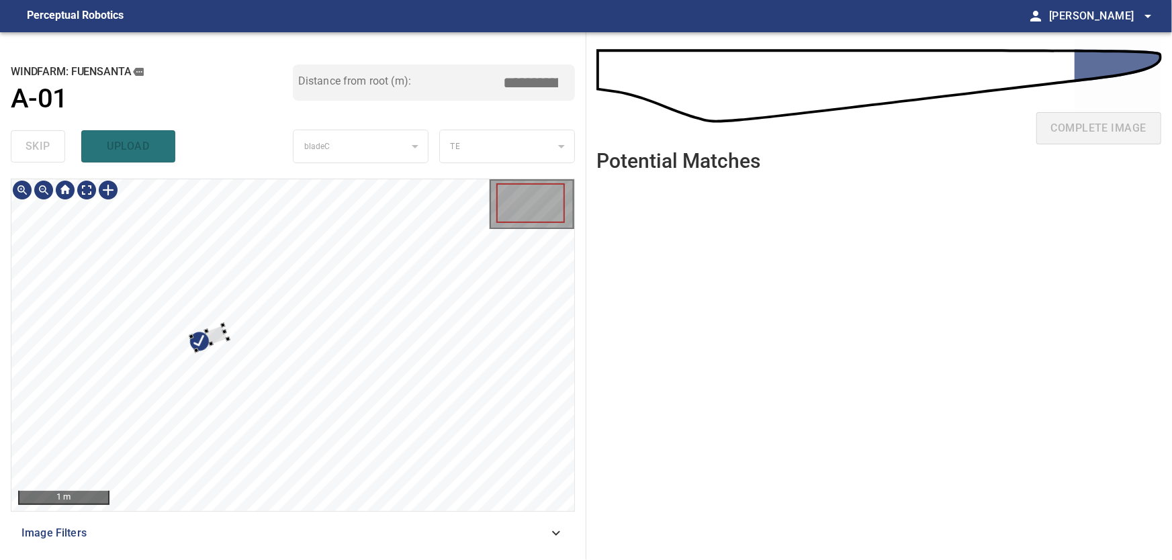
click at [210, 314] on div at bounding box center [292, 345] width 563 height 332
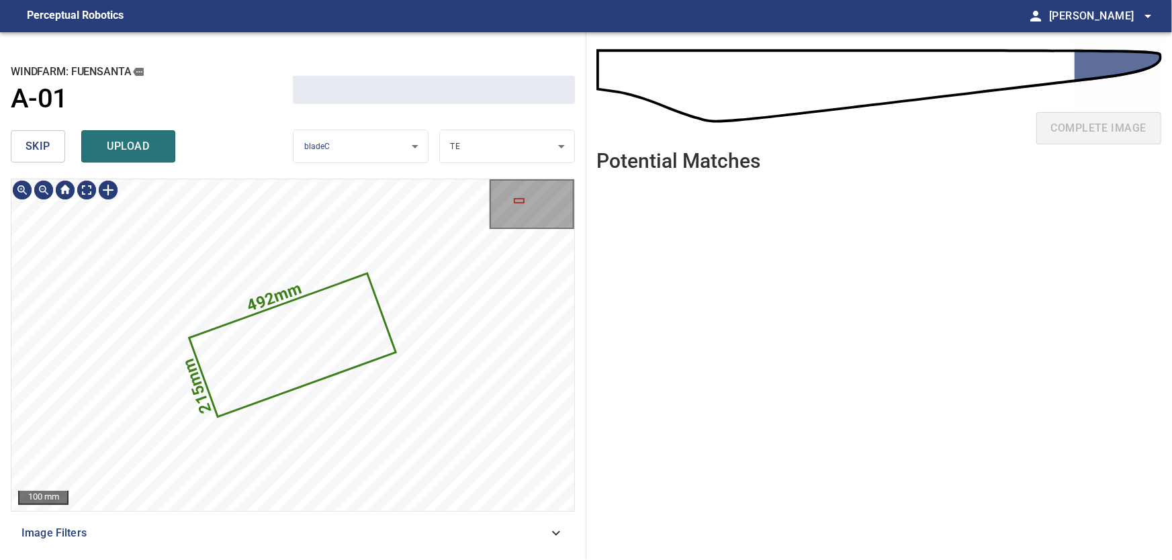
click at [40, 140] on span "skip" at bounding box center [38, 146] width 25 height 19
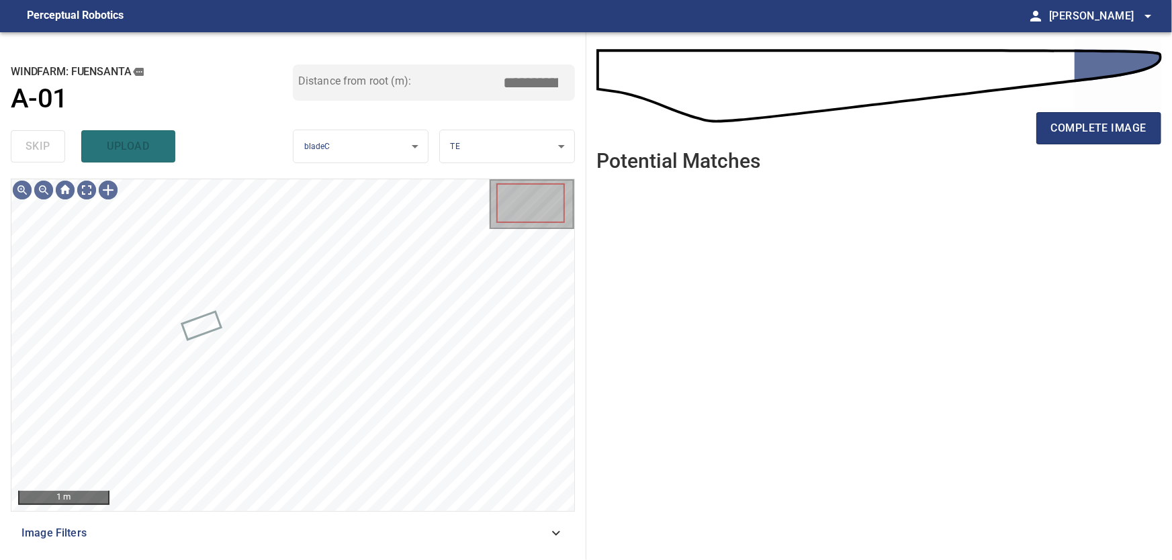
click at [564, 529] on icon at bounding box center [556, 533] width 16 height 16
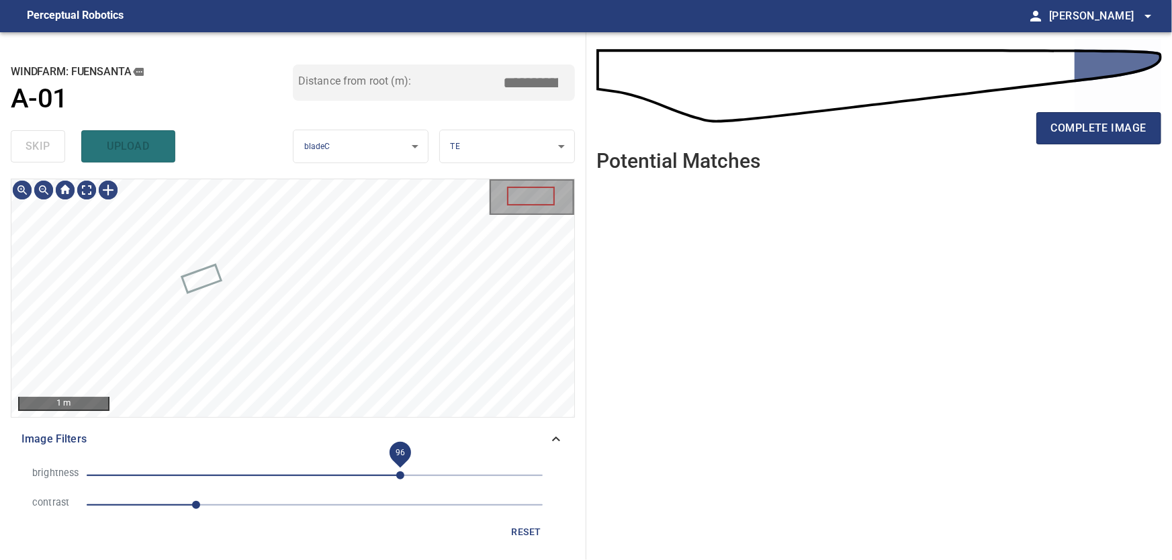
drag, startPoint x: 400, startPoint y: 475, endPoint x: 348, endPoint y: 477, distance: 52.4
click at [396, 477] on span "96" at bounding box center [400, 475] width 8 height 8
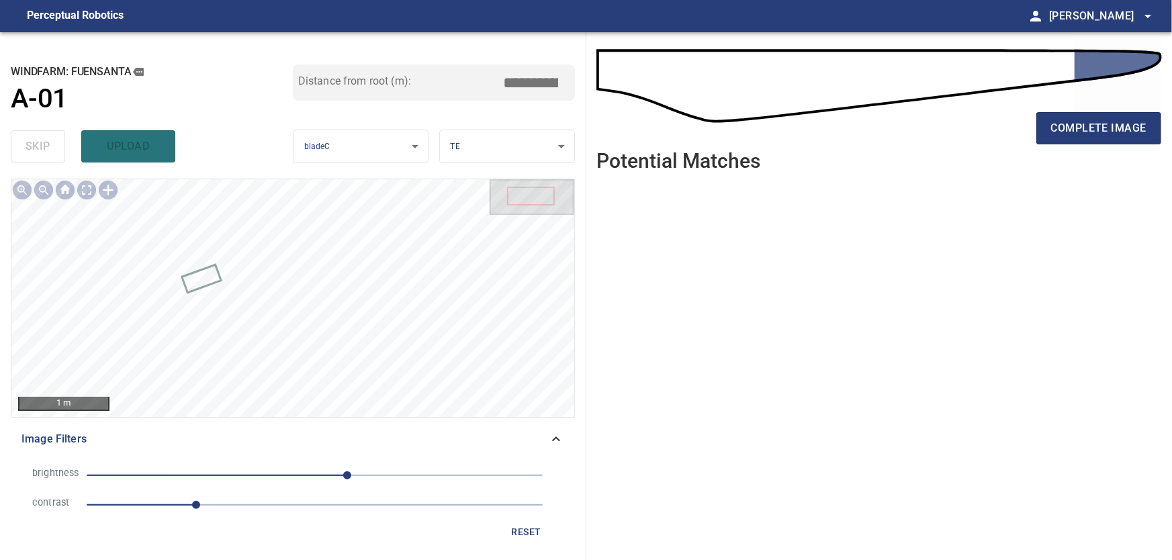
click at [557, 433] on icon at bounding box center [556, 439] width 16 height 16
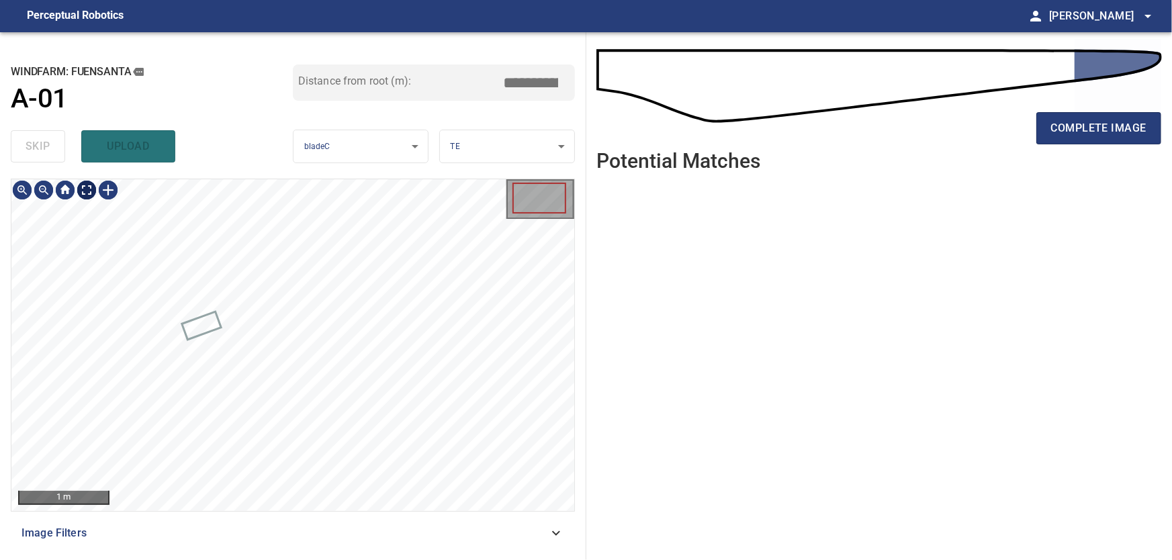
click at [84, 189] on body "**********" at bounding box center [586, 280] width 1172 height 560
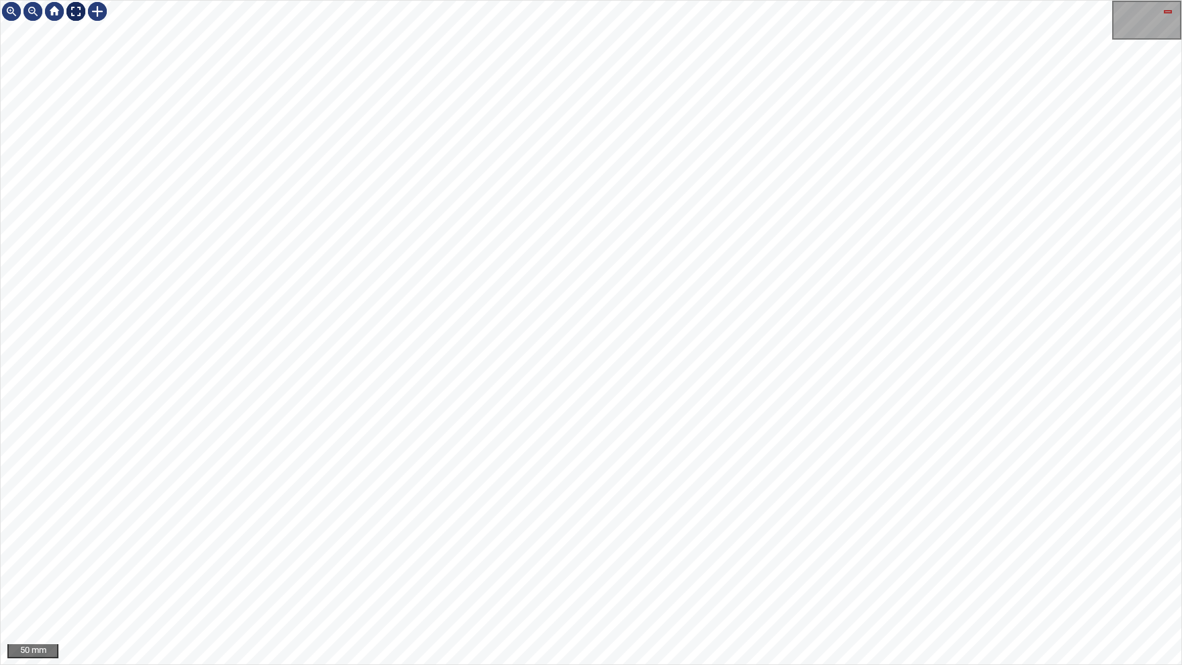
click at [73, 10] on img at bounding box center [75, 11] width 21 height 21
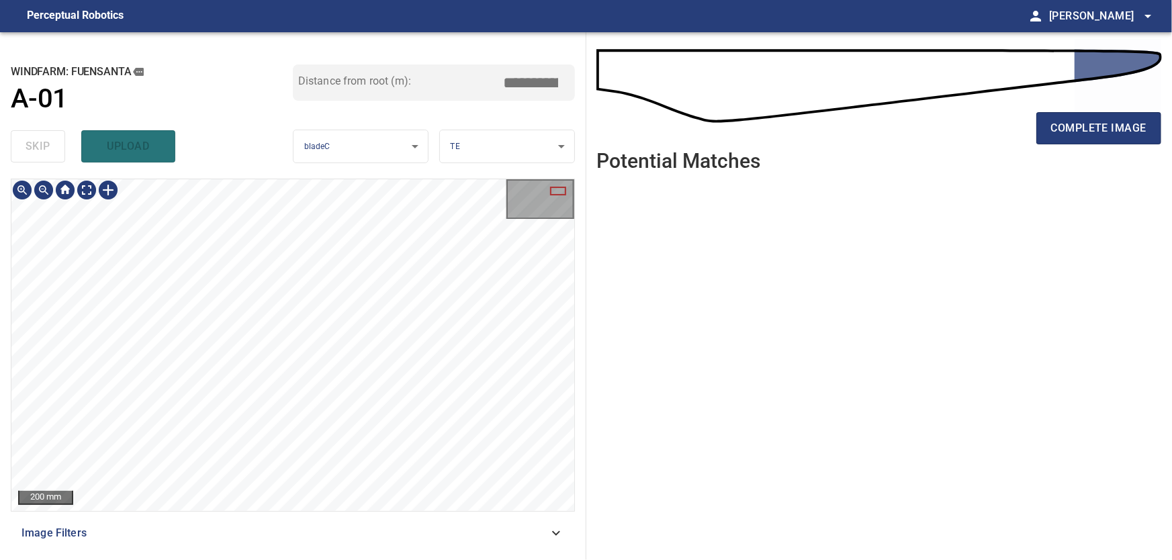
click at [551, 543] on div "Image Filters" at bounding box center [293, 533] width 564 height 32
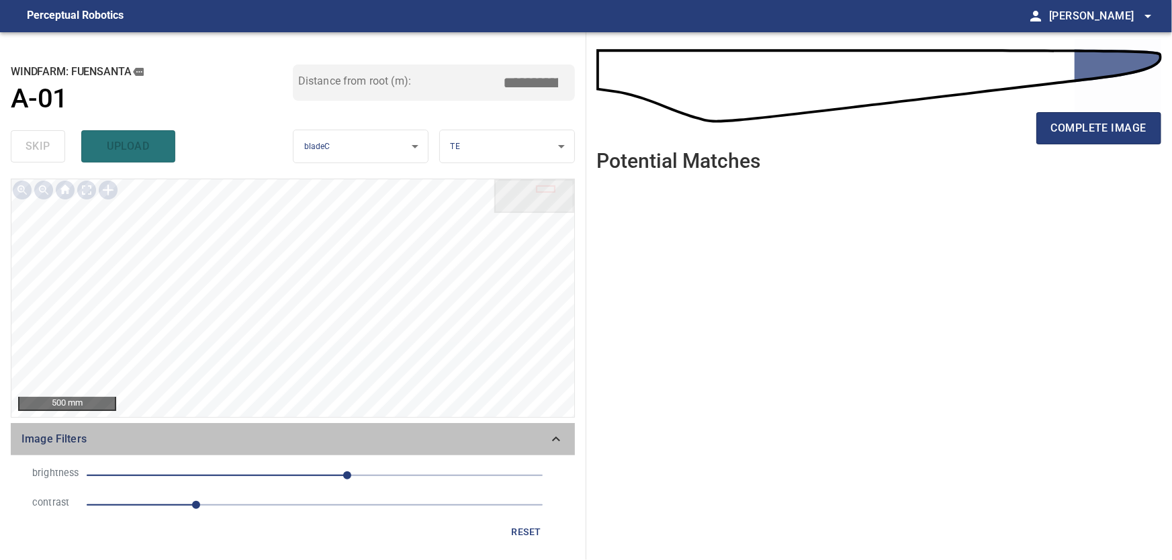
click at [557, 434] on icon at bounding box center [556, 439] width 16 height 16
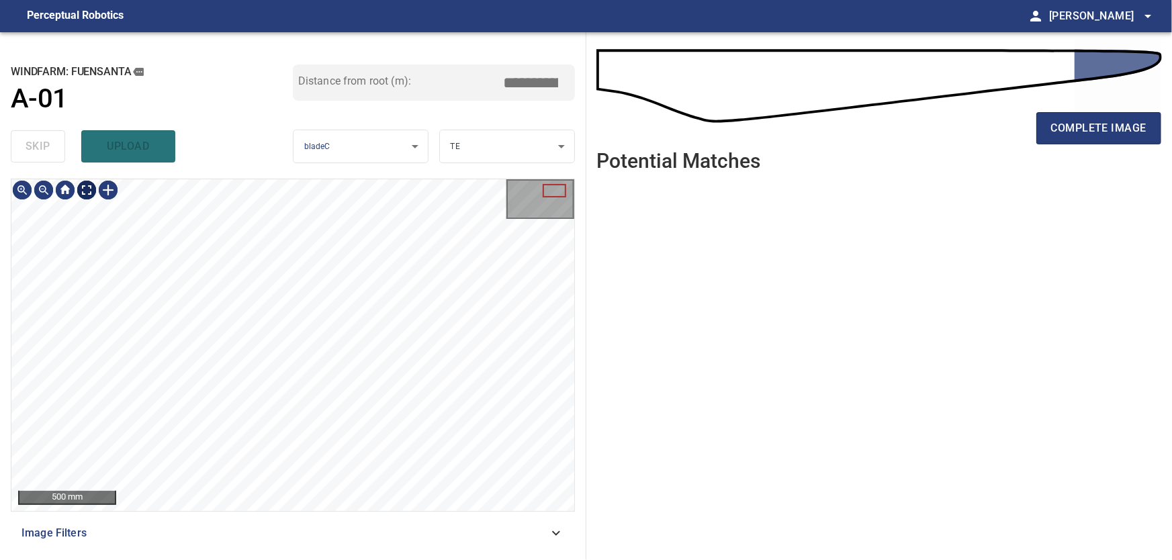
click at [86, 193] on body "**********" at bounding box center [586, 280] width 1172 height 560
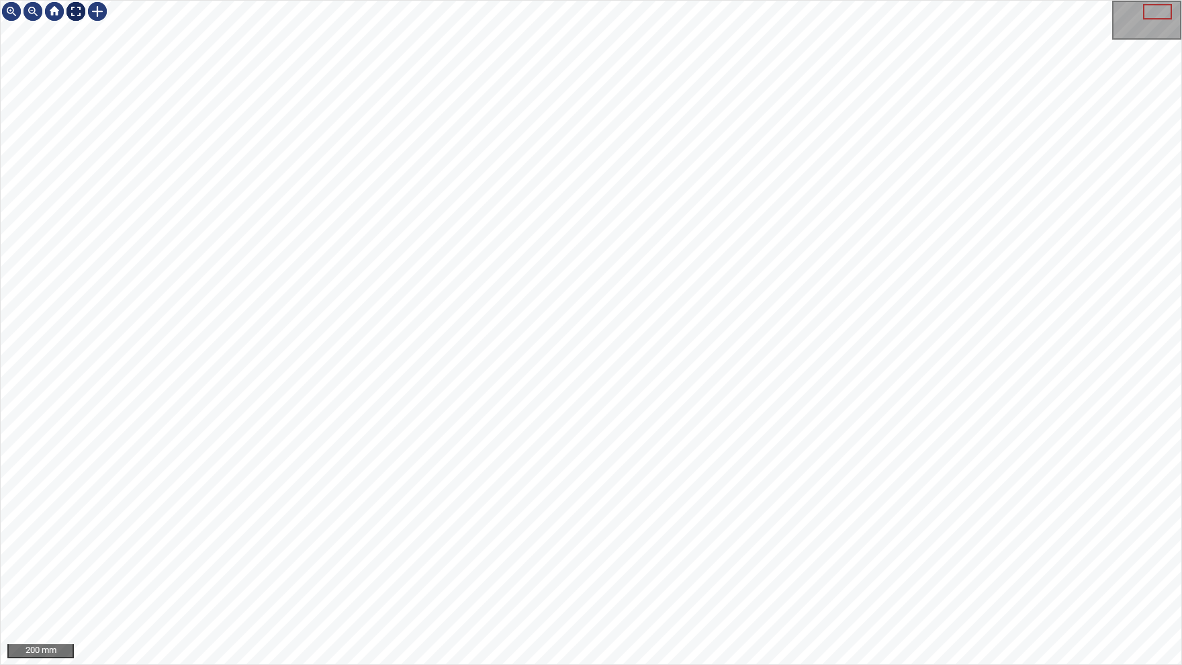
click at [85, 11] on img at bounding box center [75, 11] width 21 height 21
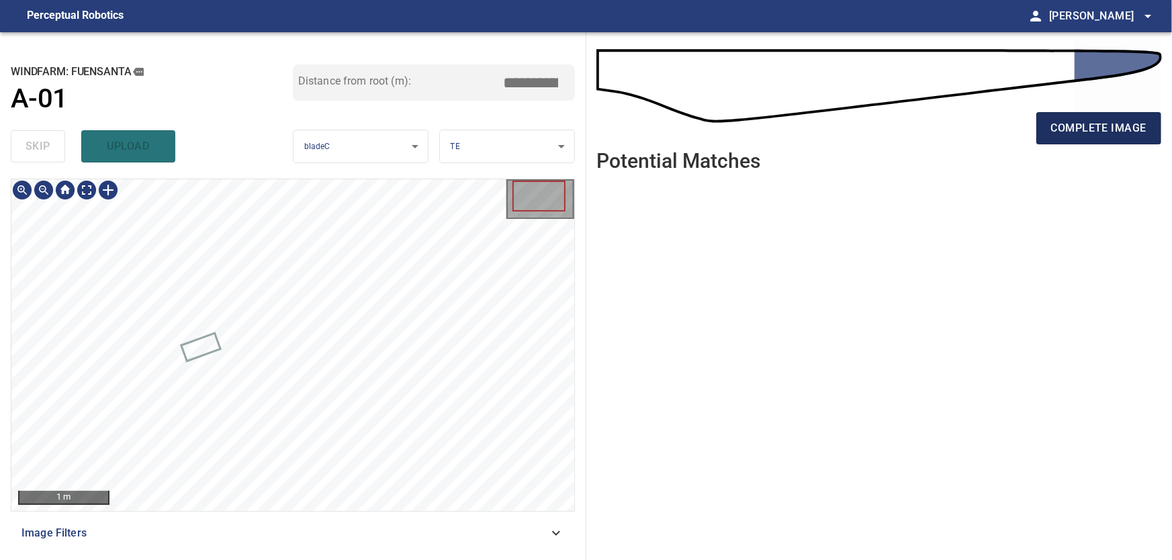
click at [1085, 134] on span "complete image" at bounding box center [1098, 128] width 95 height 19
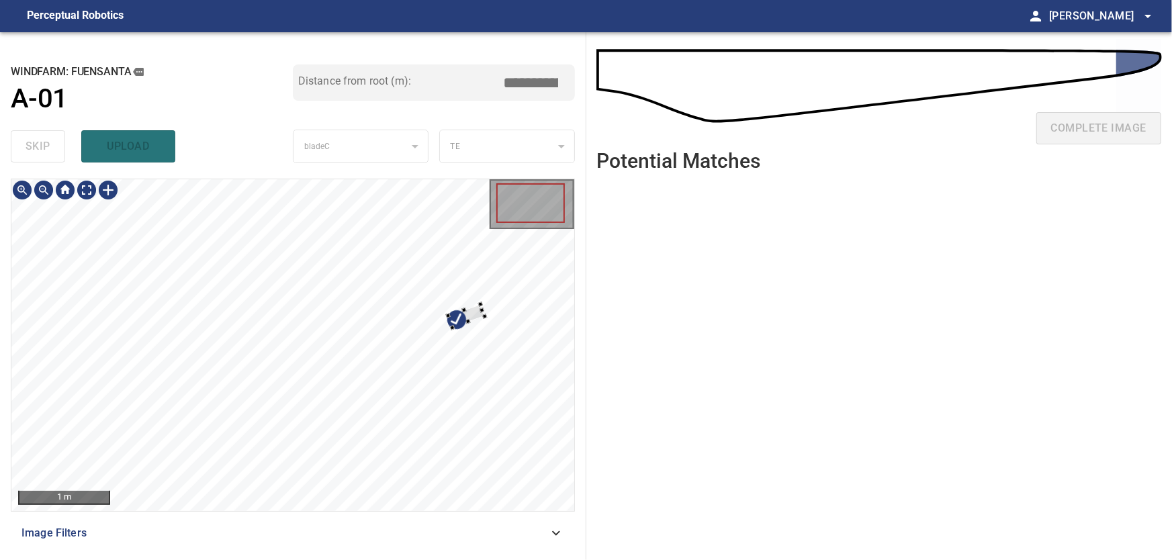
click at [281, 352] on div at bounding box center [292, 345] width 563 height 332
type input "****"
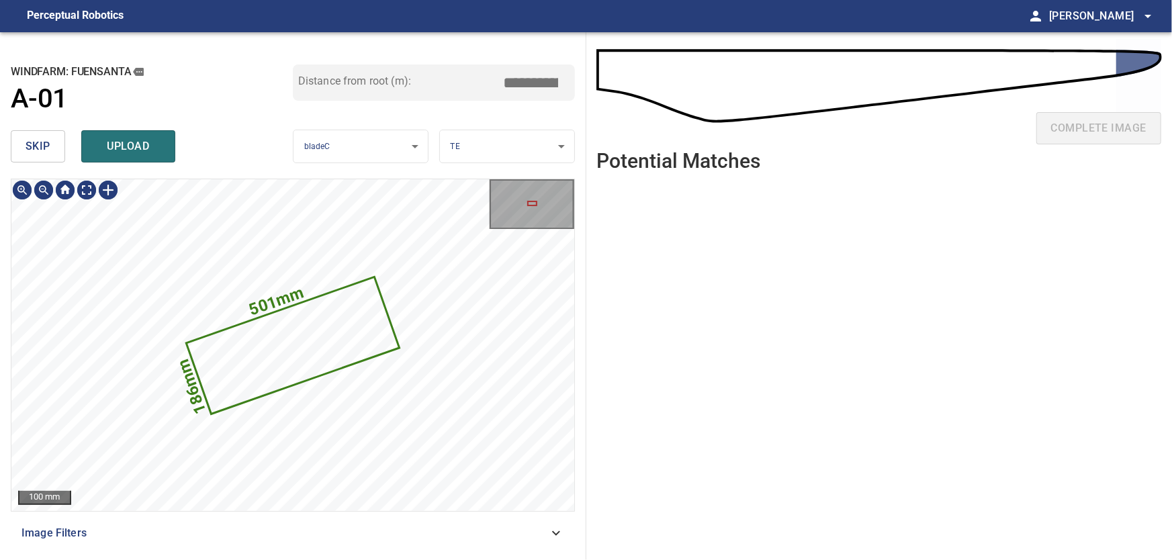
click at [41, 143] on span "skip" at bounding box center [38, 146] width 25 height 19
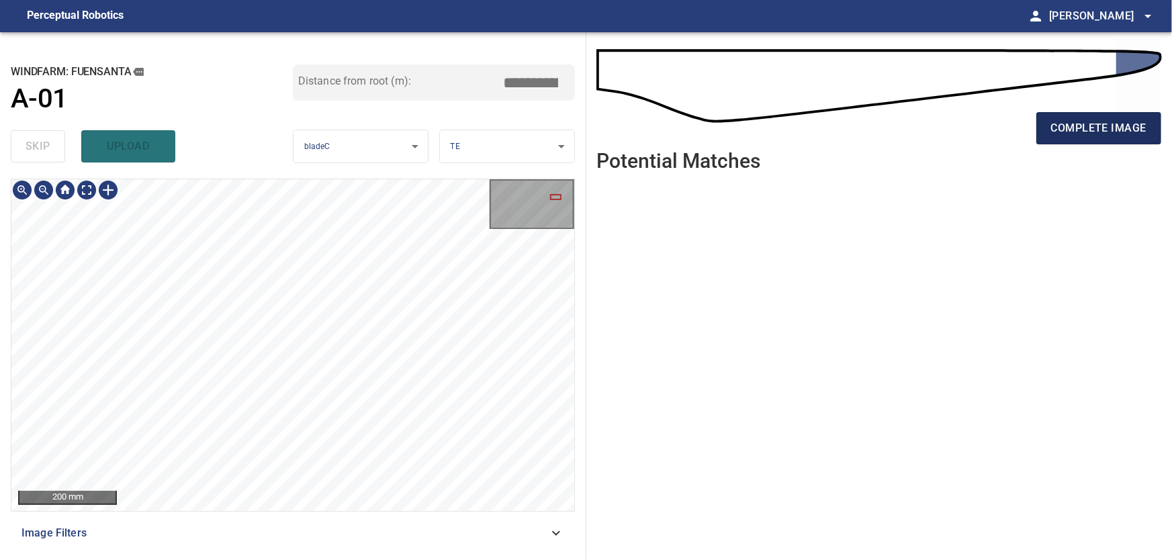
click at [1104, 132] on span "complete image" at bounding box center [1098, 128] width 95 height 19
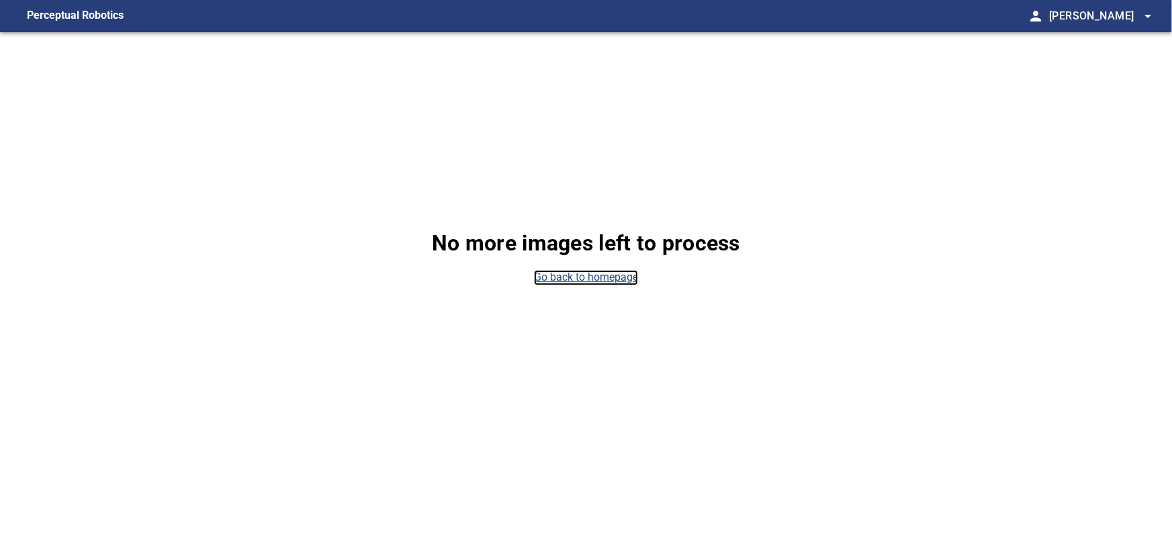
click at [585, 279] on link "Go back to homepage" at bounding box center [586, 277] width 104 height 15
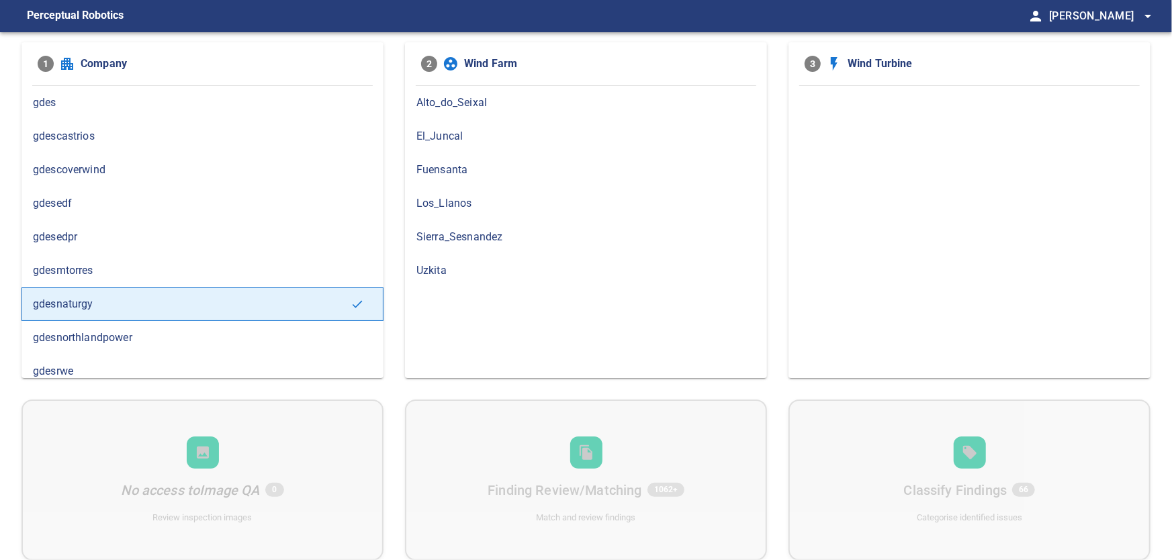
click at [447, 163] on span "Fuensanta" at bounding box center [585, 170] width 339 height 16
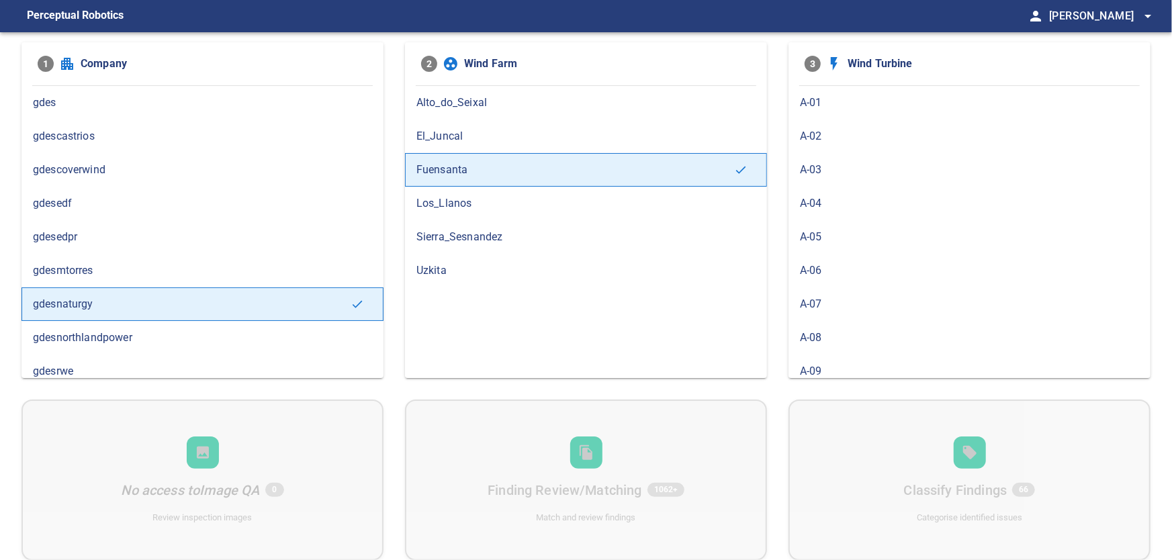
click at [826, 99] on span "A-01" at bounding box center [969, 103] width 339 height 16
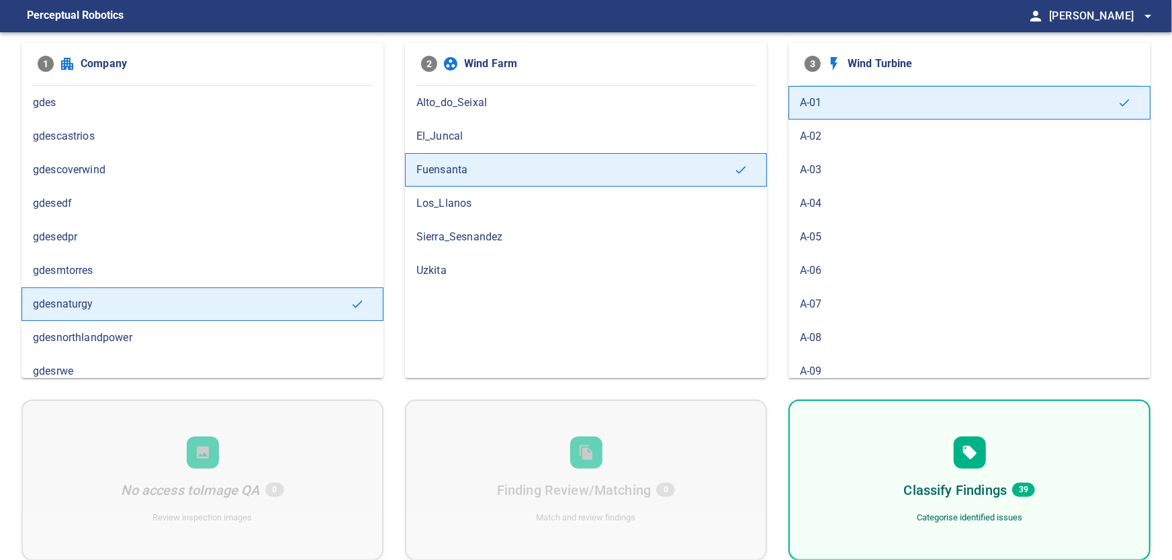
click at [889, 477] on div "Classify Findings 39 Categorise identified issues" at bounding box center [970, 480] width 362 height 161
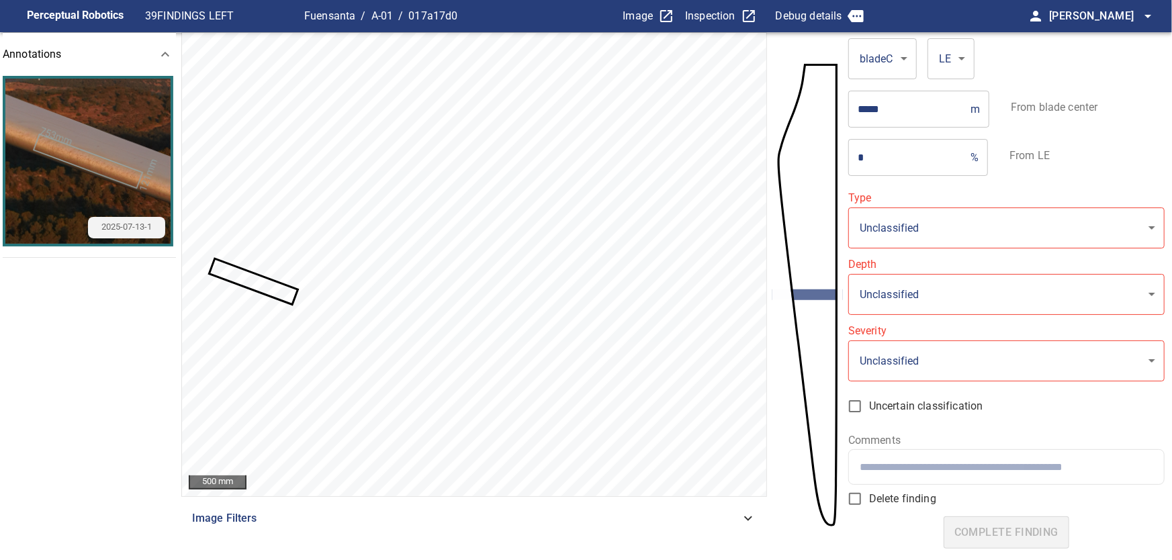
type input "*******"
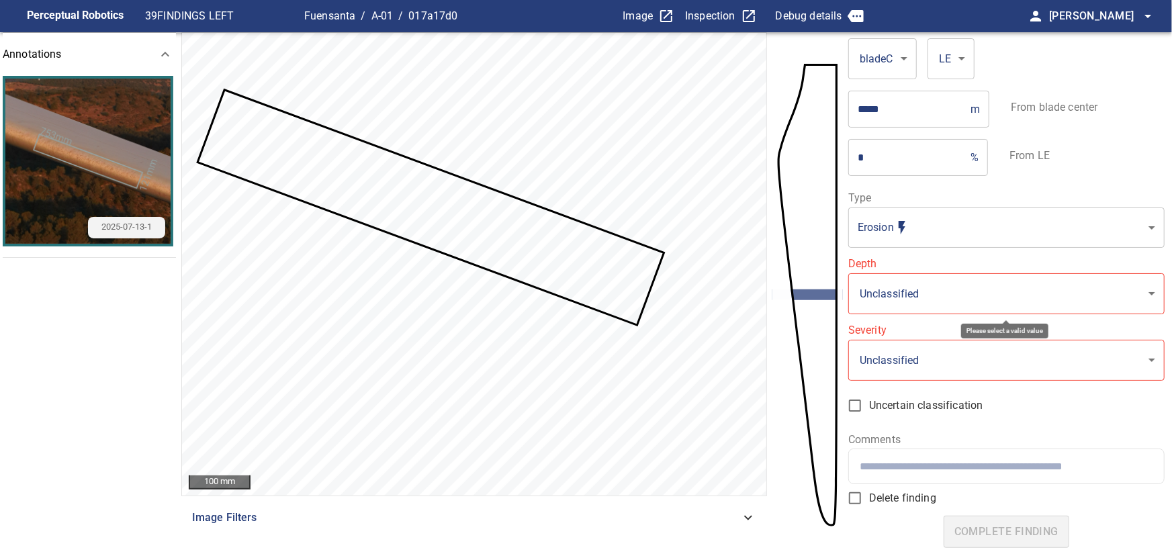
click at [907, 283] on body "**********" at bounding box center [586, 280] width 1172 height 560
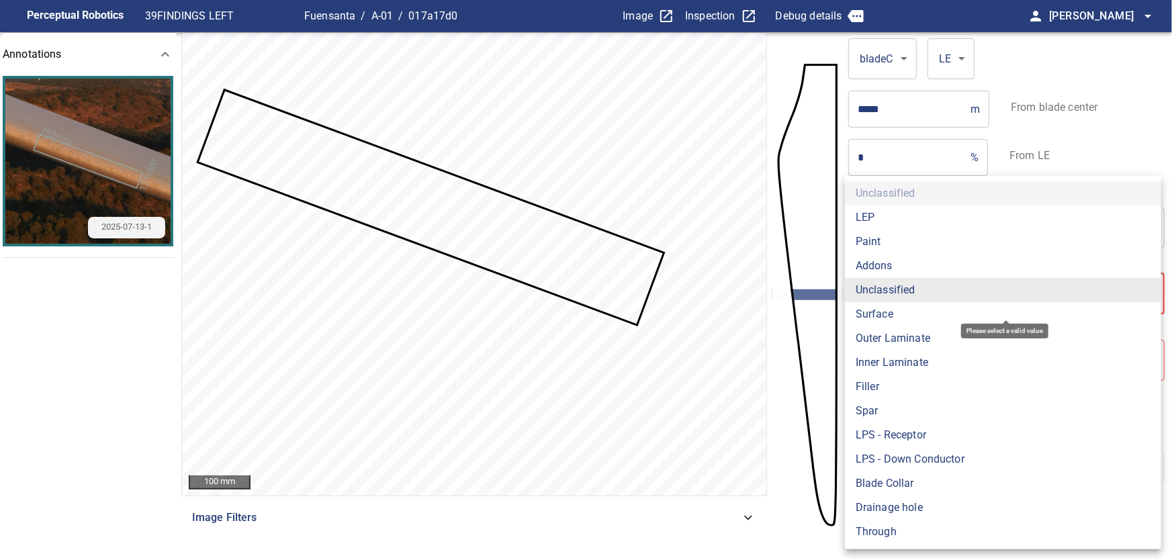
click at [874, 243] on li "Paint" at bounding box center [1003, 242] width 316 height 24
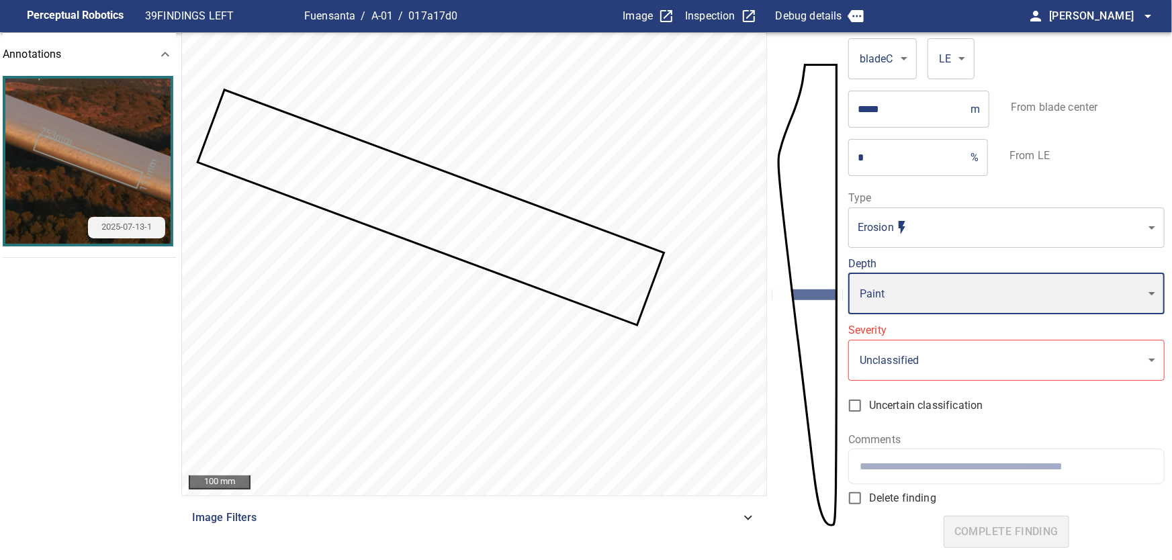
type input "*****"
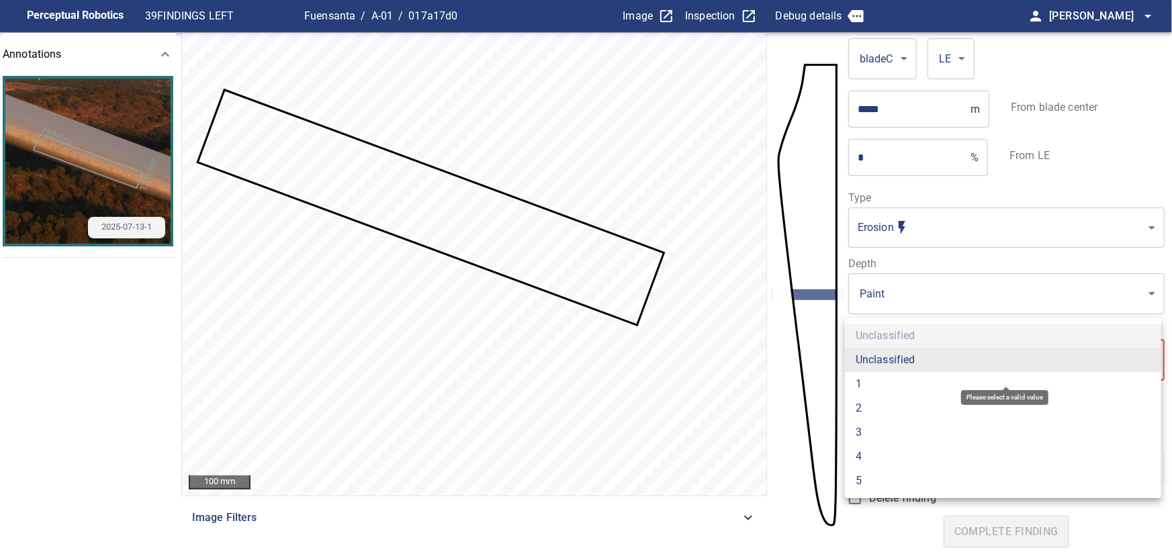
click at [895, 356] on body "**********" at bounding box center [586, 280] width 1172 height 560
click at [858, 379] on li "1" at bounding box center [1003, 384] width 316 height 24
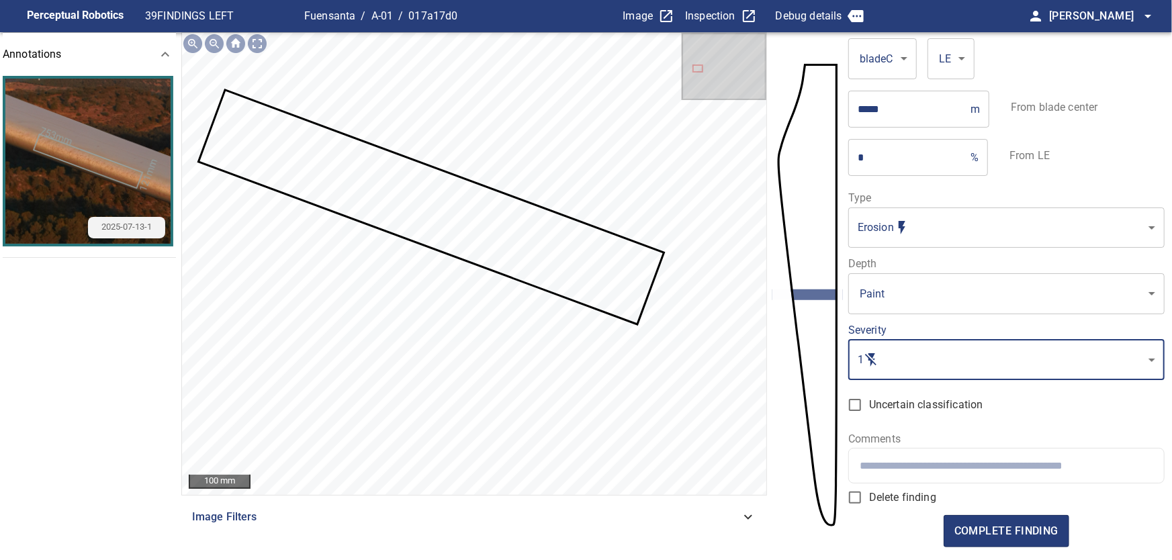
click at [891, 471] on input "text" at bounding box center [1007, 465] width 294 height 13
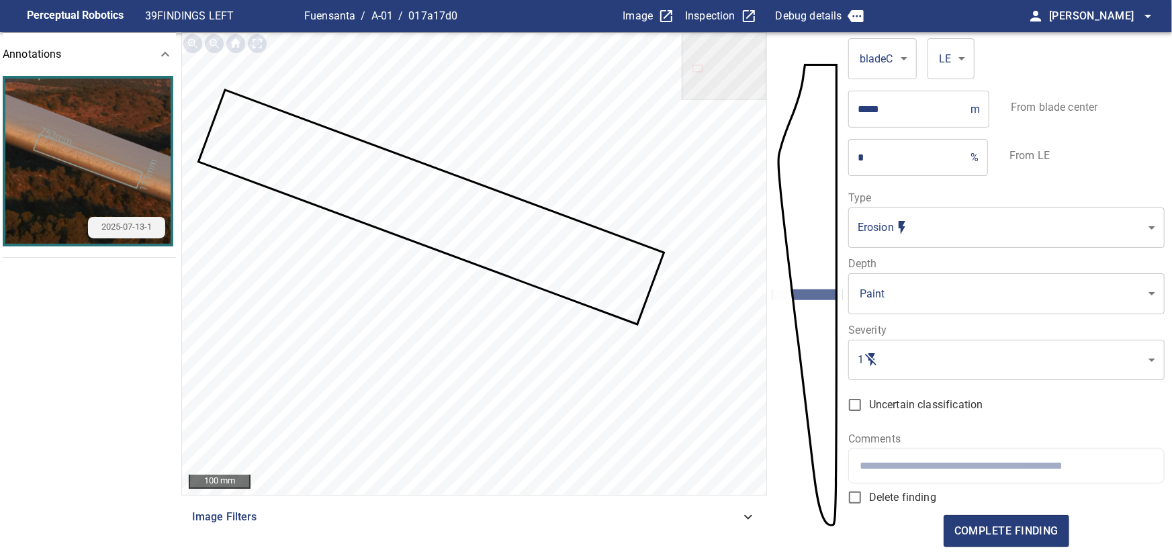
type input "*"
click at [906, 465] on input "text" at bounding box center [1007, 465] width 294 height 13
paste input "**********"
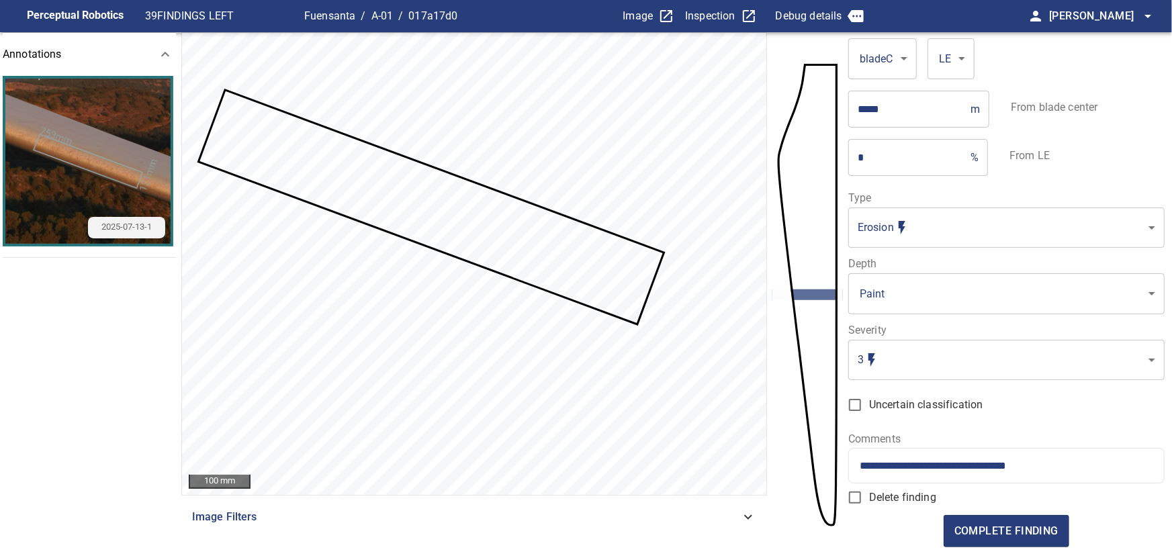
type input "**********"
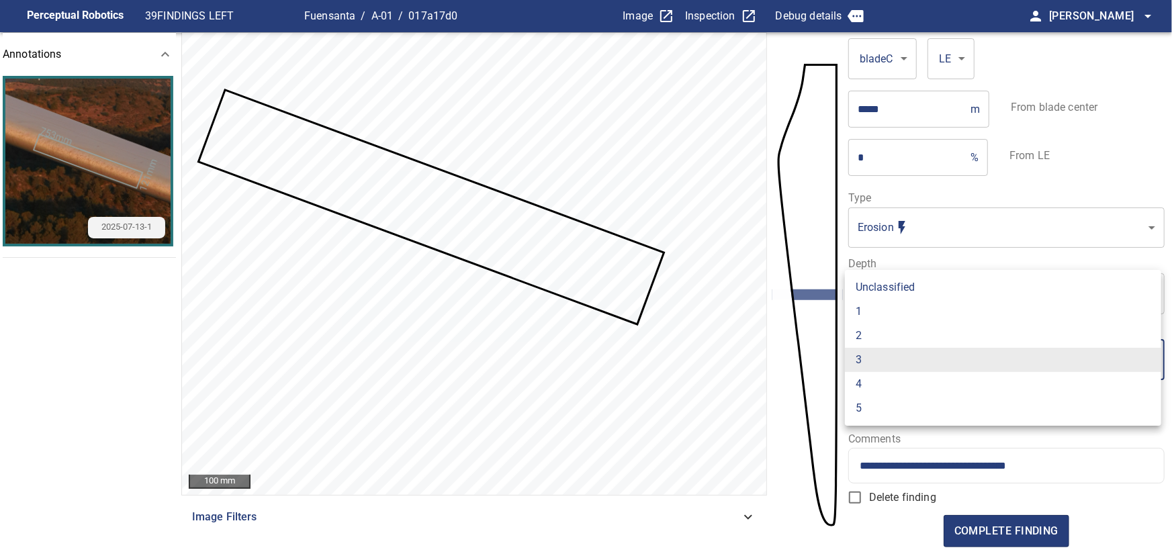
click at [891, 367] on body "**********" at bounding box center [586, 280] width 1172 height 560
click at [873, 309] on li "1" at bounding box center [1003, 312] width 316 height 24
type input "*"
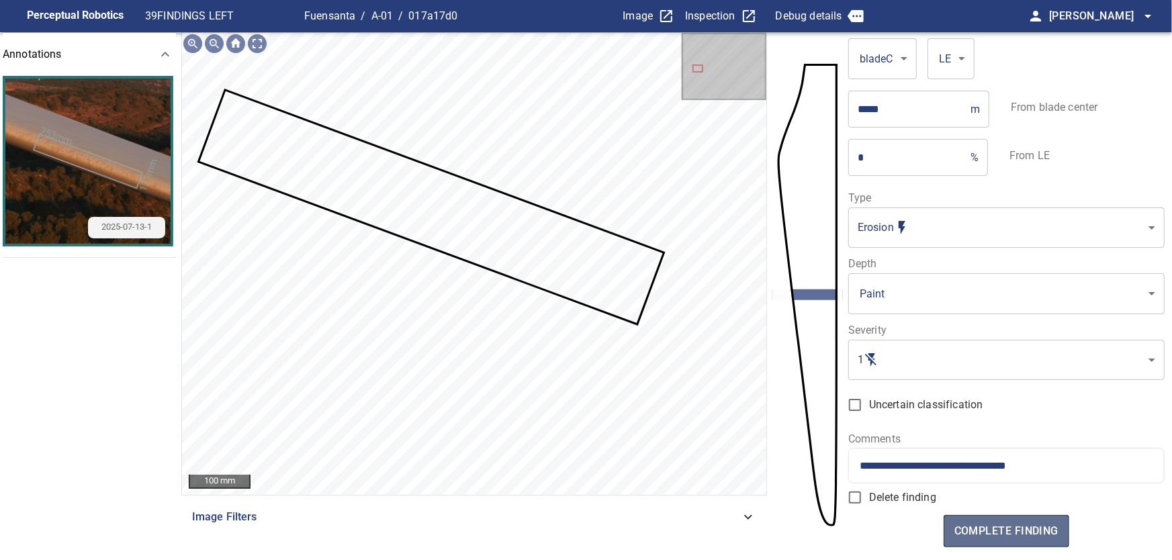
click at [1014, 533] on span "complete finding" at bounding box center [1006, 531] width 104 height 19
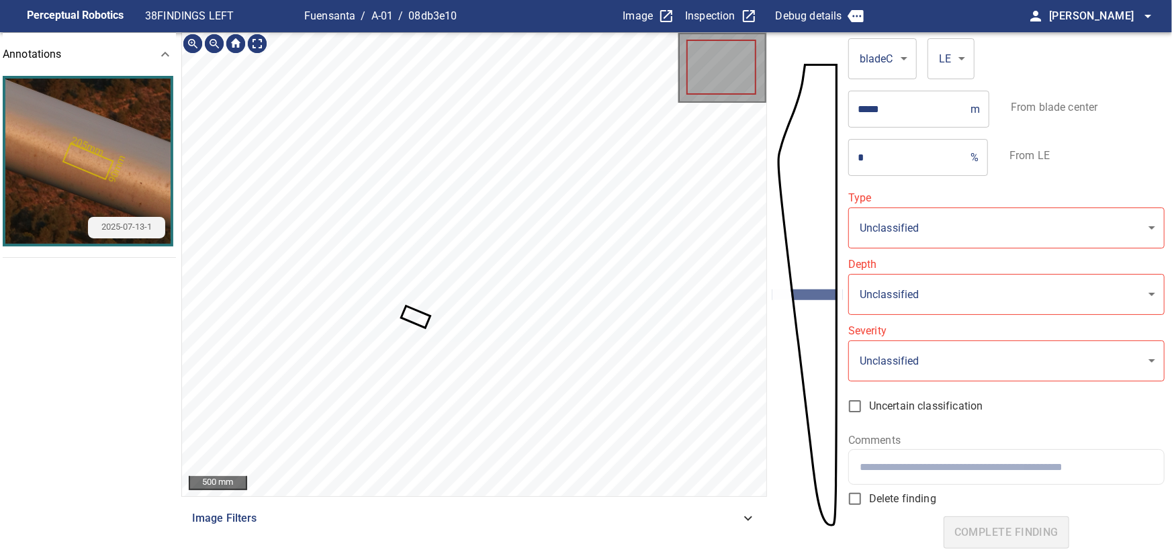
type input "**********"
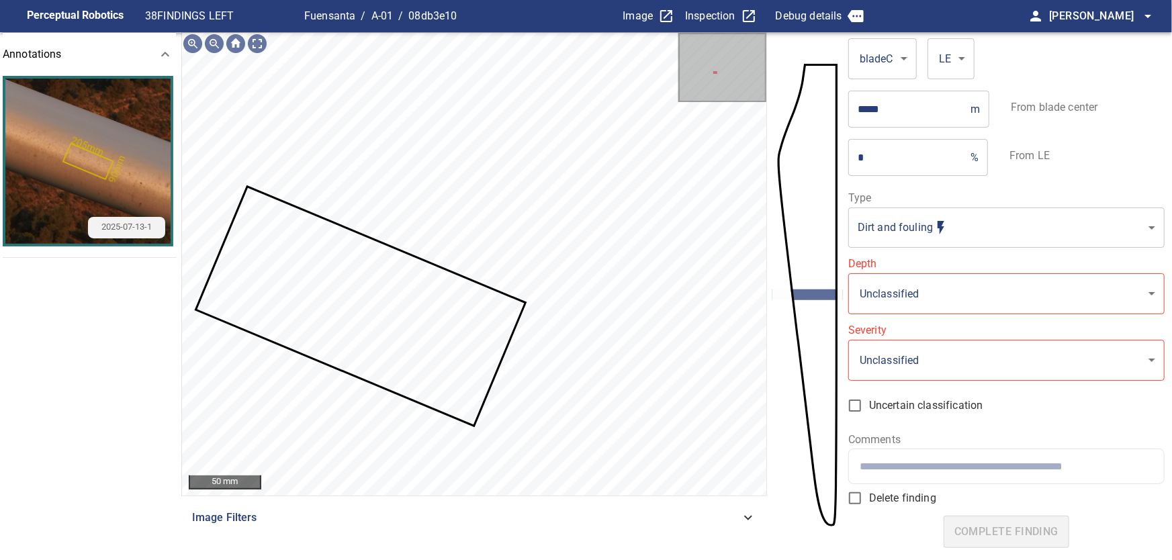
click at [881, 468] on input "text" at bounding box center [1007, 466] width 294 height 13
paste input "**********"
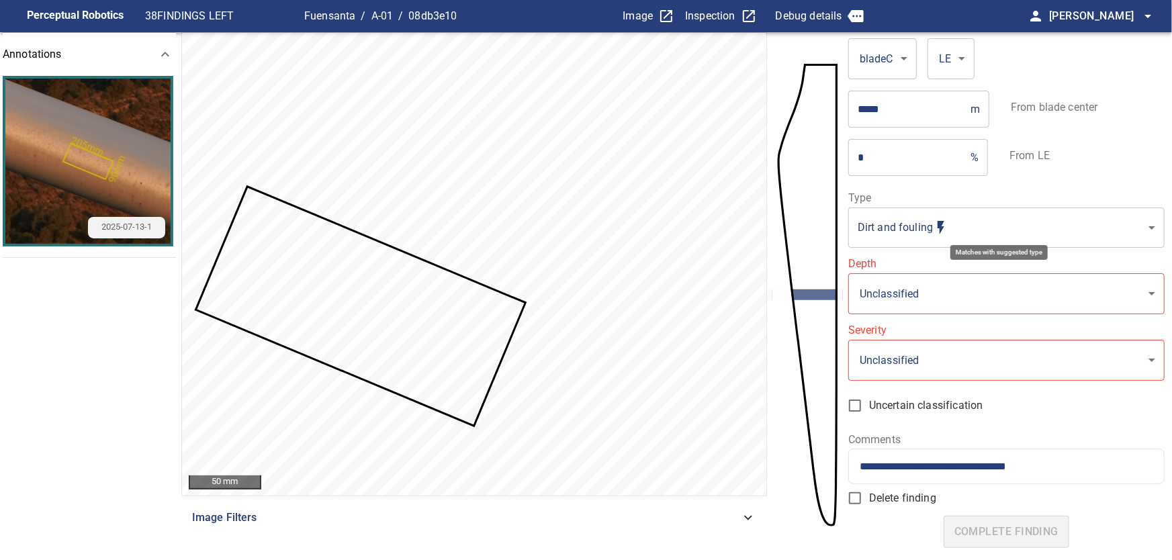
type input "**********"
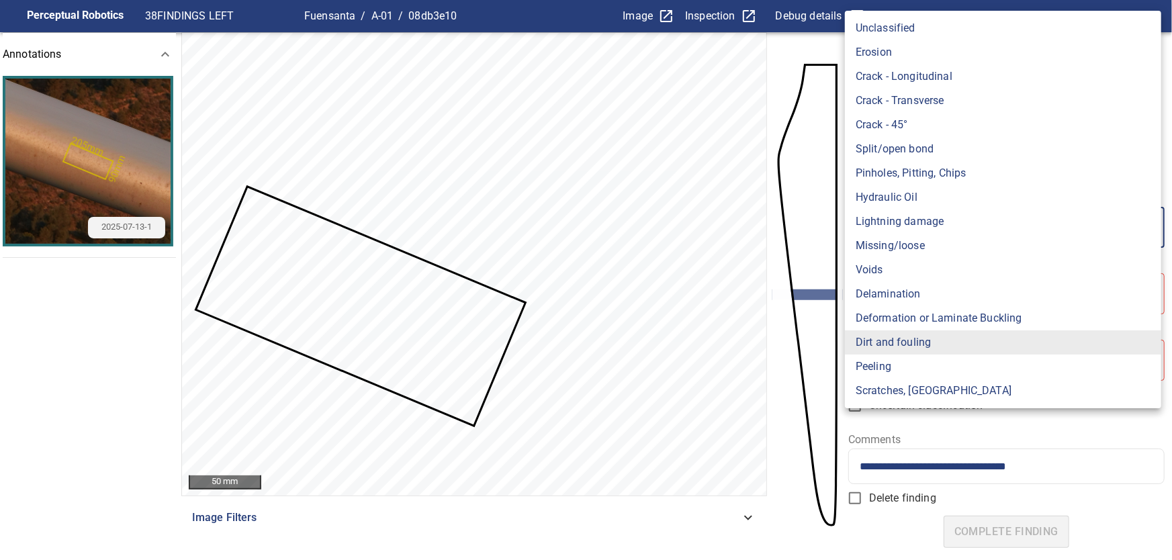
click at [905, 228] on body "**********" at bounding box center [586, 280] width 1172 height 560
click at [951, 71] on li "Crack - Longitudinal" at bounding box center [1003, 76] width 316 height 24
type input "**********"
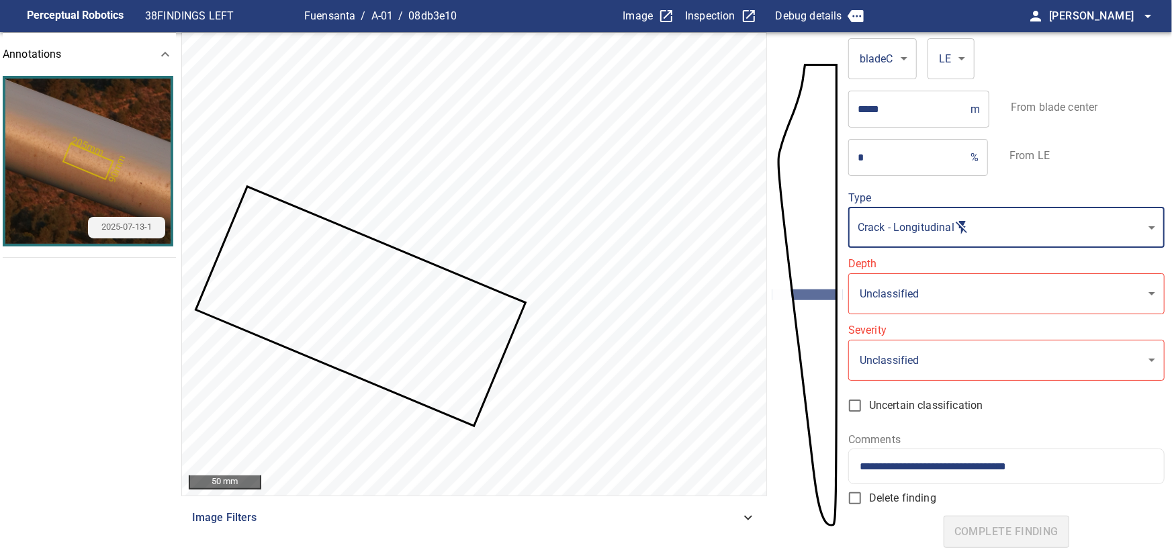
click at [935, 312] on body "**********" at bounding box center [586, 280] width 1172 height 560
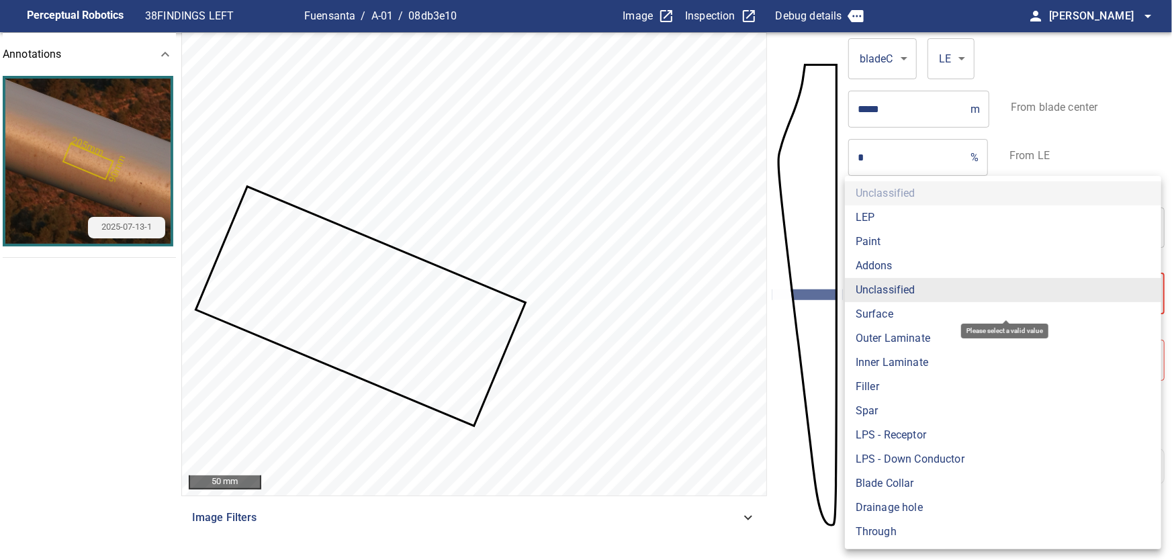
click at [868, 240] on li "Paint" at bounding box center [1003, 242] width 316 height 24
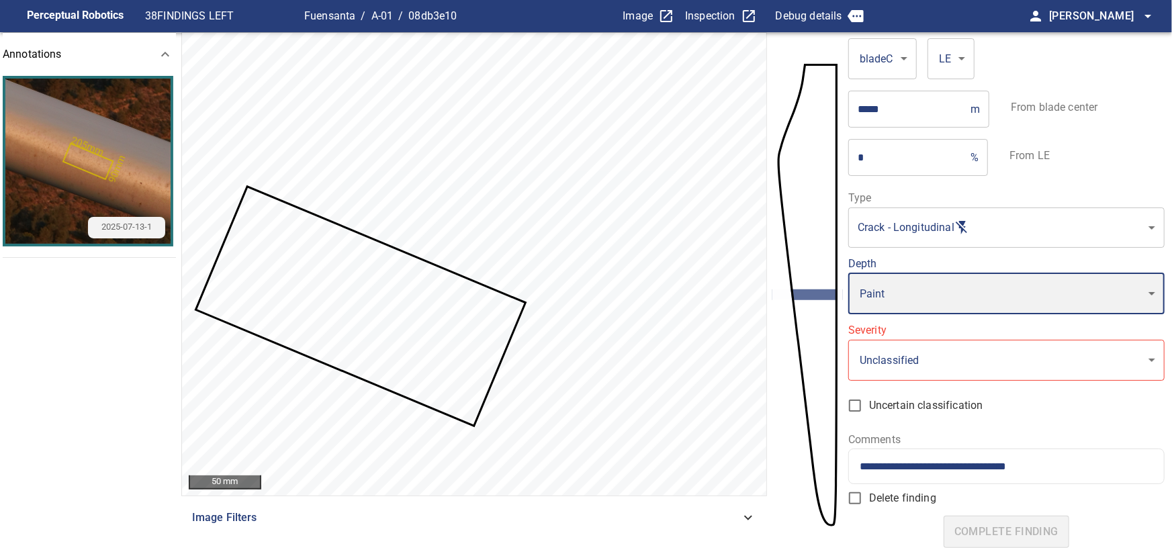
type input "*****"
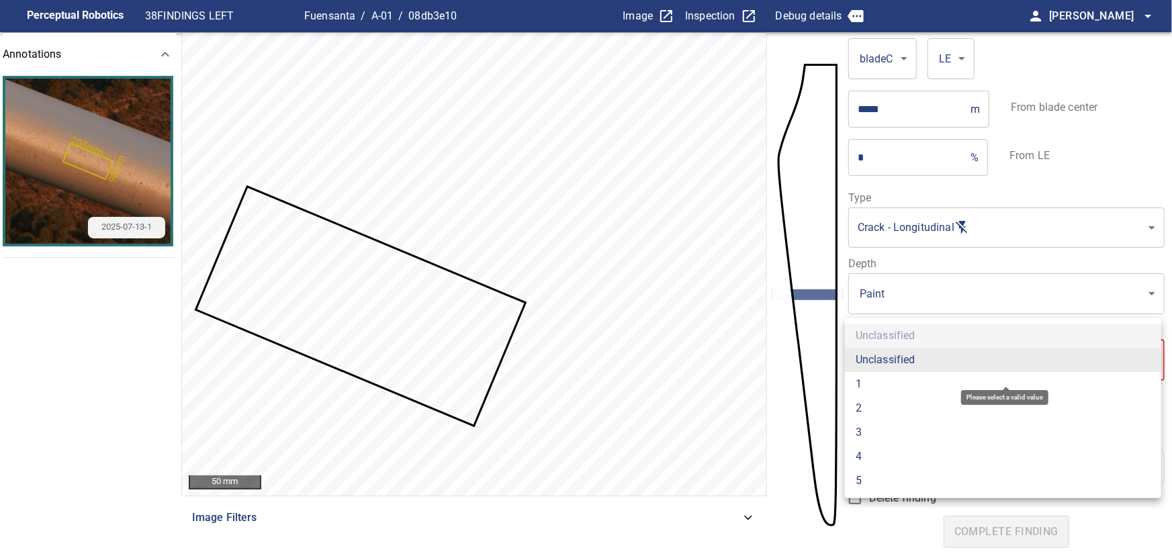
click at [895, 355] on body "**********" at bounding box center [586, 280] width 1172 height 560
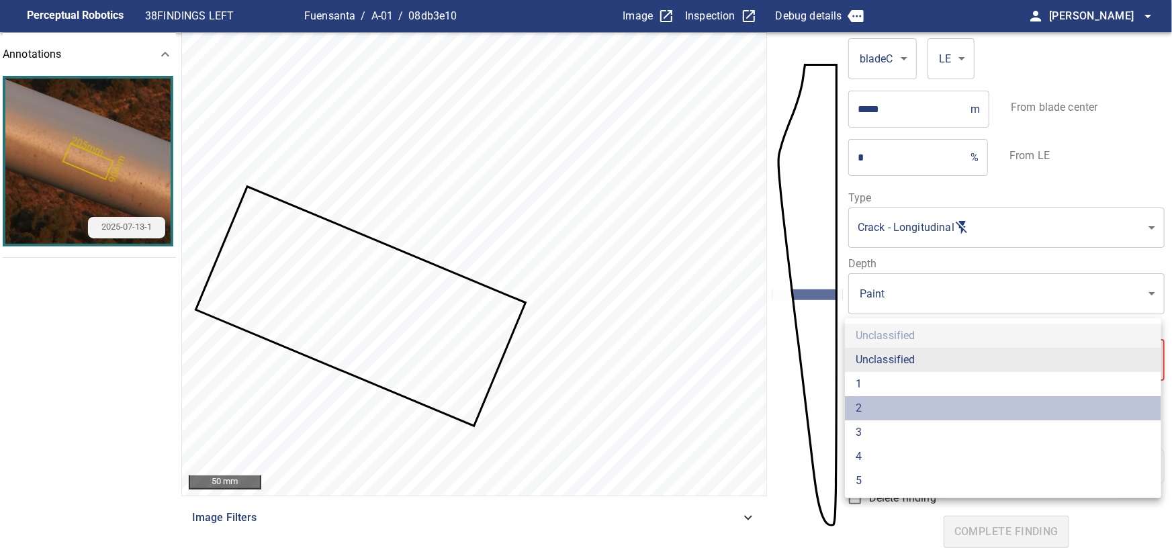
click at [876, 406] on li "2" at bounding box center [1003, 408] width 316 height 24
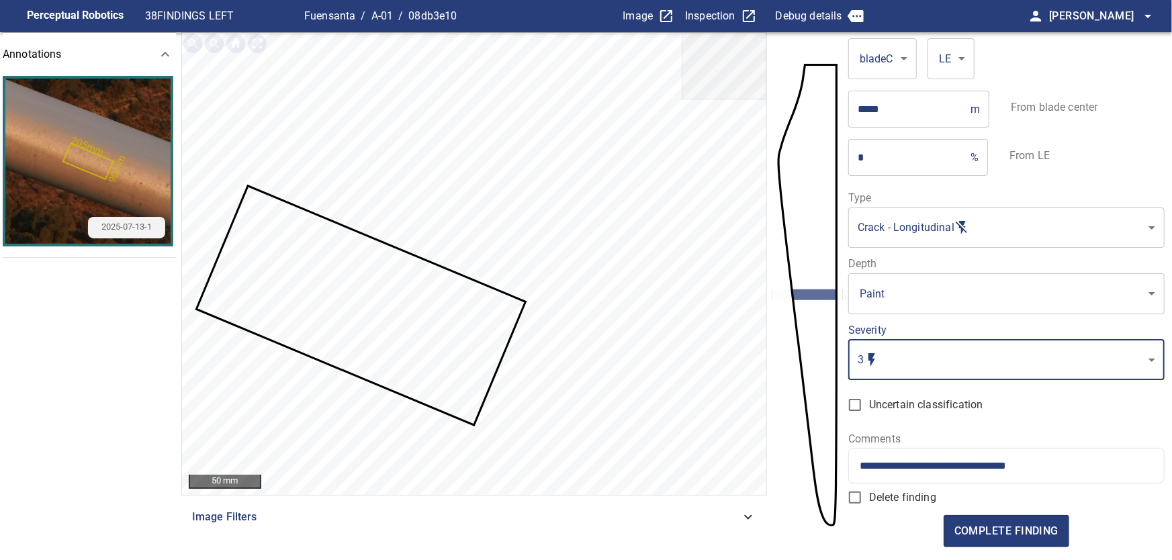
click at [1112, 468] on input "**********" at bounding box center [1007, 465] width 294 height 13
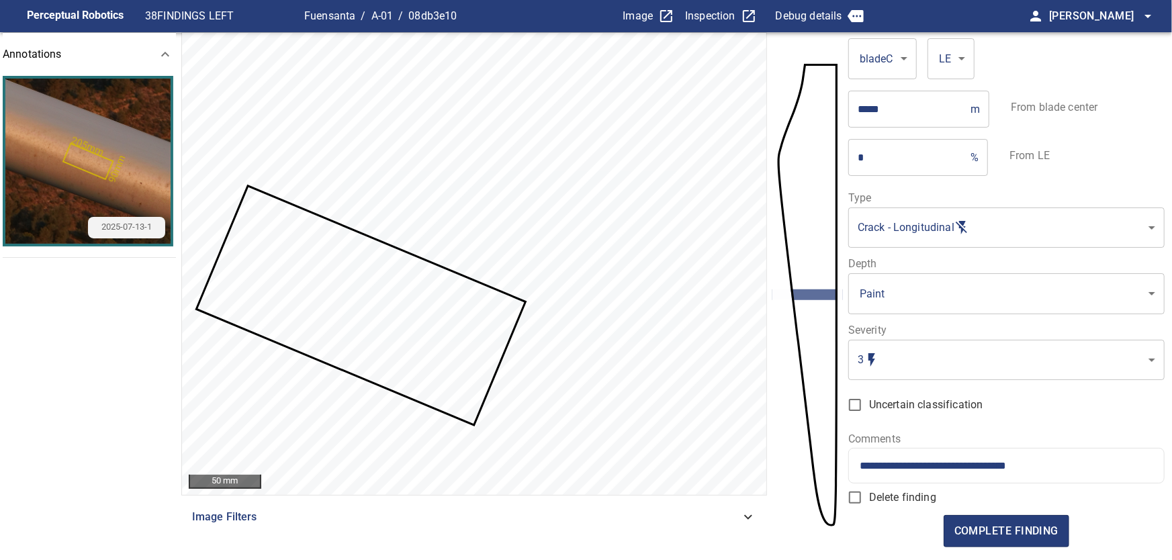
click at [1003, 367] on body "**********" at bounding box center [586, 280] width 1172 height 560
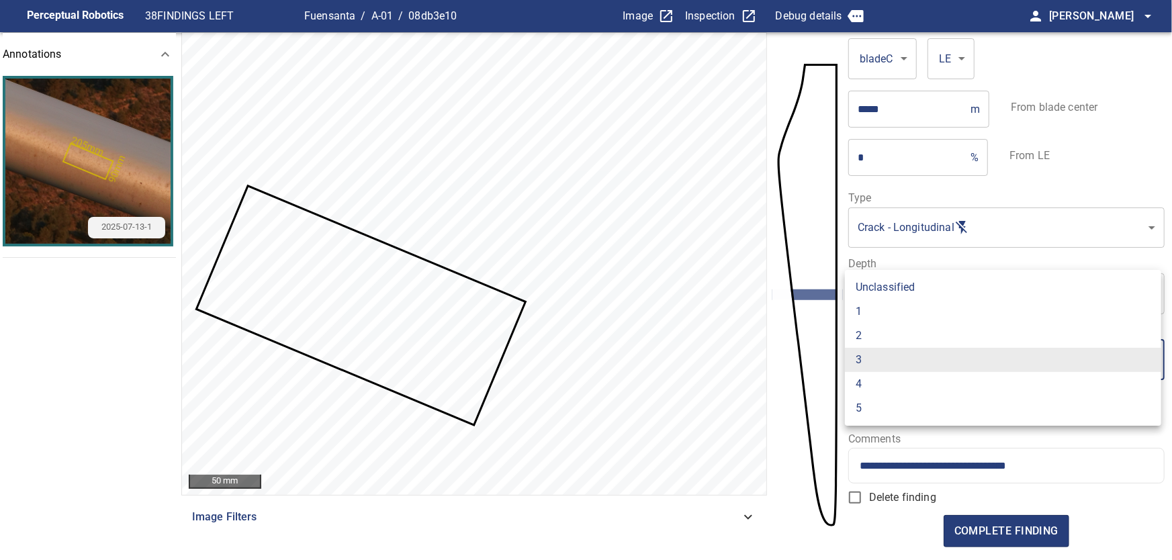
click at [910, 328] on li "2" at bounding box center [1003, 336] width 316 height 24
type input "*"
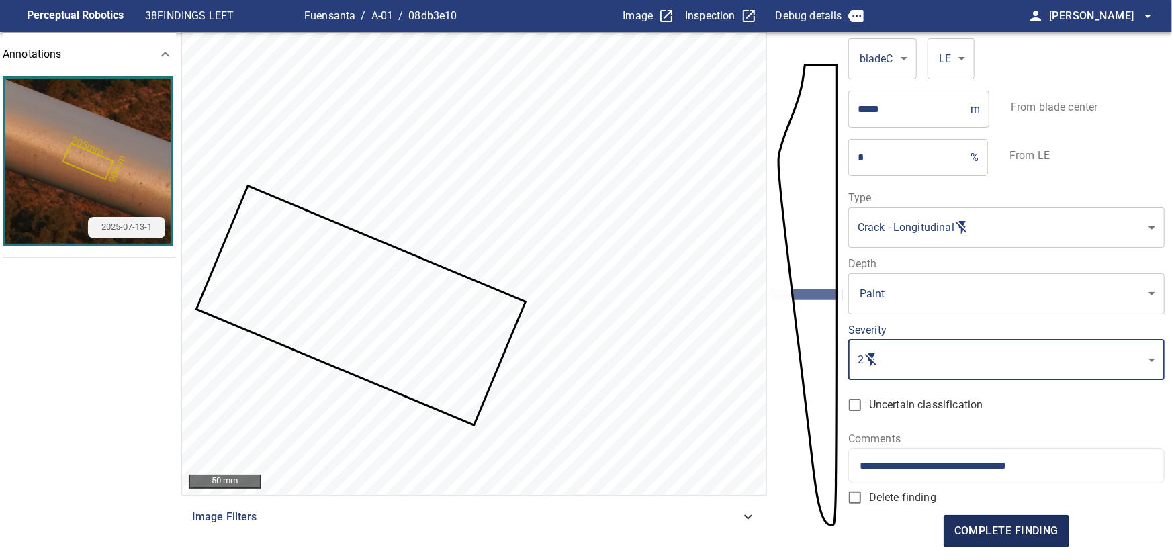
click at [1039, 527] on span "complete finding" at bounding box center [1006, 531] width 104 height 19
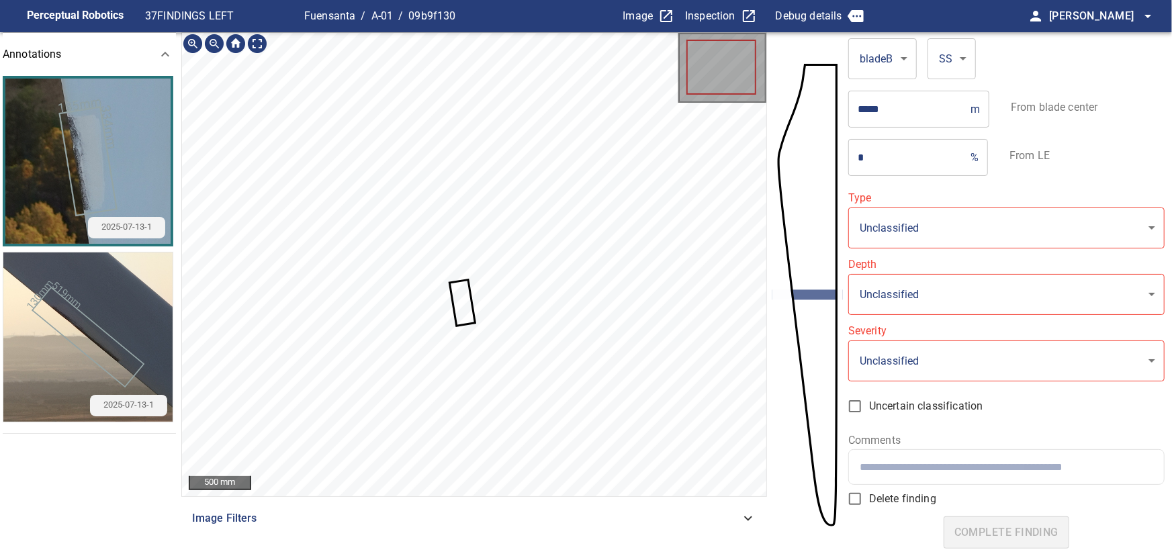
type input "**********"
